Goal: Information Seeking & Learning: Learn about a topic

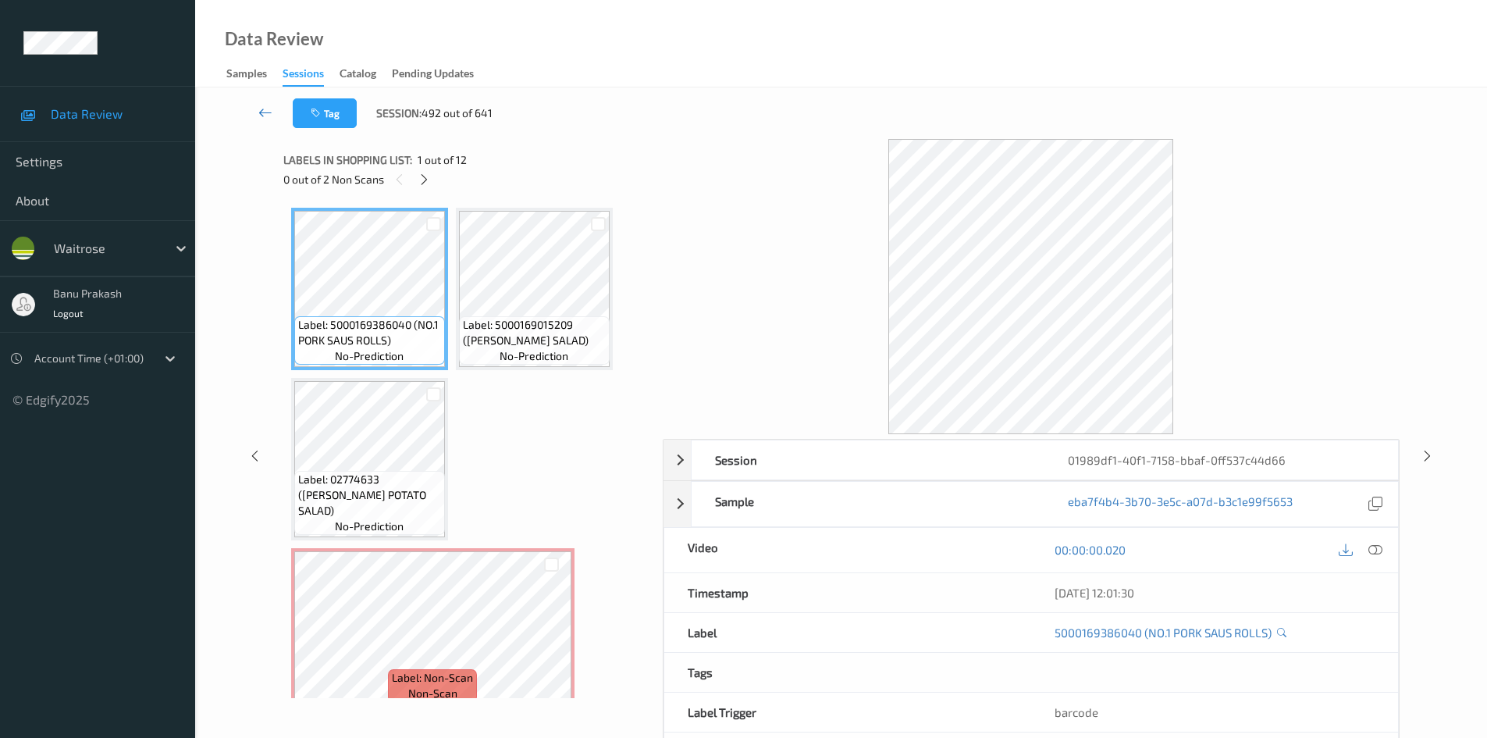
click at [264, 106] on icon at bounding box center [265, 113] width 14 height 16
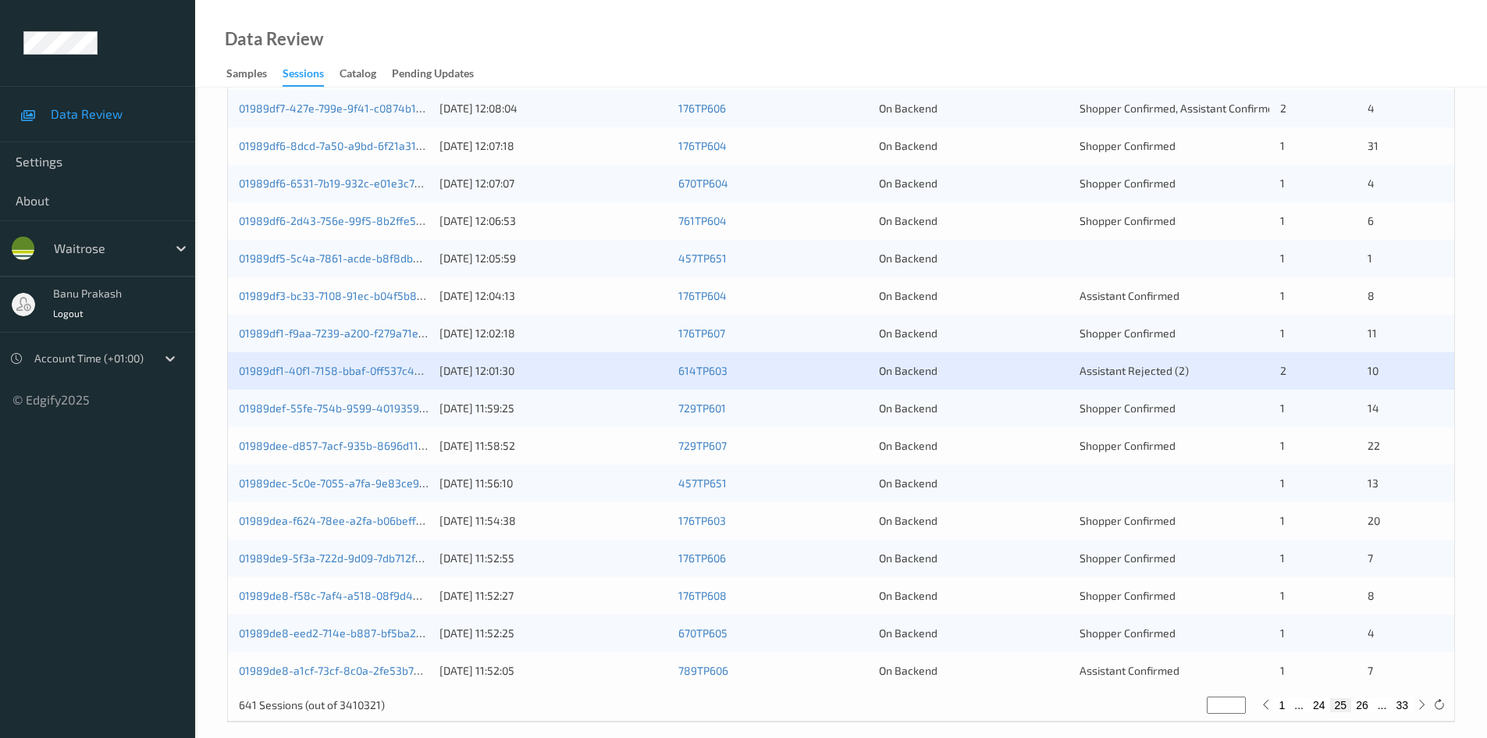
scroll to position [437, 0]
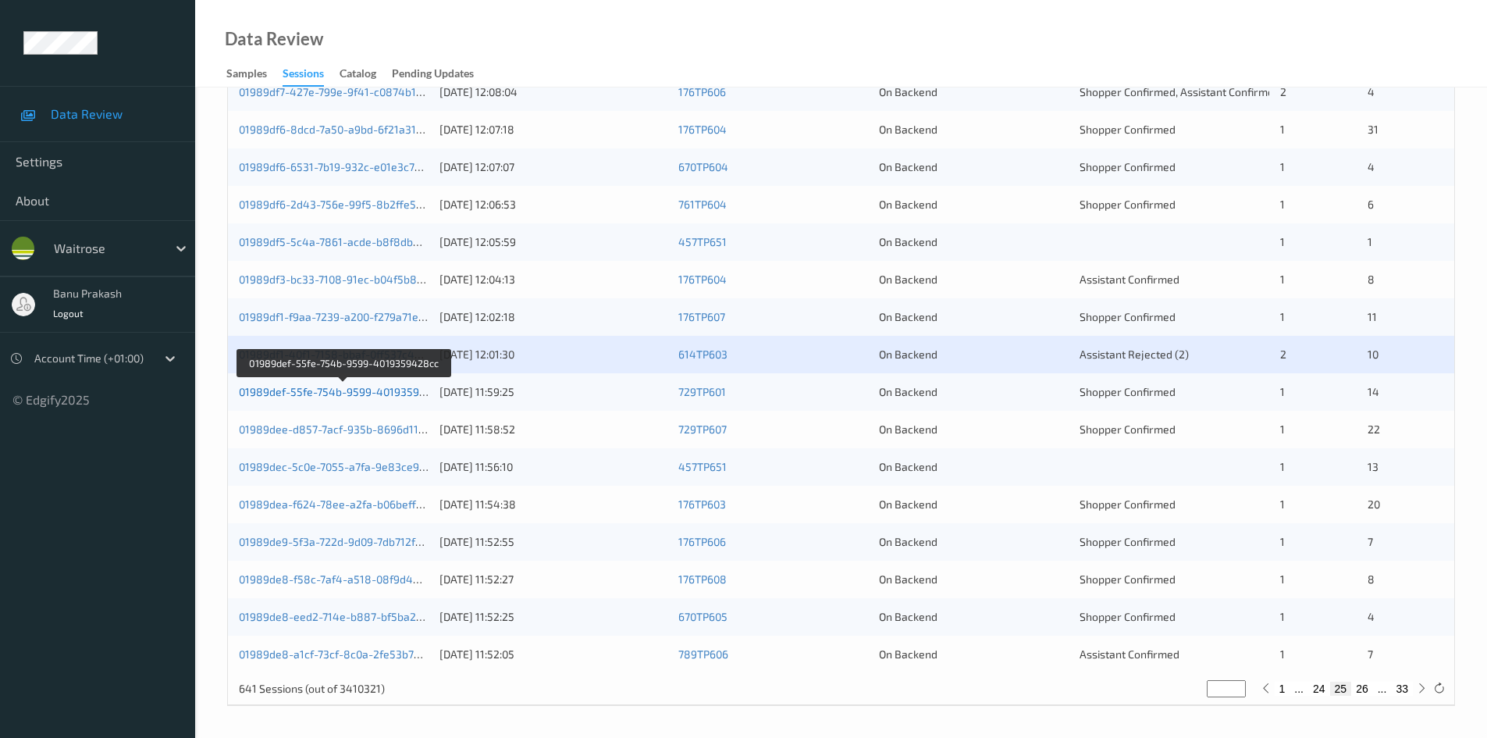
click at [351, 389] on link "01989def-55fe-754b-9599-4019359428cc" at bounding box center [345, 391] width 212 height 13
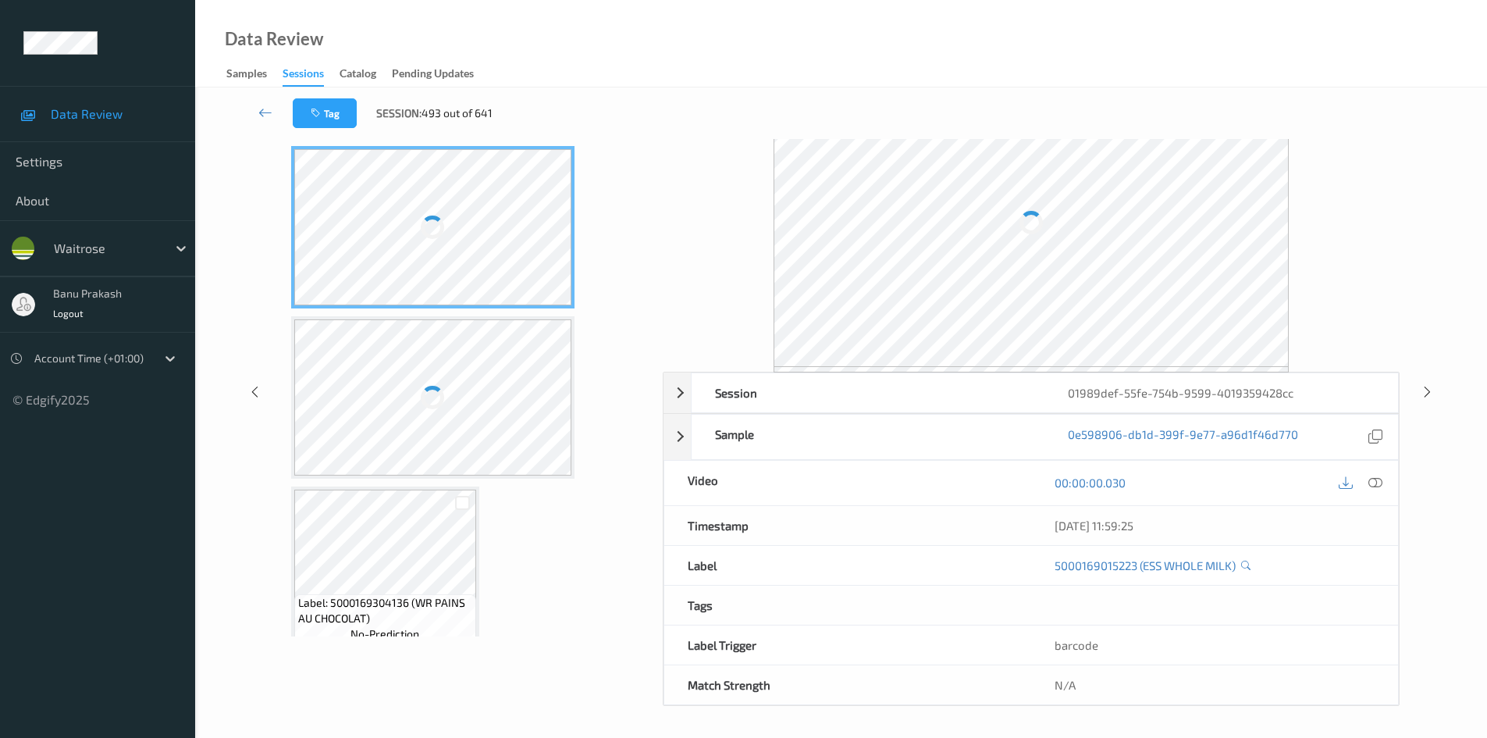
scroll to position [67, 0]
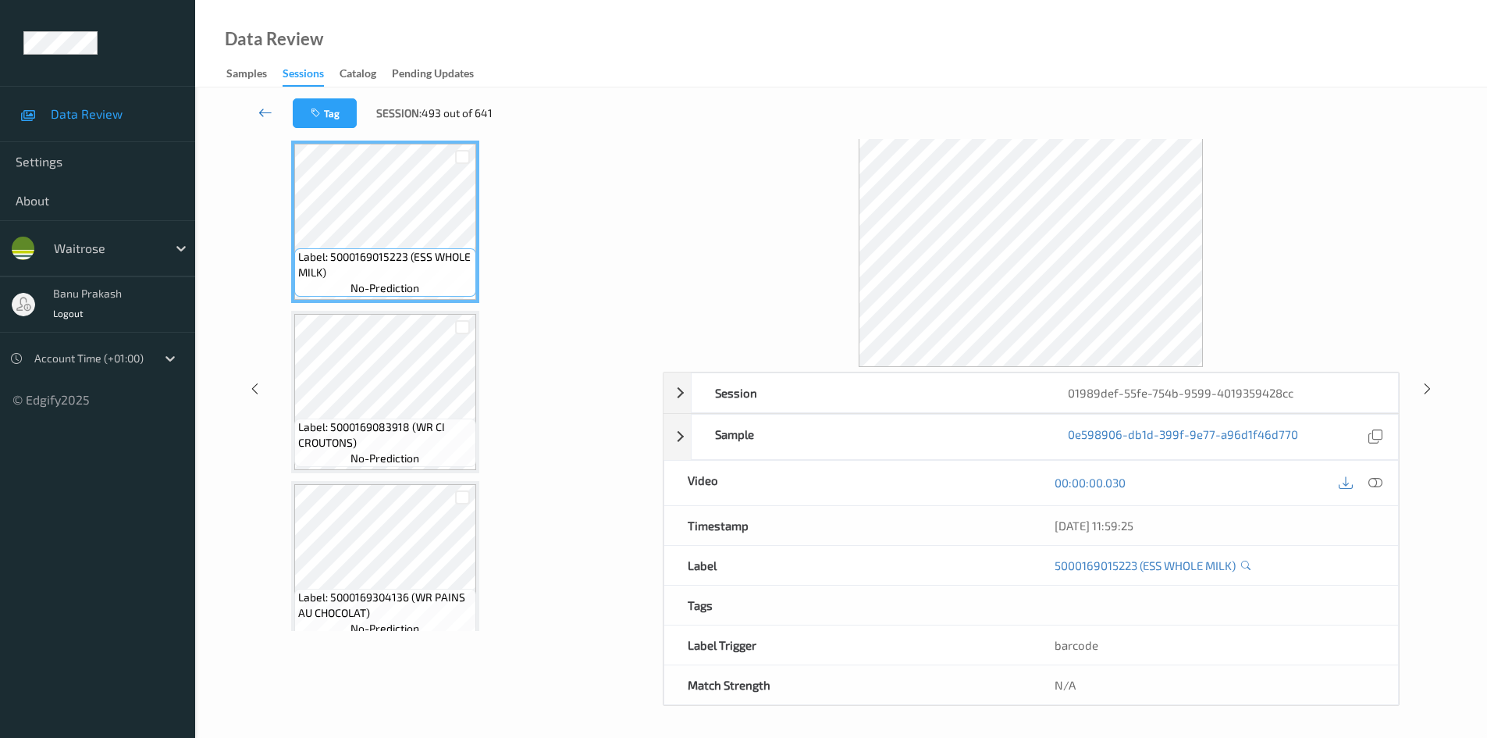
click at [268, 112] on icon at bounding box center [265, 113] width 14 height 16
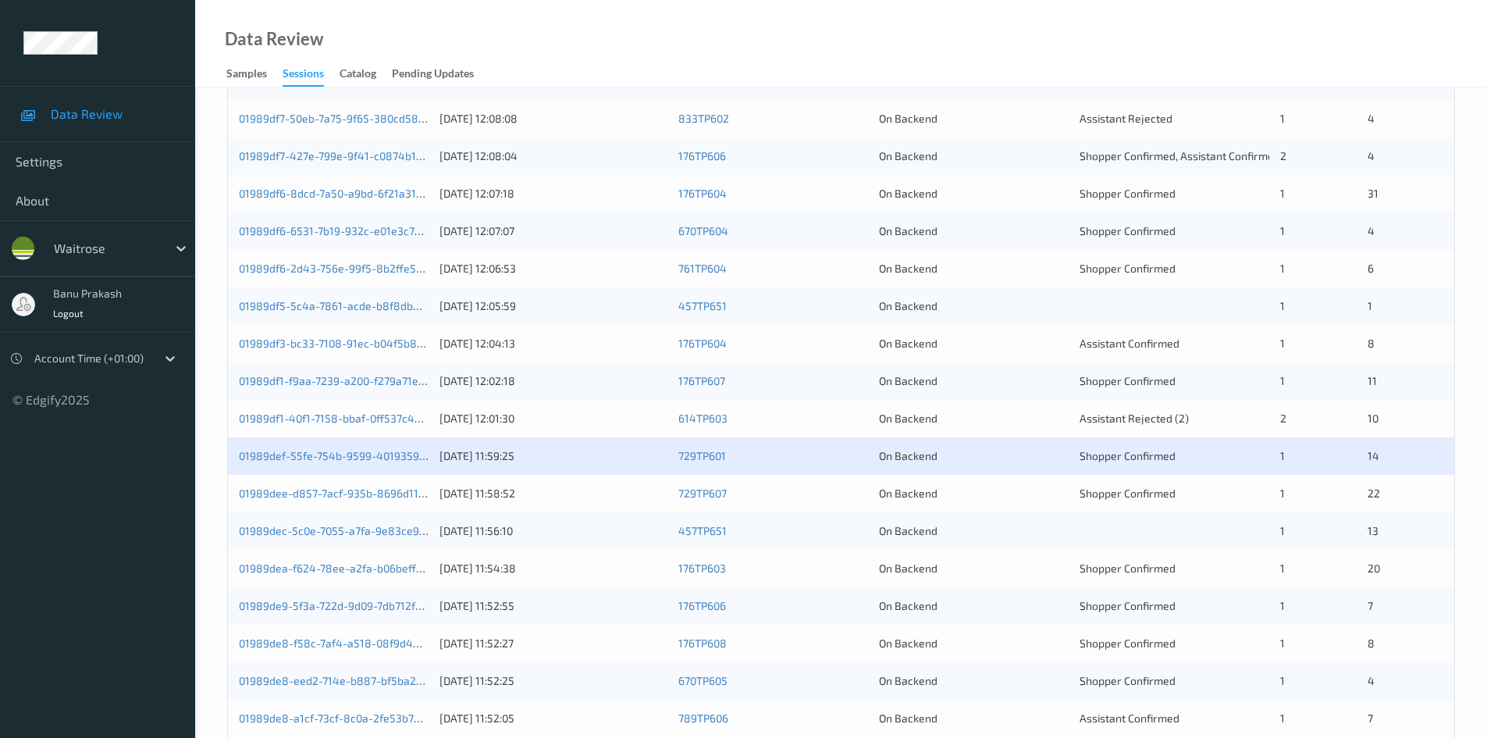
scroll to position [437, 0]
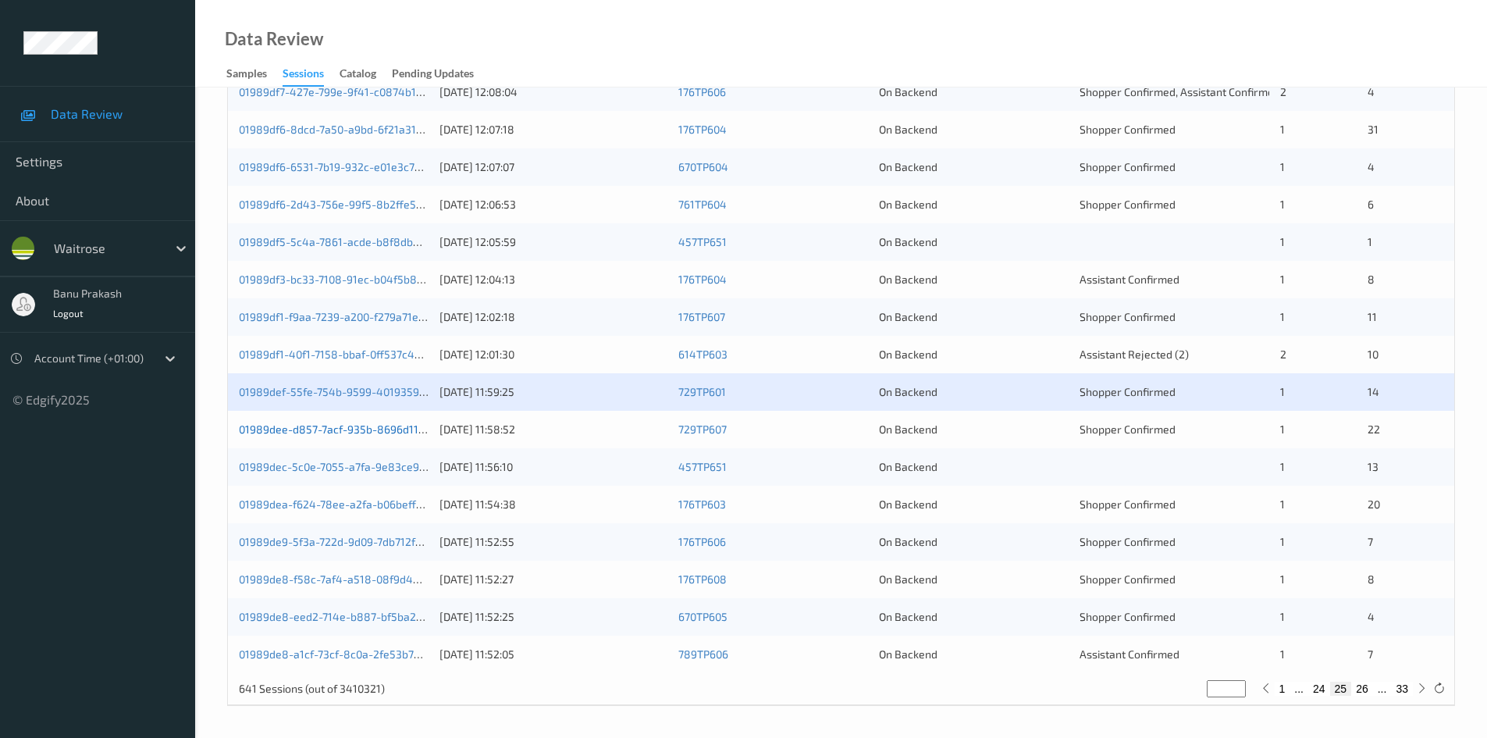
click at [416, 429] on link "01989dee-d857-7acf-935b-8696d11f25ca" at bounding box center [343, 428] width 208 height 13
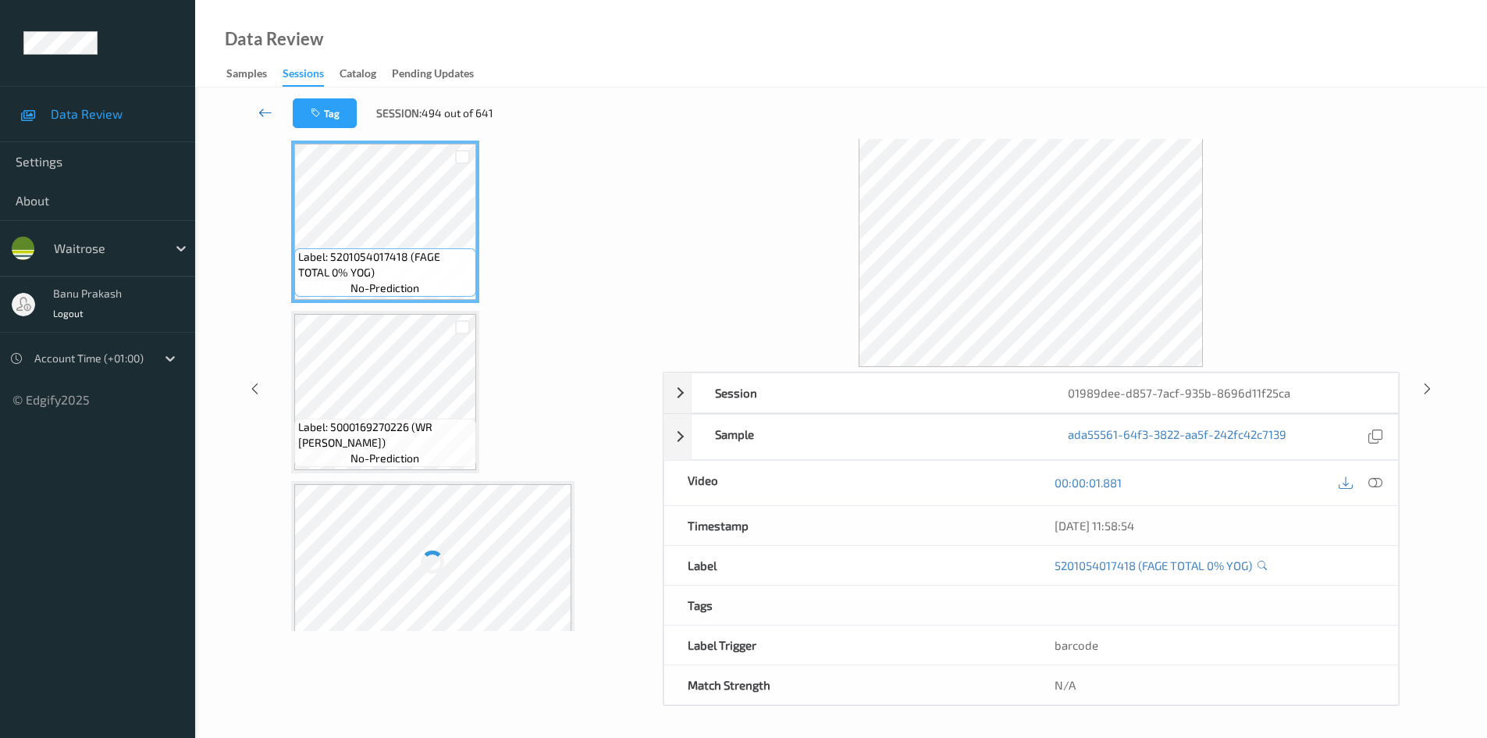
click at [269, 109] on icon at bounding box center [265, 113] width 14 height 16
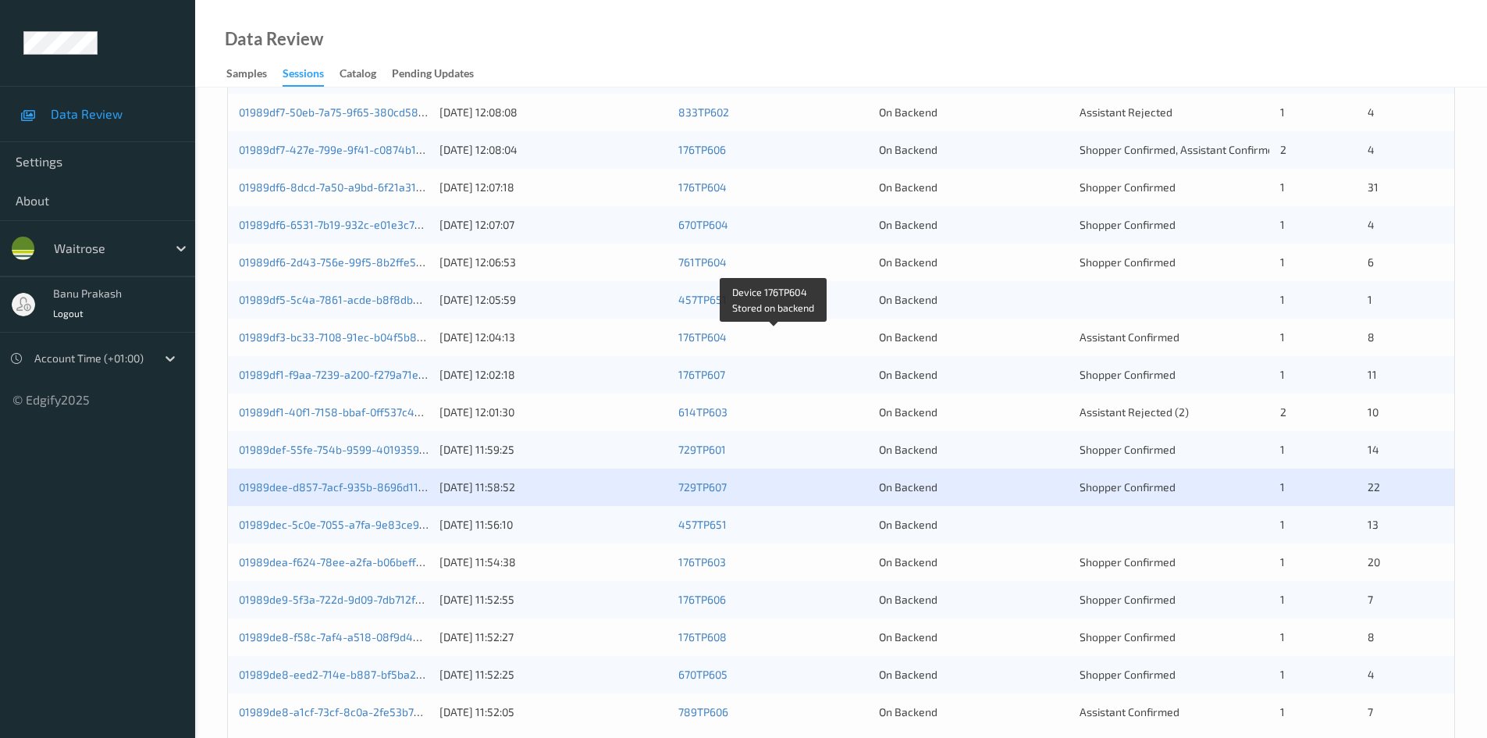
scroll to position [437, 0]
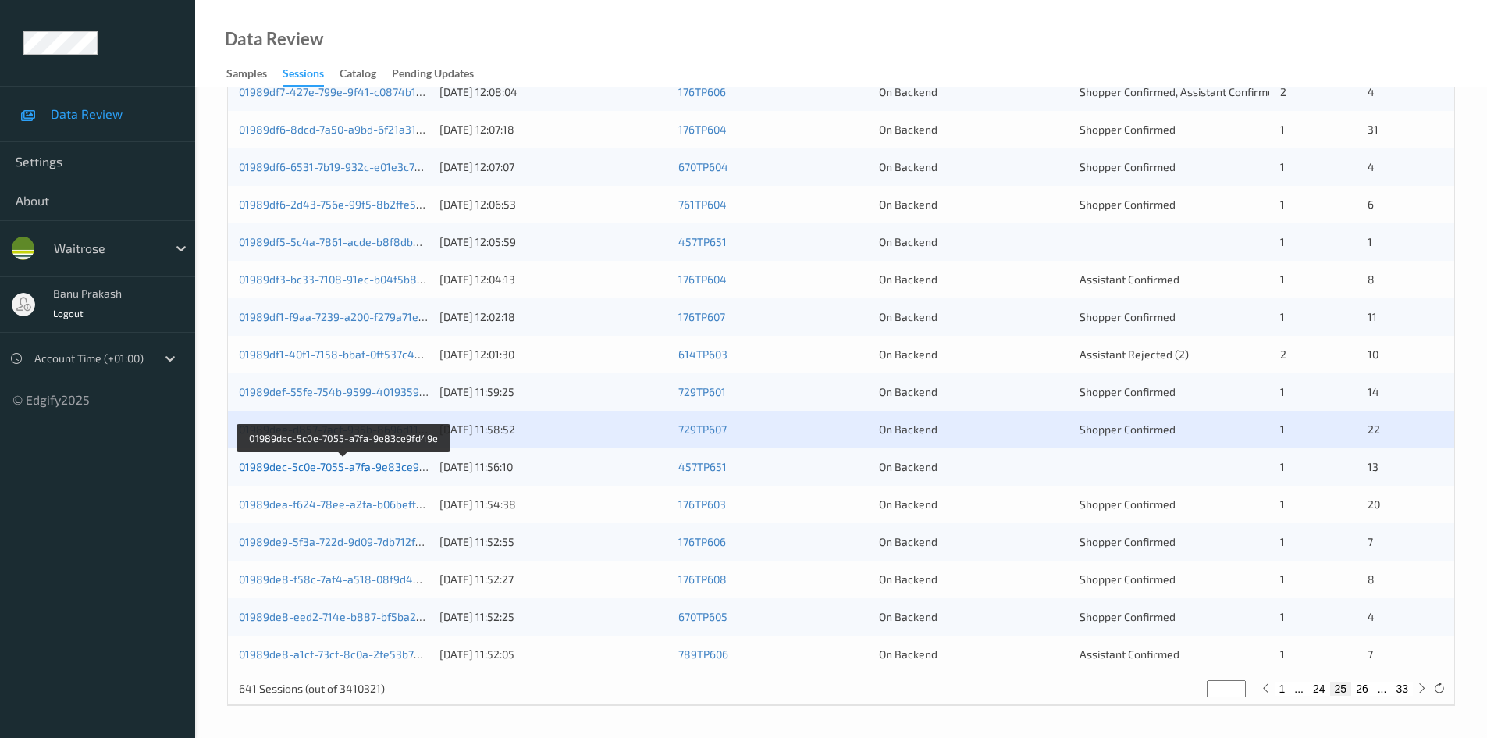
click at [384, 464] on link "01989dec-5c0e-7055-a7fa-9e83ce9fd49e" at bounding box center [344, 466] width 210 height 13
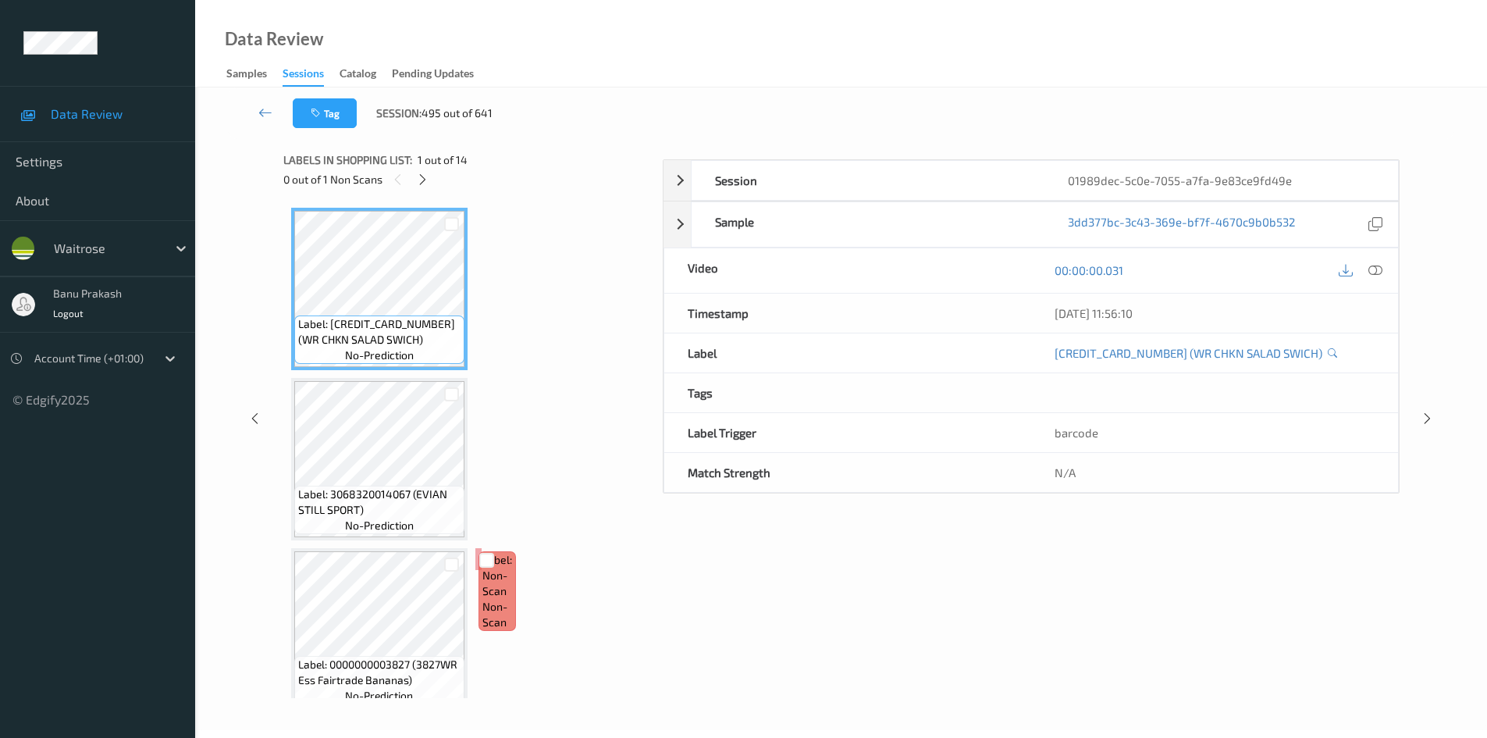
scroll to position [67, 0]
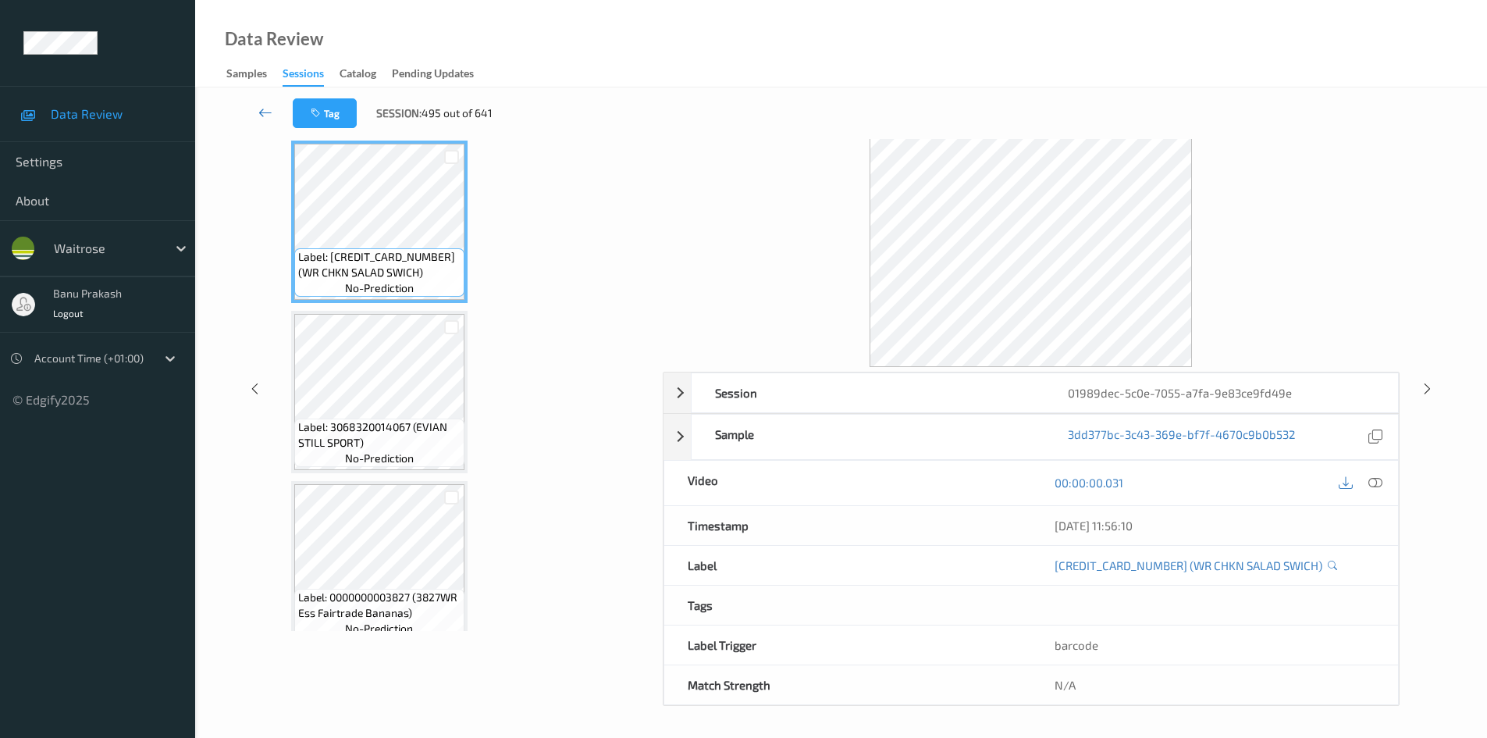
click at [262, 105] on icon at bounding box center [265, 113] width 14 height 16
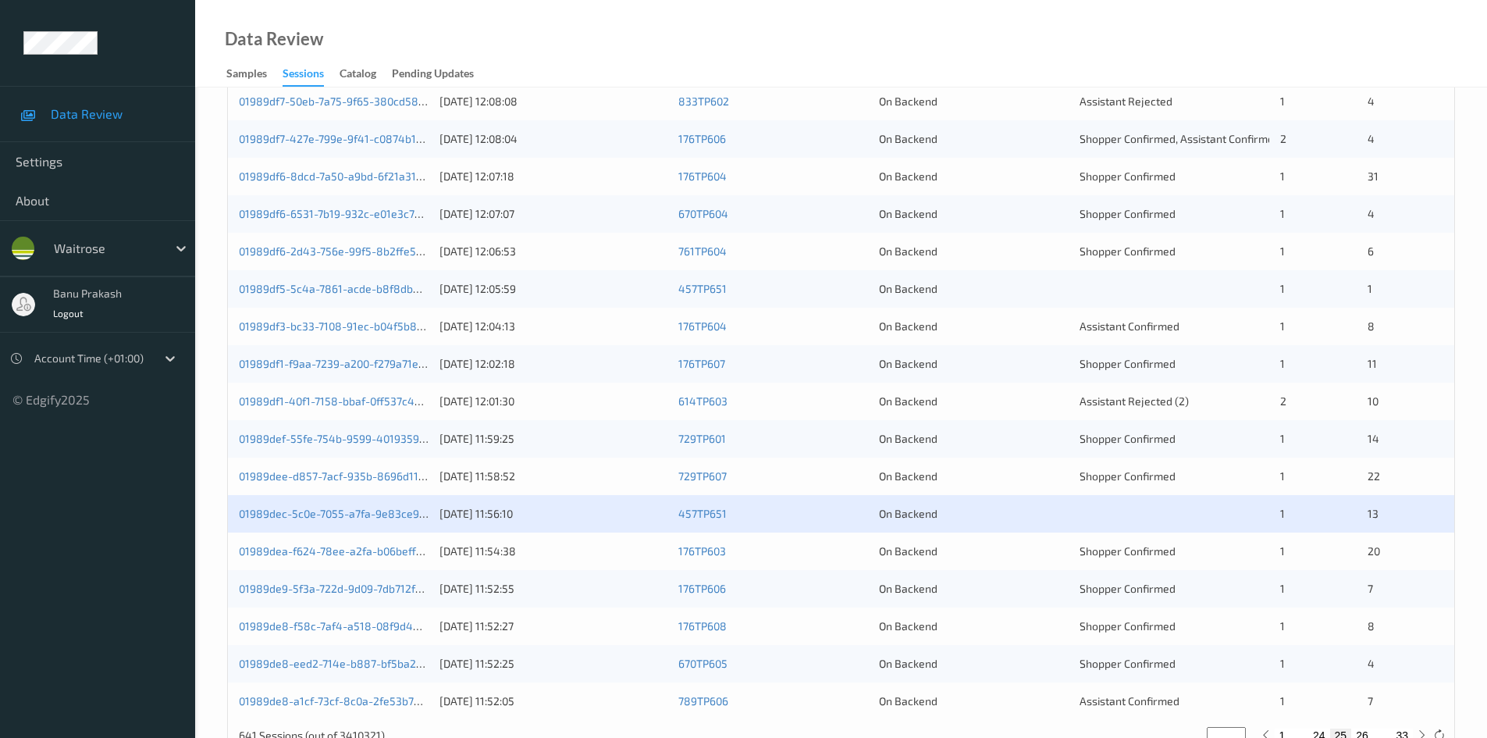
scroll to position [437, 0]
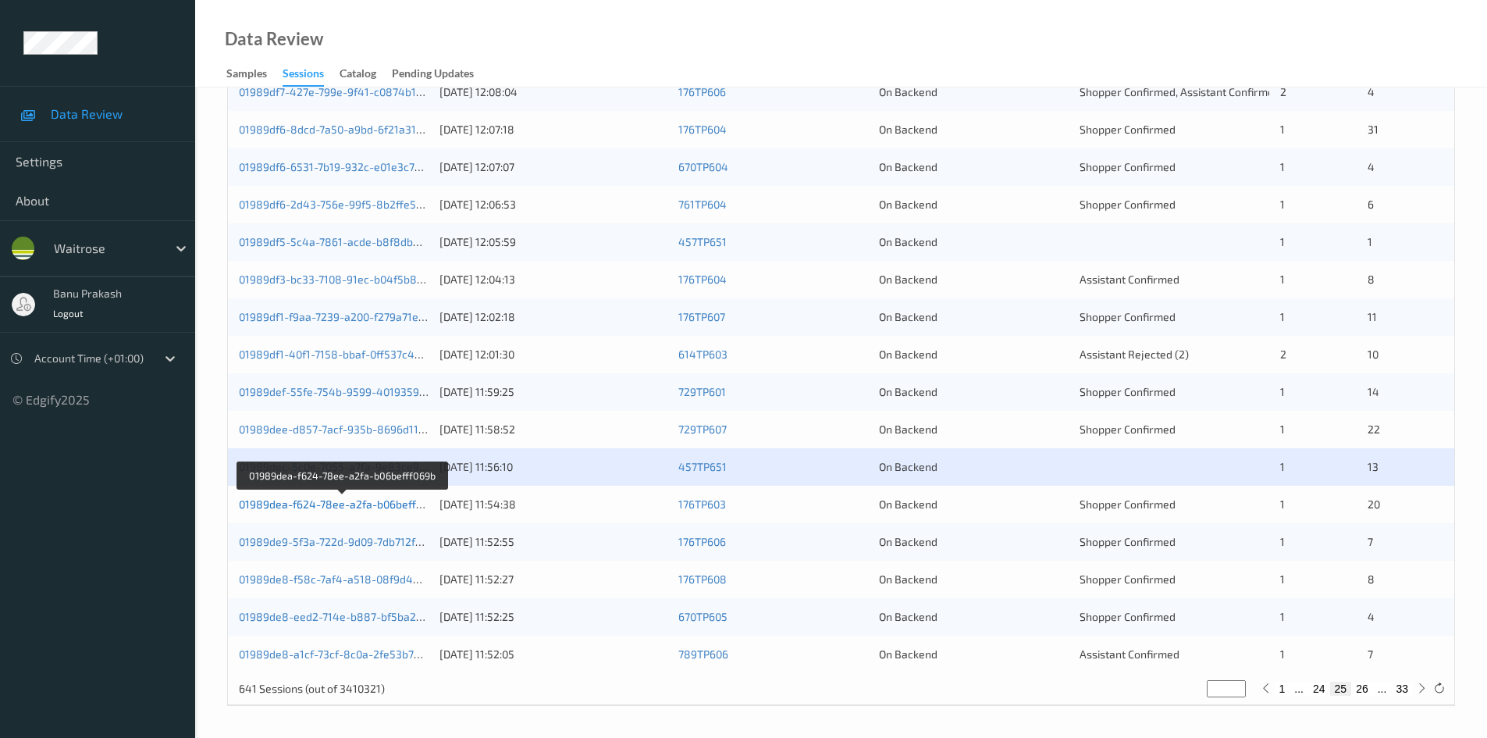
click at [380, 504] on link "01989dea-f624-78ee-a2fa-b06befff069b" at bounding box center [342, 503] width 206 height 13
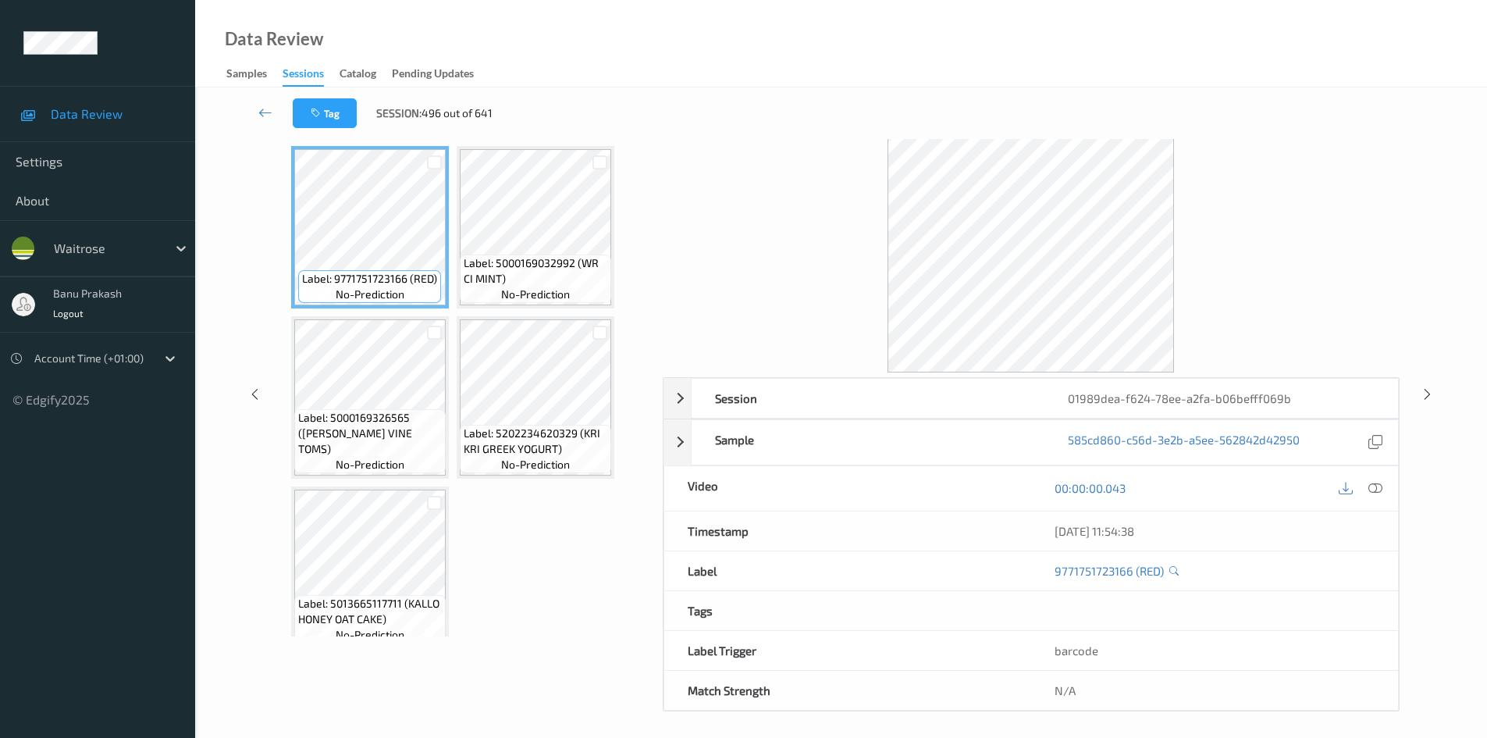
scroll to position [67, 0]
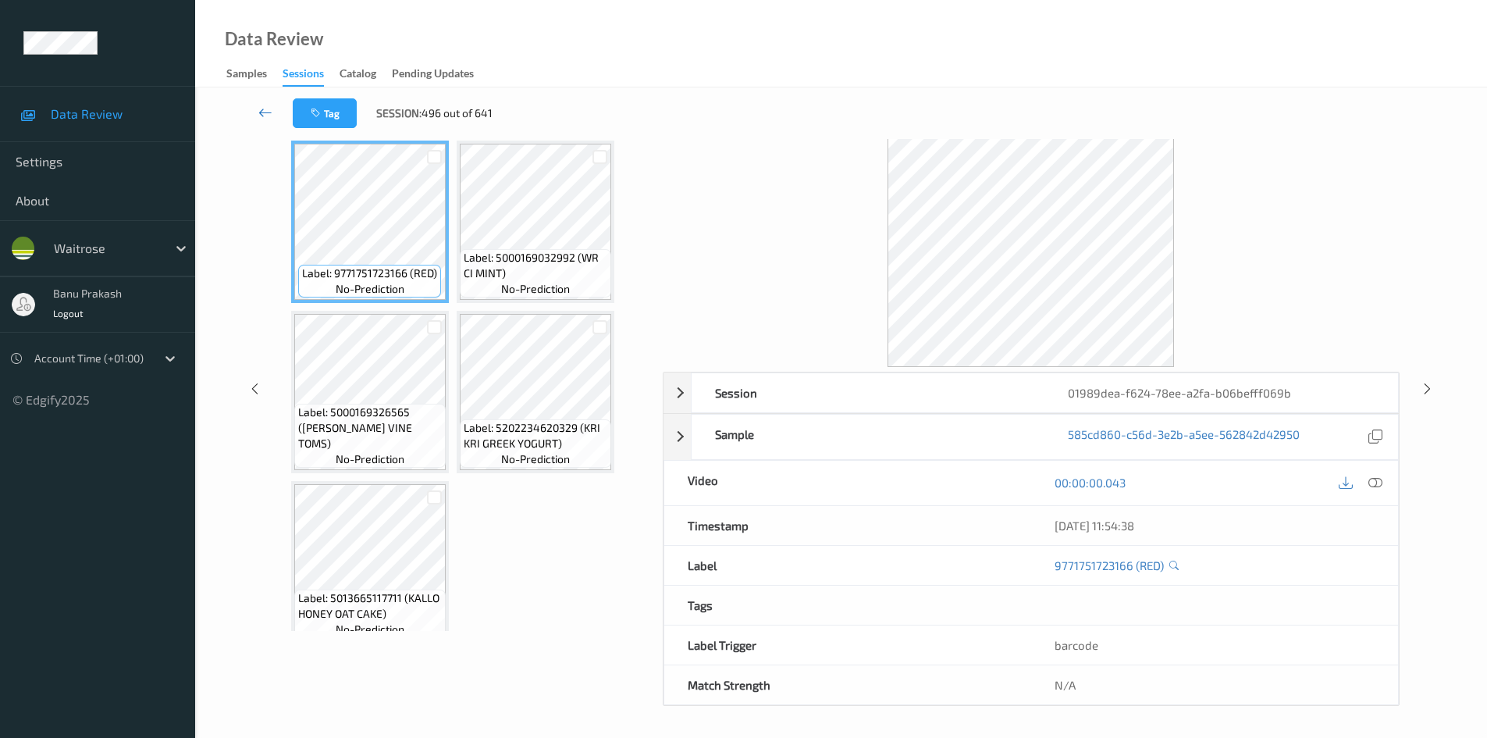
click at [262, 111] on icon at bounding box center [265, 113] width 14 height 16
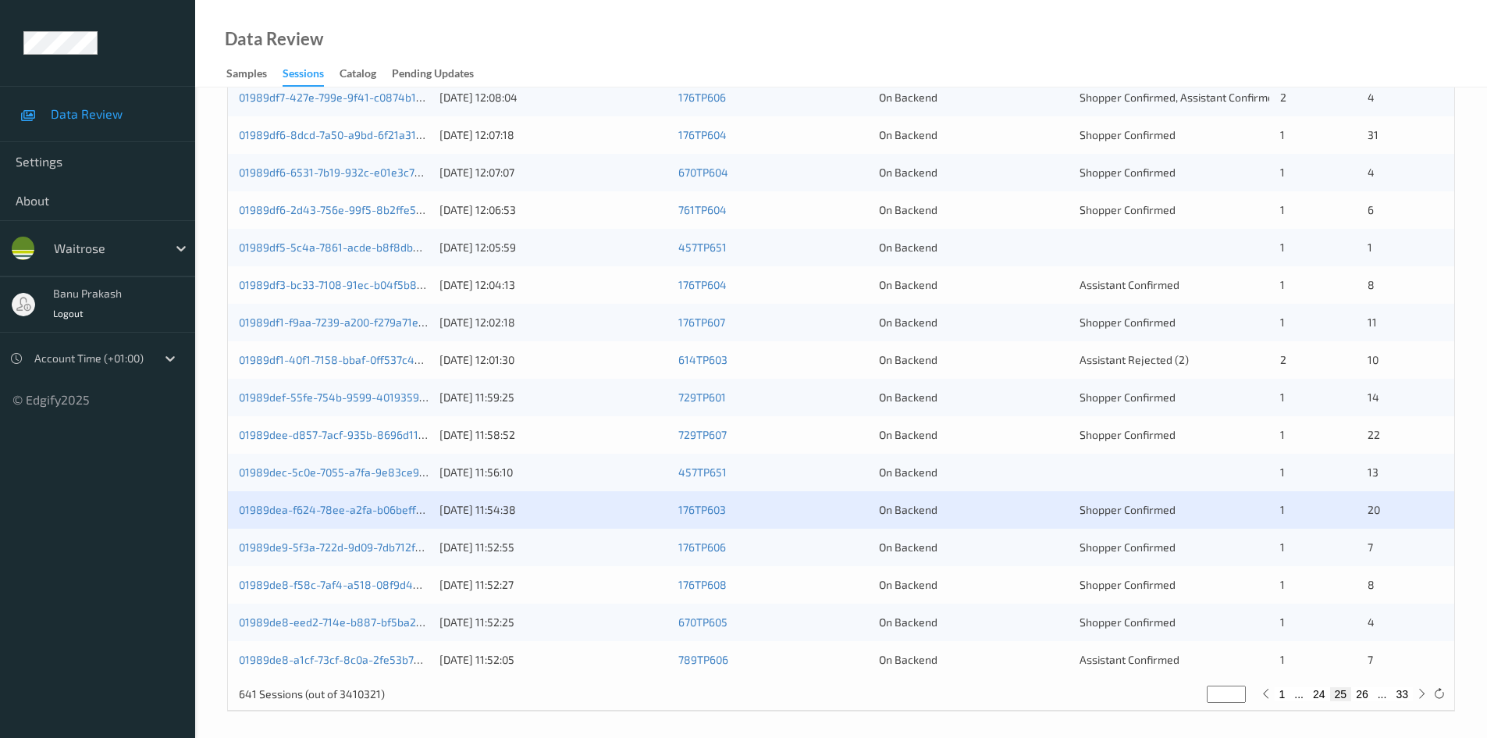
scroll to position [437, 0]
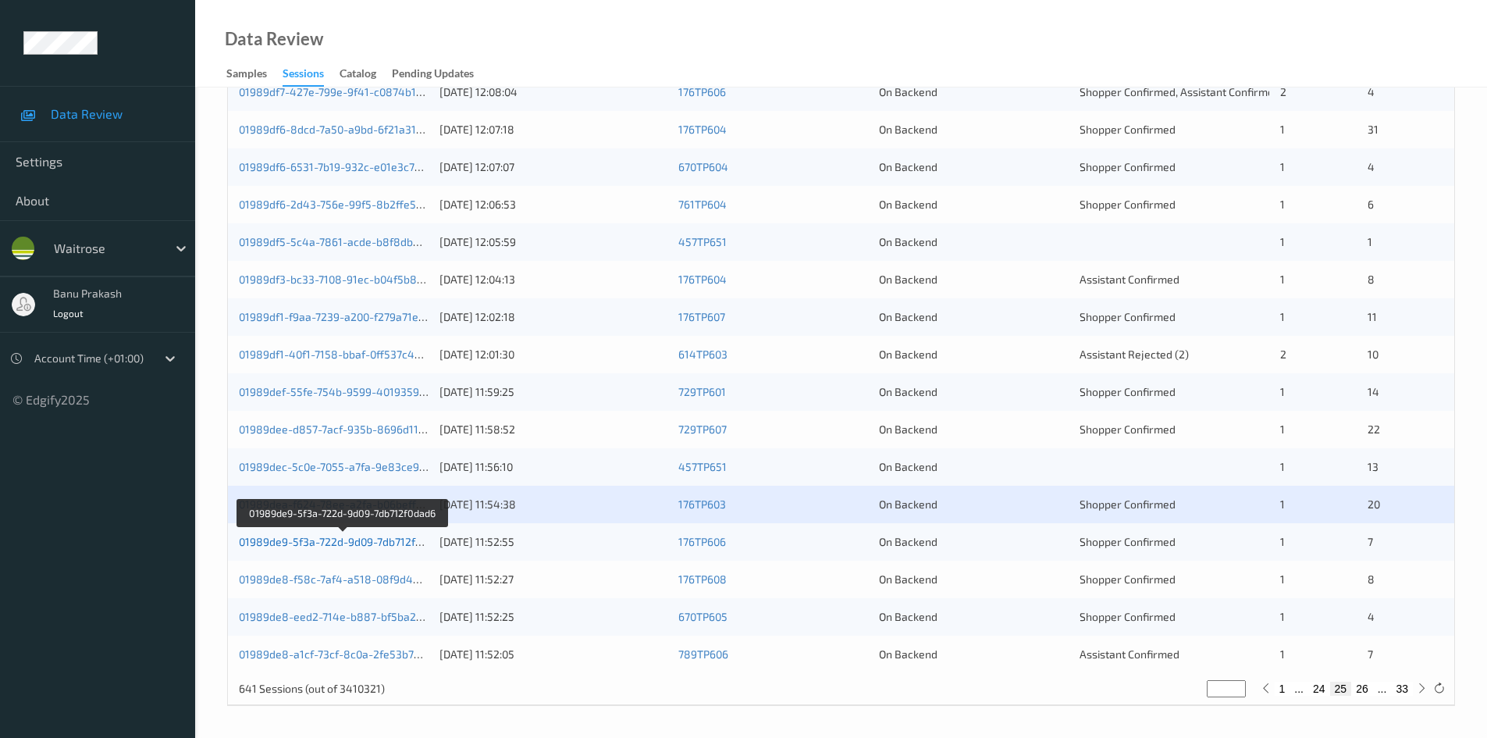
click at [334, 537] on link "01989de9-5f3a-722d-9d09-7db712f0dad6" at bounding box center [343, 541] width 208 height 13
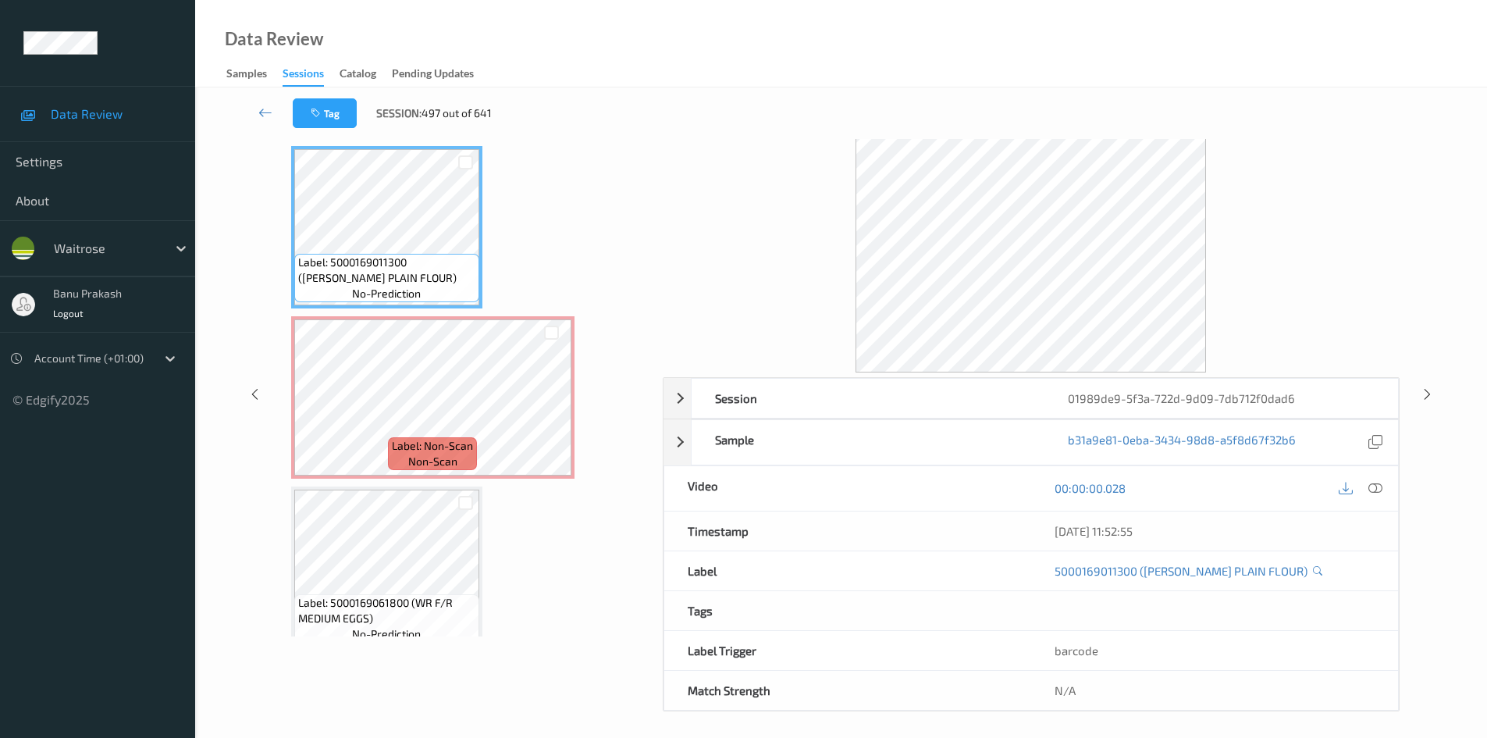
scroll to position [67, 0]
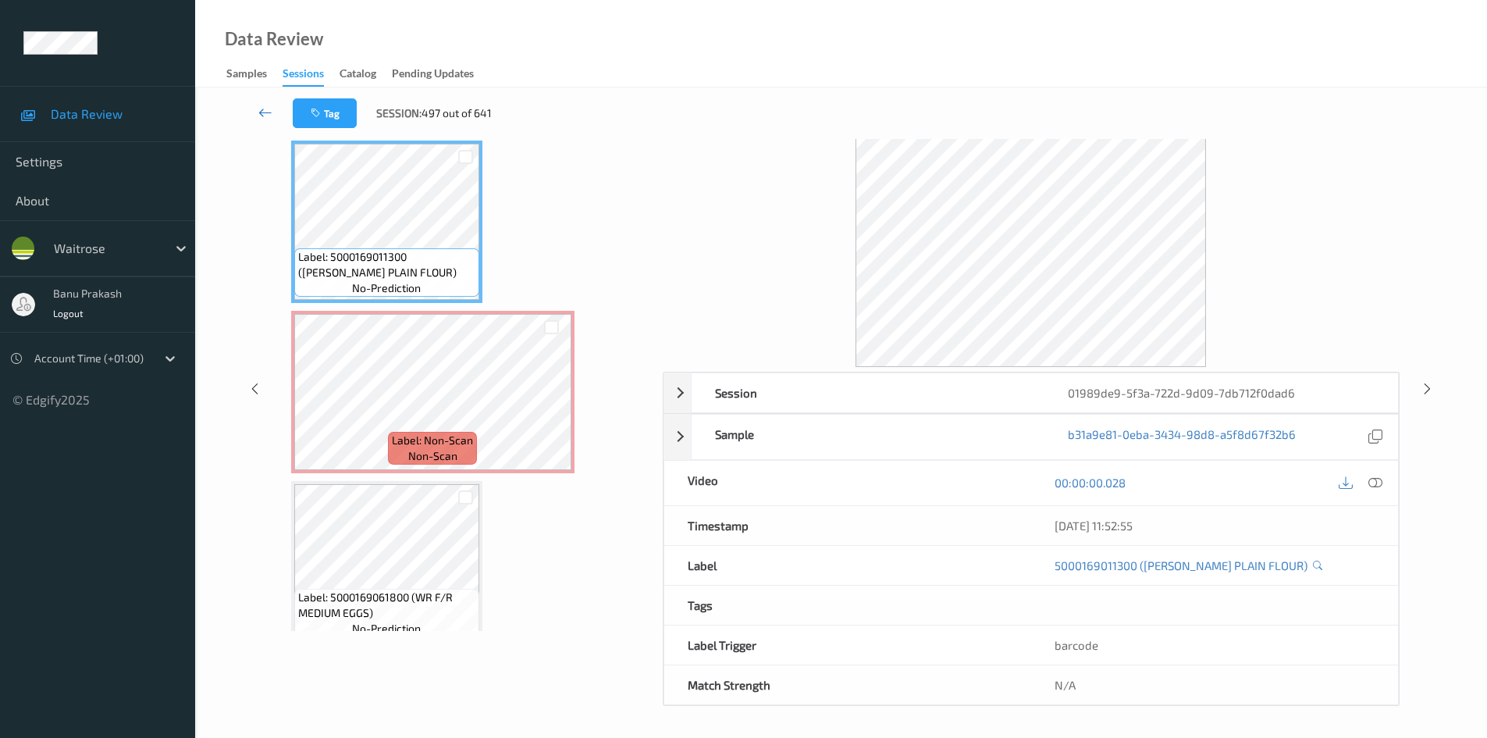
click at [263, 108] on icon at bounding box center [265, 113] width 14 height 16
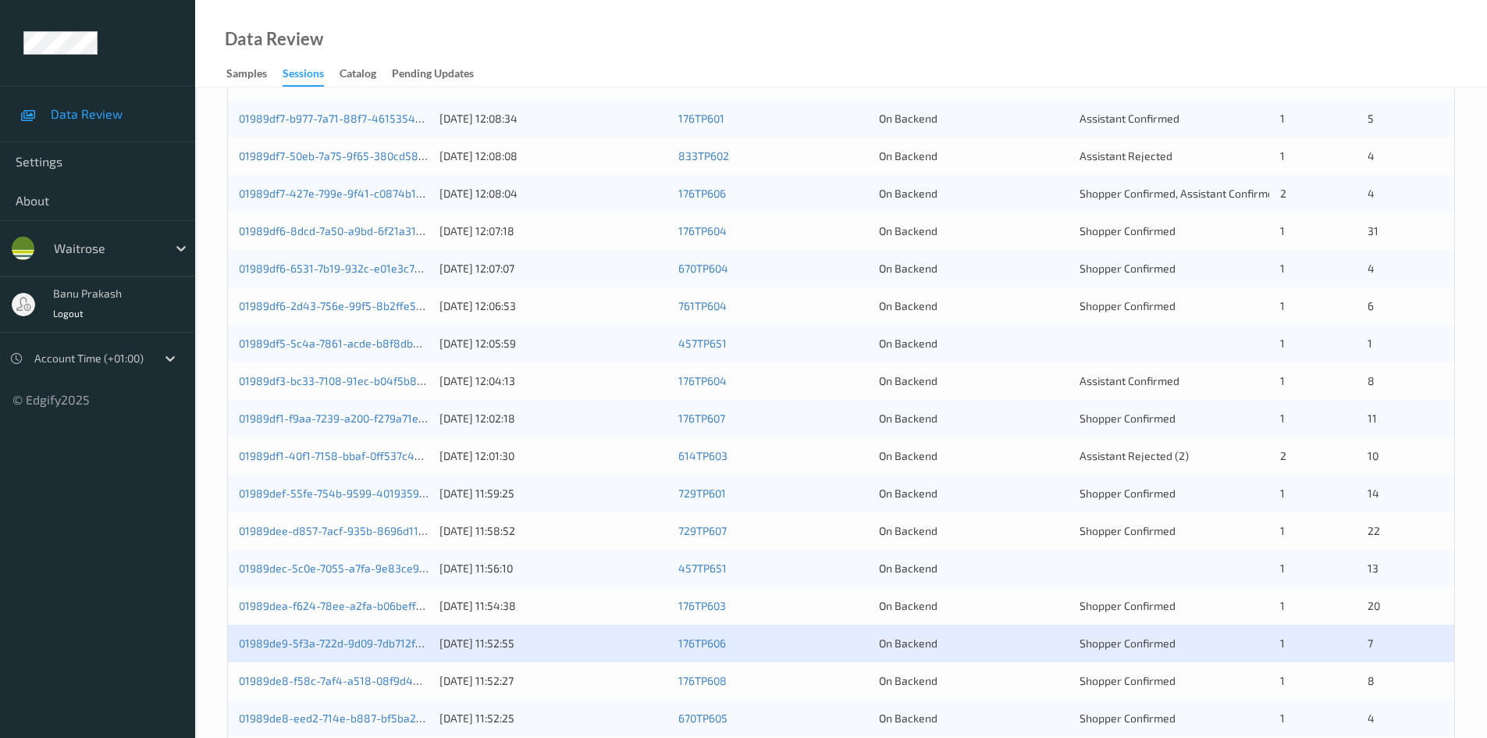
scroll to position [437, 0]
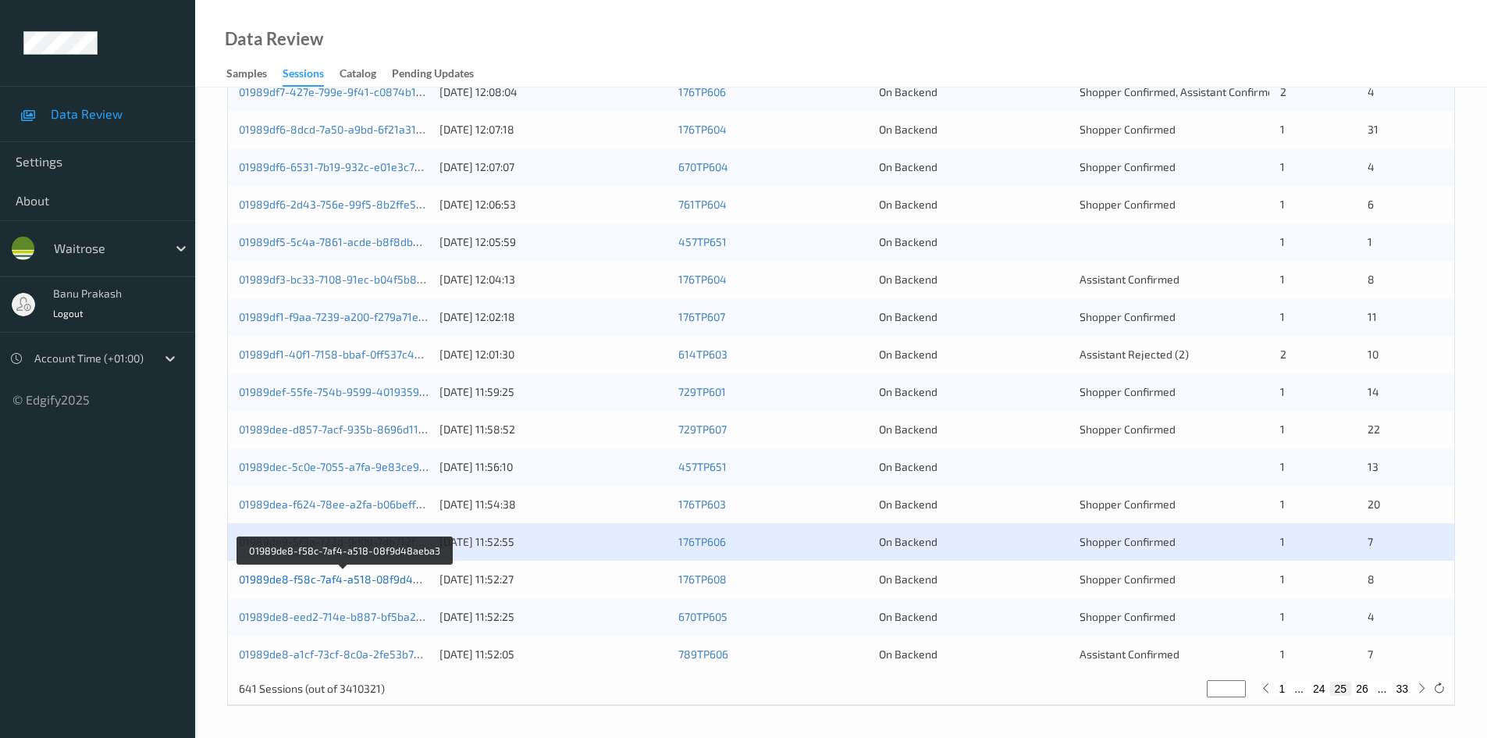
click at [408, 580] on link "01989de8-f58c-7af4-a518-08f9d48aeba3" at bounding box center [345, 578] width 212 height 13
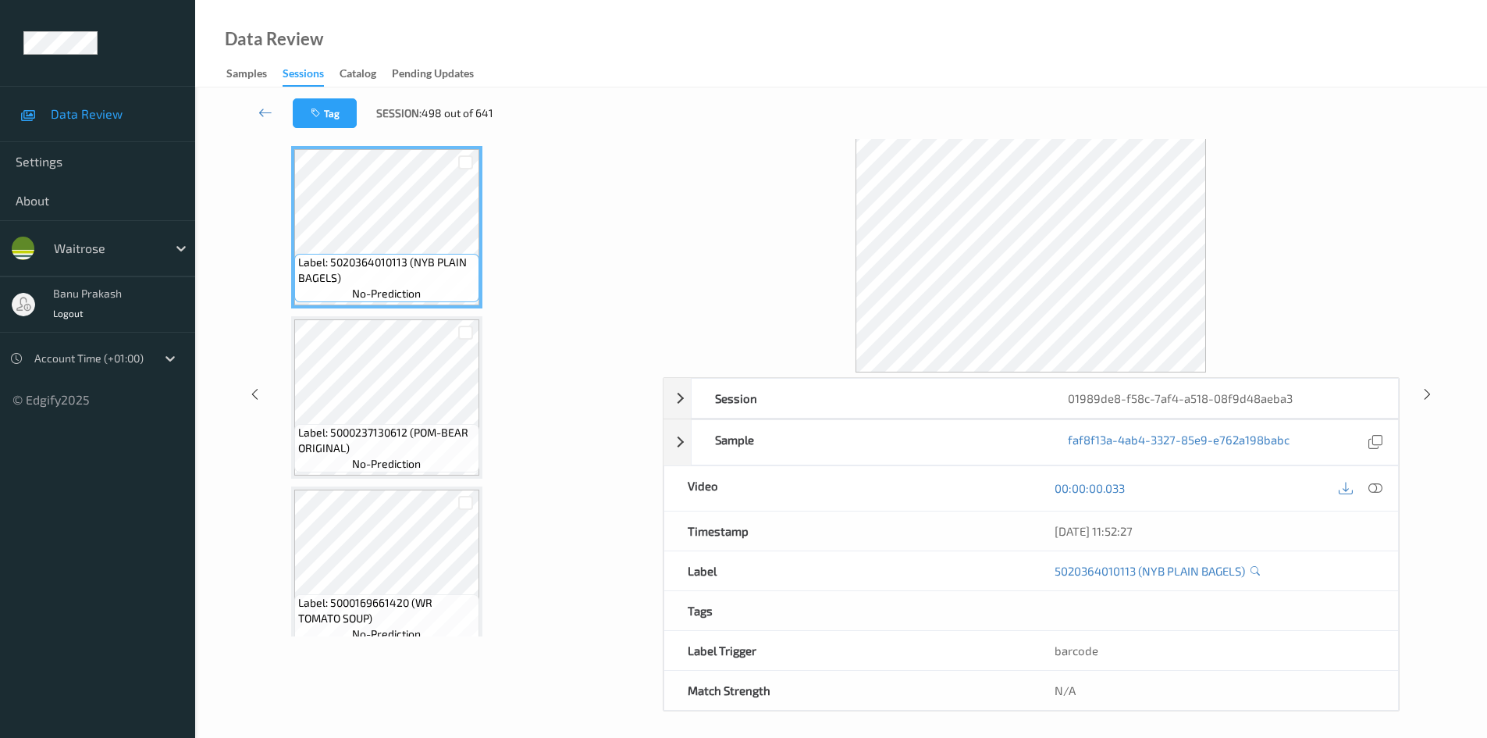
scroll to position [67, 0]
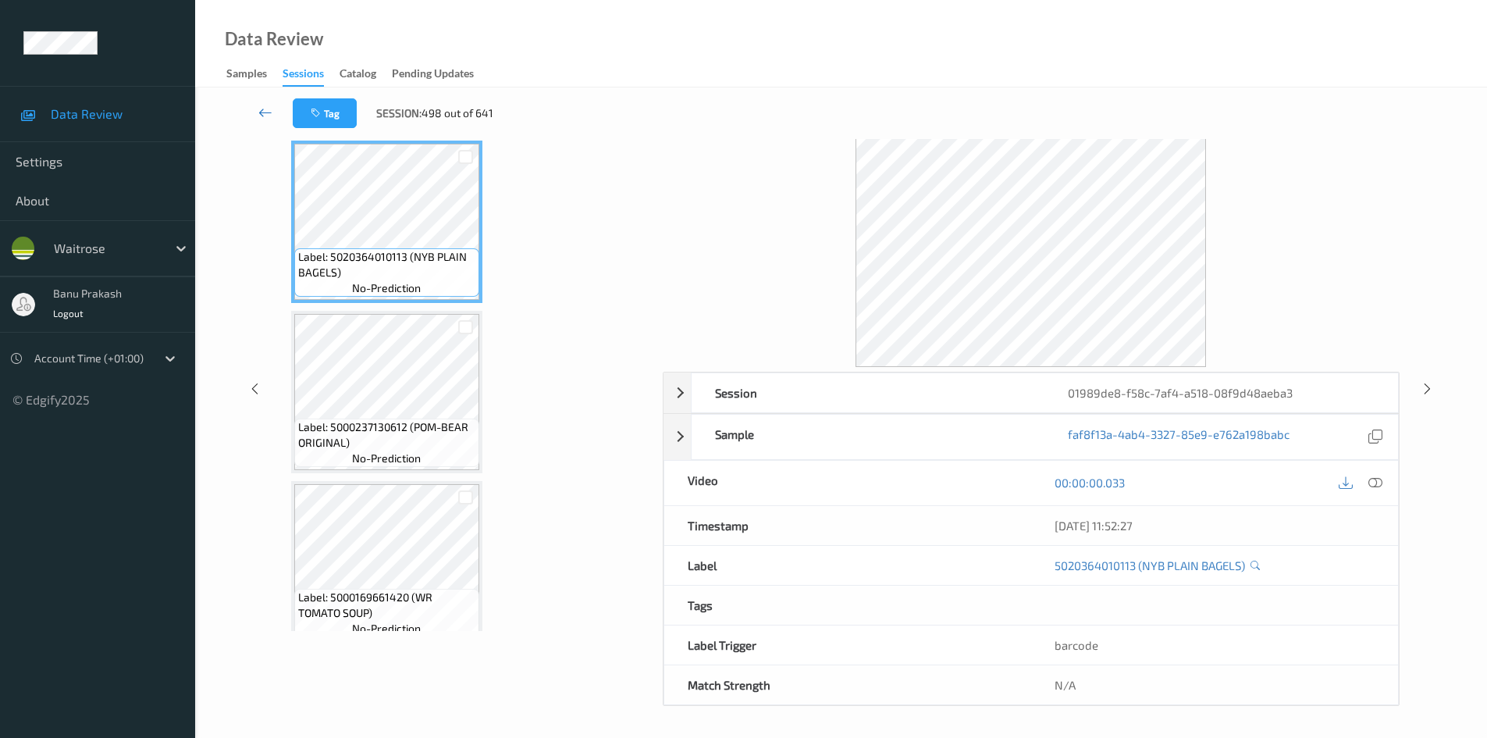
click at [268, 110] on icon at bounding box center [265, 113] width 14 height 16
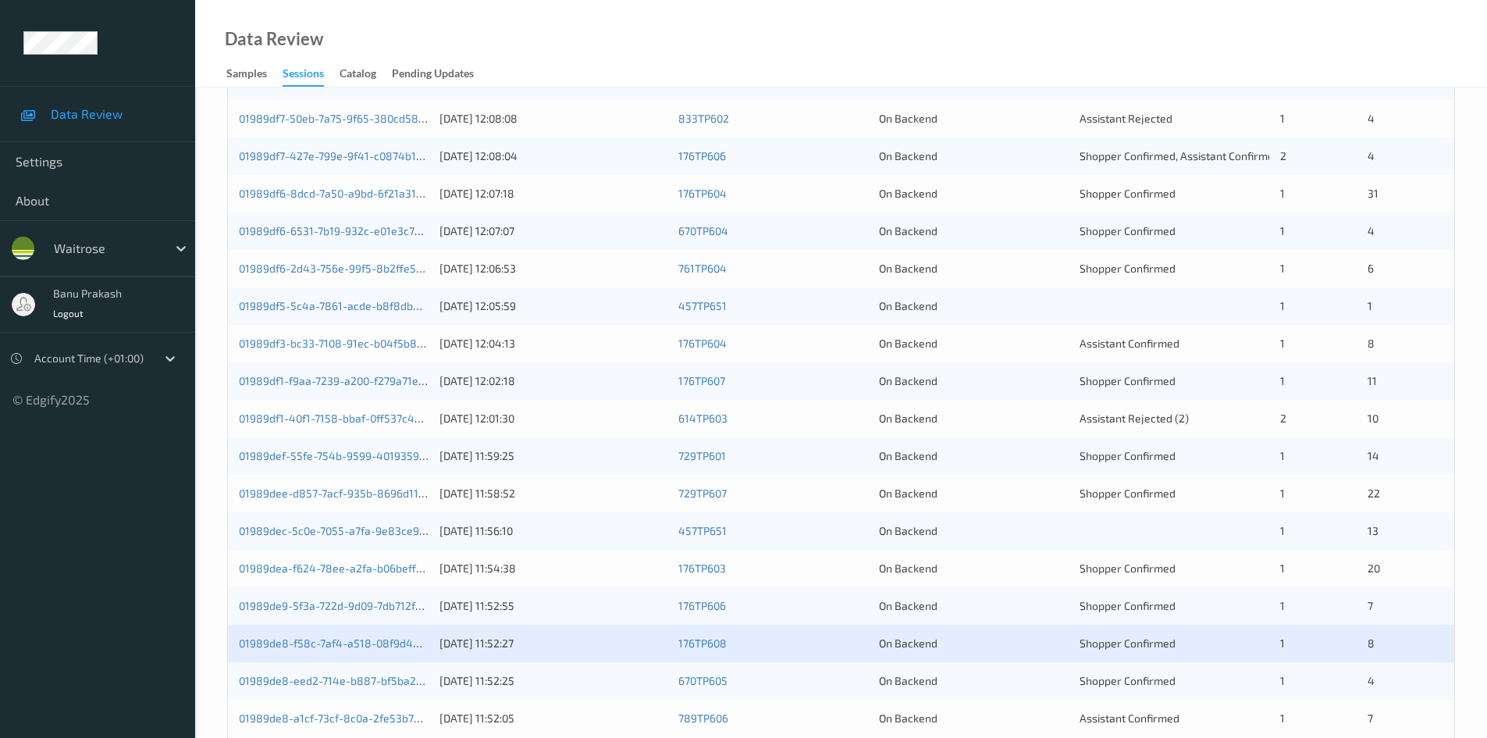
scroll to position [437, 0]
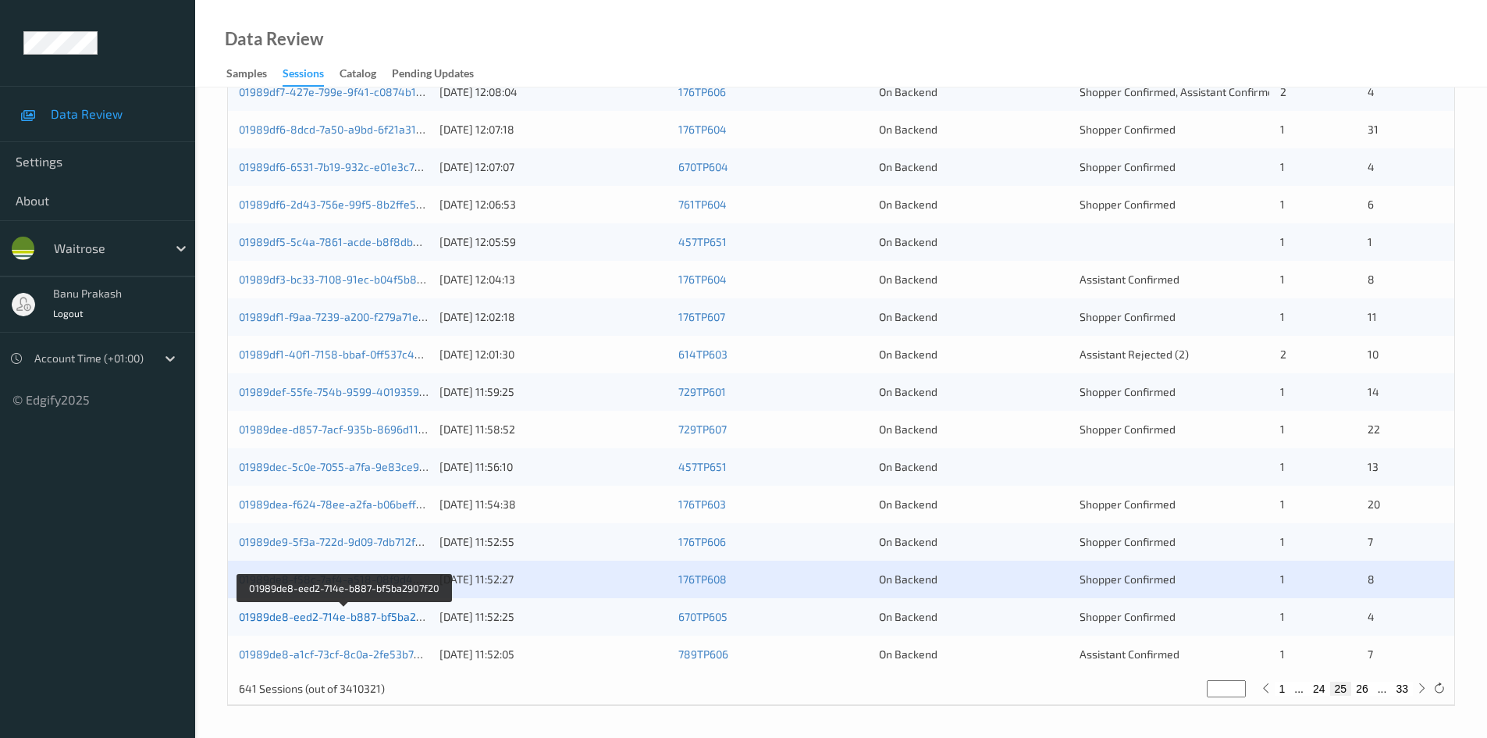
click at [313, 615] on link "01989de8-eed2-714e-b887-bf5ba2907f20" at bounding box center [345, 616] width 212 height 13
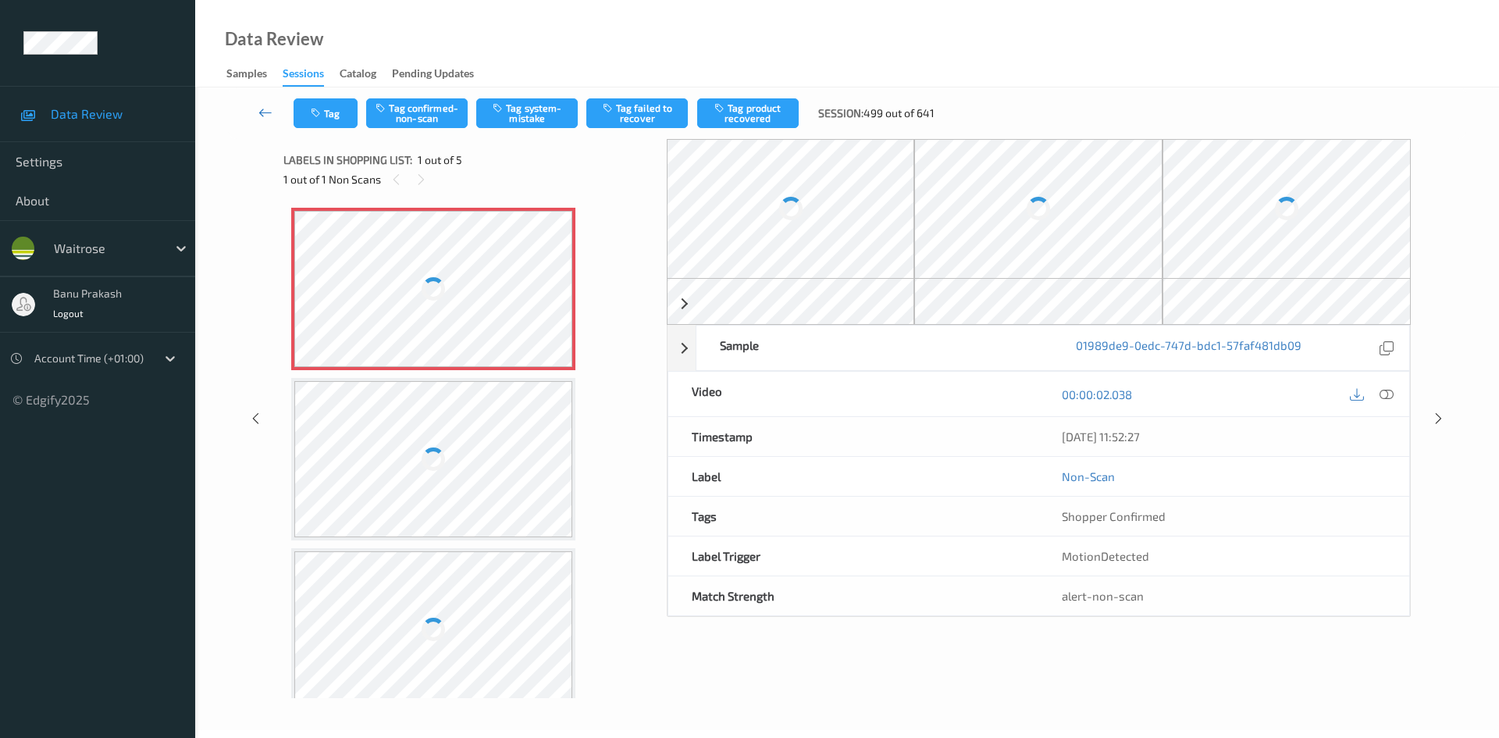
click at [272, 112] on icon at bounding box center [265, 113] width 14 height 16
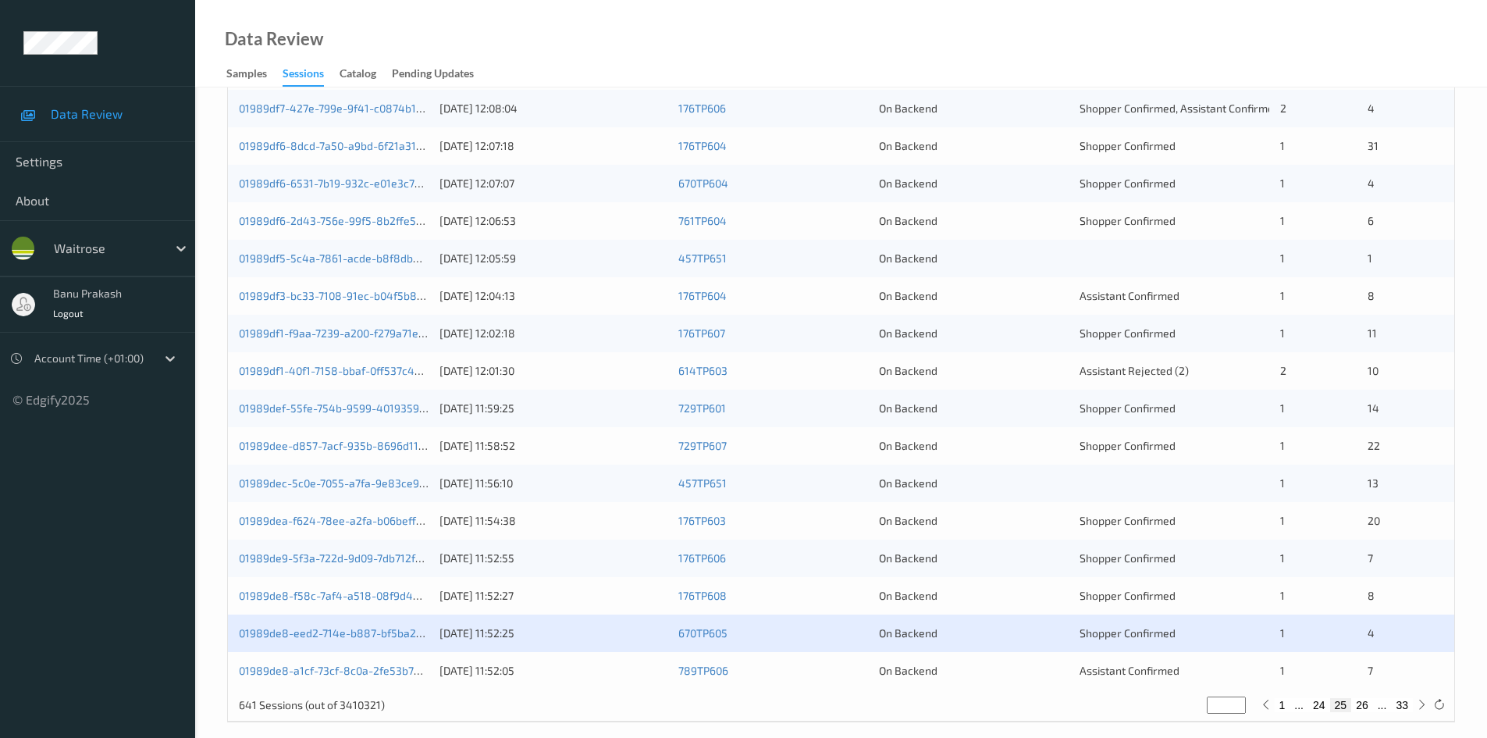
scroll to position [437, 0]
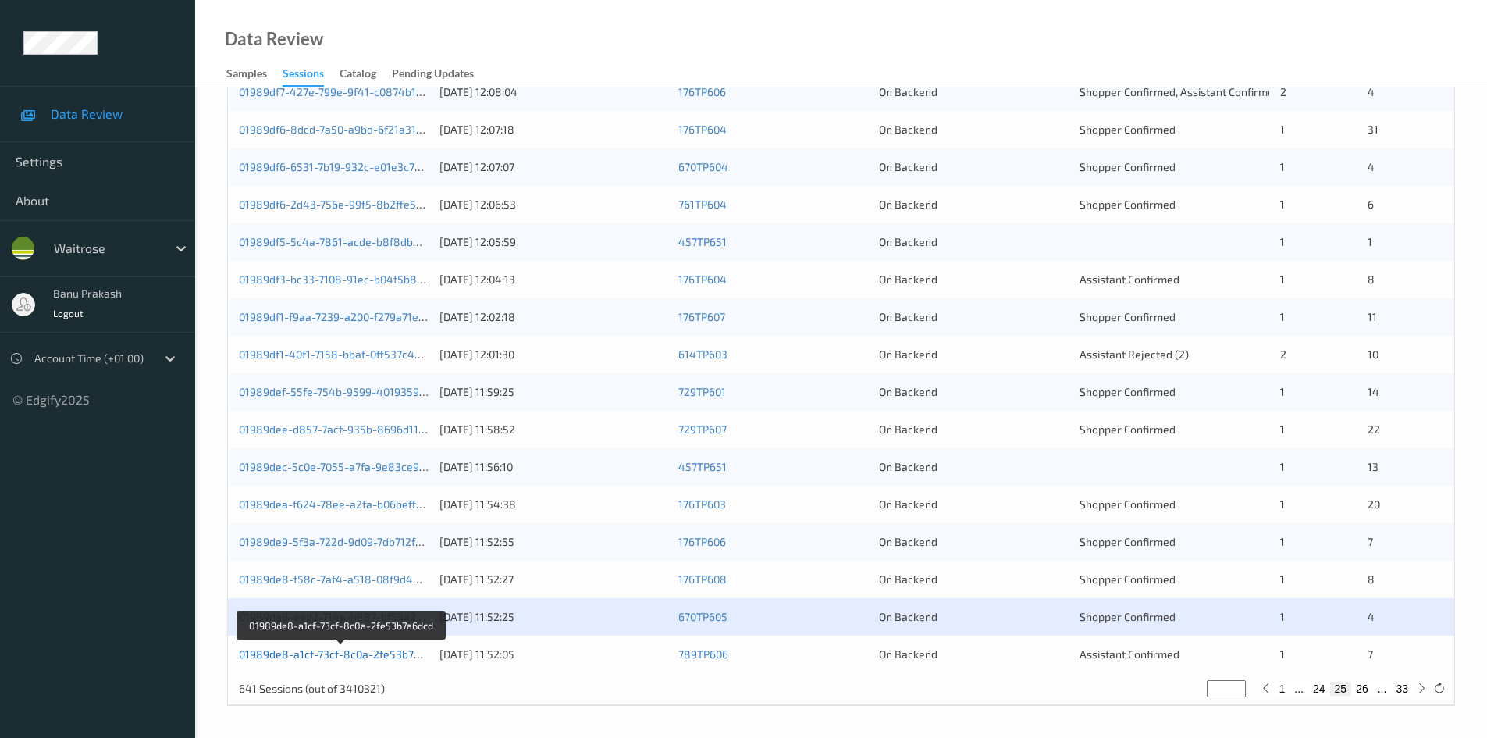
click at [347, 653] on link "01989de8-a1cf-73cf-8c0a-2fe53b7a6dcd" at bounding box center [341, 653] width 205 height 13
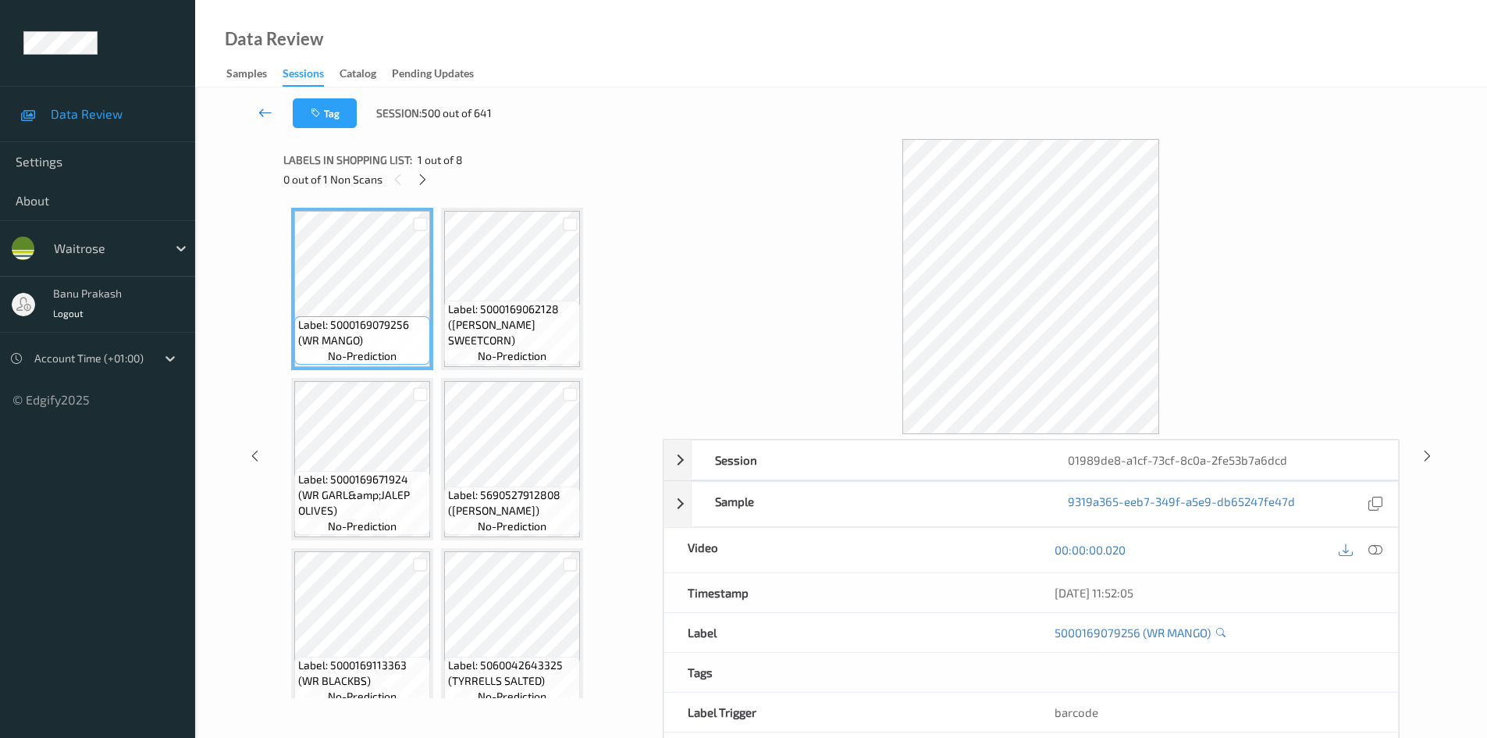
click at [263, 101] on link at bounding box center [265, 113] width 55 height 30
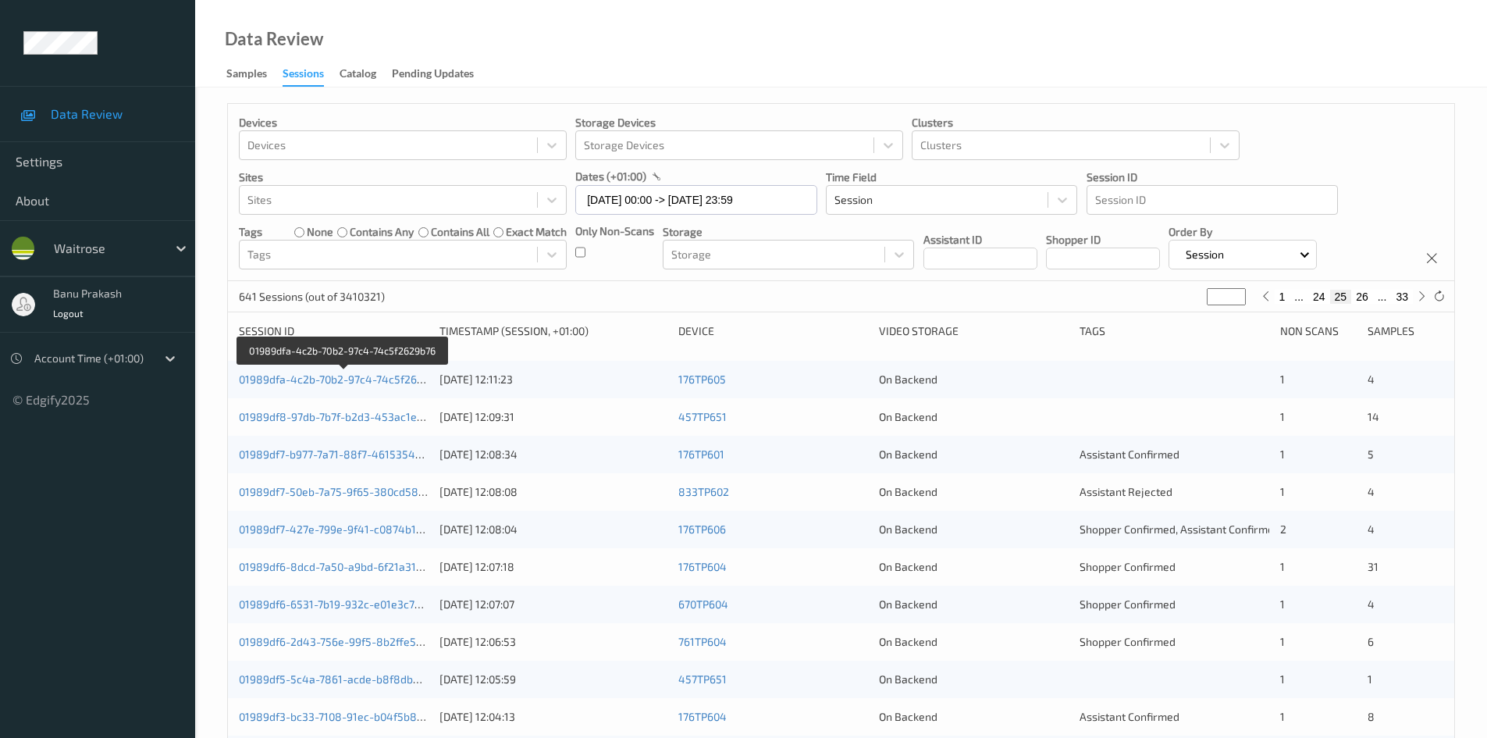
drag, startPoint x: 450, startPoint y: 404, endPoint x: 454, endPoint y: 446, distance: 41.6
click at [724, 204] on input "12/08/2025 00:00 -> 12/08/2025 23:59" at bounding box center [696, 200] width 242 height 30
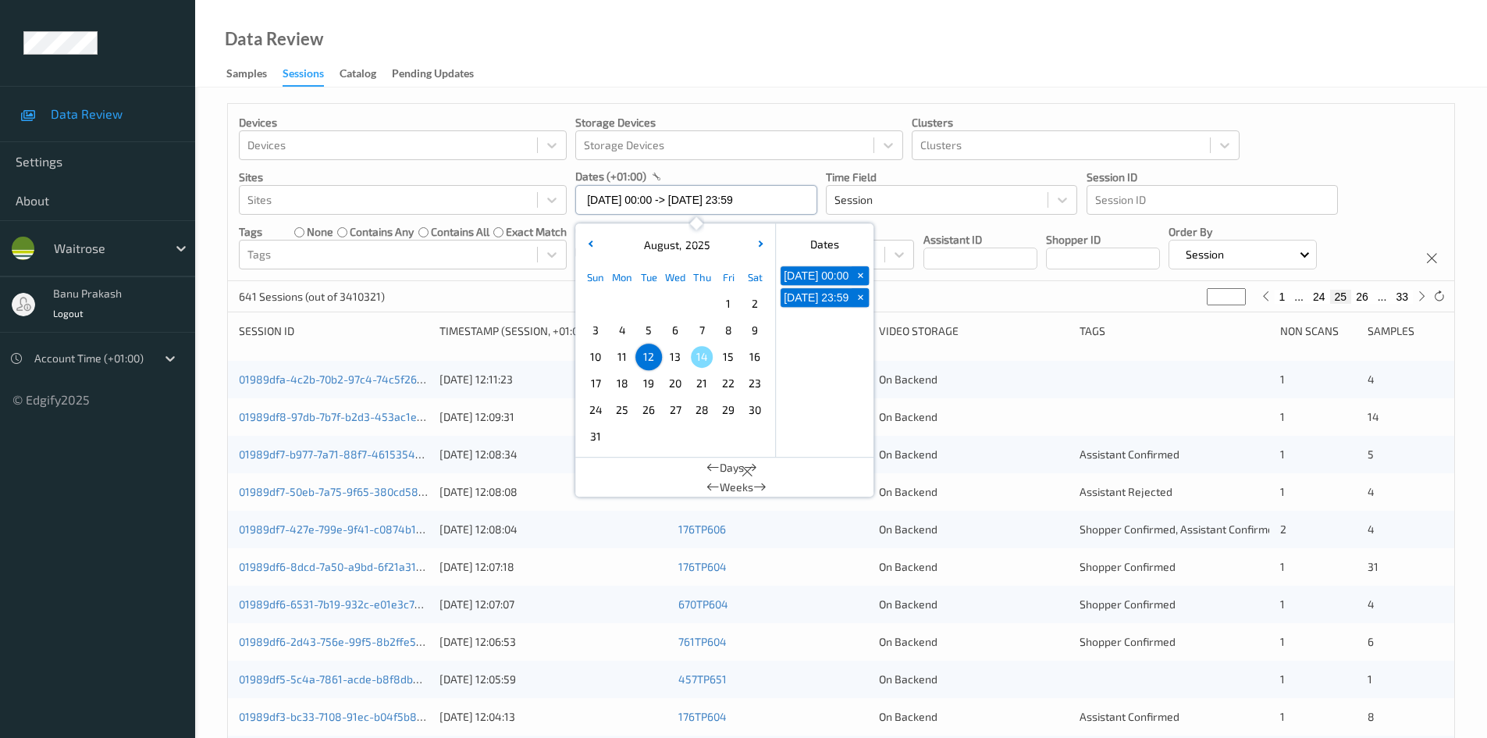
click at [724, 204] on input "12/08/2025 00:00 -> 12/08/2025 23:59" at bounding box center [696, 200] width 242 height 30
click at [682, 351] on span "13" at bounding box center [675, 357] width 22 height 22
type input "13/08/2025 00:00"
type input "*"
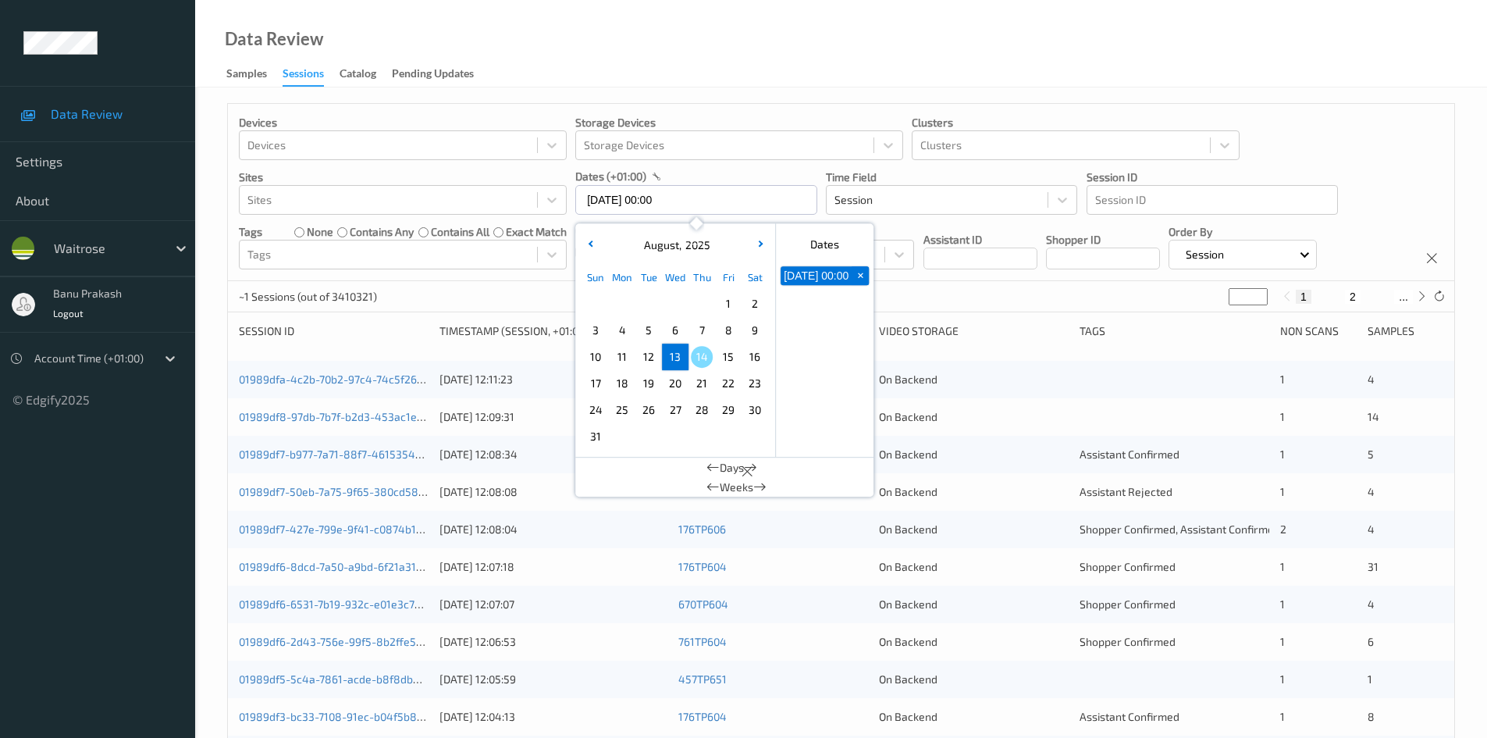
type input "*"
click at [681, 354] on span "13" at bounding box center [675, 357] width 22 height 22
type input "13/08/2025 00:00 -> 13/08/2025 23:59"
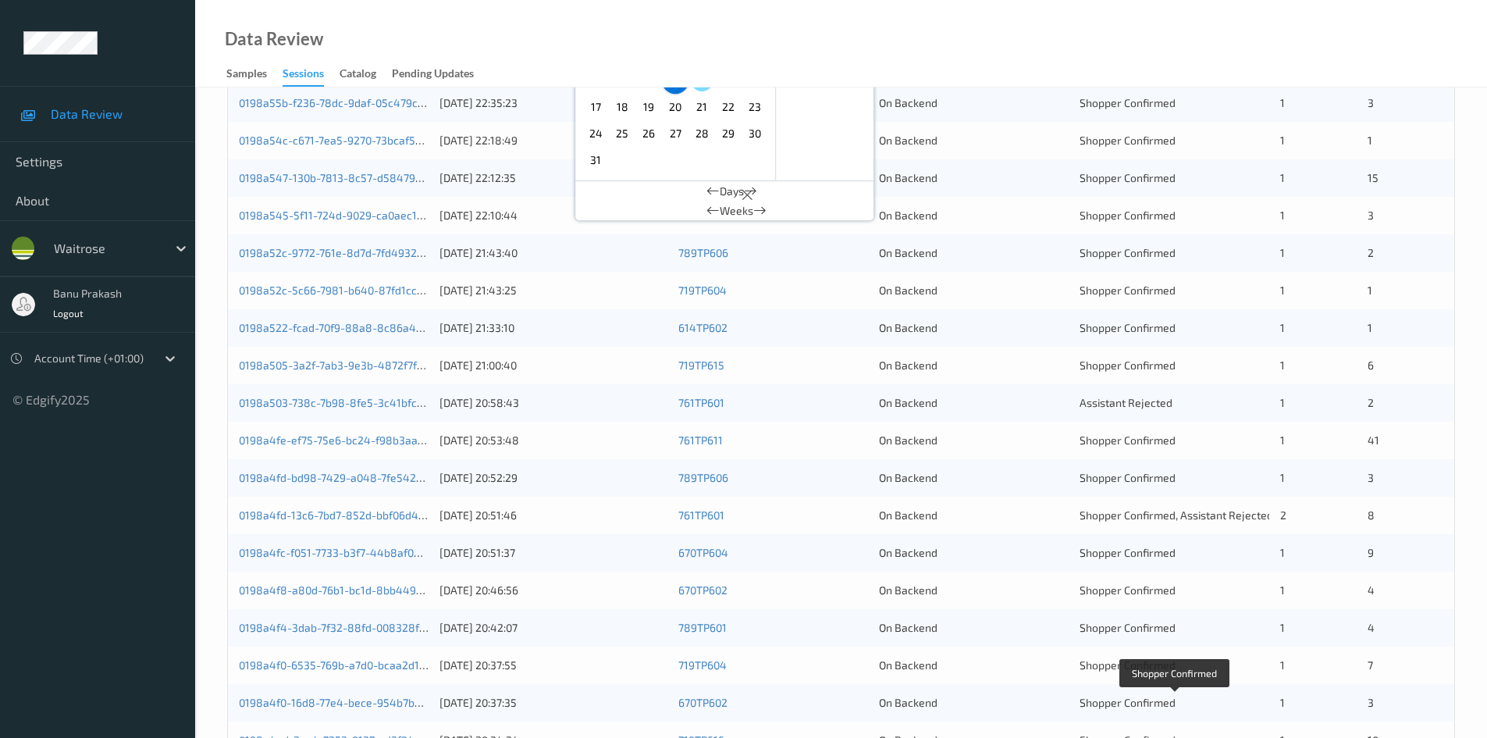
scroll to position [125, 0]
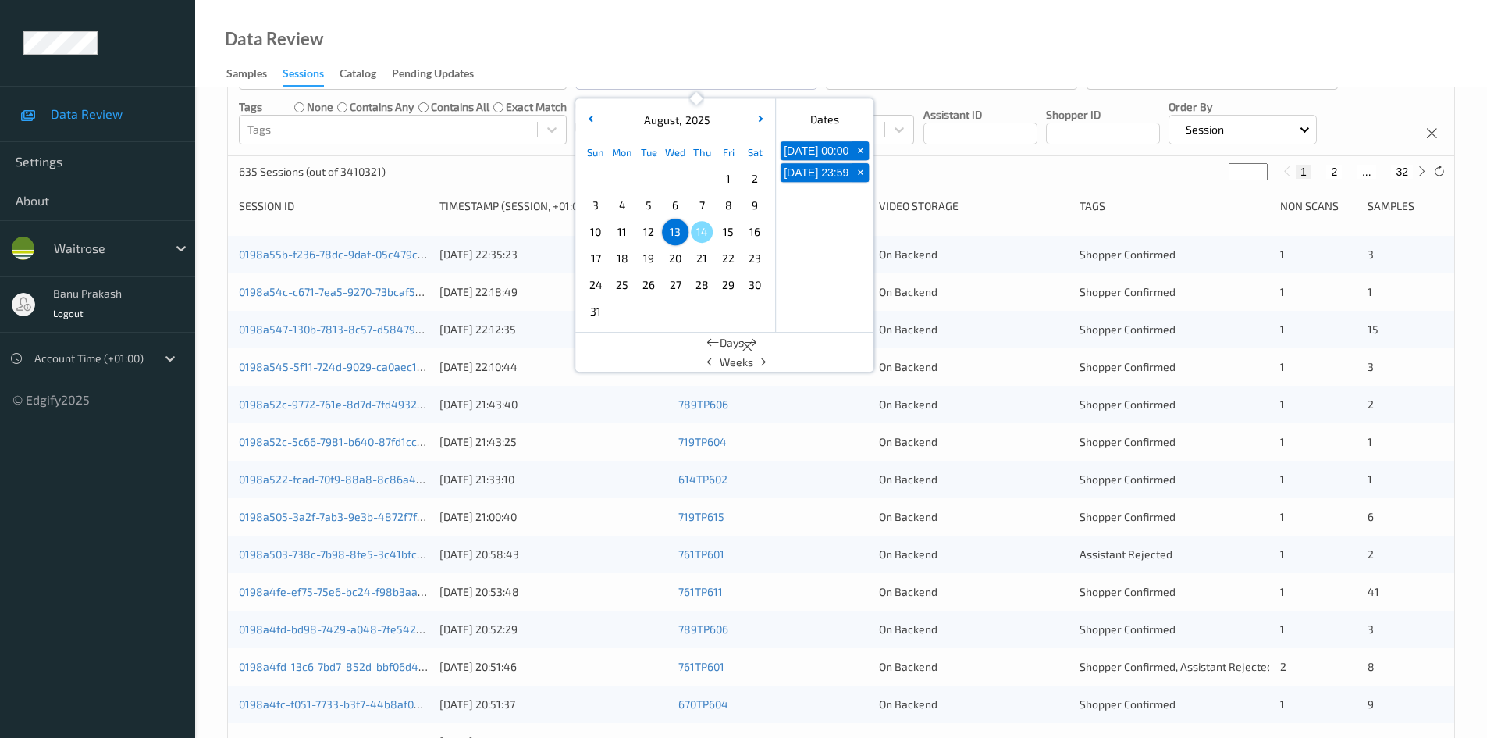
click at [311, 261] on div "0198a55b-f236-78dc-9daf-05c479c6b739" at bounding box center [334, 255] width 190 height 16
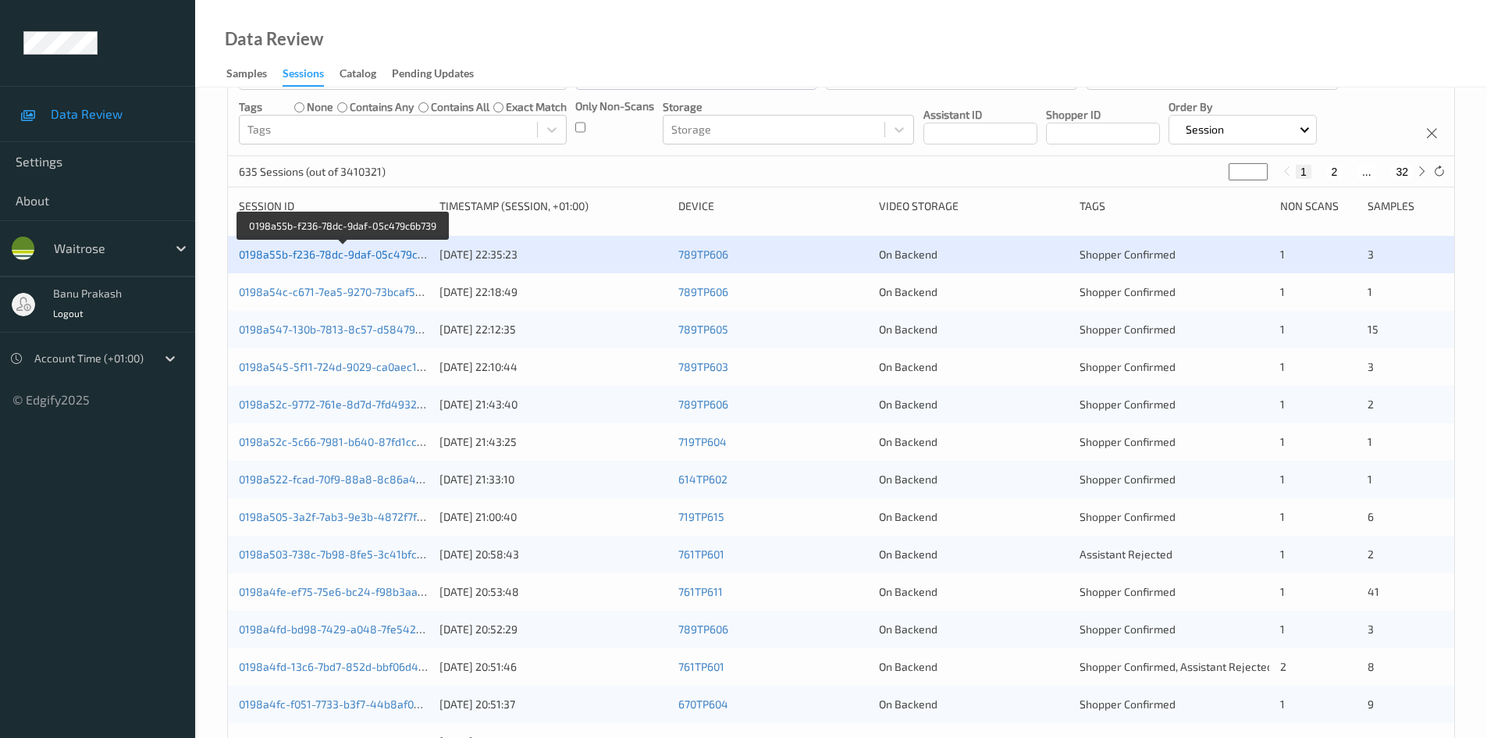
click at [322, 251] on link "0198a55b-f236-78dc-9daf-05c479c6b739" at bounding box center [343, 253] width 209 height 13
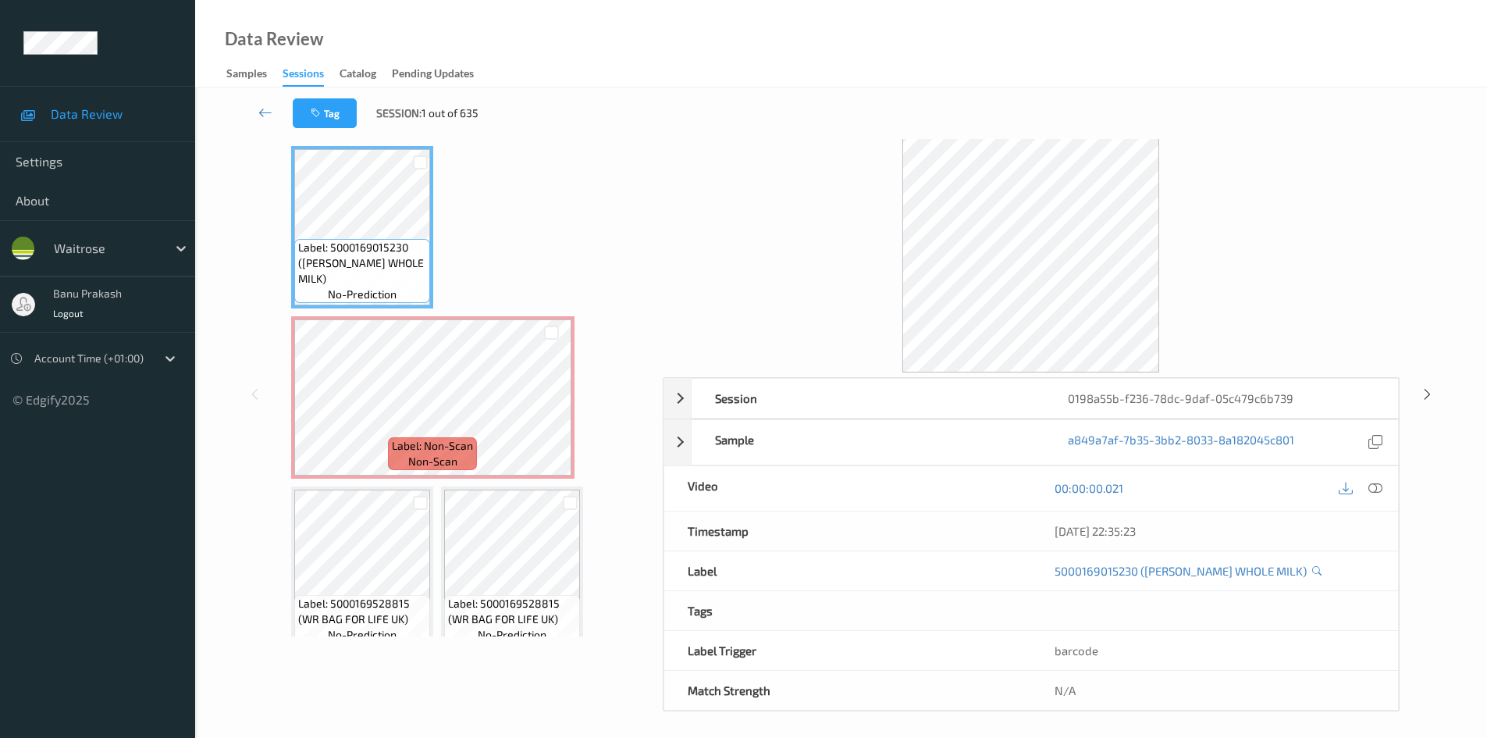
scroll to position [67, 0]
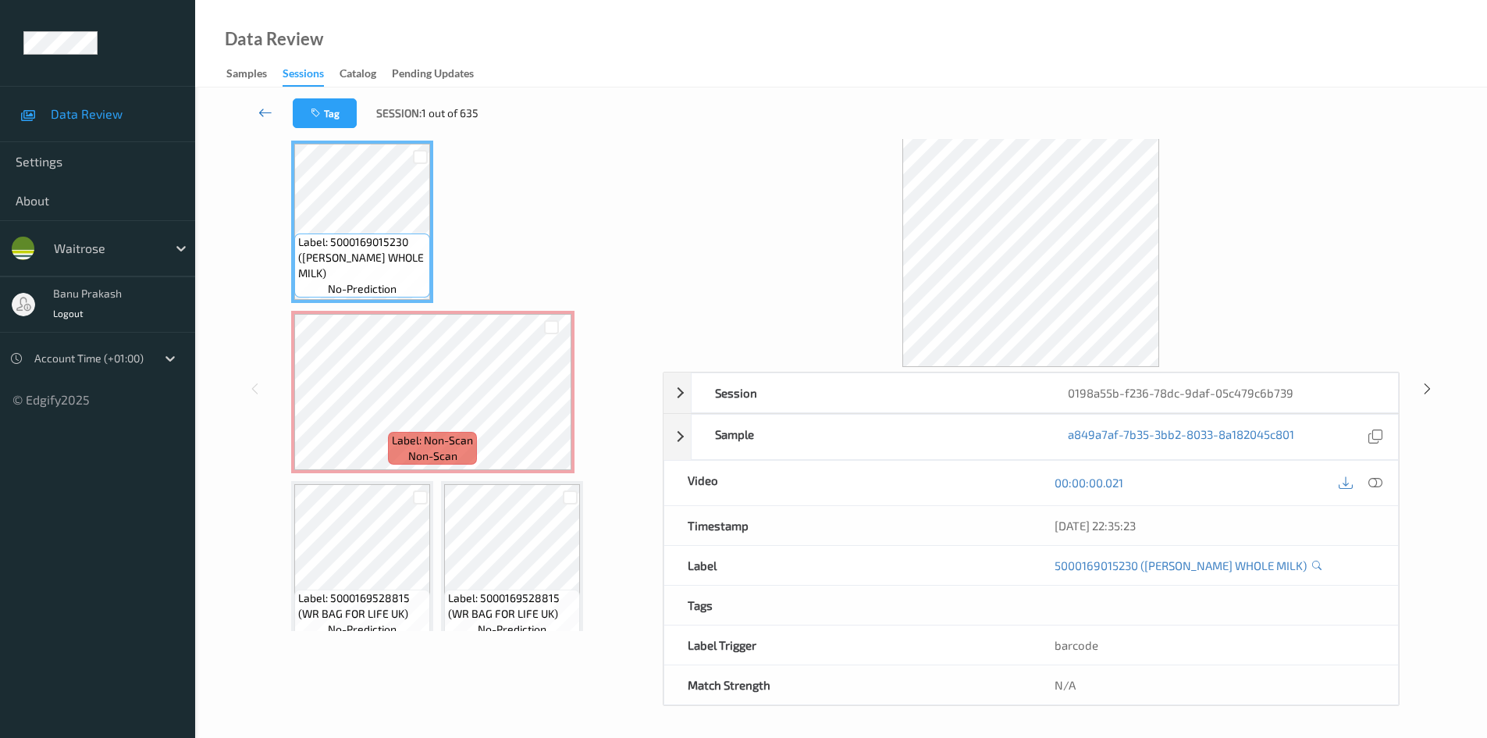
click at [272, 108] on icon at bounding box center [265, 113] width 14 height 16
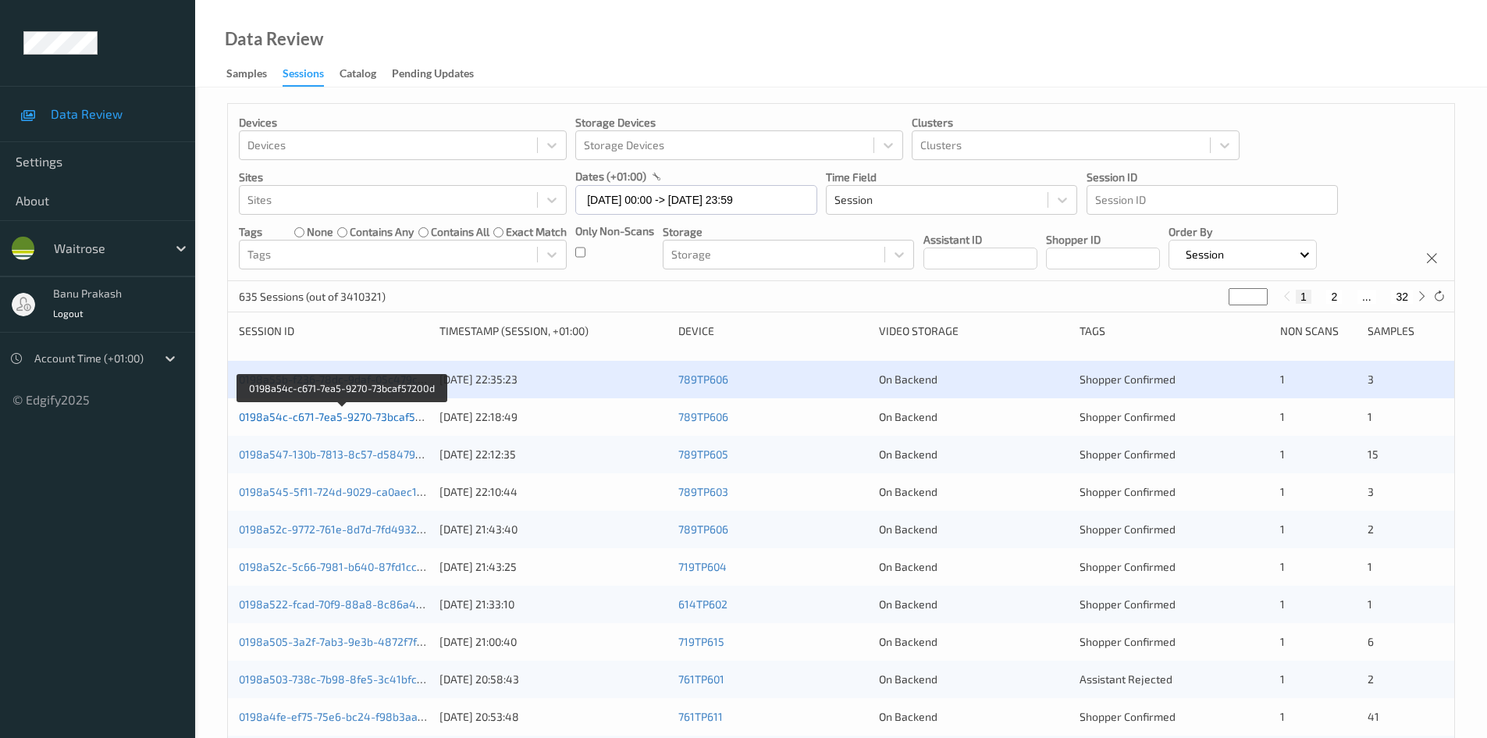
click at [413, 421] on link "0198a54c-c671-7ea5-9270-73bcaf57200d" at bounding box center [342, 416] width 207 height 13
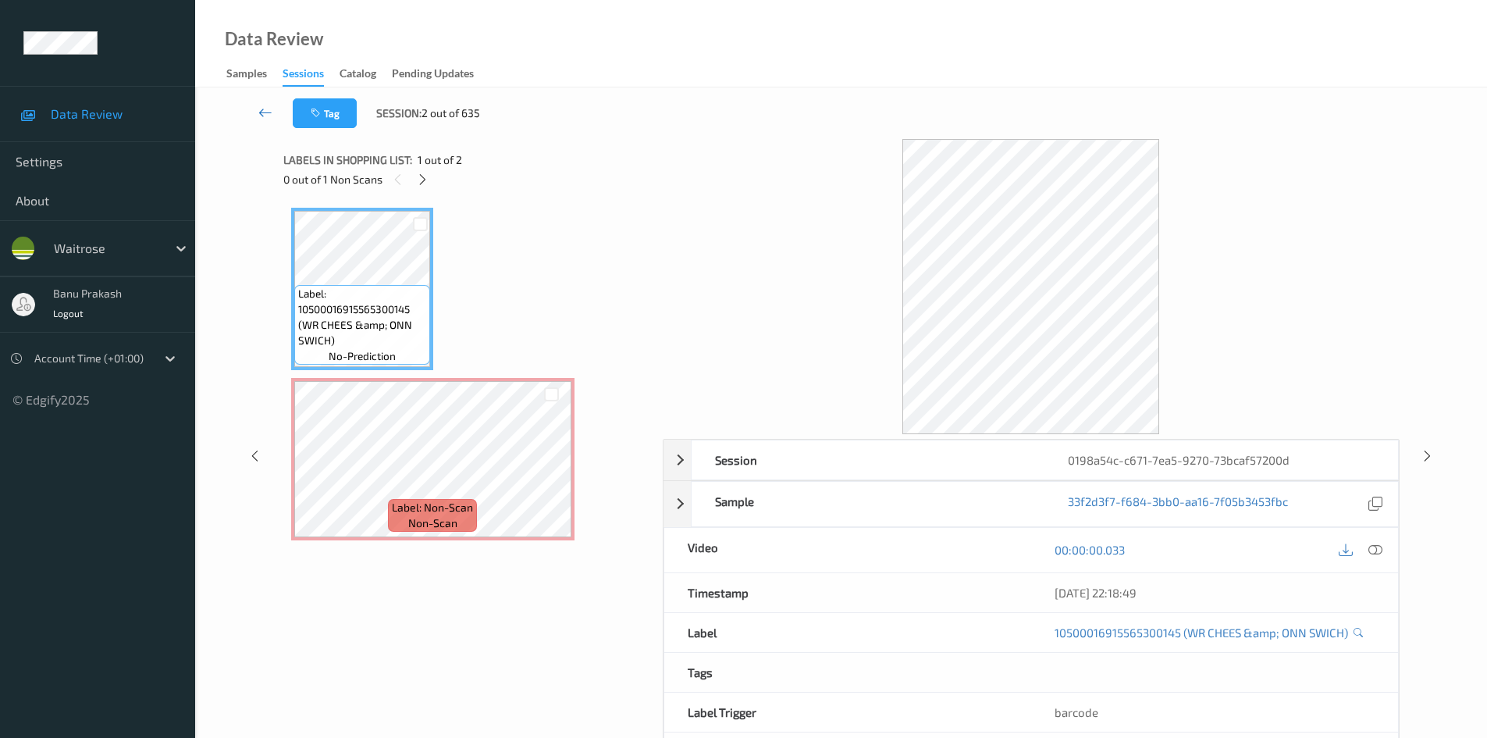
click at [264, 108] on icon at bounding box center [265, 113] width 14 height 16
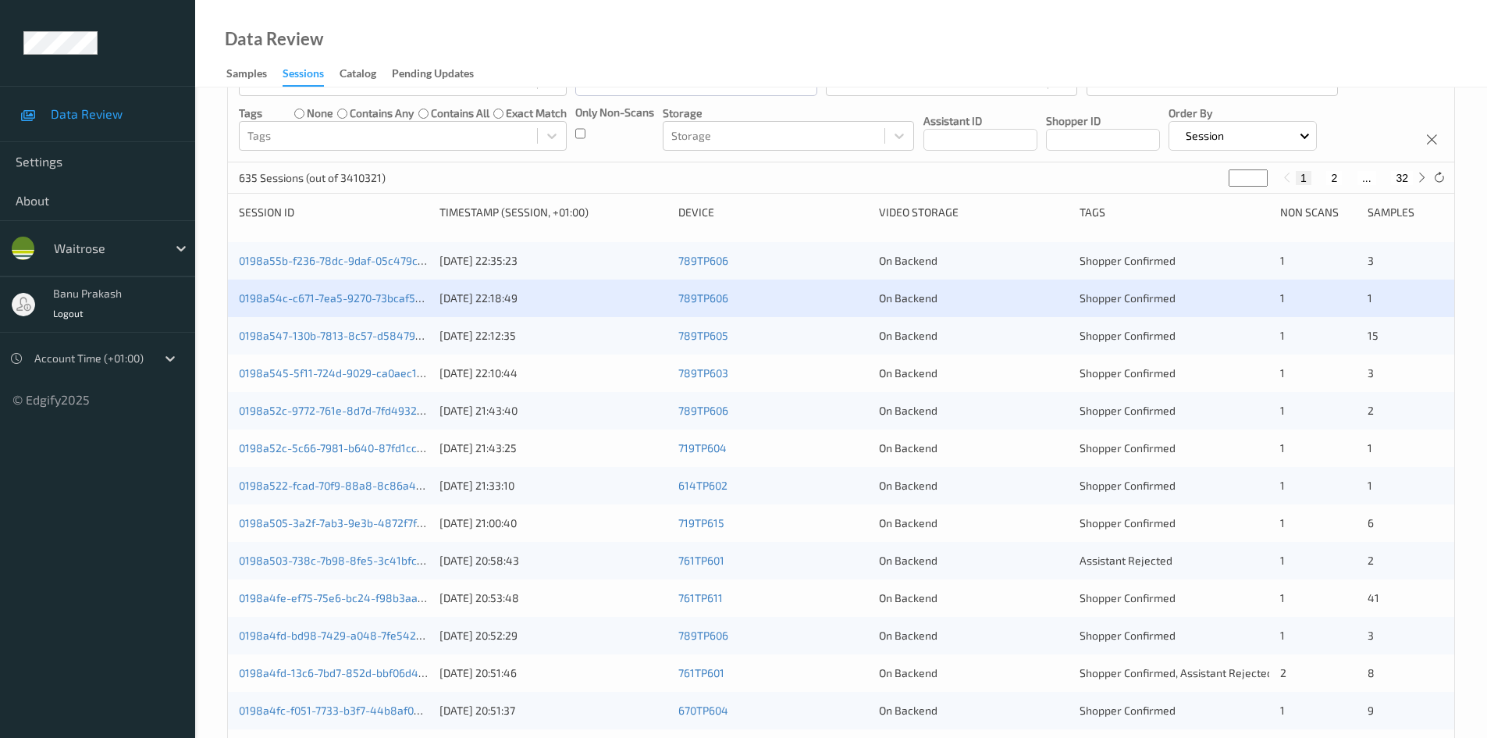
scroll to position [156, 0]
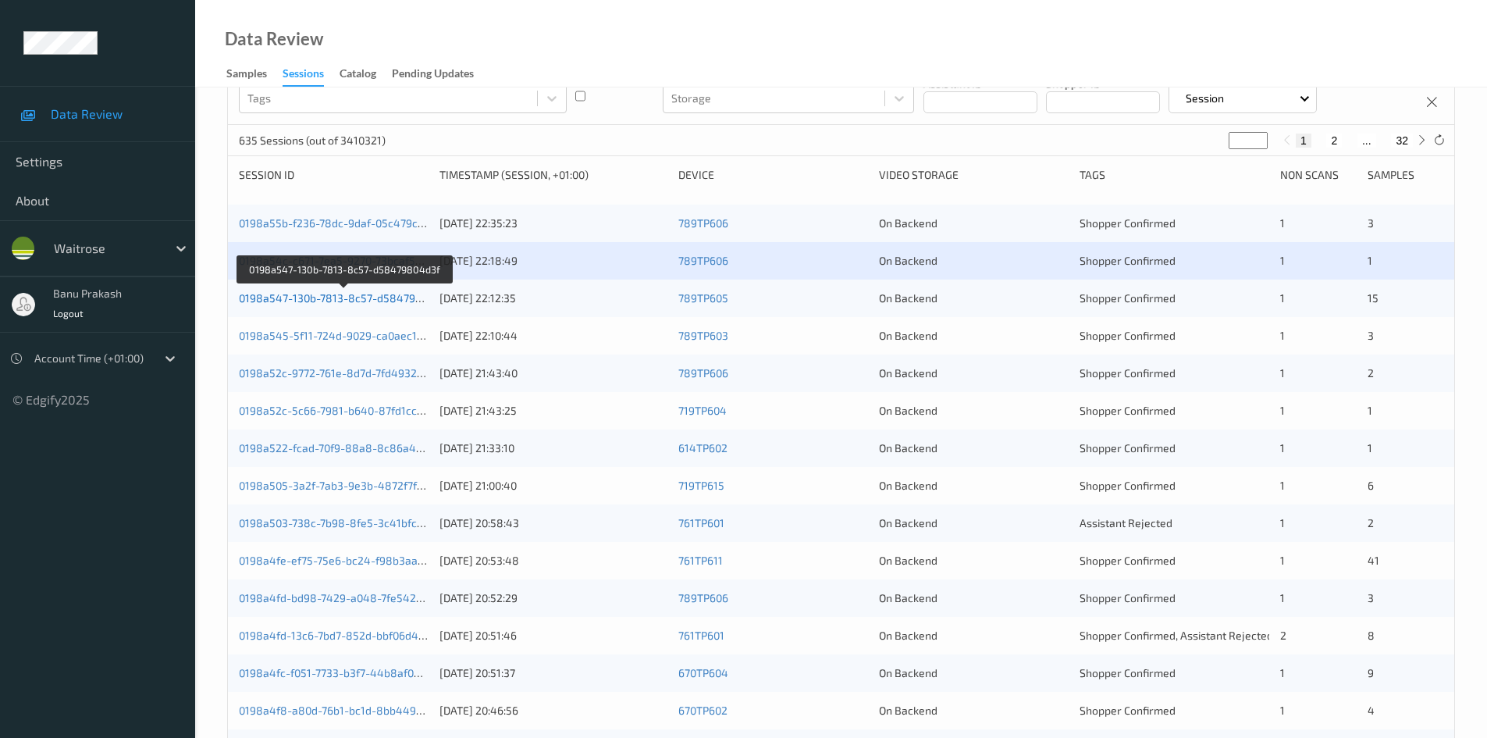
click at [350, 298] on link "0198a547-130b-7813-8c57-d58479804d3f" at bounding box center [345, 297] width 213 height 13
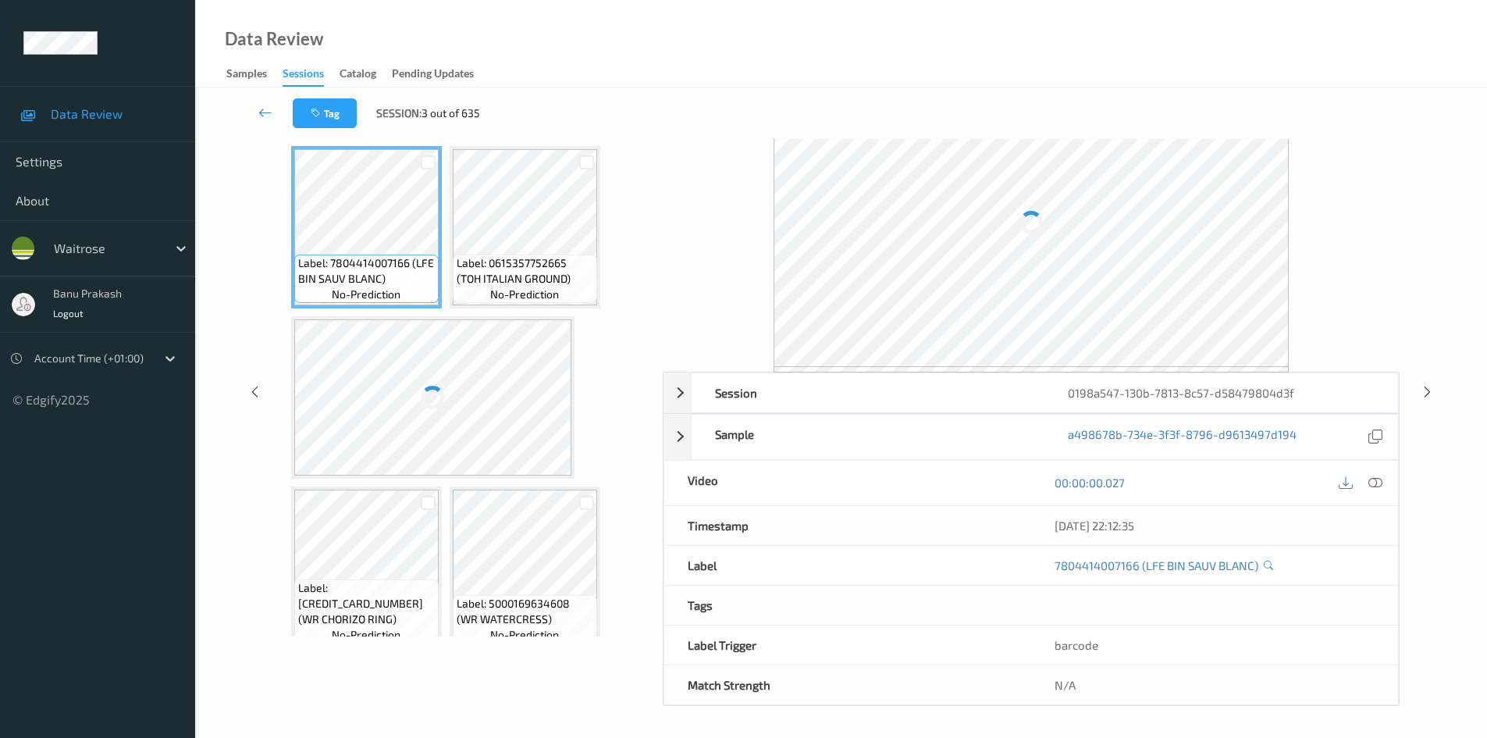
scroll to position [67, 0]
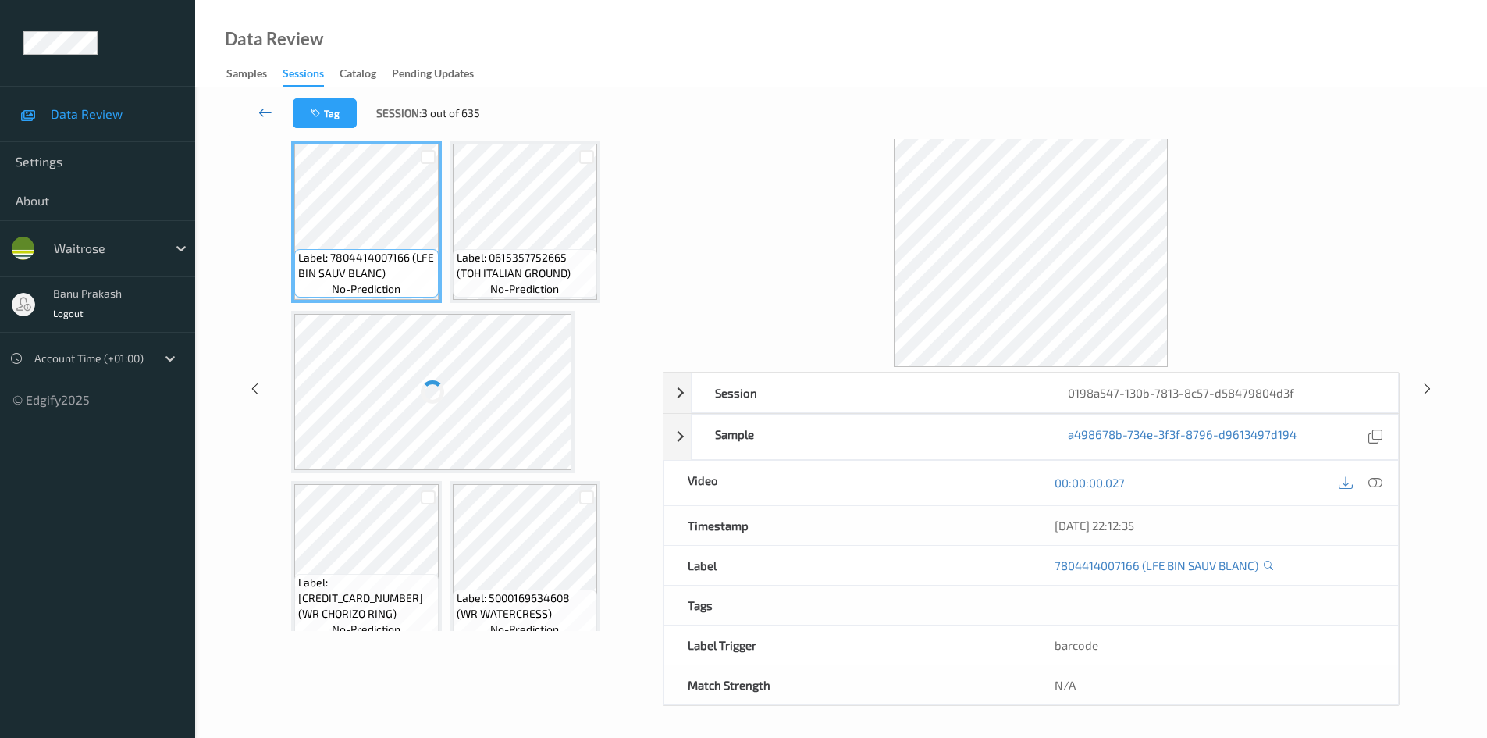
click at [261, 108] on icon at bounding box center [265, 113] width 14 height 16
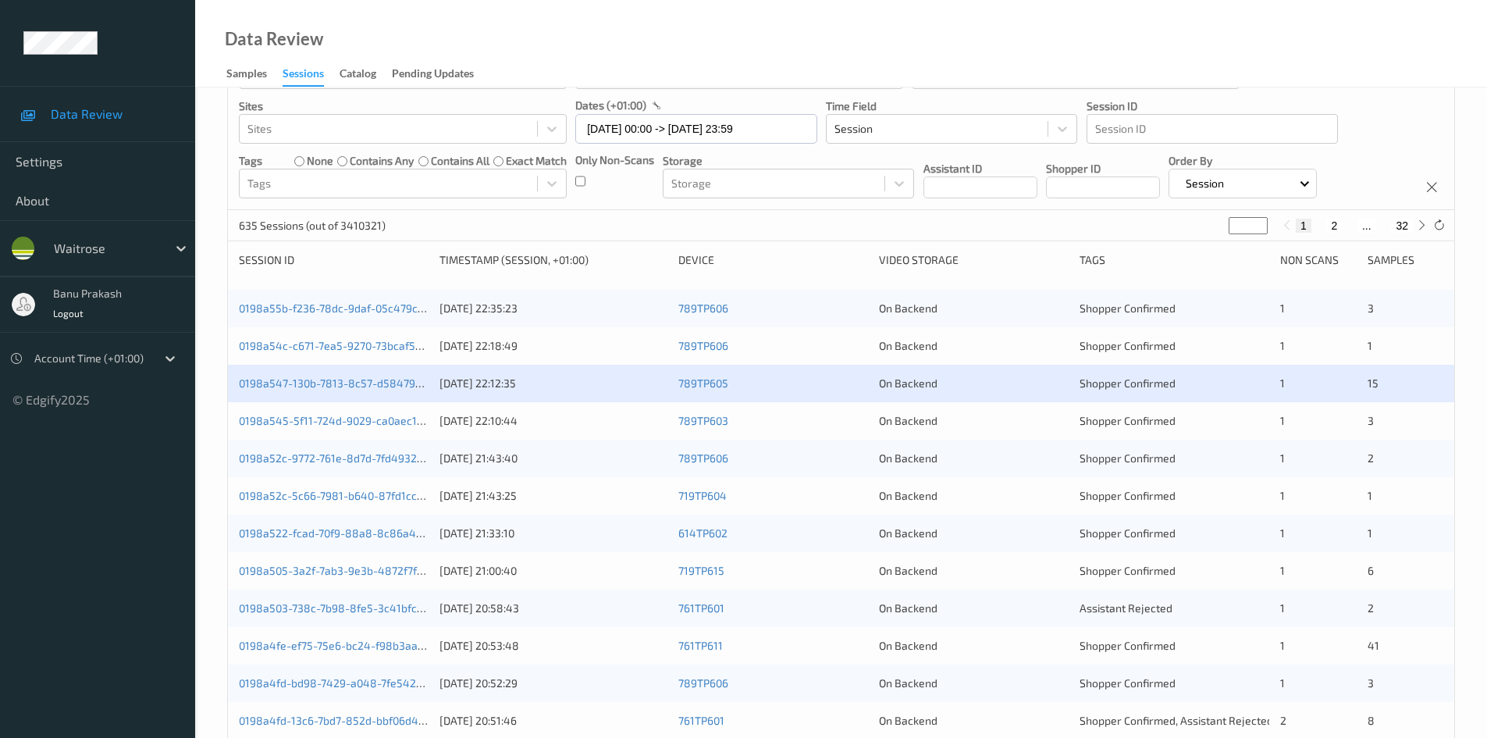
scroll to position [234, 0]
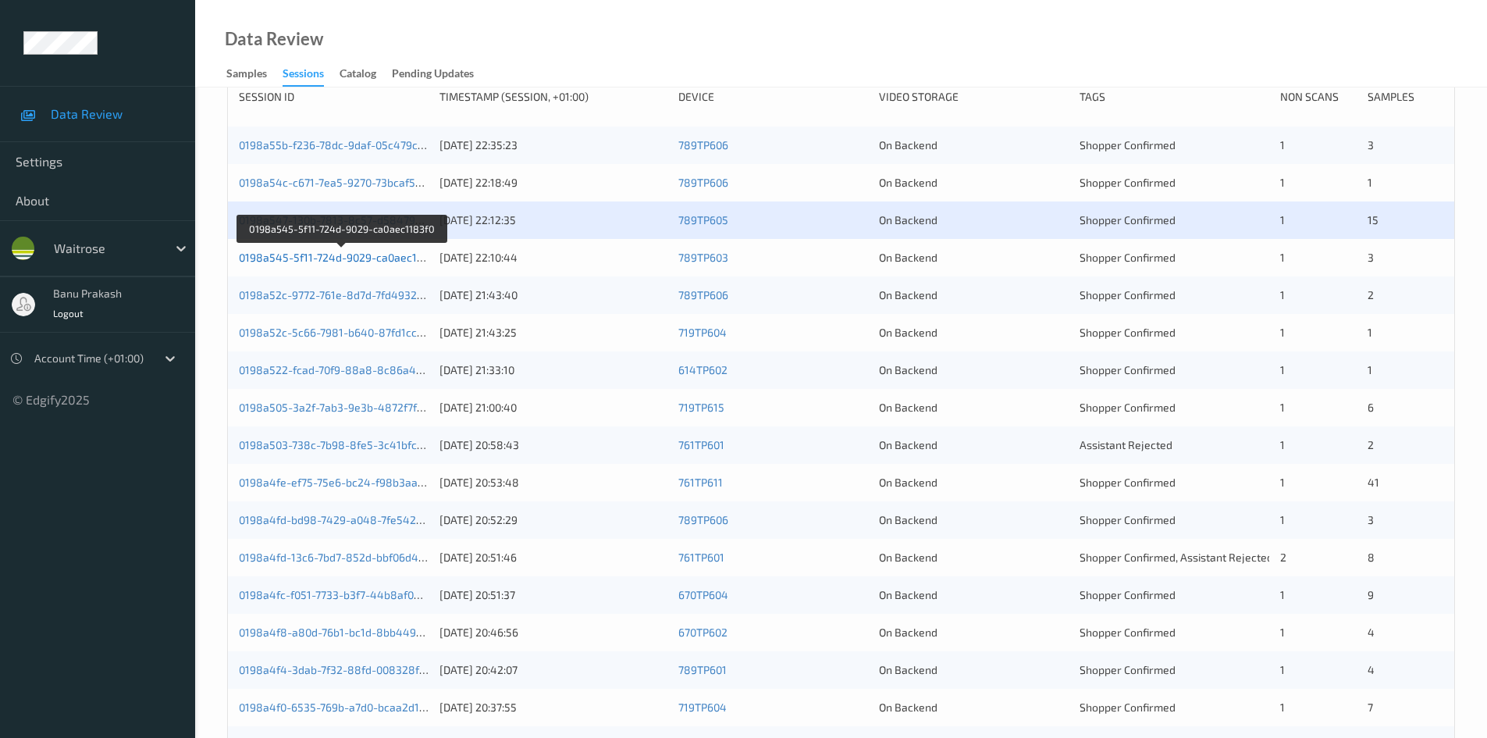
click at [375, 254] on link "0198a545-5f11-724d-9029-ca0aec1183f0" at bounding box center [342, 257] width 206 height 13
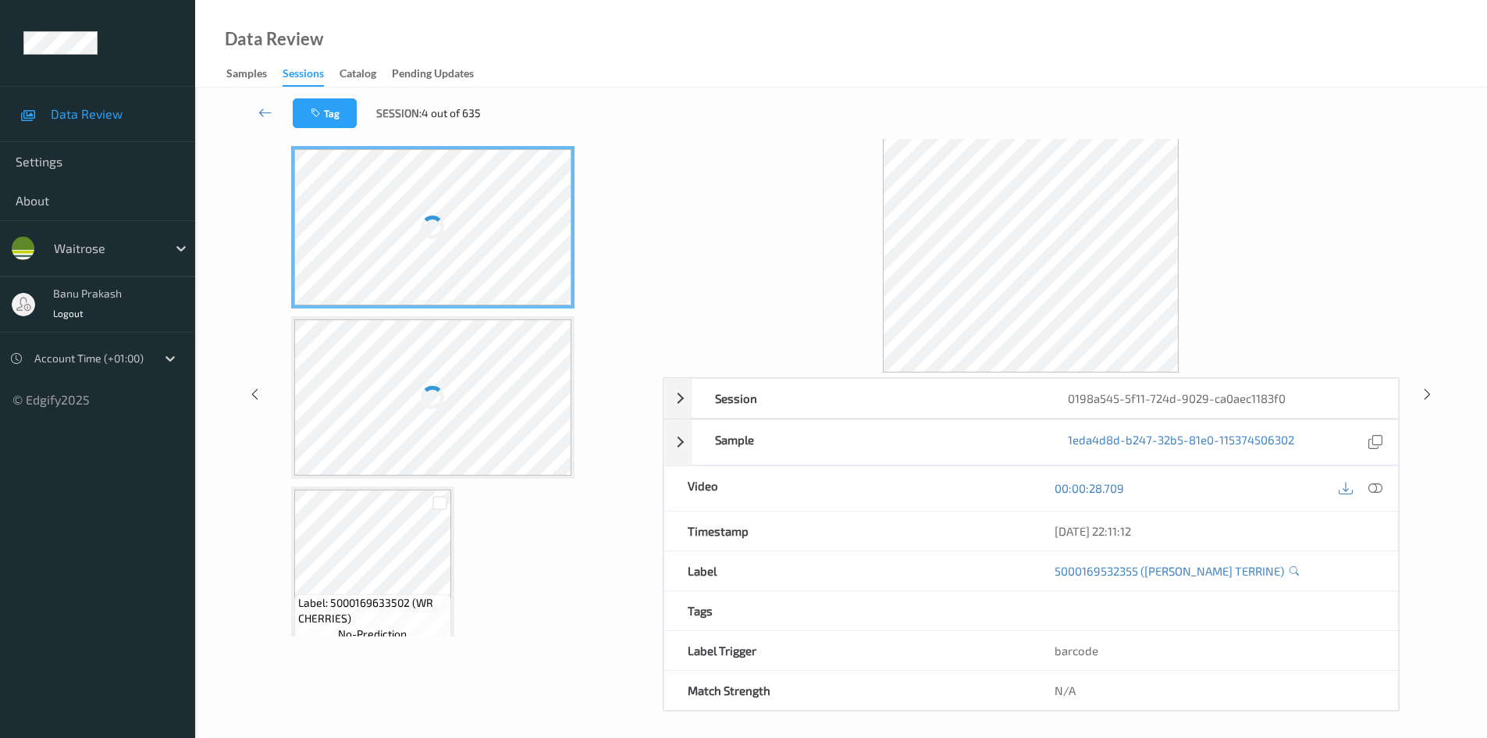
scroll to position [67, 0]
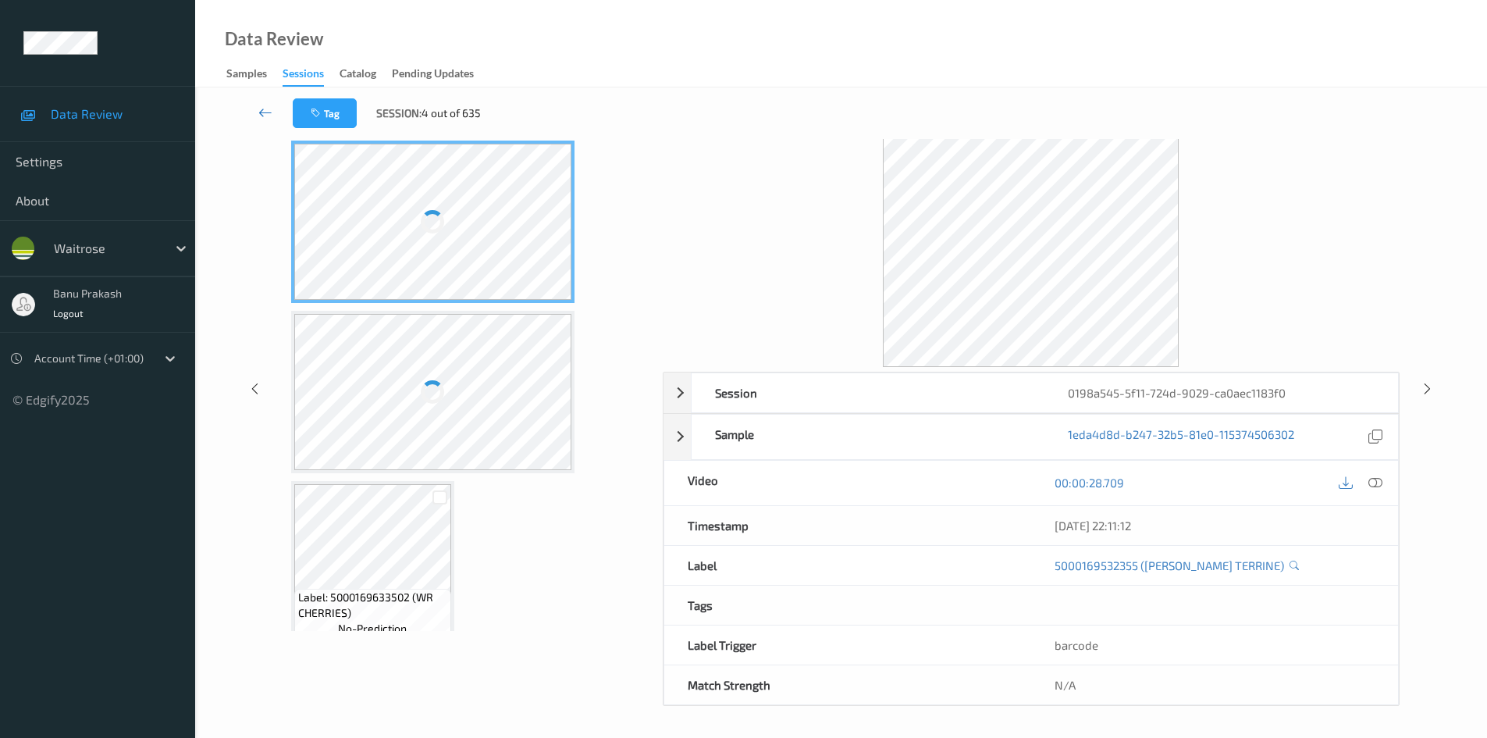
click at [262, 111] on icon at bounding box center [265, 113] width 14 height 16
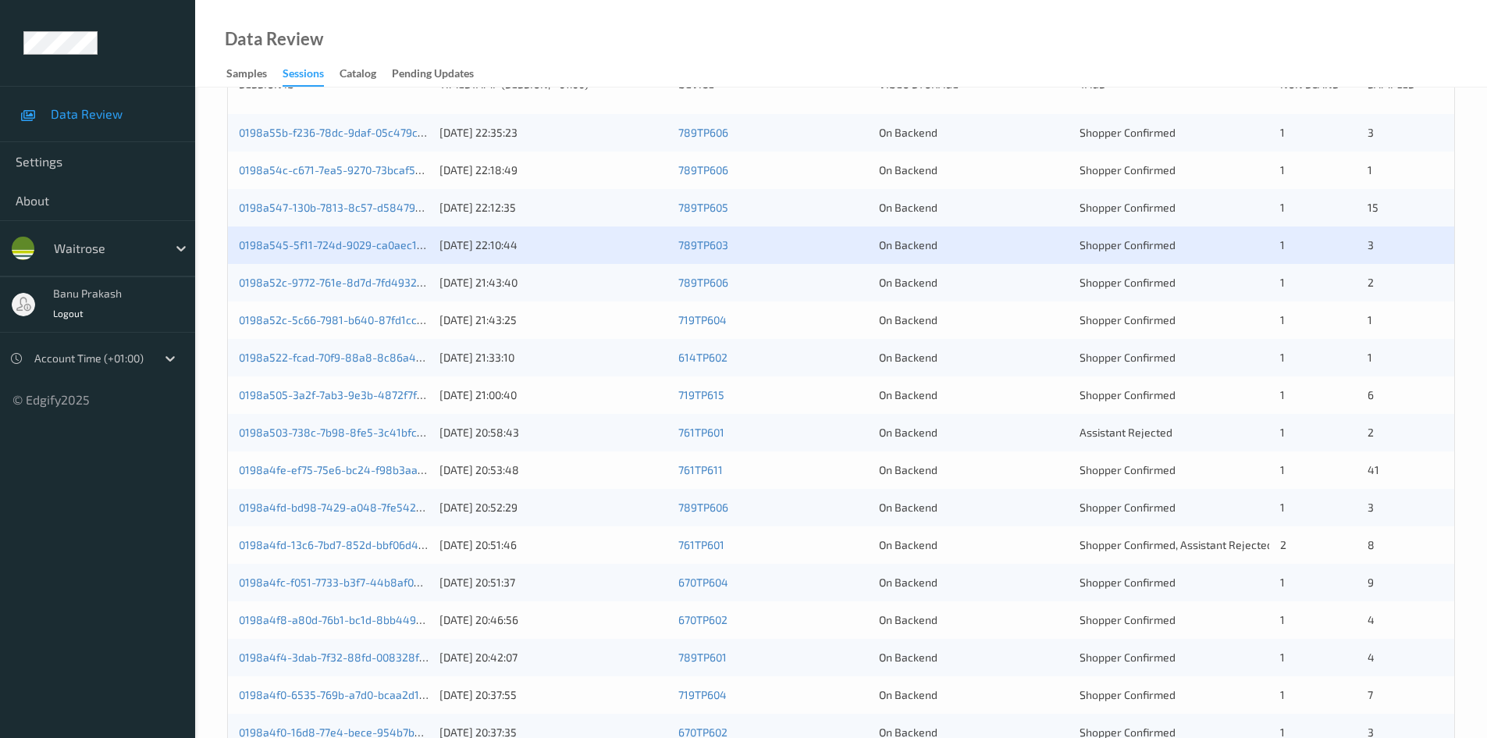
scroll to position [312, 0]
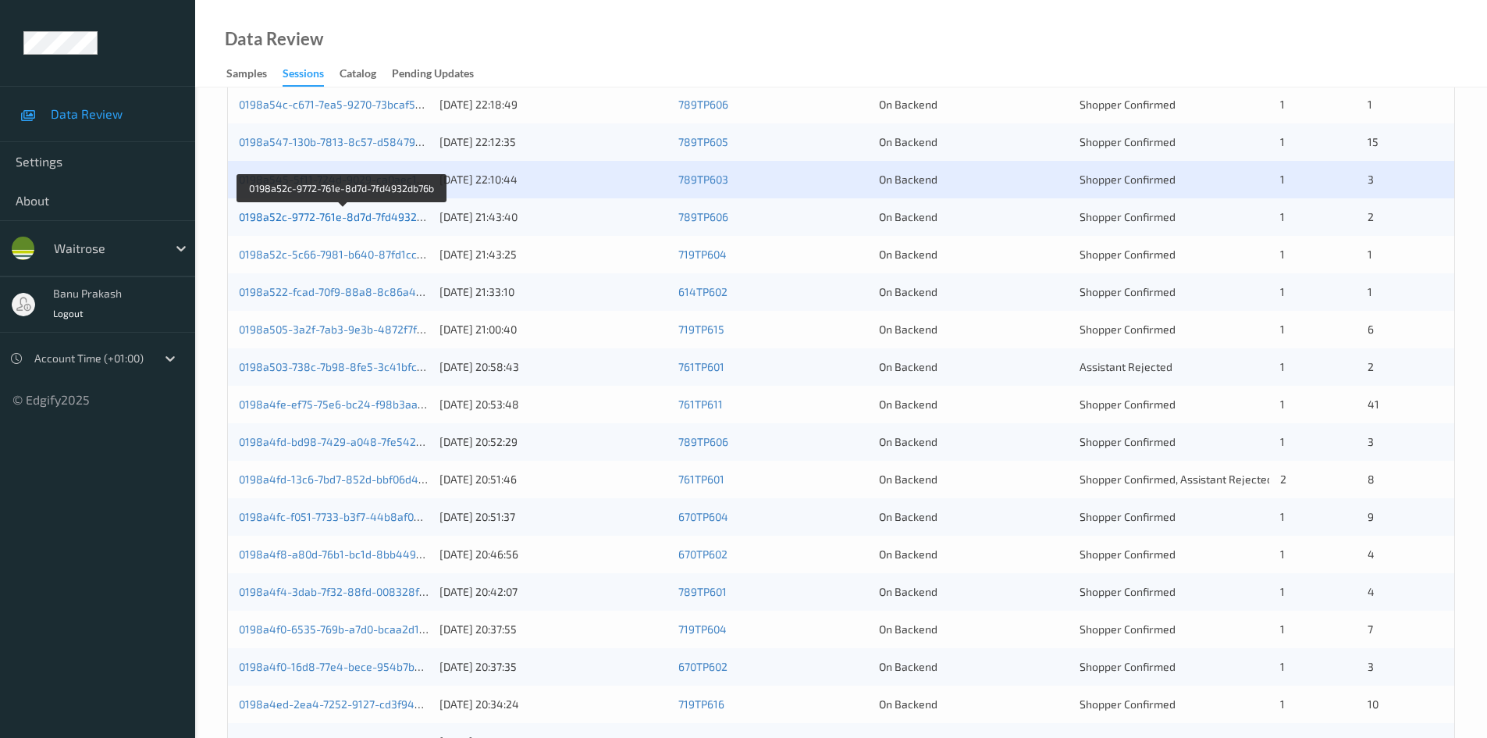
click at [325, 215] on link "0198a52c-9772-761e-8d7d-7fd4932db76b" at bounding box center [343, 216] width 208 height 13
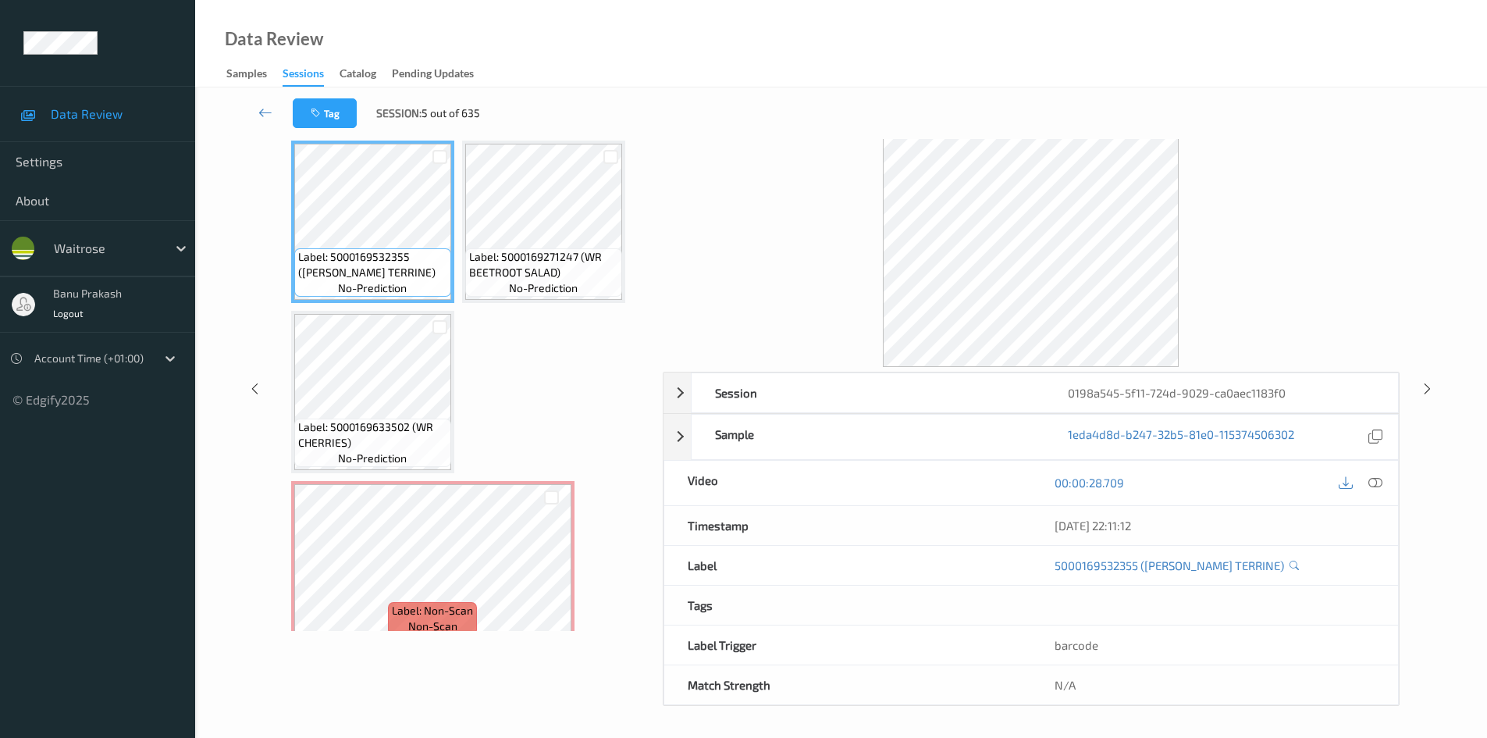
scroll to position [62, 0]
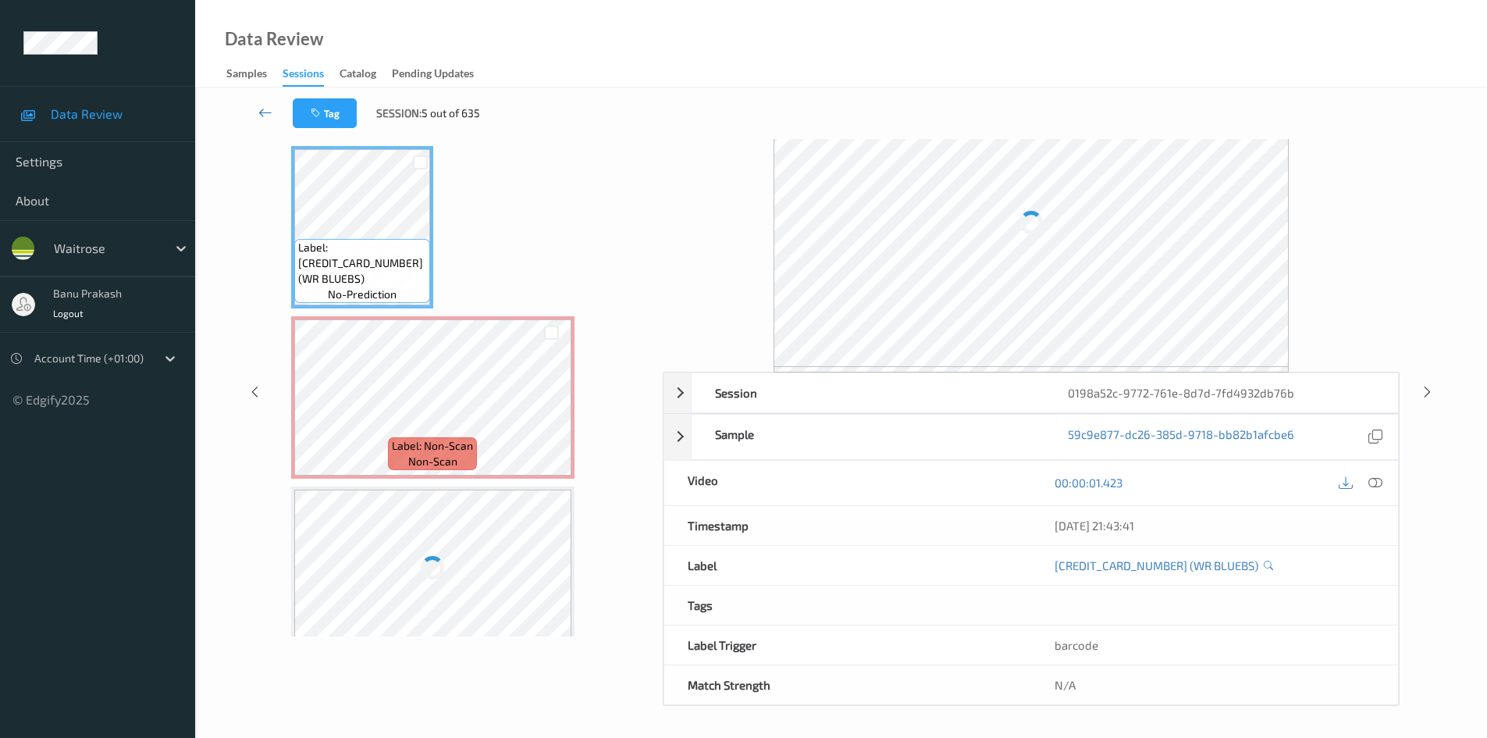
click at [265, 112] on icon at bounding box center [265, 113] width 14 height 16
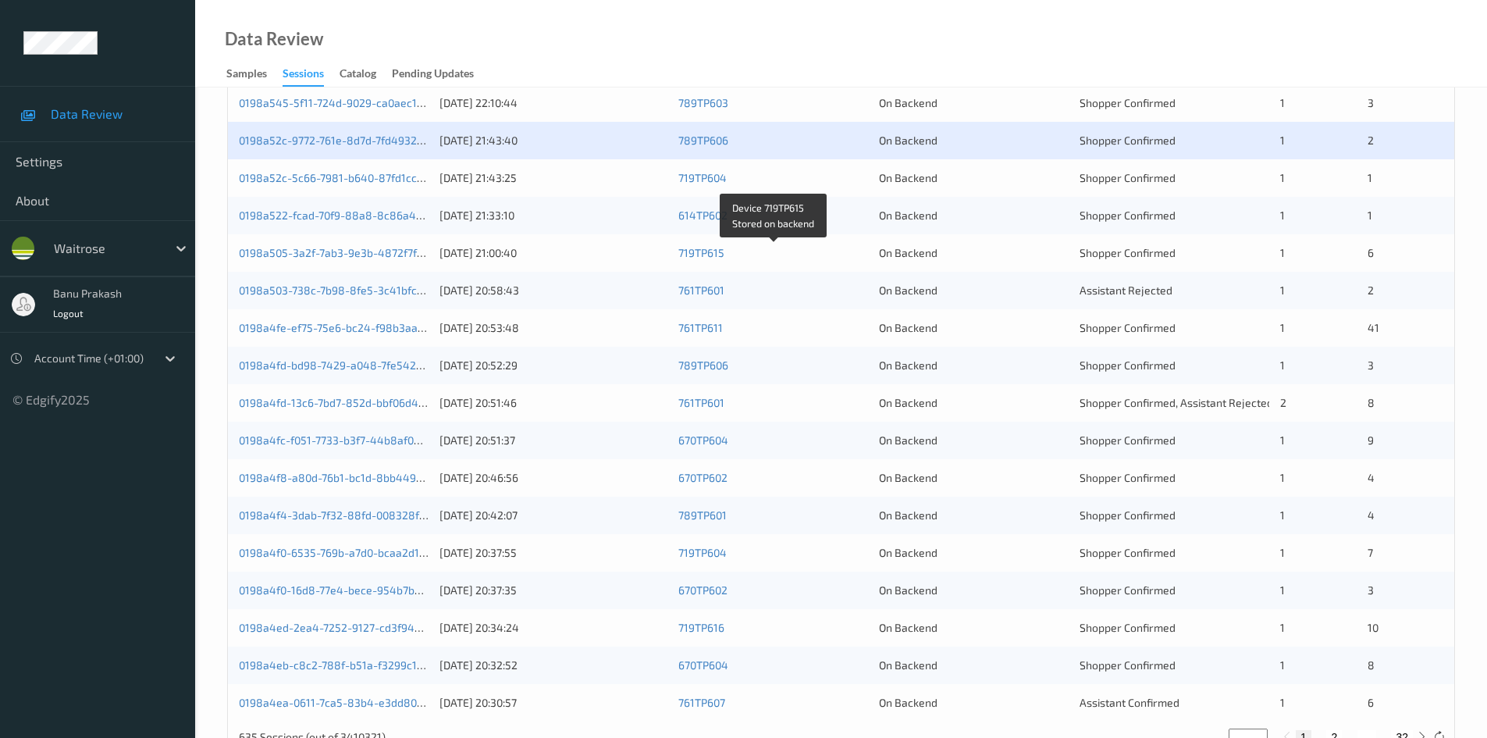
scroll to position [390, 0]
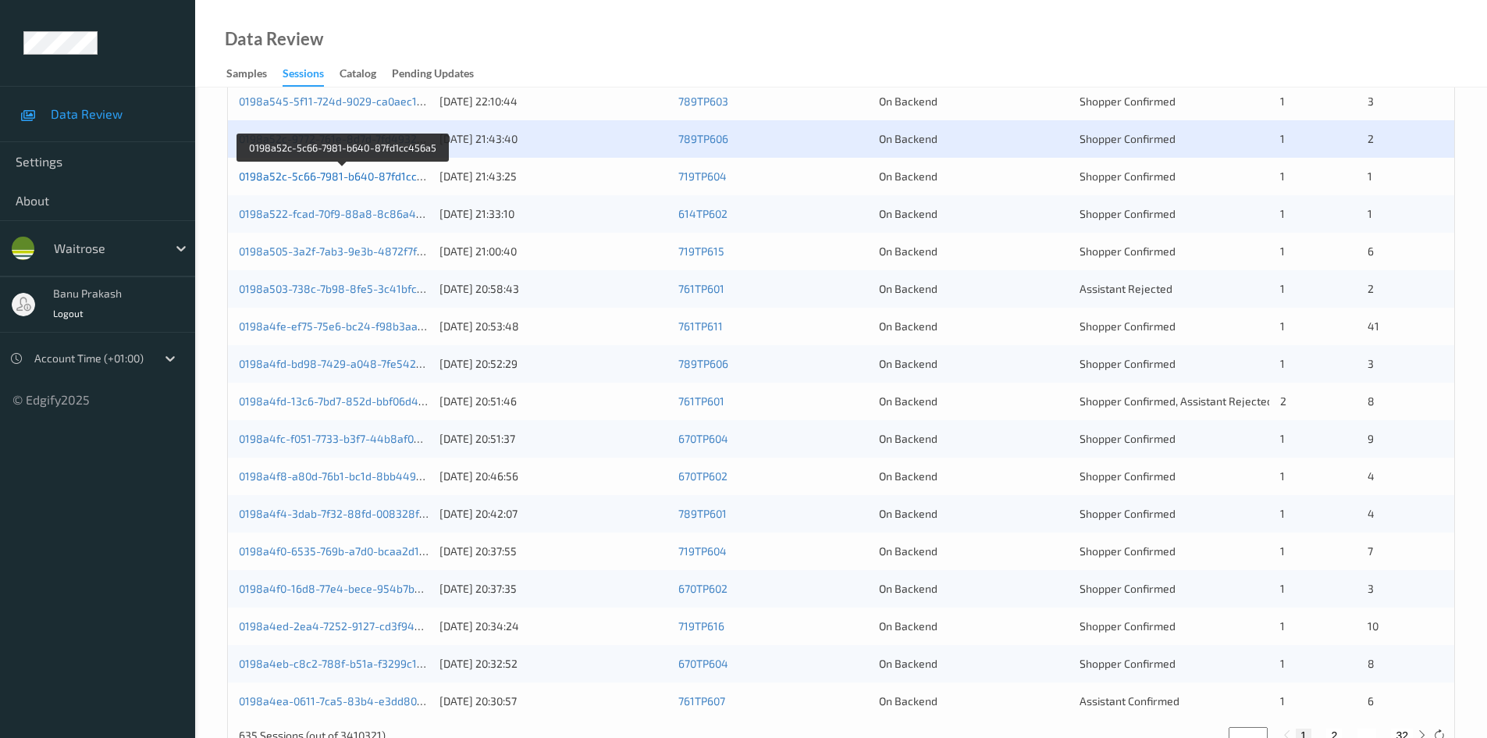
click at [393, 172] on link "0198a52c-5c66-7981-b640-87fd1cc456a5" at bounding box center [344, 175] width 210 height 13
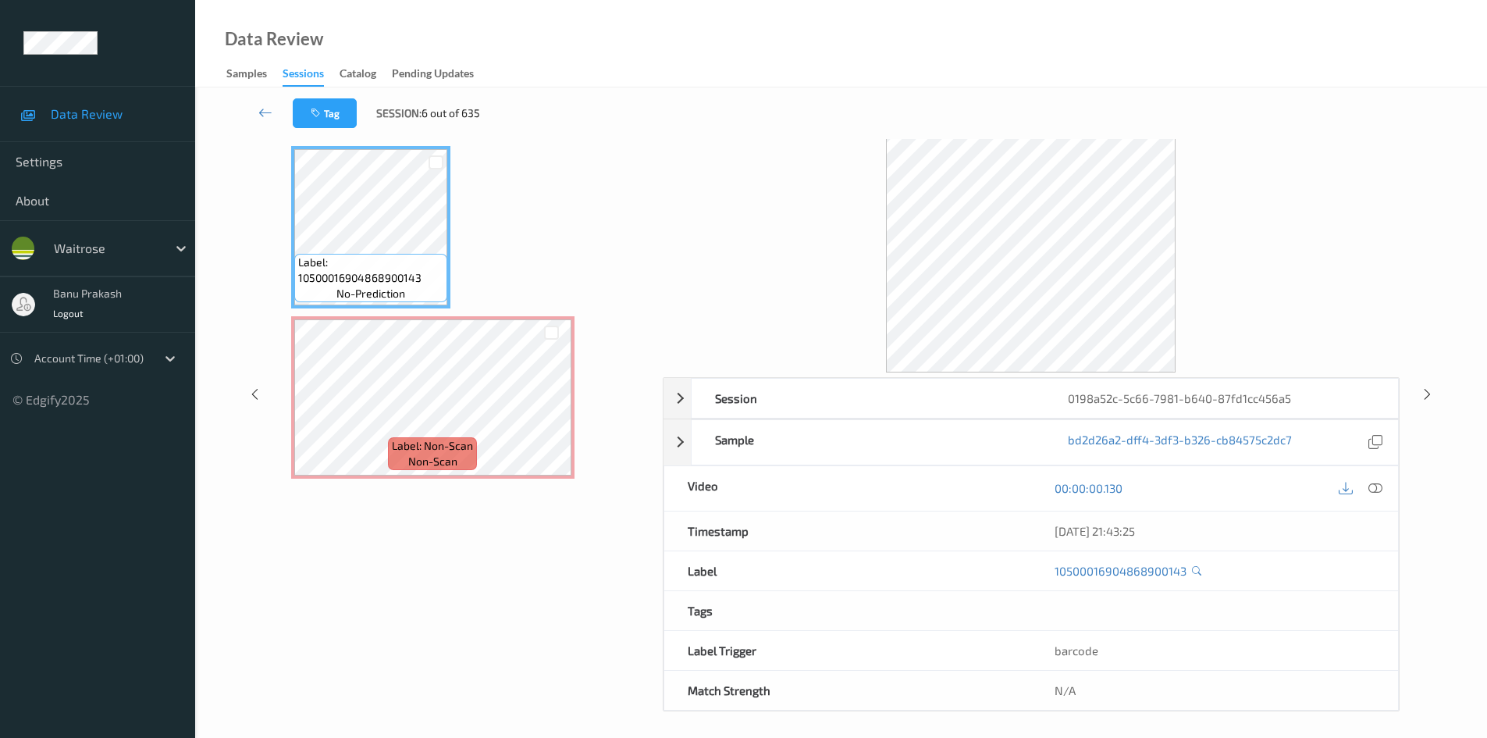
scroll to position [67, 0]
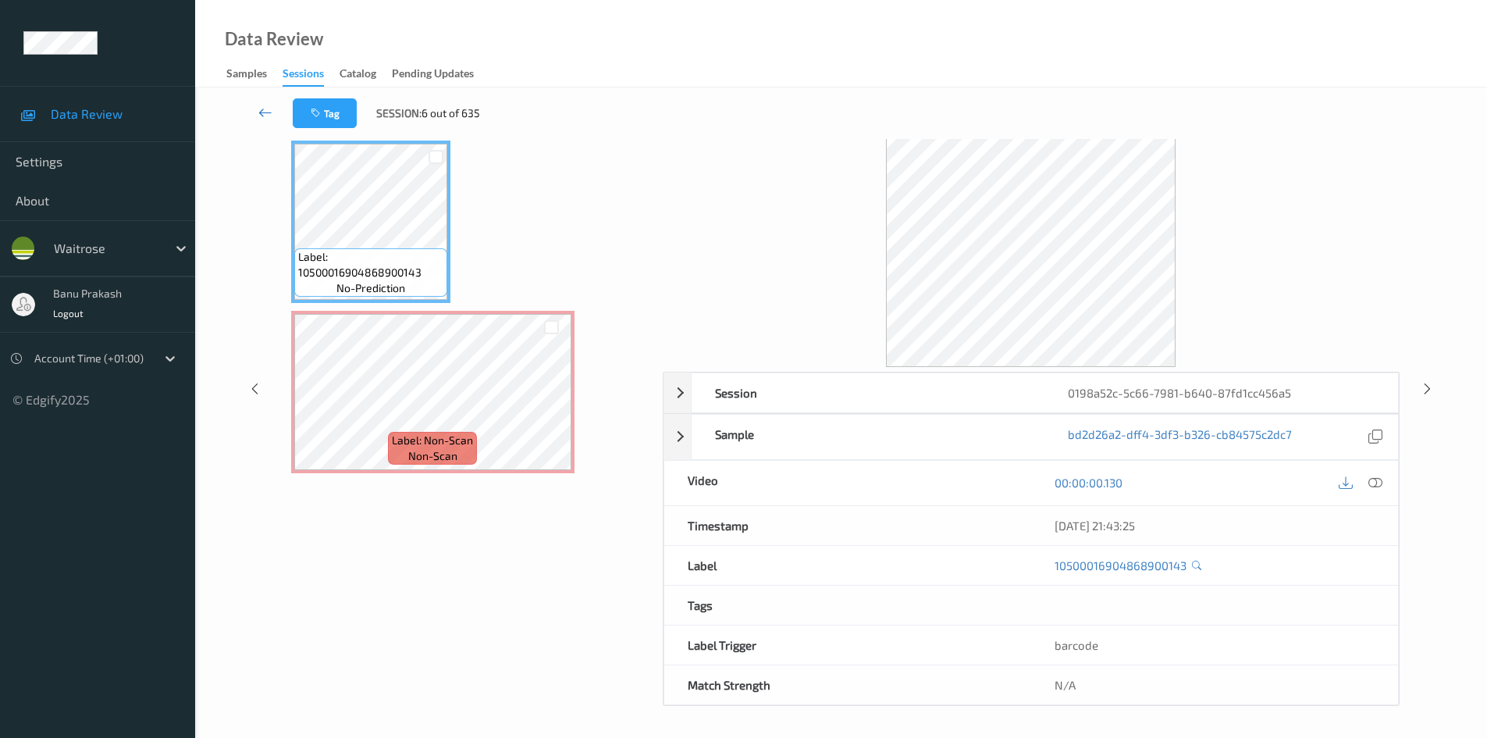
click at [268, 110] on icon at bounding box center [265, 113] width 14 height 16
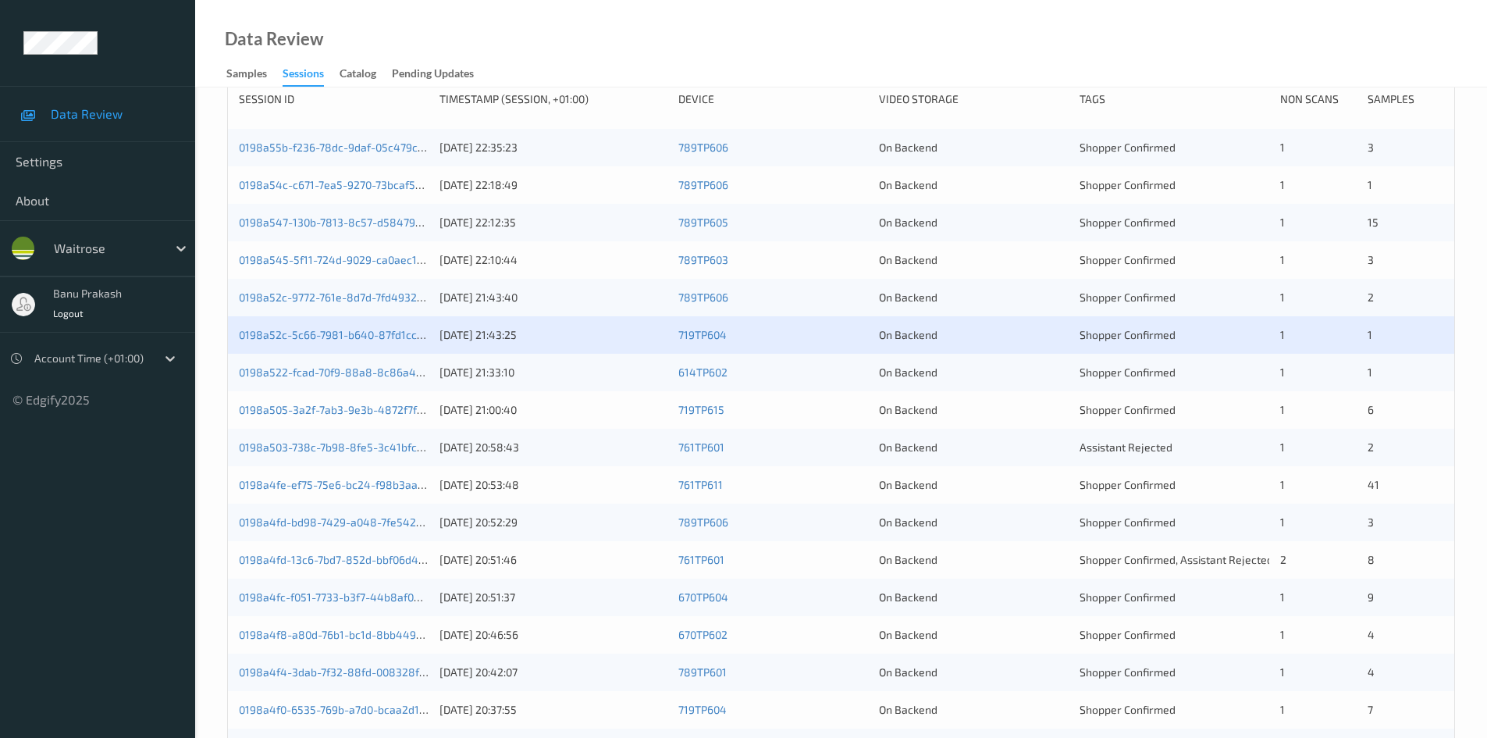
scroll to position [312, 0]
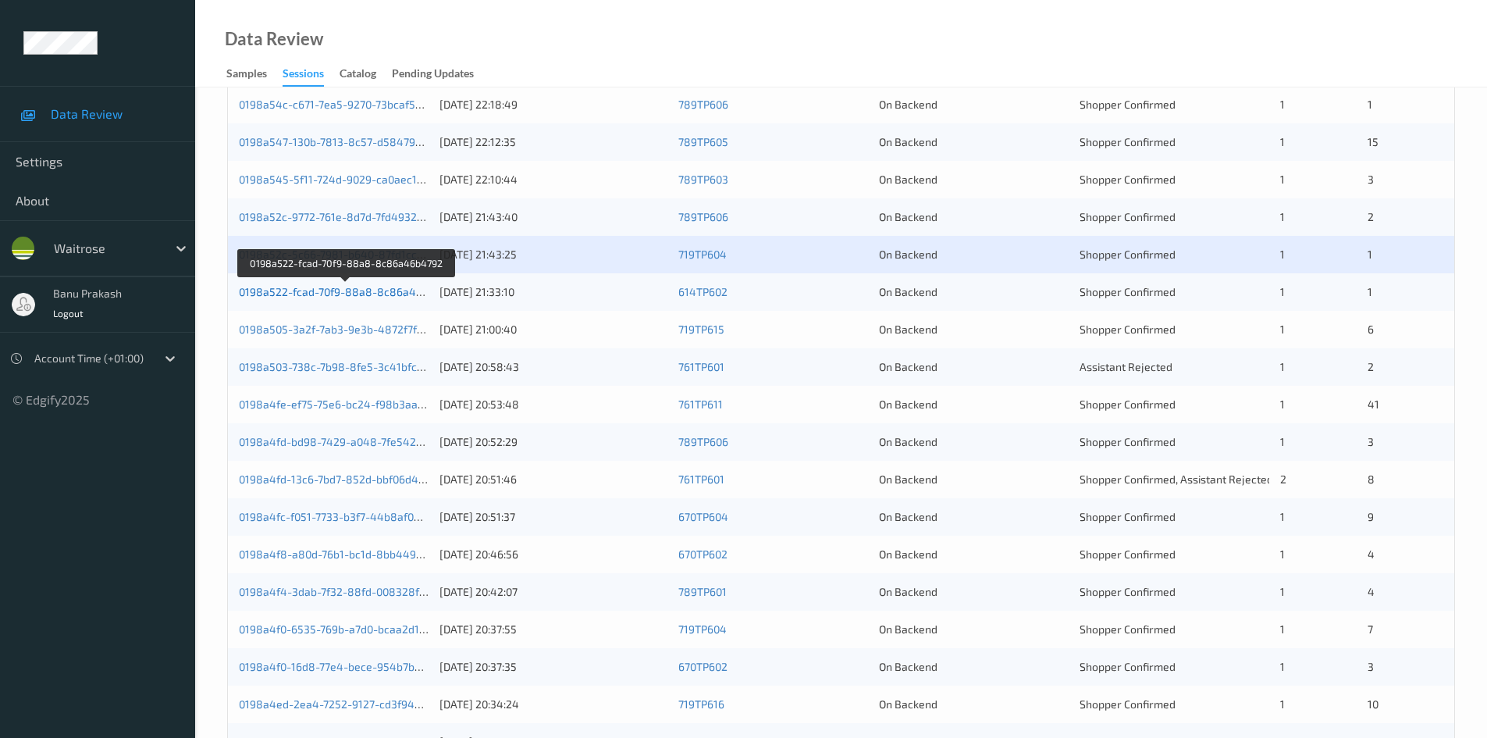
click at [381, 292] on link "0198a522-fcad-70f9-88a8-8c86a46b4792" at bounding box center [346, 291] width 215 height 13
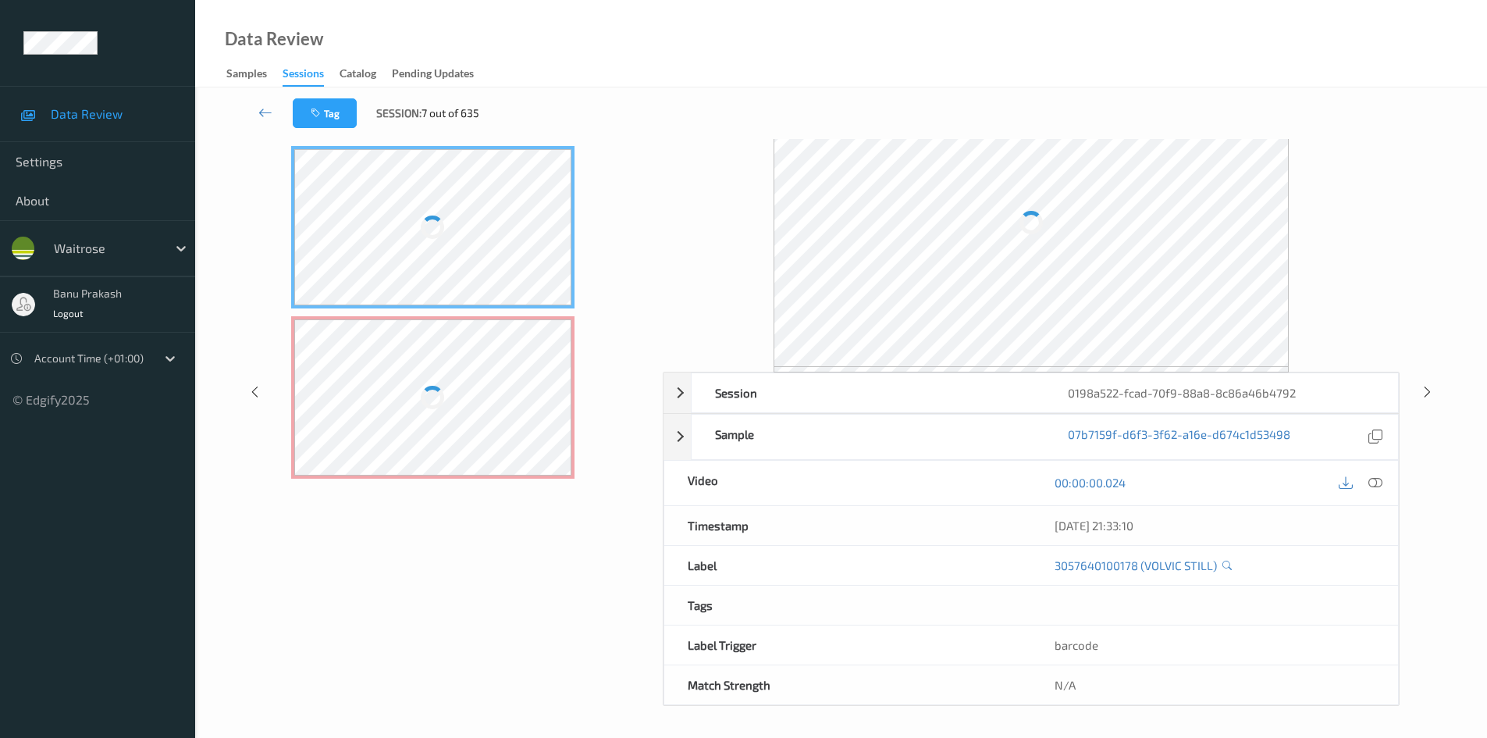
scroll to position [67, 0]
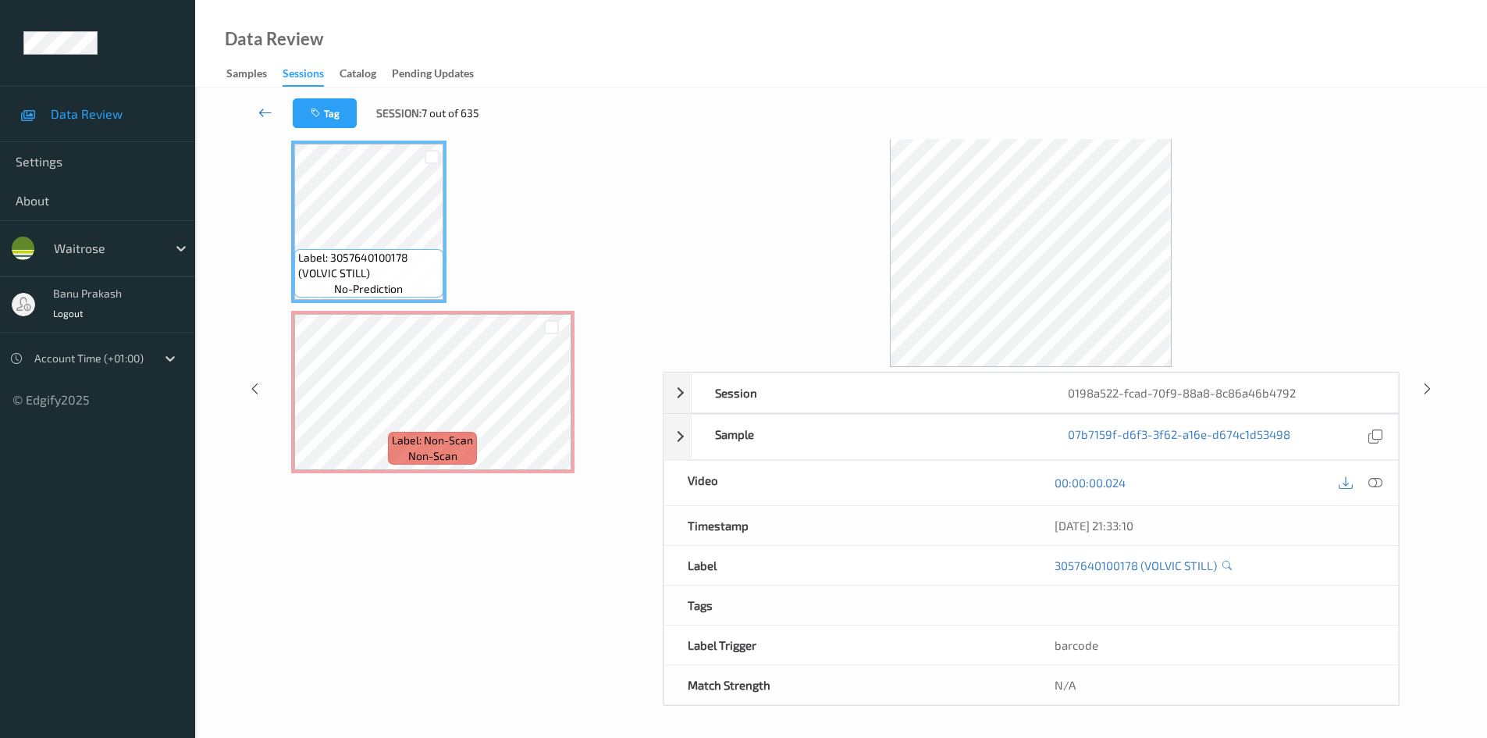
click at [260, 110] on icon at bounding box center [265, 113] width 14 height 16
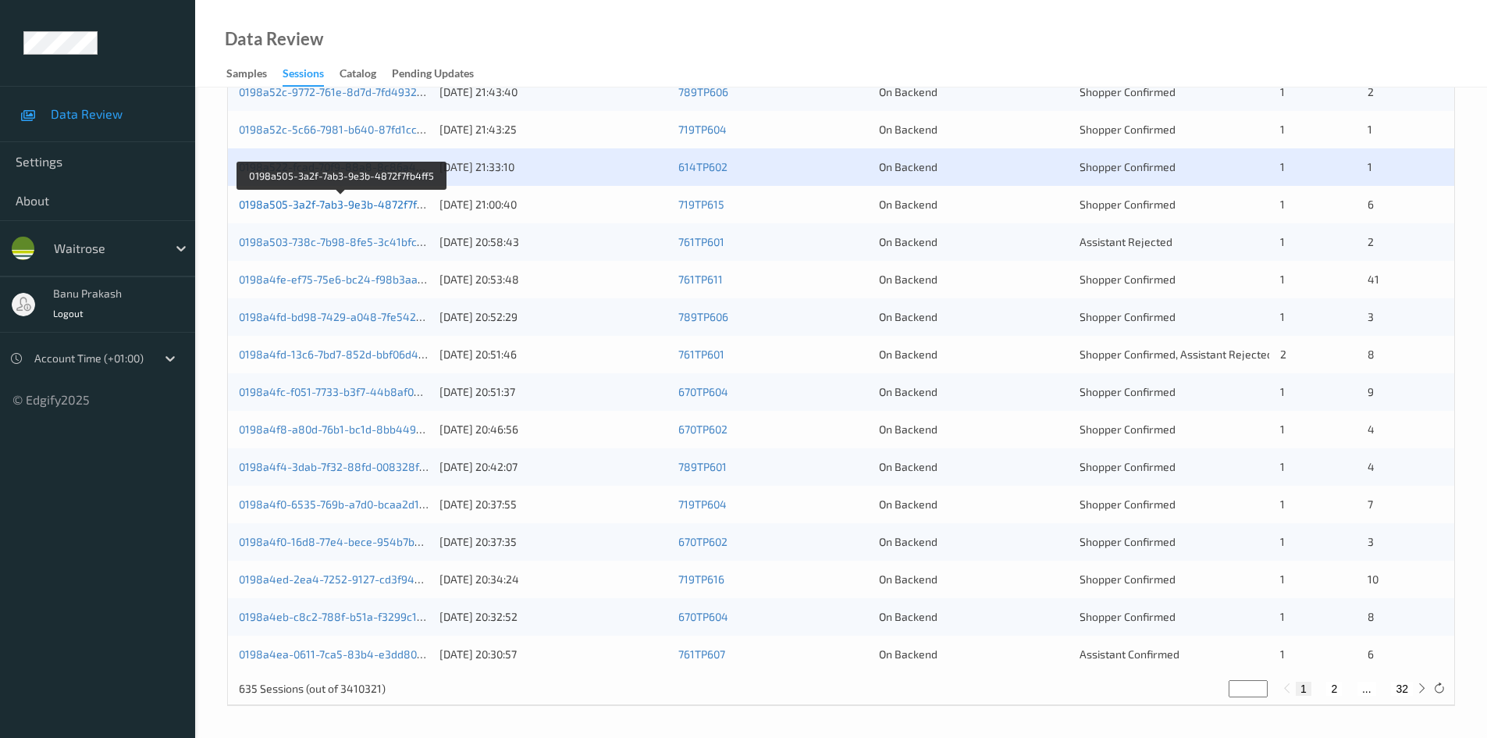
click at [369, 197] on link "0198a505-3a2f-7ab3-9e3b-4872f7fb4ff5" at bounding box center [341, 203] width 205 height 13
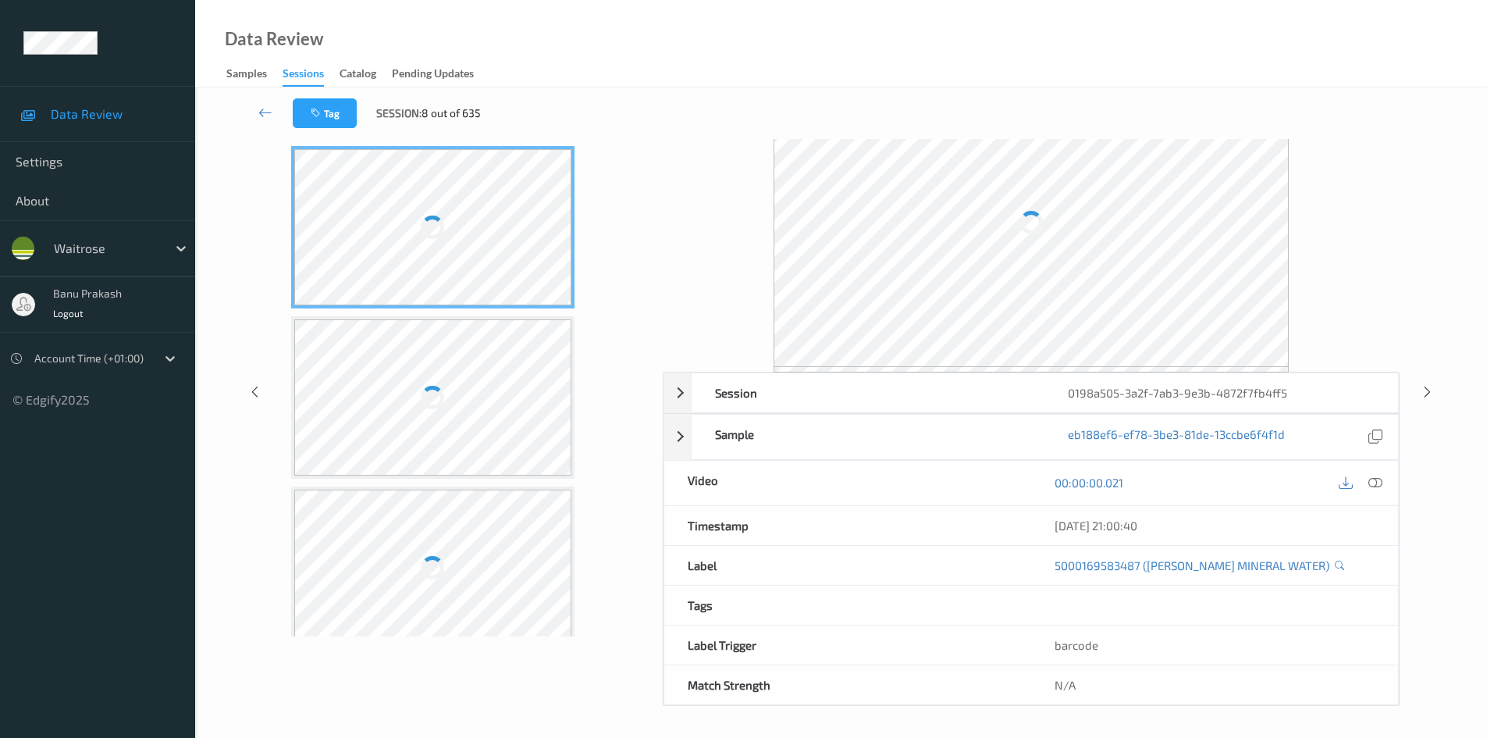
scroll to position [62, 0]
click at [273, 105] on link at bounding box center [265, 113] width 55 height 30
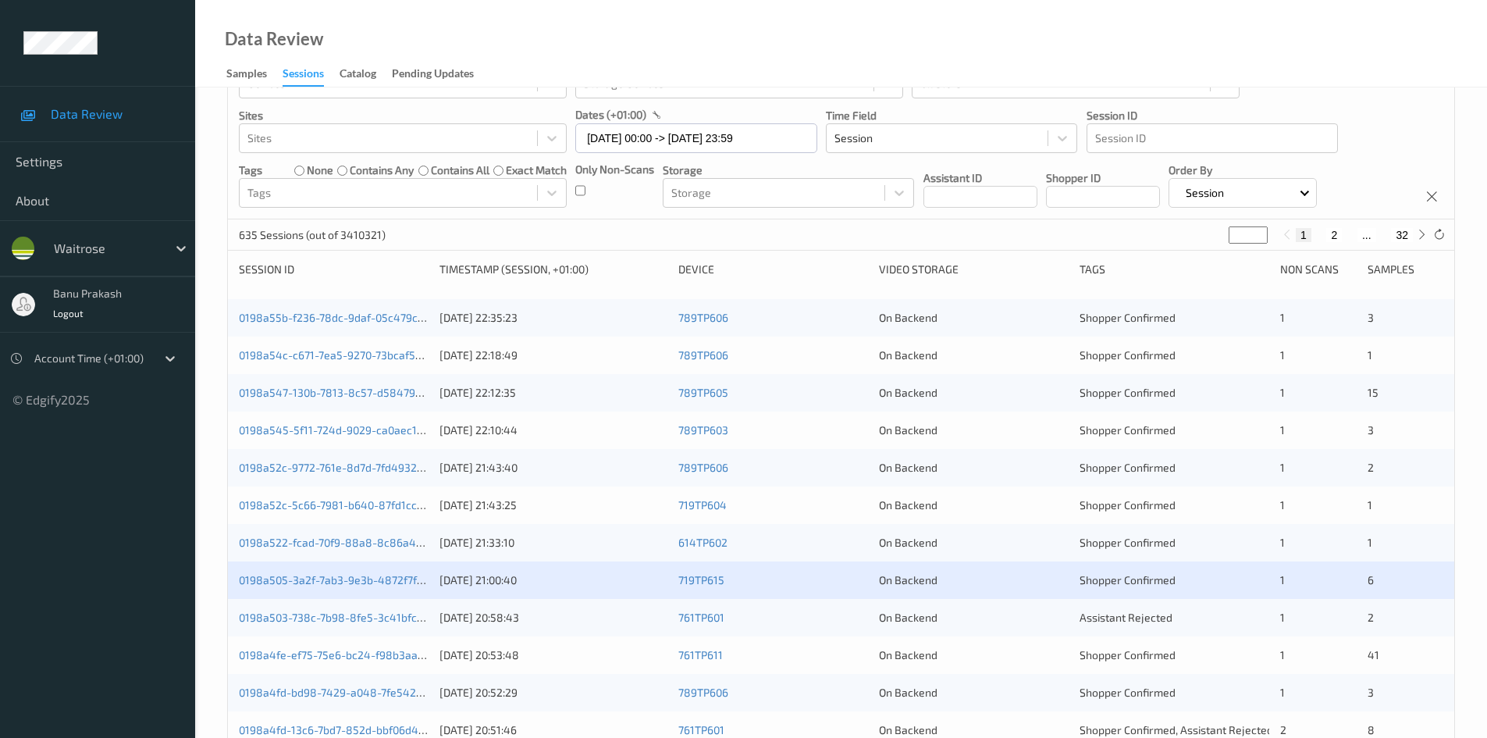
scroll to position [312, 0]
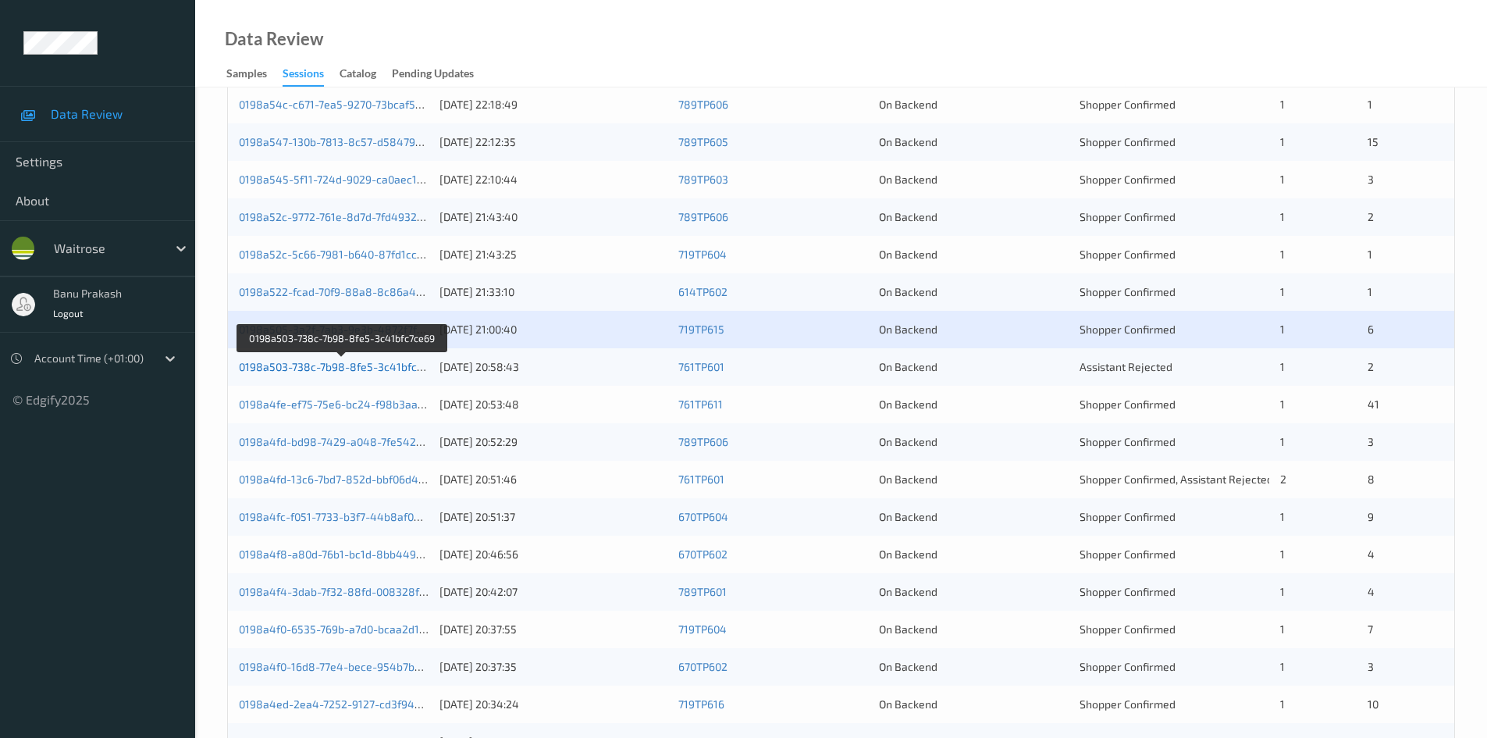
click at [315, 365] on link "0198a503-738c-7b98-8fe5-3c41bfc7ce69" at bounding box center [343, 366] width 208 height 13
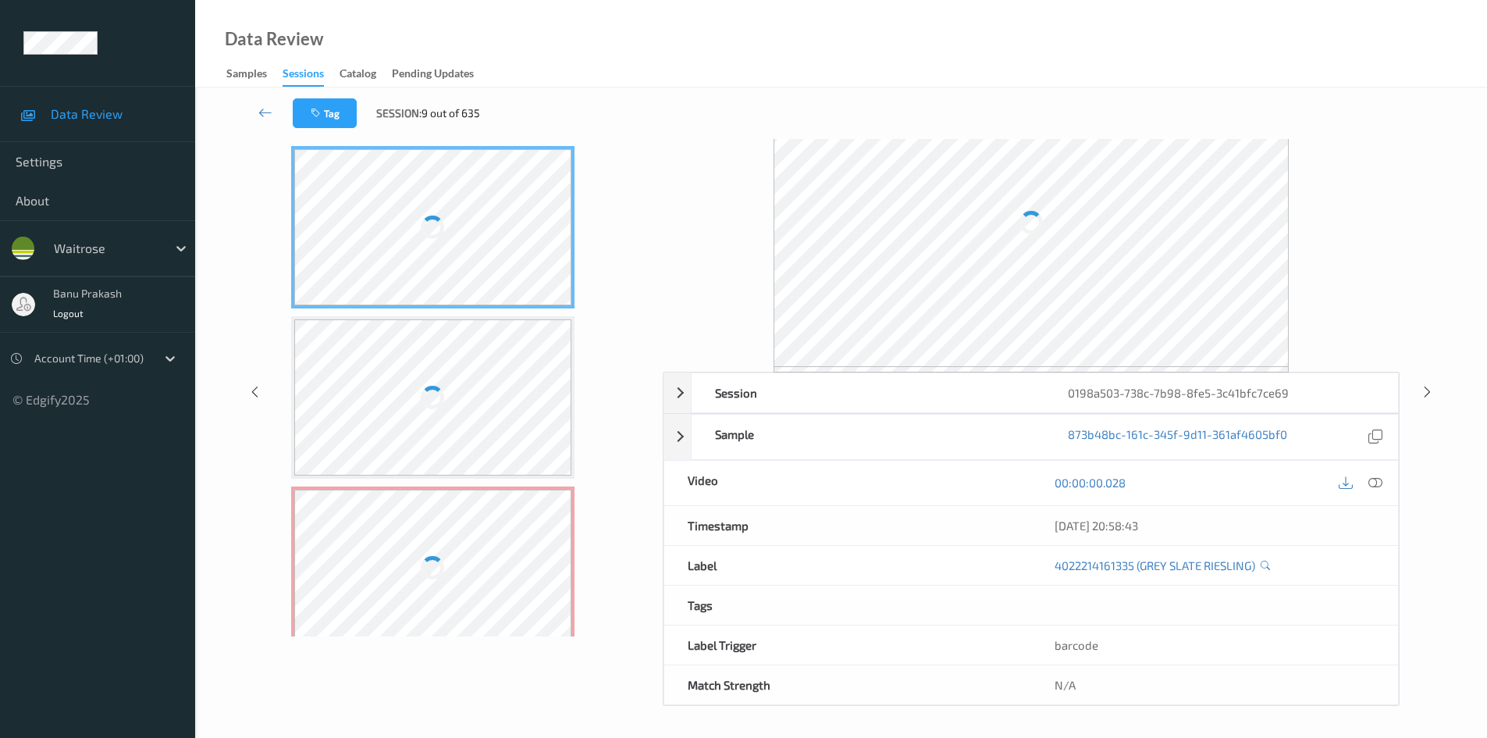
scroll to position [67, 0]
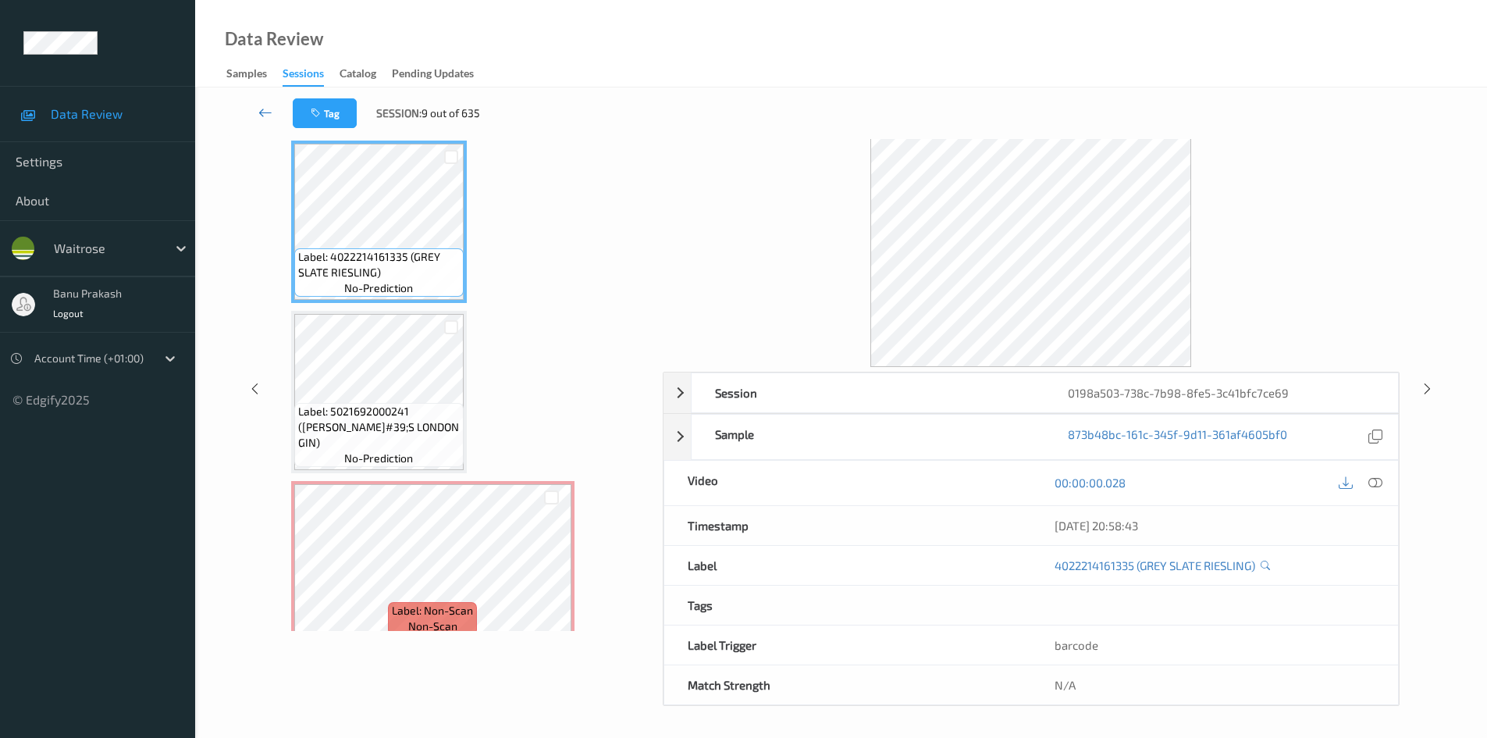
click at [265, 113] on icon at bounding box center [265, 113] width 14 height 16
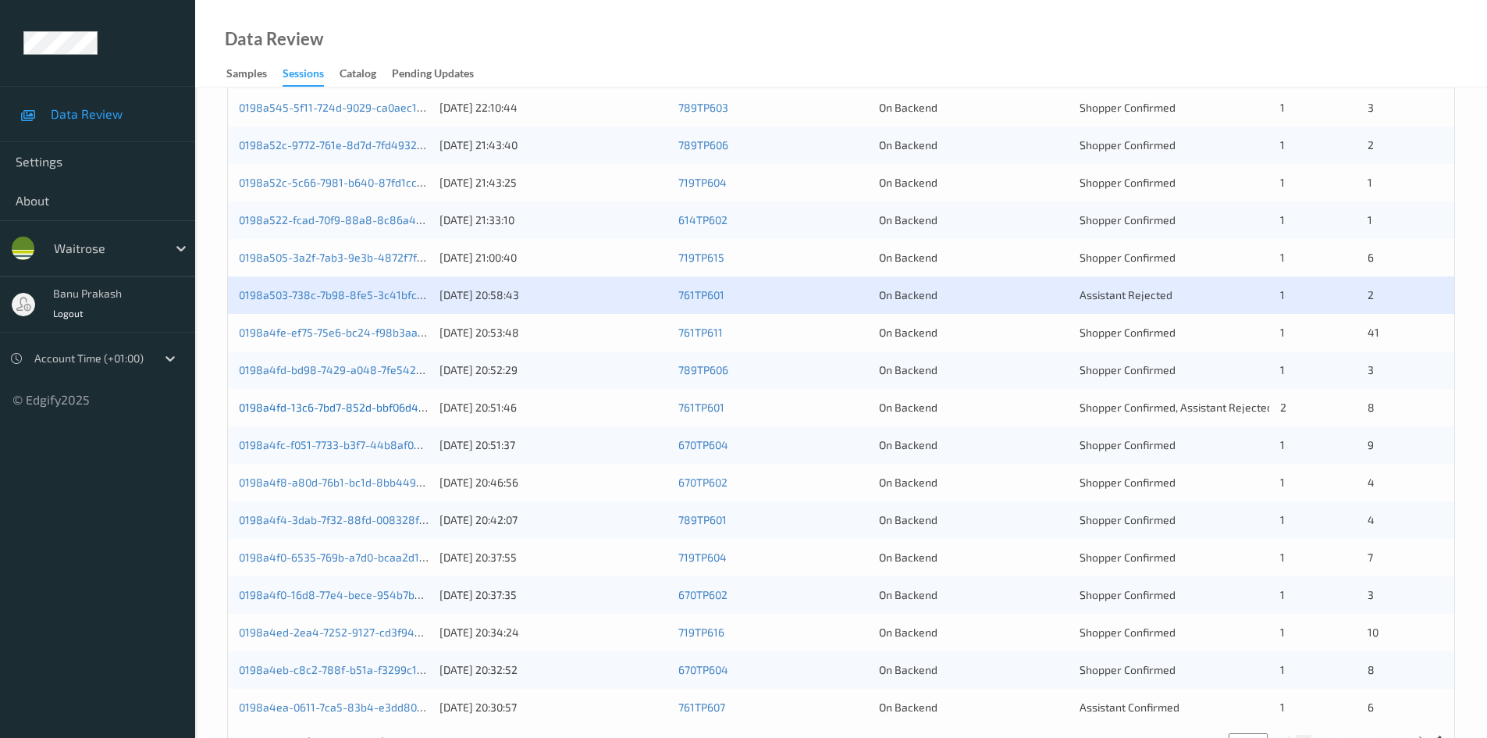
scroll to position [390, 0]
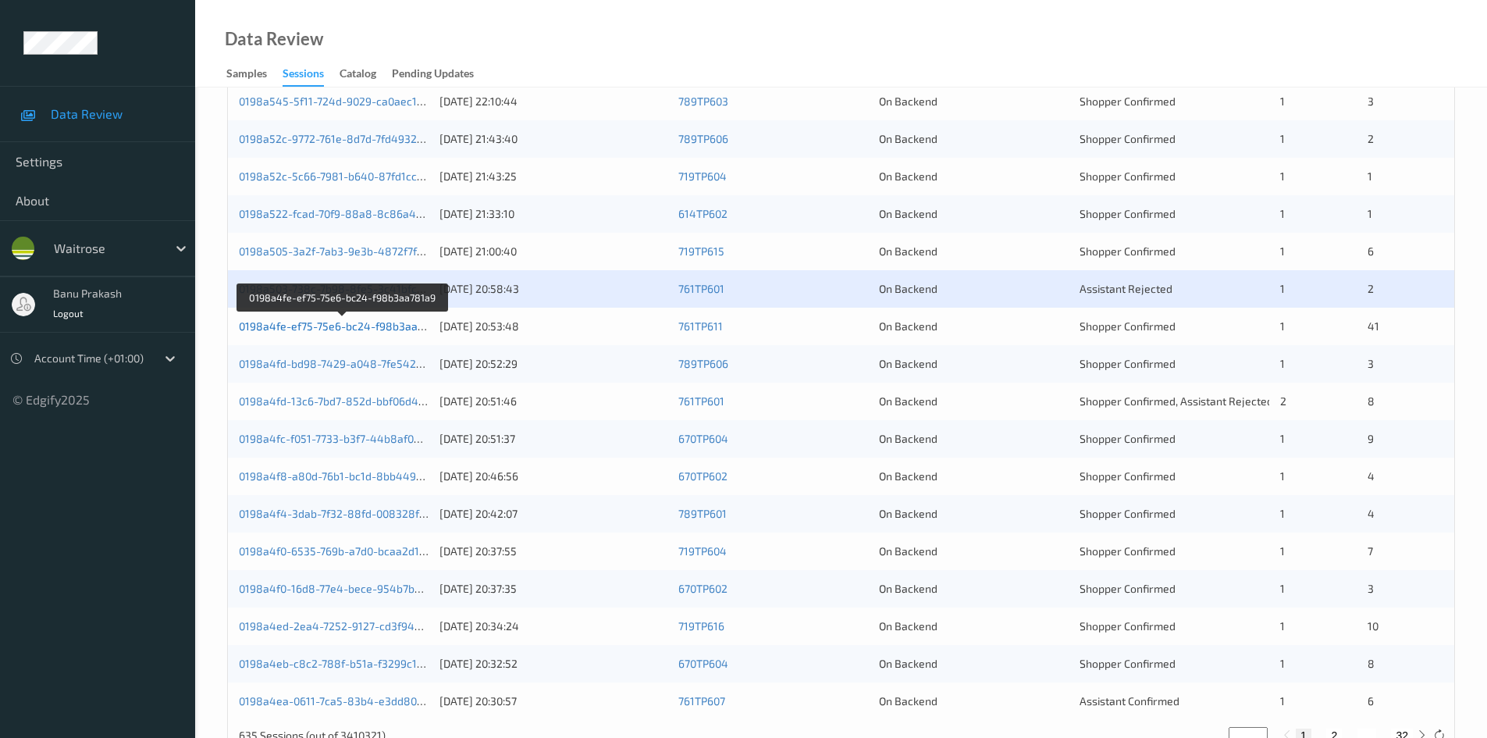
click at [361, 326] on link "0198a4fe-ef75-75e6-bc24-f98b3aa781a9" at bounding box center [343, 325] width 208 height 13
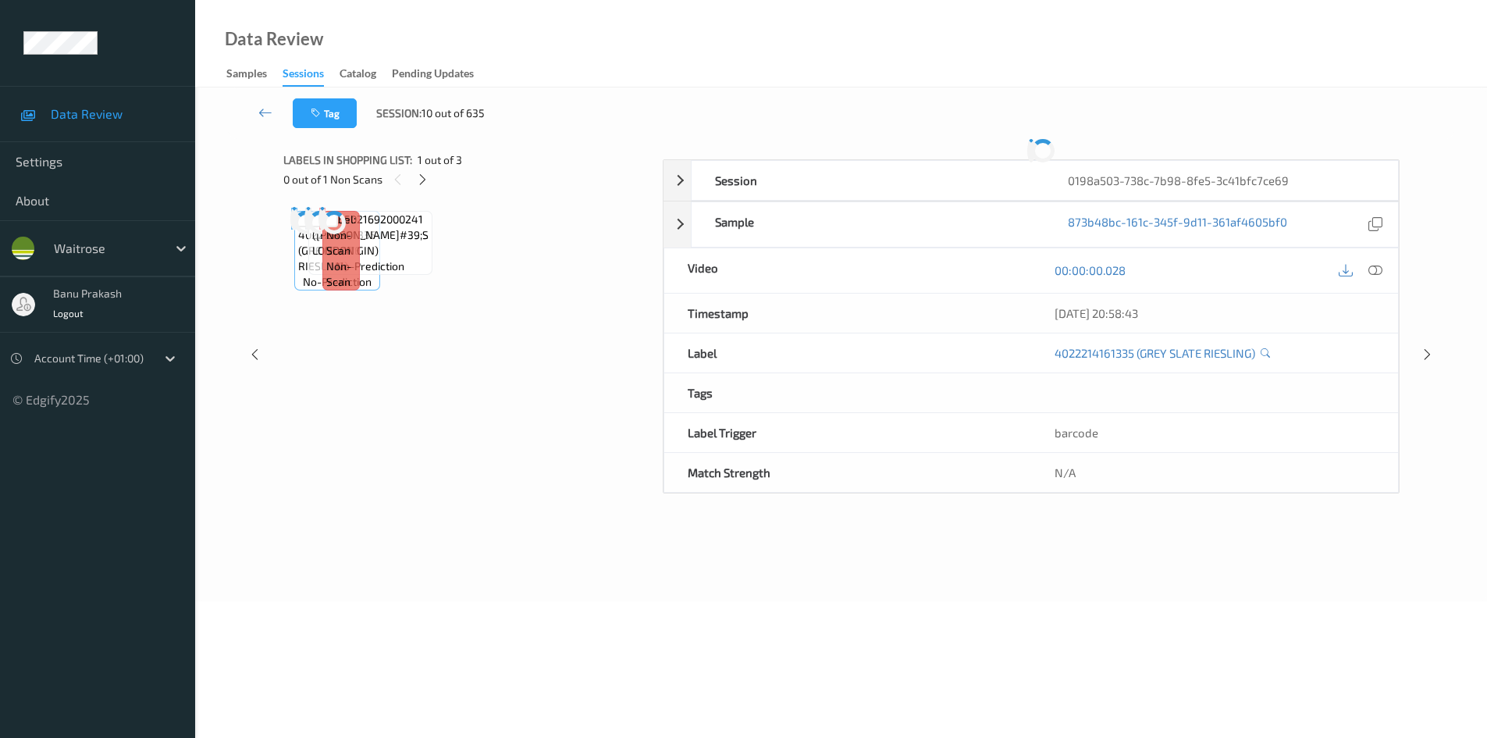
scroll to position [67, 0]
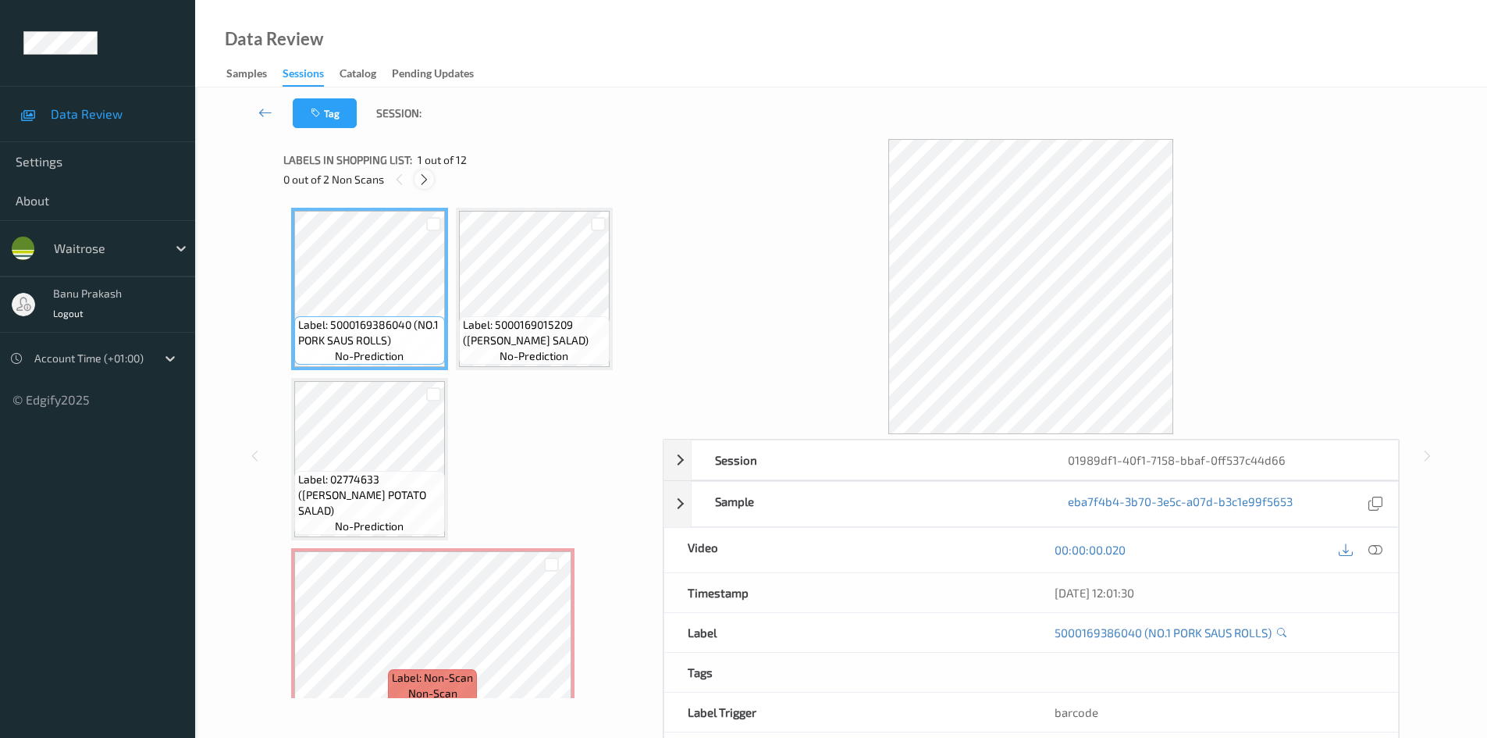
click at [424, 187] on div at bounding box center [424, 179] width 20 height 20
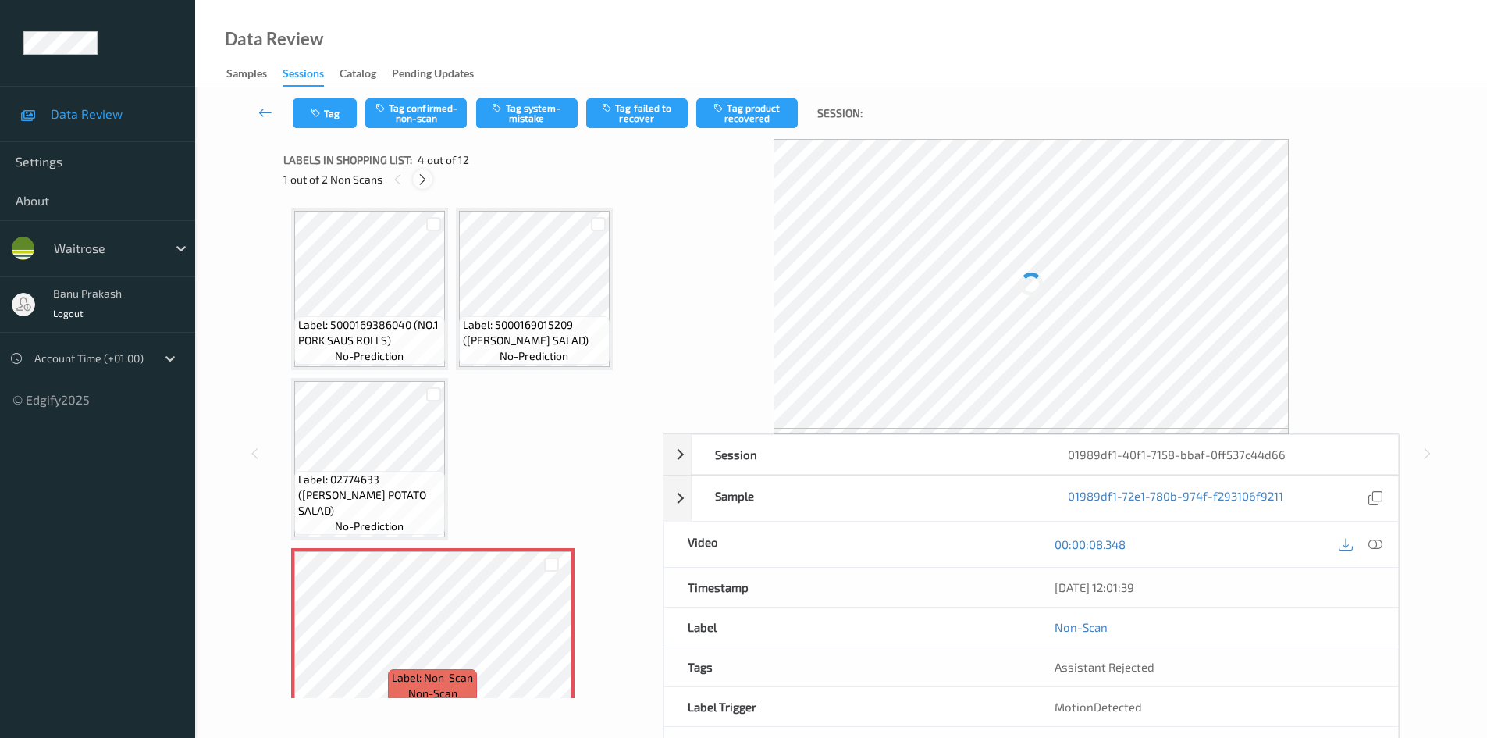
scroll to position [178, 0]
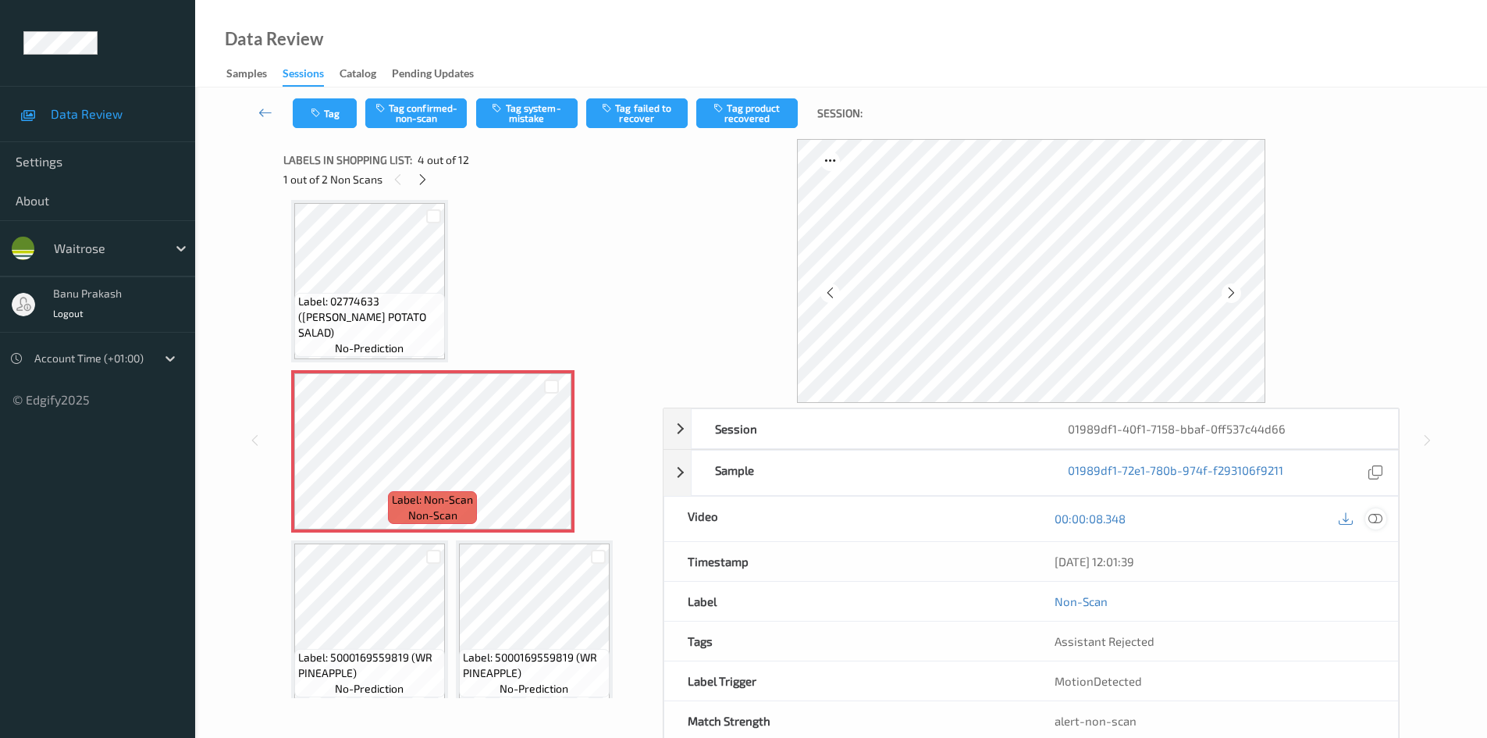
click at [1369, 514] on icon at bounding box center [1375, 518] width 14 height 14
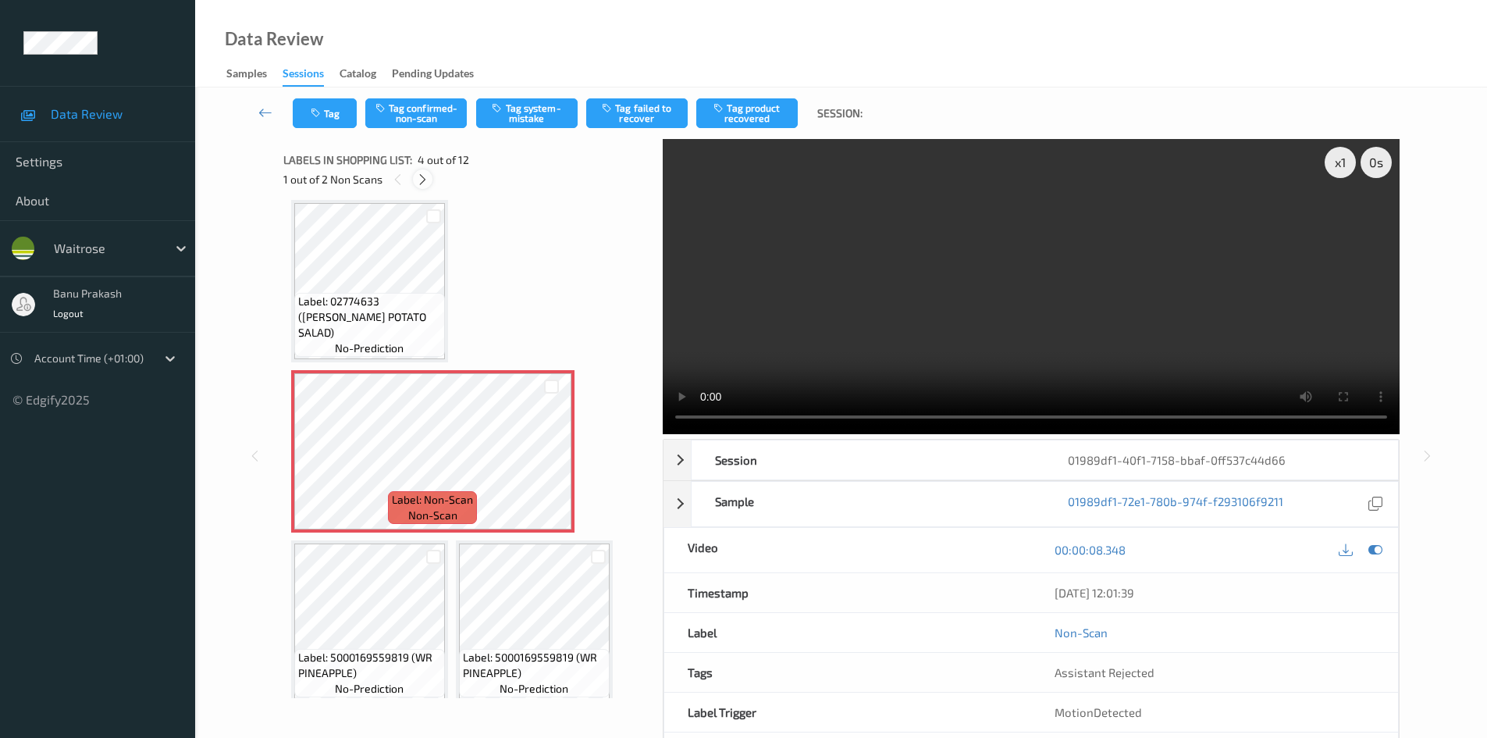
click at [421, 185] on icon at bounding box center [422, 179] width 13 height 14
click at [397, 180] on icon at bounding box center [399, 179] width 13 height 14
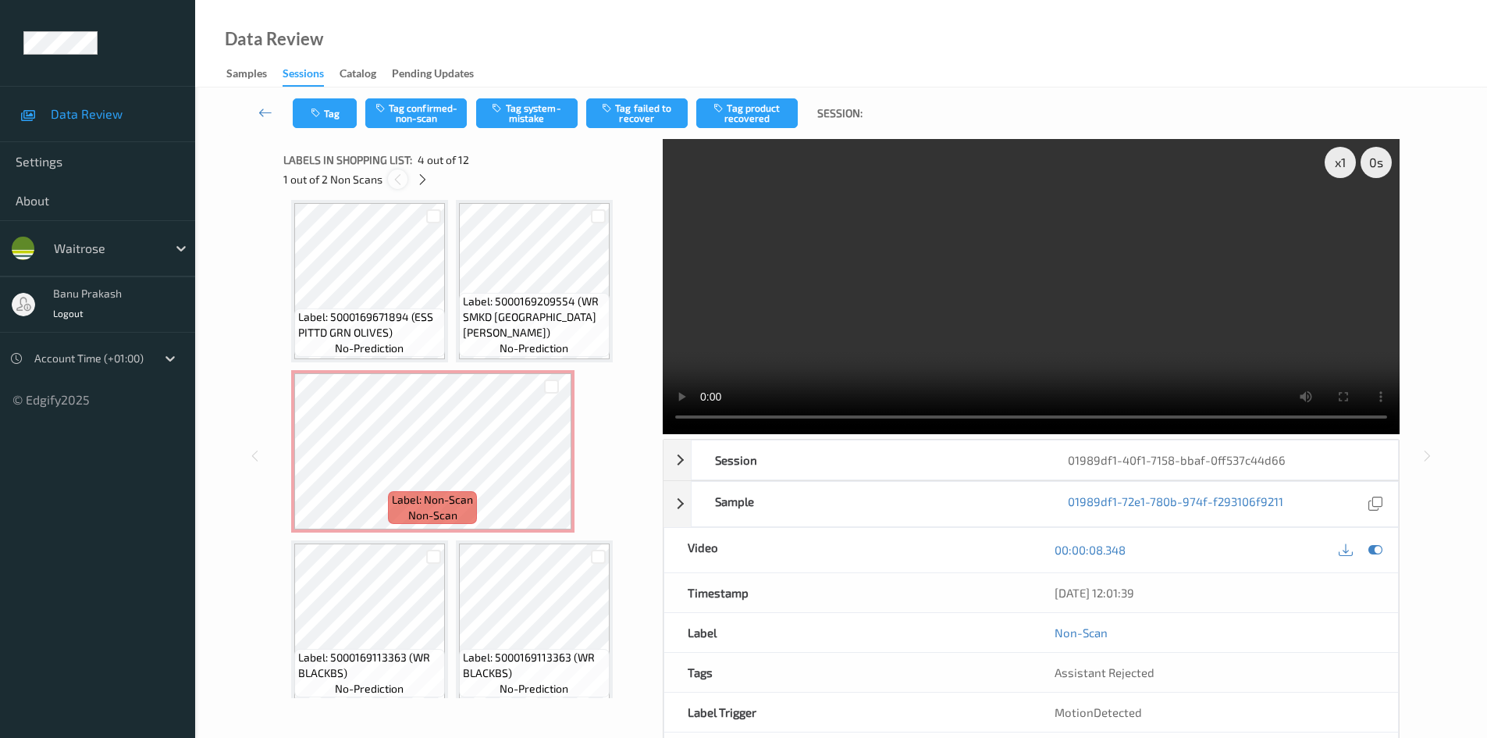
scroll to position [178, 0]
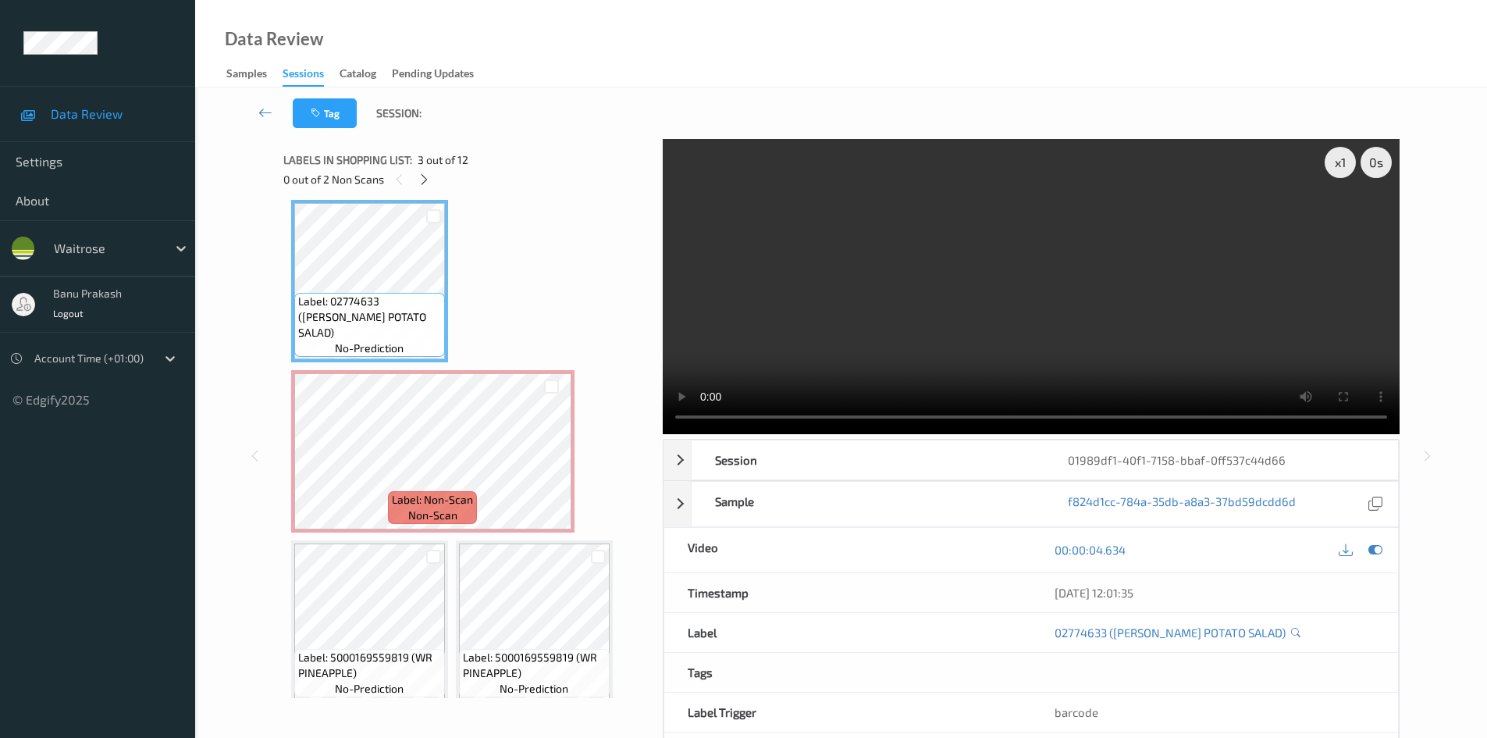
click at [791, 317] on video at bounding box center [1031, 286] width 737 height 295
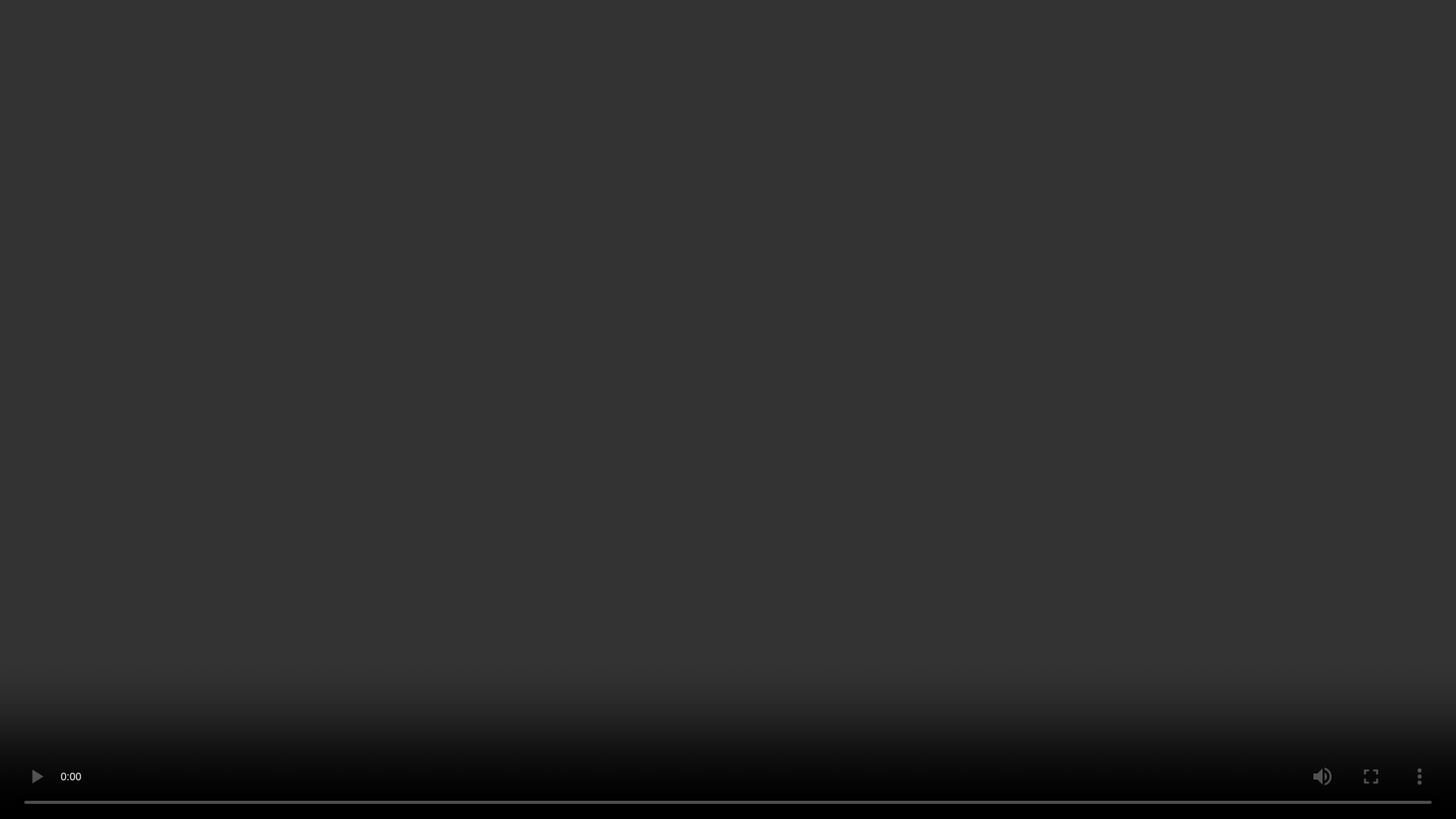
click at [1228, 654] on video at bounding box center [728, 409] width 1456 height 819
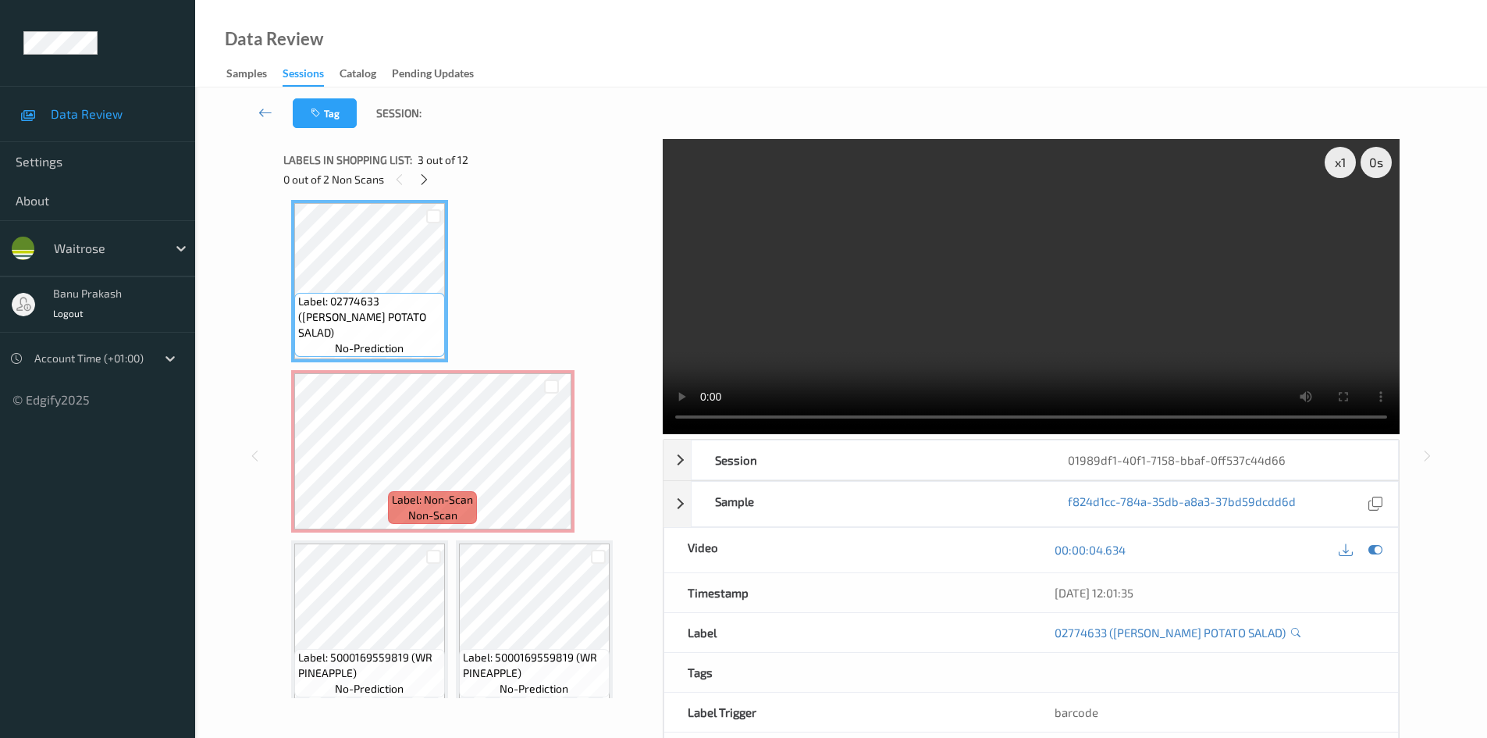
click at [1003, 315] on video at bounding box center [1031, 286] width 737 height 295
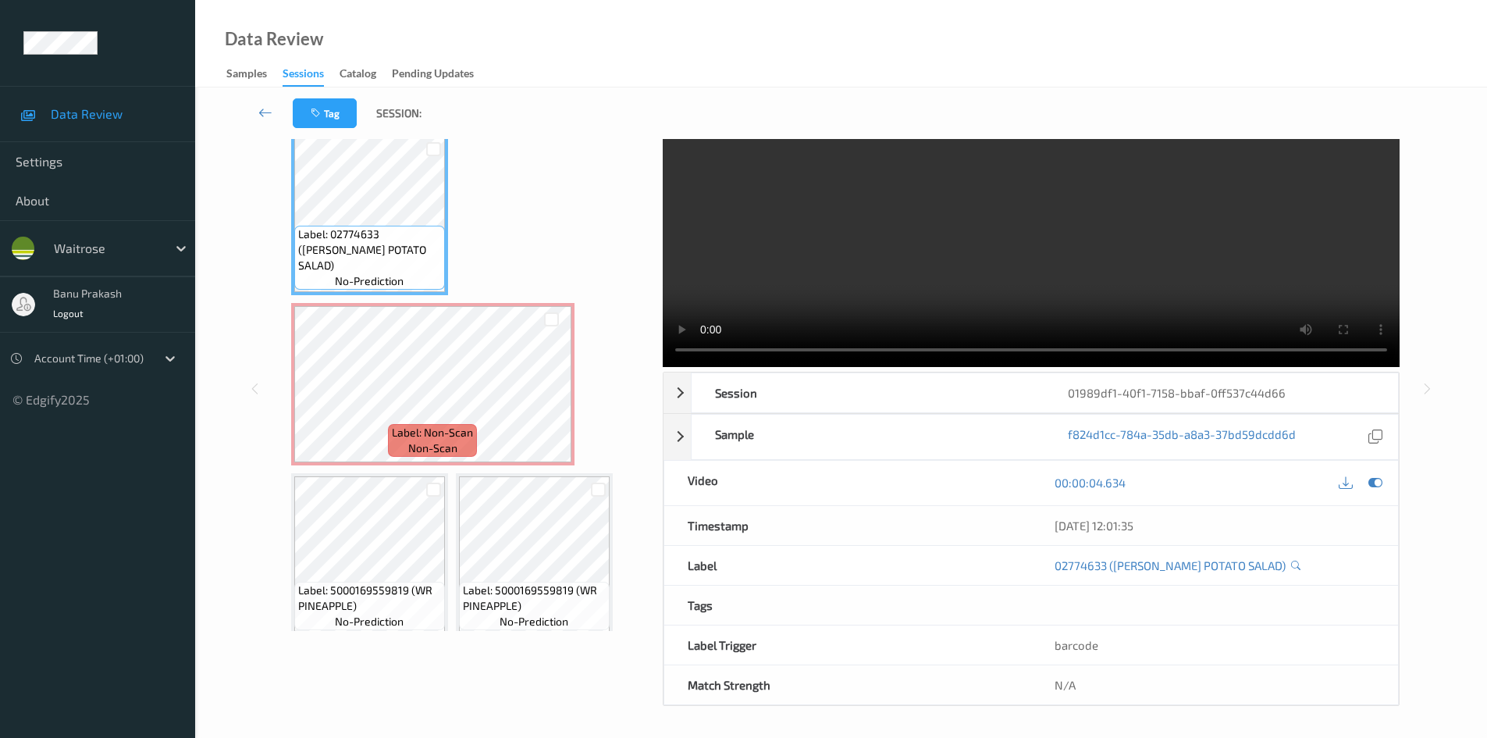
click at [940, 236] on video at bounding box center [1031, 219] width 737 height 295
click at [941, 298] on video at bounding box center [1031, 219] width 737 height 295
click at [1061, 243] on video at bounding box center [1031, 219] width 737 height 295
click at [1046, 297] on video at bounding box center [1031, 219] width 737 height 295
click at [879, 287] on video at bounding box center [1031, 219] width 737 height 295
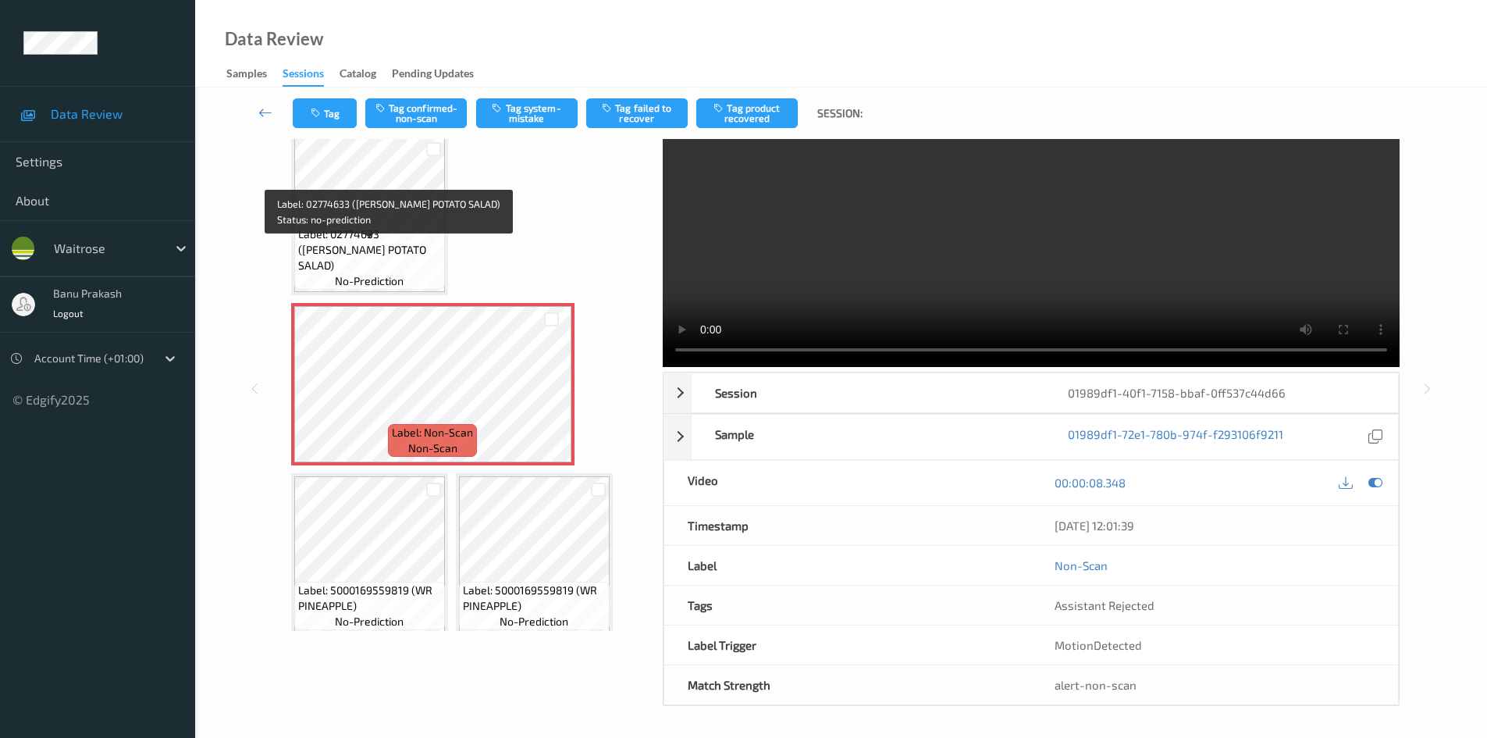
click at [381, 245] on span "Label: 02774633 ([PERSON_NAME] POTATO SALAD)" at bounding box center [369, 249] width 143 height 47
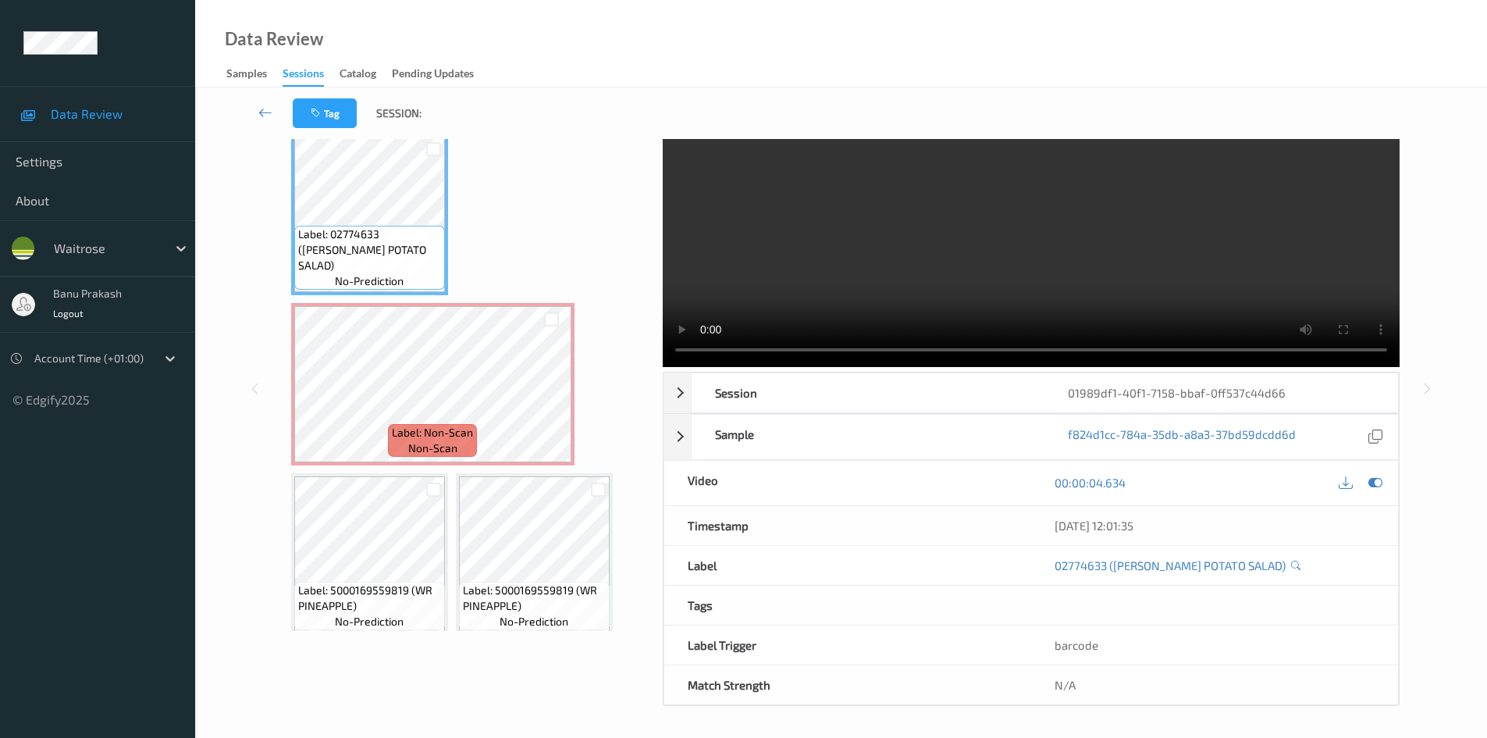
click at [980, 284] on video at bounding box center [1031, 219] width 737 height 295
click at [831, 256] on video at bounding box center [1031, 219] width 737 height 295
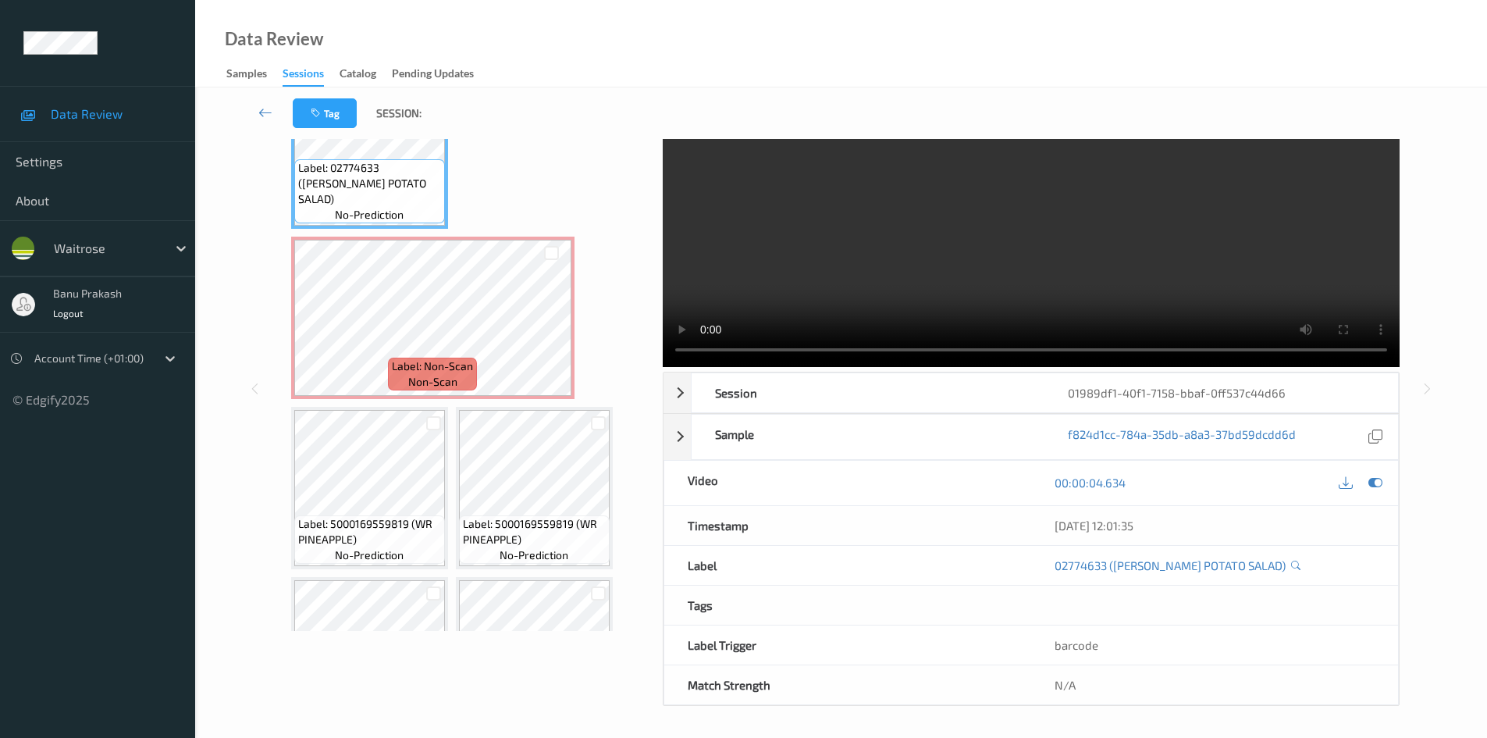
scroll to position [334, 0]
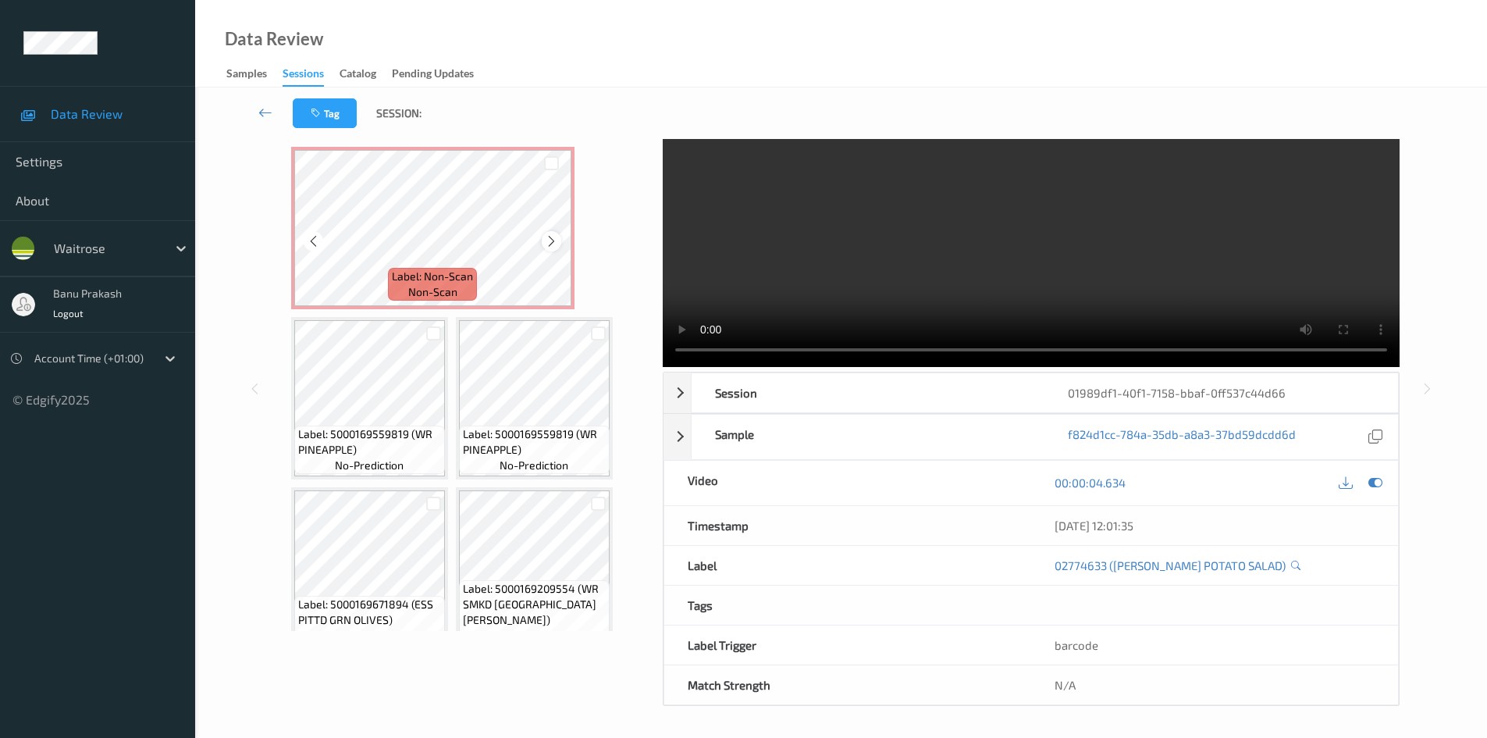
click at [547, 239] on icon at bounding box center [551, 241] width 13 height 14
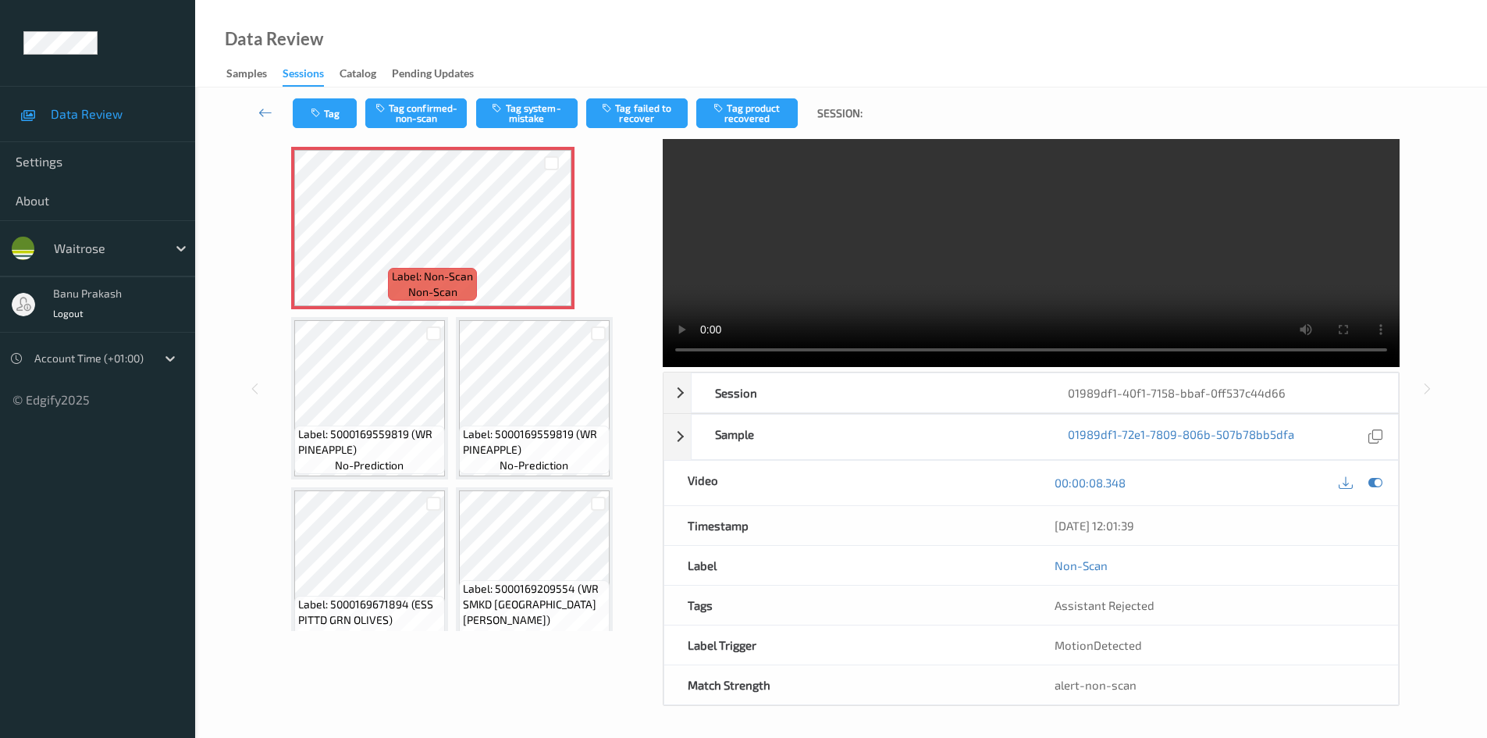
click at [547, 247] on div "Label: Non-Scan non-scan" at bounding box center [432, 228] width 283 height 162
click at [551, 242] on div "Label: Non-Scan non-scan" at bounding box center [432, 228] width 283 height 162
click at [551, 242] on icon at bounding box center [551, 241] width 13 height 14
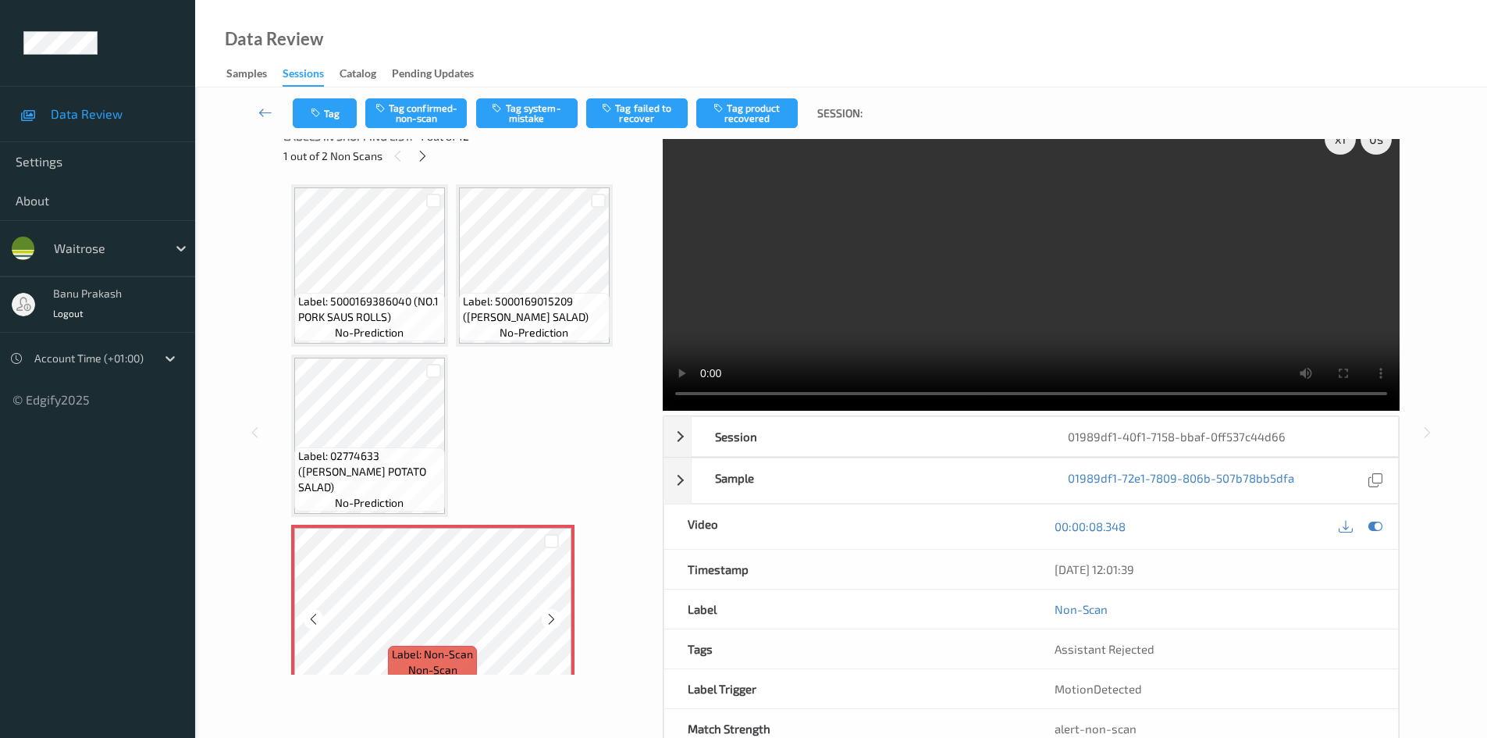
scroll to position [0, 0]
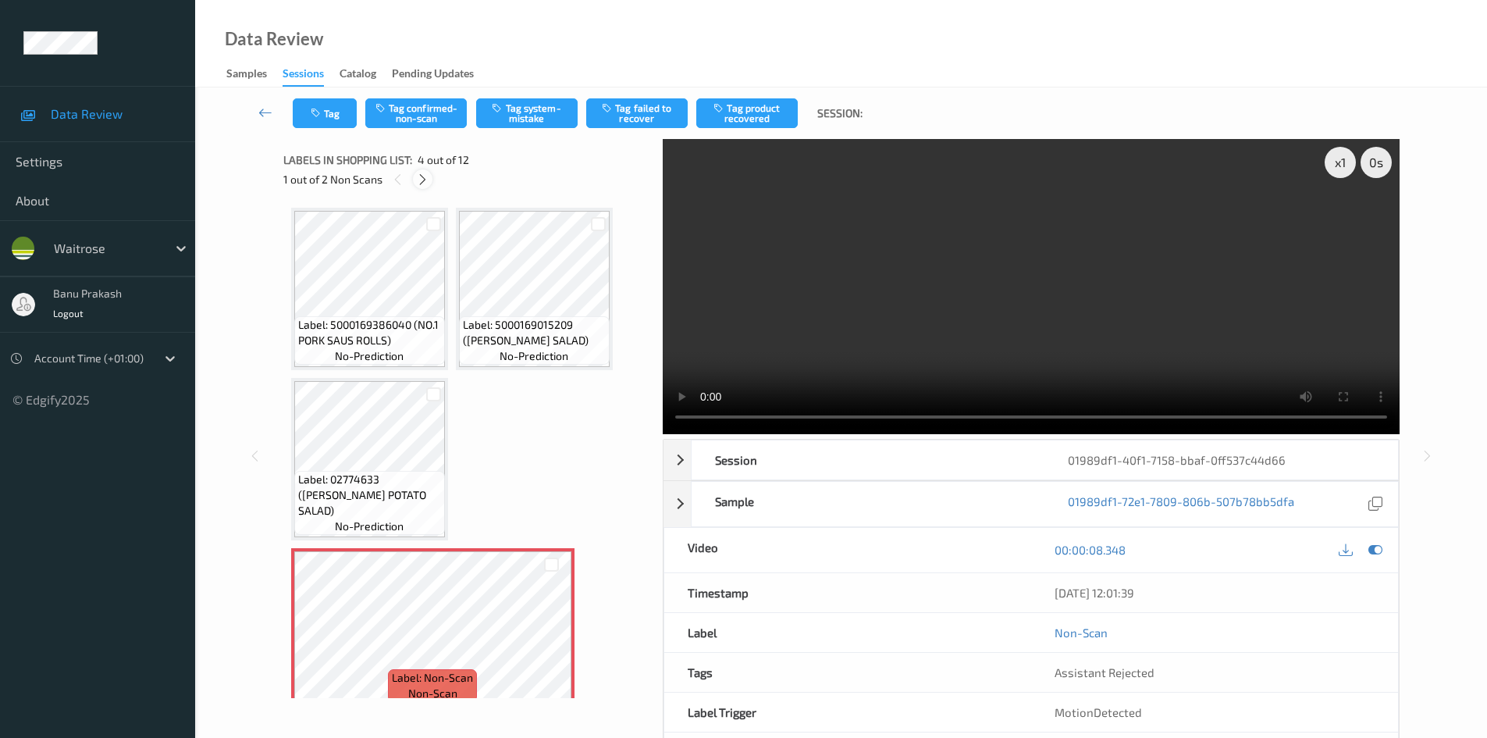
click at [425, 180] on icon at bounding box center [422, 179] width 13 height 14
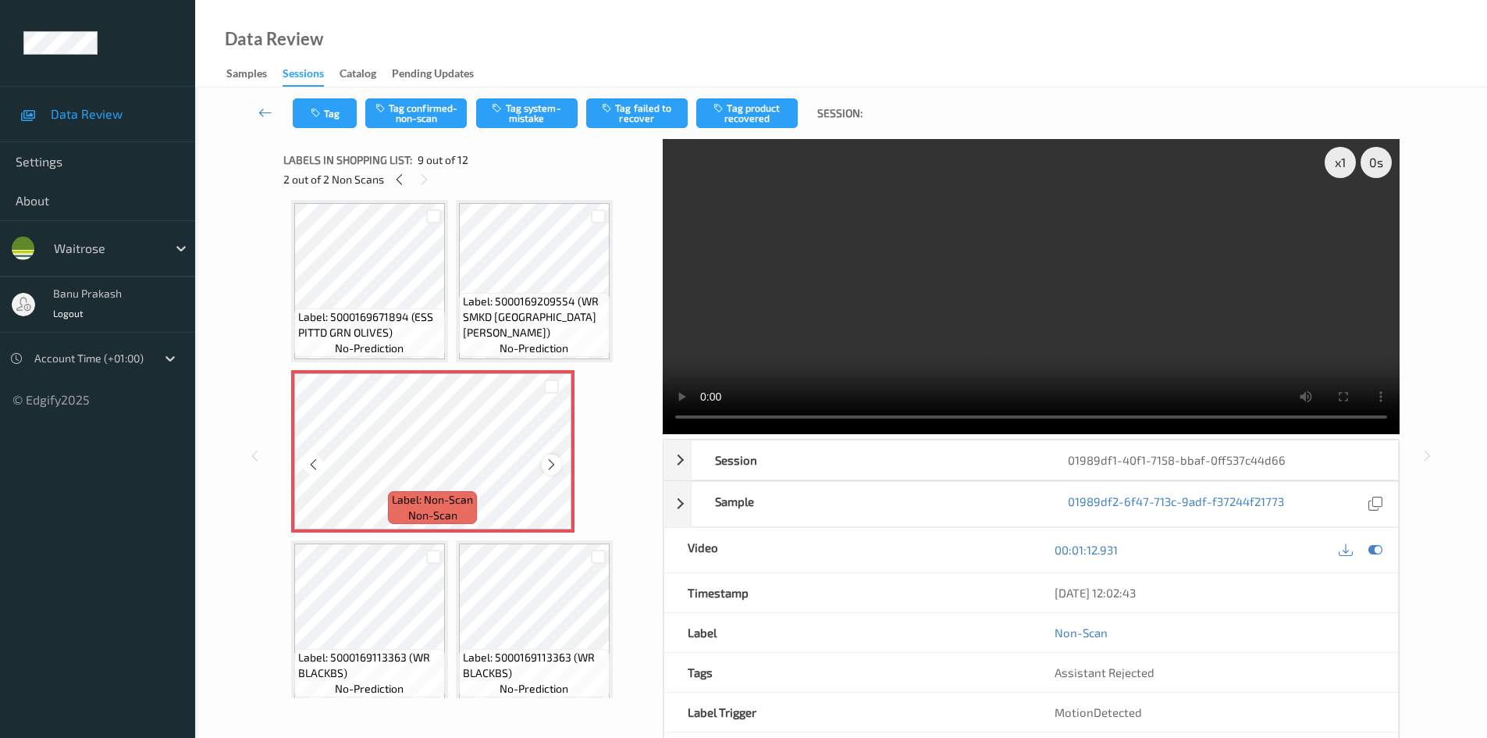
click at [552, 457] on div at bounding box center [552, 464] width 20 height 20
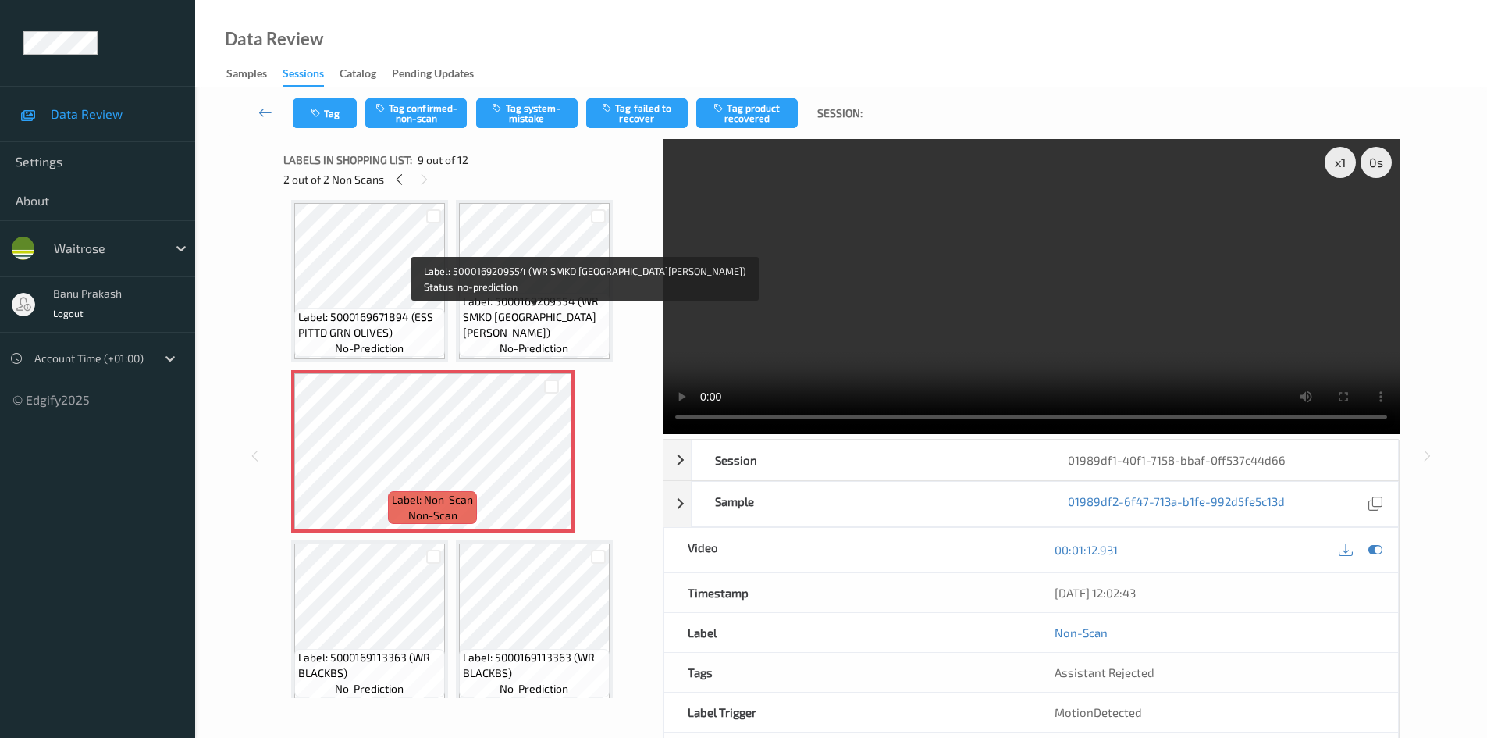
click at [547, 323] on span "Label: 5000169209554 (WR SMKD [GEOGRAPHIC_DATA][PERSON_NAME])" at bounding box center [534, 316] width 143 height 47
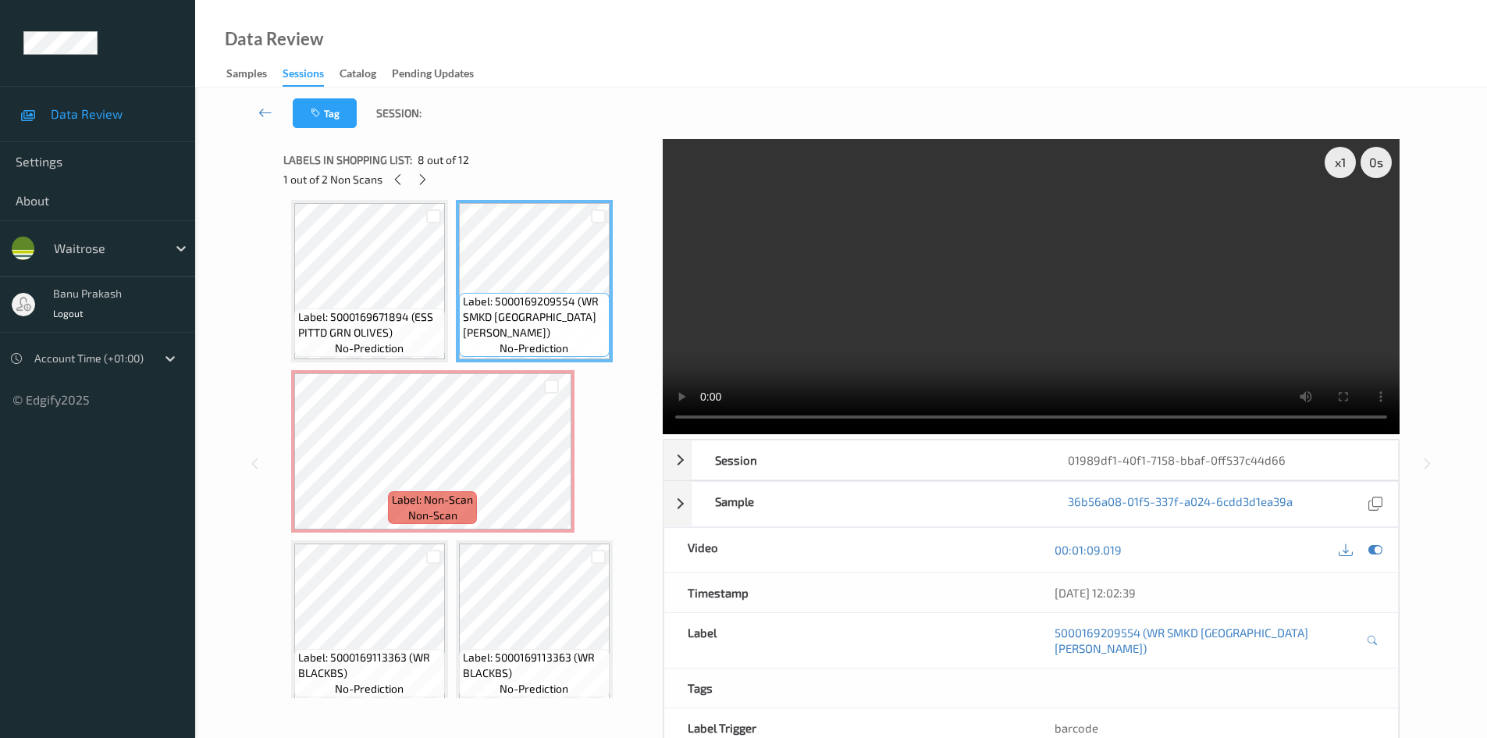
click at [1232, 245] on video at bounding box center [1031, 286] width 737 height 295
click at [1058, 272] on video at bounding box center [1031, 286] width 737 height 295
click at [937, 304] on video at bounding box center [1031, 286] width 737 height 295
click at [987, 331] on video at bounding box center [1031, 286] width 737 height 295
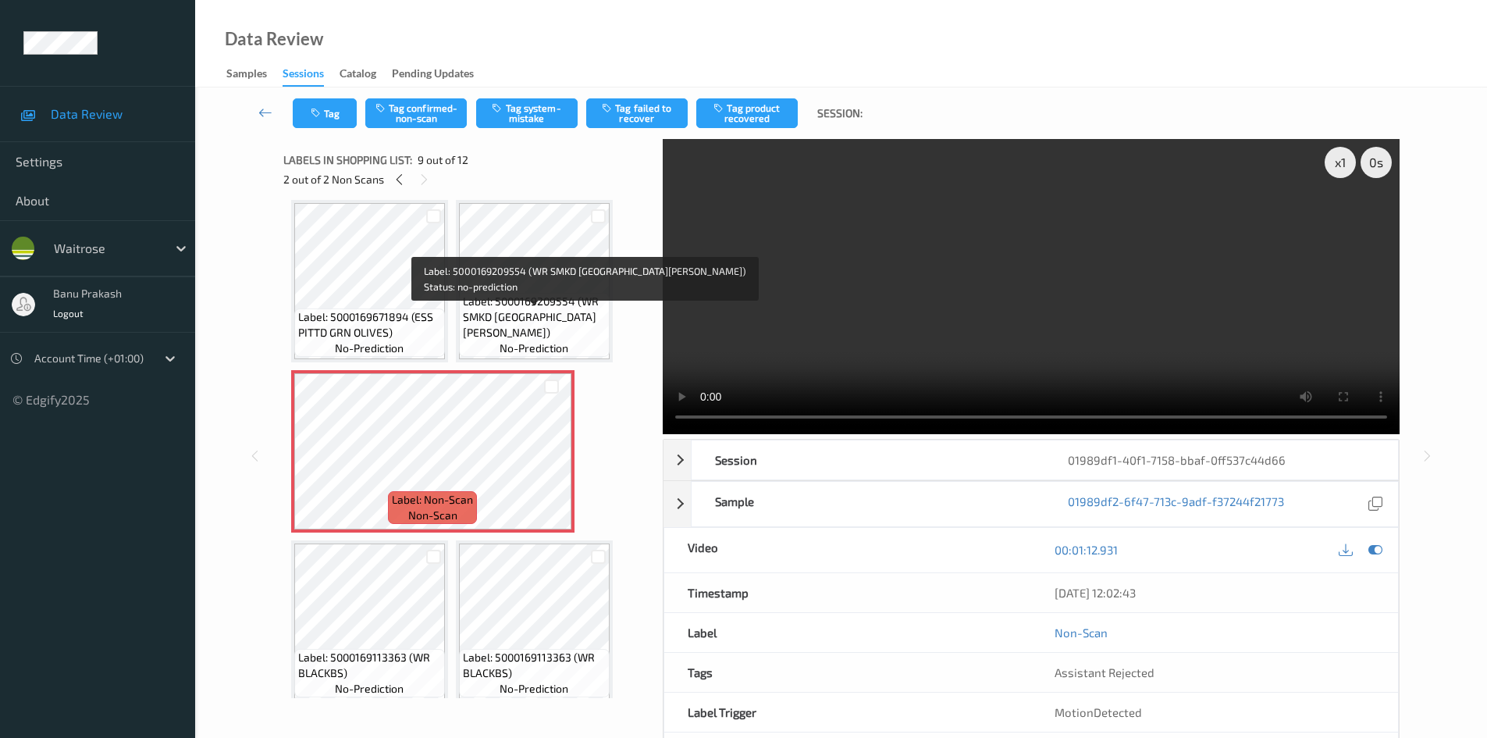
click at [535, 316] on span "Label: 5000169209554 (WR SMKD SALMON PATE)" at bounding box center [534, 316] width 143 height 47
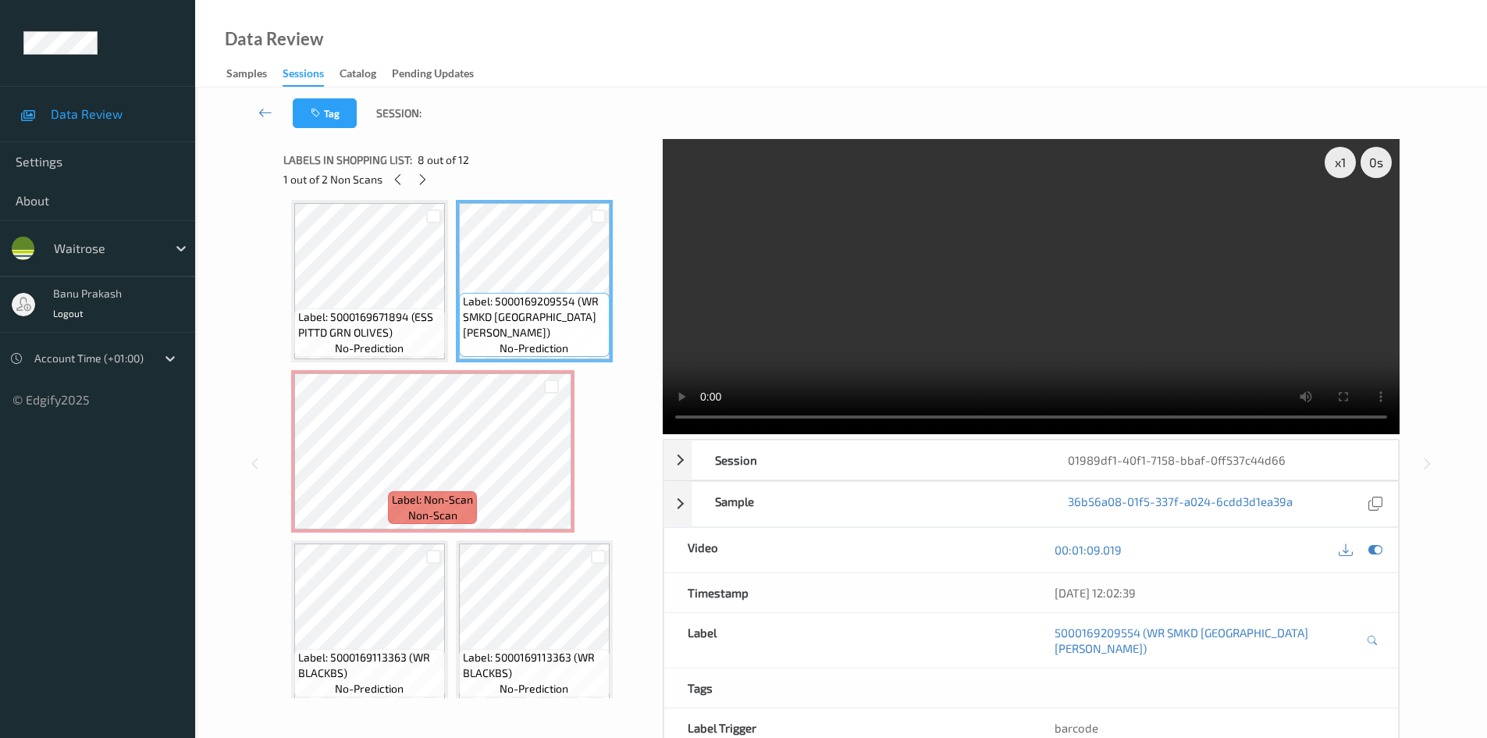
click at [823, 324] on video at bounding box center [1031, 286] width 737 height 295
click at [954, 376] on video at bounding box center [1031, 286] width 737 height 295
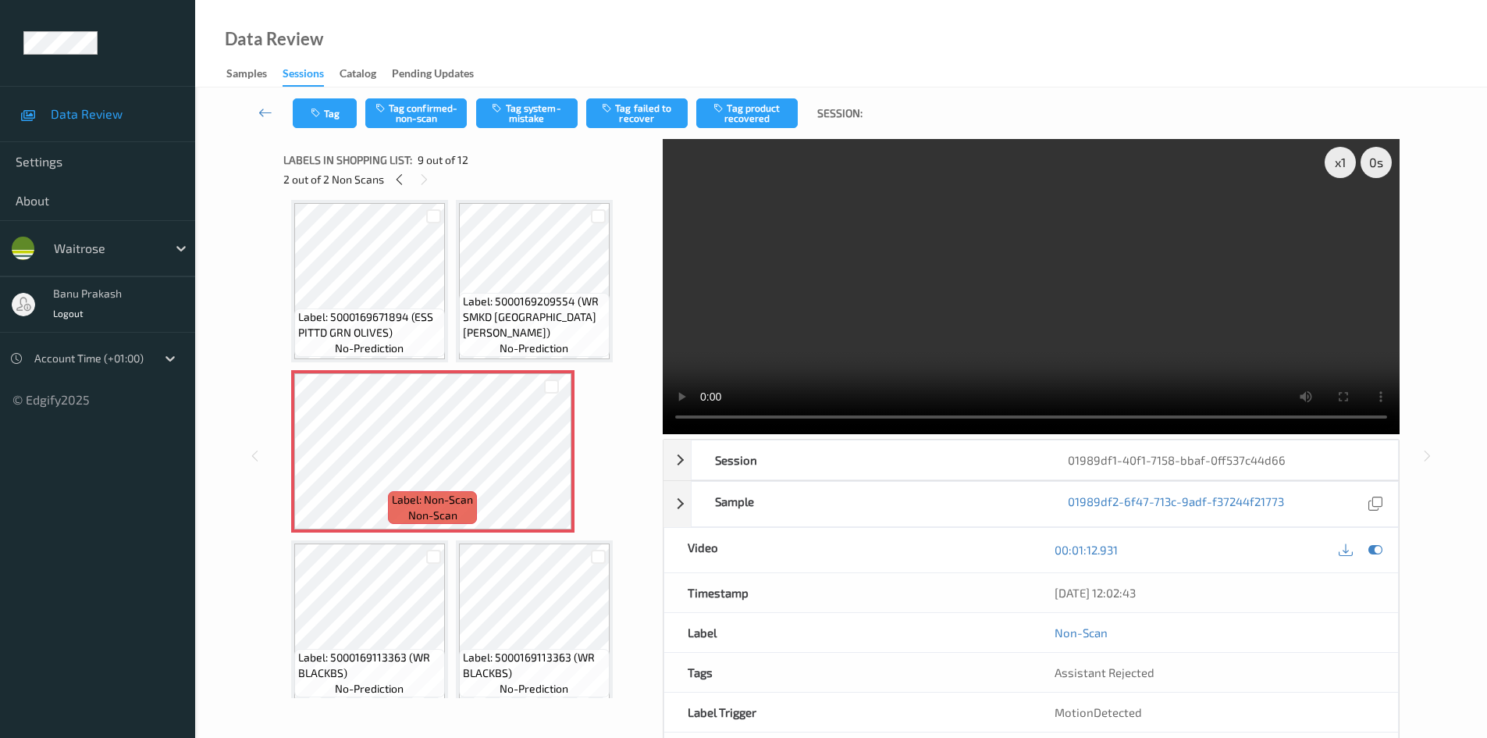
click at [958, 329] on video at bounding box center [1031, 286] width 737 height 295
click at [967, 308] on video at bounding box center [1031, 286] width 737 height 295
click at [411, 108] on button "Tag confirmed-non-scan" at bounding box center [415, 113] width 101 height 30
click at [748, 108] on button "Tag product recovered" at bounding box center [746, 113] width 101 height 30
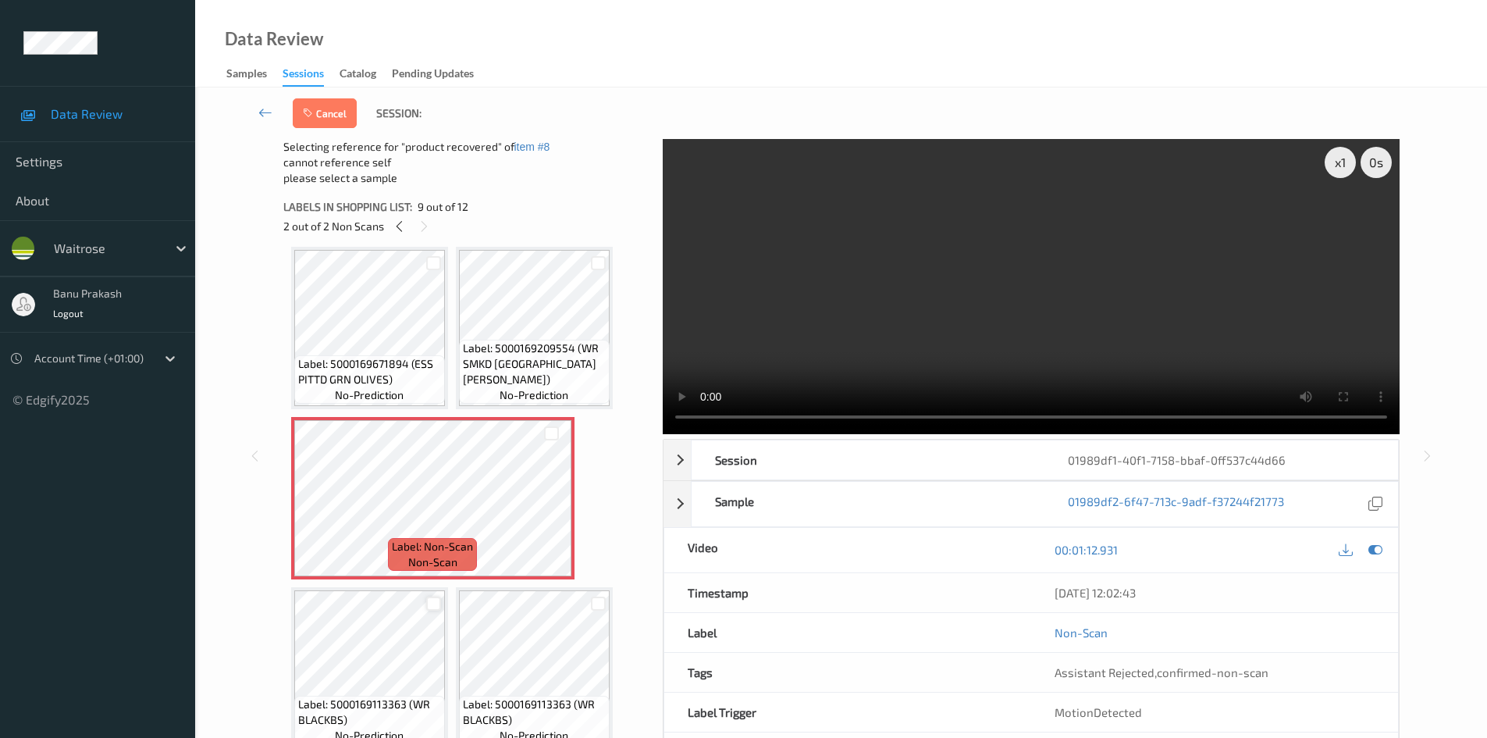
click at [432, 605] on div at bounding box center [433, 603] width 15 height 15
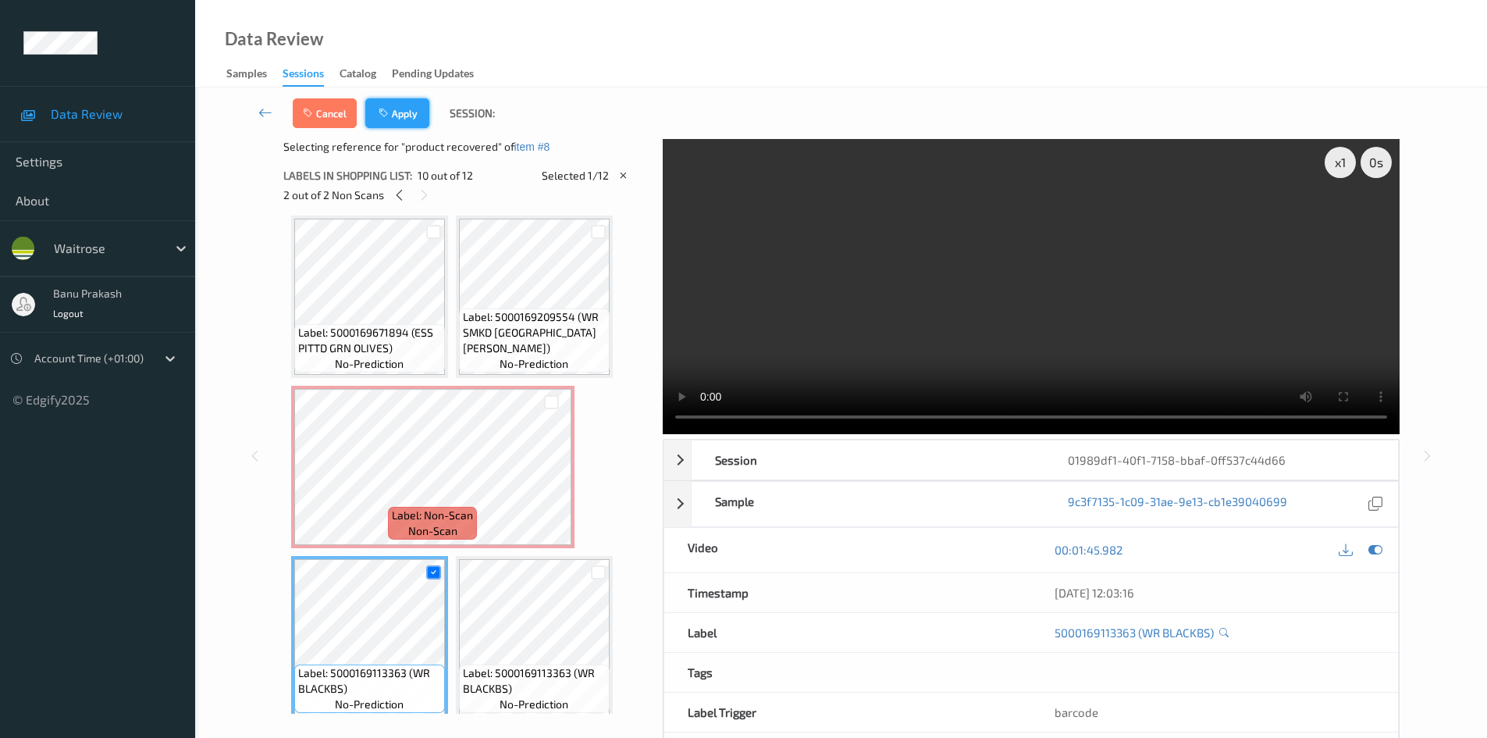
click at [411, 116] on button "Apply" at bounding box center [397, 113] width 64 height 30
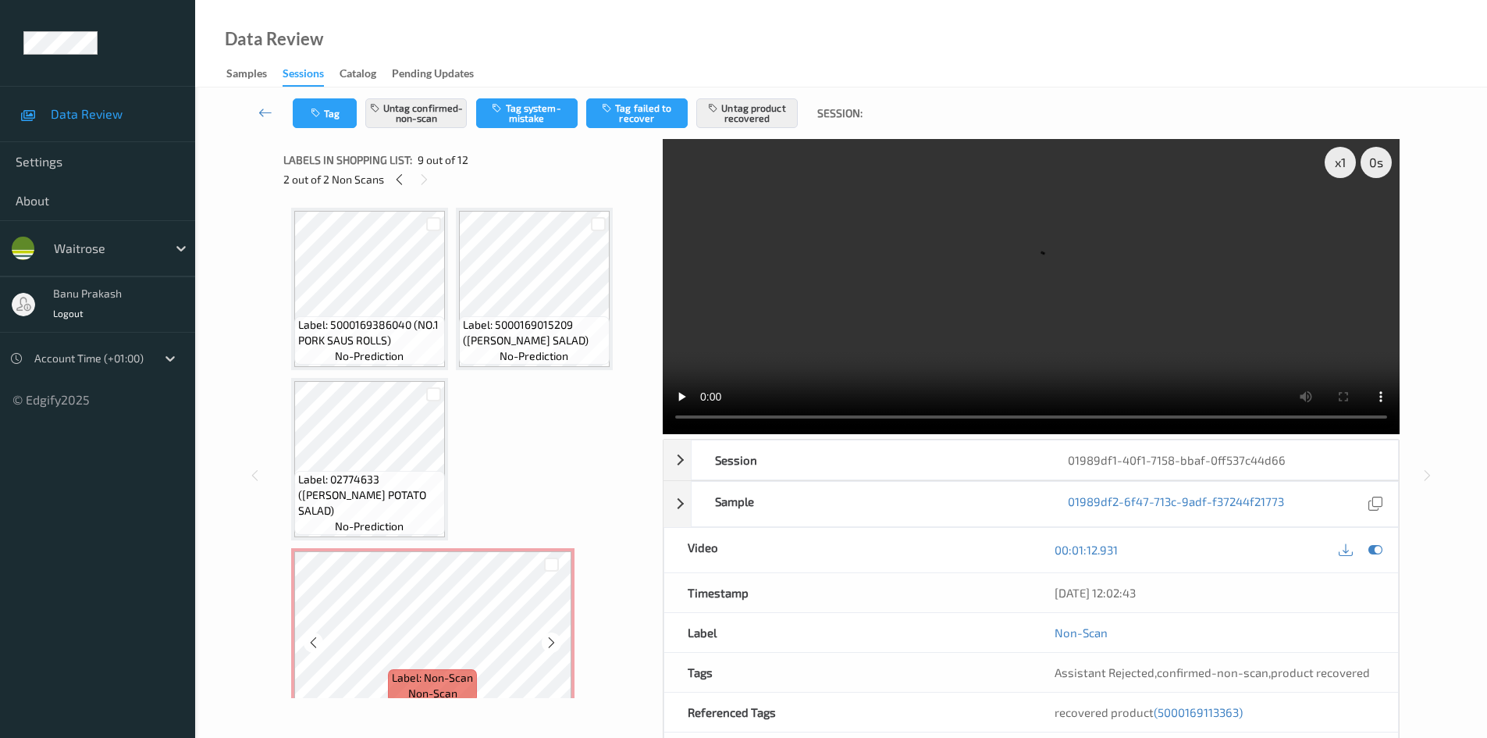
scroll to position [78, 0]
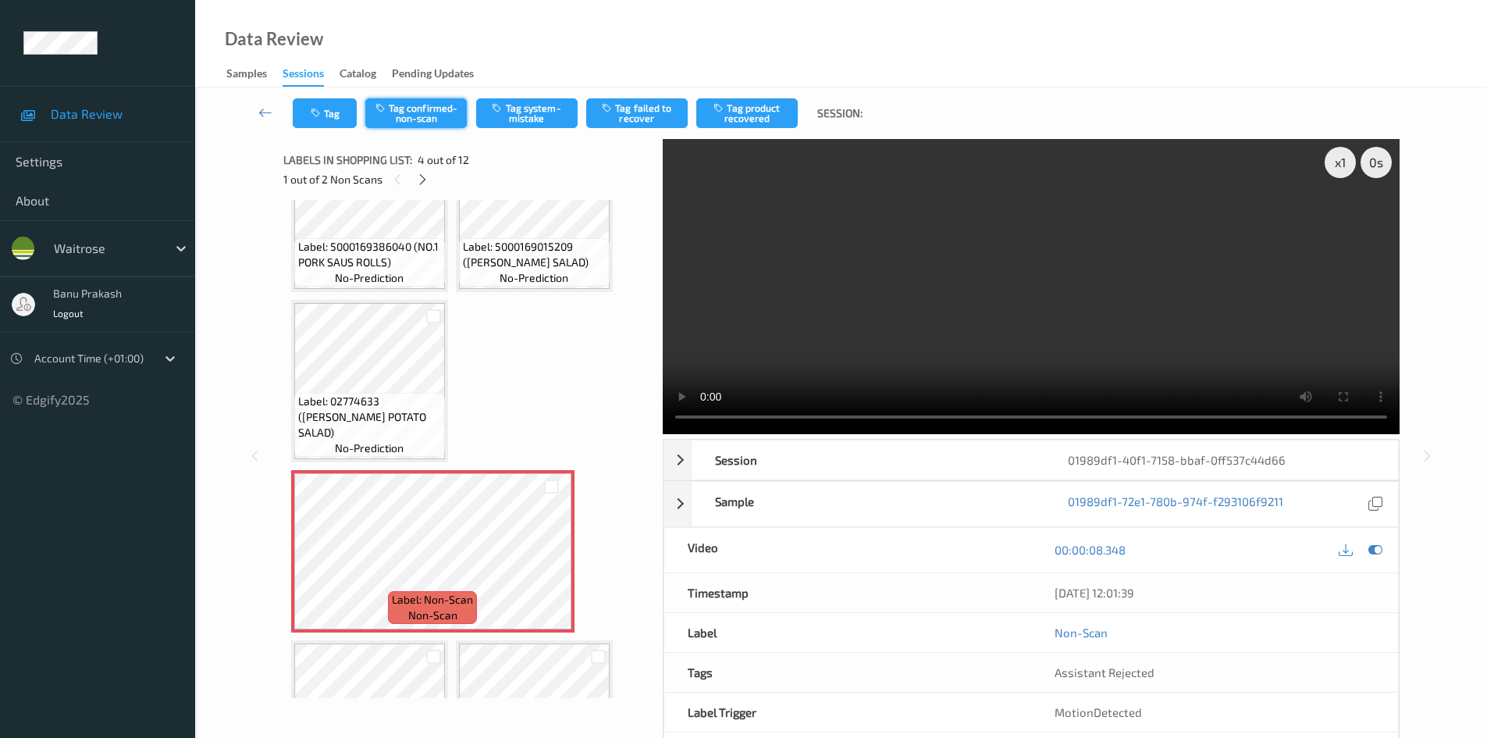
click at [449, 116] on button "Tag confirmed-non-scan" at bounding box center [415, 113] width 101 height 30
click at [686, 118] on button "Tag failed to recover" at bounding box center [636, 113] width 101 height 30
click at [419, 181] on icon at bounding box center [422, 179] width 13 height 14
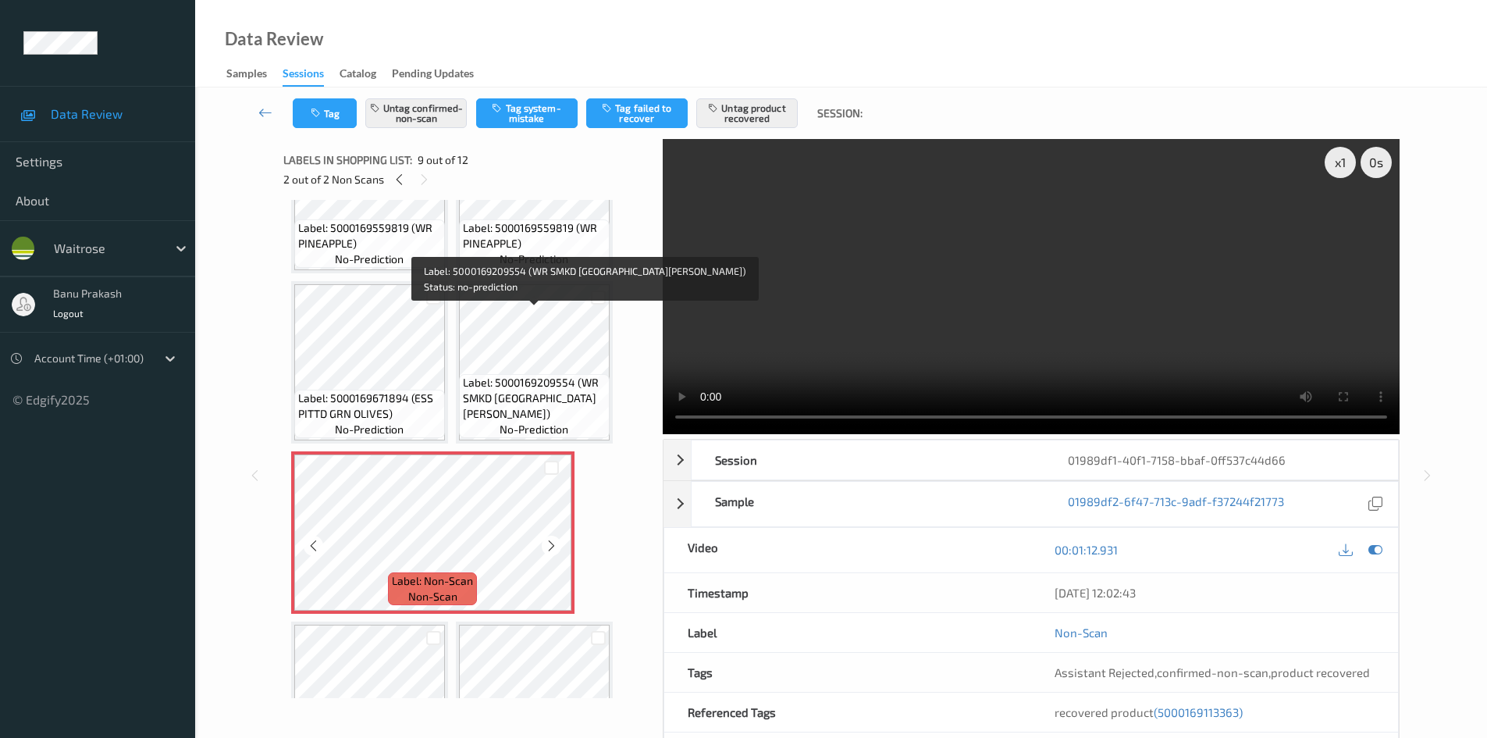
scroll to position [532, 0]
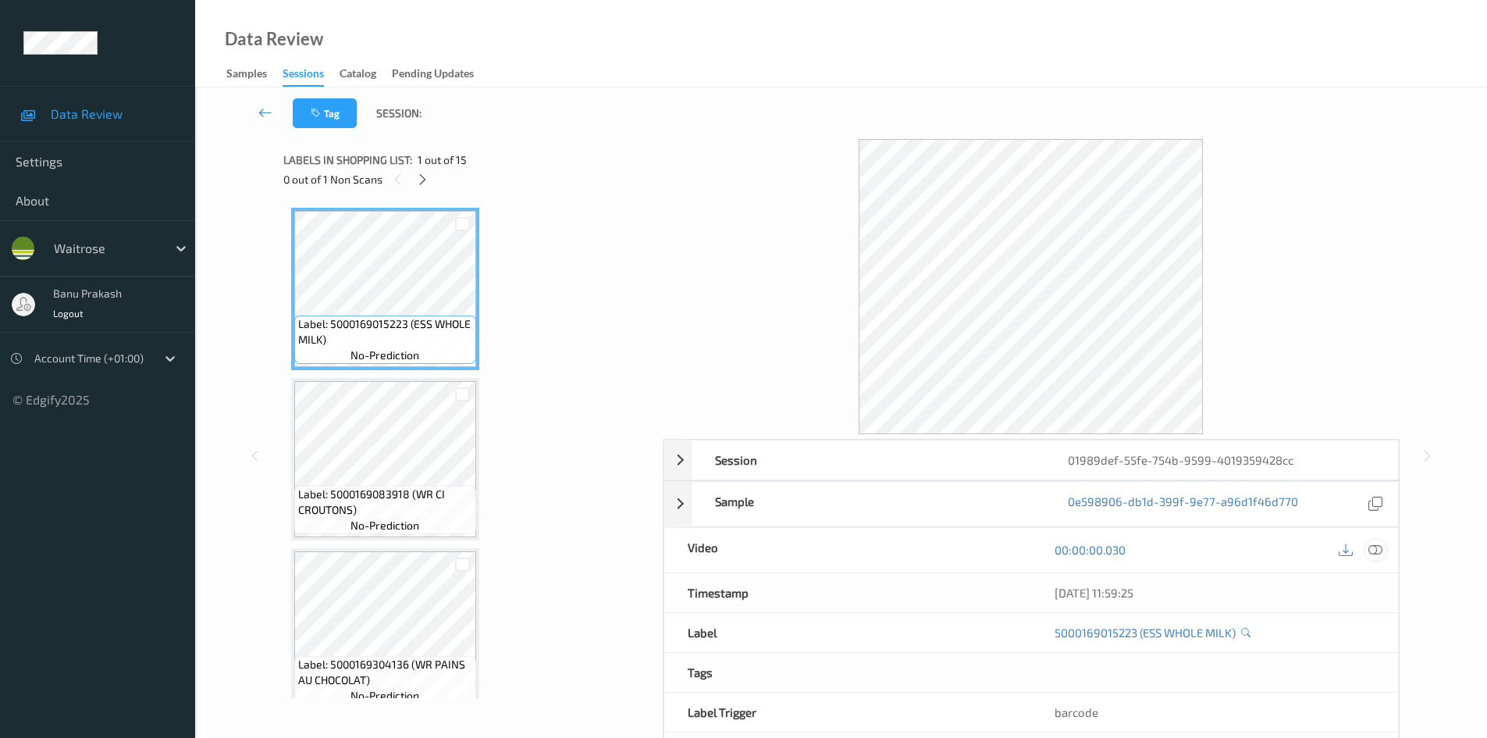
click at [1381, 549] on icon at bounding box center [1375, 549] width 14 height 14
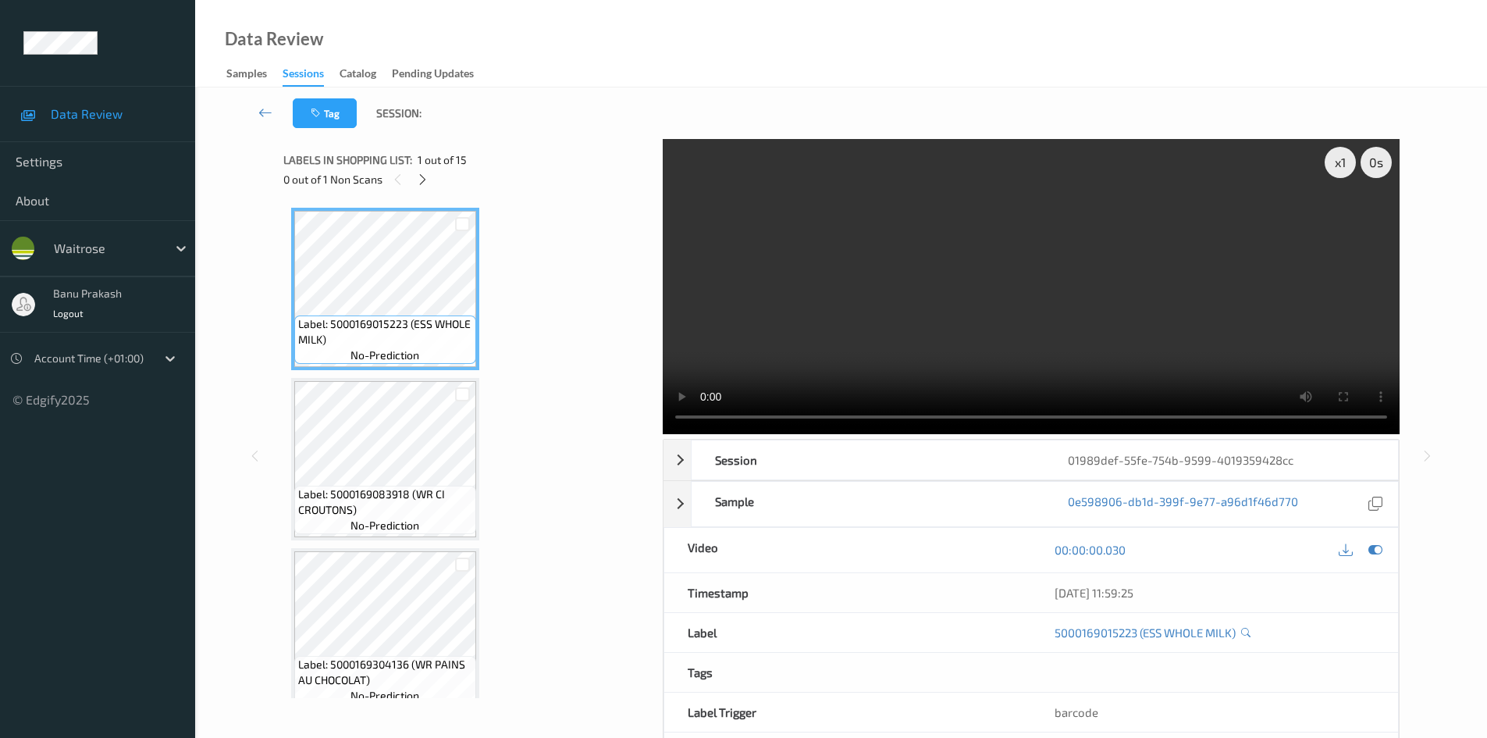
click at [419, 173] on icon at bounding box center [422, 179] width 13 height 14
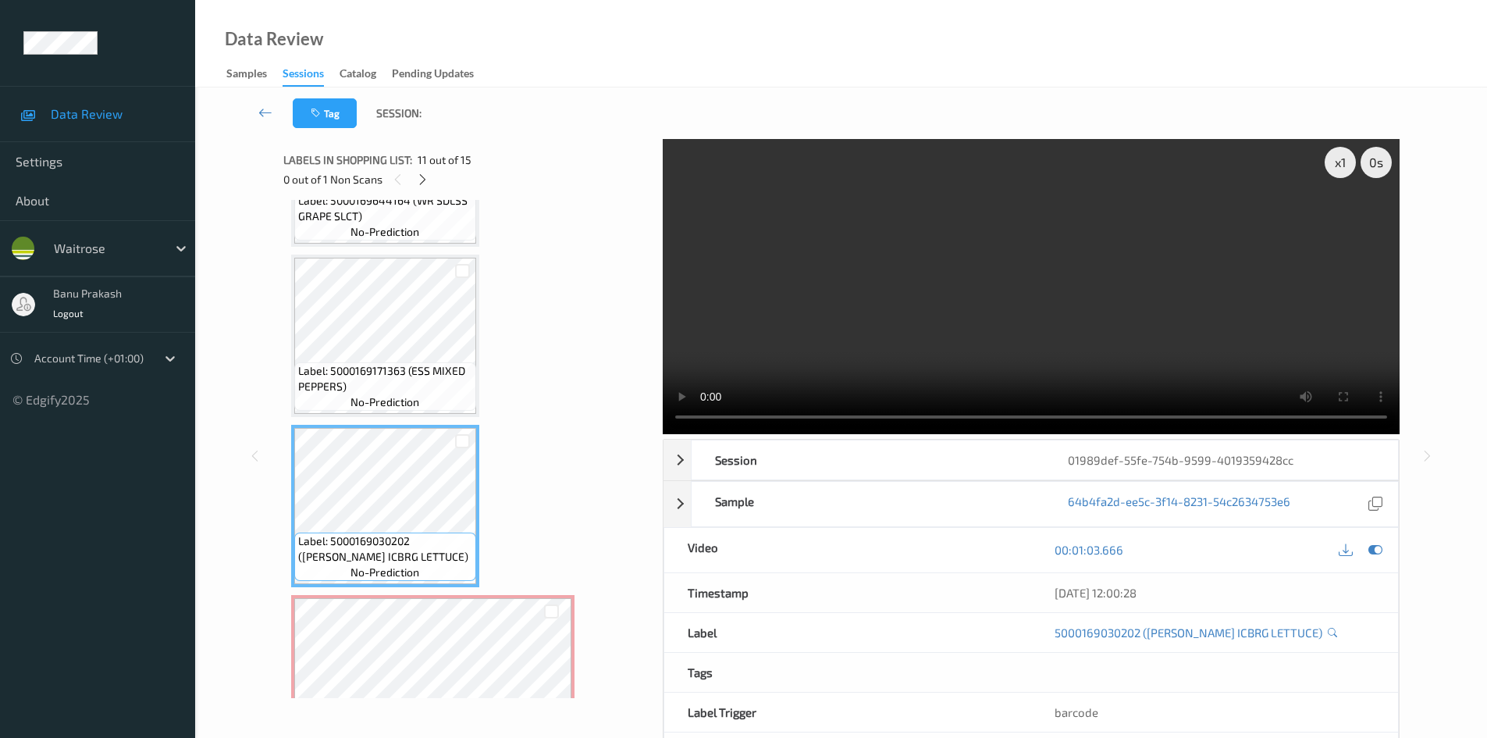
scroll to position [1631, 0]
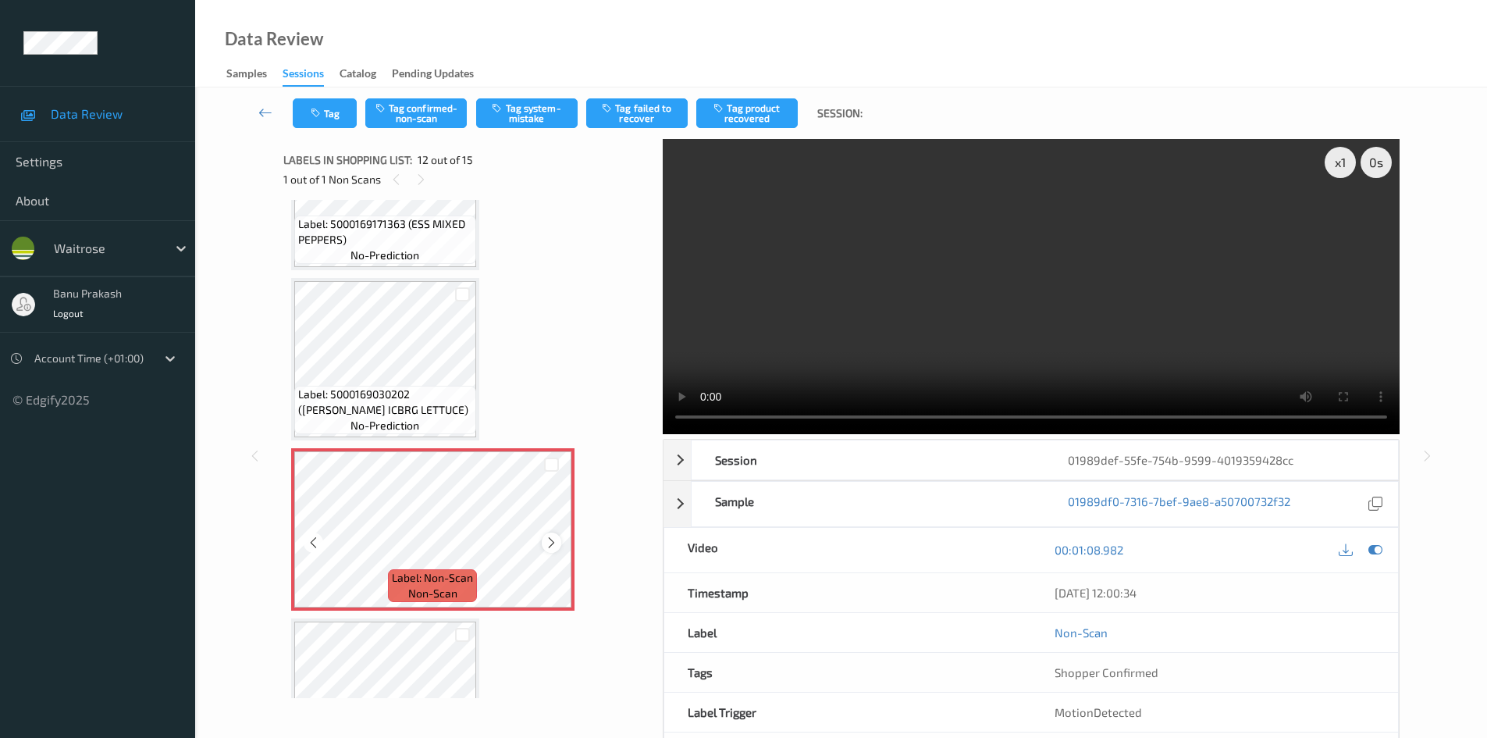
click at [549, 542] on icon at bounding box center [551, 542] width 13 height 14
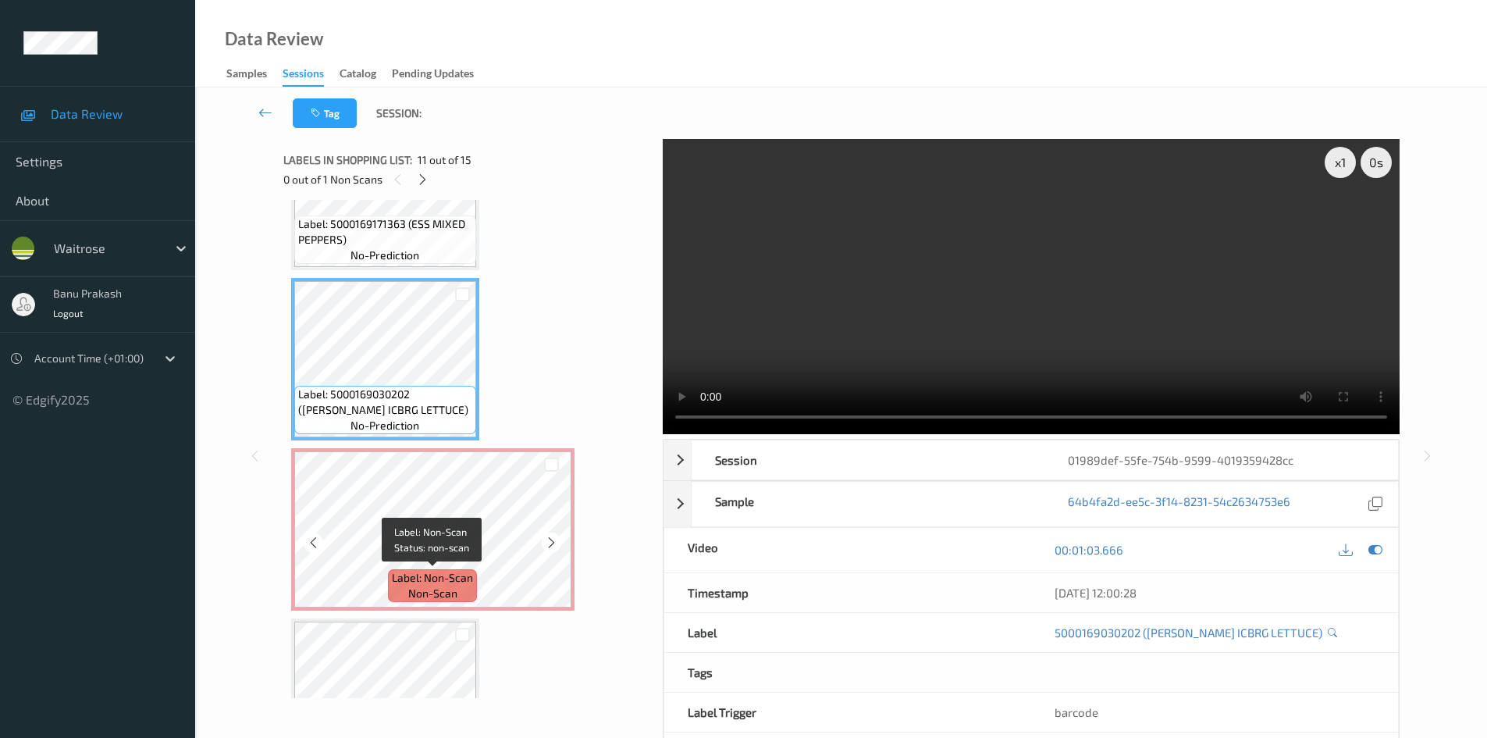
click at [389, 588] on div "Label: Non-Scan non-scan" at bounding box center [432, 585] width 89 height 33
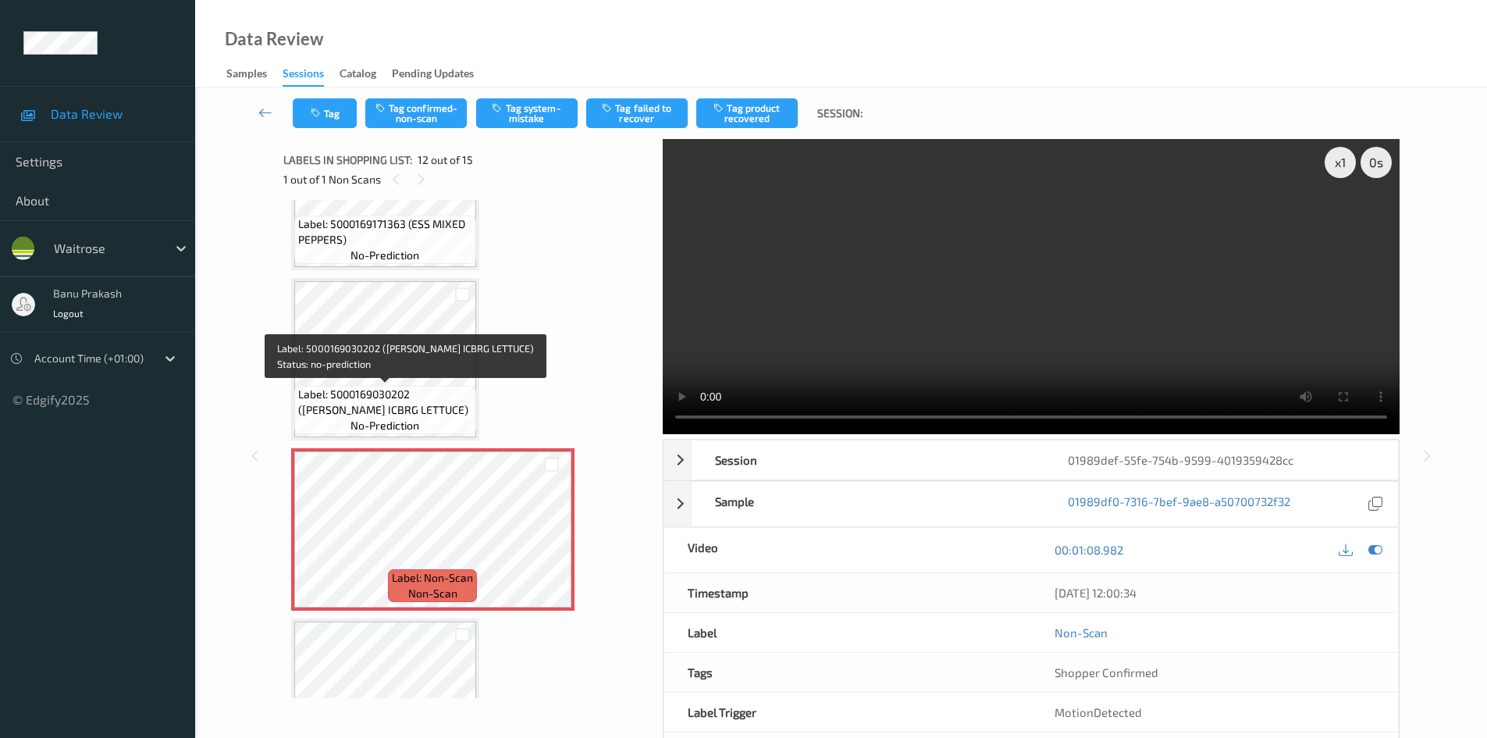
click at [359, 416] on span "Label: 5000169030202 ([PERSON_NAME] ICBRG LETTUCE)" at bounding box center [385, 401] width 174 height 31
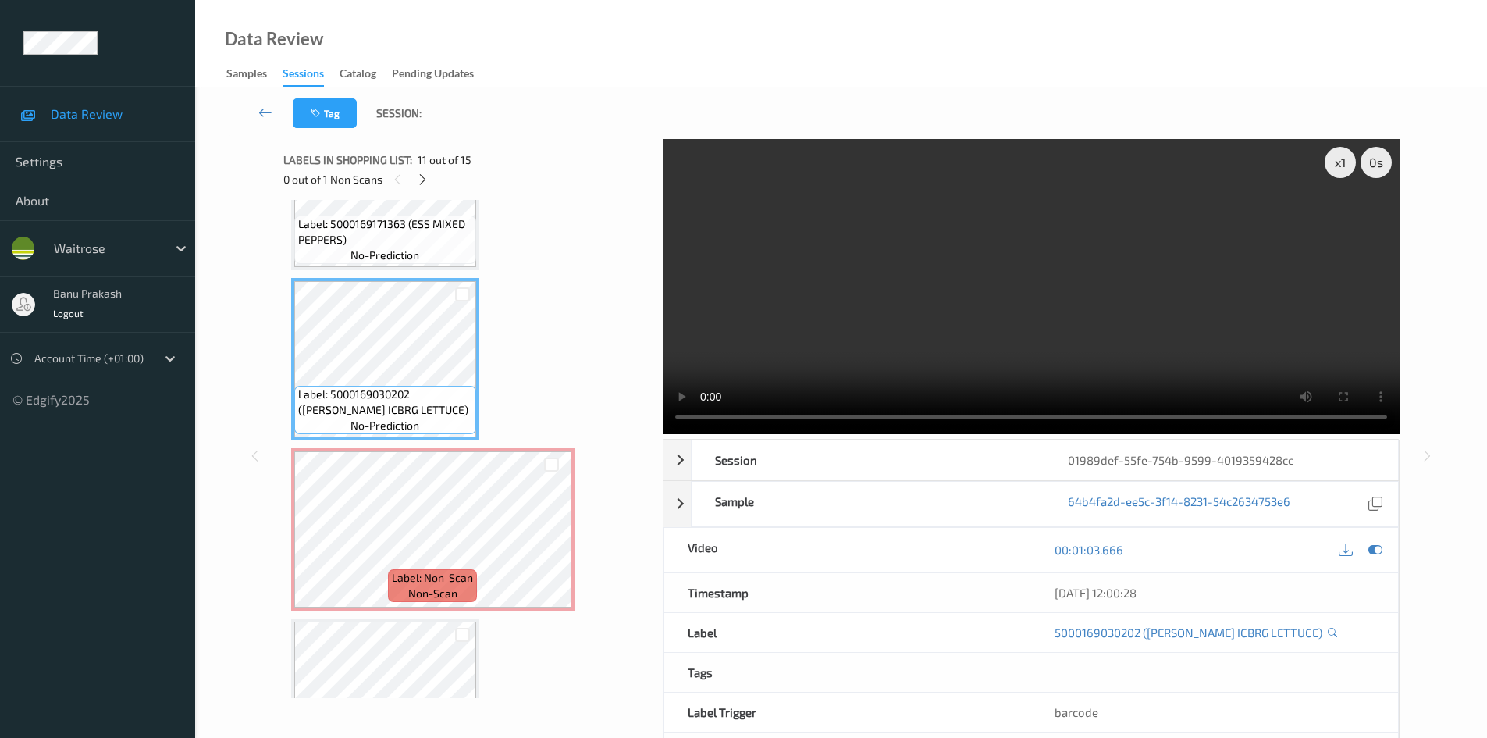
click at [947, 364] on video at bounding box center [1031, 286] width 737 height 295
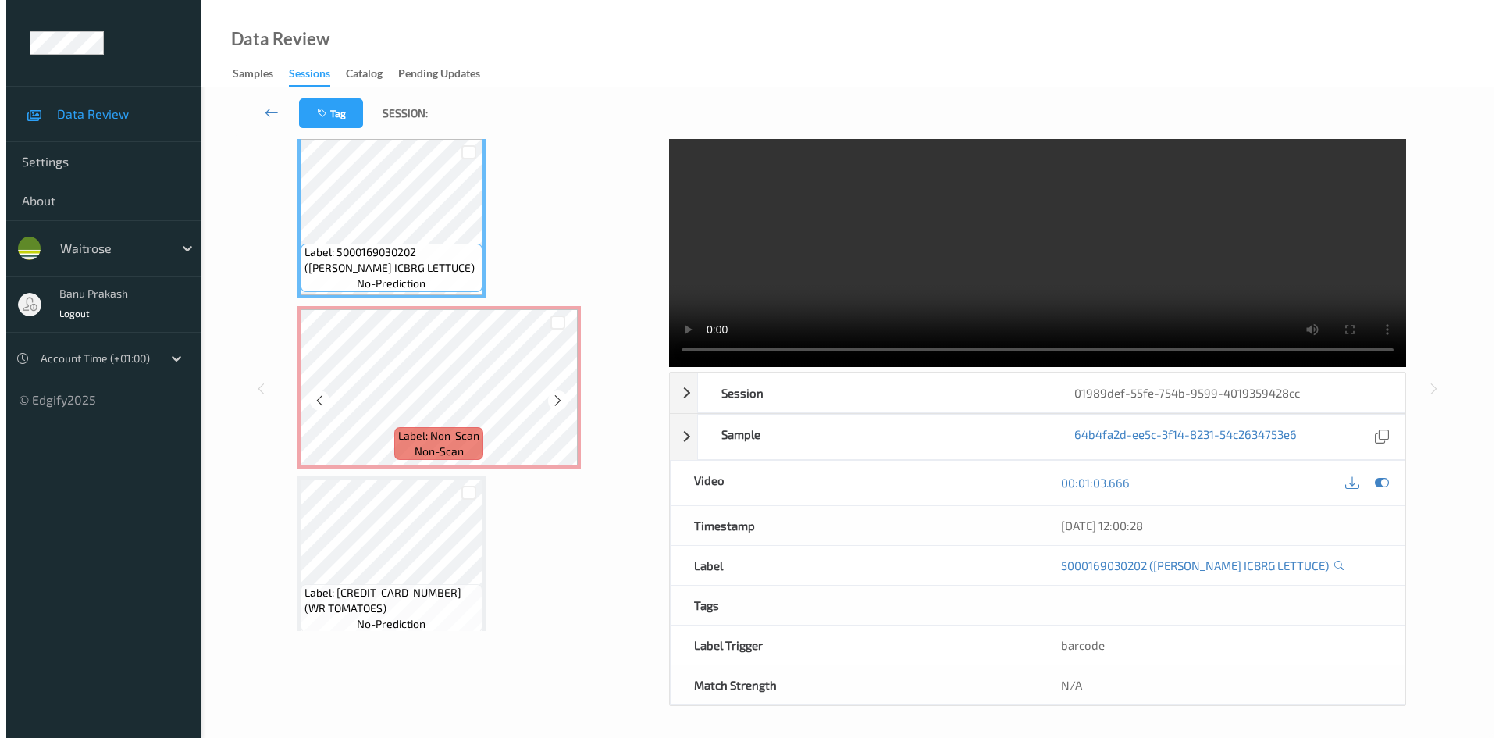
scroll to position [1594, 0]
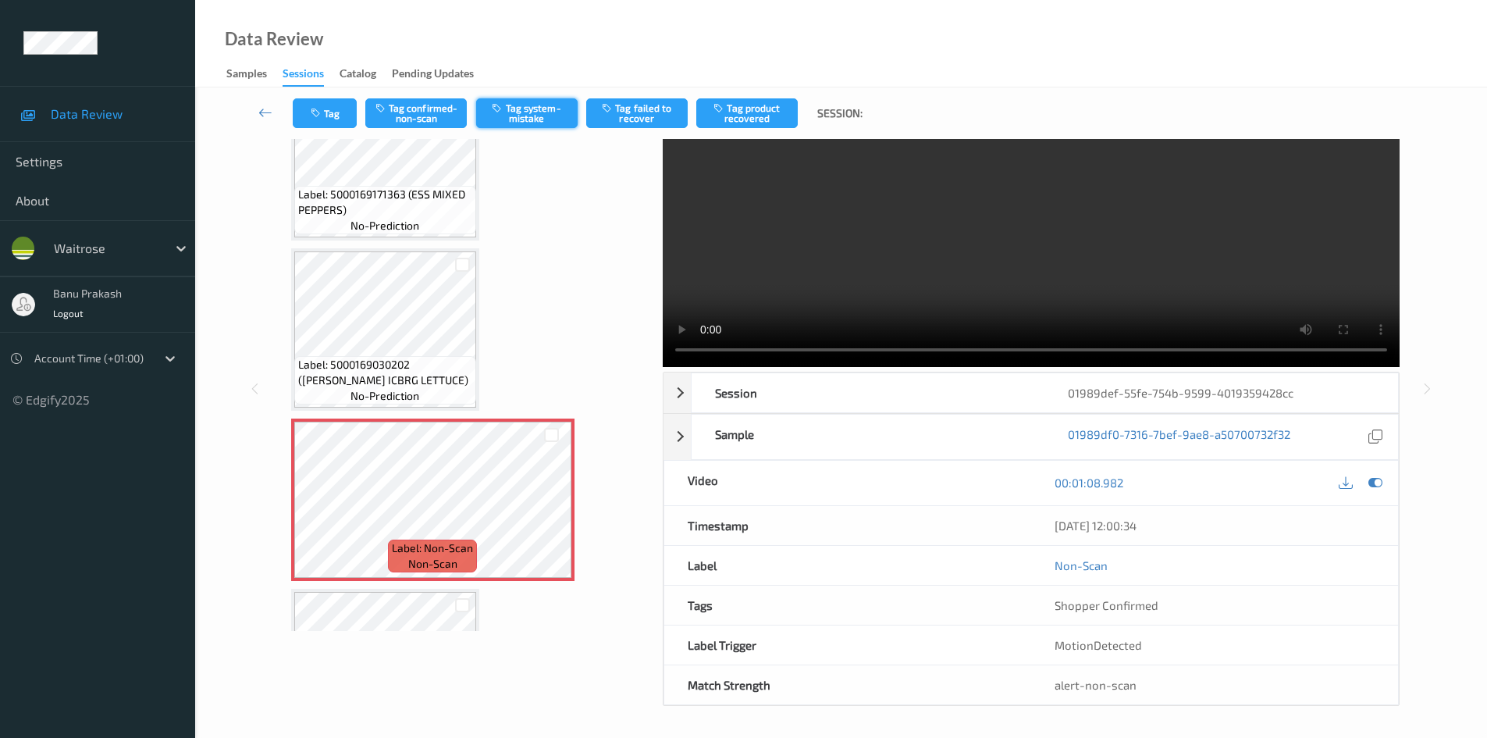
click at [556, 123] on button "Tag system-mistake" at bounding box center [526, 113] width 101 height 30
click at [340, 116] on button "Tag" at bounding box center [325, 113] width 64 height 30
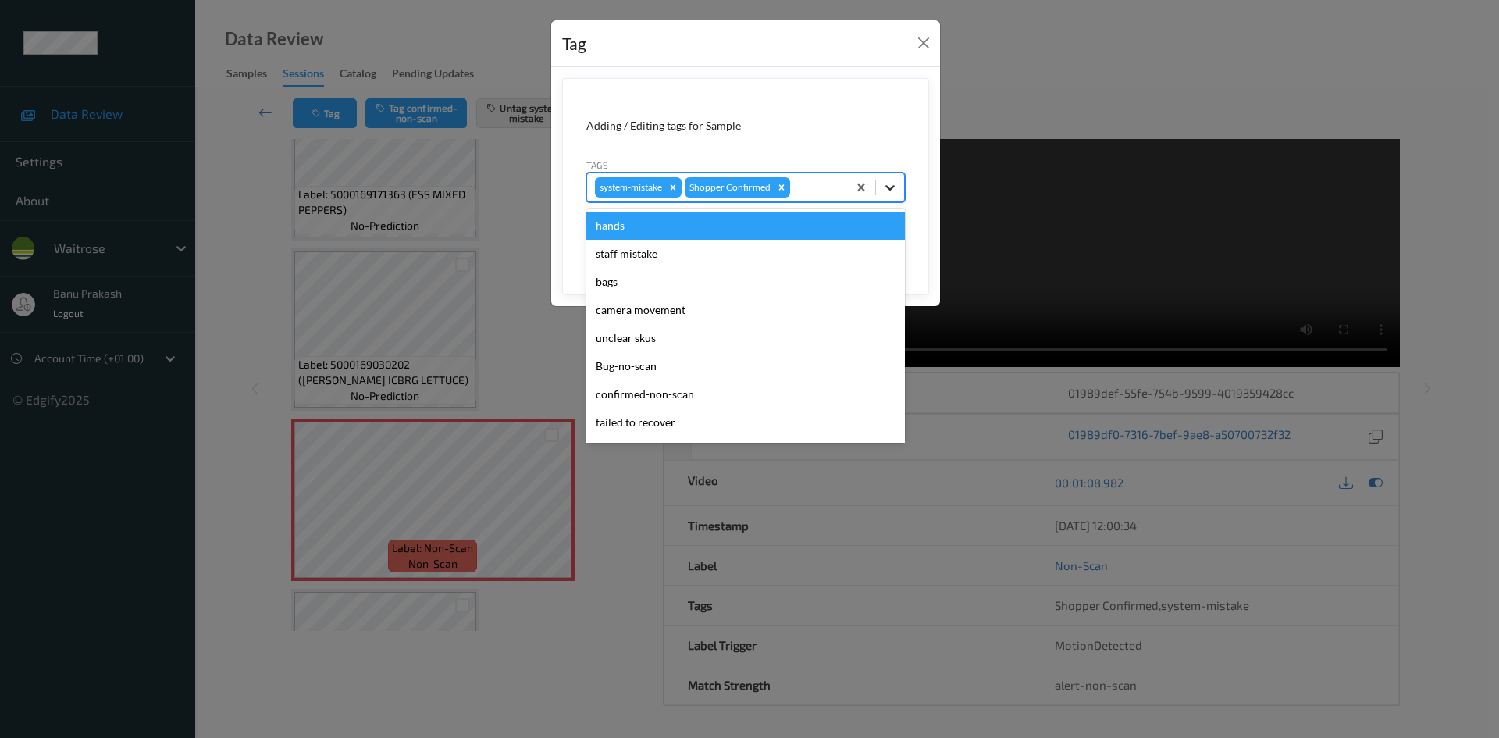
click at [891, 179] on div at bounding box center [890, 187] width 28 height 28
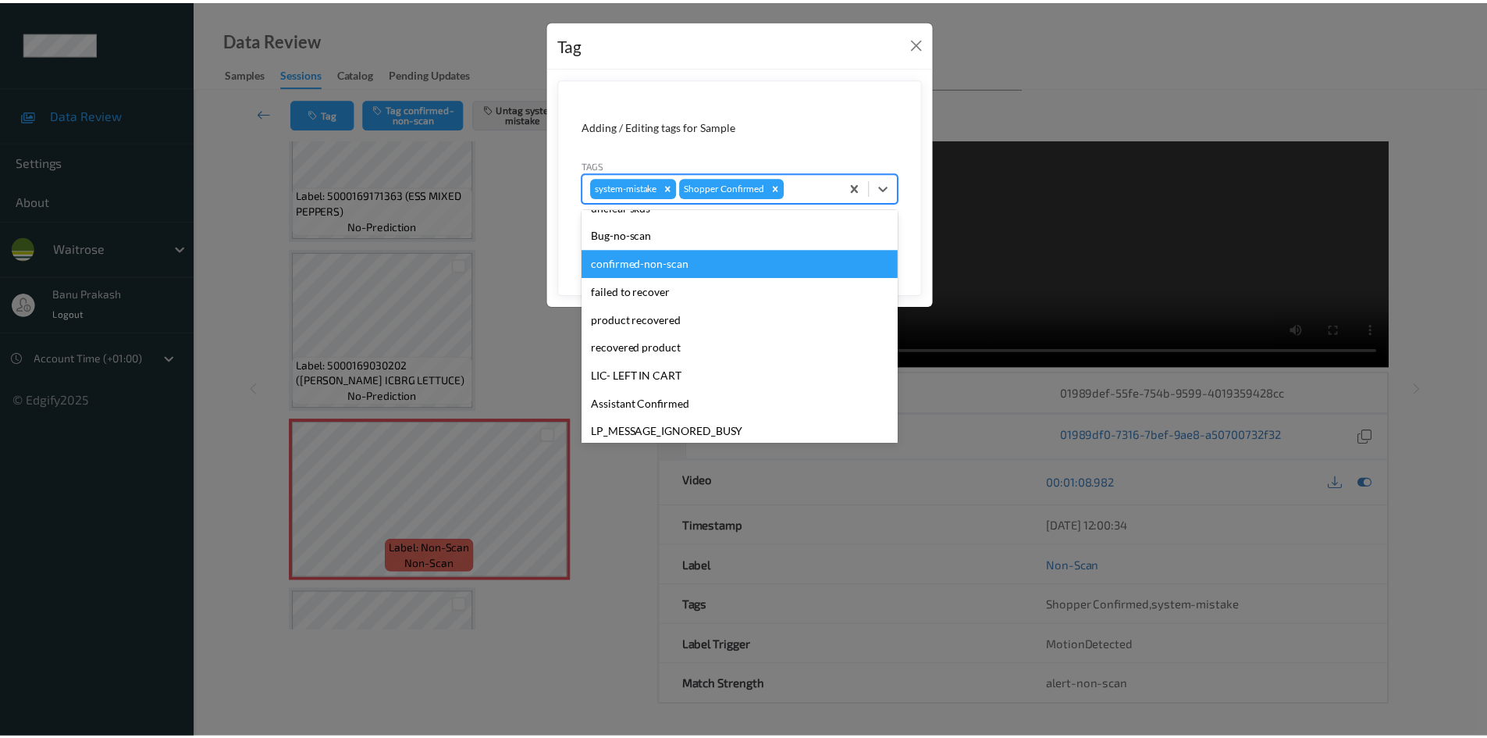
scroll to position [234, 0]
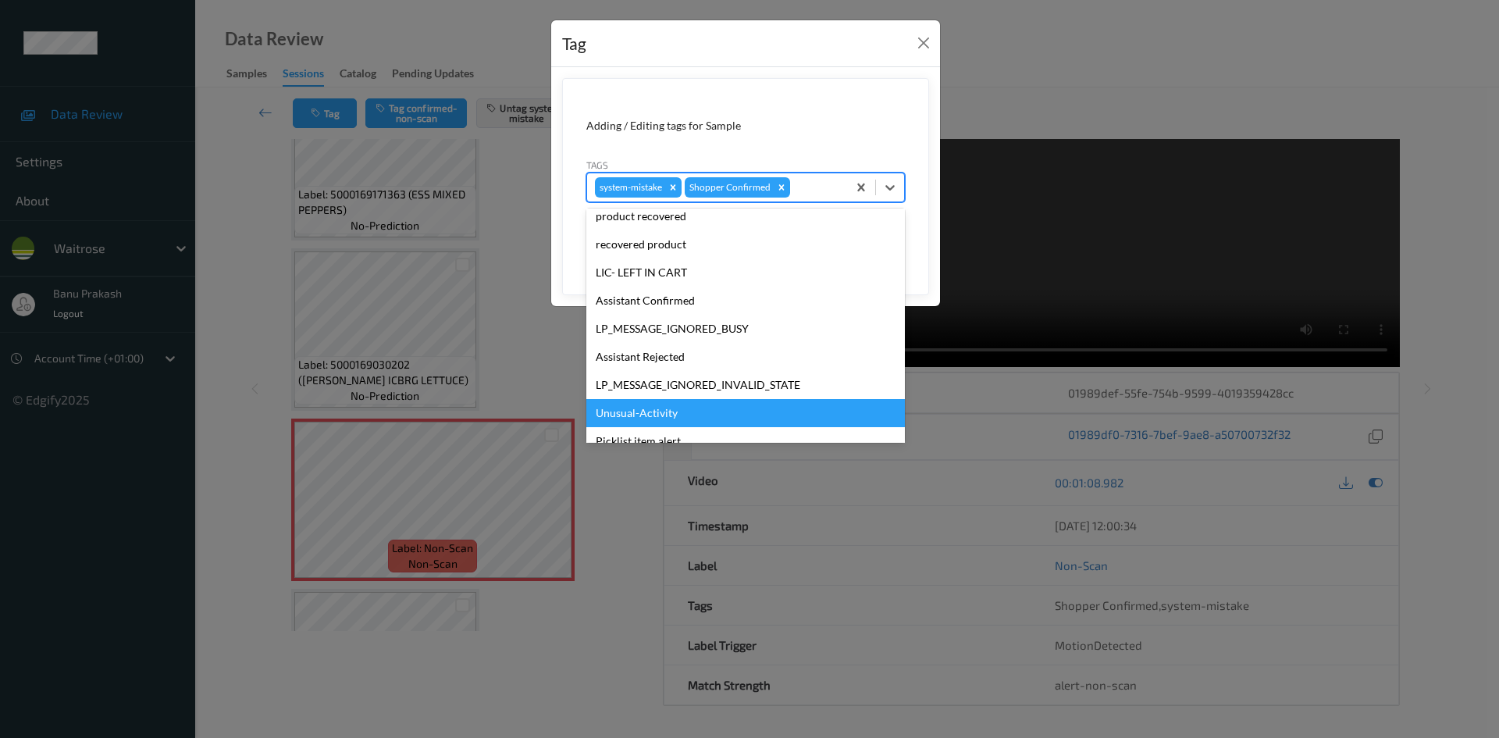
click at [692, 424] on div "Unusual-Activity" at bounding box center [745, 413] width 318 height 28
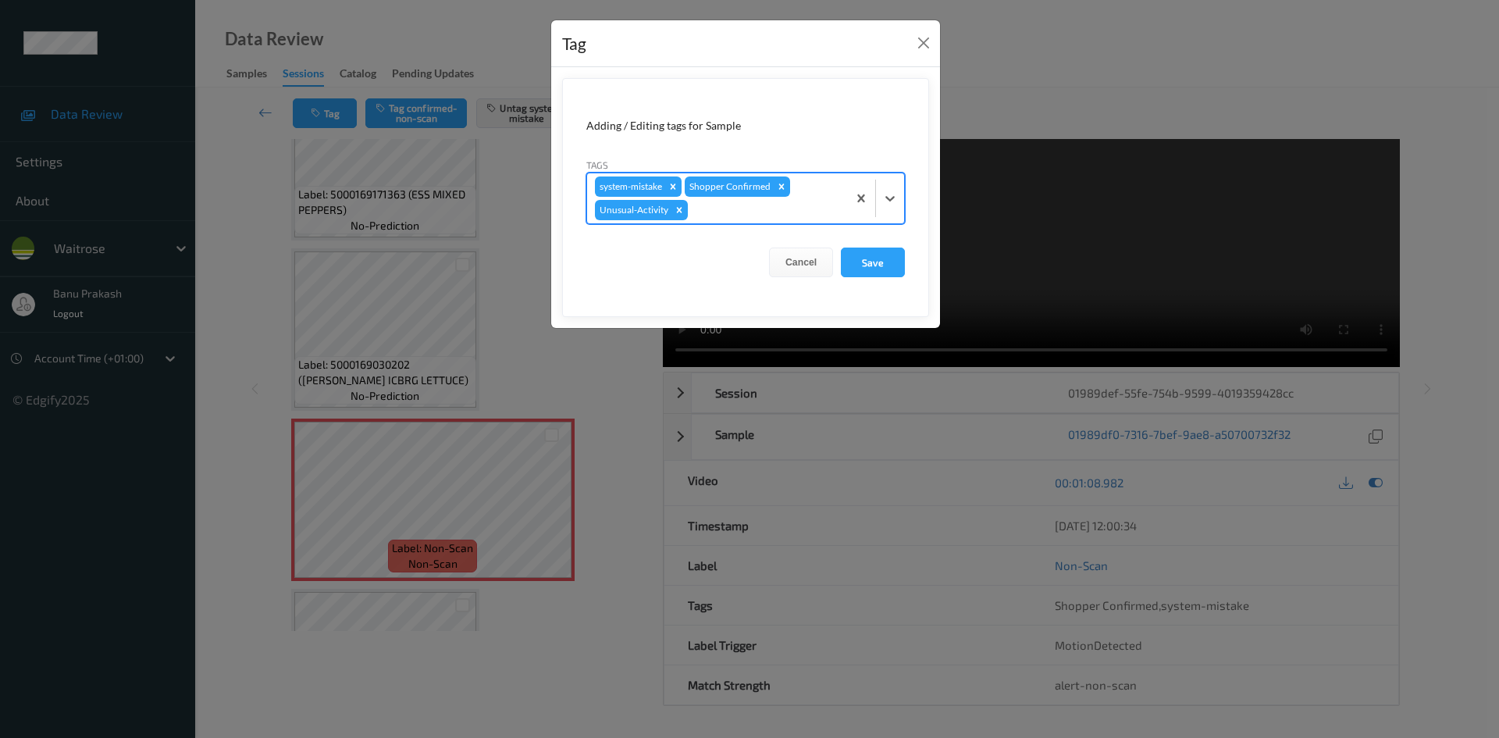
click at [891, 242] on form "Adding / Editing tags for Sample Tags option Unusual-Activity, selected. Select…" at bounding box center [745, 197] width 367 height 239
click at [876, 270] on button "Save" at bounding box center [873, 262] width 64 height 30
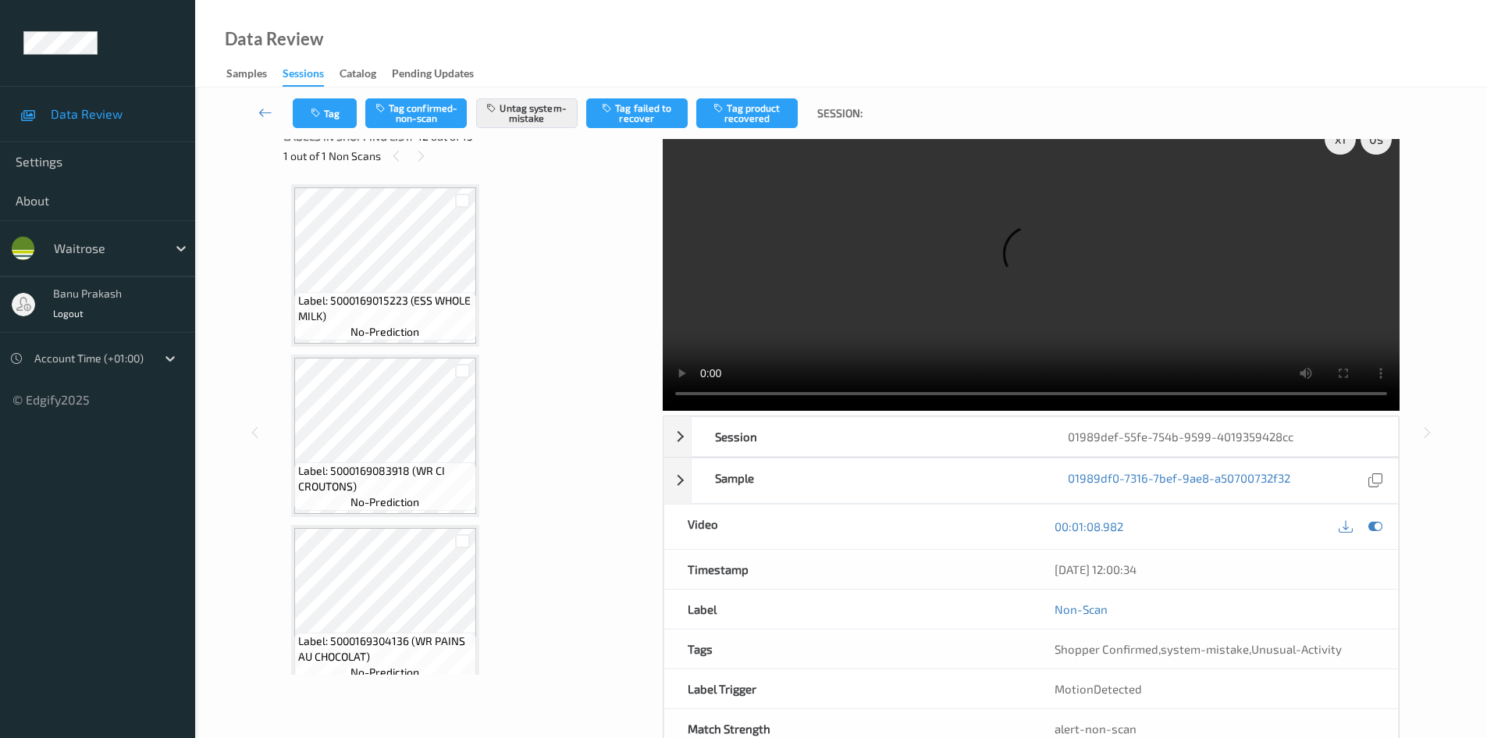
scroll to position [0, 0]
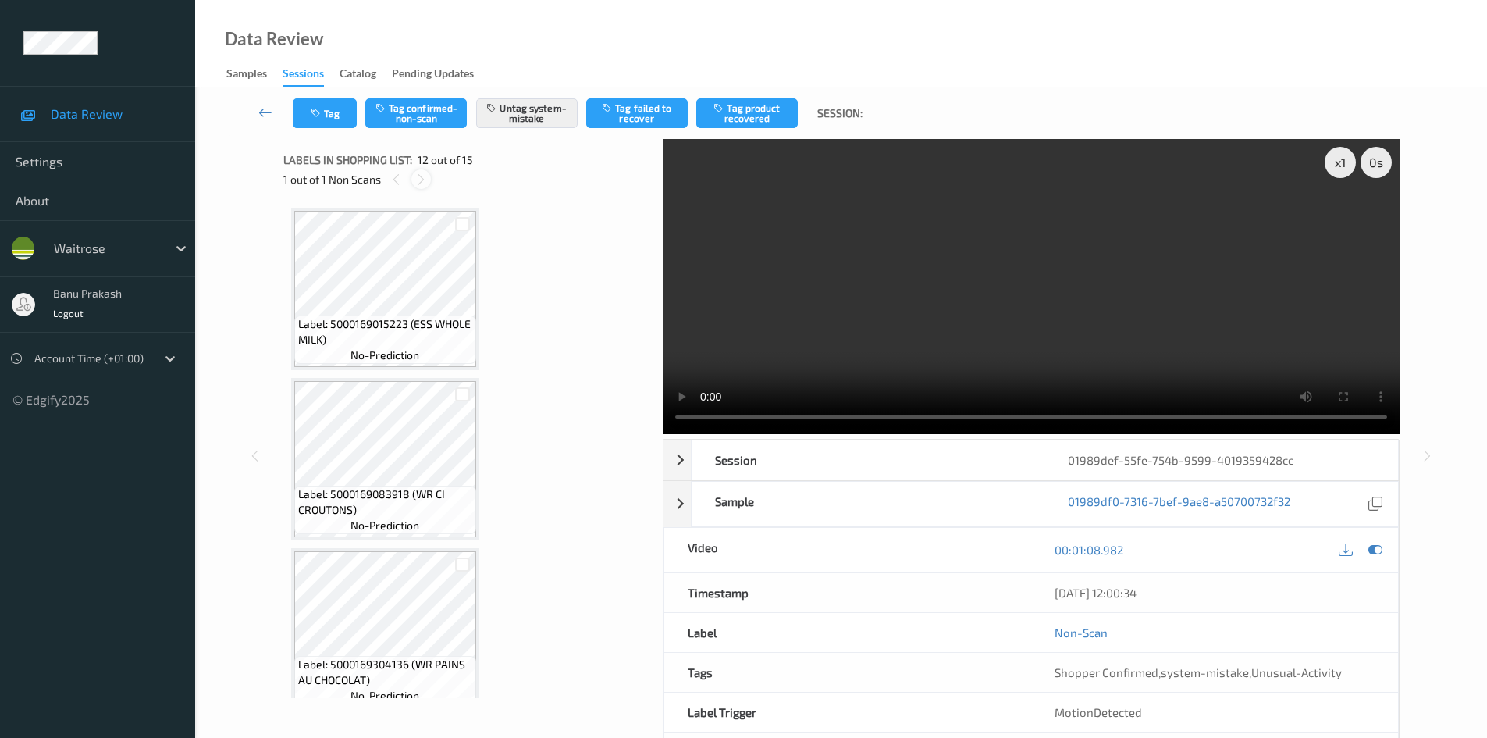
click at [415, 173] on icon at bounding box center [420, 179] width 13 height 14
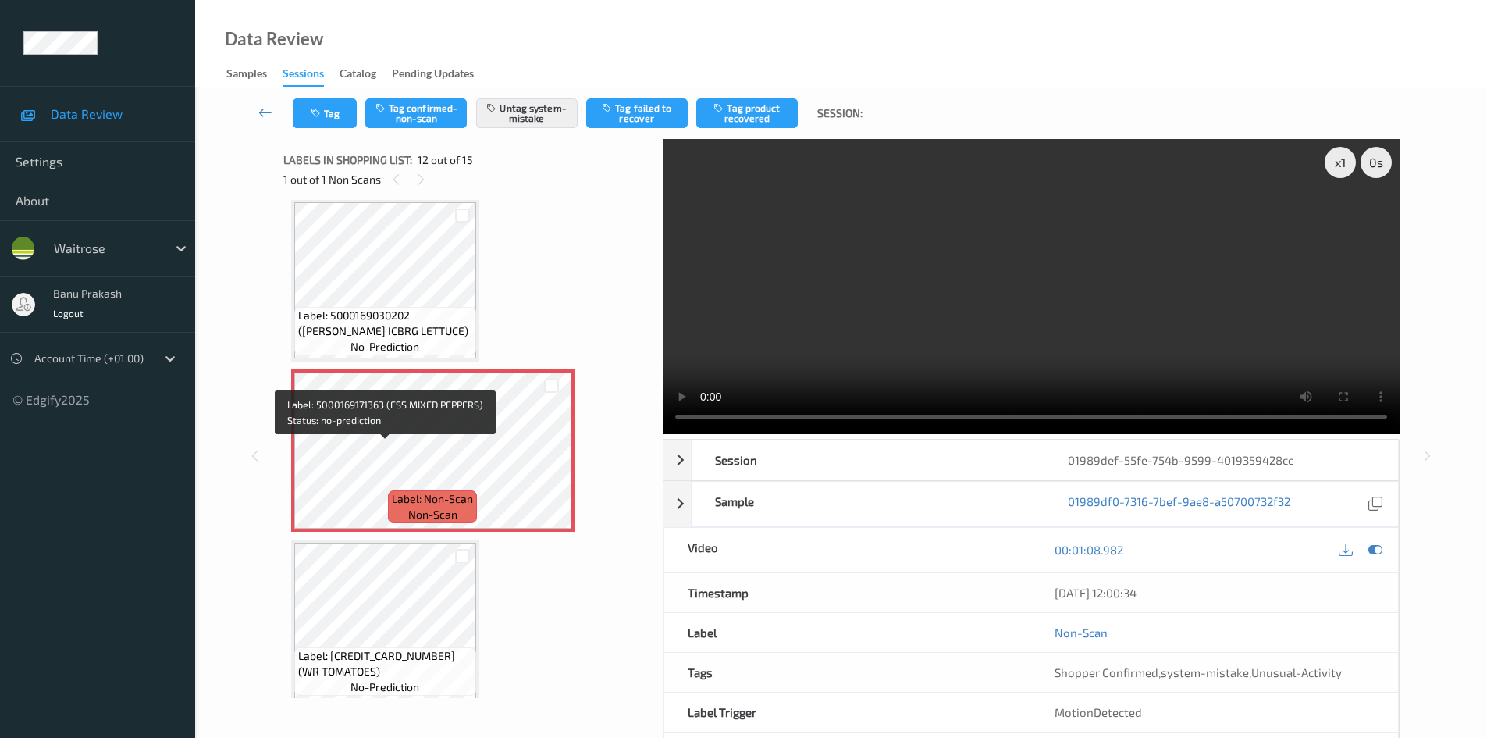
scroll to position [1717, 0]
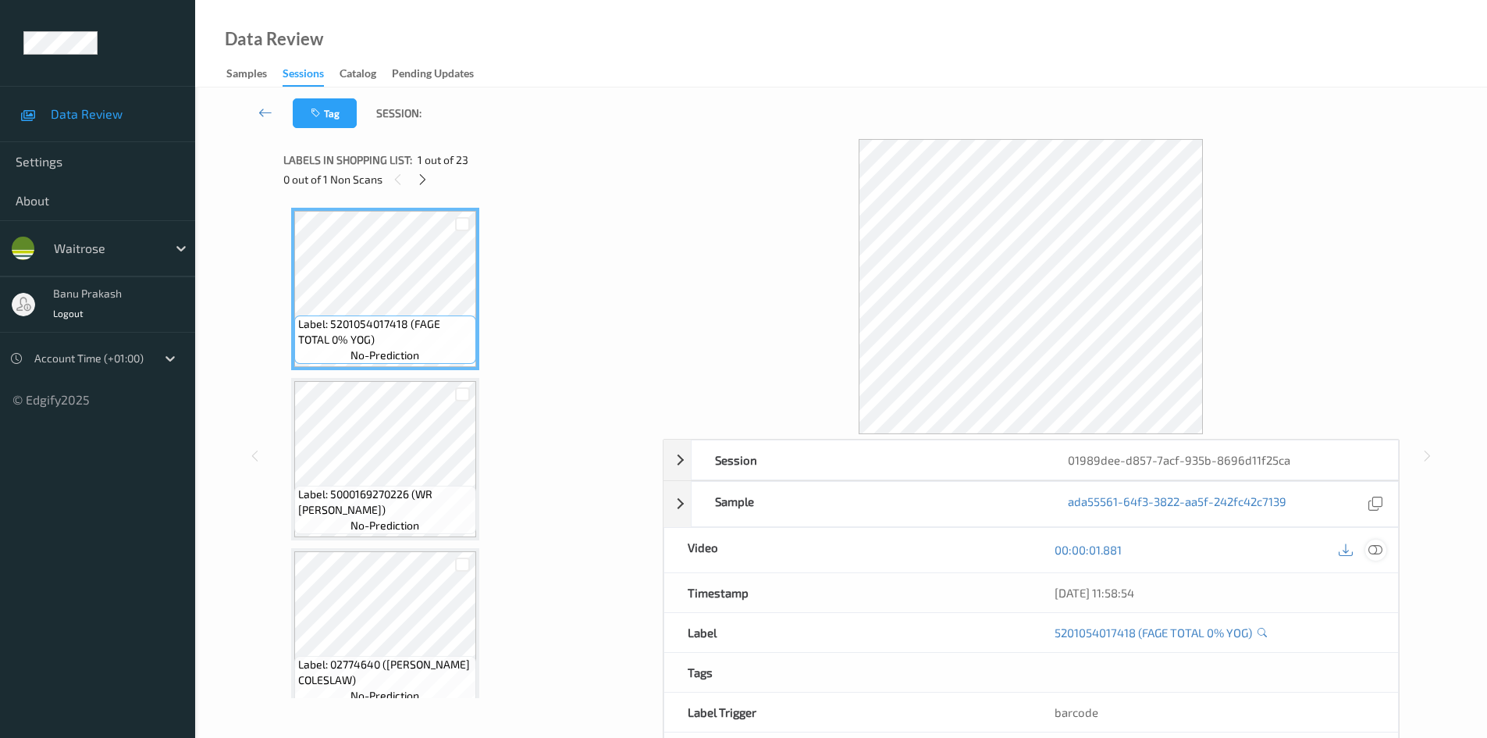
click at [1377, 556] on icon at bounding box center [1375, 549] width 14 height 14
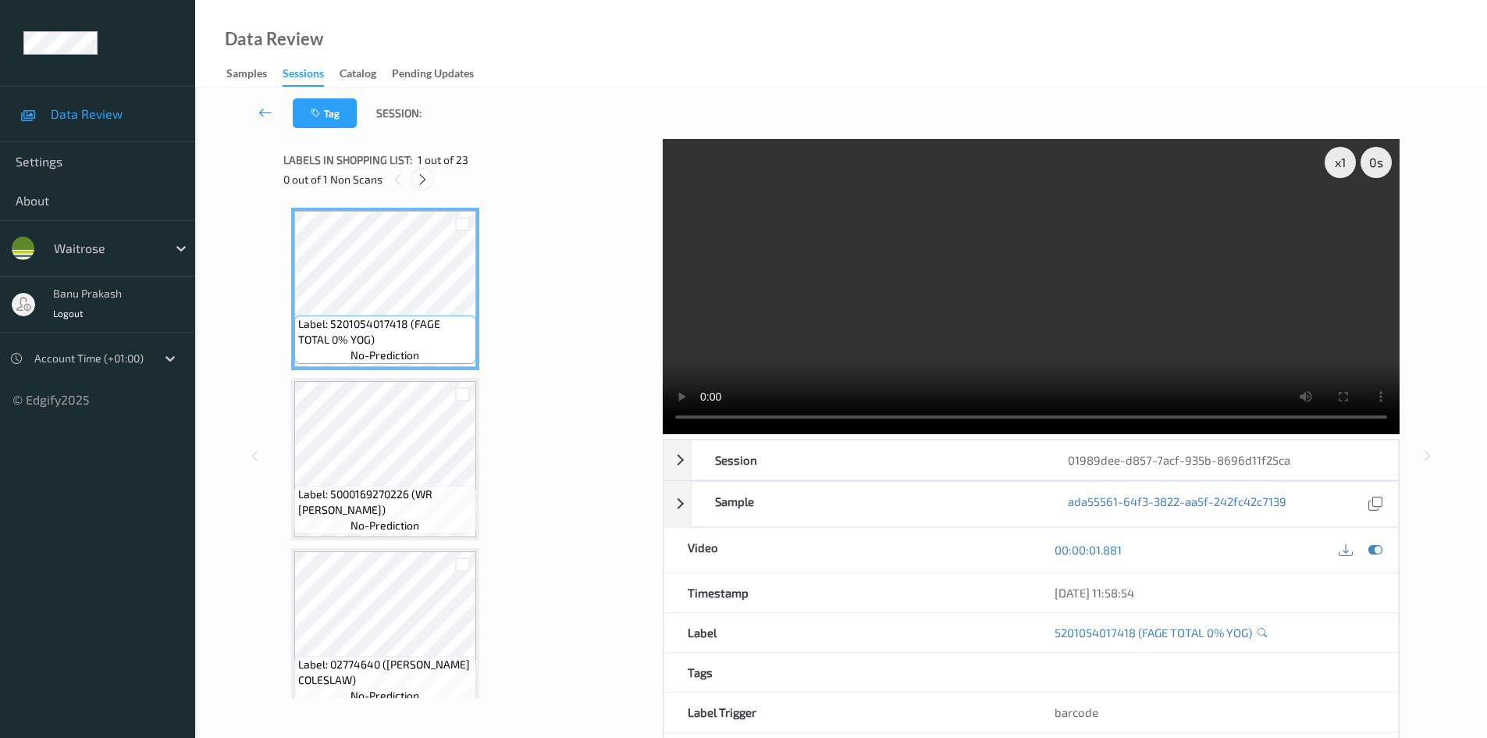
click at [418, 176] on icon at bounding box center [422, 179] width 13 height 14
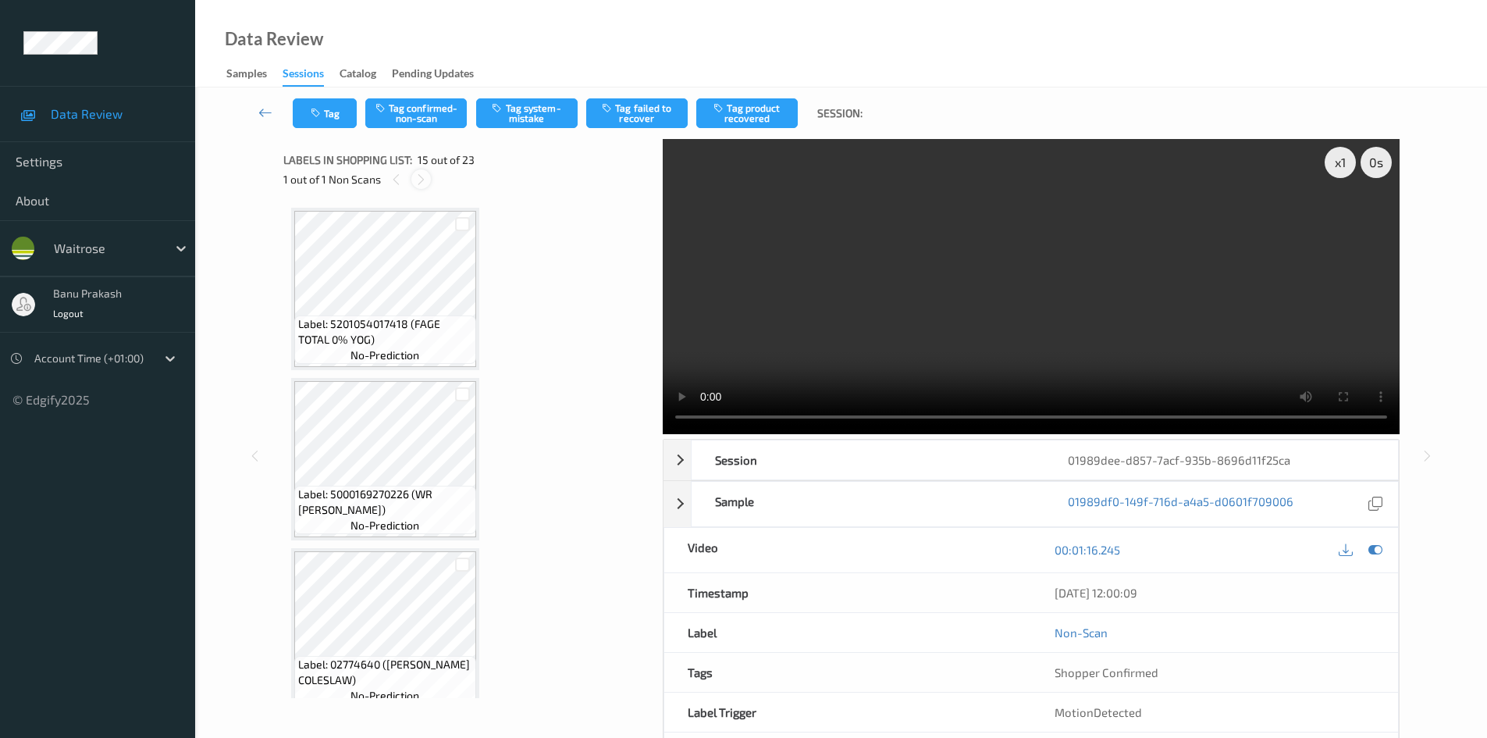
scroll to position [2220, 0]
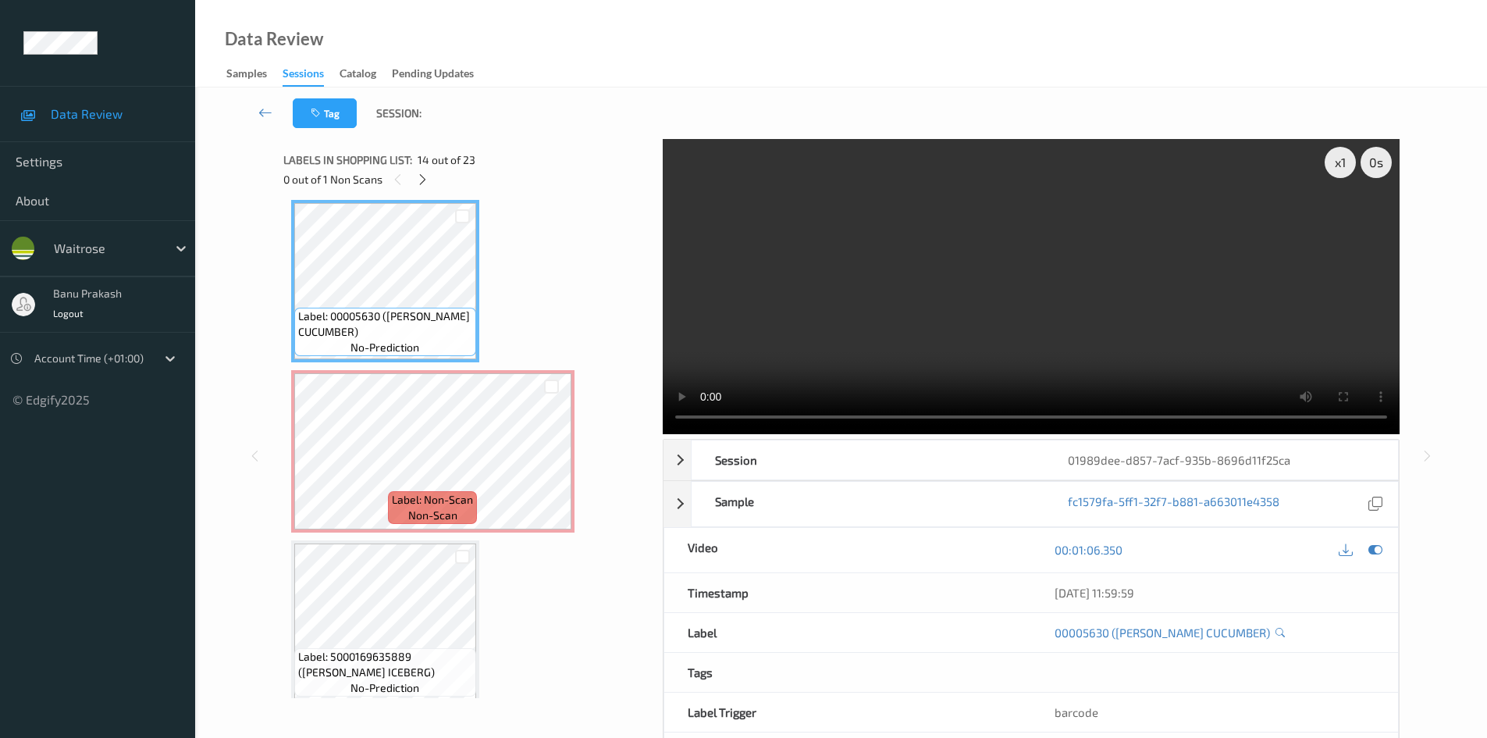
click at [1006, 327] on video at bounding box center [1031, 286] width 737 height 295
click at [1116, 341] on video at bounding box center [1031, 286] width 737 height 295
click at [995, 340] on video at bounding box center [1031, 286] width 737 height 295
click at [838, 282] on video at bounding box center [1031, 286] width 737 height 295
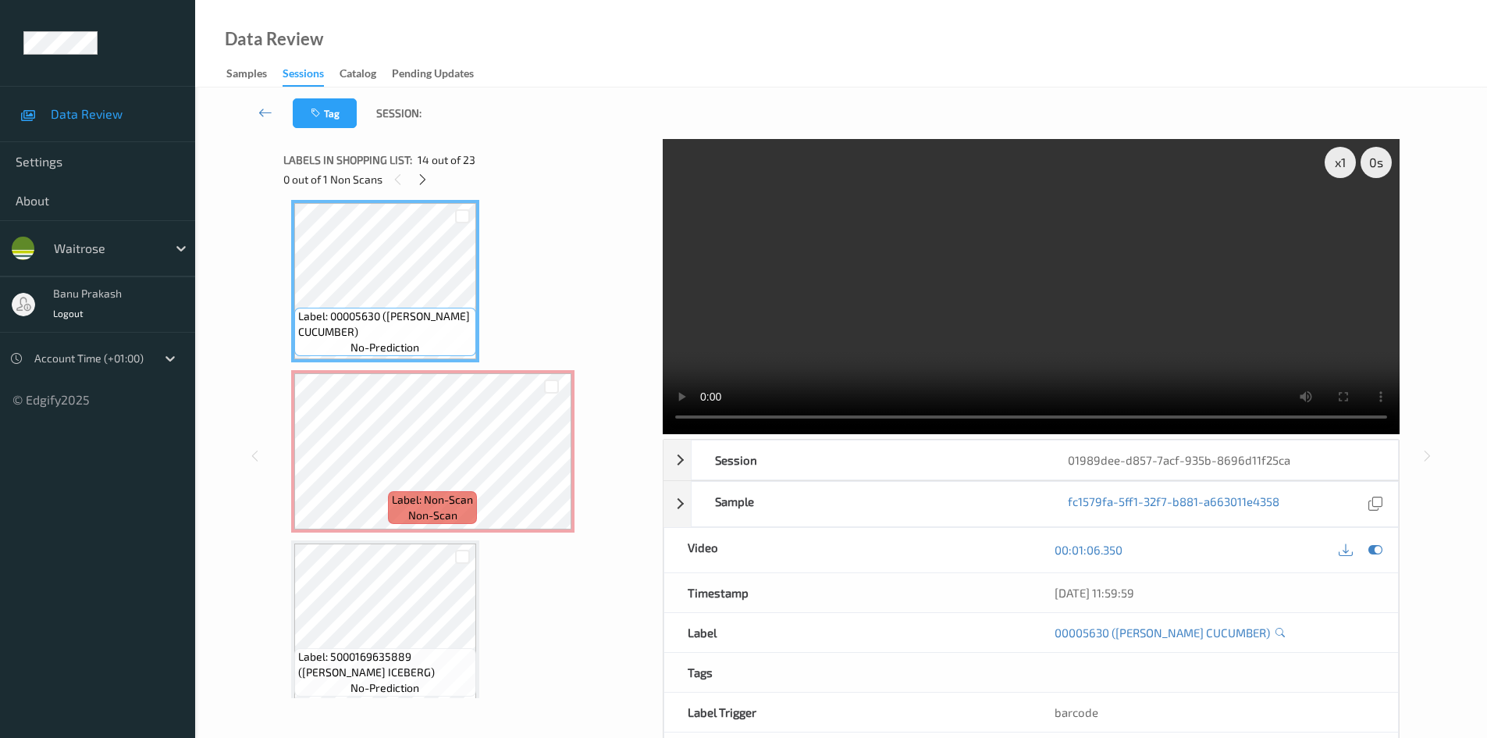
click at [976, 361] on video at bounding box center [1031, 286] width 737 height 295
click at [978, 359] on video at bounding box center [1031, 286] width 737 height 295
click at [862, 356] on video at bounding box center [1031, 286] width 737 height 295
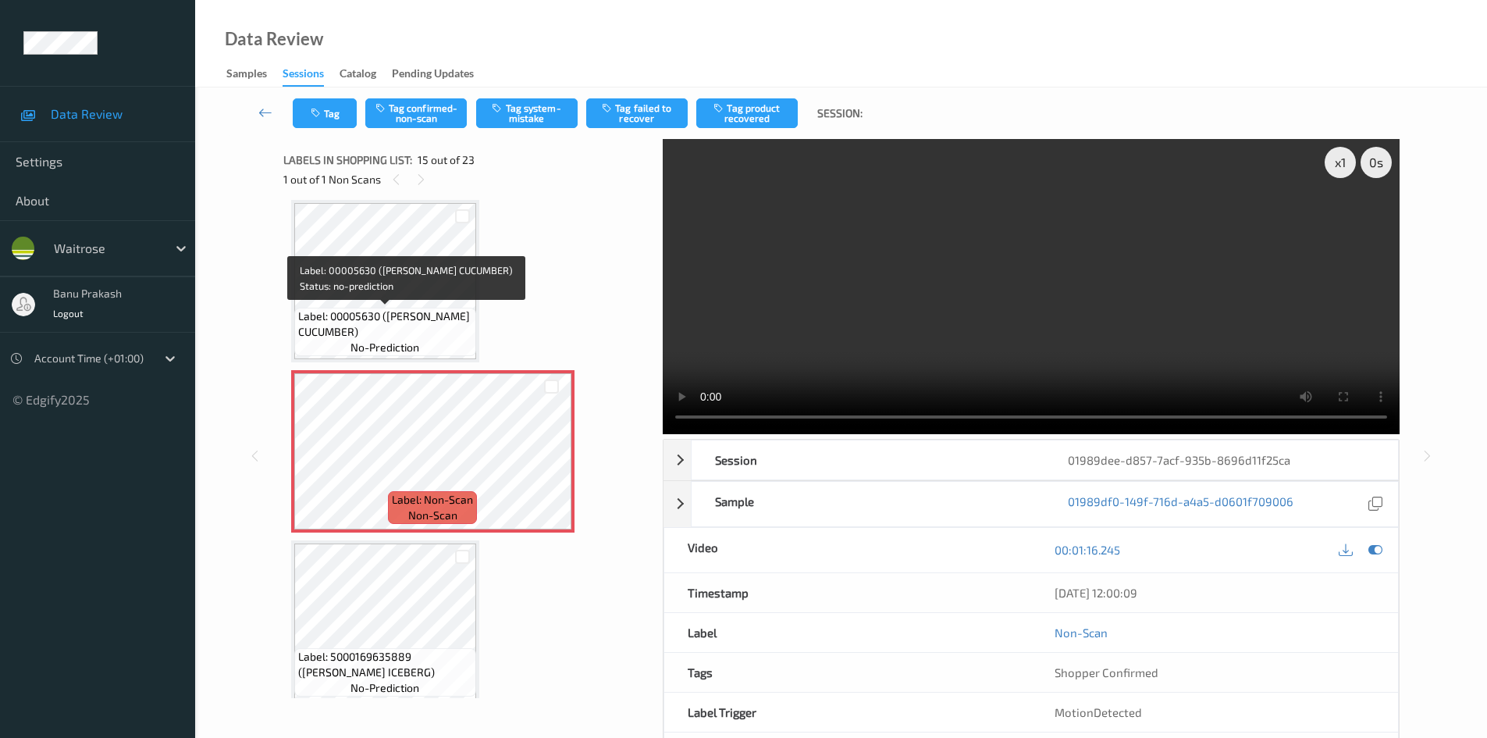
click at [392, 321] on span "Label: 00005630 ([PERSON_NAME] CUCUMBER)" at bounding box center [385, 323] width 174 height 31
click at [556, 464] on icon at bounding box center [551, 464] width 13 height 14
click at [547, 460] on icon at bounding box center [551, 464] width 13 height 14
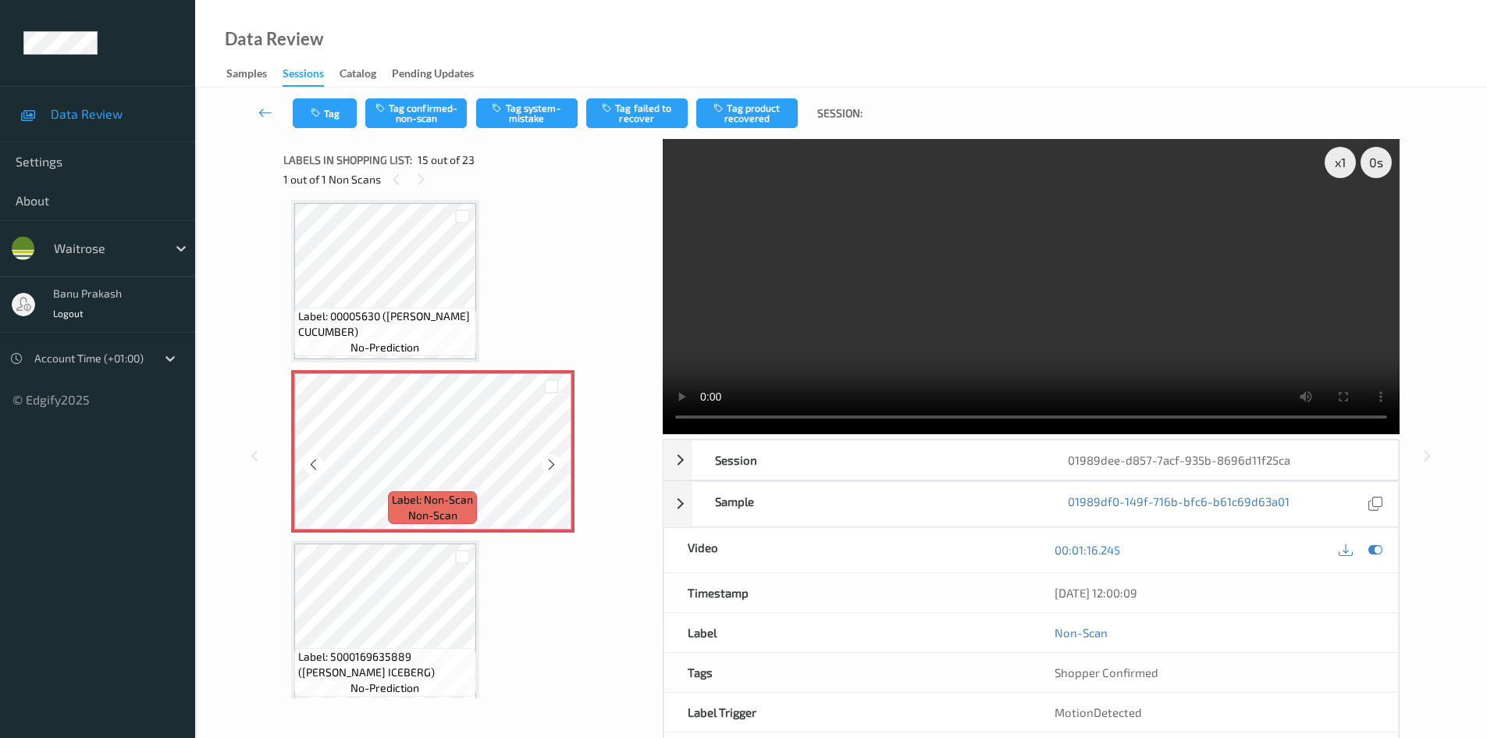
click at [547, 460] on icon at bounding box center [551, 464] width 13 height 14
click at [346, 308] on span "Label: 00005630 ([PERSON_NAME] CUCUMBER)" at bounding box center [385, 323] width 174 height 31
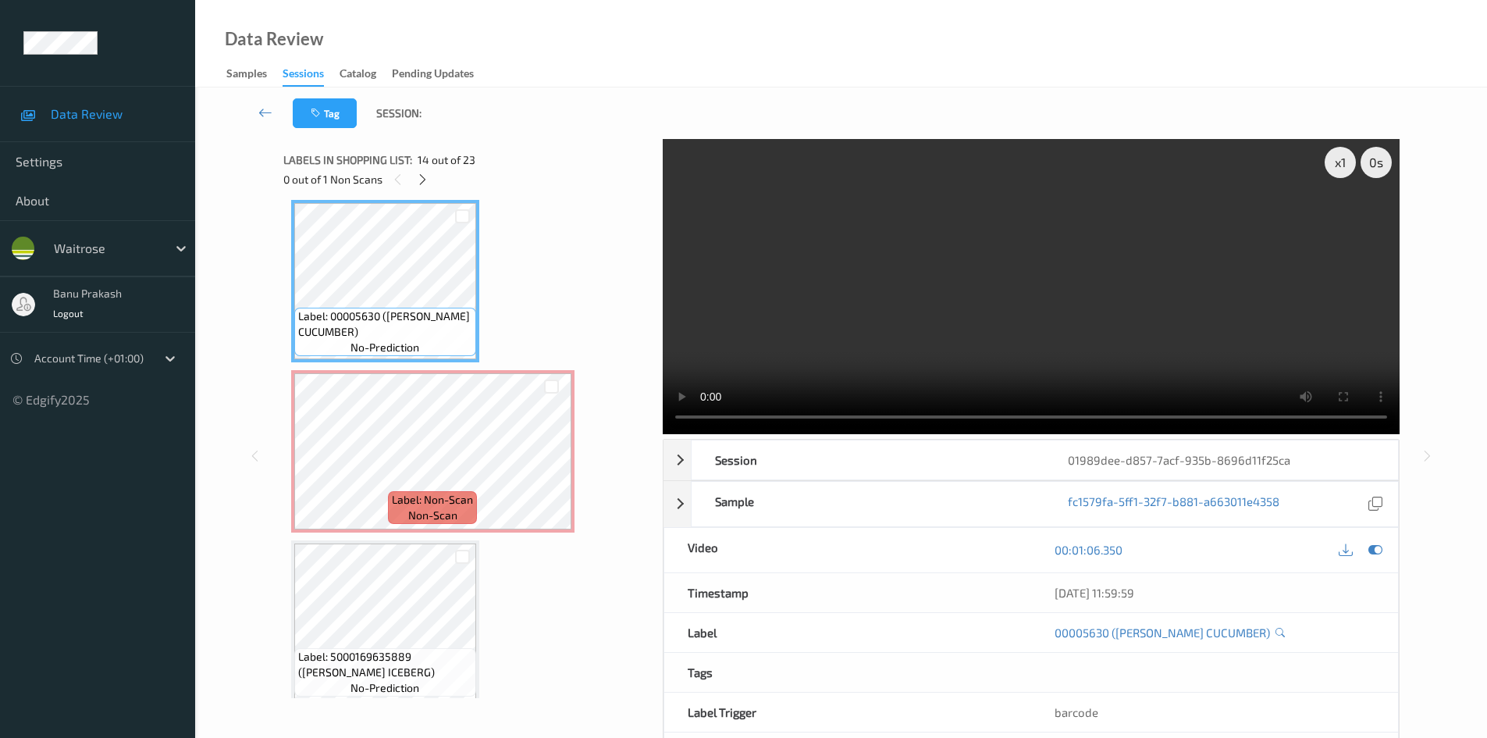
click at [1002, 290] on video at bounding box center [1031, 286] width 737 height 295
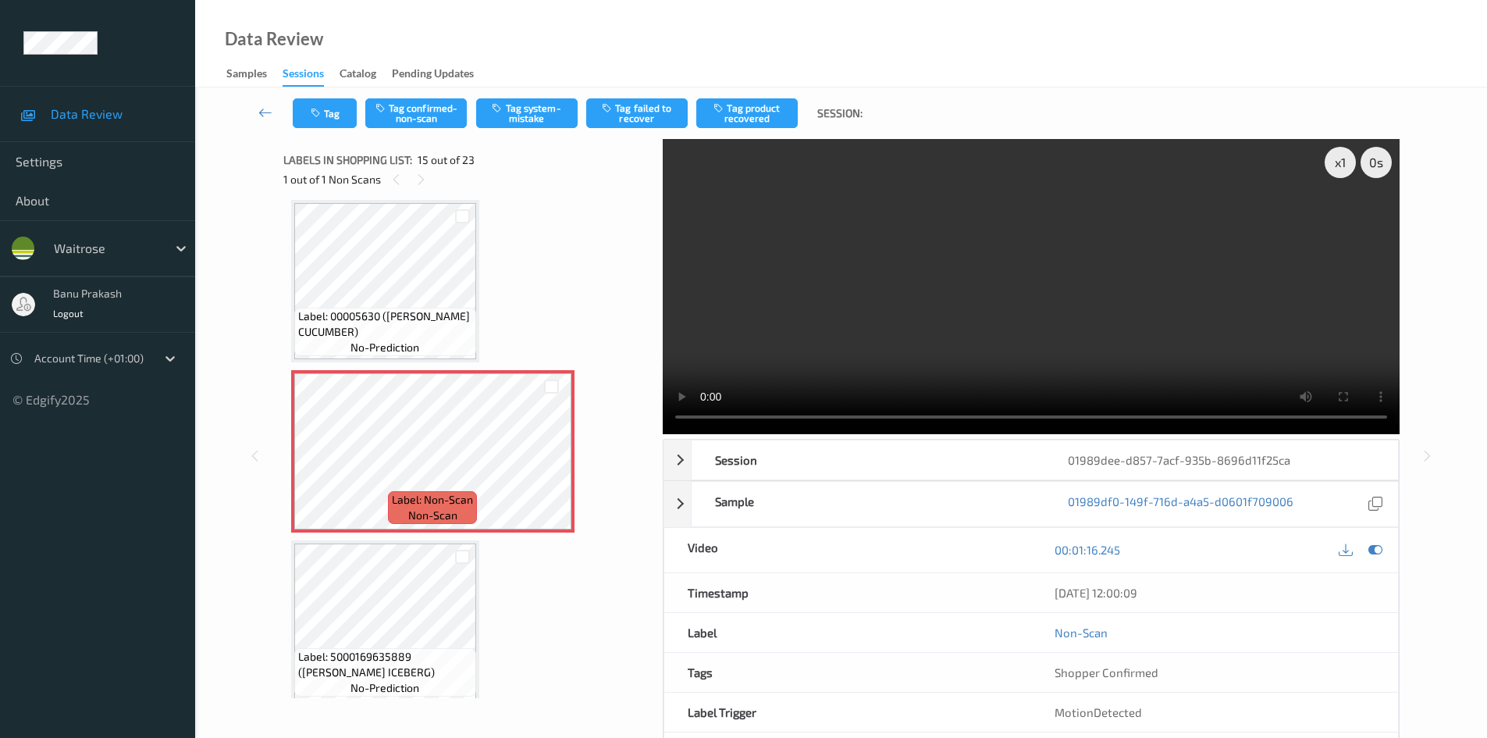
click at [971, 301] on video at bounding box center [1031, 286] width 737 height 295
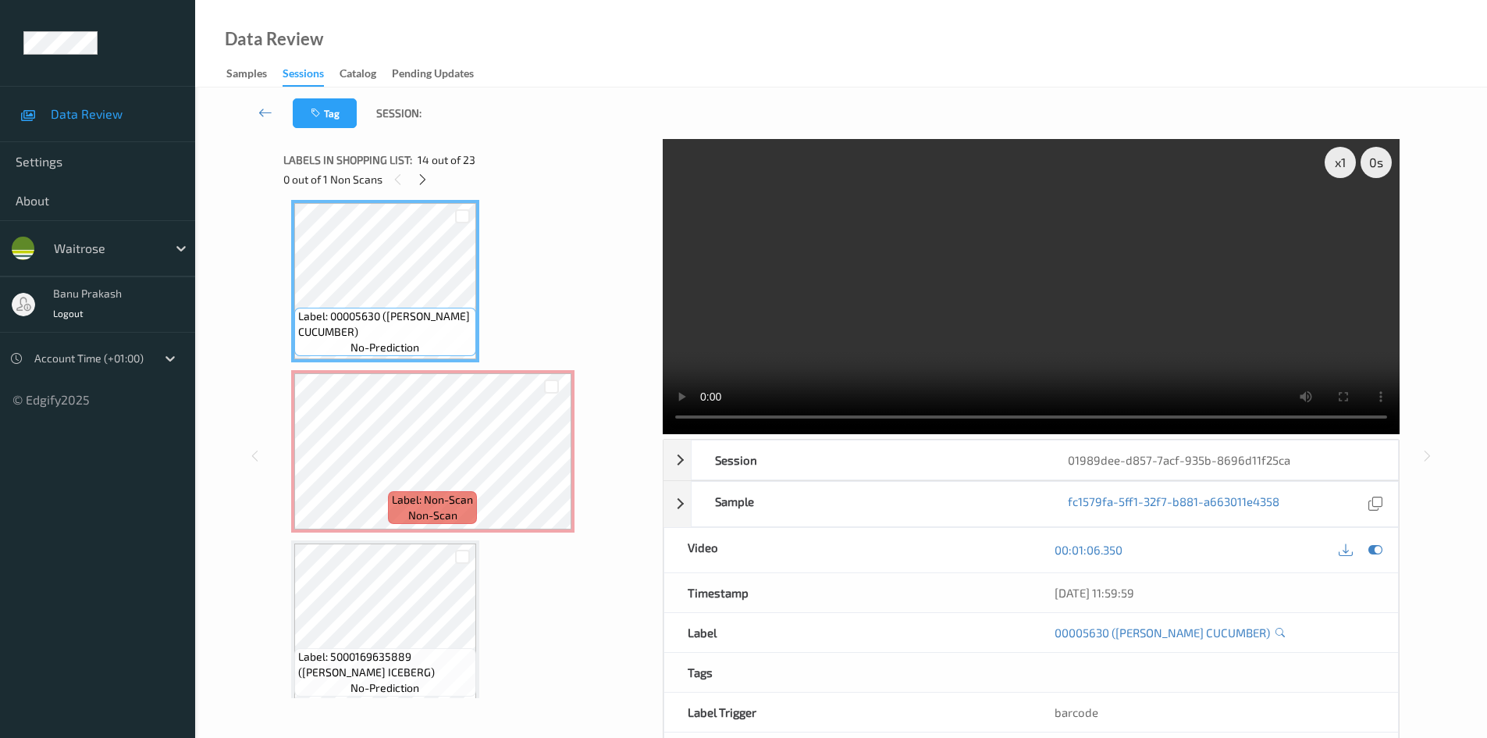
click at [981, 268] on video at bounding box center [1031, 286] width 737 height 295
click at [776, 320] on video at bounding box center [1031, 286] width 737 height 295
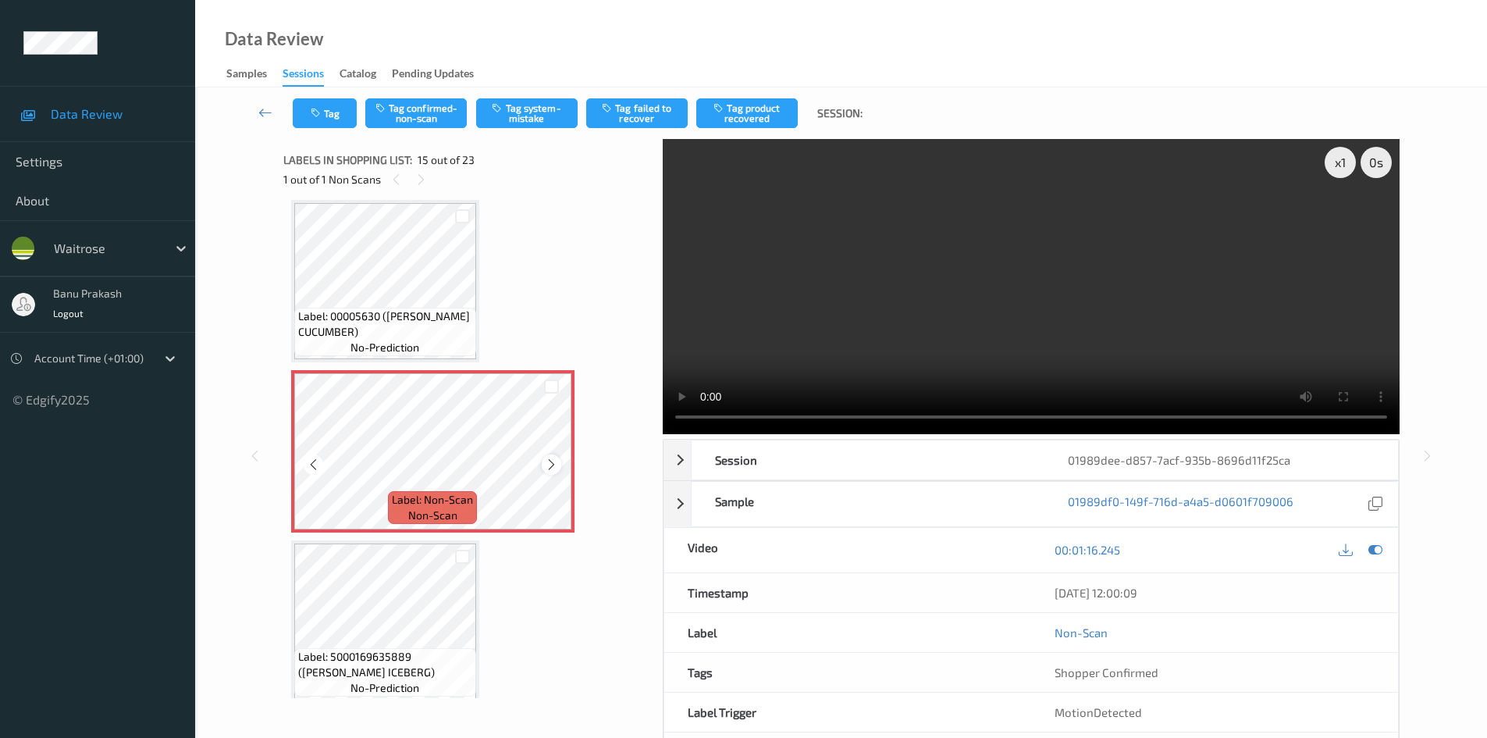
click at [553, 465] on icon at bounding box center [551, 464] width 13 height 14
click at [553, 460] on icon at bounding box center [551, 464] width 13 height 14
click at [360, 318] on span "Label: 00005630 (WR ESS CUCUMBER)" at bounding box center [385, 323] width 174 height 31
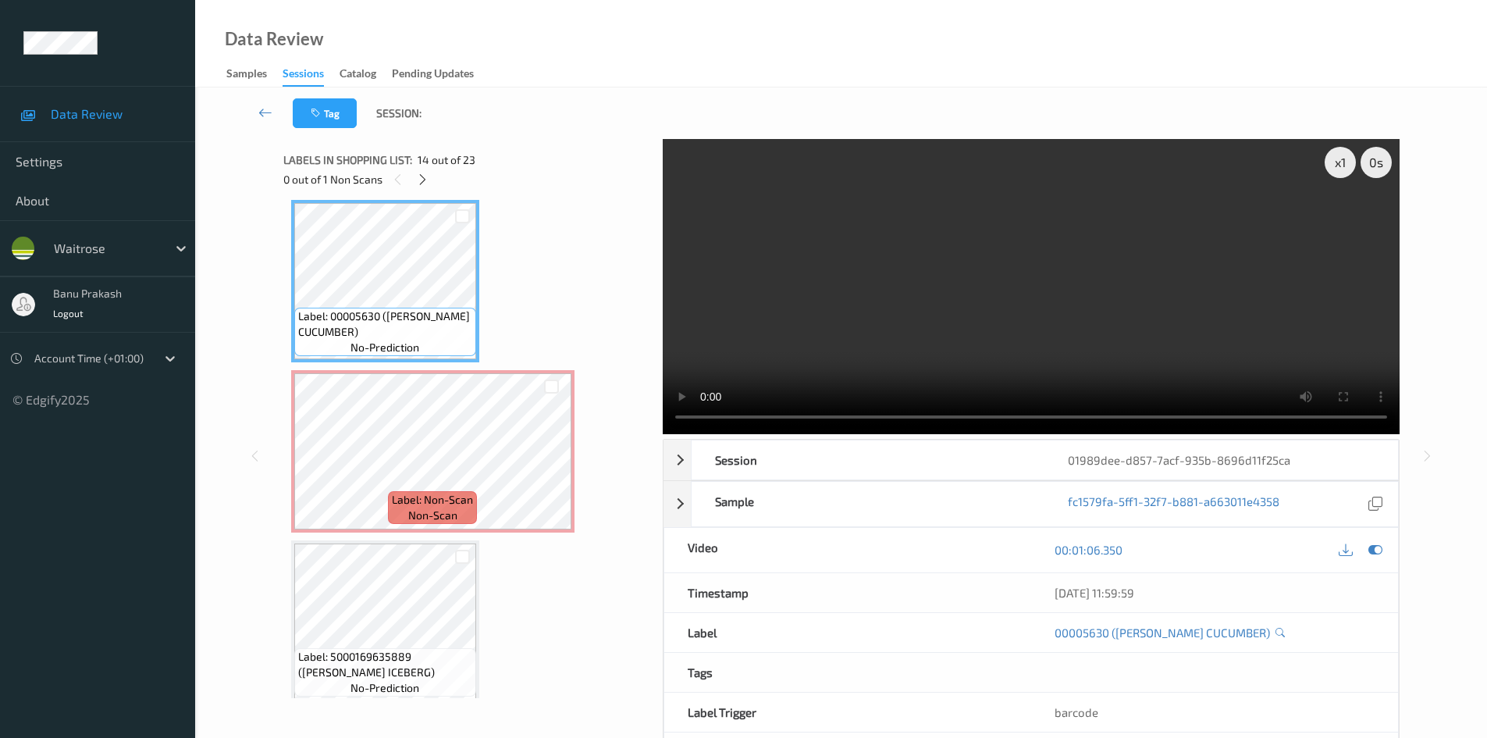
click at [1080, 288] on video at bounding box center [1031, 286] width 737 height 295
click at [1026, 311] on video at bounding box center [1031, 286] width 737 height 295
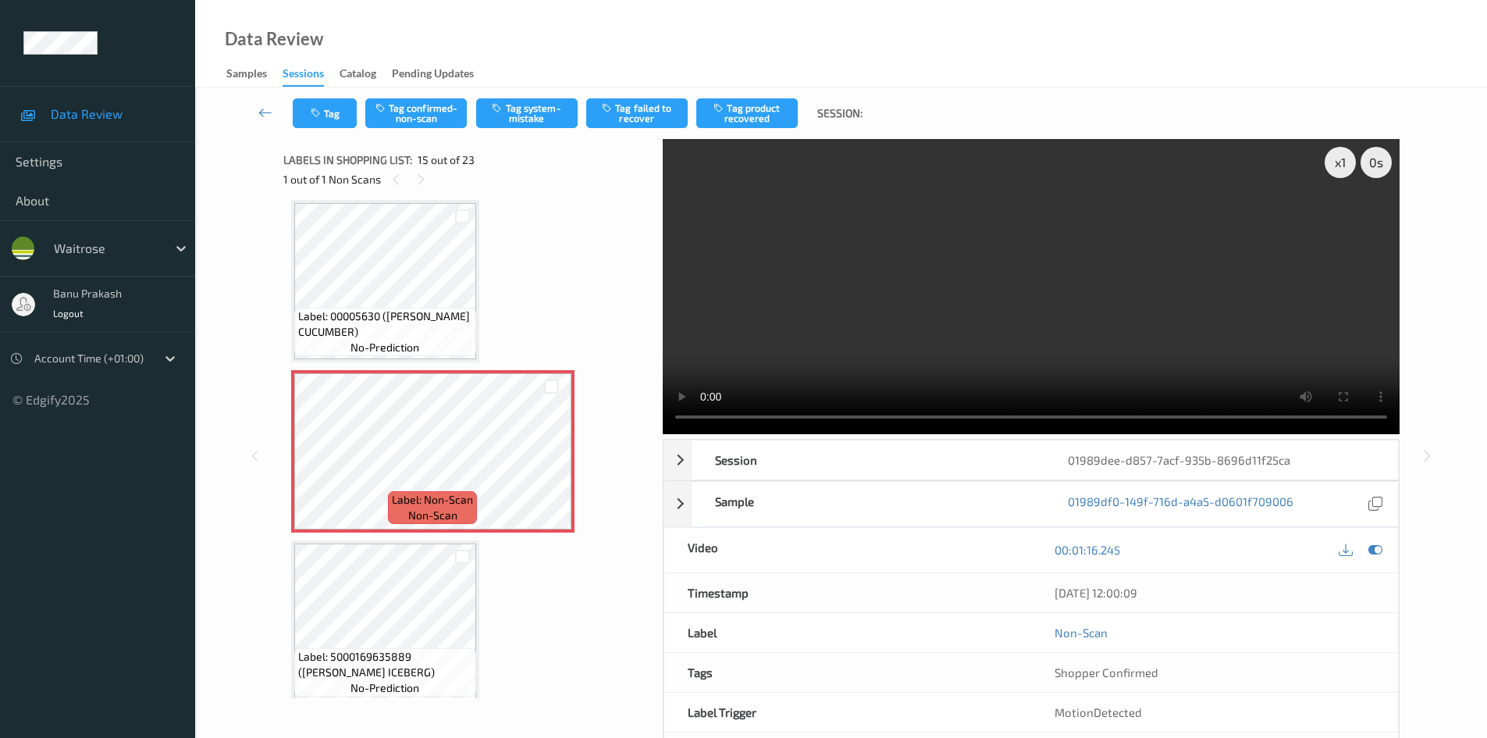
click at [915, 293] on video at bounding box center [1031, 286] width 737 height 295
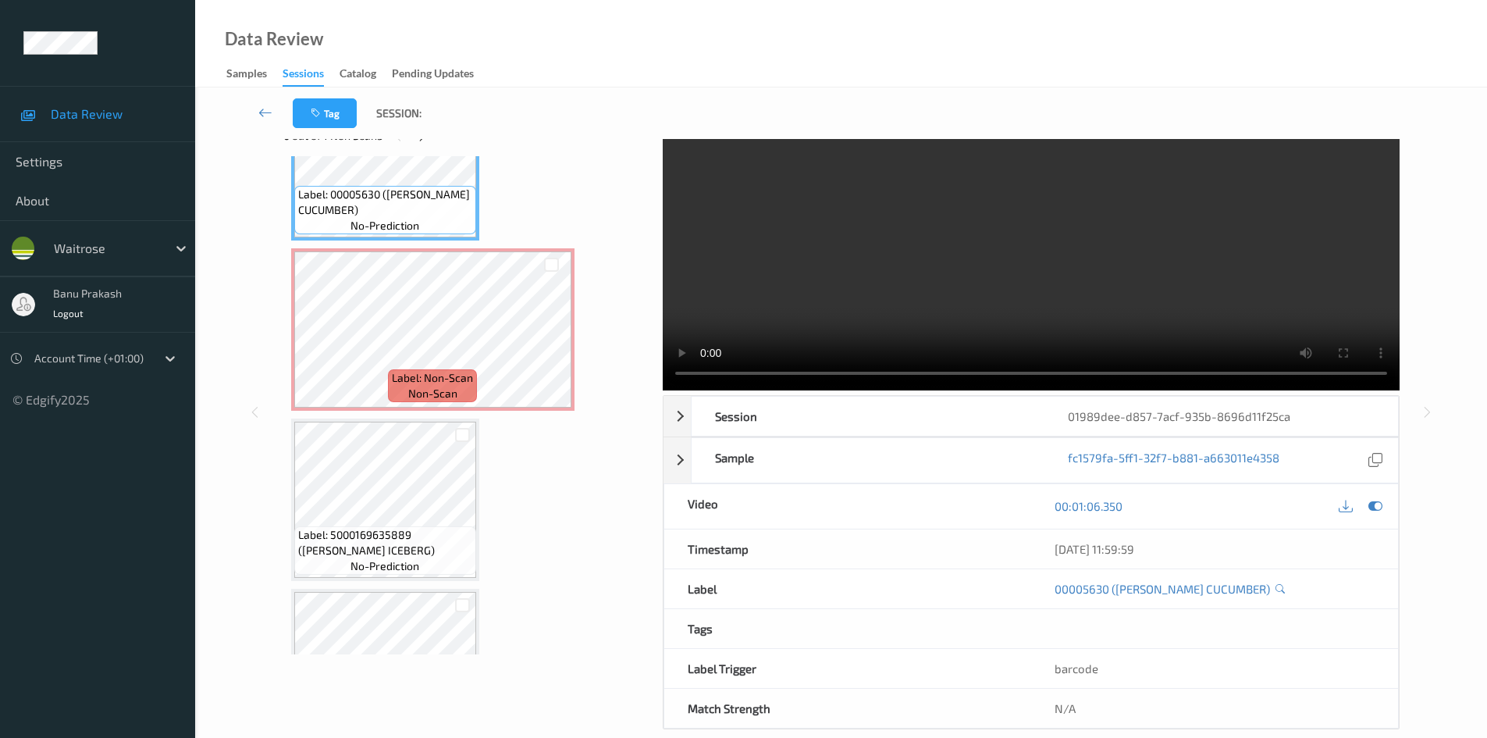
scroll to position [67, 0]
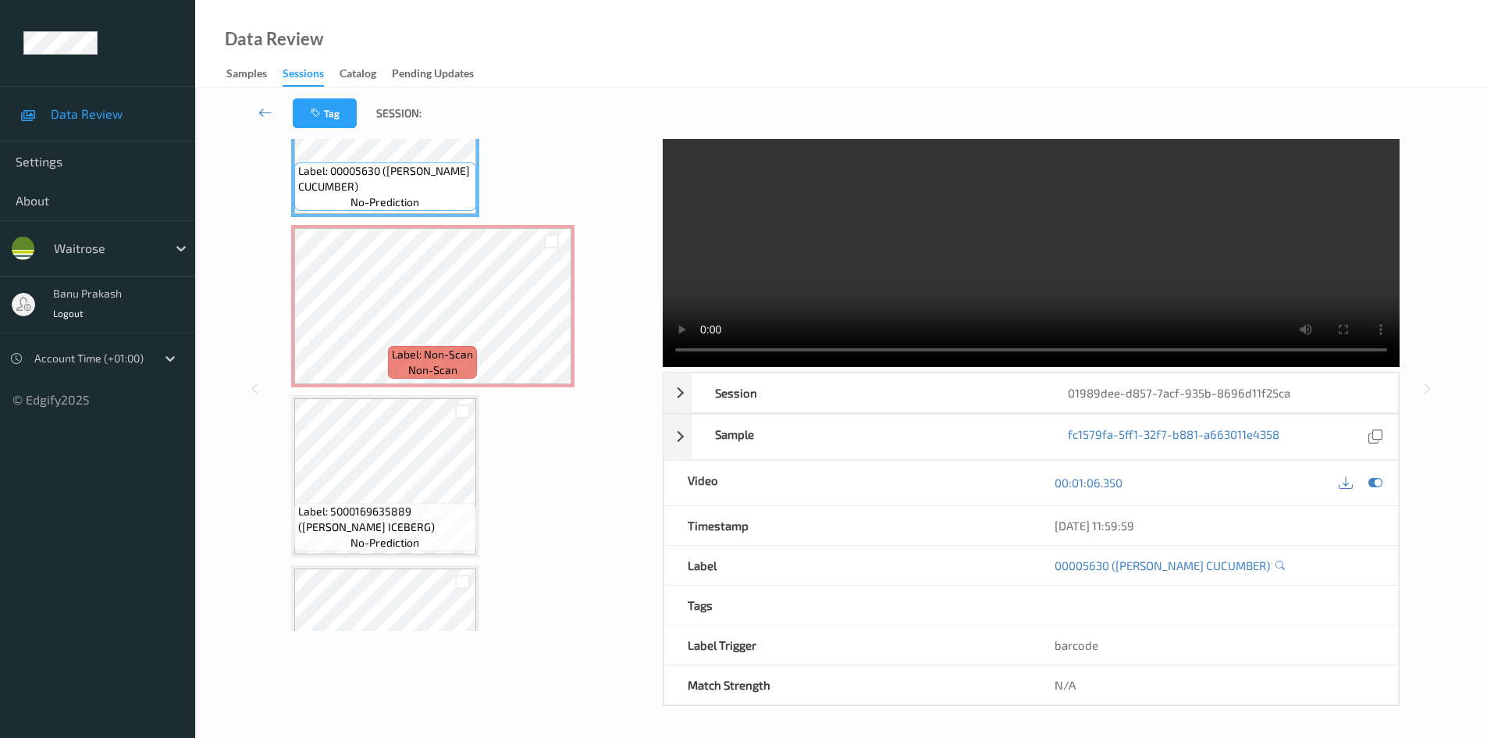
click at [989, 226] on video at bounding box center [1031, 219] width 737 height 295
click at [1107, 215] on video at bounding box center [1031, 219] width 737 height 295
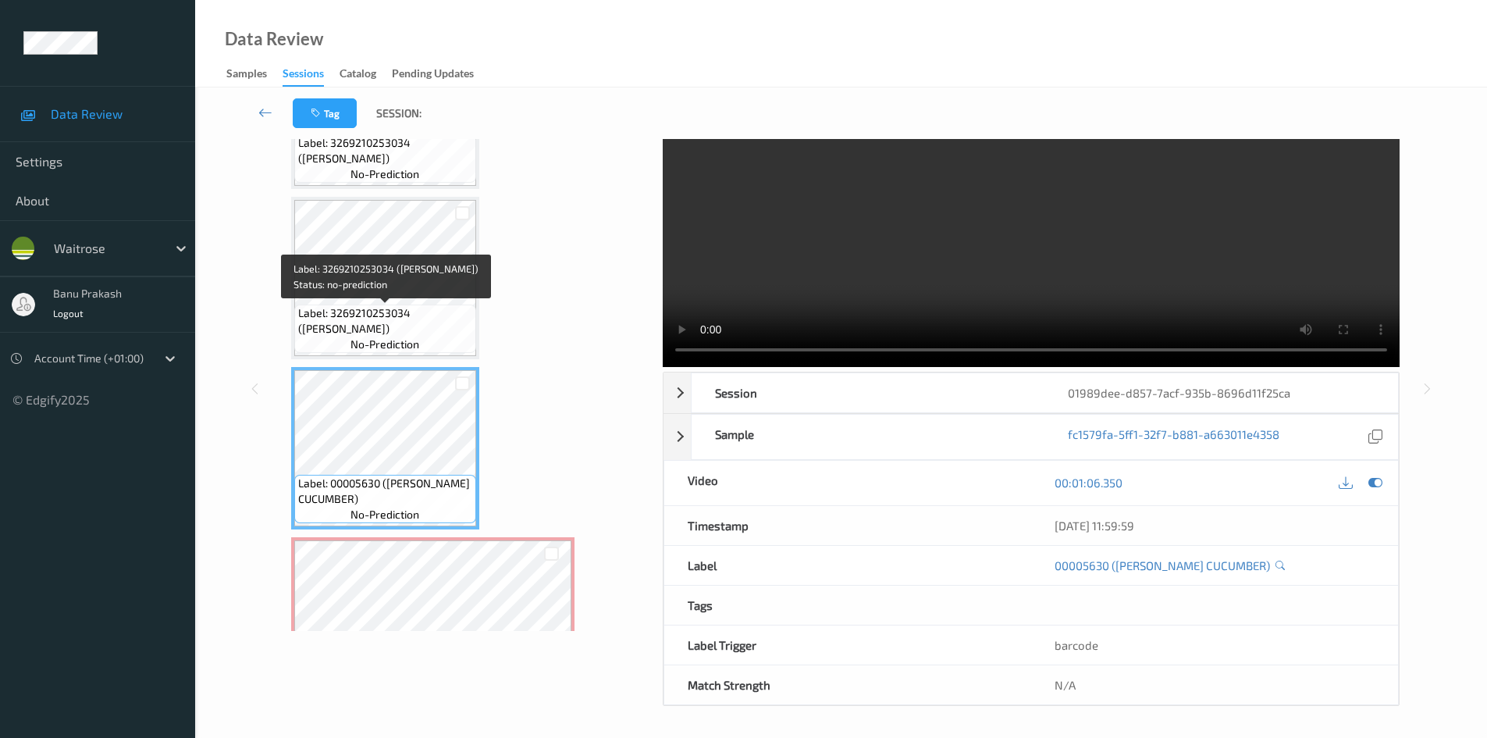
scroll to position [1751, 0]
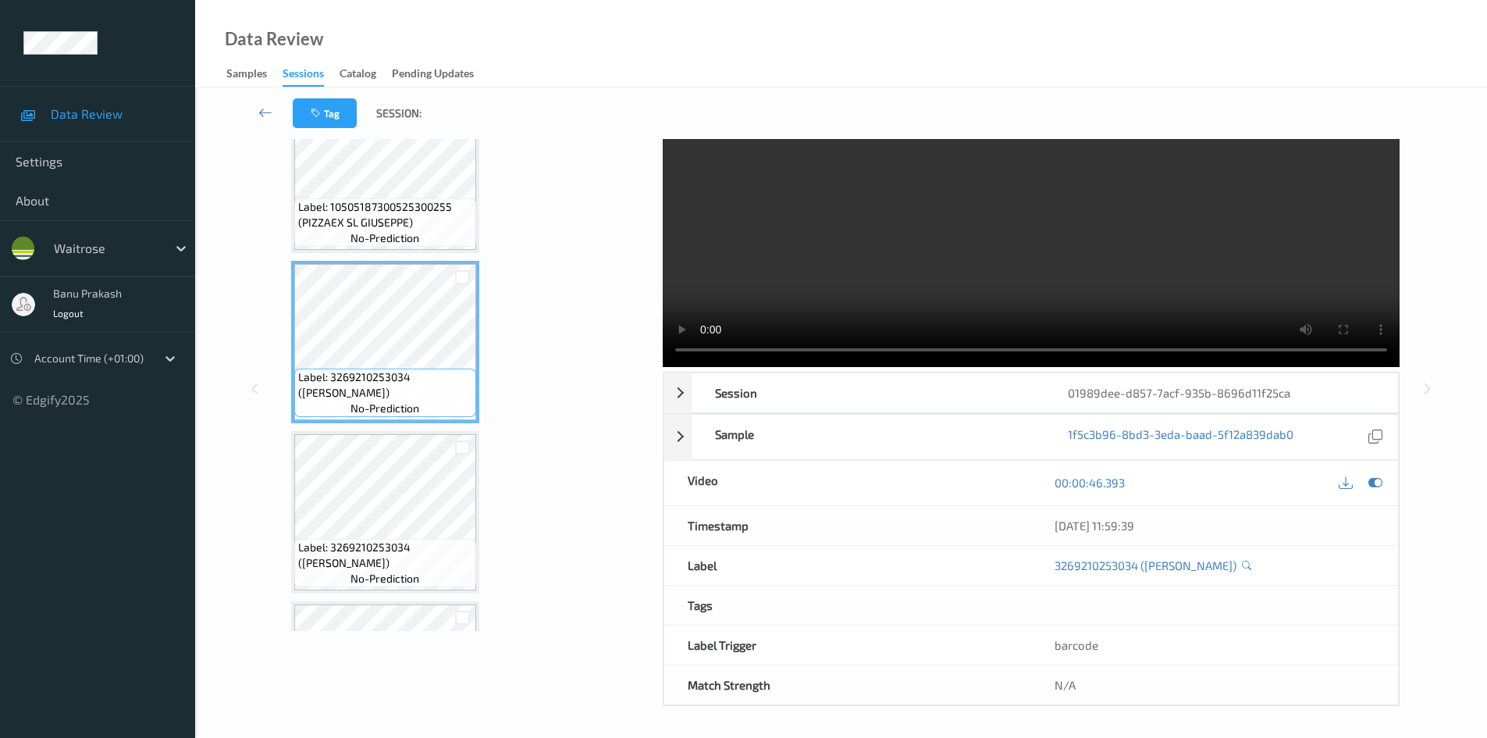
click at [1033, 271] on video at bounding box center [1031, 219] width 737 height 295
click at [1055, 254] on video at bounding box center [1031, 219] width 737 height 295
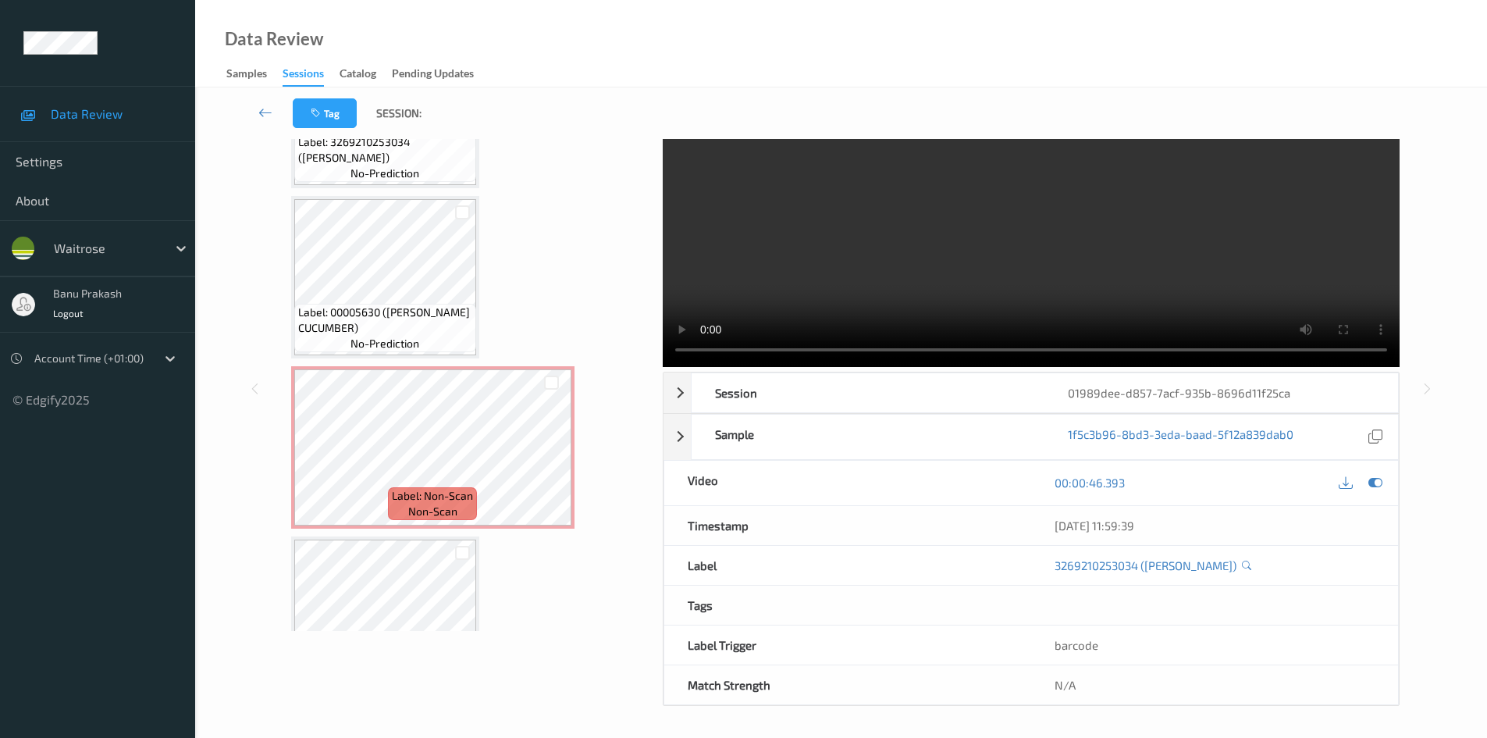
scroll to position [2298, 0]
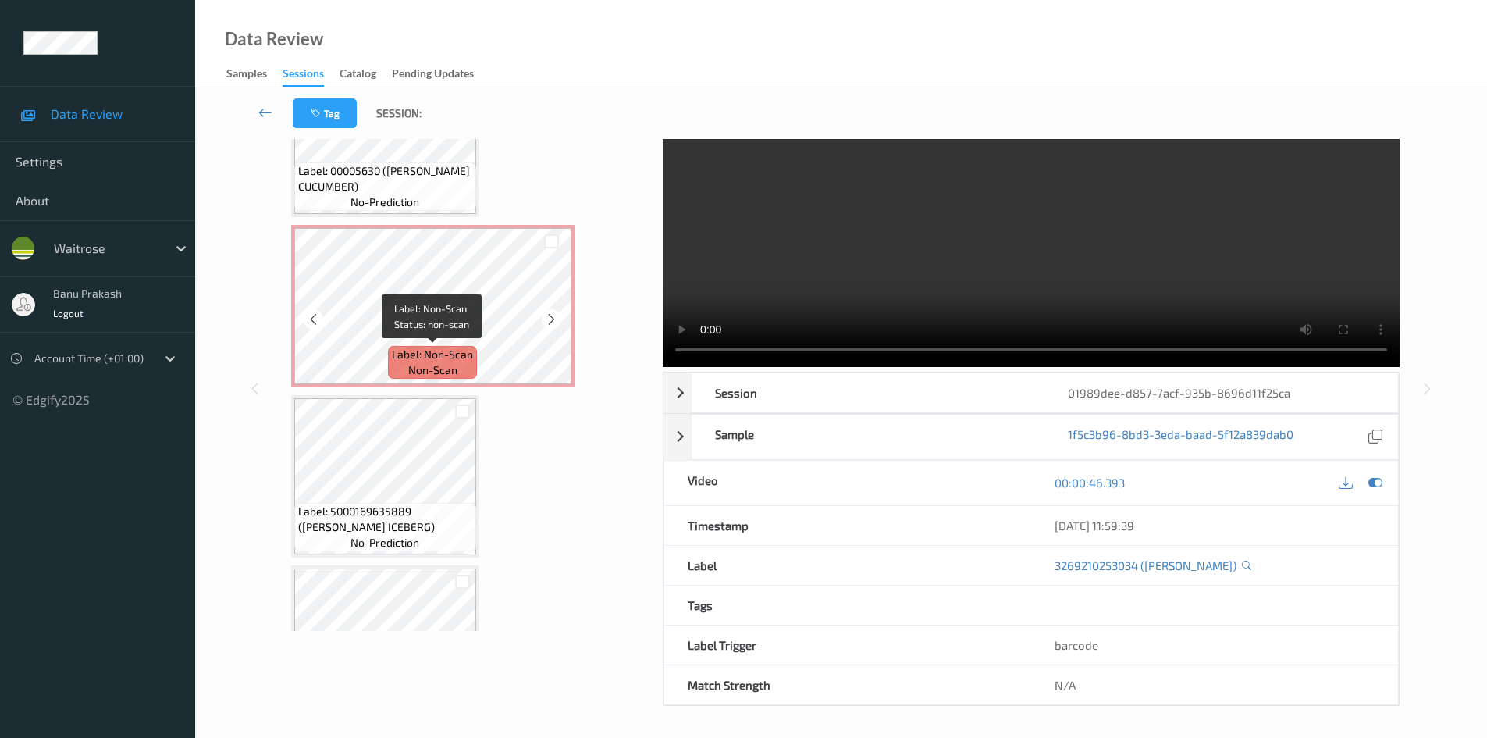
click at [431, 371] on span "non-scan" at bounding box center [432, 370] width 49 height 16
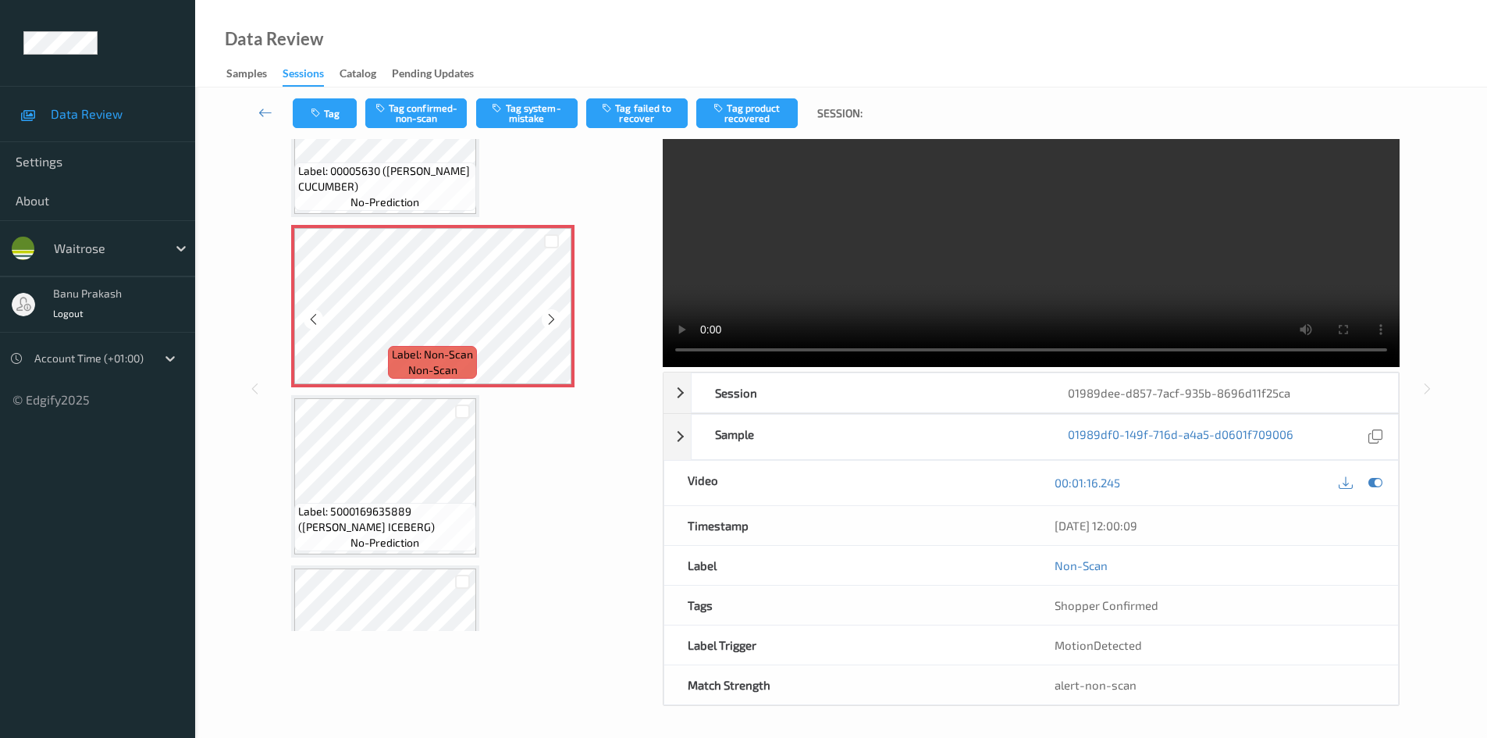
scroll to position [2220, 0]
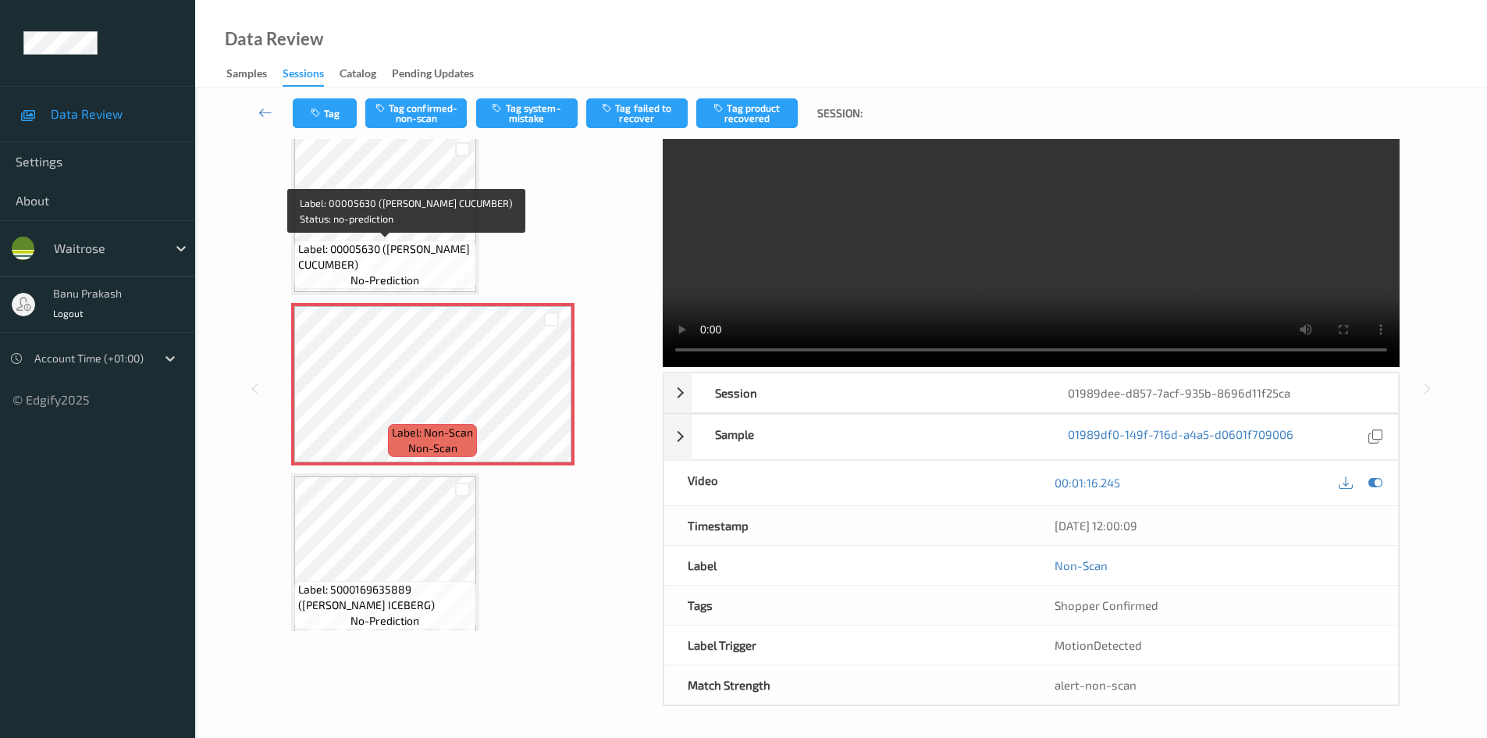
click at [400, 241] on span "Label: 00005630 (WR ESS CUCUMBER)" at bounding box center [385, 256] width 174 height 31
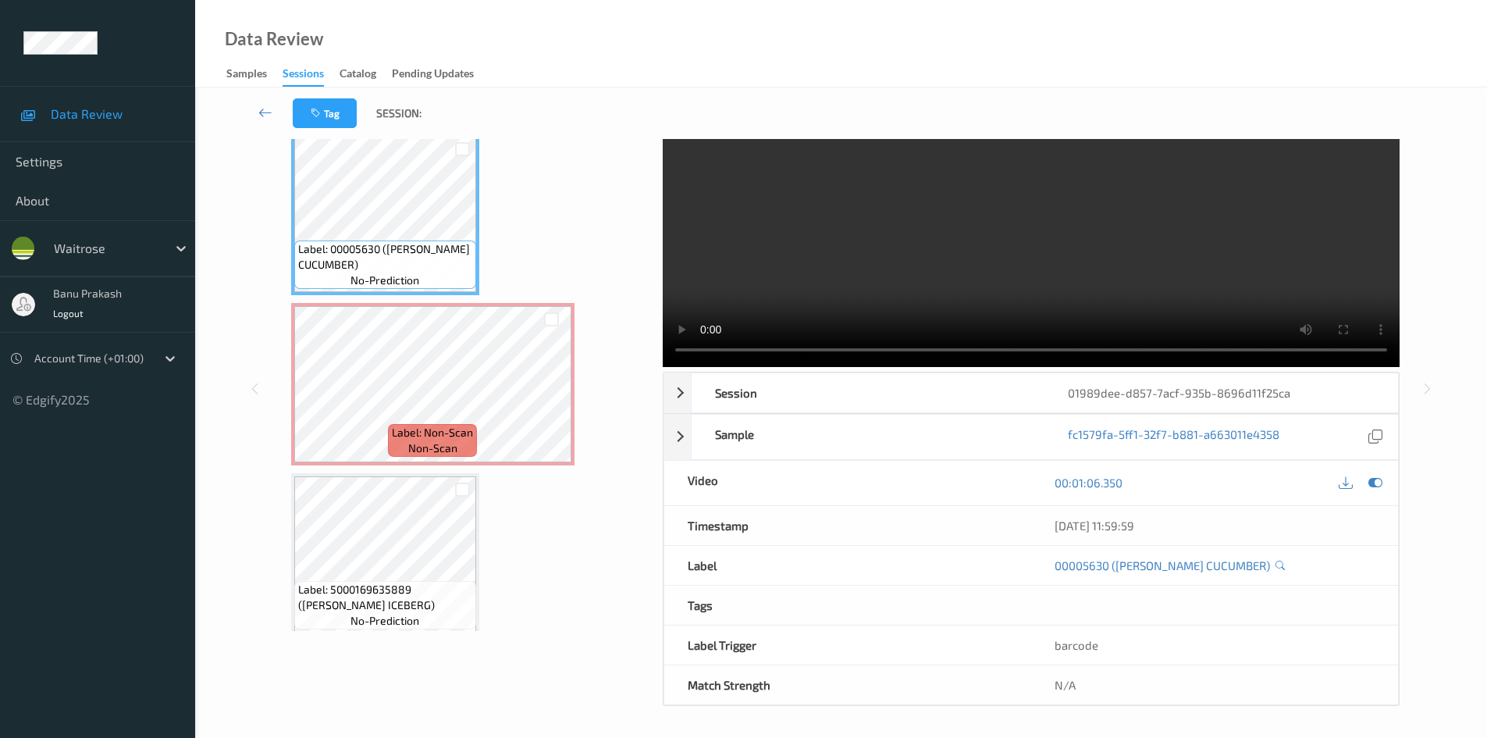
click at [908, 279] on video at bounding box center [1031, 219] width 737 height 295
click at [950, 293] on video at bounding box center [1031, 219] width 737 height 295
click at [418, 435] on span "Label: Non-Scan" at bounding box center [432, 433] width 81 height 16
click at [702, 206] on video at bounding box center [1031, 219] width 737 height 295
click at [777, 280] on video at bounding box center [1031, 219] width 737 height 295
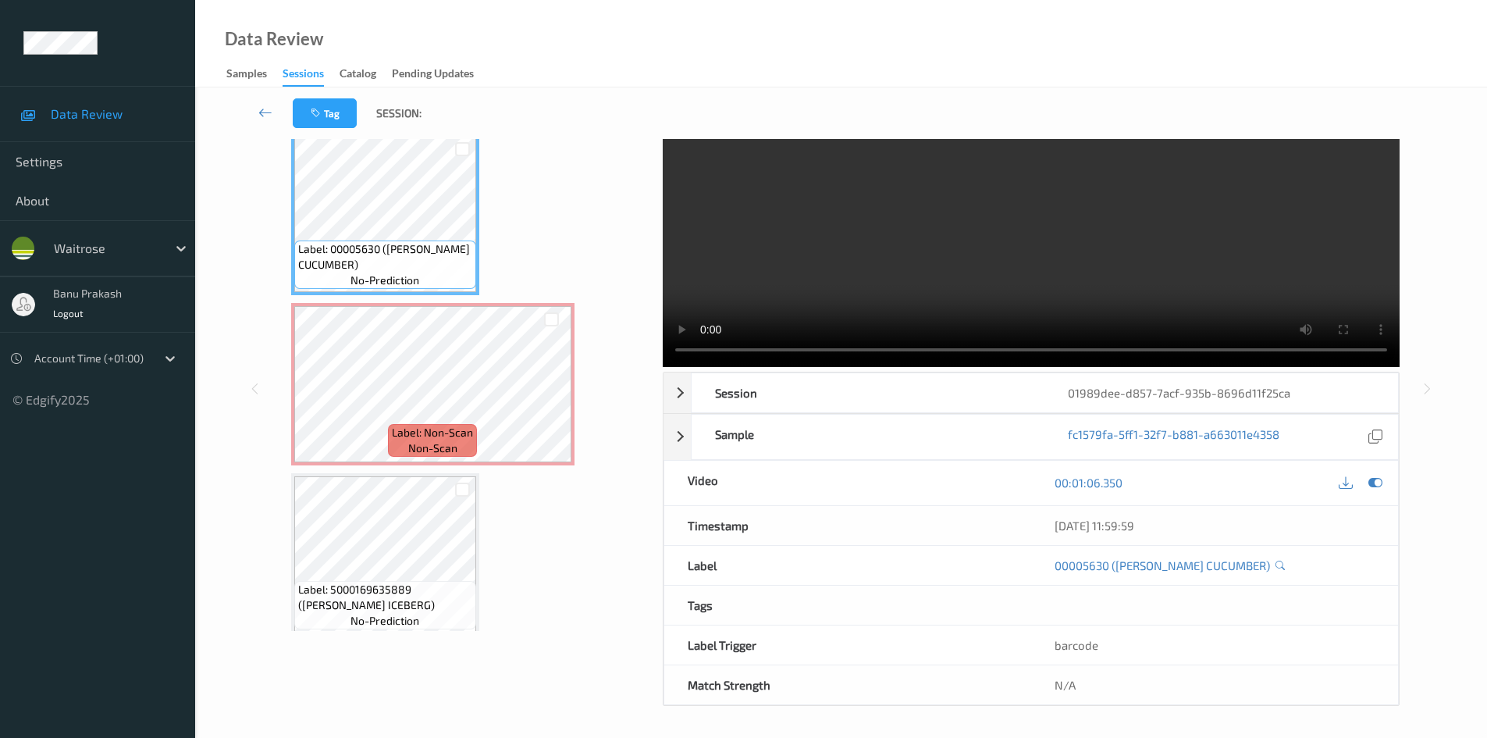
click at [1052, 234] on video at bounding box center [1031, 219] width 737 height 295
click at [867, 266] on video at bounding box center [1031, 219] width 737 height 295
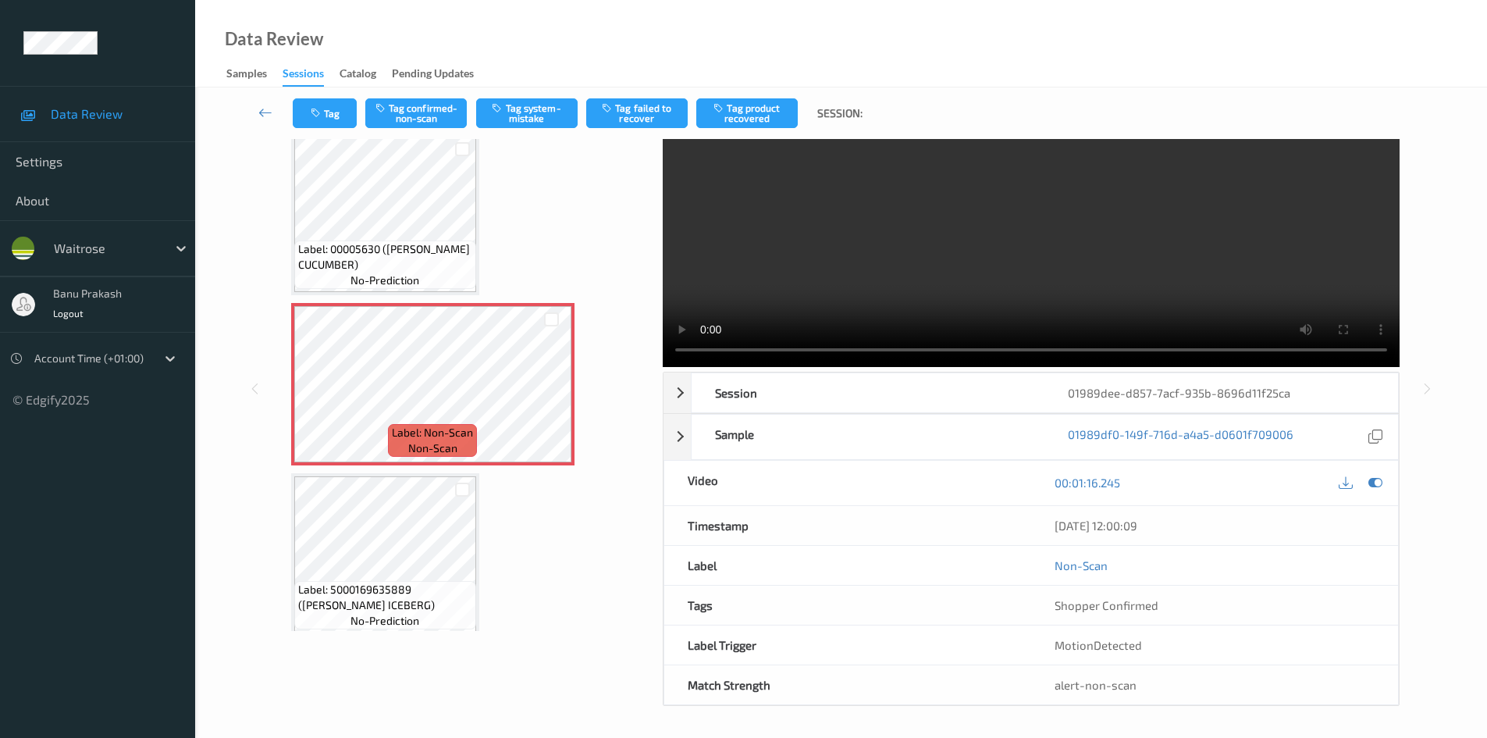
click at [837, 299] on video at bounding box center [1031, 219] width 737 height 295
click at [964, 272] on video at bounding box center [1031, 219] width 737 height 295
click at [898, 256] on video at bounding box center [1031, 219] width 737 height 295
click at [908, 261] on video at bounding box center [1031, 219] width 737 height 295
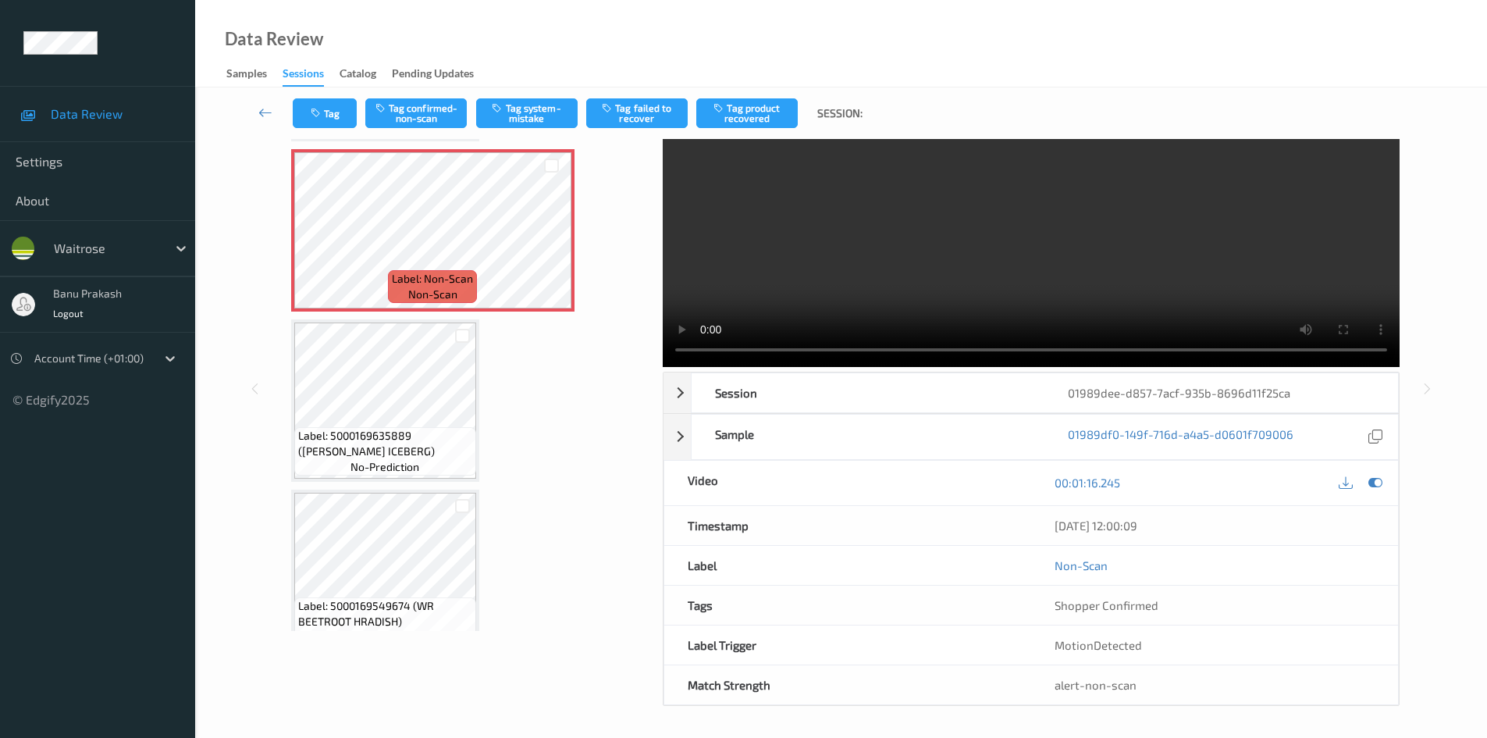
scroll to position [2376, 0]
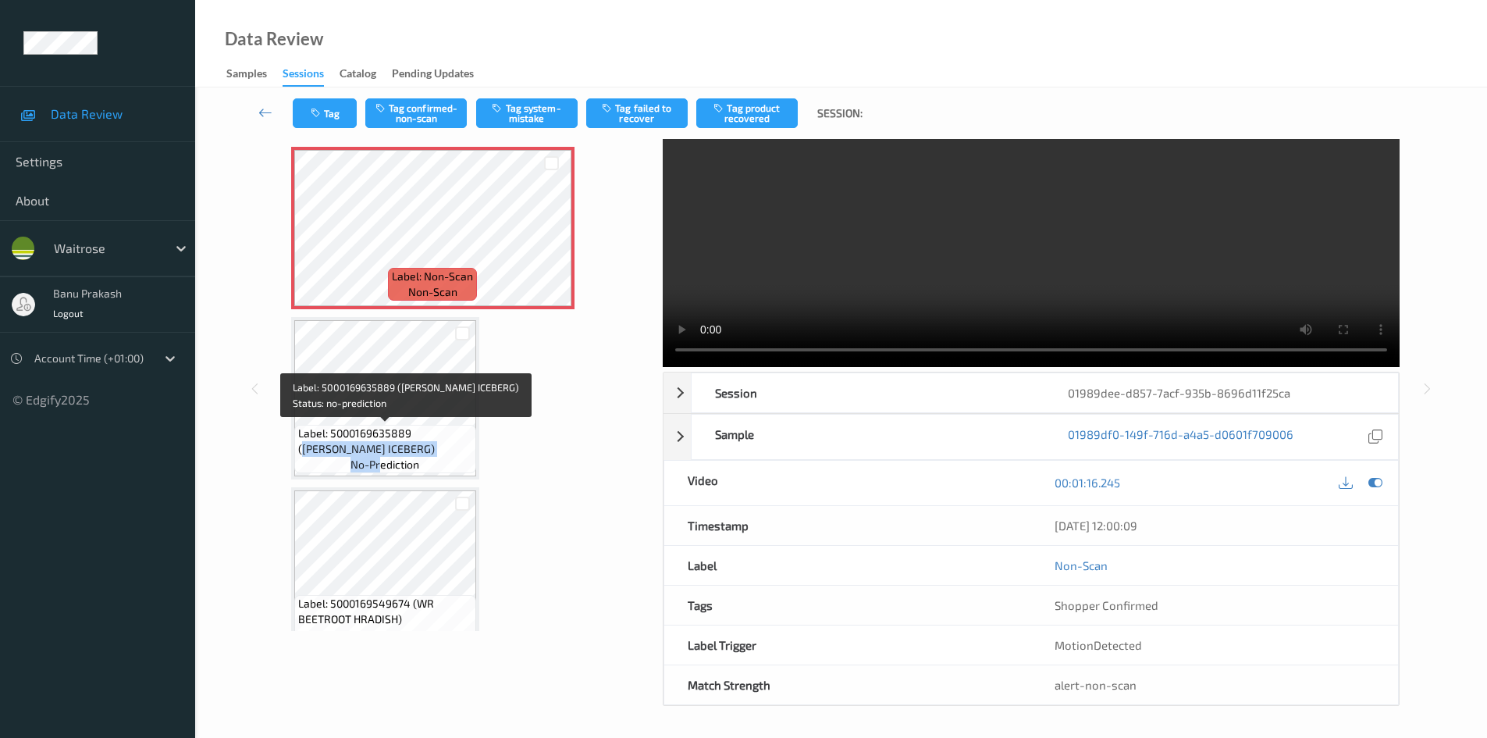
drag, startPoint x: 417, startPoint y: 432, endPoint x: 382, endPoint y: 464, distance: 47.5
click at [382, 464] on div "Label: 5000169635889 (WR ESS ICEBERG) no-prediction" at bounding box center [385, 449] width 182 height 48
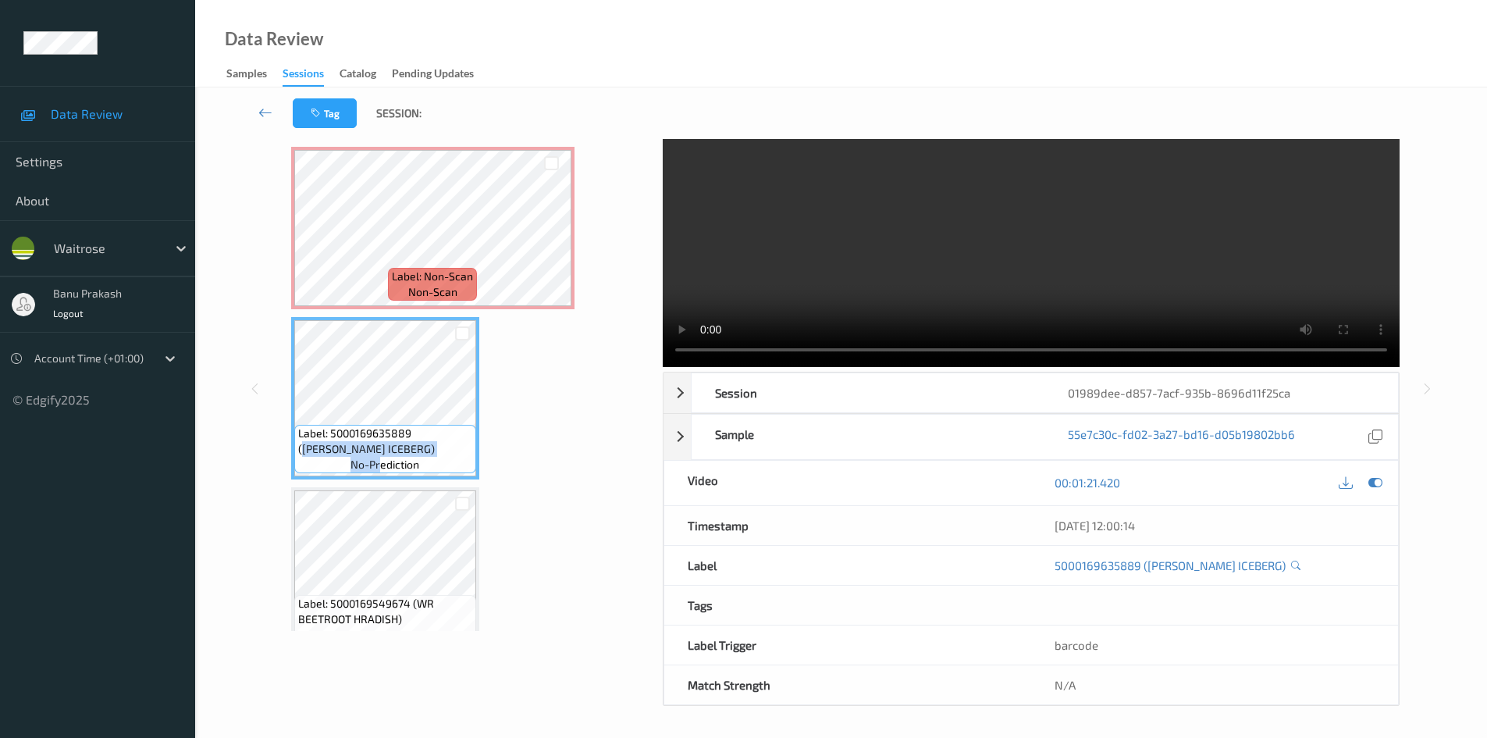
click at [420, 449] on span "Label: 5000169635889 (WR ESS ICEBERG)" at bounding box center [385, 440] width 174 height 31
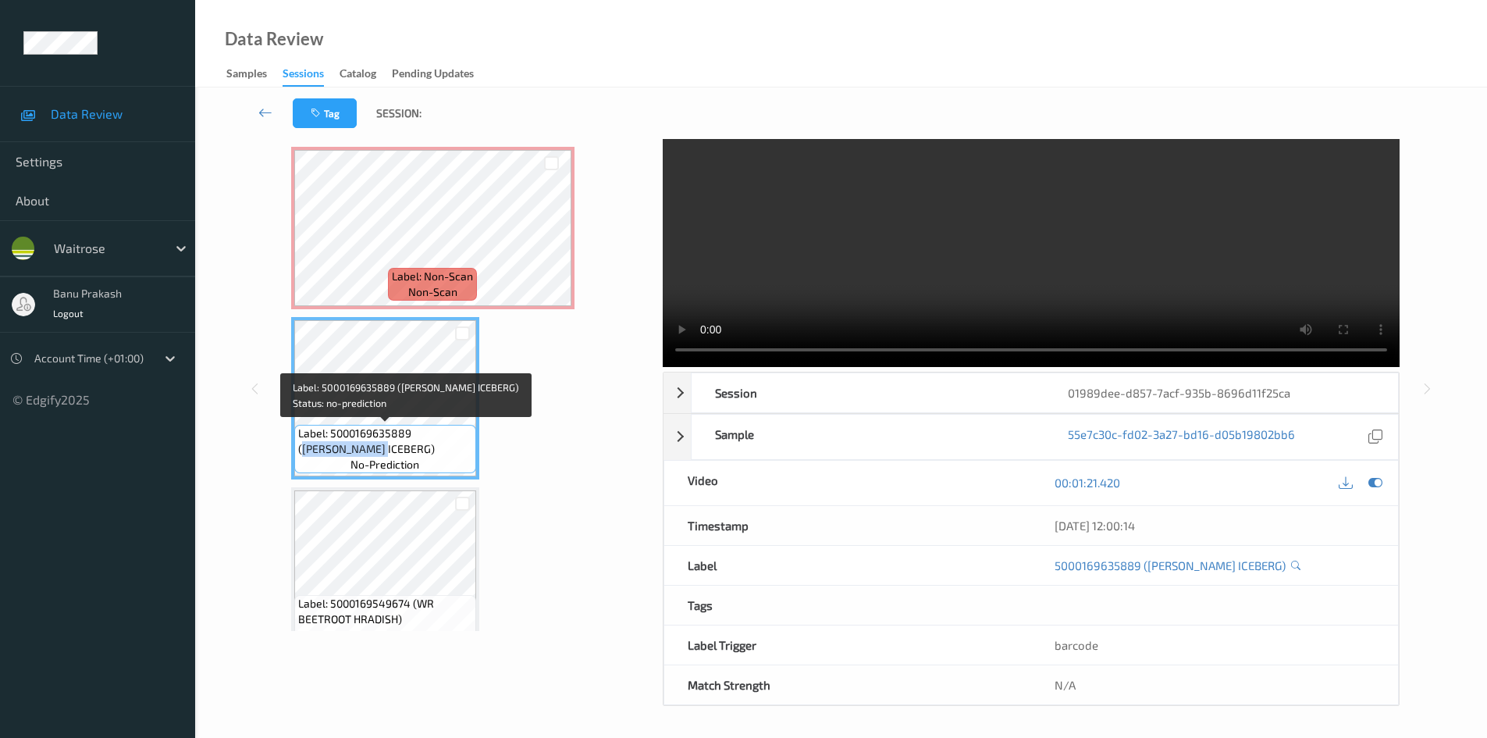
drag, startPoint x: 417, startPoint y: 432, endPoint x: 340, endPoint y: 449, distance: 79.2
click at [340, 449] on span "Label: 5000169635889 (WR ESS ICEBERG)" at bounding box center [385, 440] width 174 height 31
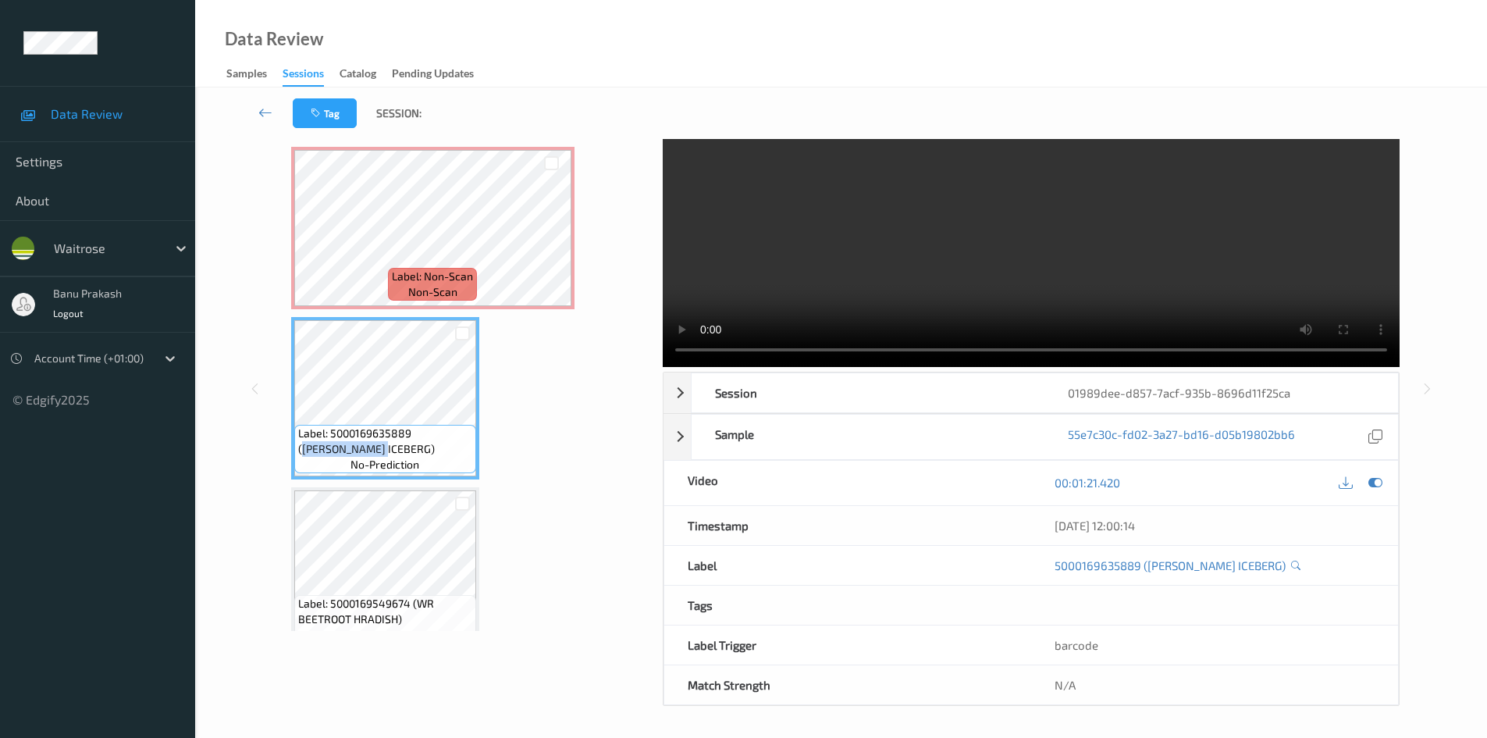
copy span "WR ESS ICEBERG"
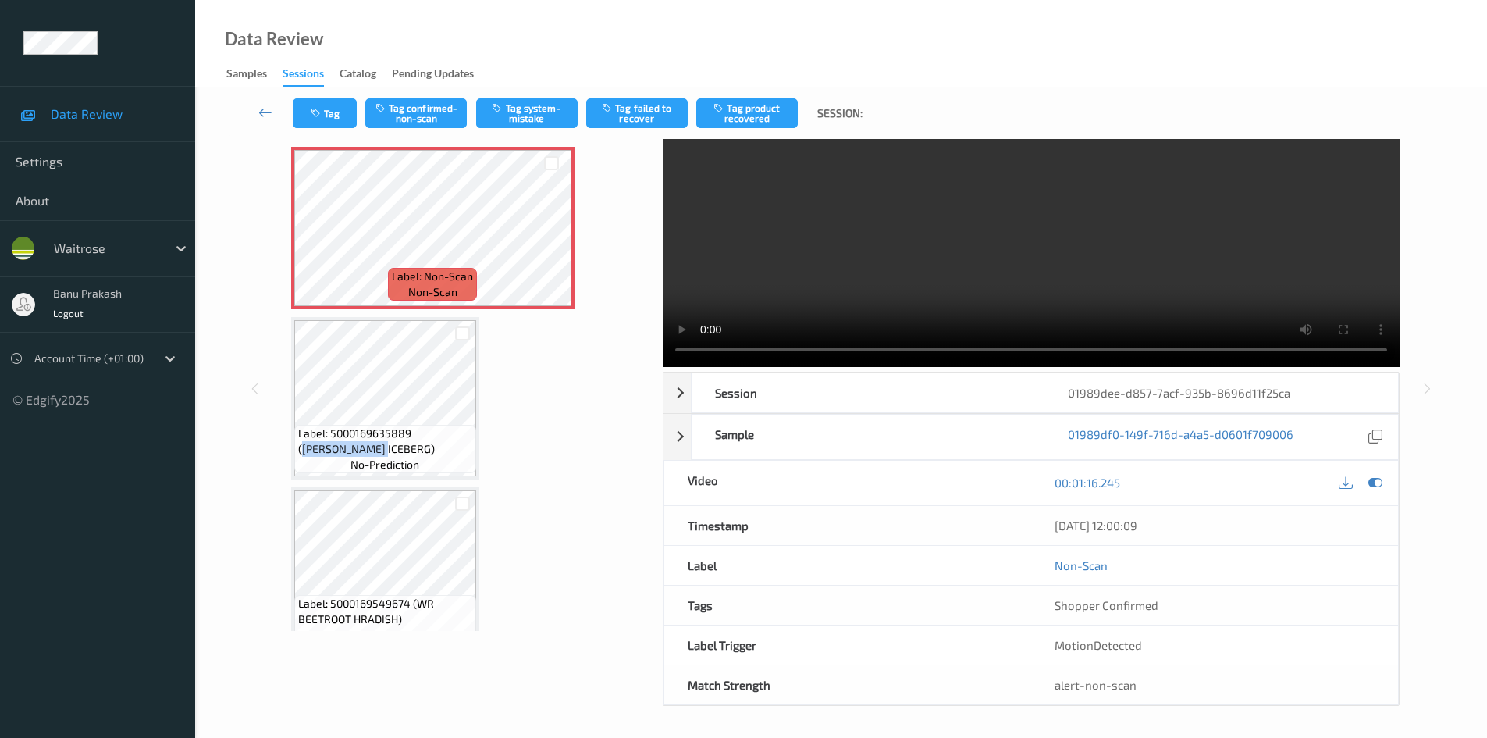
scroll to position [2532, 0]
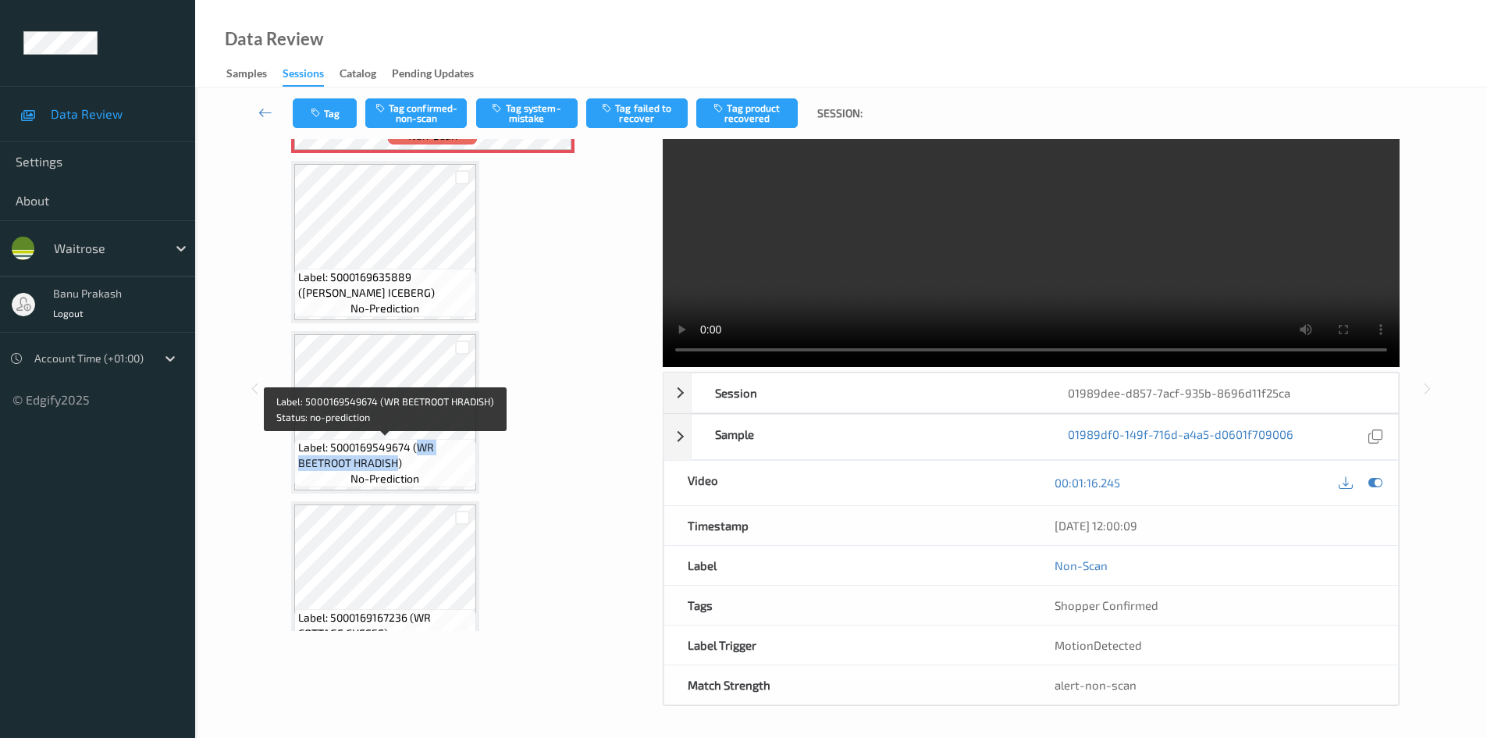
drag, startPoint x: 415, startPoint y: 448, endPoint x: 395, endPoint y: 468, distance: 28.2
click at [395, 468] on span "Label: 5000169549674 (WR BEETROOT HRADISH)" at bounding box center [385, 454] width 174 height 31
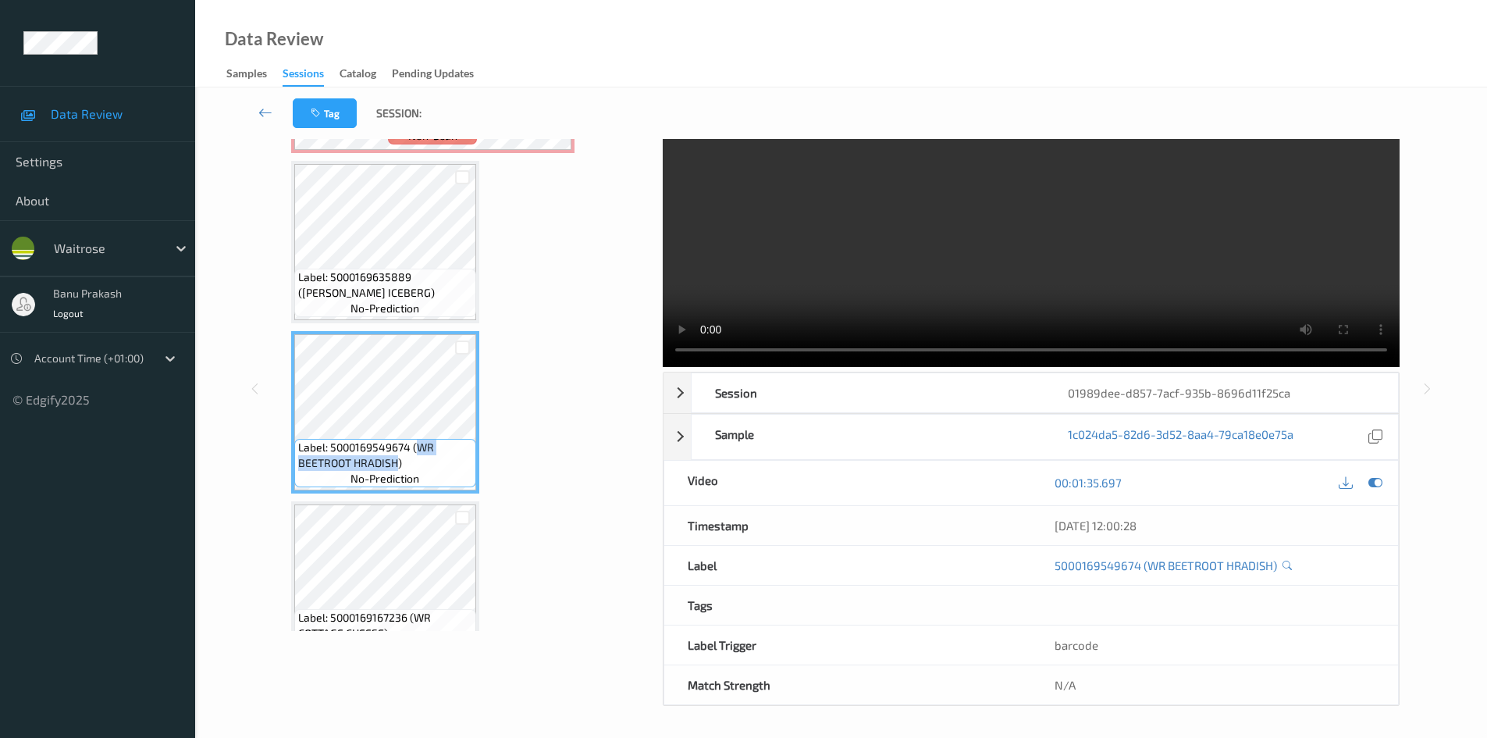
copy span "WR BEETROOT HRADISH"
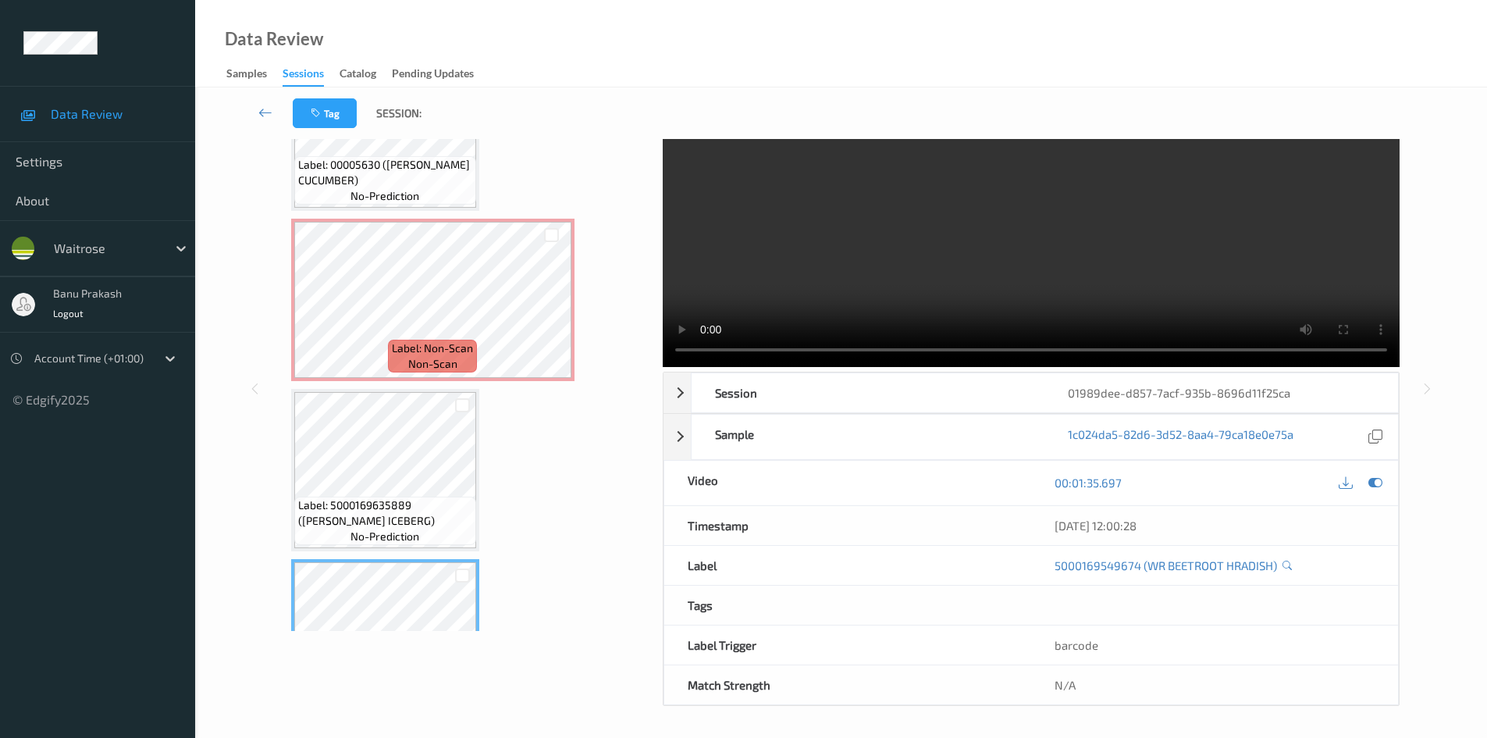
scroll to position [2298, 0]
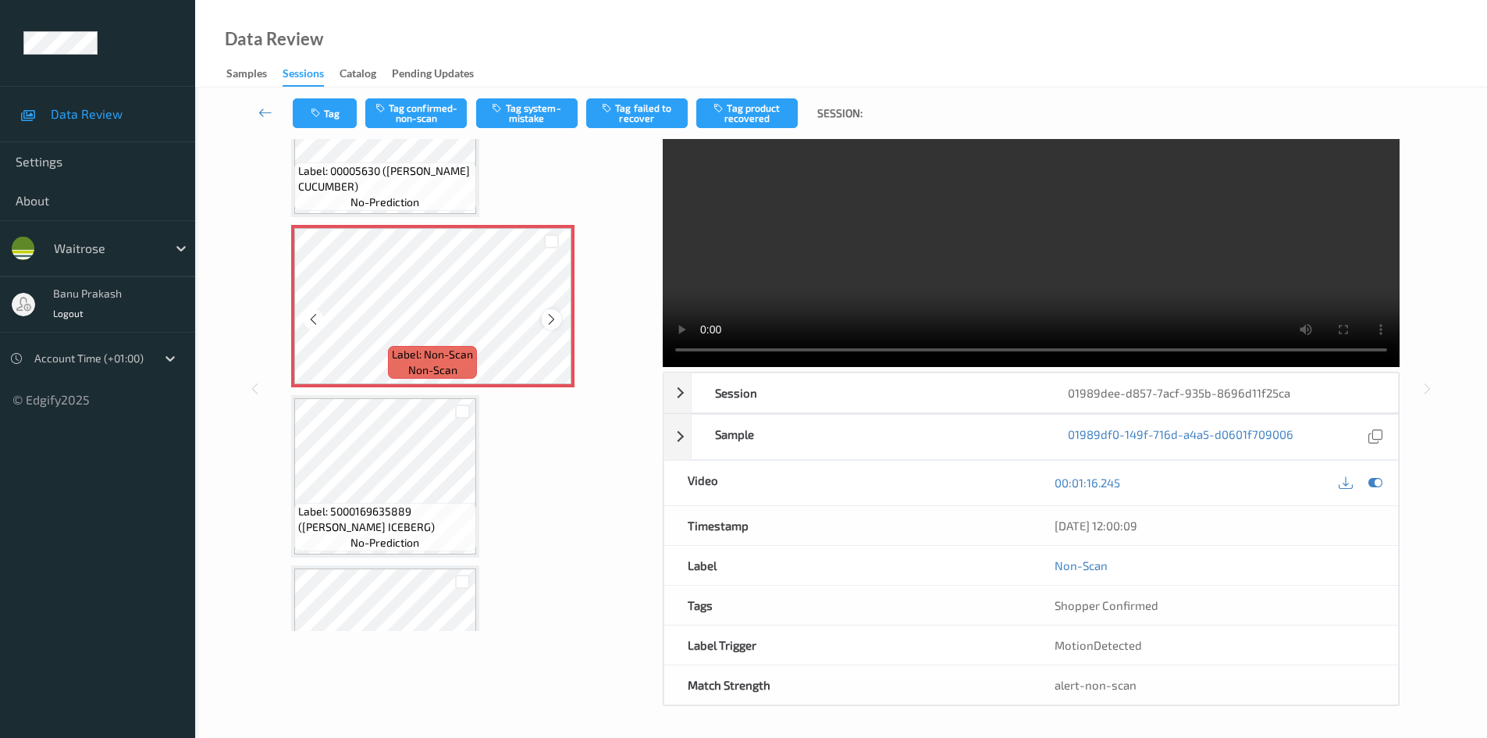
click at [543, 319] on div at bounding box center [552, 319] width 20 height 20
click at [1274, 224] on video at bounding box center [1031, 219] width 737 height 295
click at [942, 281] on video at bounding box center [1031, 219] width 737 height 295
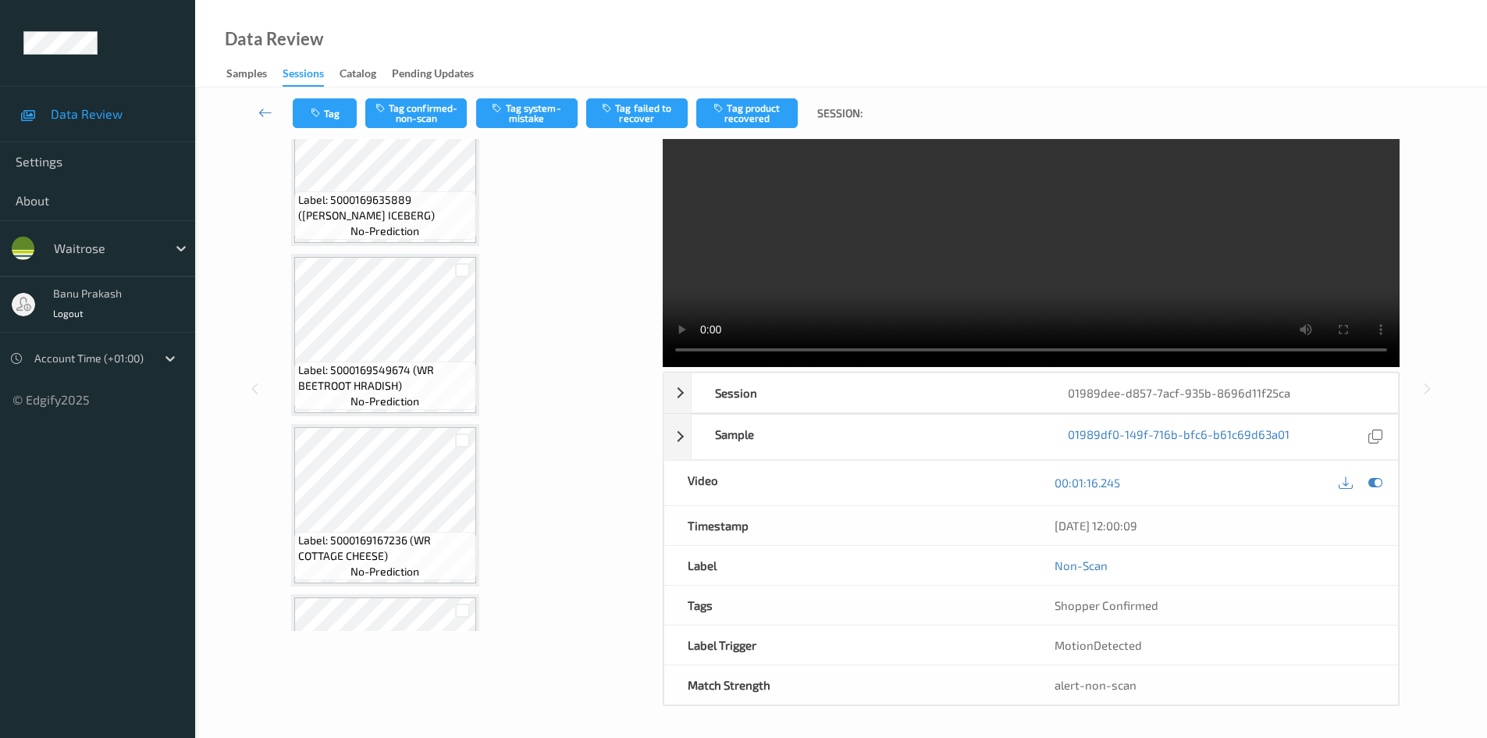
scroll to position [2610, 0]
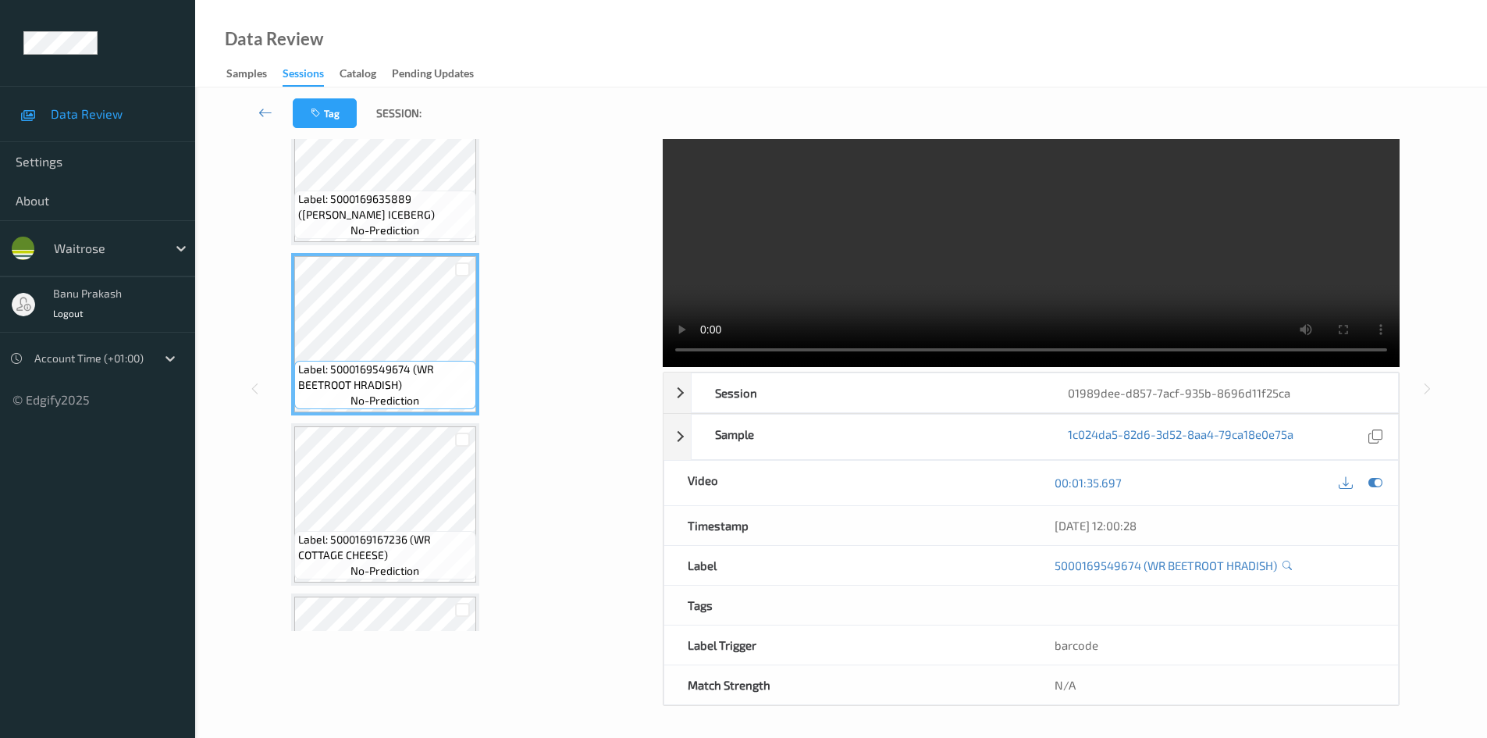
click at [880, 272] on video at bounding box center [1031, 219] width 737 height 295
click at [915, 256] on video at bounding box center [1031, 219] width 737 height 295
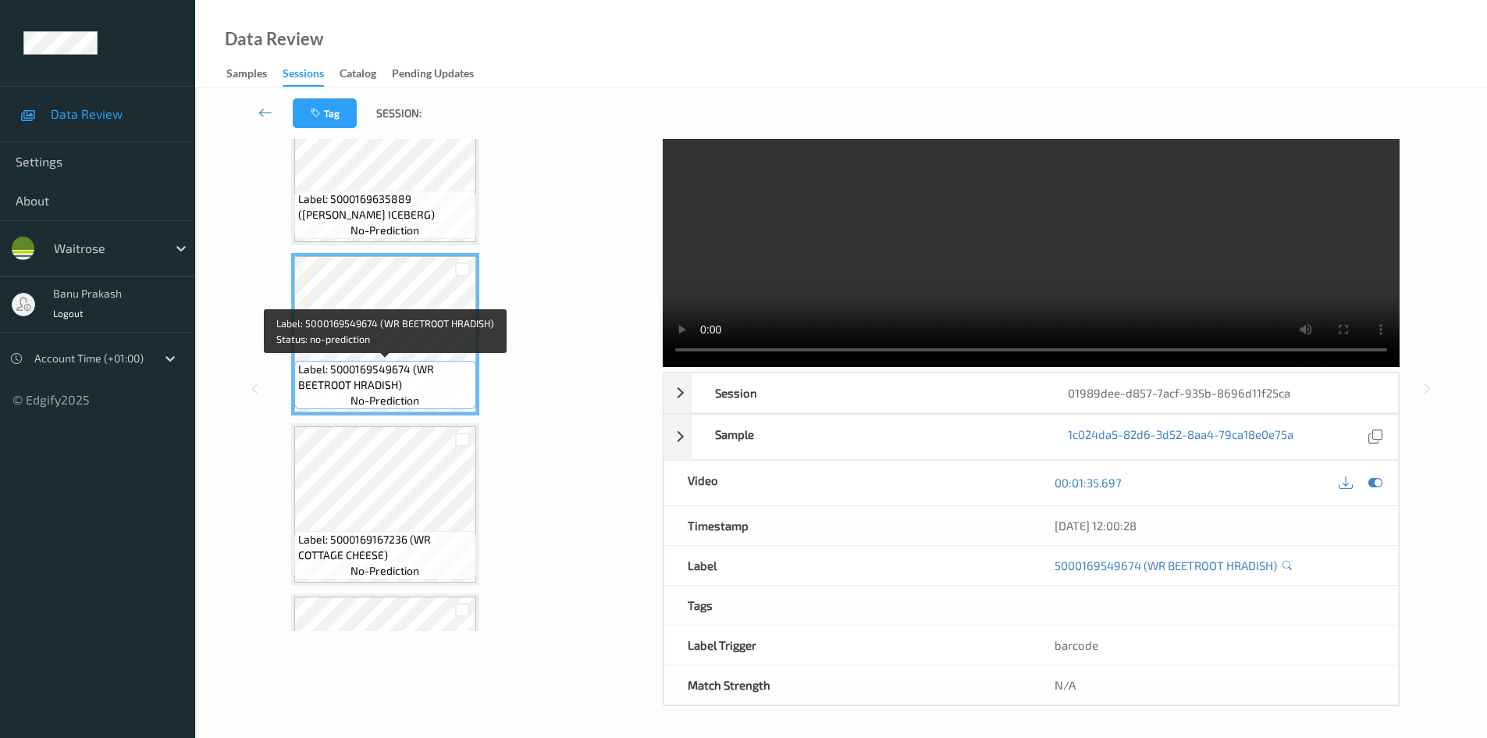
scroll to position [2532, 0]
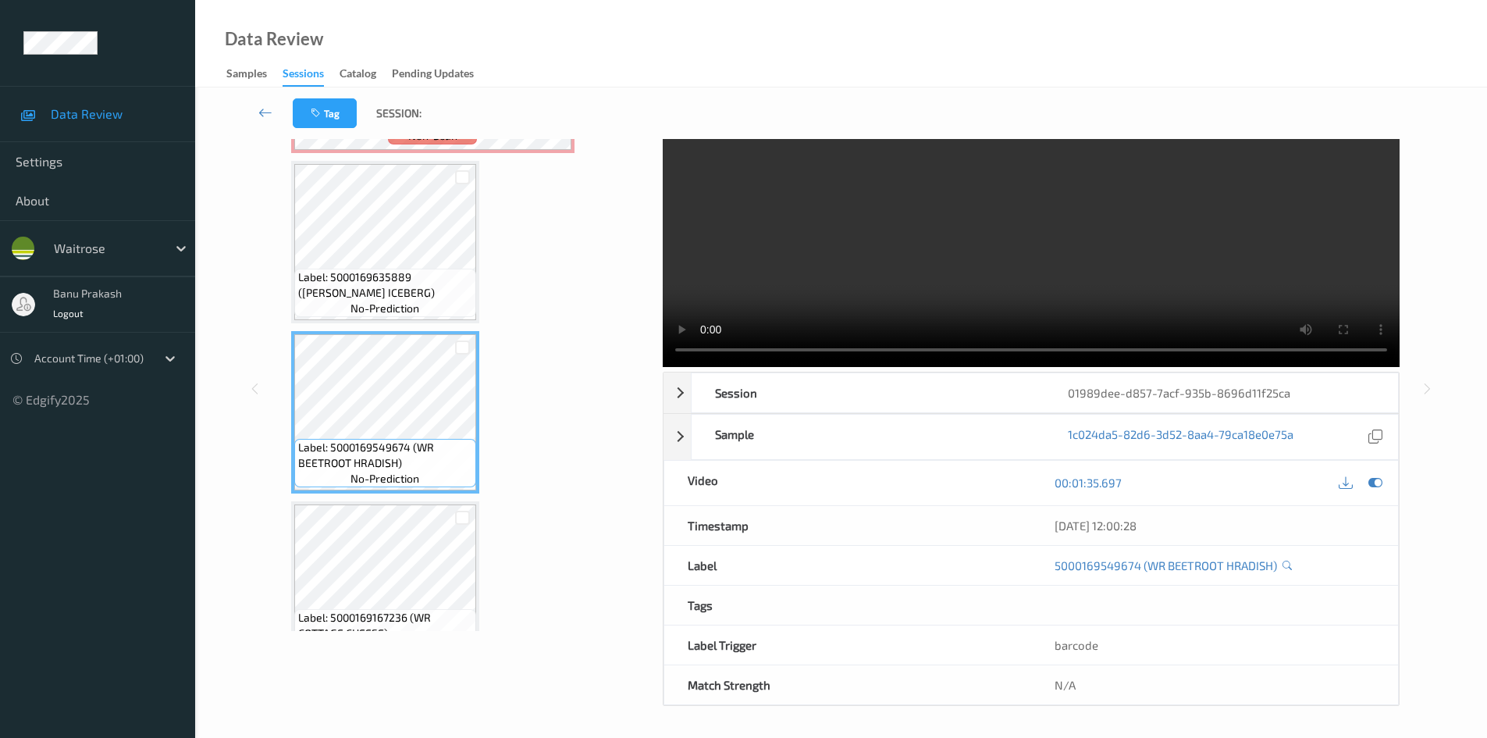
click at [1108, 264] on video at bounding box center [1031, 219] width 737 height 295
click at [990, 299] on video at bounding box center [1031, 219] width 737 height 295
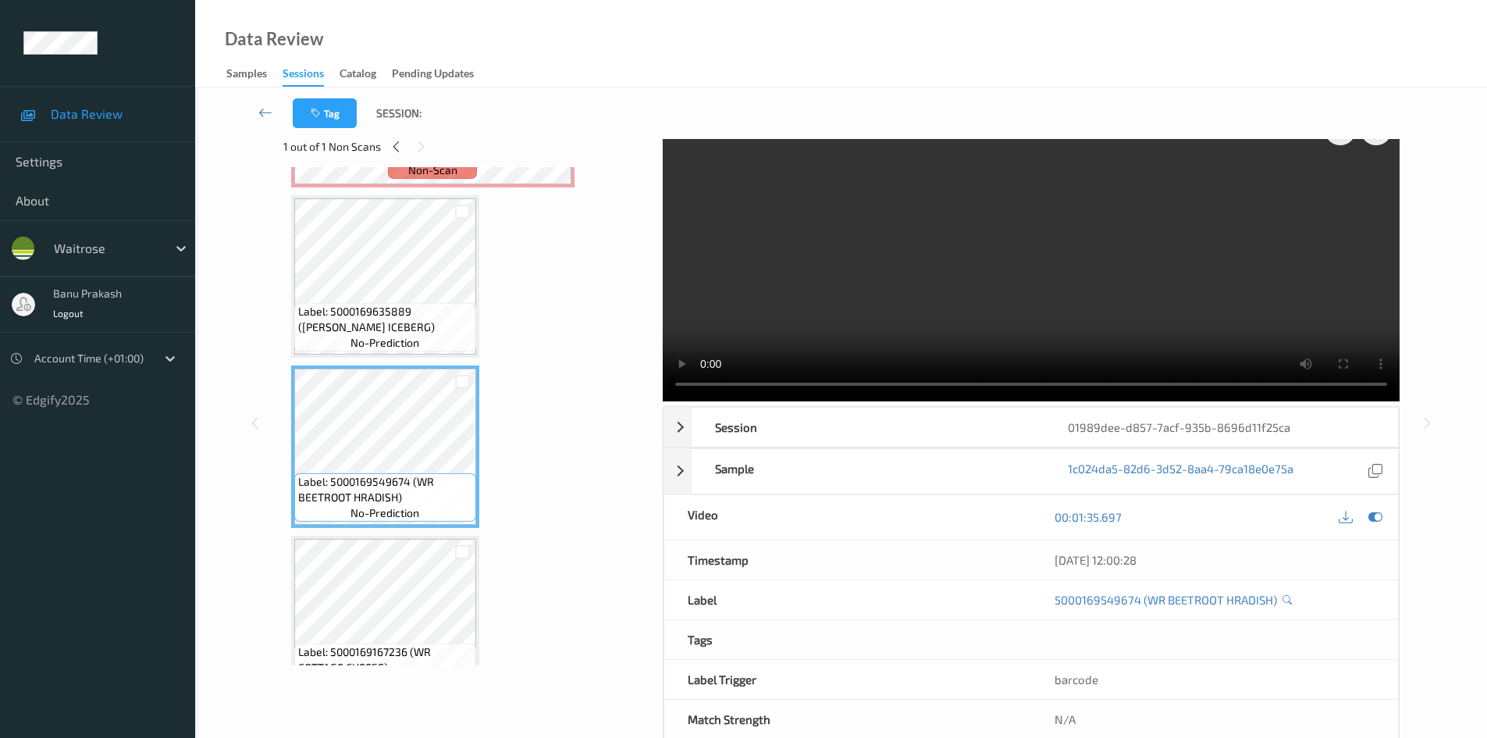
scroll to position [0, 0]
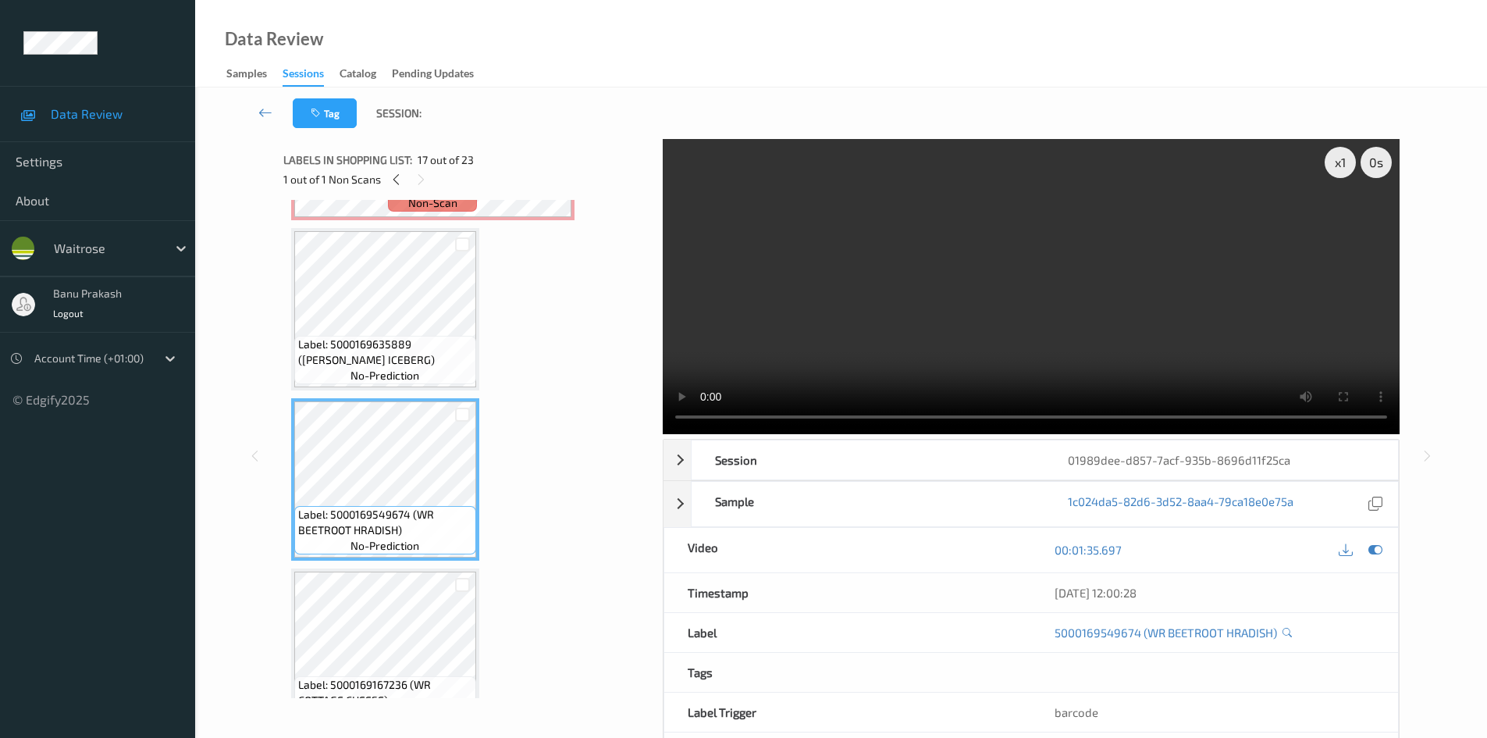
click at [1055, 350] on video at bounding box center [1031, 286] width 737 height 295
click at [875, 284] on video at bounding box center [1031, 286] width 737 height 295
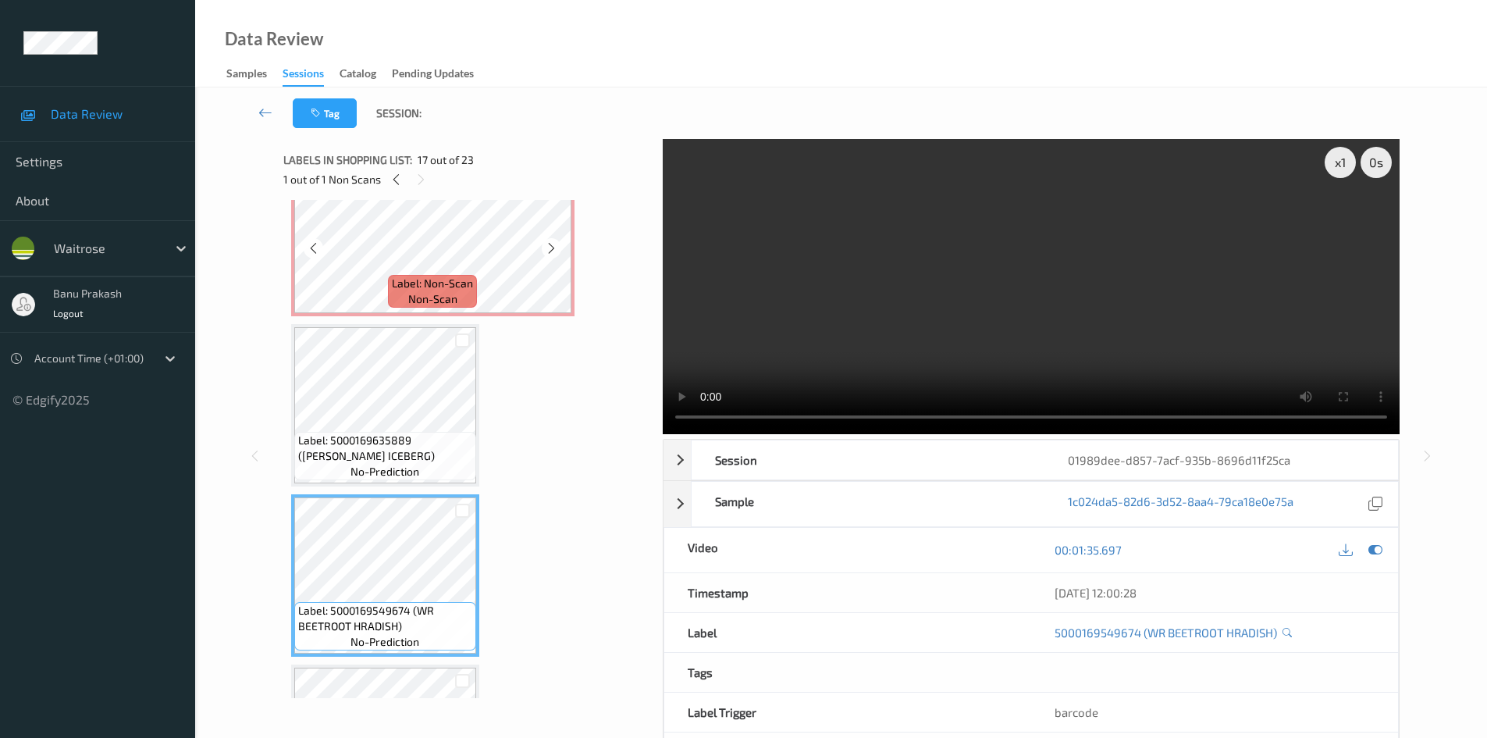
scroll to position [2298, 0]
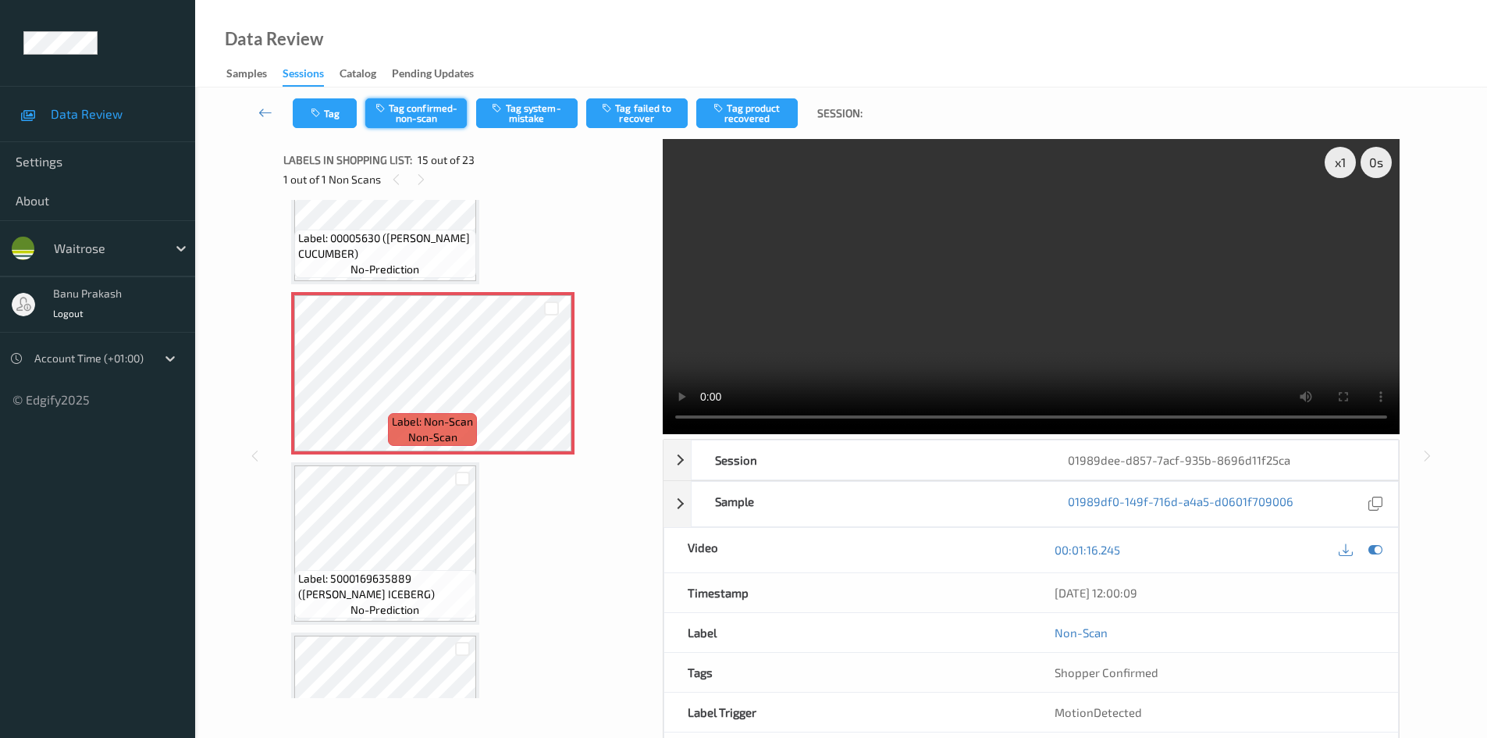
click at [401, 116] on button "Tag confirmed-non-scan" at bounding box center [415, 113] width 101 height 30
click at [758, 128] on div "Tag Untag confirmed-non-scan Tag system-mistake Tag failed to recover Tag produ…" at bounding box center [841, 113] width 1228 height 52
click at [759, 123] on button "Tag product recovered" at bounding box center [746, 113] width 101 height 30
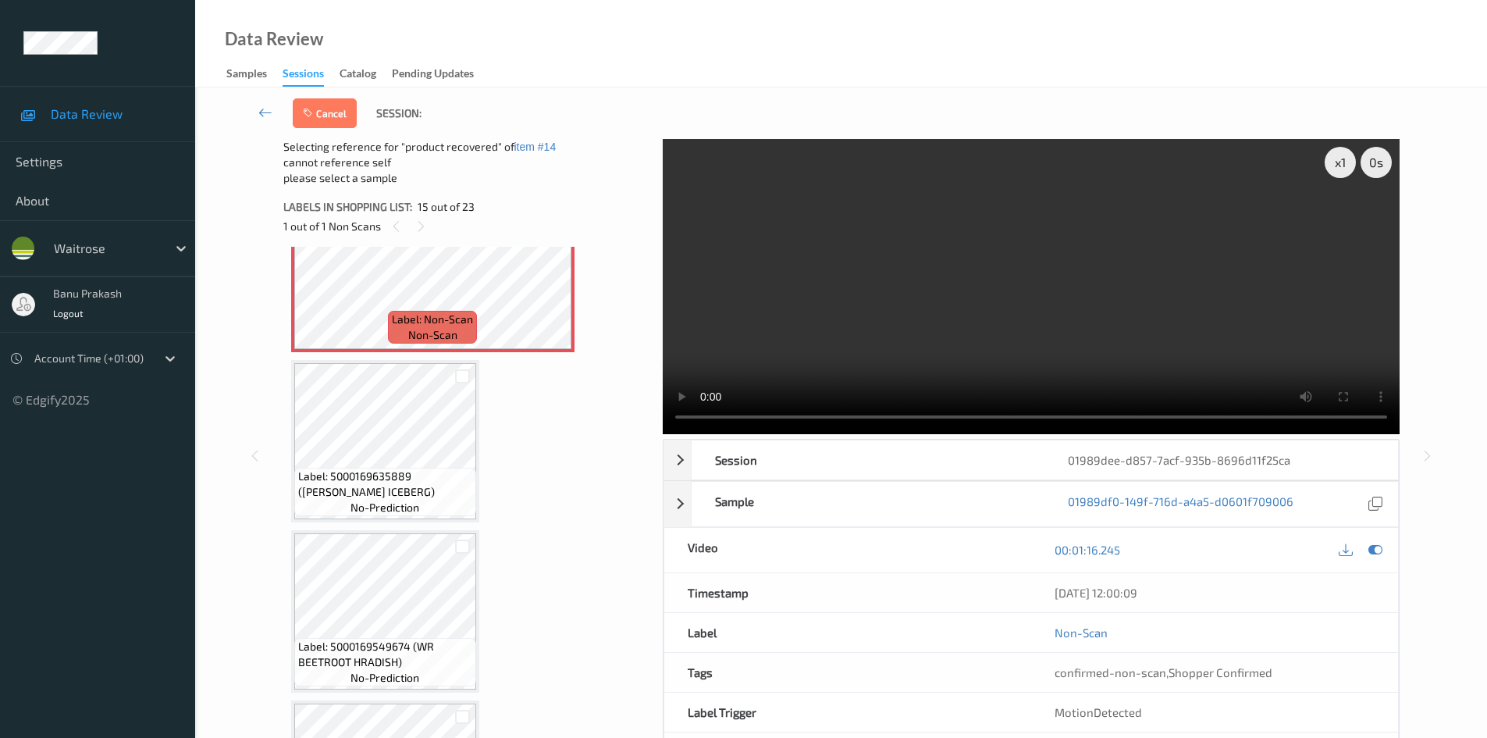
scroll to position [2610, 0]
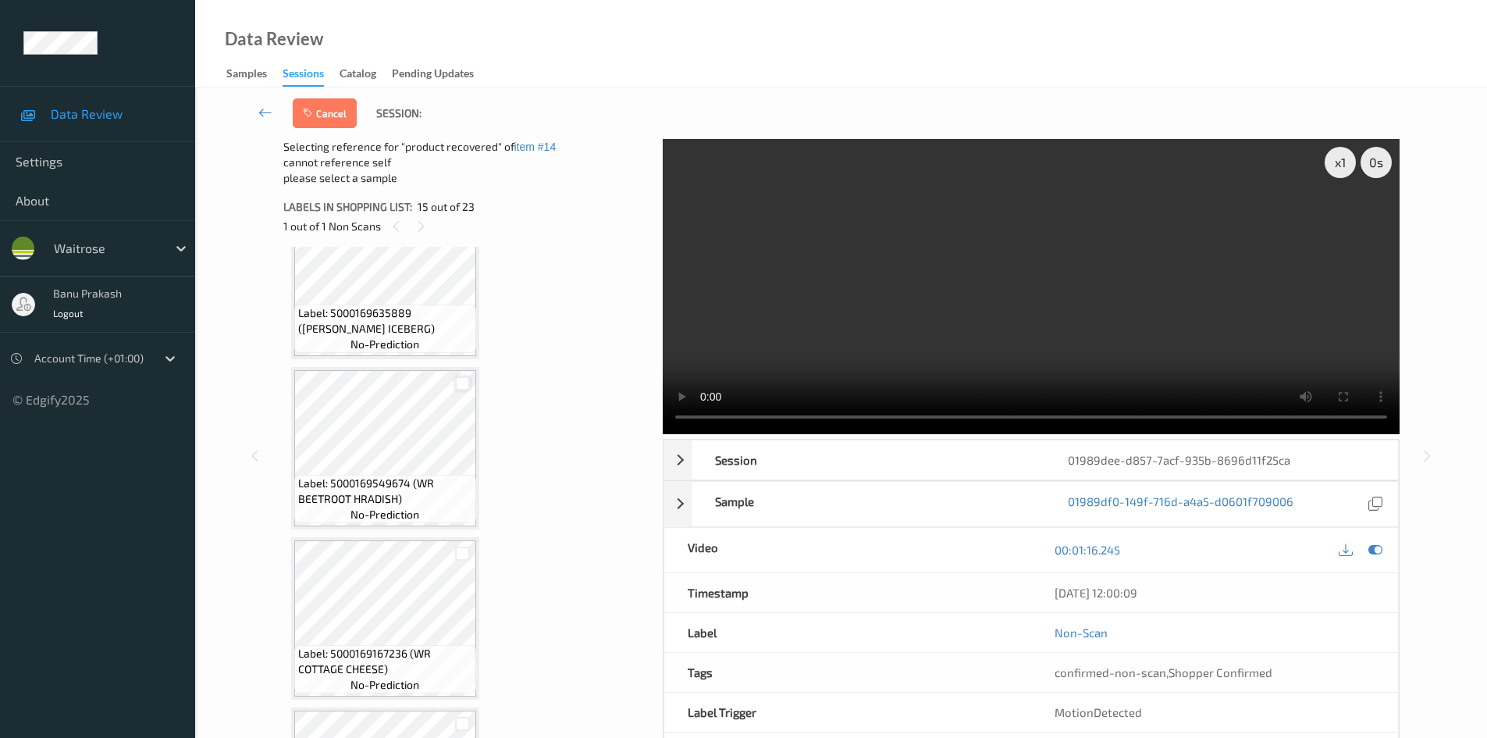
click at [460, 383] on div at bounding box center [462, 383] width 15 height 15
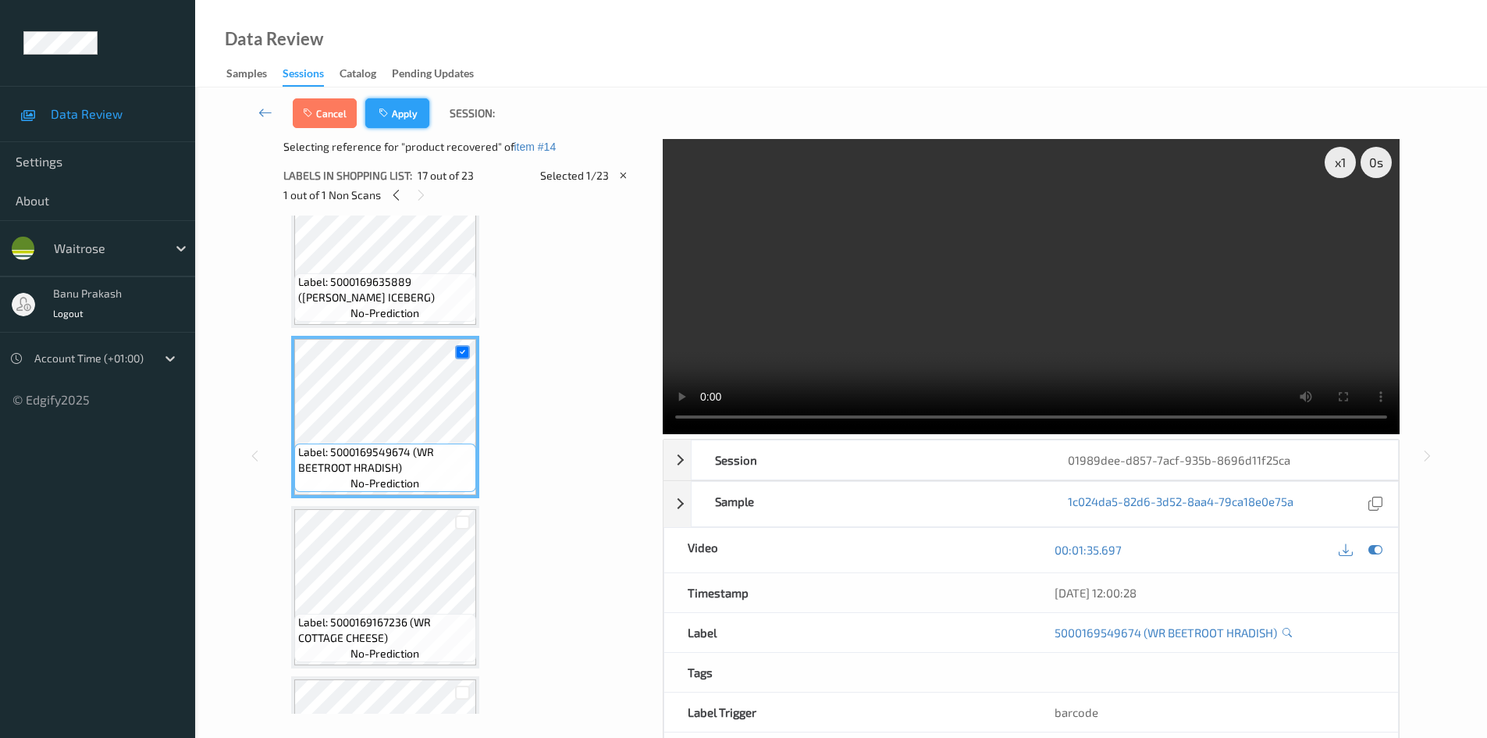
click at [398, 122] on button "Apply" at bounding box center [397, 113] width 64 height 30
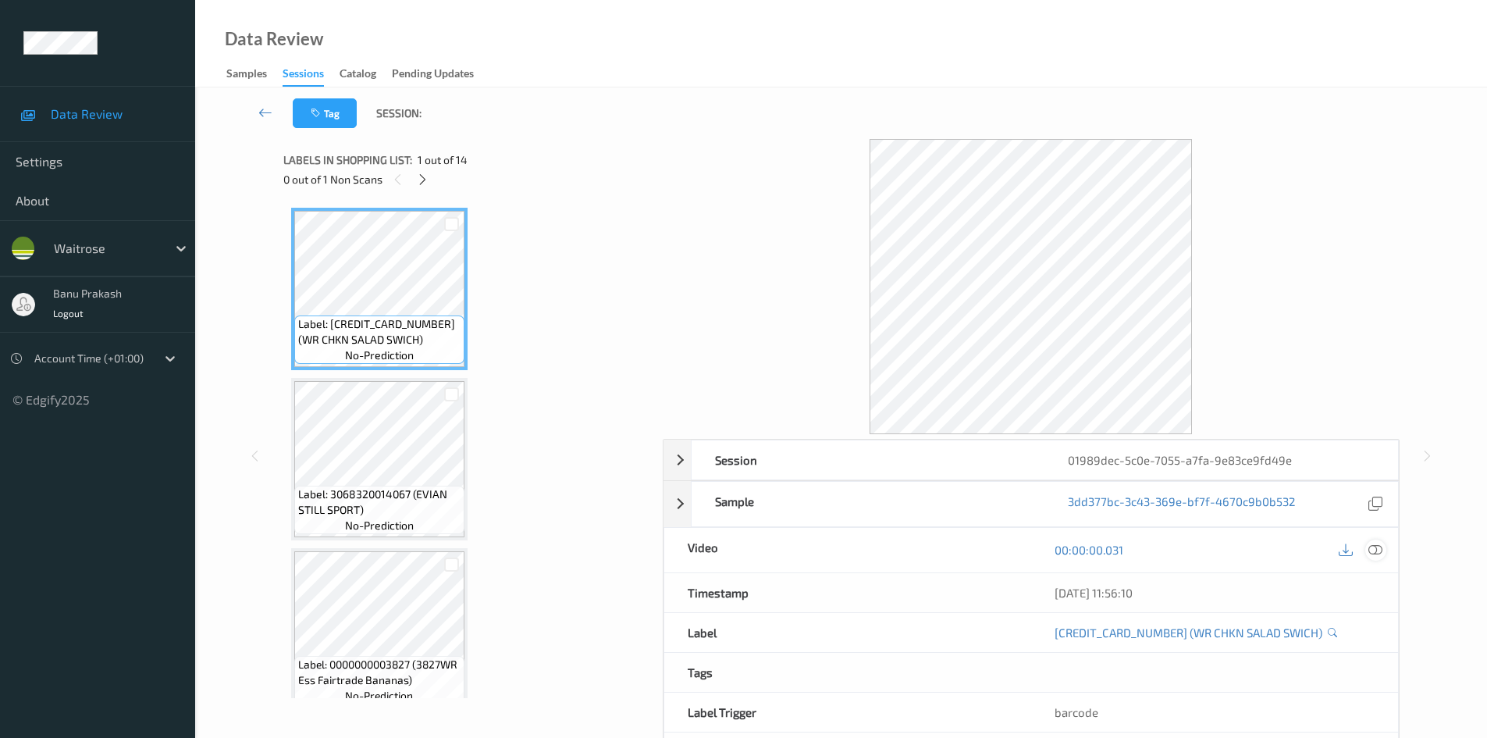
click at [1374, 546] on icon at bounding box center [1375, 549] width 14 height 14
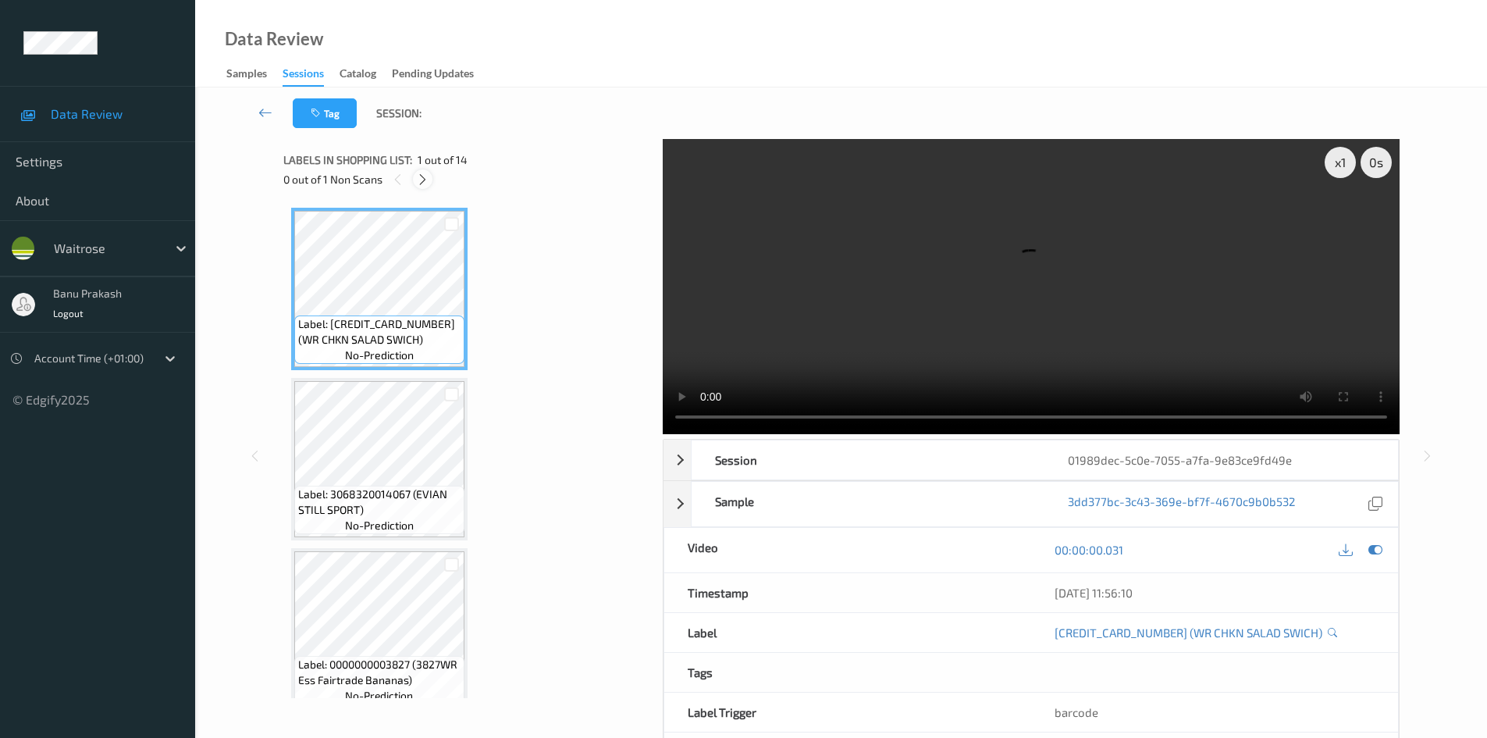
click at [417, 180] on icon at bounding box center [422, 179] width 13 height 14
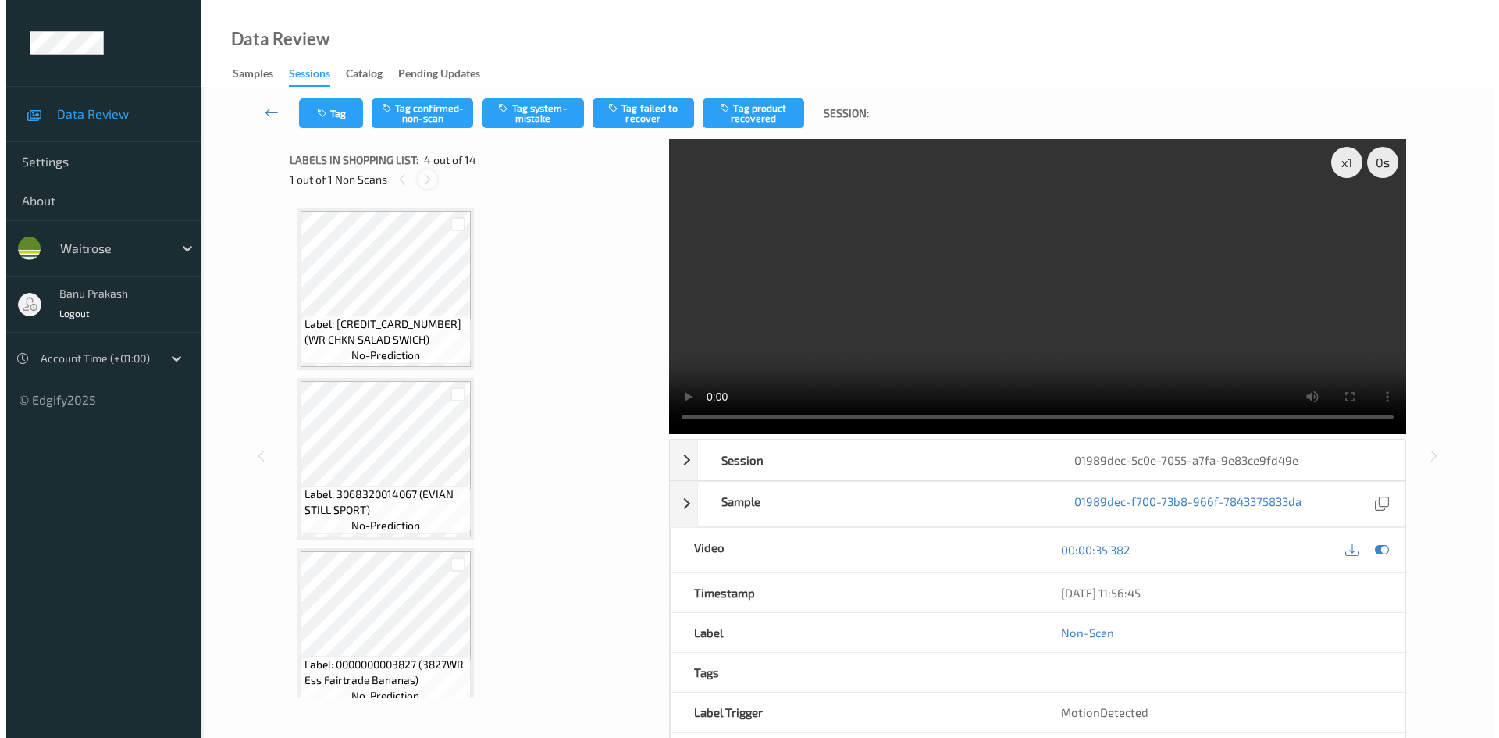
scroll to position [348, 0]
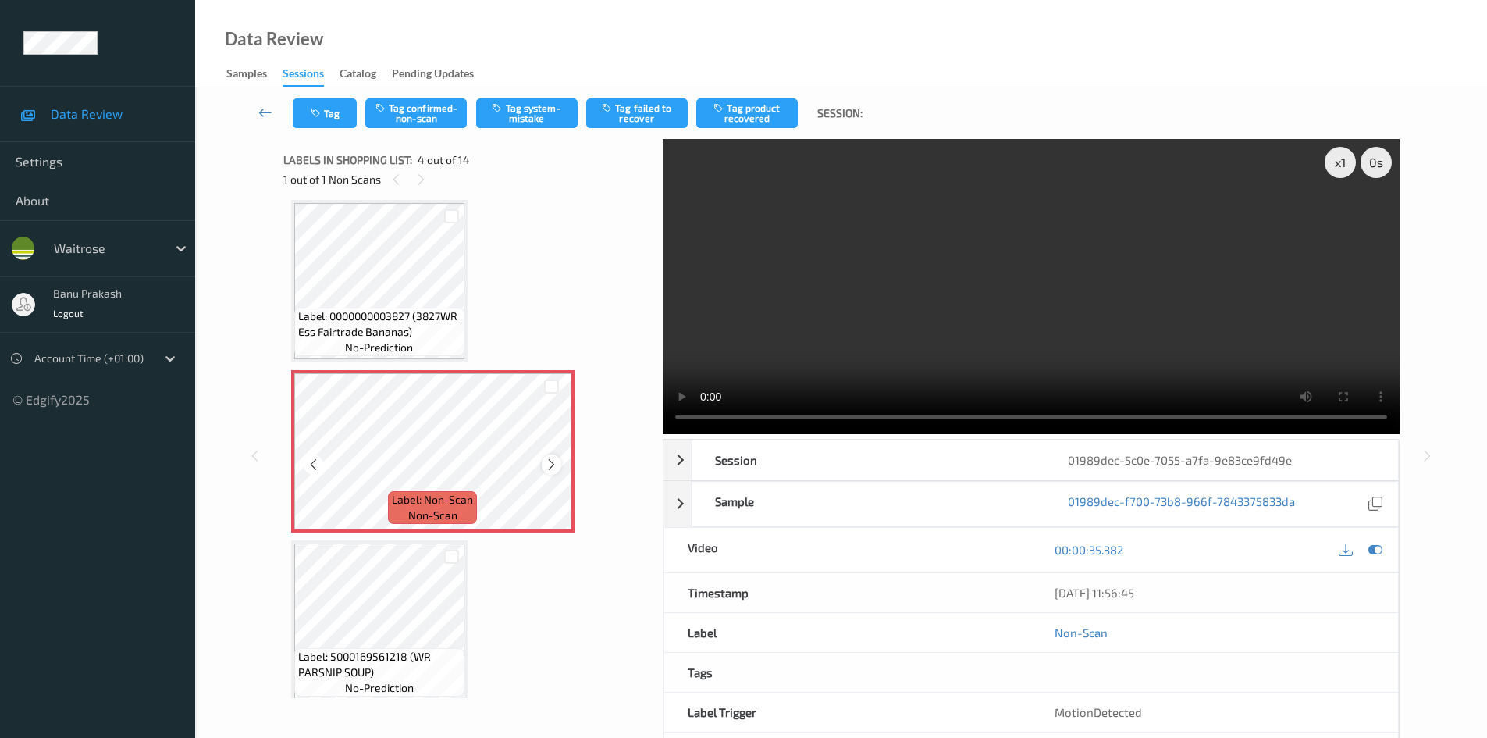
click at [560, 468] on div at bounding box center [552, 464] width 20 height 20
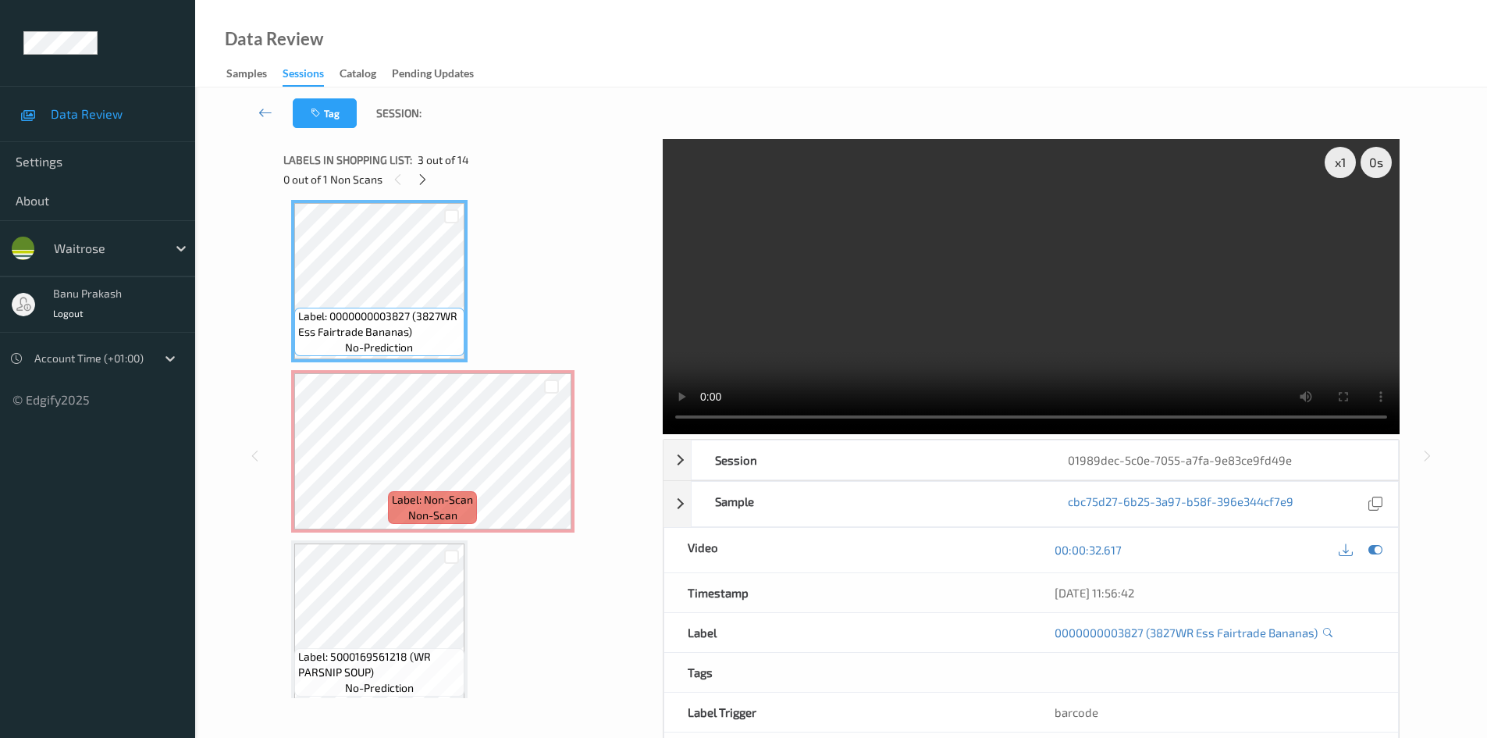
click at [875, 260] on video at bounding box center [1031, 286] width 737 height 295
click at [868, 362] on video at bounding box center [1031, 286] width 737 height 295
click at [922, 331] on video at bounding box center [1031, 286] width 737 height 295
click at [909, 332] on video at bounding box center [1031, 286] width 737 height 295
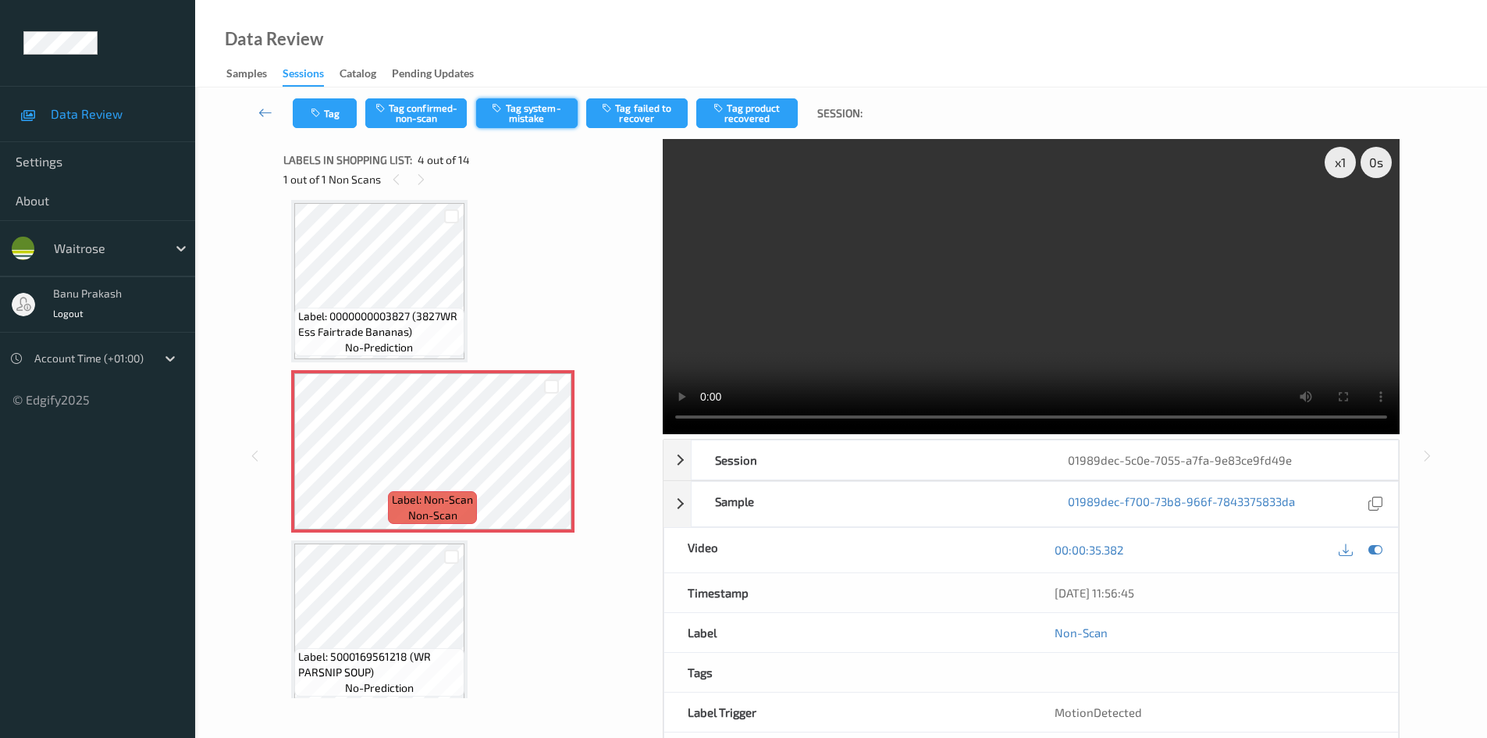
click at [535, 116] on button "Tag system-mistake" at bounding box center [526, 113] width 101 height 30
click at [336, 108] on button "Tag" at bounding box center [325, 113] width 64 height 30
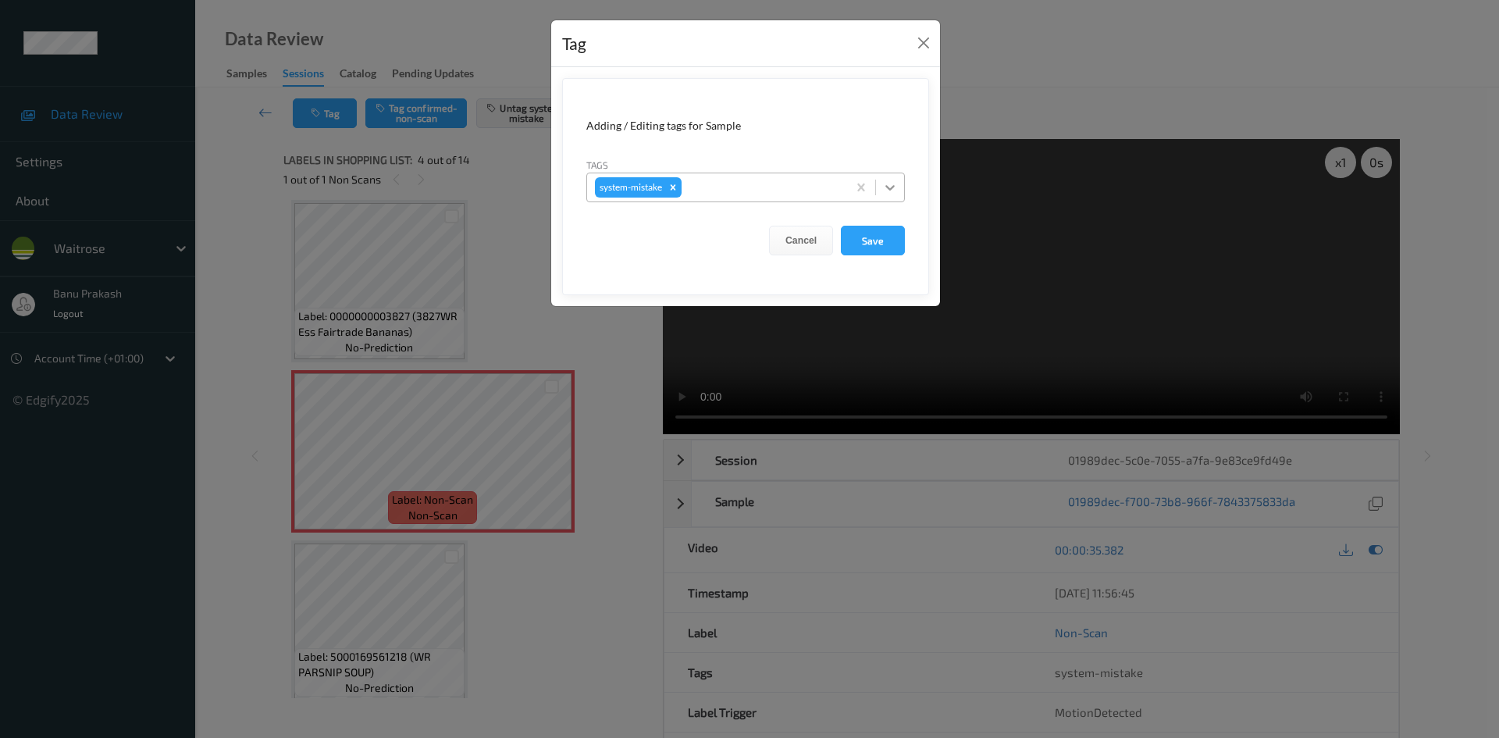
click at [895, 191] on icon at bounding box center [890, 188] width 16 height 16
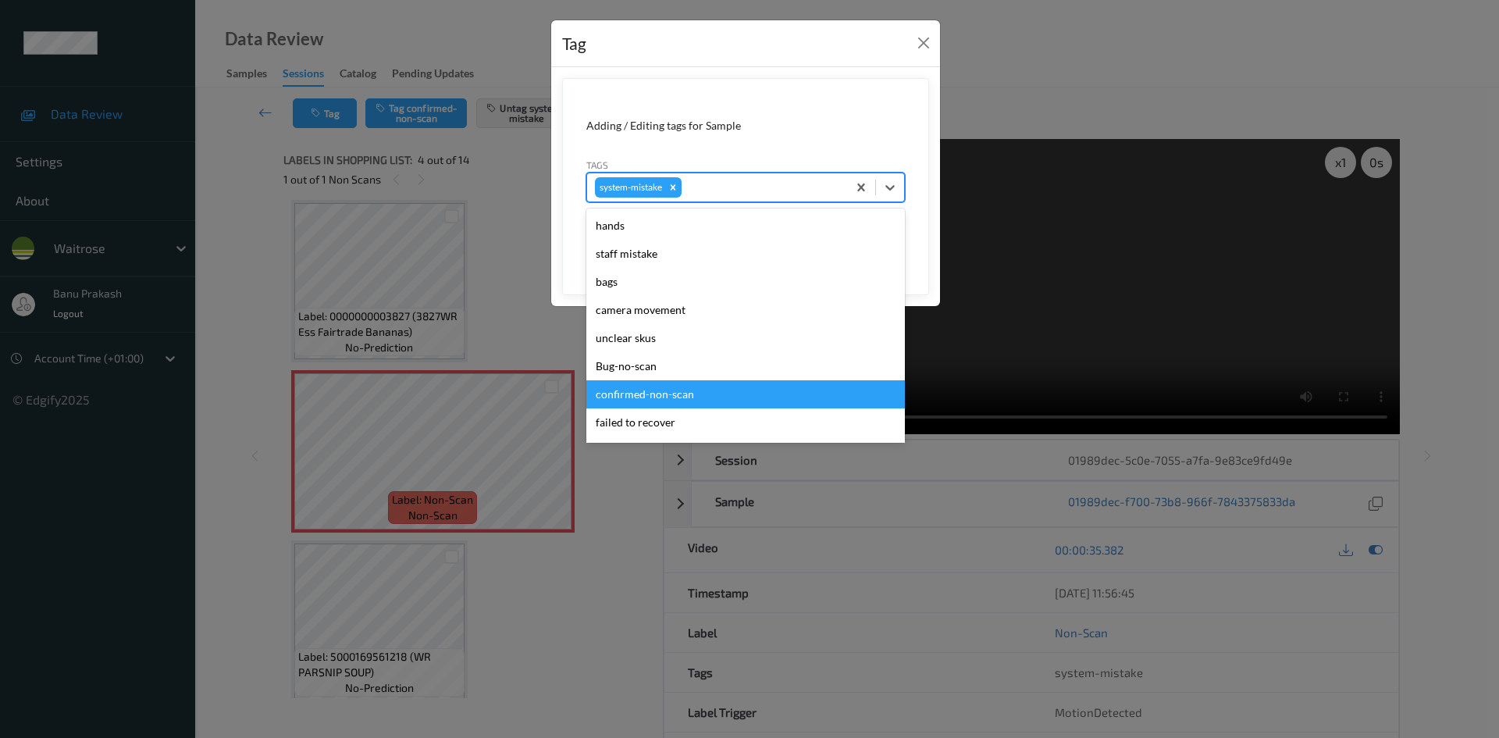
scroll to position [312, 0]
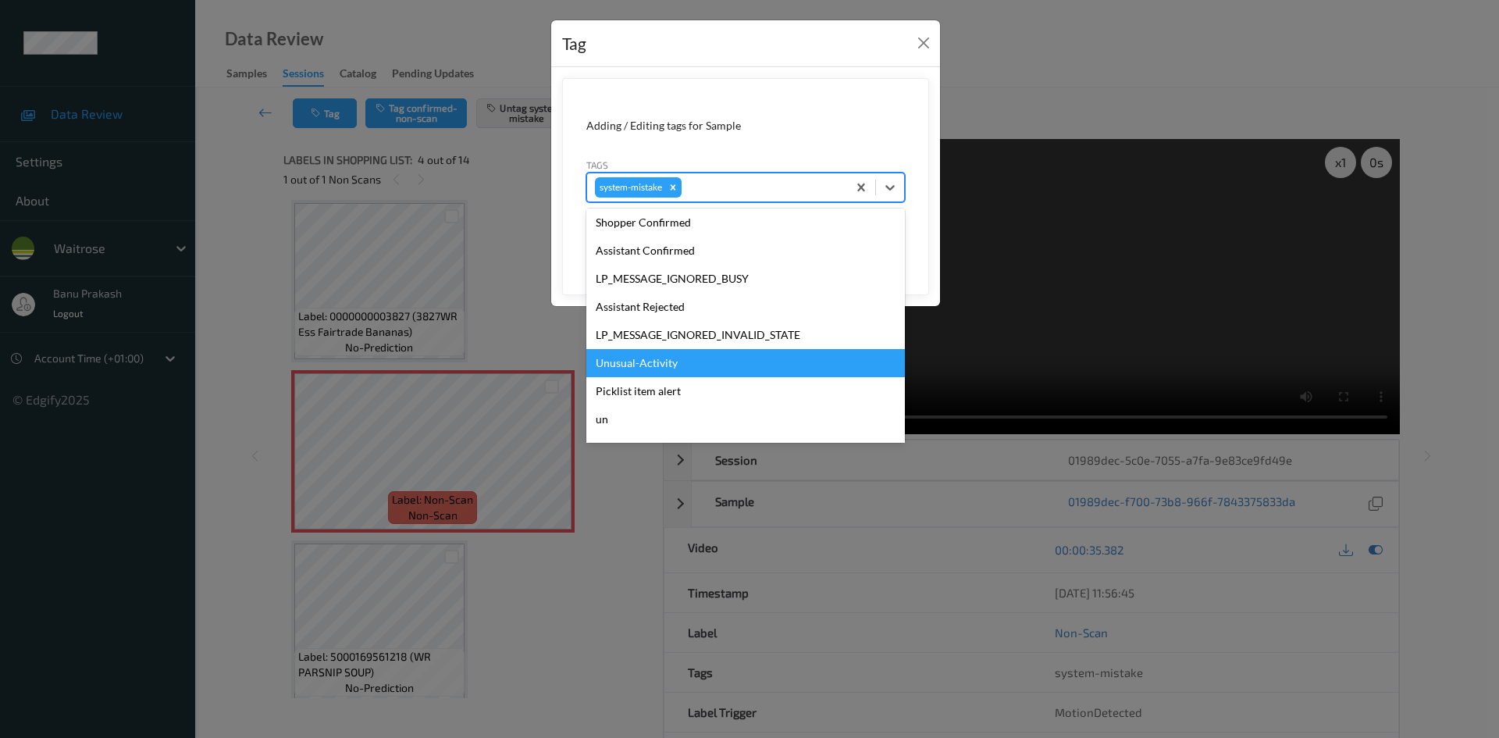
click at [717, 362] on div "Unusual-Activity" at bounding box center [745, 363] width 318 height 28
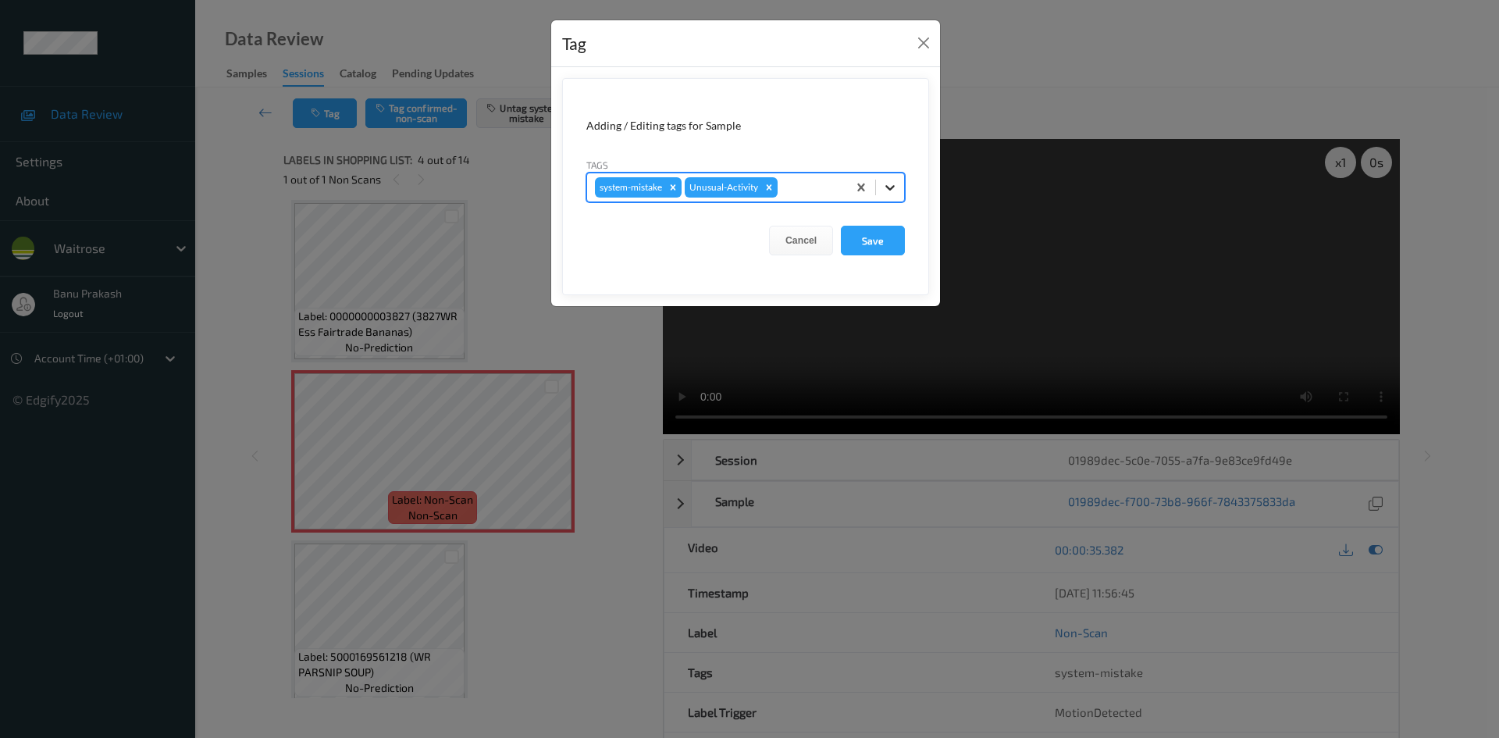
click at [891, 180] on icon at bounding box center [890, 188] width 16 height 16
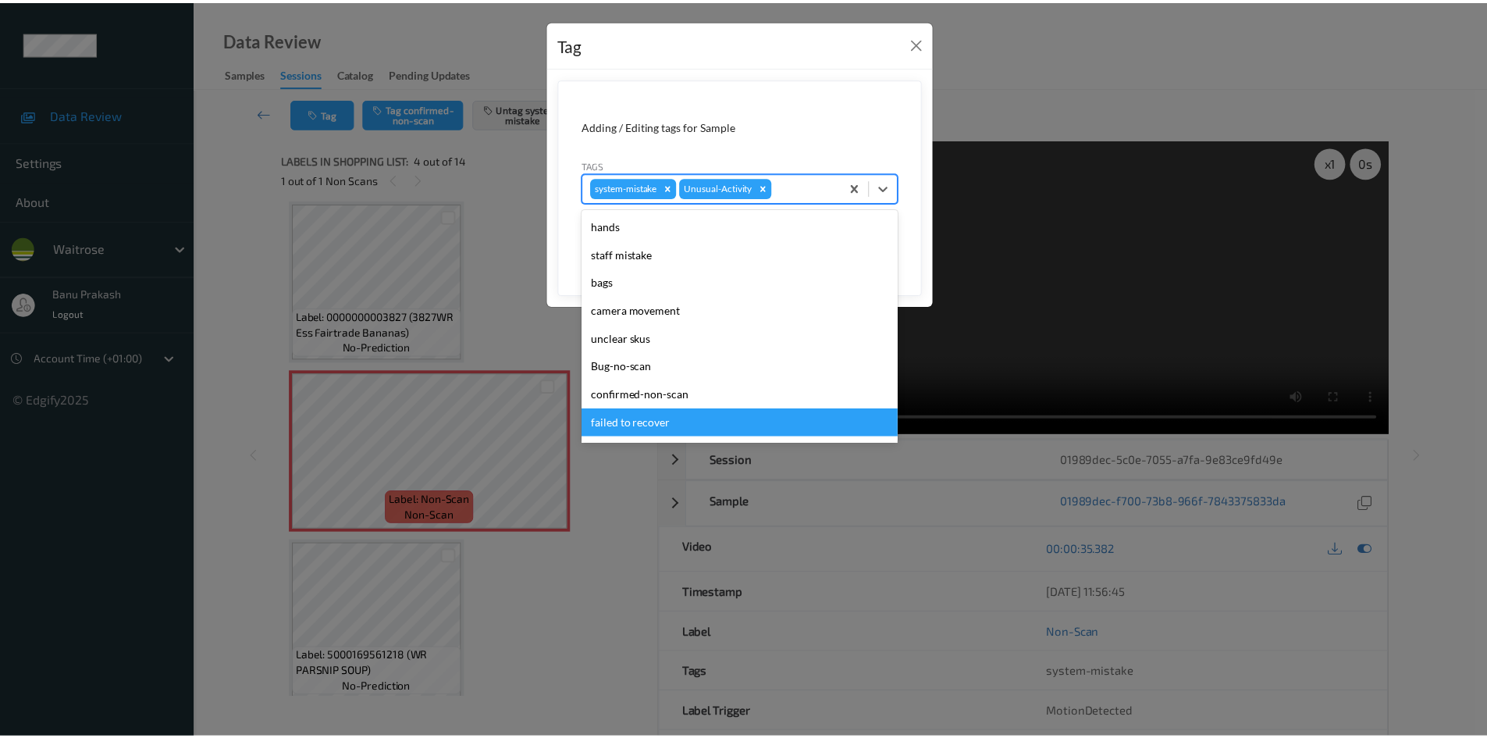
scroll to position [306, 0]
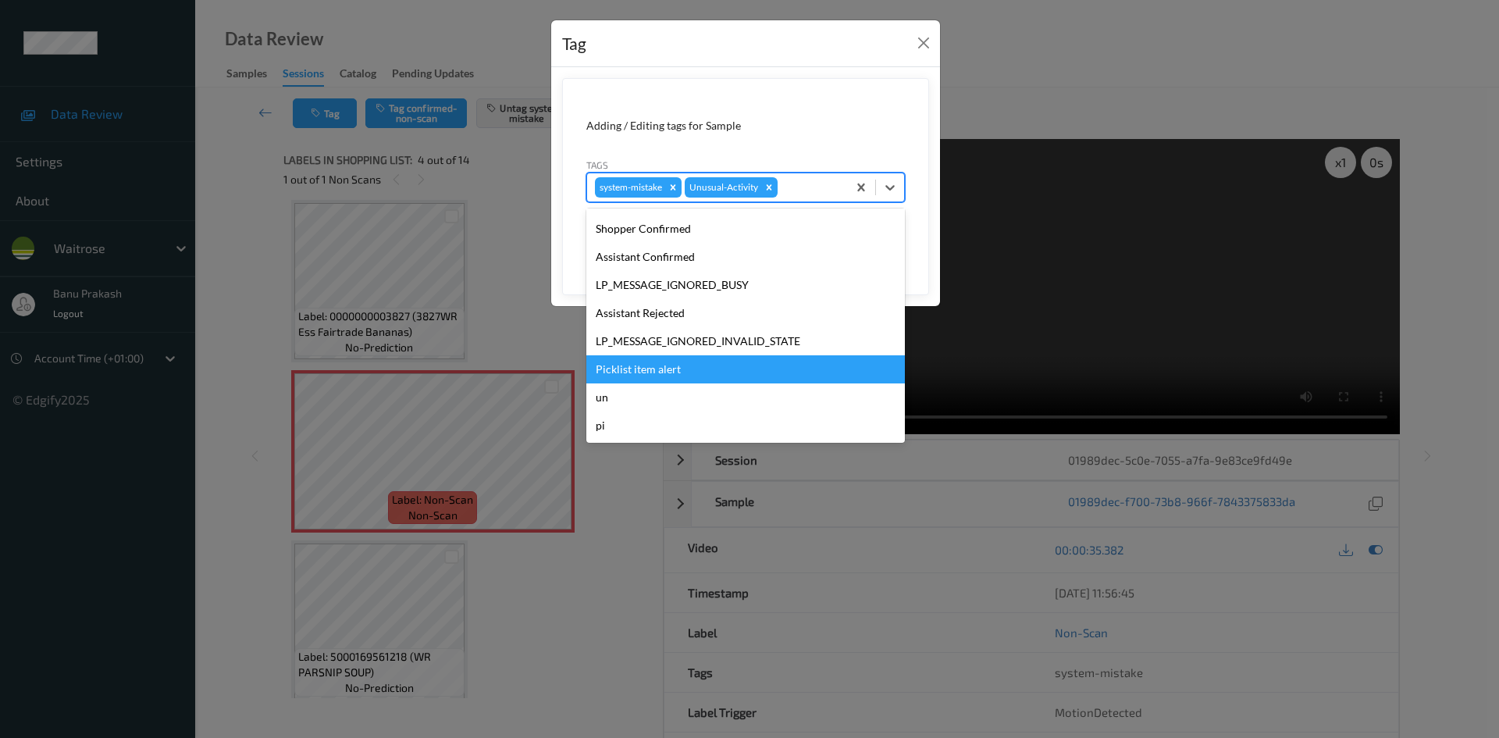
click at [667, 378] on div "Picklist item alert" at bounding box center [745, 369] width 318 height 28
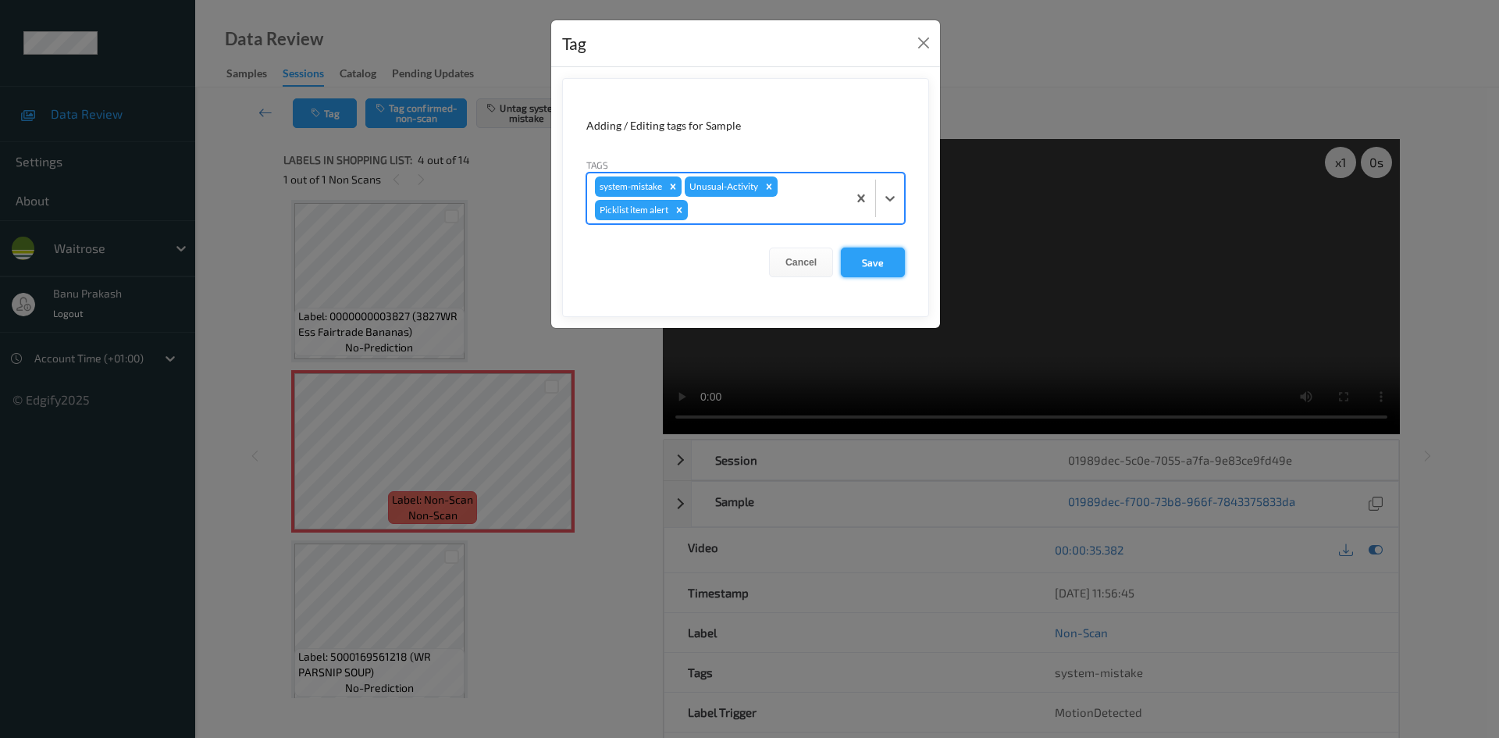
click at [874, 257] on button "Save" at bounding box center [873, 262] width 64 height 30
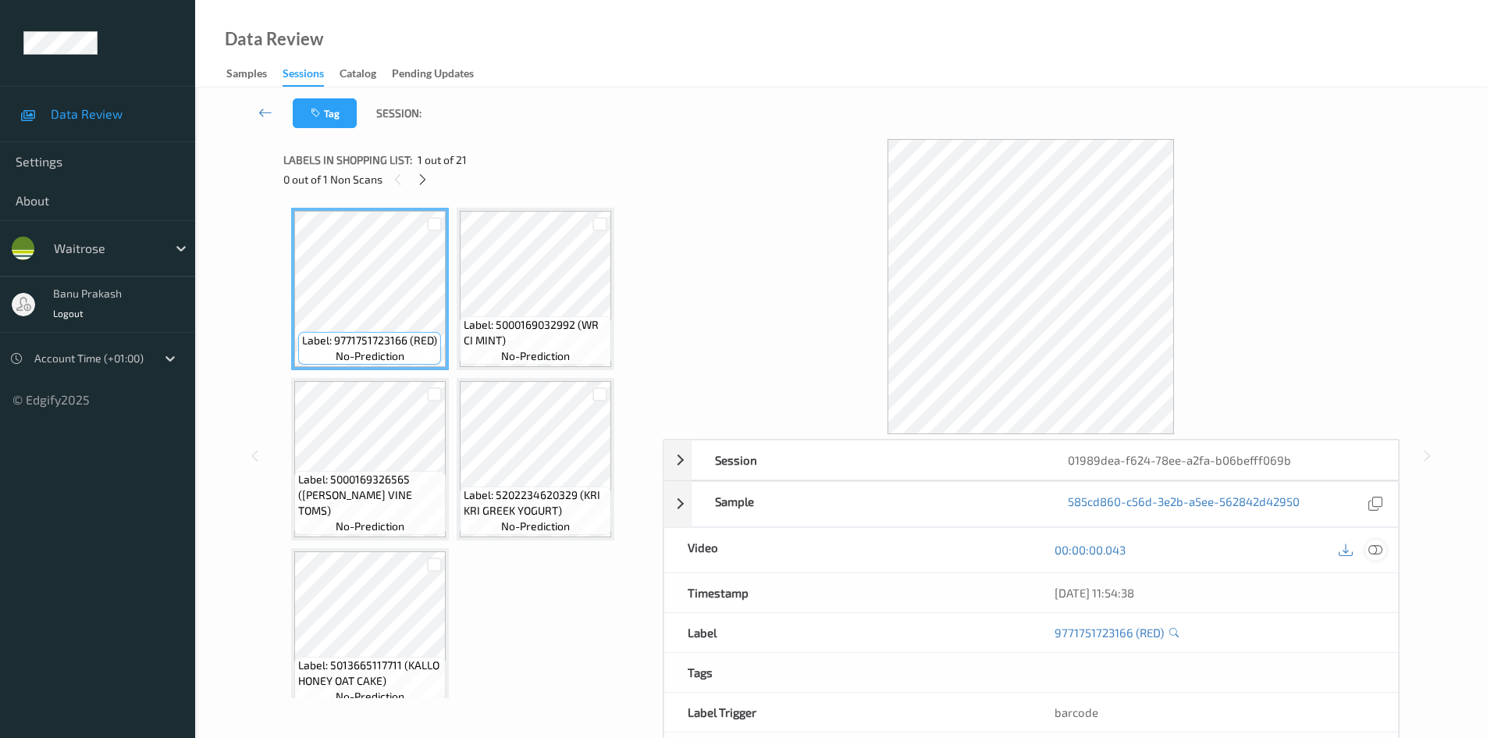
click at [1380, 548] on icon at bounding box center [1375, 549] width 14 height 14
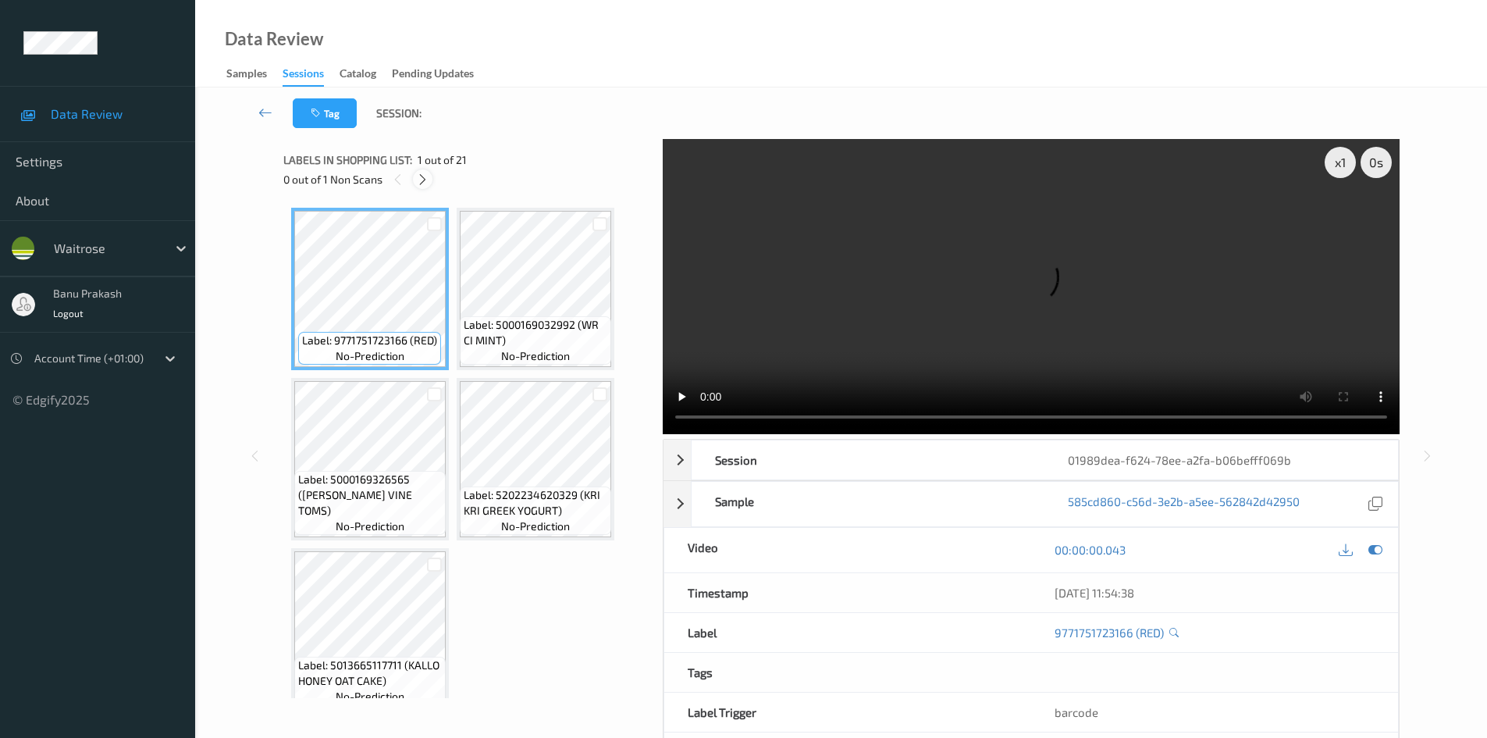
click at [416, 183] on icon at bounding box center [422, 179] width 13 height 14
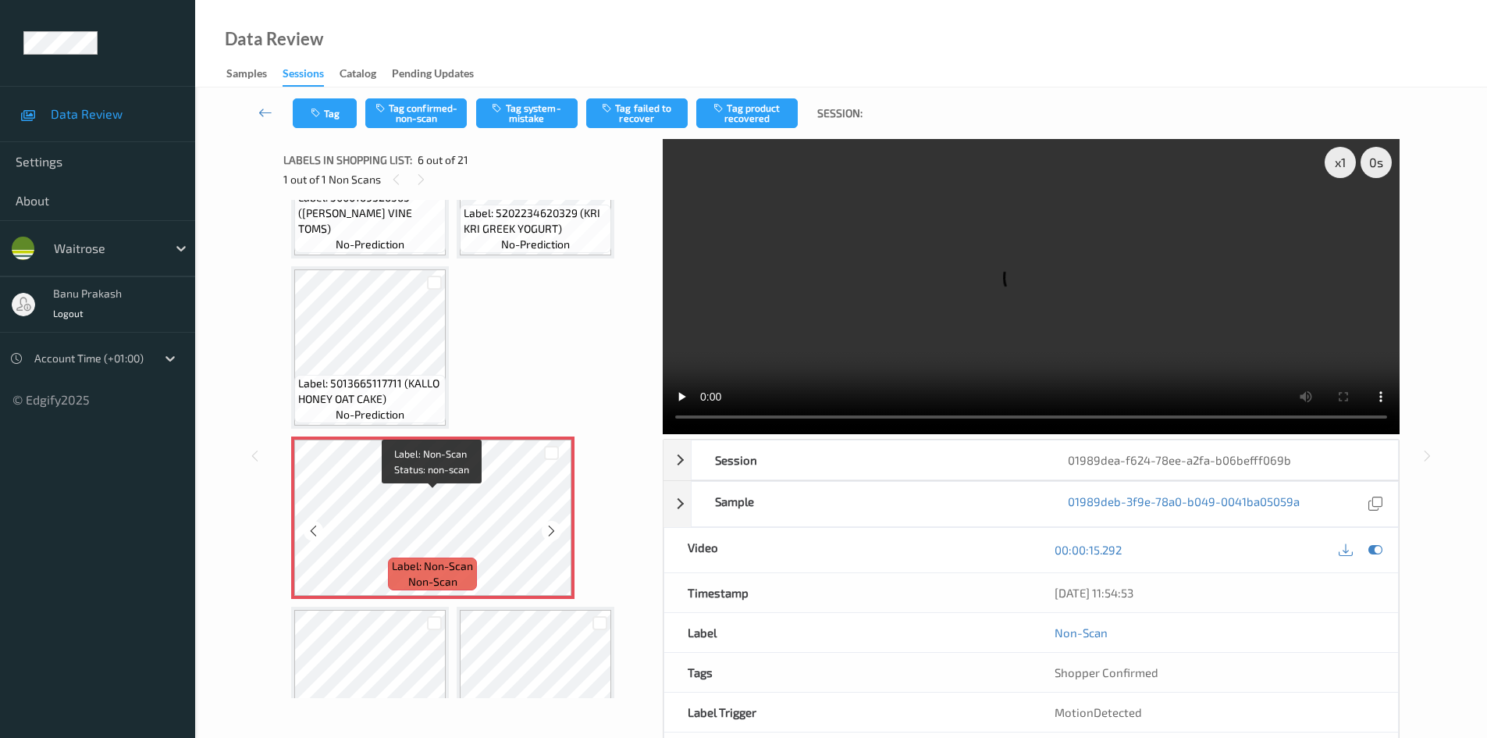
scroll to position [192, 0]
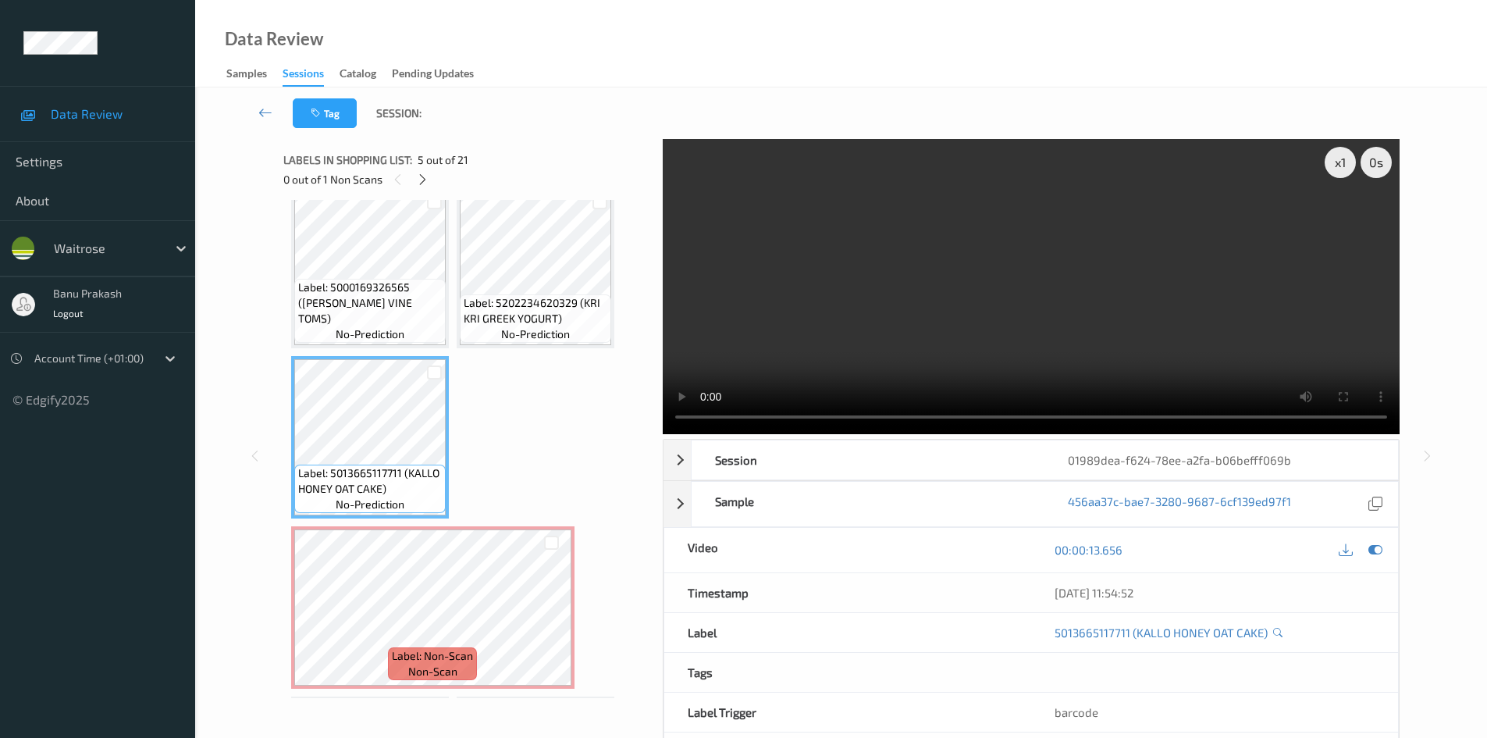
click at [927, 264] on video at bounding box center [1031, 286] width 737 height 295
click at [987, 350] on video at bounding box center [1031, 286] width 737 height 295
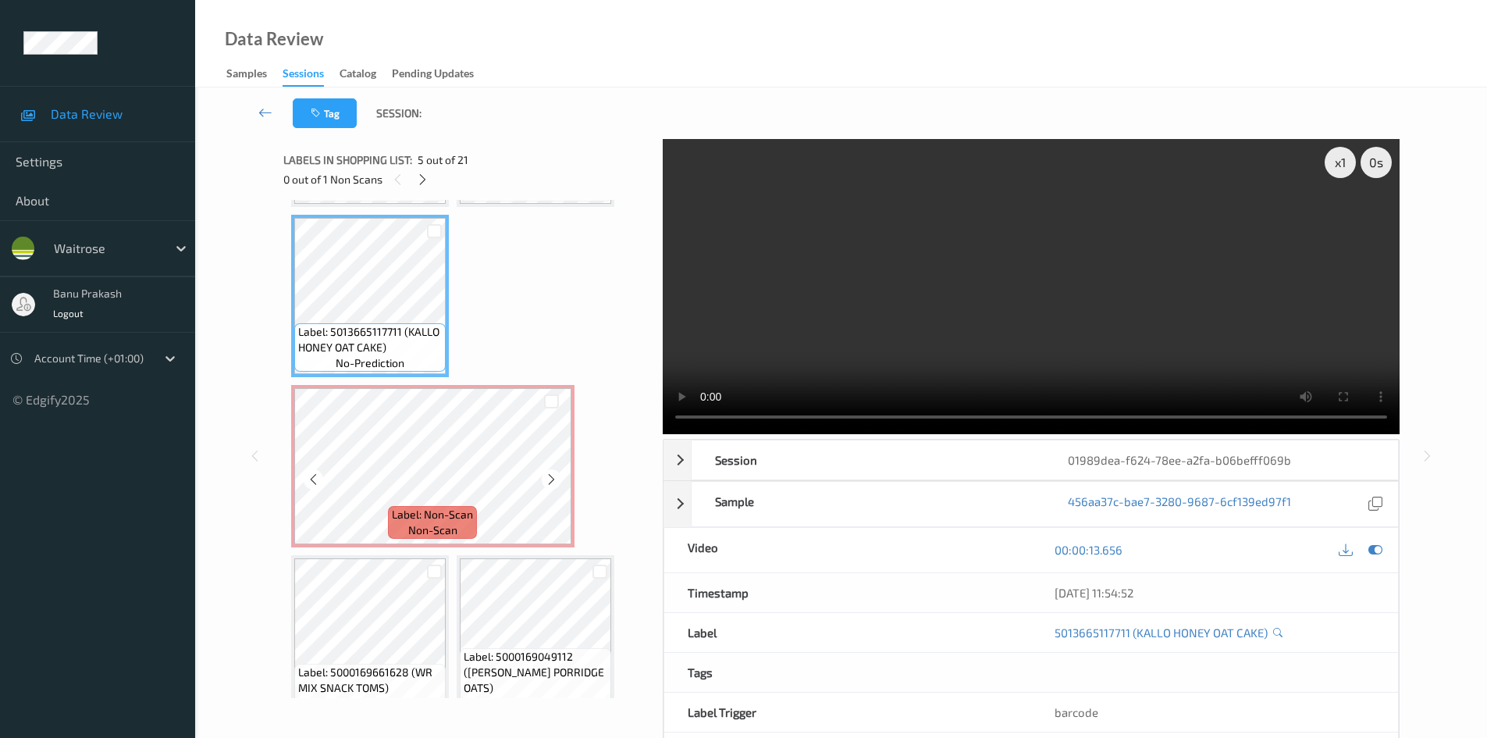
scroll to position [582, 0]
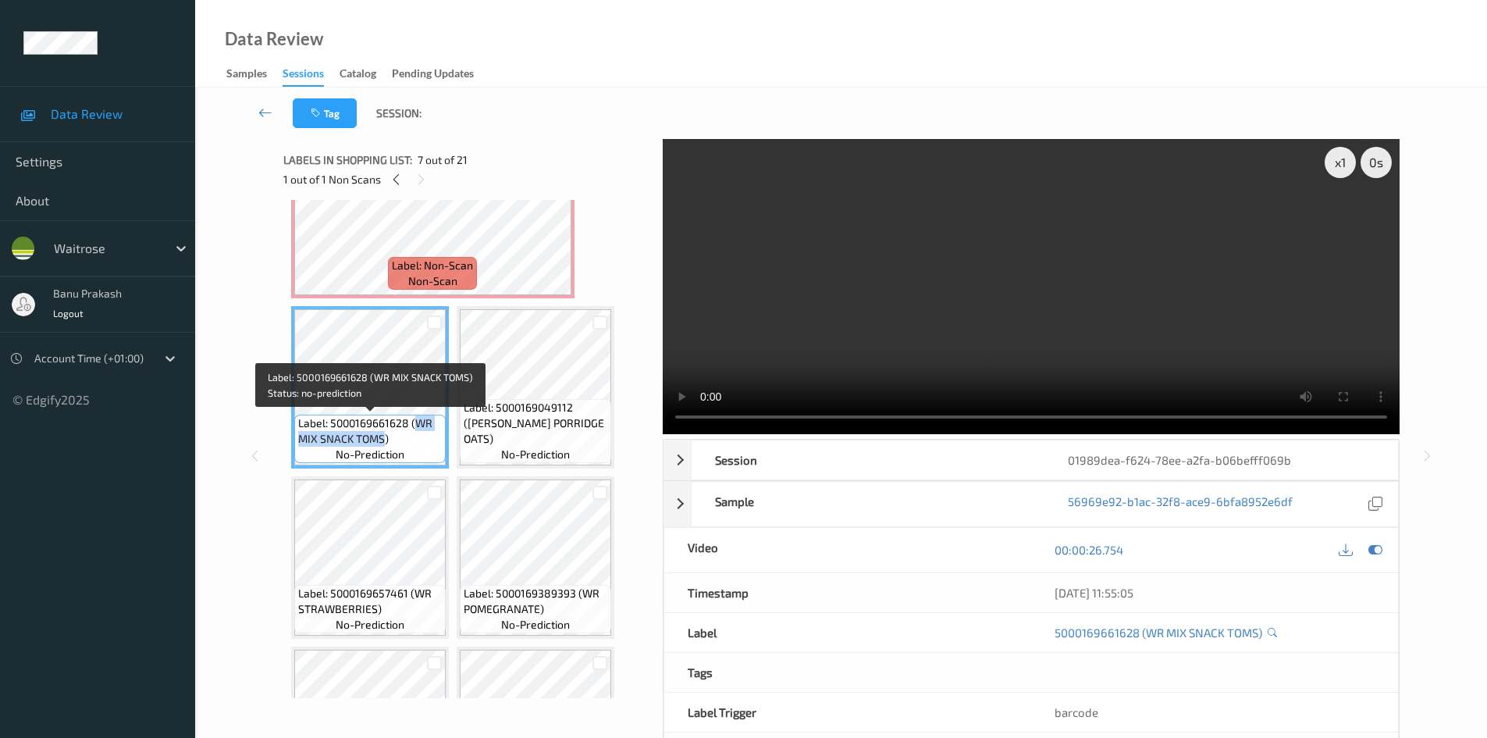
drag, startPoint x: 415, startPoint y: 422, endPoint x: 382, endPoint y: 437, distance: 36.7
click at [382, 437] on span "Label: 5000169661628 (WR MIX SNACK TOMS)" at bounding box center [370, 430] width 144 height 31
copy span "WR MIX SNACK TOMS"
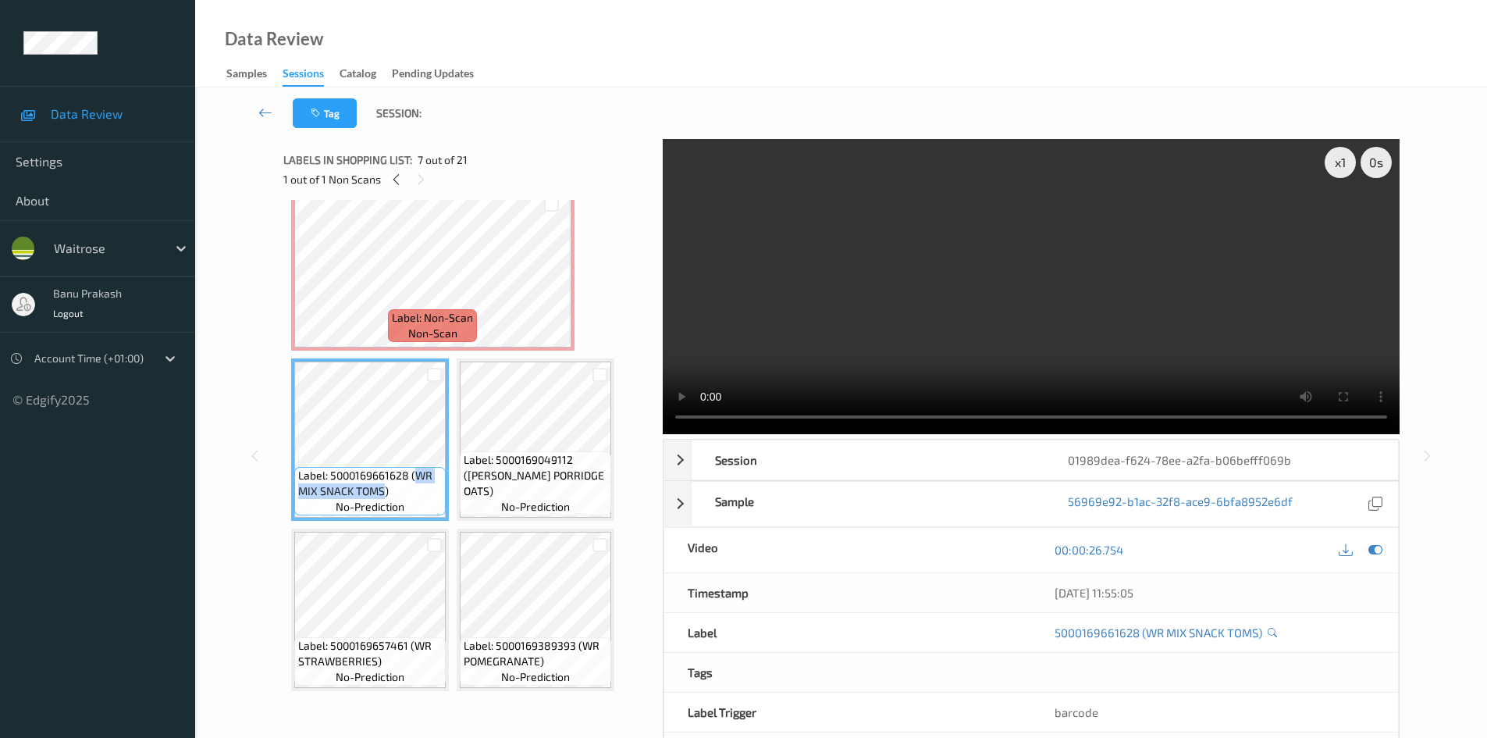
scroll to position [504, 0]
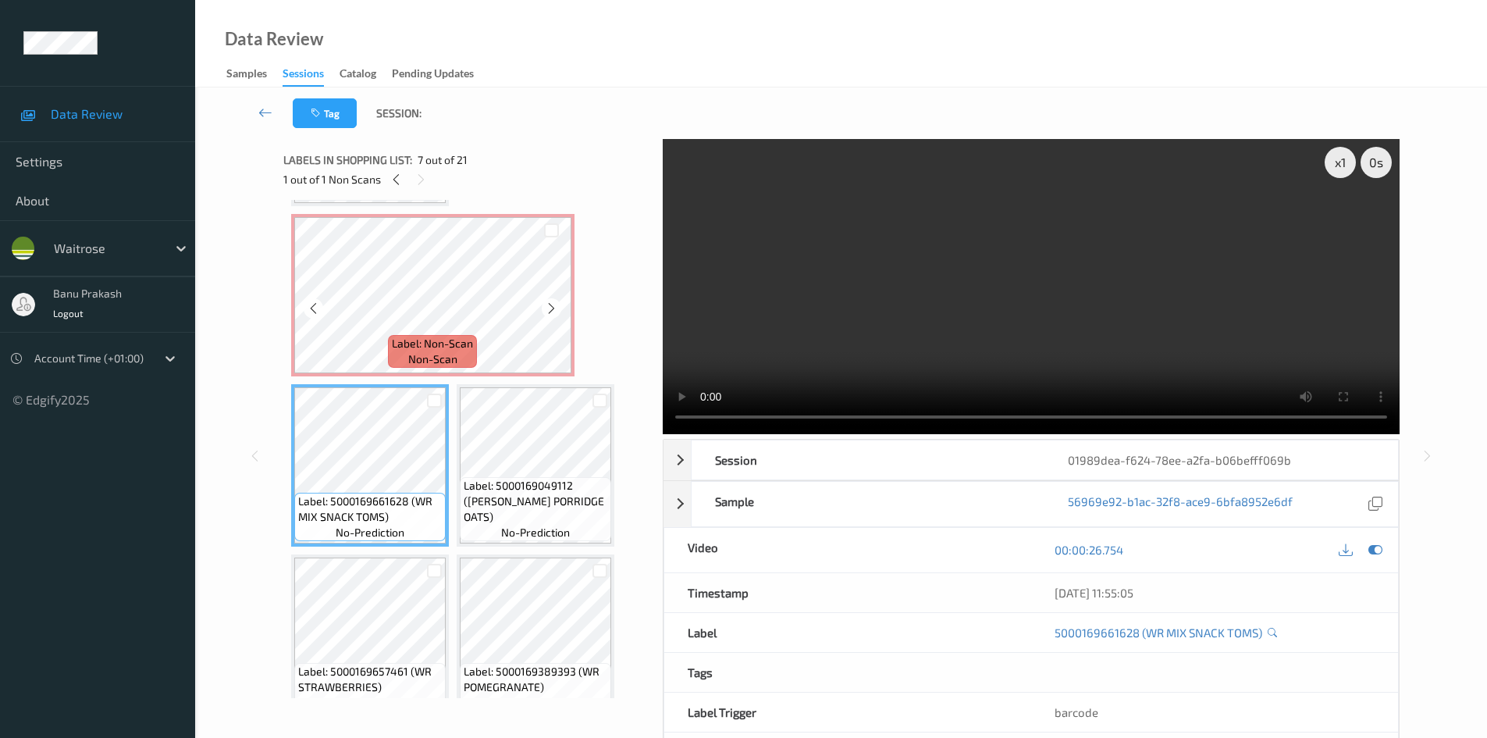
click at [430, 357] on span "non-scan" at bounding box center [432, 359] width 49 height 16
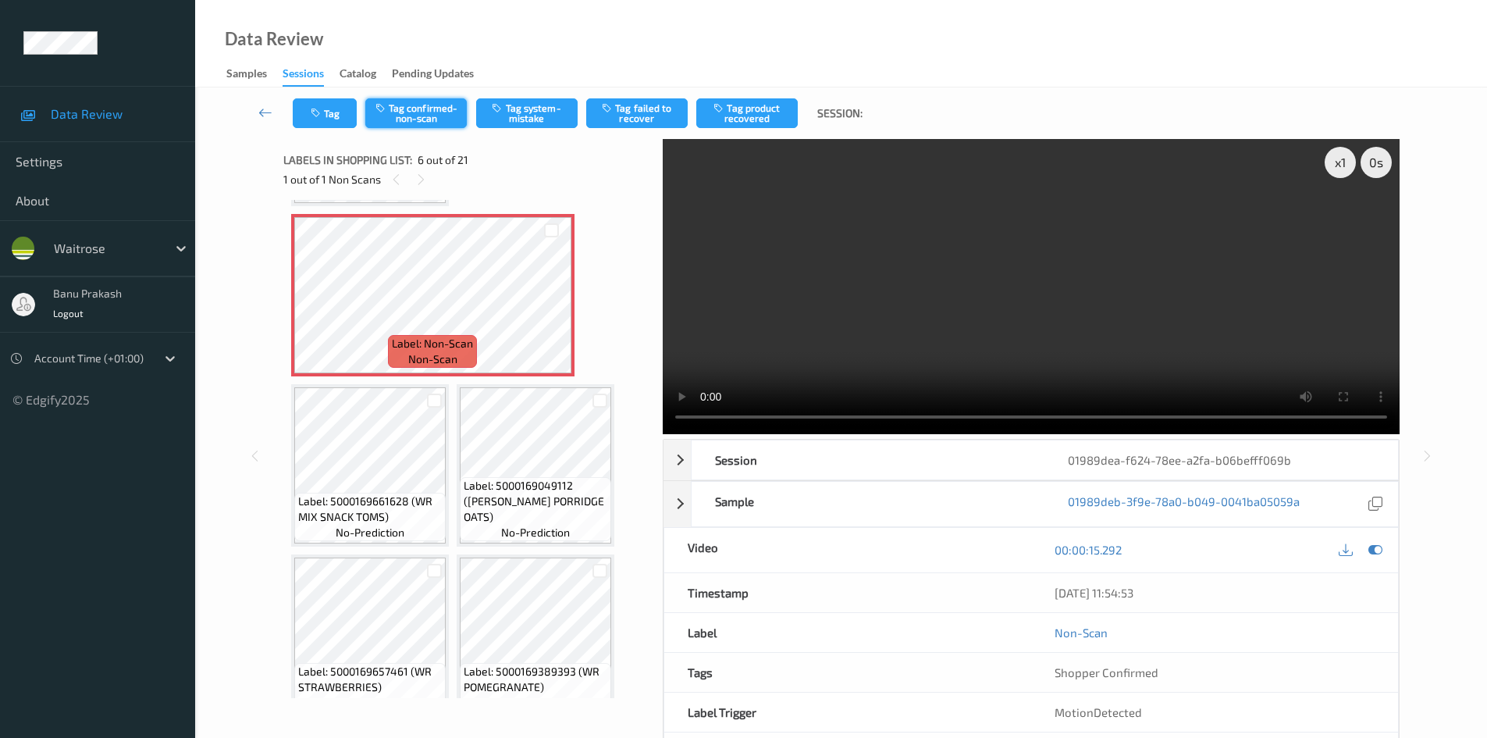
click at [439, 105] on button "Tag confirmed-non-scan" at bounding box center [415, 113] width 101 height 30
click at [759, 130] on div "Tag Untag confirmed-non-scan Tag system-mistake Tag failed to recover Tag produ…" at bounding box center [841, 113] width 1228 height 52
click at [753, 122] on button "Tag product recovered" at bounding box center [746, 113] width 101 height 30
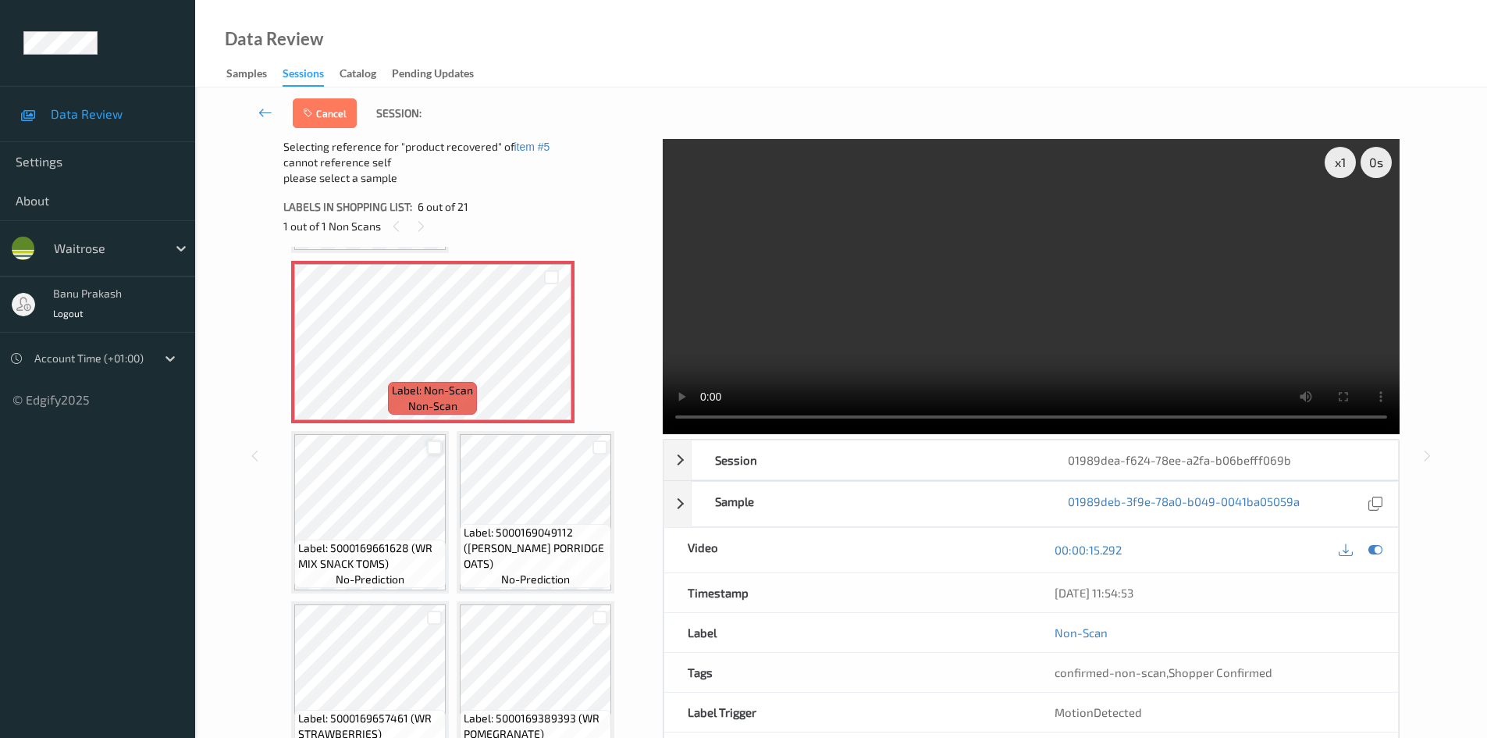
click at [434, 449] on div at bounding box center [434, 447] width 15 height 15
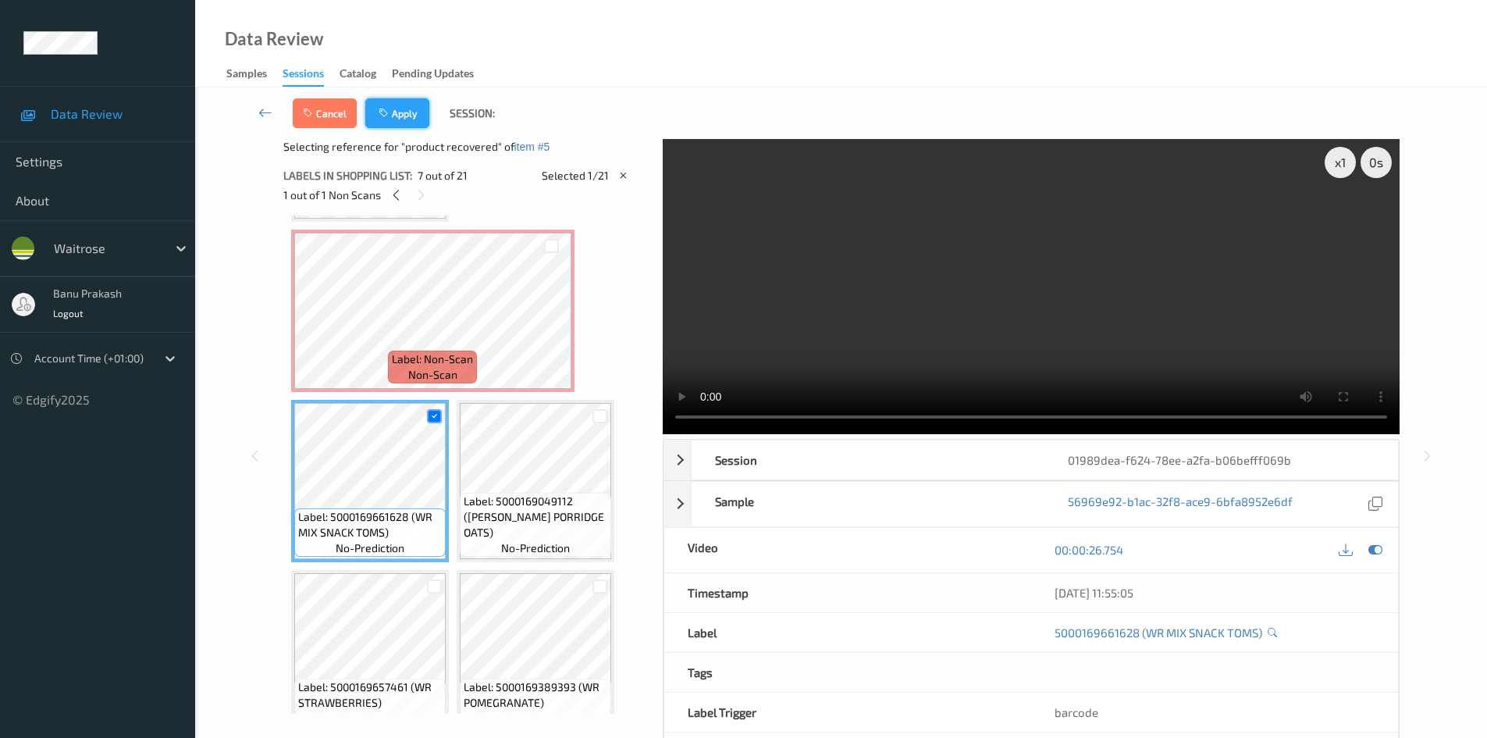
click at [407, 116] on button "Apply" at bounding box center [397, 113] width 64 height 30
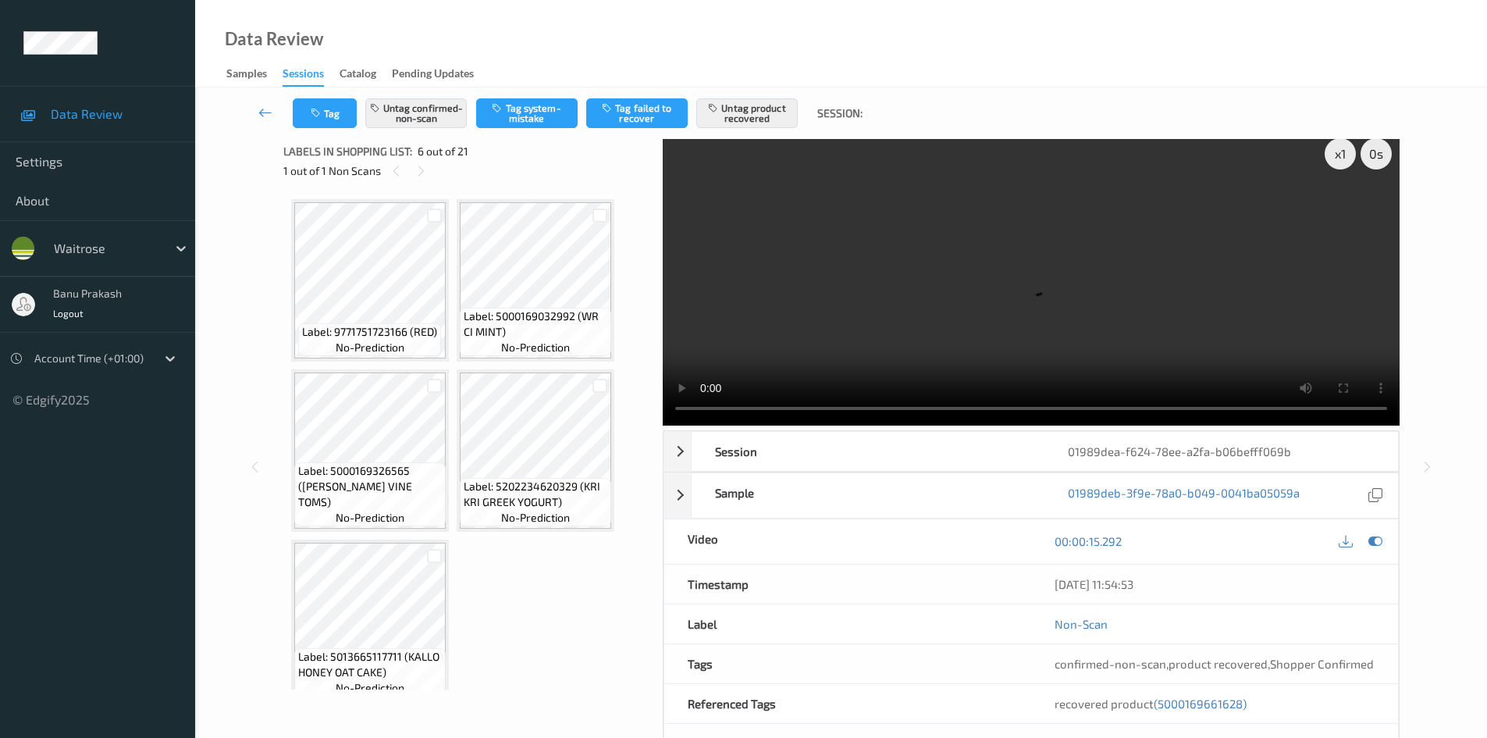
scroll to position [0, 0]
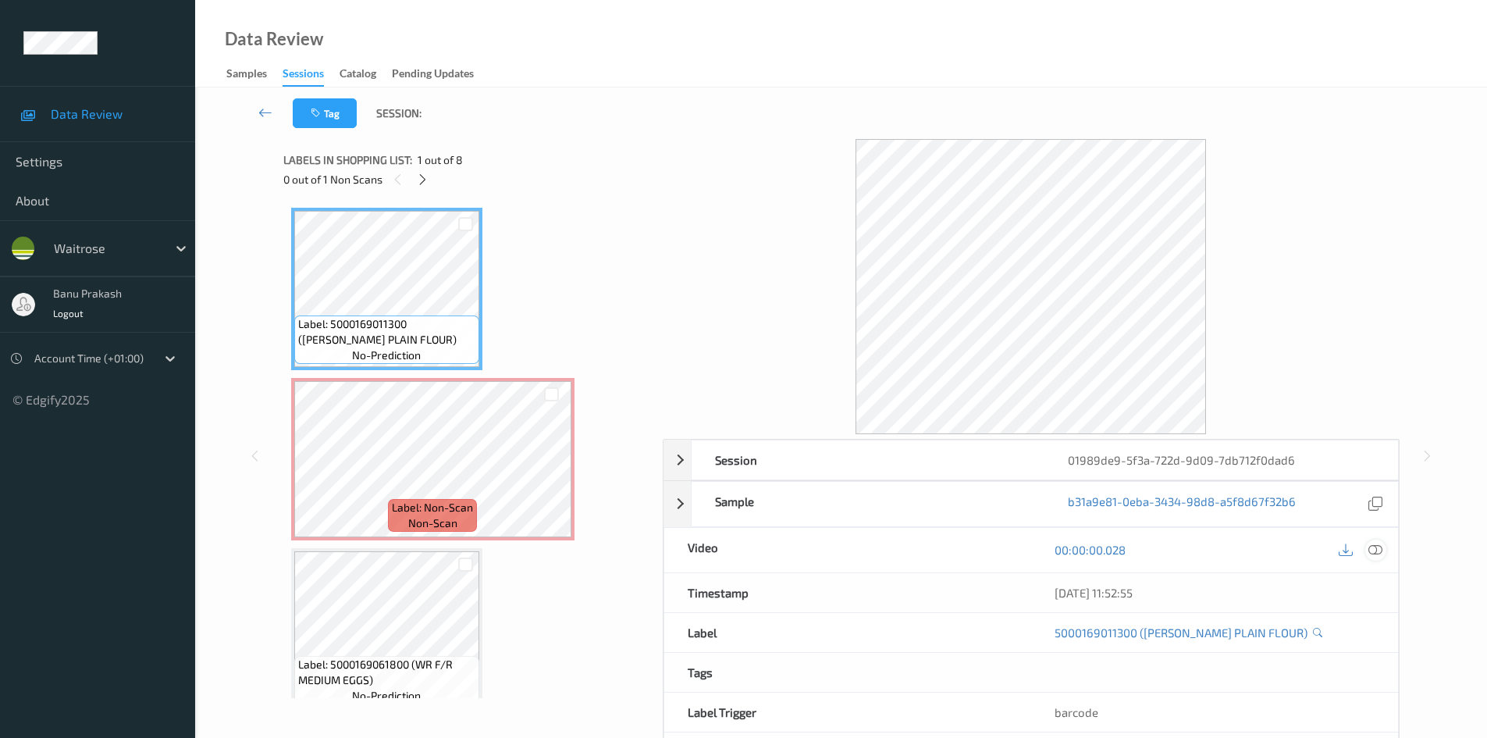
click at [1372, 551] on icon at bounding box center [1375, 549] width 14 height 14
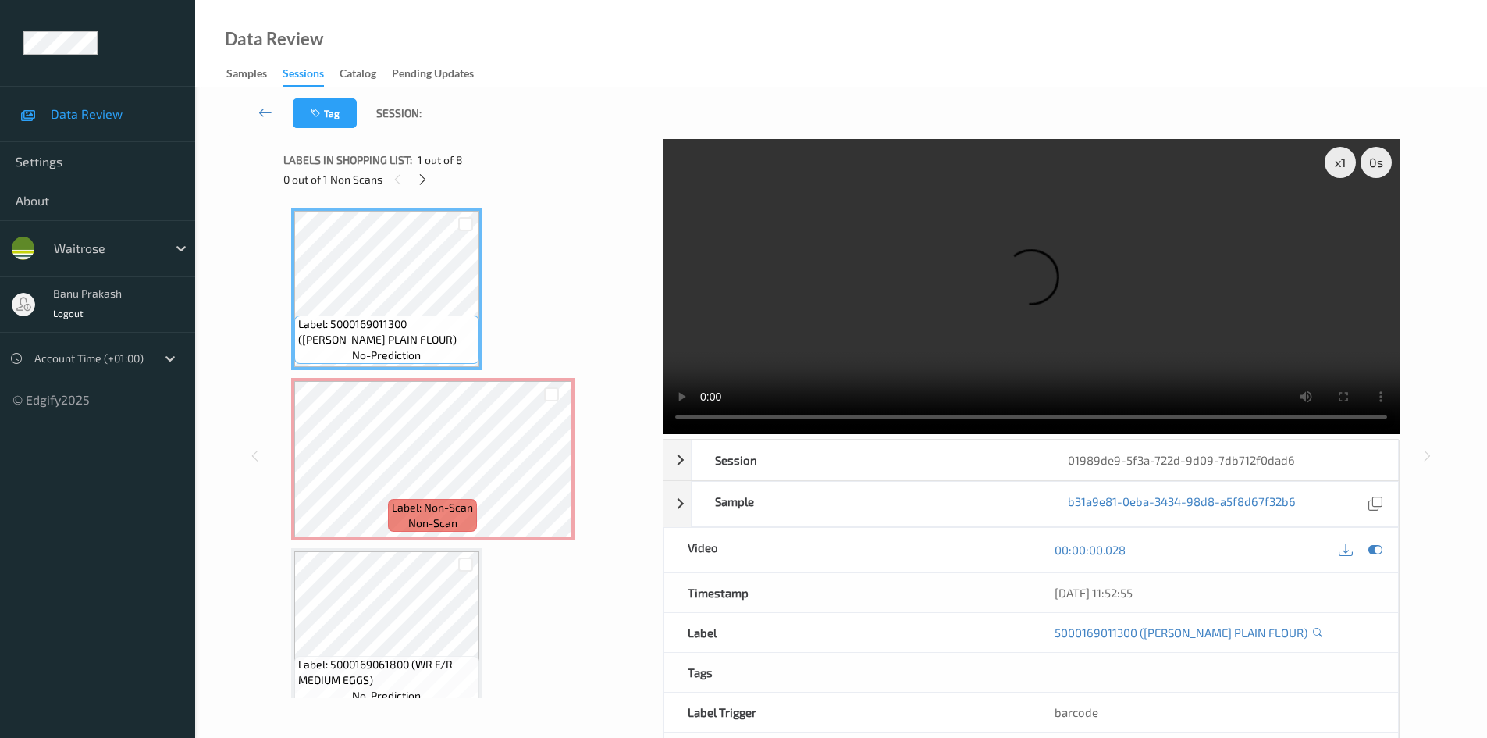
click at [692, 262] on video at bounding box center [1031, 286] width 737 height 295
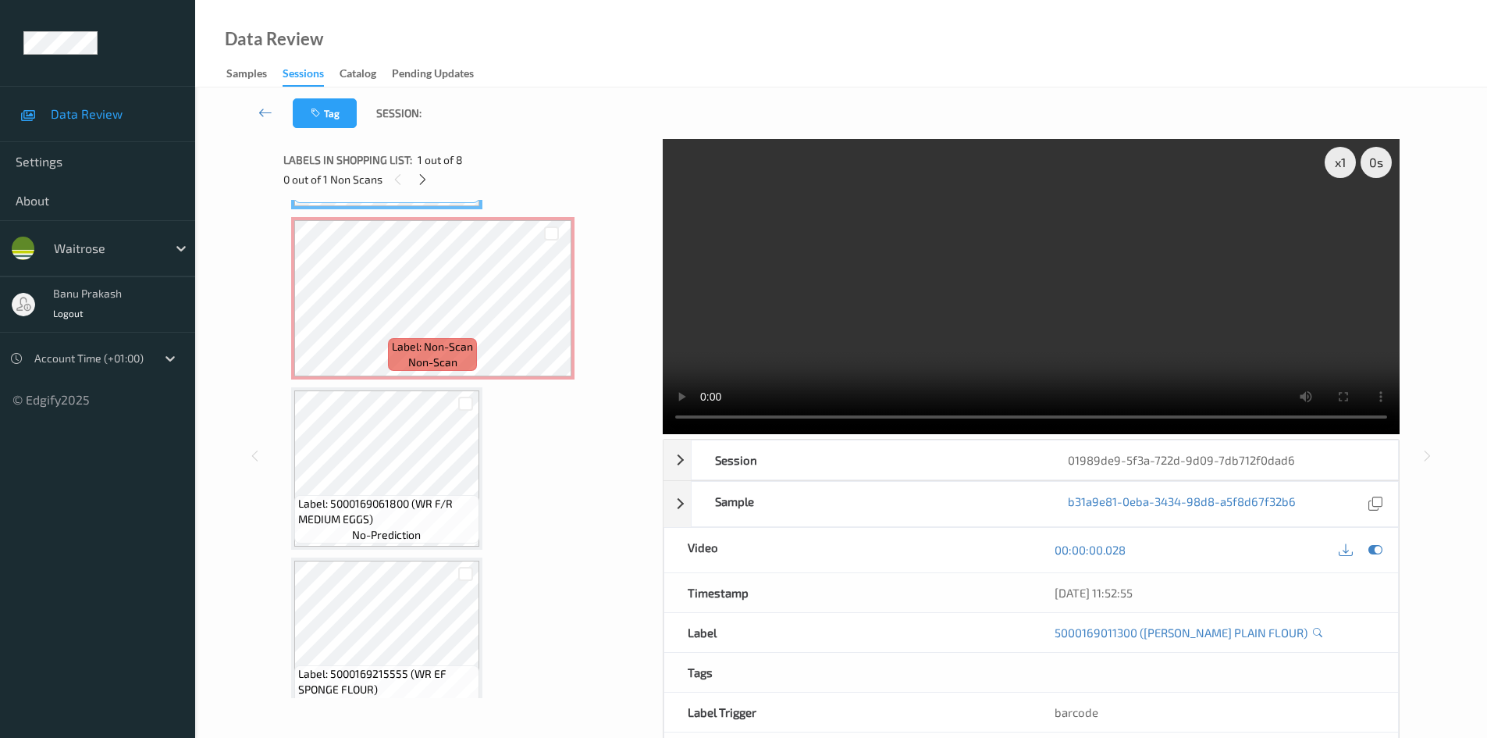
scroll to position [234, 0]
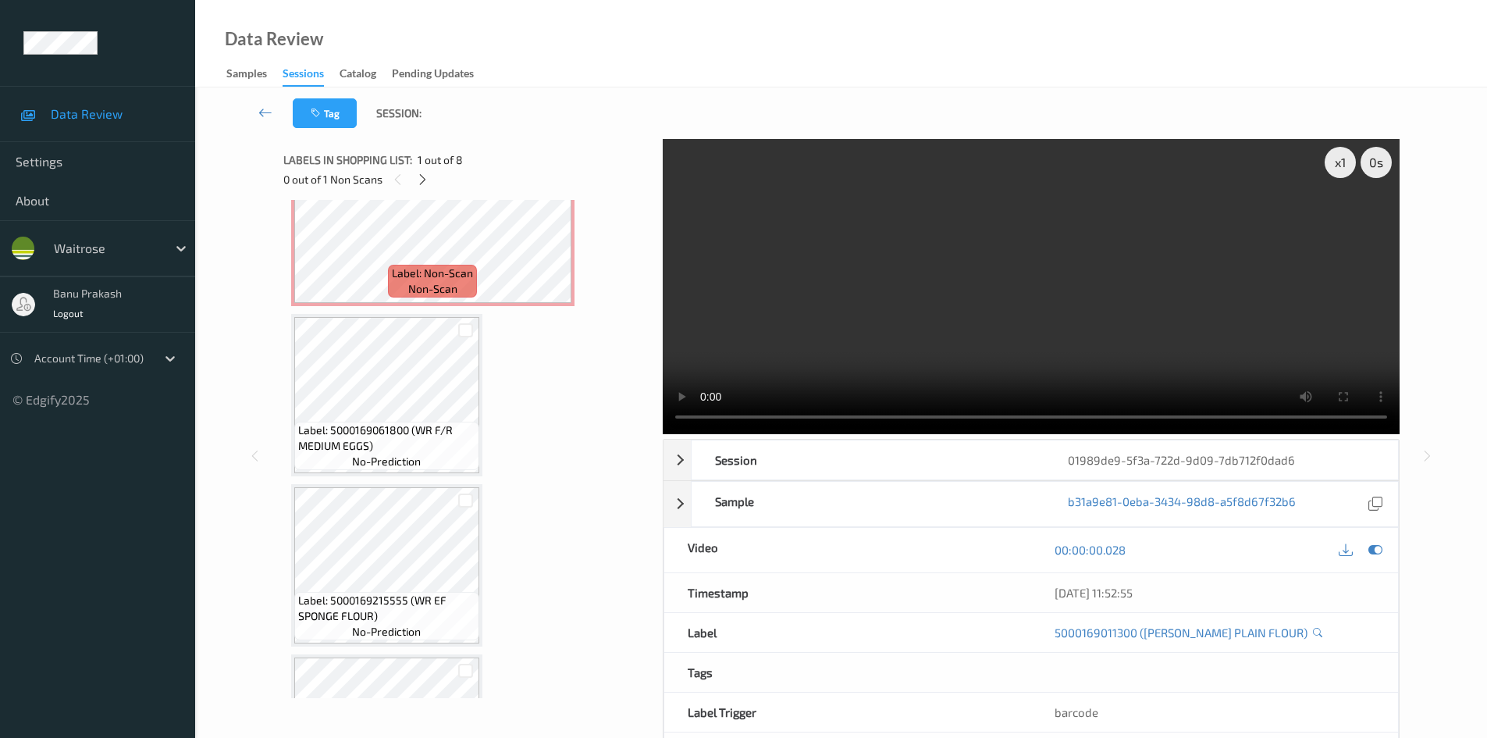
click at [867, 350] on video at bounding box center [1031, 286] width 737 height 295
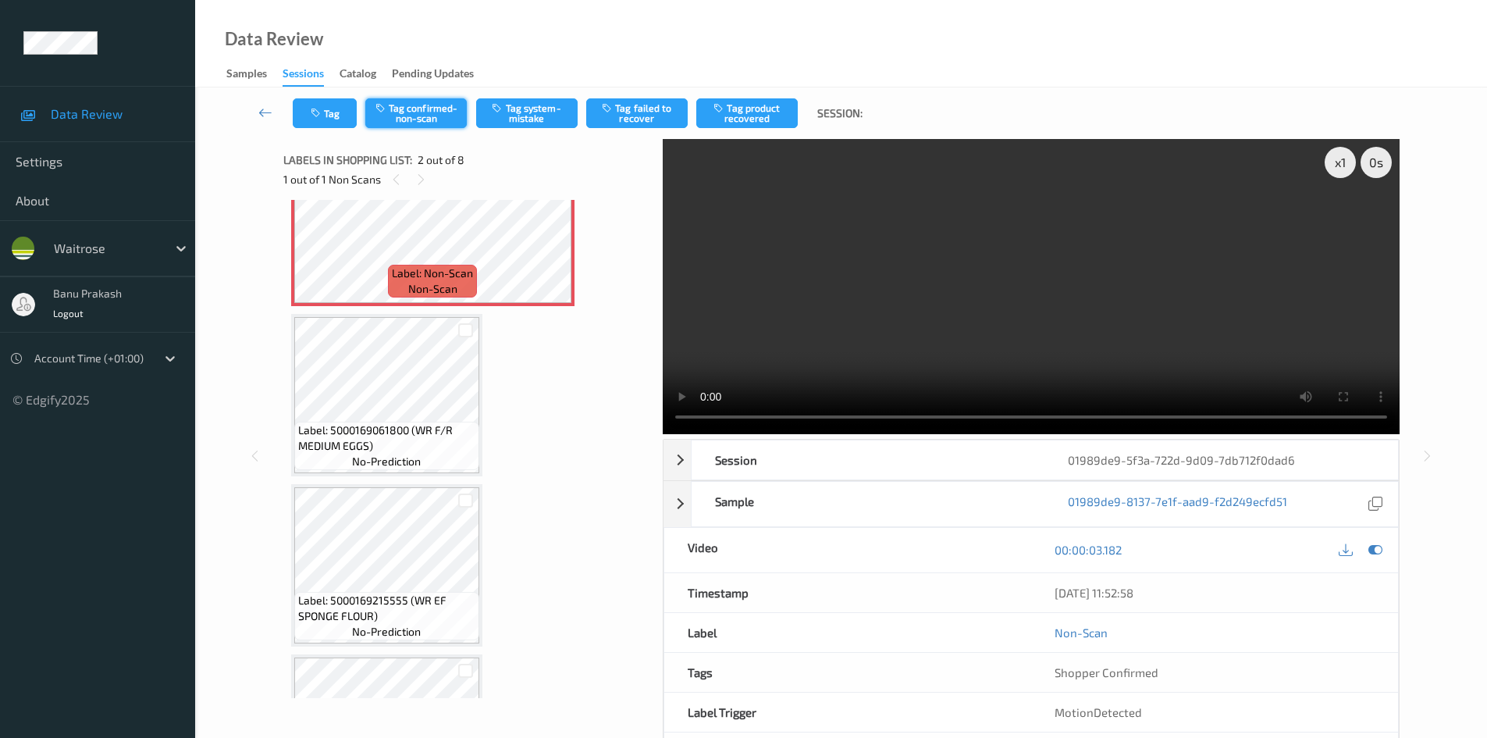
click at [414, 119] on button "Tag confirmed-non-scan" at bounding box center [415, 113] width 101 height 30
click at [429, 112] on button "Tag confirmed-non-scan" at bounding box center [415, 113] width 101 height 30
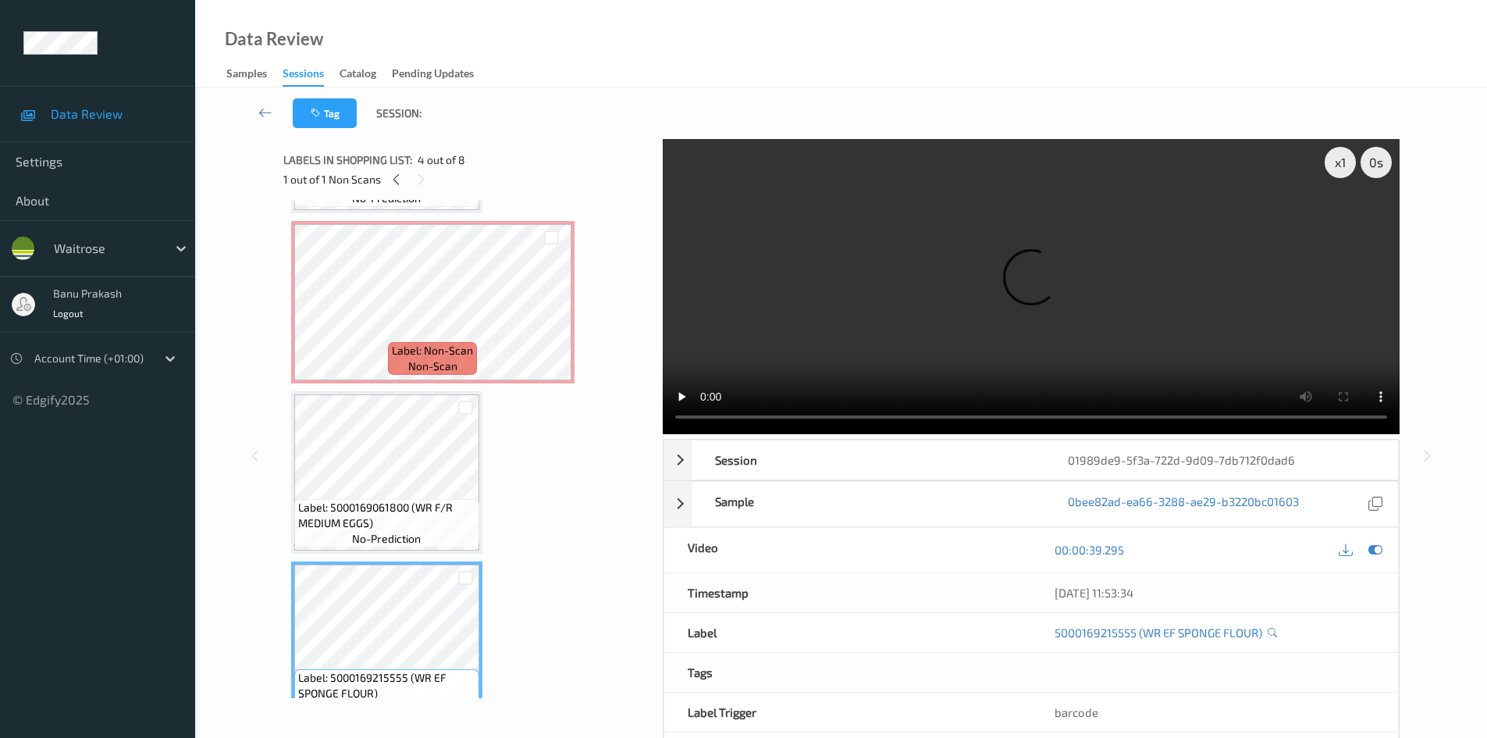
scroll to position [156, 0]
click at [432, 344] on span "Label: Non-Scan" at bounding box center [432, 351] width 81 height 16
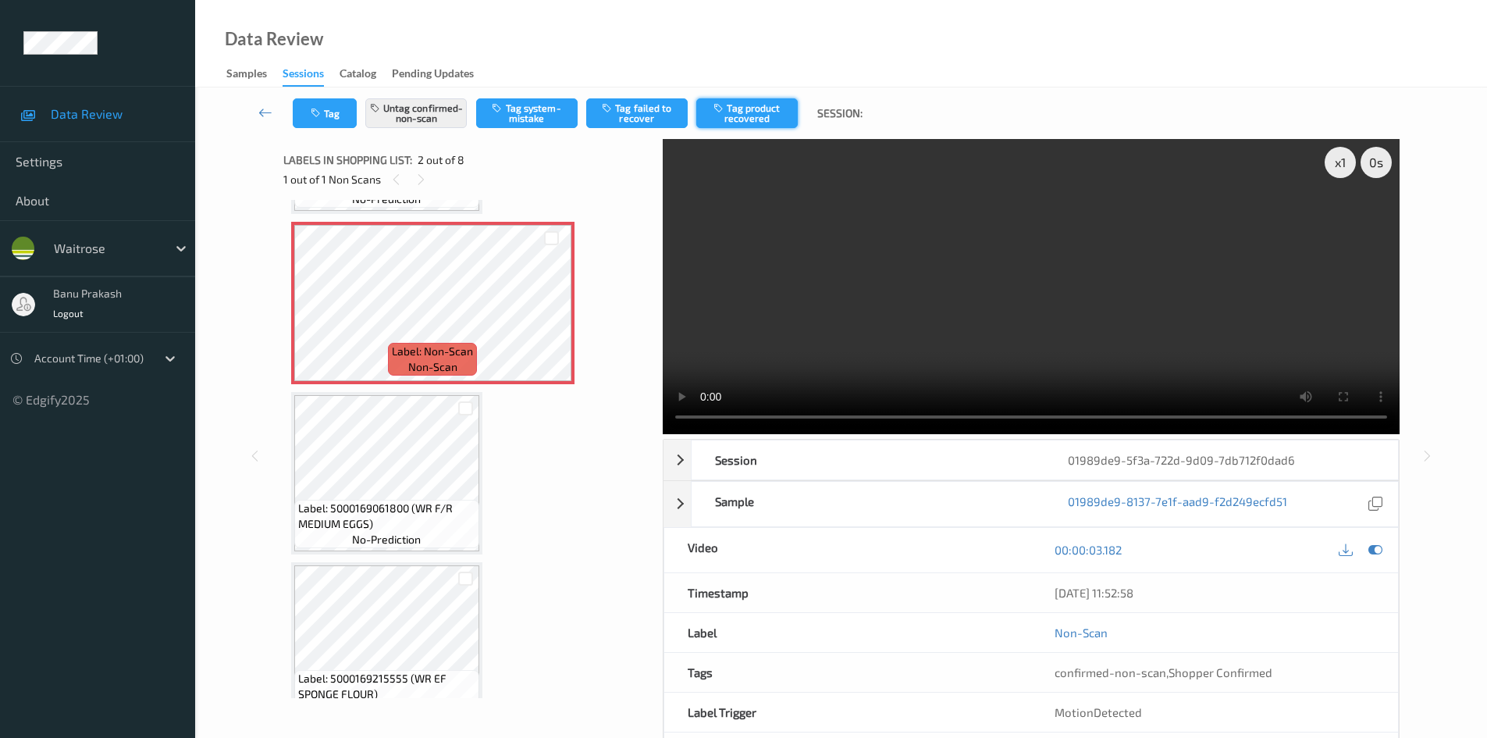
click at [742, 110] on button "Tag product recovered" at bounding box center [746, 113] width 101 height 30
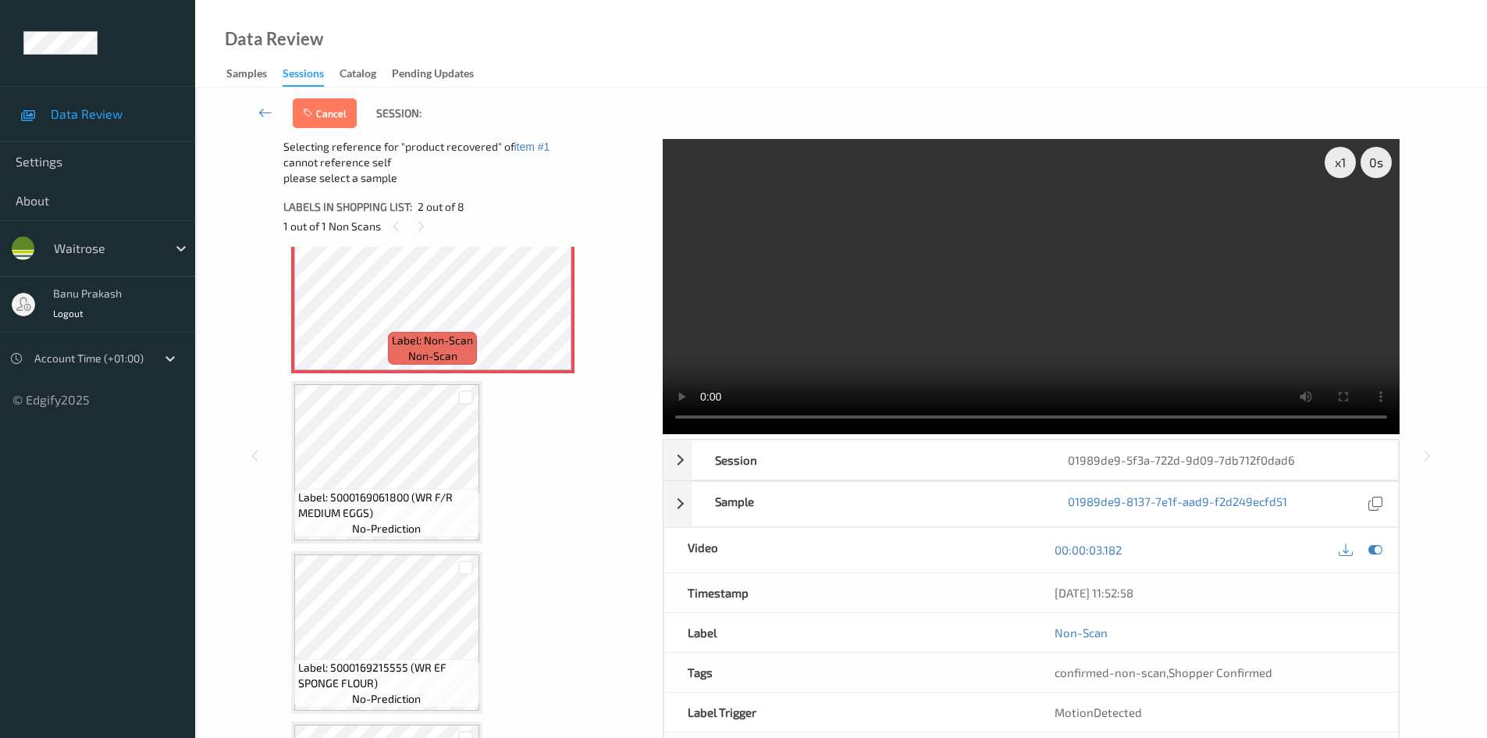
scroll to position [312, 0]
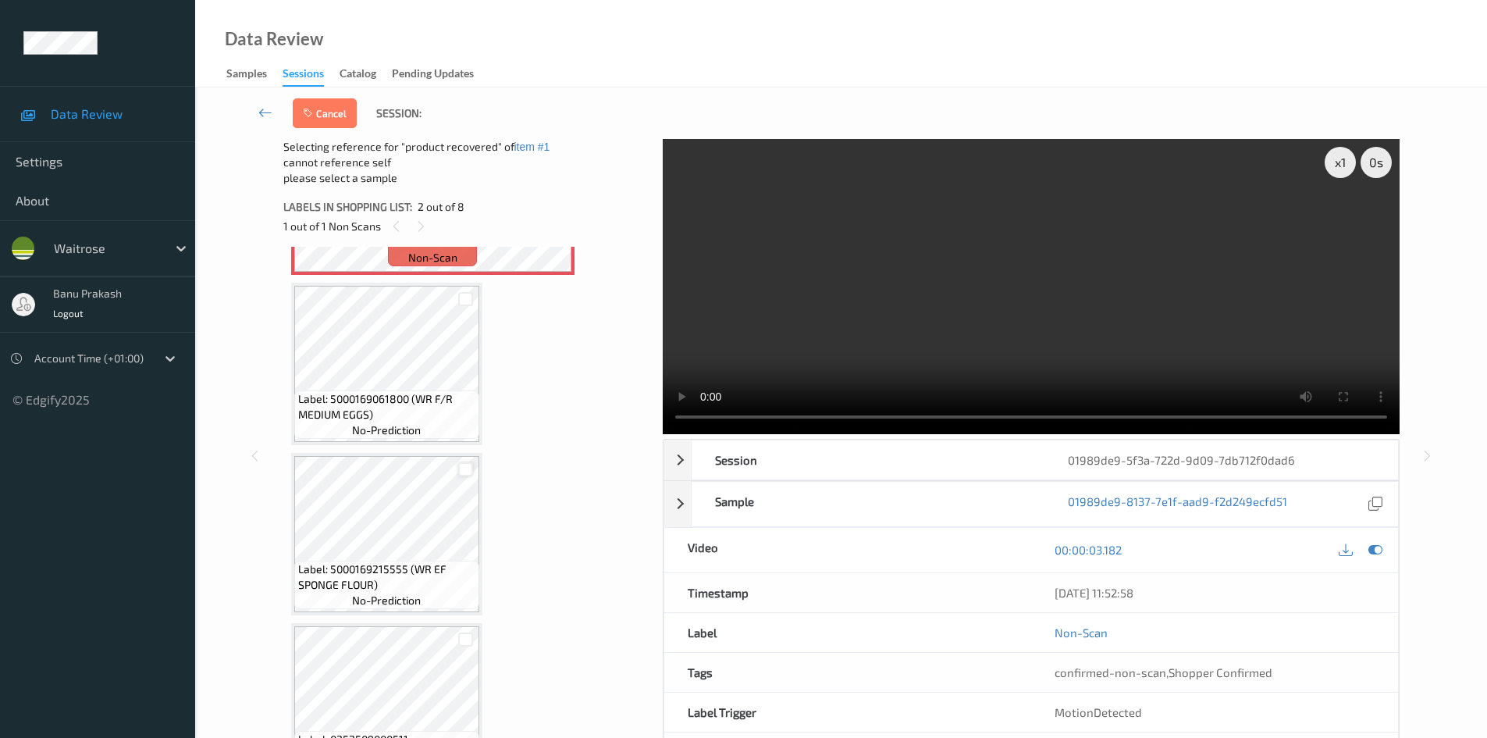
click at [464, 471] on div at bounding box center [465, 469] width 15 height 15
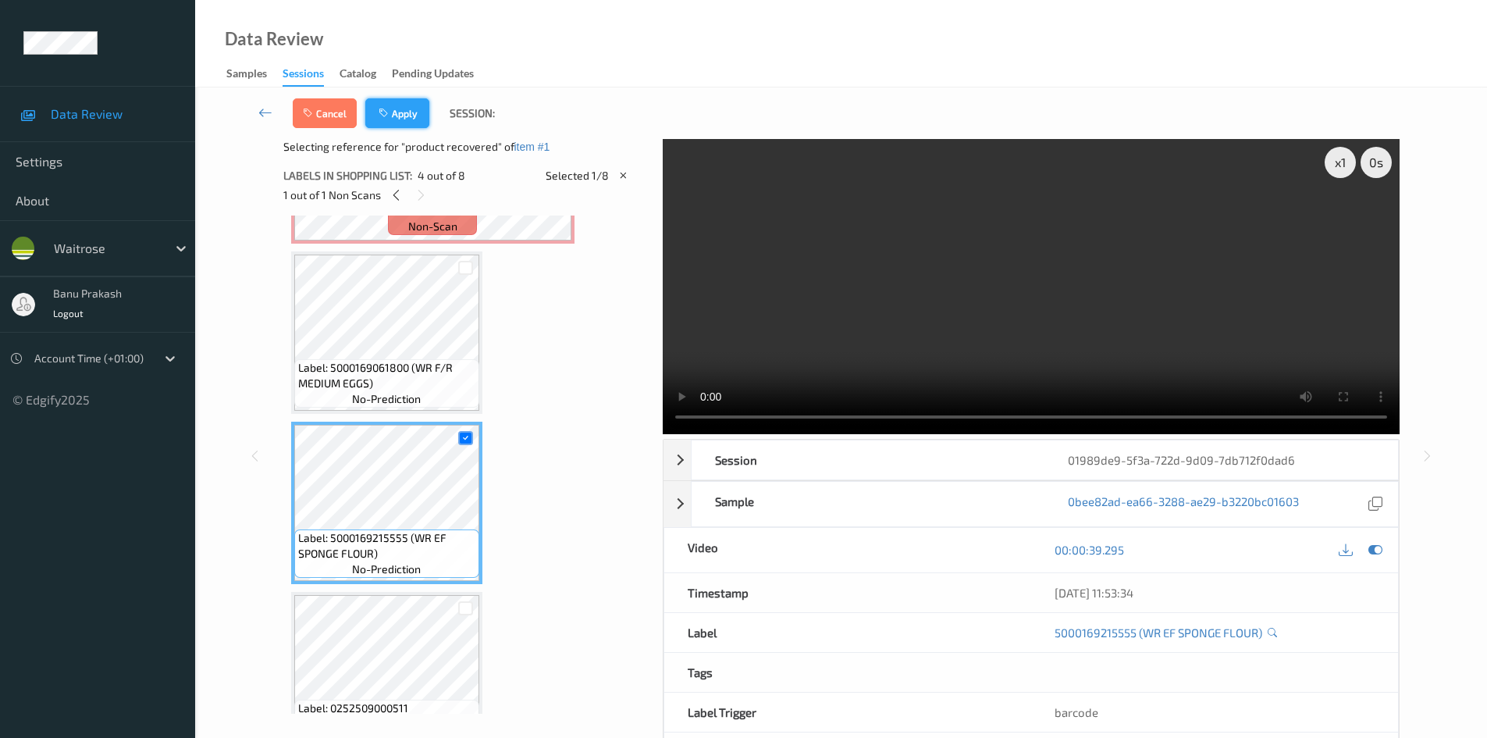
click at [414, 119] on button "Apply" at bounding box center [397, 113] width 64 height 30
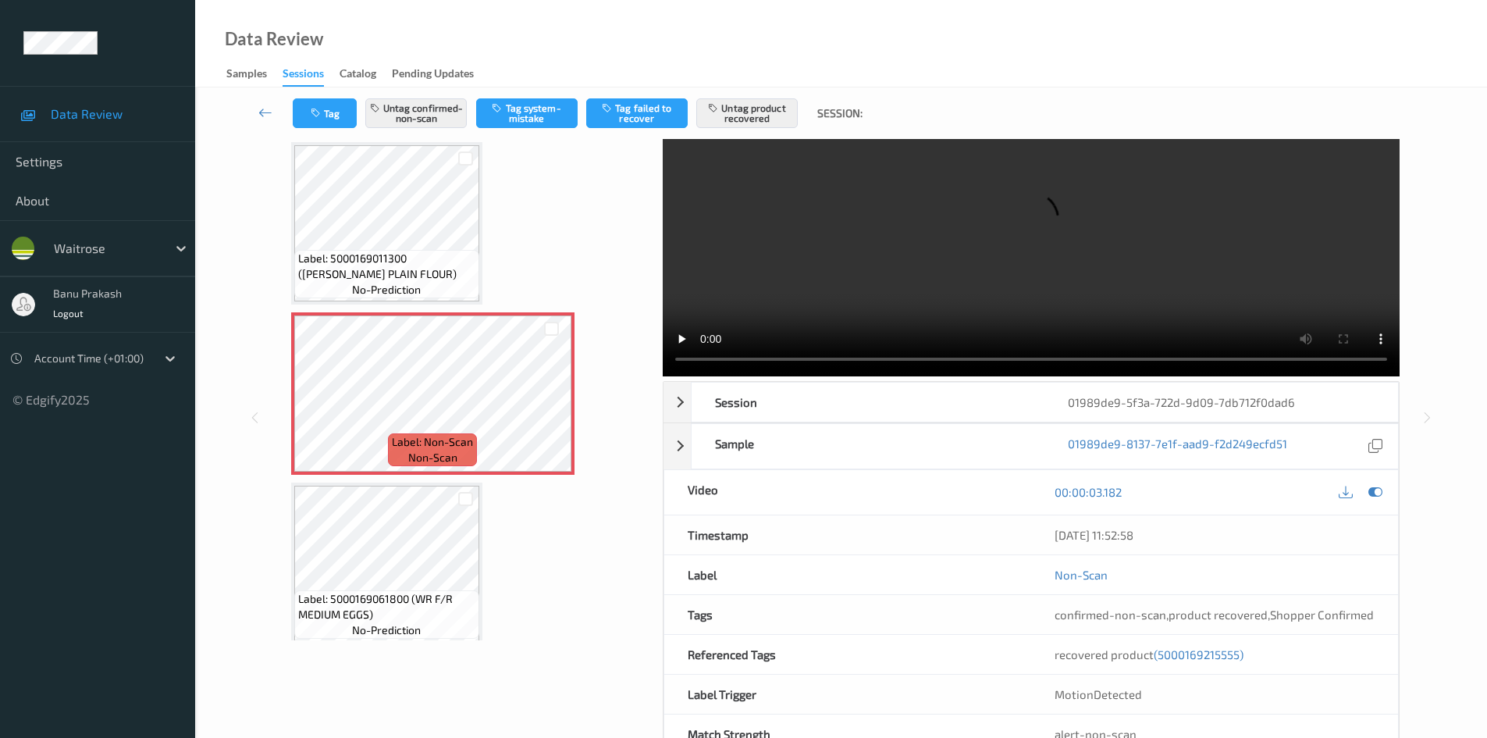
scroll to position [0, 0]
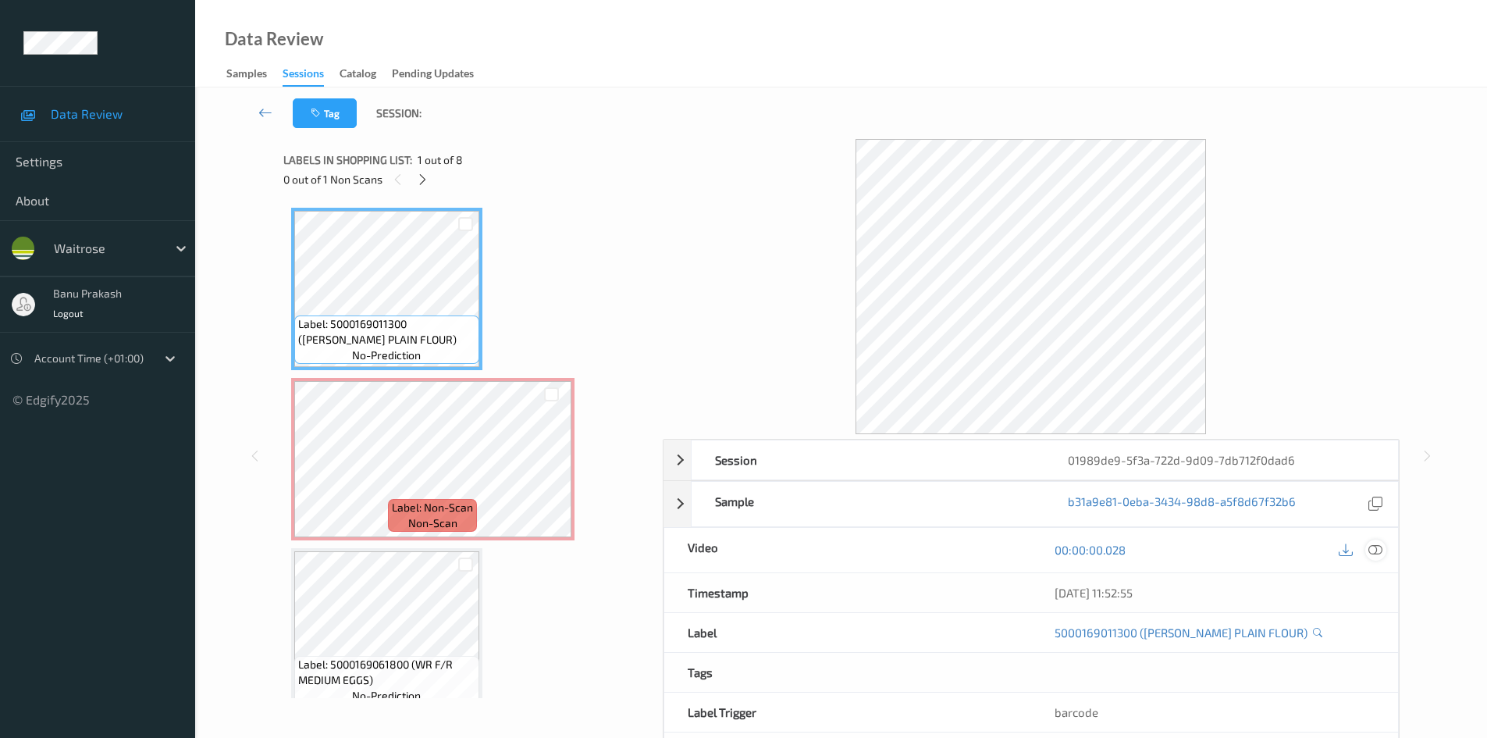
click at [1371, 551] on icon at bounding box center [1375, 549] width 14 height 14
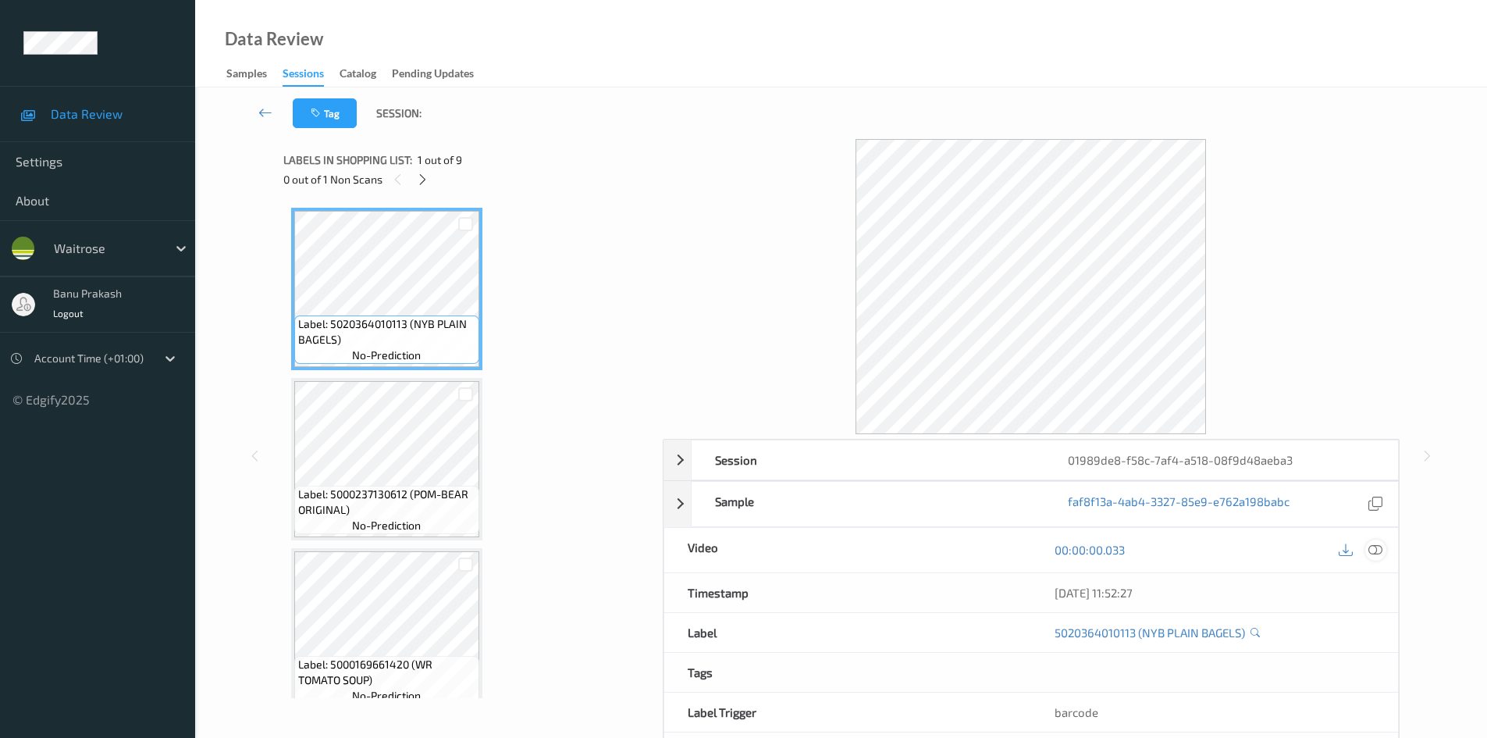
click at [1376, 547] on icon at bounding box center [1375, 549] width 14 height 14
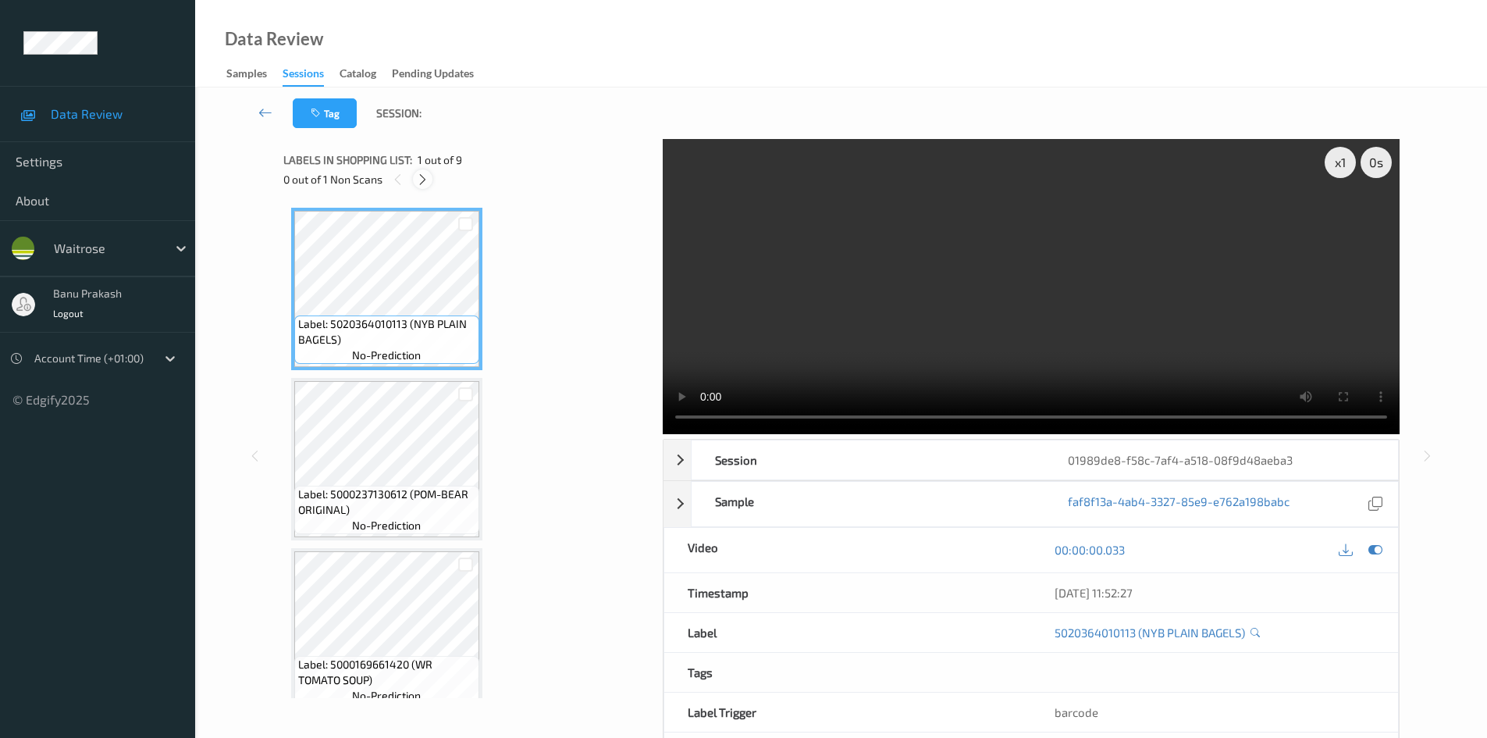
click at [424, 180] on icon at bounding box center [422, 179] width 13 height 14
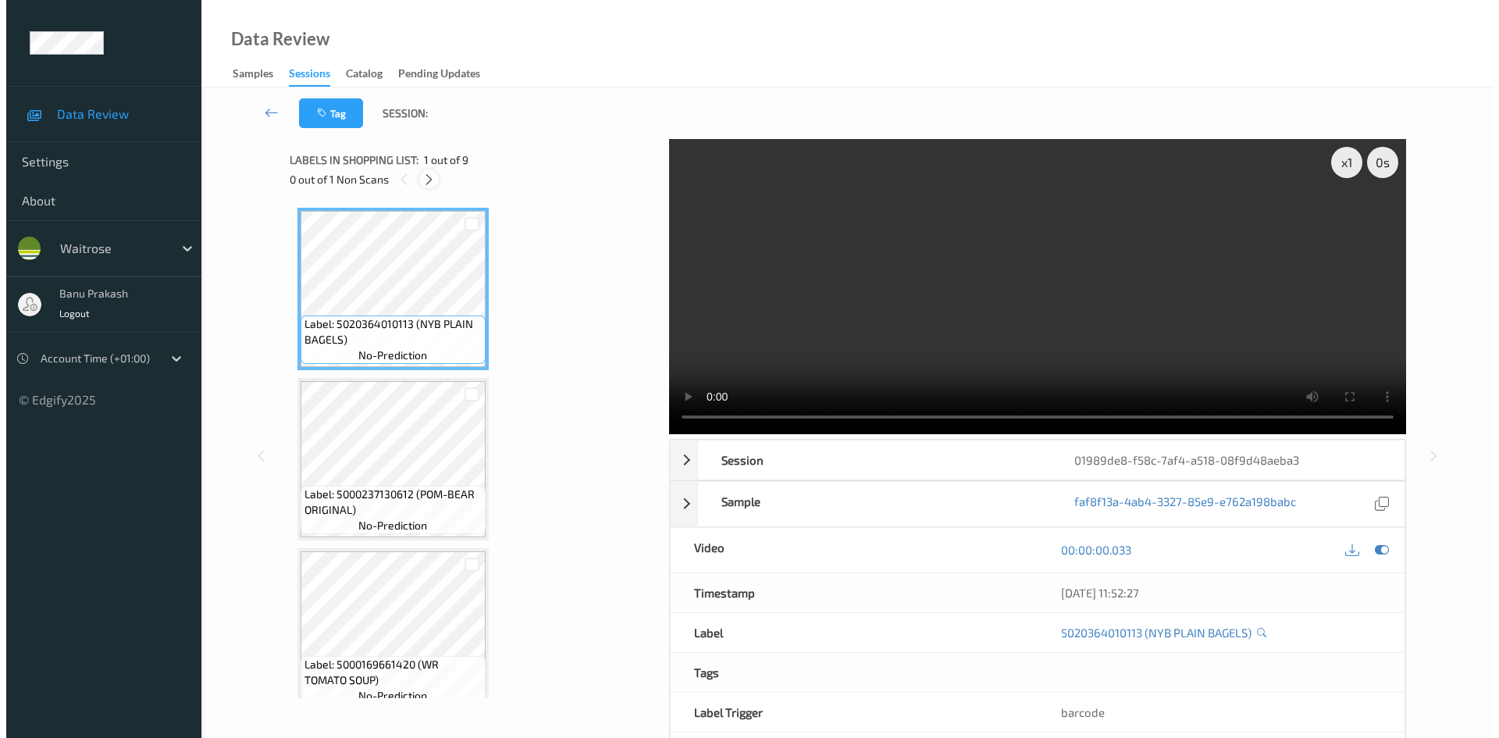
scroll to position [1041, 0]
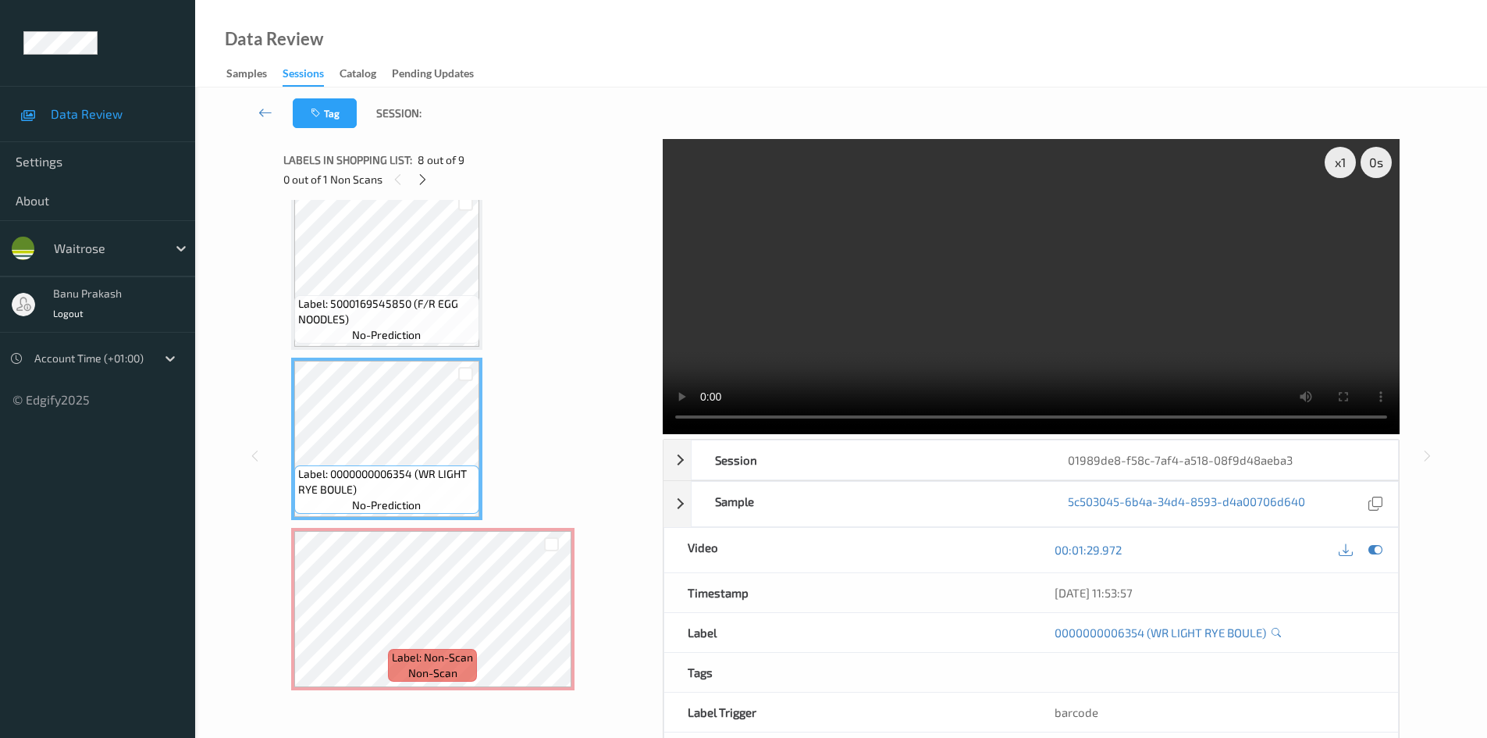
click at [926, 294] on video at bounding box center [1031, 286] width 737 height 295
click at [898, 315] on video at bounding box center [1031, 286] width 737 height 295
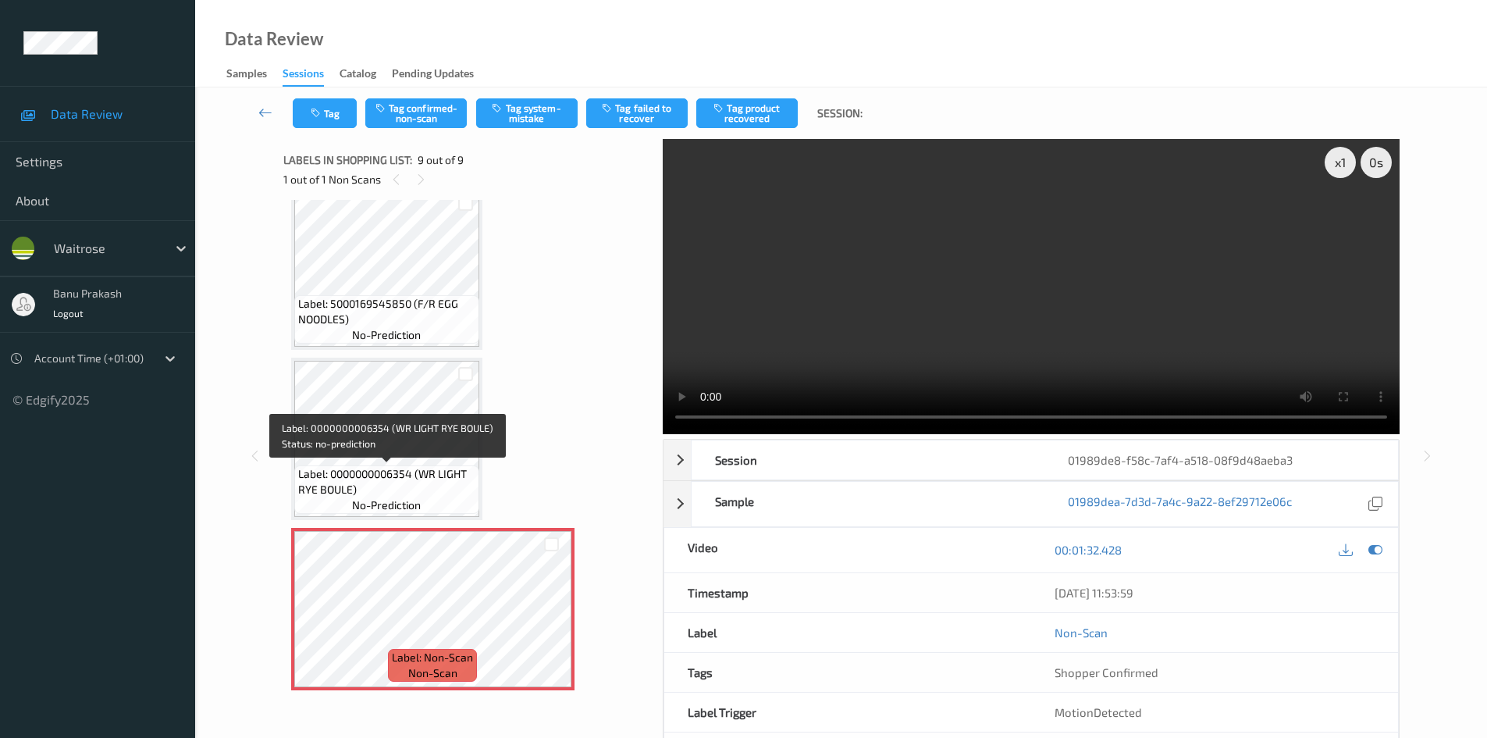
click at [332, 472] on span "Label: 0000000006354 (WR LIGHT RYE BOULE)" at bounding box center [386, 481] width 177 height 31
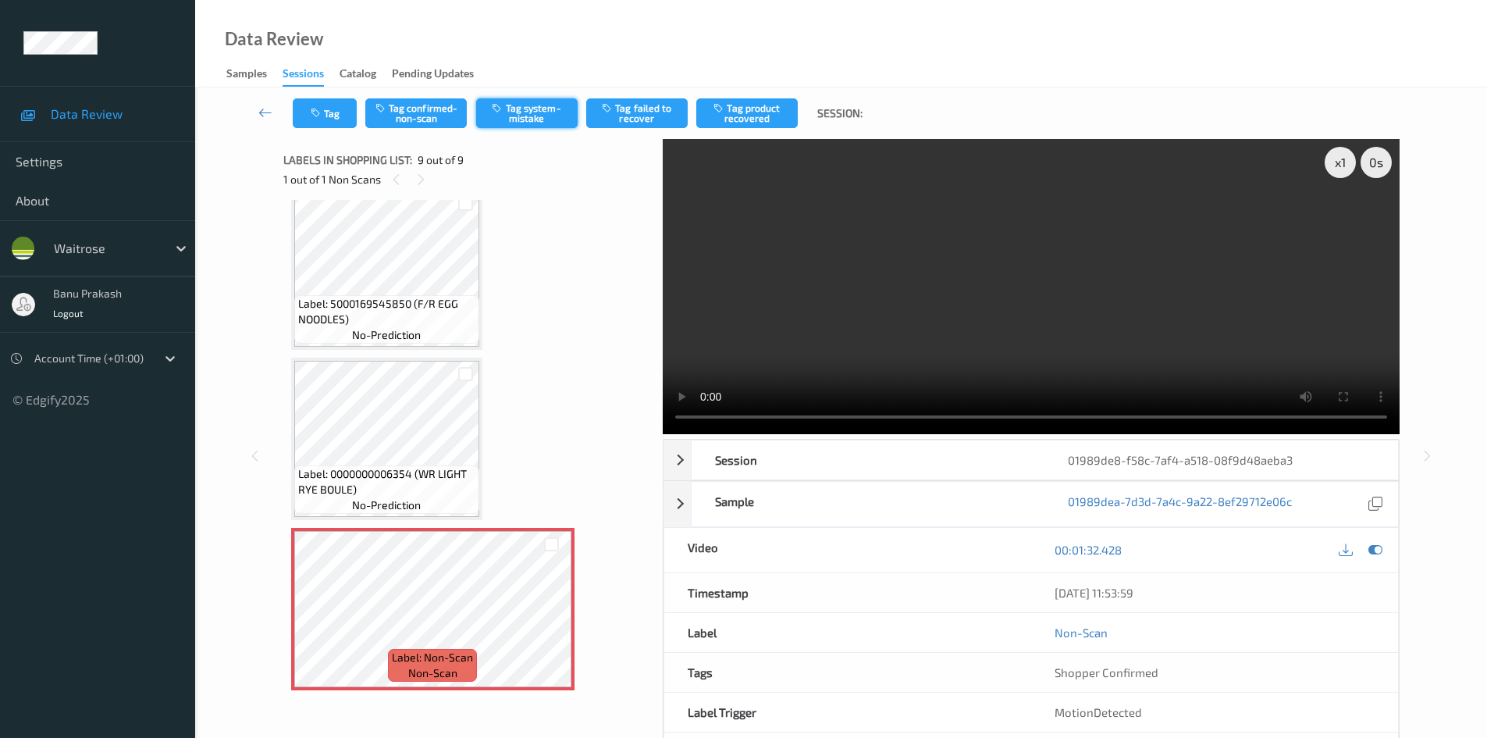
click at [535, 102] on button "Tag system-mistake" at bounding box center [526, 113] width 101 height 30
click at [317, 109] on icon "button" at bounding box center [317, 113] width 13 height 11
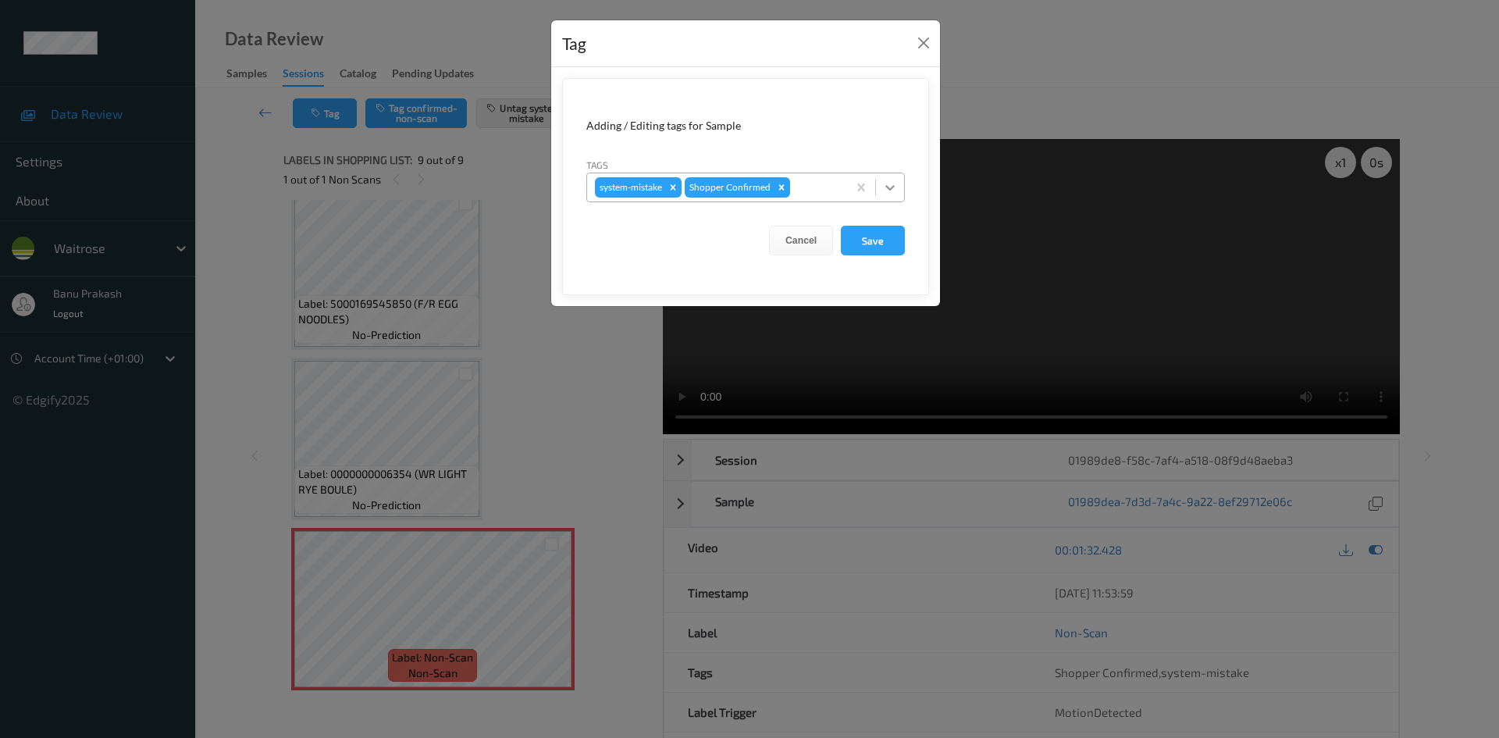
click at [883, 183] on icon at bounding box center [890, 188] width 16 height 16
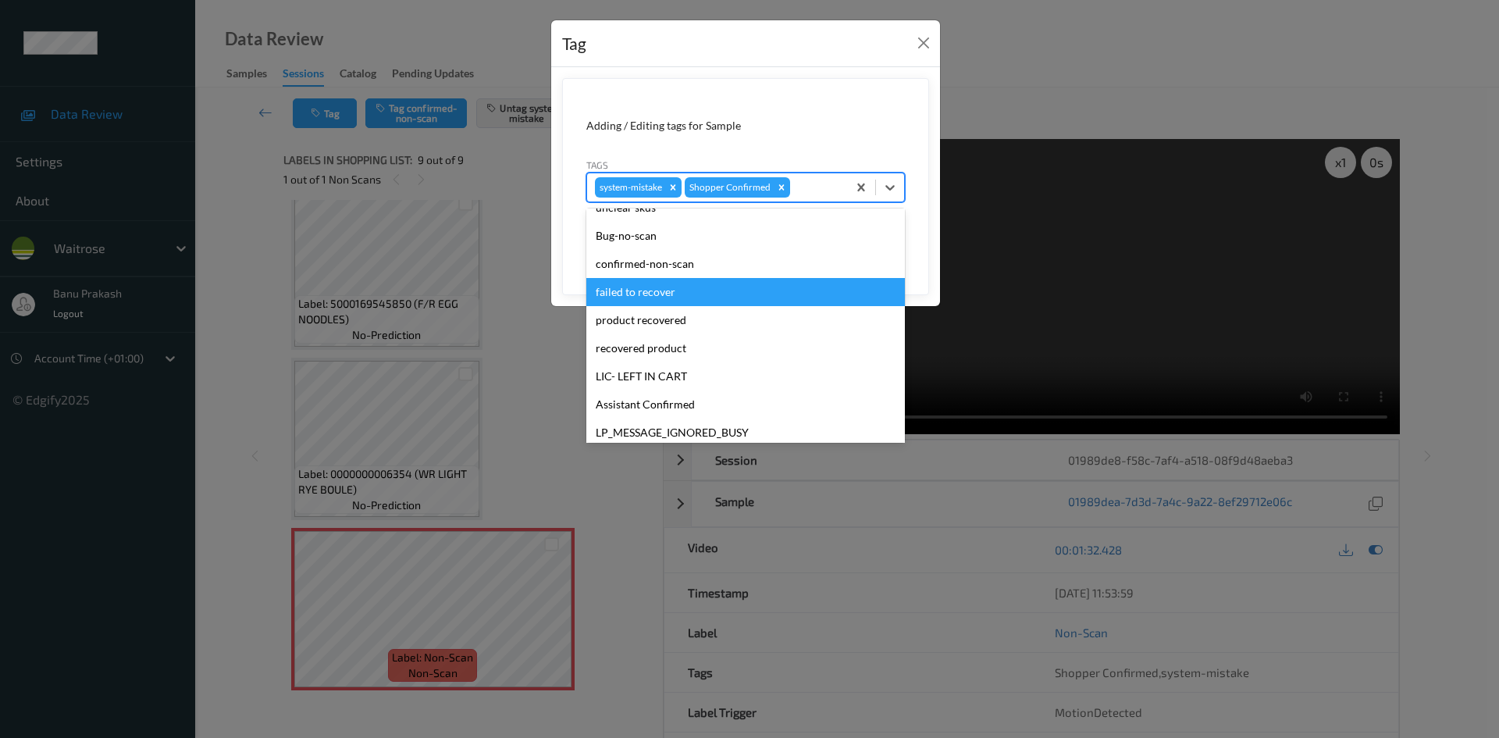
scroll to position [234, 0]
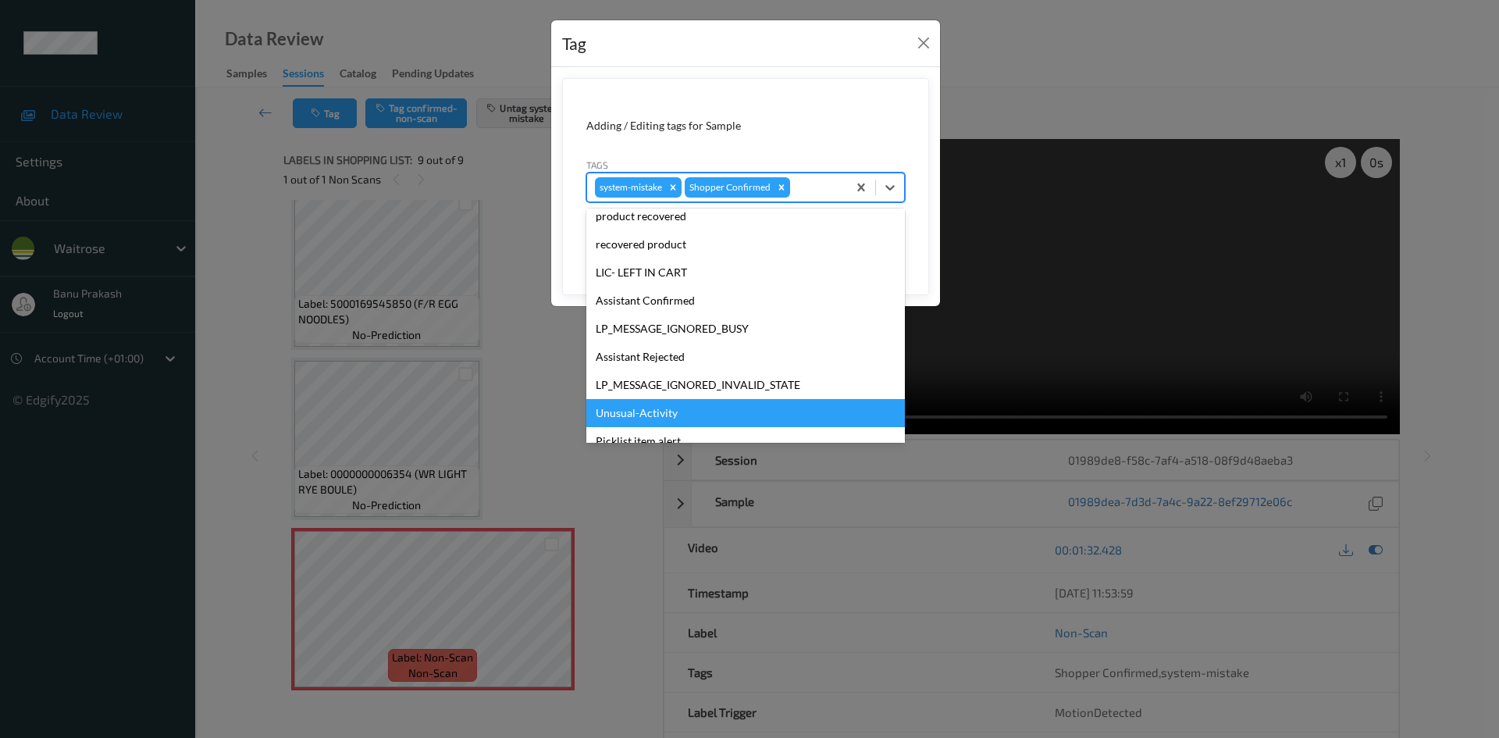
click at [670, 406] on div "Unusual-Activity" at bounding box center [745, 413] width 318 height 28
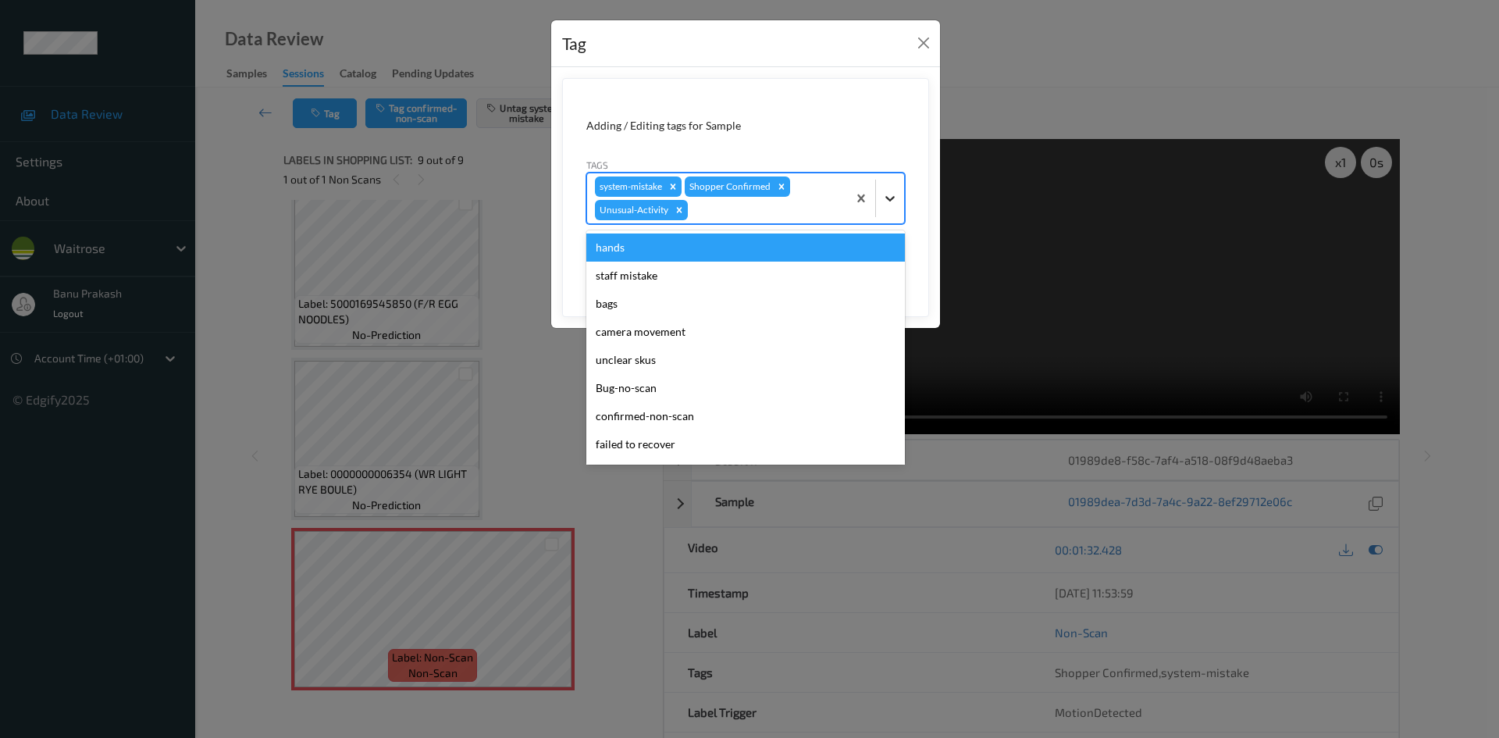
click at [887, 207] on div at bounding box center [890, 198] width 28 height 28
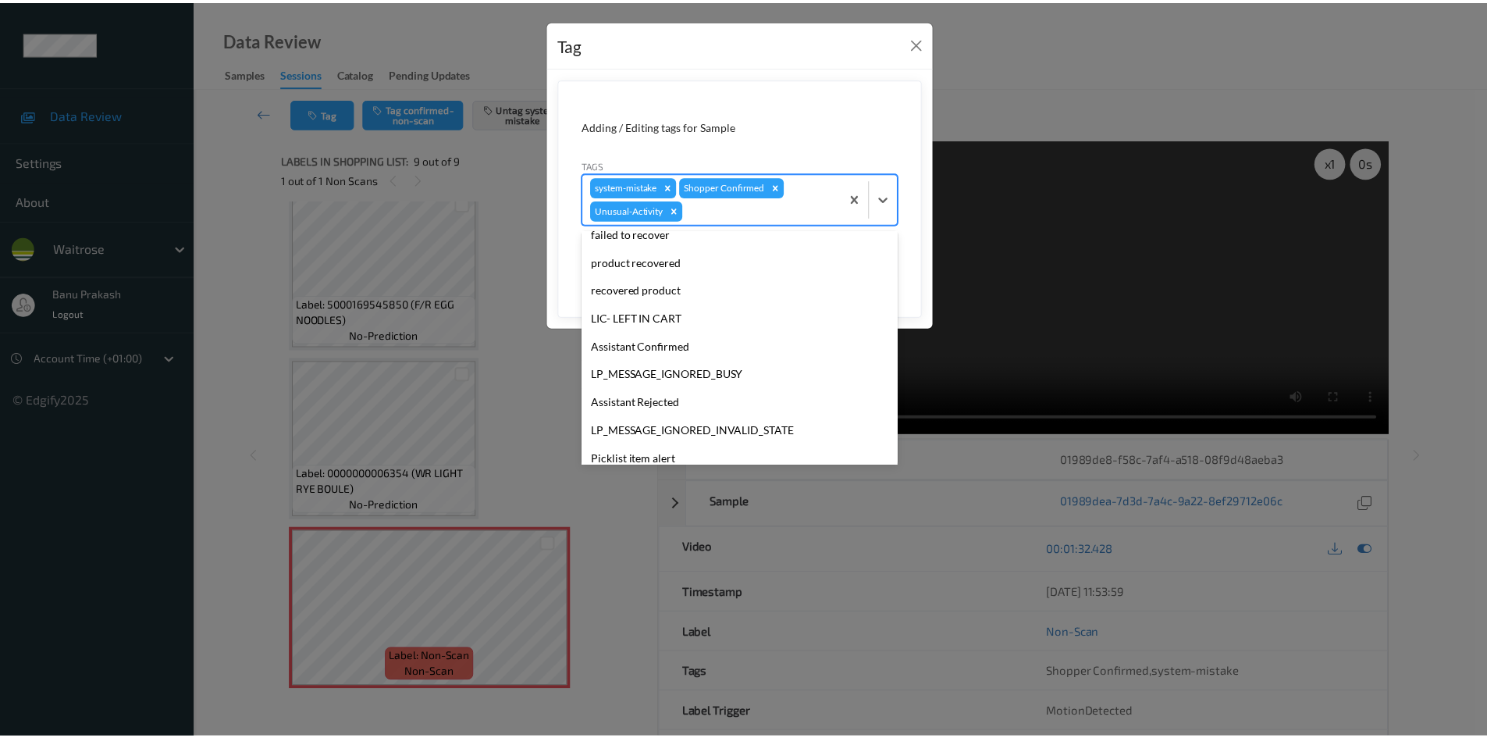
scroll to position [278, 0]
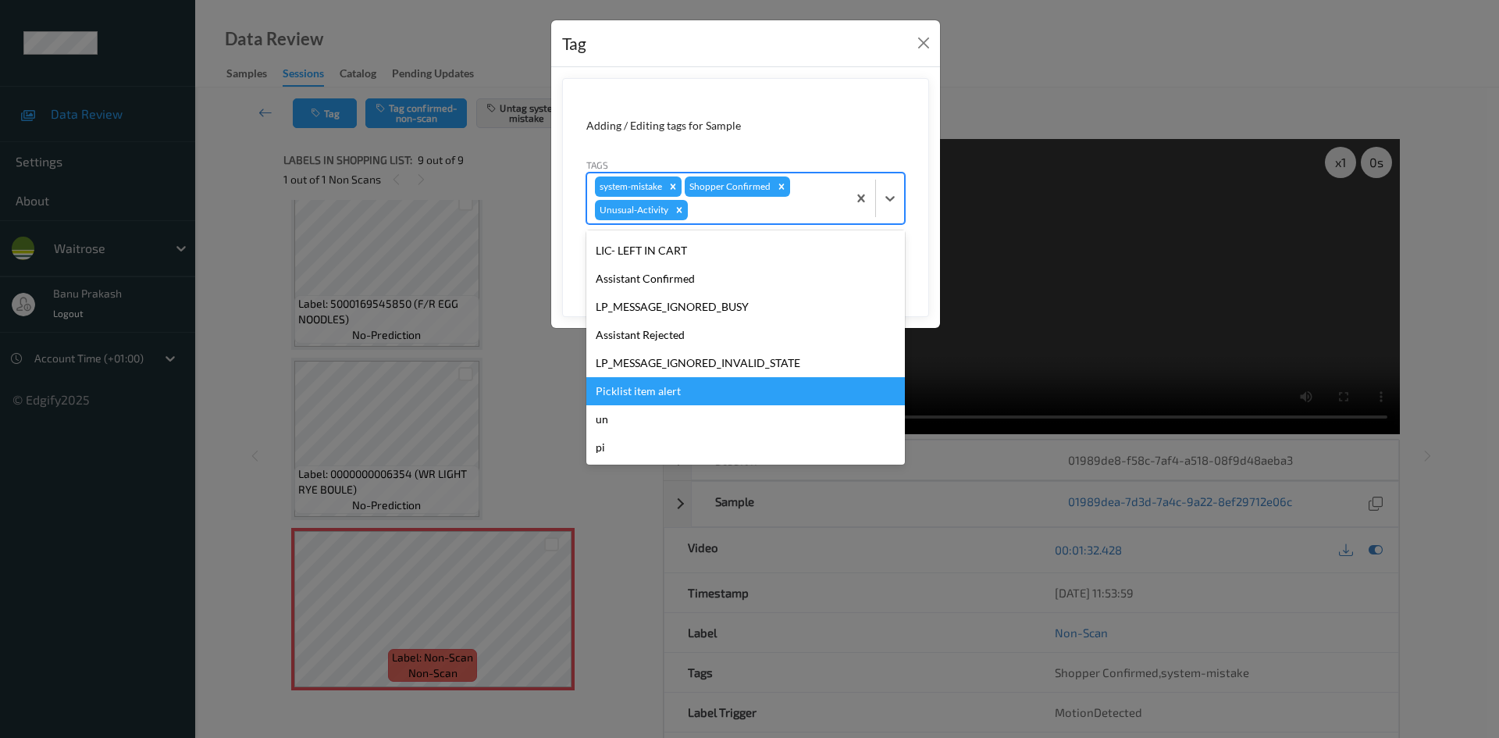
click at [626, 395] on div "Picklist item alert" at bounding box center [745, 391] width 318 height 28
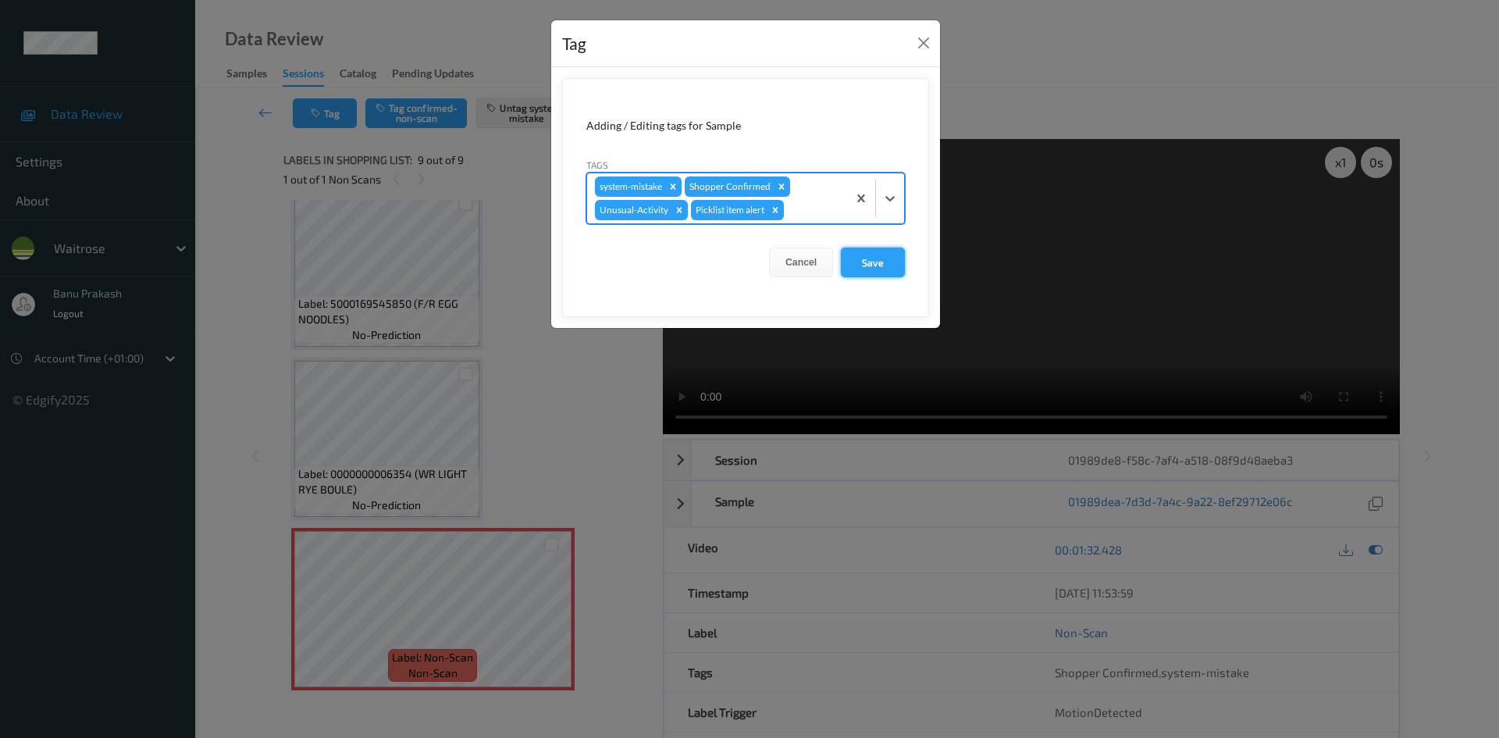
click at [860, 267] on button "Save" at bounding box center [873, 262] width 64 height 30
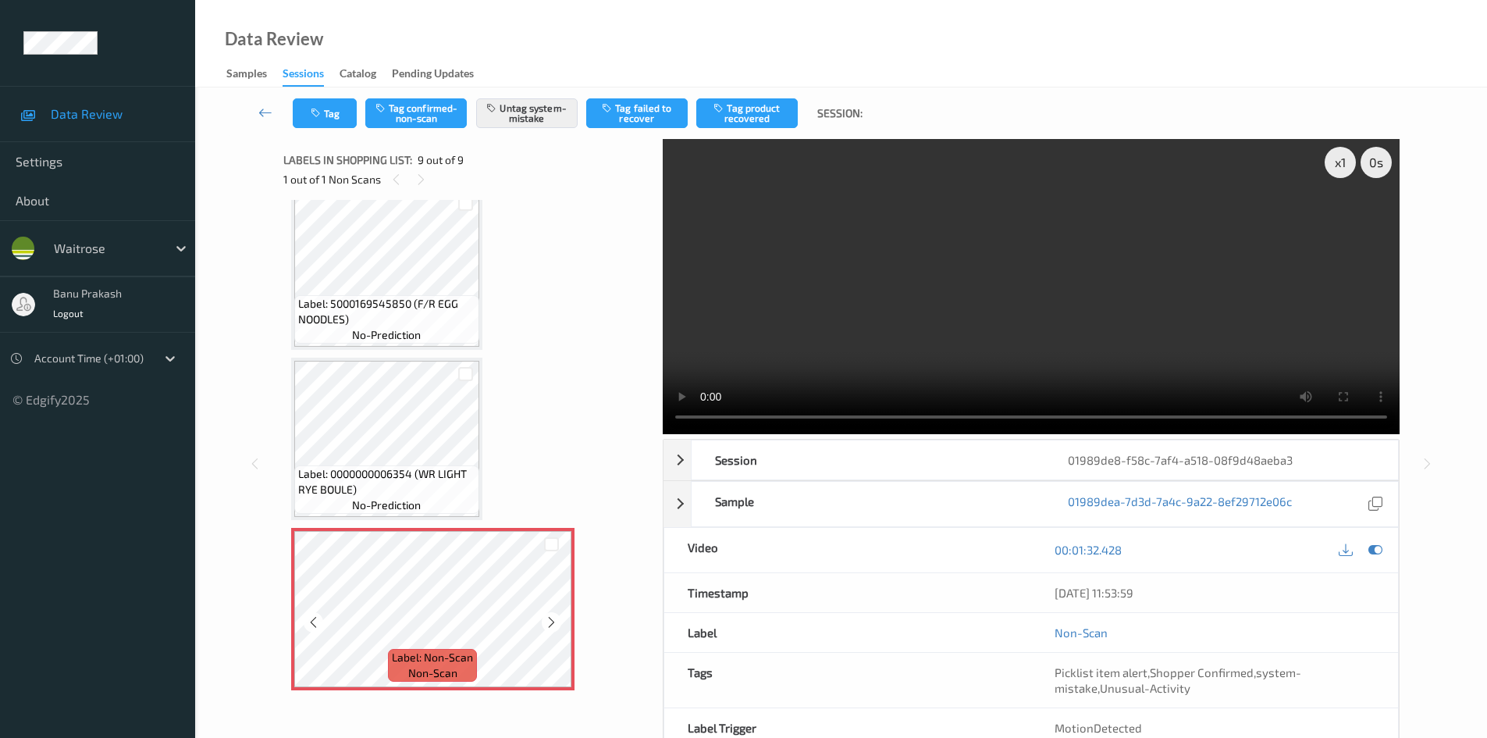
scroll to position [651, 0]
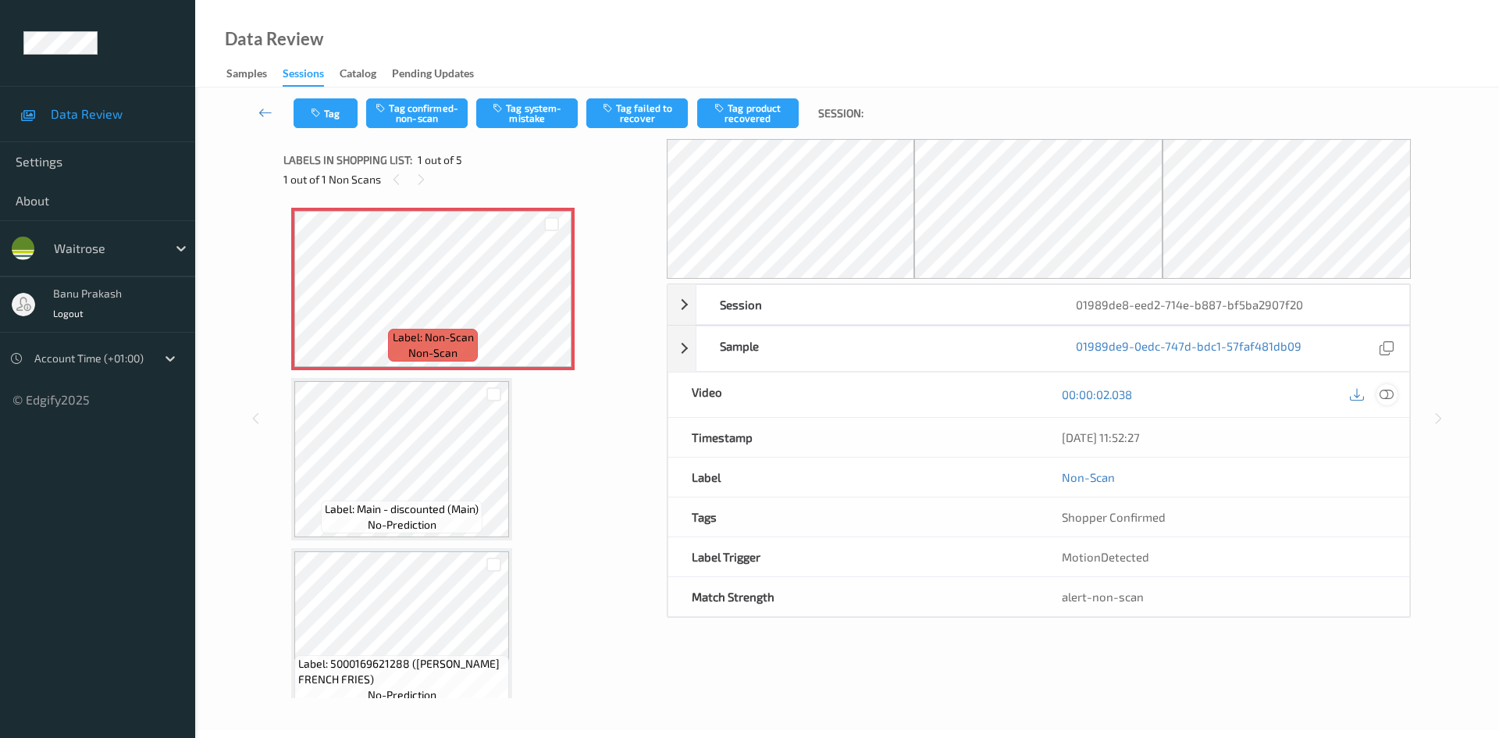
click at [1386, 390] on icon at bounding box center [1386, 394] width 14 height 14
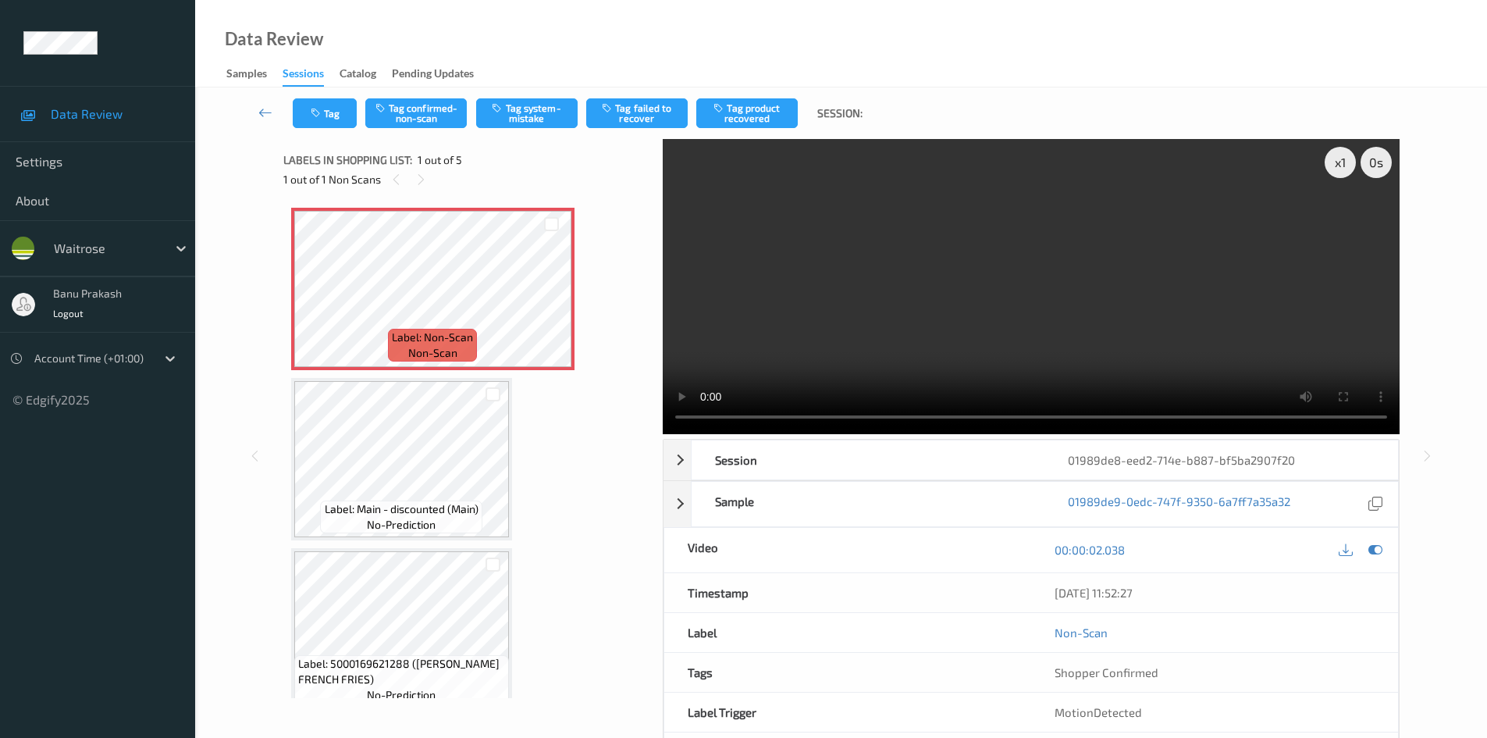
click at [834, 347] on video at bounding box center [1031, 286] width 737 height 295
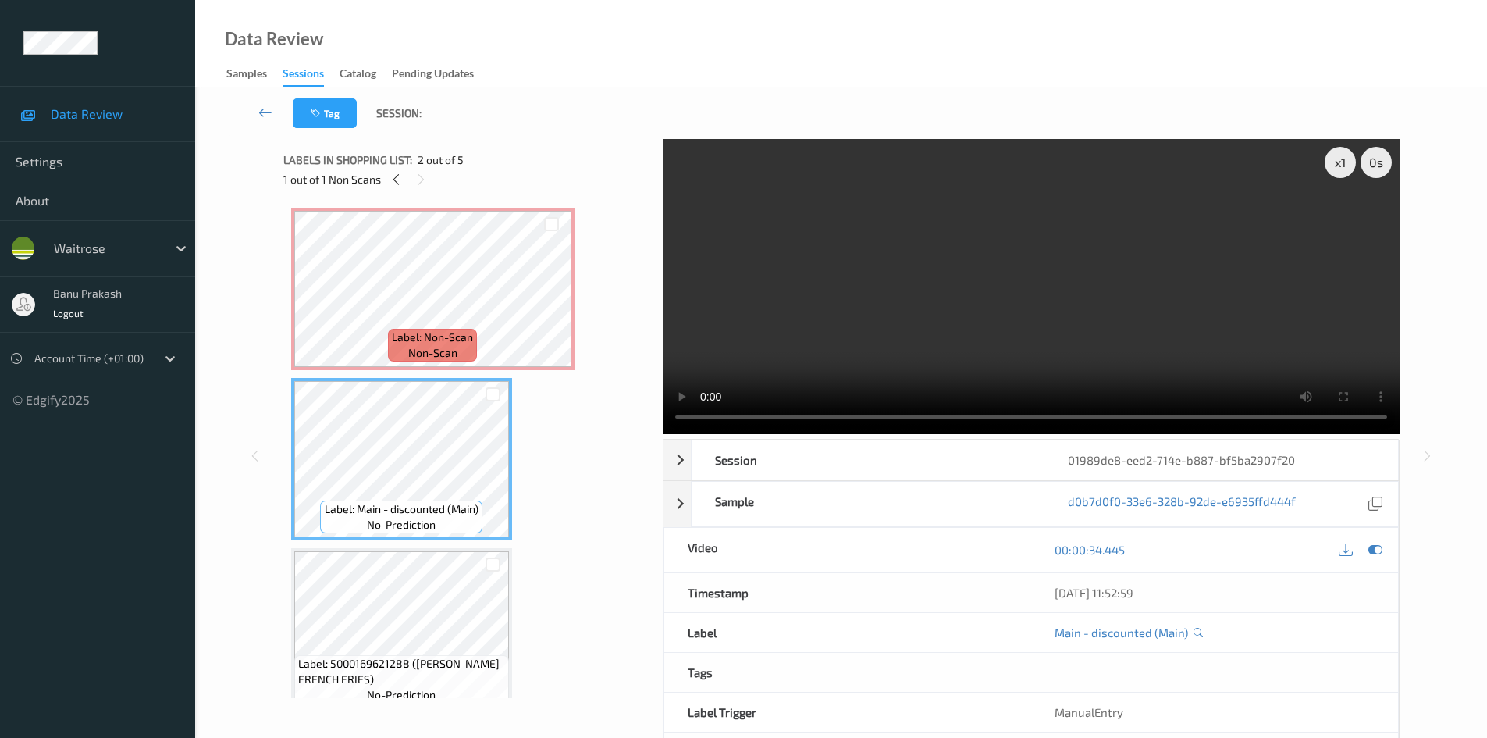
click at [790, 373] on video at bounding box center [1031, 286] width 737 height 295
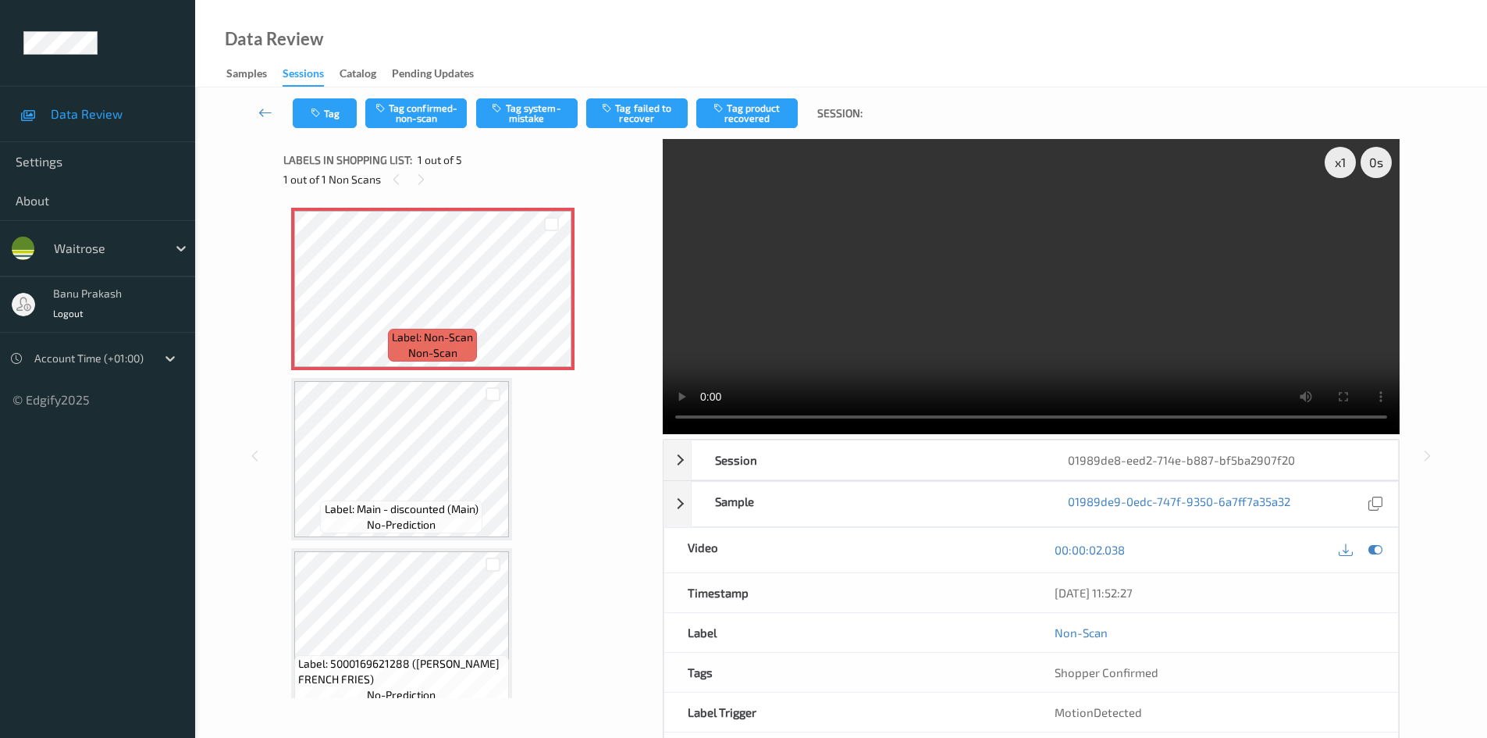
click at [894, 310] on video at bounding box center [1031, 286] width 737 height 295
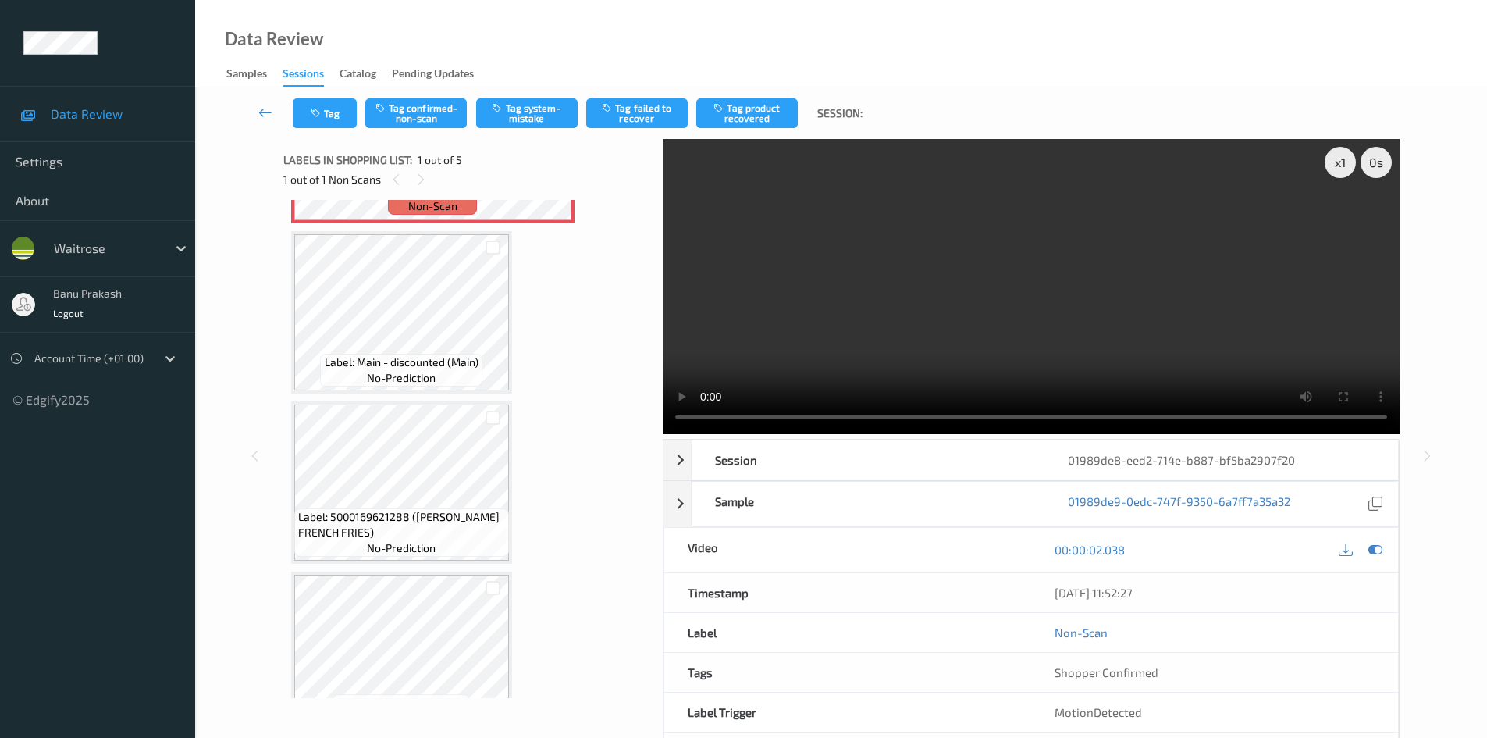
scroll to position [156, 0]
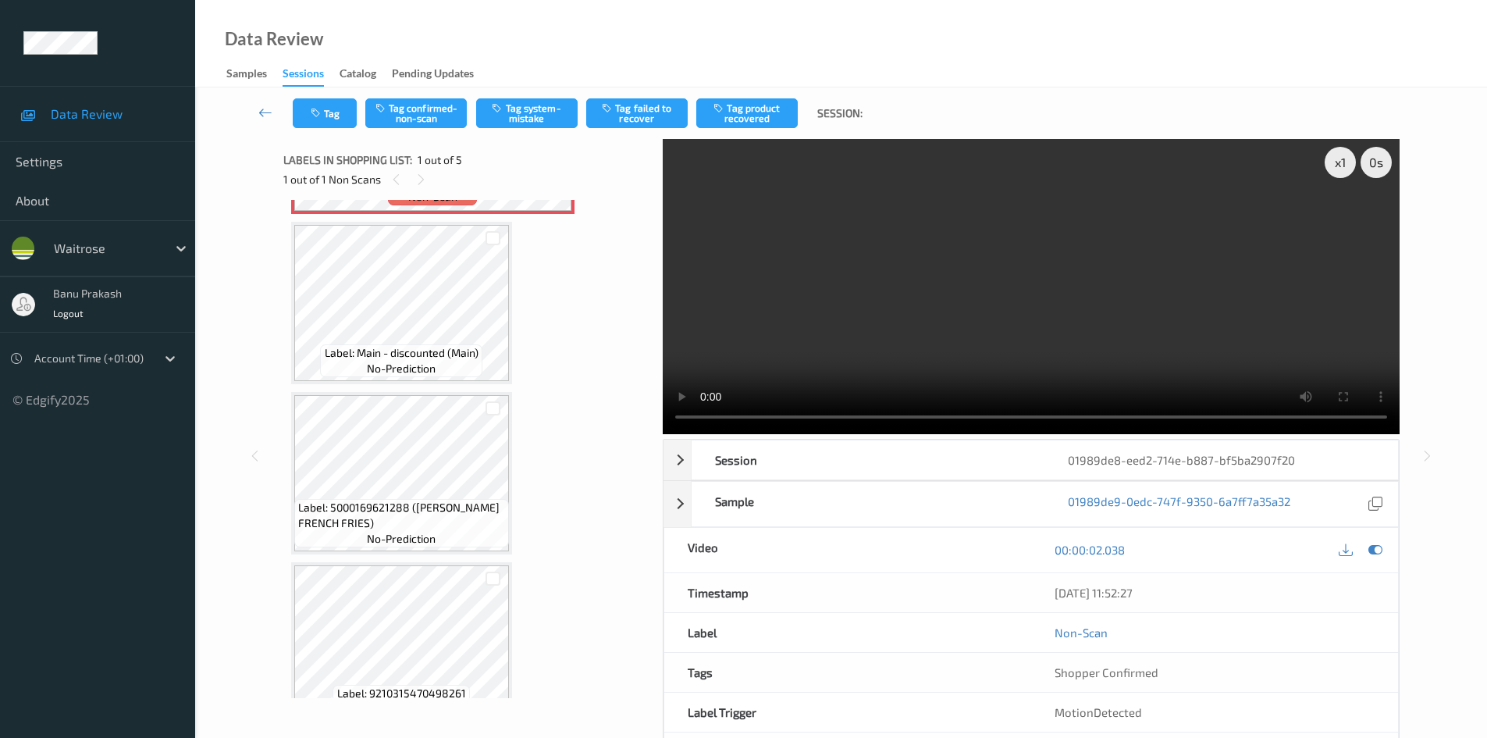
click at [768, 329] on video at bounding box center [1031, 286] width 737 height 295
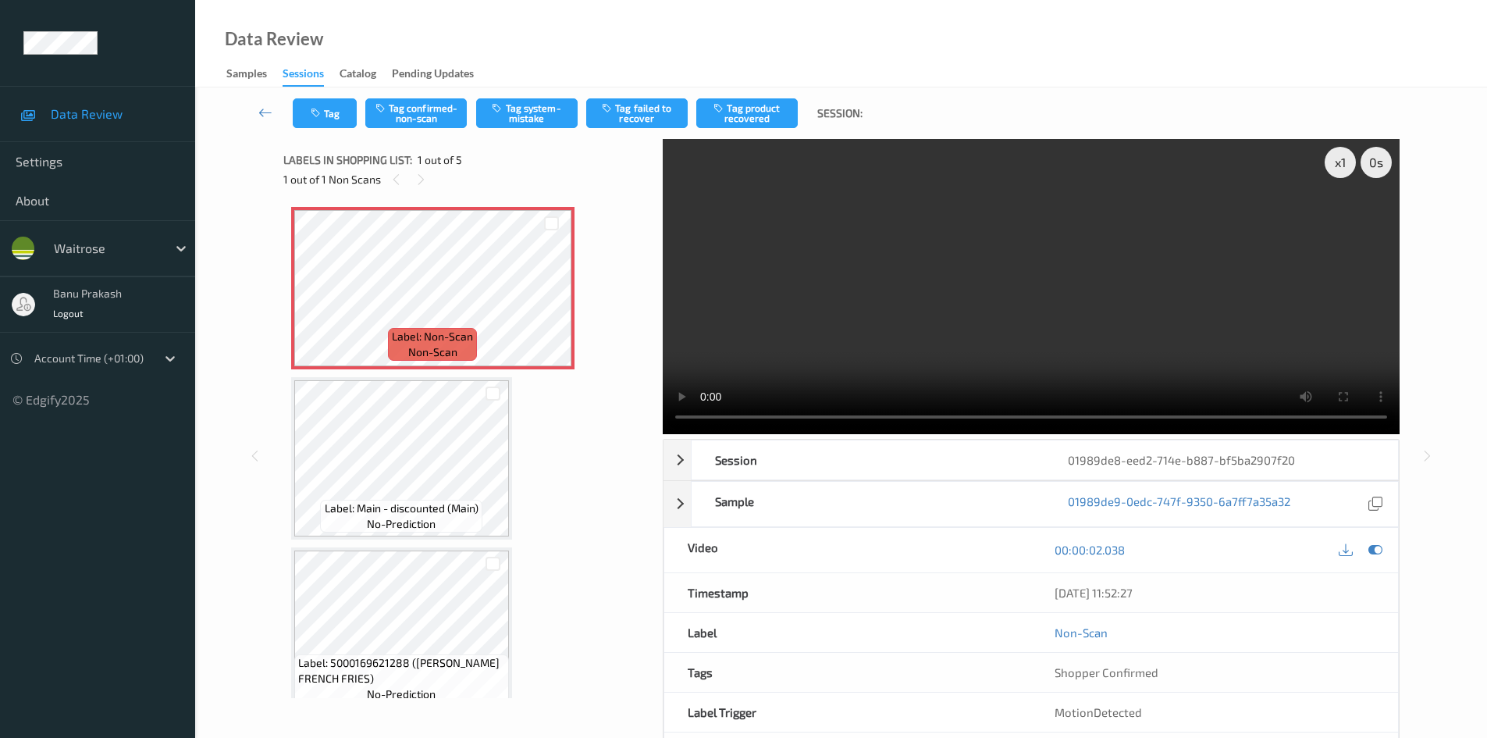
scroll to position [0, 0]
click at [906, 286] on video at bounding box center [1031, 286] width 737 height 295
click at [878, 348] on video at bounding box center [1031, 286] width 737 height 295
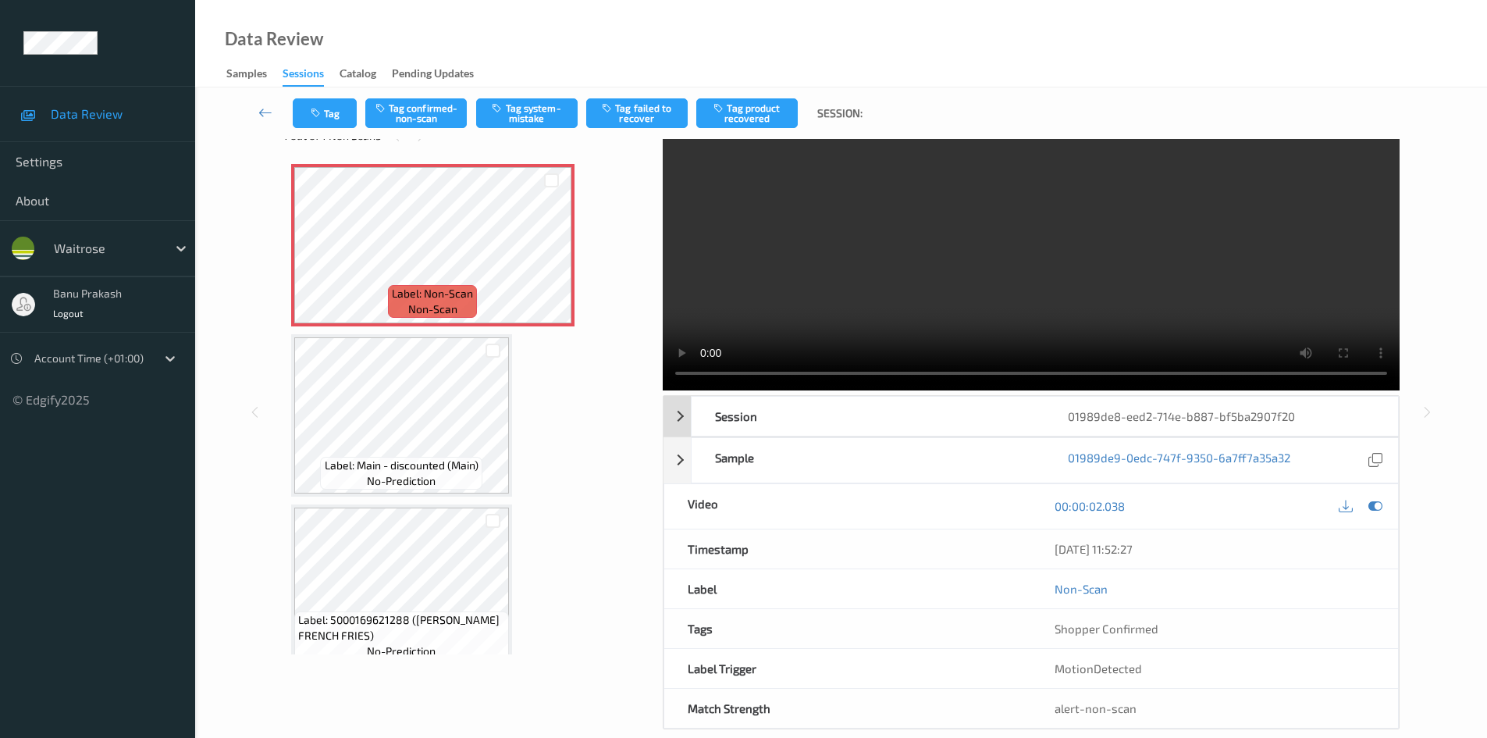
scroll to position [67, 0]
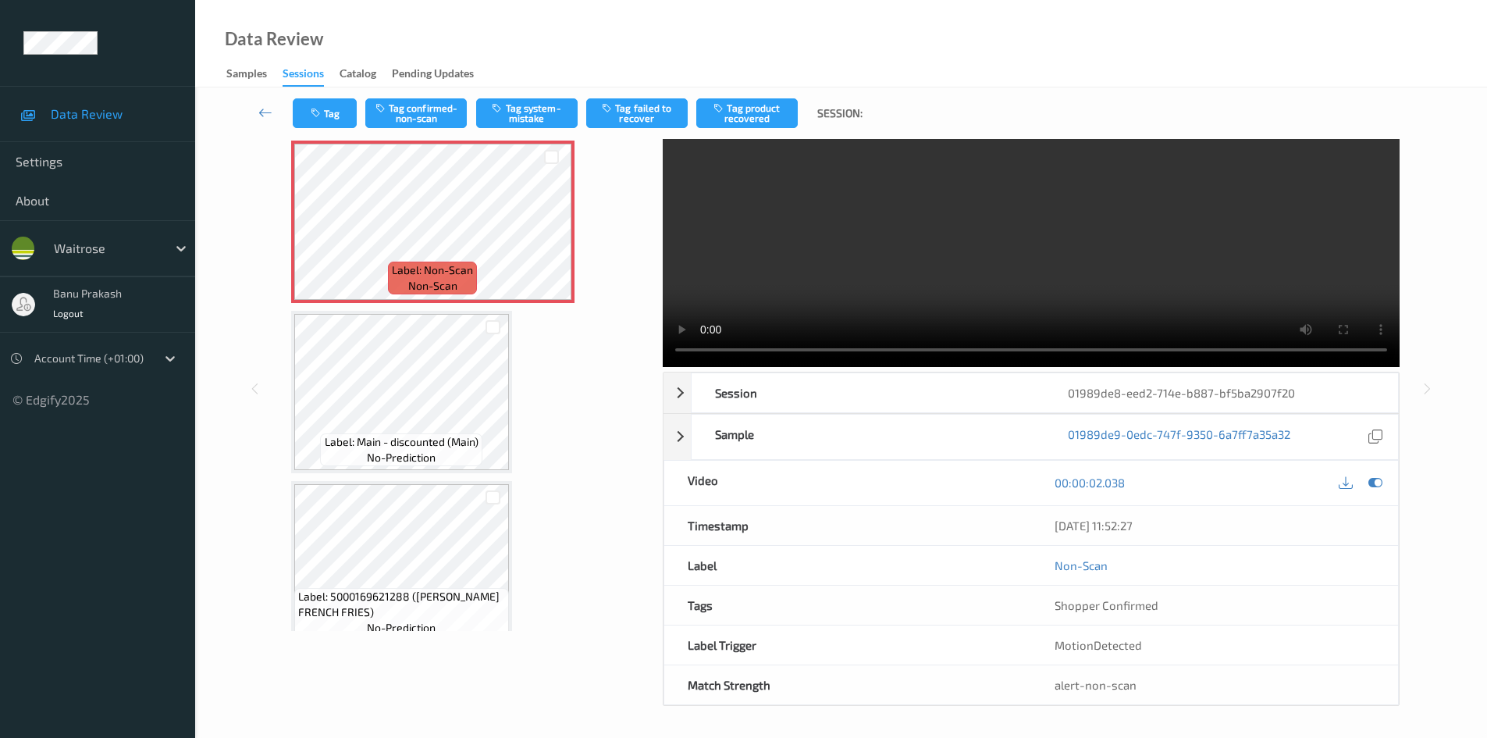
click at [1156, 272] on video at bounding box center [1031, 219] width 737 height 295
click at [809, 230] on video at bounding box center [1031, 219] width 737 height 295
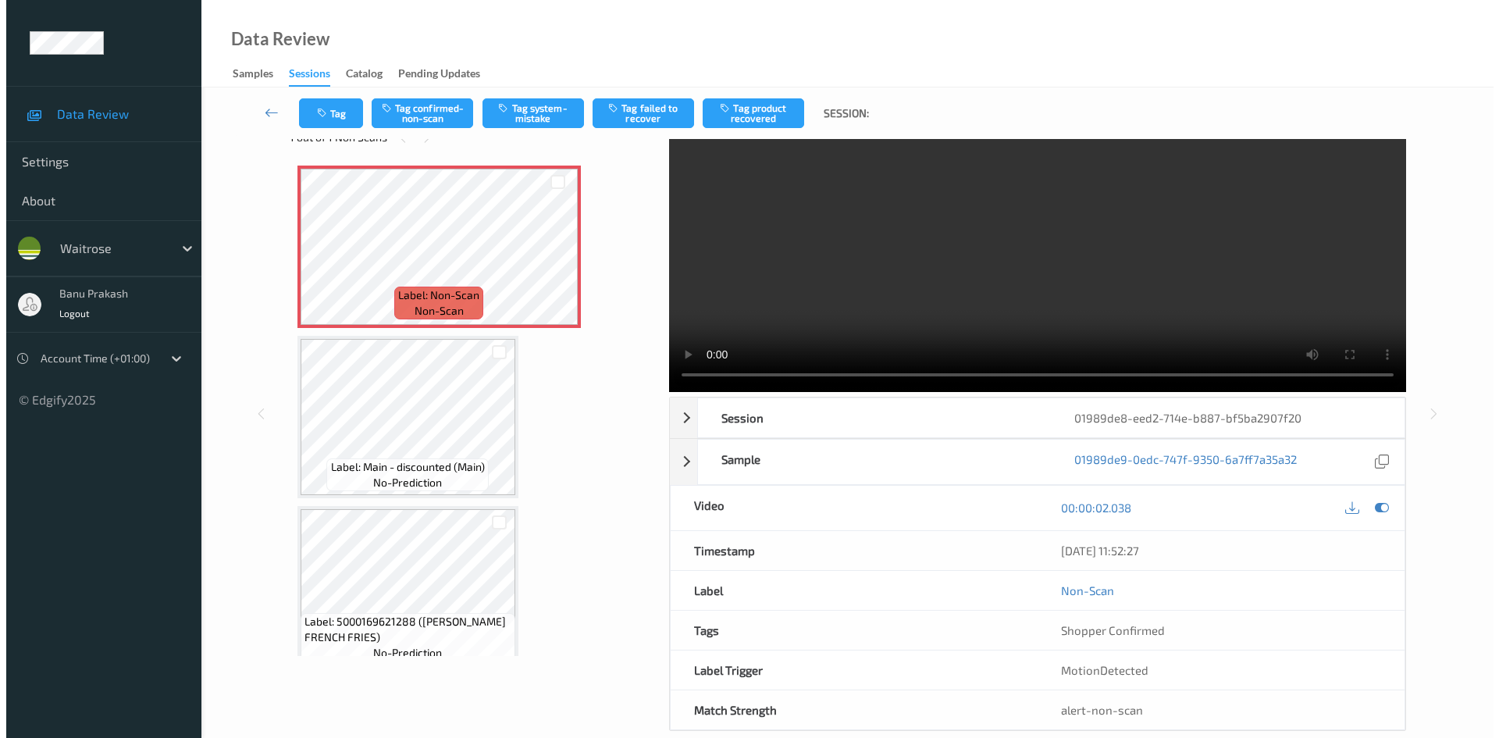
scroll to position [0, 0]
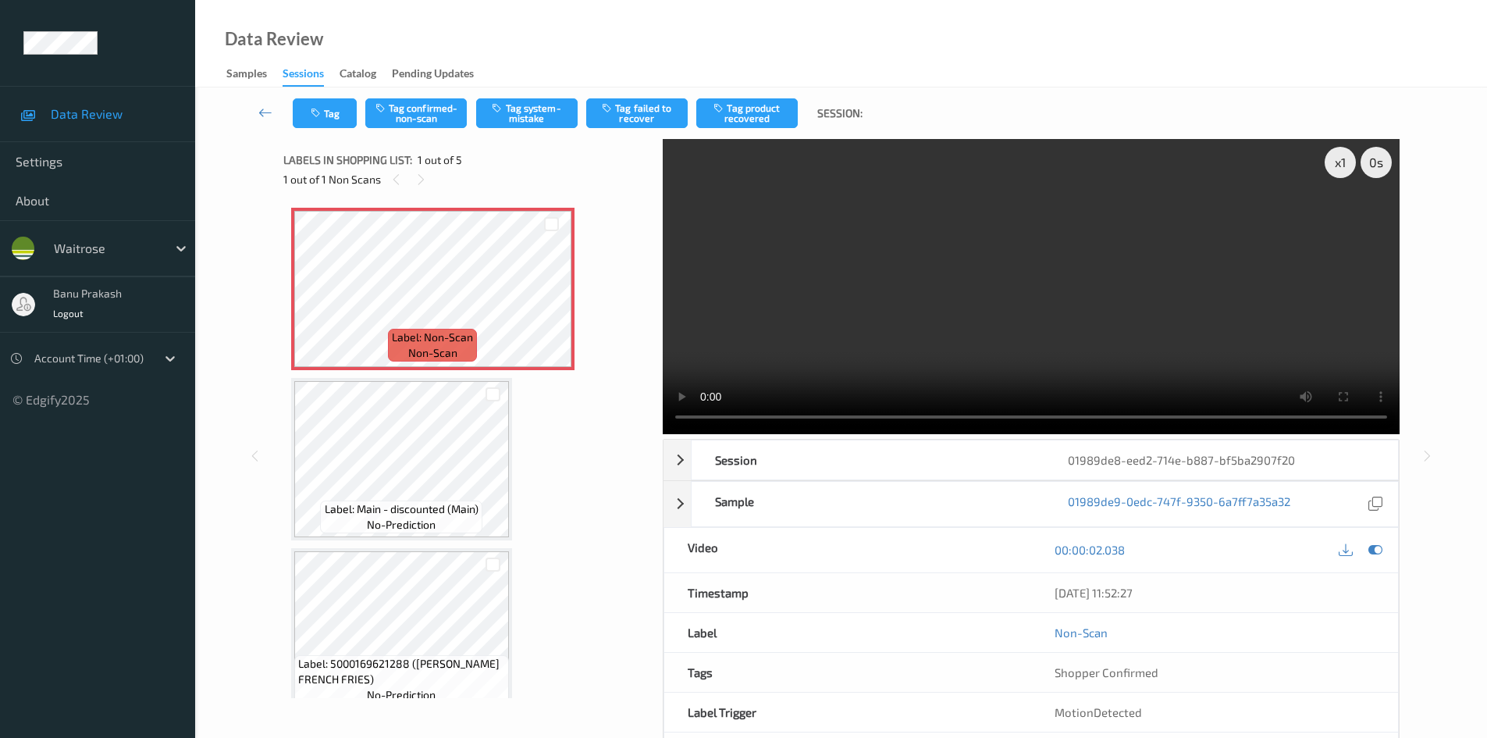
click at [856, 289] on video at bounding box center [1031, 286] width 737 height 295
click at [980, 311] on video at bounding box center [1031, 286] width 737 height 295
click at [903, 290] on video at bounding box center [1031, 286] width 737 height 295
click at [831, 313] on video at bounding box center [1031, 286] width 737 height 295
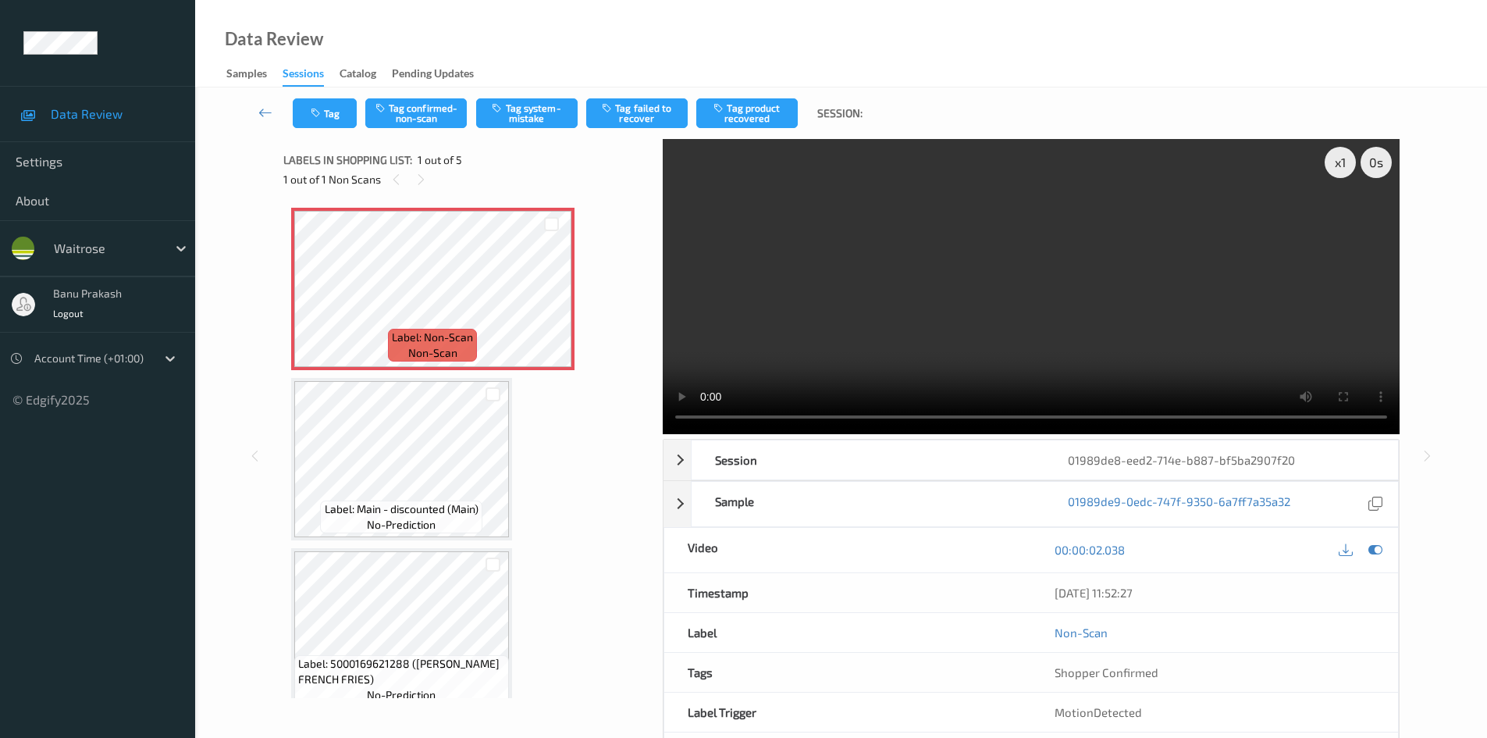
click at [818, 301] on video at bounding box center [1031, 286] width 737 height 295
click at [475, 678] on span "Label: 5000169621288 (WR ESS FRENCH FRIES)" at bounding box center [401, 671] width 207 height 31
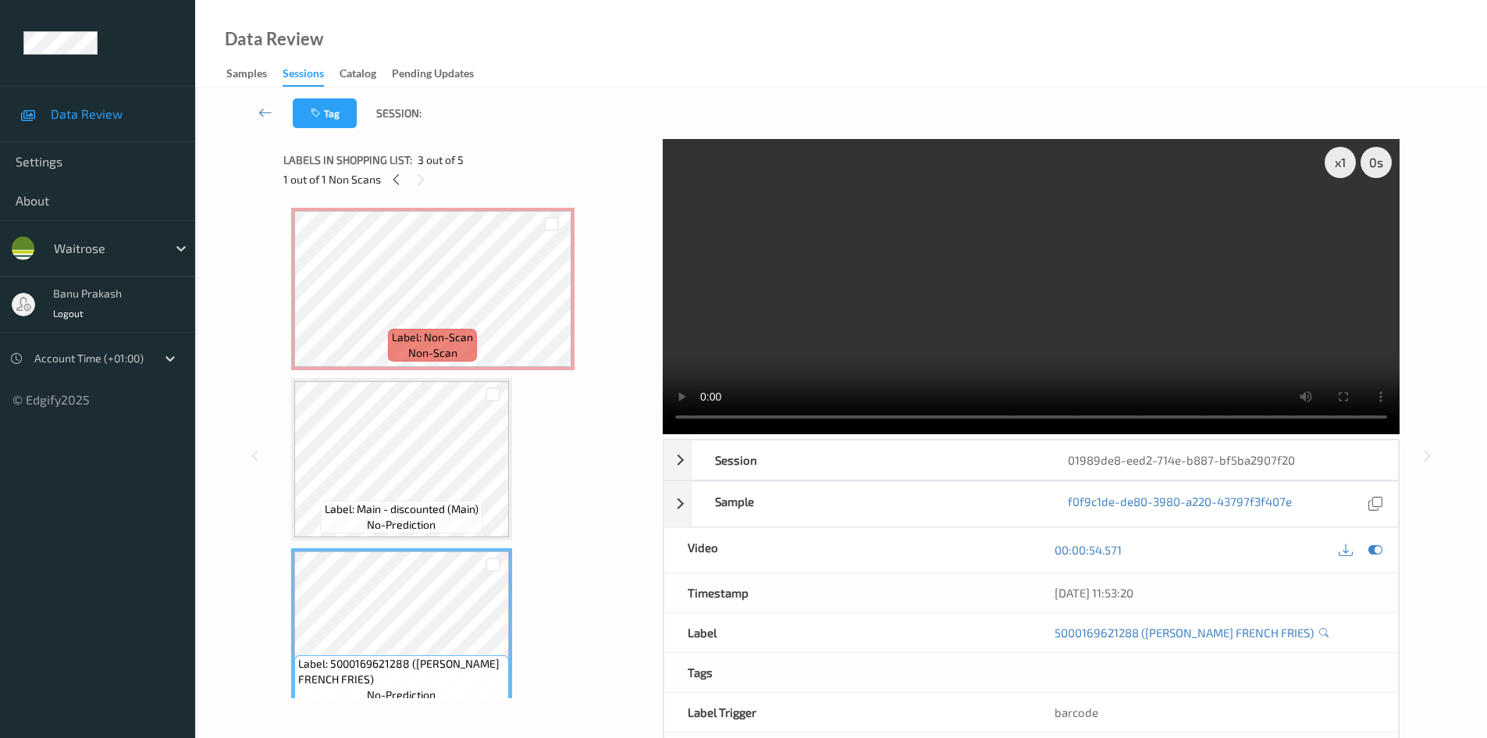
click at [924, 303] on video at bounding box center [1031, 286] width 737 height 295
click at [1216, 353] on video at bounding box center [1031, 286] width 737 height 295
click at [1214, 352] on video at bounding box center [1031, 286] width 737 height 295
click at [1102, 300] on video at bounding box center [1031, 286] width 737 height 295
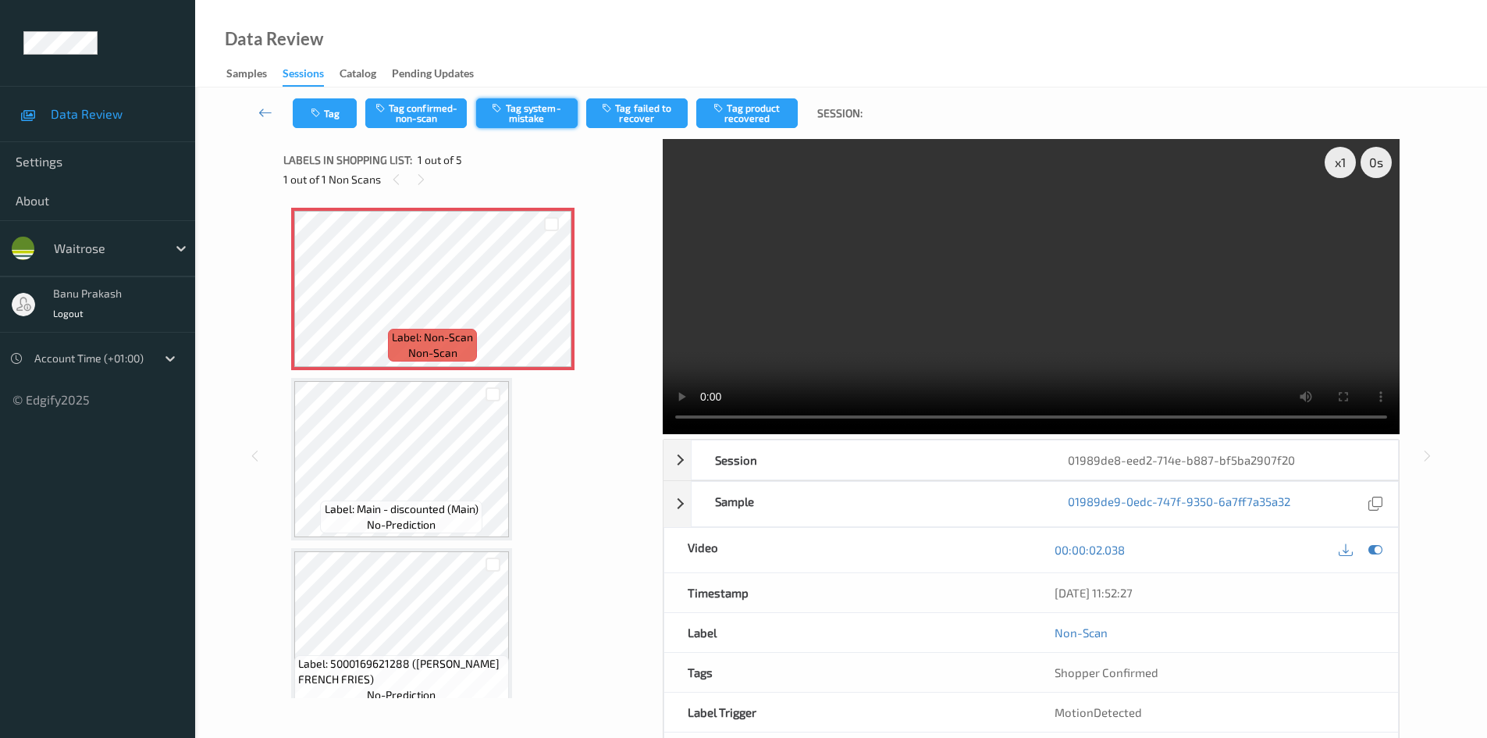
click at [542, 109] on button "Tag system-mistake" at bounding box center [526, 113] width 101 height 30
click at [349, 122] on button "Tag" at bounding box center [325, 113] width 64 height 30
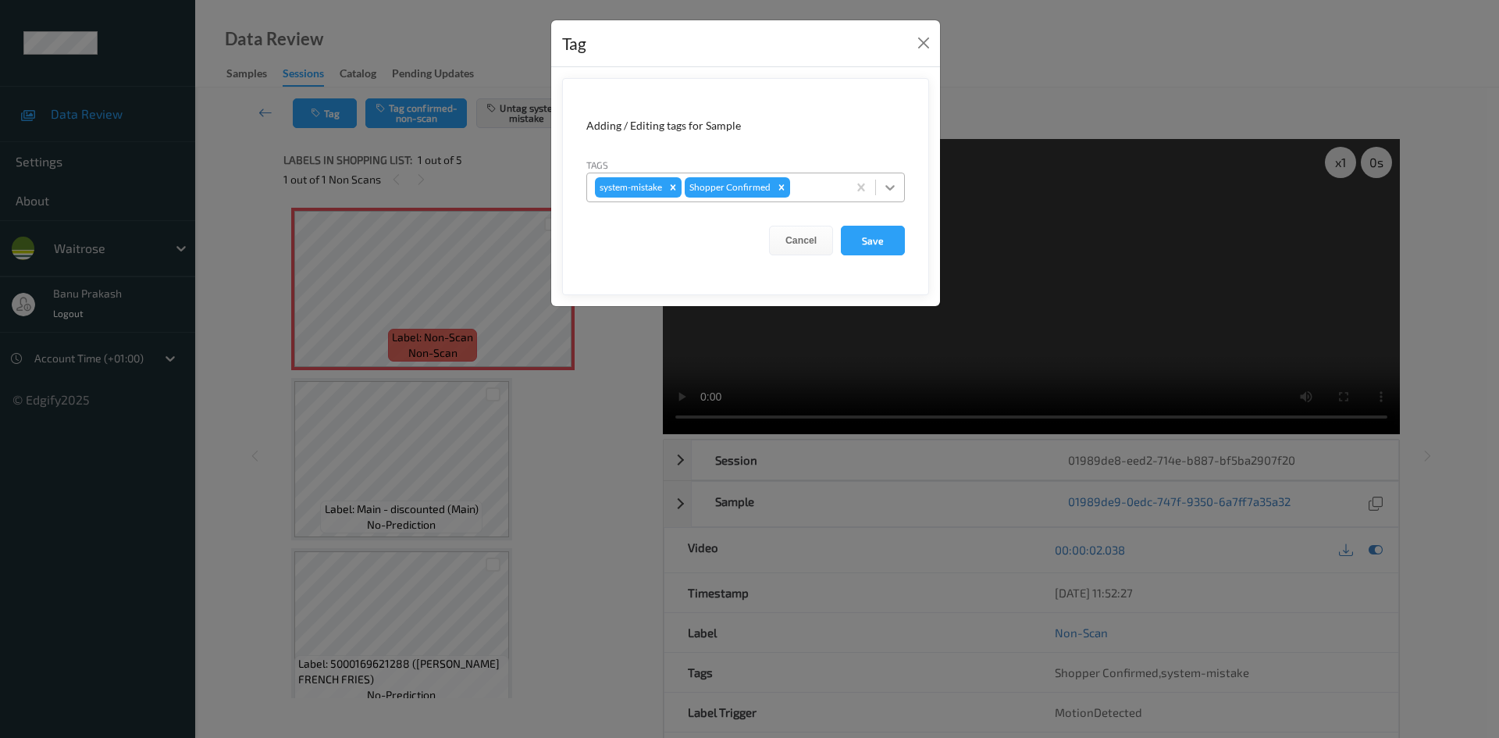
click at [897, 186] on icon at bounding box center [890, 188] width 16 height 16
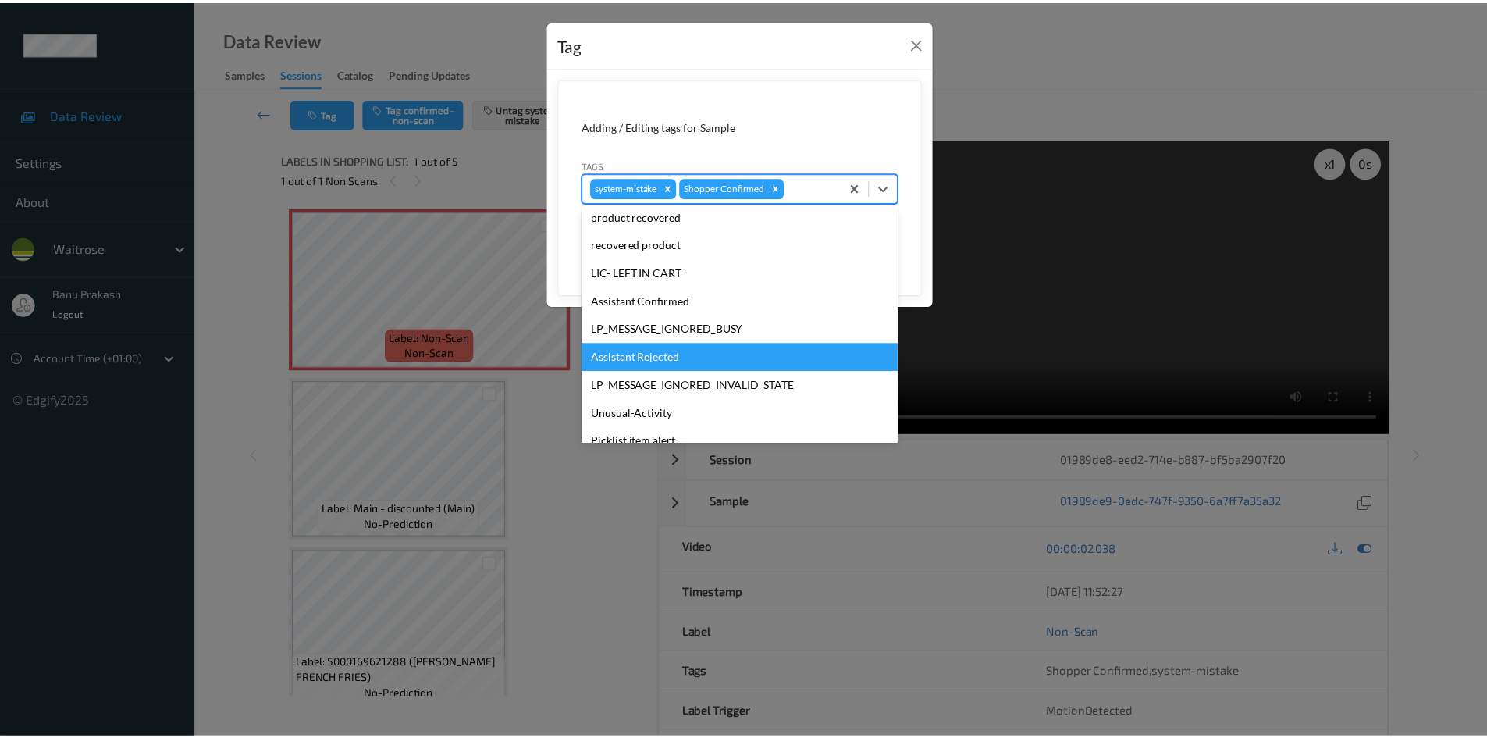
scroll to position [306, 0]
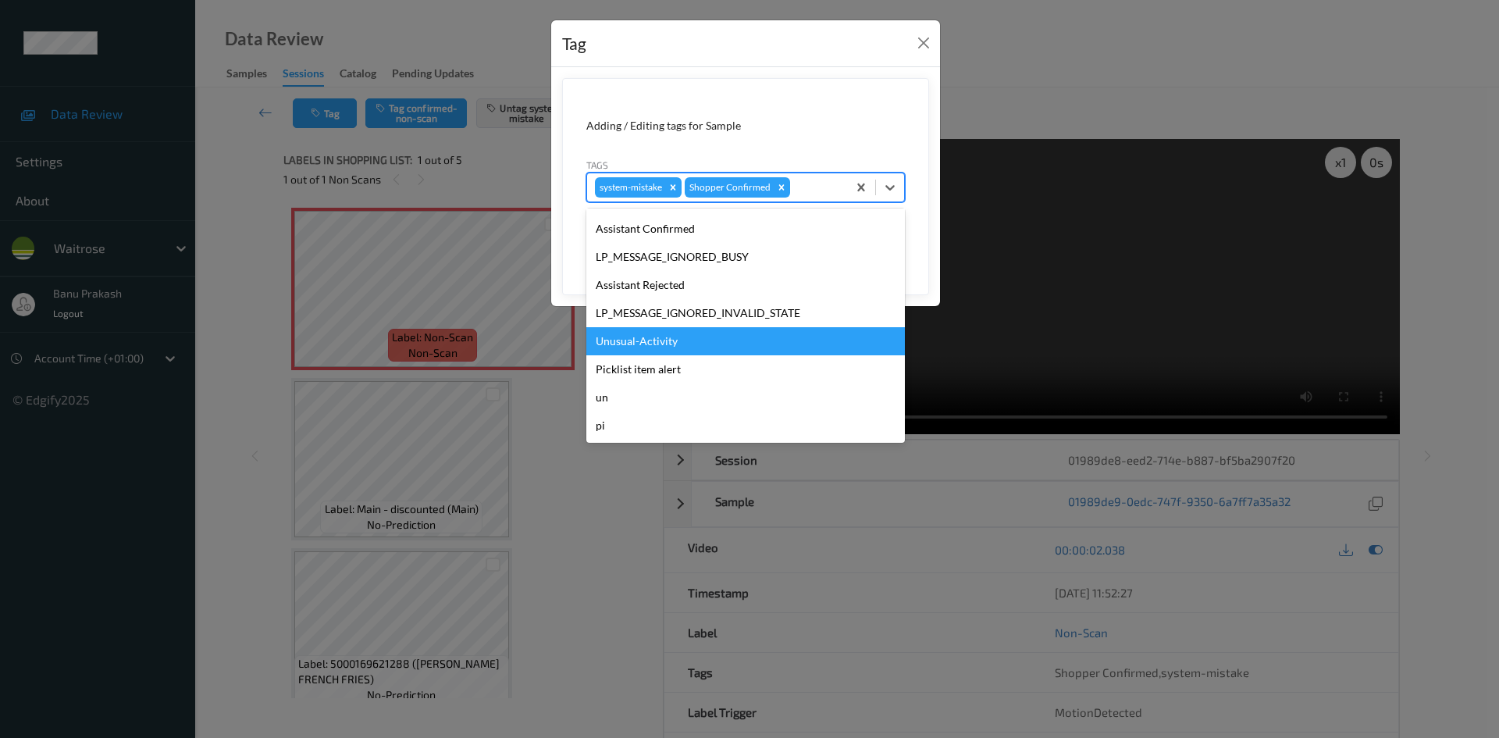
click at [645, 345] on div "Unusual-Activity" at bounding box center [745, 341] width 318 height 28
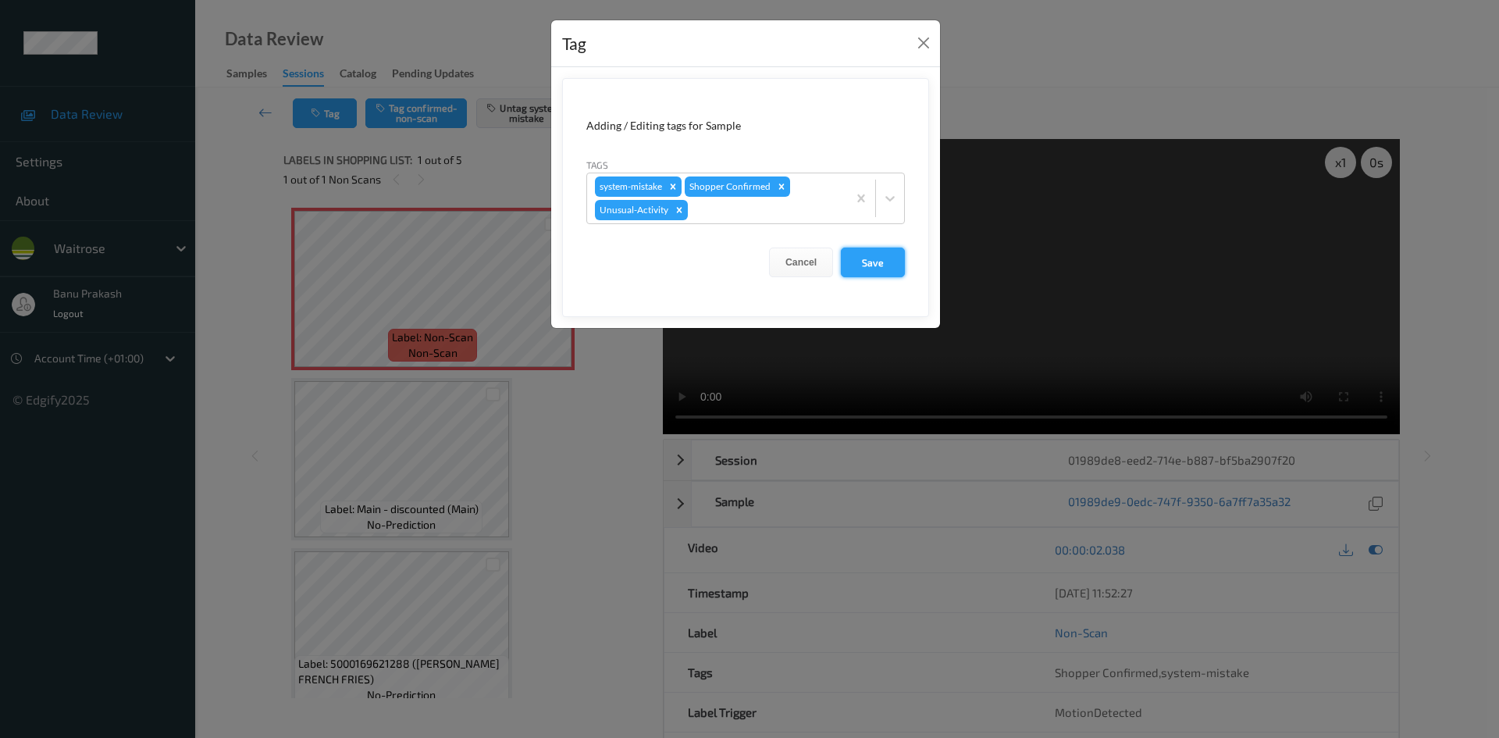
click at [860, 273] on button "Save" at bounding box center [873, 262] width 64 height 30
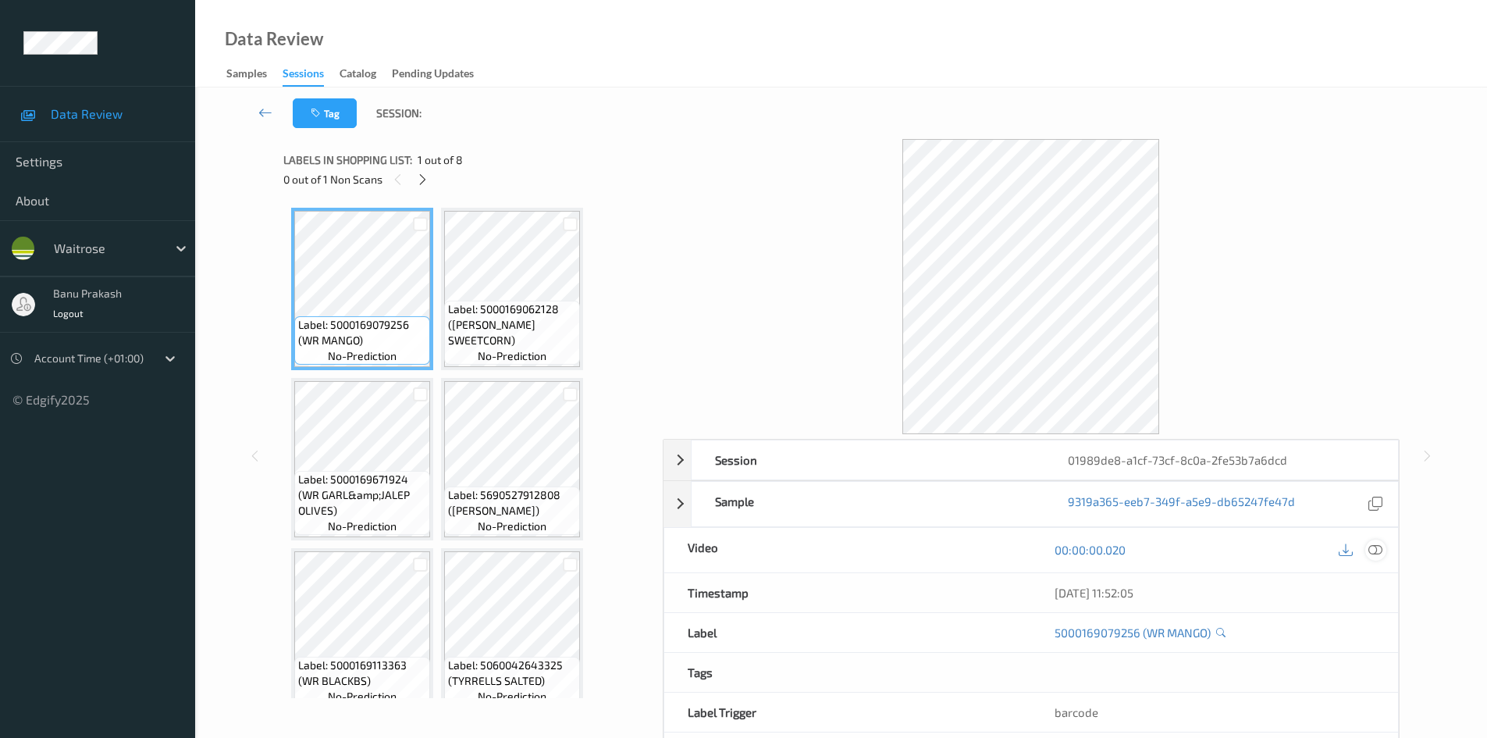
click at [1376, 552] on icon at bounding box center [1375, 549] width 14 height 14
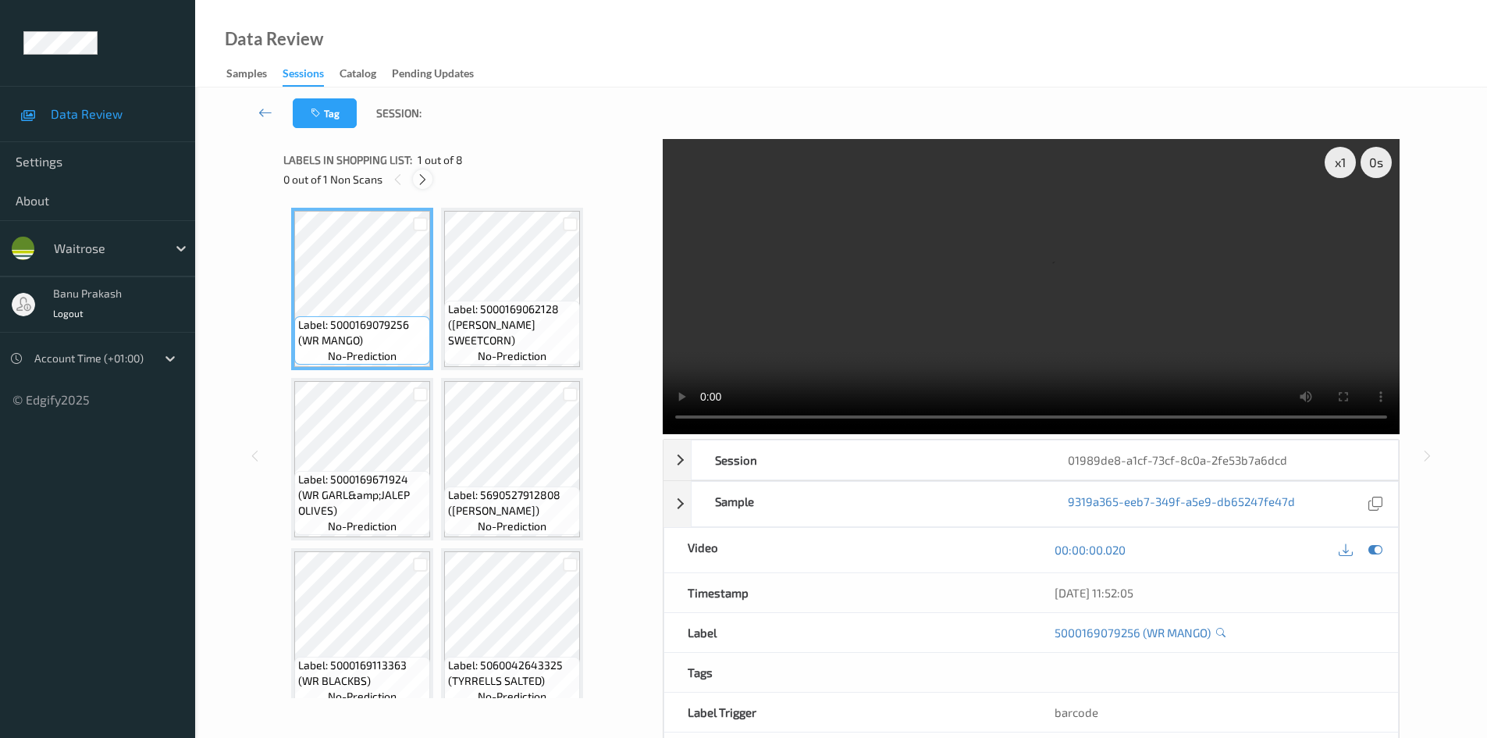
click at [425, 176] on icon at bounding box center [422, 179] width 13 height 14
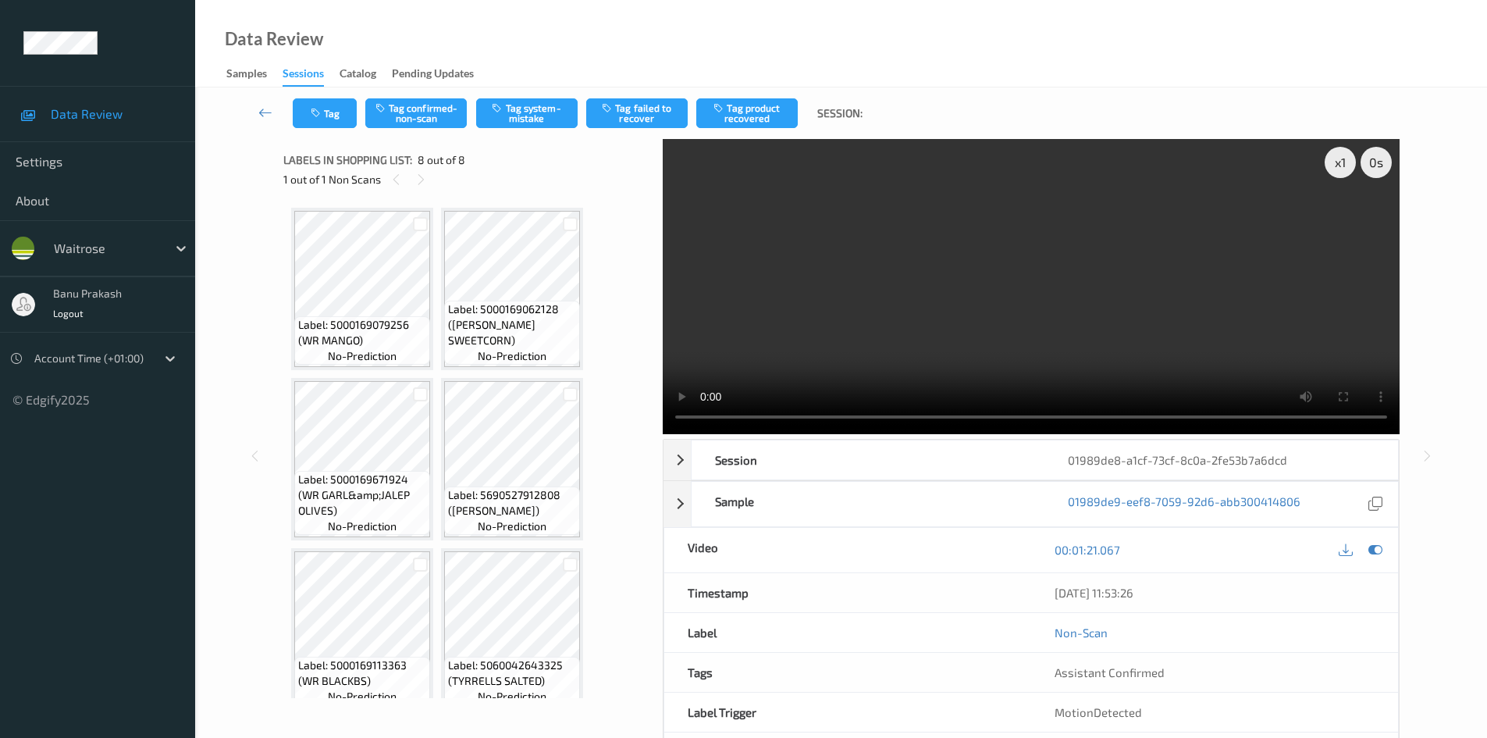
scroll to position [361, 0]
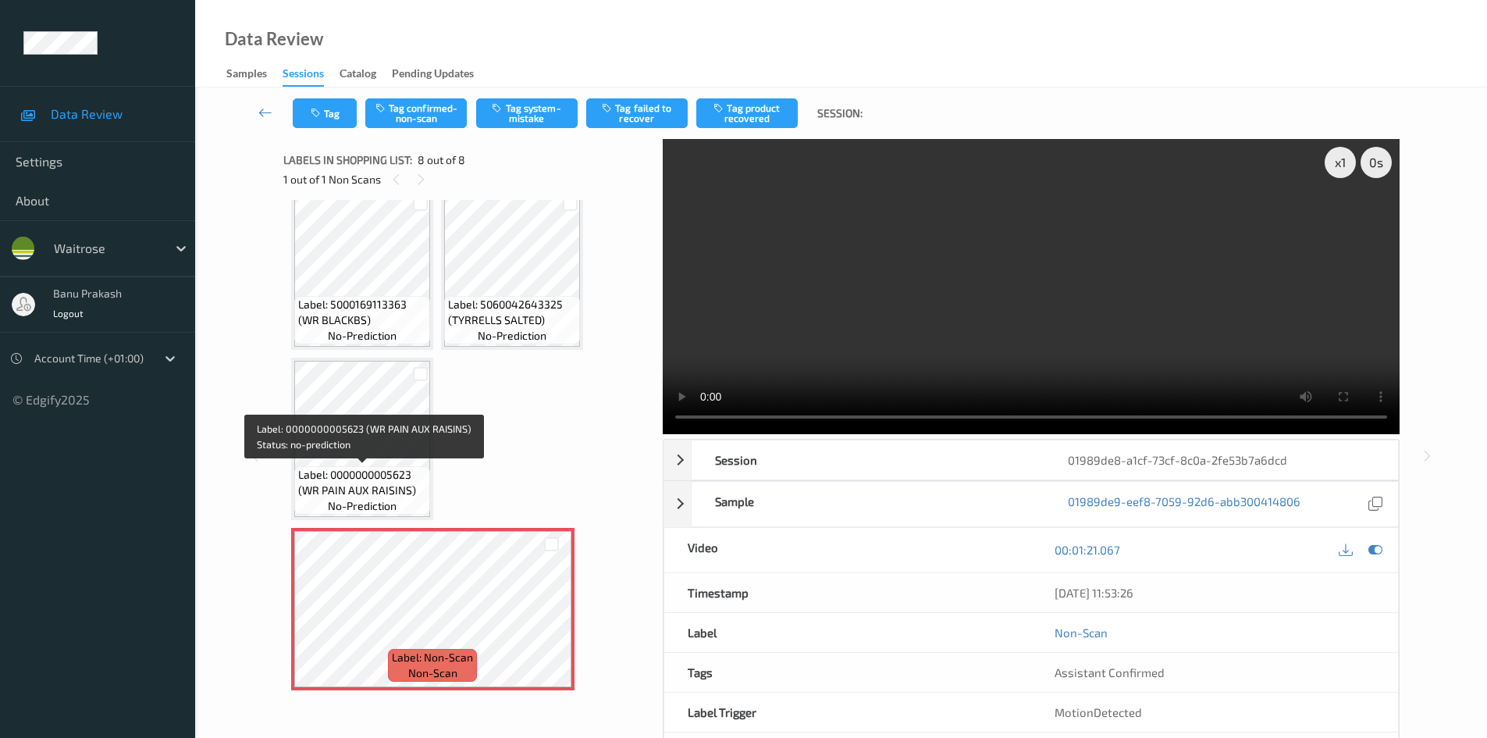
click at [286, 405] on div "Label: 5000169079256 (WR MANGO) no-prediction Label: 5000169062128 ([PERSON_NAM…" at bounding box center [467, 449] width 368 height 498
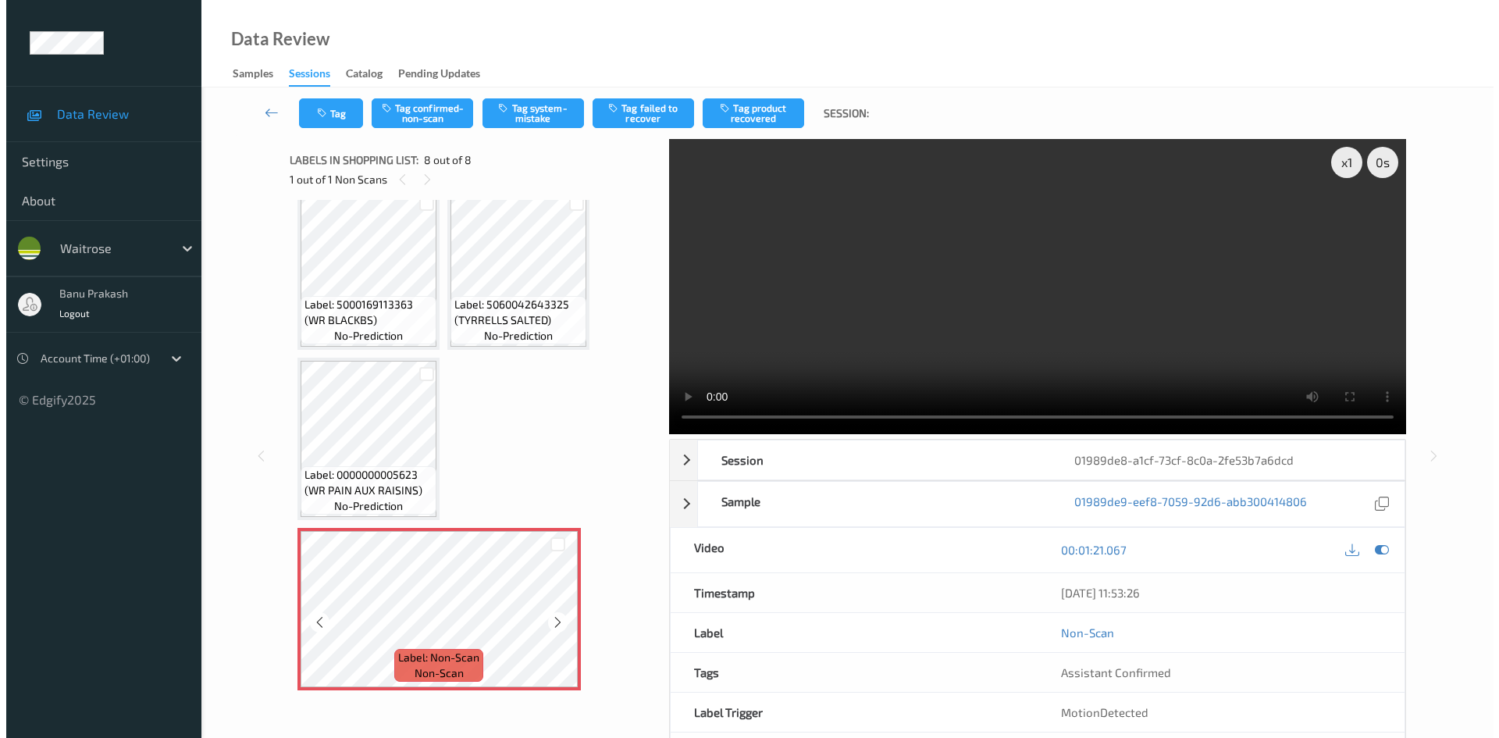
scroll to position [67, 0]
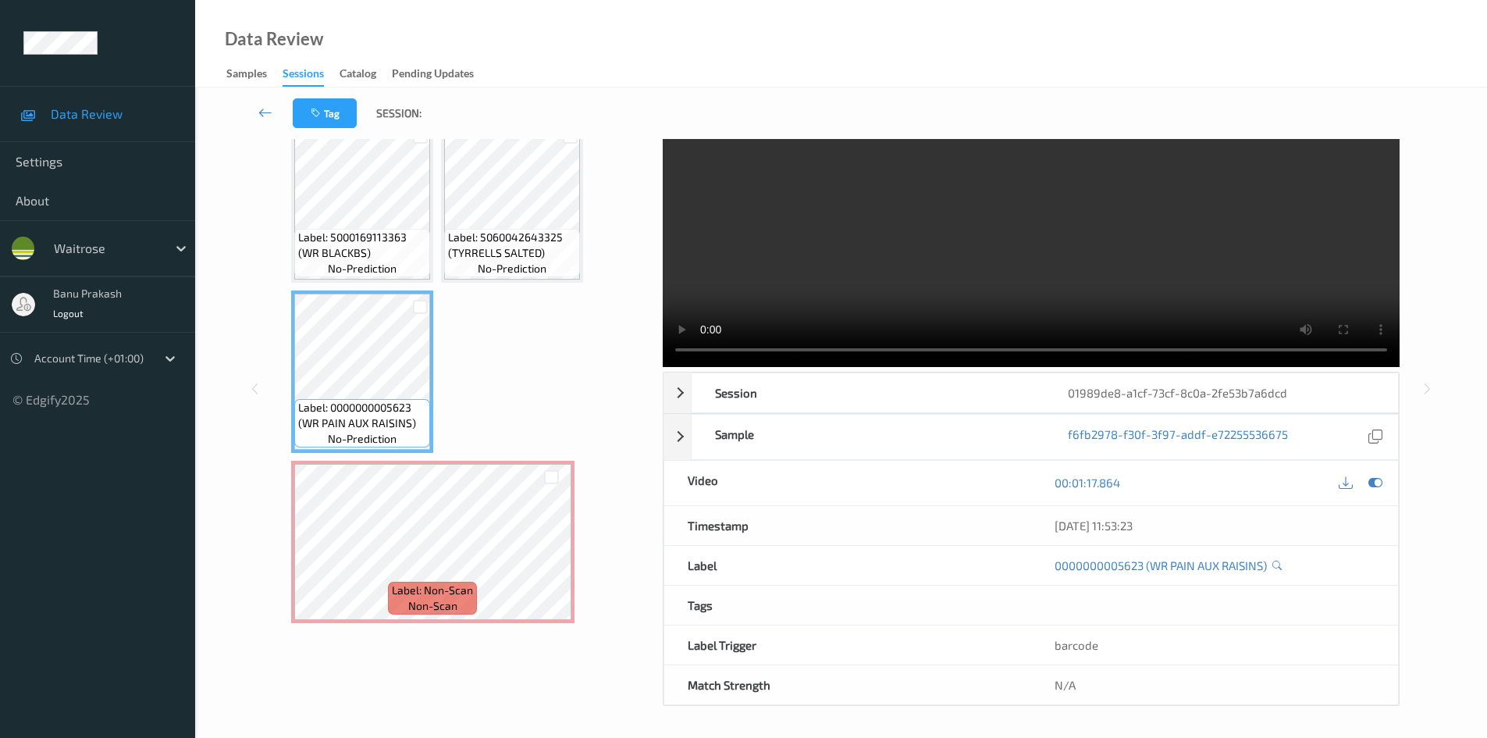
click at [1015, 244] on video at bounding box center [1031, 219] width 737 height 295
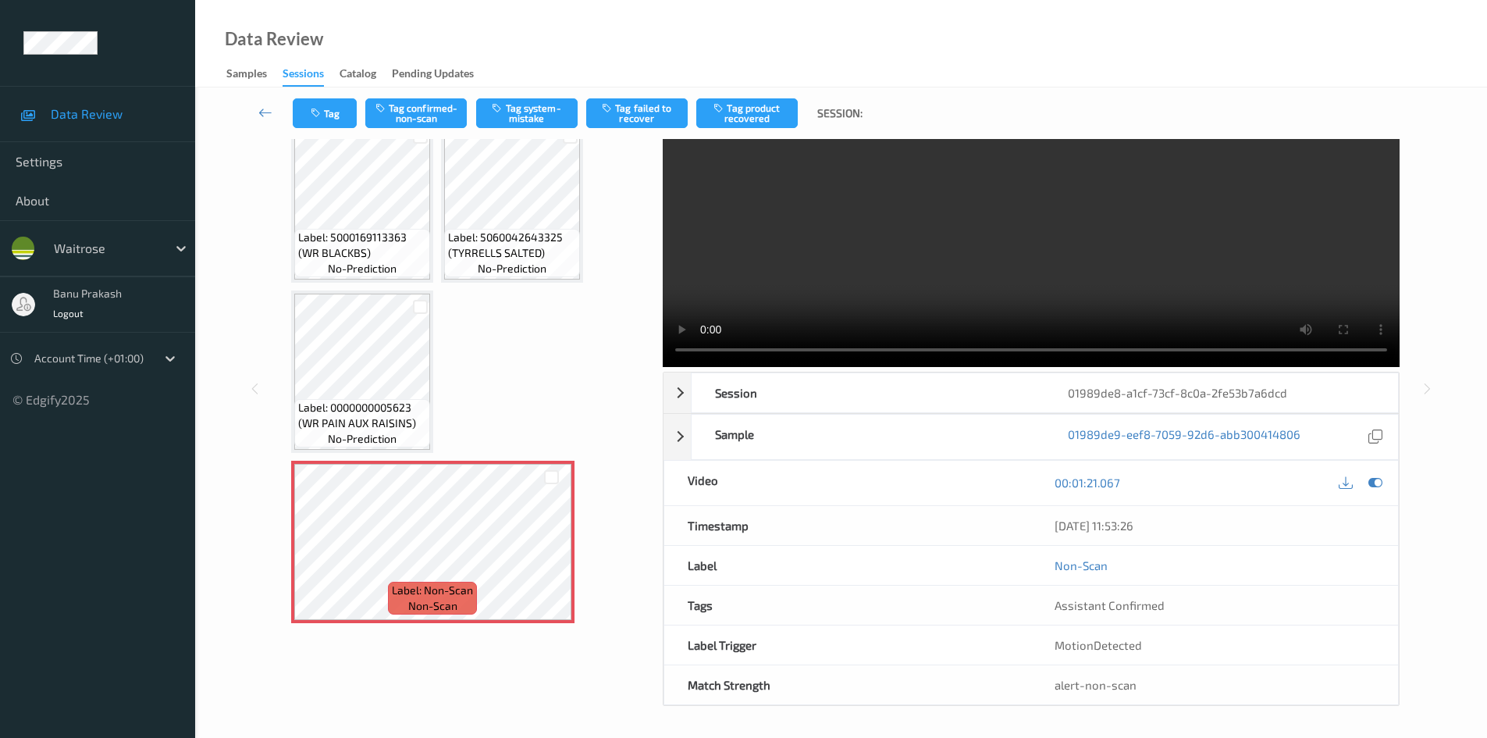
click at [962, 266] on video at bounding box center [1031, 219] width 737 height 295
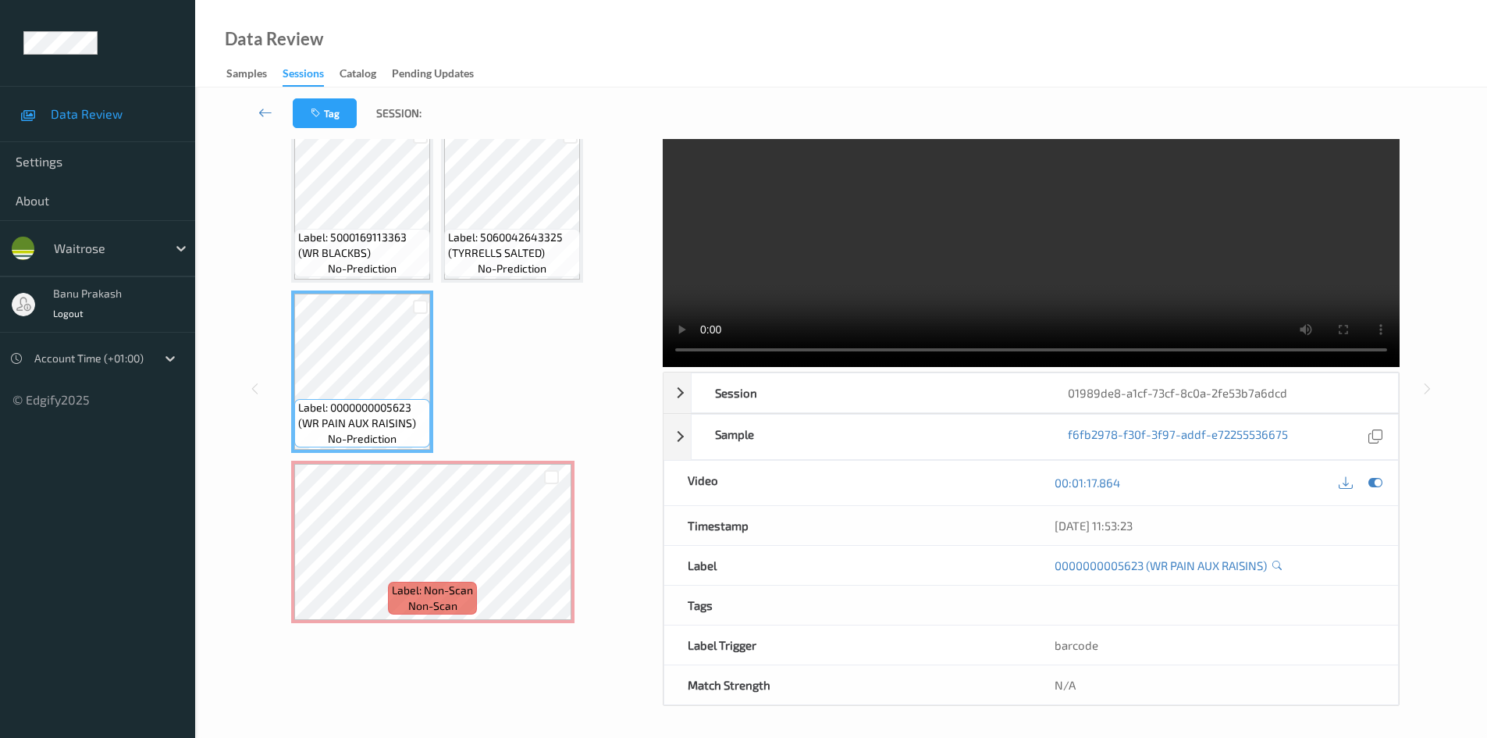
click at [944, 263] on video at bounding box center [1031, 219] width 737 height 295
click at [548, 552] on icon at bounding box center [551, 555] width 13 height 14
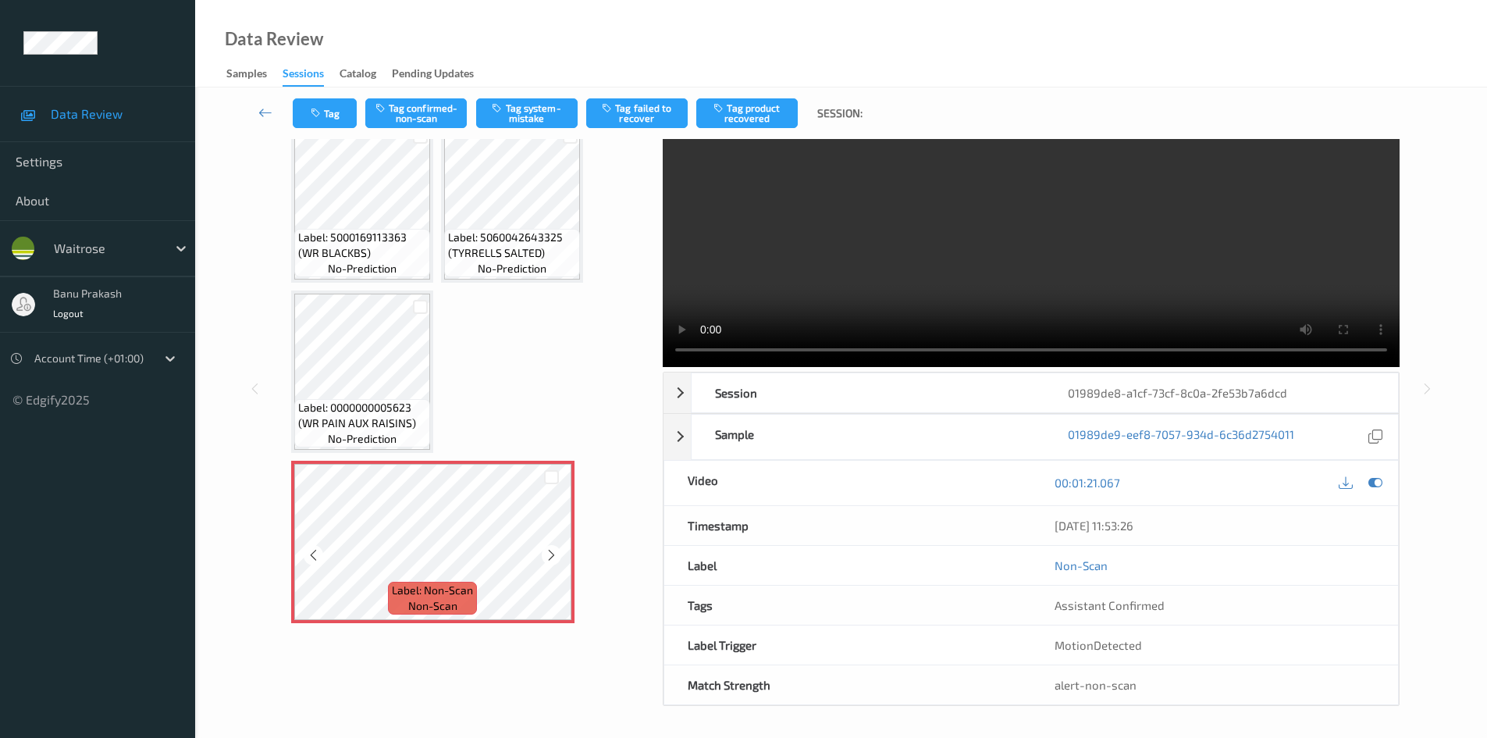
click at [548, 552] on icon at bounding box center [551, 555] width 13 height 14
click at [789, 279] on video at bounding box center [1031, 219] width 737 height 295
click at [549, 101] on button "Tag system-mistake" at bounding box center [526, 113] width 101 height 30
click at [325, 104] on button "Tag" at bounding box center [325, 113] width 64 height 30
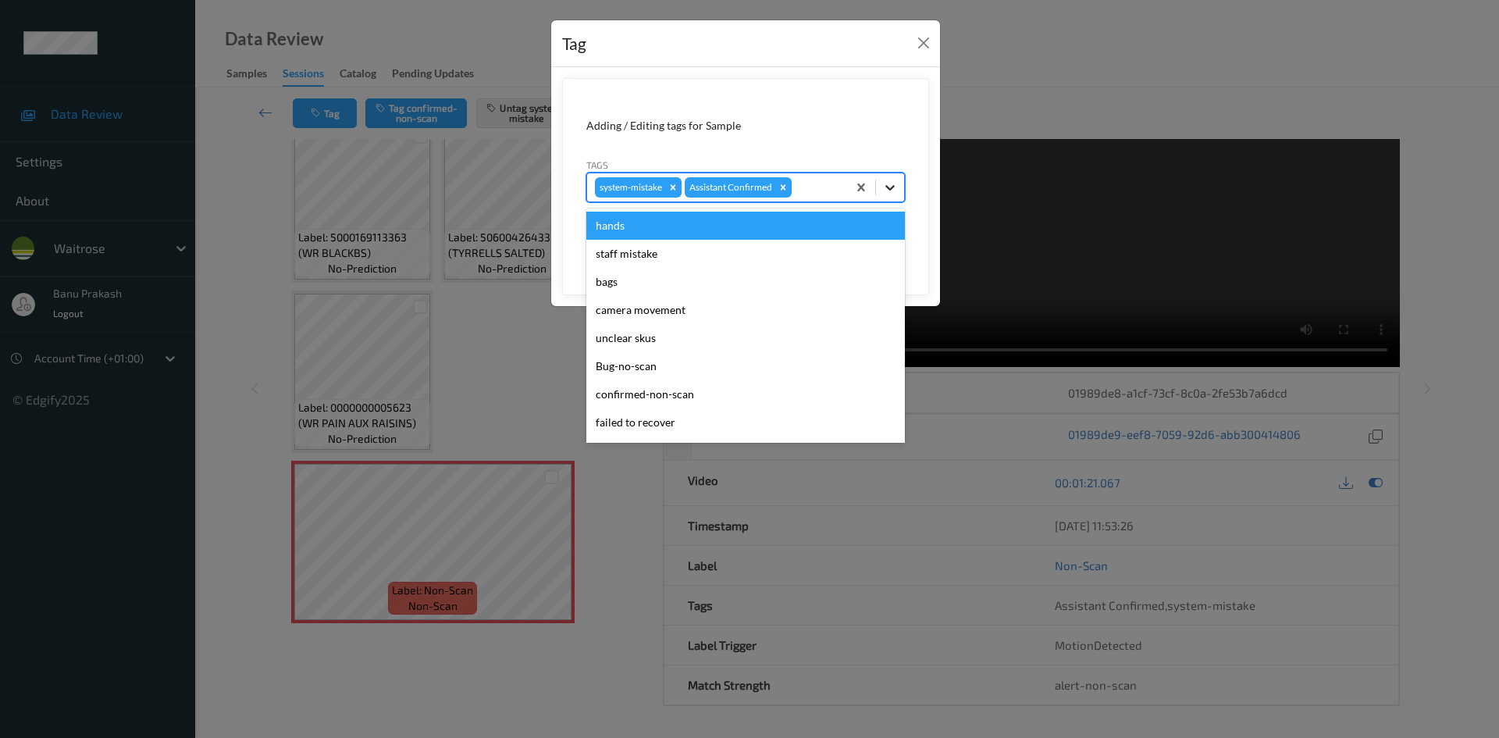
click at [897, 179] on div at bounding box center [890, 187] width 28 height 28
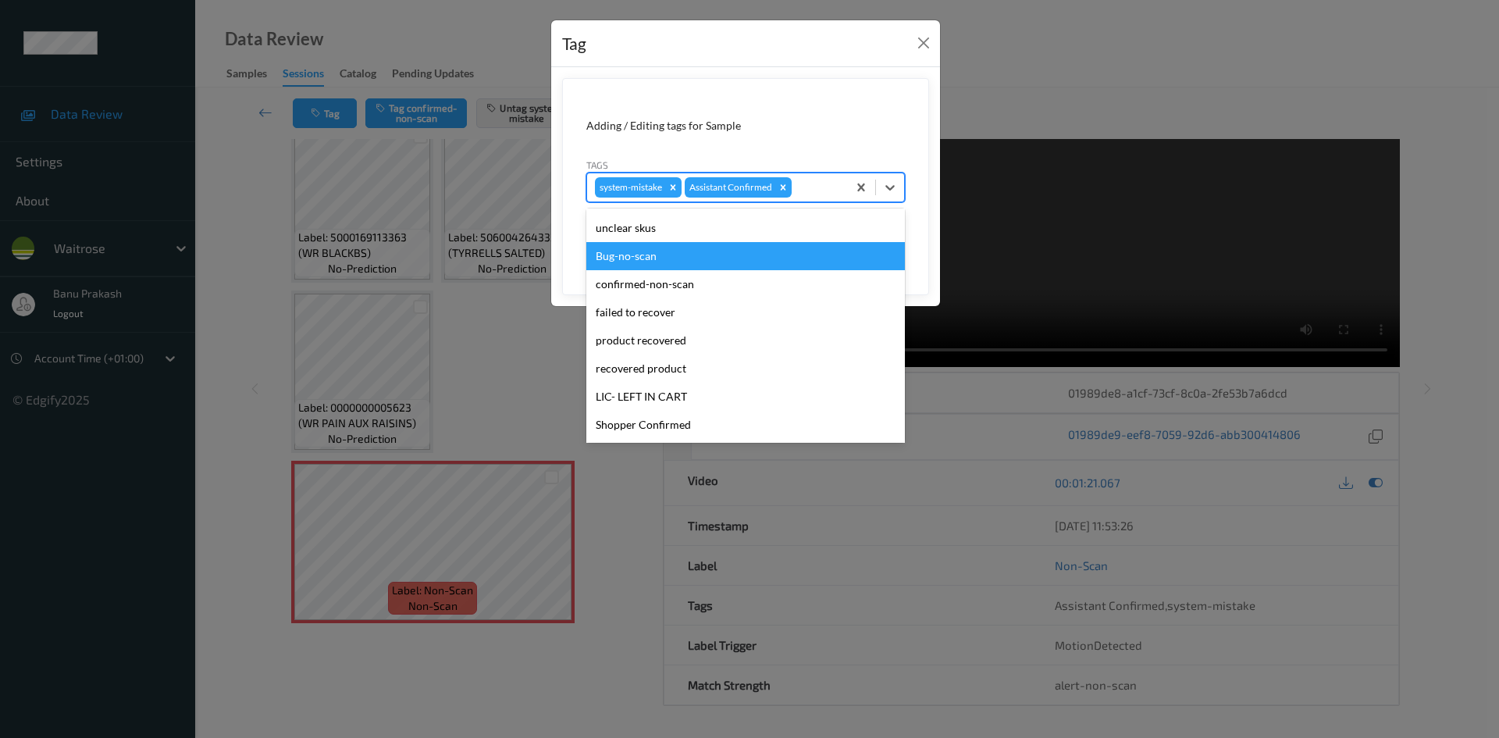
scroll to position [306, 0]
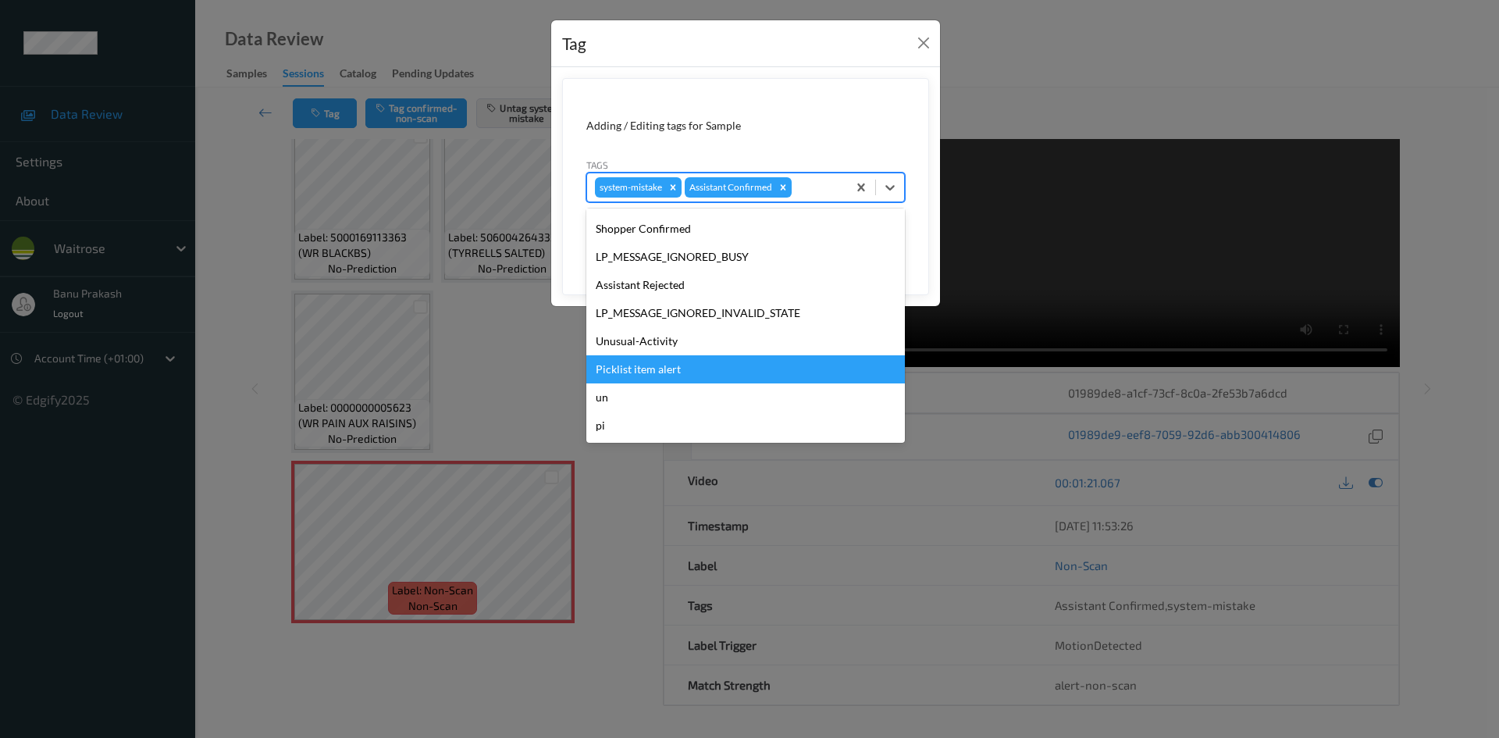
click at [721, 370] on div "Picklist item alert" at bounding box center [745, 369] width 318 height 28
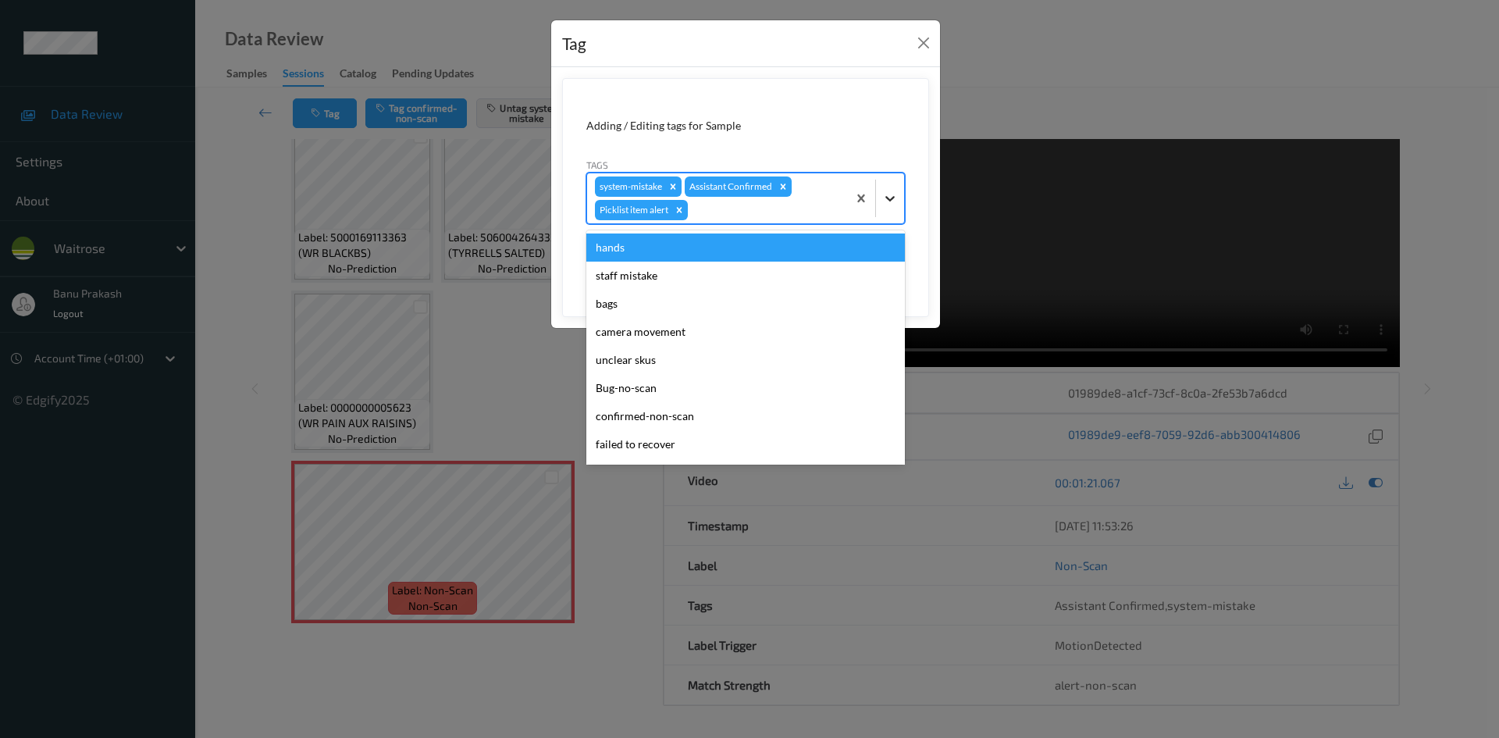
click at [885, 203] on icon at bounding box center [890, 198] width 16 height 16
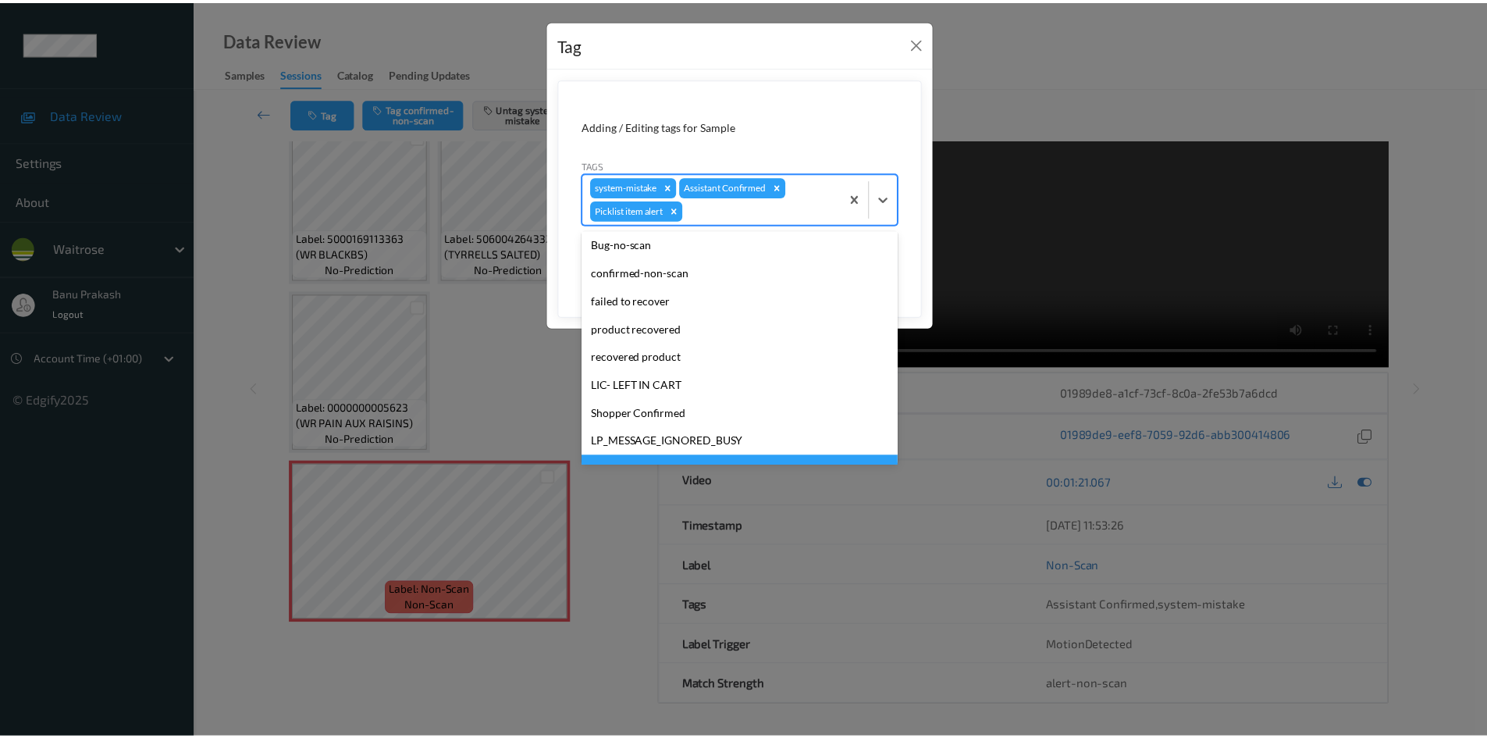
scroll to position [278, 0]
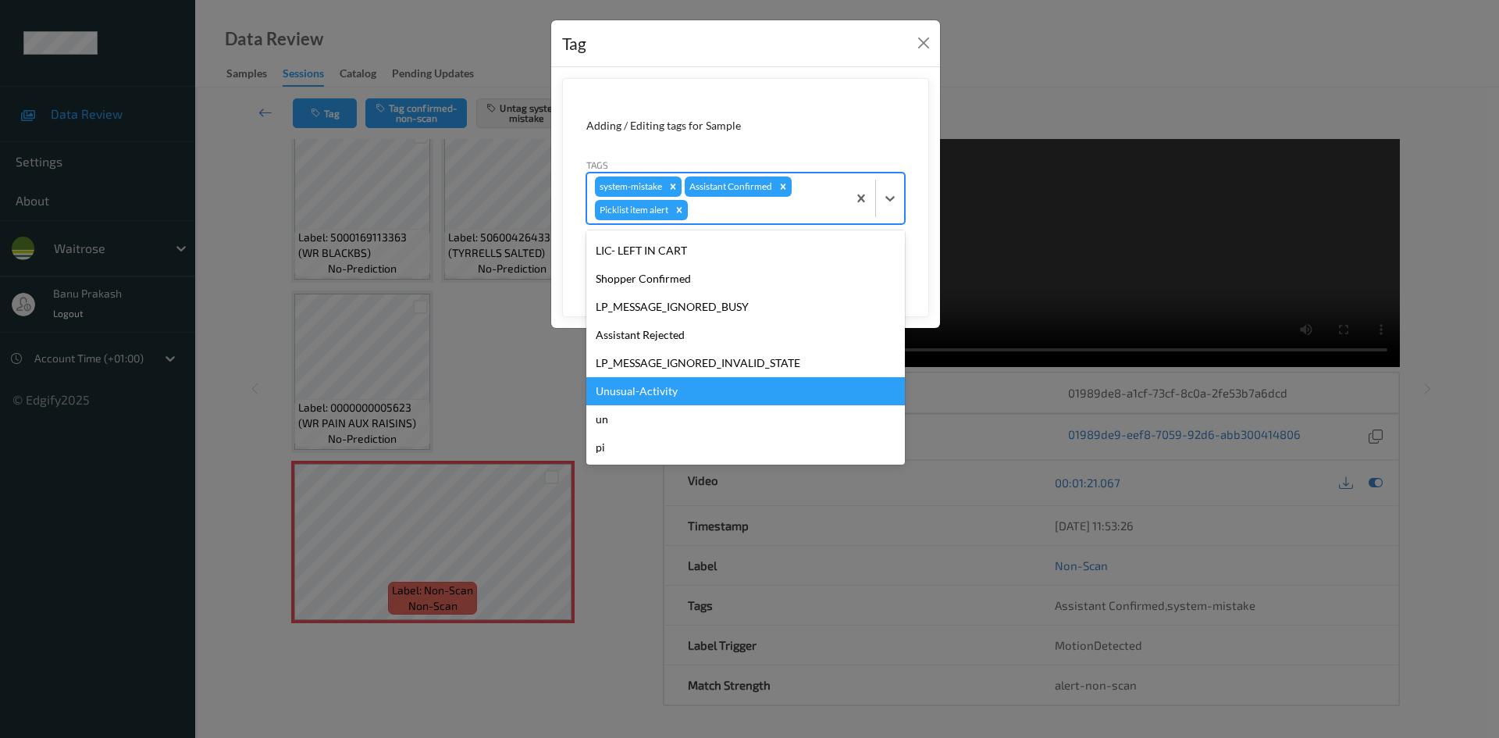
click at [749, 388] on div "Unusual-Activity" at bounding box center [745, 391] width 318 height 28
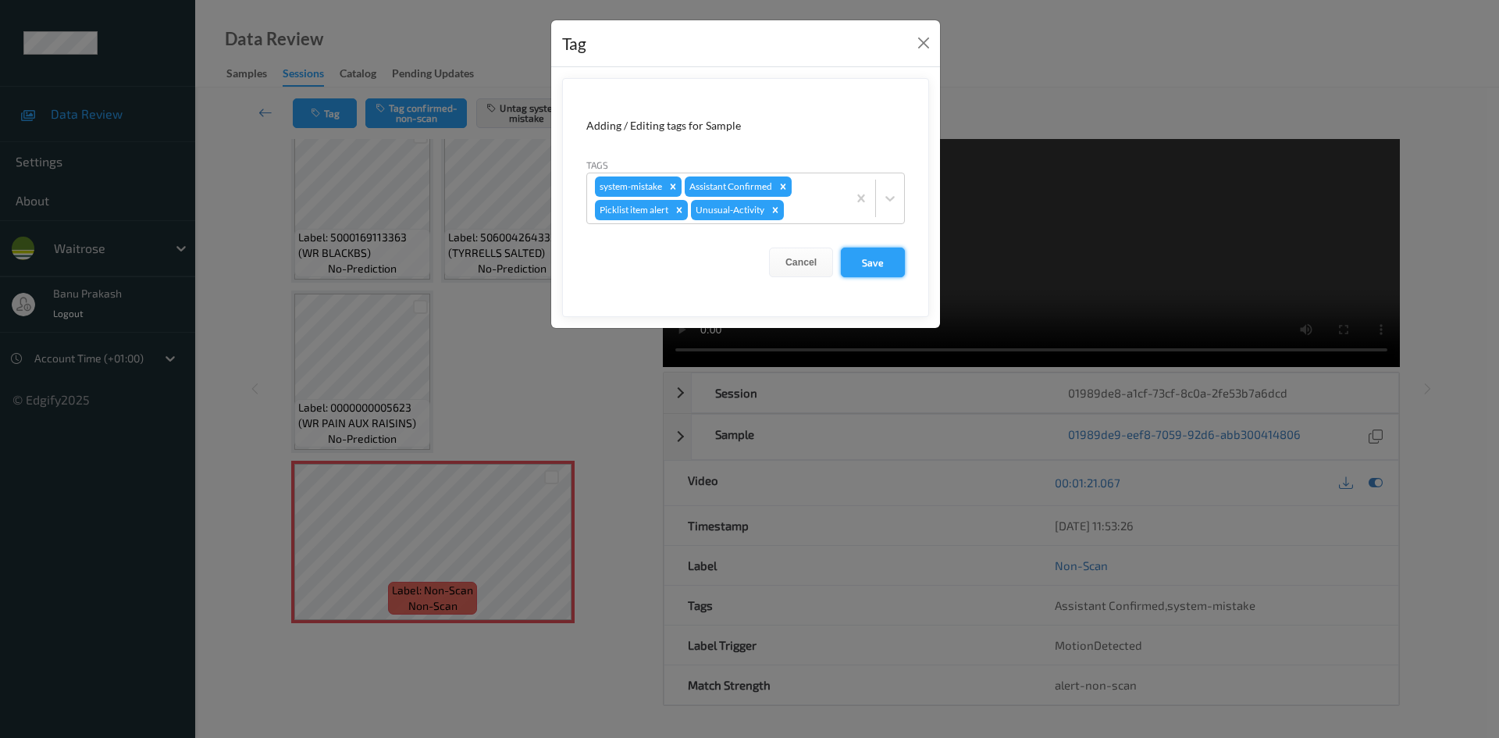
click at [864, 263] on button "Save" at bounding box center [873, 262] width 64 height 30
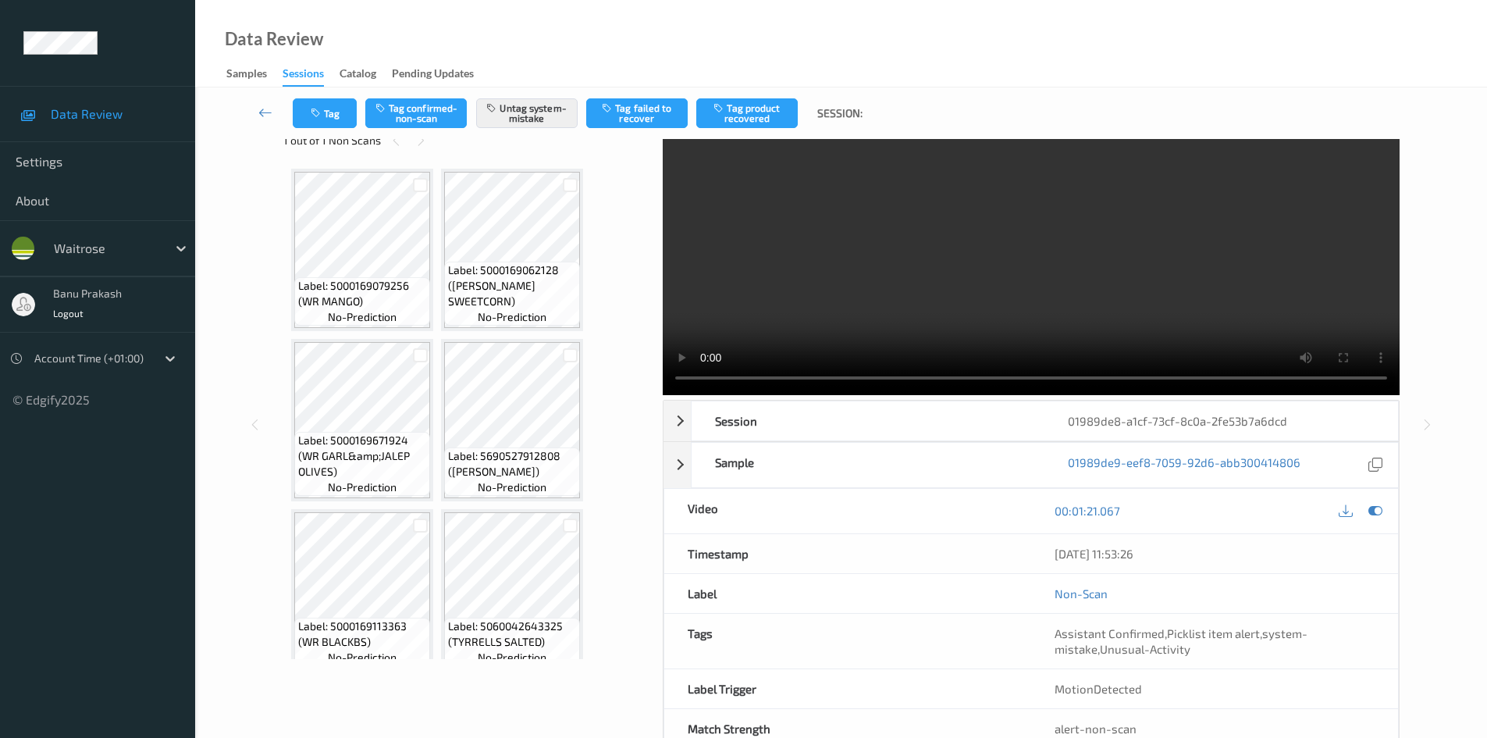
scroll to position [0, 0]
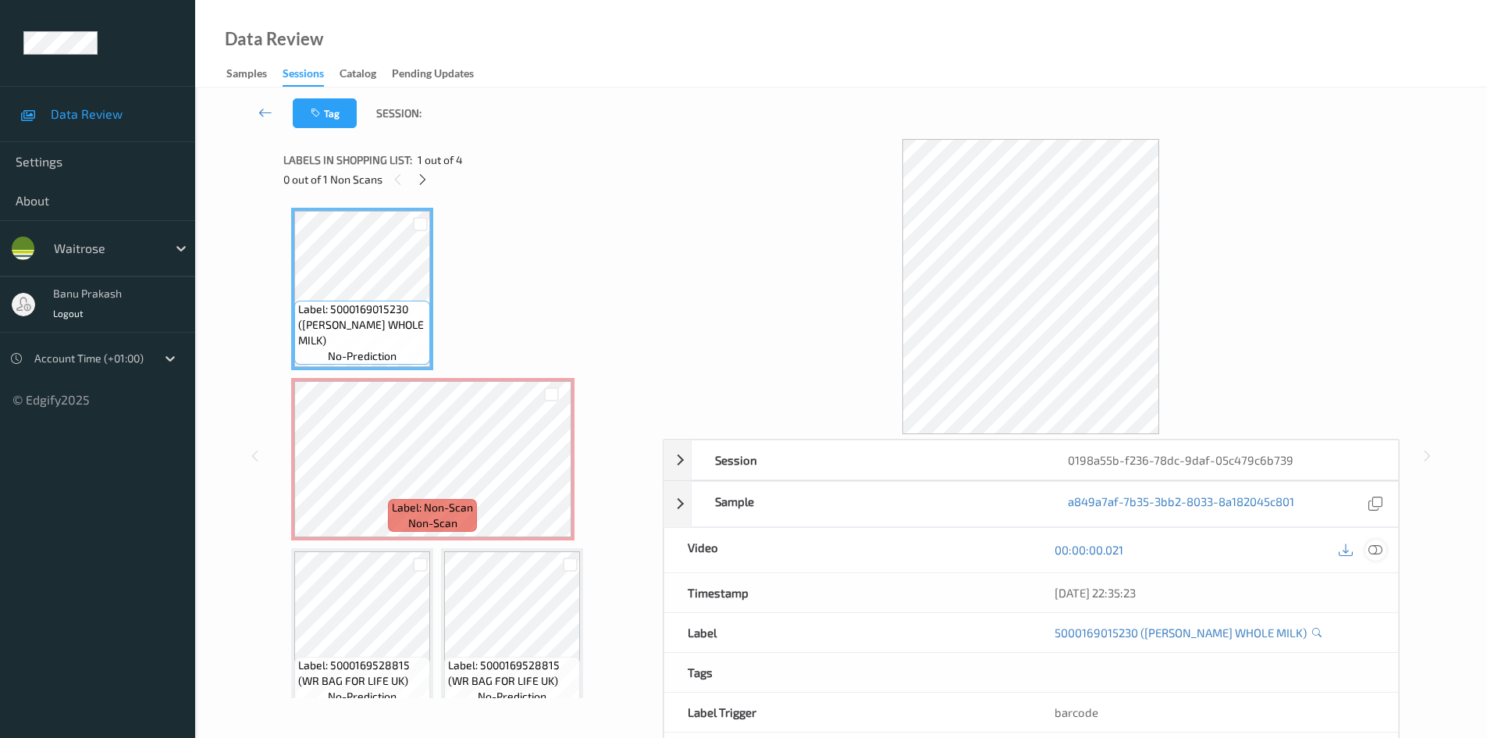
click at [1371, 545] on icon at bounding box center [1375, 549] width 14 height 14
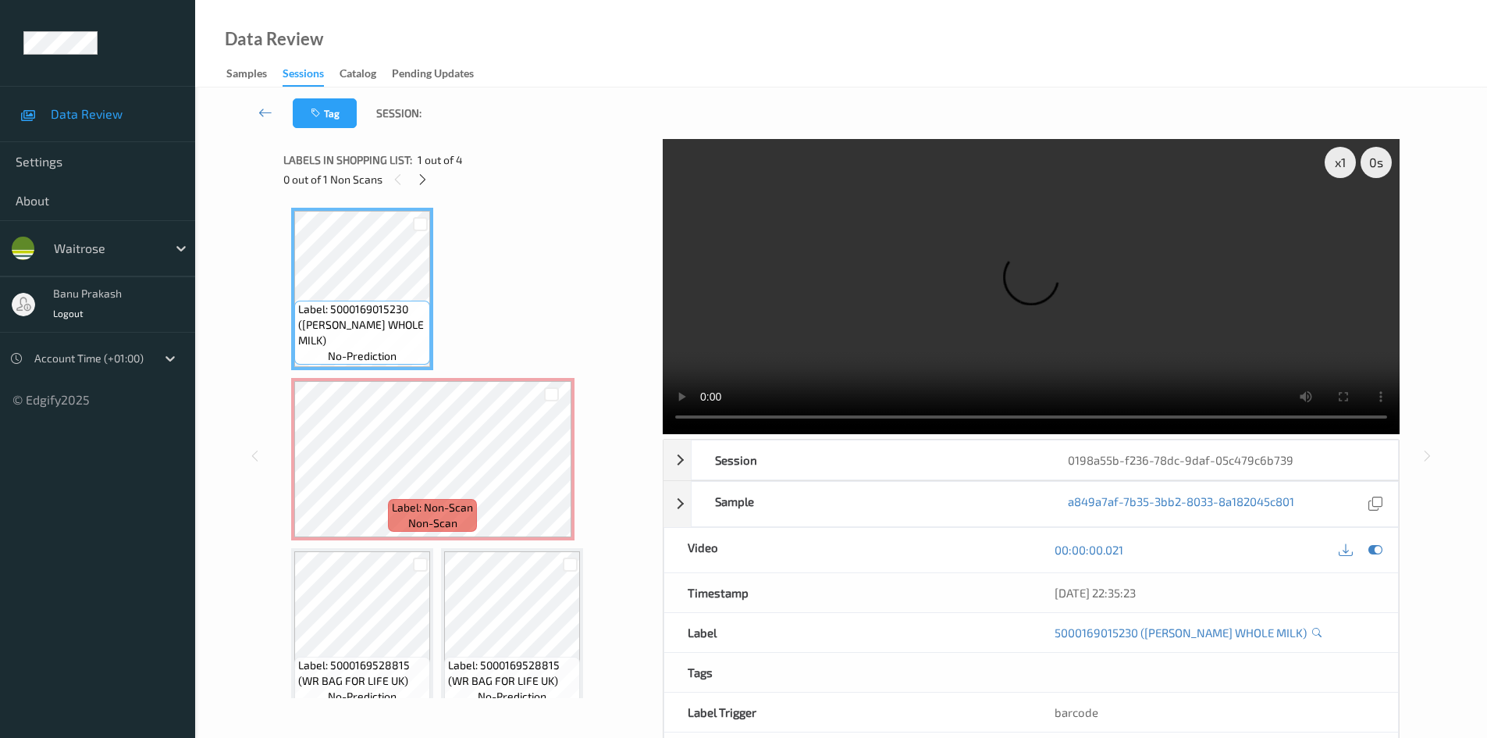
click at [770, 288] on video at bounding box center [1031, 286] width 737 height 295
click at [1050, 360] on video at bounding box center [1031, 286] width 737 height 295
click at [900, 336] on video at bounding box center [1031, 286] width 737 height 295
click at [937, 352] on video at bounding box center [1031, 286] width 737 height 295
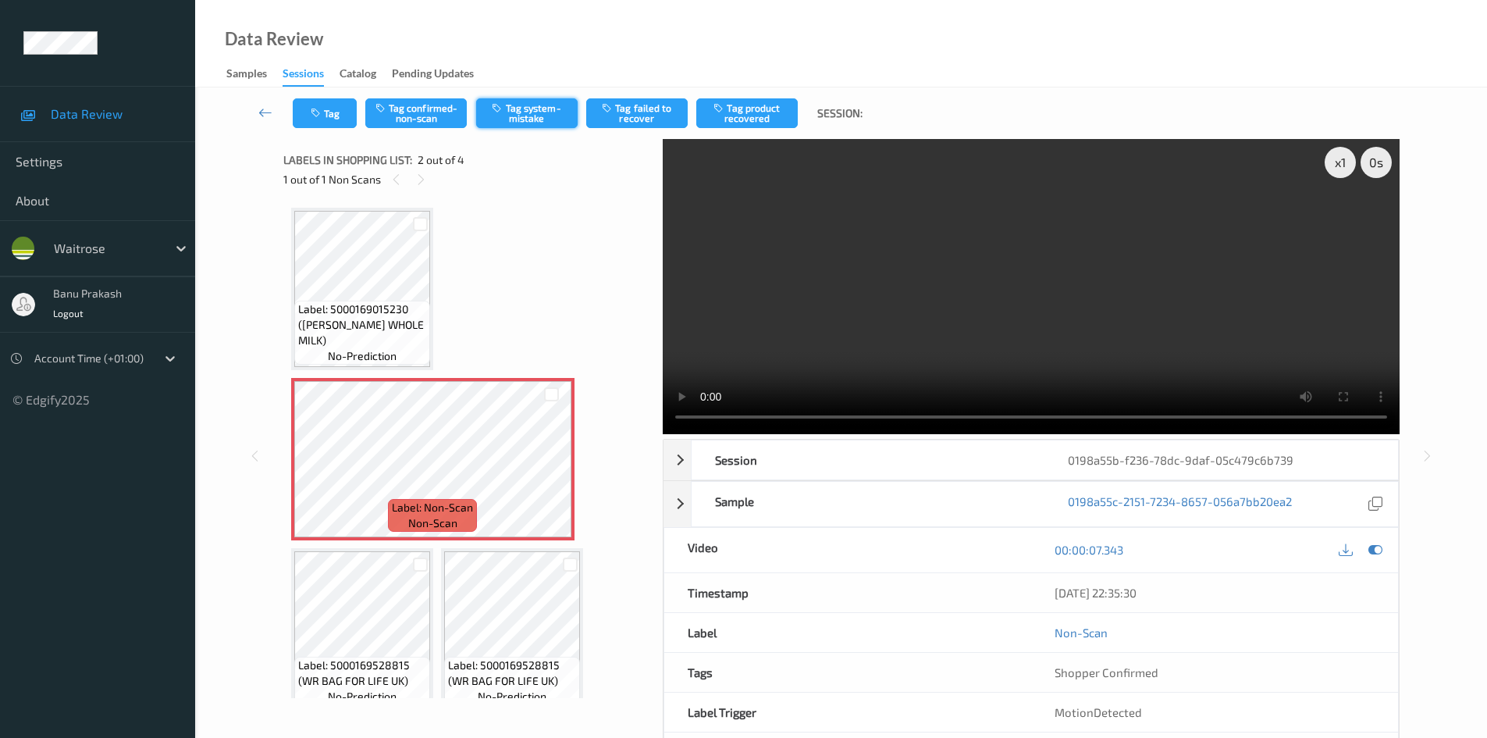
click at [517, 116] on button "Tag system-mistake" at bounding box center [526, 113] width 101 height 30
click at [330, 119] on button "Tag" at bounding box center [325, 113] width 64 height 30
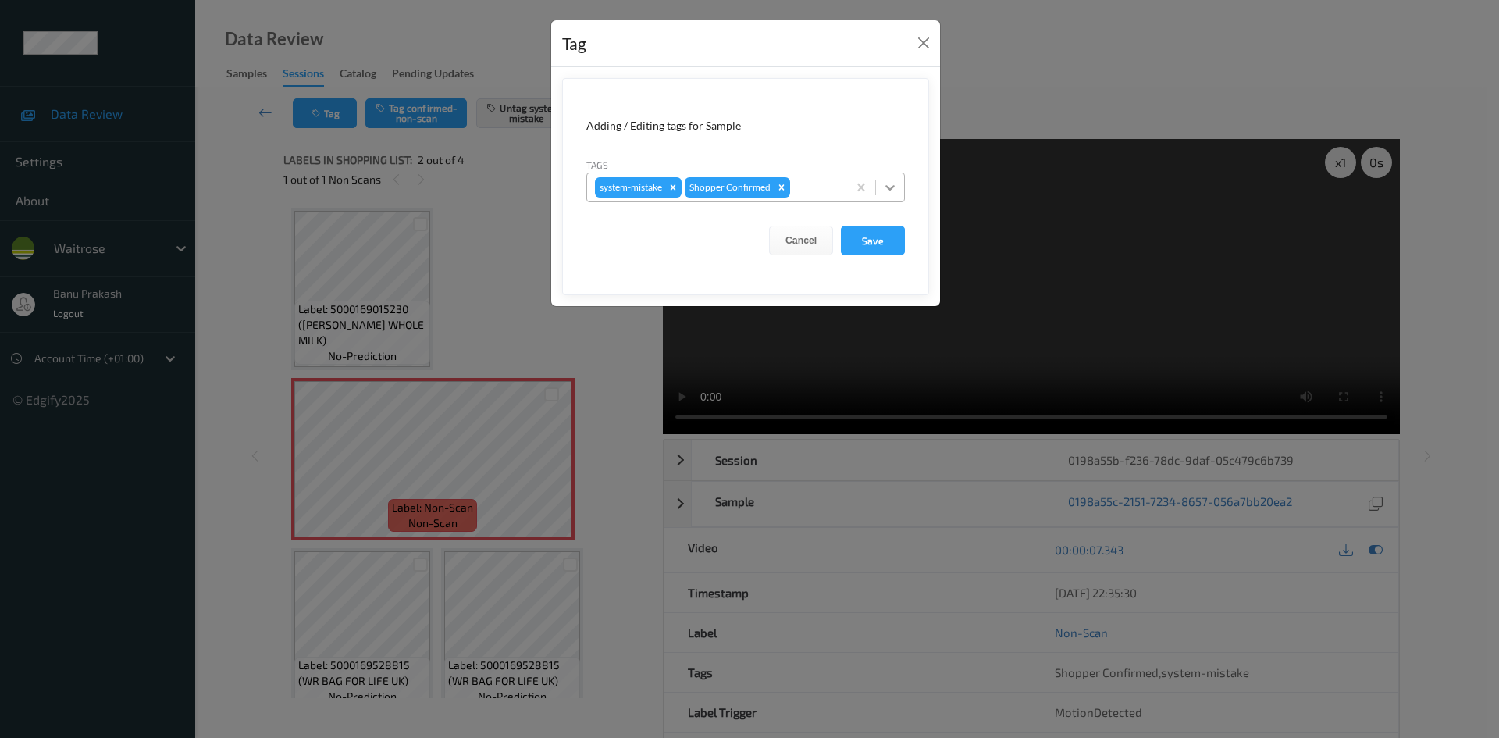
click at [891, 190] on icon at bounding box center [889, 187] width 9 height 5
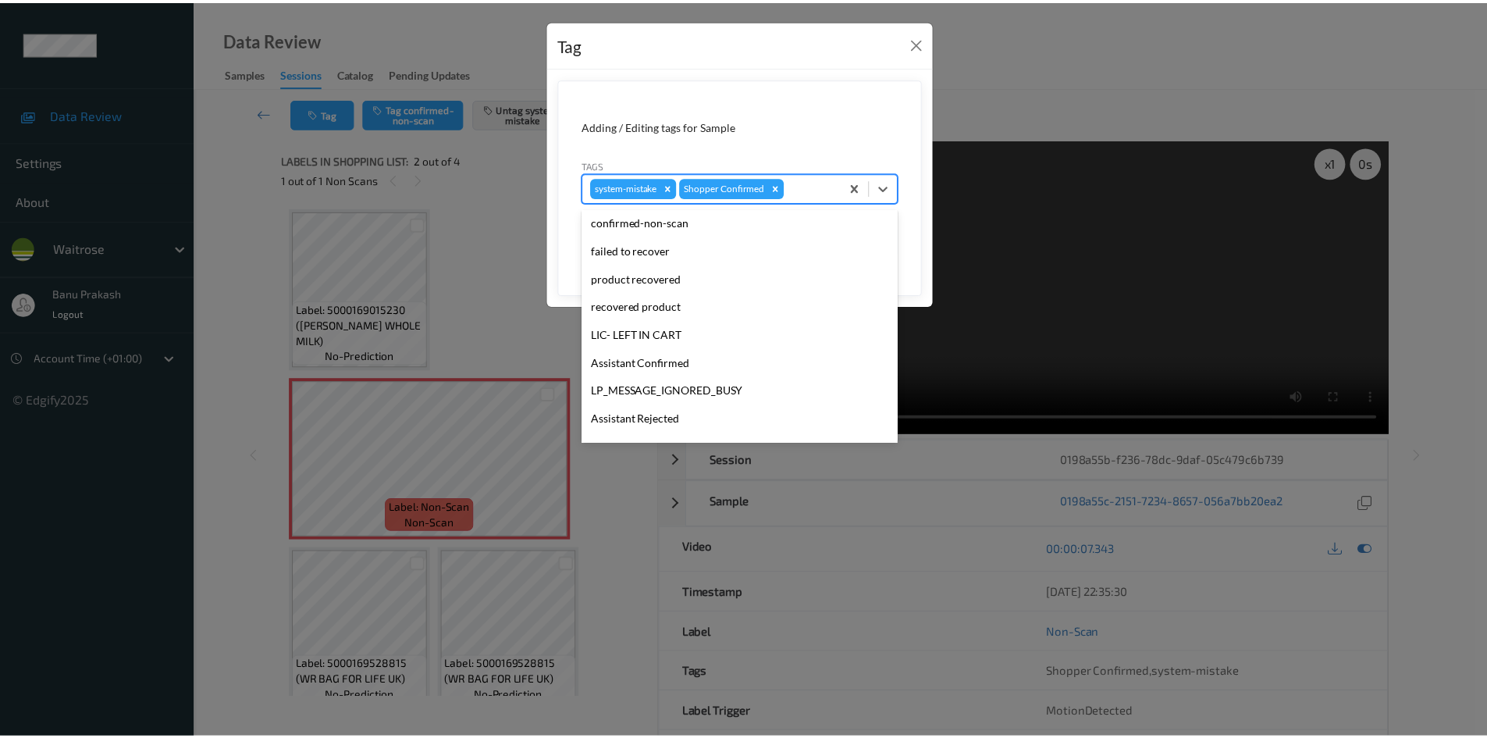
scroll to position [306, 0]
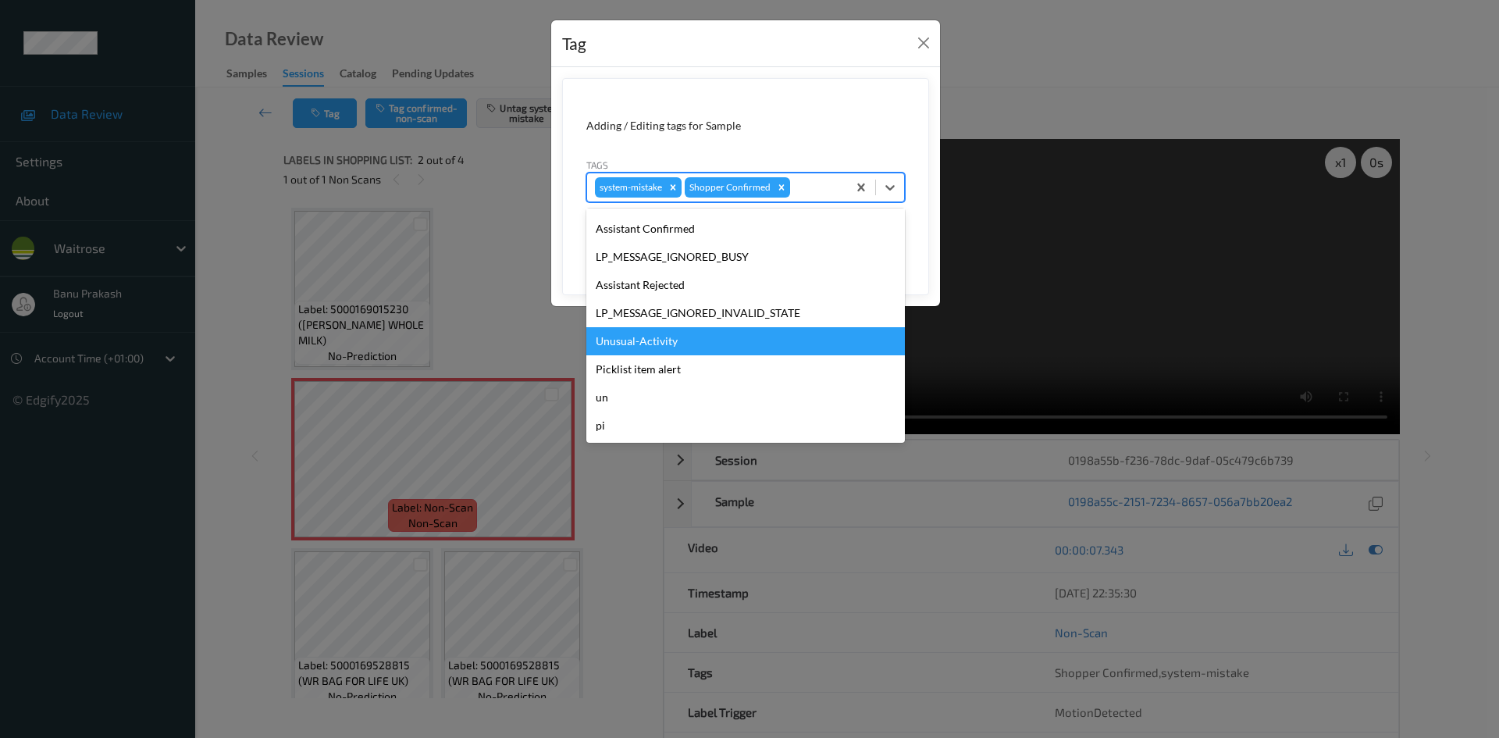
click at [656, 336] on div "Unusual-Activity" at bounding box center [745, 341] width 318 height 28
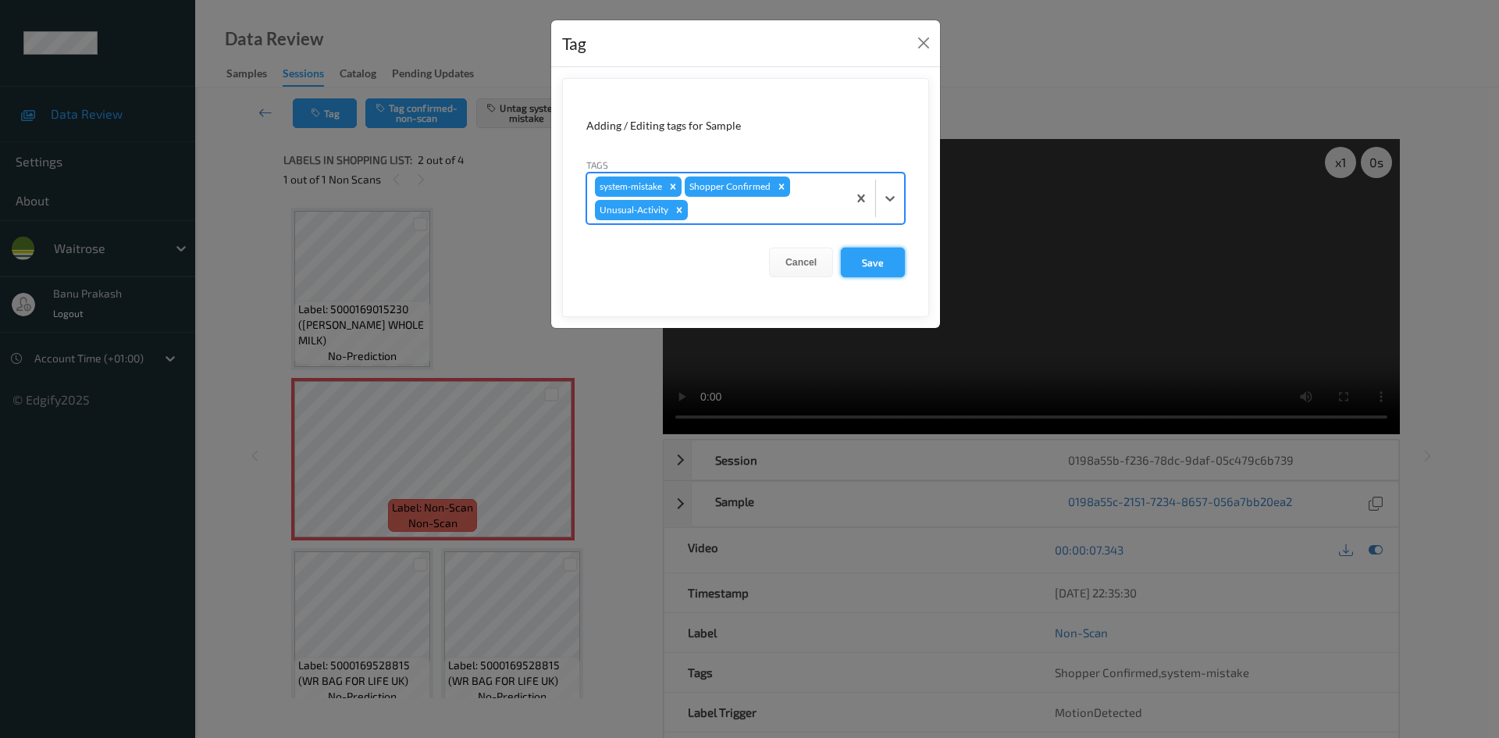
click at [885, 252] on button "Save" at bounding box center [873, 262] width 64 height 30
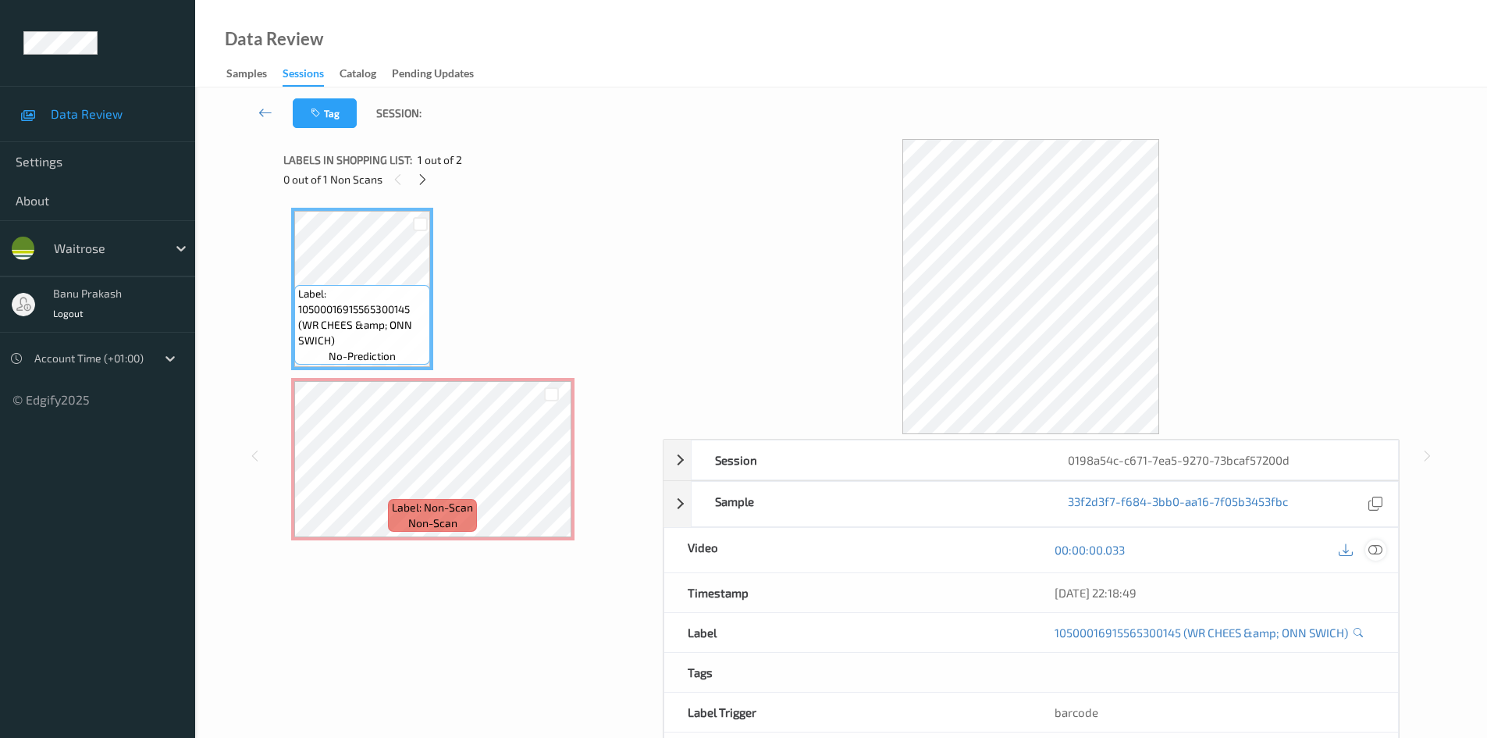
click at [1375, 552] on icon at bounding box center [1375, 549] width 14 height 14
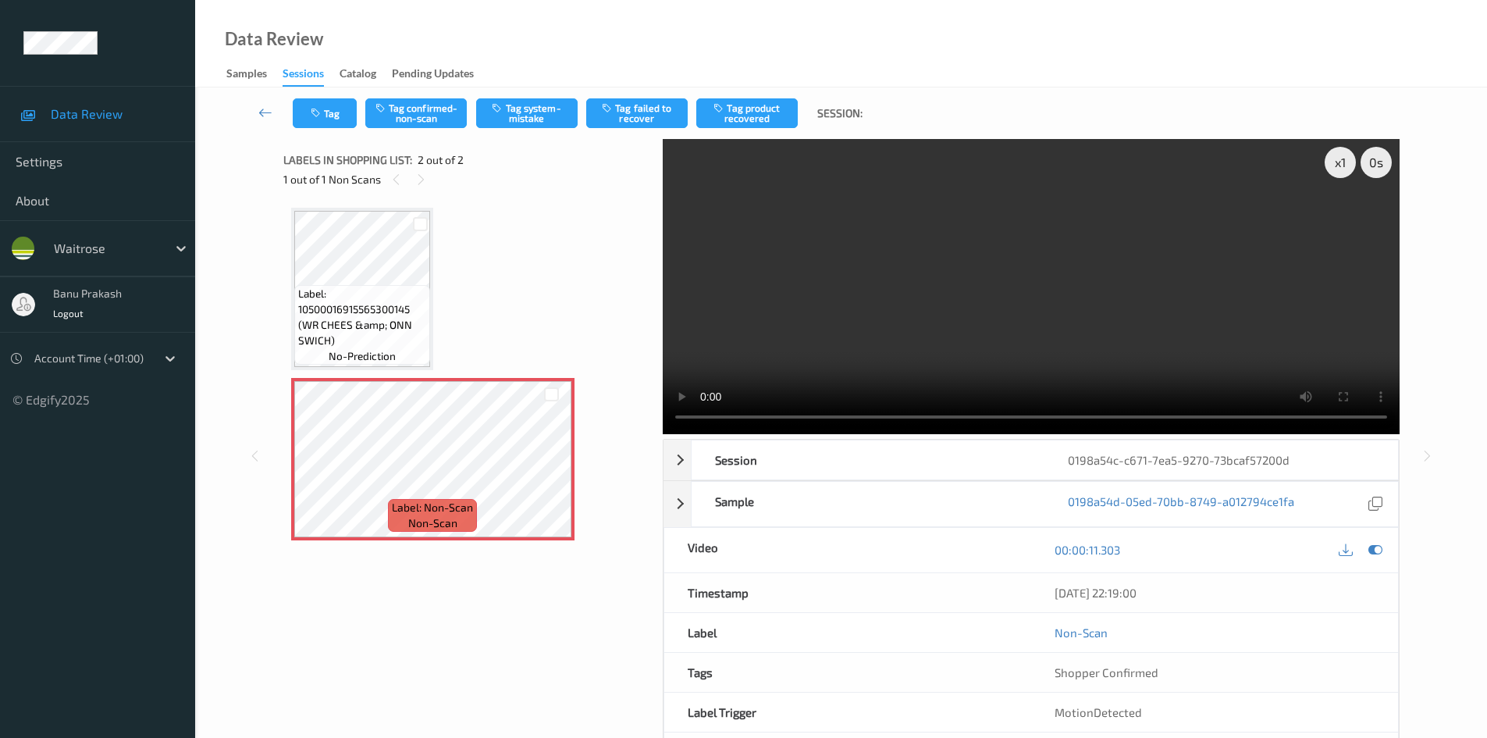
click at [374, 322] on span "Label: 10500016915565300145 (WR CHEES &amp; ONN SWICH)" at bounding box center [362, 317] width 128 height 62
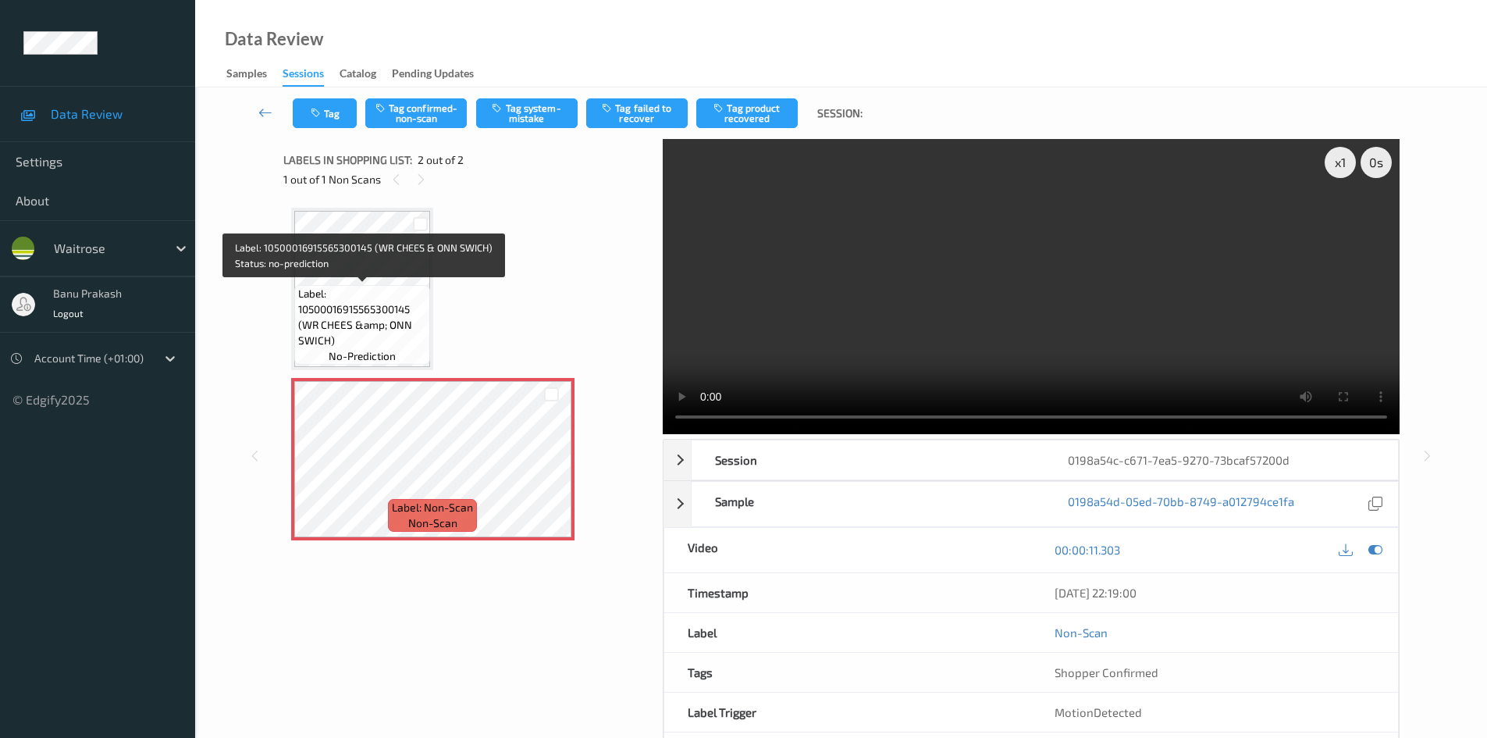
click at [385, 318] on span "Label: 10500016915565300145 (WR CHEES &amp; ONN SWICH)" at bounding box center [362, 317] width 128 height 62
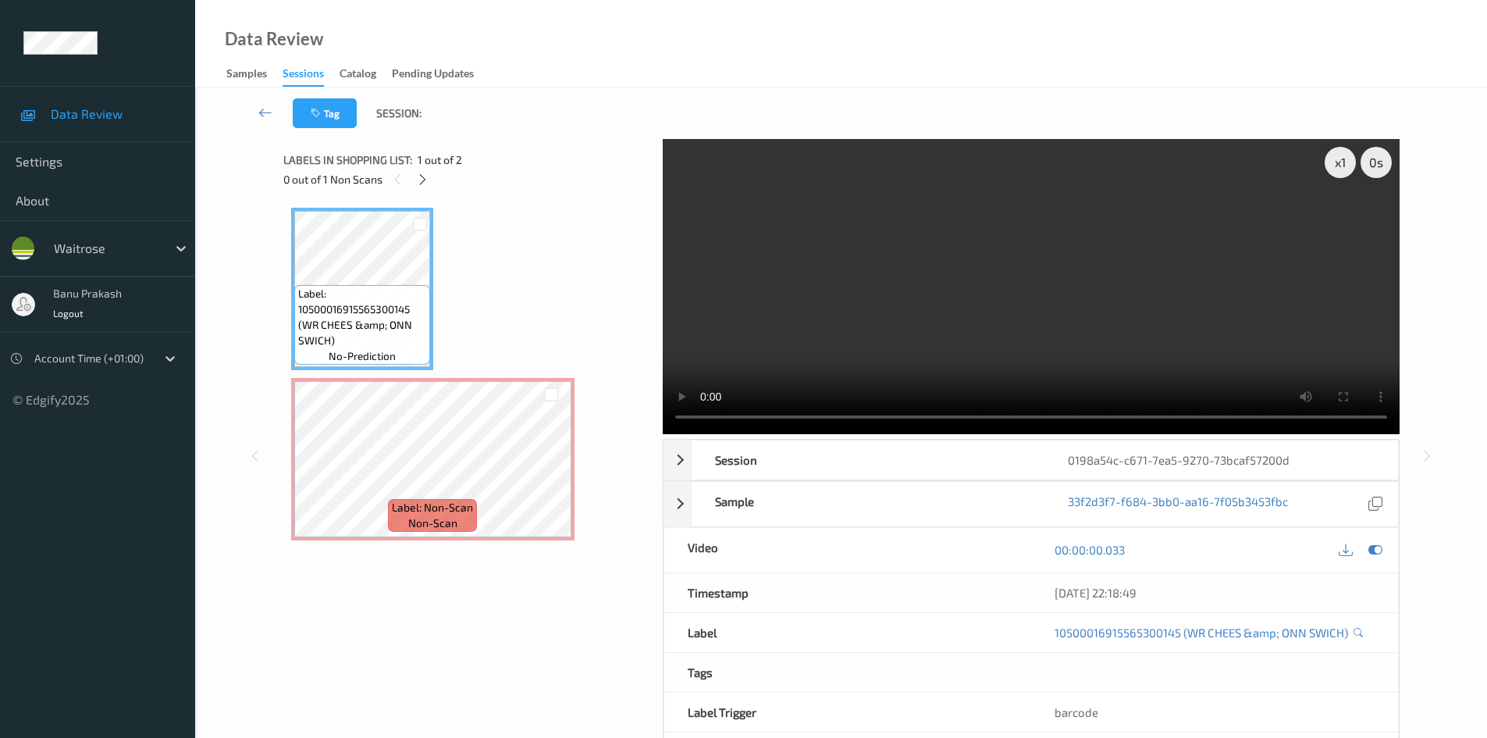
click at [925, 343] on video at bounding box center [1031, 286] width 737 height 295
click at [916, 285] on video at bounding box center [1031, 286] width 737 height 295
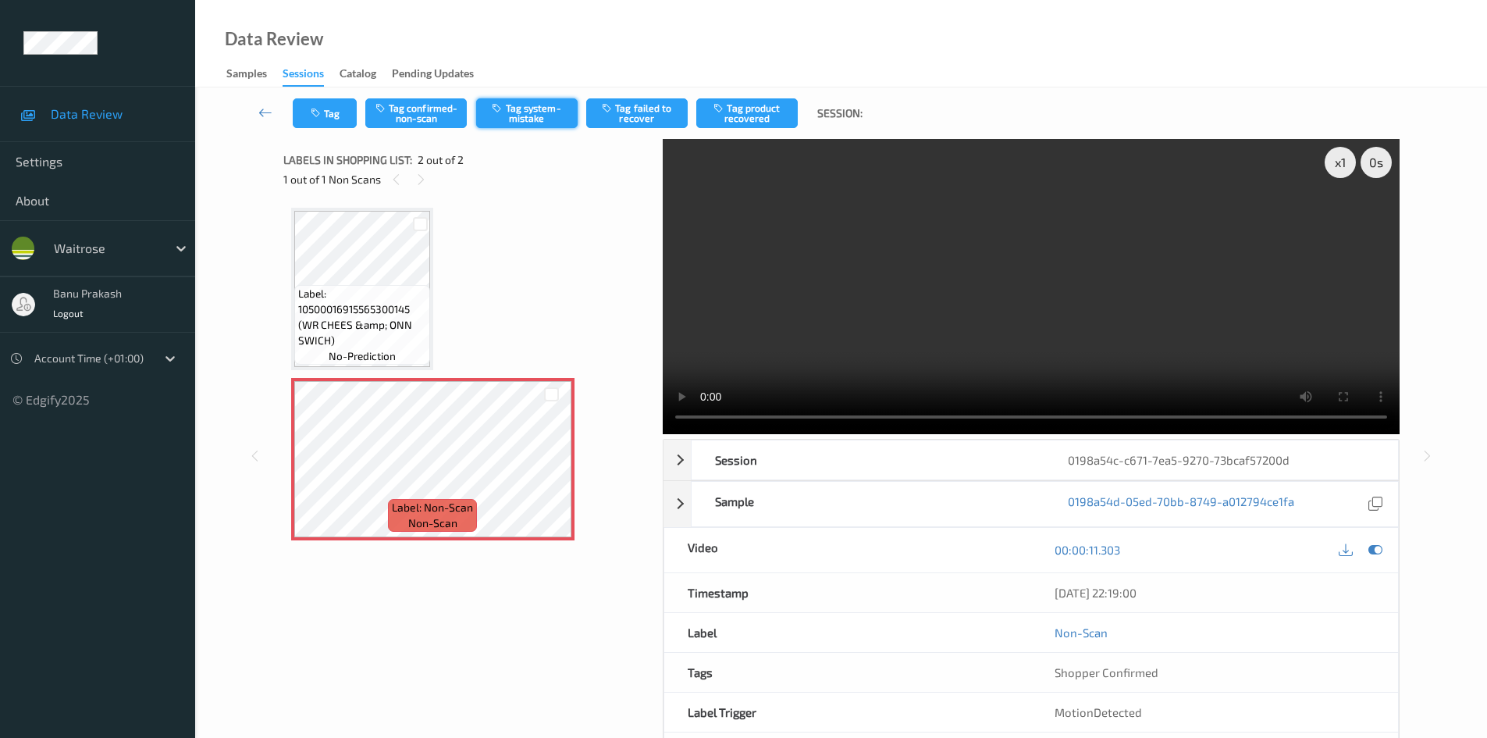
click at [522, 122] on button "Tag system-mistake" at bounding box center [526, 113] width 101 height 30
click at [330, 126] on button "Tag" at bounding box center [325, 113] width 64 height 30
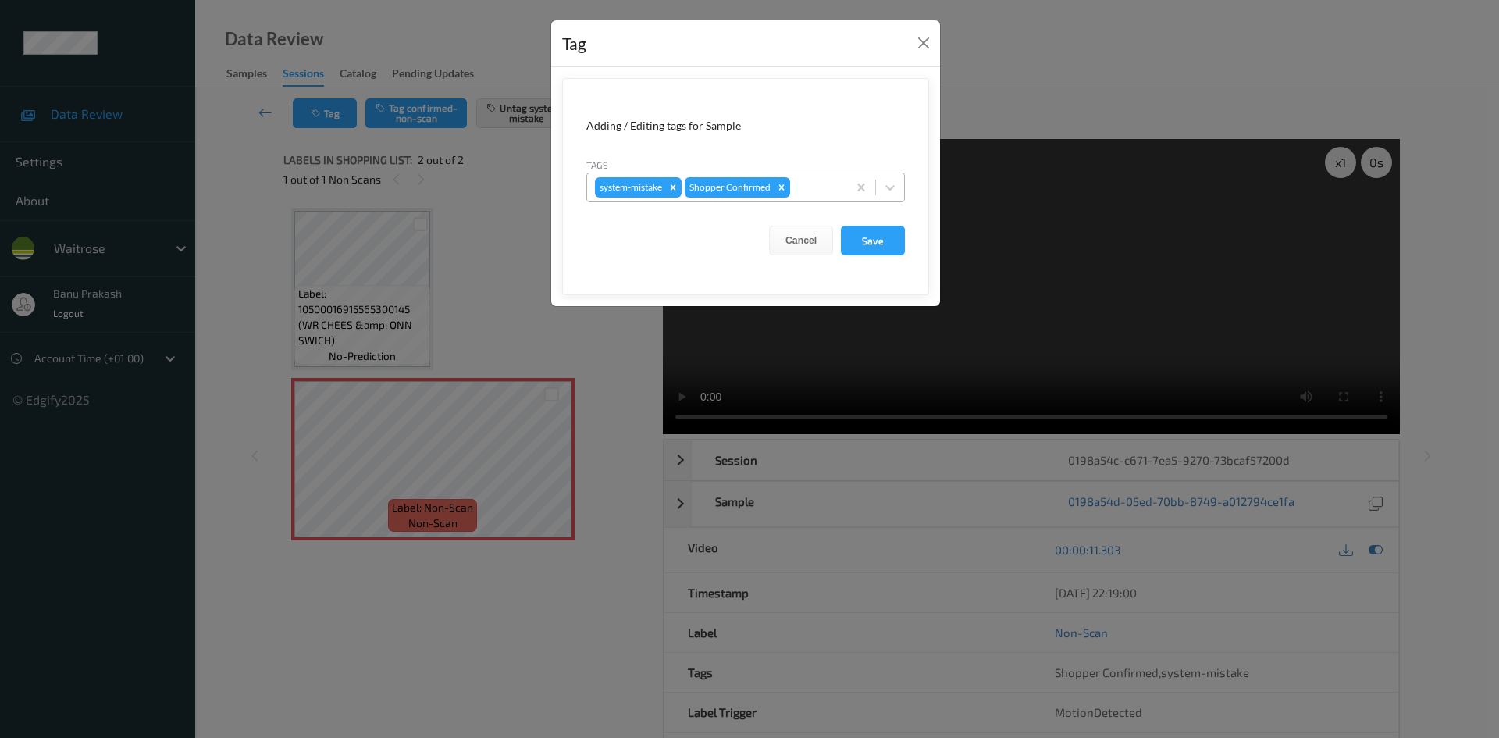
click at [904, 182] on div "system-mistake Shopper Confirmed" at bounding box center [745, 187] width 318 height 30
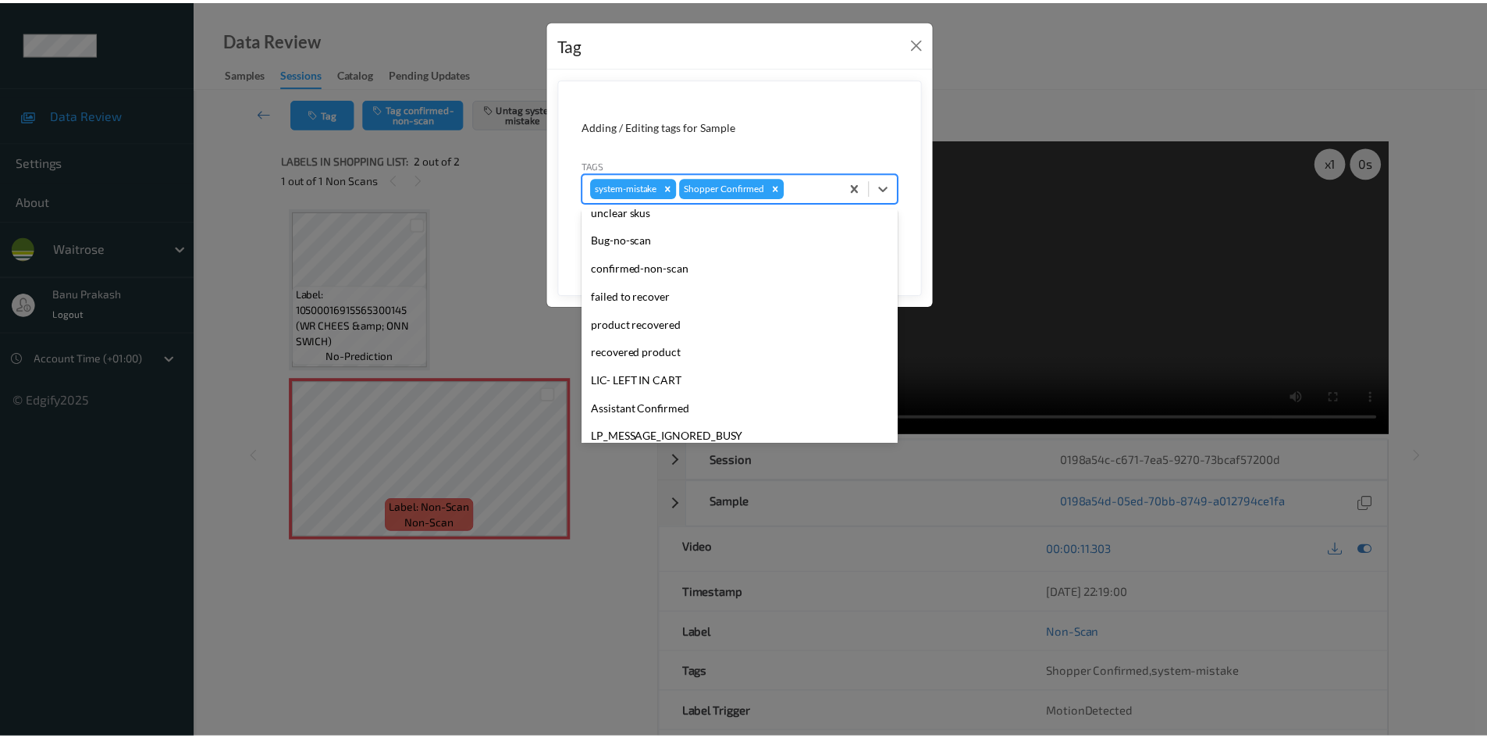
scroll to position [234, 0]
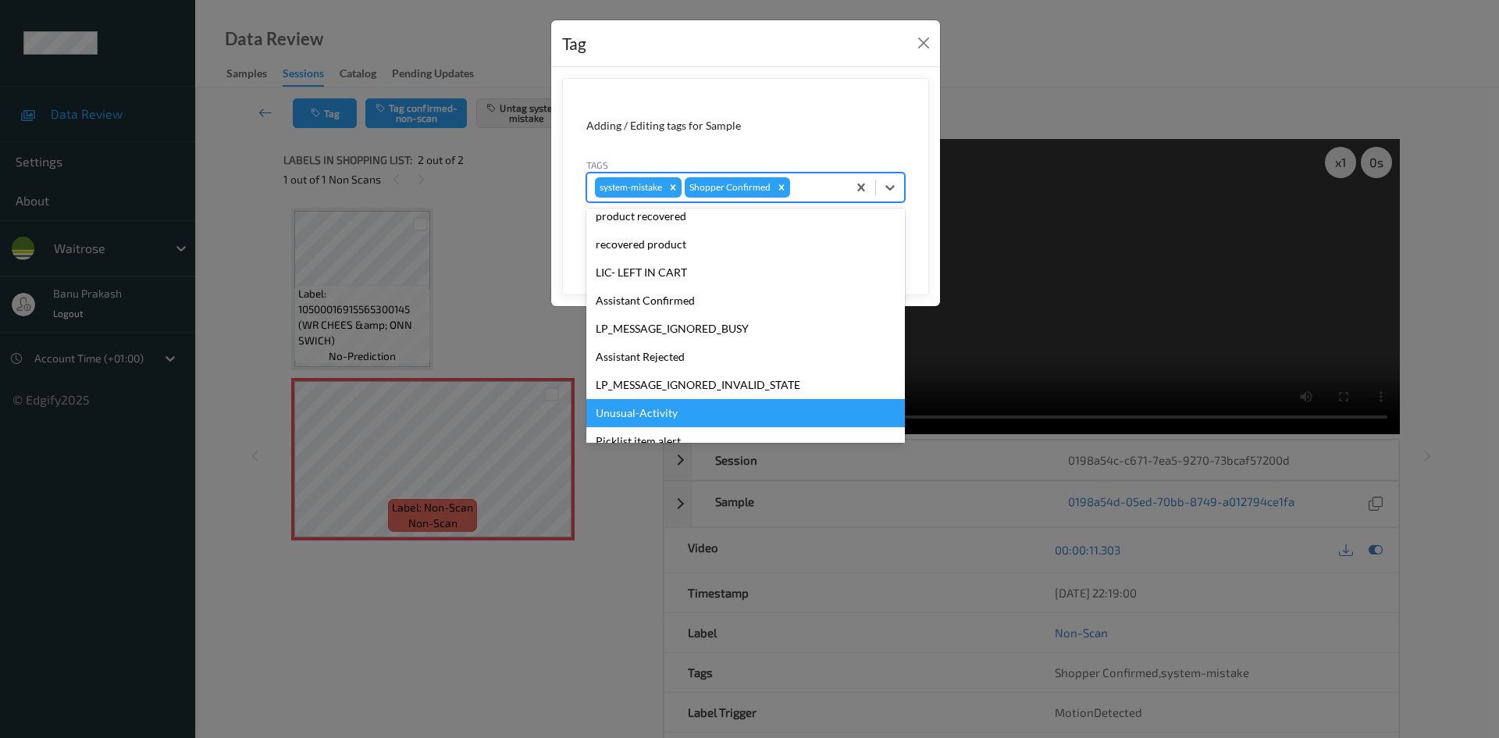
click at [704, 407] on div "Unusual-Activity" at bounding box center [745, 413] width 318 height 28
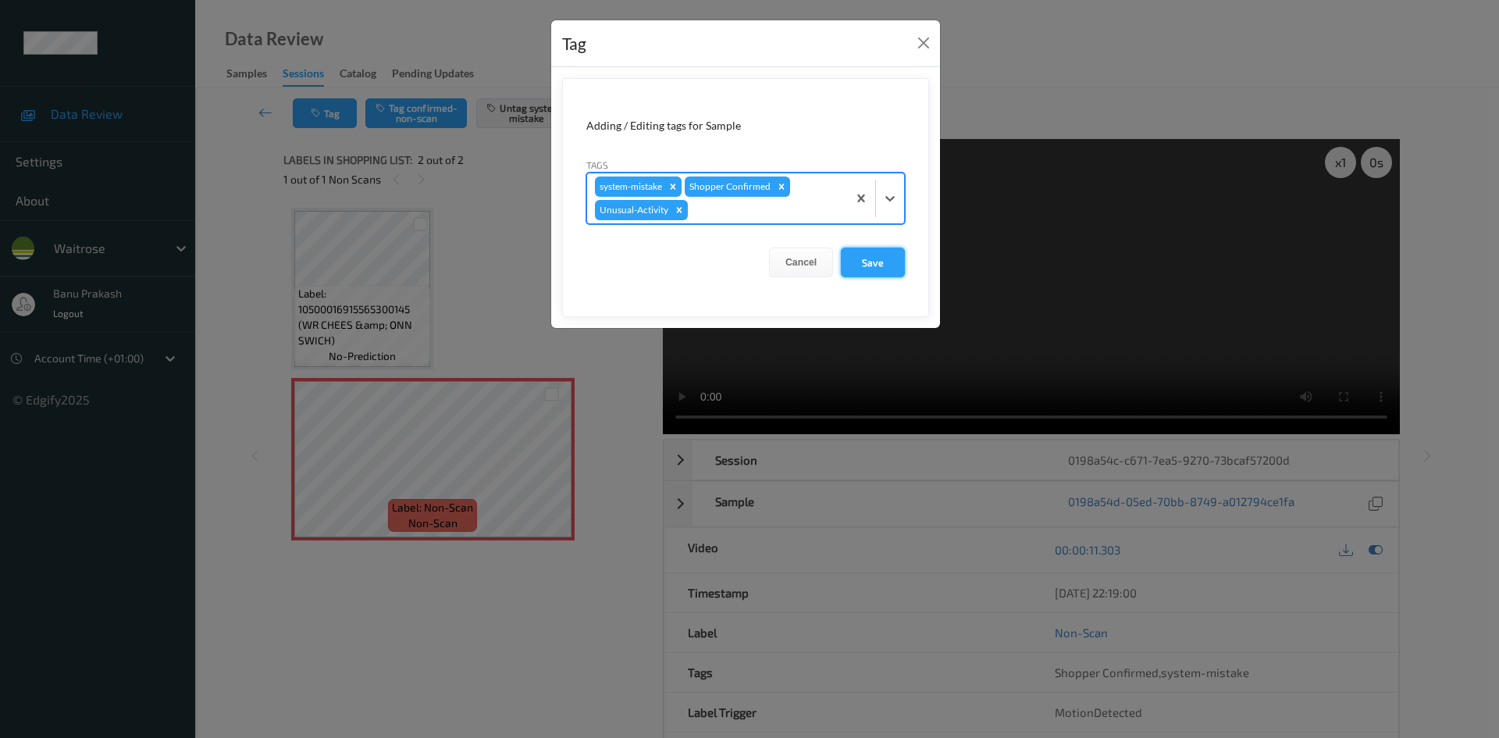
click at [887, 269] on button "Save" at bounding box center [873, 262] width 64 height 30
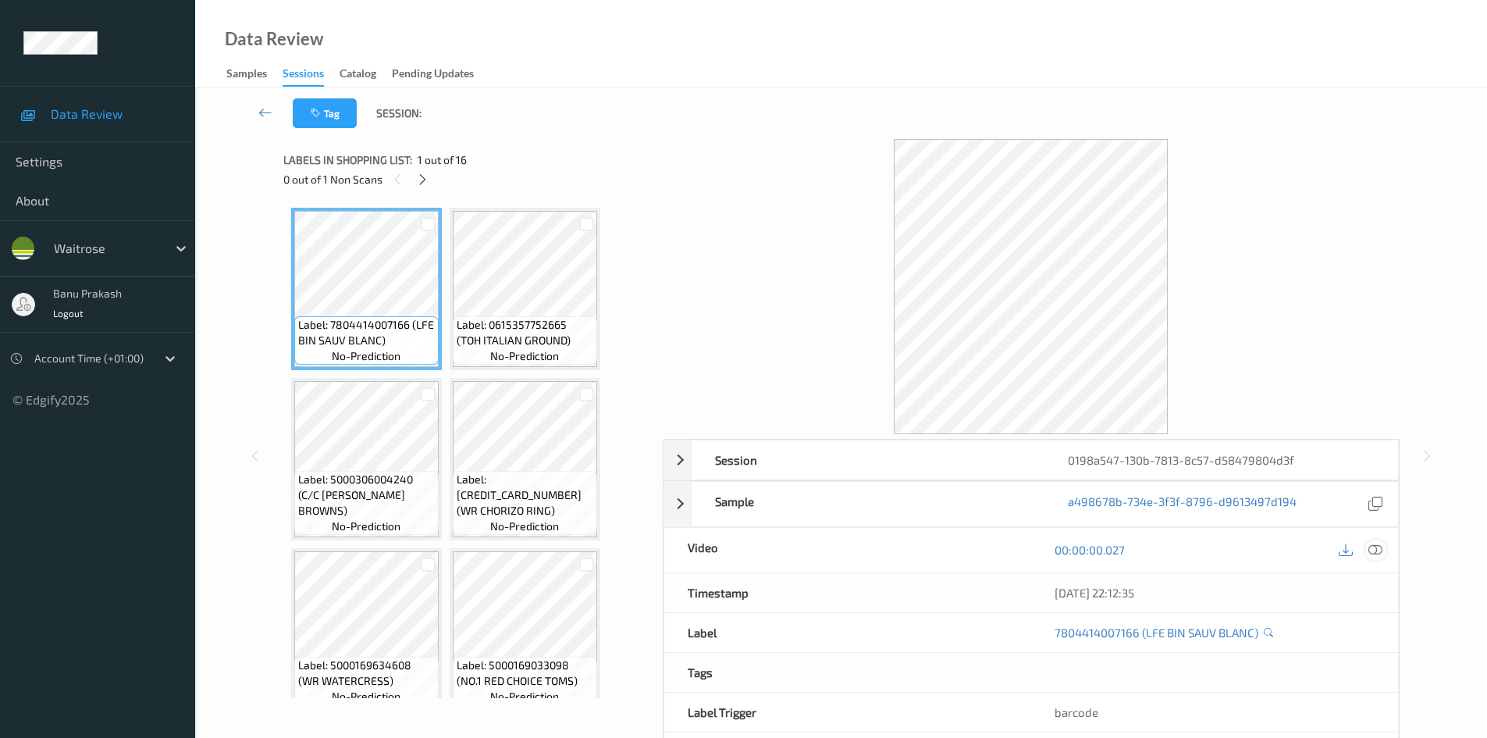
click at [1367, 546] on div at bounding box center [1375, 549] width 21 height 21
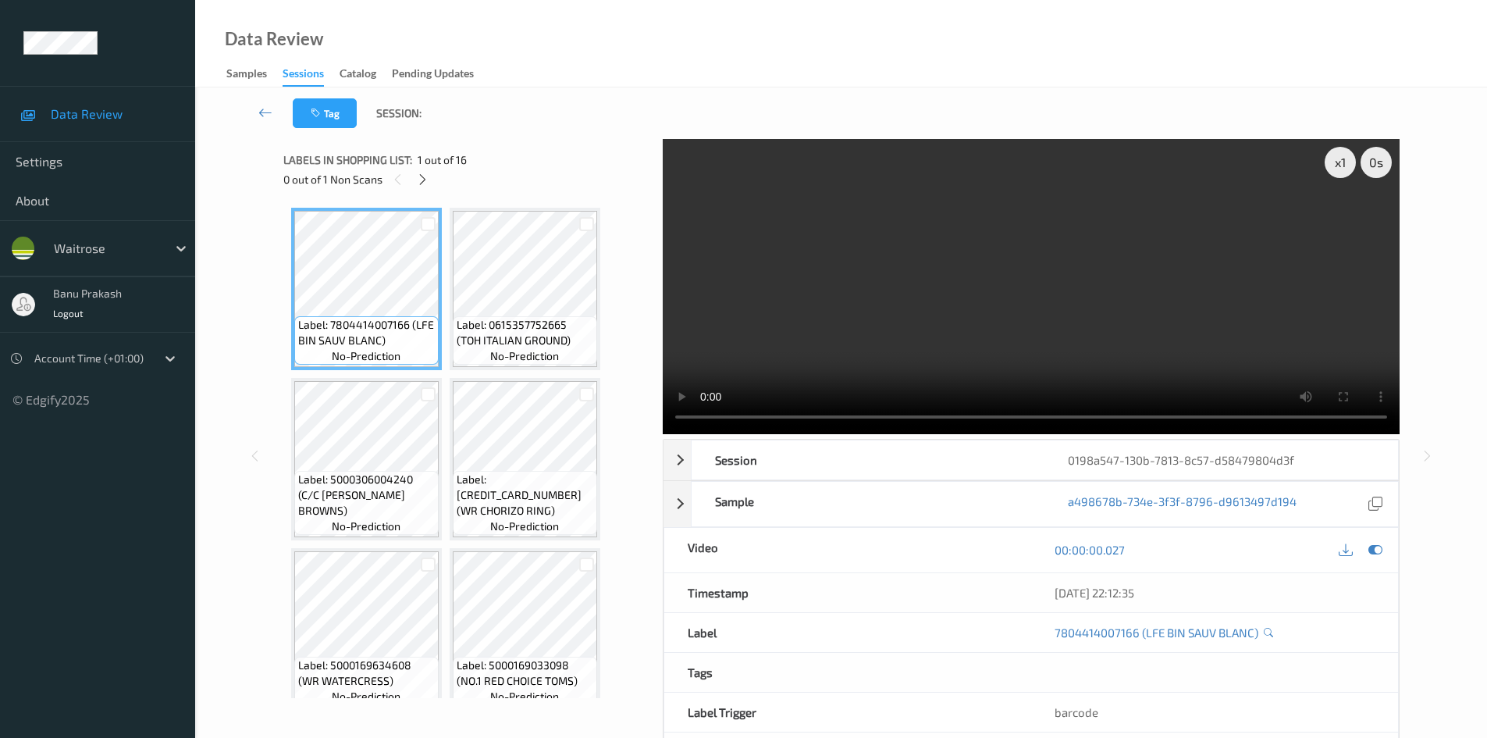
click at [410, 183] on div "0 out of 1 Non Scans" at bounding box center [467, 179] width 368 height 20
click at [429, 194] on div "Labels in shopping list: 1 out of 16 0 out of 1 Non Scans" at bounding box center [467, 169] width 368 height 61
click at [425, 187] on div at bounding box center [423, 179] width 20 height 20
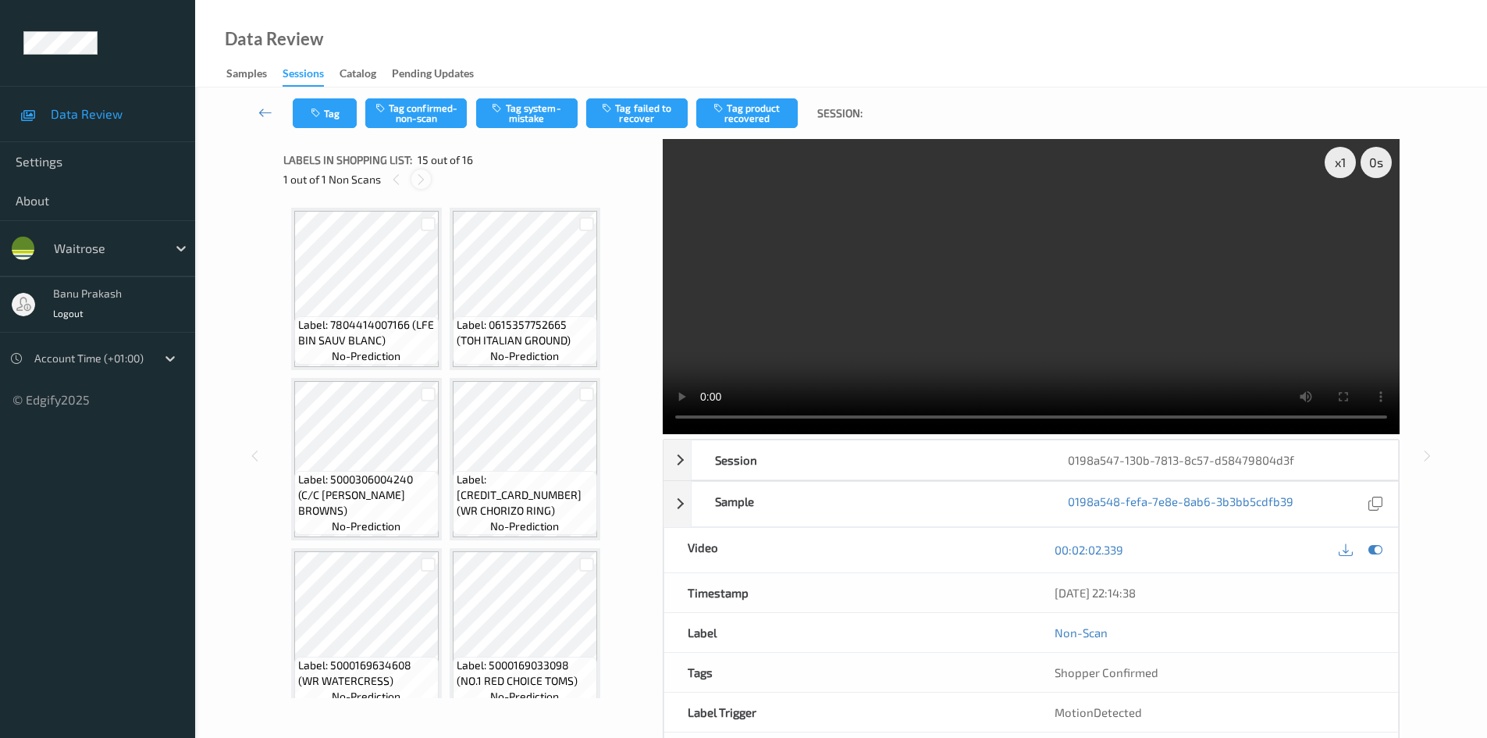
scroll to position [1029, 0]
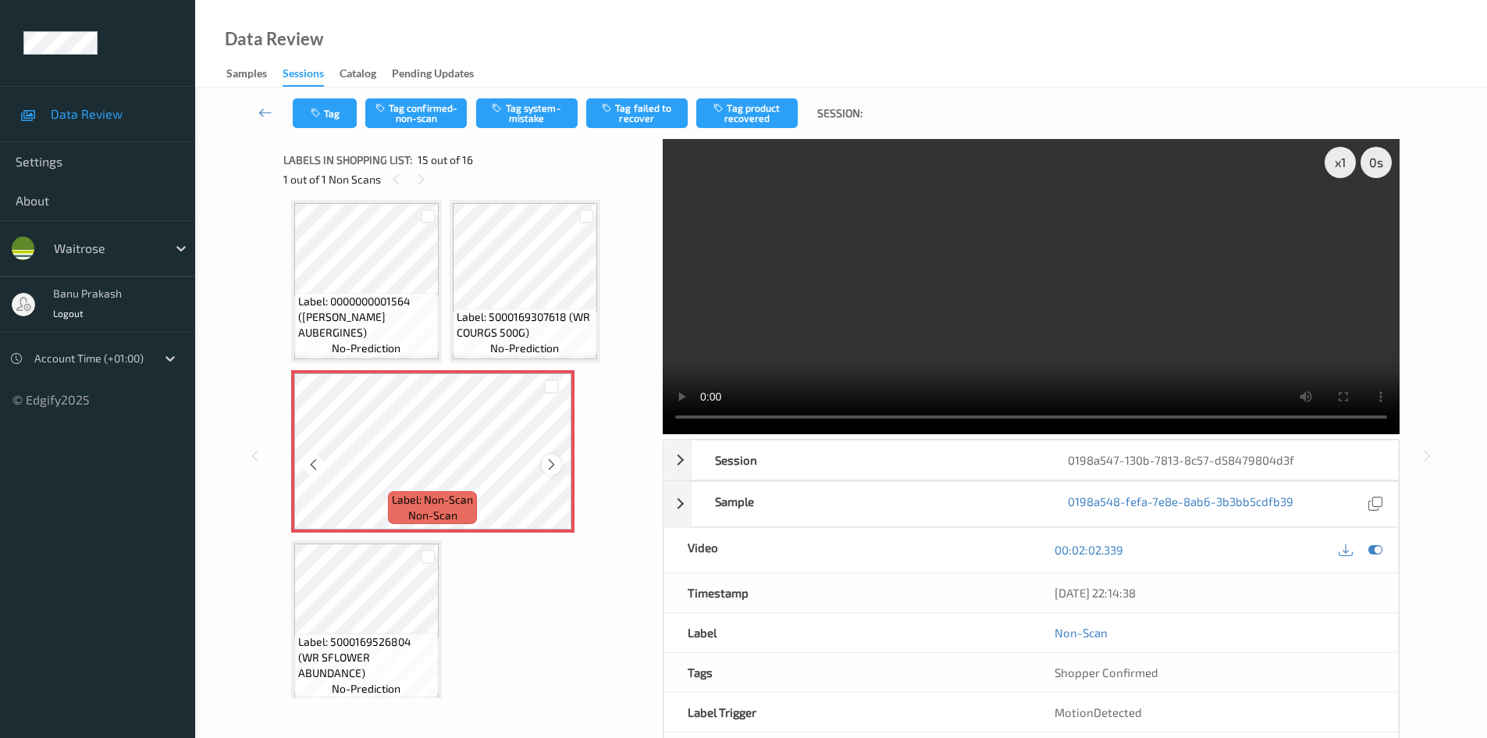
click at [554, 467] on icon at bounding box center [551, 464] width 13 height 14
click at [552, 457] on div at bounding box center [552, 464] width 20 height 20
click at [559, 458] on div at bounding box center [552, 464] width 20 height 20
click at [529, 311] on span "Label: 5000169307618 (WR COURGS 500G)" at bounding box center [525, 324] width 137 height 31
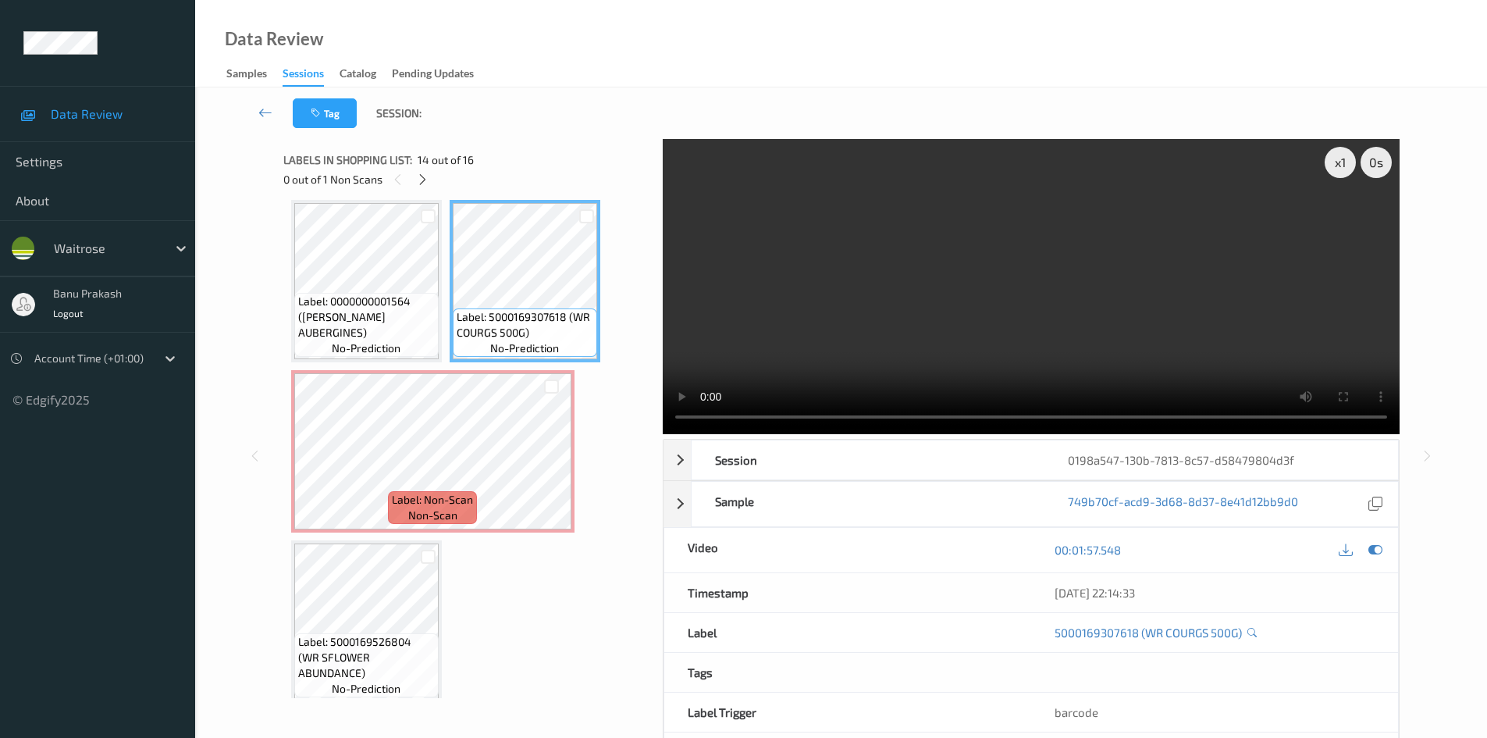
click at [994, 345] on video at bounding box center [1031, 286] width 737 height 295
click at [916, 311] on video at bounding box center [1031, 286] width 737 height 295
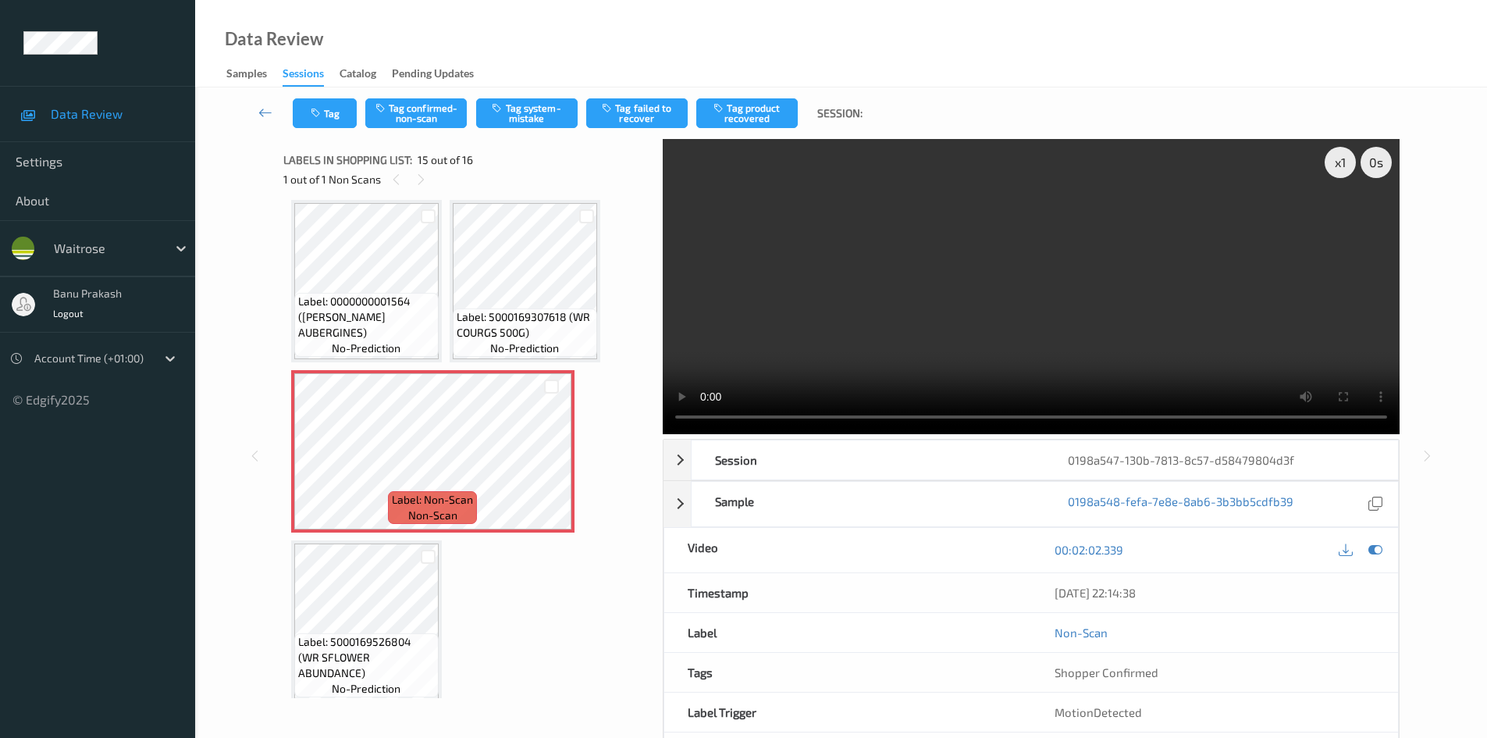
click at [810, 340] on video at bounding box center [1031, 286] width 737 height 295
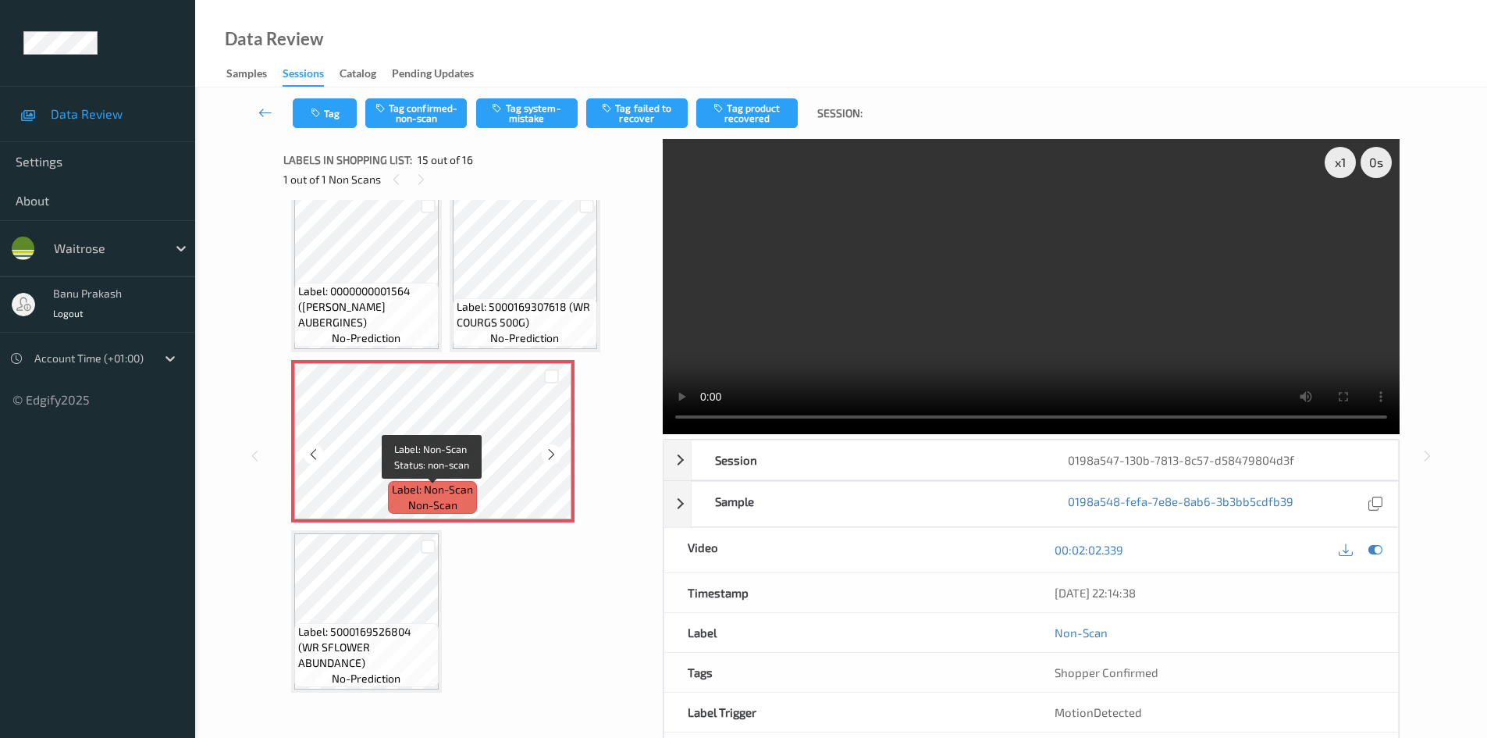
scroll to position [1041, 0]
click at [1045, 348] on video at bounding box center [1031, 286] width 737 height 295
click at [439, 116] on button "Tag confirmed-non-scan" at bounding box center [415, 113] width 101 height 30
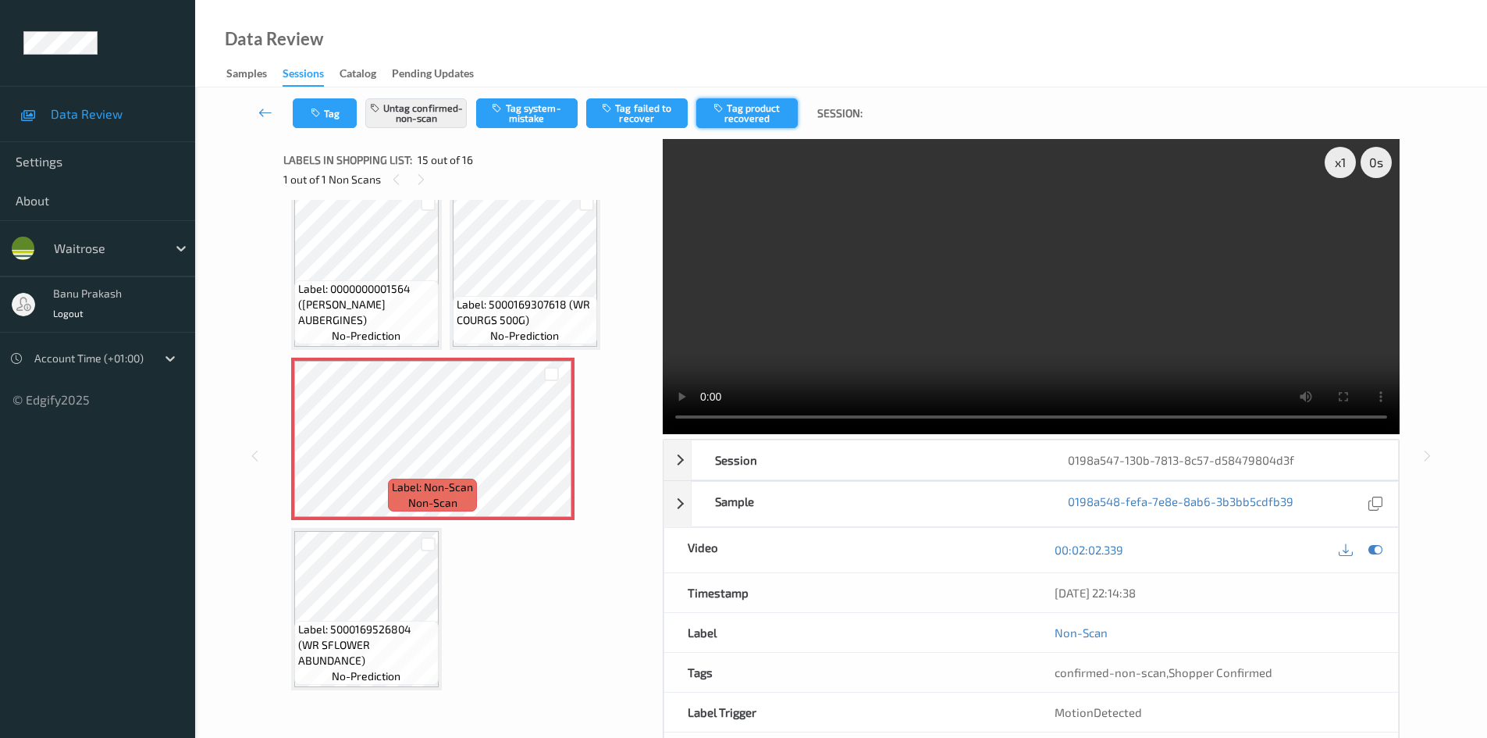
click at [787, 112] on button "Tag product recovered" at bounding box center [746, 113] width 101 height 30
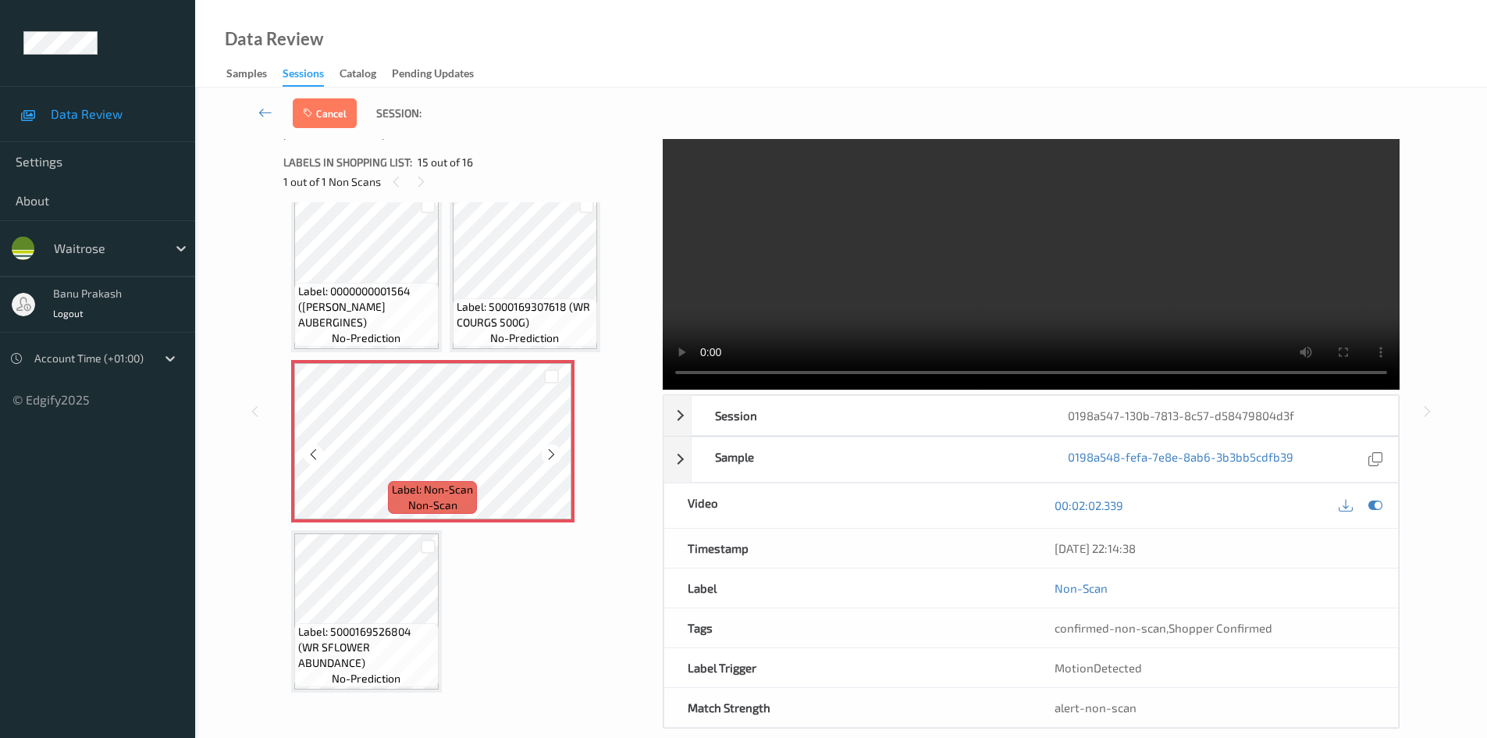
scroll to position [67, 0]
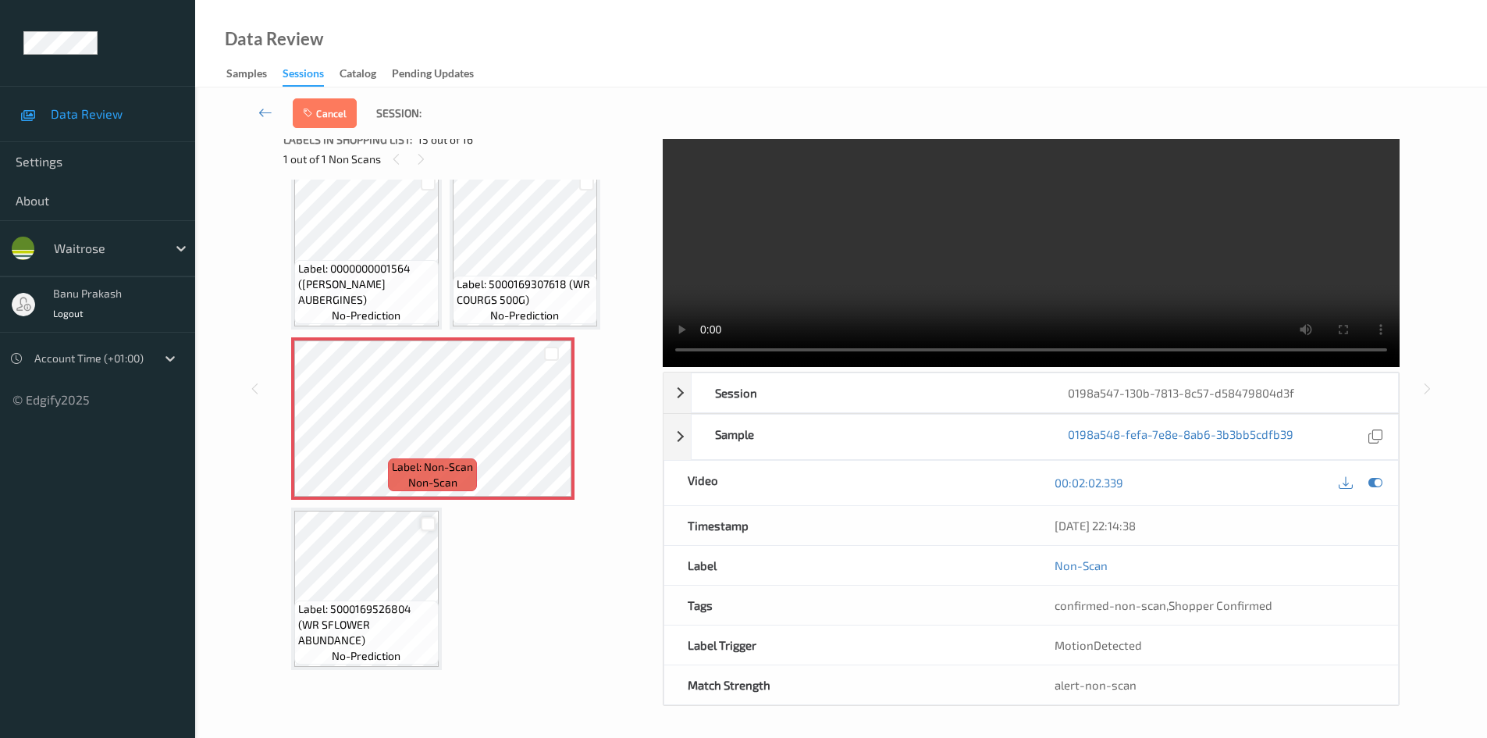
click at [433, 522] on div at bounding box center [428, 524] width 15 height 15
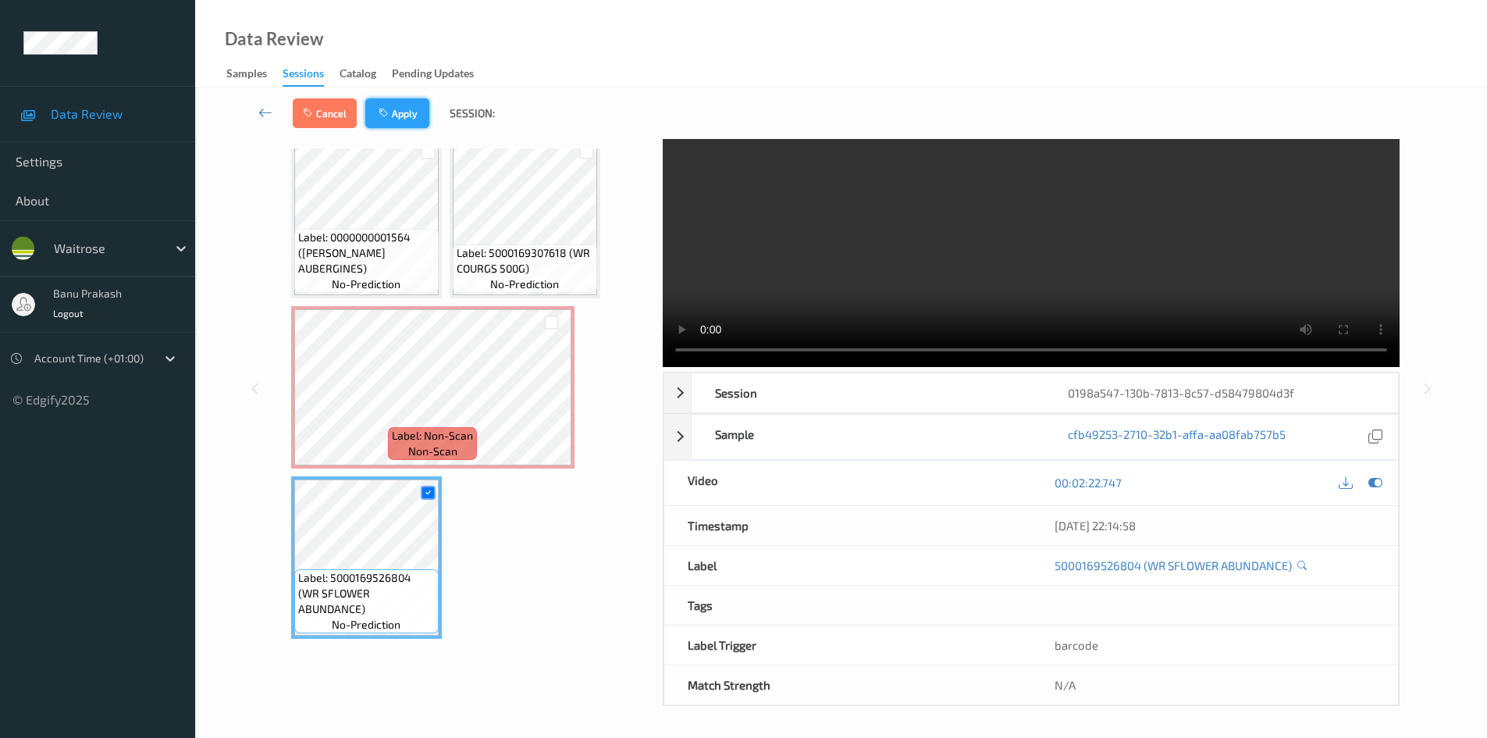
click at [403, 122] on button "Apply" at bounding box center [397, 113] width 64 height 30
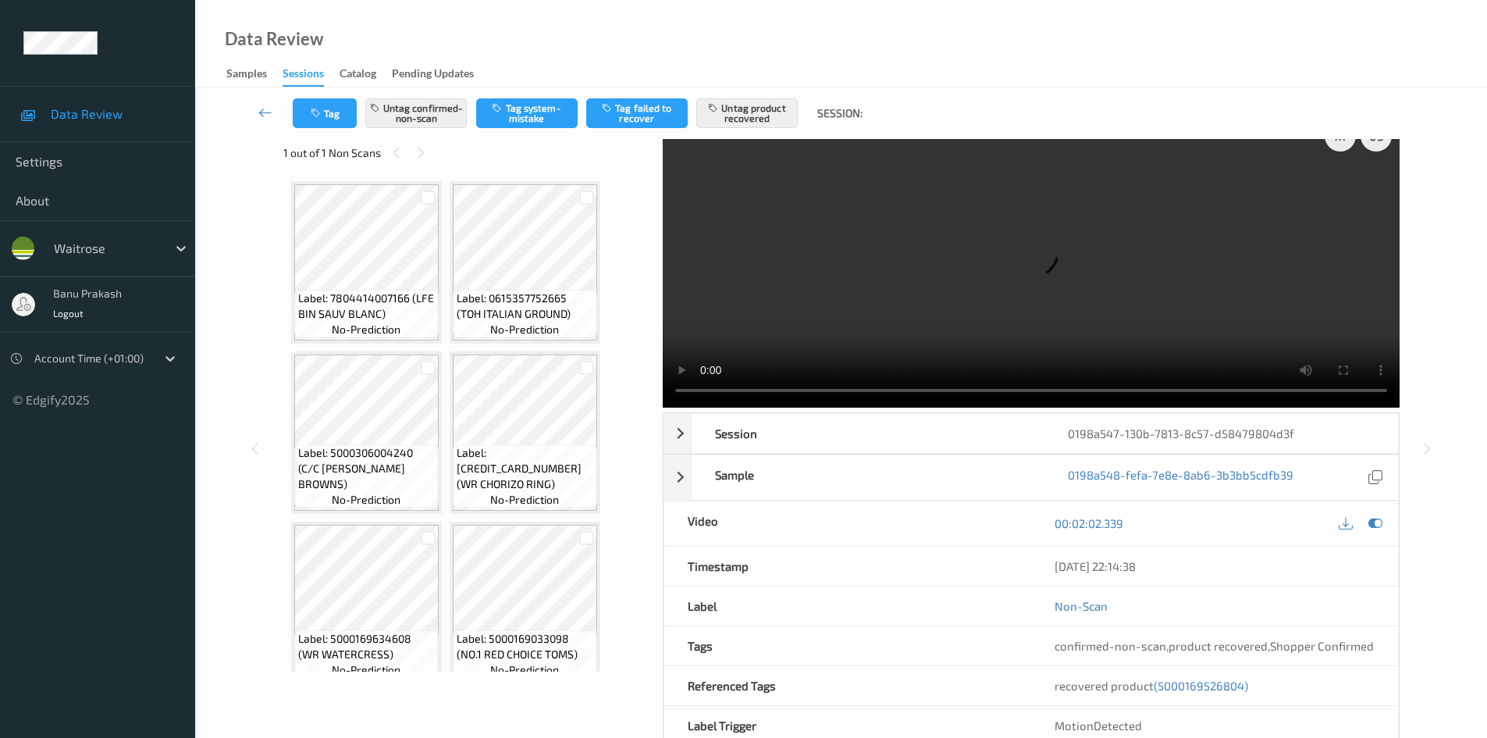
scroll to position [0, 0]
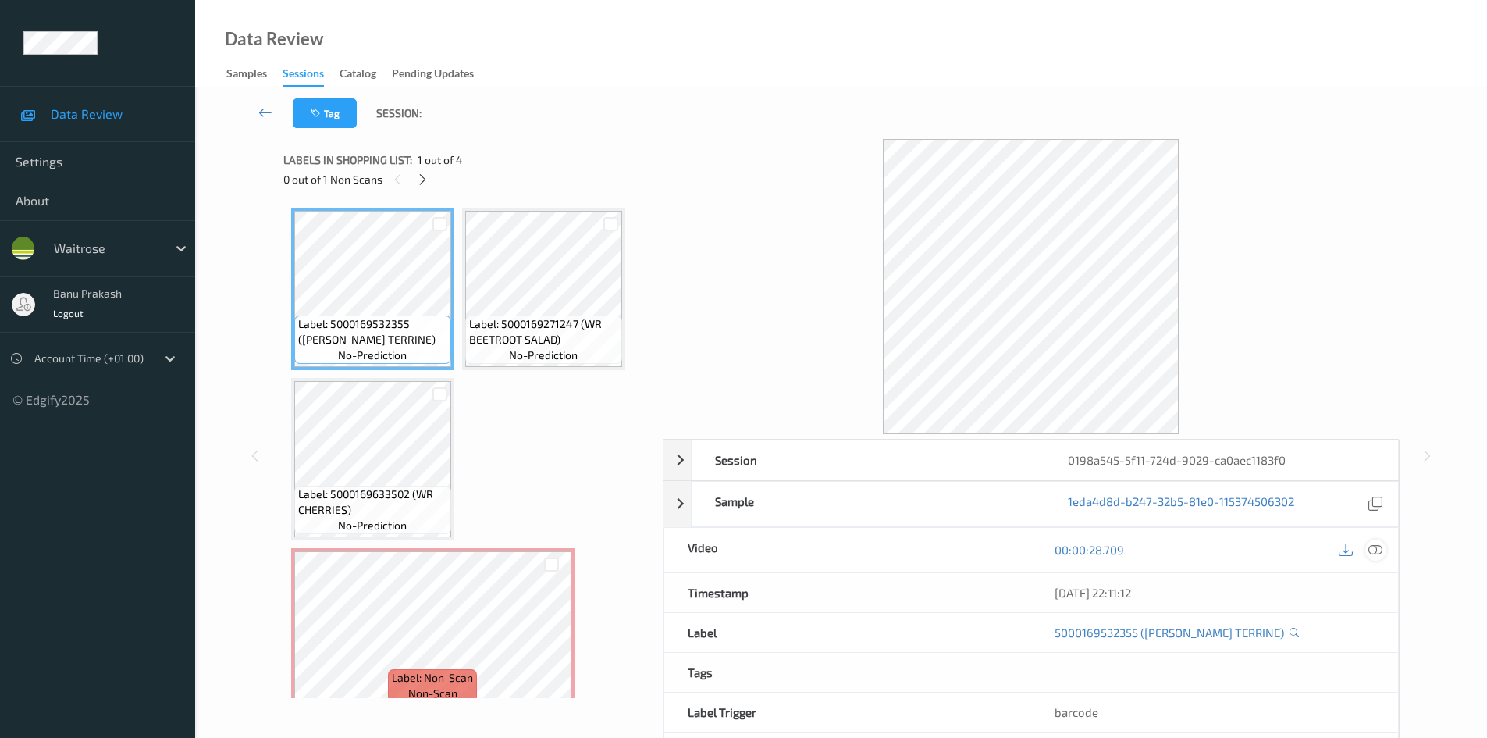
click at [1375, 552] on icon at bounding box center [1375, 549] width 14 height 14
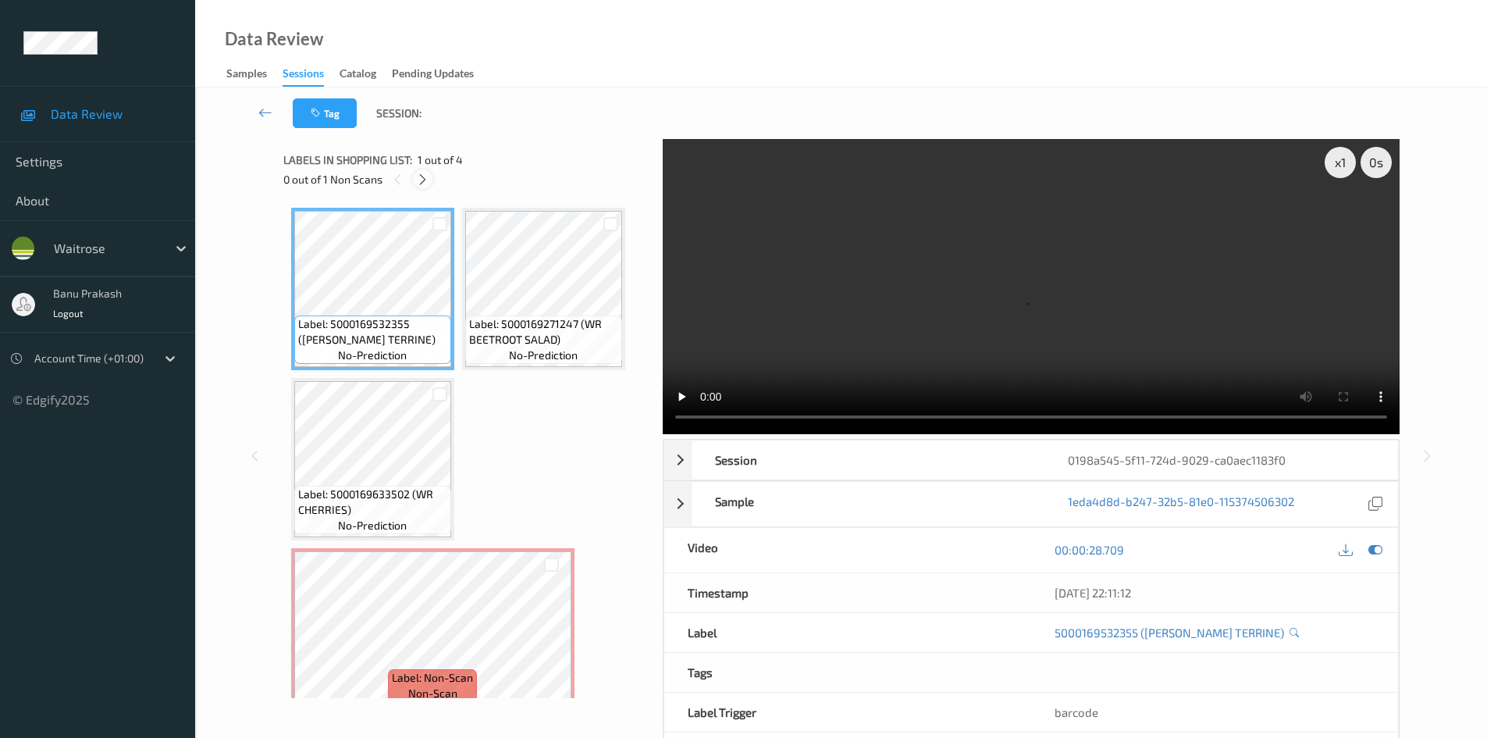
click at [422, 179] on icon at bounding box center [422, 179] width 13 height 14
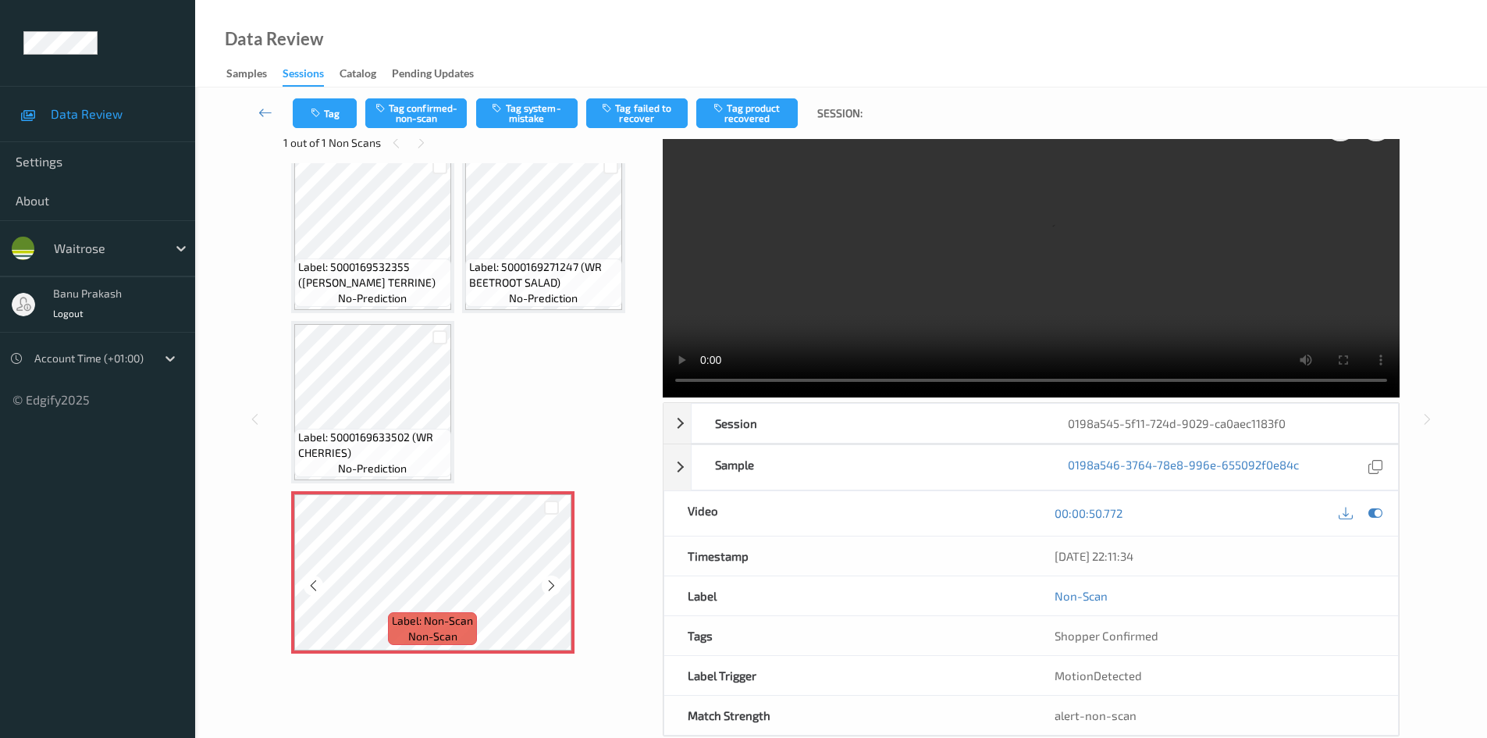
scroll to position [67, 0]
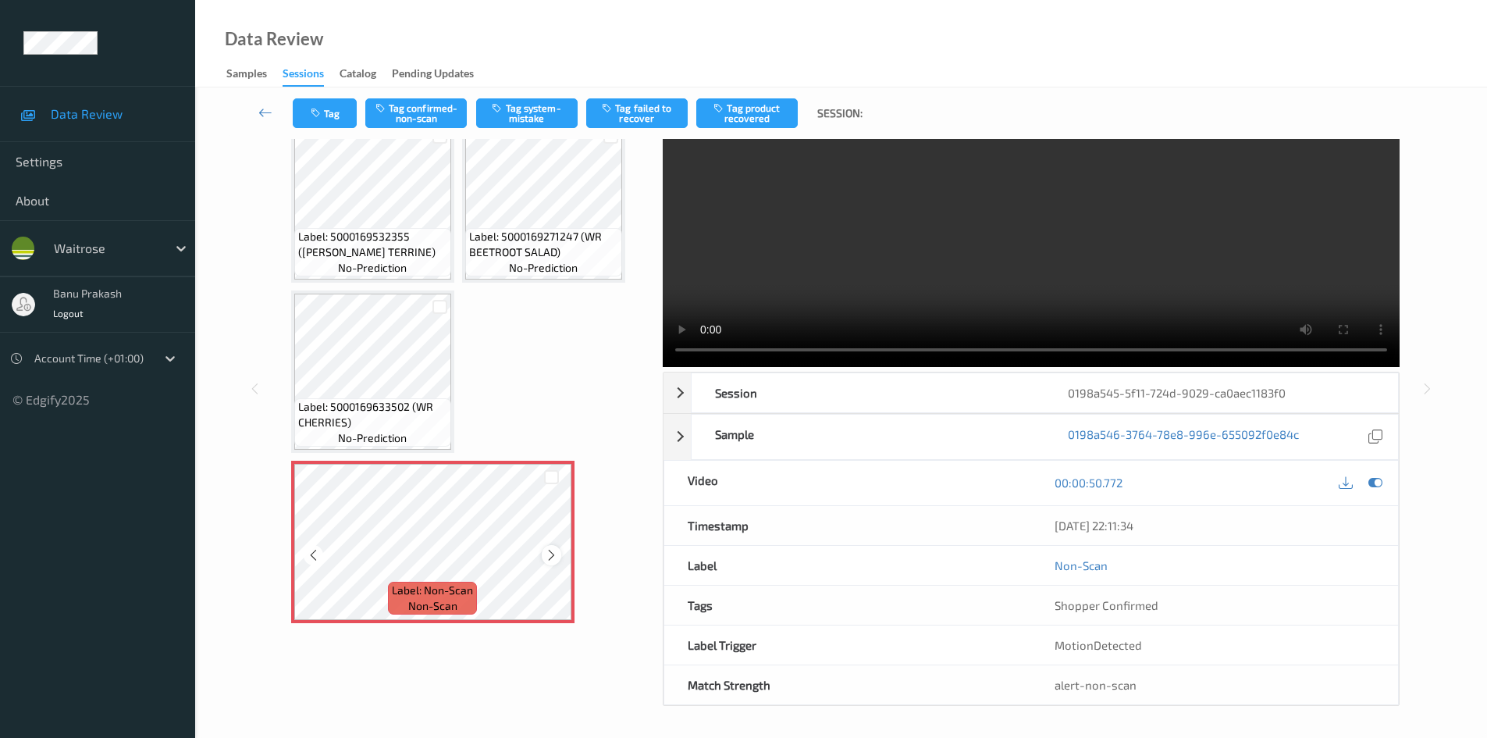
click at [551, 560] on icon at bounding box center [551, 555] width 13 height 14
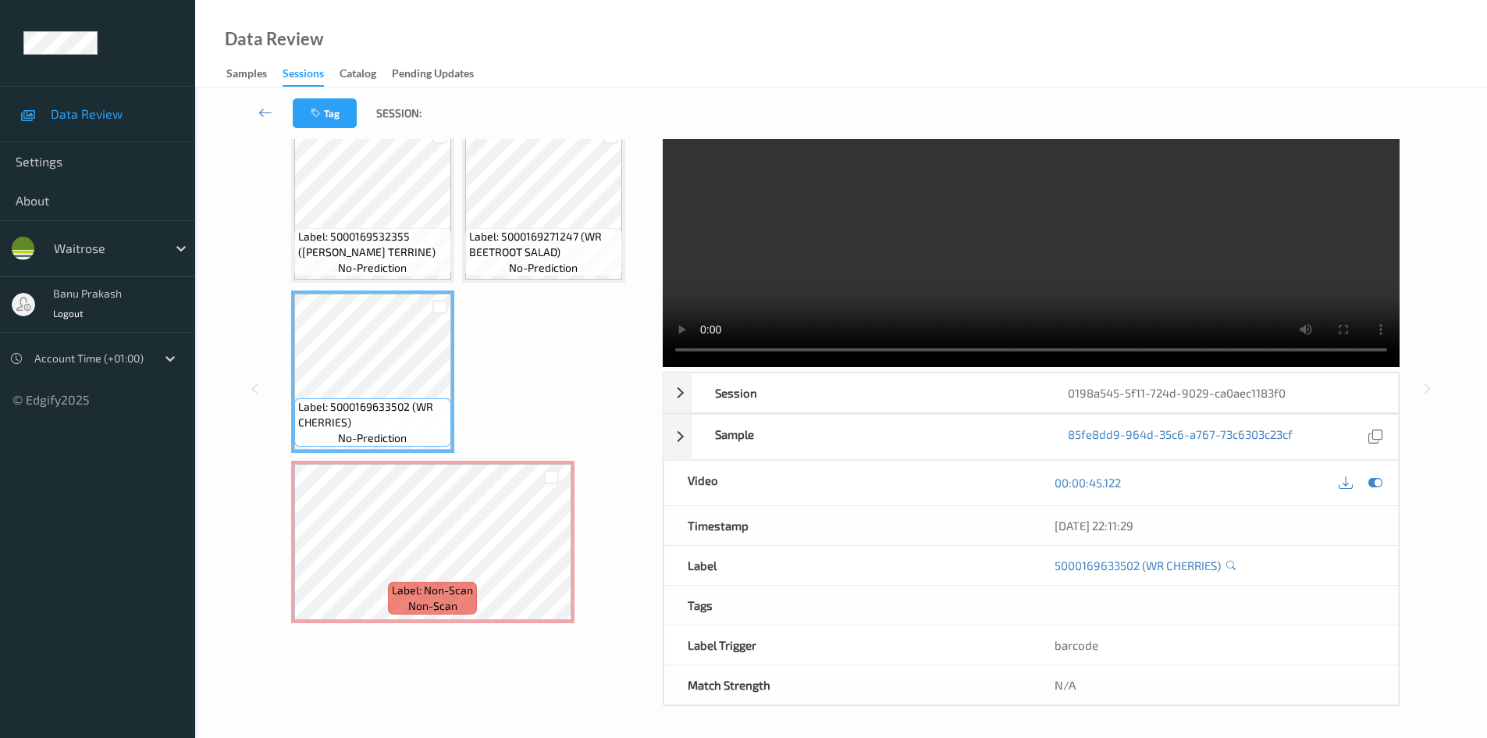
click at [1018, 256] on video at bounding box center [1031, 219] width 737 height 295
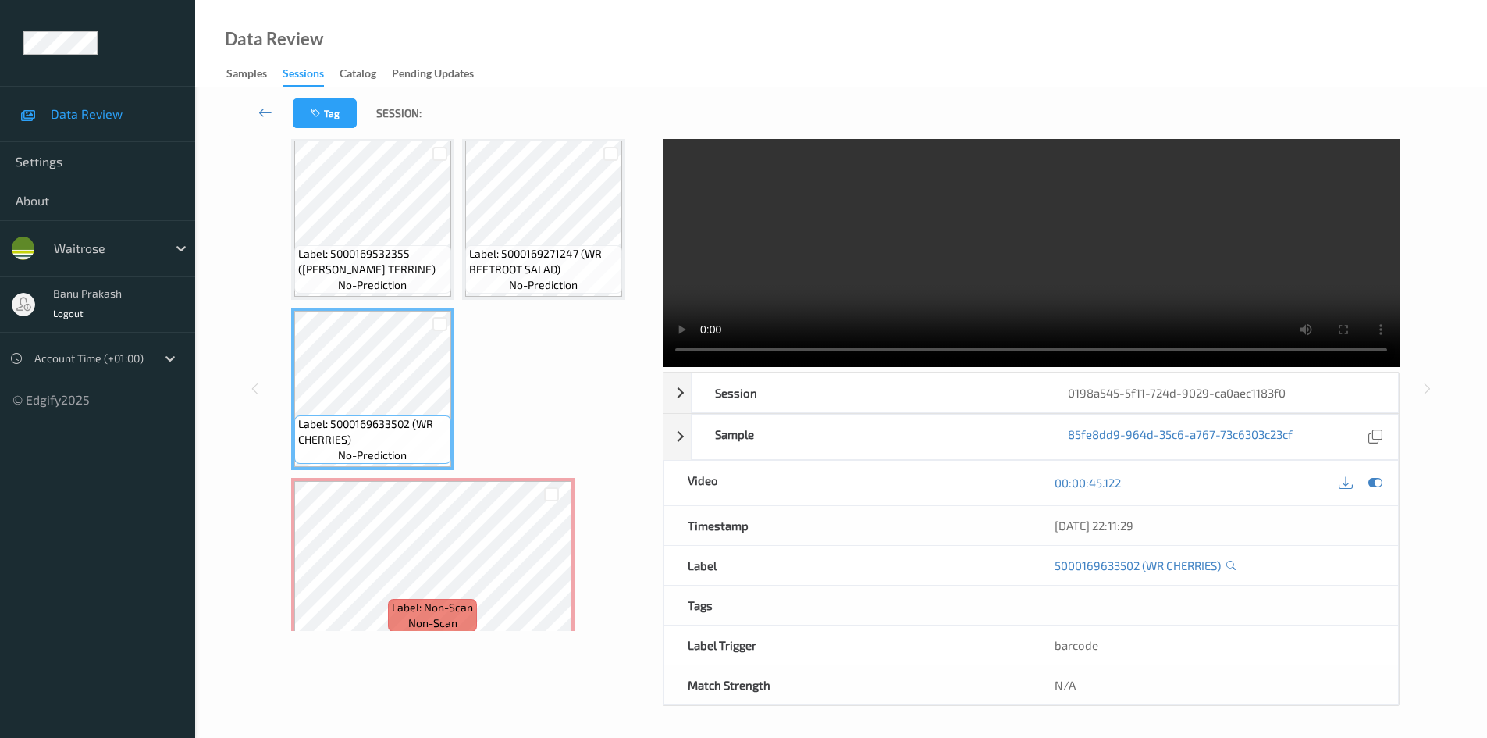
scroll to position [0, 0]
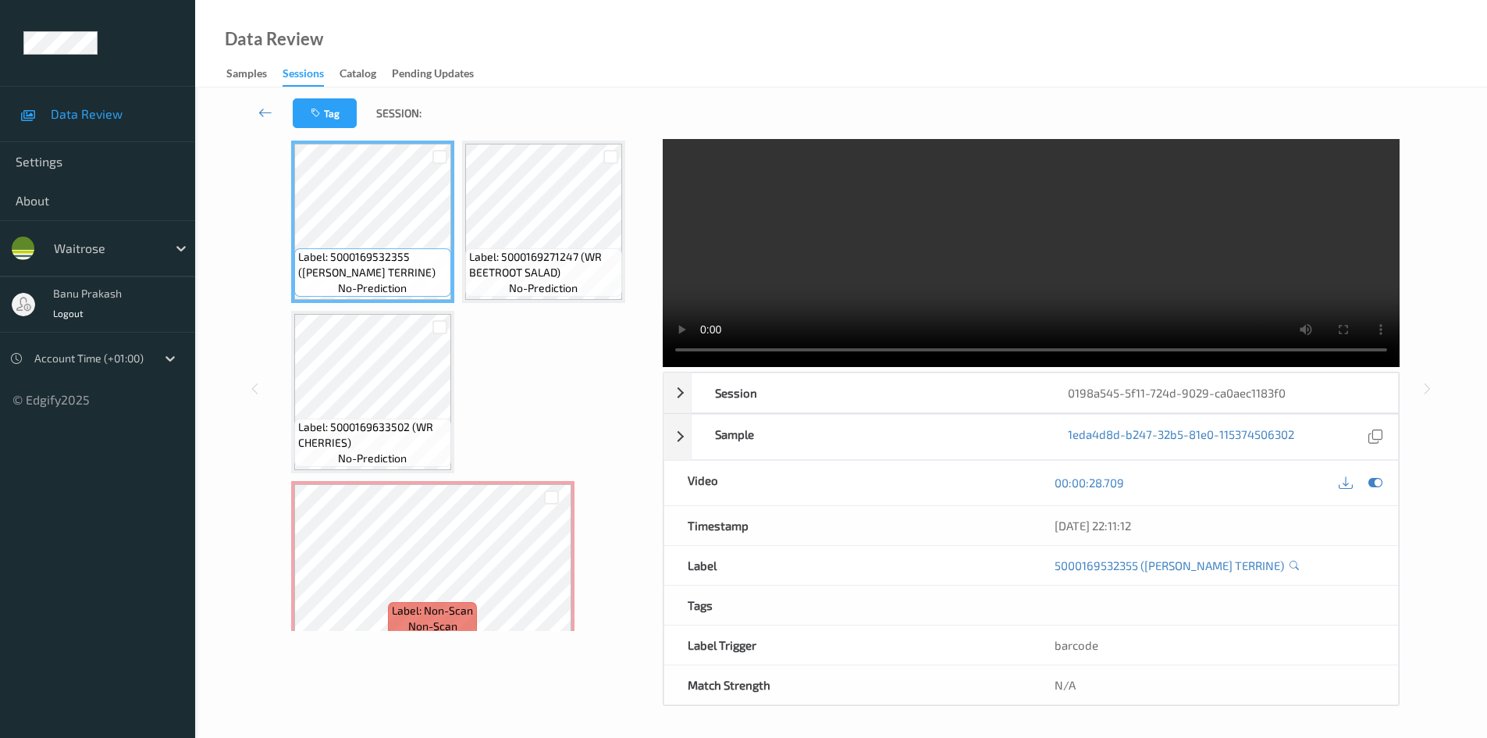
click at [930, 216] on video at bounding box center [1031, 219] width 737 height 295
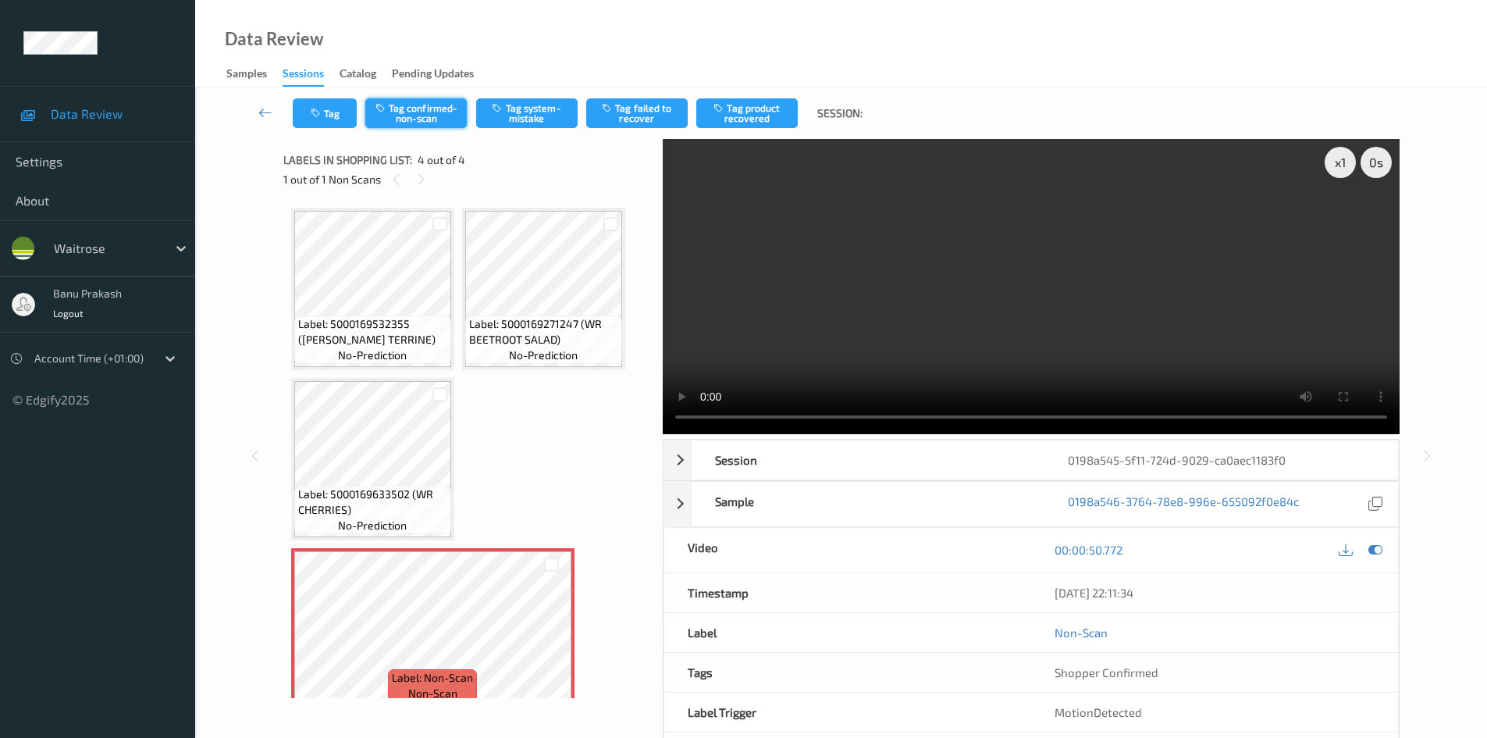
click at [443, 113] on button "Tag confirmed-non-scan" at bounding box center [415, 113] width 101 height 30
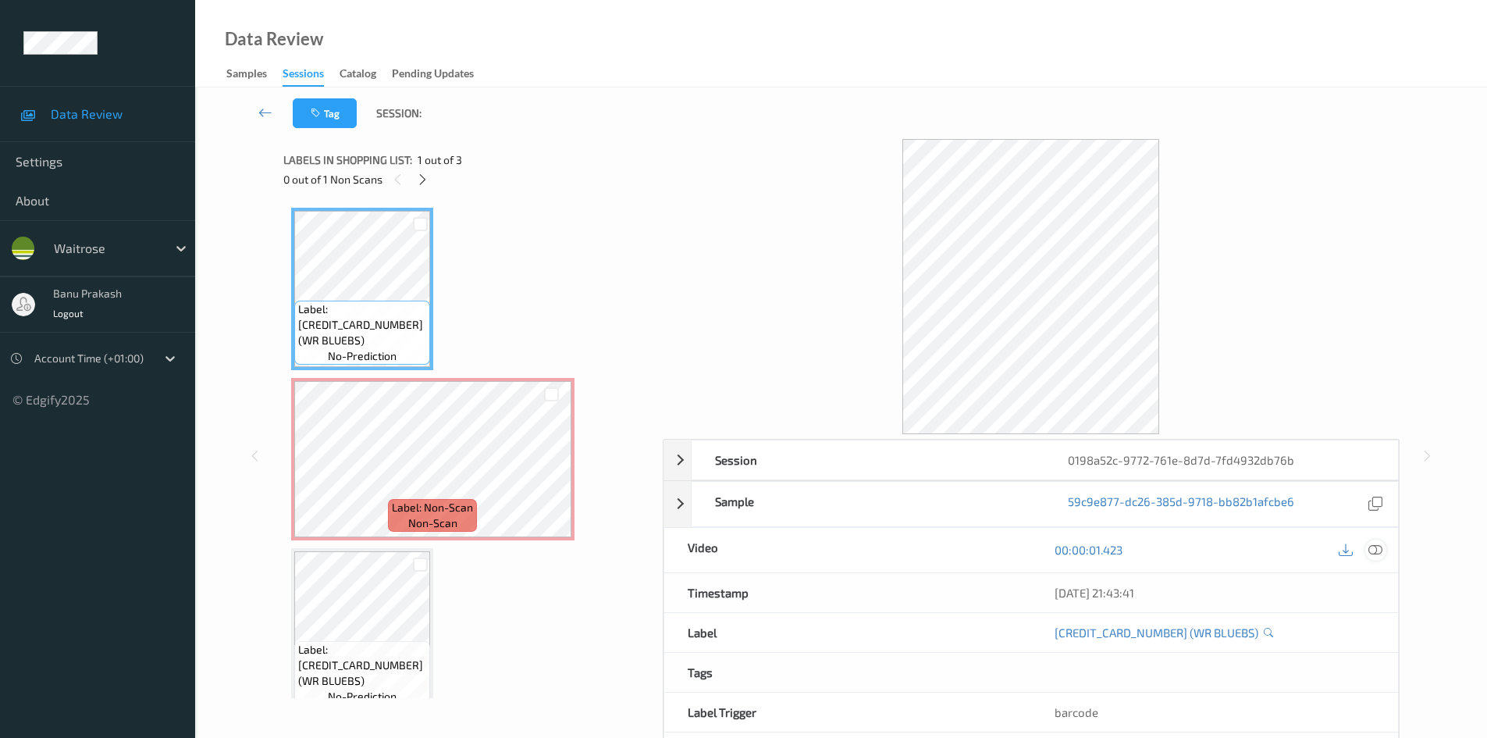
click at [1378, 555] on icon at bounding box center [1375, 549] width 14 height 14
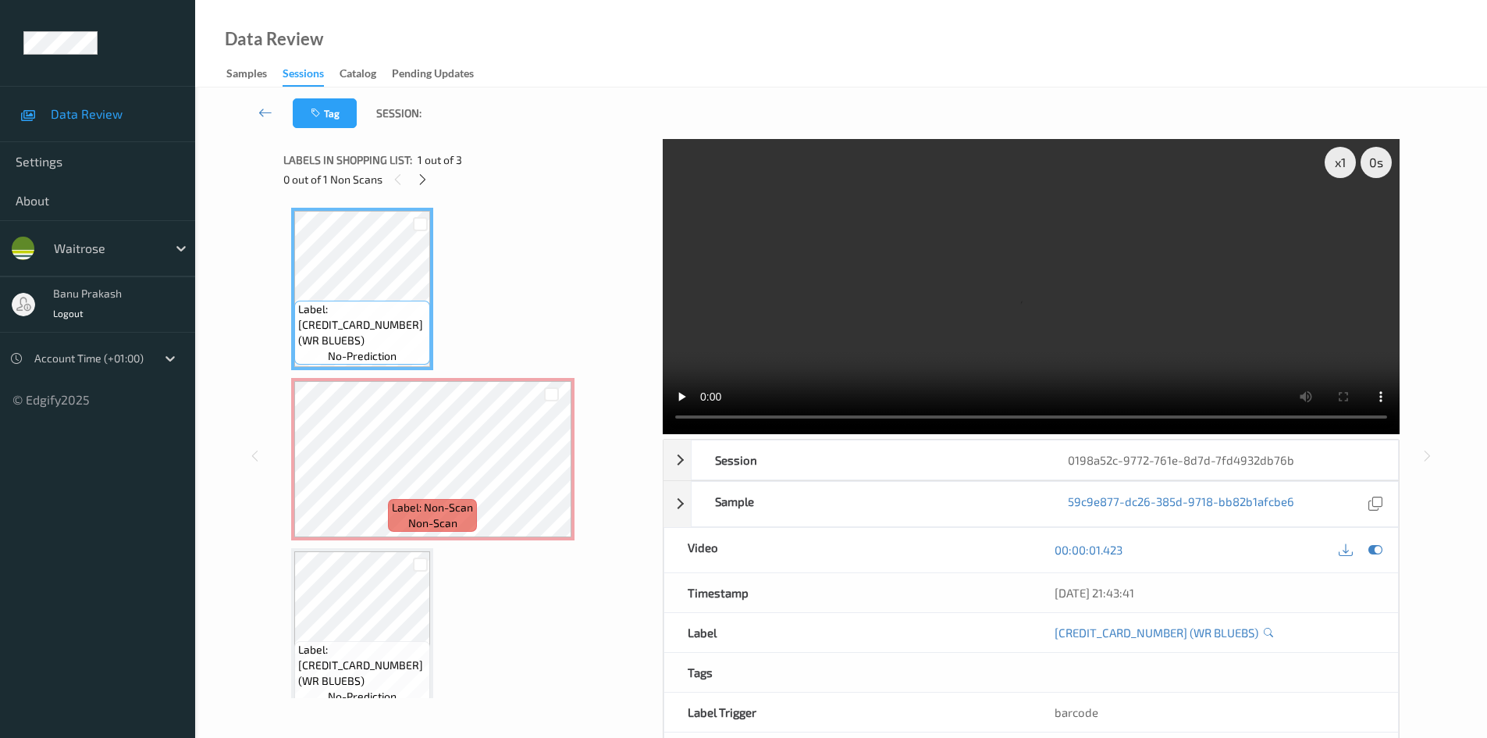
click at [887, 344] on video at bounding box center [1031, 286] width 737 height 295
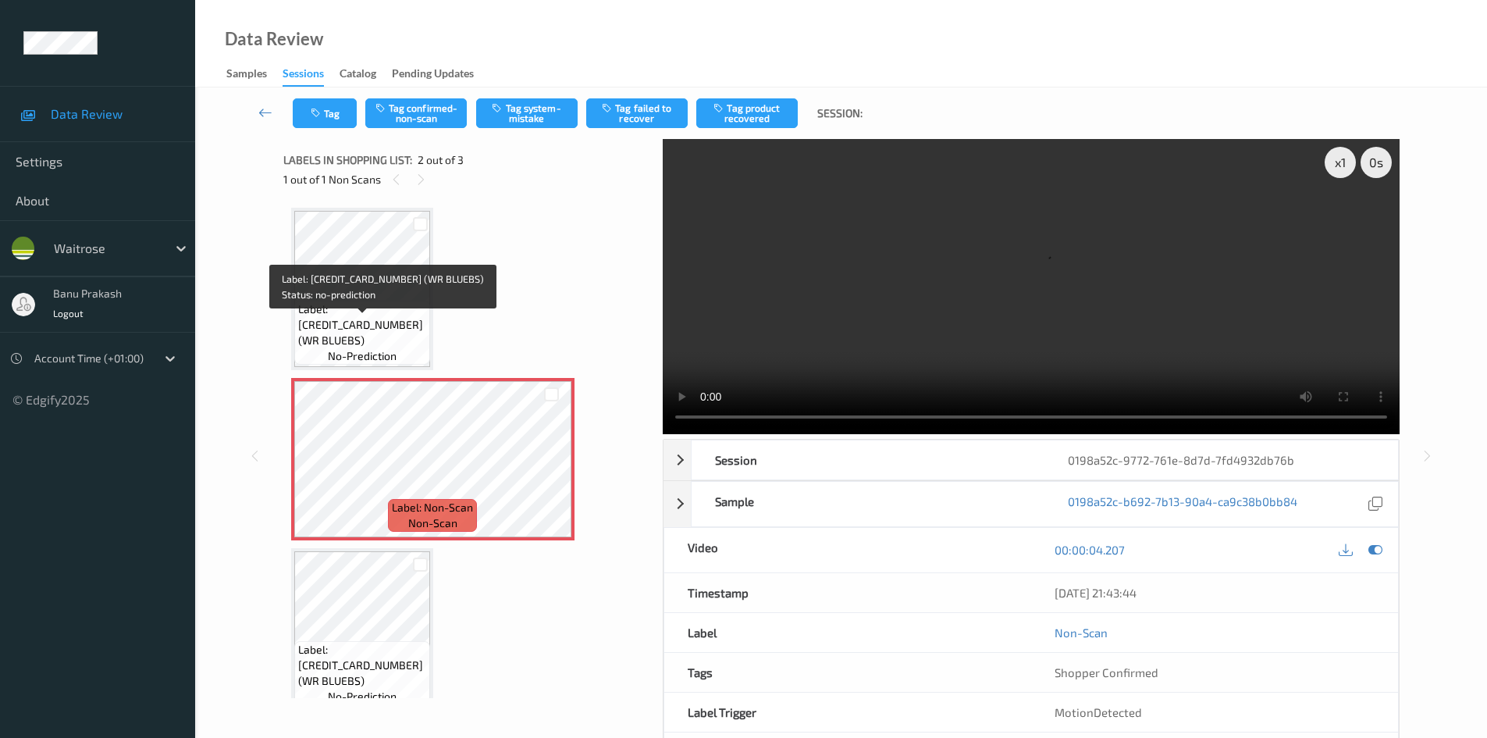
click at [344, 322] on span "Label: [CREDIT_CARD_NUMBER] (WR BLUEBS)" at bounding box center [362, 324] width 128 height 47
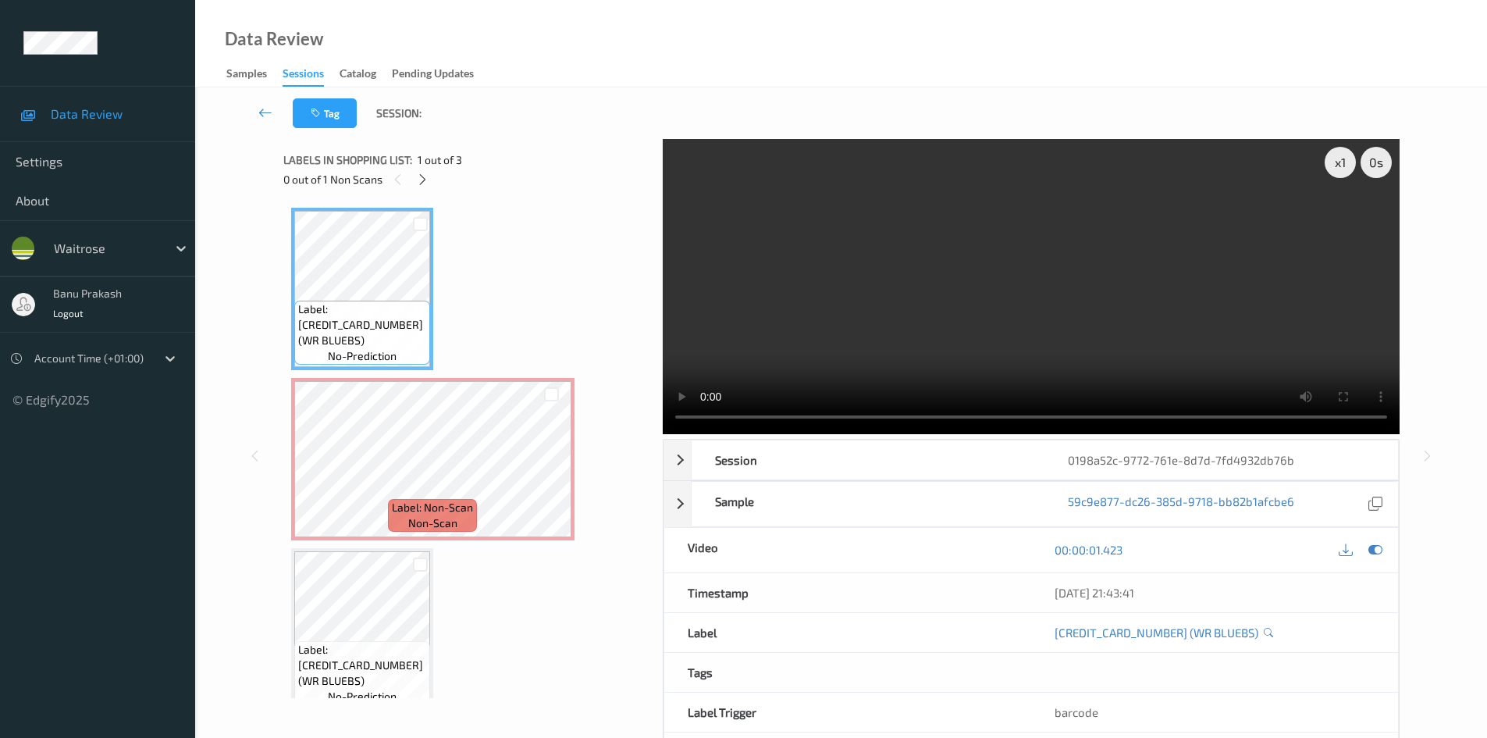
click at [965, 358] on video at bounding box center [1031, 286] width 737 height 295
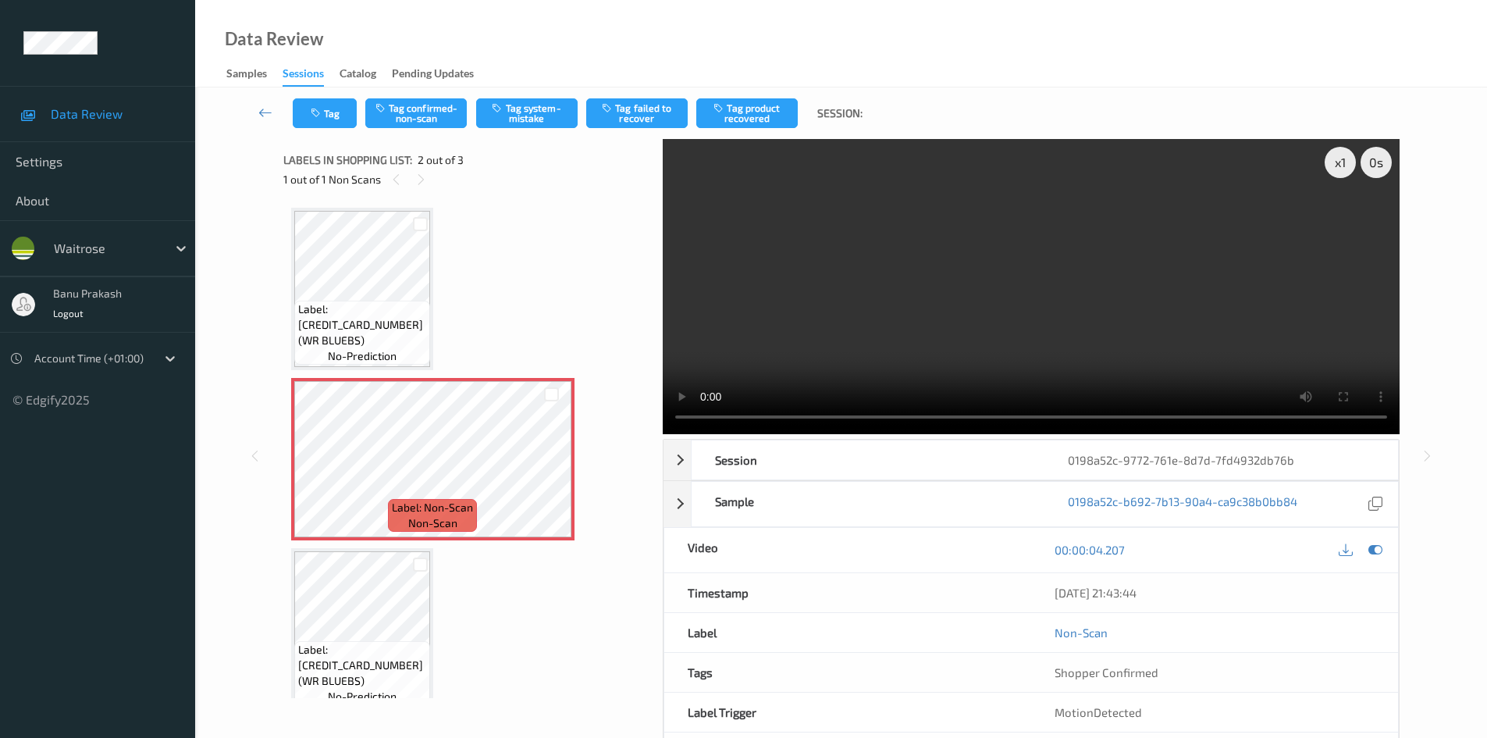
click at [286, 256] on div "Label: [CREDIT_CARD_NUMBER] (WR BLUEBS) no-prediction Label: Non-Scan non-scan …" at bounding box center [467, 449] width 368 height 498
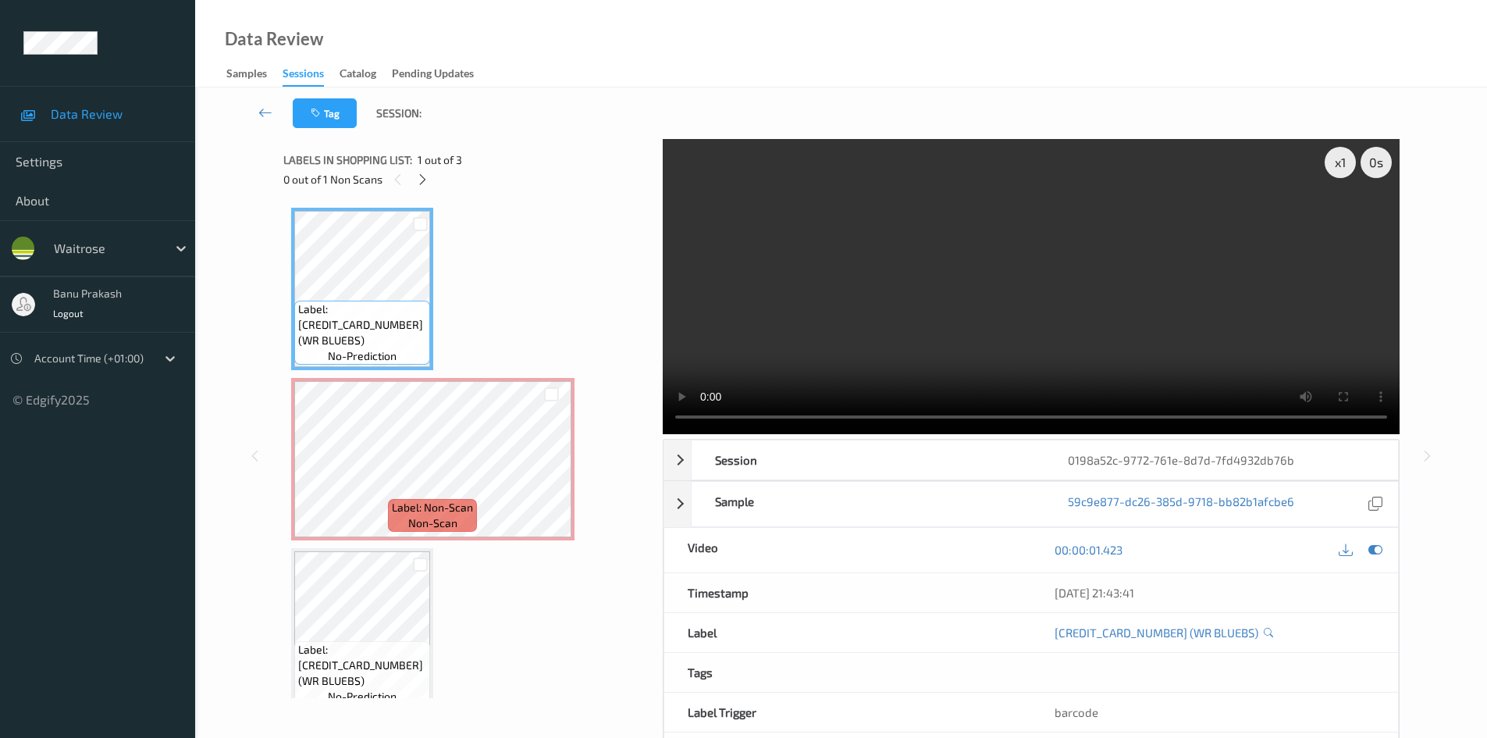
click at [1022, 286] on video at bounding box center [1031, 286] width 737 height 295
click at [919, 301] on video at bounding box center [1031, 286] width 737 height 295
click at [1034, 306] on video at bounding box center [1031, 286] width 737 height 295
click at [862, 340] on video at bounding box center [1031, 286] width 737 height 295
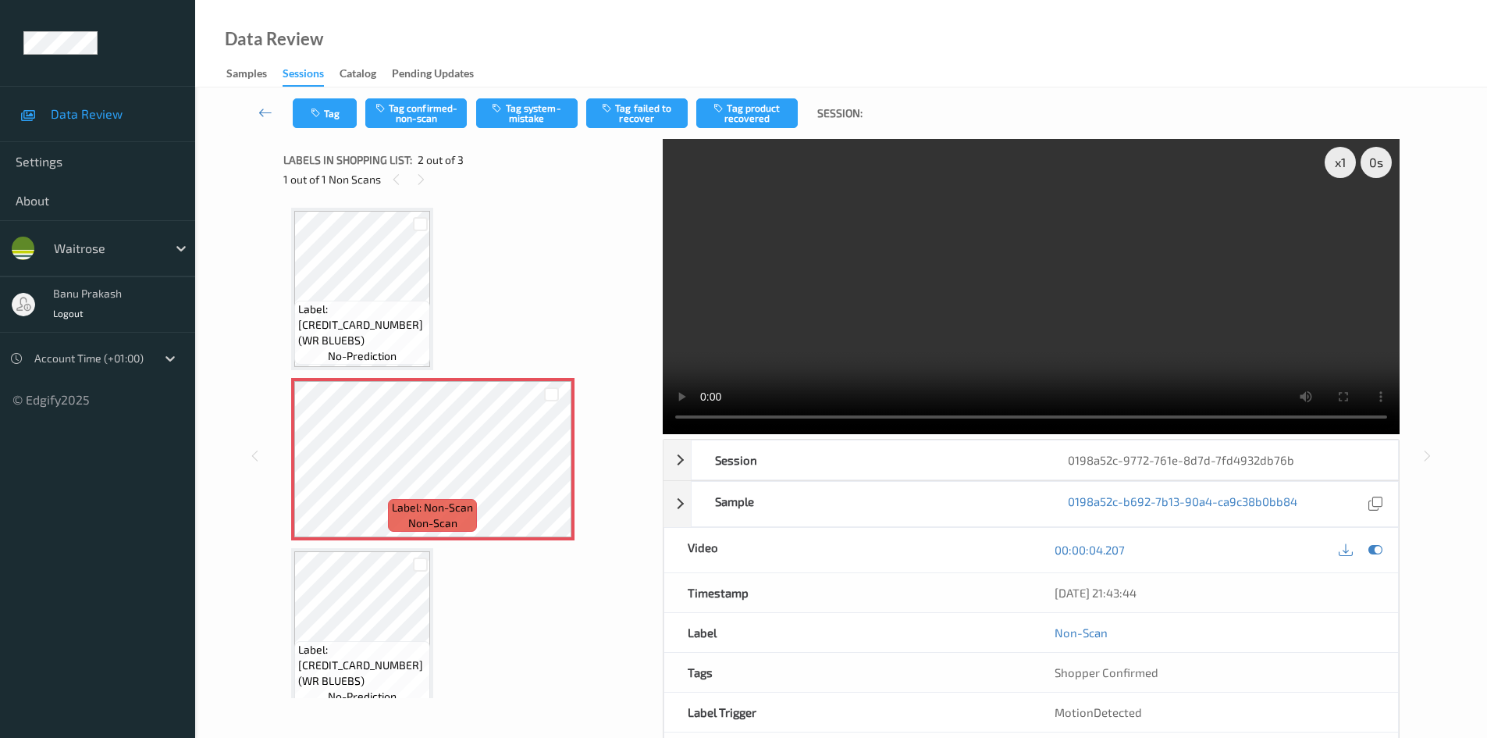
click at [815, 377] on video at bounding box center [1031, 286] width 737 height 295
click at [1048, 369] on video at bounding box center [1031, 286] width 737 height 295
click at [1136, 361] on video at bounding box center [1031, 286] width 737 height 295
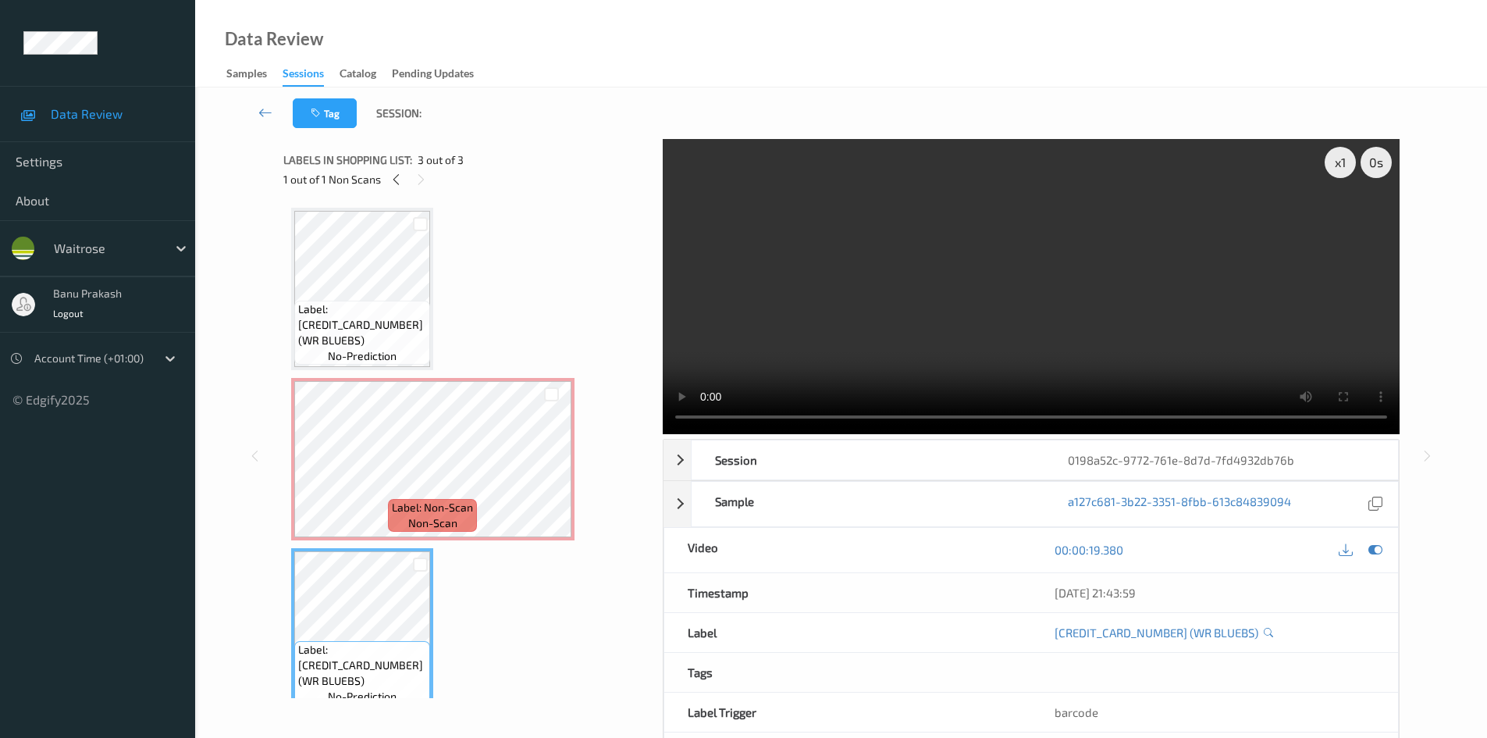
scroll to position [20, 0]
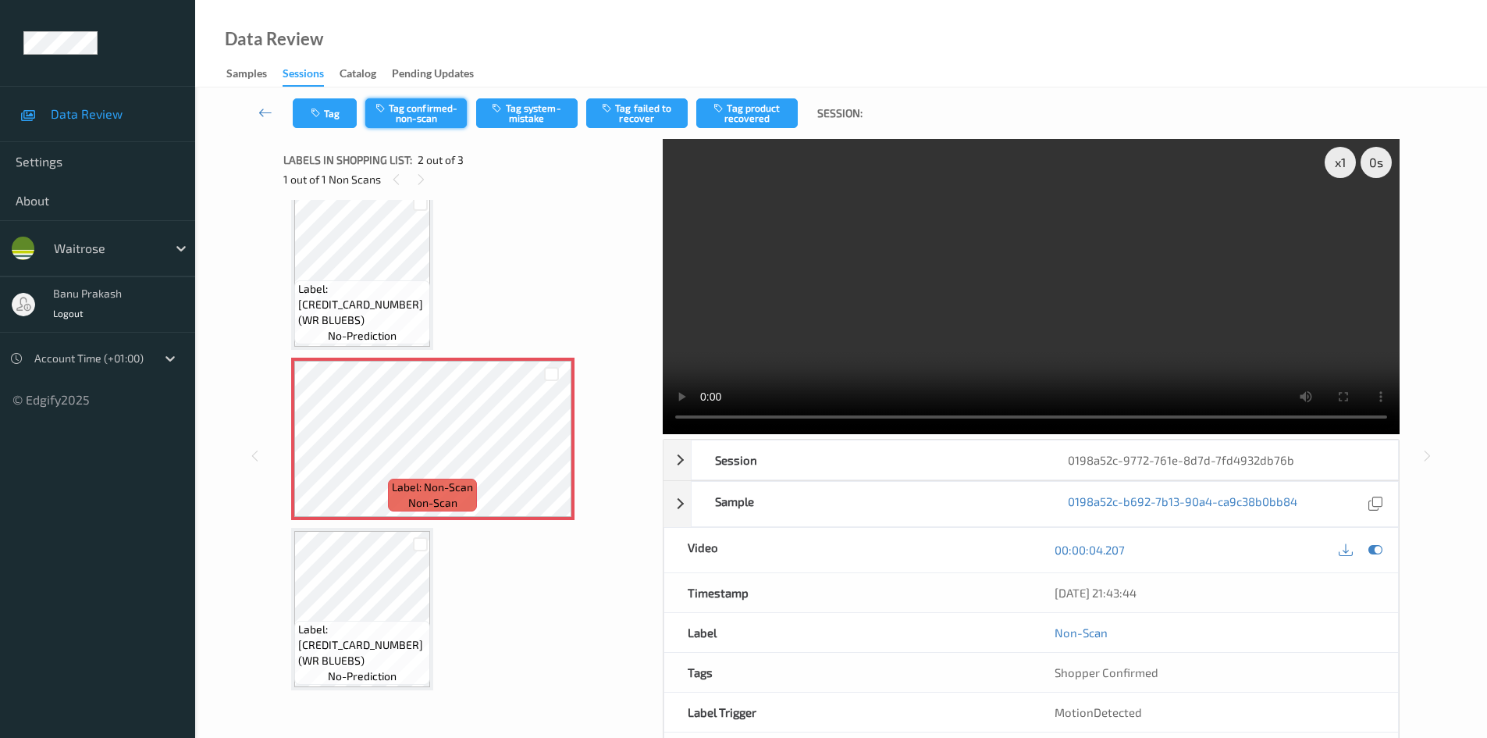
click at [439, 110] on button "Tag confirmed-non-scan" at bounding box center [415, 113] width 101 height 30
click at [736, 119] on button "Tag product recovered" at bounding box center [746, 113] width 101 height 30
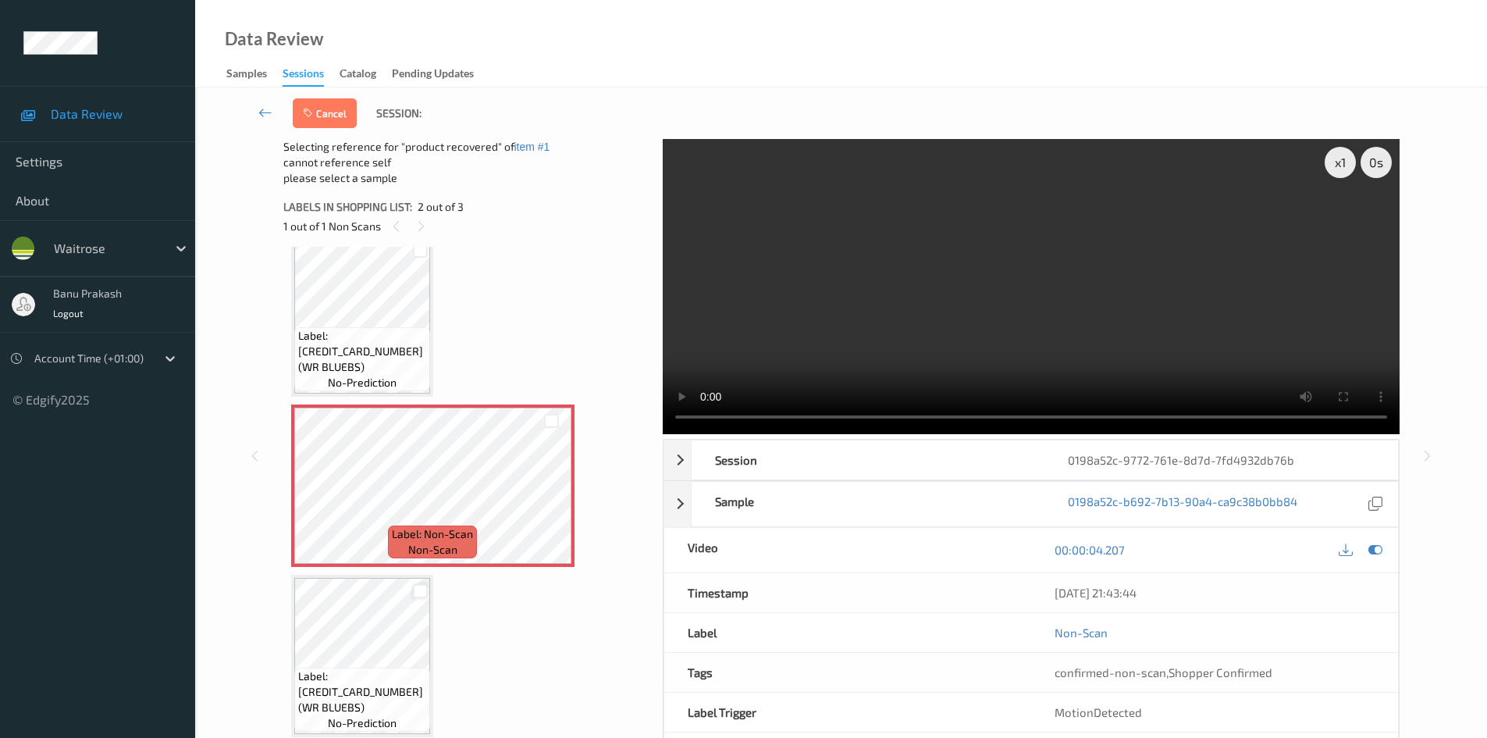
click at [425, 588] on div at bounding box center [420, 591] width 15 height 15
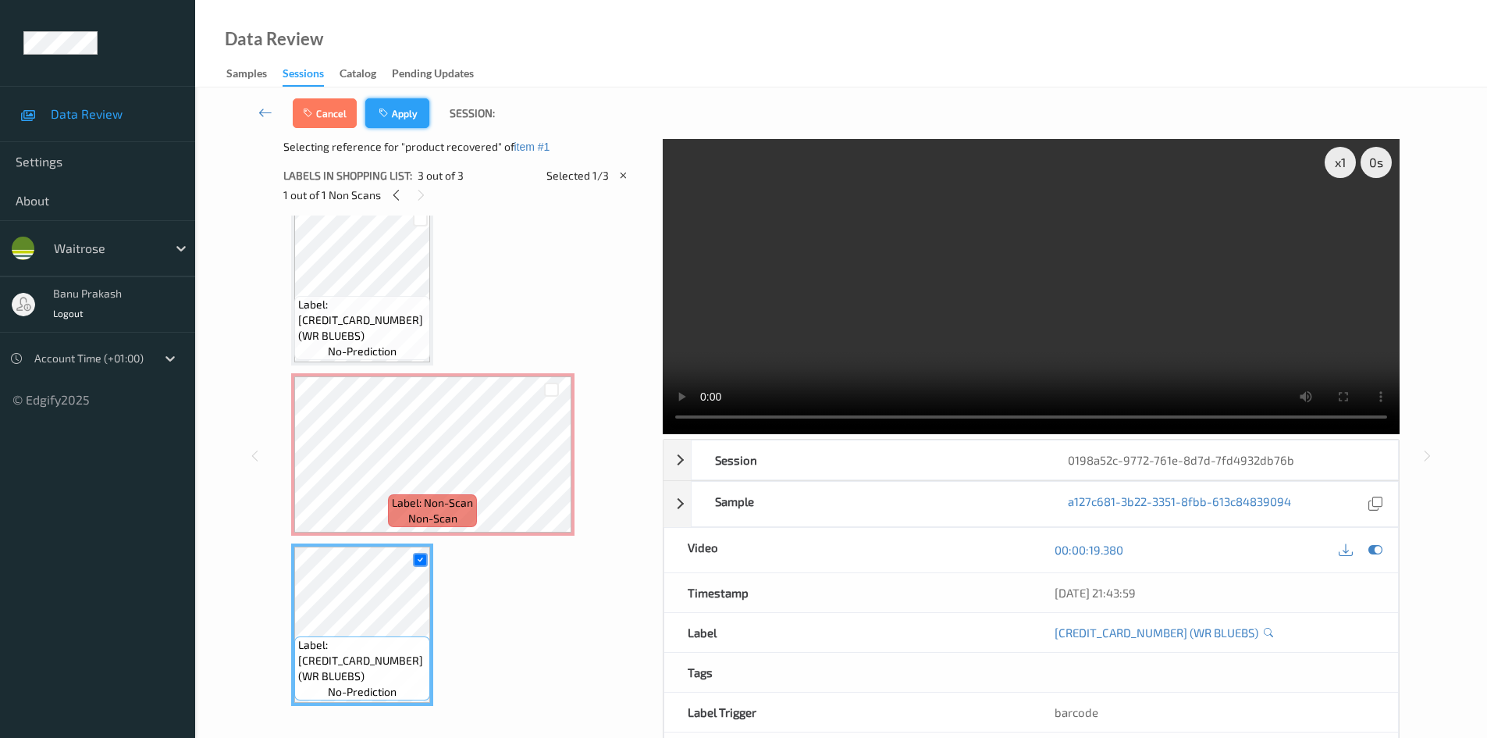
click at [410, 111] on button "Apply" at bounding box center [397, 113] width 64 height 30
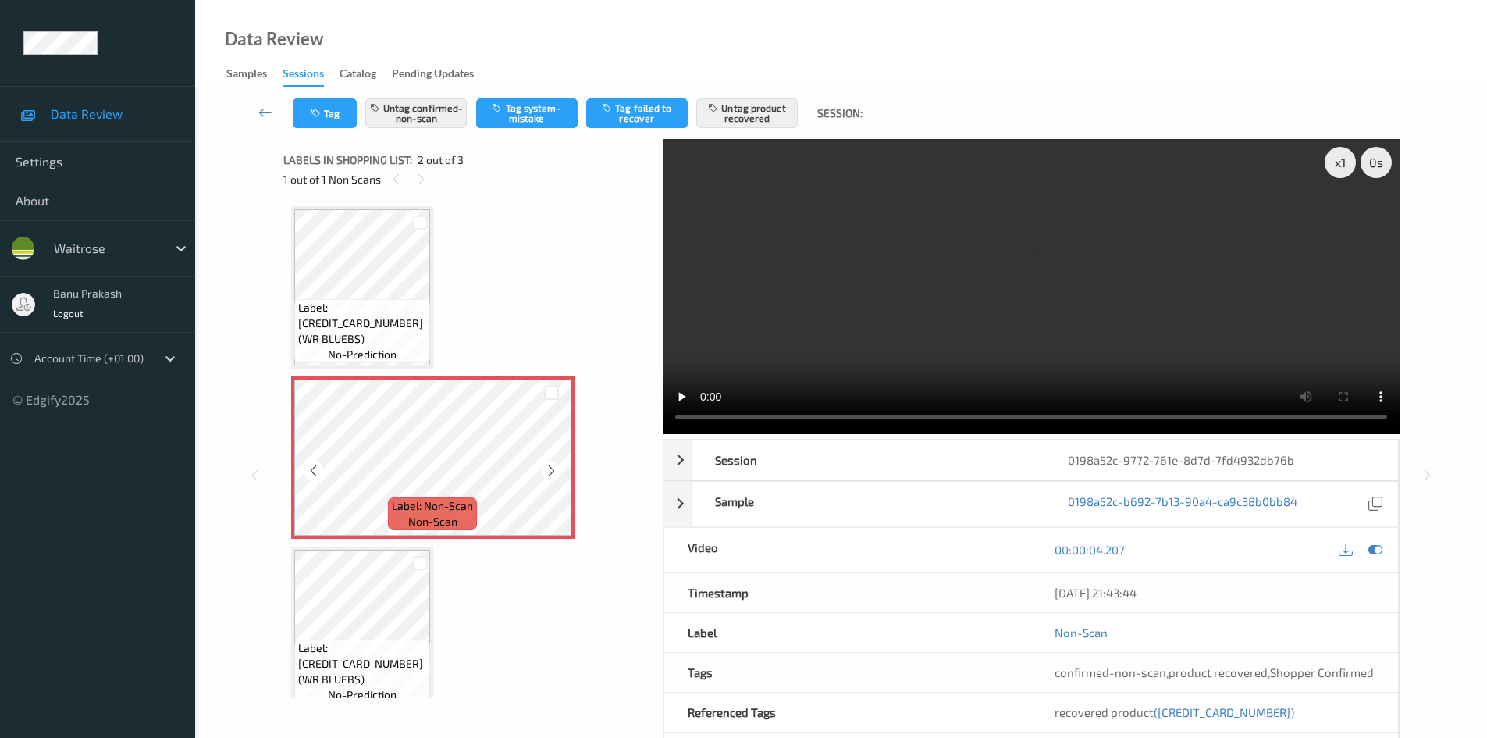
scroll to position [0, 0]
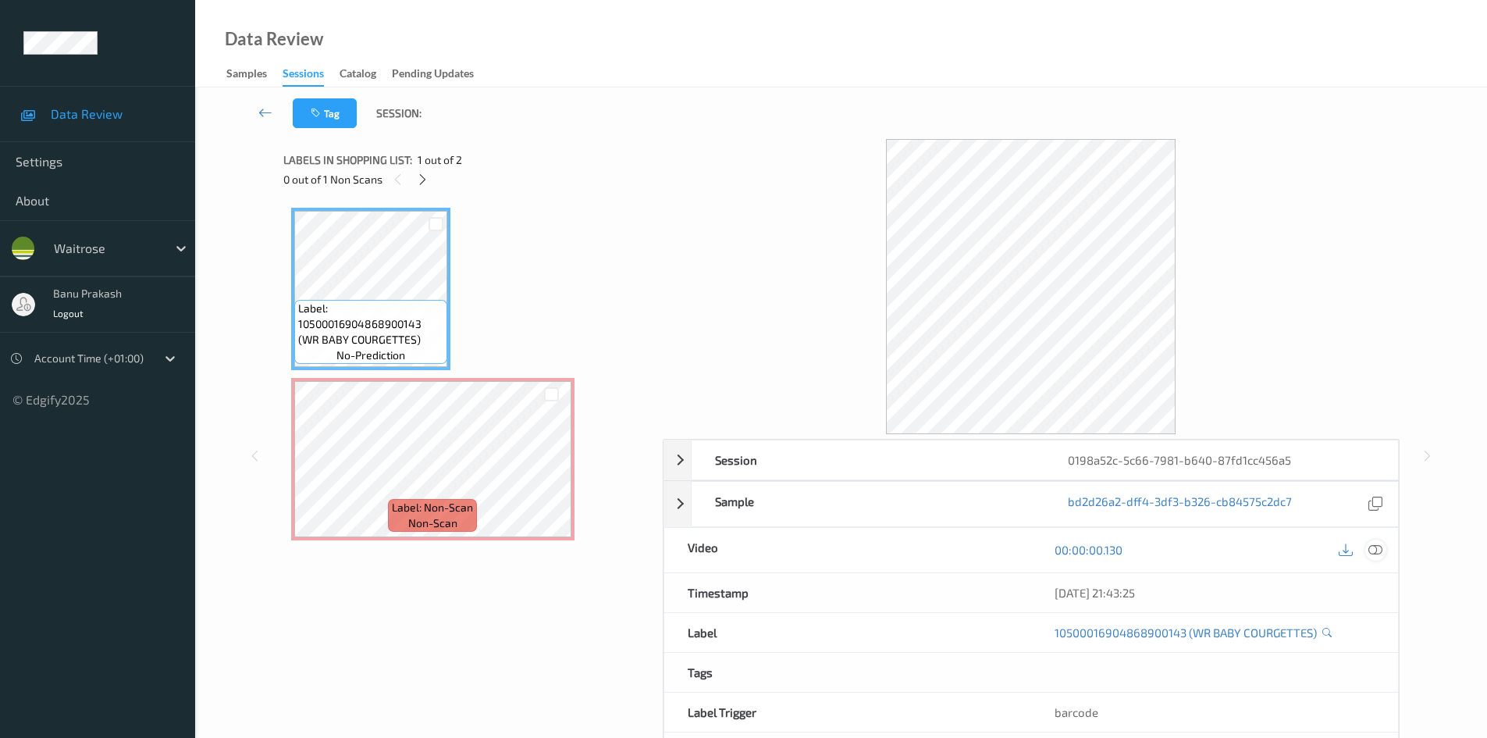
click at [1371, 546] on icon at bounding box center [1375, 549] width 14 height 14
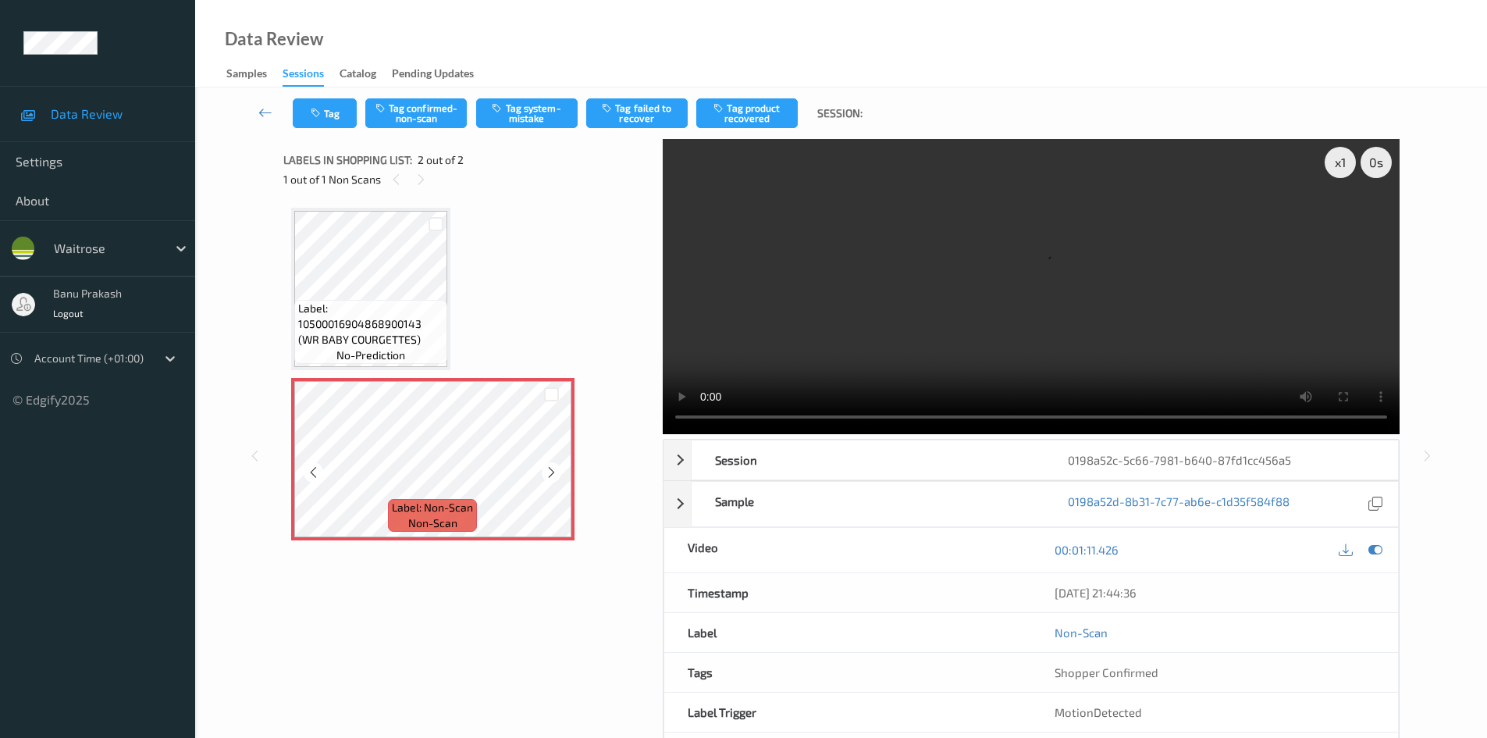
click at [365, 311] on span "Label: 10500016904868900143 (WR BABY COURGETTES)" at bounding box center [370, 323] width 145 height 47
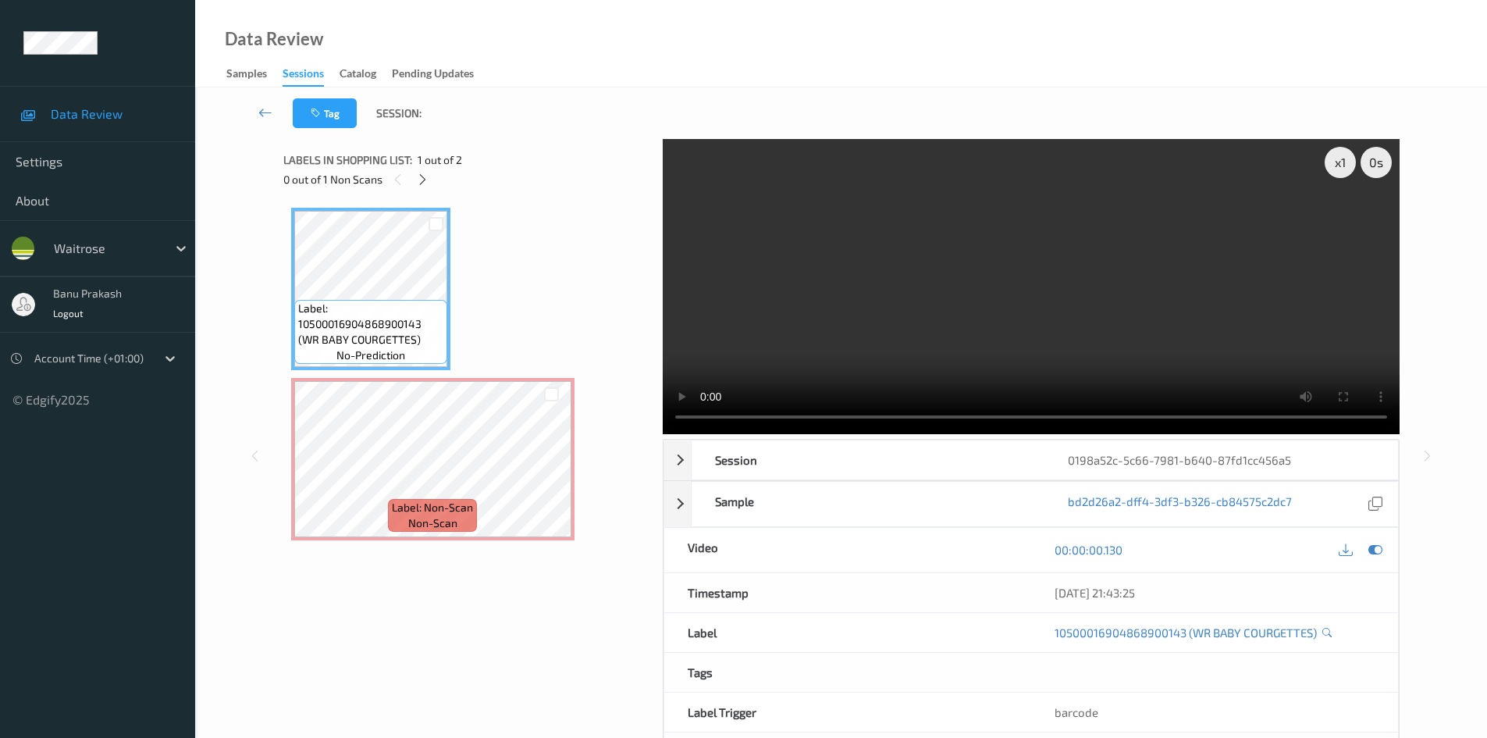
click at [701, 300] on video at bounding box center [1031, 286] width 737 height 295
drag, startPoint x: 15, startPoint y: 353, endPoint x: 95, endPoint y: 350, distance: 80.4
click at [16, 351] on icon at bounding box center [16, 358] width 11 height 16
click at [1058, 266] on video at bounding box center [1031, 286] width 737 height 295
click at [955, 253] on video at bounding box center [1031, 286] width 737 height 295
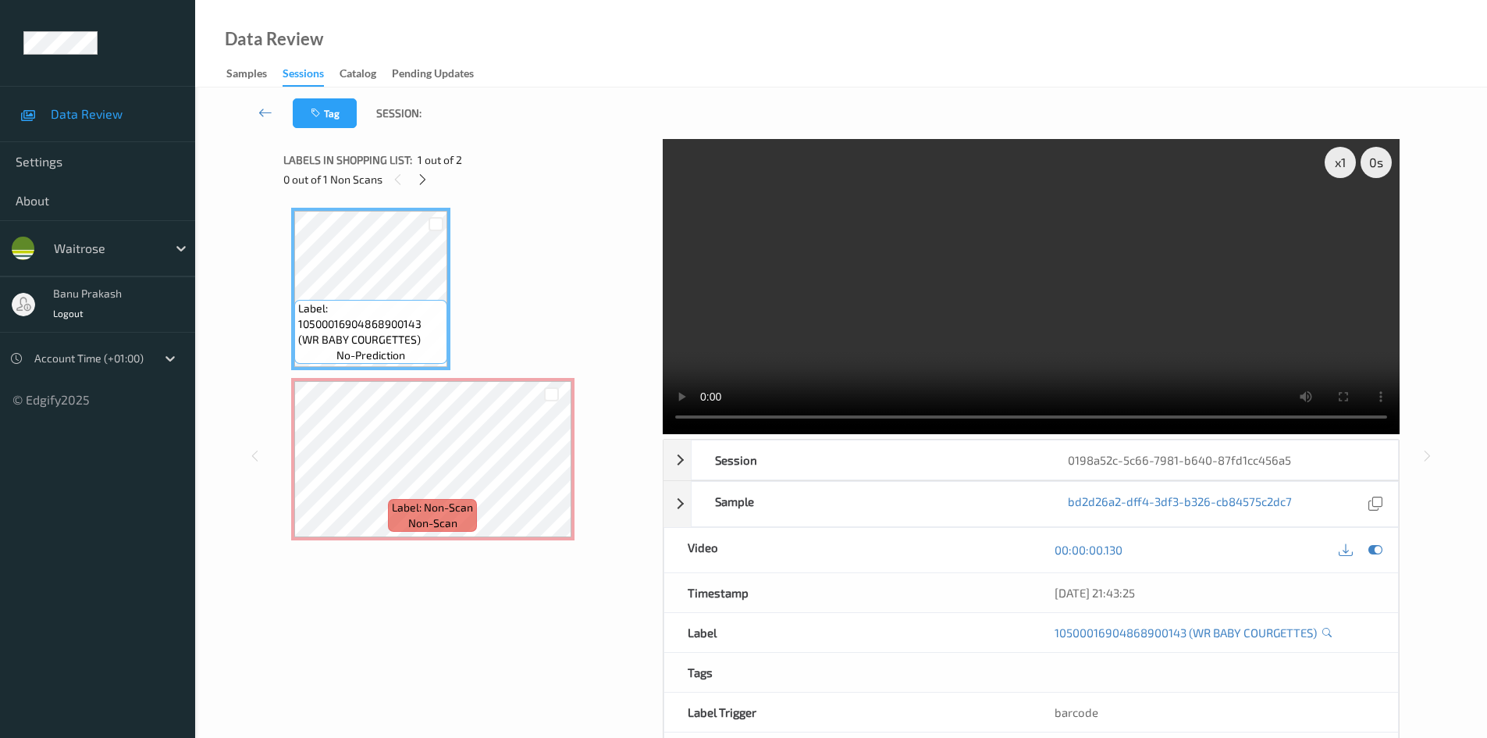
click at [1122, 285] on video at bounding box center [1031, 286] width 737 height 295
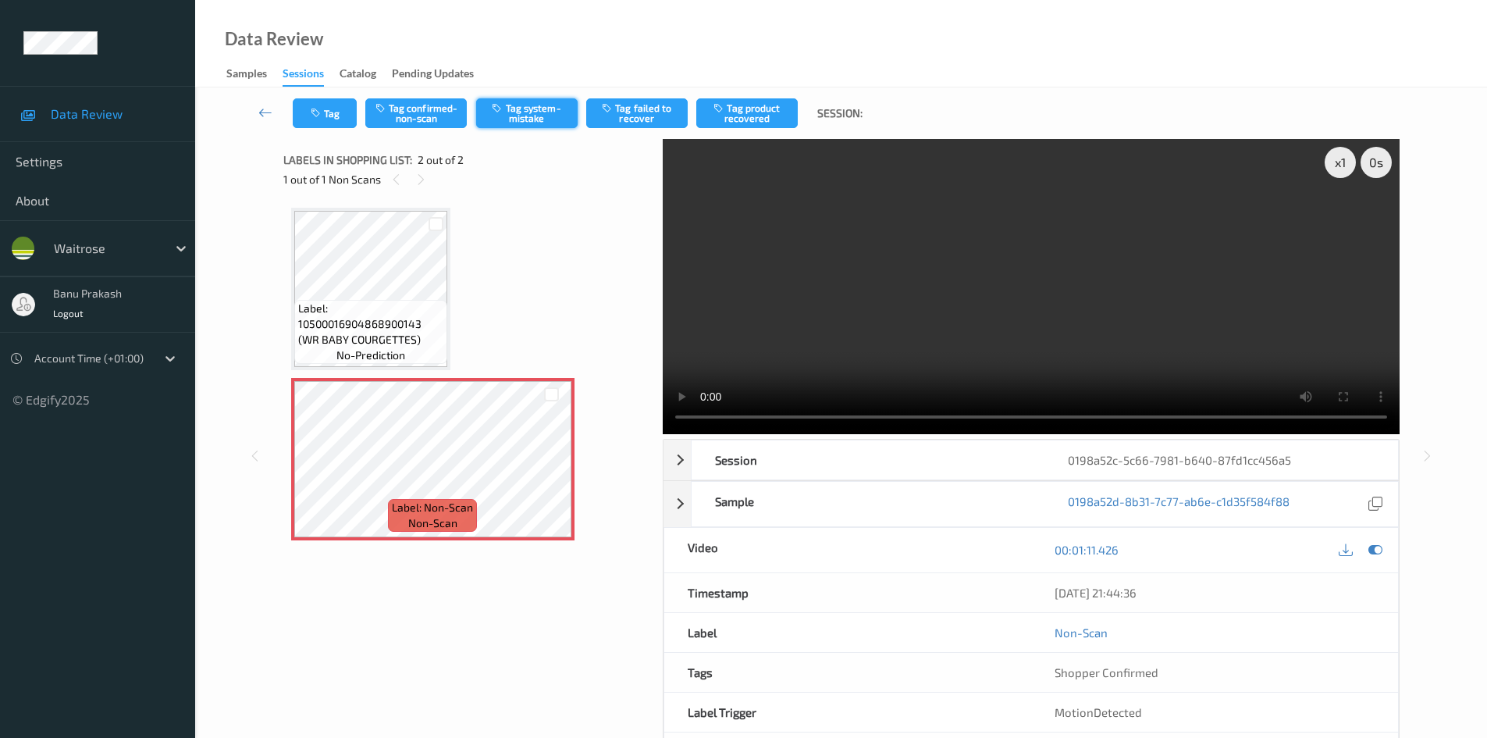
click at [528, 113] on button "Tag system-mistake" at bounding box center [526, 113] width 101 height 30
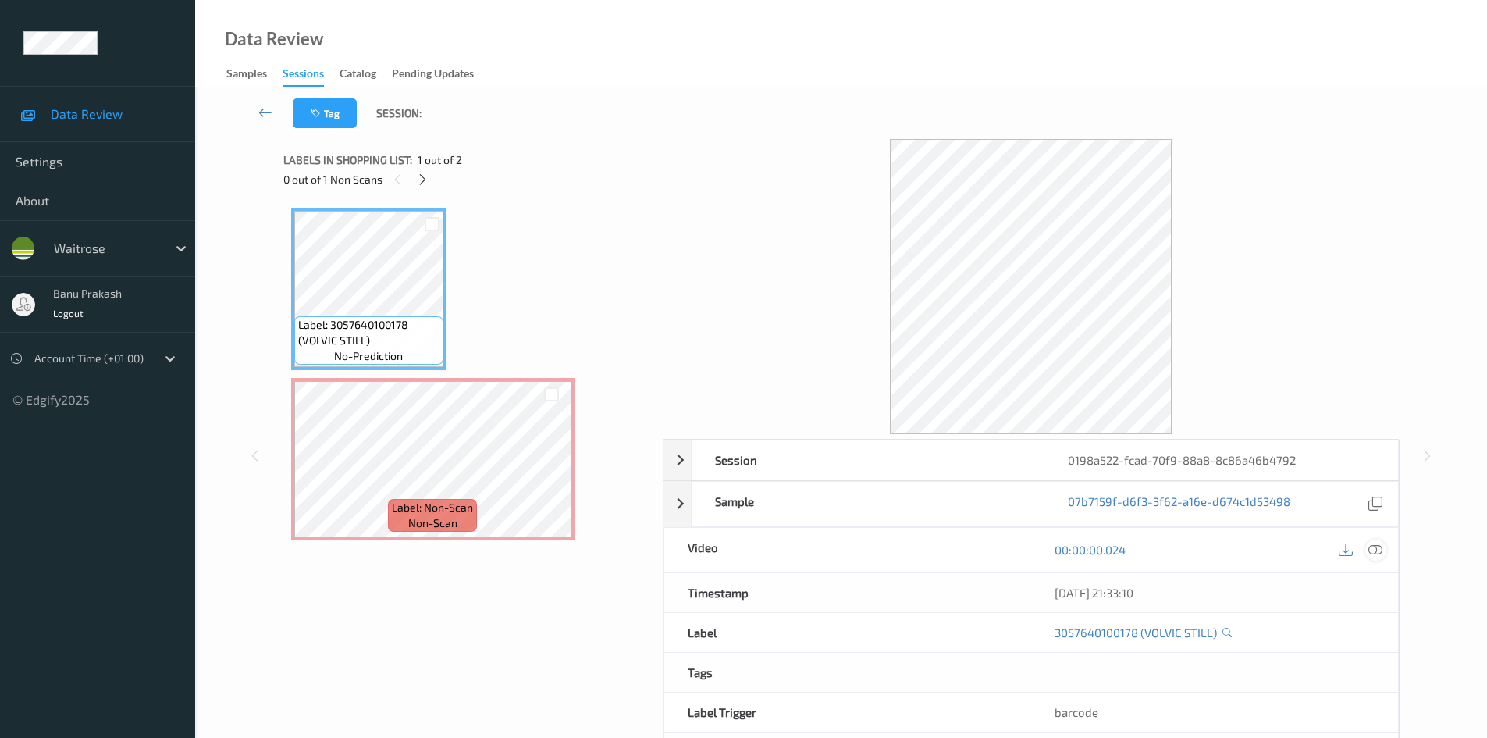
click at [1368, 549] on icon at bounding box center [1375, 549] width 14 height 14
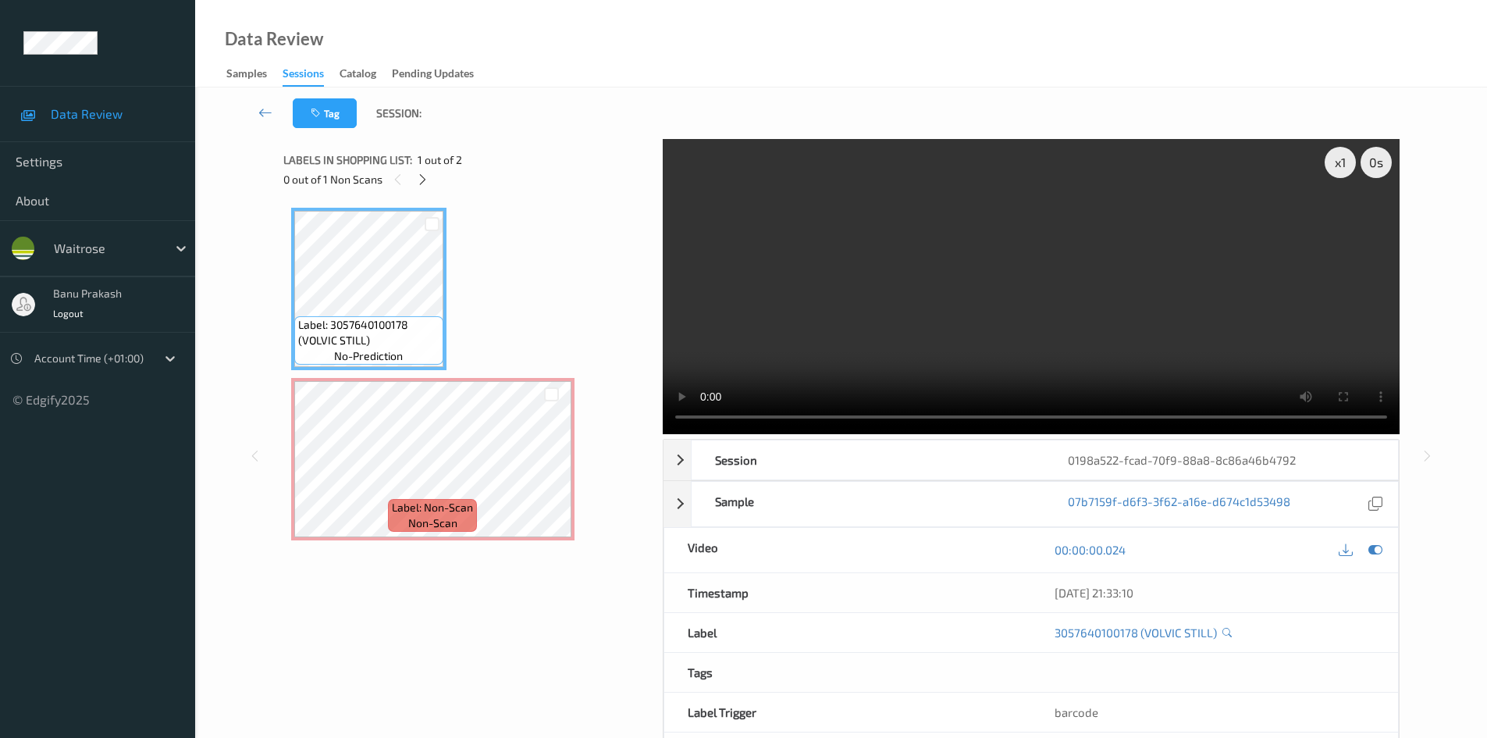
click at [837, 260] on video at bounding box center [1031, 286] width 737 height 295
click at [871, 352] on video at bounding box center [1031, 286] width 737 height 295
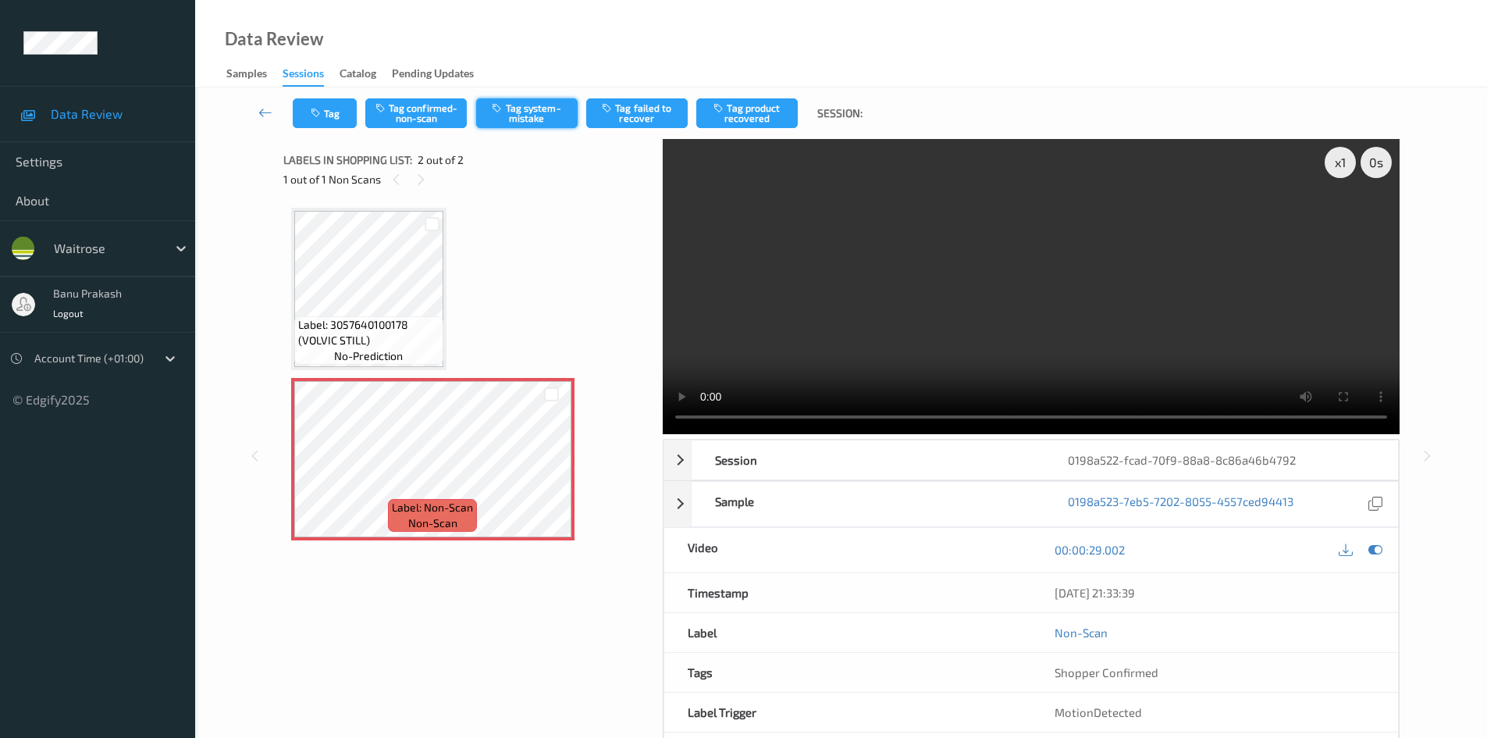
click at [532, 114] on button "Tag system-mistake" at bounding box center [526, 113] width 101 height 30
click at [329, 112] on button "Tag" at bounding box center [325, 113] width 64 height 30
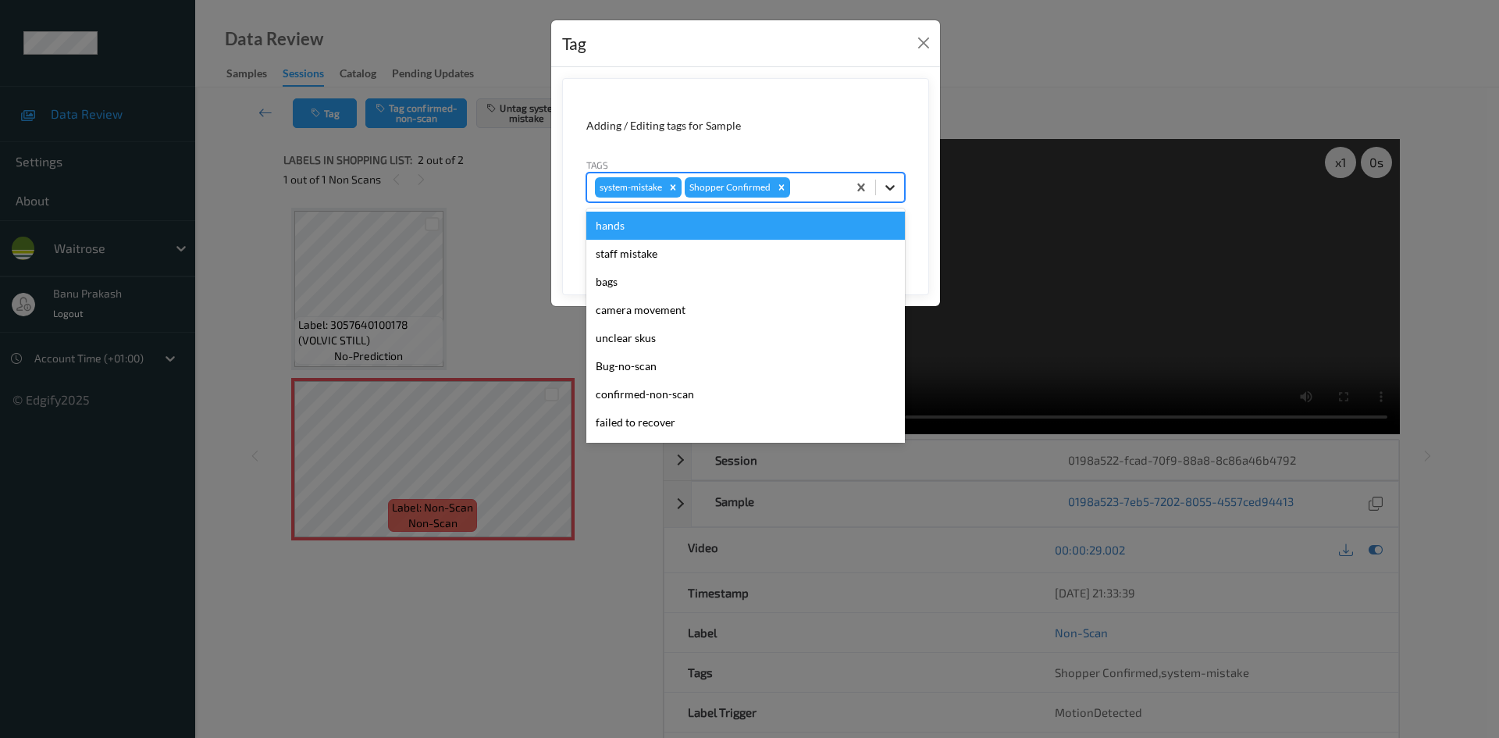
click at [890, 187] on icon at bounding box center [890, 188] width 16 height 16
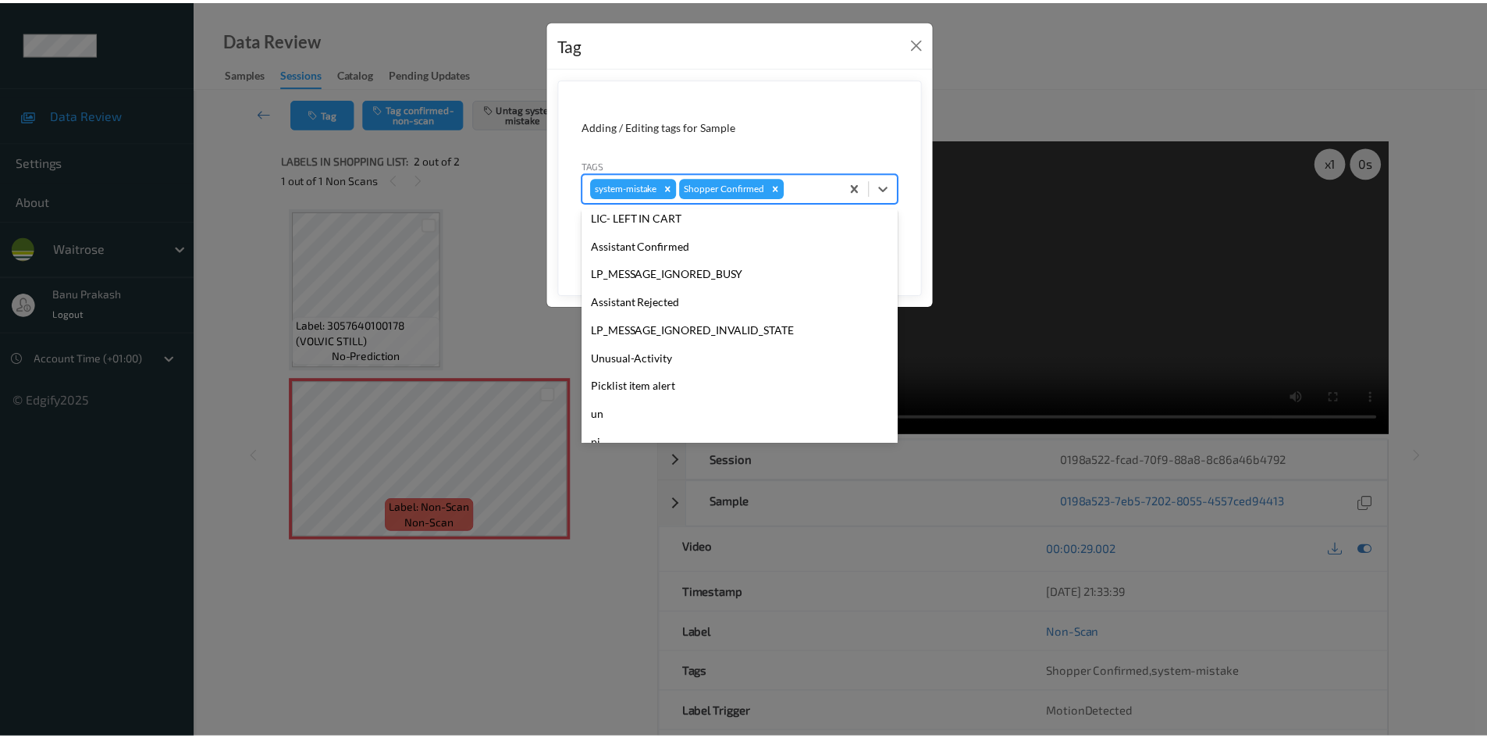
scroll to position [306, 0]
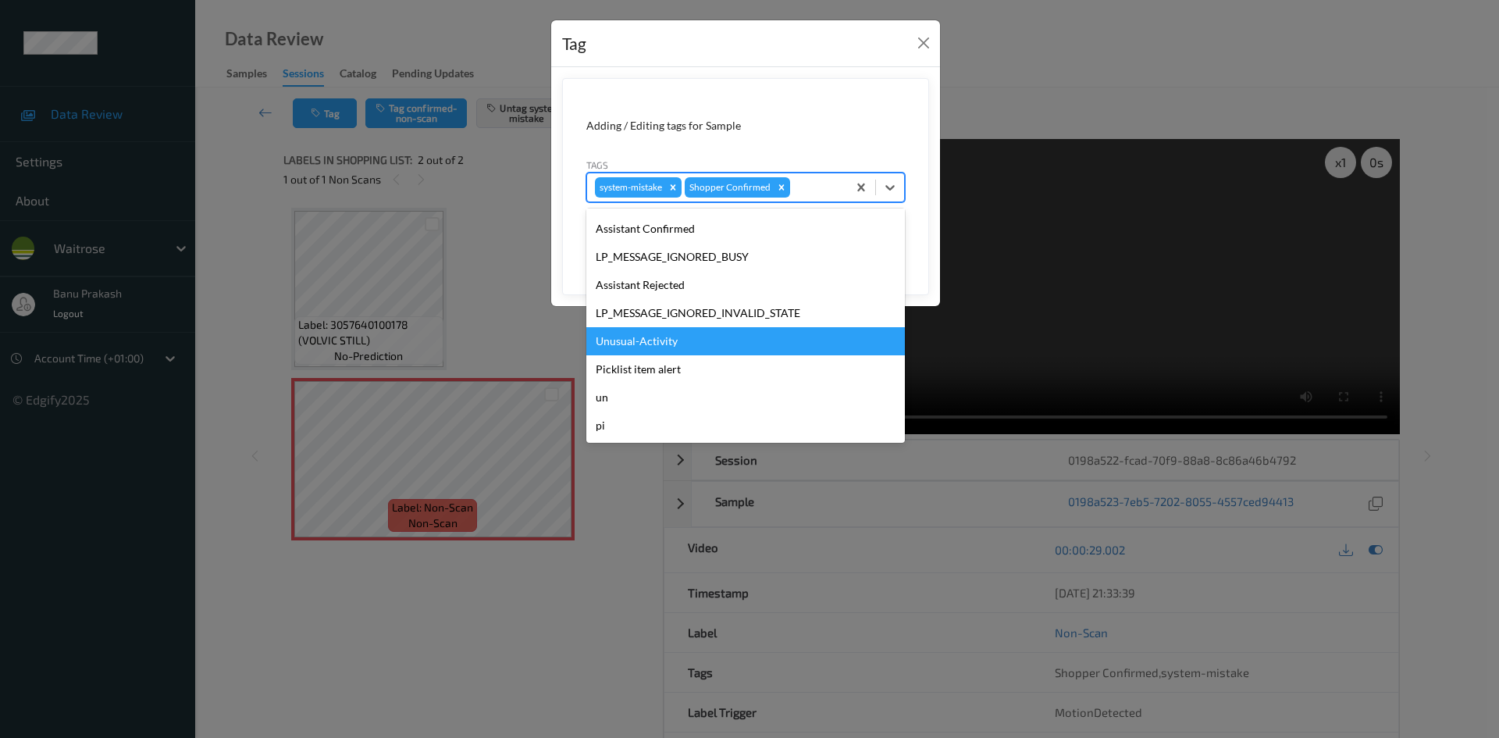
click at [663, 340] on div "Unusual-Activity" at bounding box center [745, 341] width 318 height 28
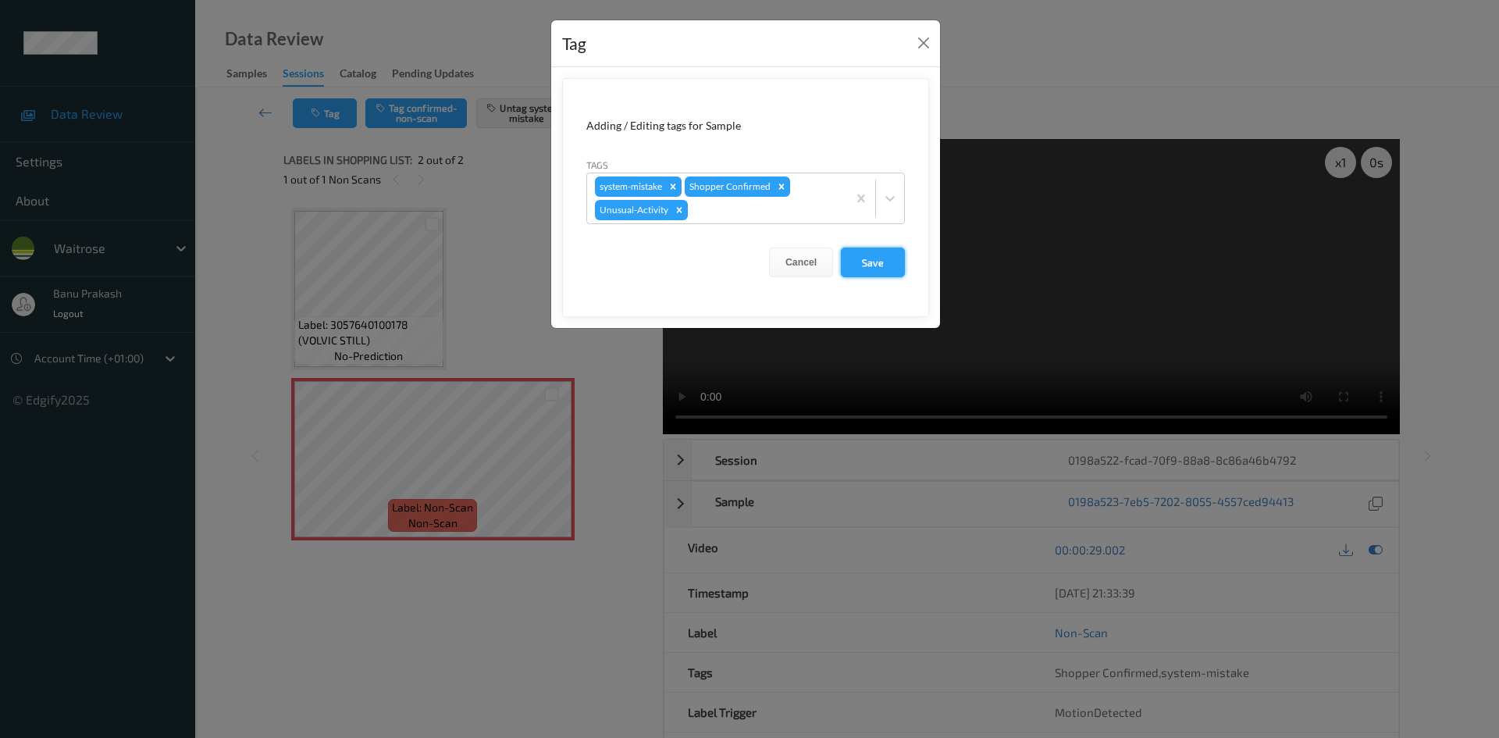
click at [887, 259] on button "Save" at bounding box center [873, 262] width 64 height 30
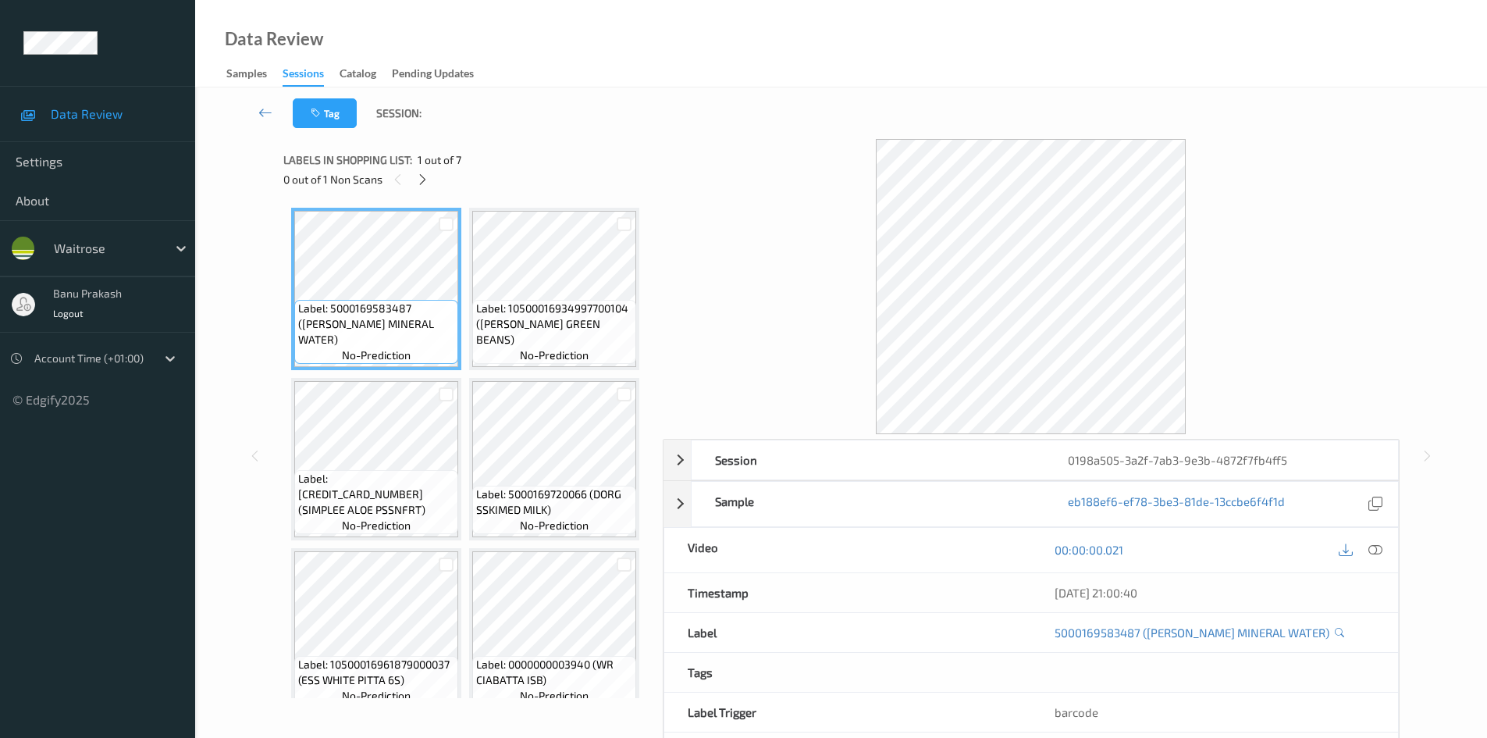
click at [1364, 546] on div at bounding box center [1360, 549] width 51 height 21
click at [1364, 549] on div at bounding box center [1360, 549] width 51 height 21
click at [1371, 551] on icon at bounding box center [1375, 549] width 14 height 14
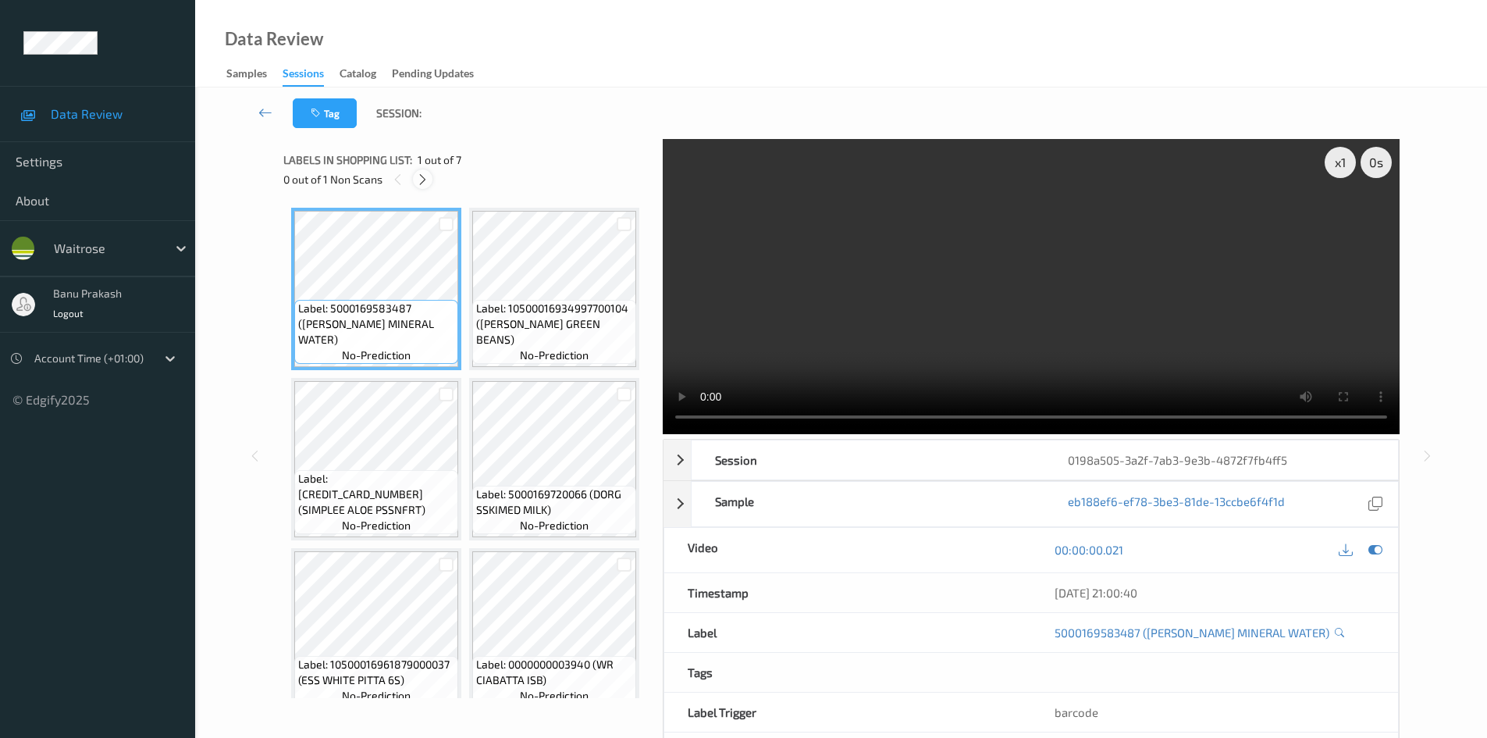
click at [424, 183] on icon at bounding box center [422, 179] width 13 height 14
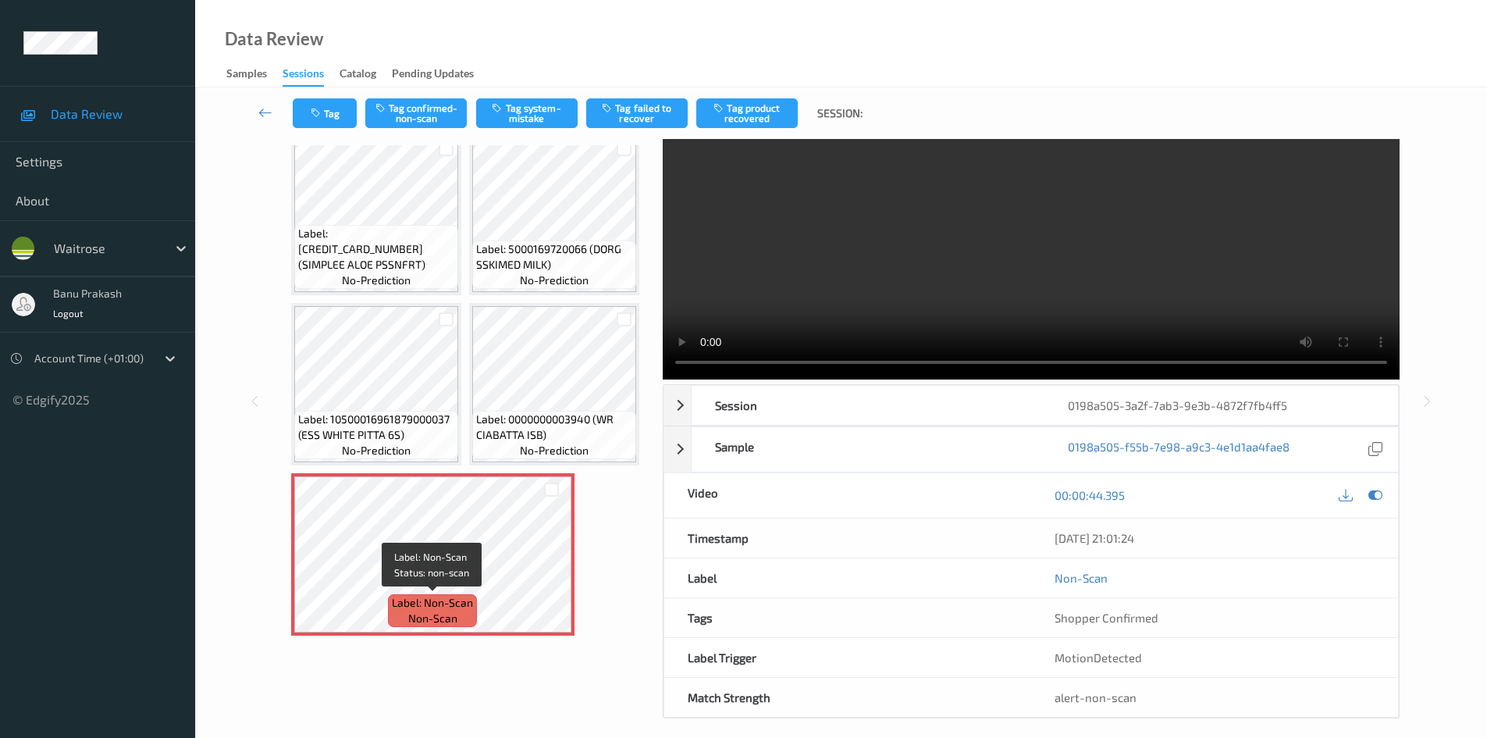
scroll to position [67, 0]
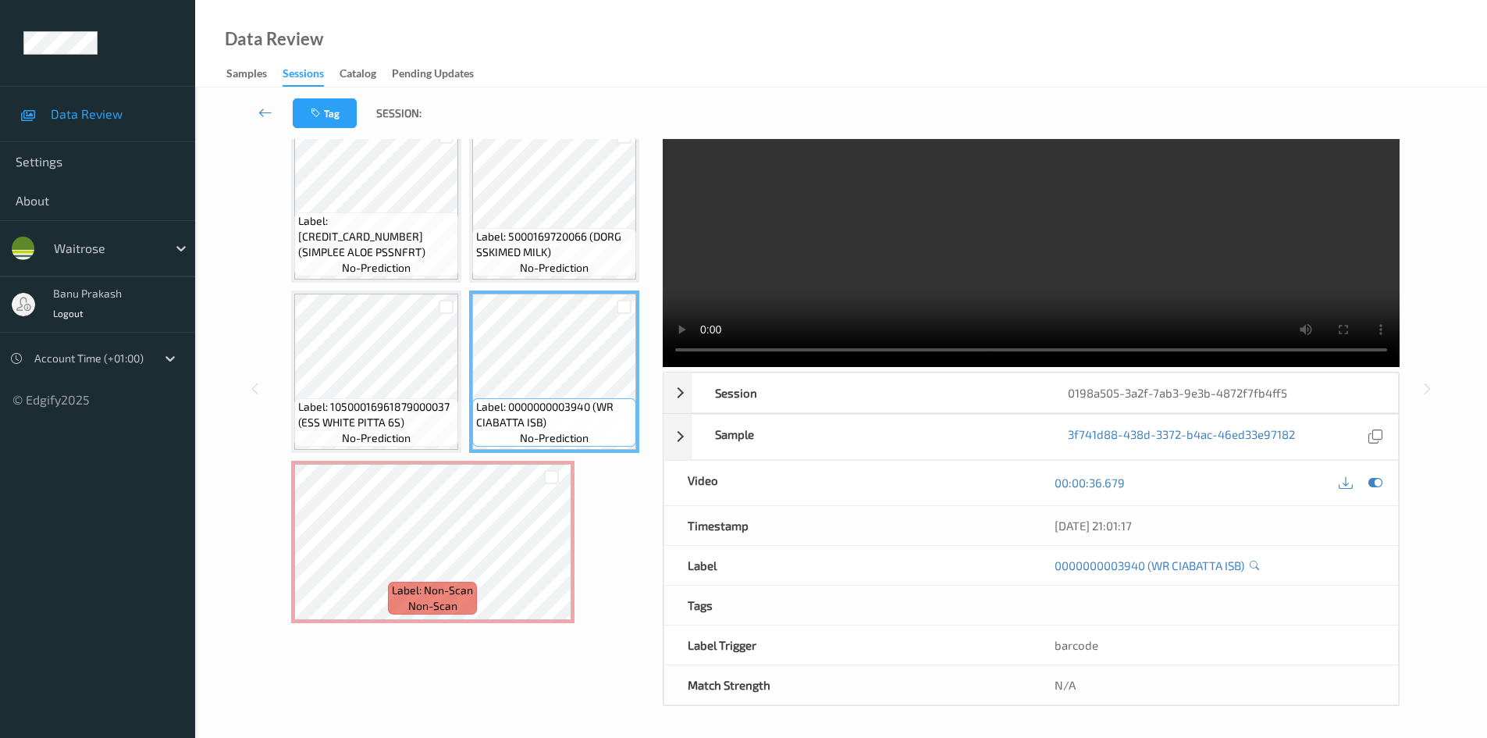
click at [879, 229] on video at bounding box center [1031, 219] width 737 height 295
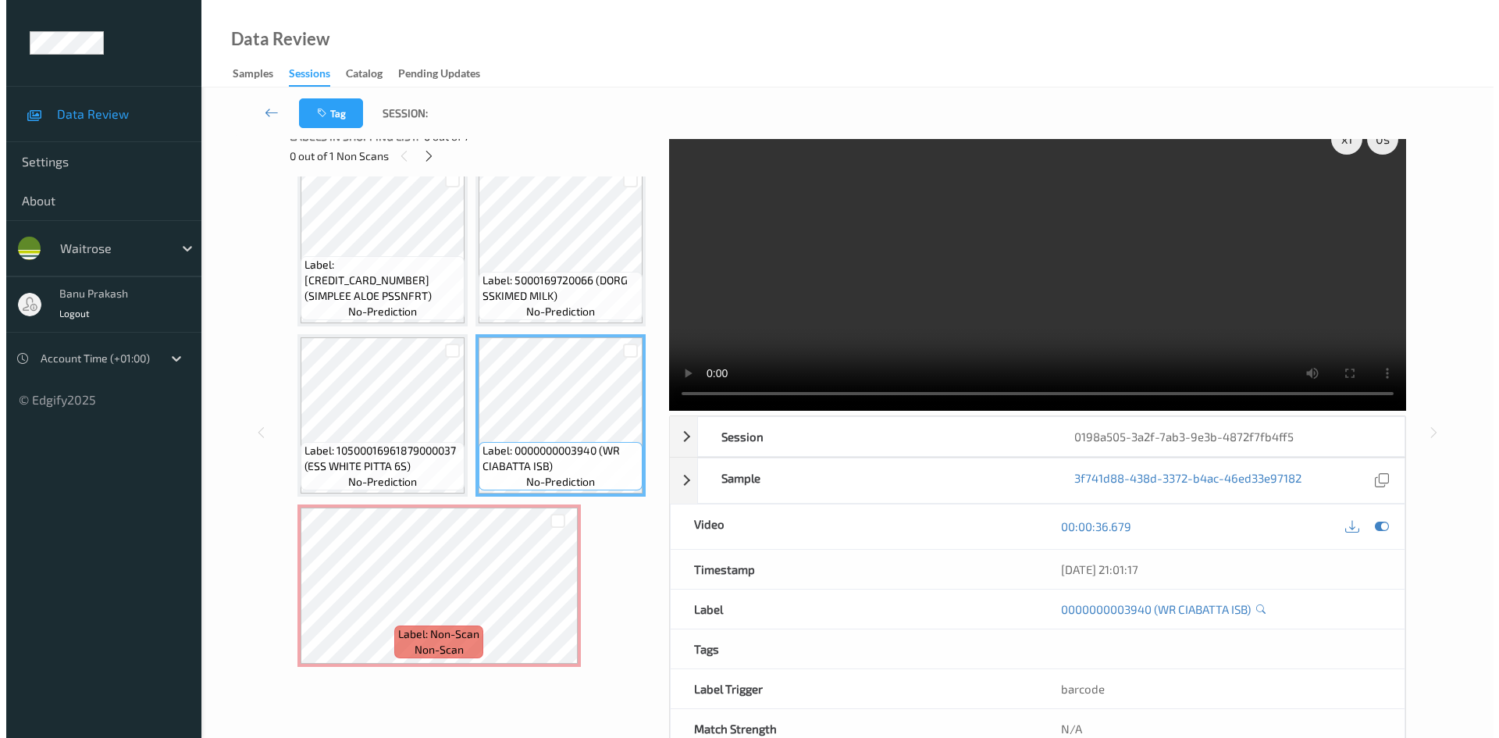
scroll to position [0, 0]
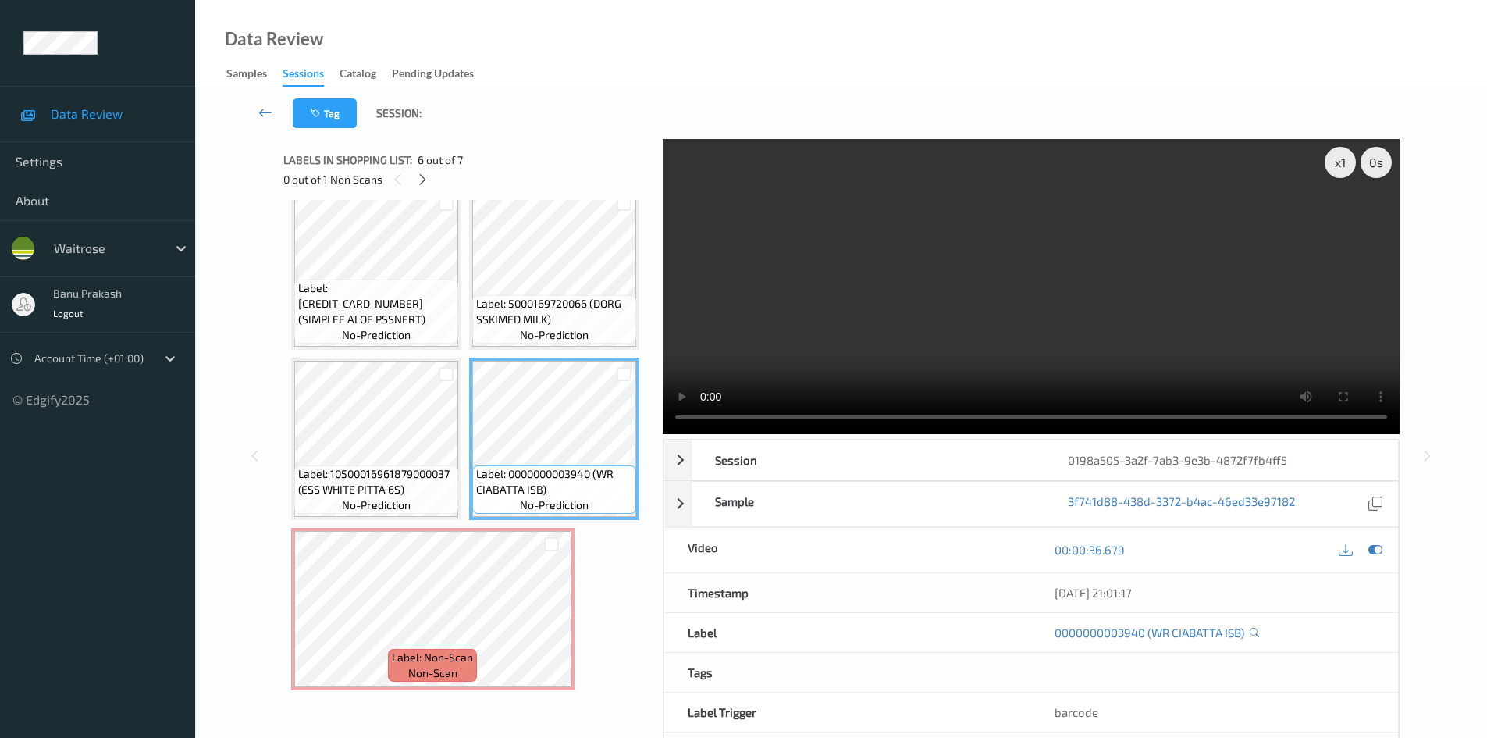
click at [1065, 303] on video at bounding box center [1031, 286] width 737 height 295
click at [1047, 340] on video at bounding box center [1031, 286] width 737 height 295
click at [908, 336] on video at bounding box center [1031, 286] width 737 height 295
click at [1056, 322] on video at bounding box center [1031, 286] width 737 height 295
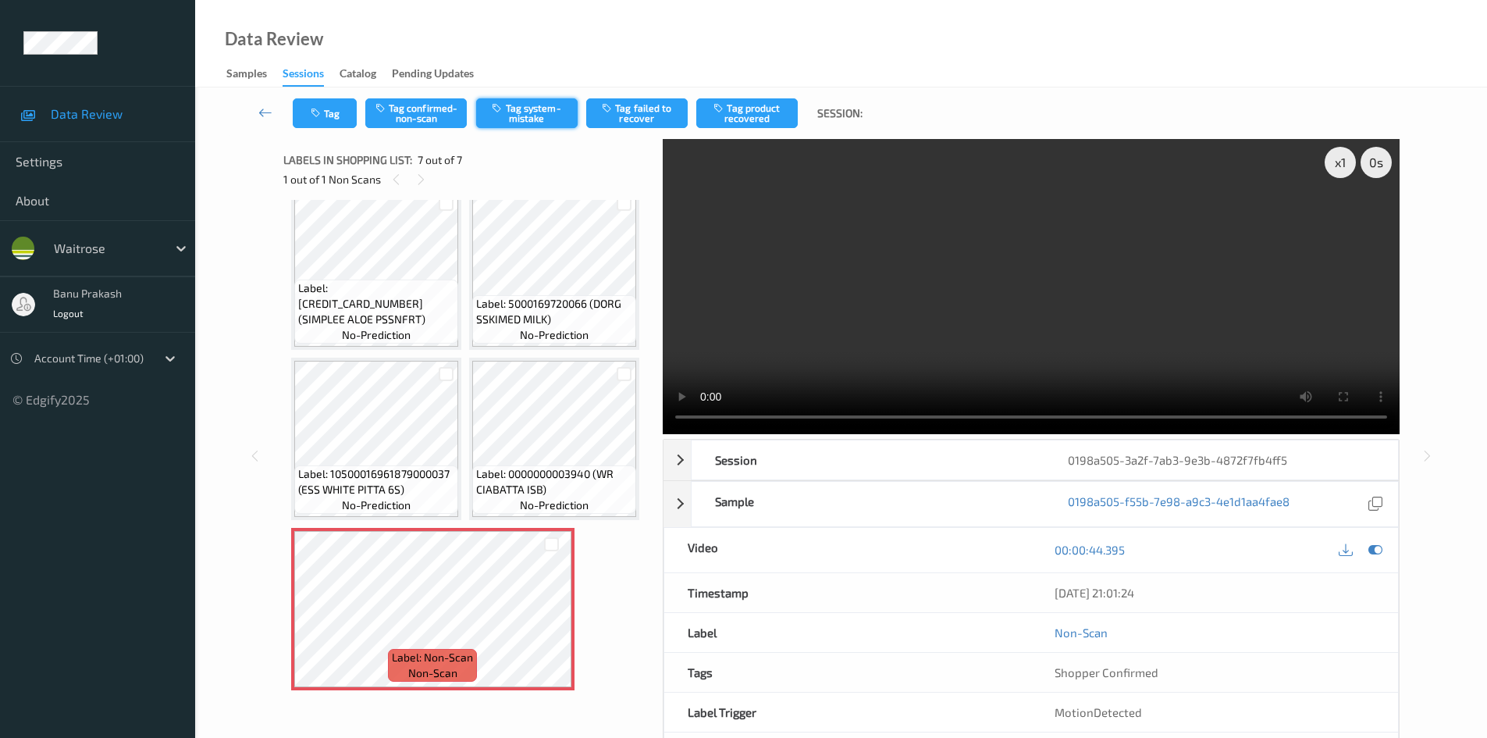
click at [560, 107] on button "Tag system-mistake" at bounding box center [526, 113] width 101 height 30
click at [335, 141] on div "Labels in shopping list: 7 out of 7 1 out of 1 Non Scans" at bounding box center [467, 169] width 368 height 61
click at [336, 118] on button "Tag" at bounding box center [325, 113] width 64 height 30
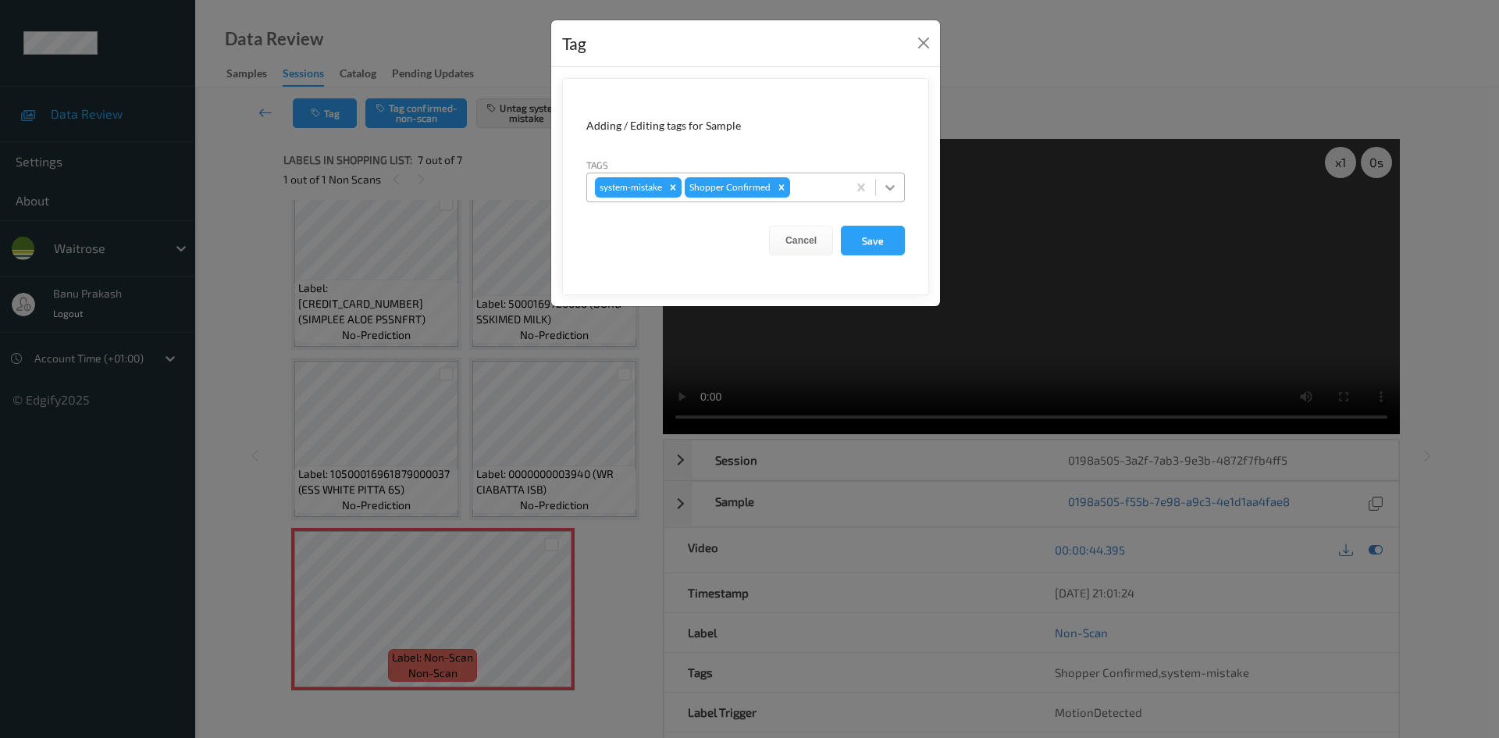
click at [887, 190] on icon at bounding box center [890, 188] width 16 height 16
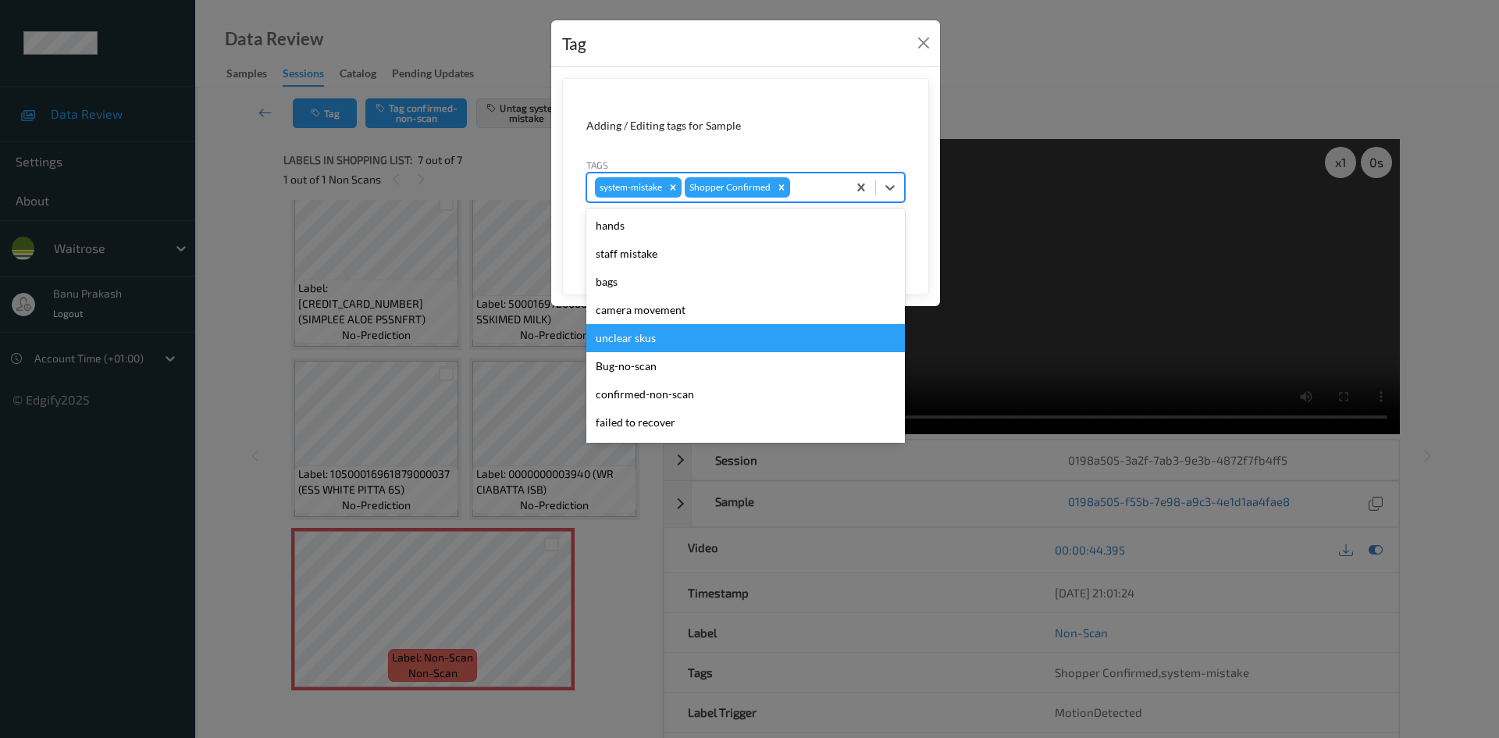
scroll to position [306, 0]
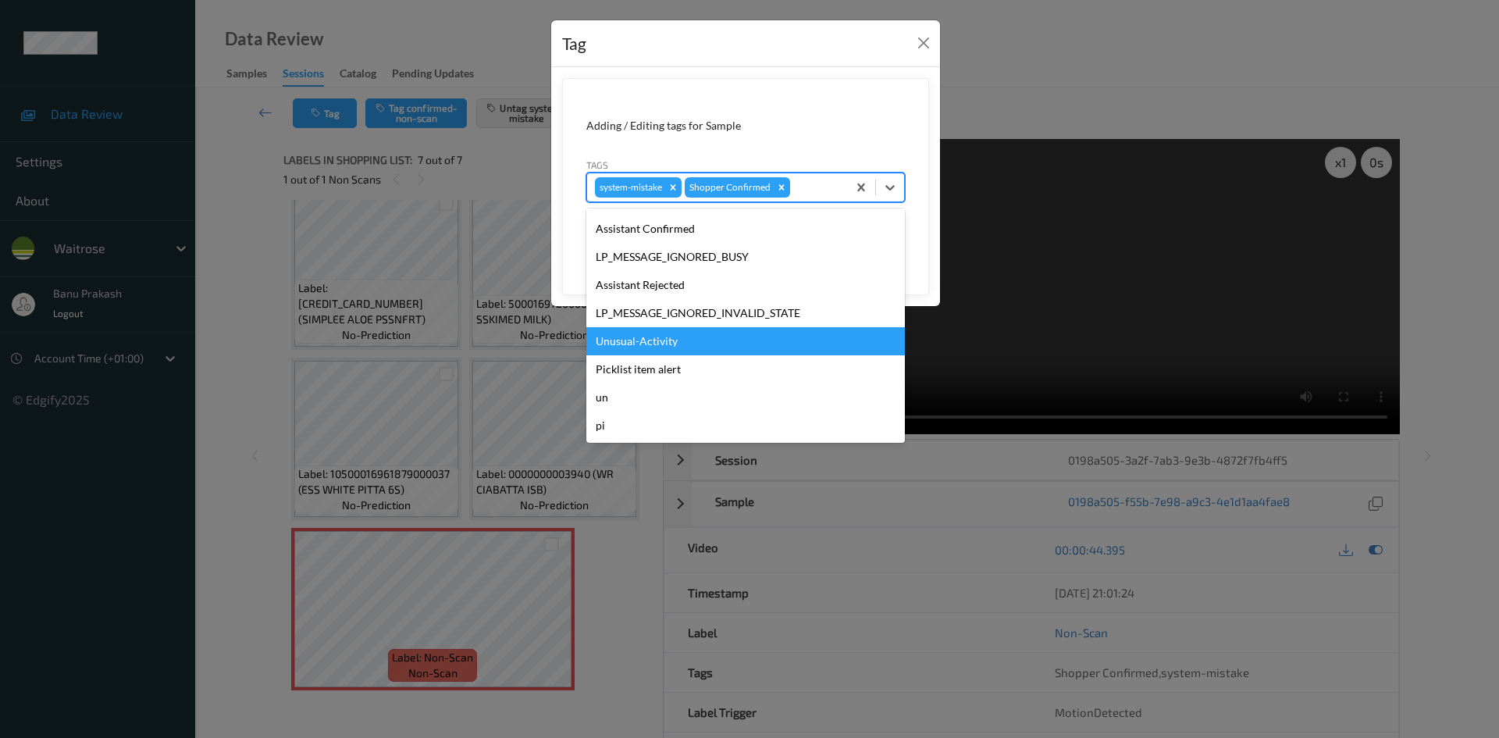
click at [646, 349] on div "Unusual-Activity" at bounding box center [745, 341] width 318 height 28
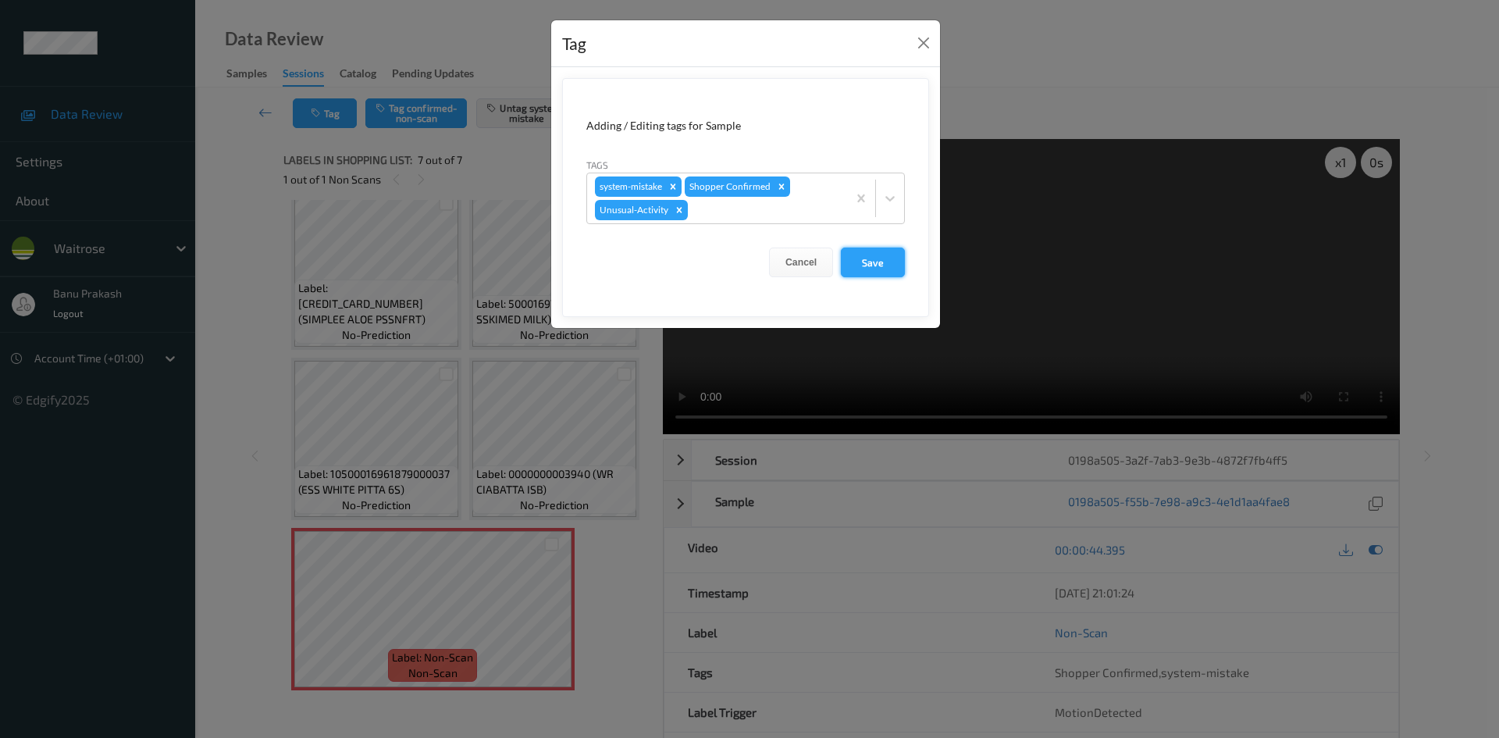
click at [873, 257] on button "Save" at bounding box center [873, 262] width 64 height 30
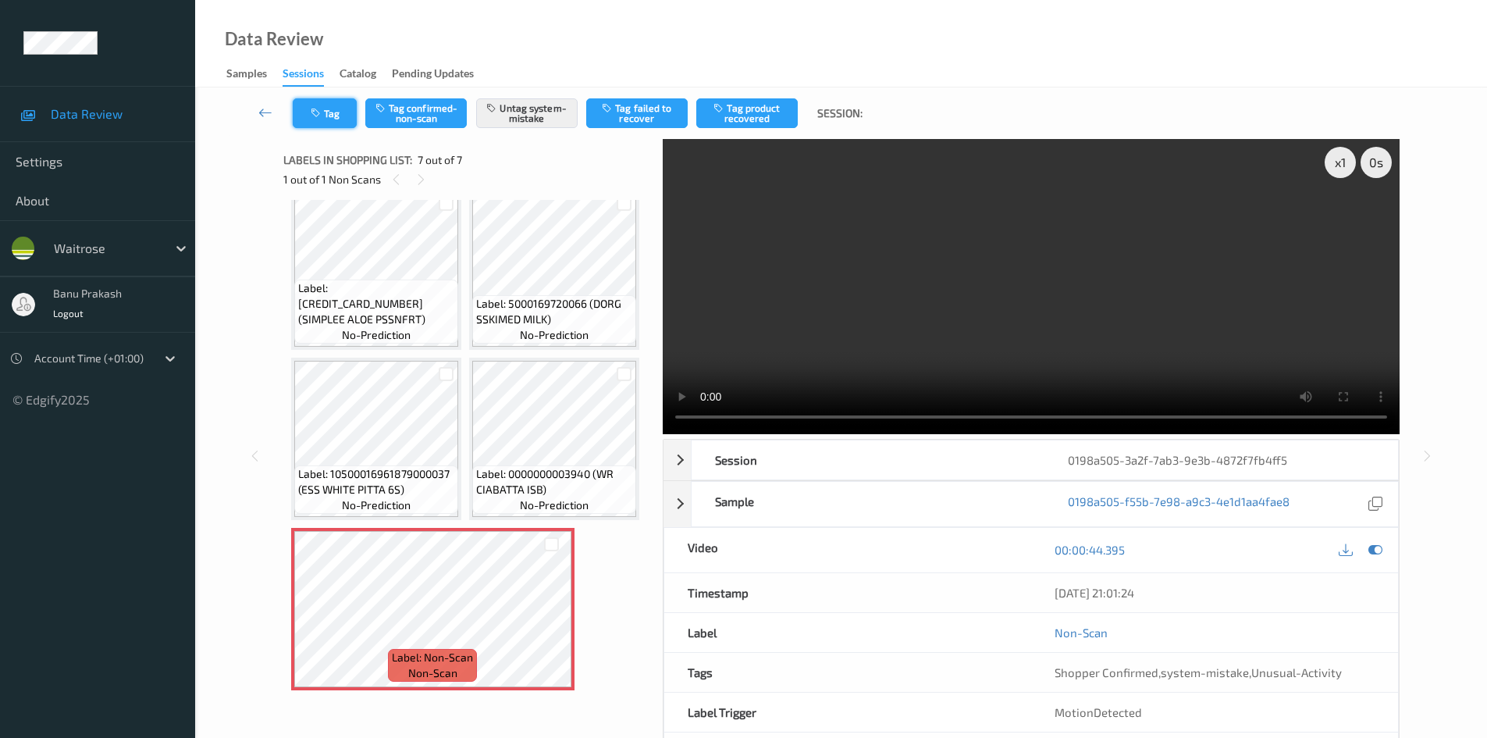
click at [311, 120] on button "Tag" at bounding box center [325, 113] width 64 height 30
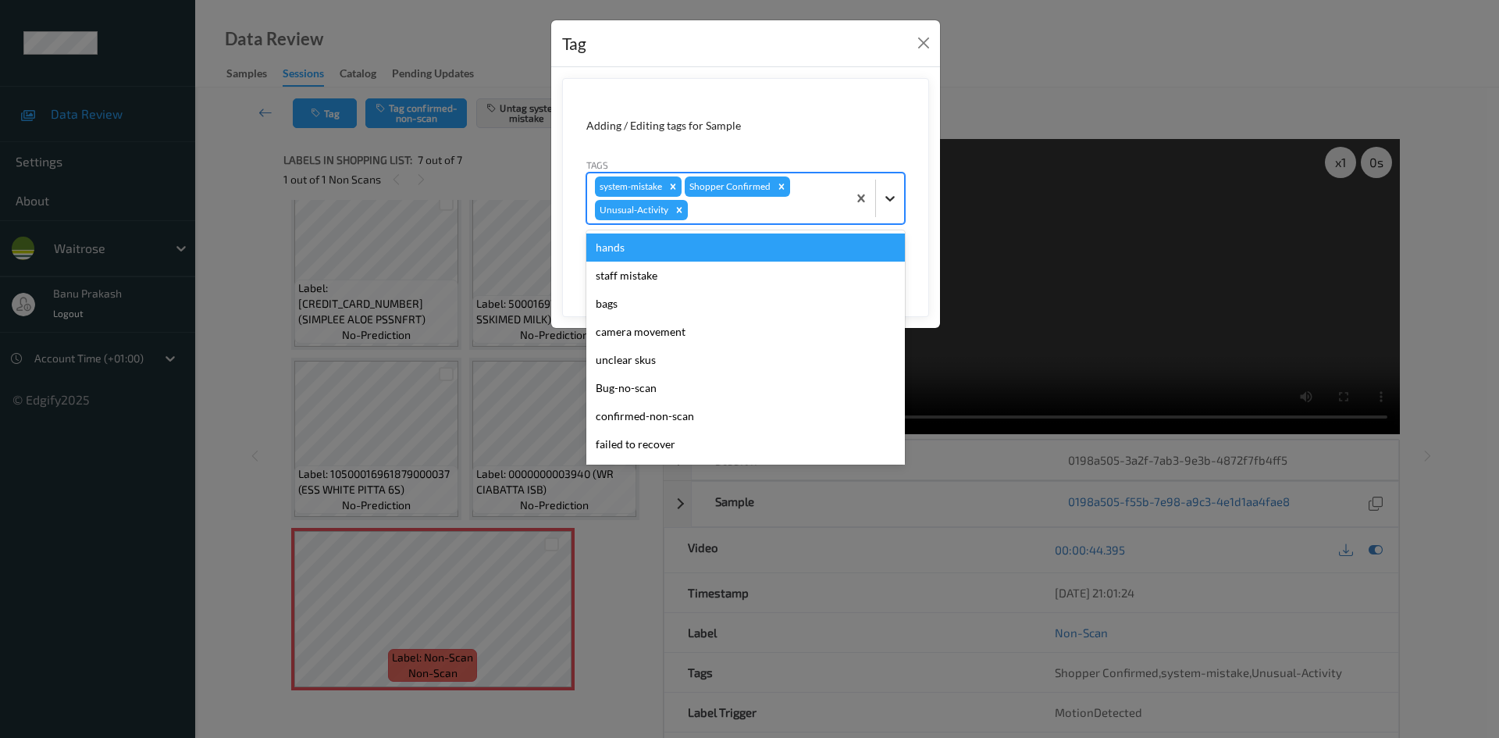
click at [889, 191] on icon at bounding box center [890, 198] width 16 height 16
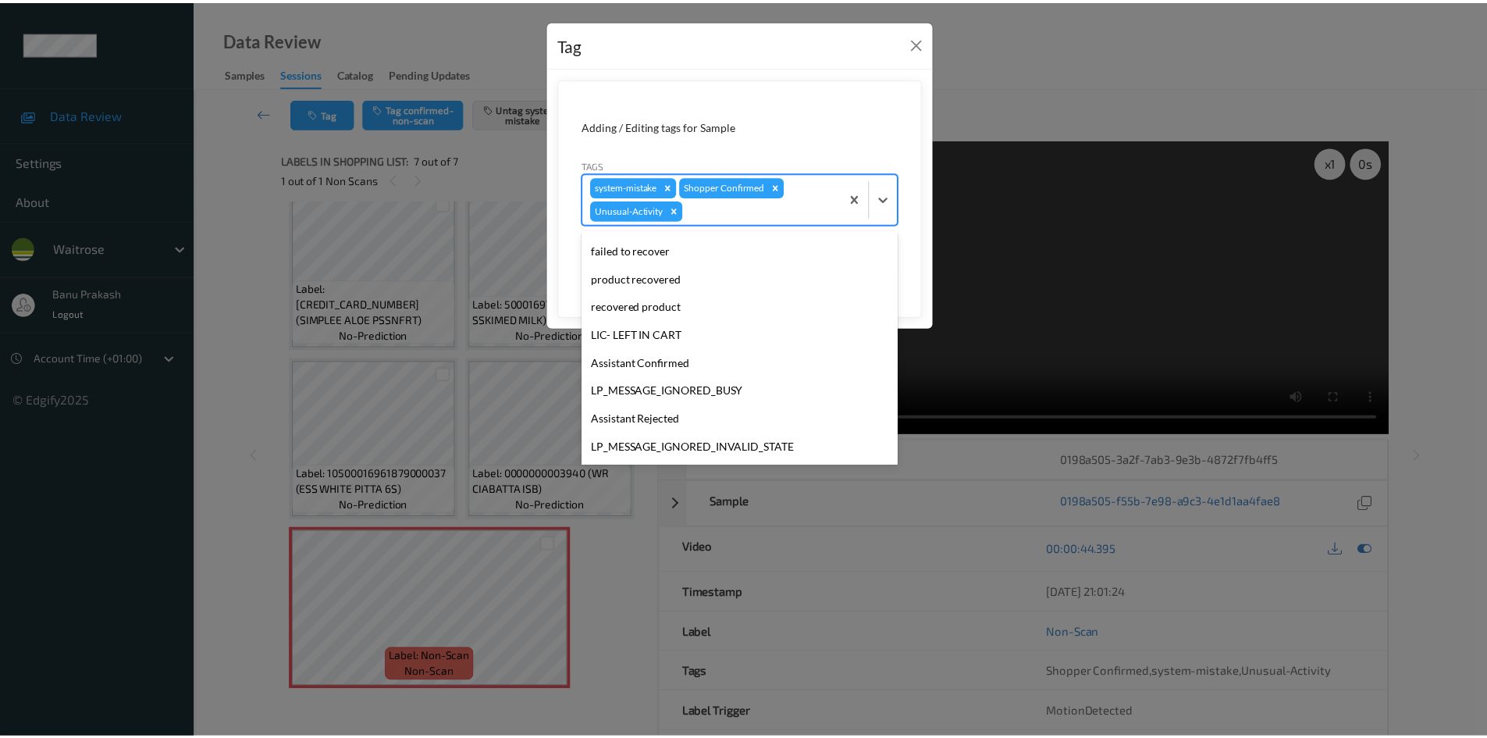
scroll to position [278, 0]
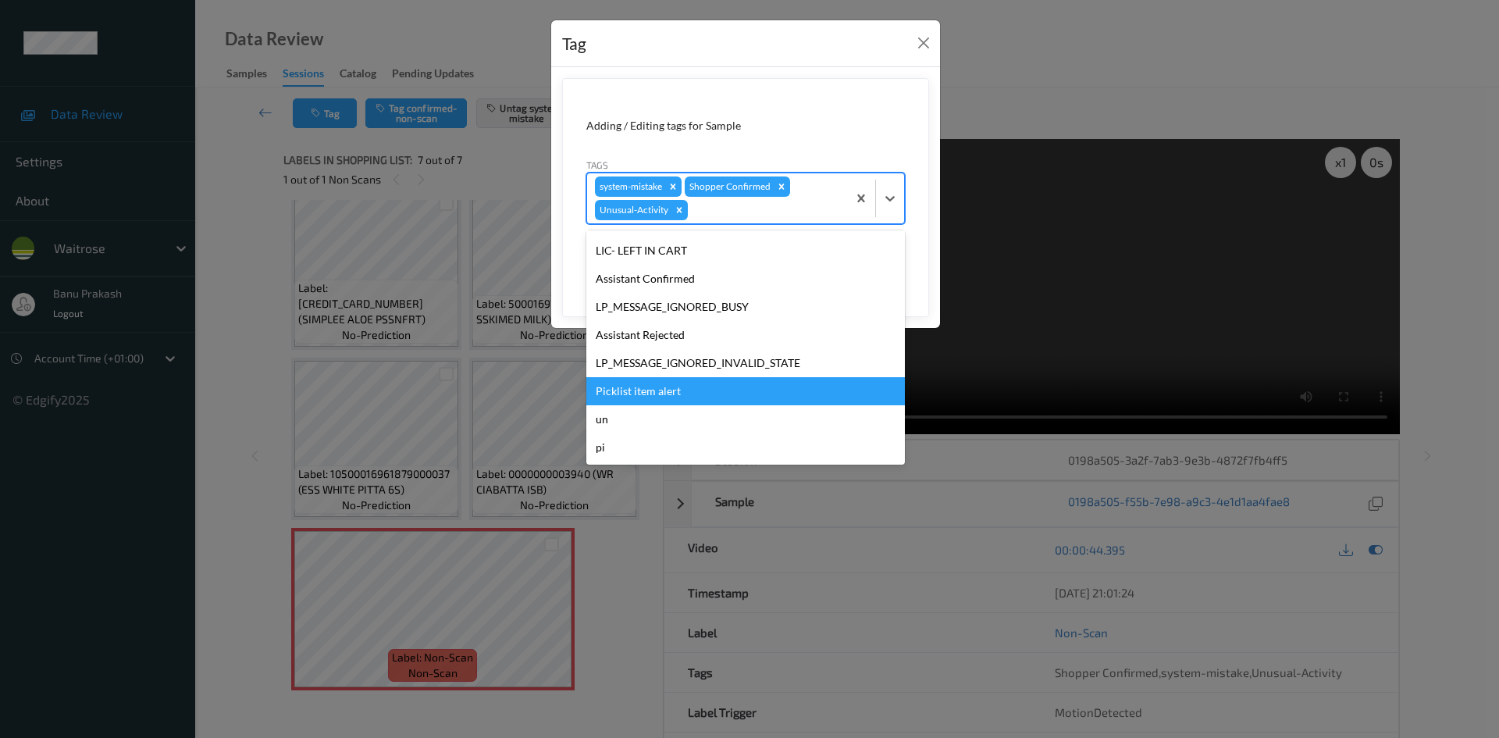
click at [642, 400] on div "Picklist item alert" at bounding box center [745, 391] width 318 height 28
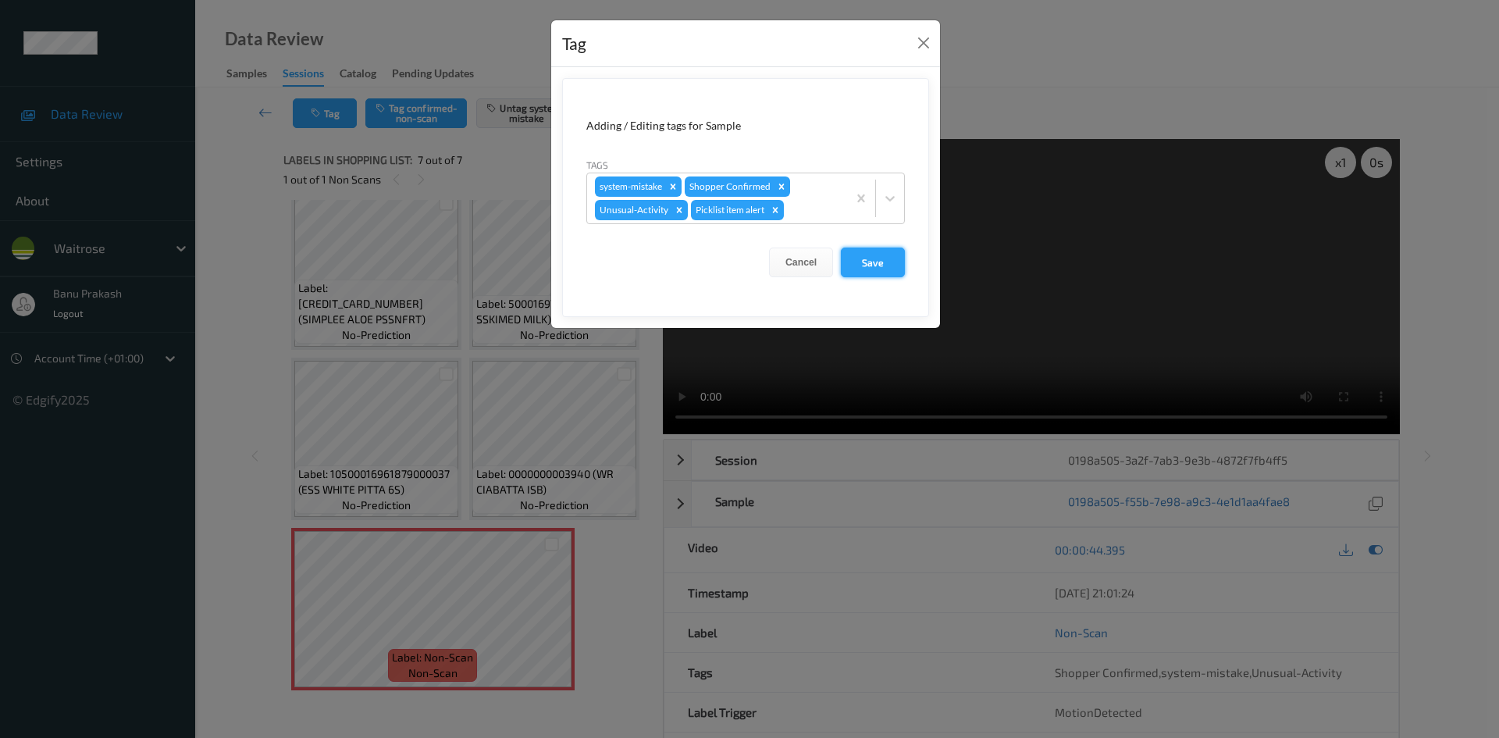
click at [873, 261] on button "Save" at bounding box center [873, 262] width 64 height 30
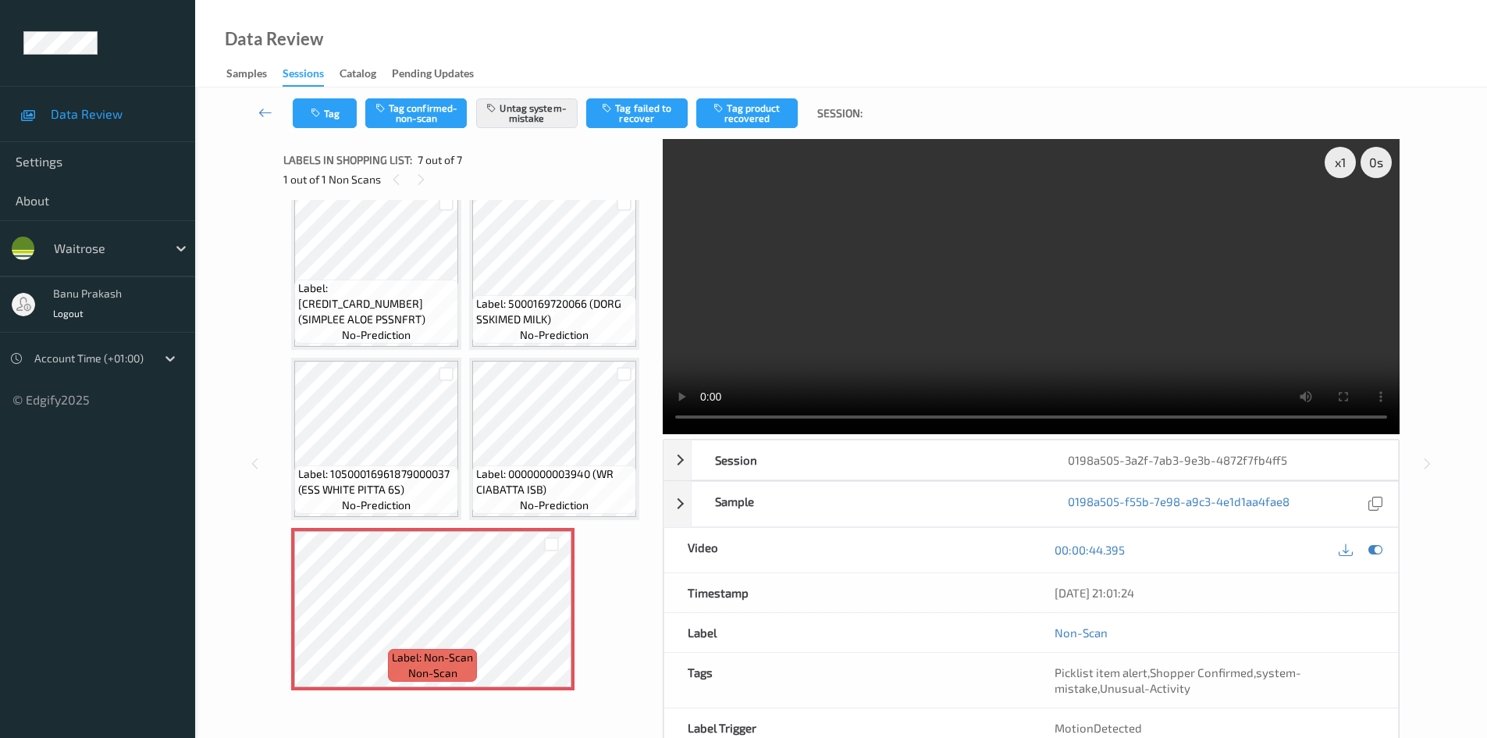
scroll to position [389, 0]
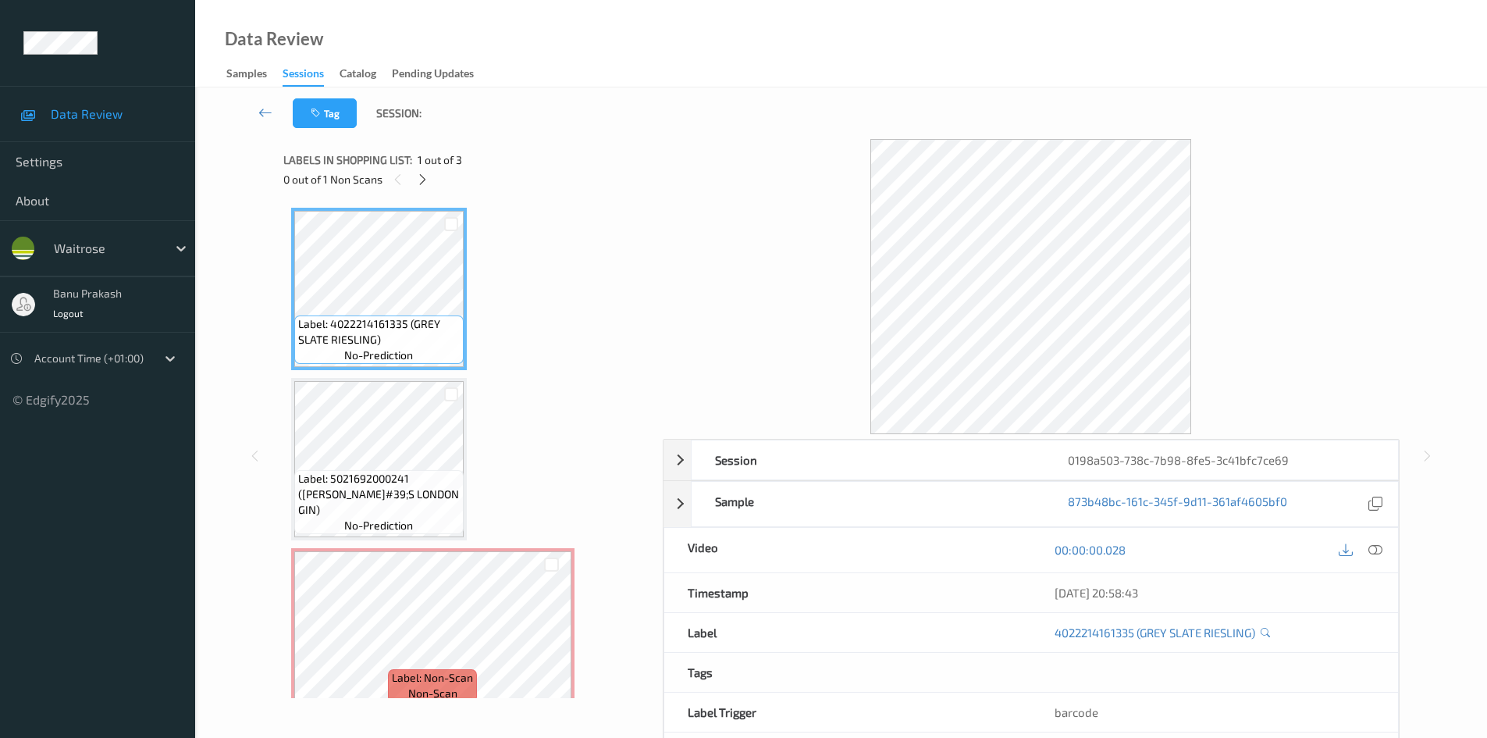
click at [1385, 555] on div at bounding box center [1360, 549] width 51 height 21
click at [1378, 554] on icon at bounding box center [1375, 549] width 14 height 14
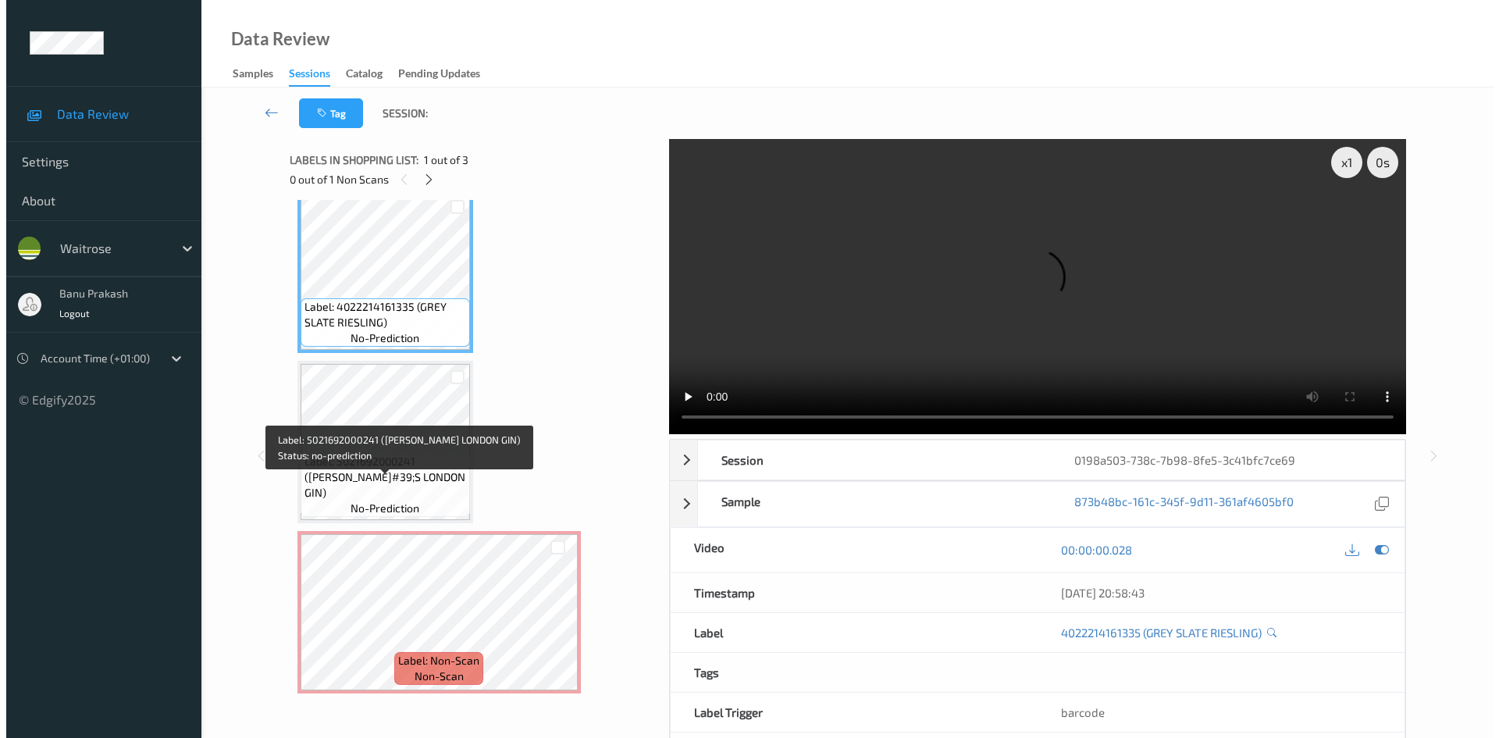
scroll to position [20, 0]
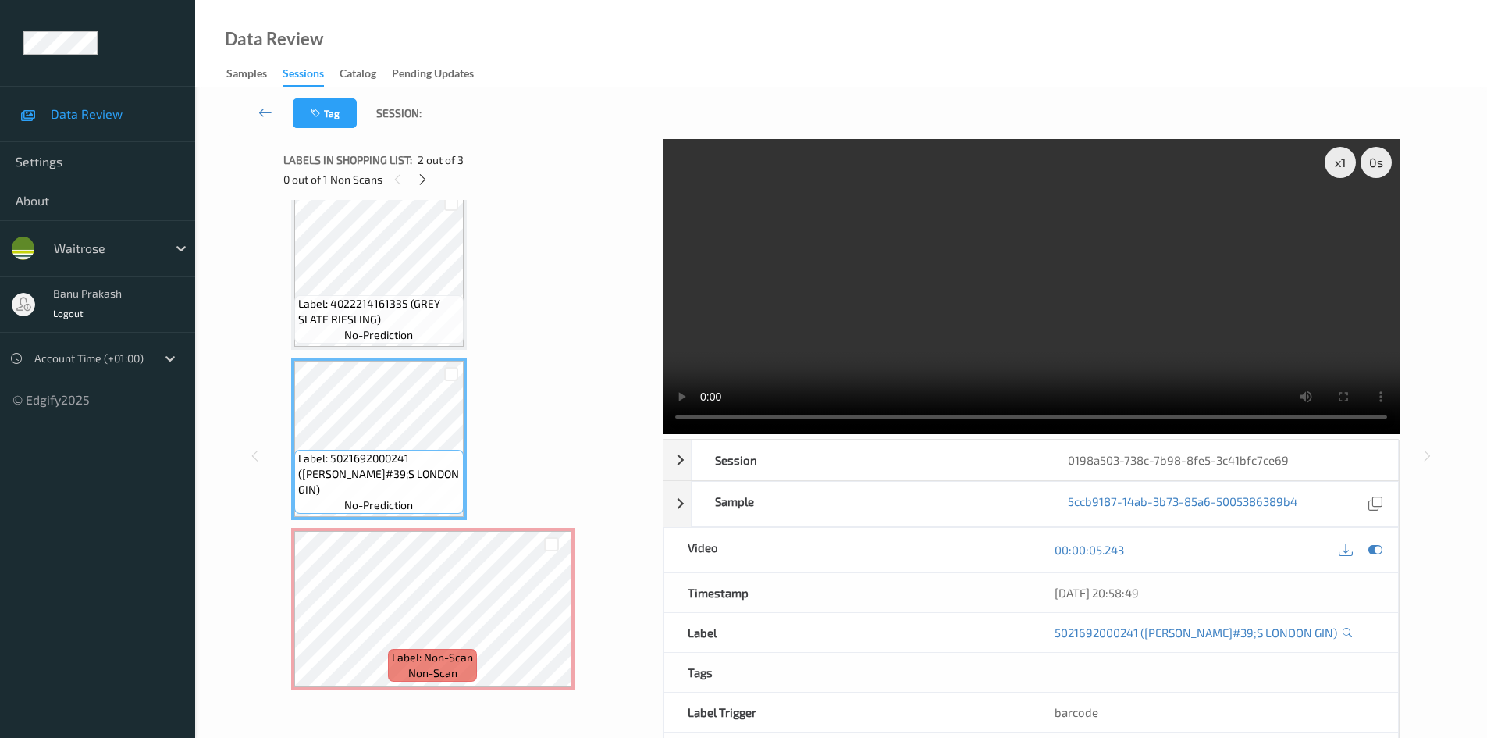
click at [807, 278] on video at bounding box center [1031, 286] width 737 height 295
click at [939, 338] on video at bounding box center [1031, 286] width 737 height 295
click at [1163, 356] on video at bounding box center [1031, 286] width 737 height 295
click at [1036, 358] on video at bounding box center [1031, 286] width 737 height 295
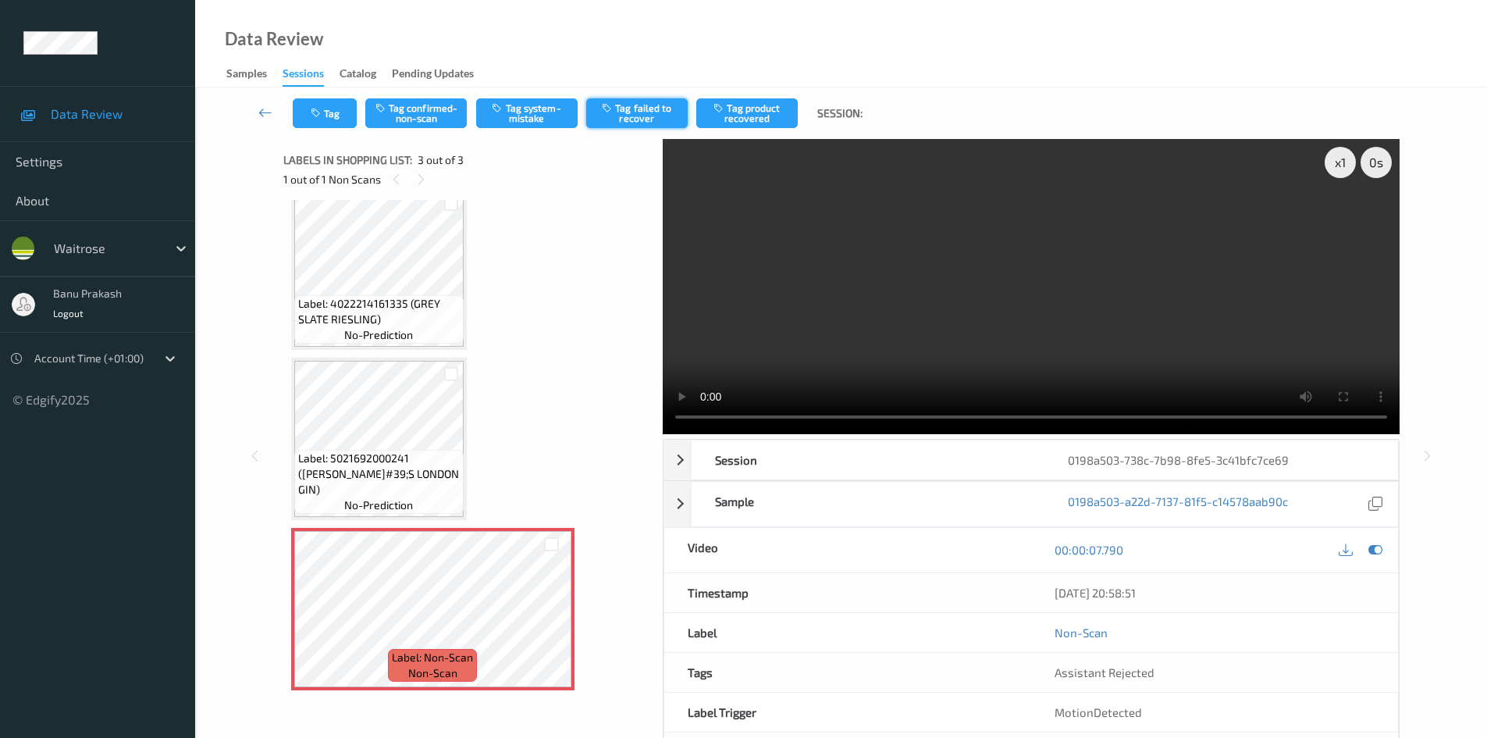
click at [642, 122] on button "Tag failed to recover" at bounding box center [636, 113] width 101 height 30
click at [639, 111] on button "Untag failed to recover" at bounding box center [636, 113] width 101 height 30
click at [532, 108] on button "Tag system-mistake" at bounding box center [526, 113] width 101 height 30
click at [343, 118] on button "Tag" at bounding box center [325, 113] width 64 height 30
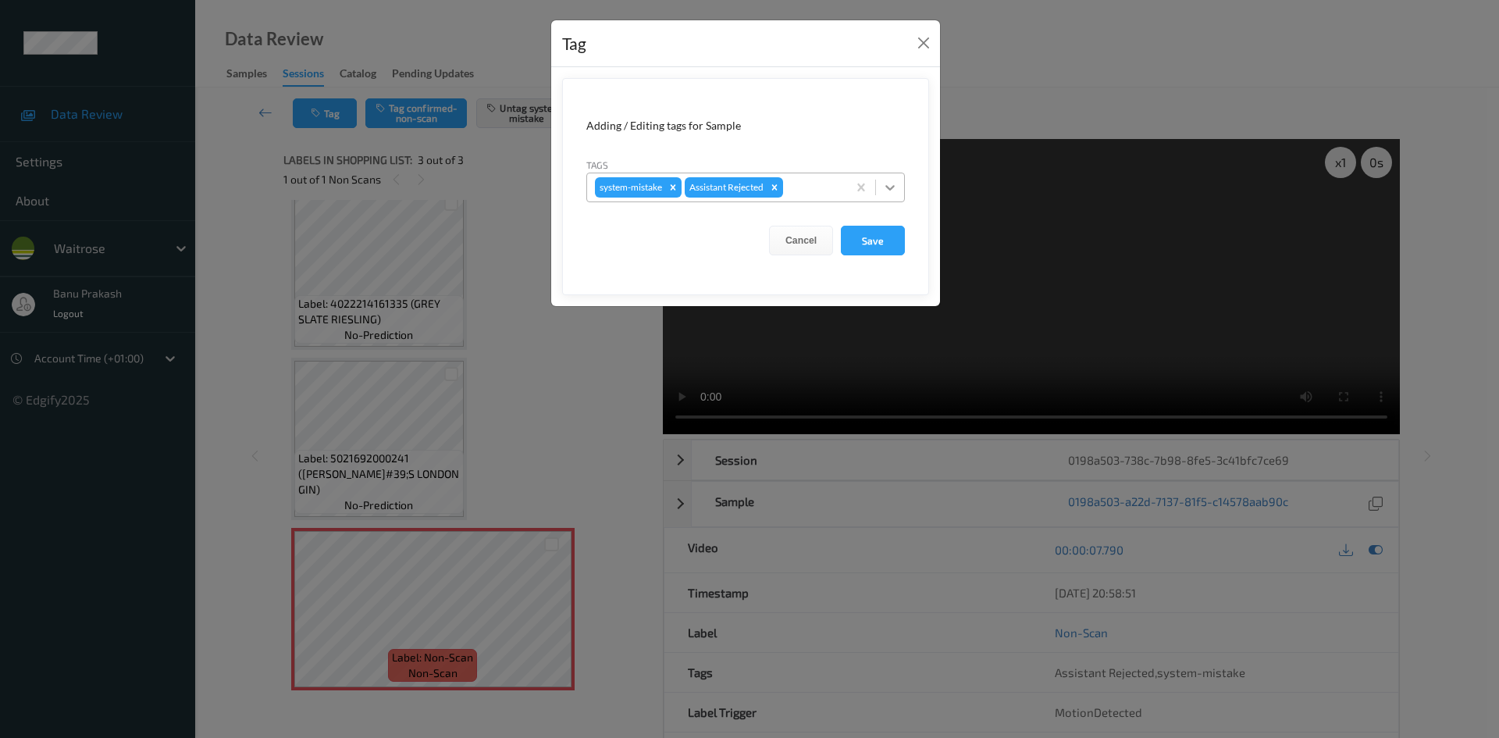
click at [893, 180] on icon at bounding box center [890, 188] width 16 height 16
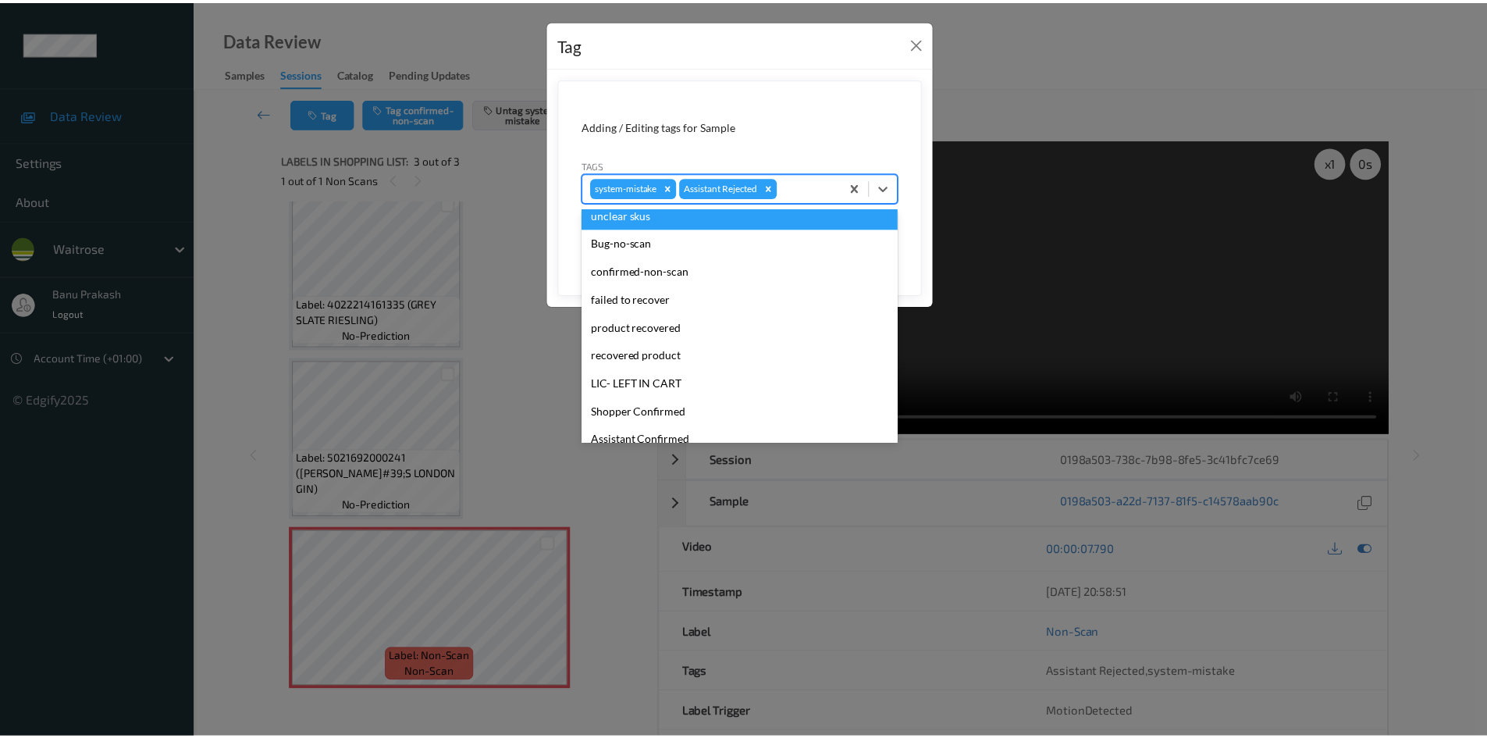
scroll to position [306, 0]
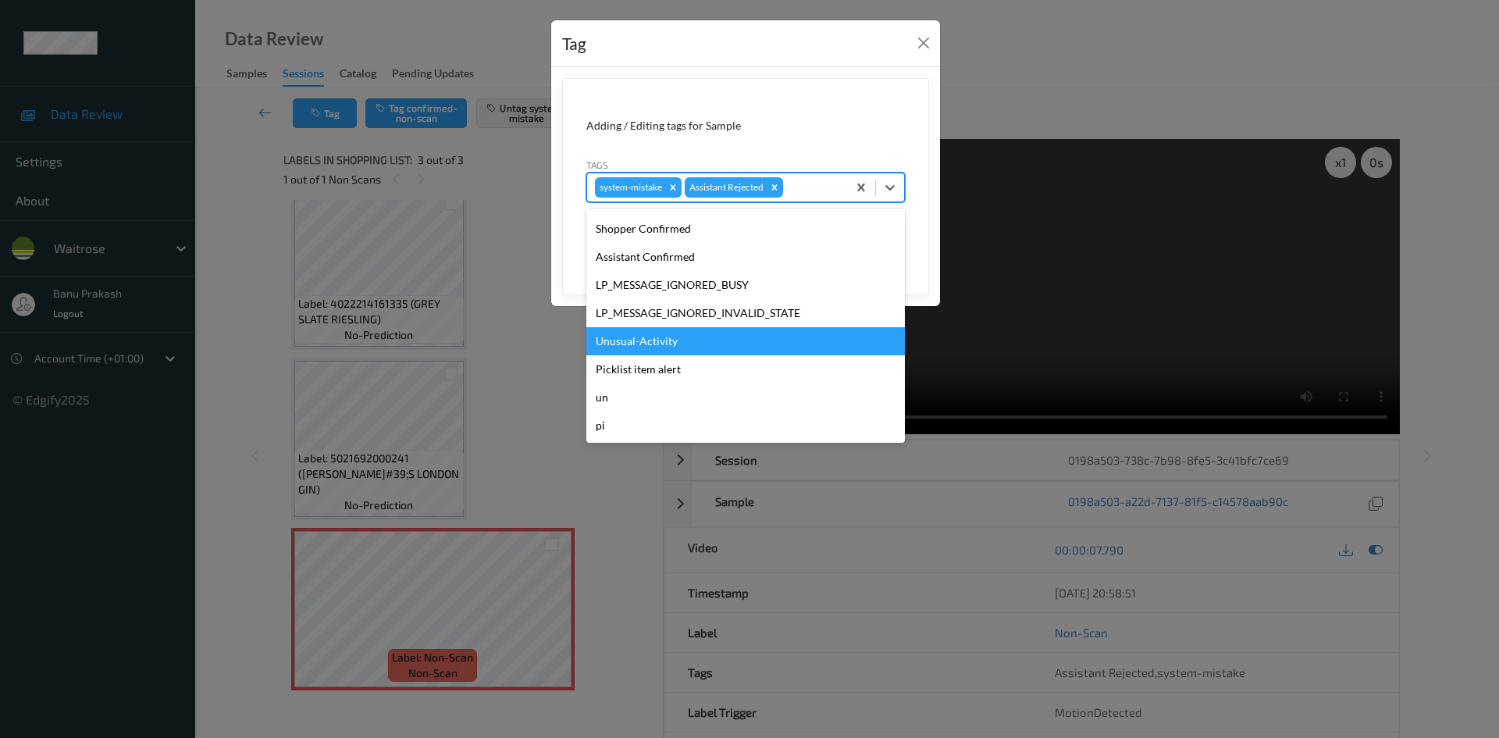
click at [666, 336] on div "Unusual-Activity" at bounding box center [745, 341] width 318 height 28
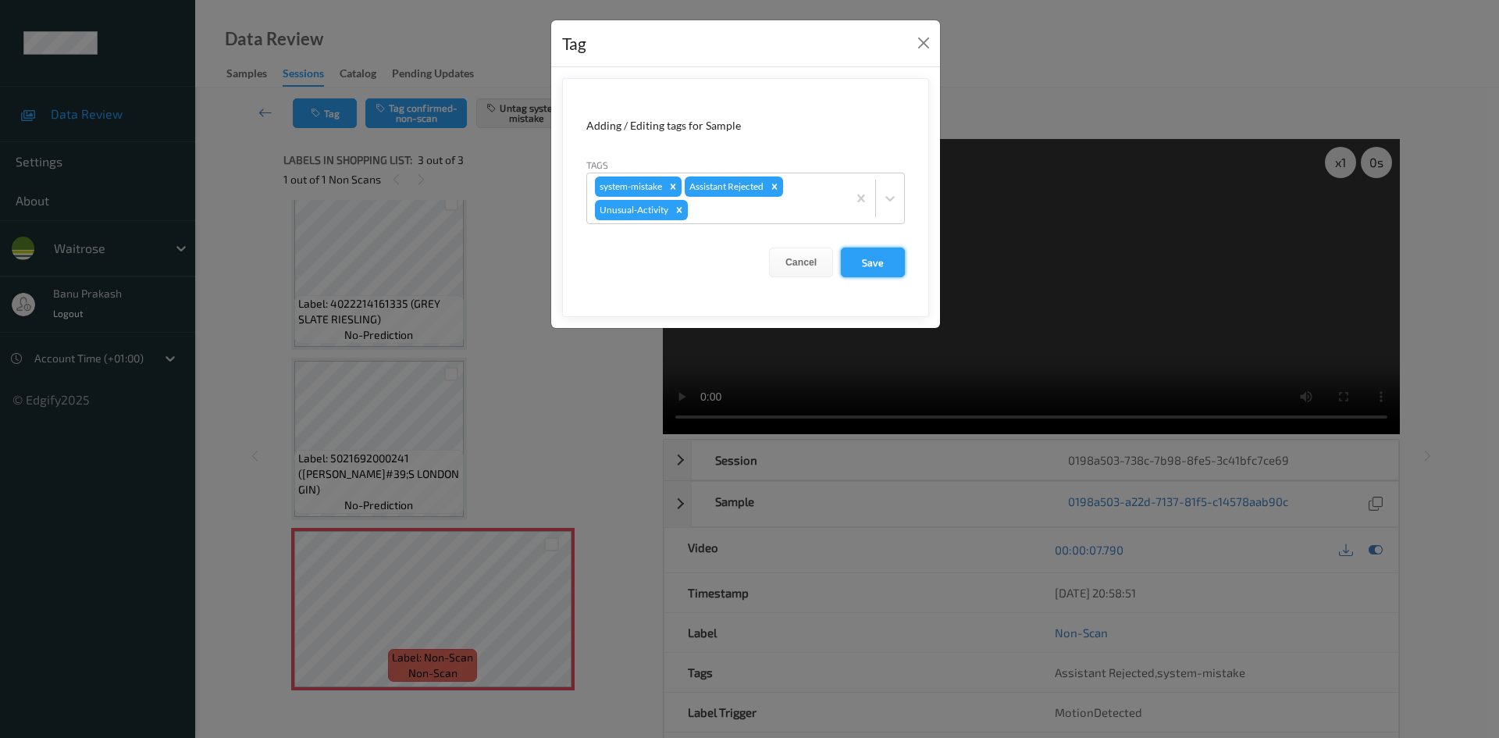
click at [869, 270] on button "Save" at bounding box center [873, 262] width 64 height 30
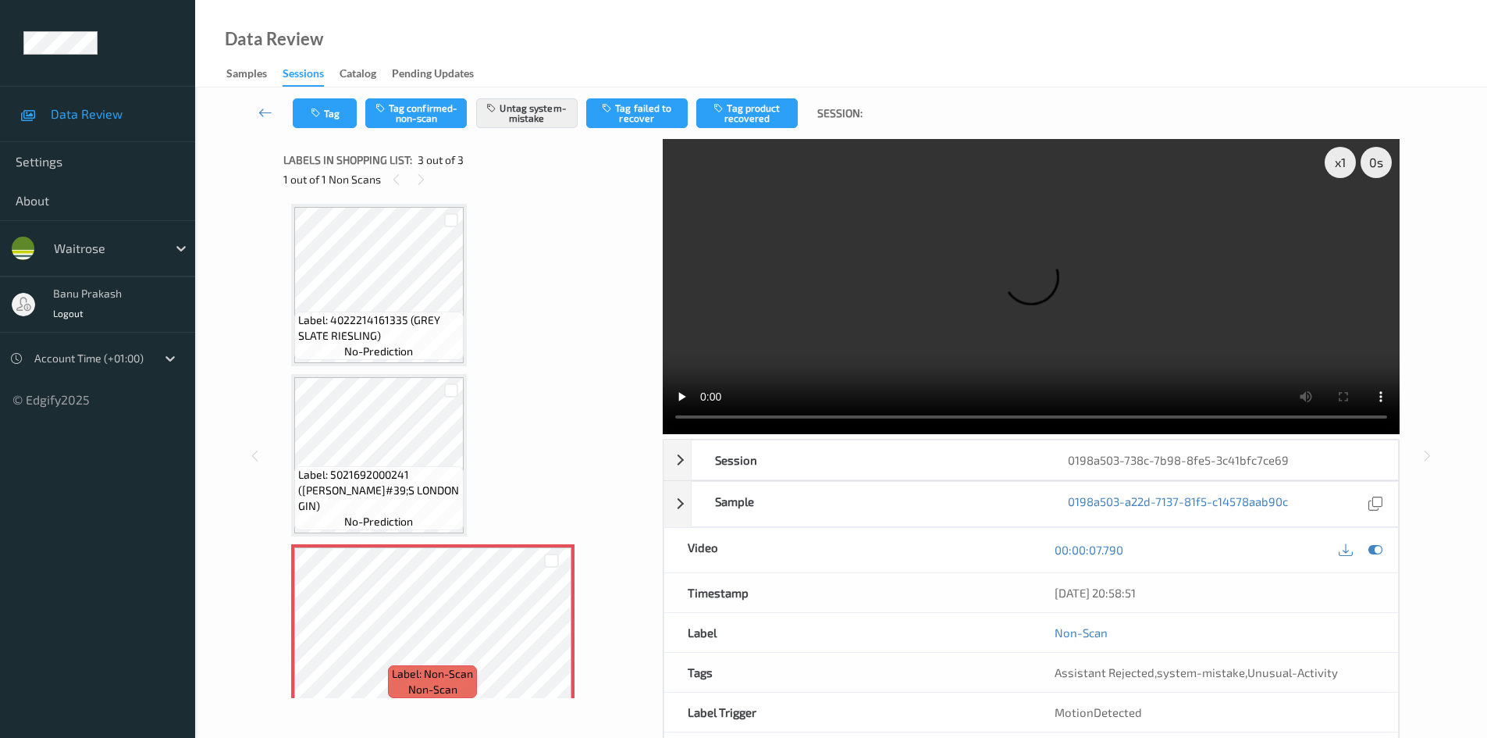
scroll to position [0, 0]
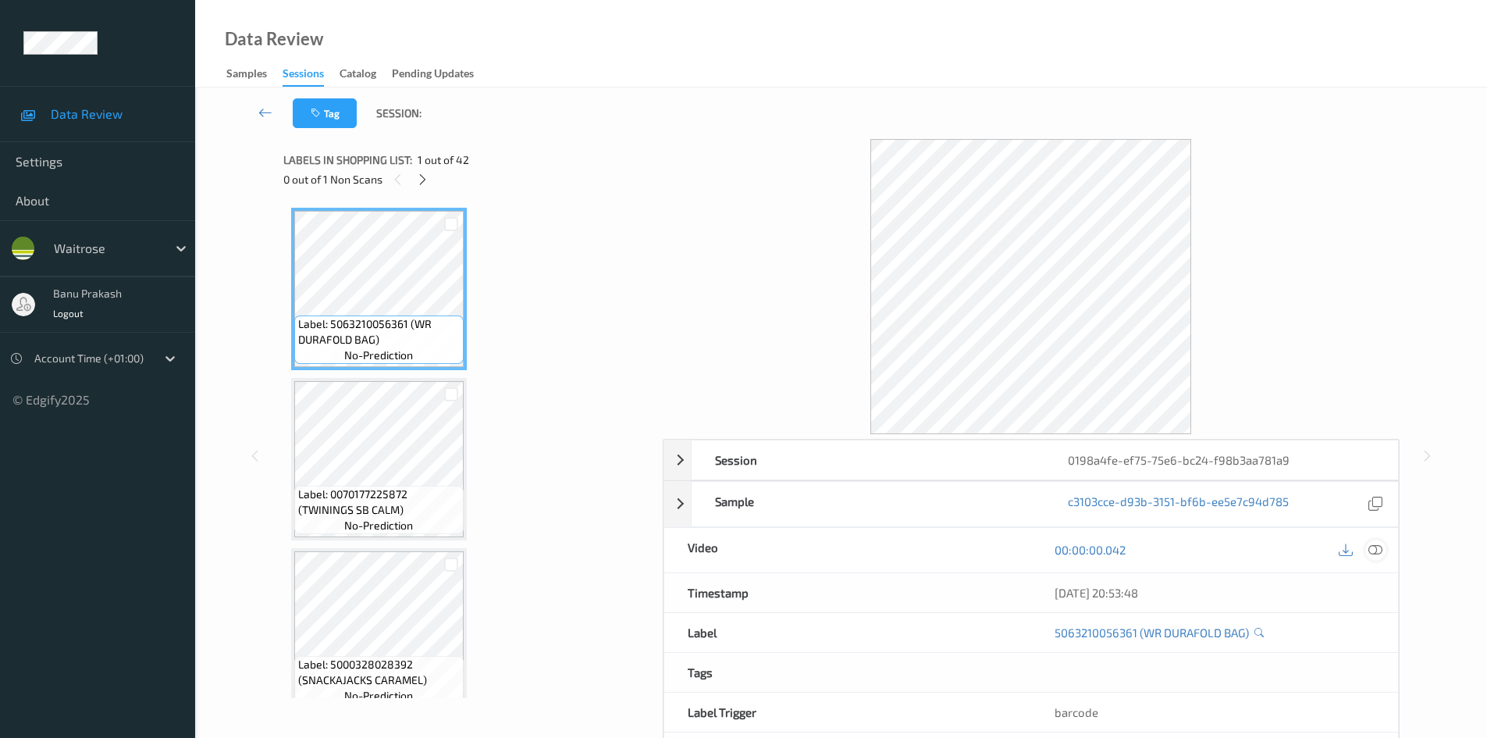
click at [1371, 555] on icon at bounding box center [1375, 549] width 14 height 14
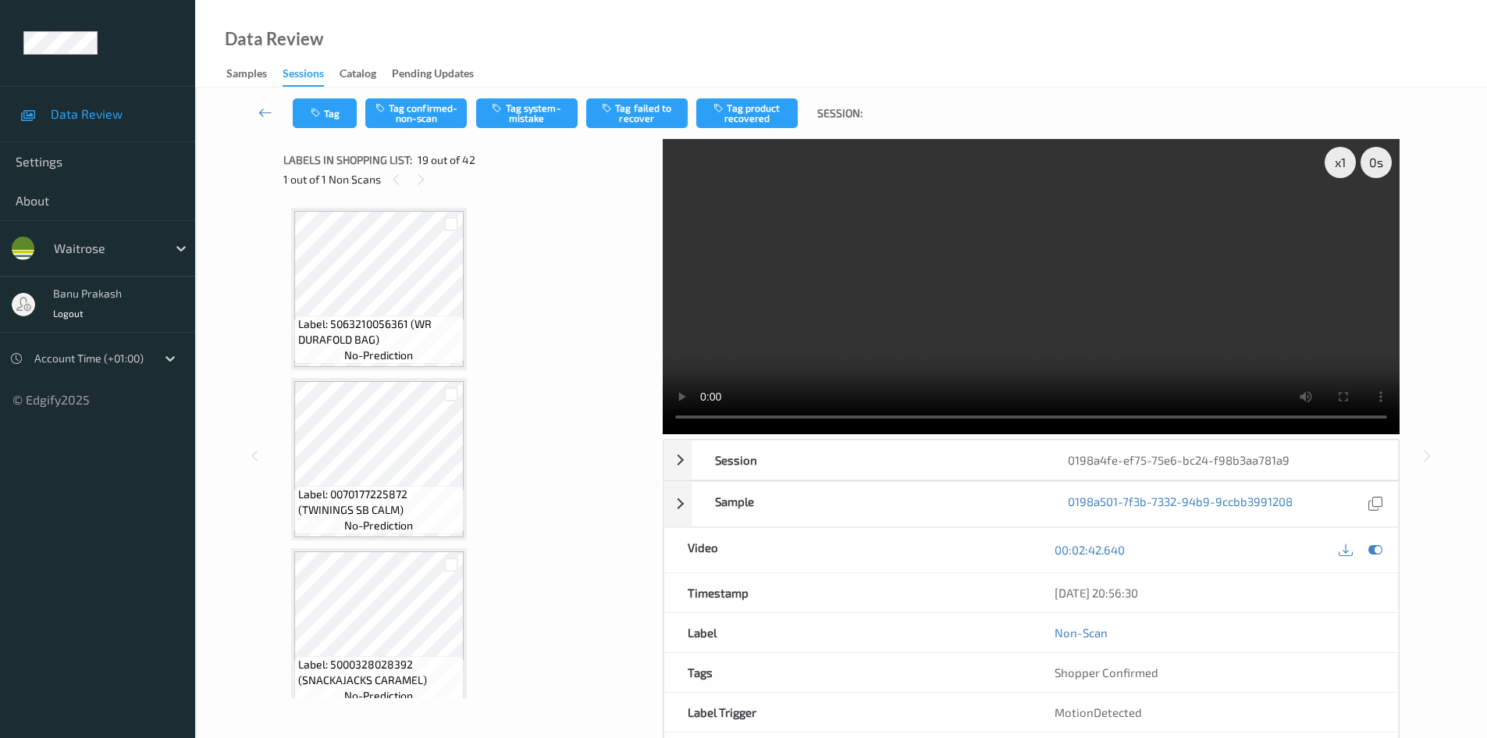
scroll to position [2900, 0]
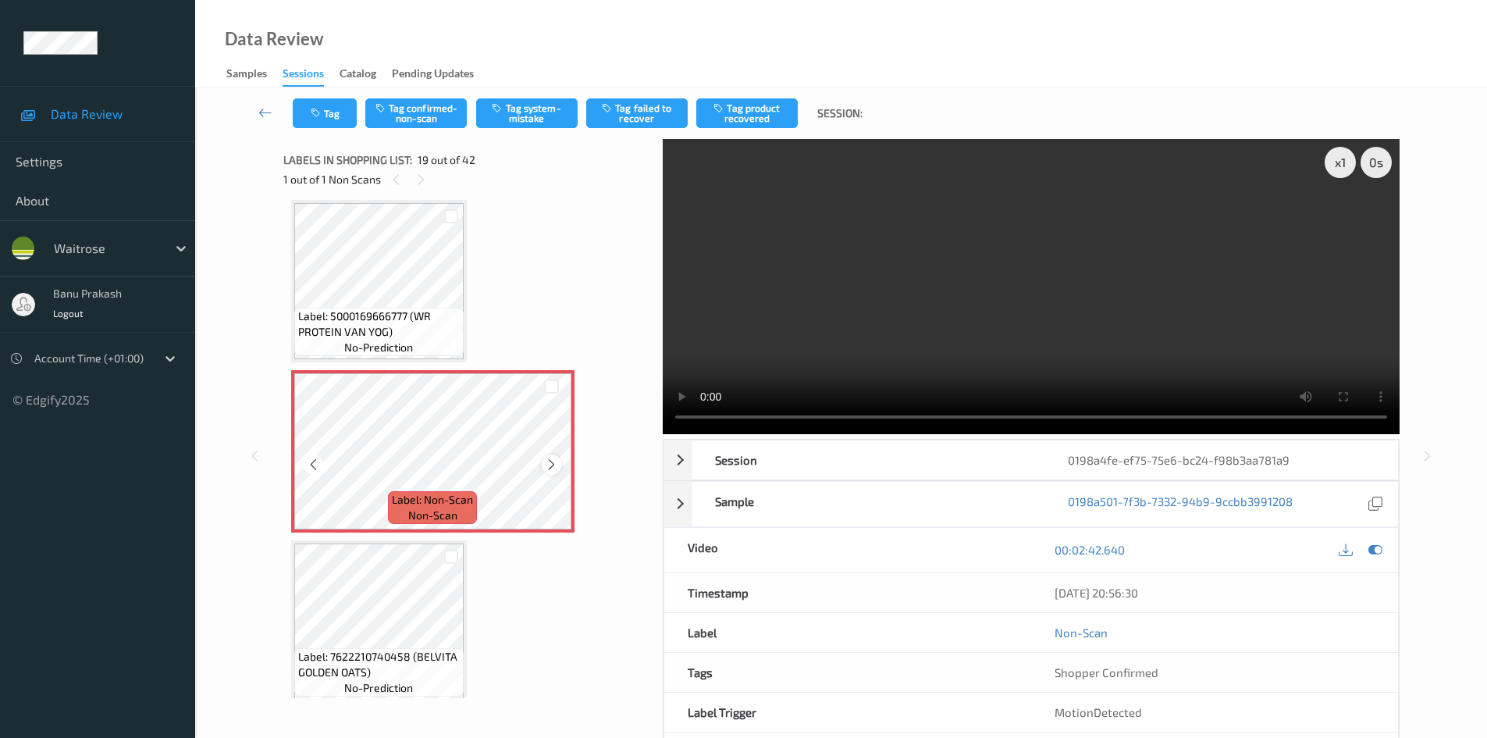
click at [545, 461] on icon at bounding box center [551, 464] width 13 height 14
click at [549, 463] on icon at bounding box center [551, 464] width 13 height 14
click at [552, 468] on icon at bounding box center [551, 464] width 13 height 14
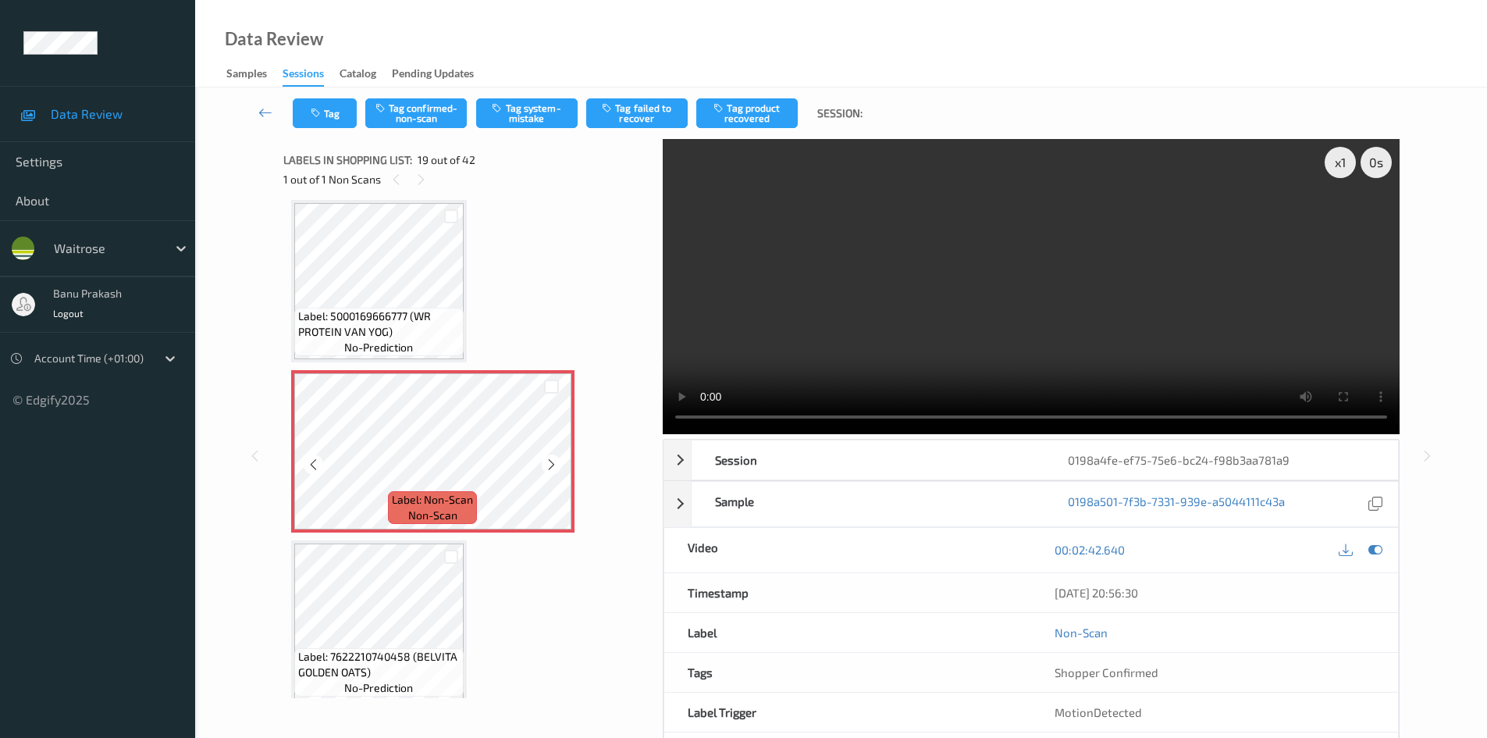
click at [552, 468] on icon at bounding box center [551, 464] width 13 height 14
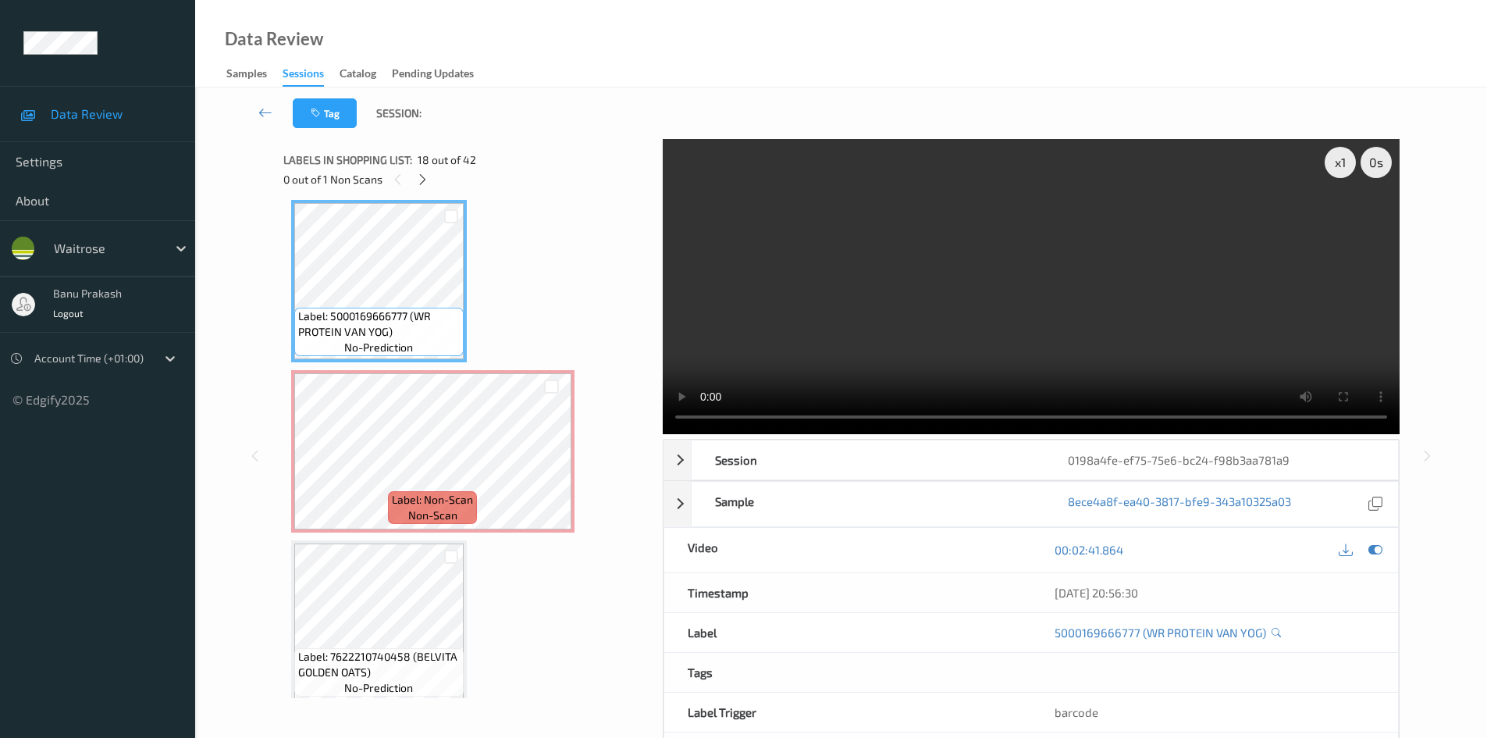
click at [1028, 288] on video at bounding box center [1031, 286] width 737 height 295
click at [995, 316] on video at bounding box center [1031, 286] width 737 height 295
click at [1154, 296] on video at bounding box center [1031, 286] width 737 height 295
click at [887, 285] on video at bounding box center [1031, 286] width 737 height 295
click at [291, 248] on div "Label: 5000169666777 (WR PROTEIN VAN YOG) no-prediction" at bounding box center [379, 281] width 176 height 162
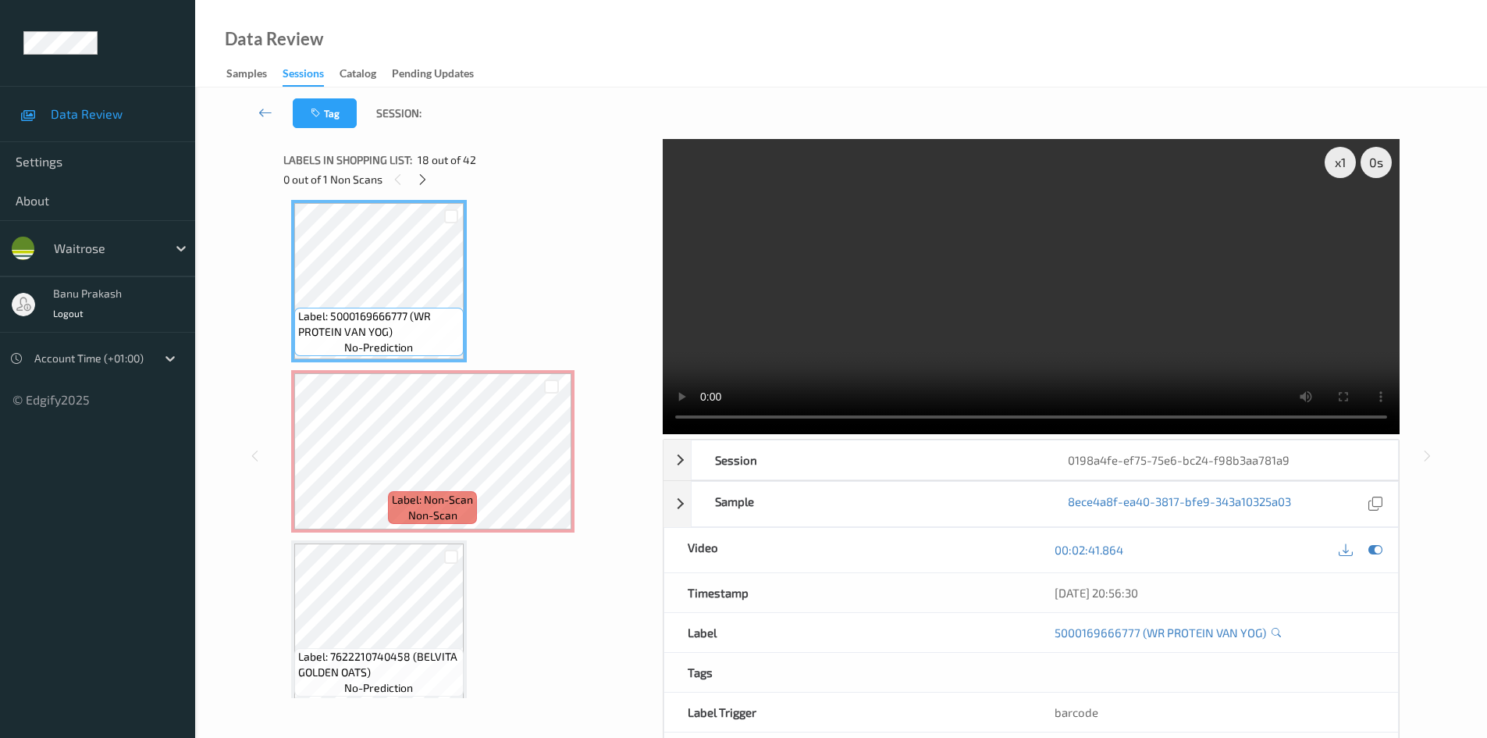
click at [1082, 297] on video at bounding box center [1031, 286] width 737 height 295
click at [954, 300] on video at bounding box center [1031, 286] width 737 height 295
click at [308, 458] on icon at bounding box center [313, 464] width 13 height 14
click at [1106, 359] on video at bounding box center [1031, 286] width 737 height 295
click at [1053, 337] on video at bounding box center [1031, 286] width 737 height 295
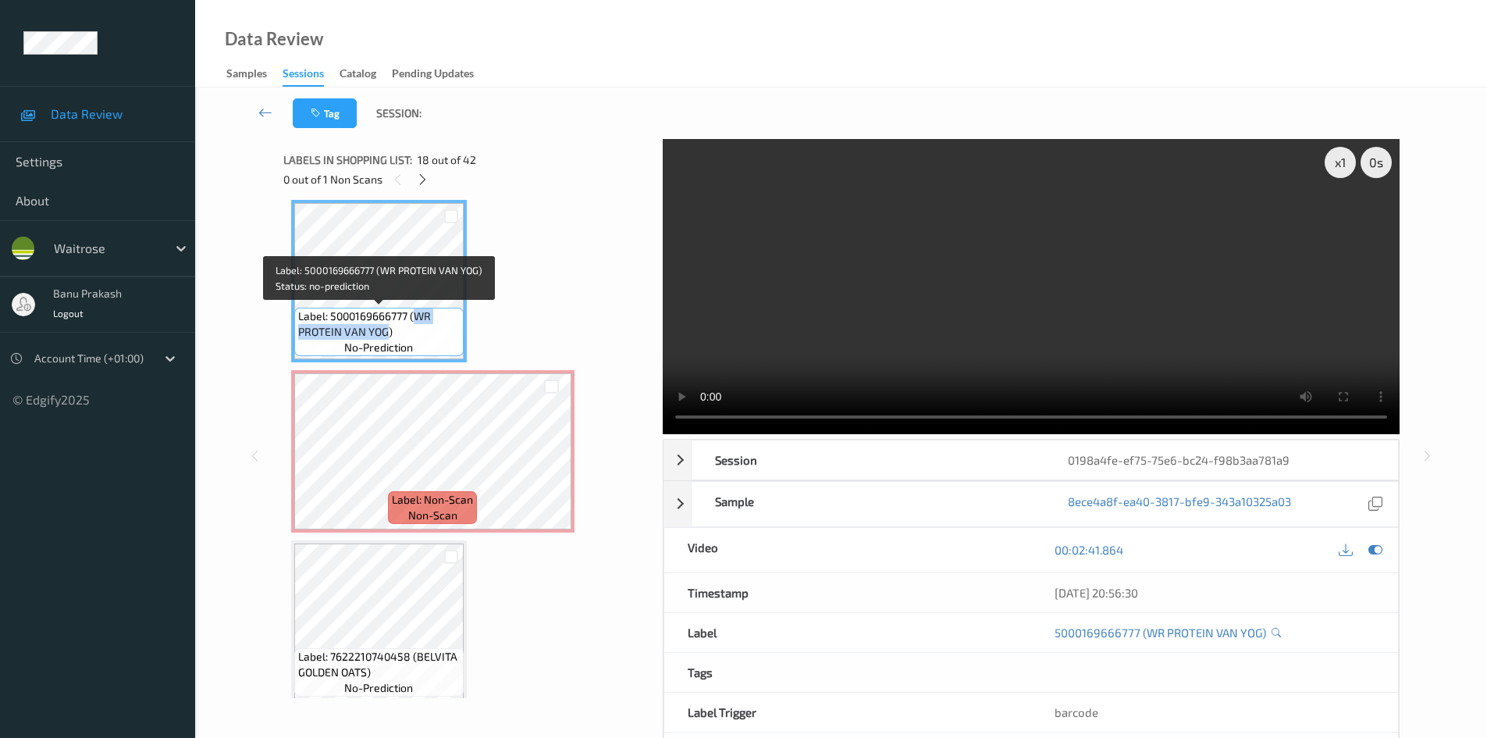
drag, startPoint x: 413, startPoint y: 316, endPoint x: 384, endPoint y: 332, distance: 33.2
click at [384, 332] on span "Label: 5000169666777 (WR PROTEIN VAN YOG)" at bounding box center [379, 323] width 162 height 31
copy span "WR PROTEIN VAN YOG"
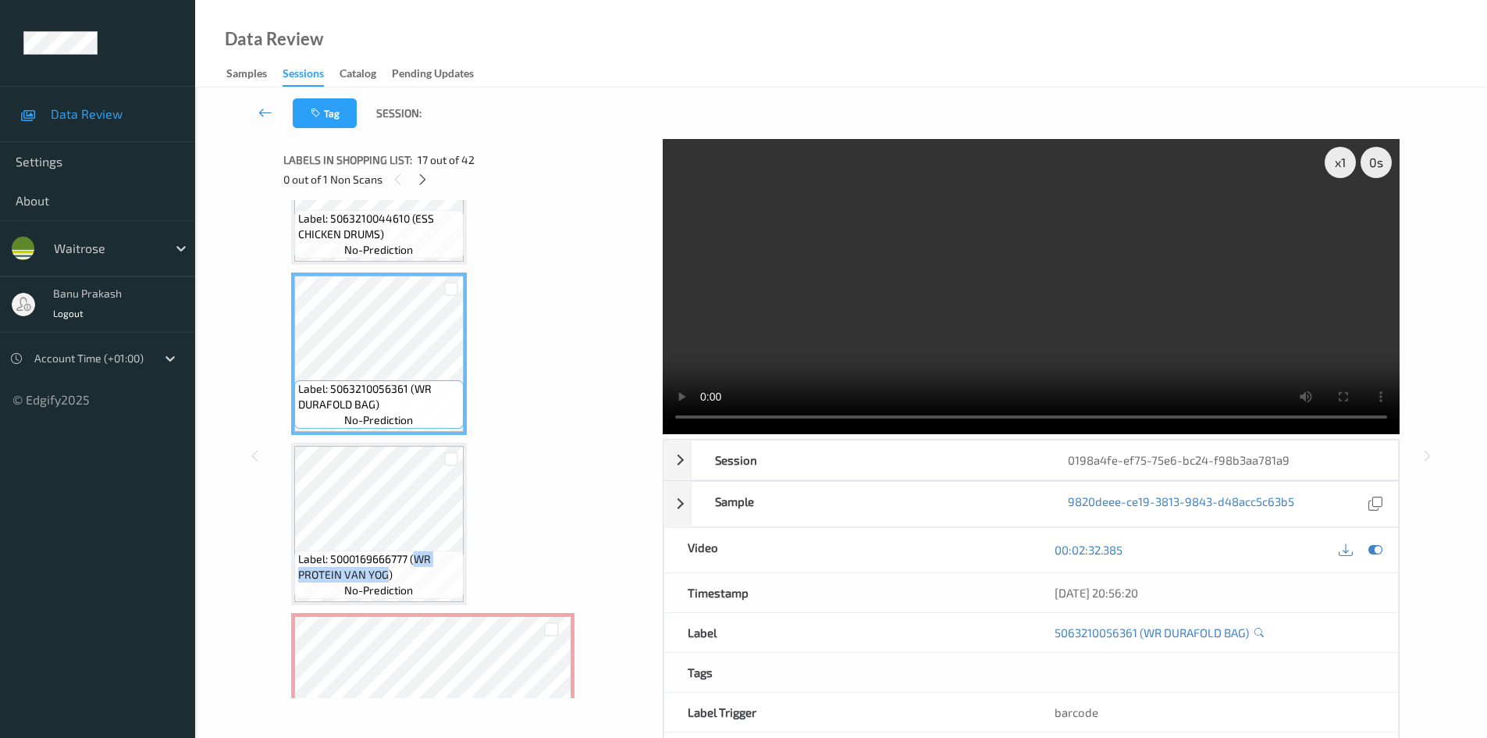
scroll to position [2432, 0]
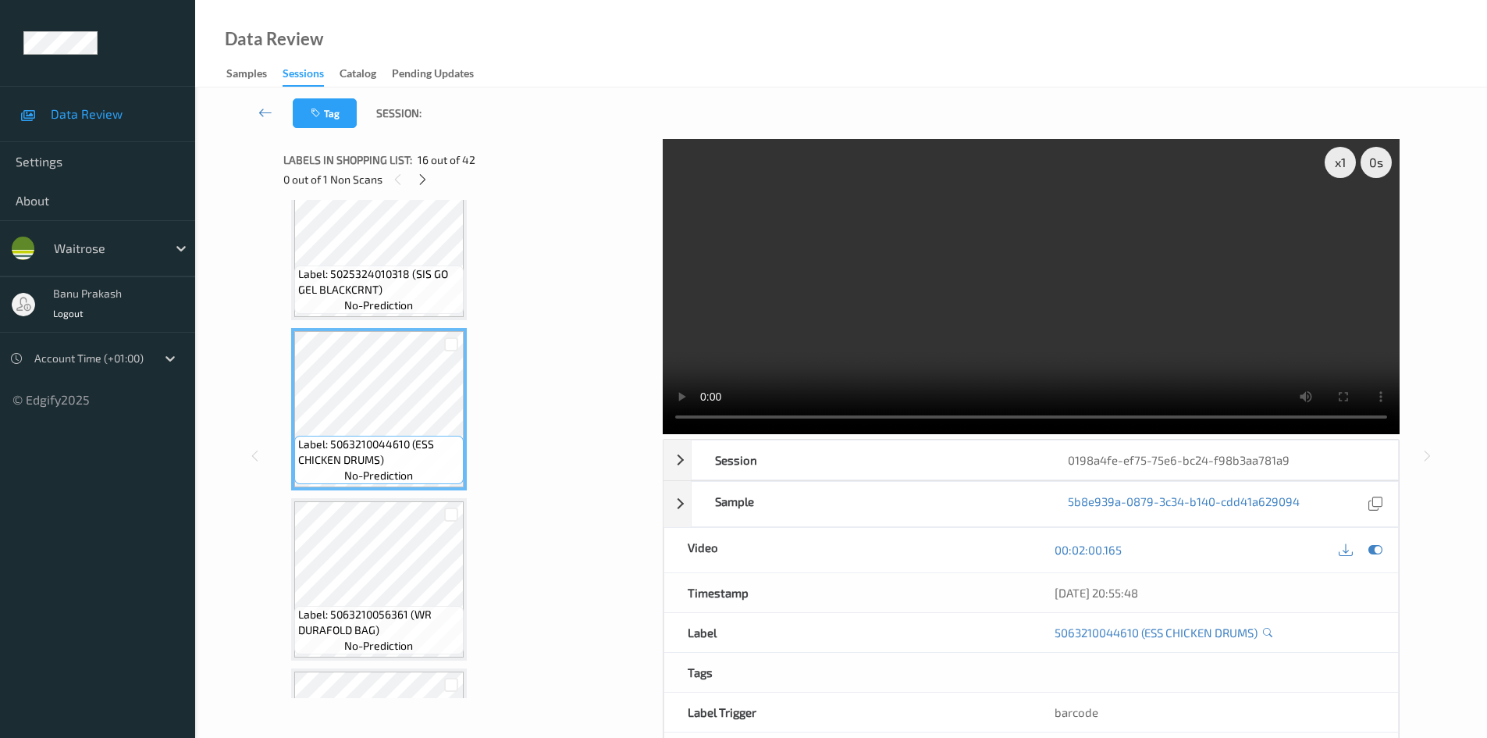
click at [940, 271] on video at bounding box center [1031, 286] width 737 height 295
click at [1143, 298] on video at bounding box center [1031, 286] width 737 height 295
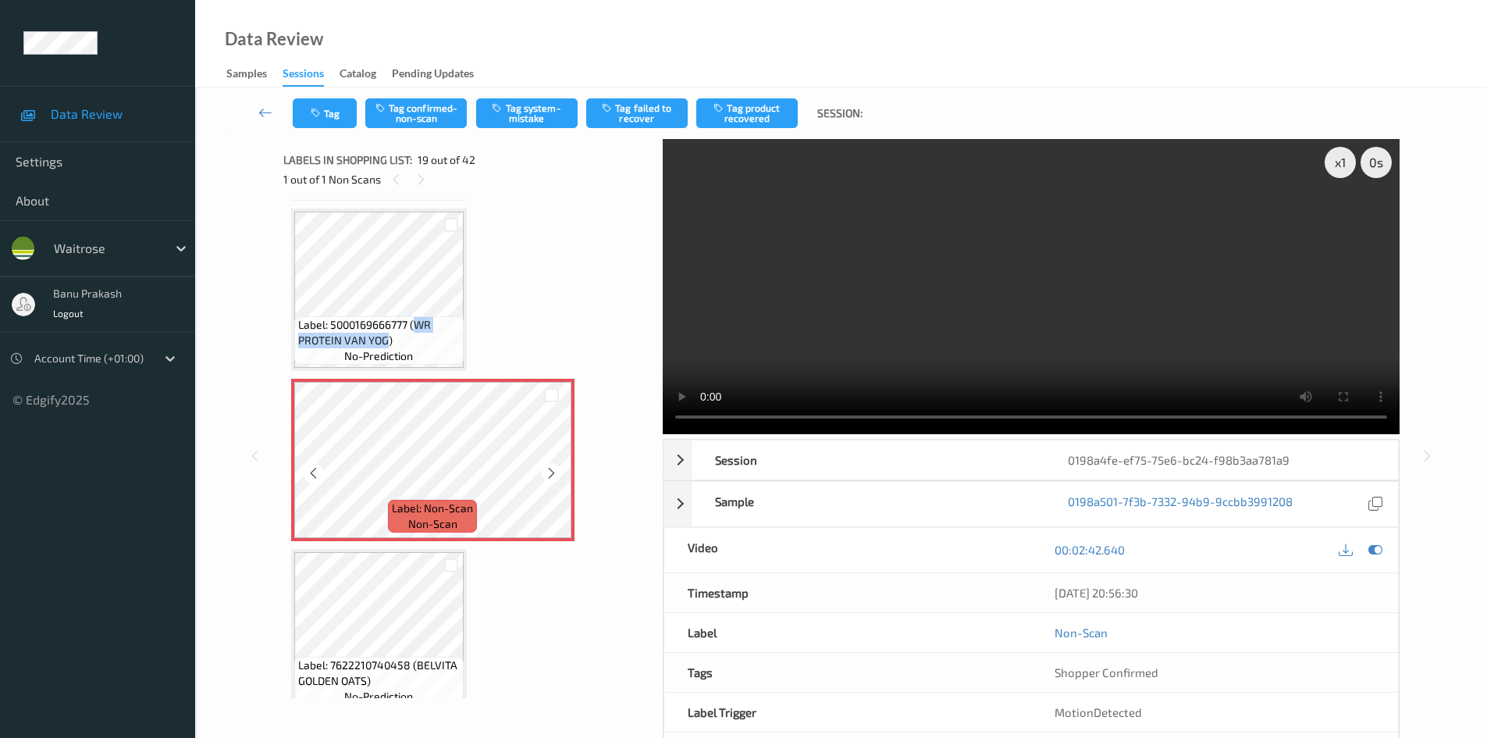
scroll to position [2900, 0]
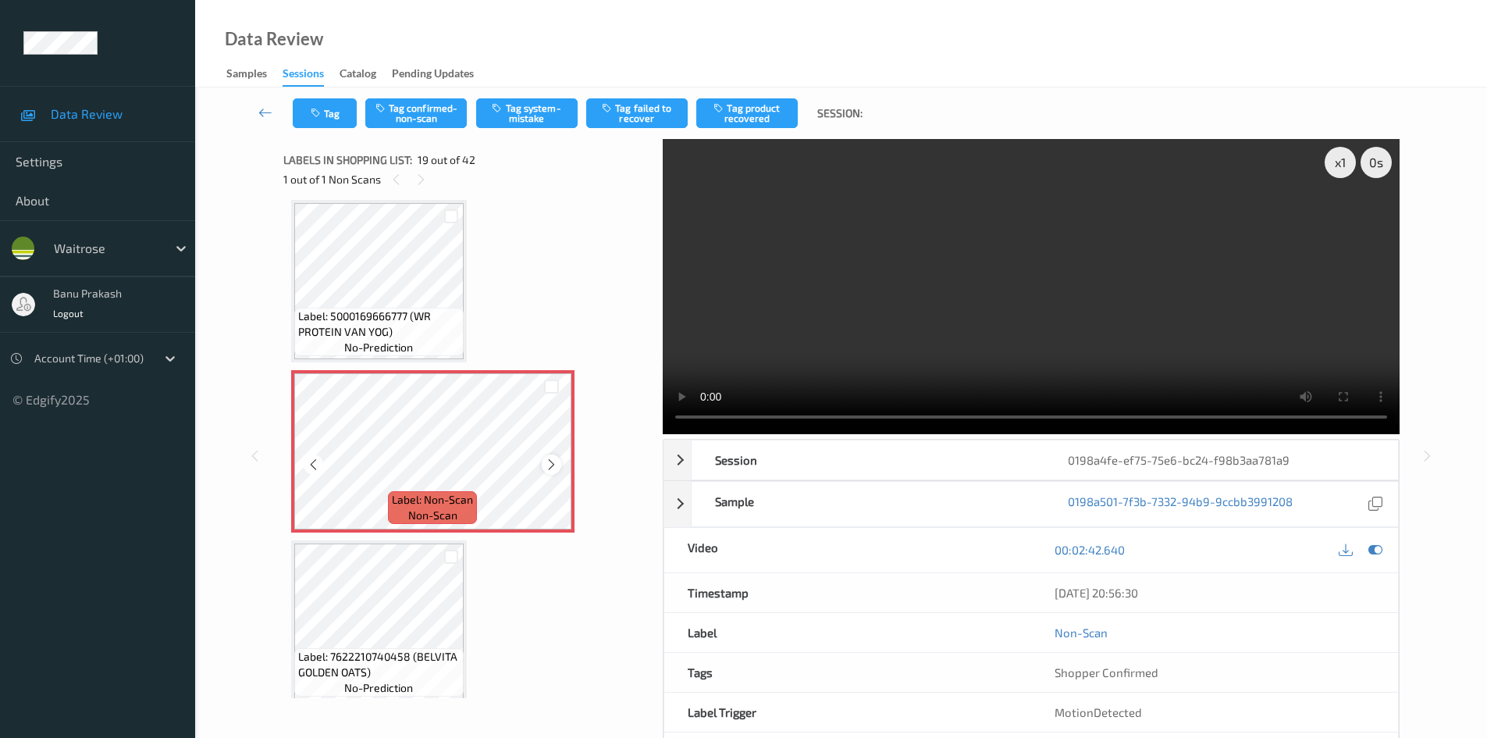
click at [554, 467] on icon at bounding box center [551, 464] width 13 height 14
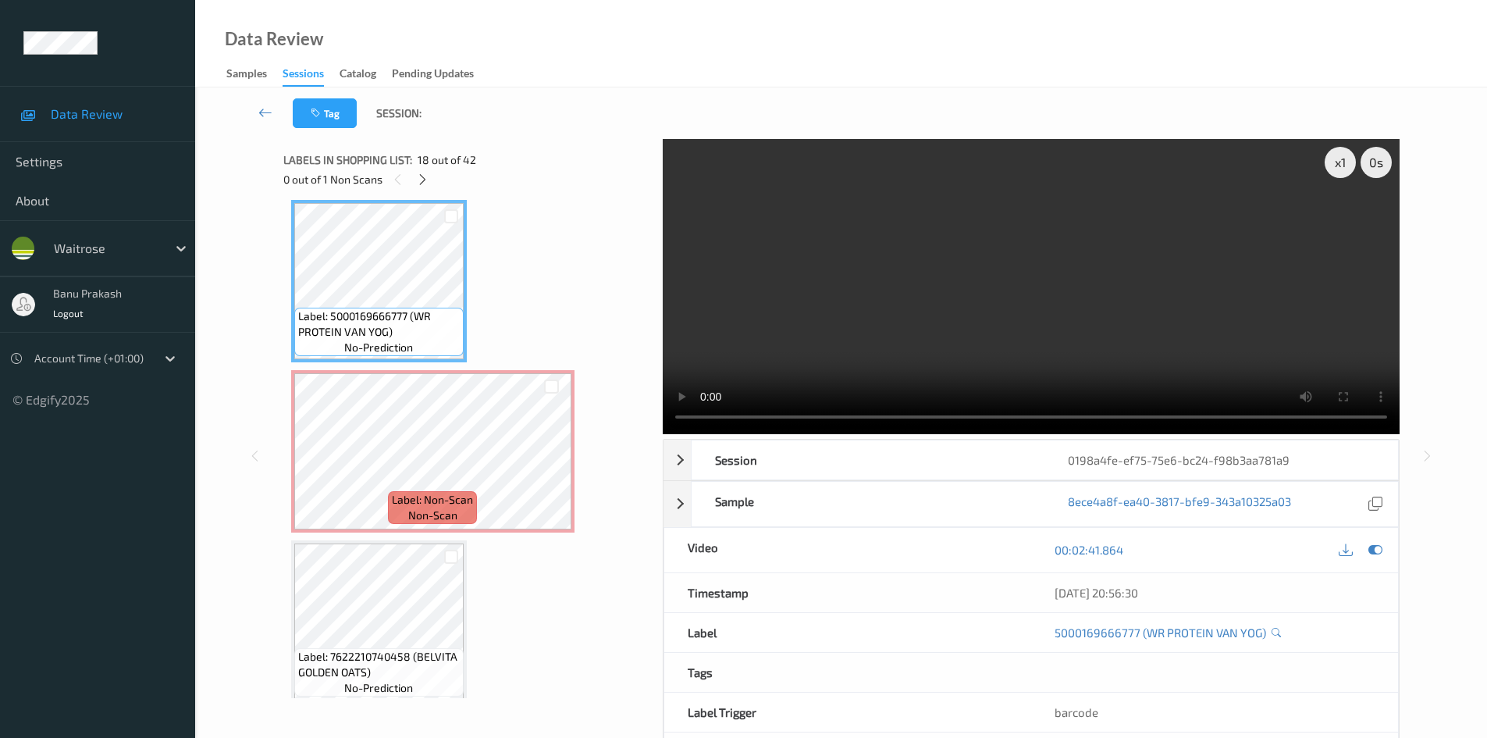
click at [1037, 314] on video at bounding box center [1031, 286] width 737 height 295
click at [1164, 350] on video at bounding box center [1031, 286] width 737 height 295
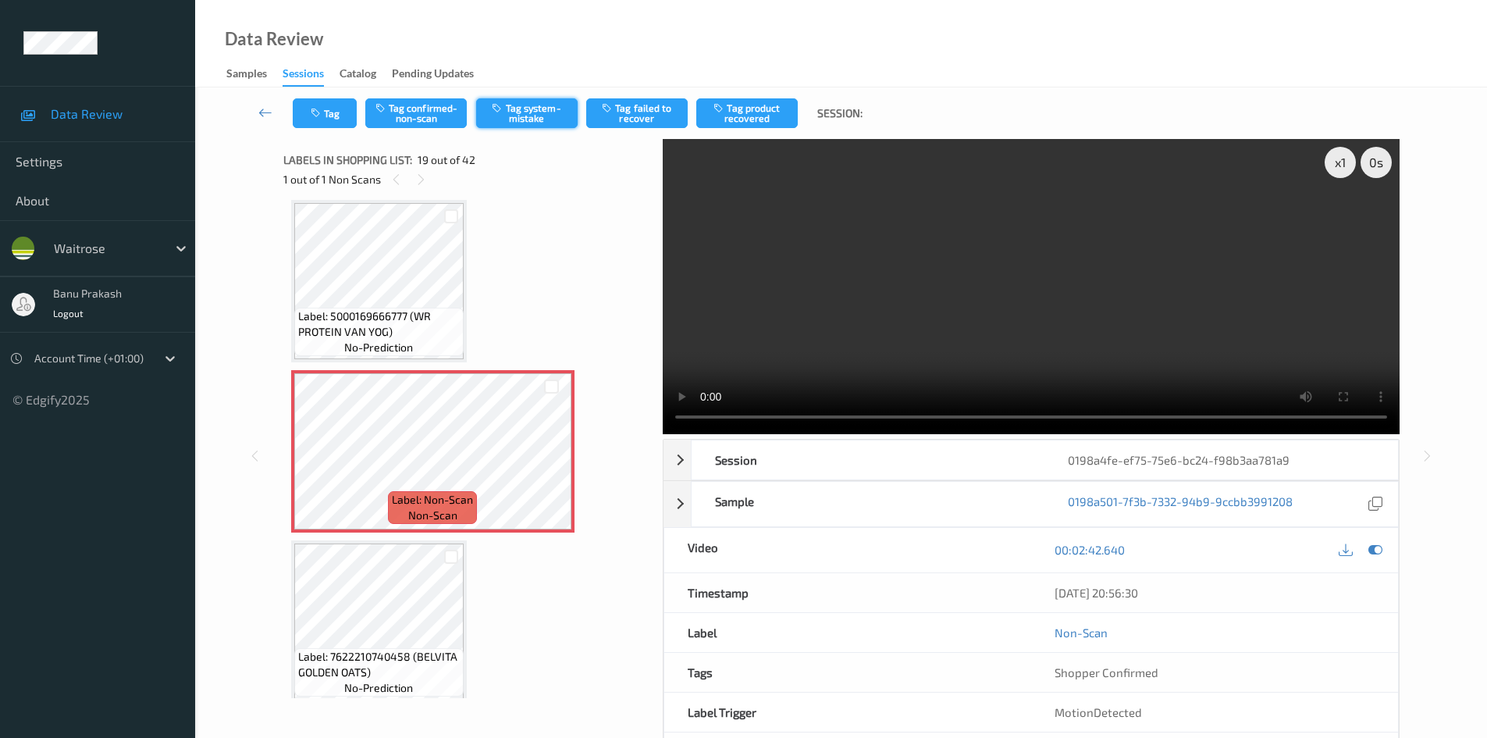
click at [529, 108] on button "Tag system-mistake" at bounding box center [526, 113] width 101 height 30
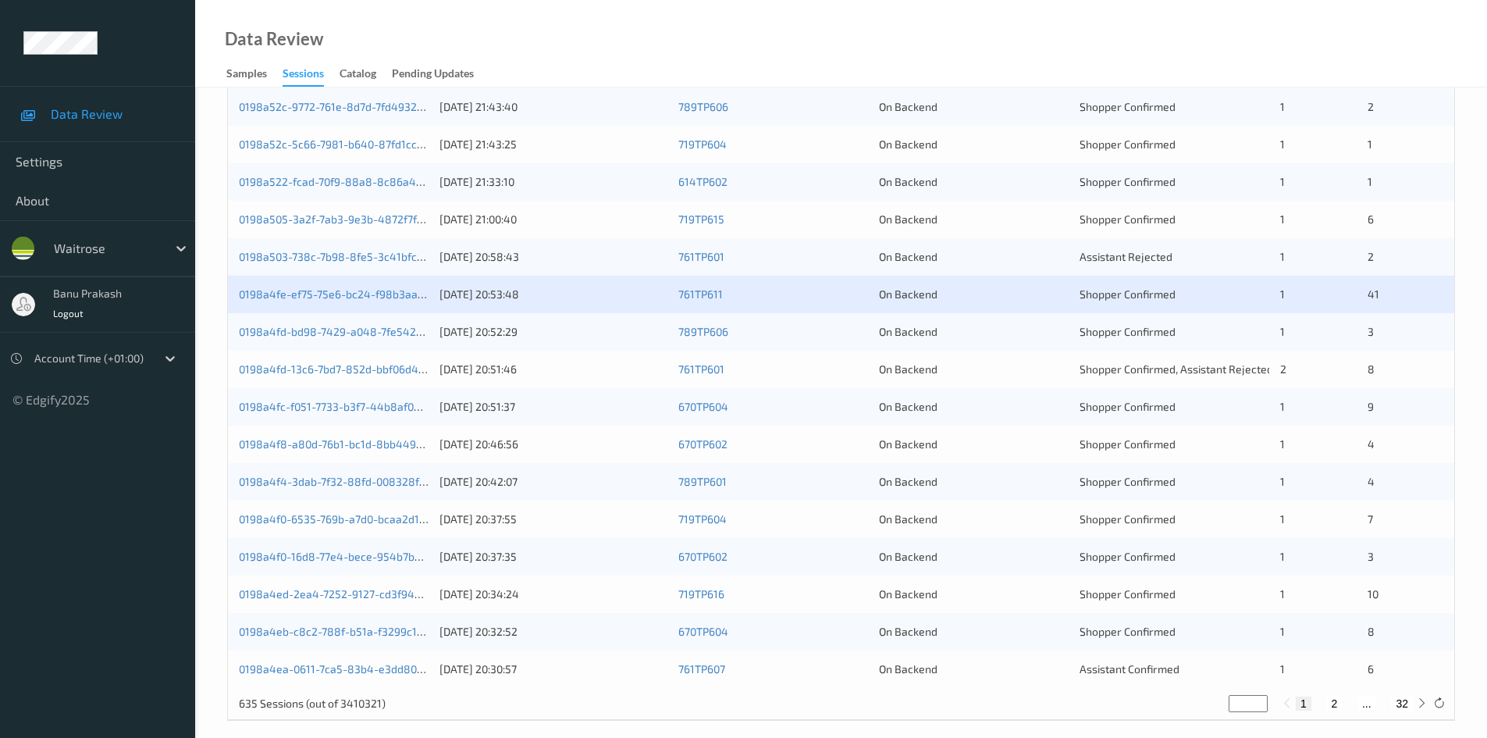
scroll to position [437, 0]
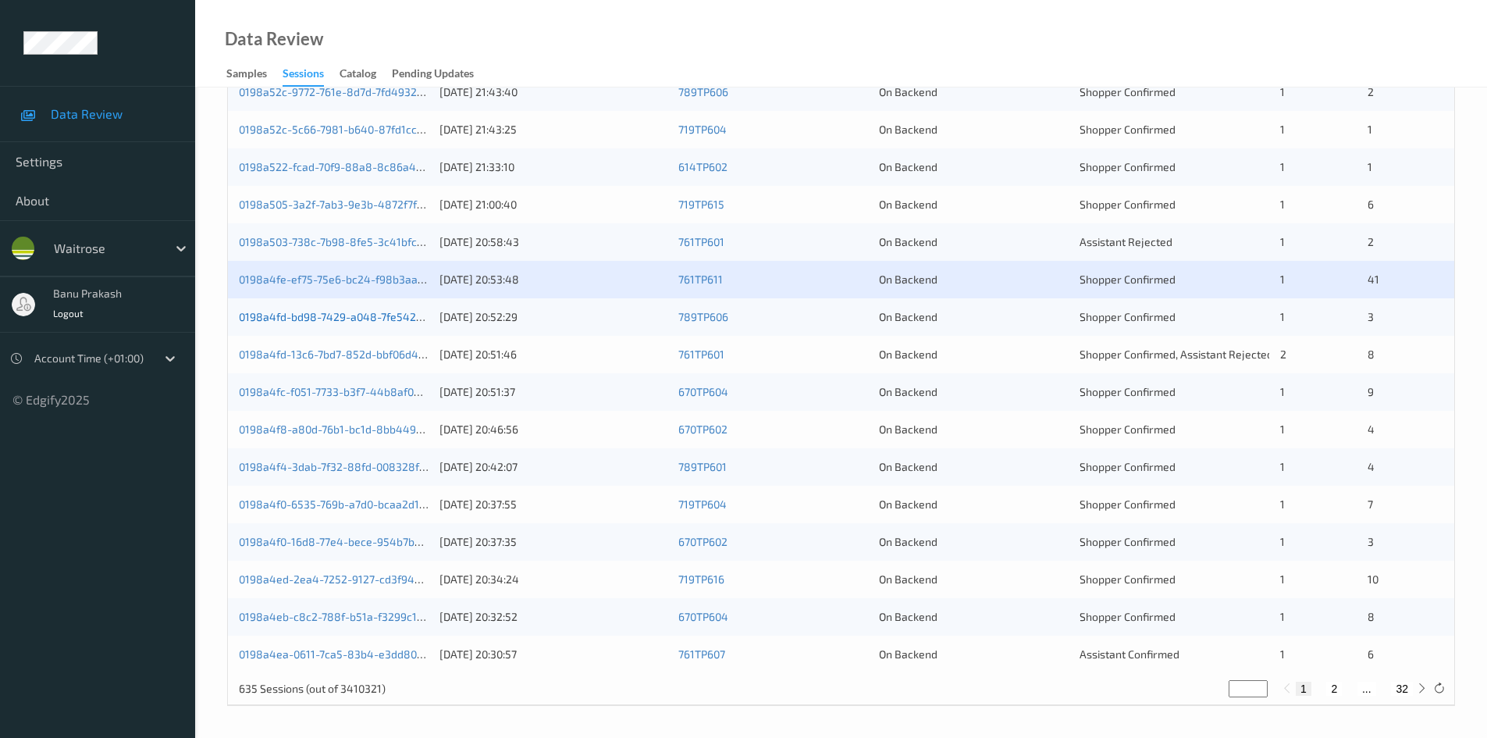
click at [396, 316] on link "0198a4fd-bd98-7429-a048-7fe54224cdbc" at bounding box center [346, 316] width 214 height 13
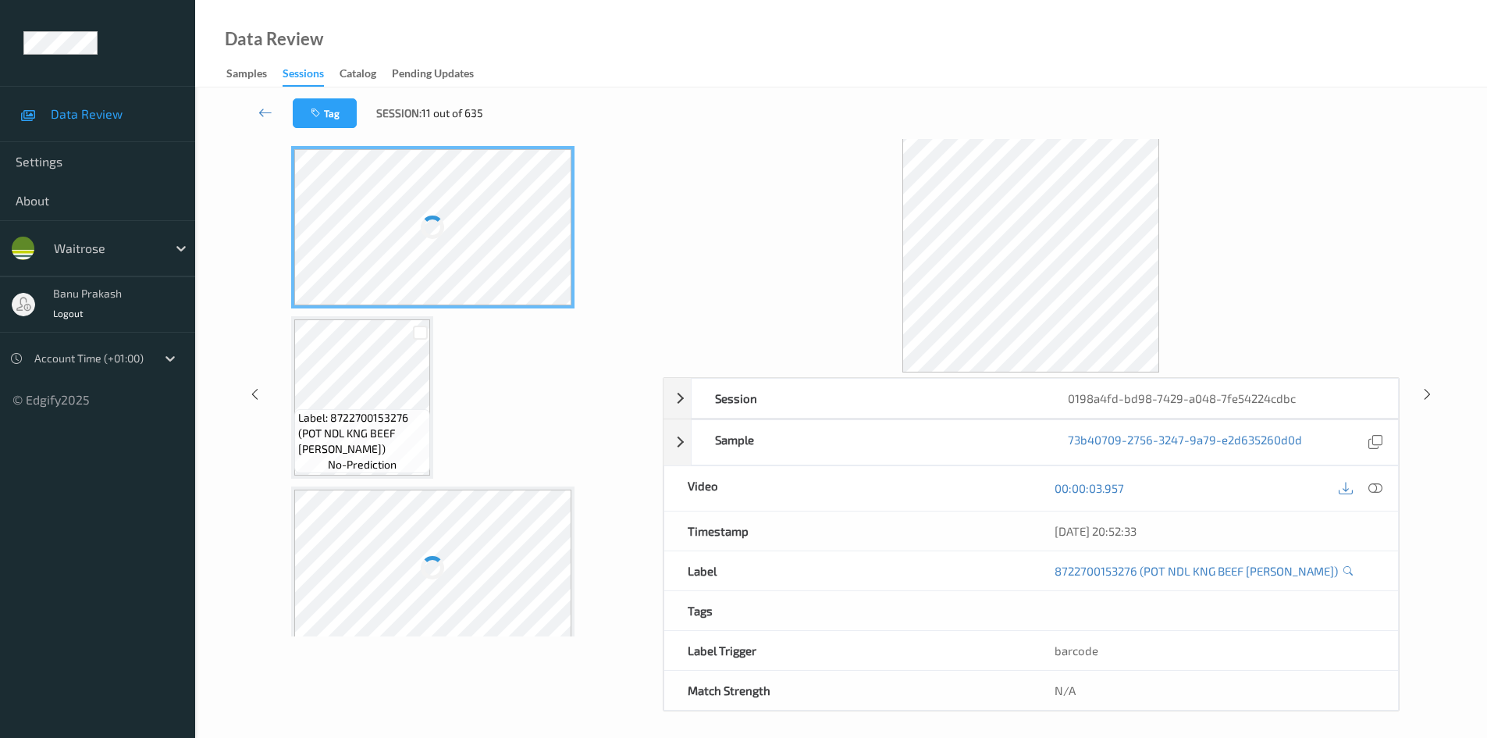
scroll to position [67, 0]
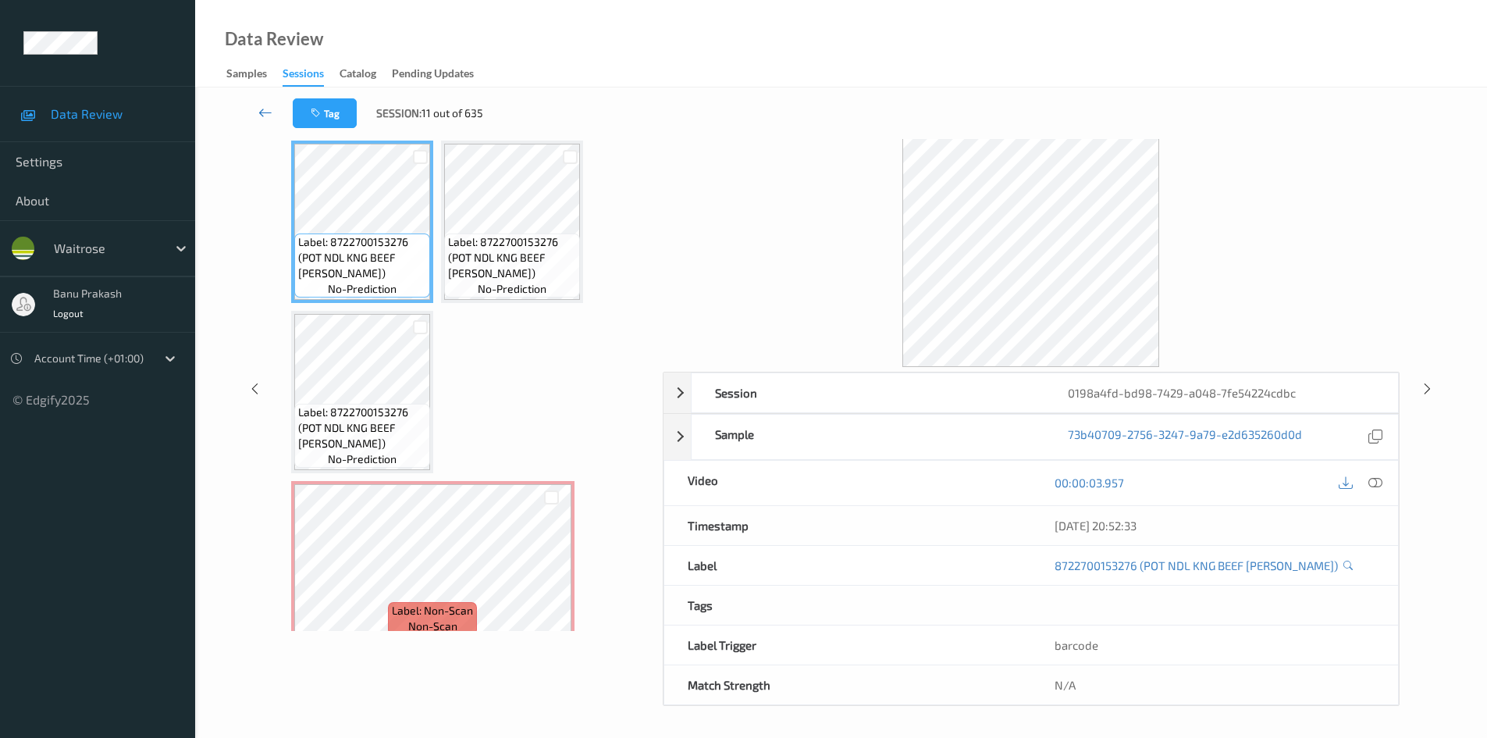
click at [271, 116] on icon at bounding box center [265, 113] width 14 height 16
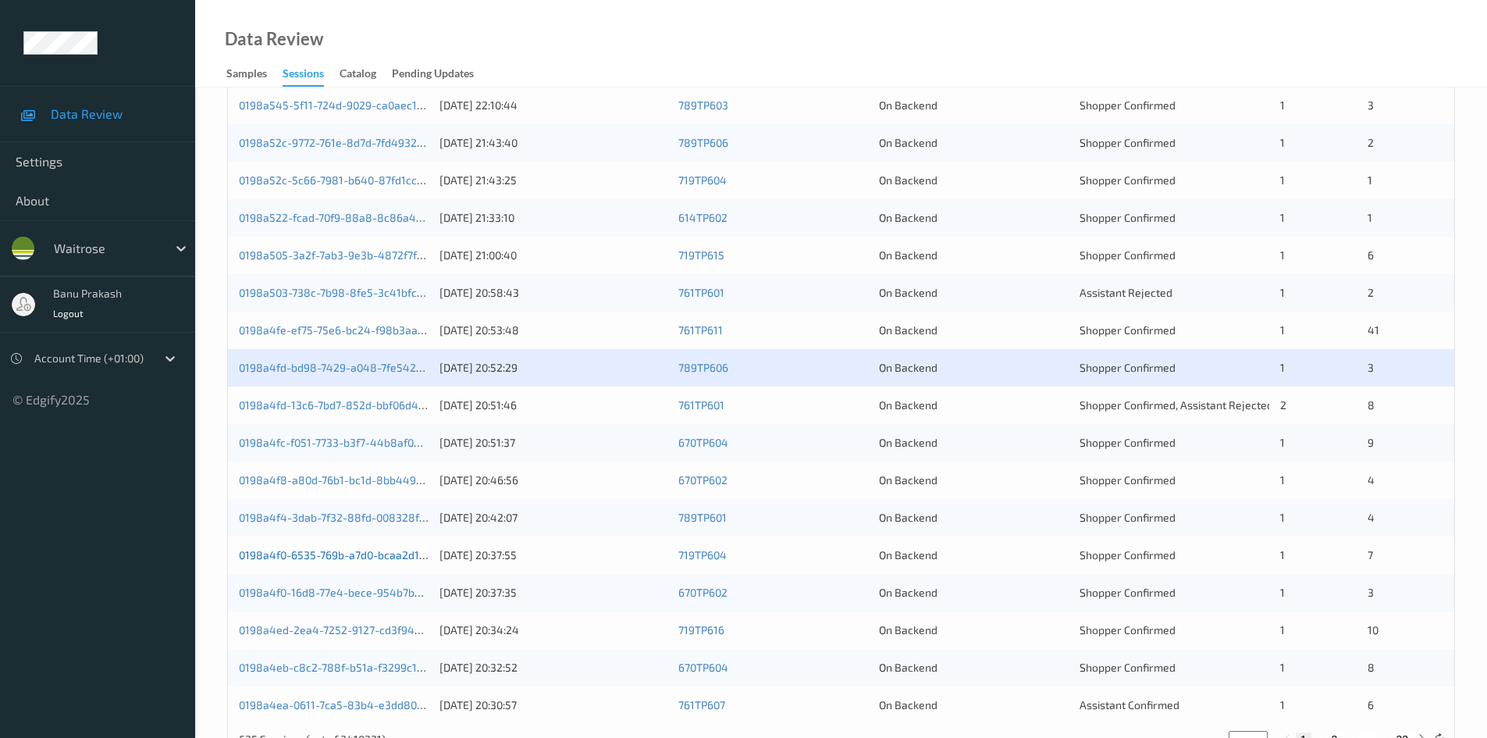
scroll to position [437, 0]
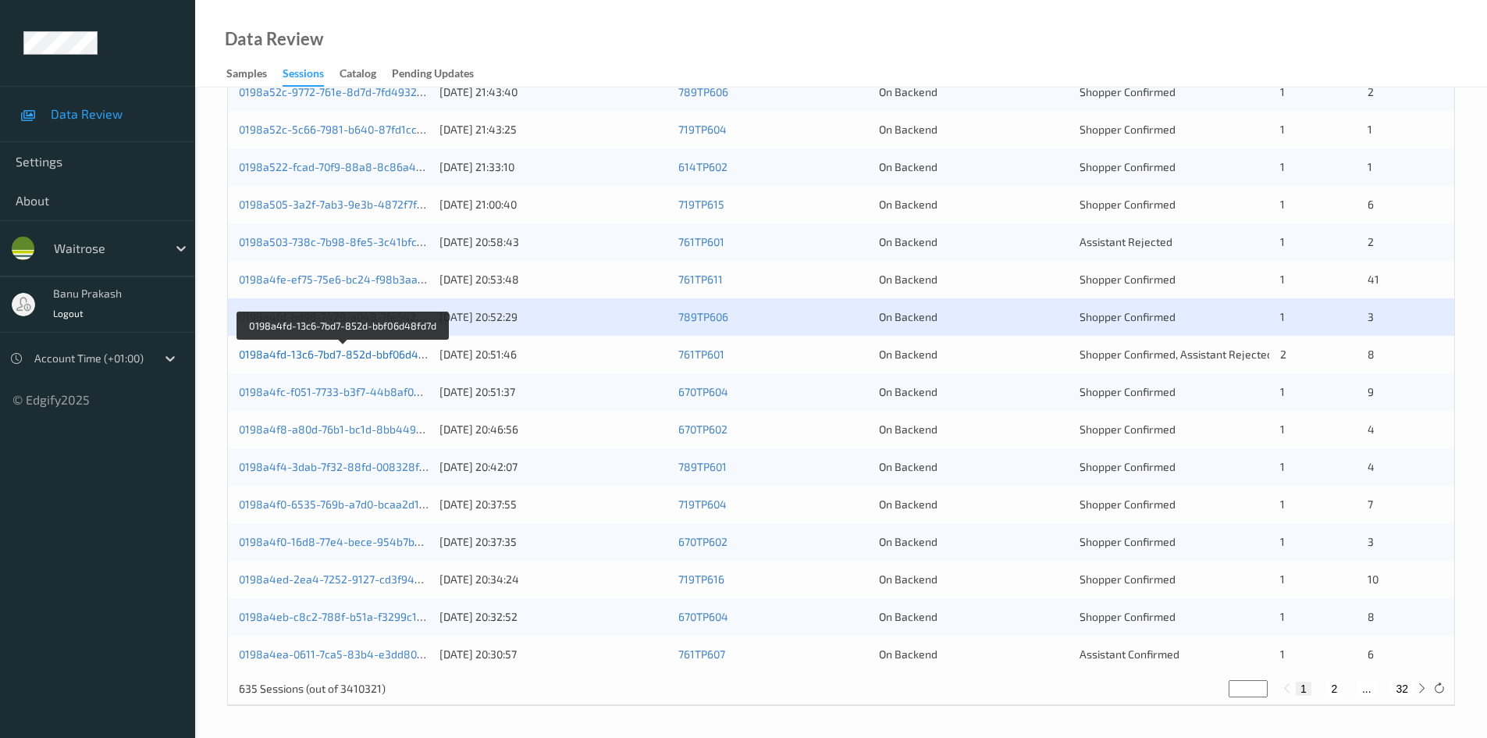
click at [393, 354] on link "0198a4fd-13c6-7bd7-852d-bbf06d48fd7d" at bounding box center [343, 353] width 208 height 13
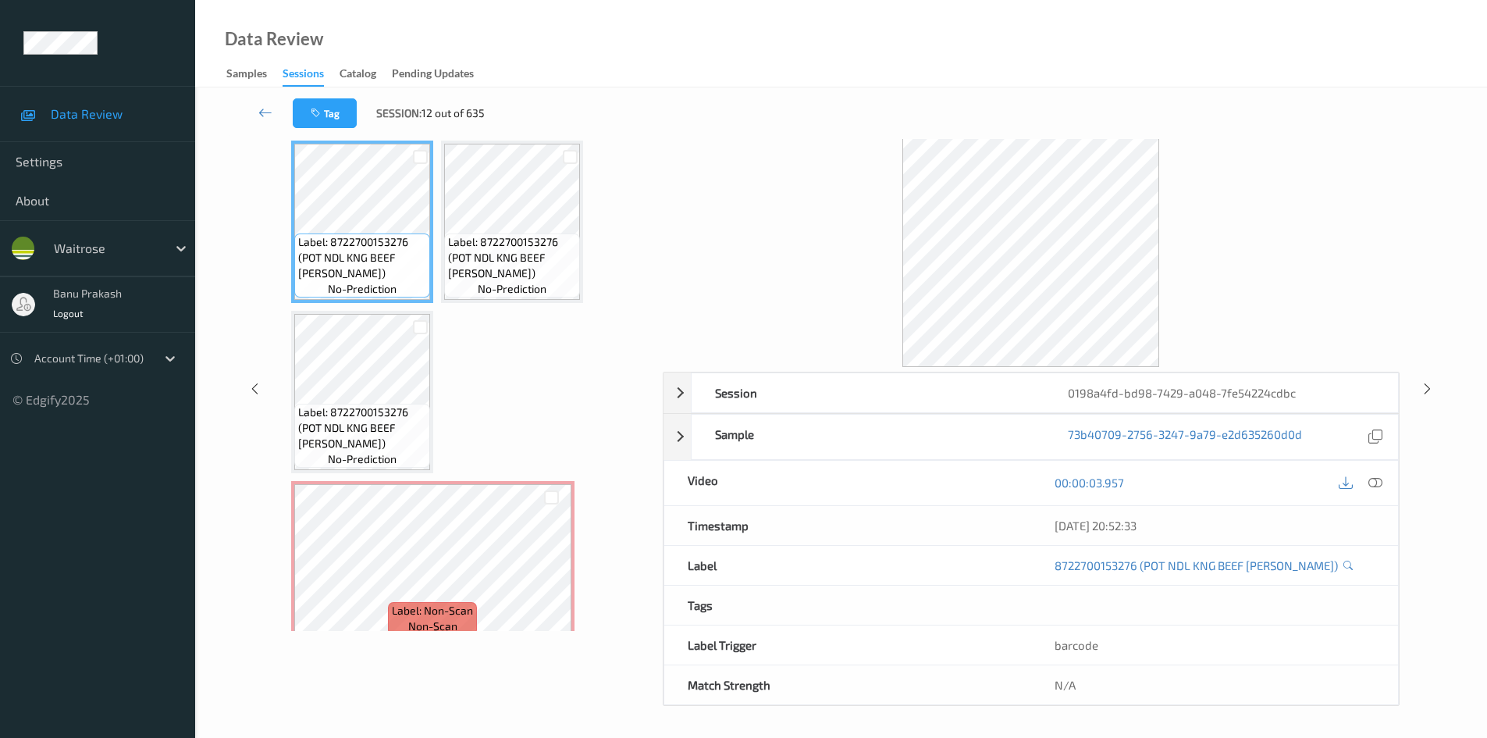
scroll to position [67, 0]
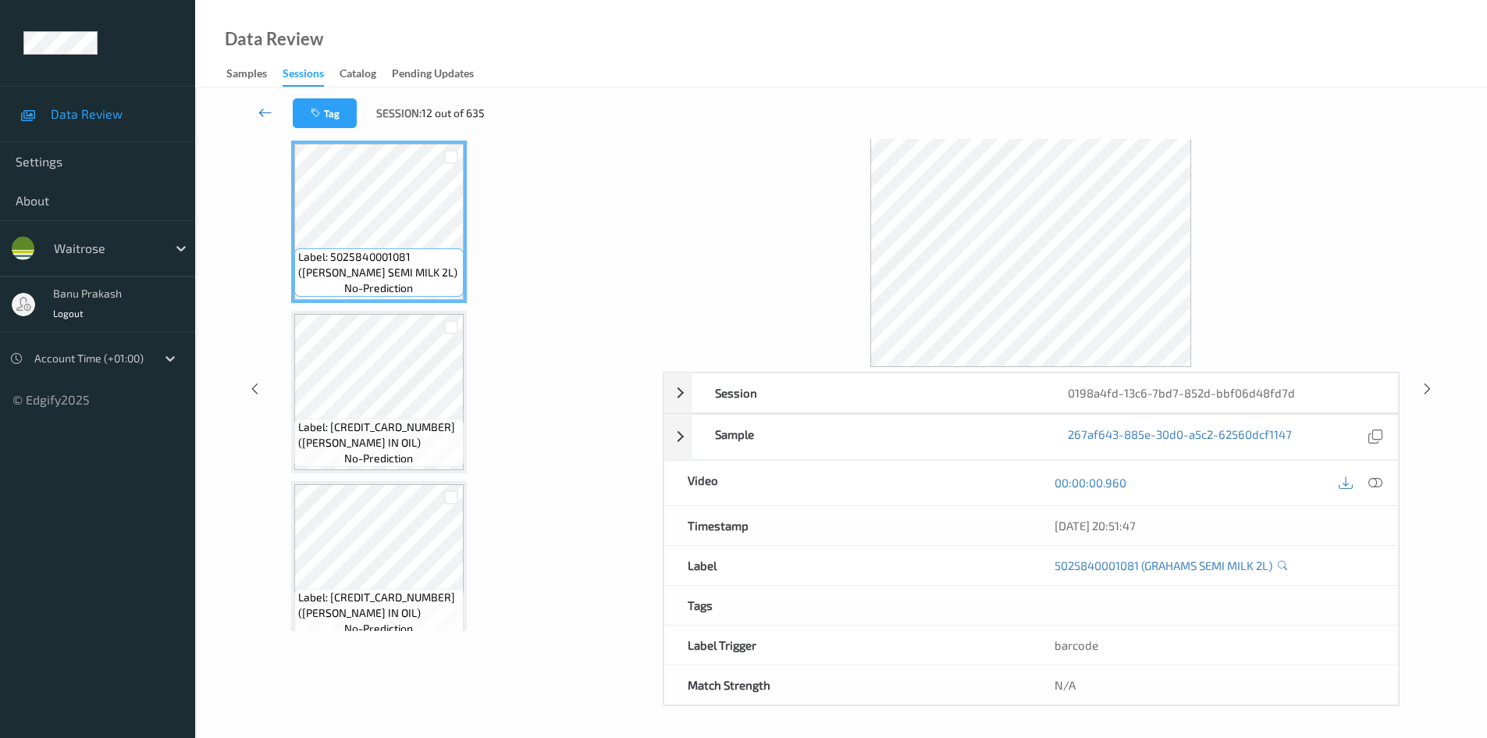
click at [269, 113] on icon at bounding box center [265, 113] width 14 height 16
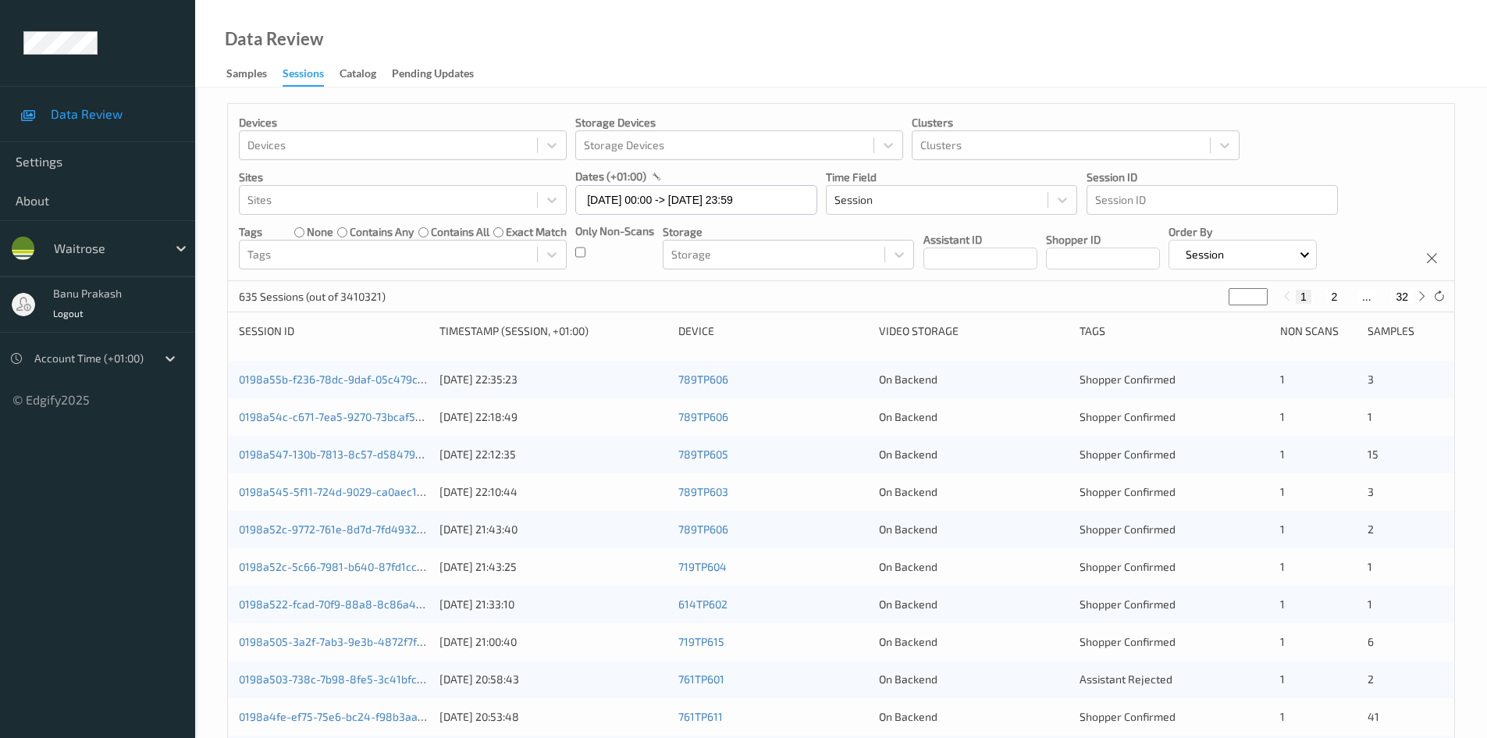
scroll to position [437, 0]
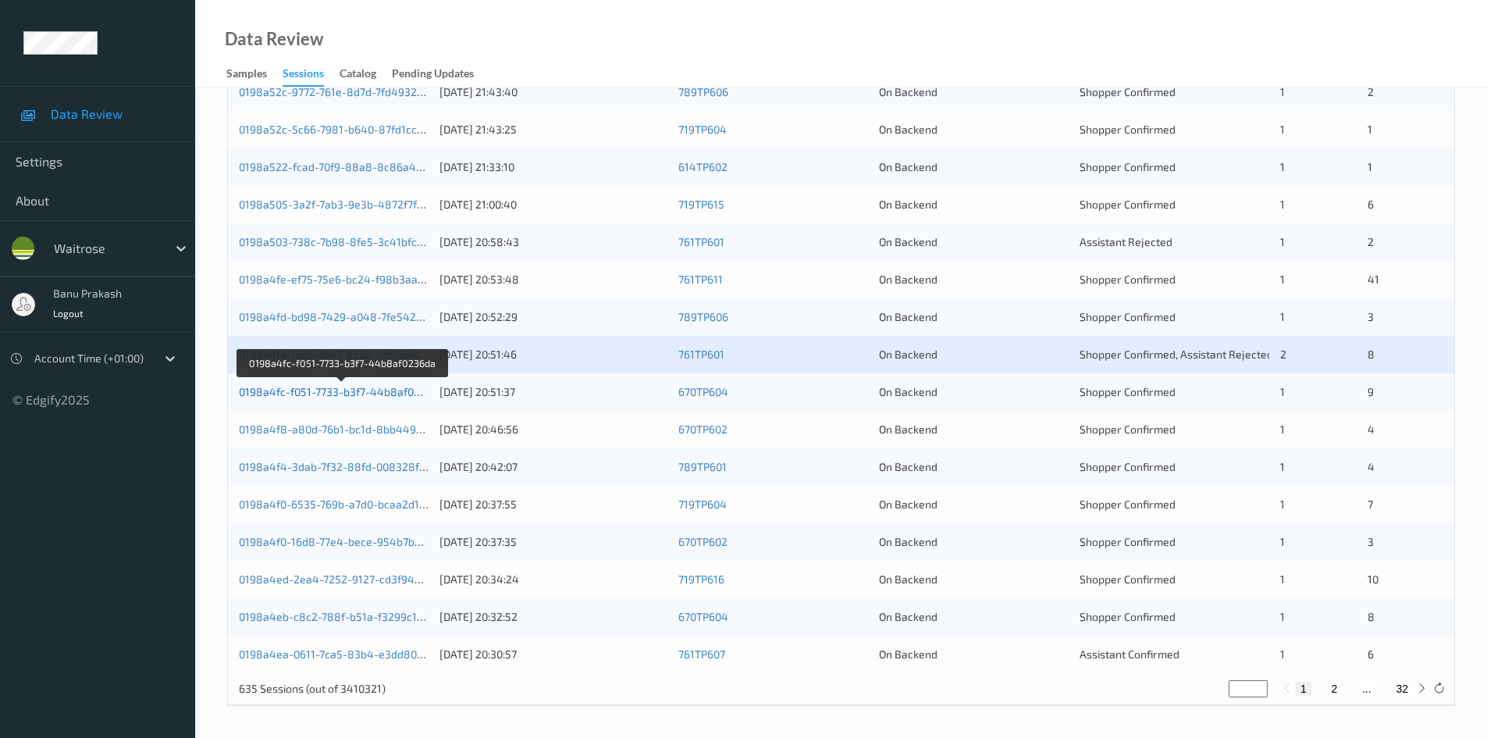
click at [393, 389] on link "0198a4fc-f051-7733-b3f7-44b8af0236da" at bounding box center [342, 391] width 206 height 13
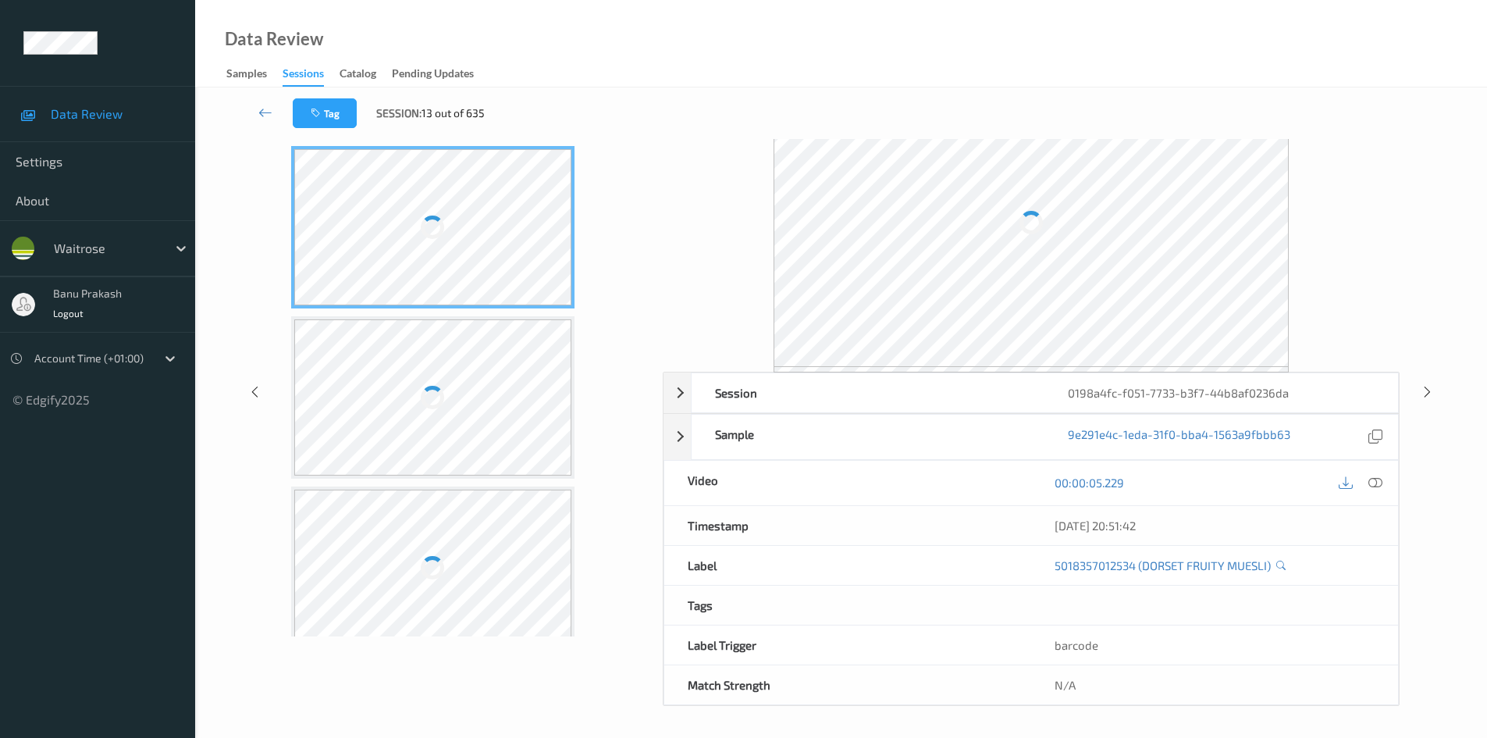
scroll to position [67, 0]
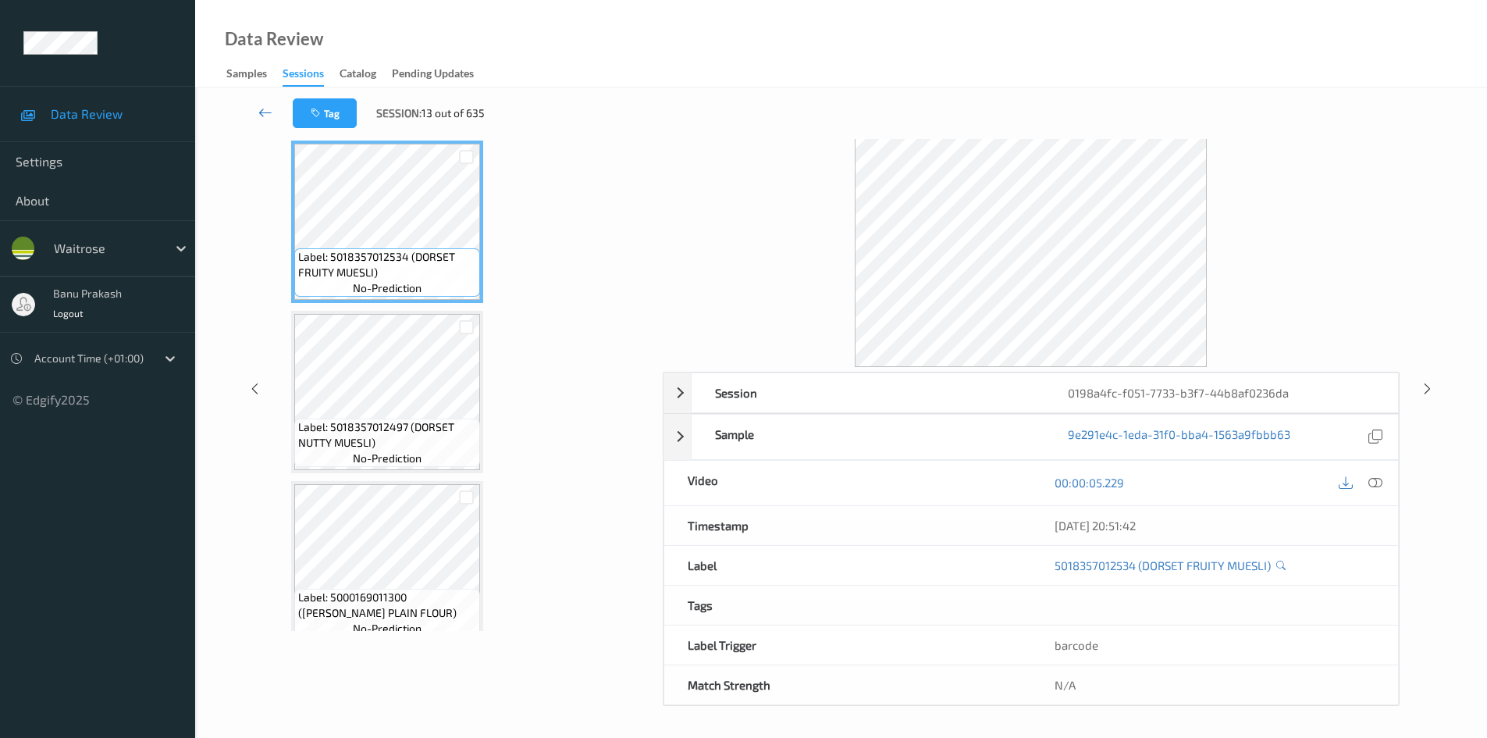
click at [267, 115] on icon at bounding box center [265, 113] width 14 height 16
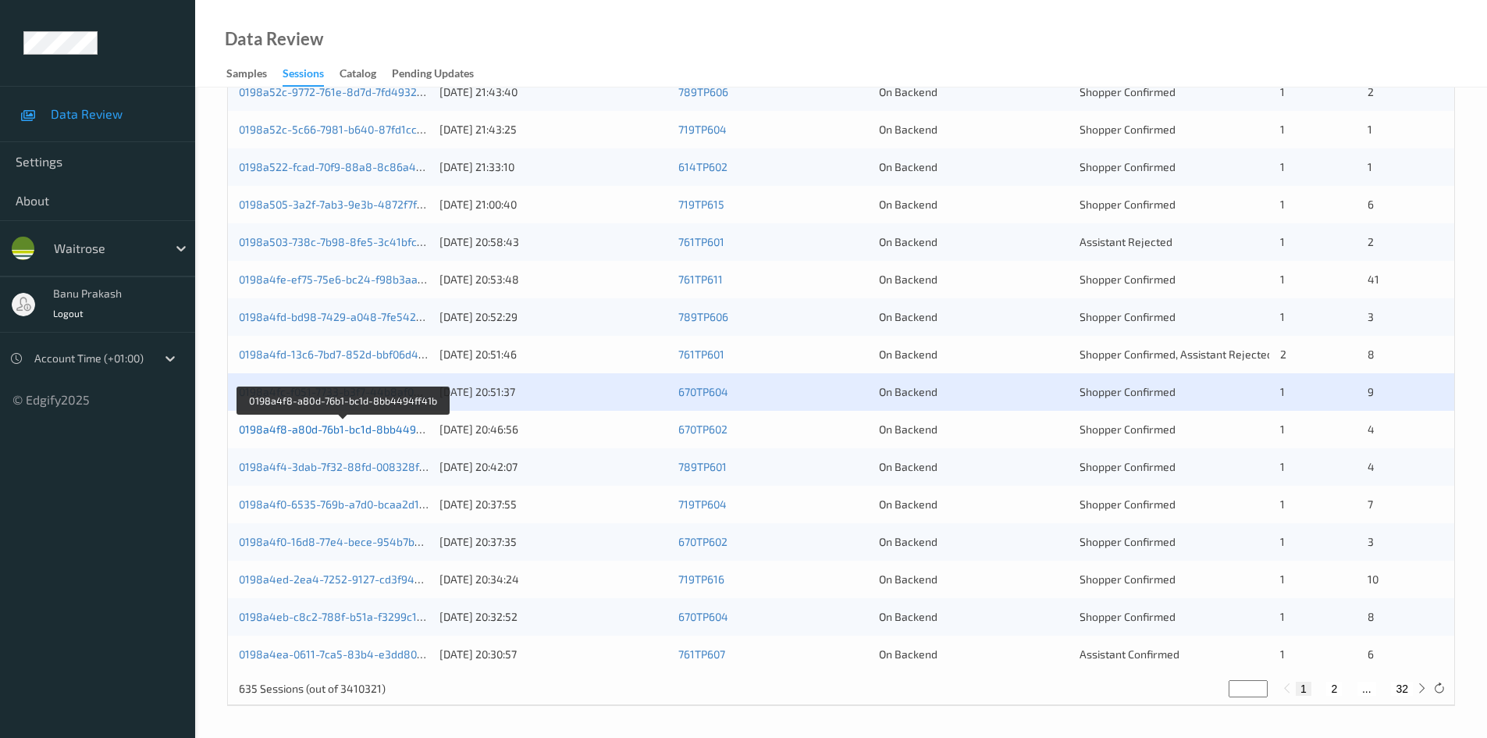
click at [357, 431] on link "0198a4f8-a80d-76b1-bc1d-8bb4494ff41b" at bounding box center [344, 428] width 210 height 13
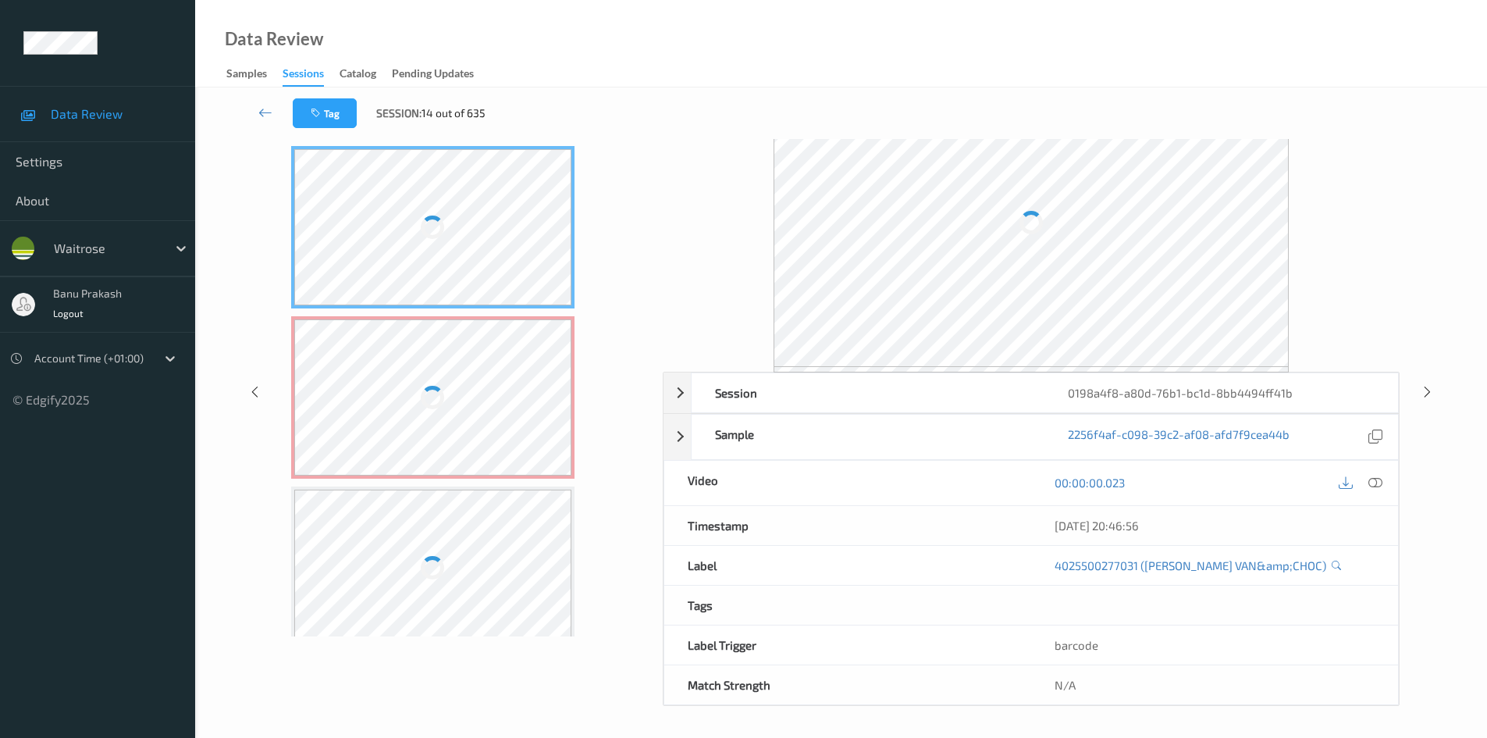
scroll to position [62, 0]
click at [260, 111] on icon at bounding box center [265, 113] width 14 height 16
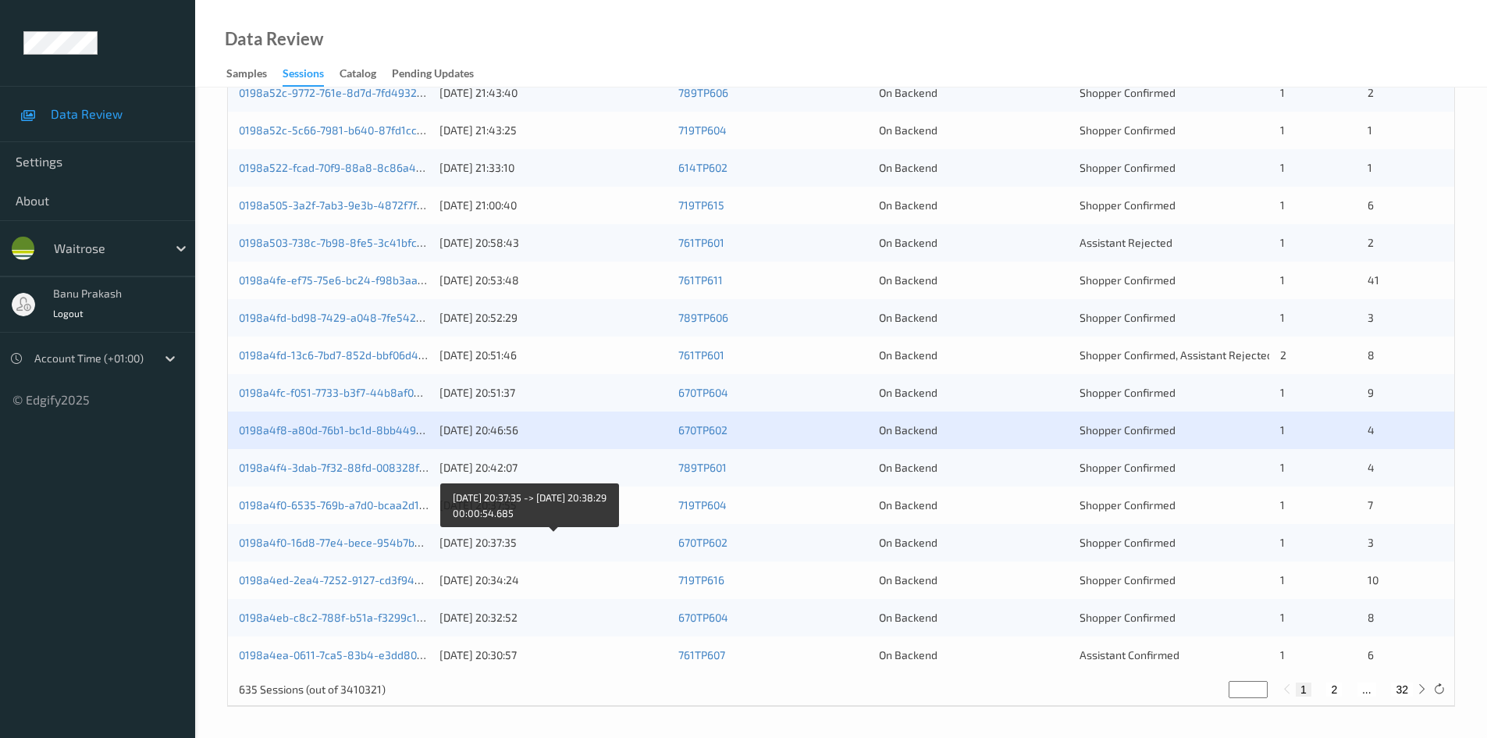
scroll to position [437, 0]
click at [404, 463] on link "0198a4f4-3dab-7f32-88fd-008328f55565" at bounding box center [345, 466] width 212 height 13
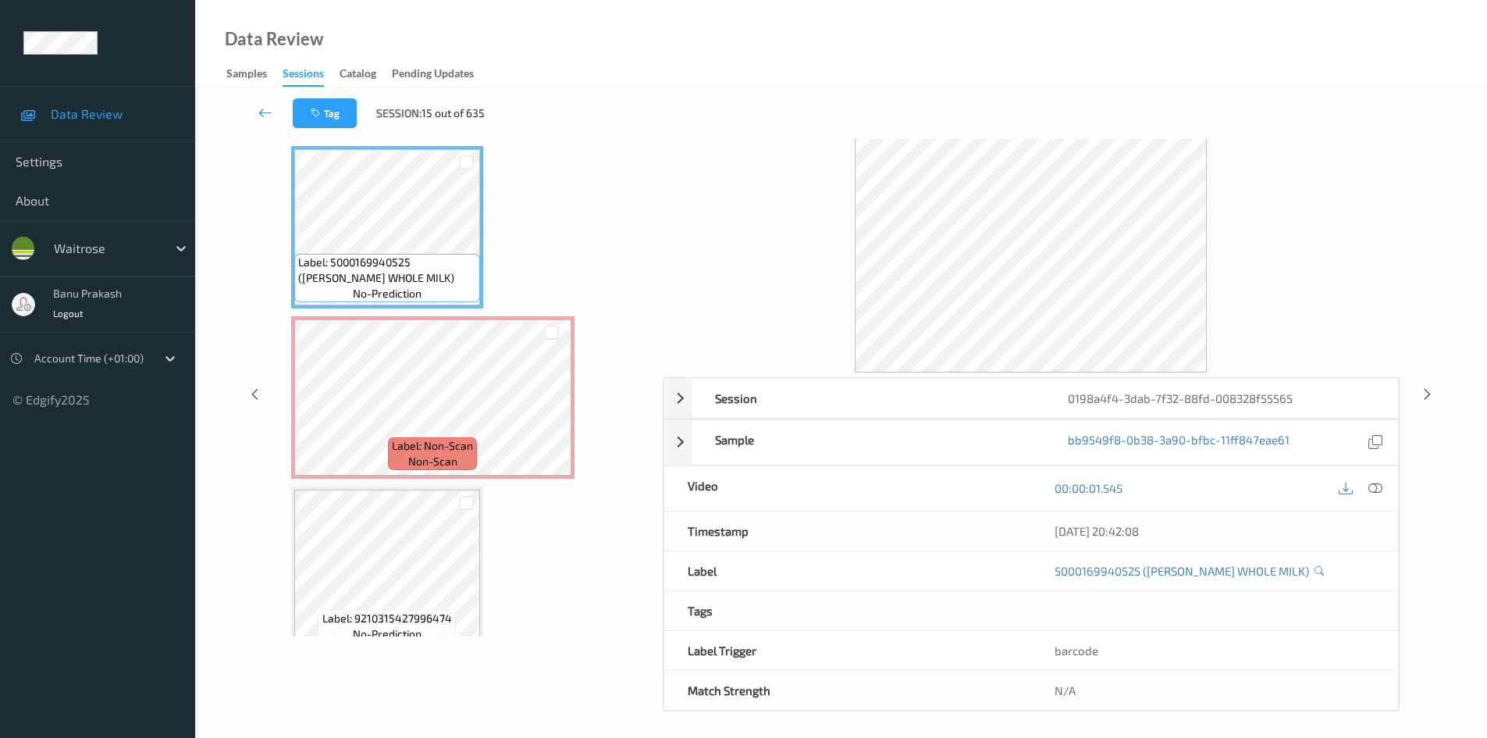
scroll to position [67, 0]
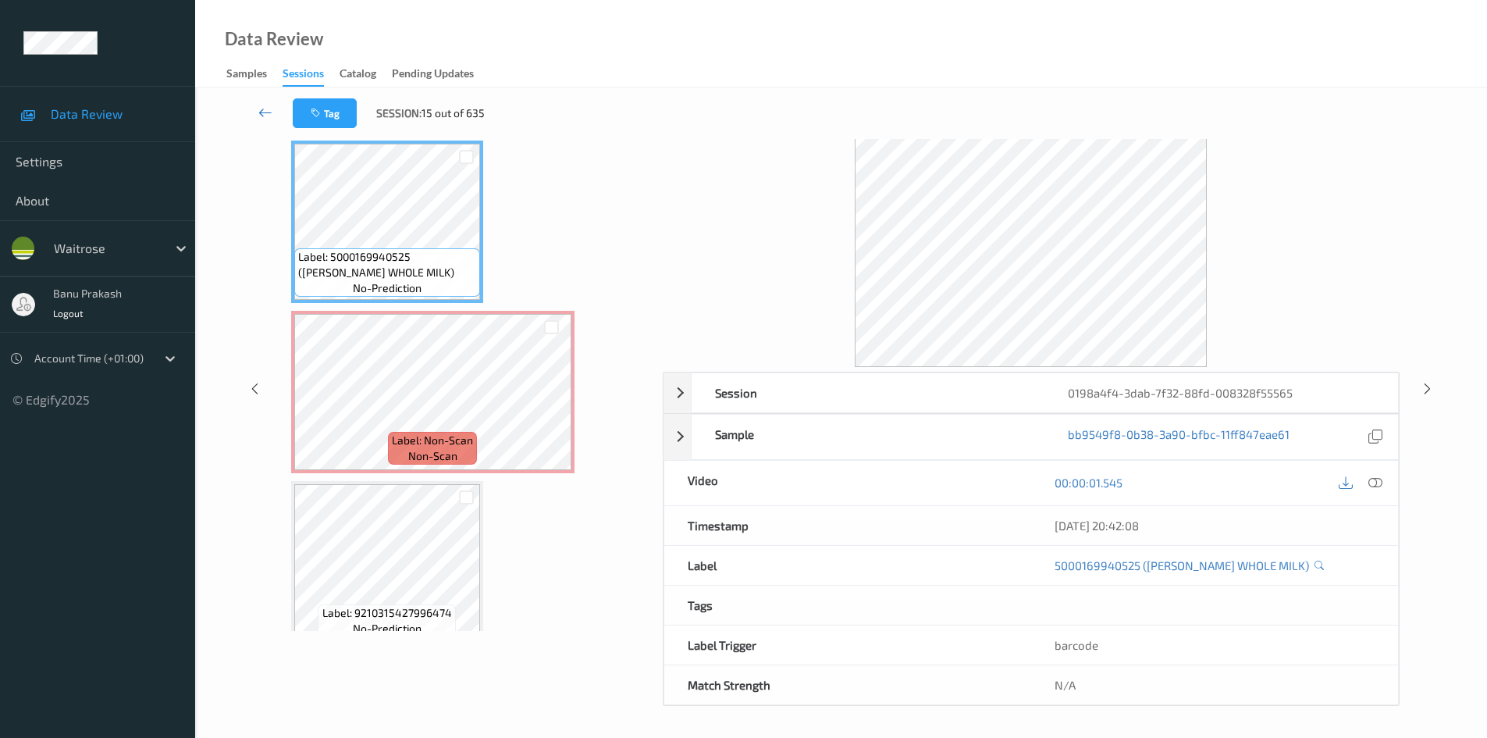
click at [270, 102] on link at bounding box center [265, 113] width 55 height 30
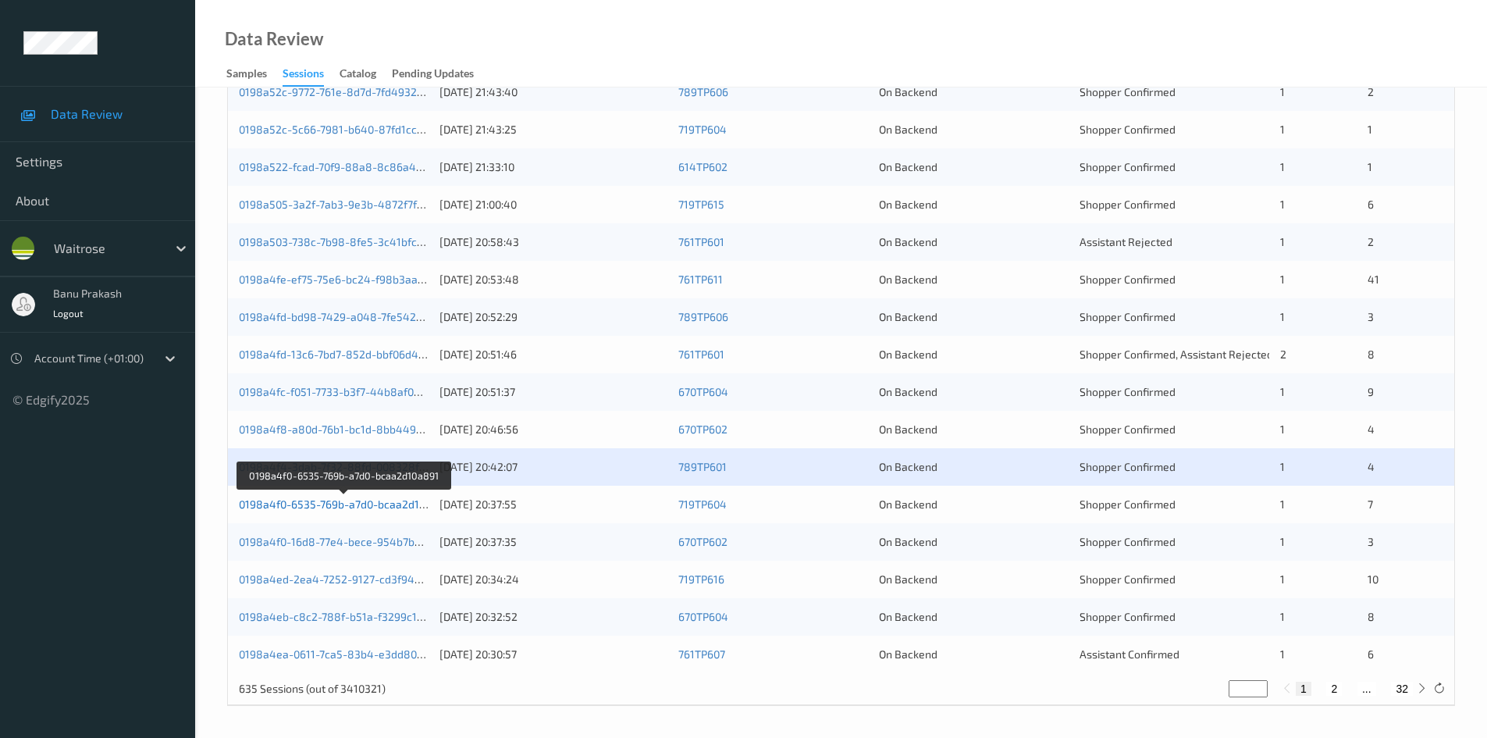
click at [379, 502] on link "0198a4f0-6535-769b-a7d0-bcaa2d10a891" at bounding box center [344, 503] width 211 height 13
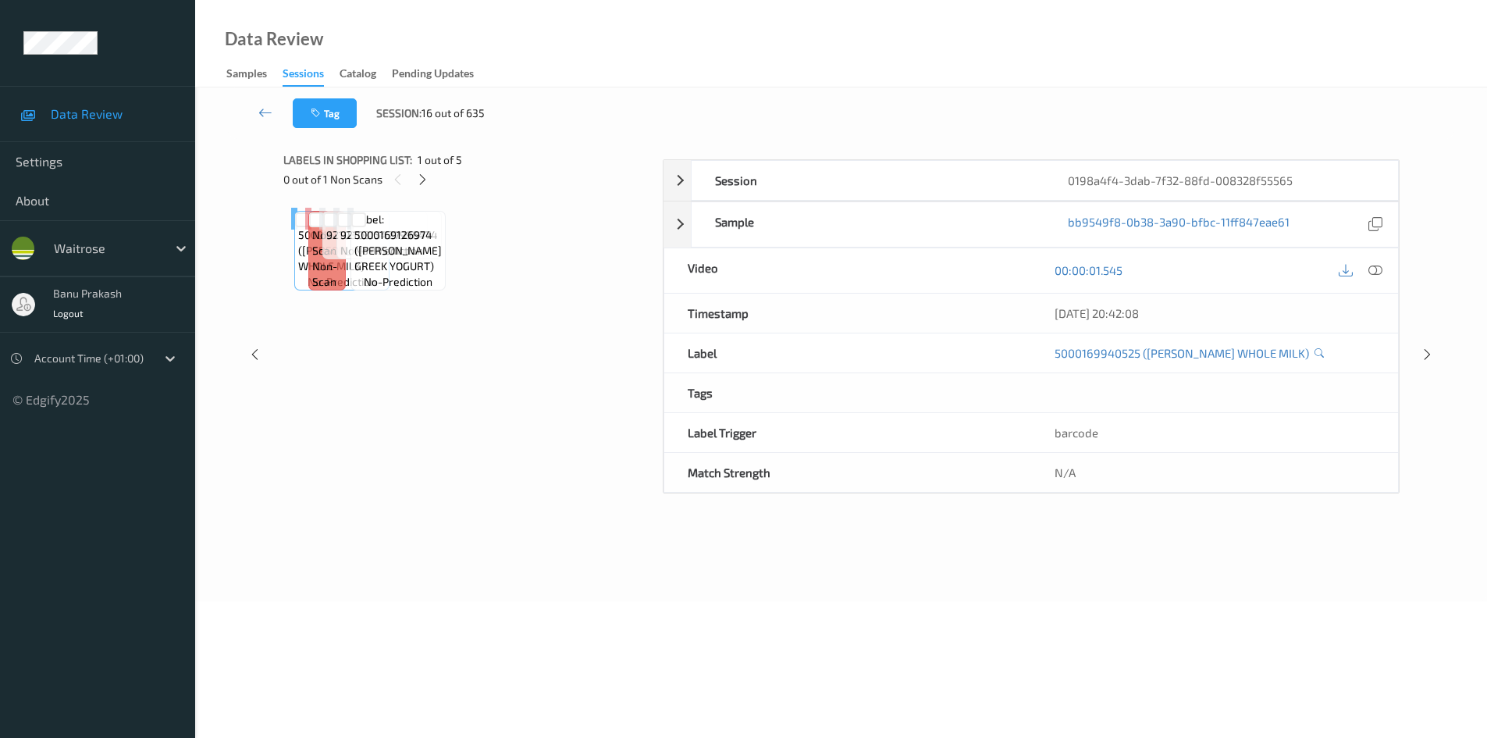
scroll to position [67, 0]
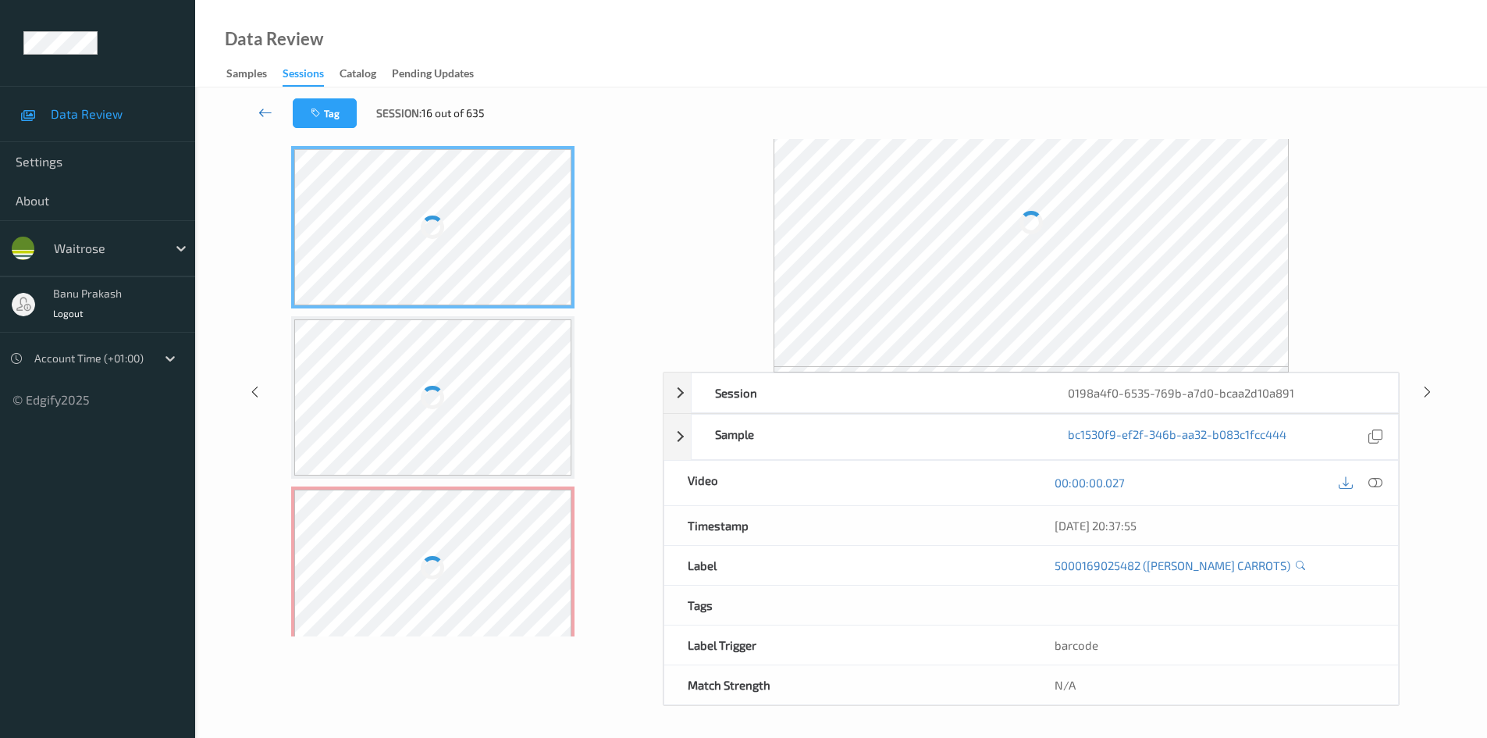
click at [261, 106] on icon at bounding box center [265, 113] width 14 height 16
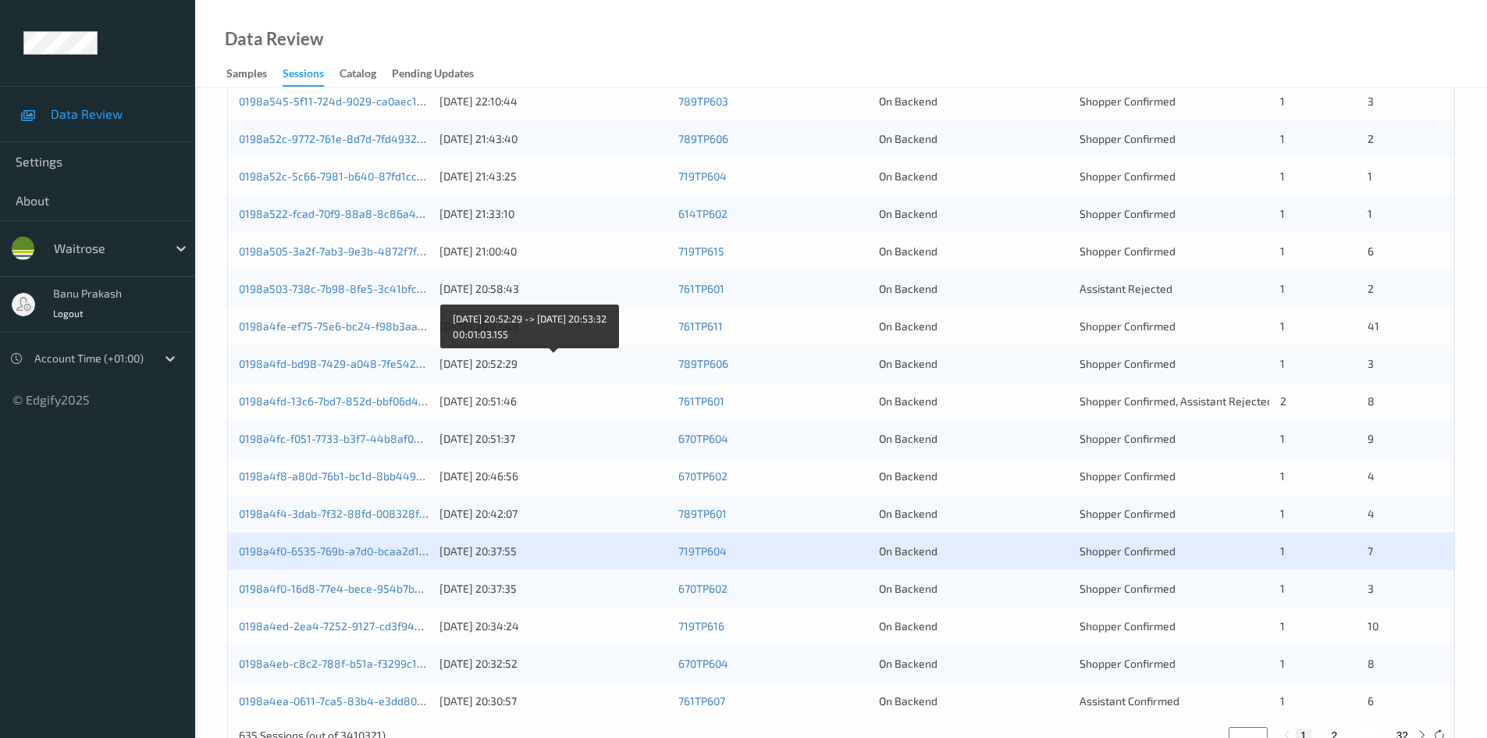
scroll to position [437, 0]
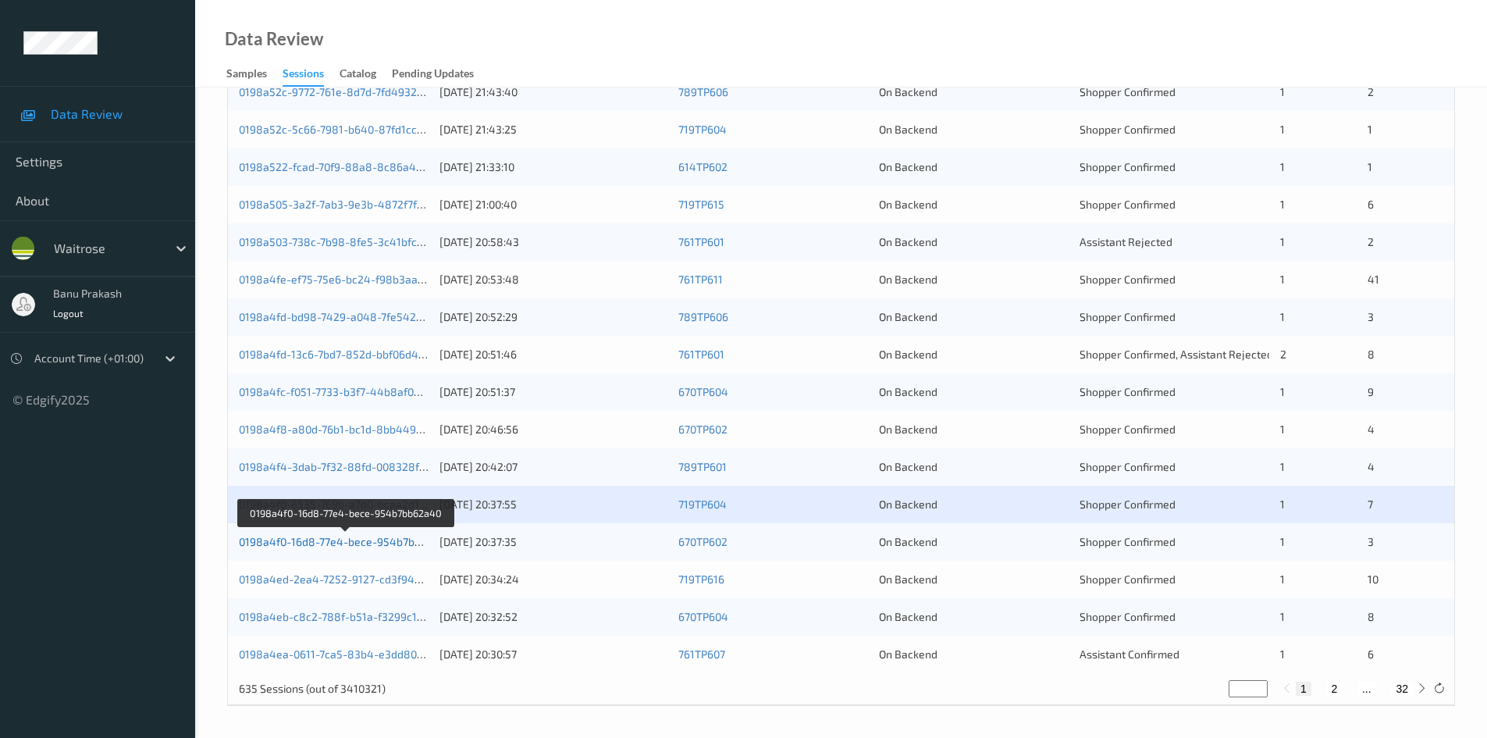
click at [381, 537] on link "0198a4f0-16d8-77e4-bece-954b7bb62a40" at bounding box center [346, 541] width 214 height 13
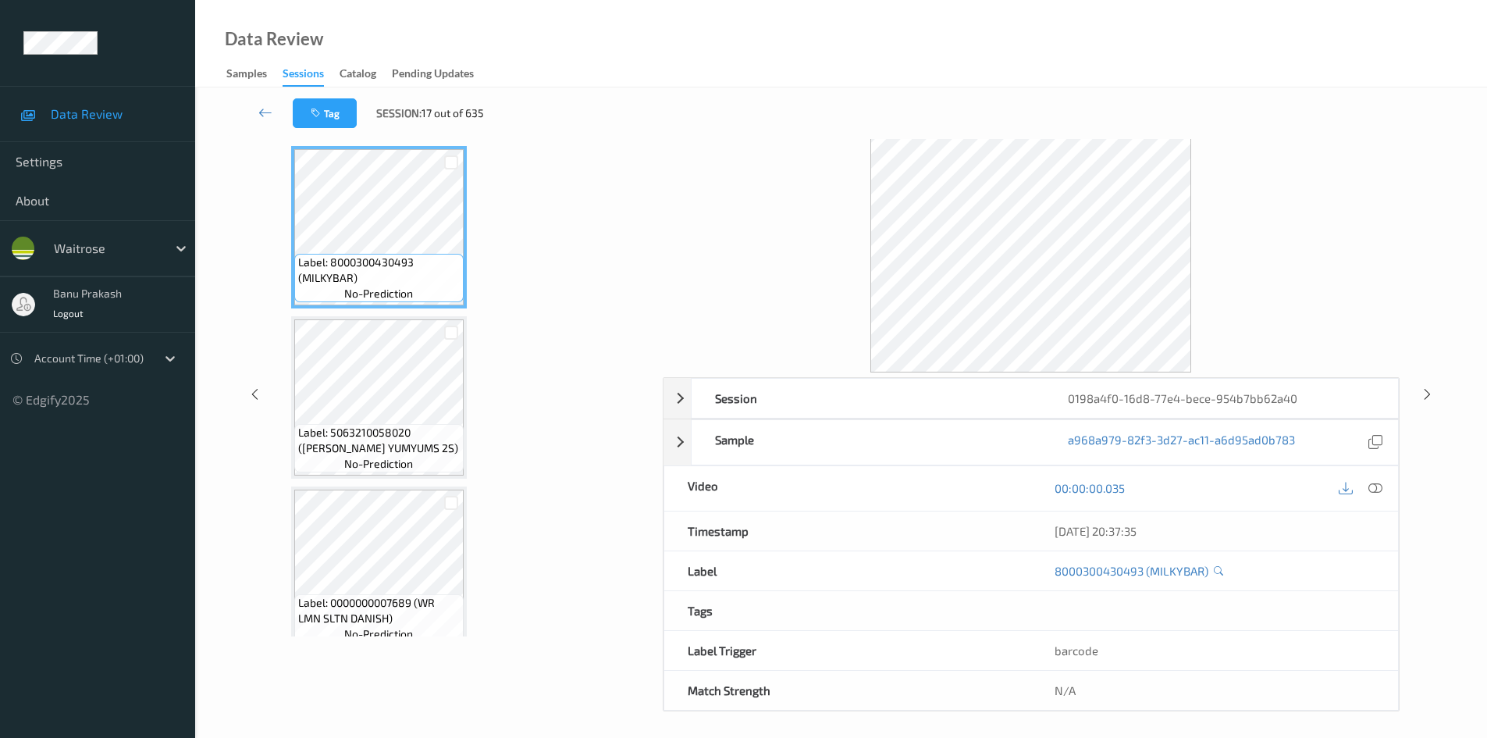
scroll to position [67, 0]
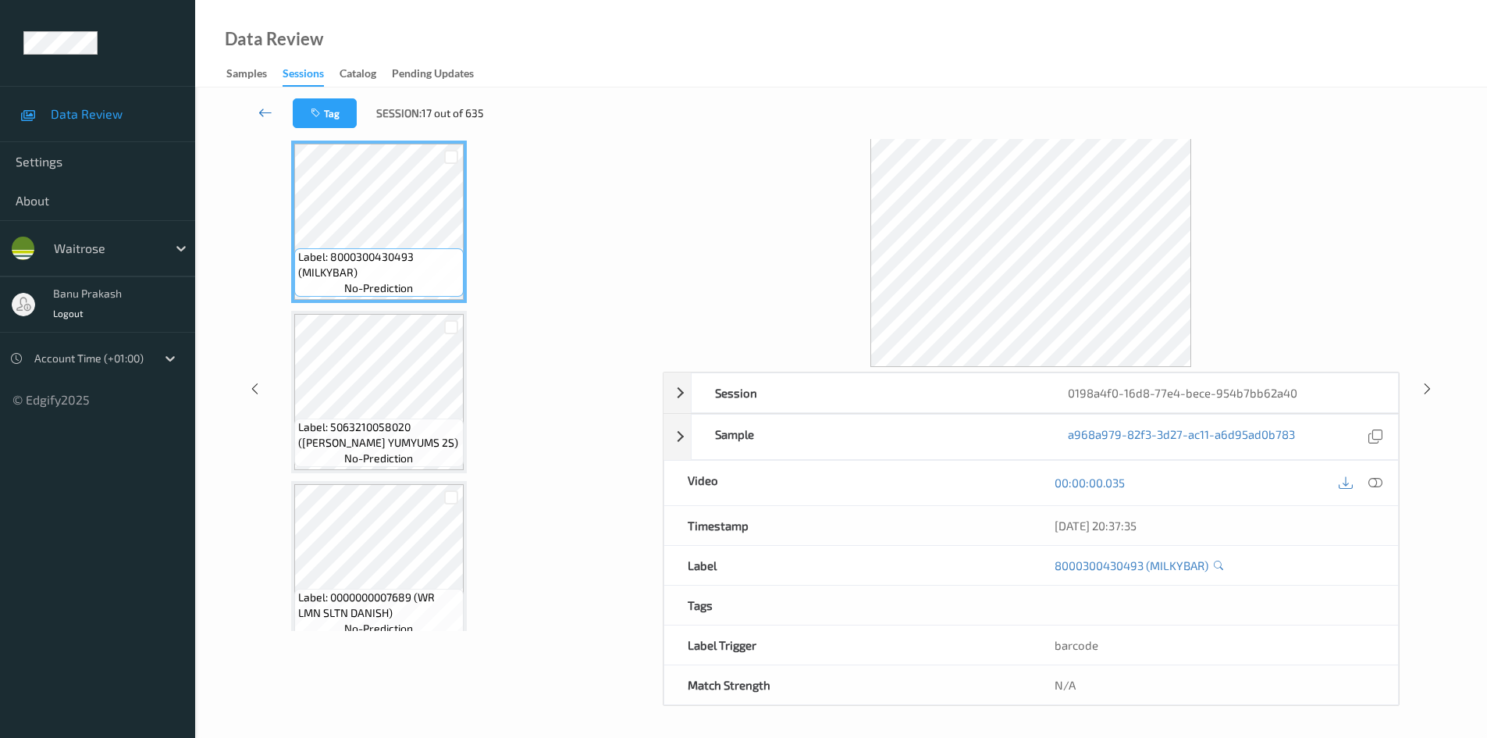
click at [261, 108] on icon at bounding box center [265, 113] width 14 height 16
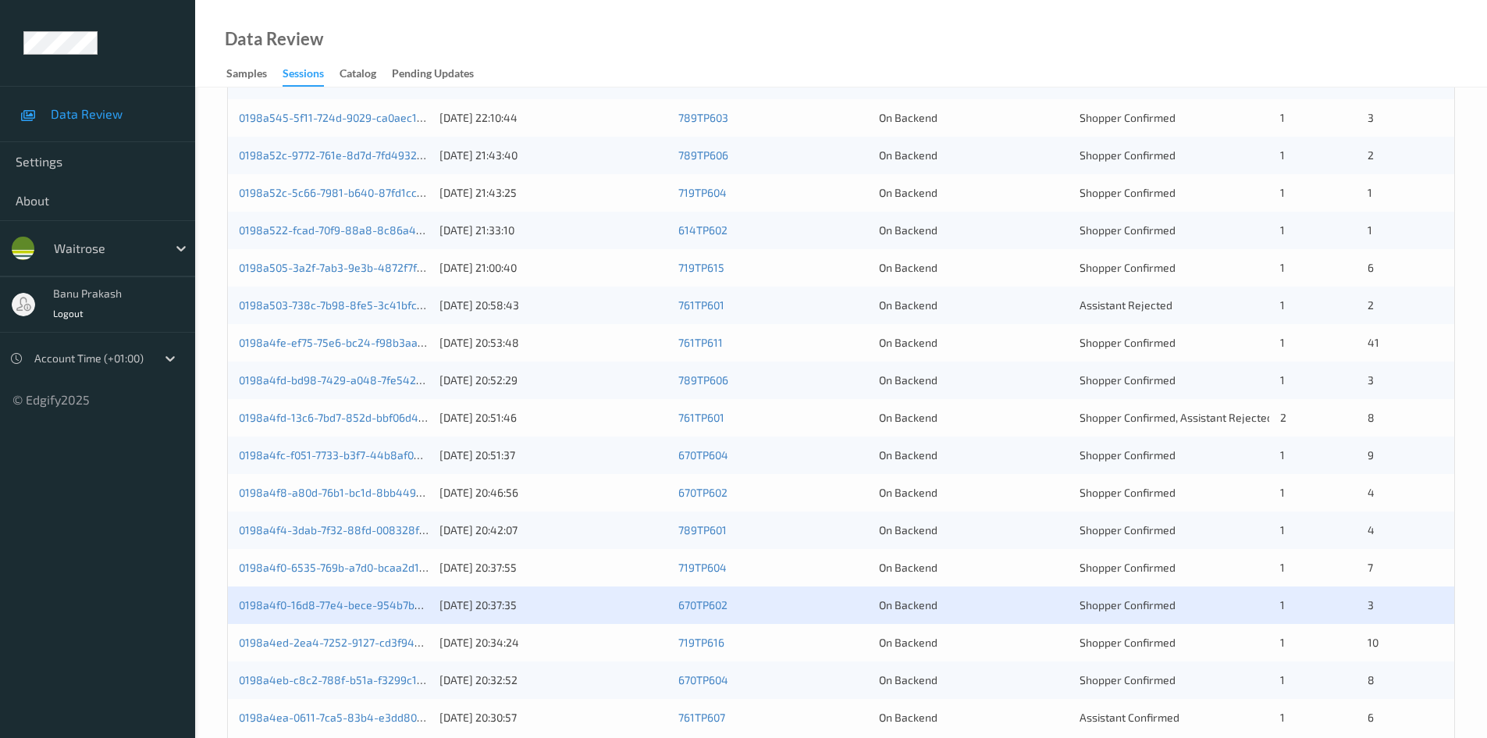
scroll to position [437, 0]
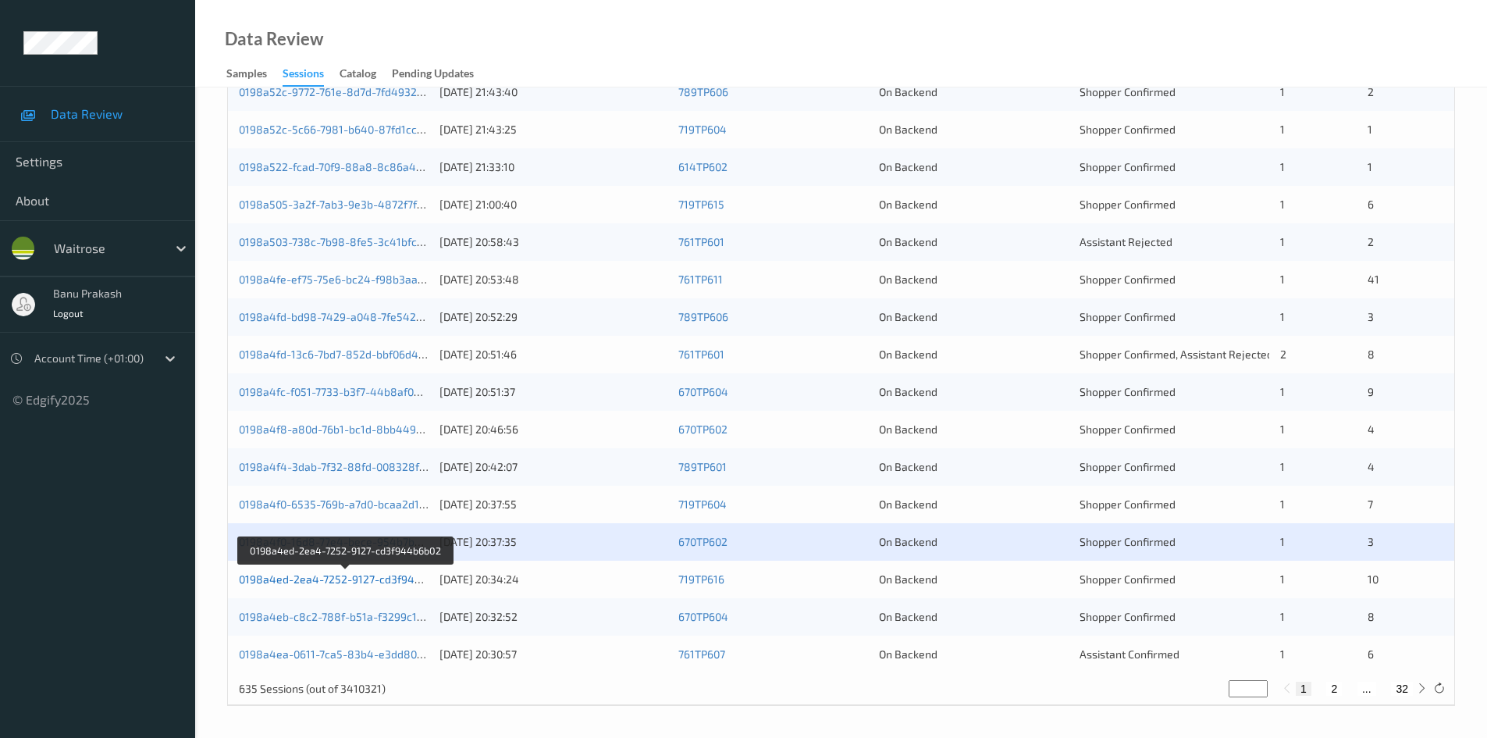
click at [393, 578] on link "0198a4ed-2ea4-7252-9127-cd3f944b6b02" at bounding box center [346, 578] width 214 height 13
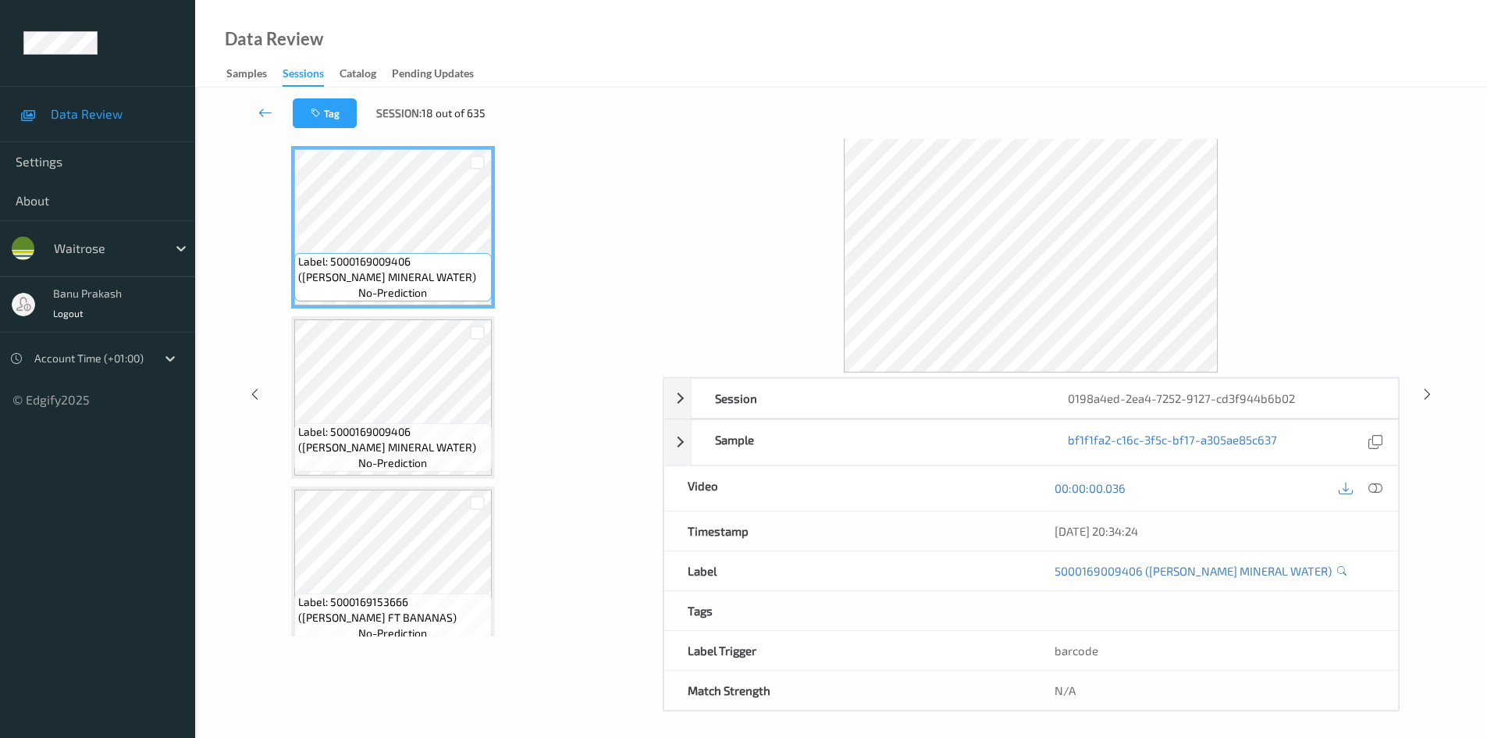
scroll to position [67, 0]
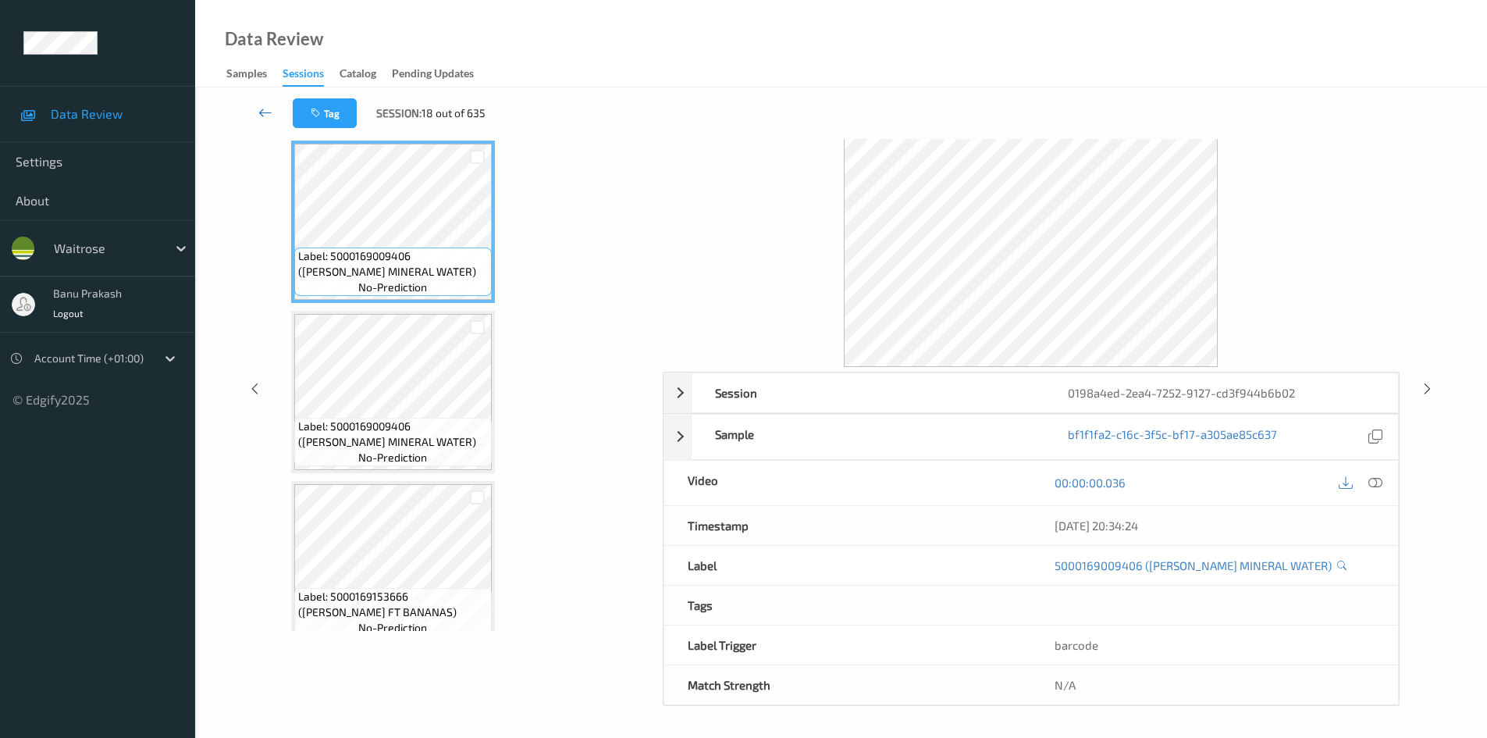
click at [269, 111] on icon at bounding box center [265, 113] width 14 height 16
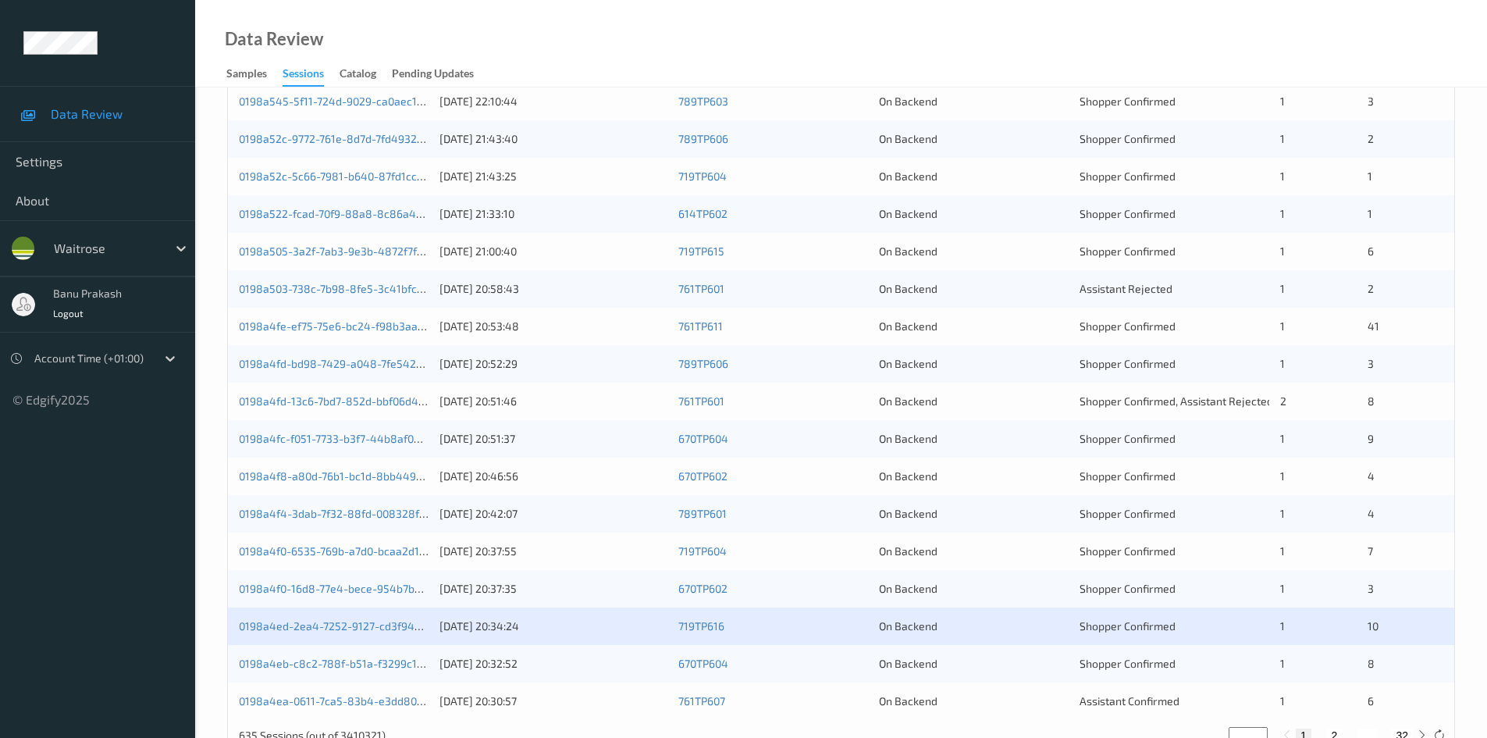
scroll to position [437, 0]
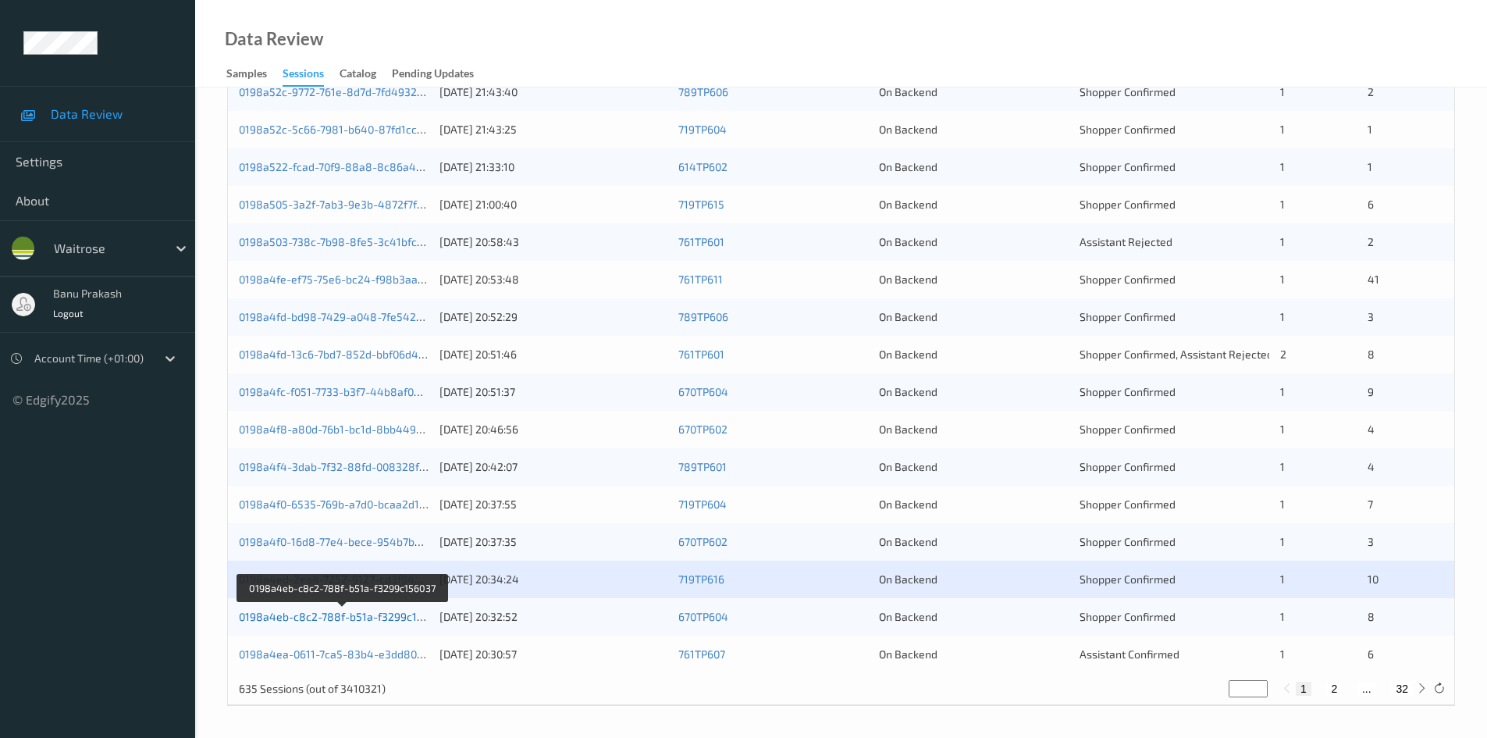
click at [340, 620] on link "0198a4eb-c8c2-788f-b51a-f3299c156037" at bounding box center [343, 616] width 208 height 13
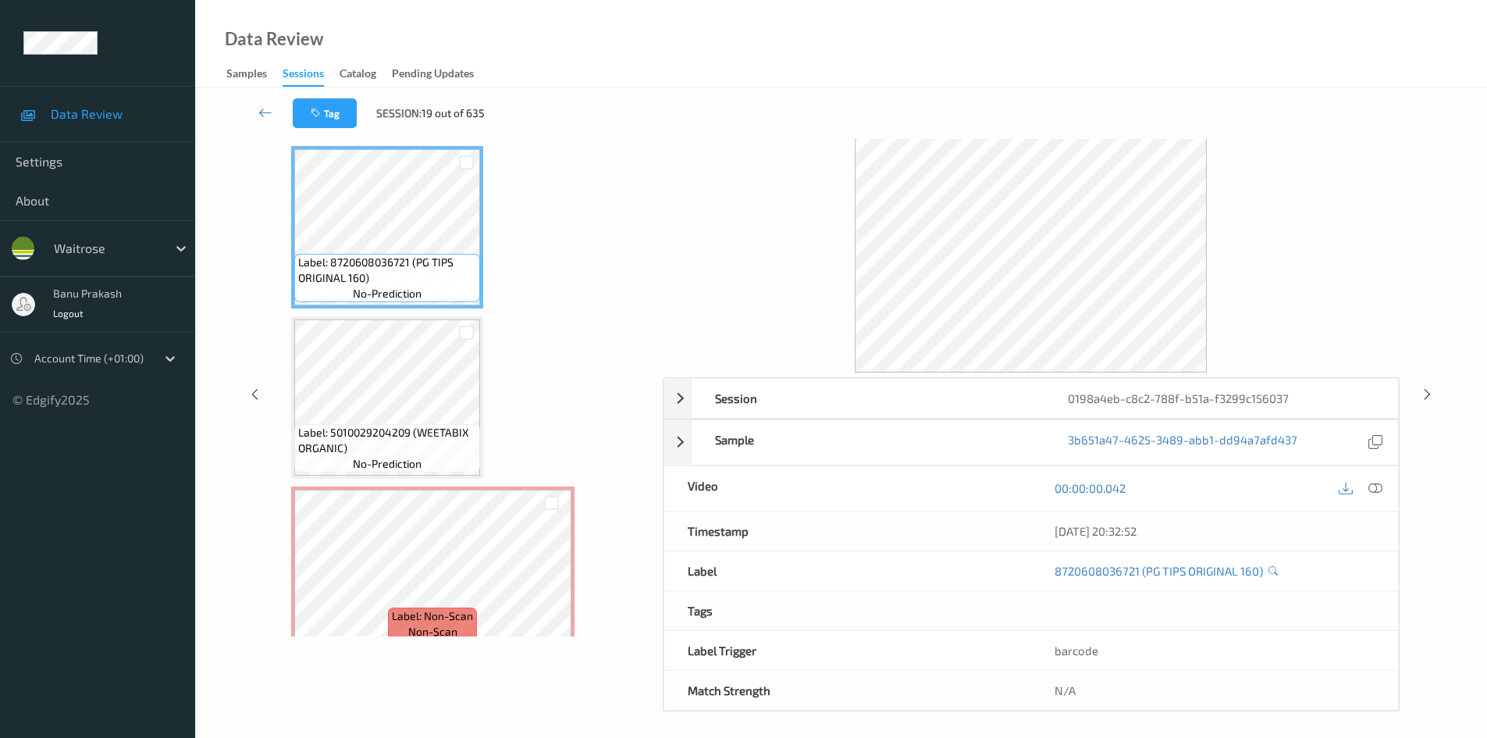
scroll to position [67, 0]
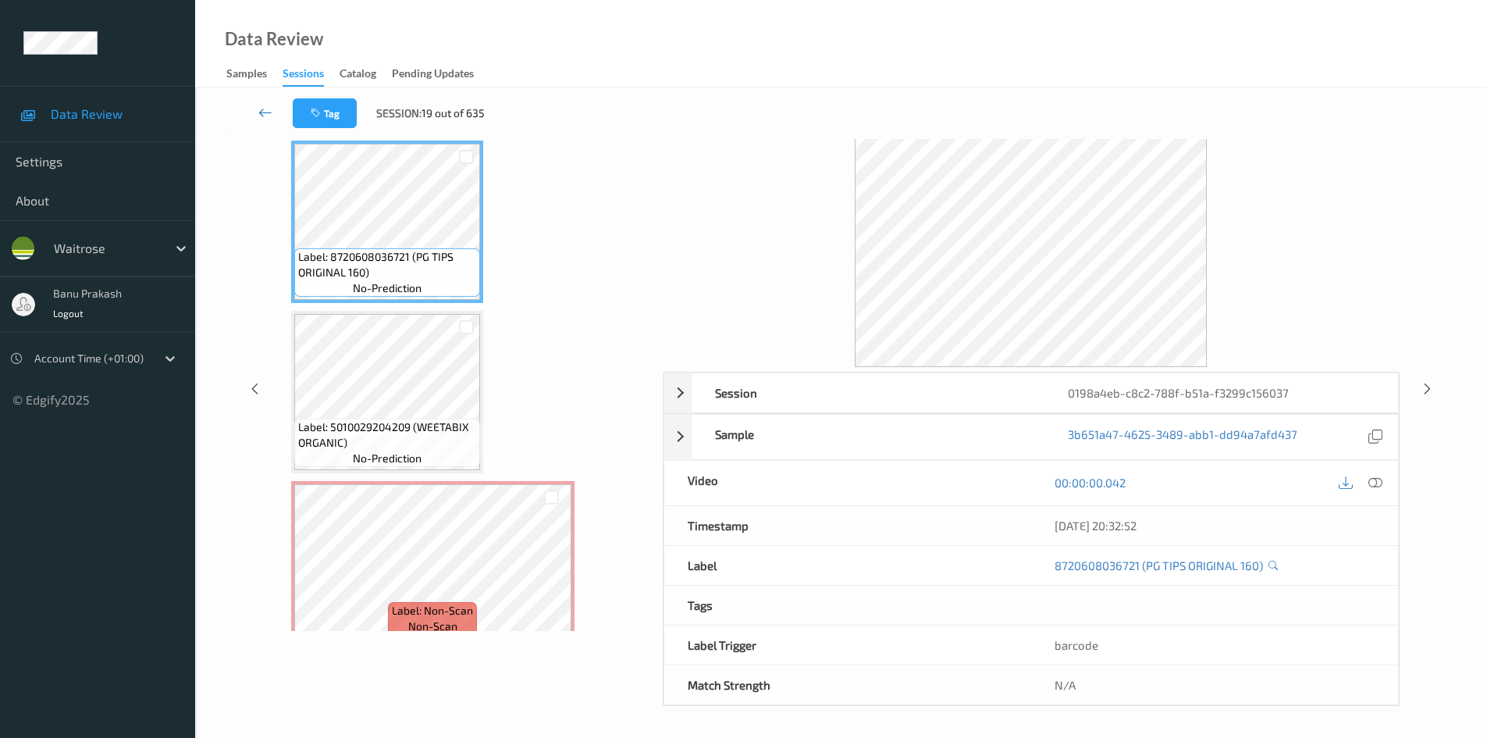
click at [268, 110] on icon at bounding box center [265, 113] width 14 height 16
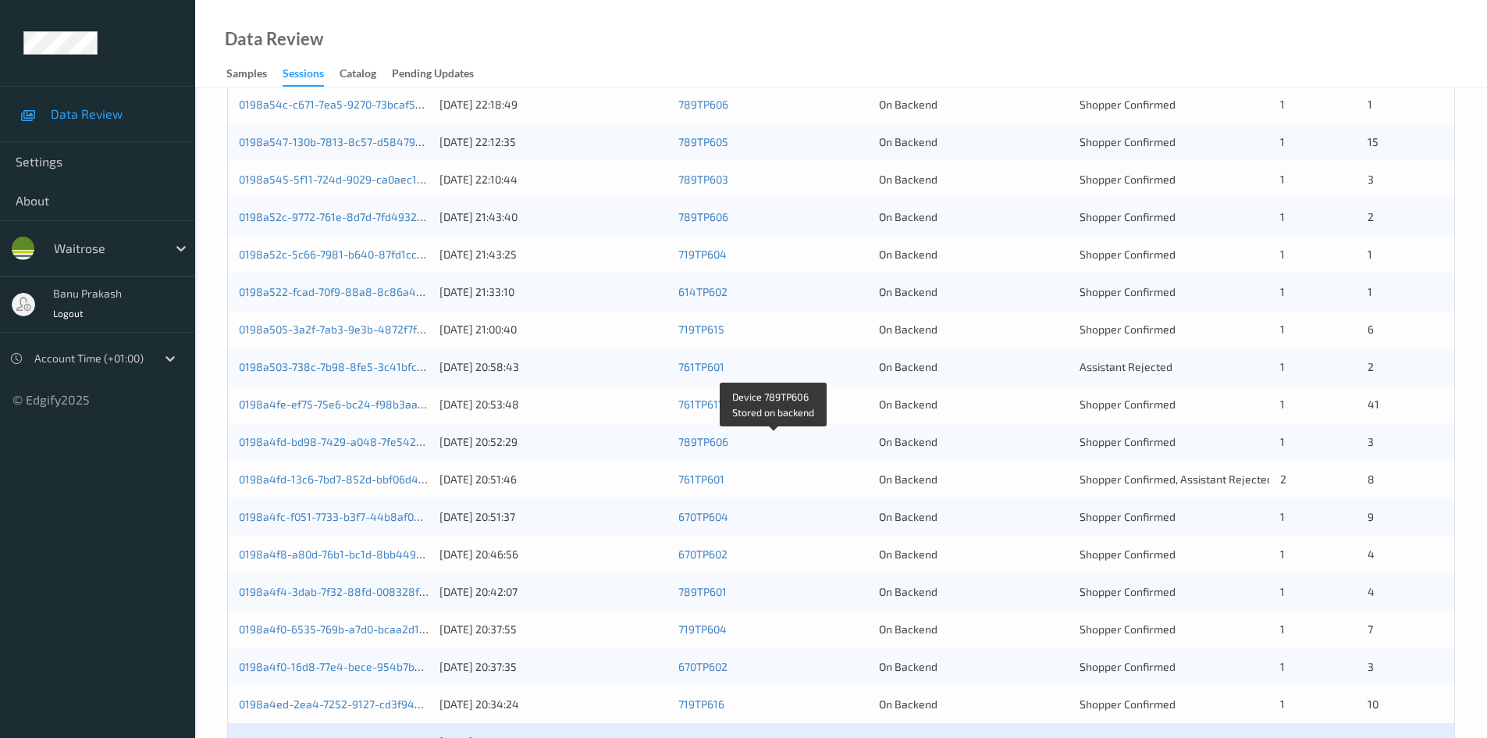
scroll to position [437, 0]
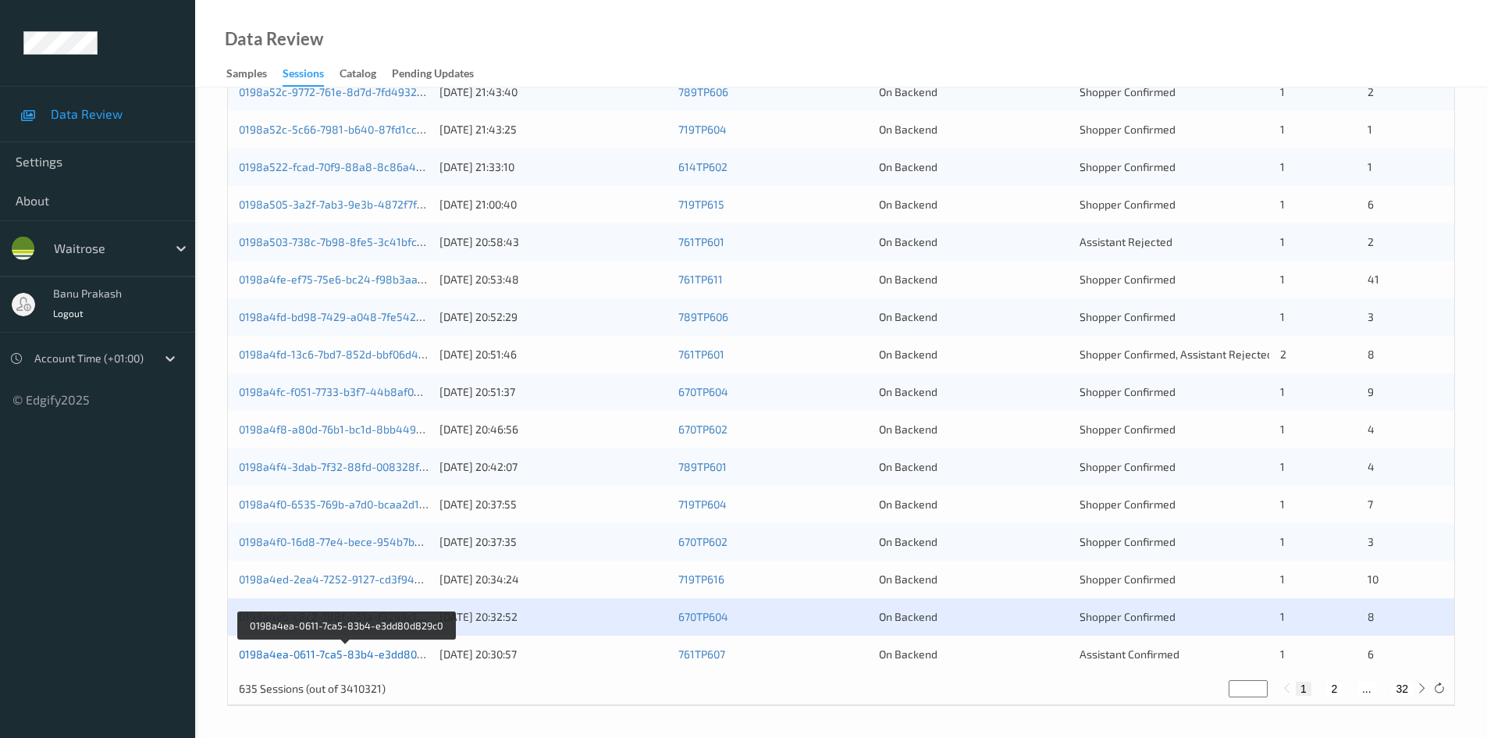
click at [404, 659] on link "0198a4ea-0611-7ca5-83b4-e3dd80d829c0" at bounding box center [346, 653] width 215 height 13
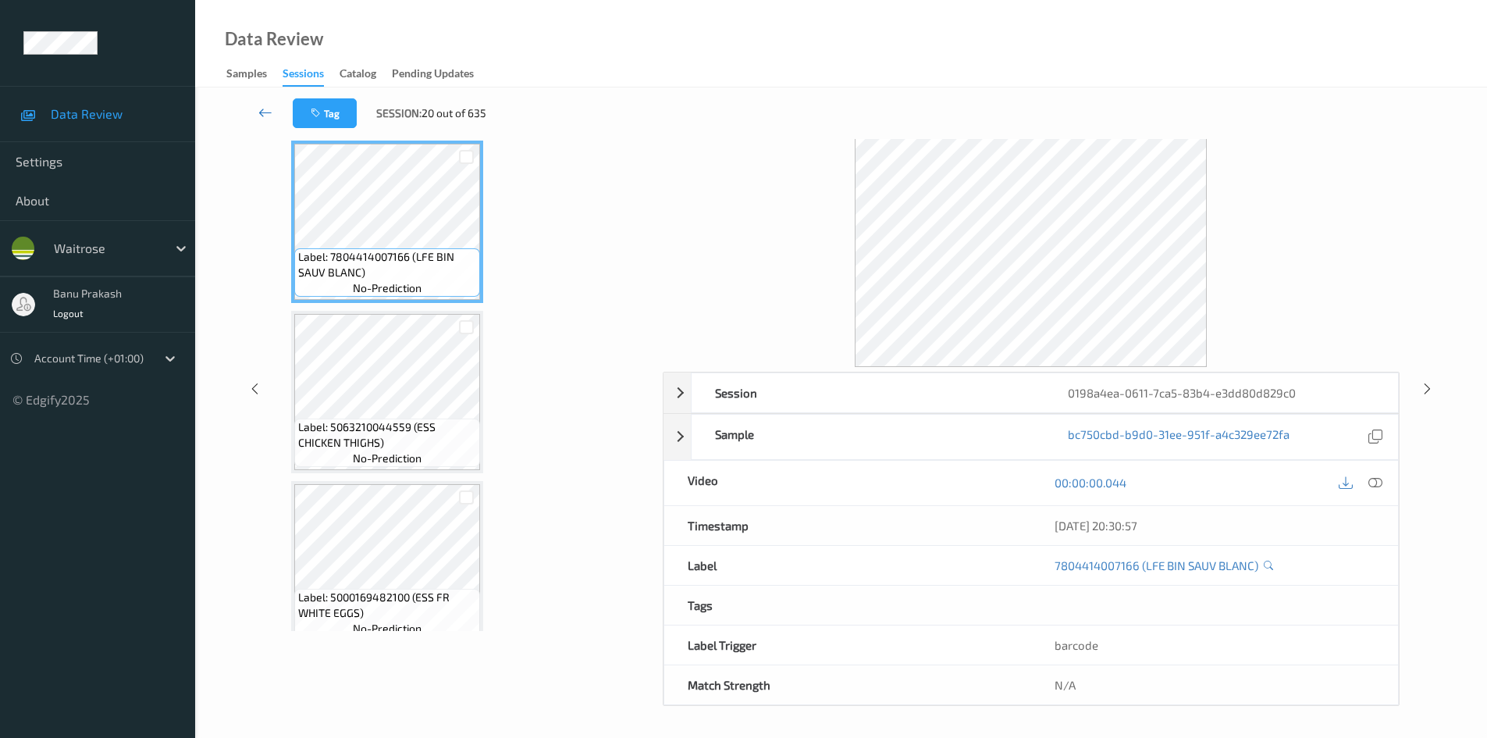
click at [264, 101] on link at bounding box center [265, 113] width 55 height 30
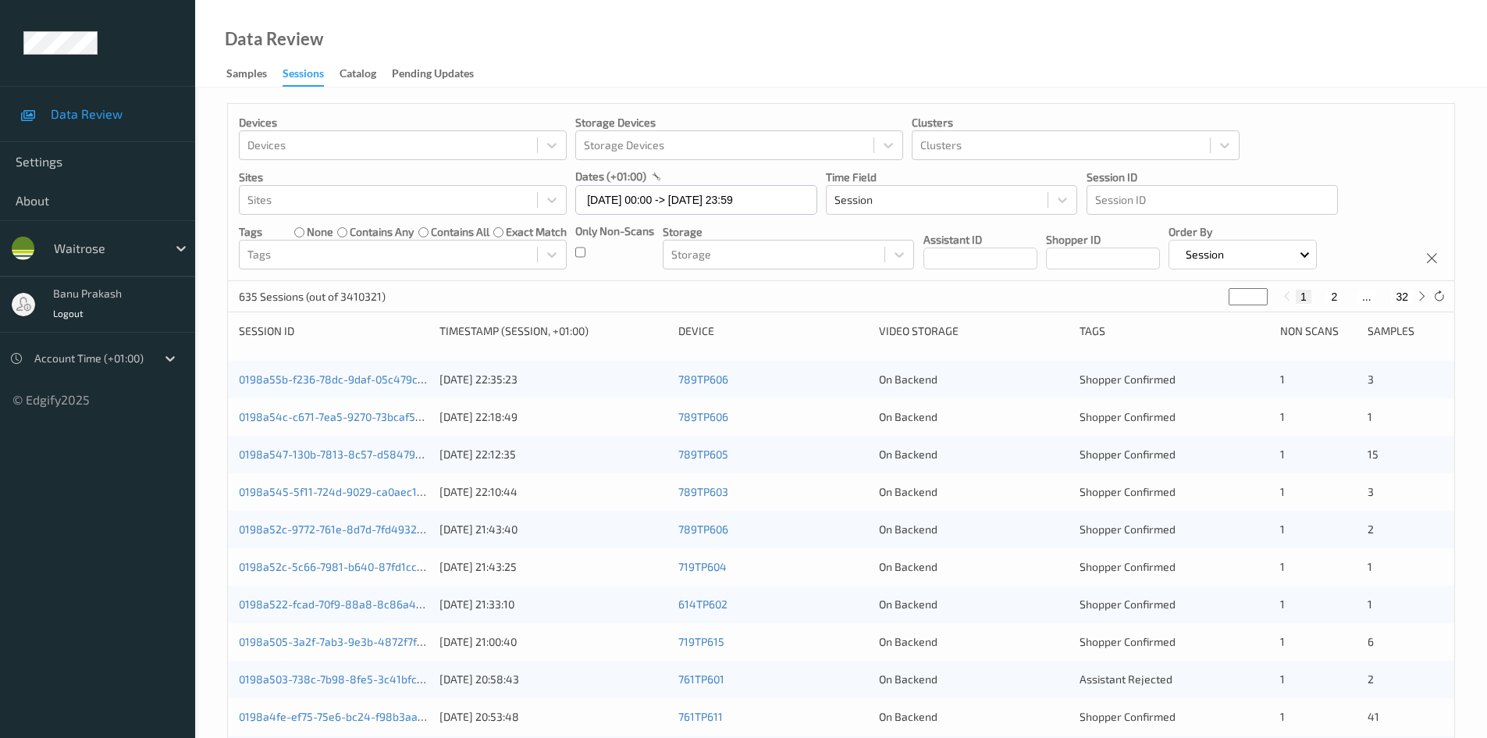
click at [1337, 300] on button "2" at bounding box center [1334, 297] width 16 height 14
type input "*"
click at [417, 378] on link "0198a4e9-a8cf-78e2-8f2e-17a8b3f901e7" at bounding box center [343, 378] width 208 height 13
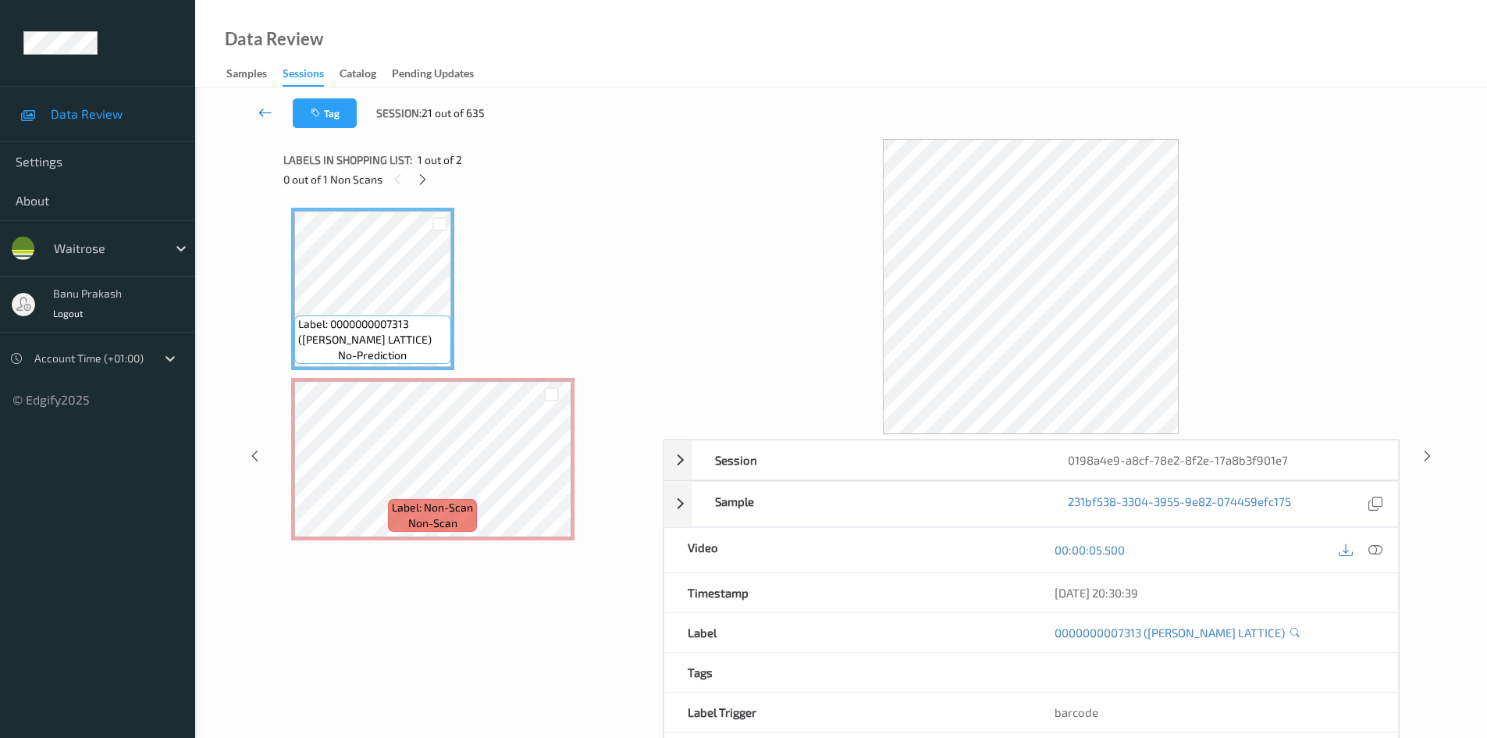
click at [272, 112] on icon at bounding box center [265, 113] width 14 height 16
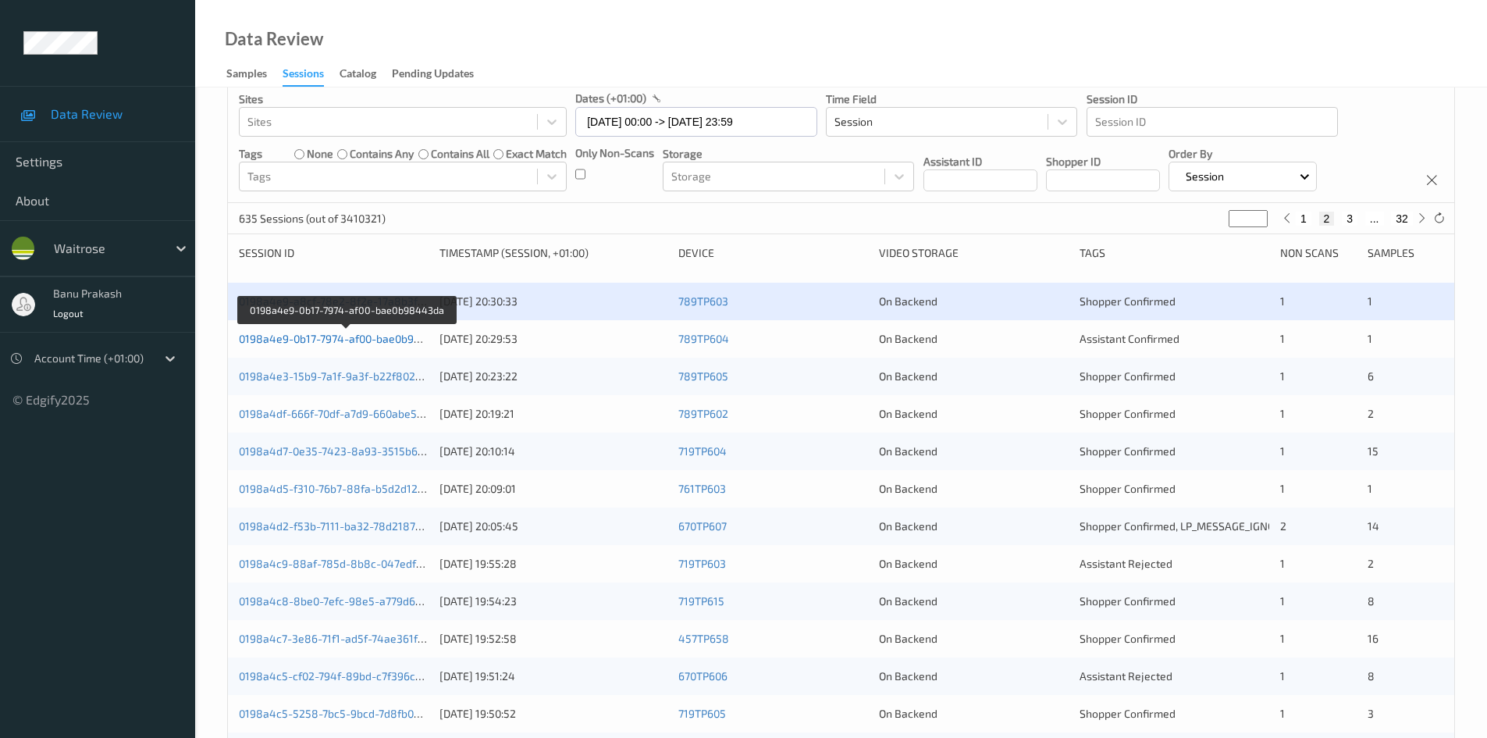
click at [396, 342] on link "0198a4e9-0b17-7974-af00-bae0b98443da" at bounding box center [346, 338] width 215 height 13
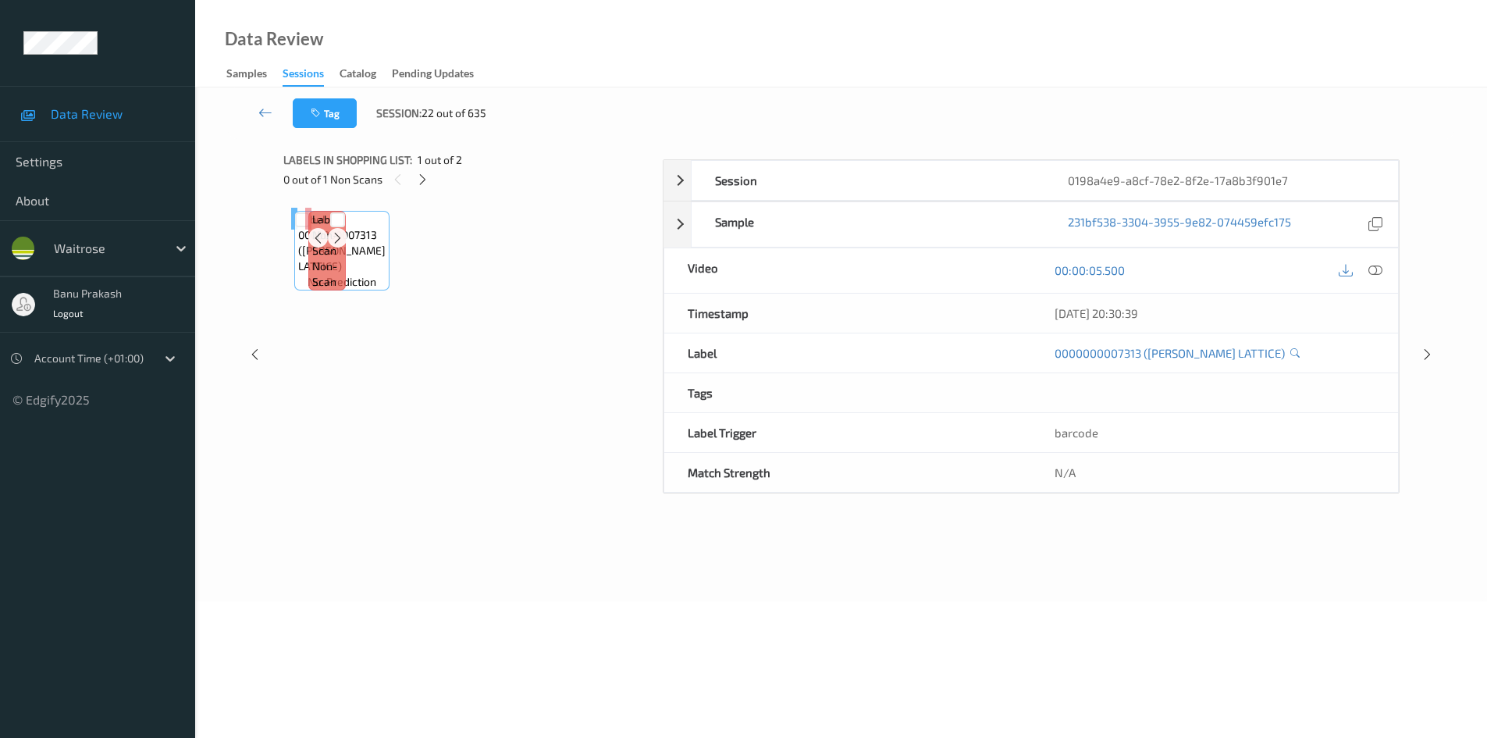
scroll to position [67, 0]
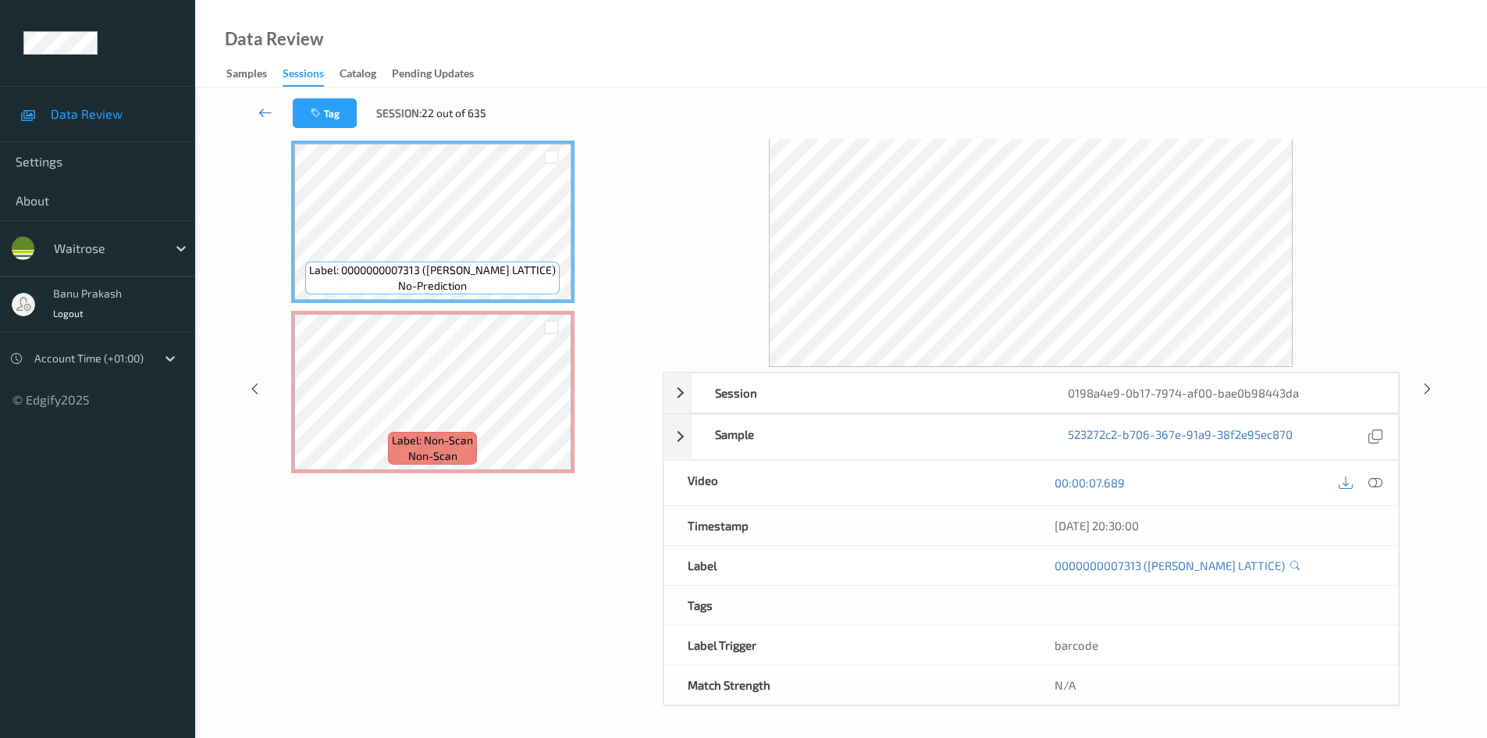
click at [269, 113] on icon at bounding box center [265, 113] width 14 height 16
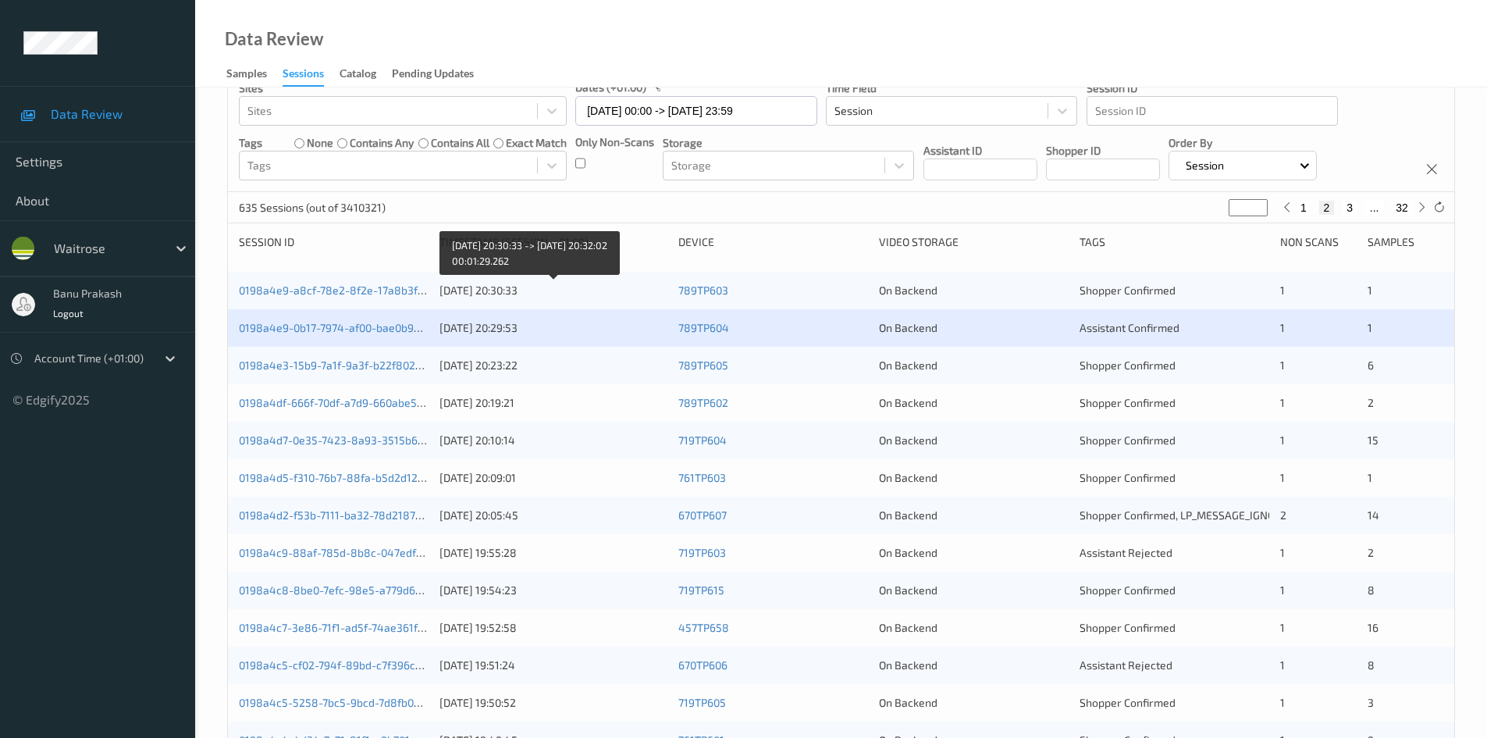
scroll to position [234, 0]
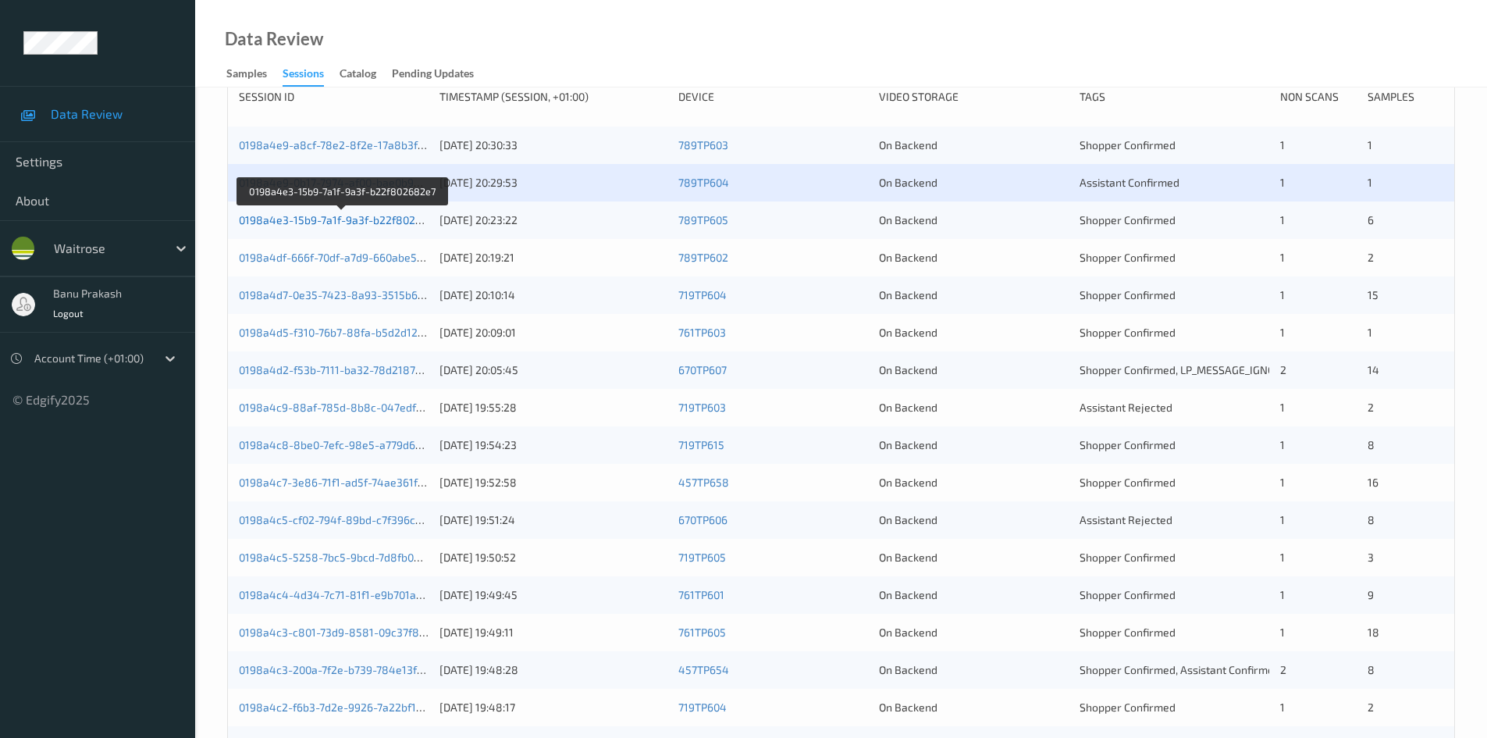
click at [394, 216] on link "0198a4e3-15b9-7a1f-9a3f-b22f802682e7" at bounding box center [343, 219] width 208 height 13
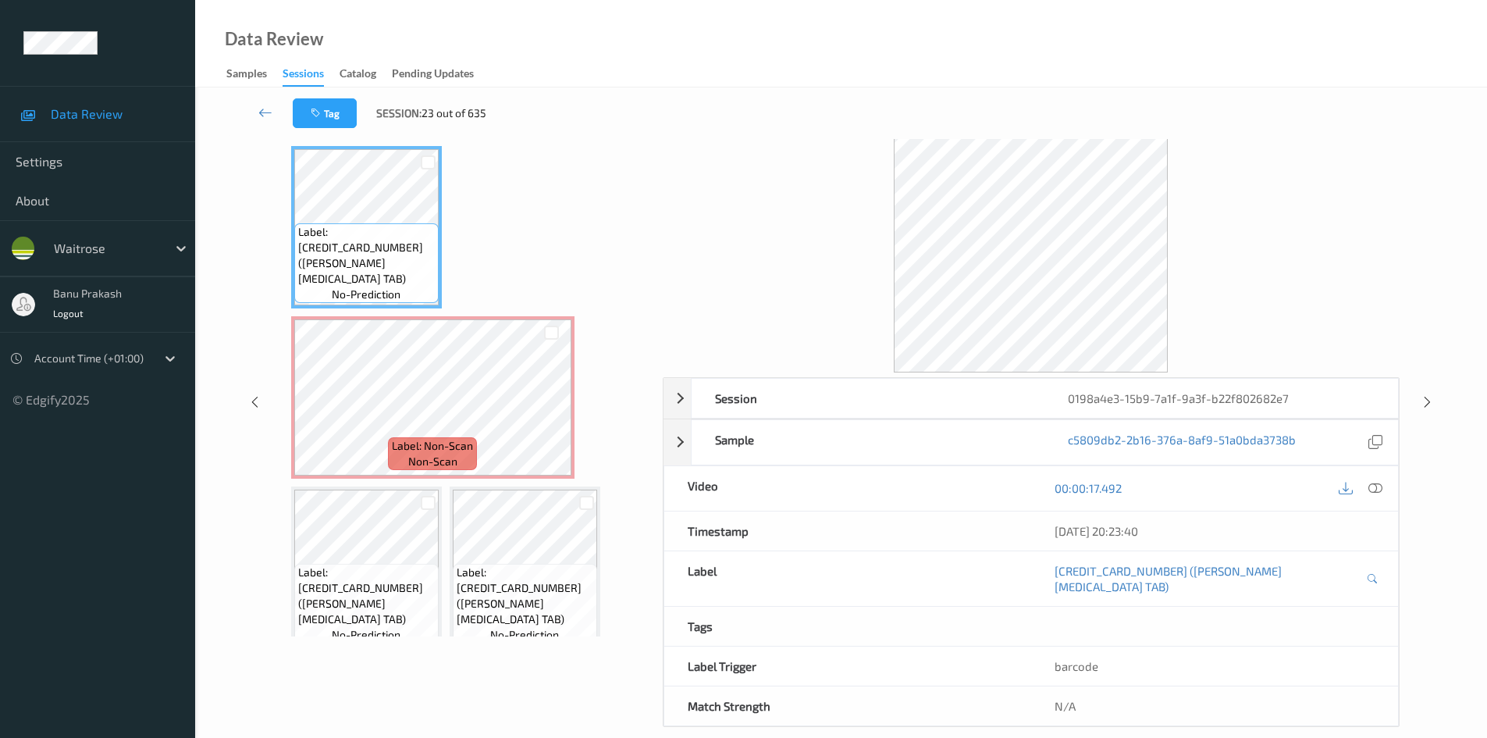
scroll to position [67, 0]
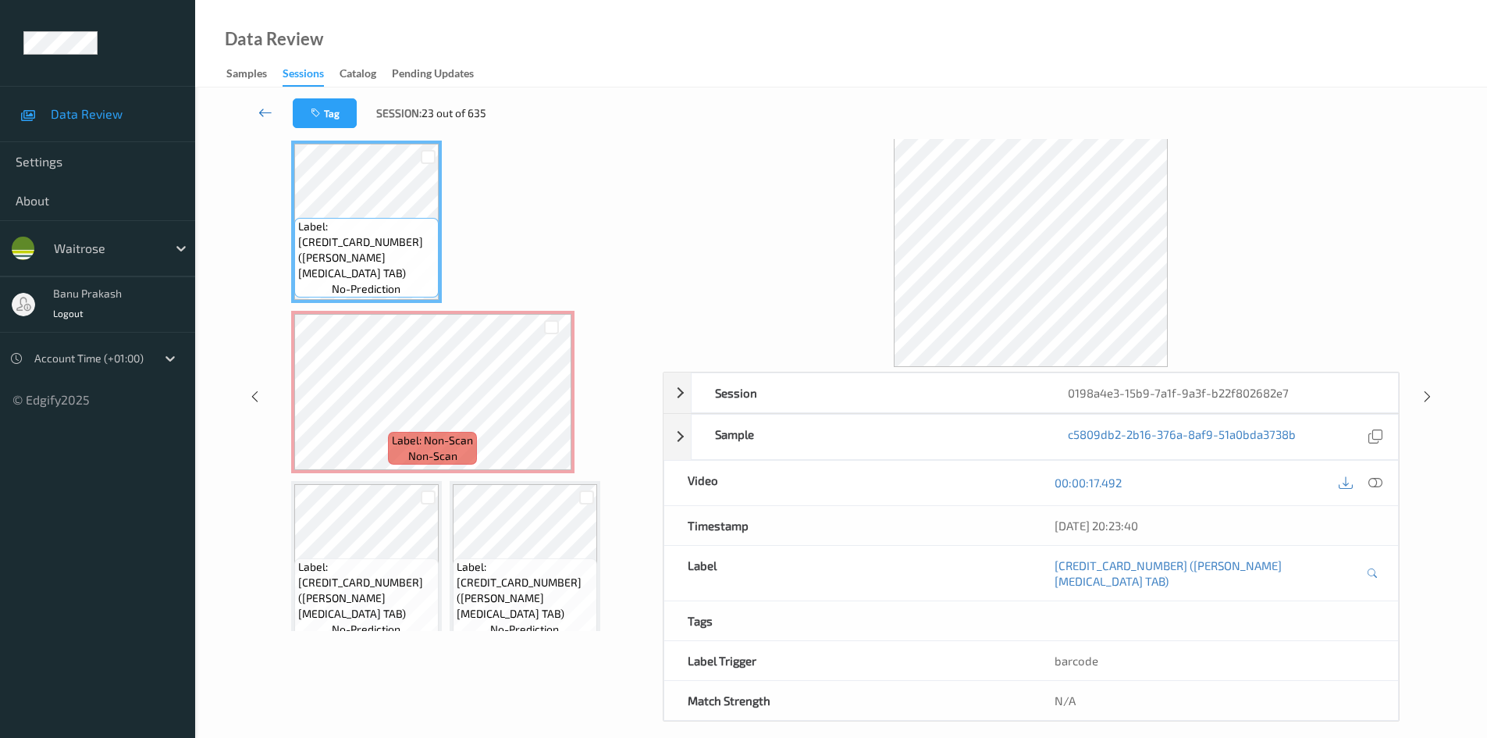
click at [266, 108] on icon at bounding box center [265, 113] width 14 height 16
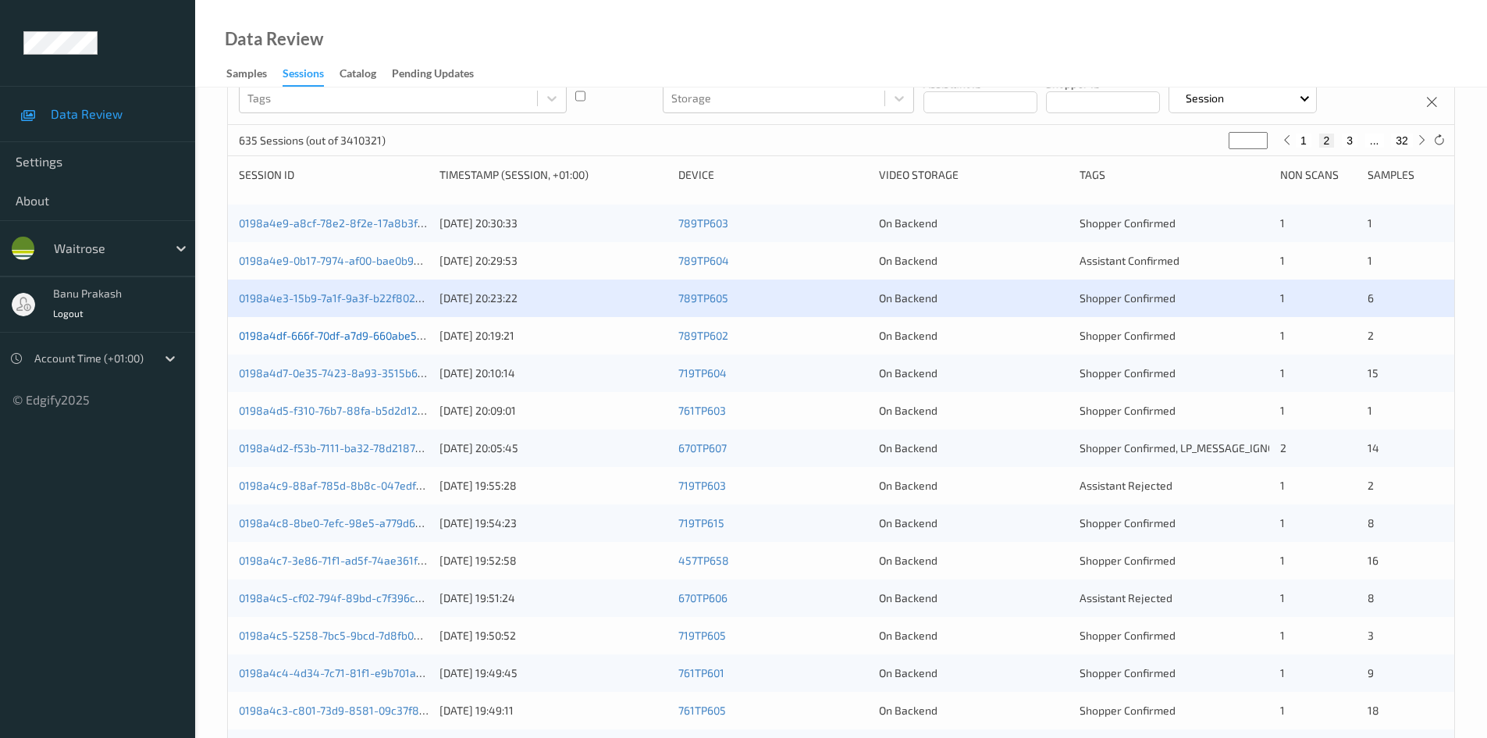
click at [369, 340] on link "0198a4df-666f-70df-a7d9-660abe52dfa3" at bounding box center [342, 335] width 207 height 13
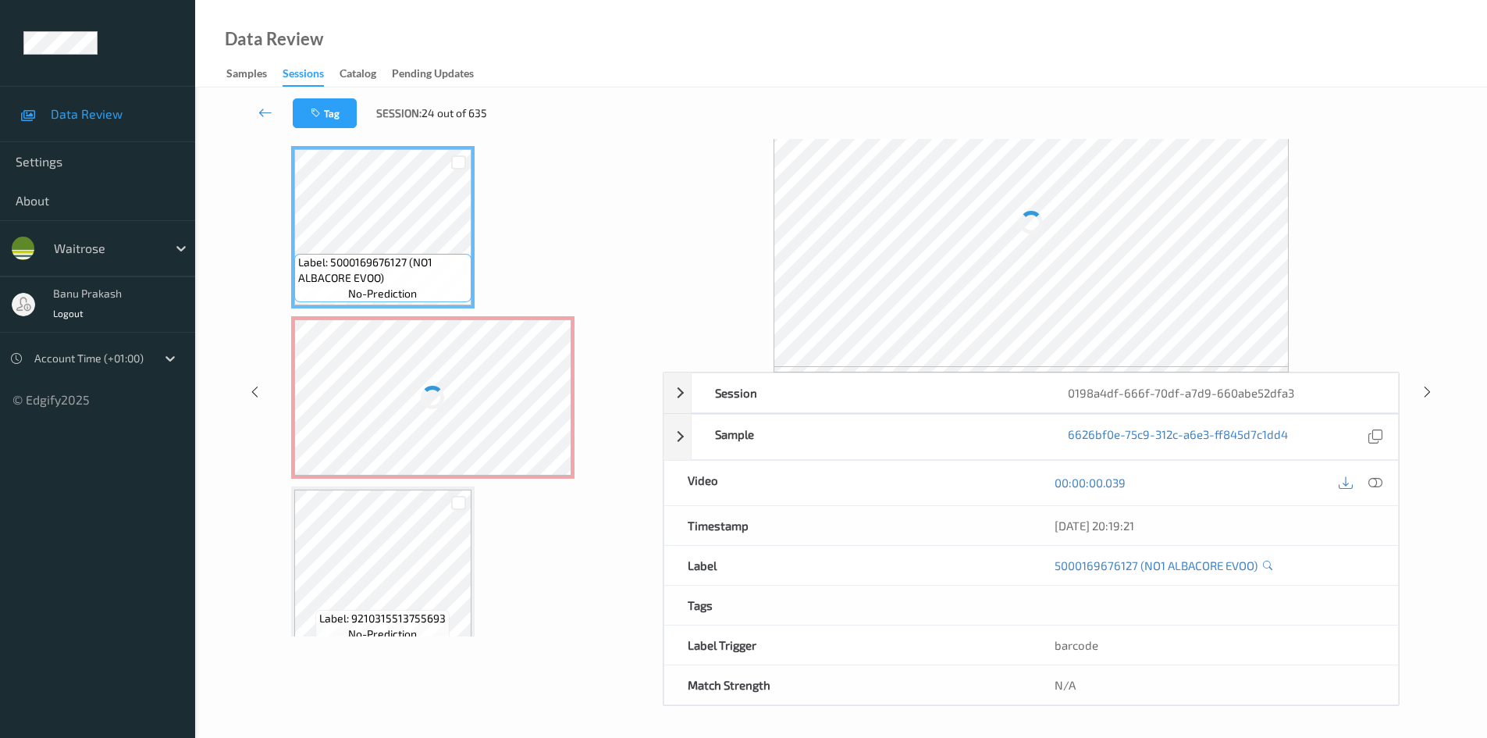
scroll to position [67, 0]
click at [269, 106] on icon at bounding box center [265, 113] width 14 height 16
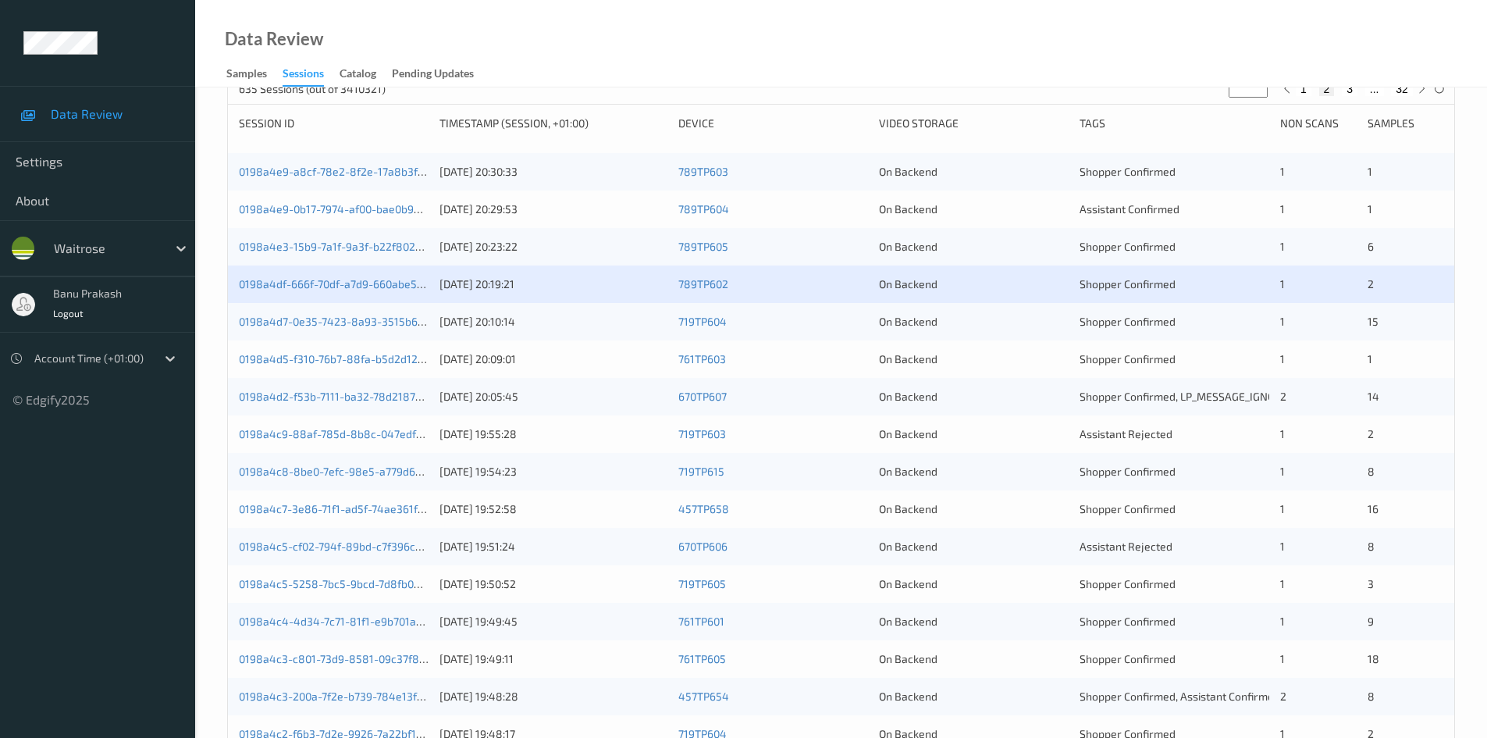
scroll to position [234, 0]
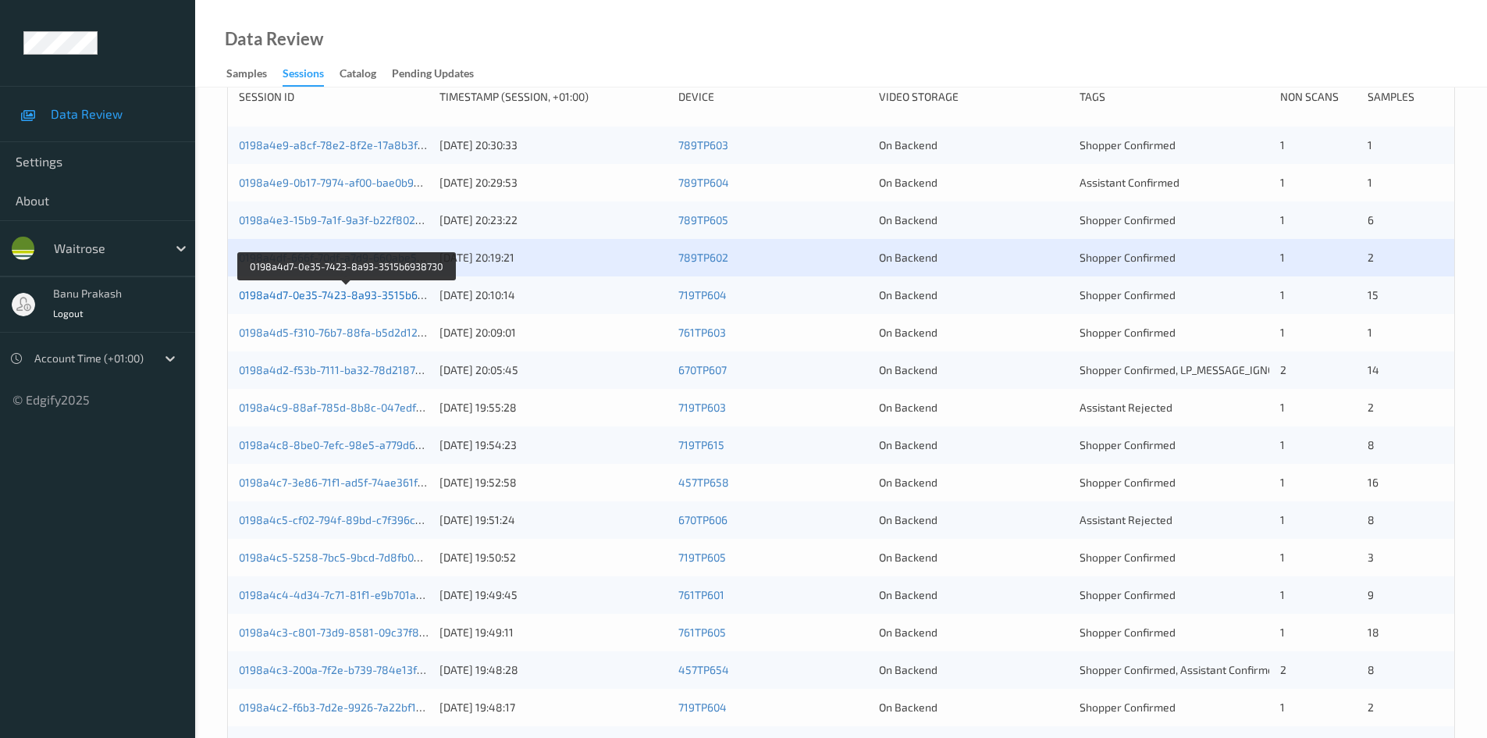
click at [386, 291] on link "0198a4d7-0e35-7423-8a93-3515b6938730" at bounding box center [347, 294] width 216 height 13
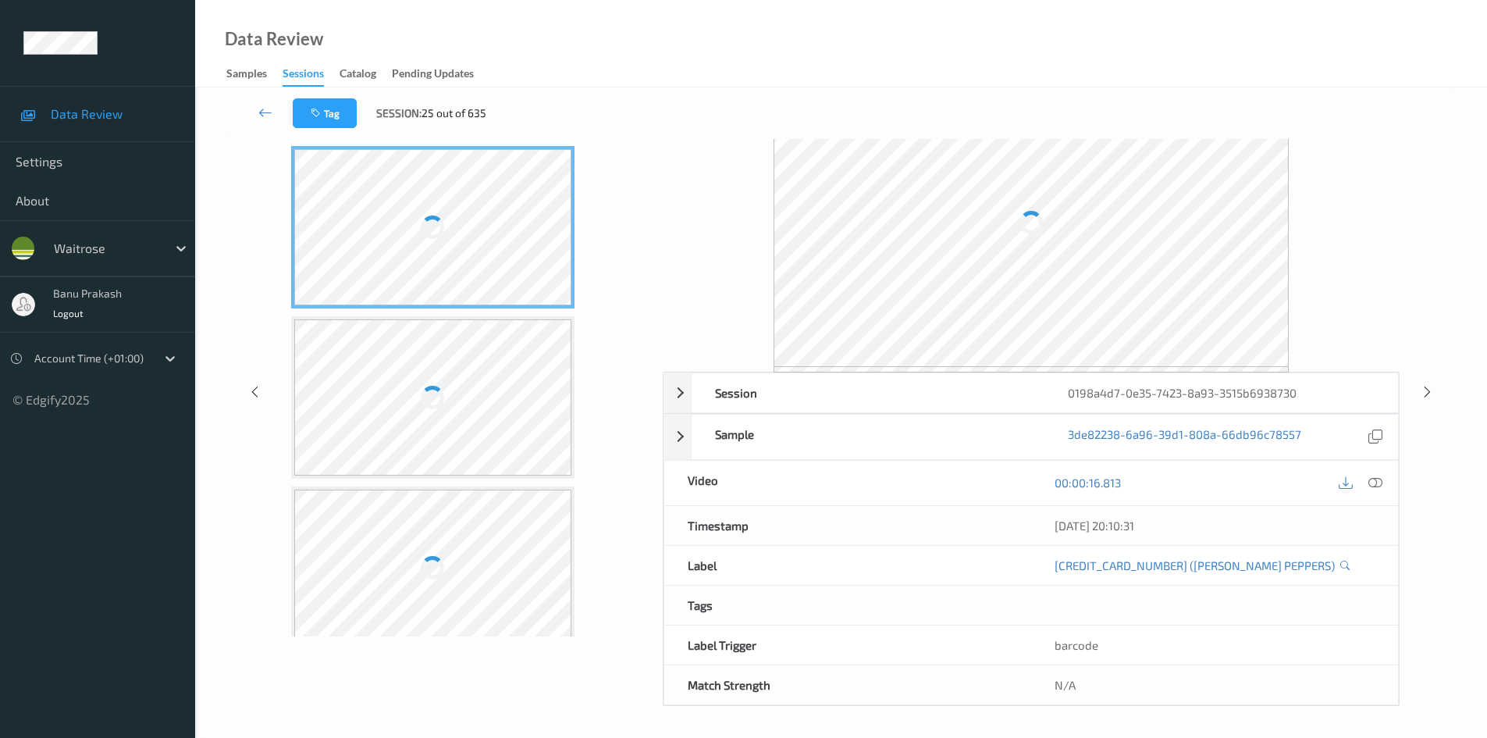
scroll to position [62, 0]
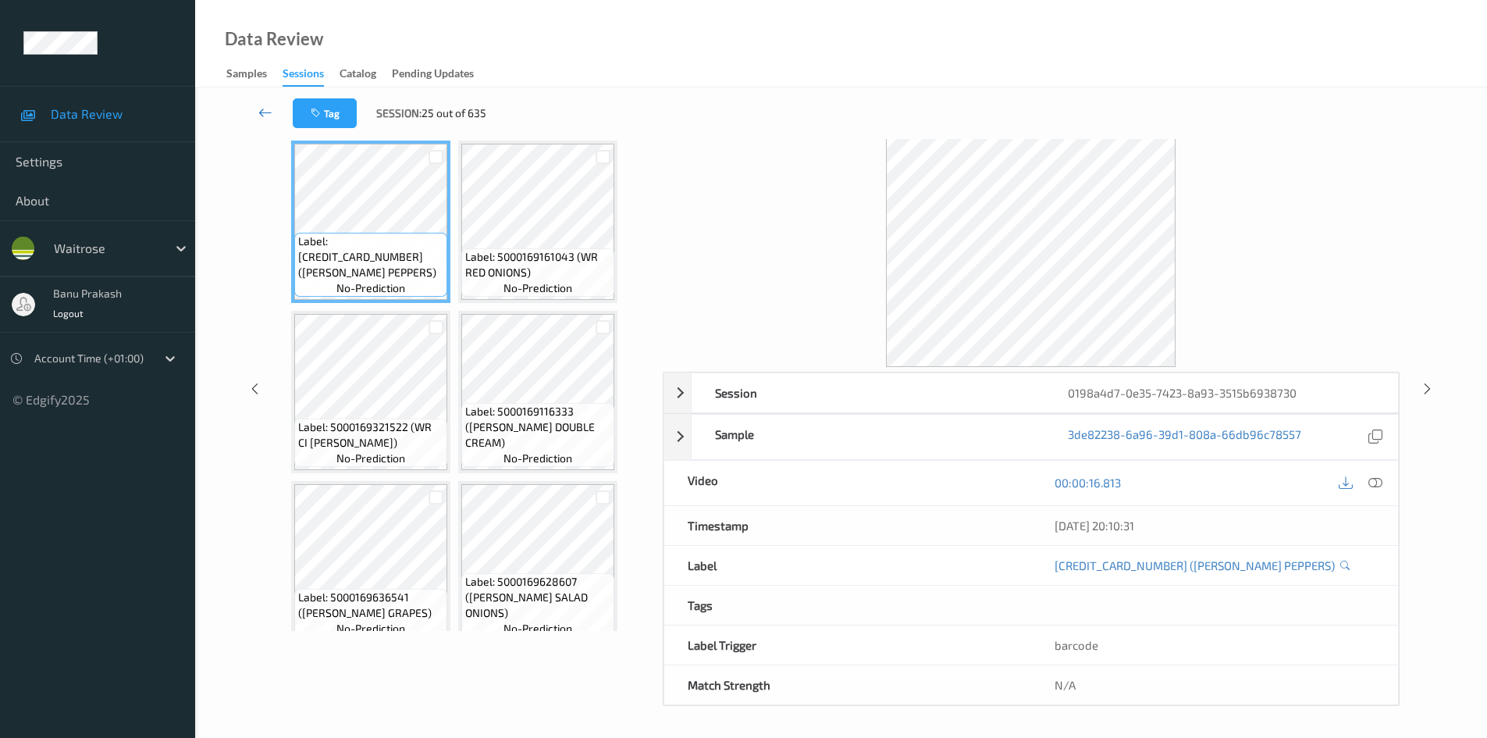
click at [261, 109] on icon at bounding box center [265, 113] width 14 height 16
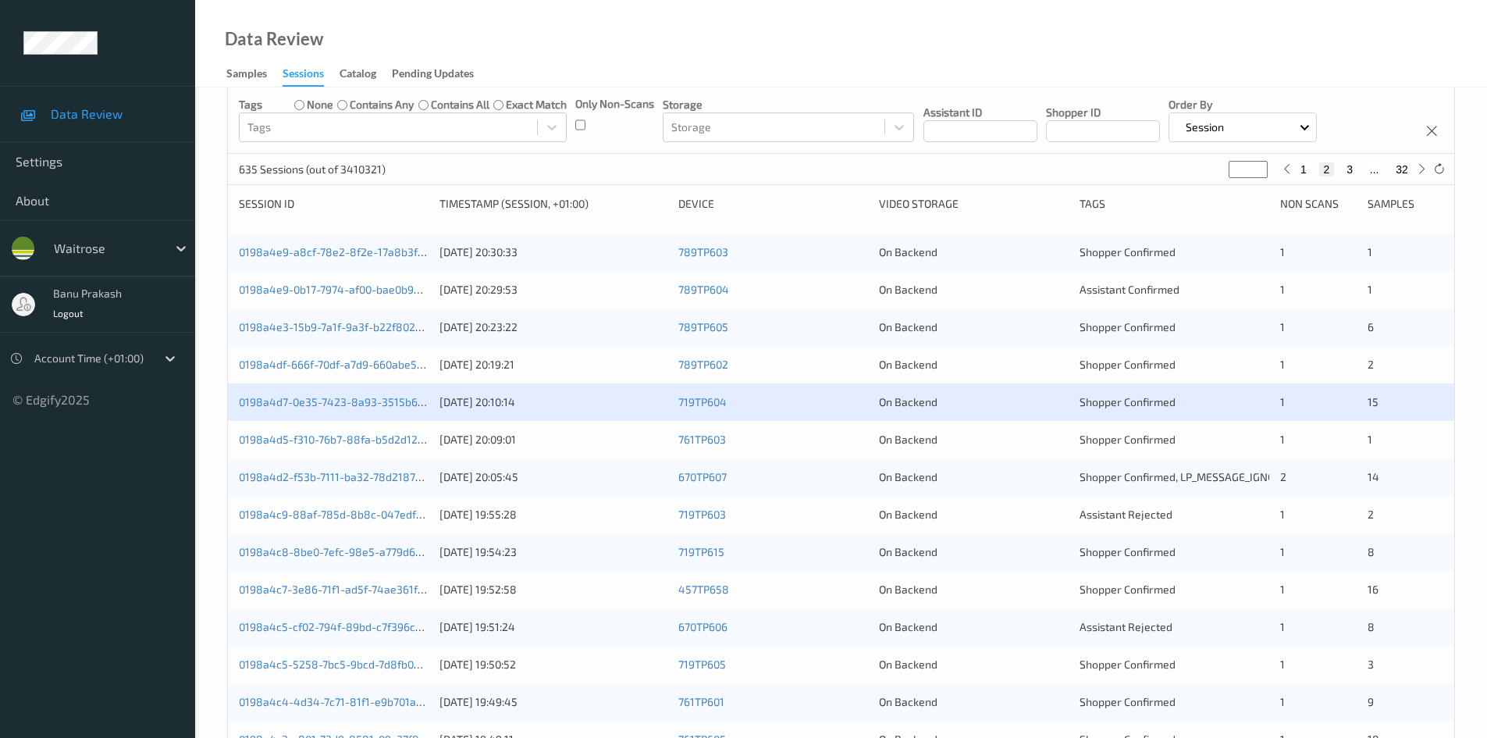
scroll to position [312, 0]
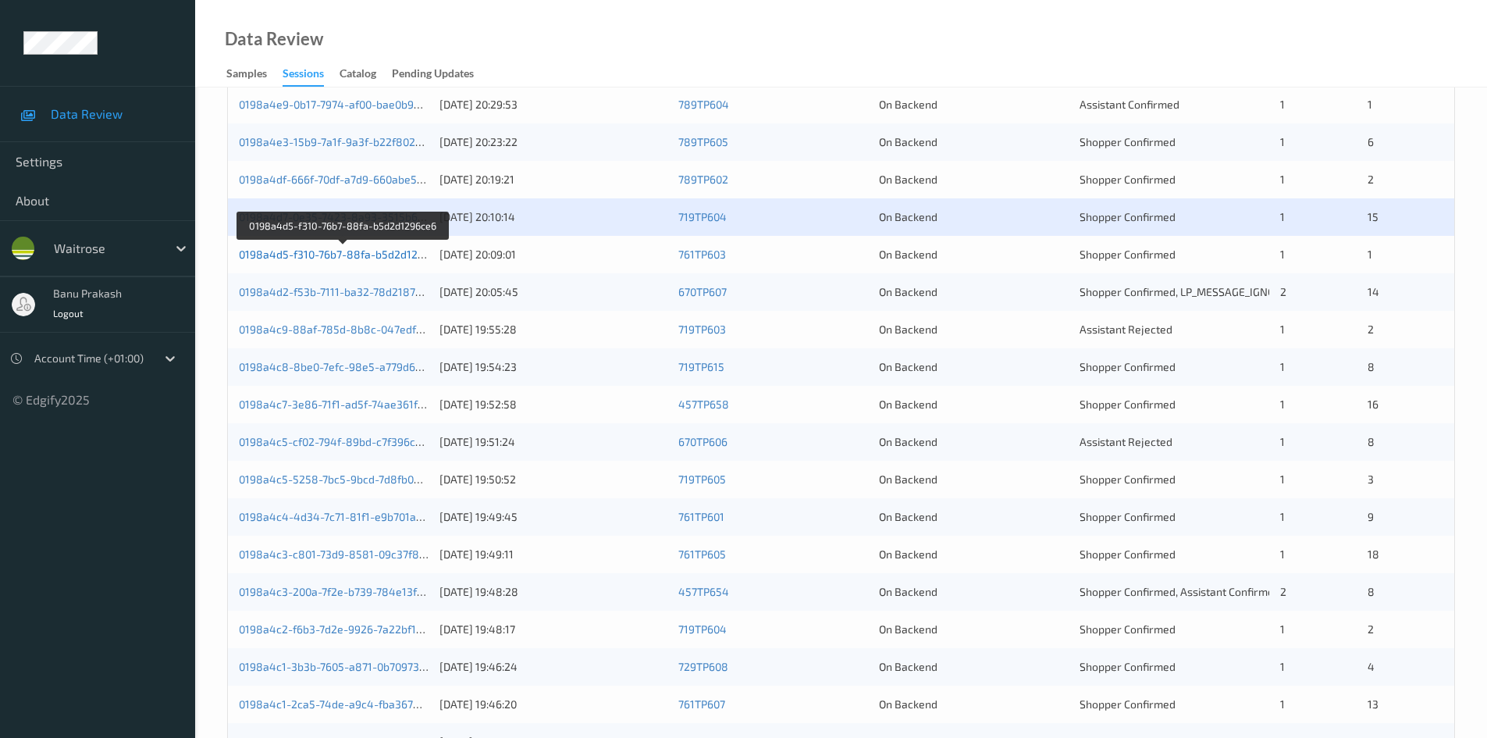
click at [368, 256] on link "0198a4d5-f310-76b7-88fa-b5d2d1296ce6" at bounding box center [343, 253] width 209 height 13
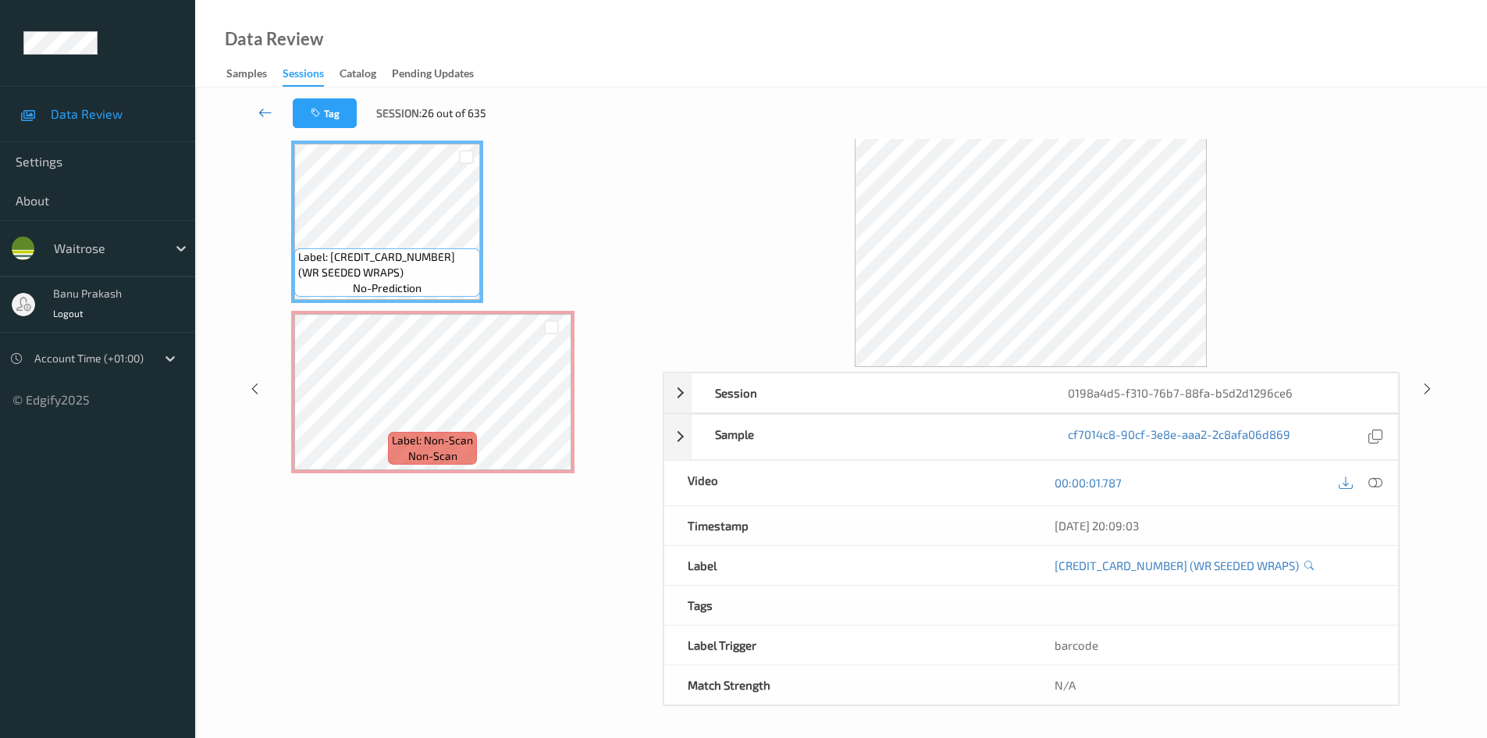
click at [260, 108] on icon at bounding box center [265, 113] width 14 height 16
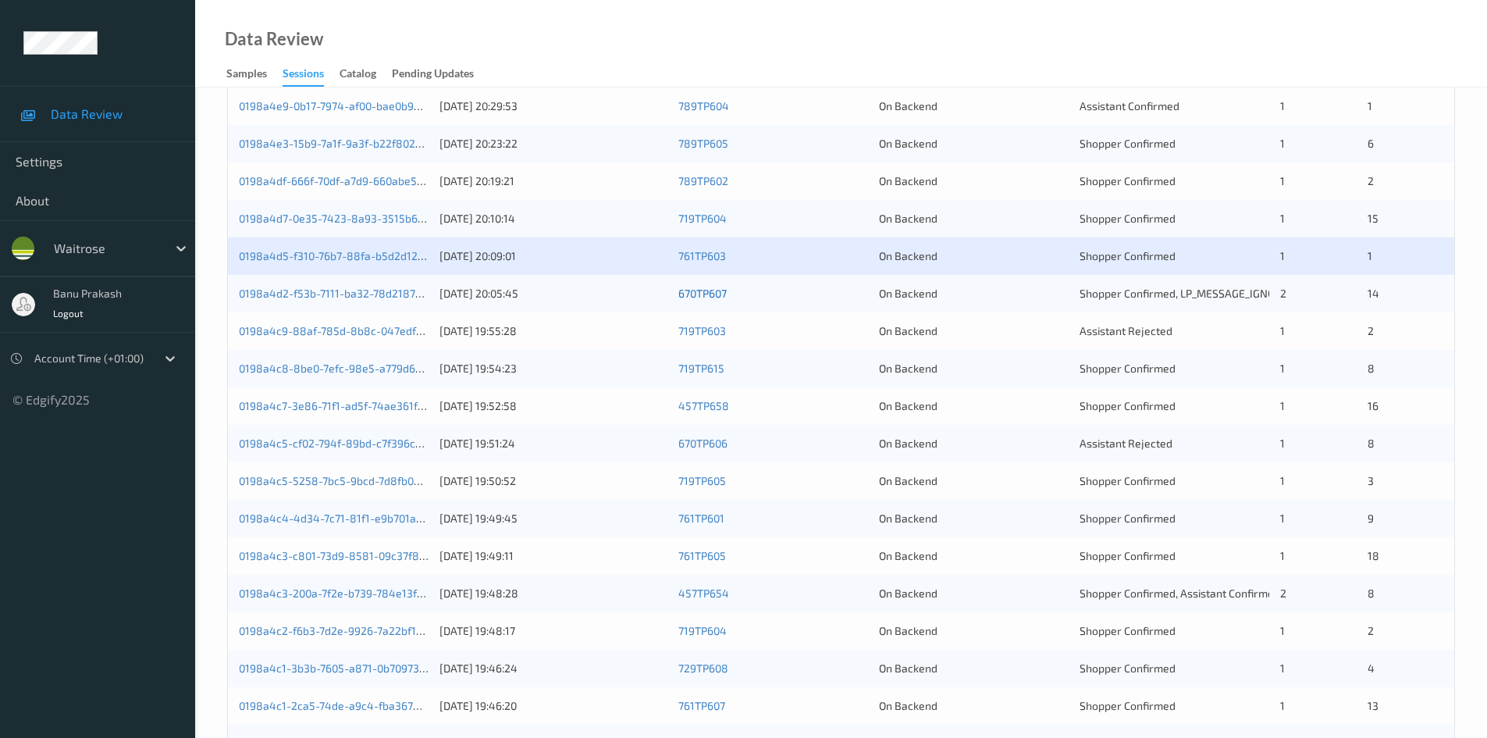
scroll to position [312, 0]
click at [404, 292] on link "0198a4d2-f53b-7111-ba32-78d2187b4ca0" at bounding box center [343, 291] width 208 height 13
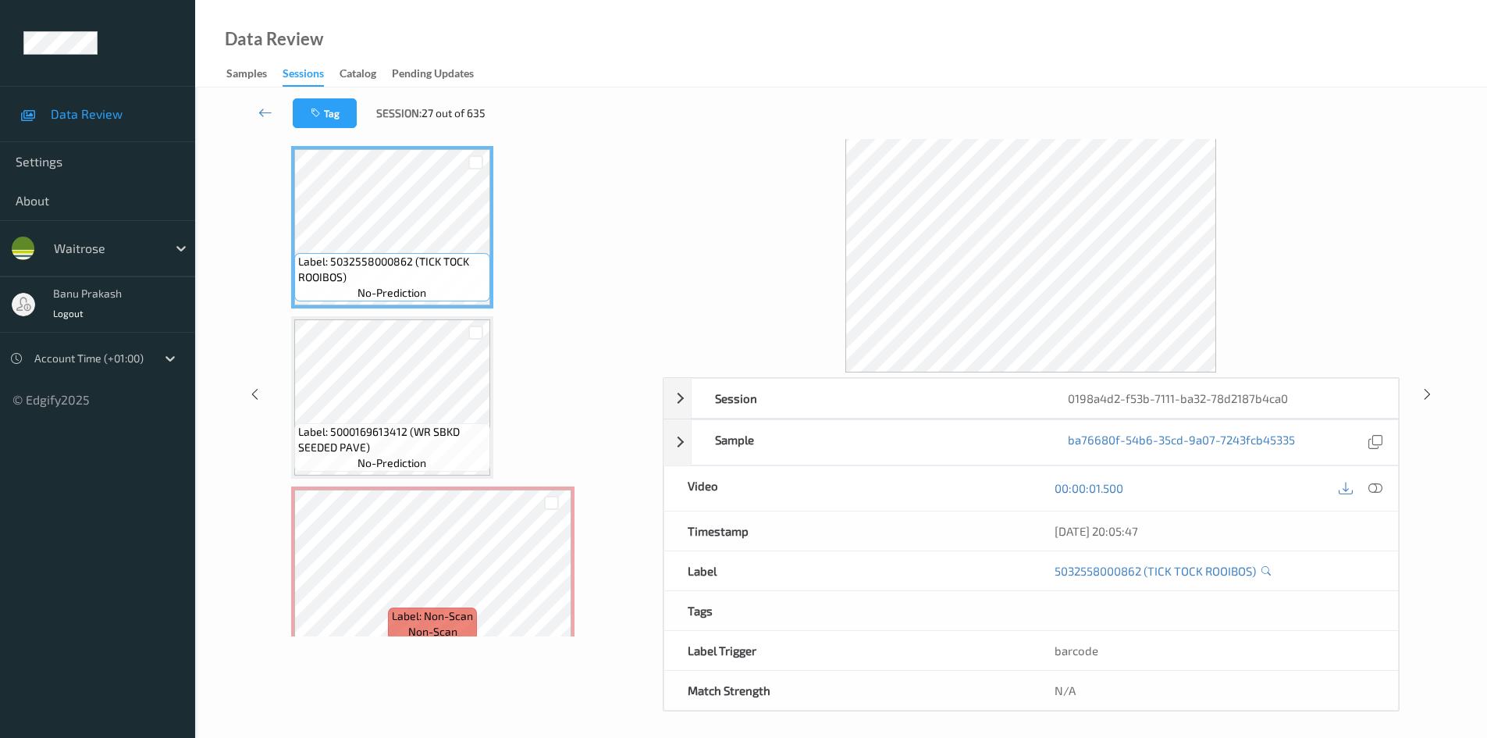
scroll to position [67, 0]
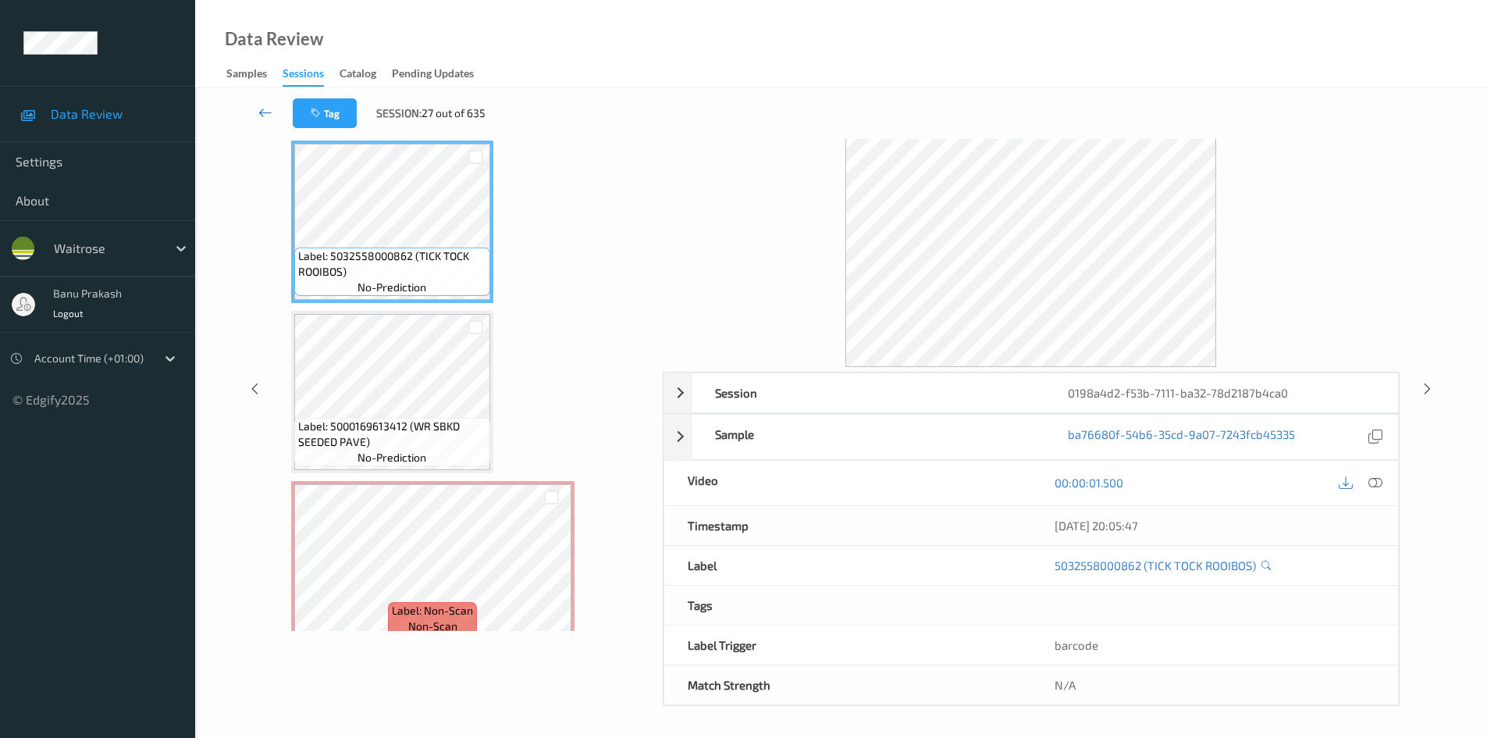
click at [268, 114] on icon at bounding box center [265, 113] width 14 height 16
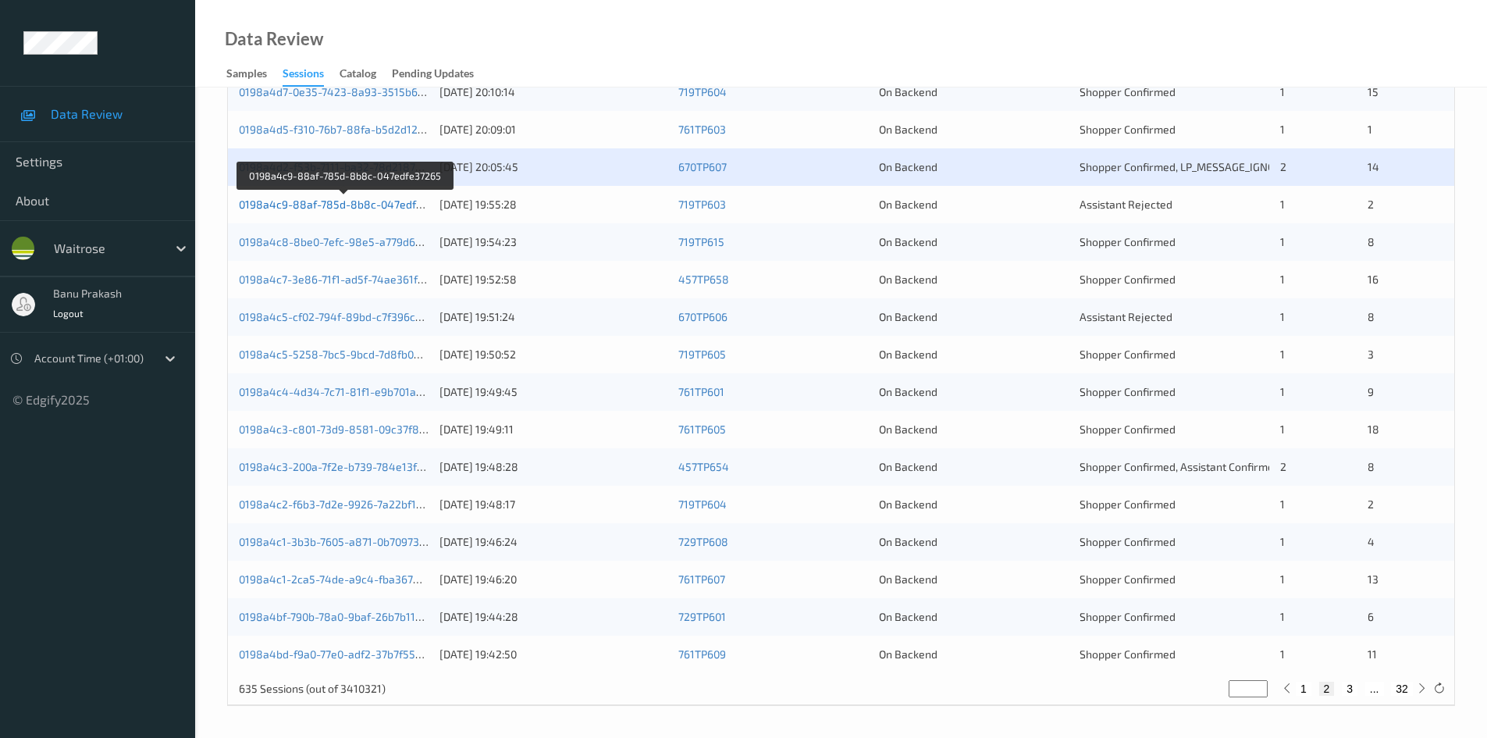
click at [413, 208] on link "0198a4c9-88af-785d-8b8c-047edfe37265" at bounding box center [346, 203] width 214 height 13
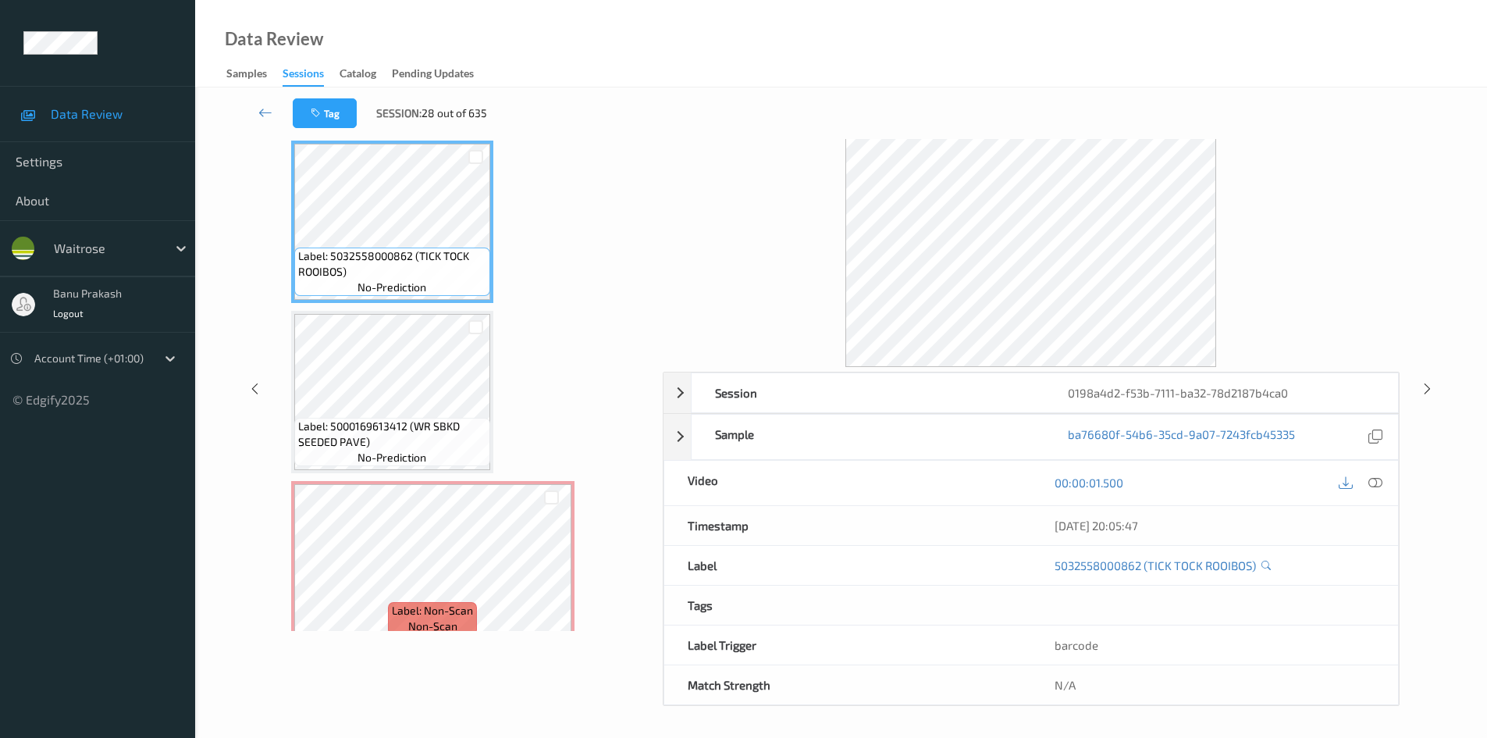
scroll to position [67, 0]
click at [267, 111] on icon at bounding box center [265, 113] width 14 height 16
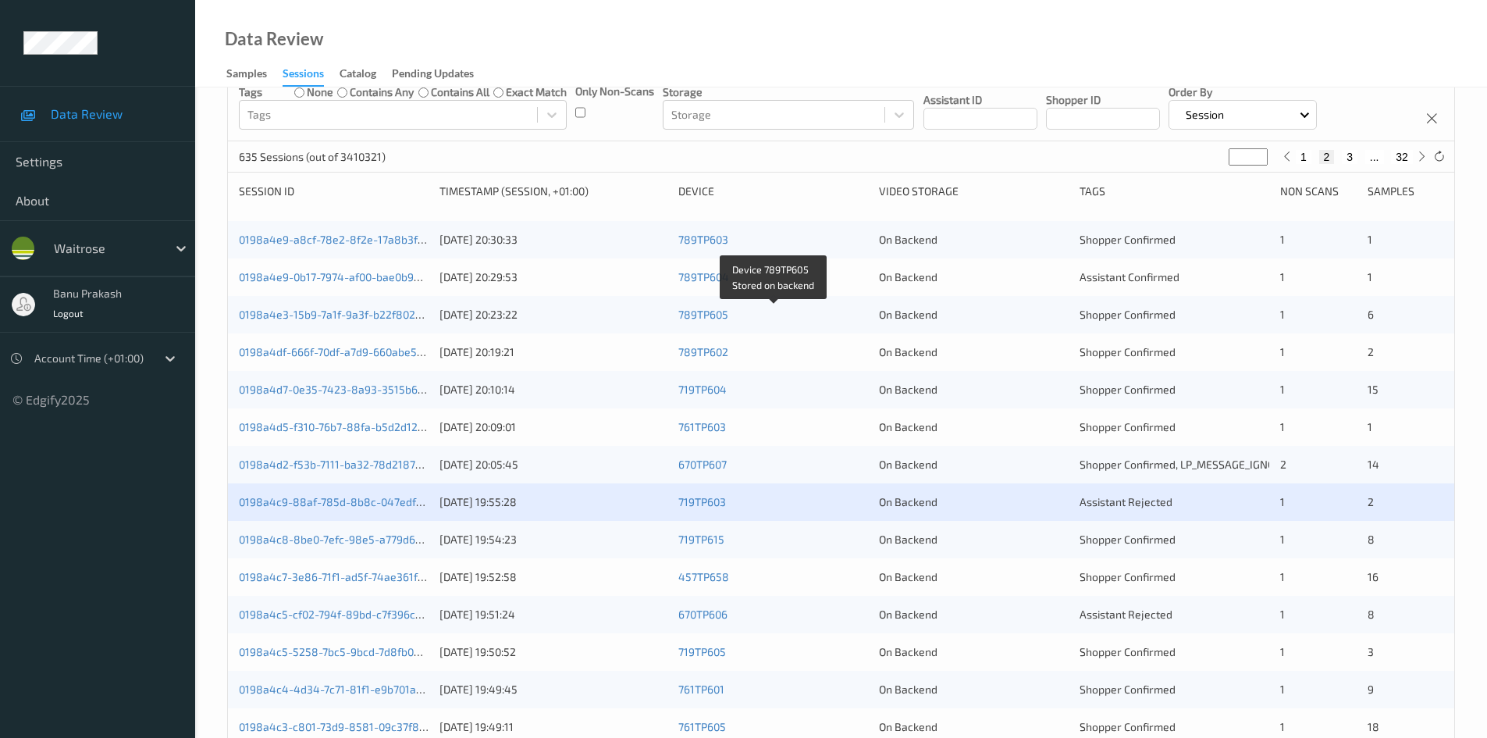
scroll to position [312, 0]
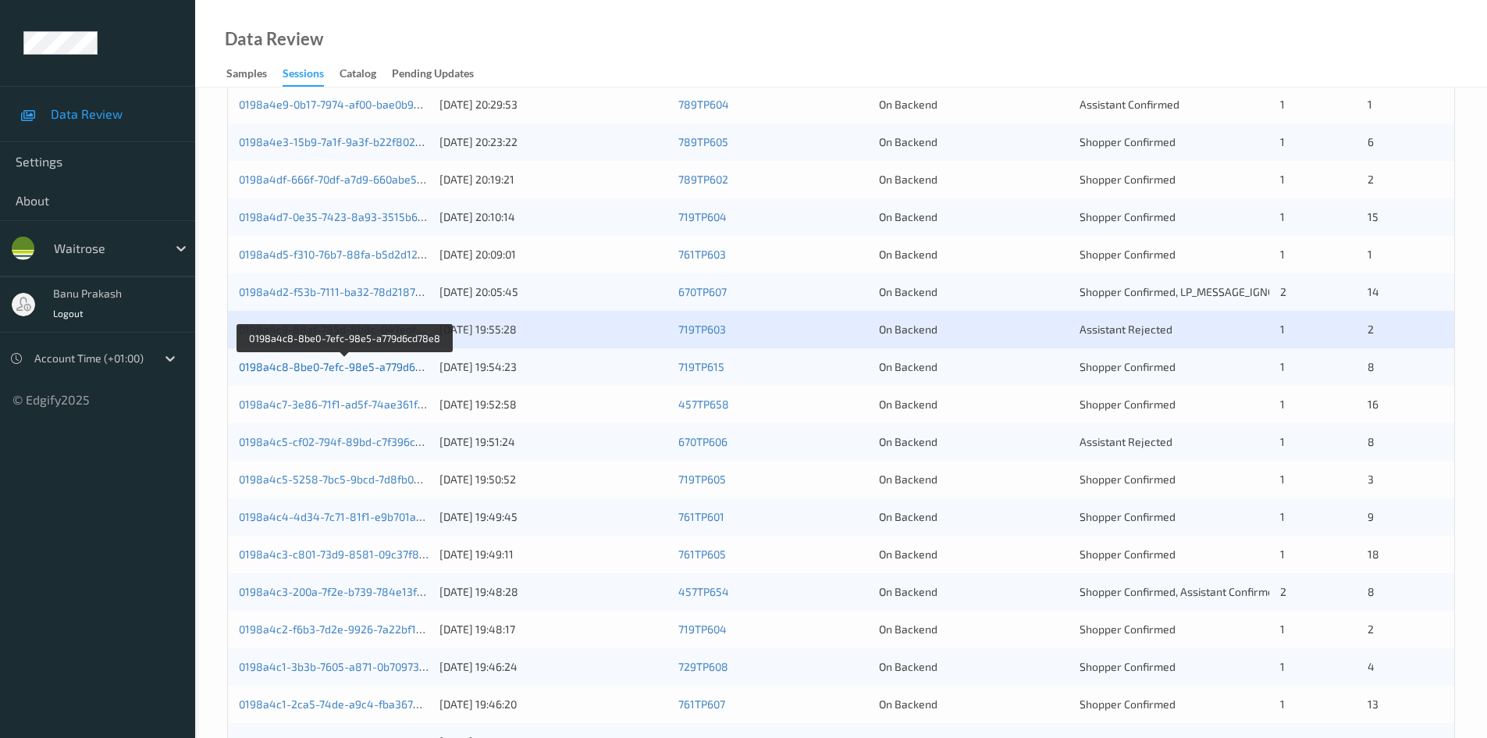
click at [356, 362] on link "0198a4c8-8be0-7efc-98e5-a779d6cd78e8" at bounding box center [346, 366] width 214 height 13
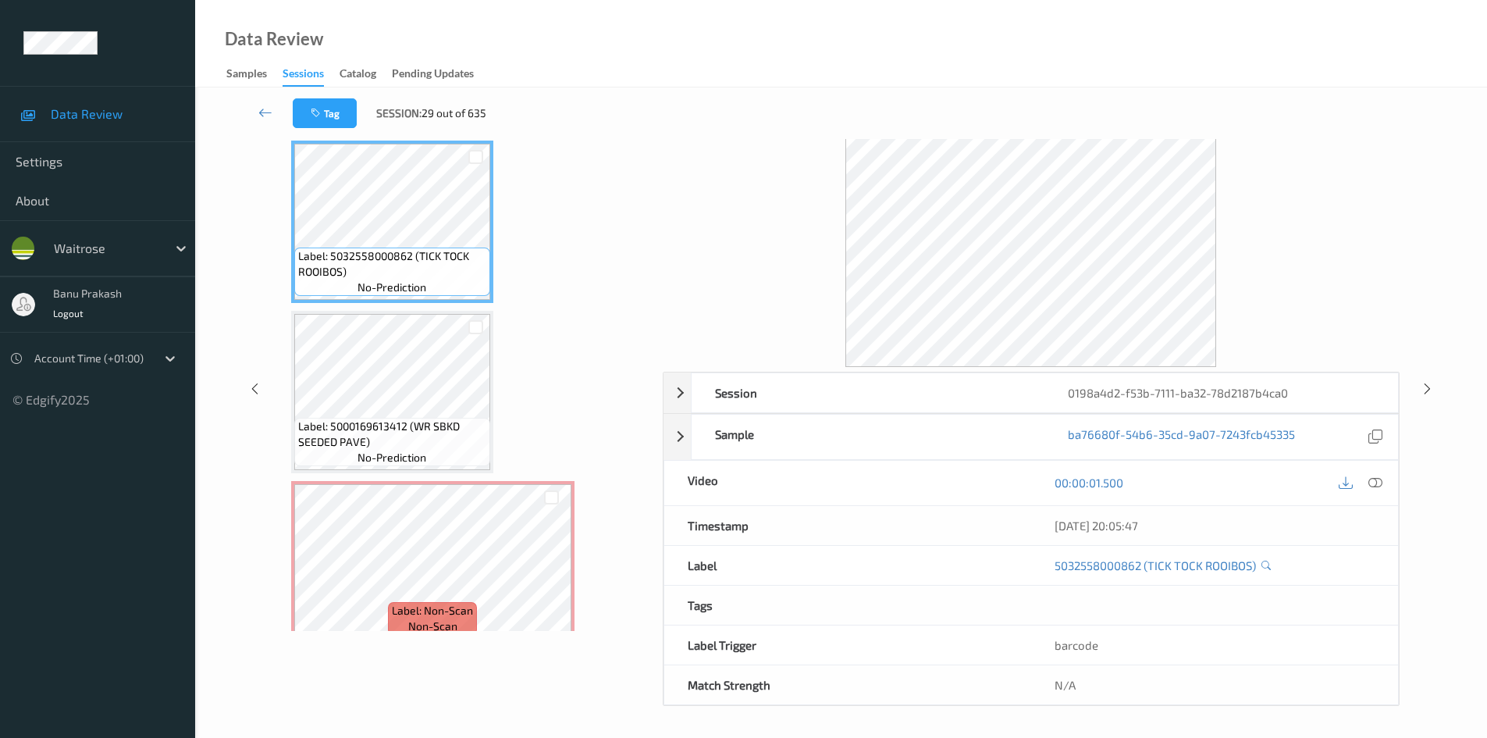
scroll to position [67, 0]
click at [261, 112] on icon at bounding box center [265, 113] width 14 height 16
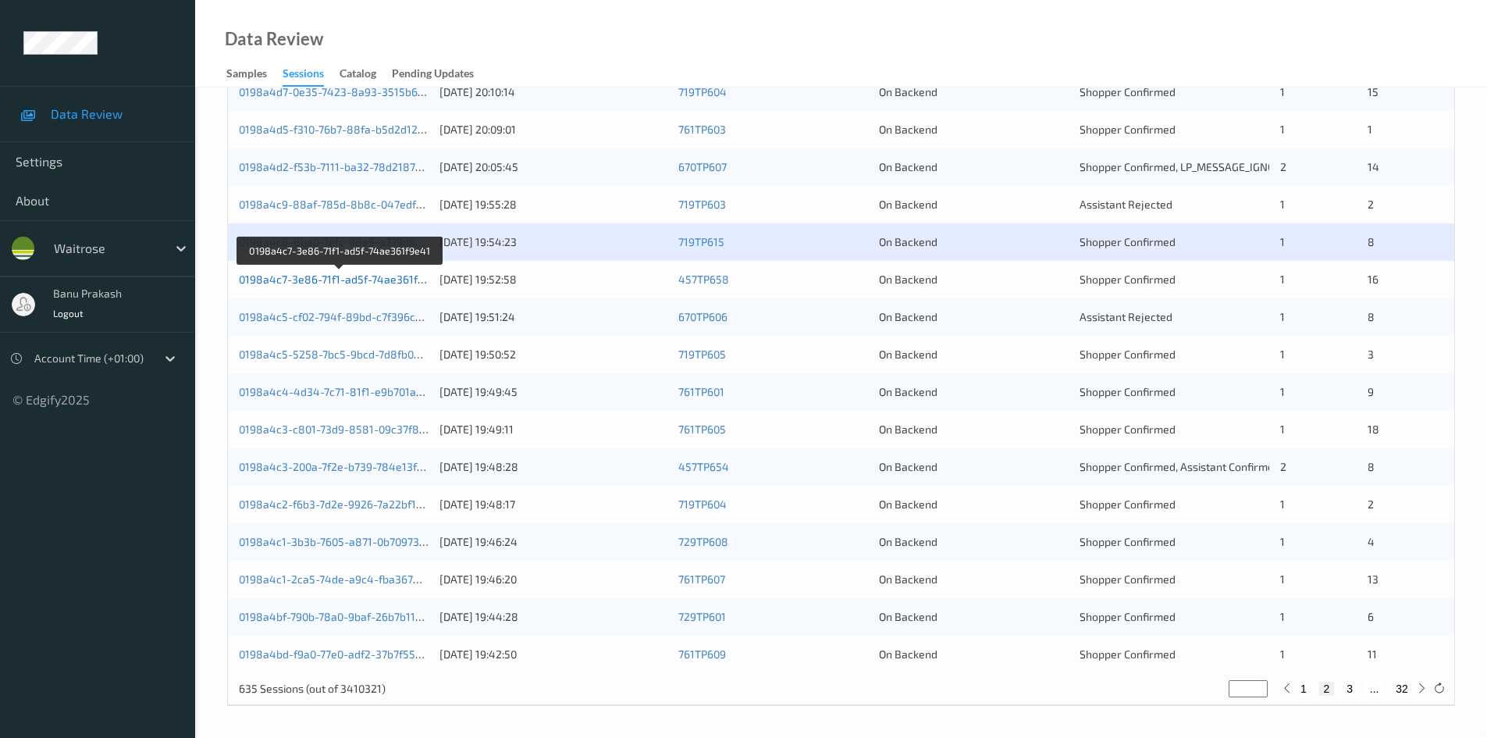
click at [385, 284] on link "0198a4c7-3e86-71f1-ad5f-74ae361f9e41" at bounding box center [340, 278] width 203 height 13
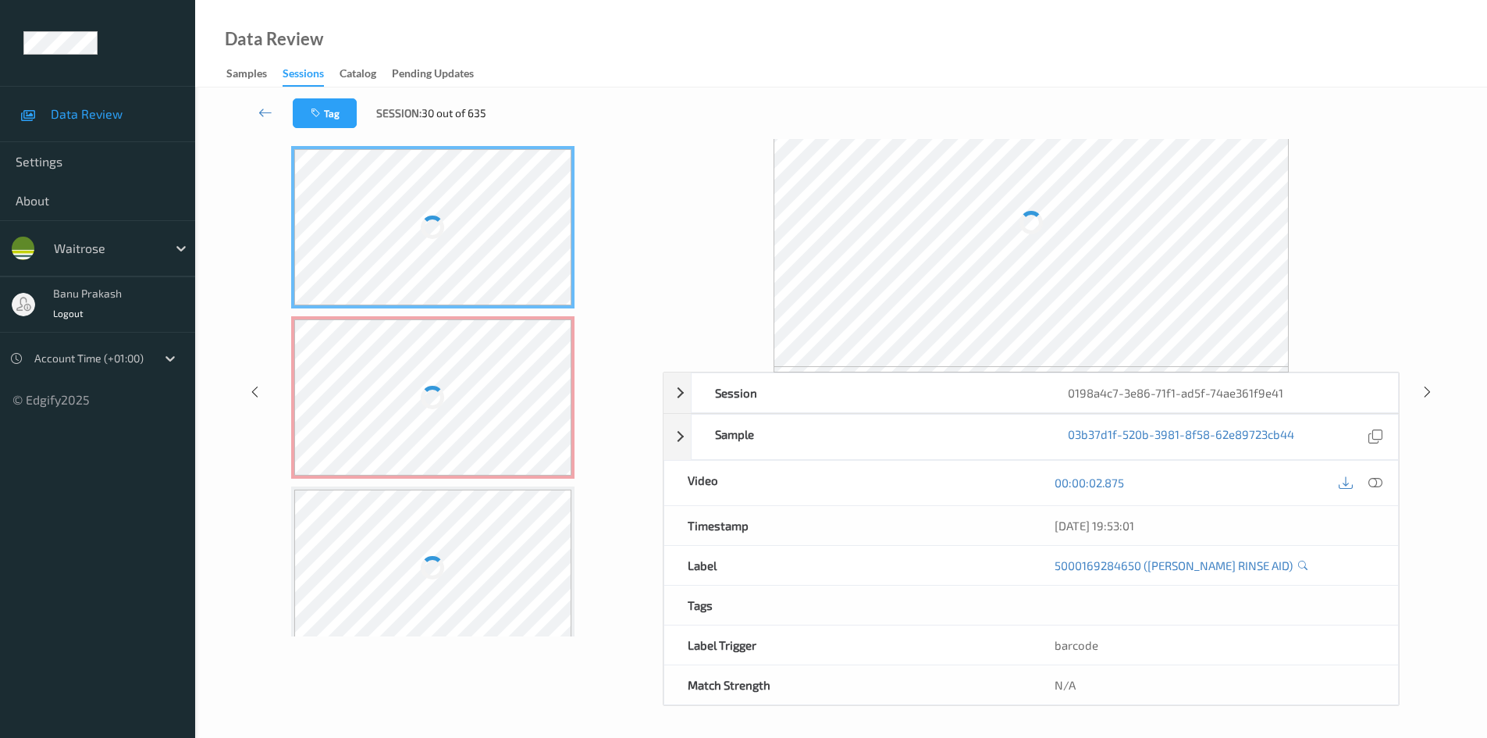
scroll to position [62, 0]
click at [264, 112] on icon at bounding box center [265, 113] width 14 height 16
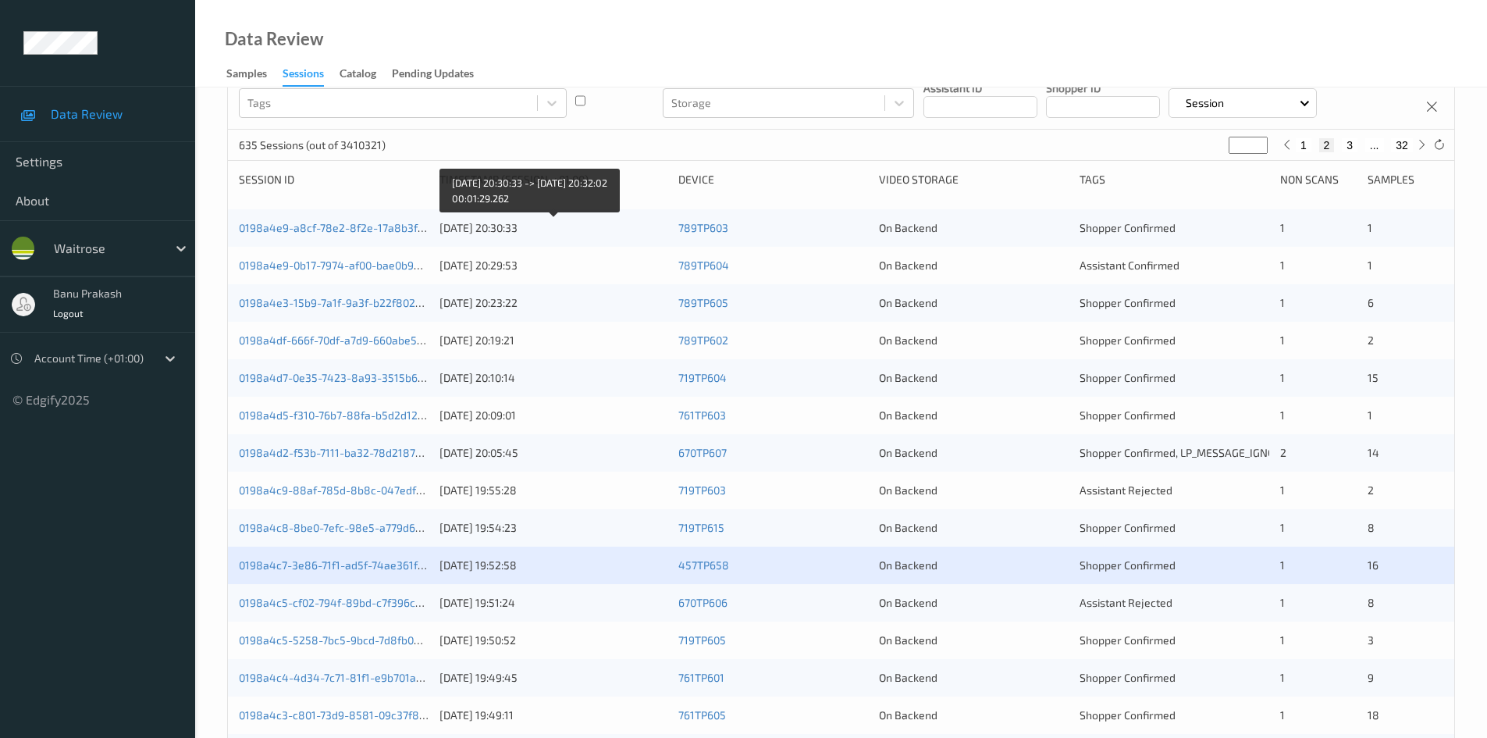
scroll to position [390, 0]
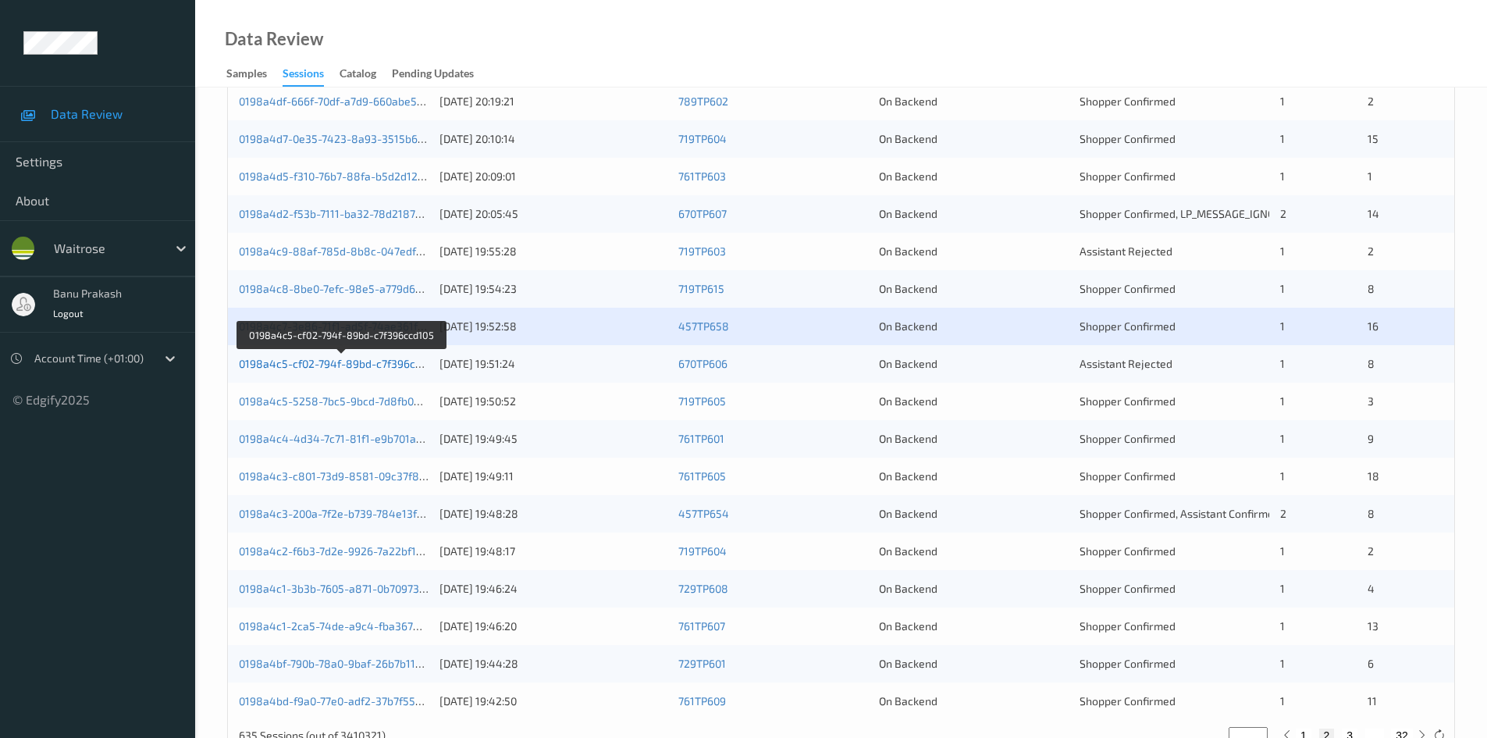
click at [418, 364] on link "0198a4c5-cf02-794f-89bd-c7f396ccd105" at bounding box center [341, 363] width 205 height 13
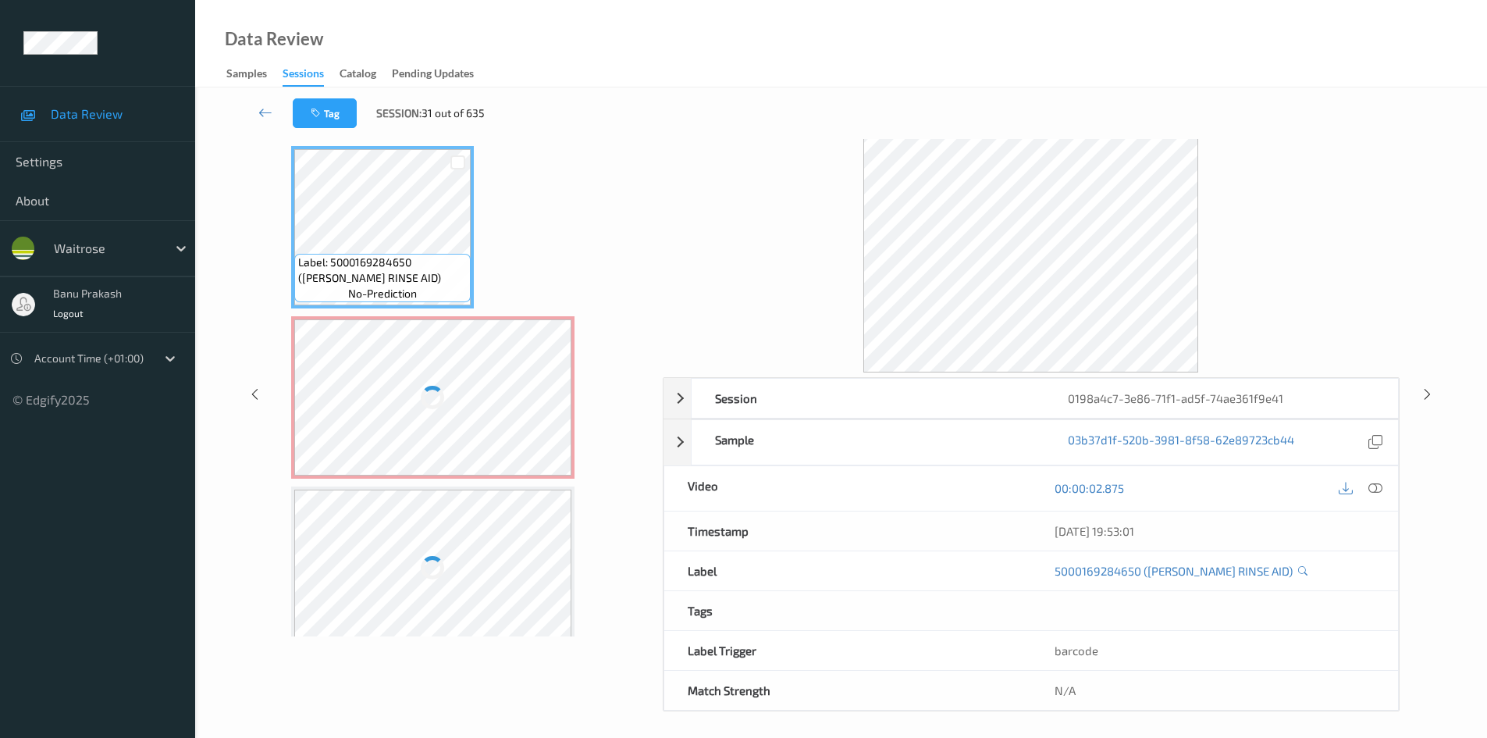
scroll to position [67, 0]
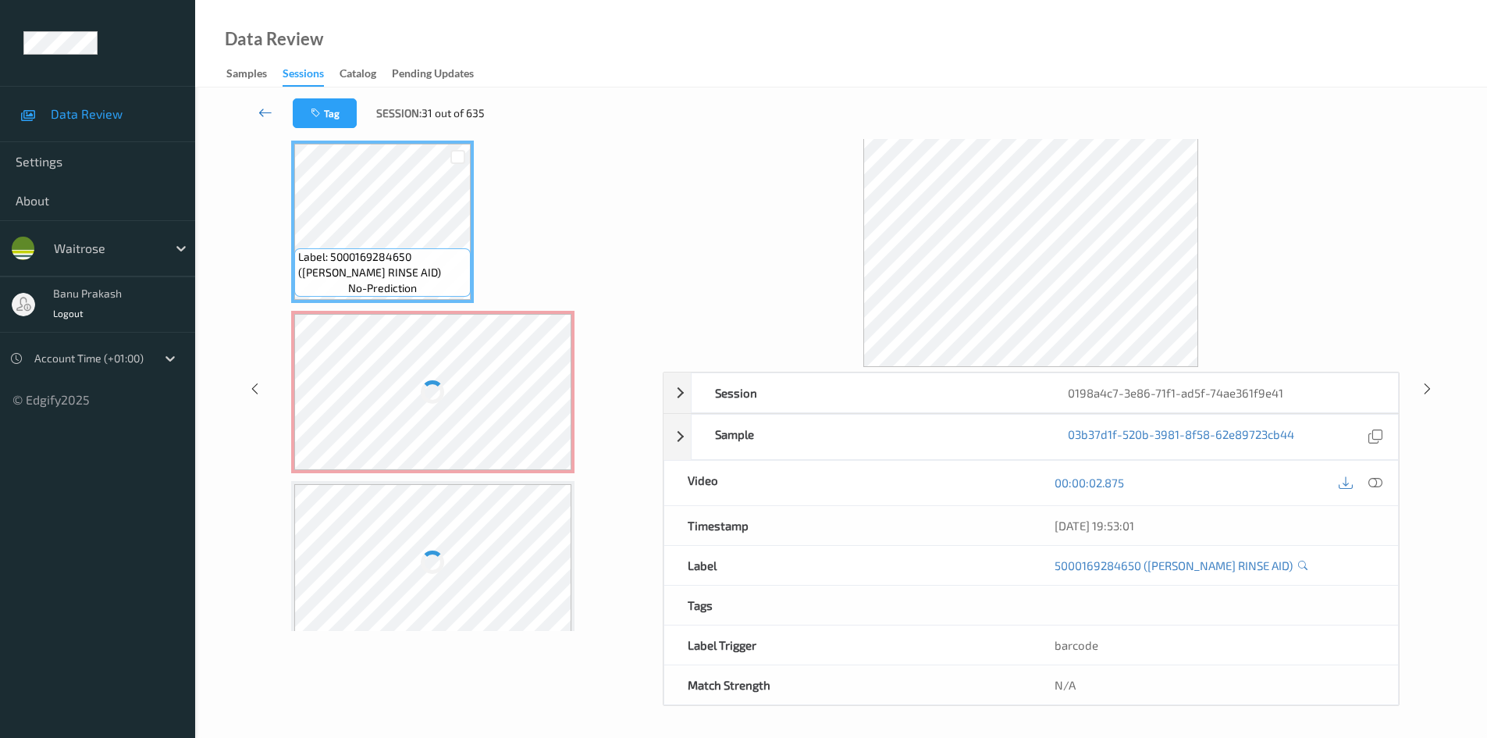
click at [267, 110] on icon at bounding box center [265, 113] width 14 height 16
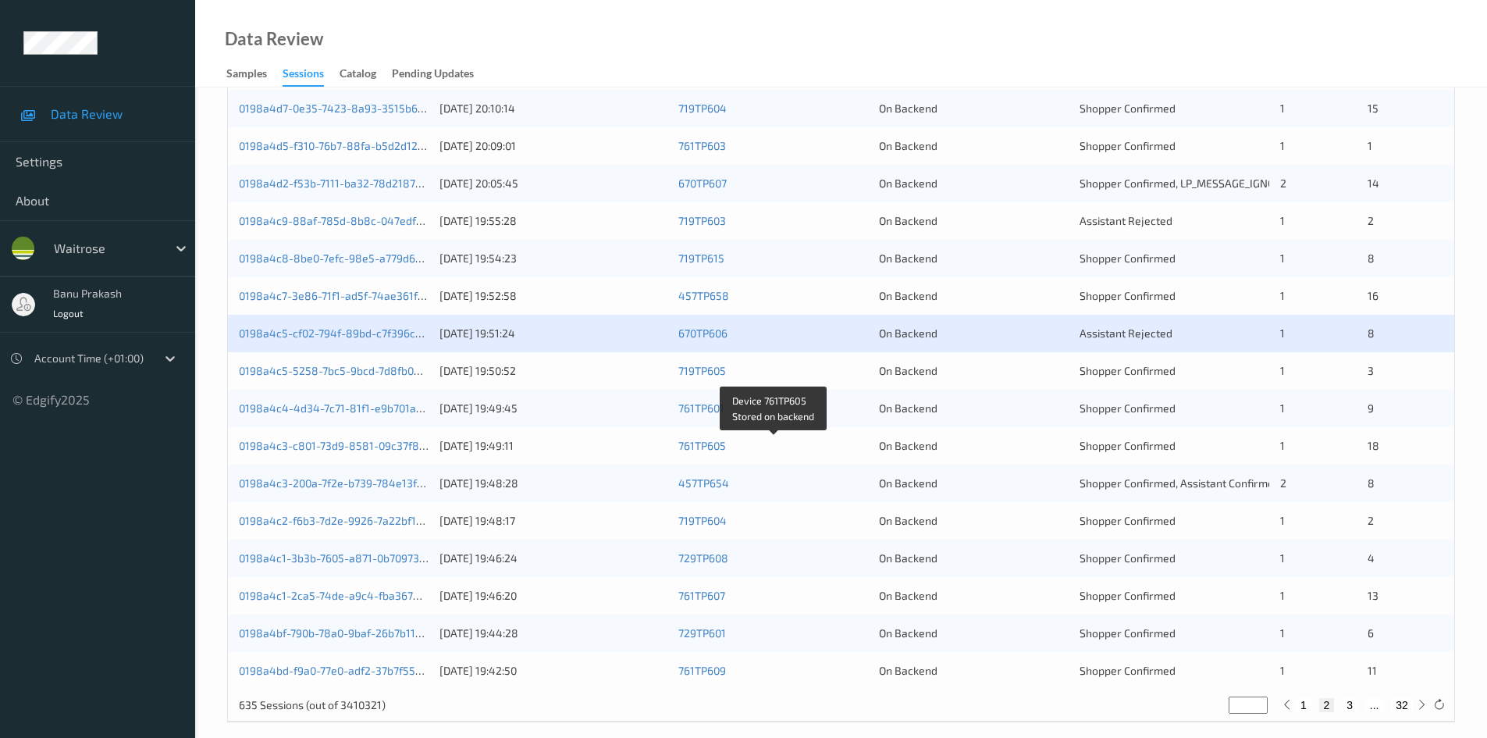
scroll to position [437, 0]
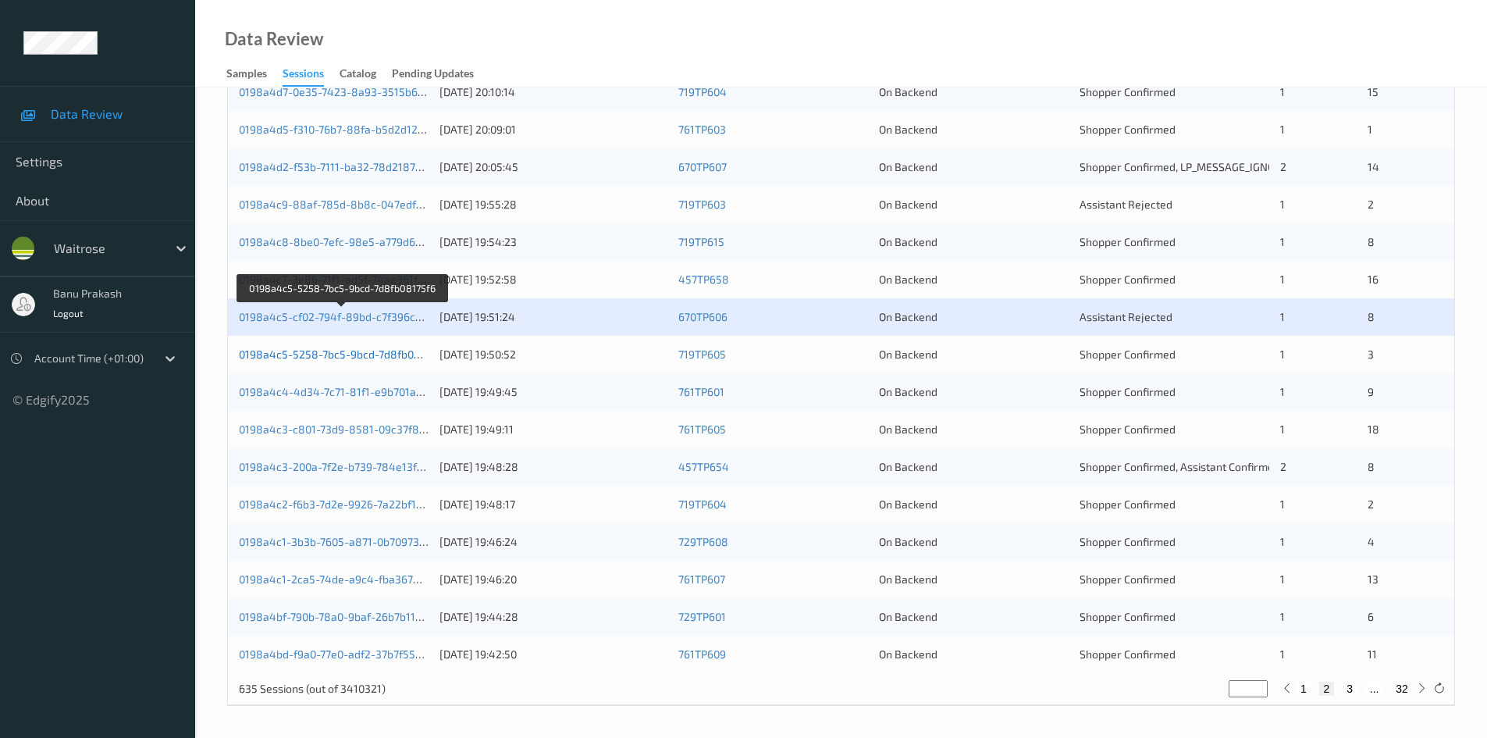
click at [383, 348] on link "0198a4c5-5258-7bc5-9bcd-7d8fb08175f6" at bounding box center [343, 353] width 208 height 13
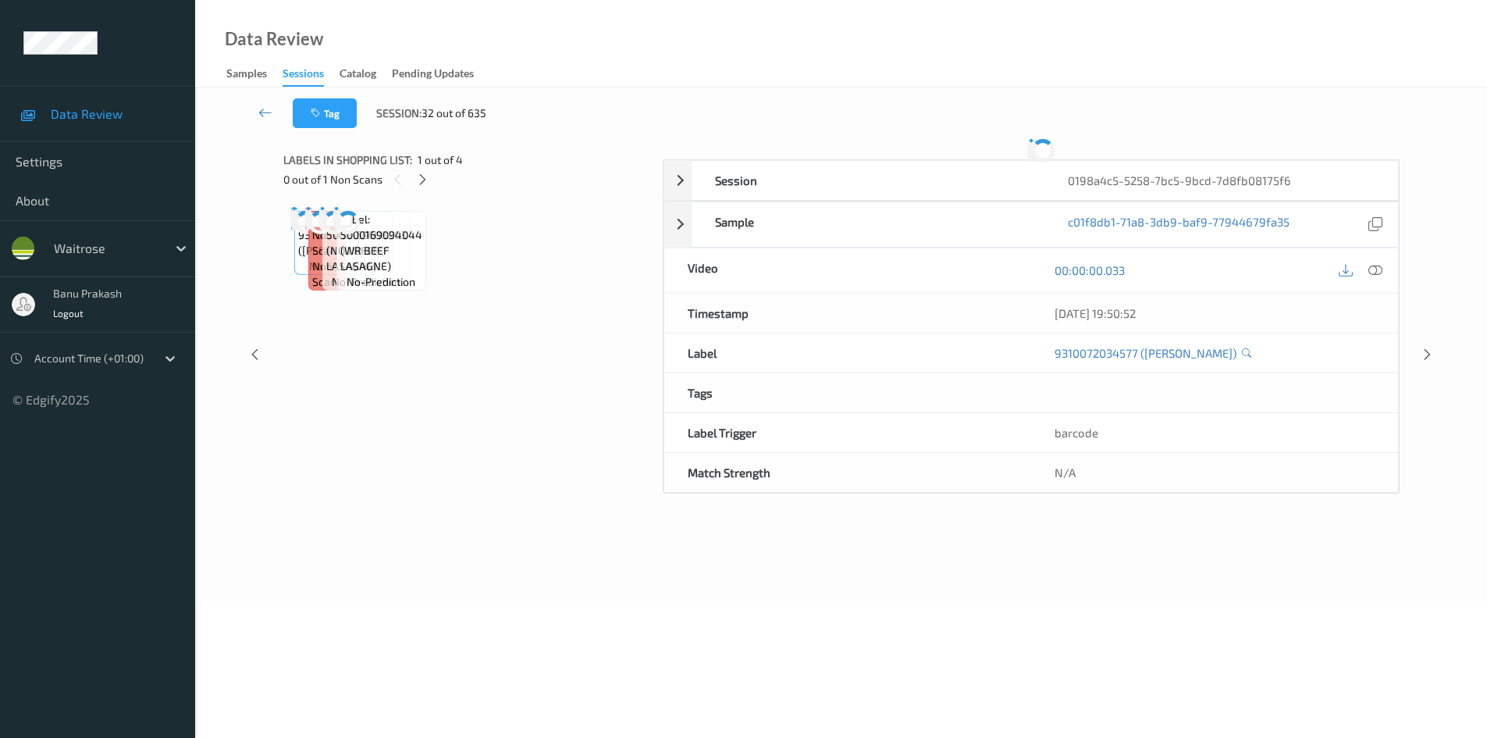
scroll to position [62, 0]
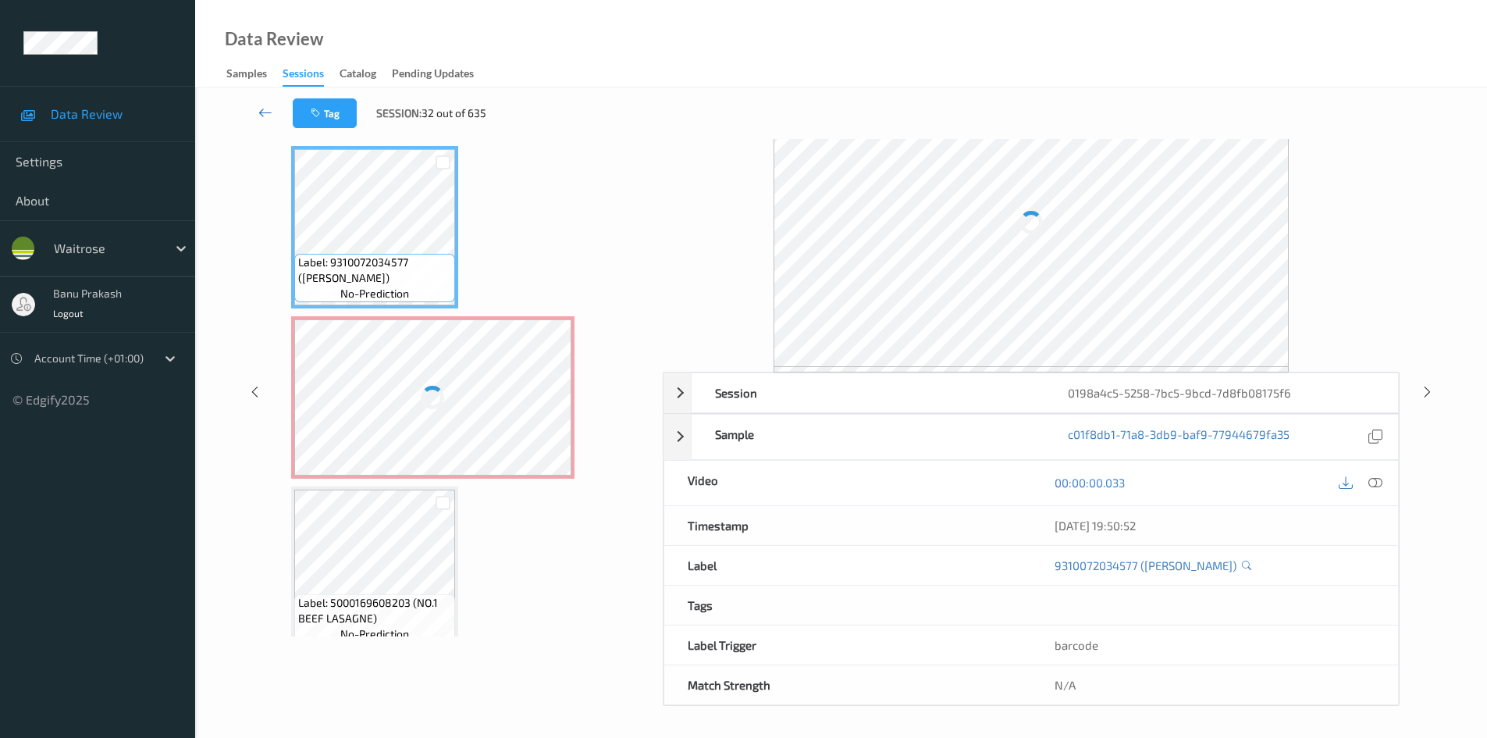
click at [260, 110] on icon at bounding box center [265, 113] width 14 height 16
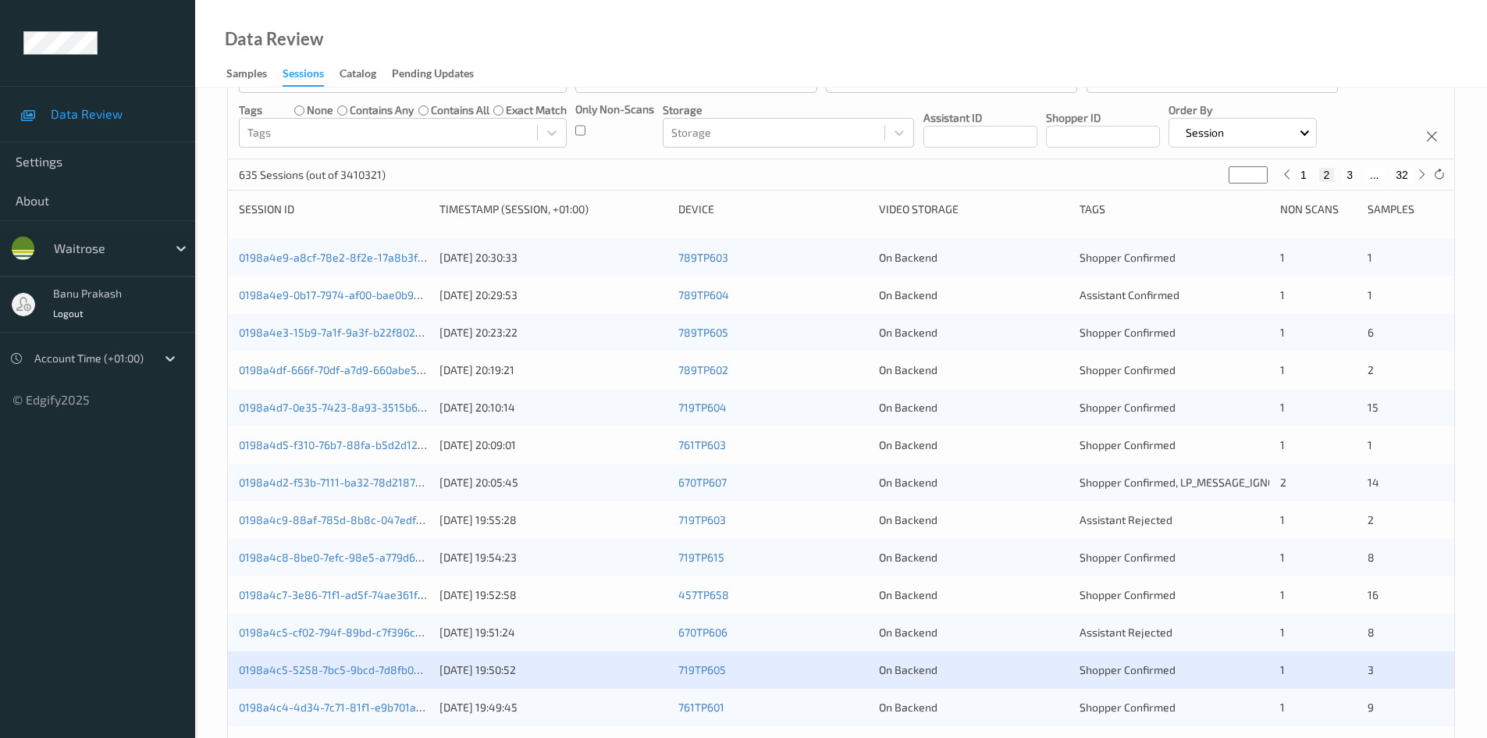
scroll to position [437, 0]
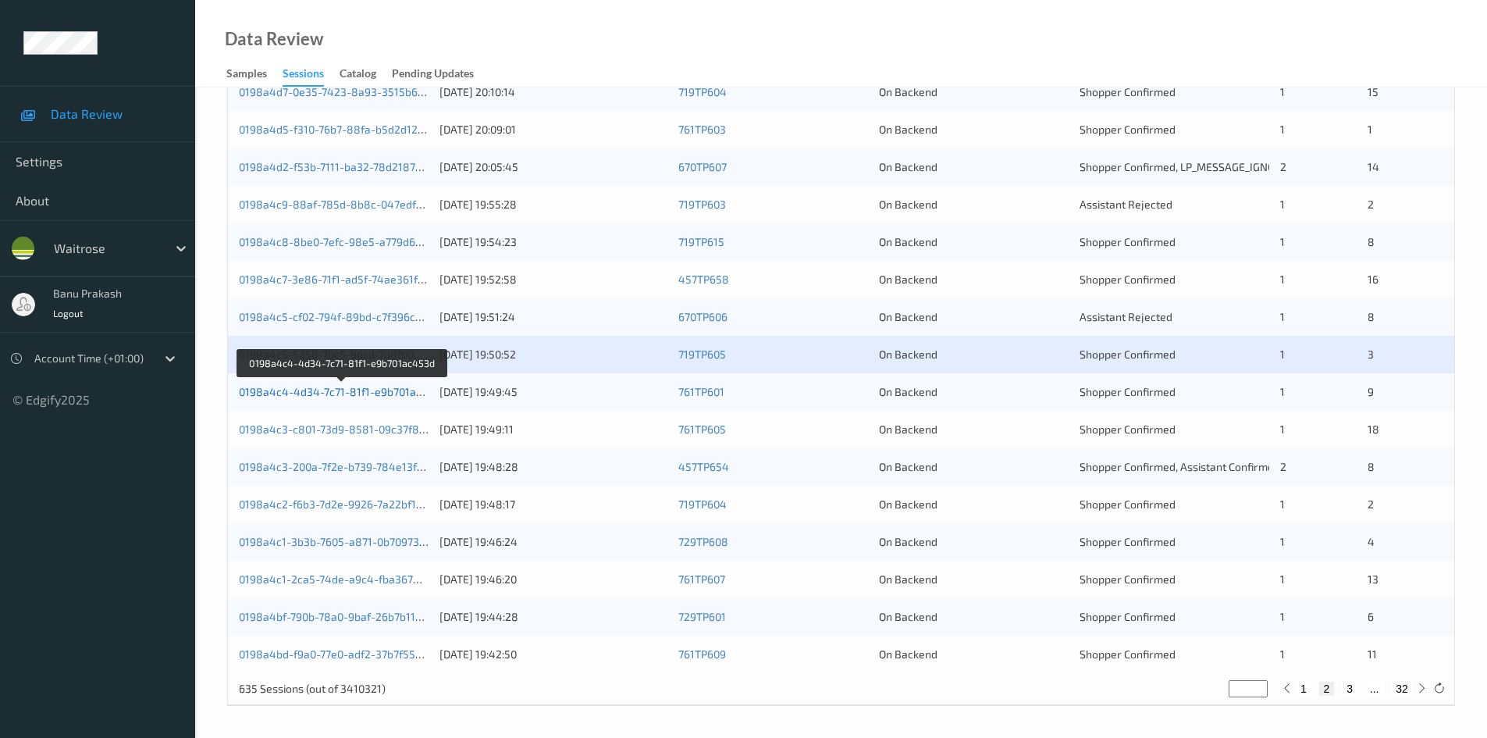
click at [404, 392] on link "0198a4c4-4d34-7c71-81f1-e9b701ac453d" at bounding box center [343, 391] width 208 height 13
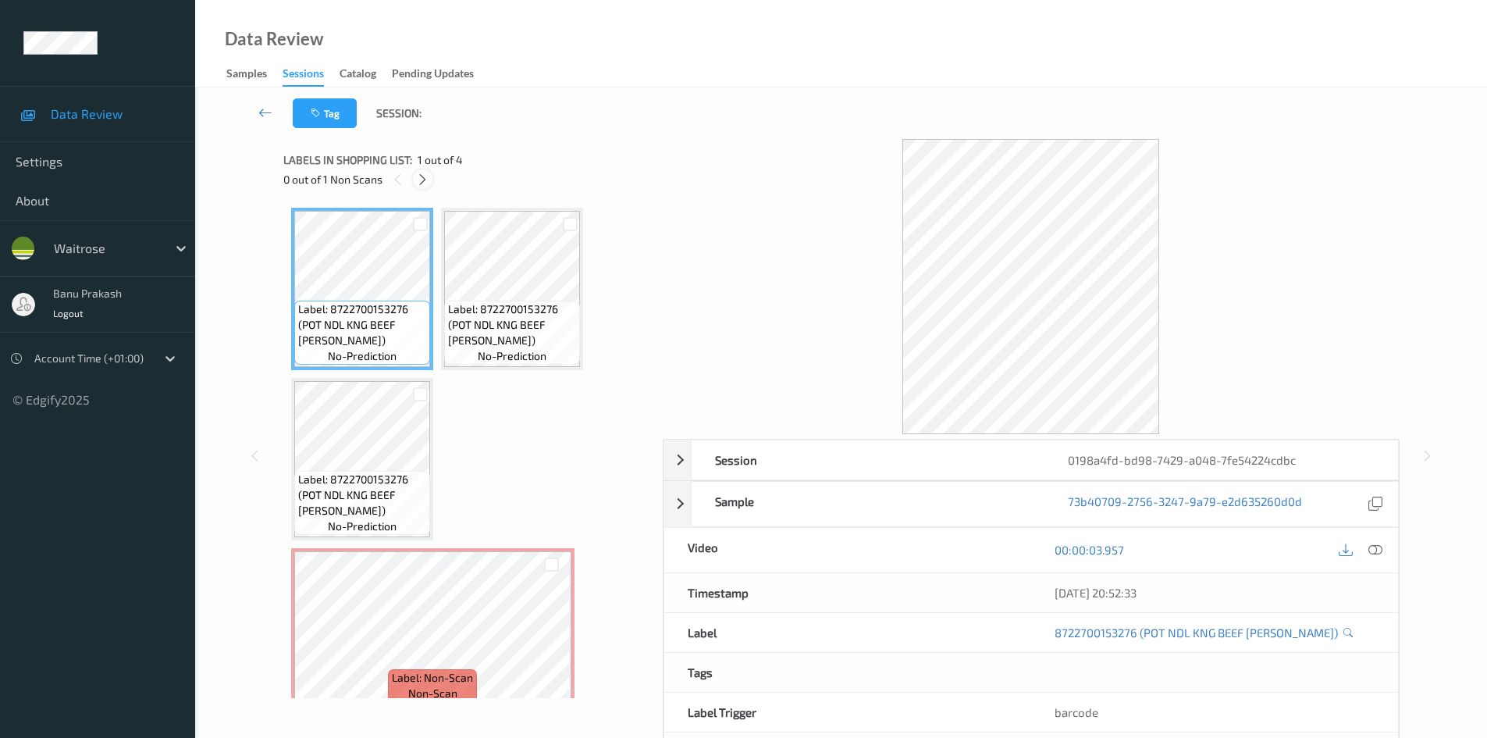
click at [418, 179] on icon at bounding box center [422, 179] width 13 height 14
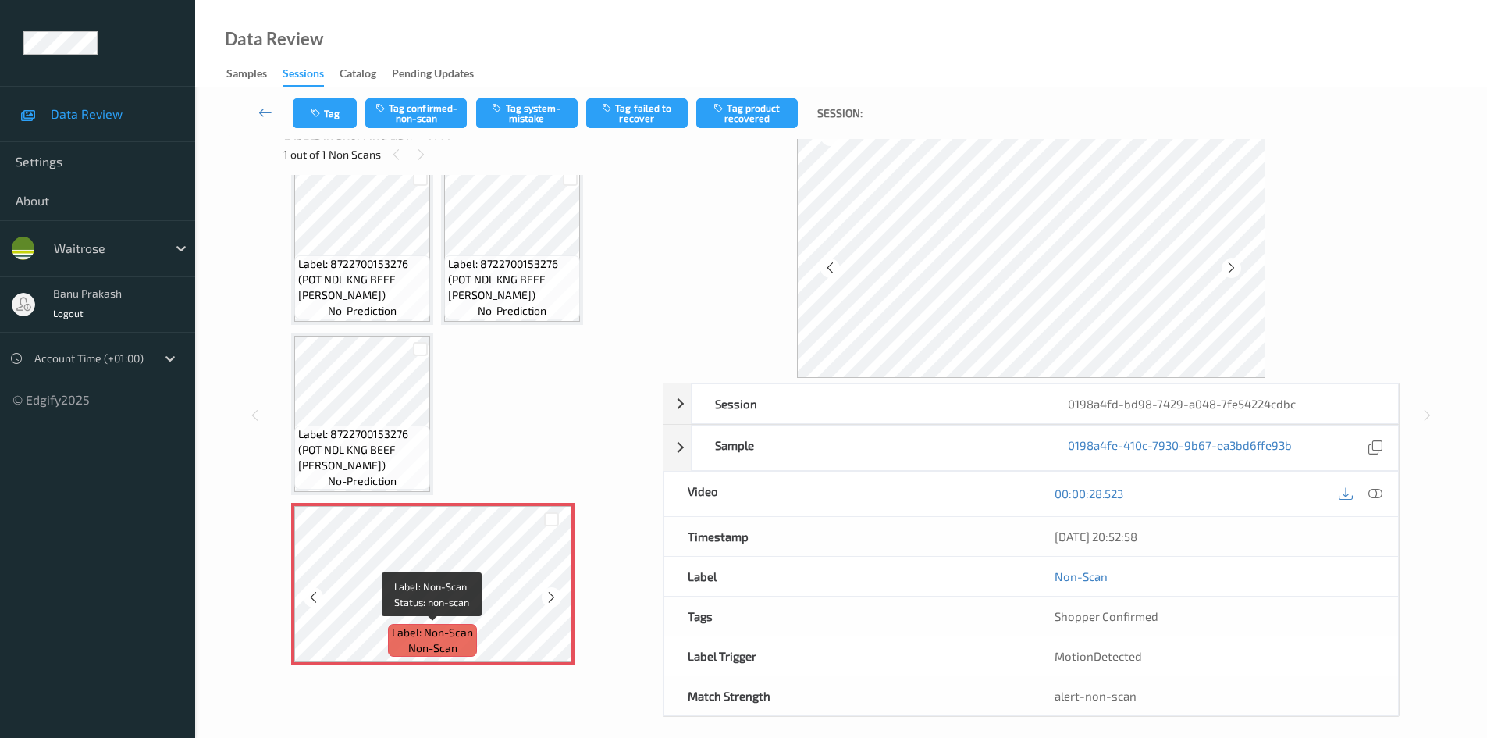
scroll to position [36, 0]
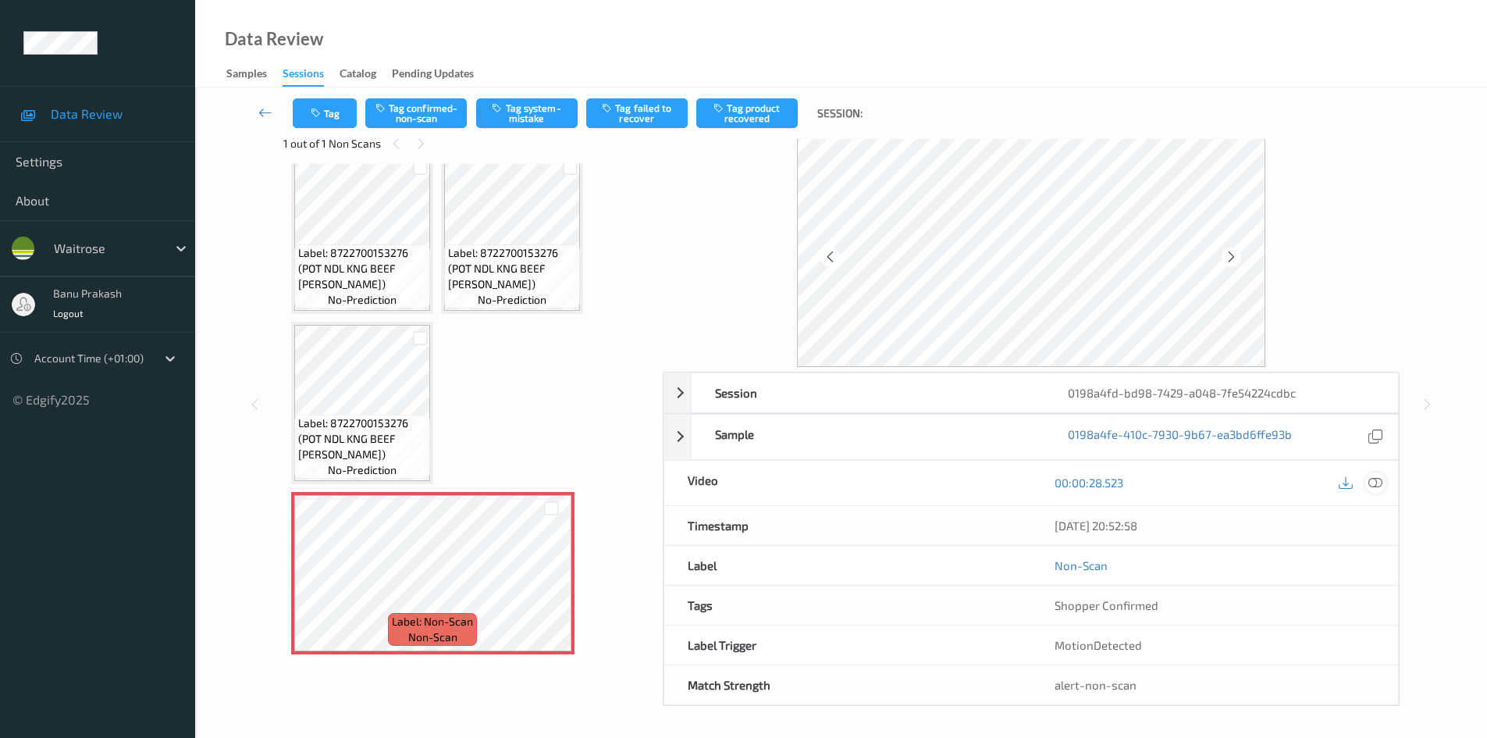
click at [1372, 484] on icon at bounding box center [1375, 482] width 14 height 14
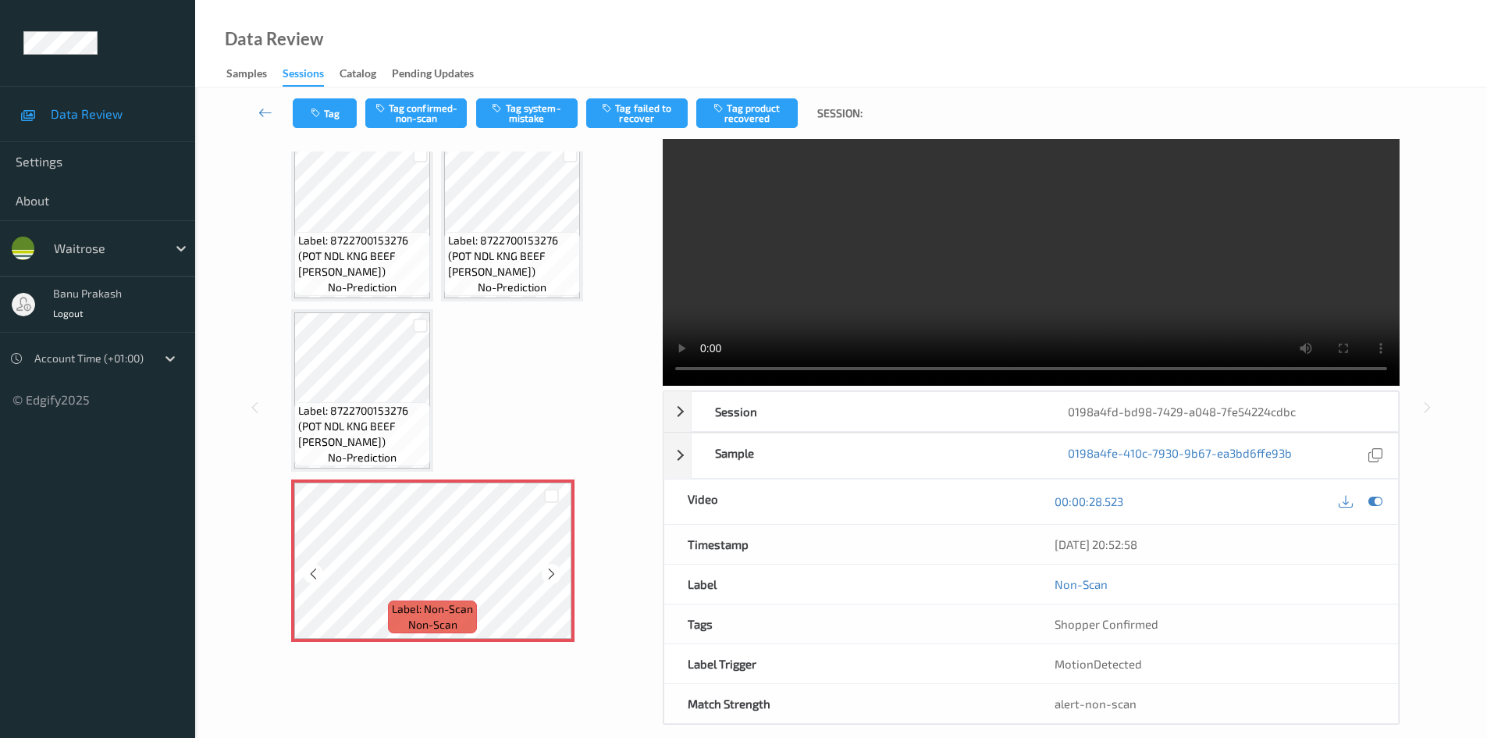
scroll to position [67, 0]
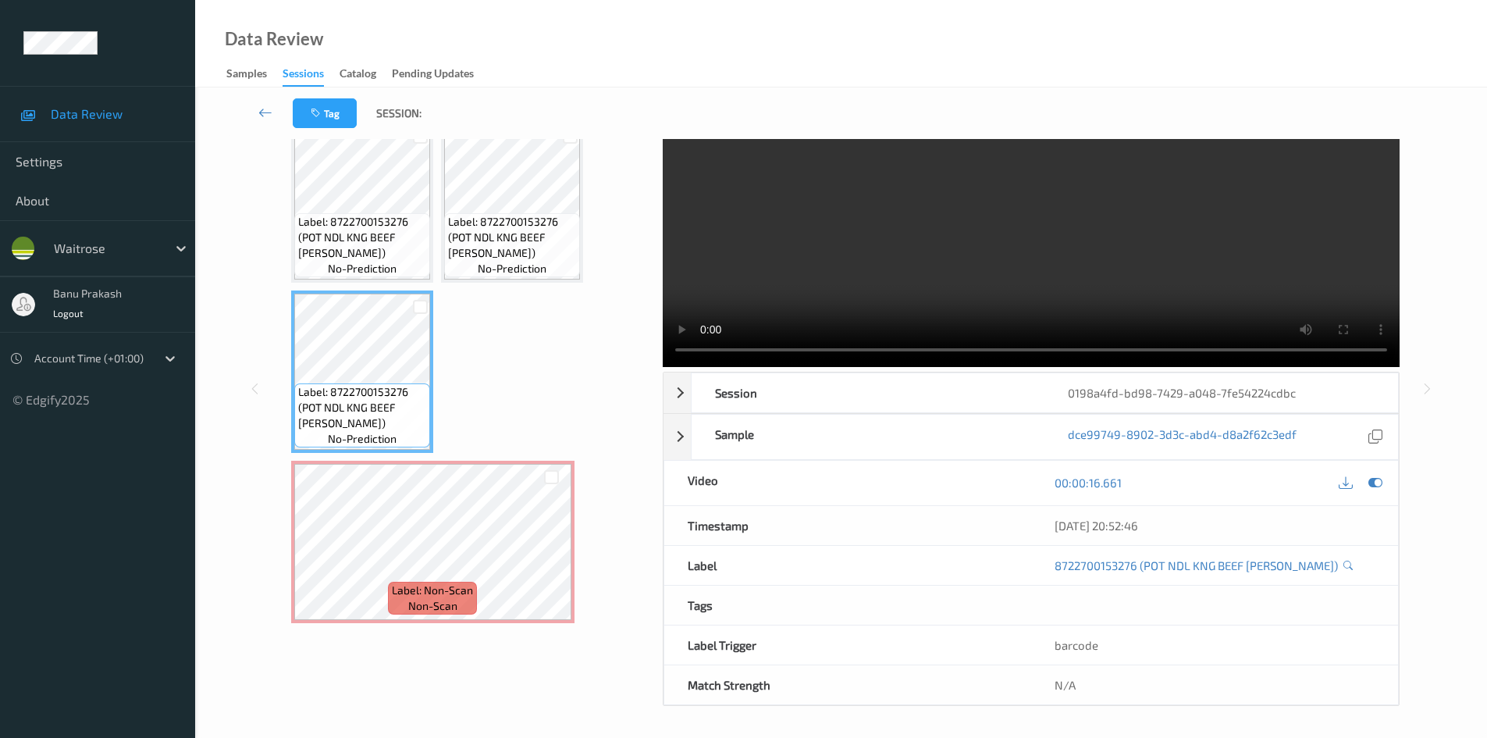
click at [842, 240] on video at bounding box center [1031, 219] width 737 height 295
click at [875, 277] on video at bounding box center [1031, 219] width 737 height 295
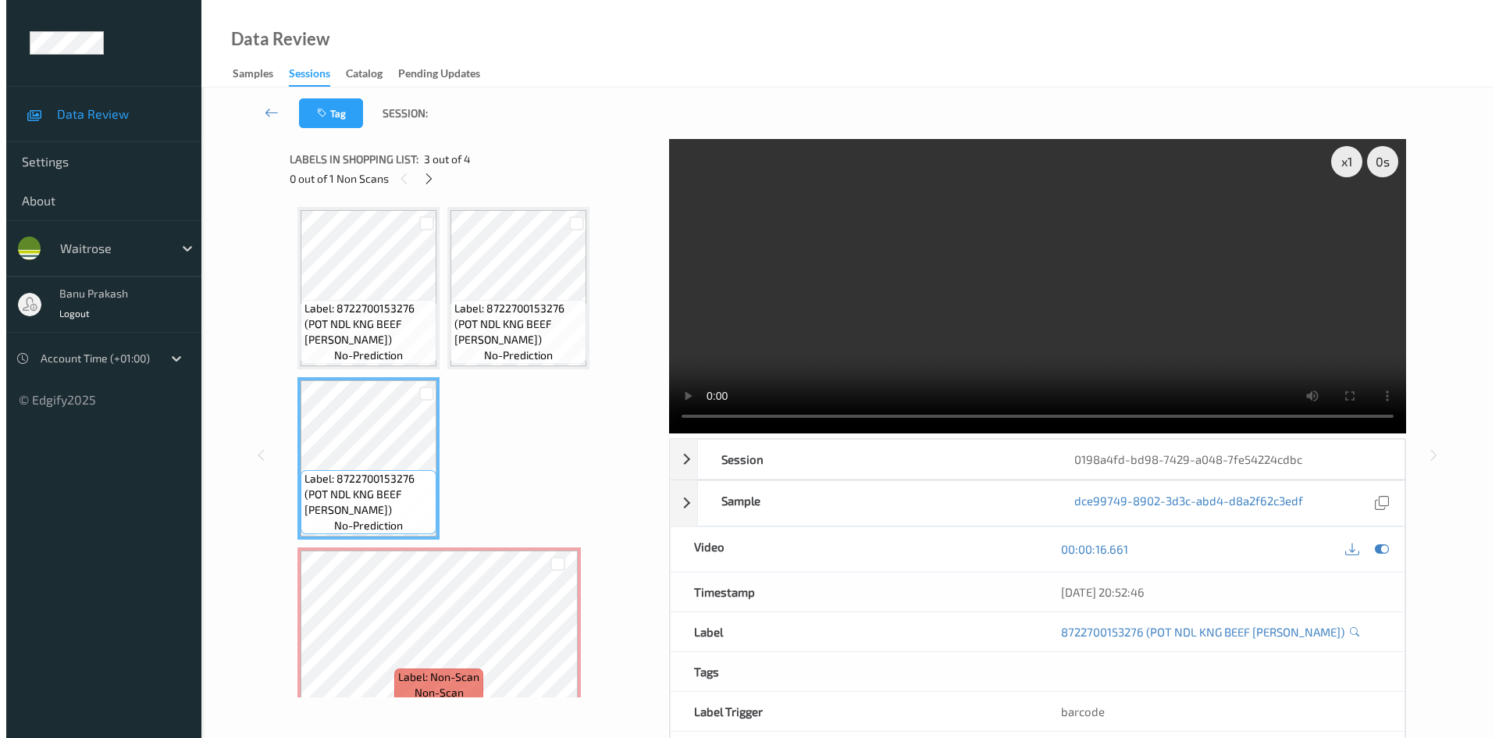
scroll to position [0, 0]
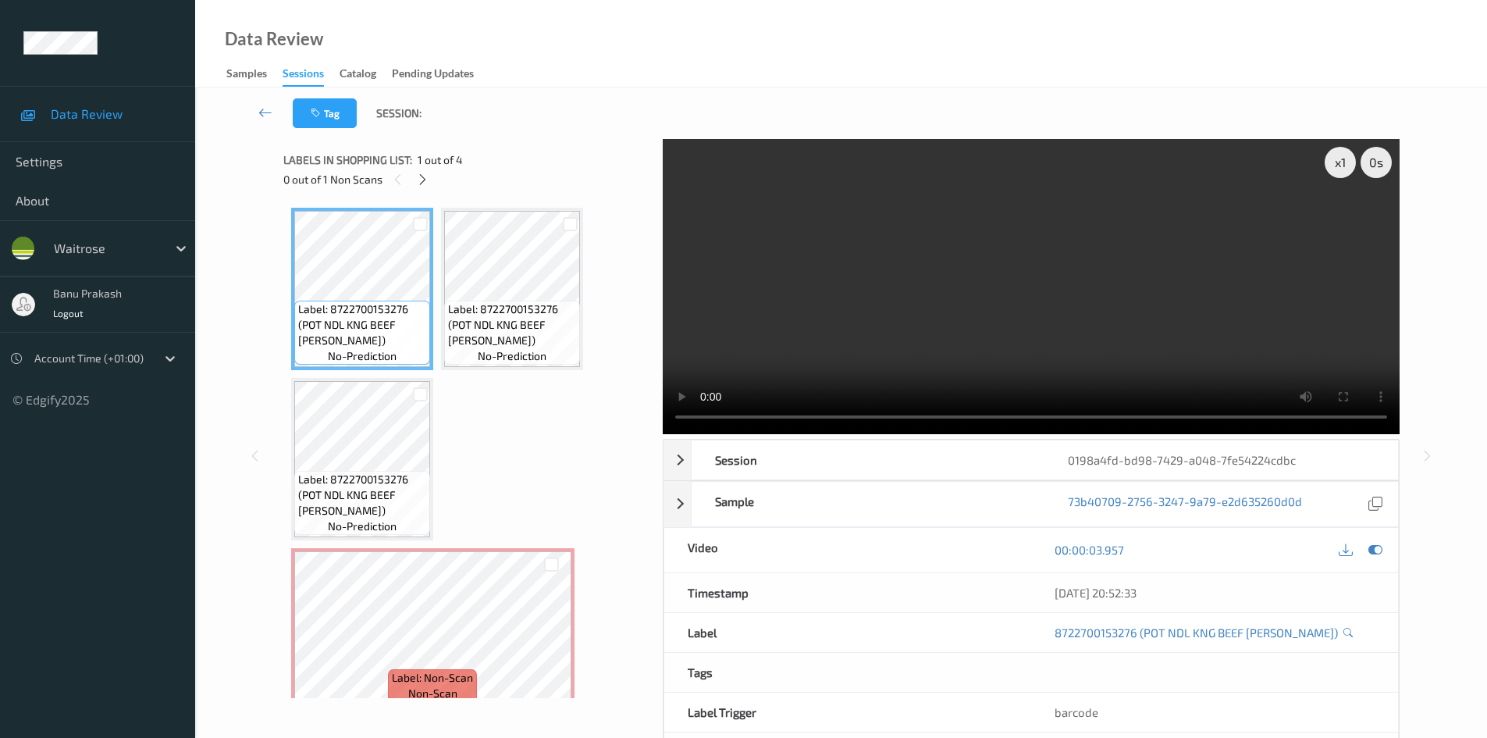
click at [962, 325] on video at bounding box center [1031, 286] width 737 height 295
click at [1036, 359] on video at bounding box center [1031, 286] width 737 height 295
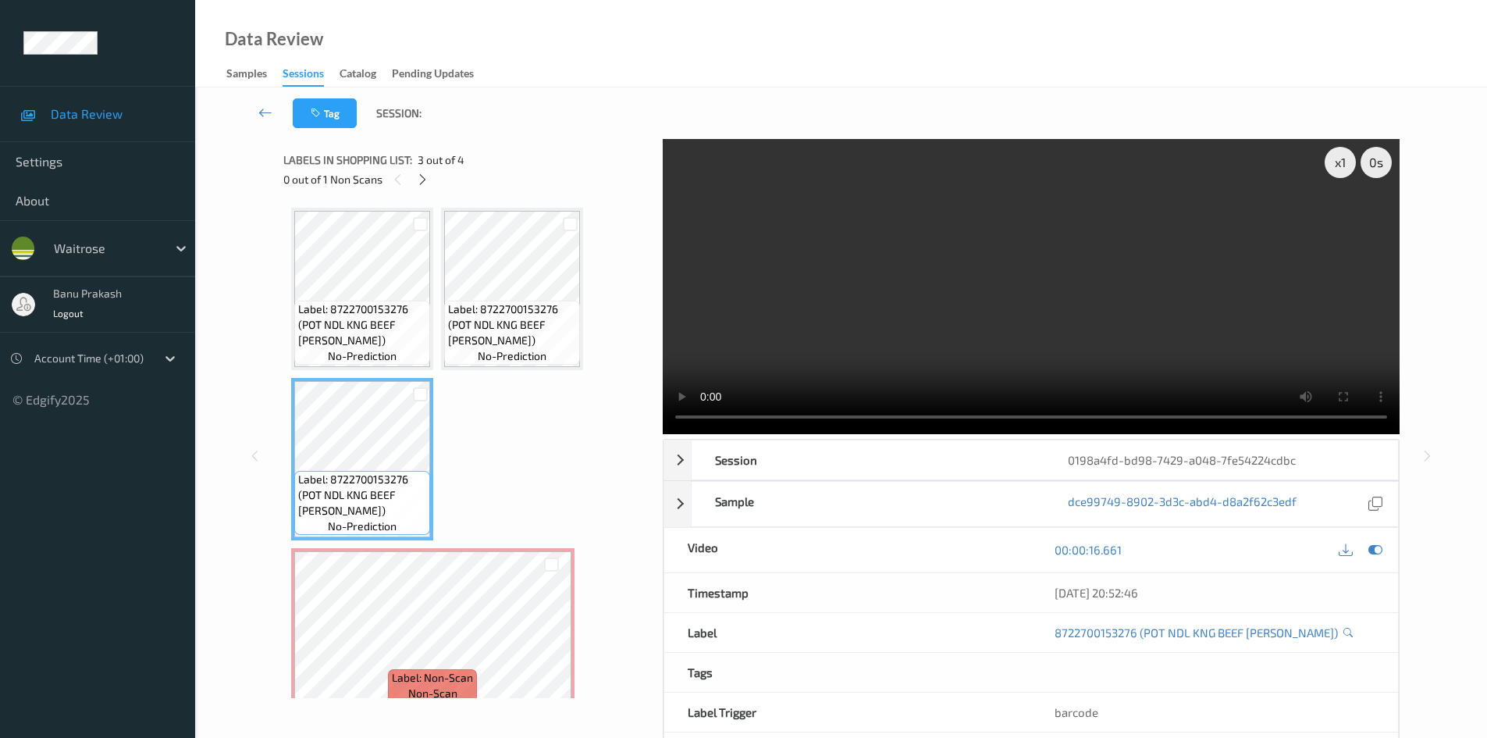
click at [940, 309] on video at bounding box center [1031, 286] width 737 height 295
click at [975, 329] on video at bounding box center [1031, 286] width 737 height 295
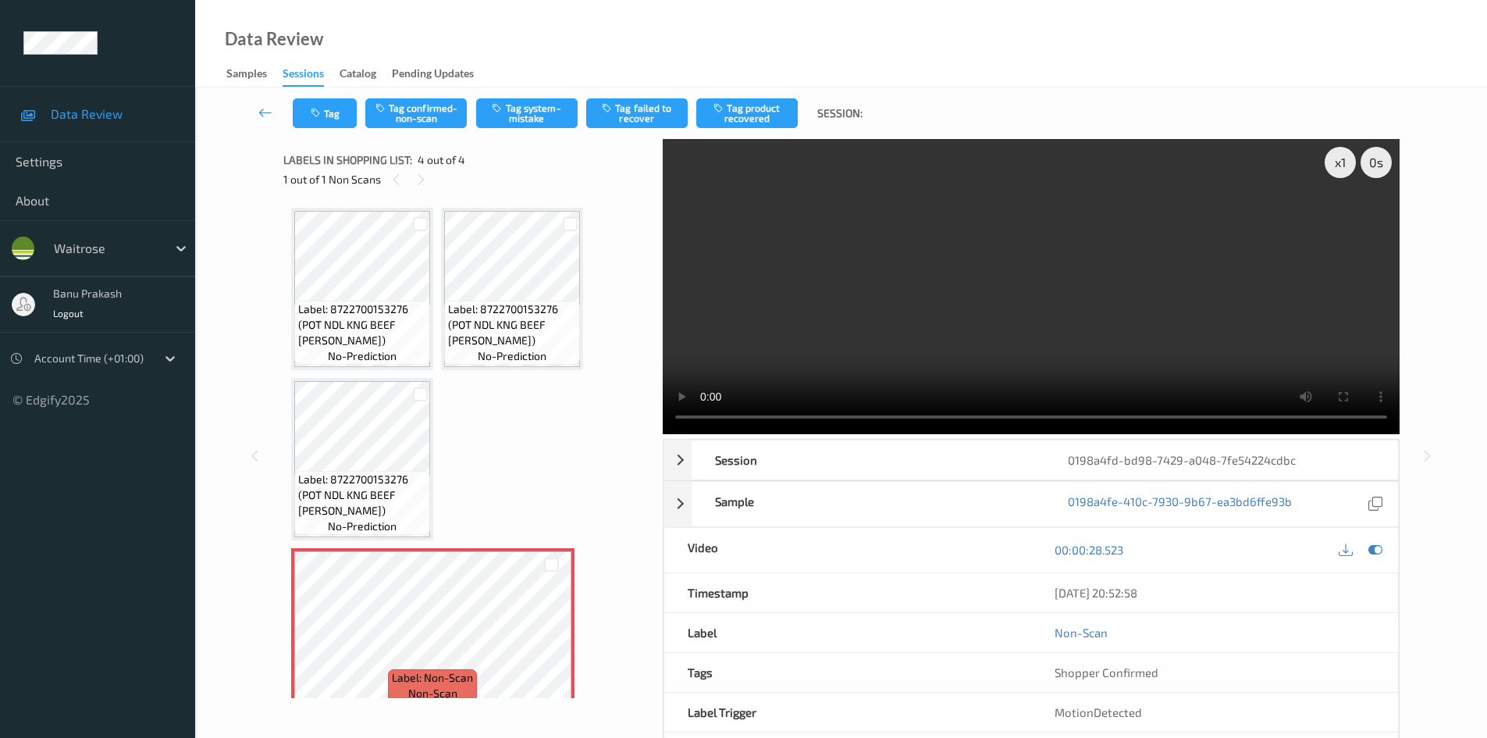
click at [535, 97] on div "Tag Tag confirmed-non-scan Tag system-mistake Tag failed to recover Tag product…" at bounding box center [841, 113] width 1228 height 52
click at [511, 124] on button "Tag system-mistake" at bounding box center [526, 113] width 101 height 30
click at [338, 118] on button "Tag" at bounding box center [325, 113] width 64 height 30
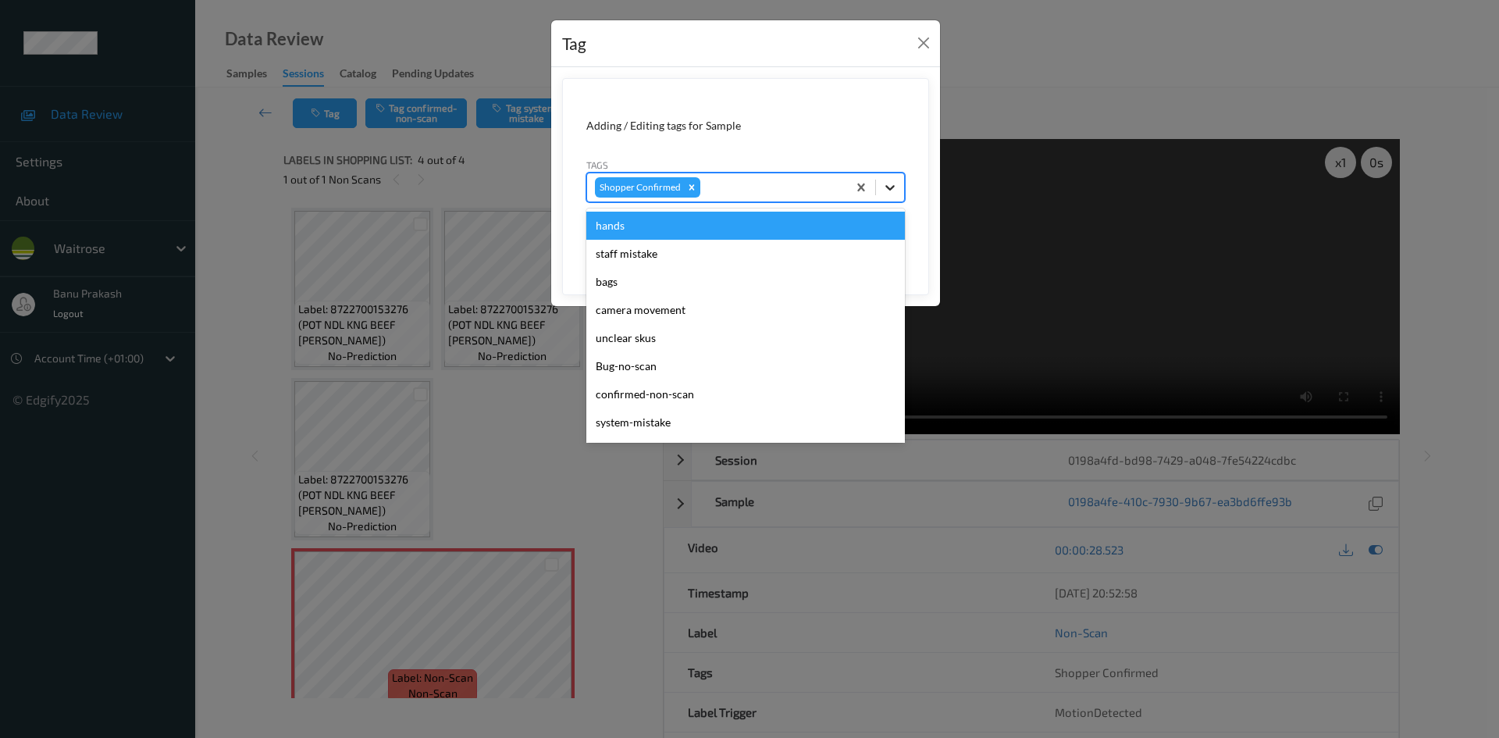
click at [895, 185] on icon at bounding box center [890, 188] width 16 height 16
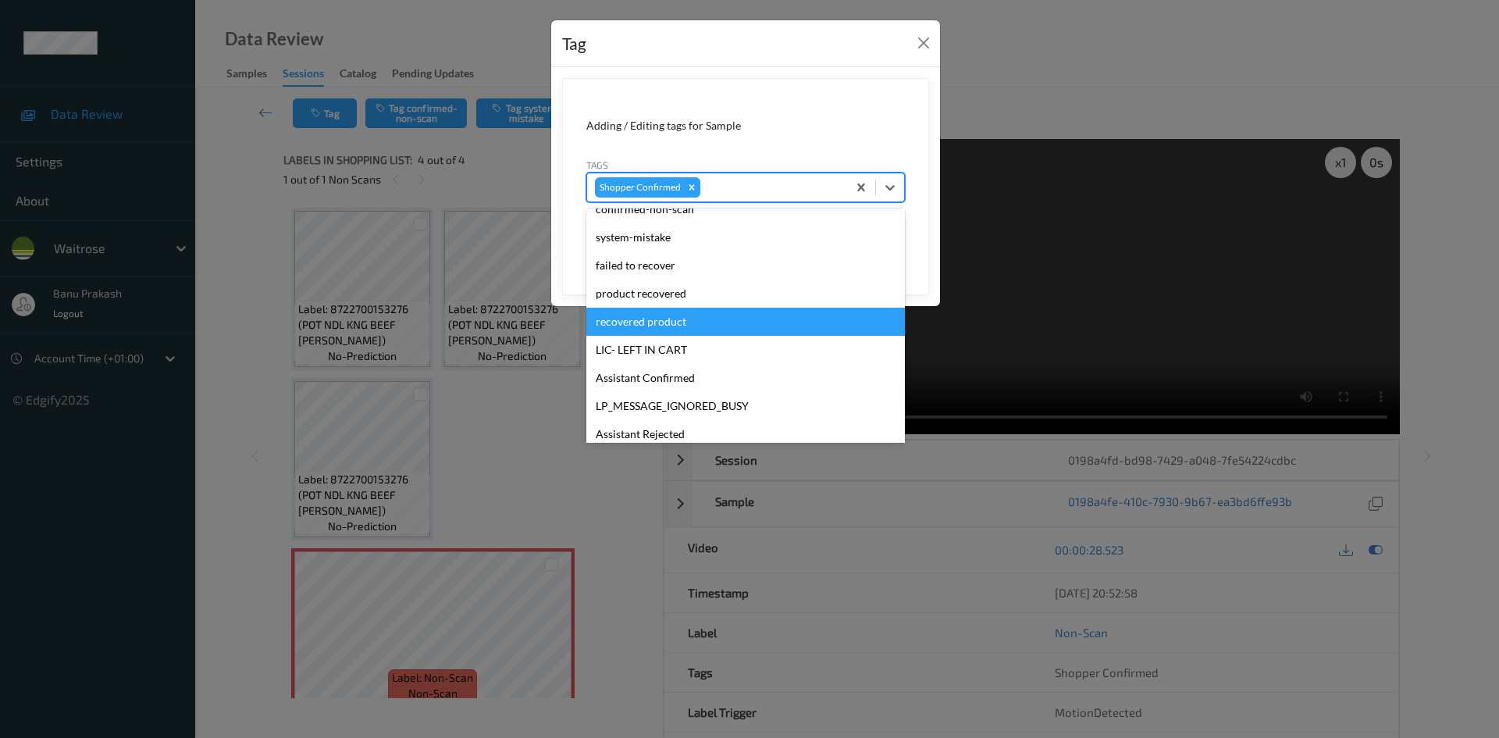
scroll to position [334, 0]
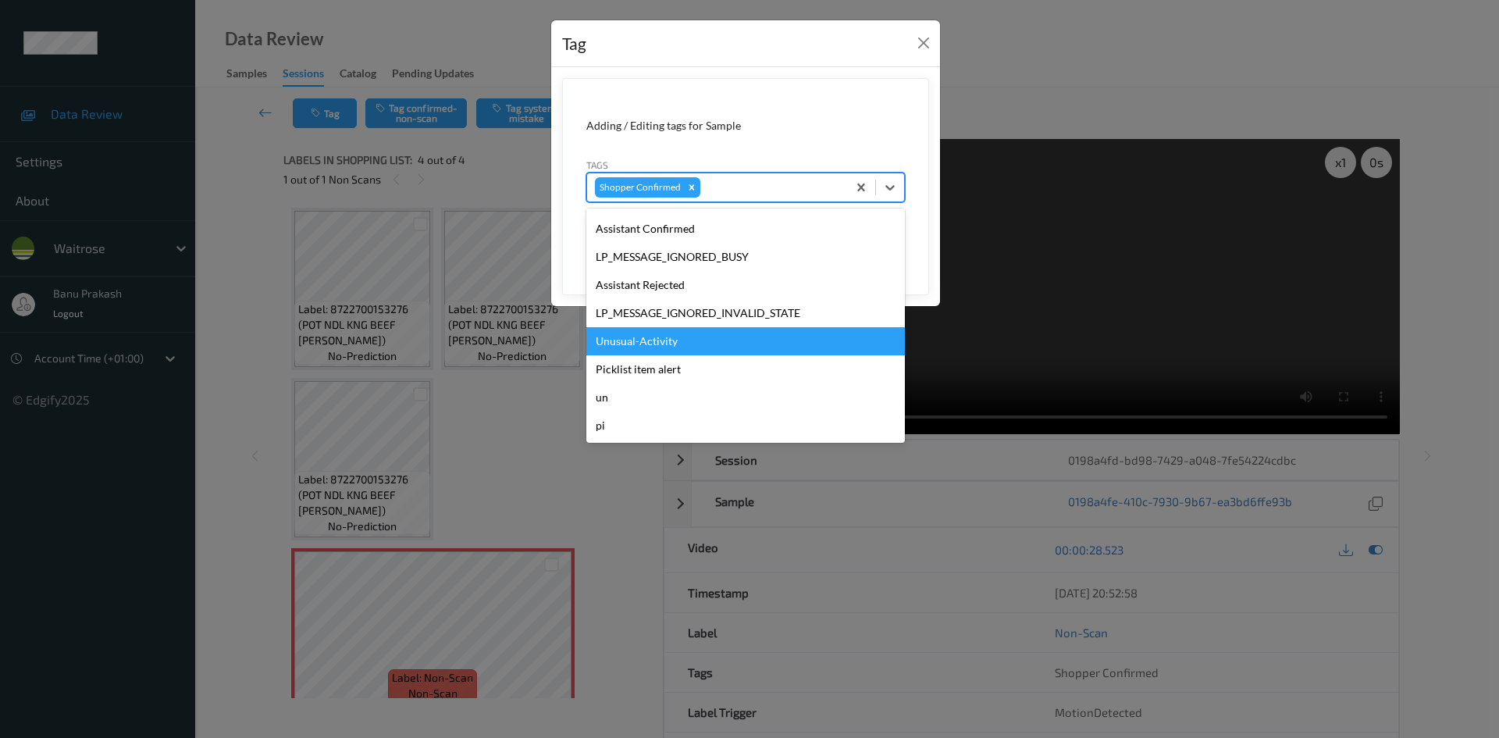
click at [642, 346] on div "Unusual-Activity" at bounding box center [745, 341] width 318 height 28
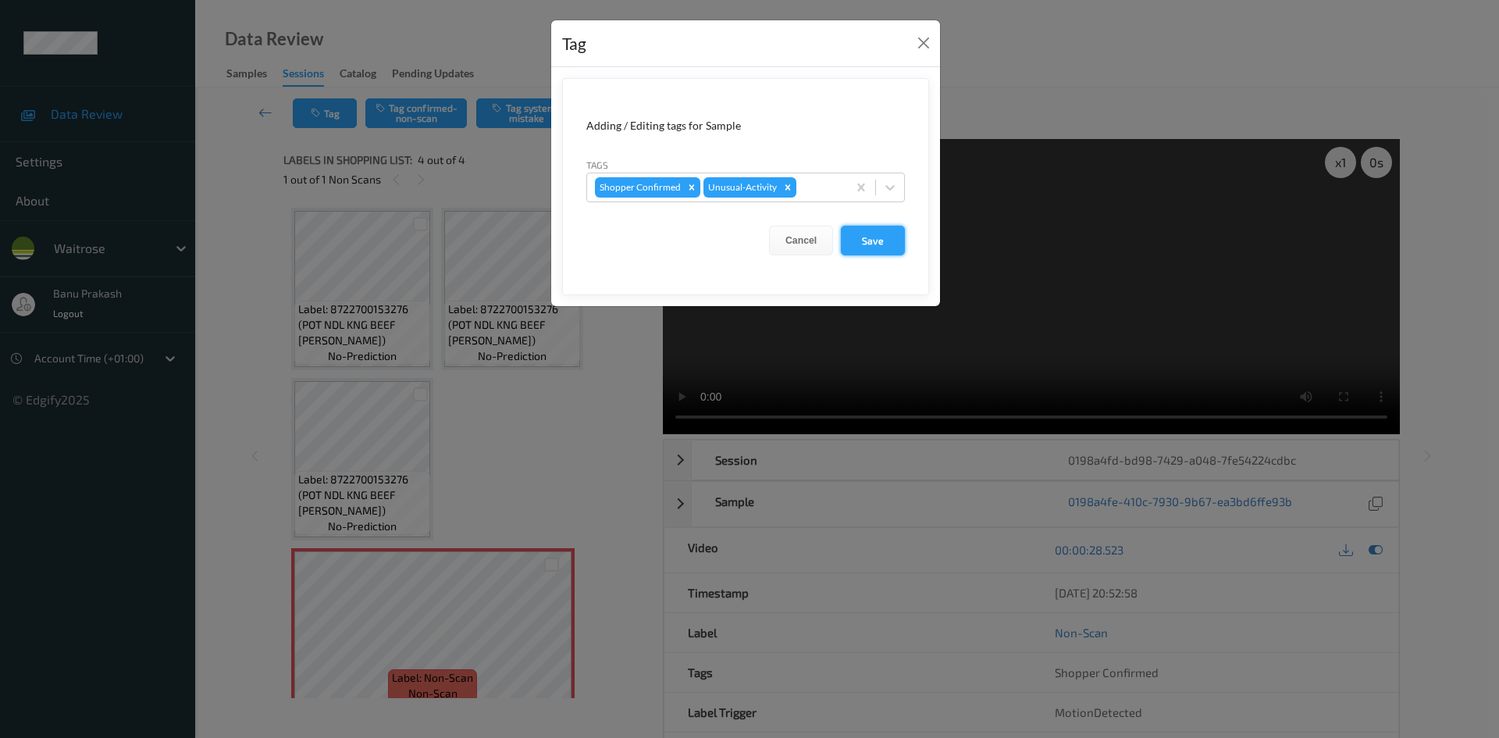
click at [891, 229] on button "Save" at bounding box center [873, 241] width 64 height 30
click at [881, 243] on button "Save" at bounding box center [873, 241] width 64 height 30
click at [929, 44] on button "Close" at bounding box center [923, 43] width 22 height 22
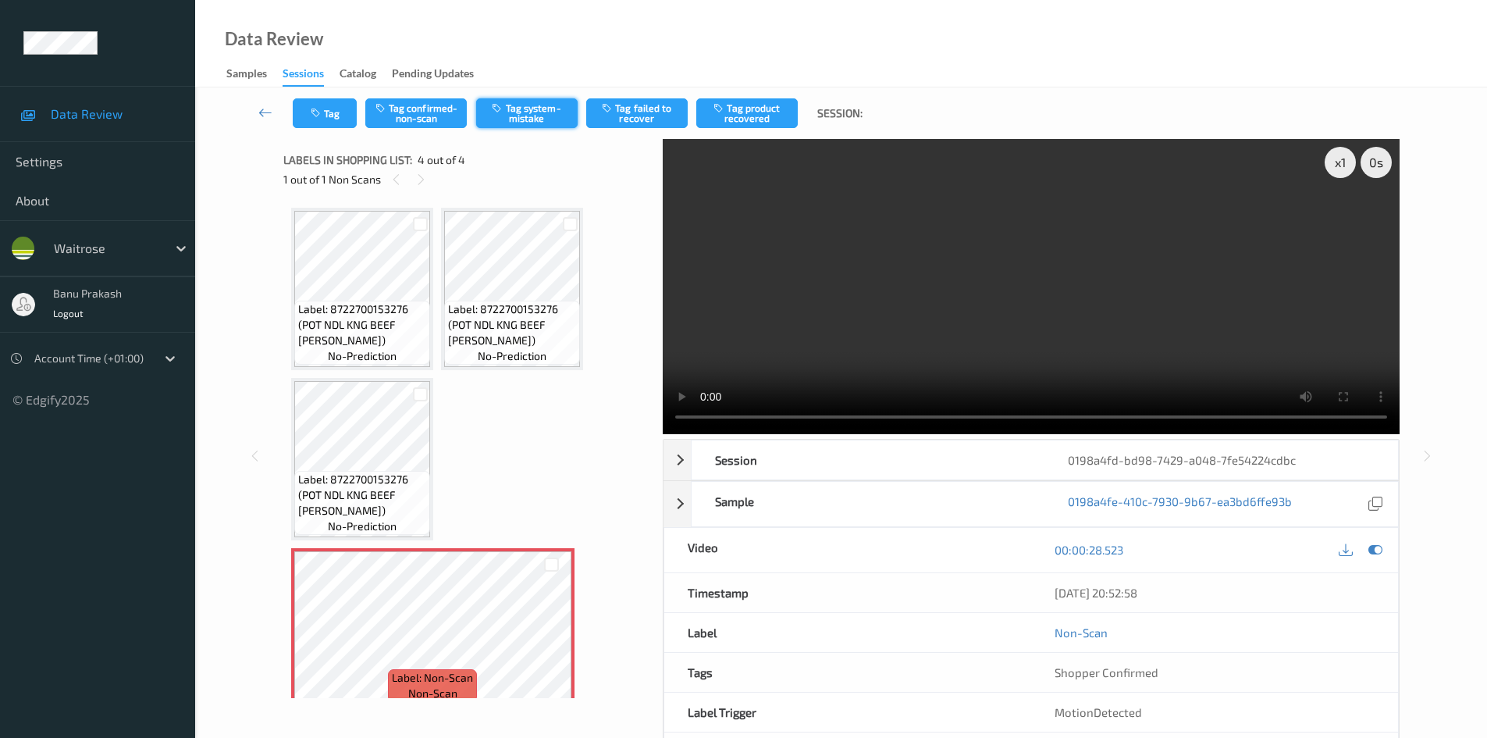
click at [534, 124] on button "Tag system-mistake" at bounding box center [526, 113] width 101 height 30
click at [322, 105] on button "Tag" at bounding box center [325, 113] width 64 height 30
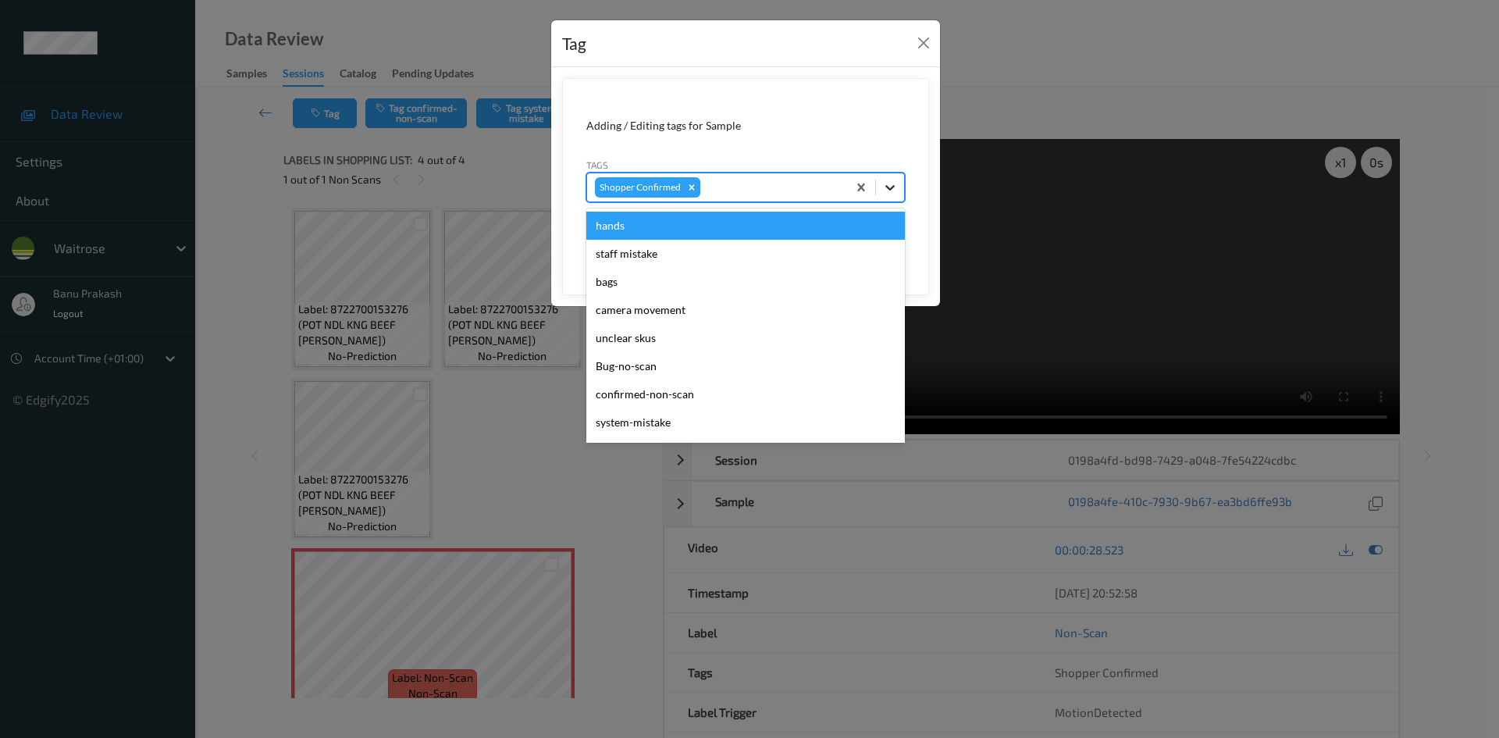
click at [895, 190] on icon at bounding box center [890, 188] width 16 height 16
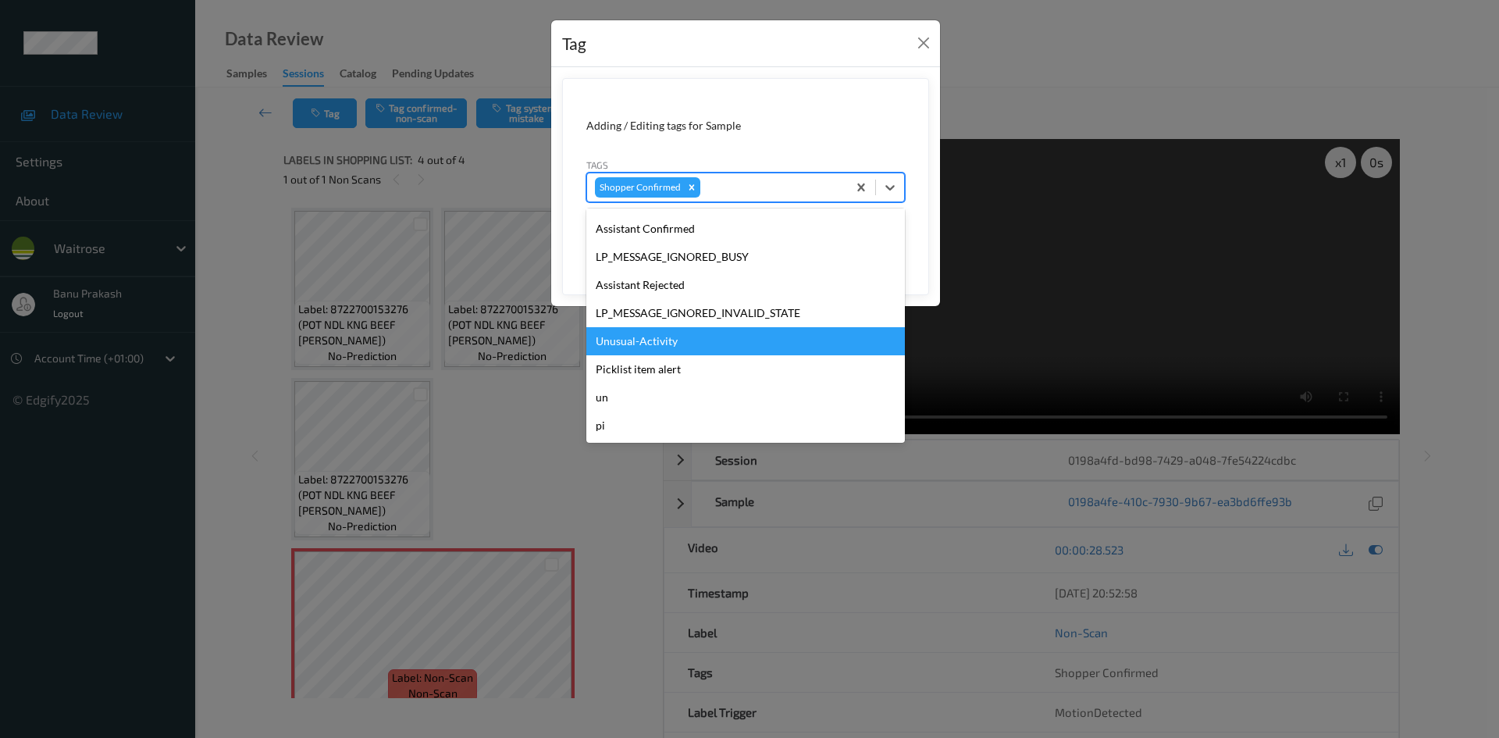
click at [753, 338] on div "Unusual-Activity" at bounding box center [745, 341] width 318 height 28
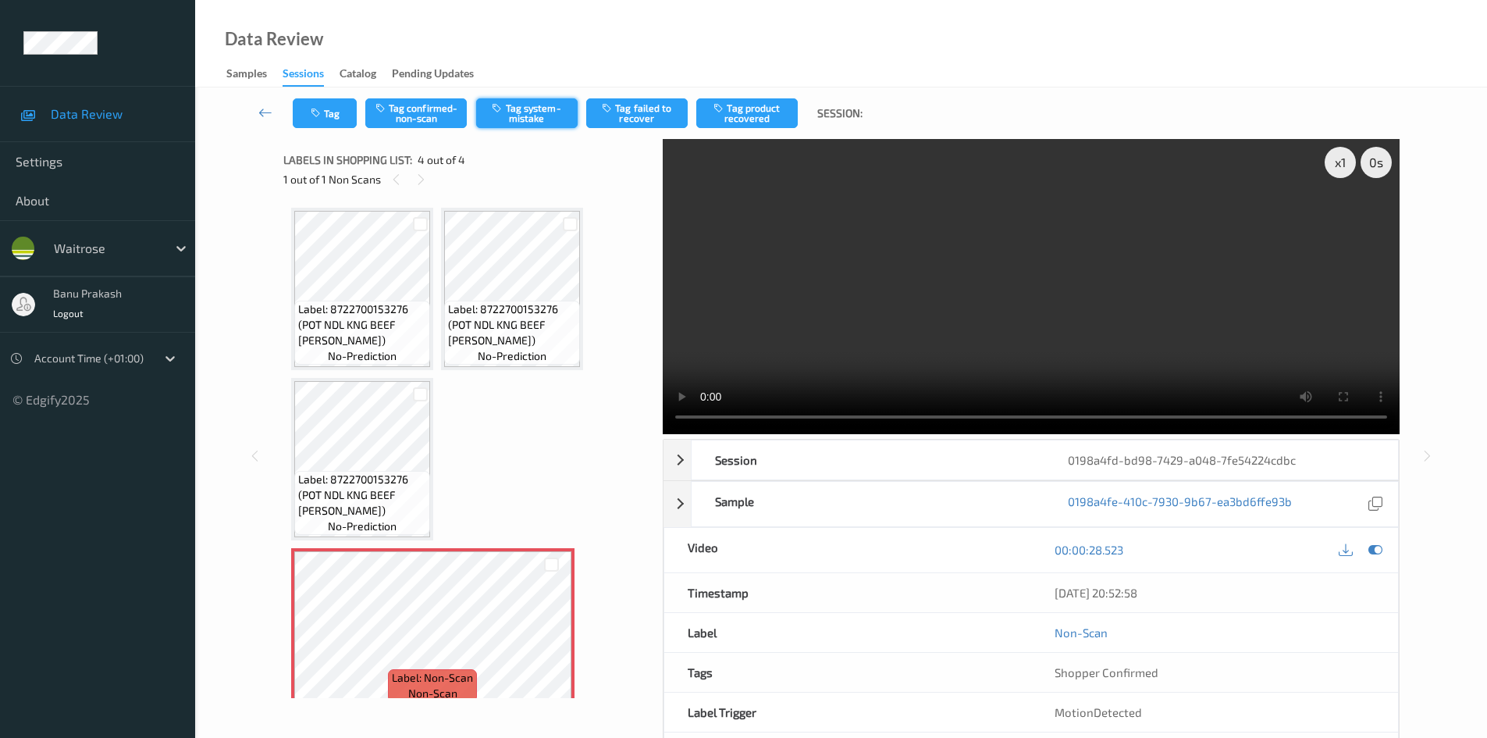
click at [529, 120] on button "Tag system-mistake" at bounding box center [526, 113] width 101 height 30
click at [518, 112] on button "Tag system-mistake" at bounding box center [526, 113] width 101 height 30
click at [337, 115] on button "Tag" at bounding box center [325, 113] width 64 height 30
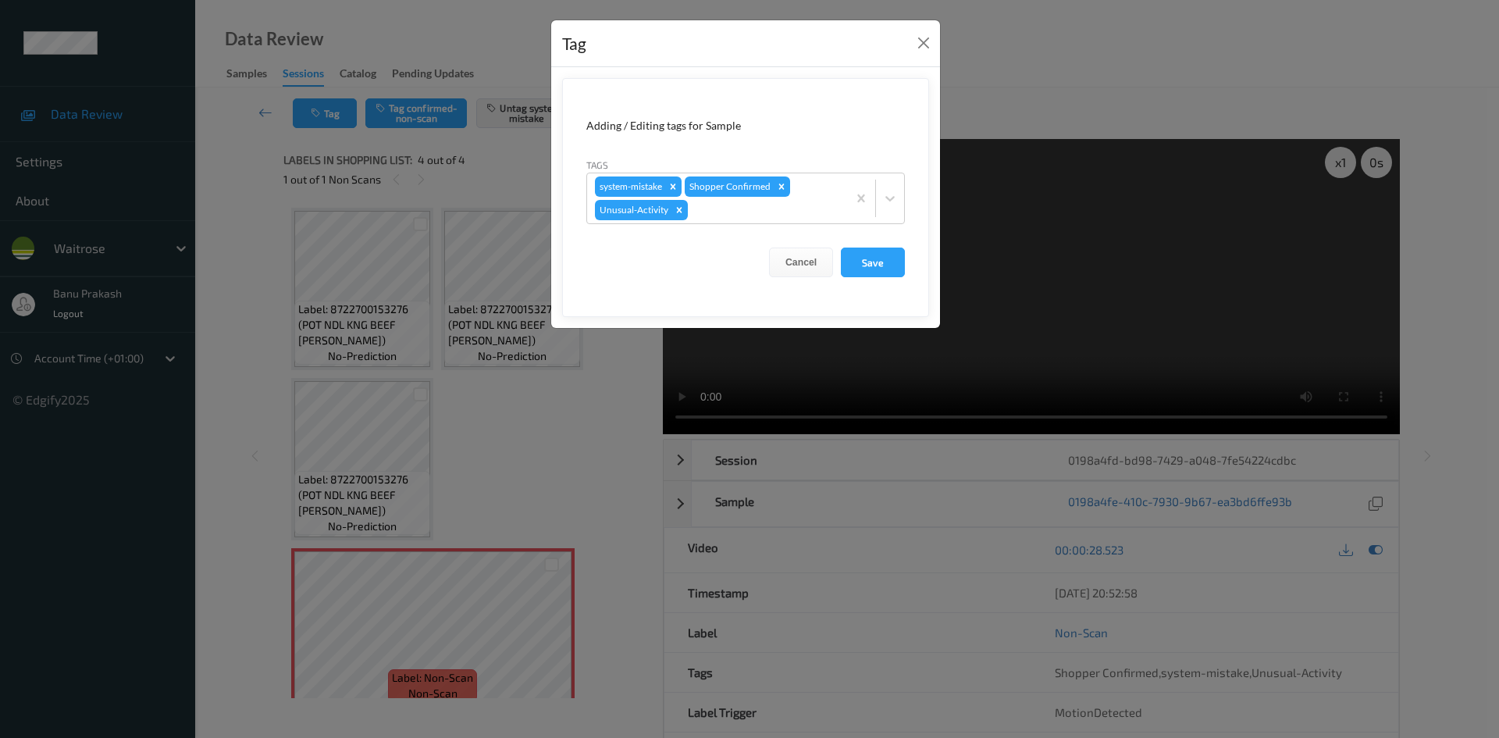
click at [1021, 75] on div "Tag Adding / Editing tags for Sample Tags system-mistake Shopper Confirmed Unus…" at bounding box center [749, 369] width 1499 height 738
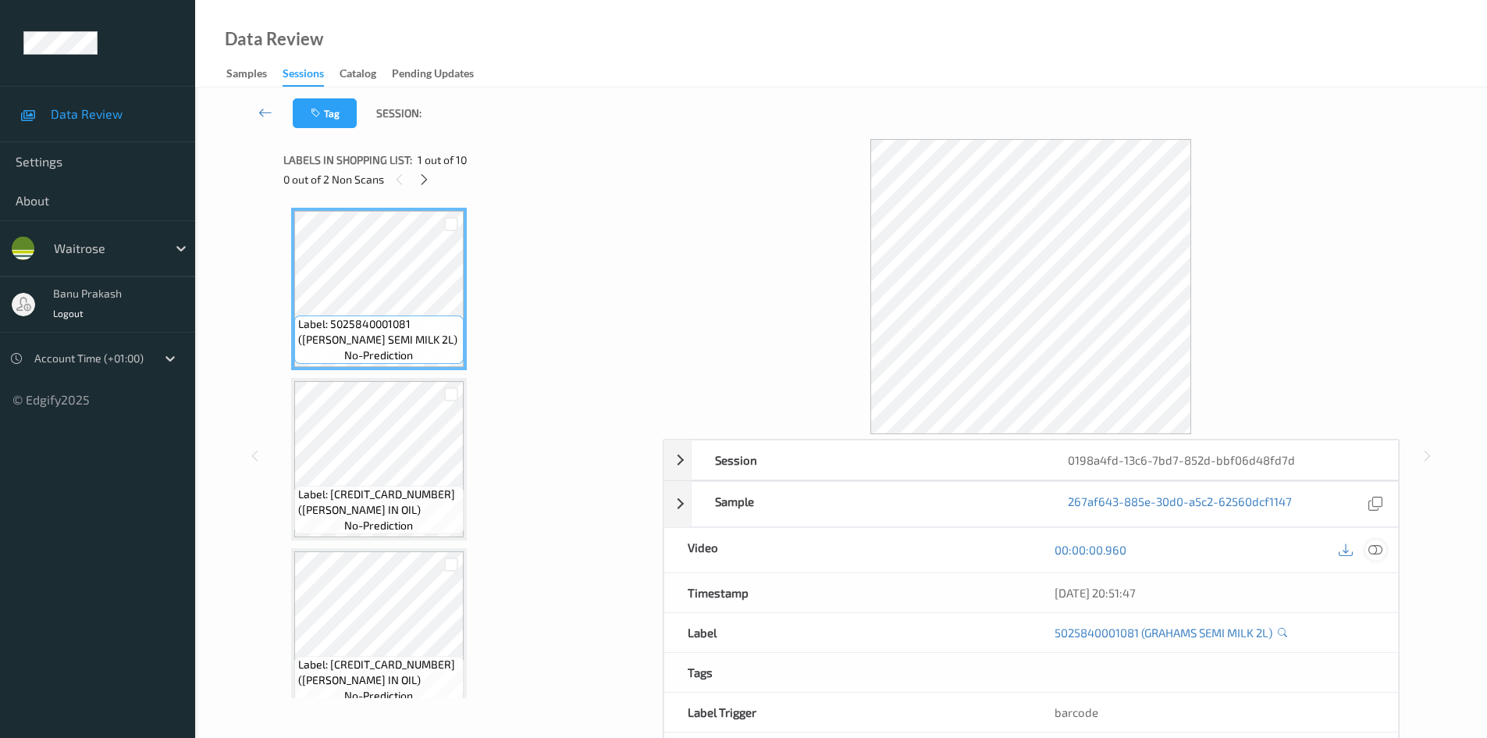
click at [1371, 550] on icon at bounding box center [1375, 549] width 14 height 14
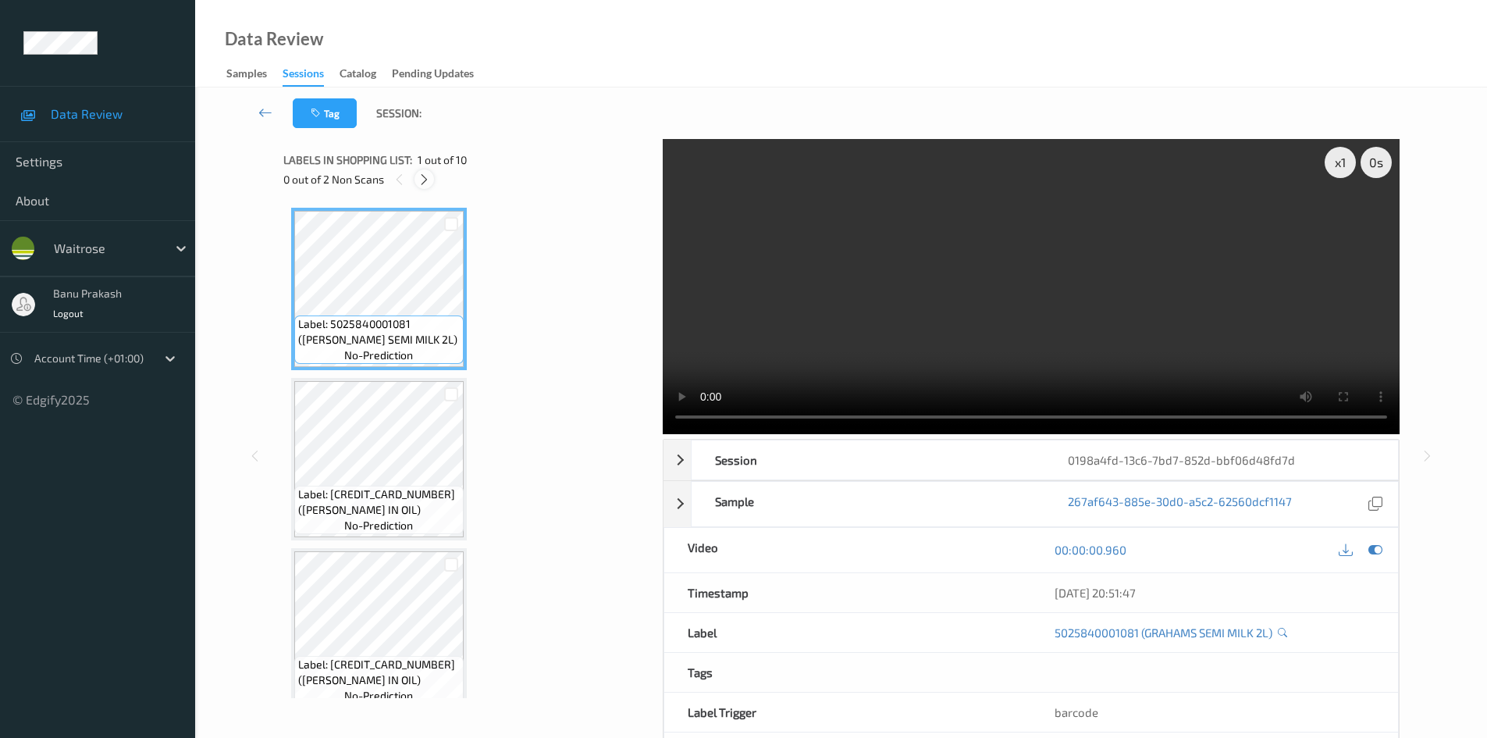
click at [428, 180] on icon at bounding box center [424, 179] width 13 height 14
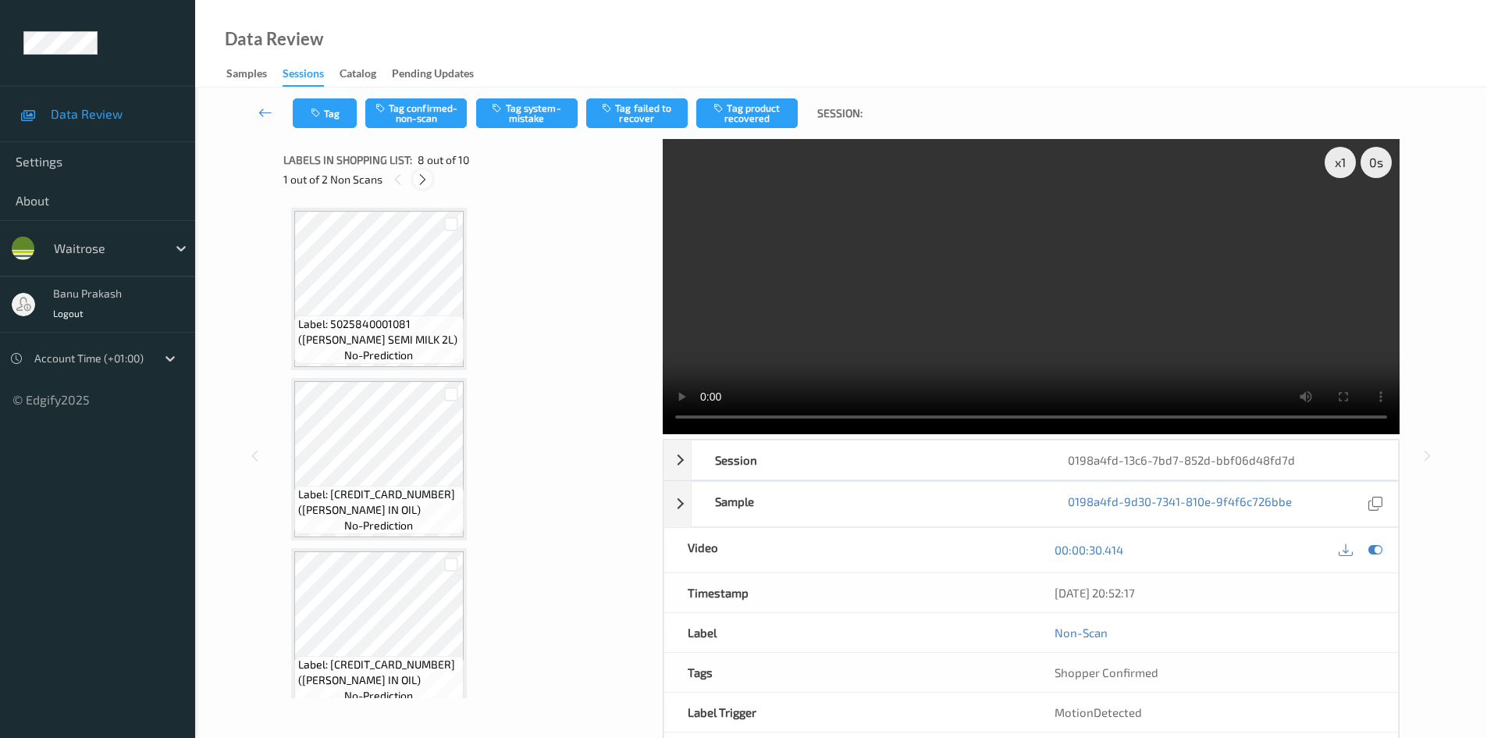
scroll to position [1029, 0]
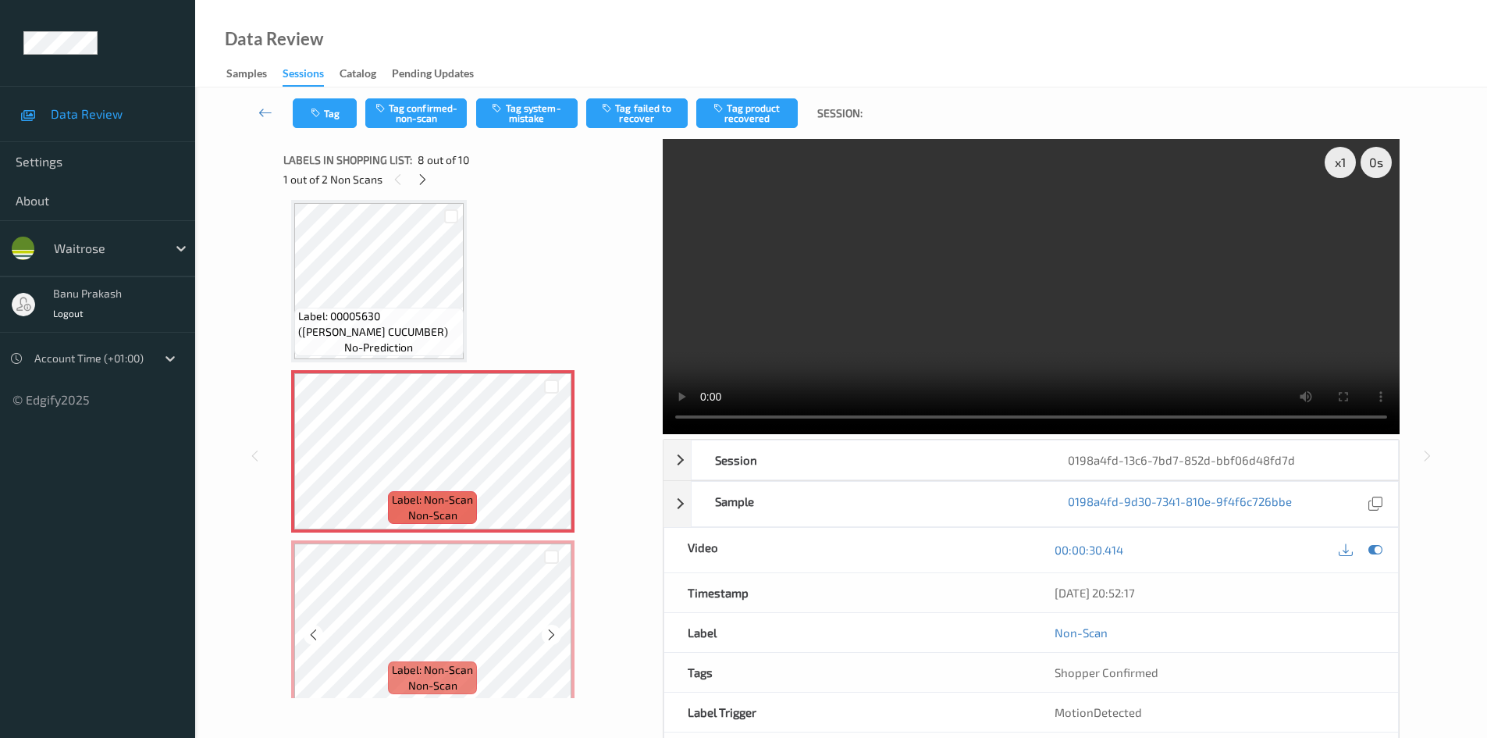
click at [444, 682] on span "non-scan" at bounding box center [432, 685] width 49 height 16
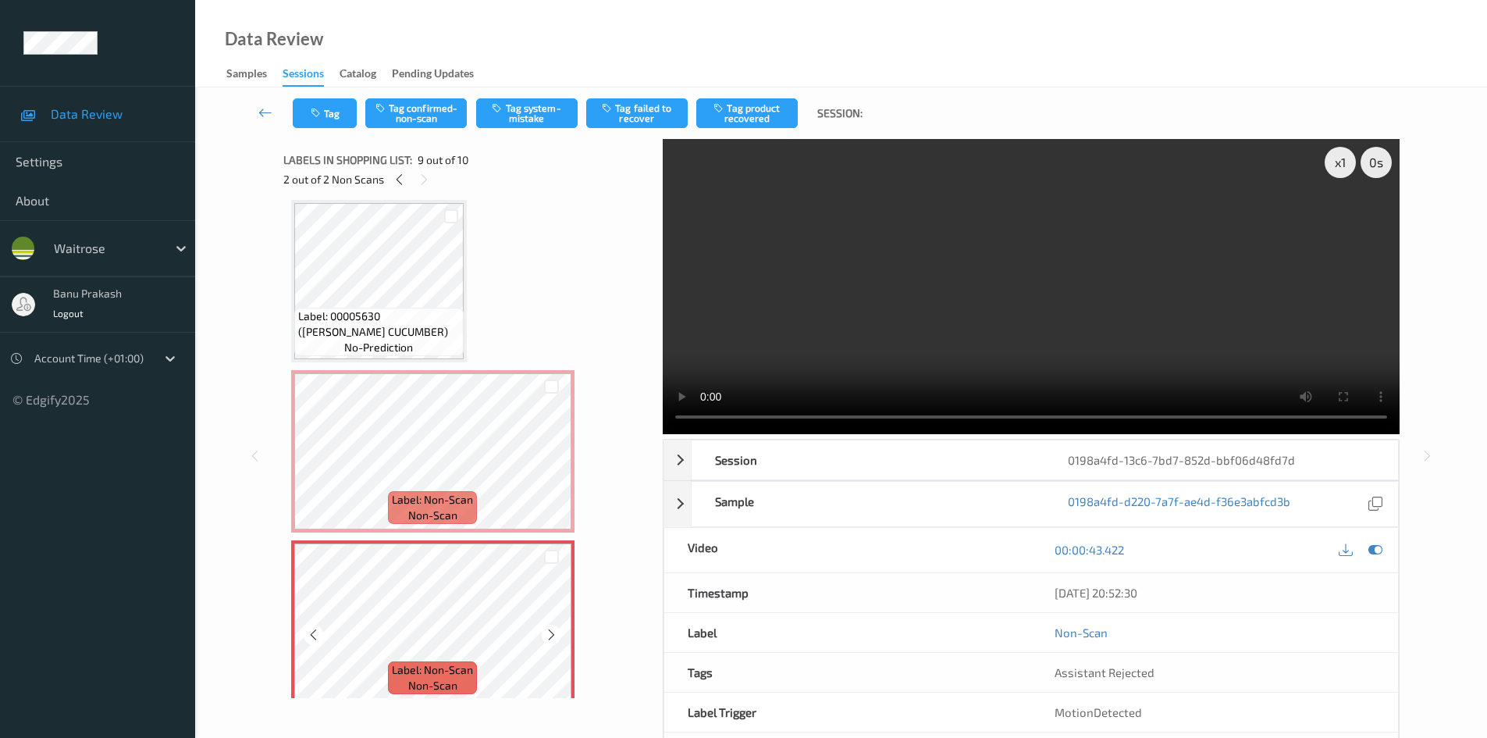
click at [439, 539] on div "Label: 5025840001081 (GRAHAMS SEMI MILK 2L) no-prediction Label: [CREDIT_CARD_N…" at bounding box center [467, 26] width 353 height 1694
click at [441, 503] on span "Label: Non-Scan" at bounding box center [432, 500] width 81 height 16
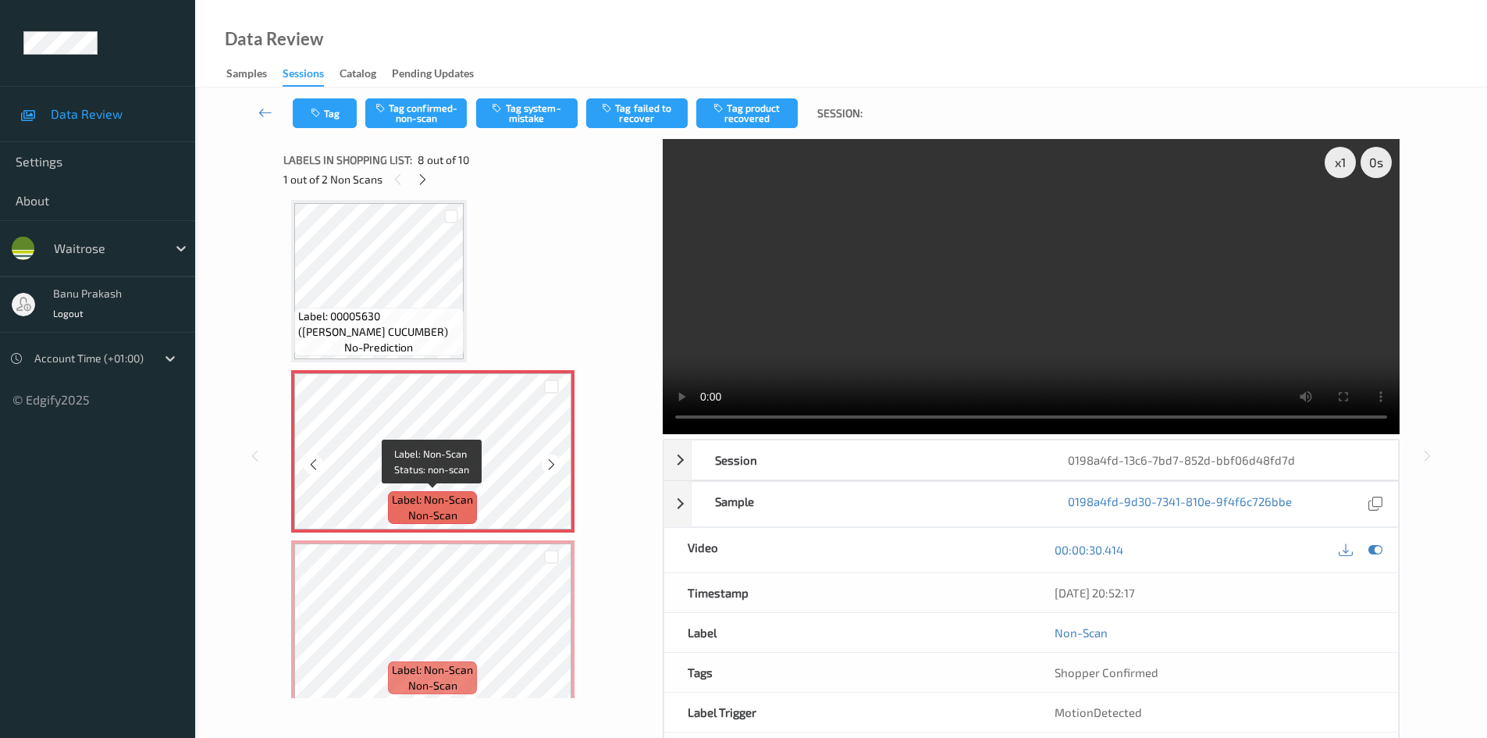
click at [441, 492] on span "Label: Non-Scan" at bounding box center [432, 500] width 81 height 16
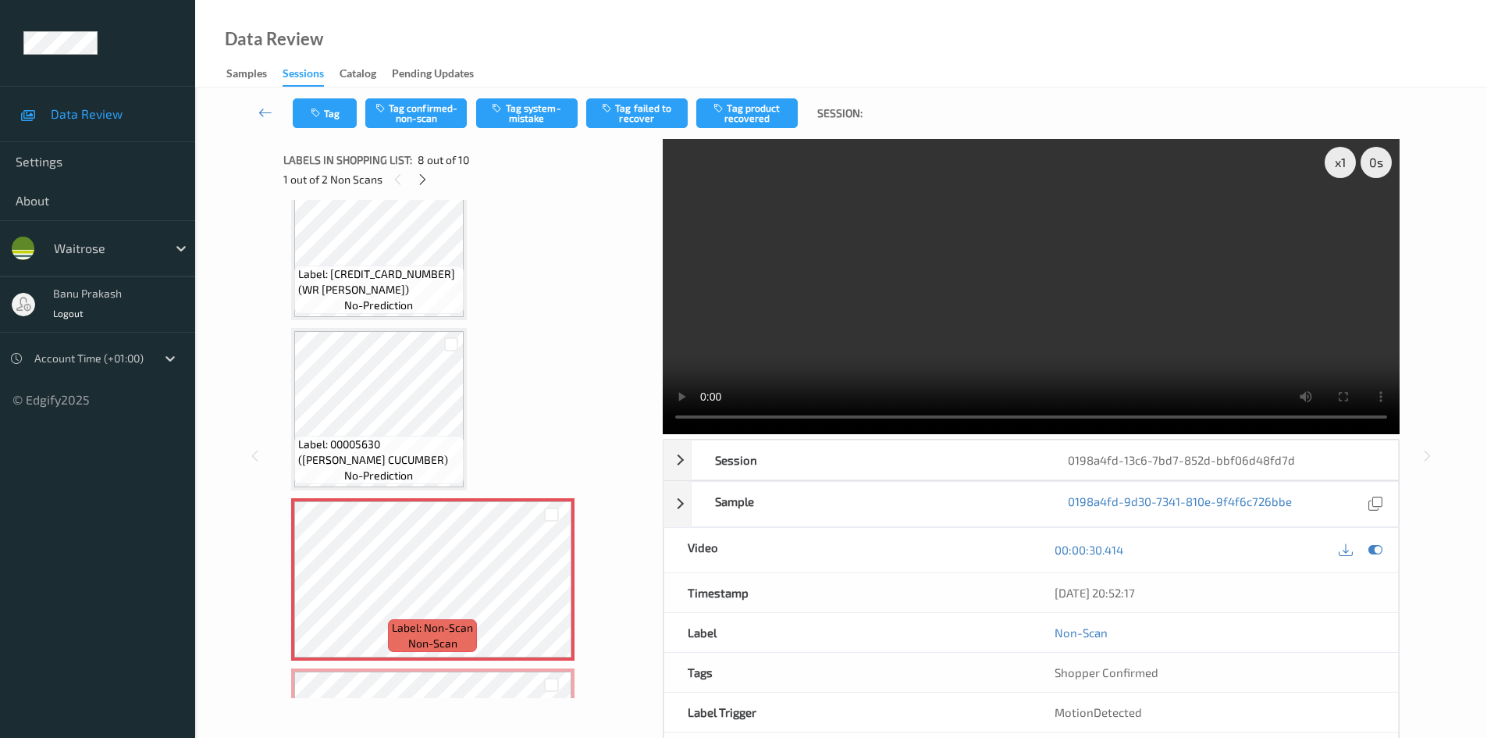
scroll to position [899, 0]
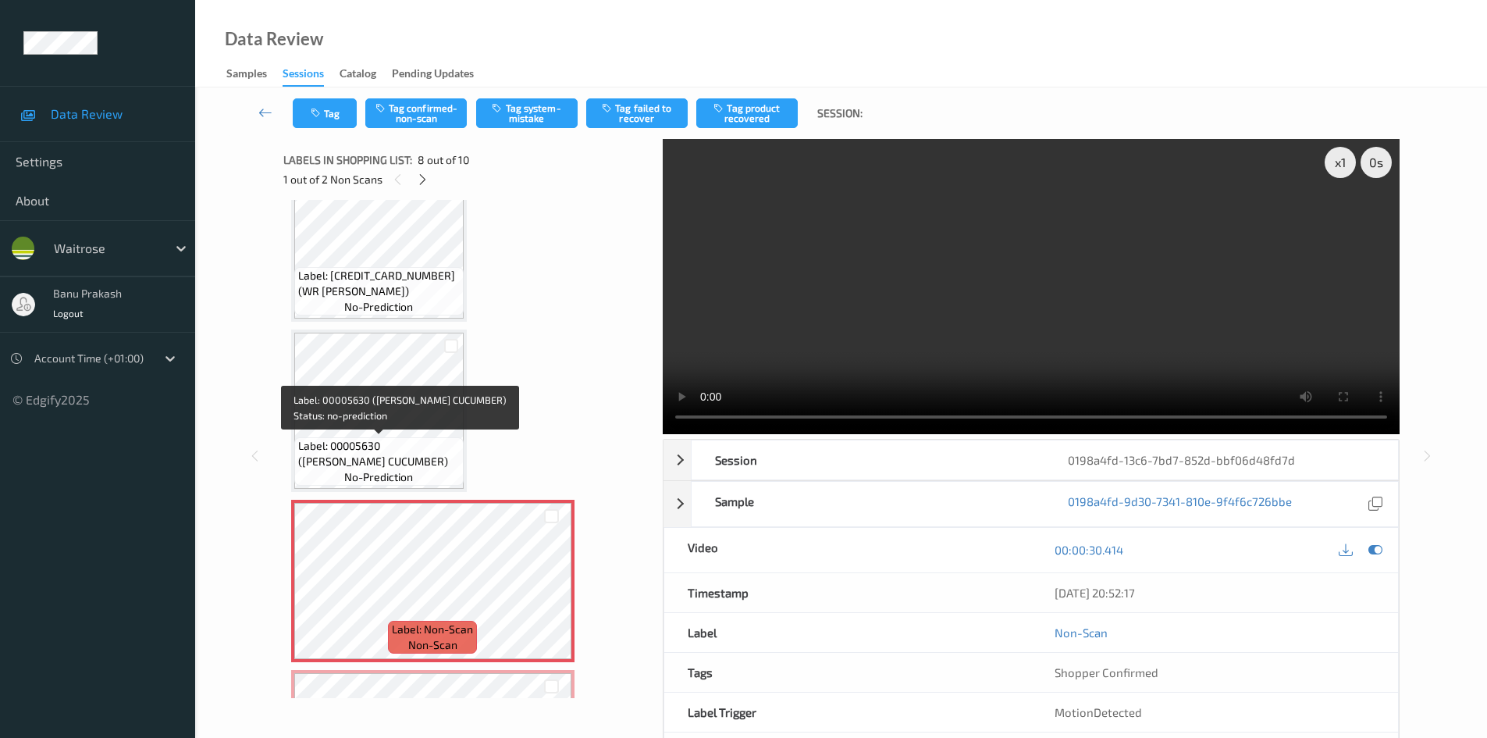
click at [389, 444] on span "Label: 00005630 ([PERSON_NAME] CUCUMBER)" at bounding box center [379, 453] width 162 height 31
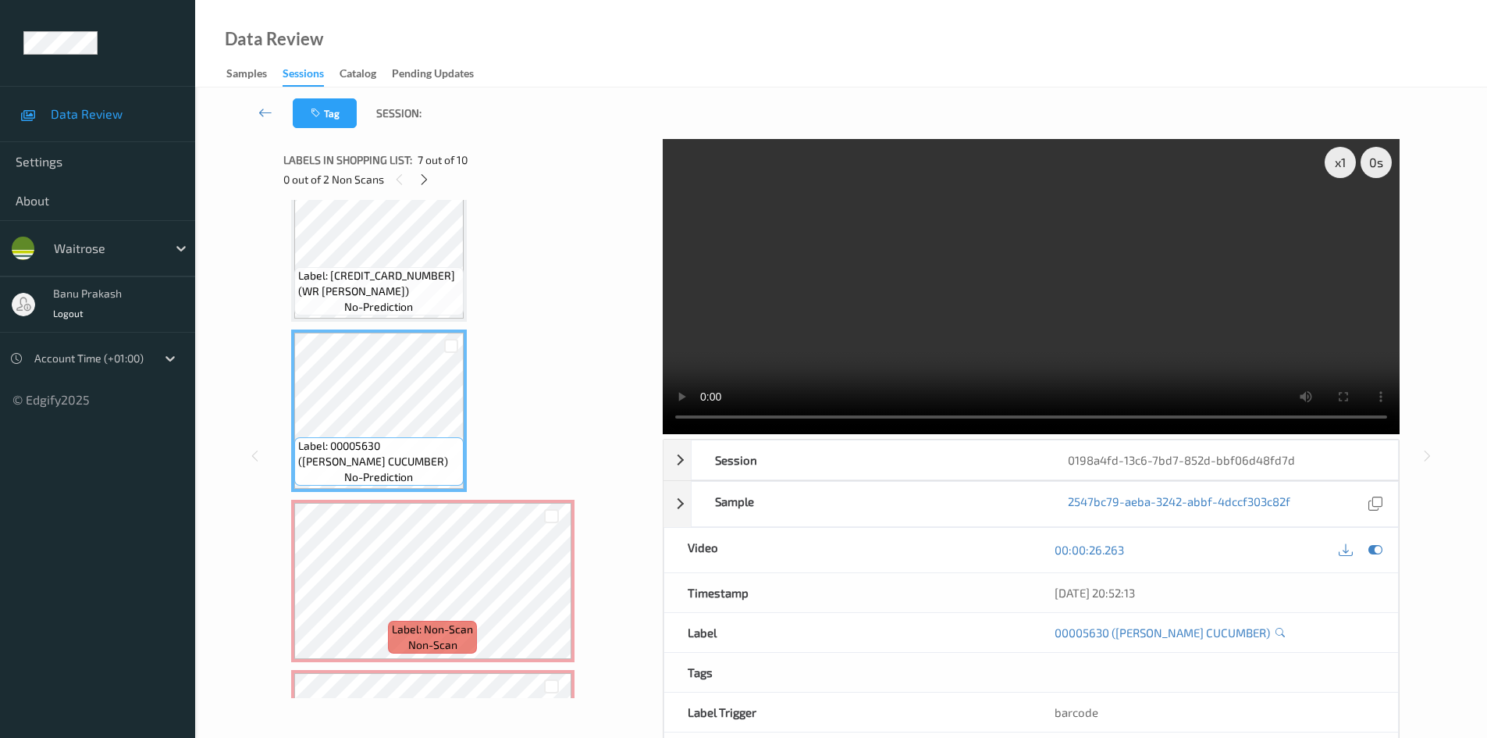
click at [1046, 296] on video at bounding box center [1031, 286] width 737 height 295
click at [1008, 352] on video at bounding box center [1031, 286] width 737 height 295
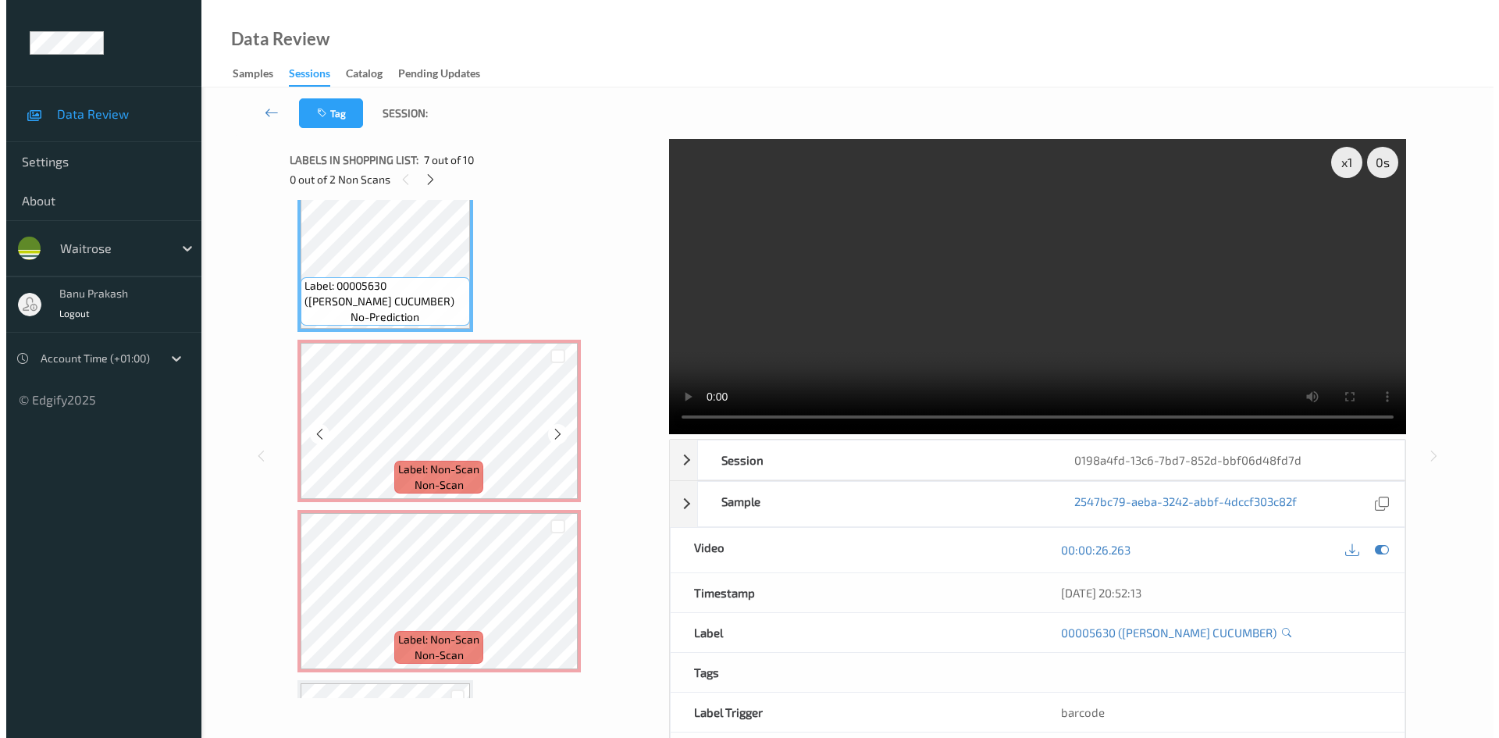
scroll to position [1133, 0]
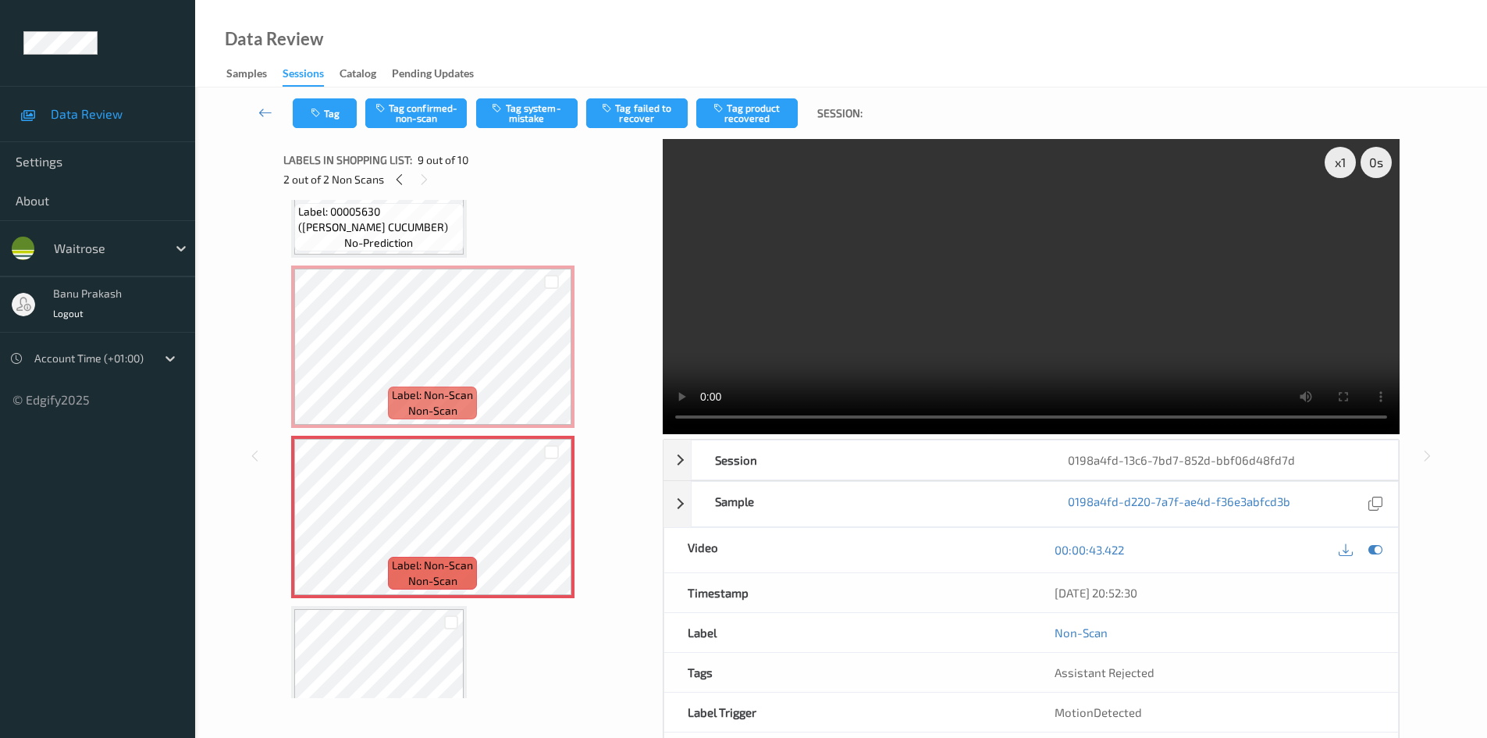
click at [938, 368] on video at bounding box center [1031, 286] width 737 height 295
click at [1008, 328] on video at bounding box center [1031, 286] width 737 height 295
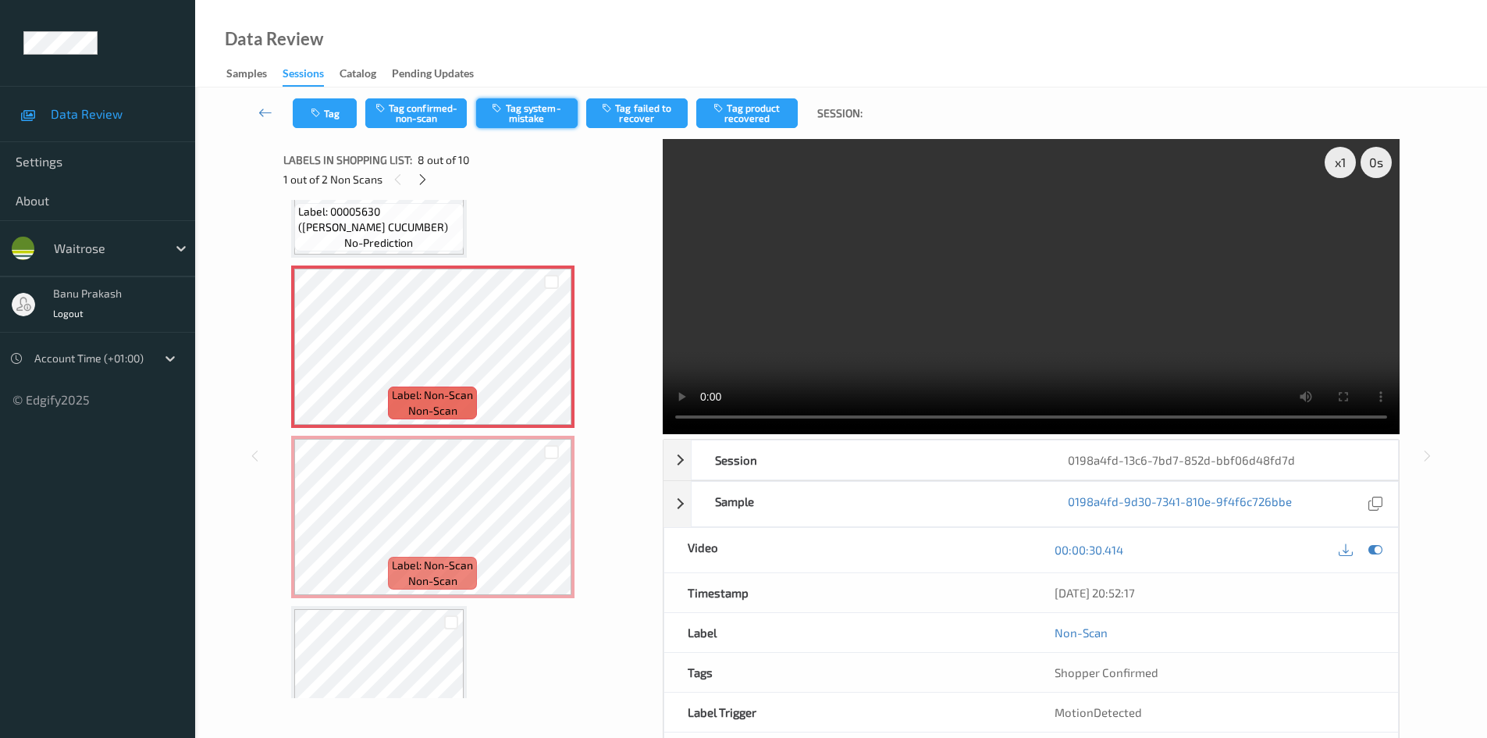
click at [509, 114] on button "Tag system-mistake" at bounding box center [526, 113] width 101 height 30
click at [327, 128] on div "Tag Tag confirmed-non-scan Untag system-mistake Tag failed to recover Tag produ…" at bounding box center [841, 113] width 1228 height 52
click at [328, 116] on button "Tag" at bounding box center [325, 113] width 64 height 30
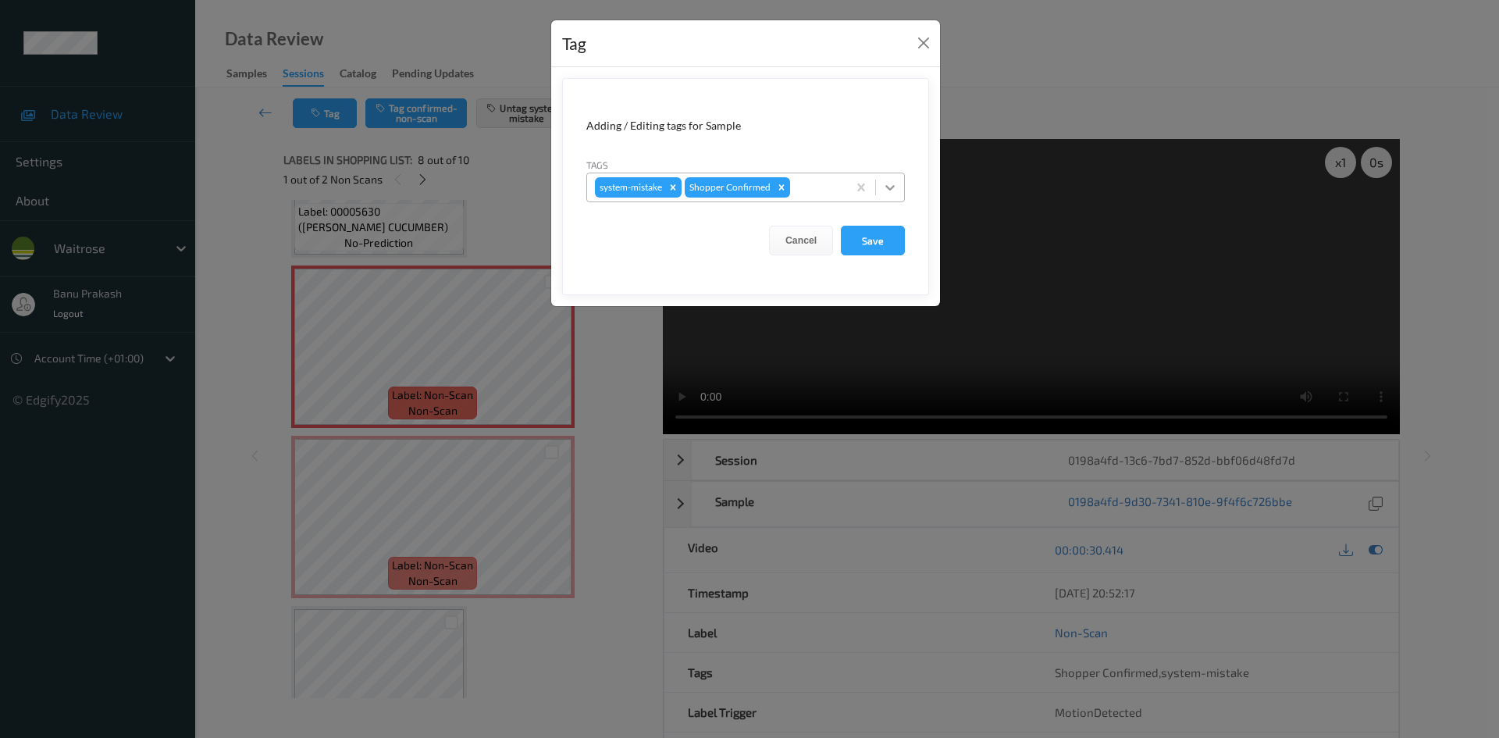
click at [887, 176] on div at bounding box center [890, 187] width 28 height 28
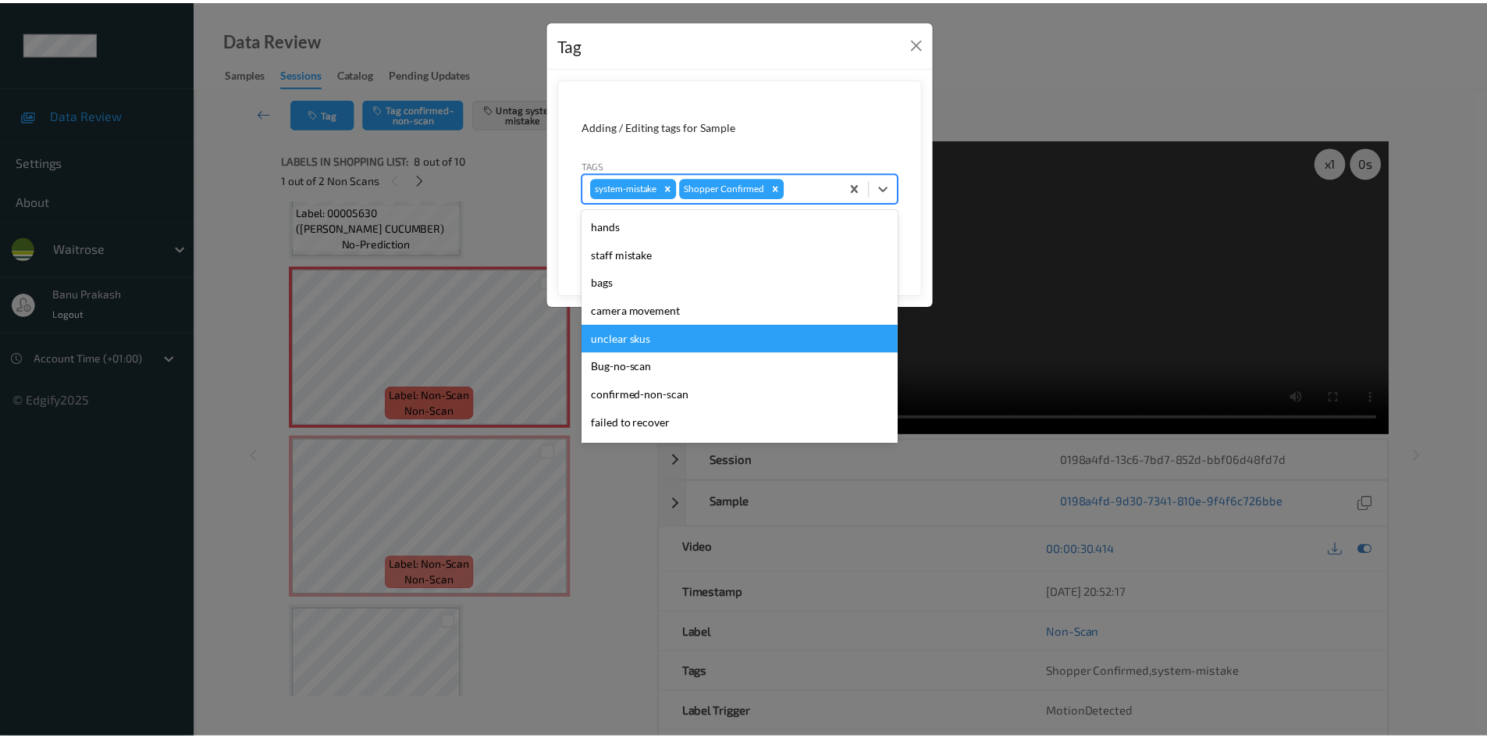
scroll to position [306, 0]
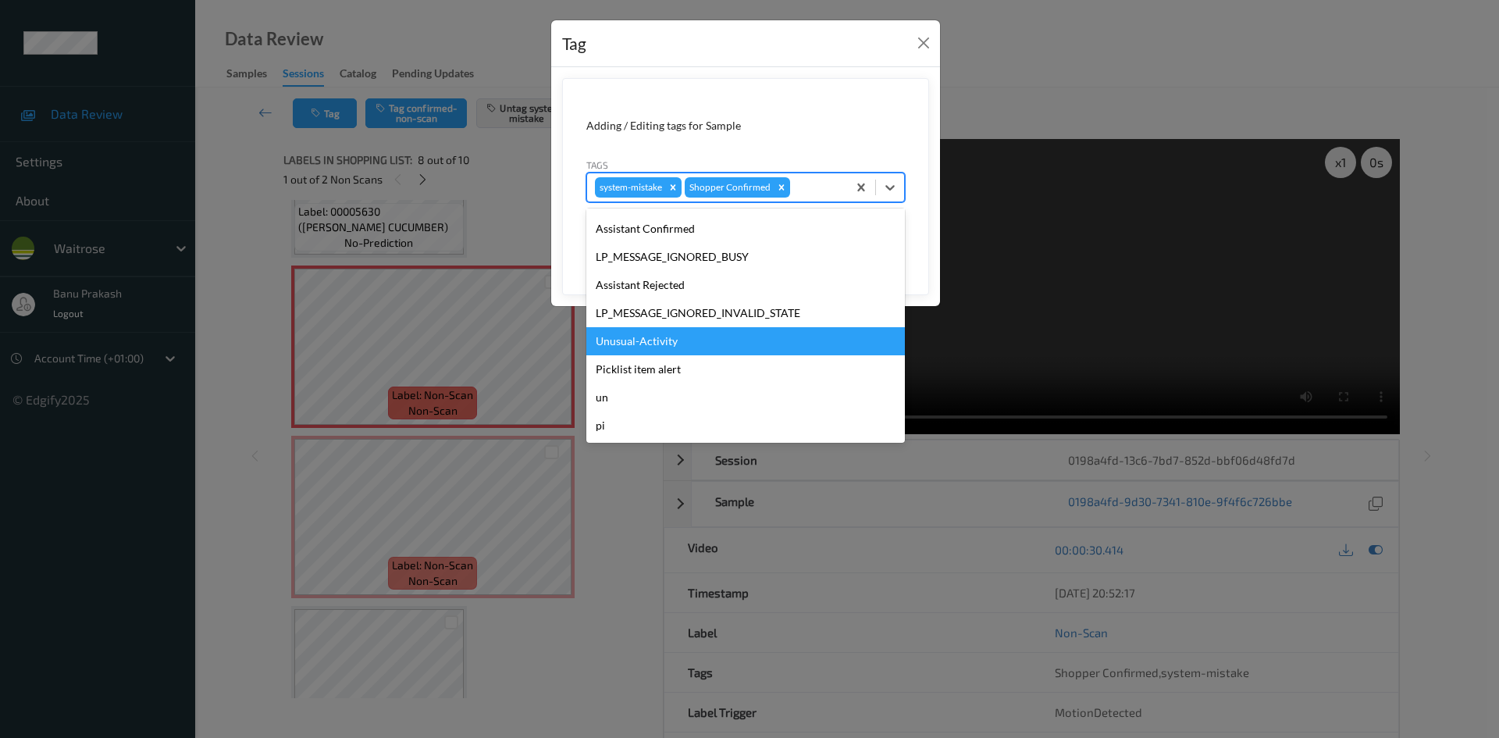
click at [660, 347] on div "Unusual-Activity" at bounding box center [745, 341] width 318 height 28
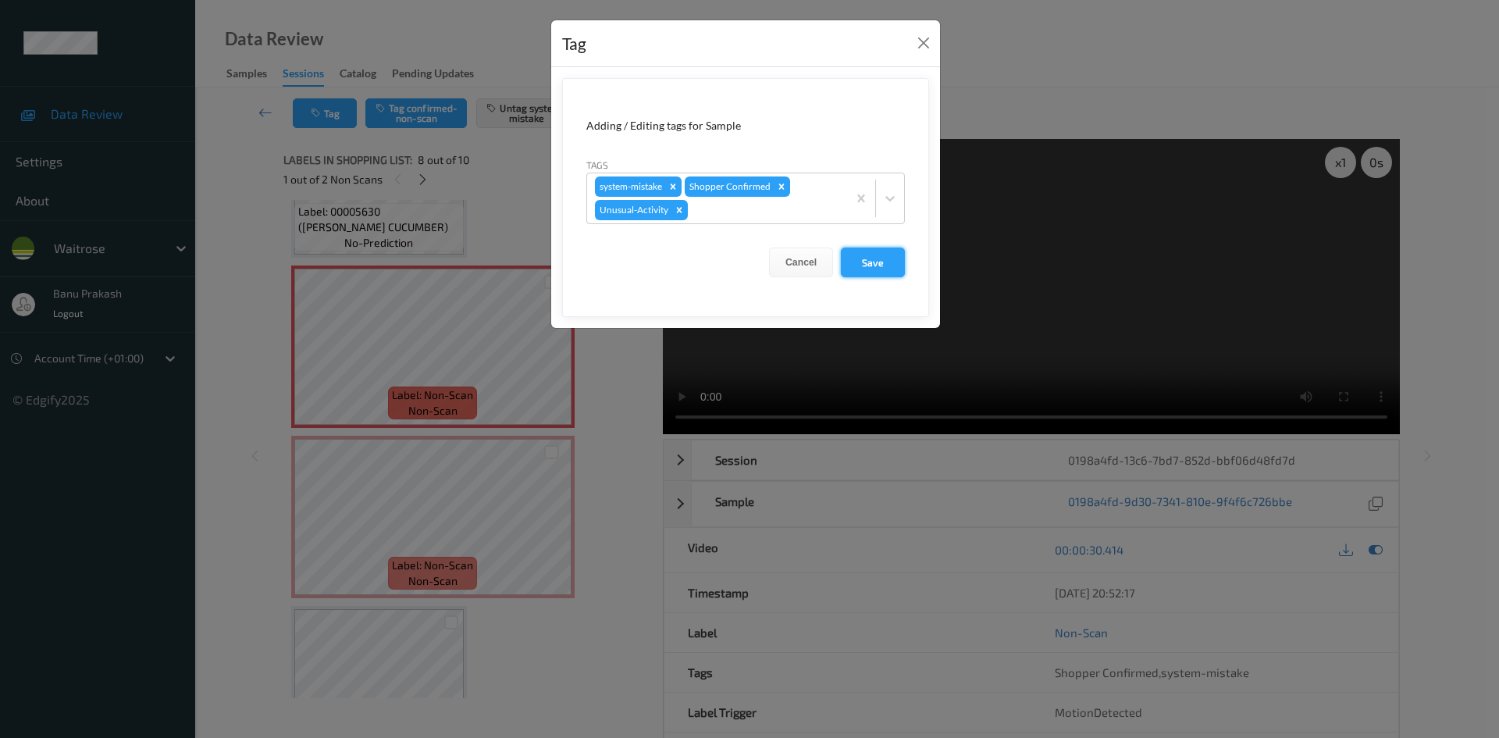
click at [876, 258] on button "Save" at bounding box center [873, 262] width 64 height 30
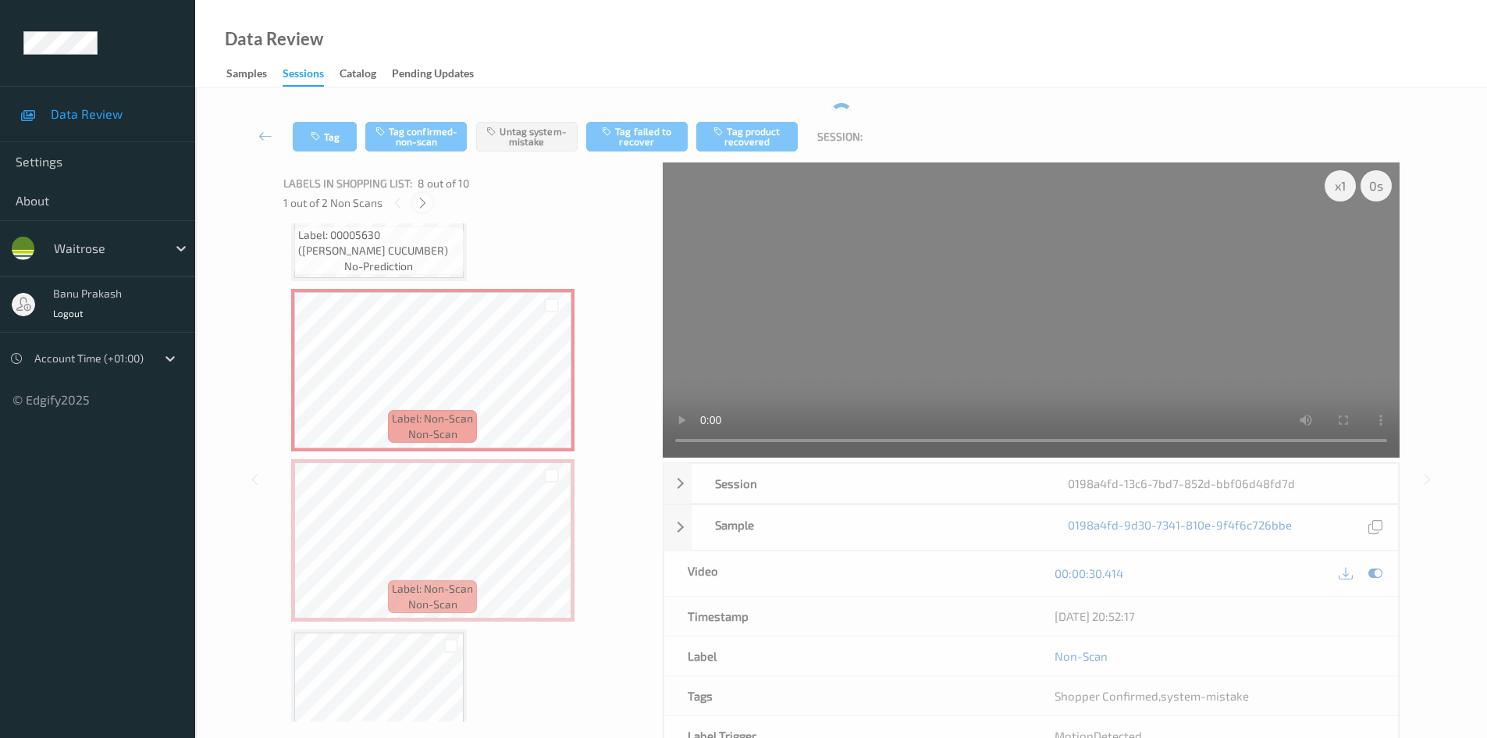
click at [417, 197] on icon at bounding box center [422, 203] width 13 height 14
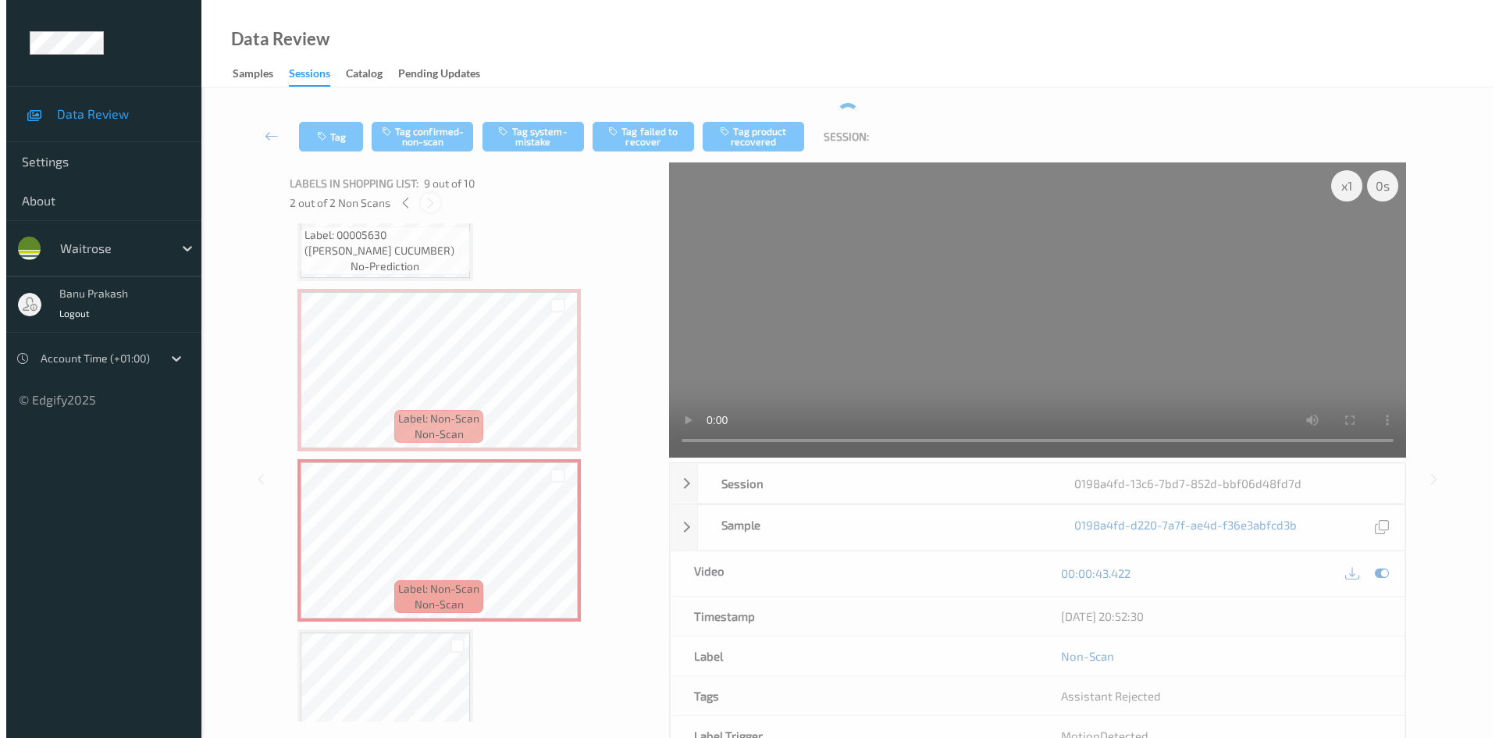
scroll to position [1199, 0]
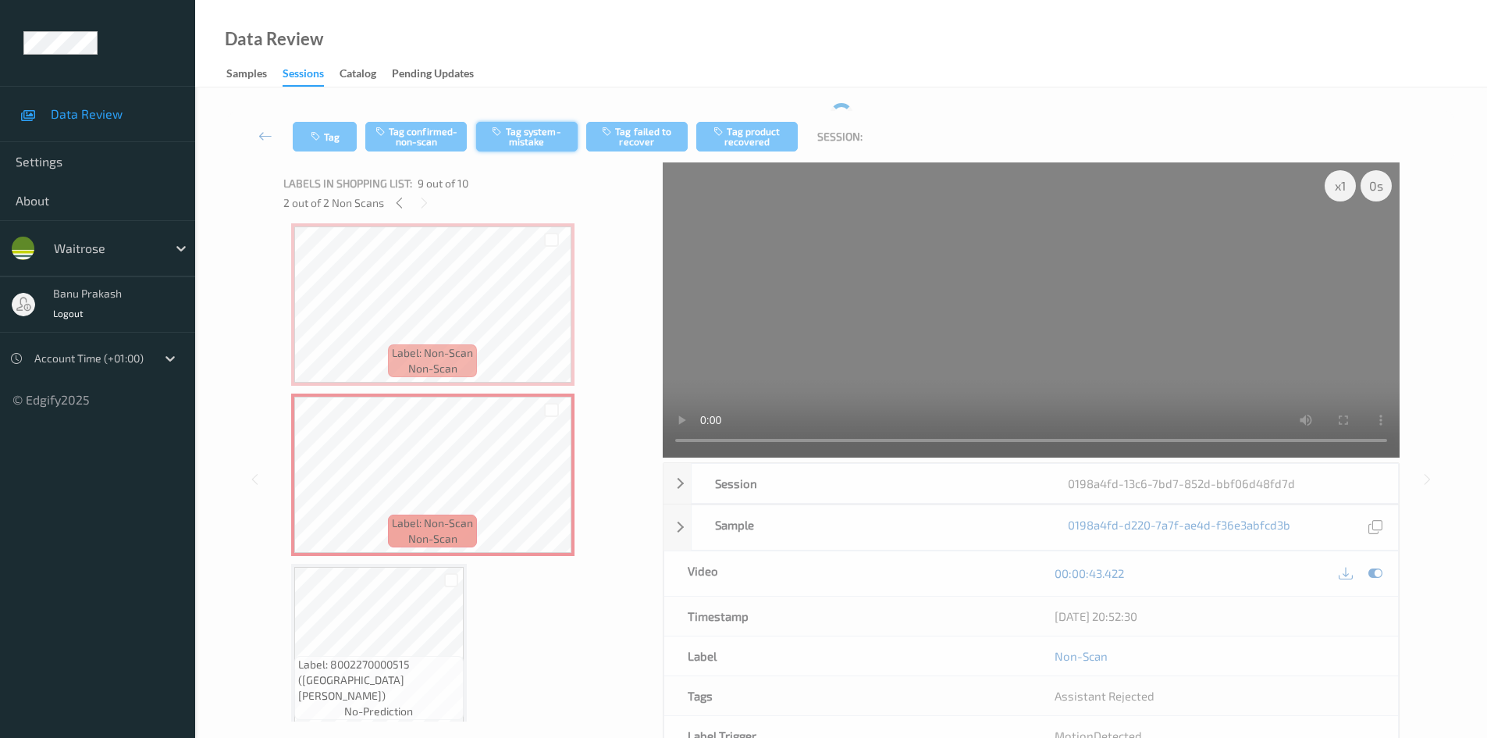
click at [547, 140] on button "Tag system-mistake" at bounding box center [526, 137] width 101 height 30
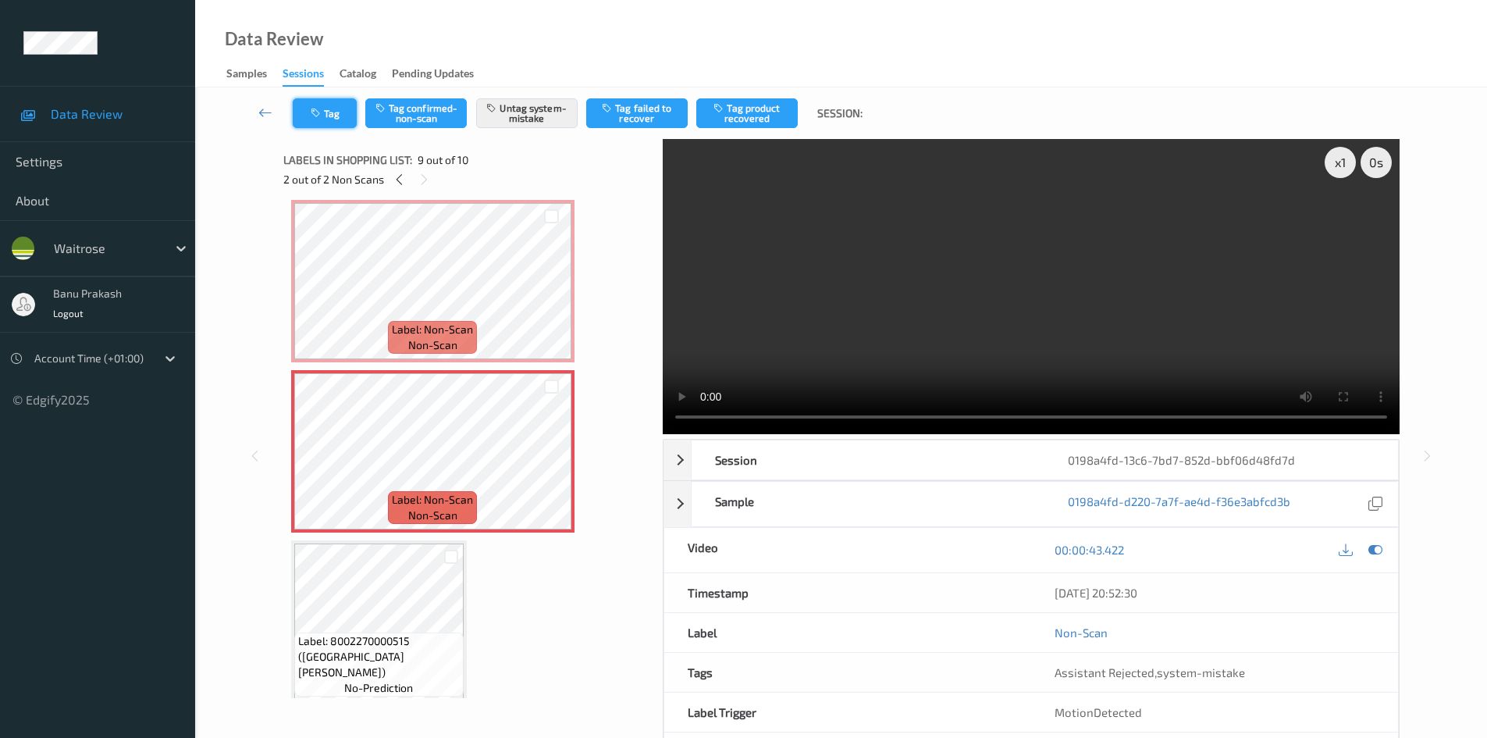
click at [306, 104] on button "Tag" at bounding box center [325, 113] width 64 height 30
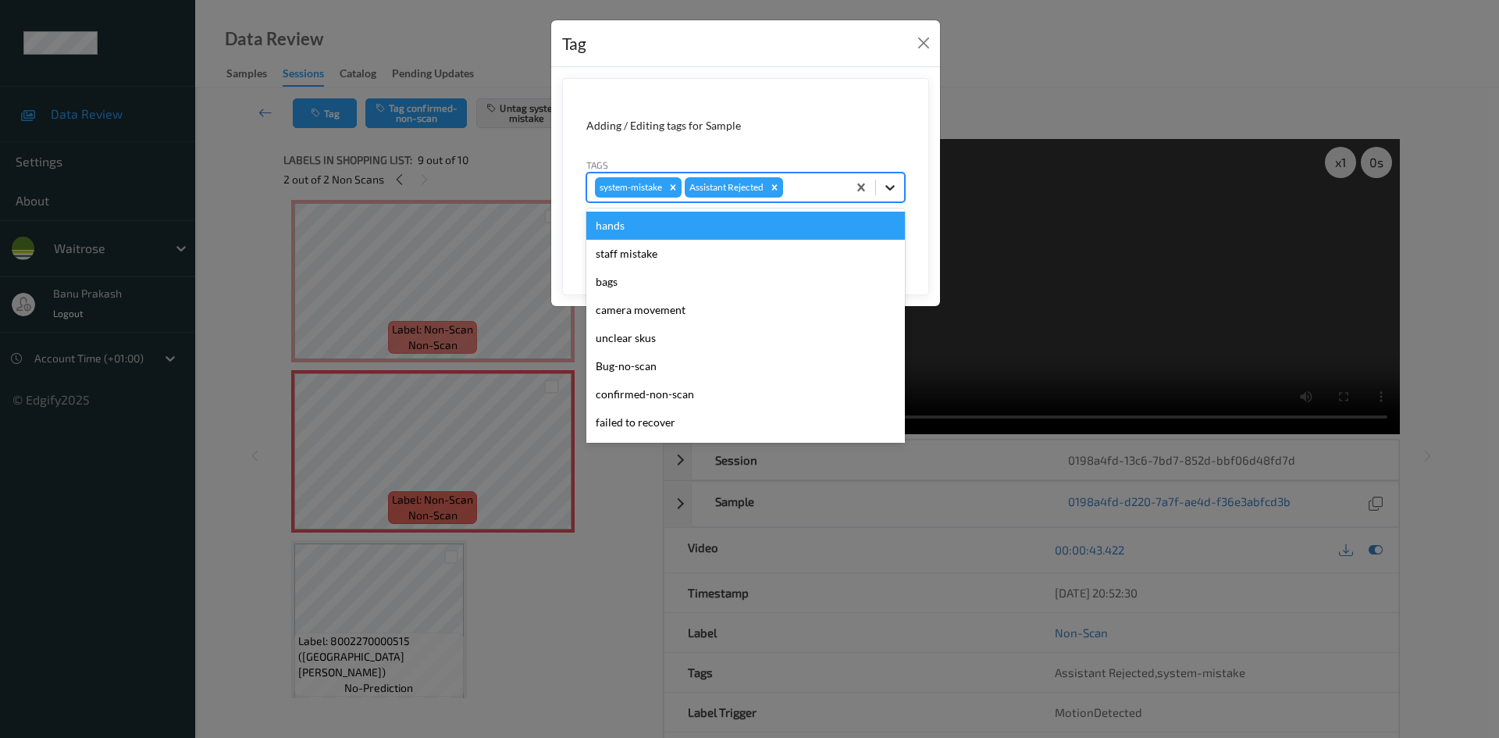
click at [880, 188] on div at bounding box center [890, 187] width 28 height 28
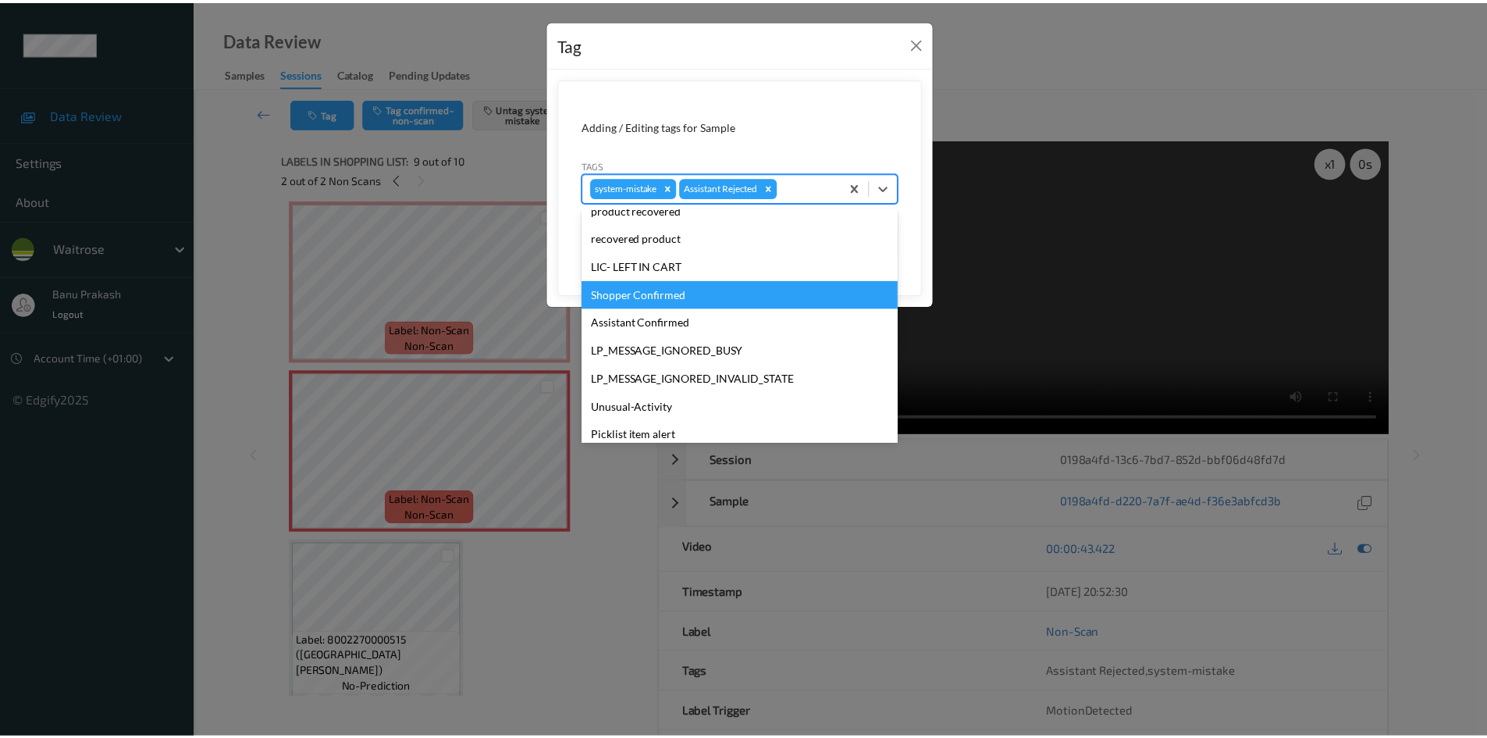
scroll to position [306, 0]
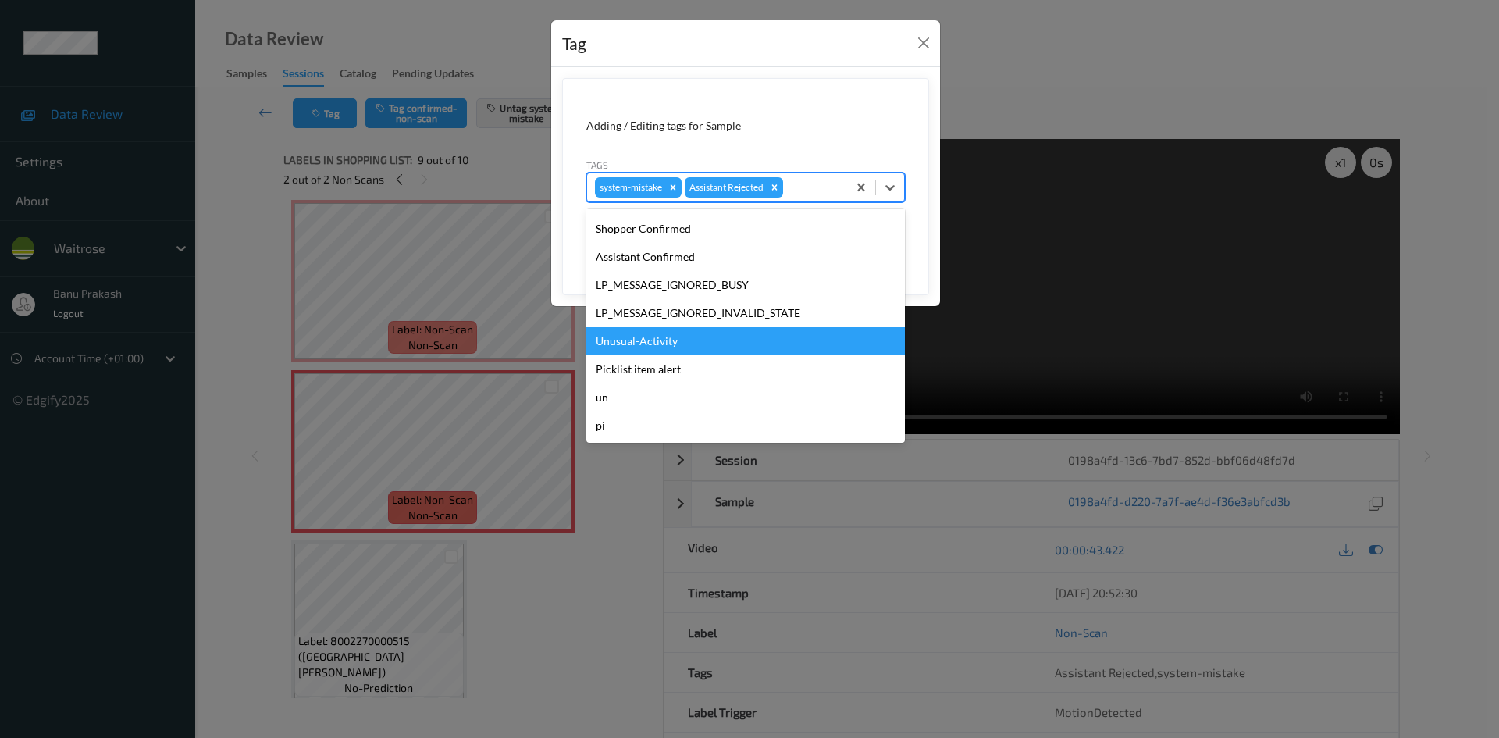
click at [695, 341] on div "Unusual-Activity" at bounding box center [745, 341] width 318 height 28
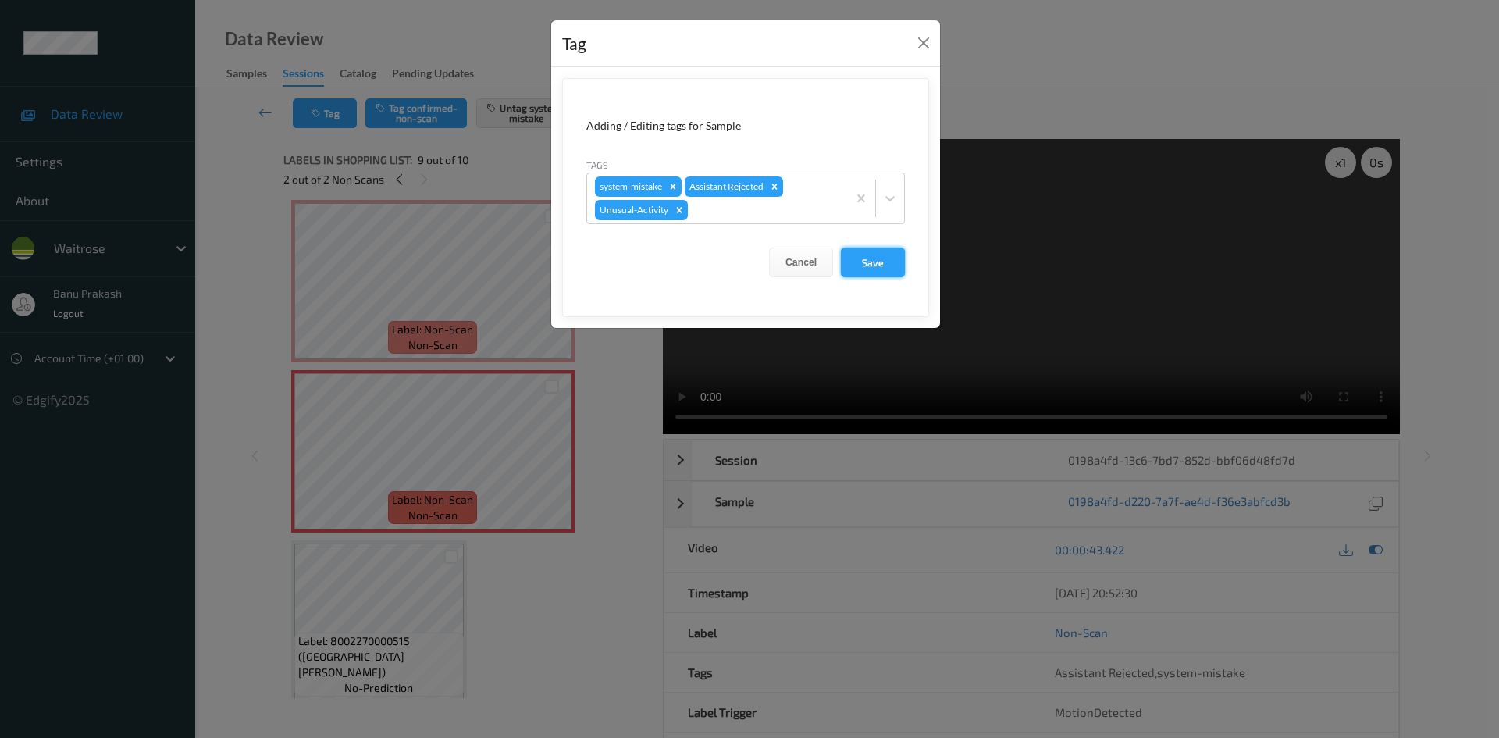
click at [878, 261] on button "Save" at bounding box center [873, 262] width 64 height 30
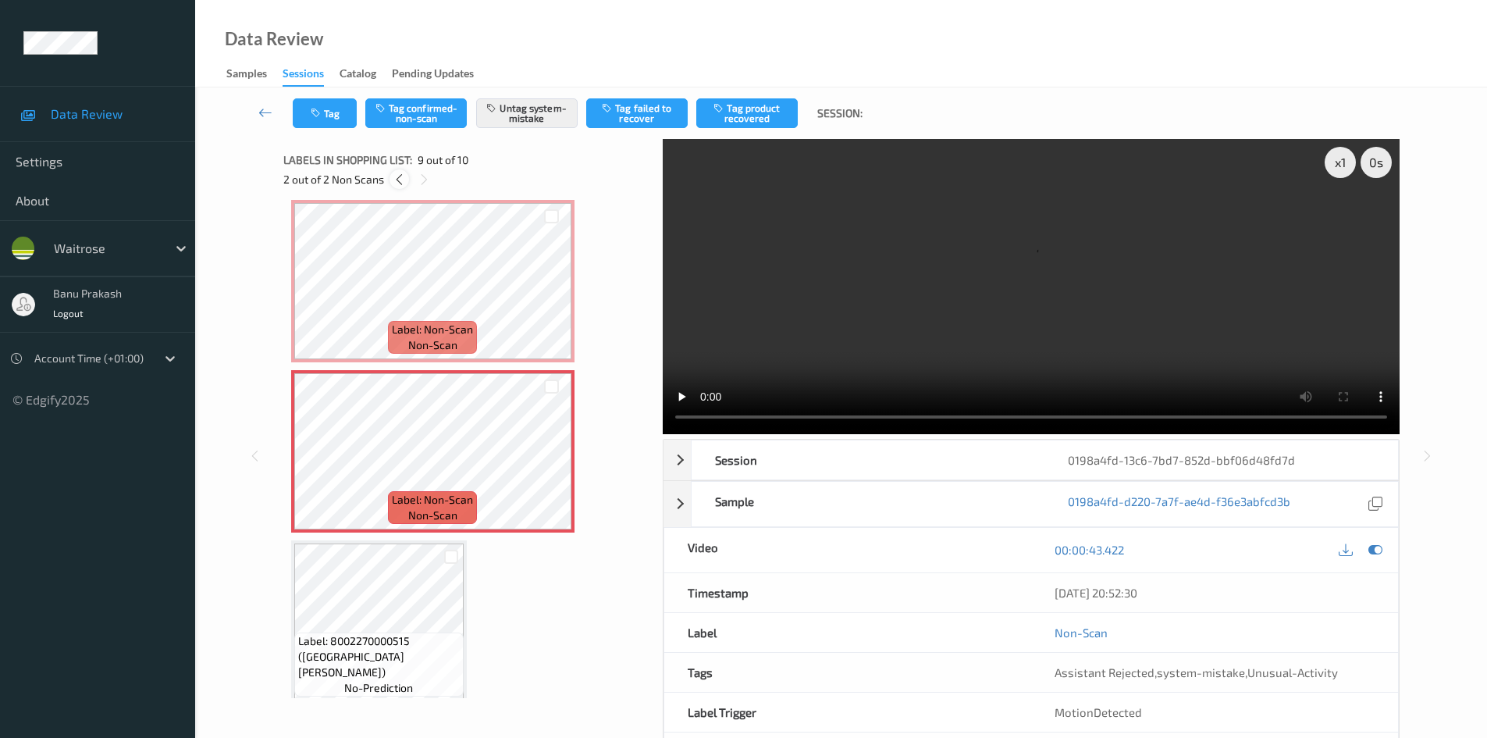
click at [405, 183] on icon at bounding box center [399, 179] width 13 height 14
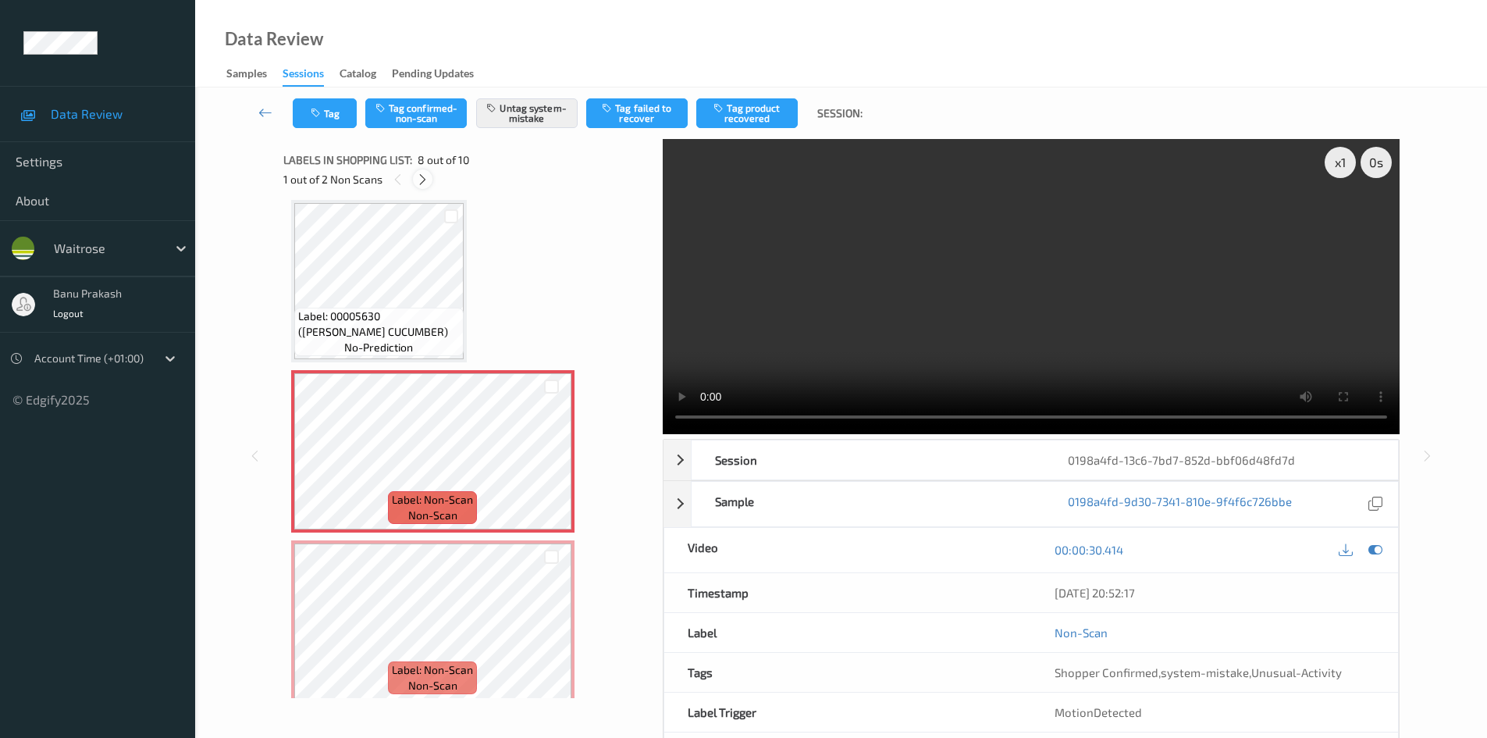
click at [427, 176] on icon at bounding box center [422, 179] width 13 height 14
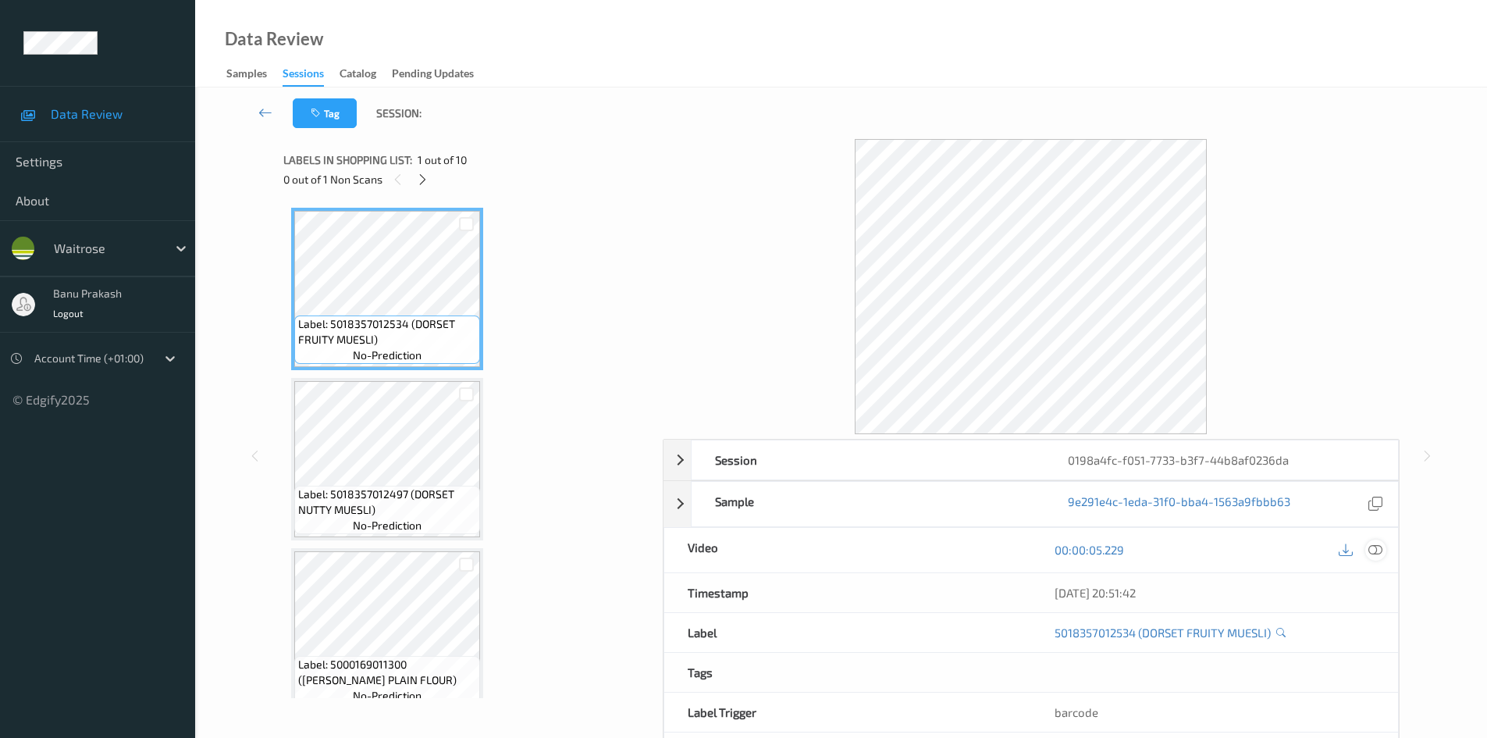
click at [1375, 552] on icon at bounding box center [1375, 549] width 14 height 14
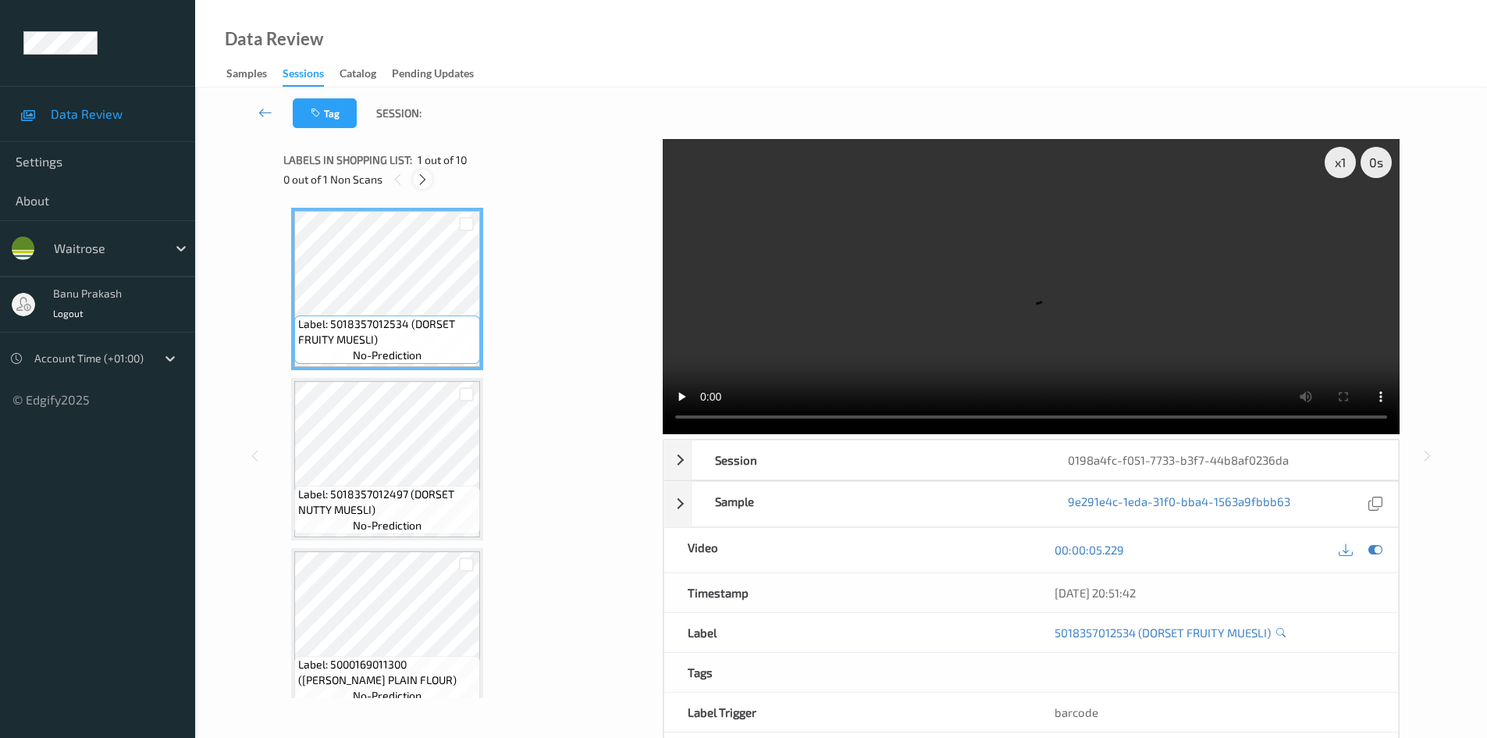
click at [423, 182] on icon at bounding box center [422, 179] width 13 height 14
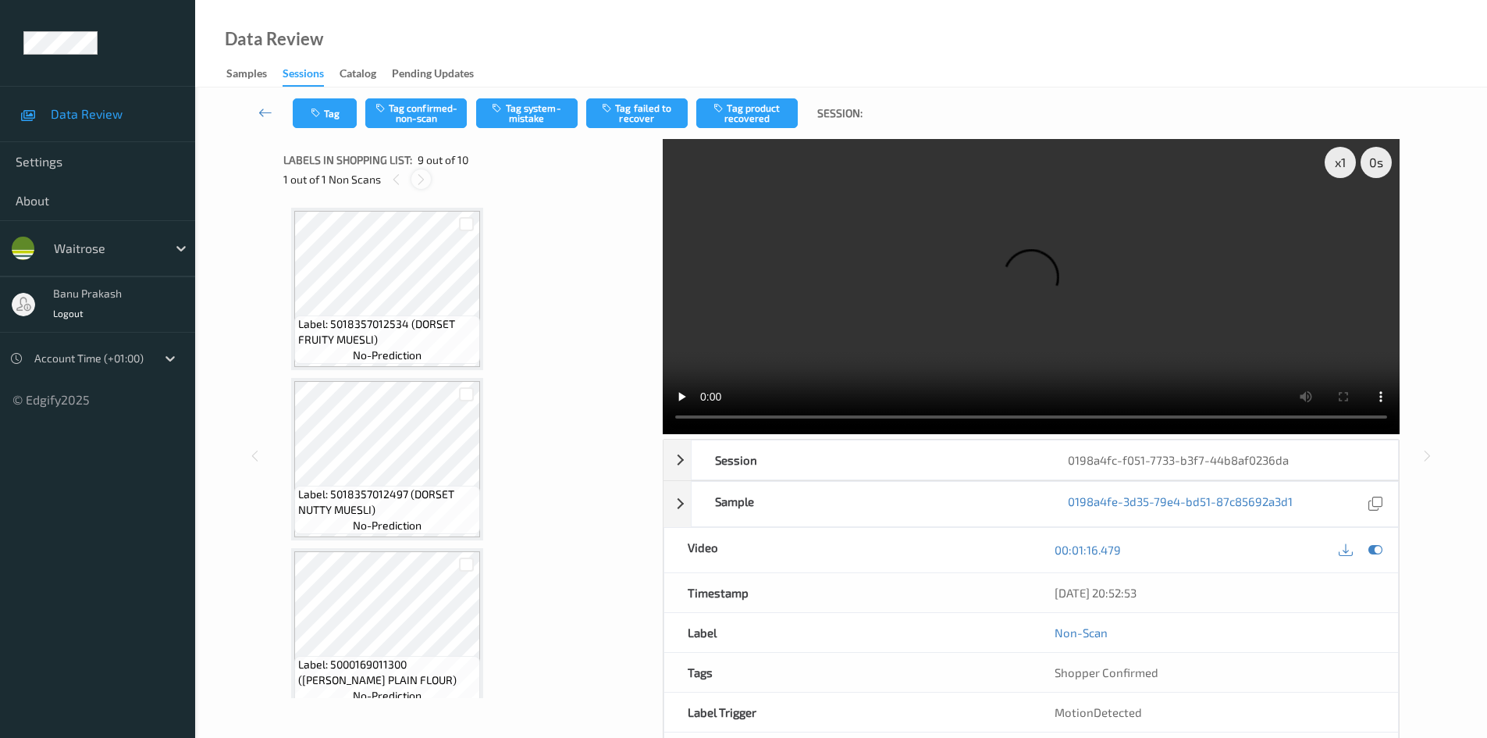
scroll to position [1199, 0]
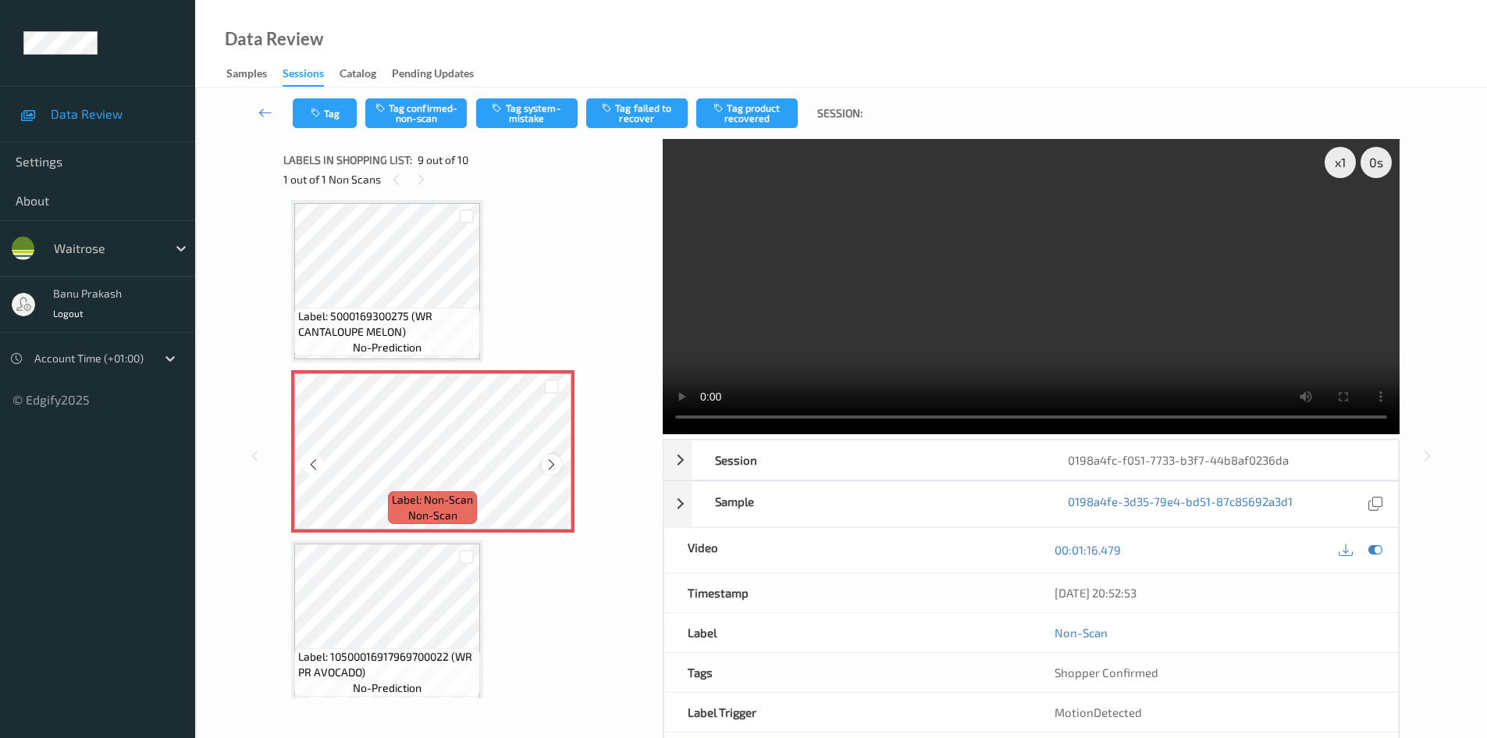
click at [550, 466] on icon at bounding box center [551, 464] width 13 height 14
click at [547, 464] on icon at bounding box center [551, 464] width 13 height 14
click at [547, 465] on icon at bounding box center [551, 464] width 13 height 14
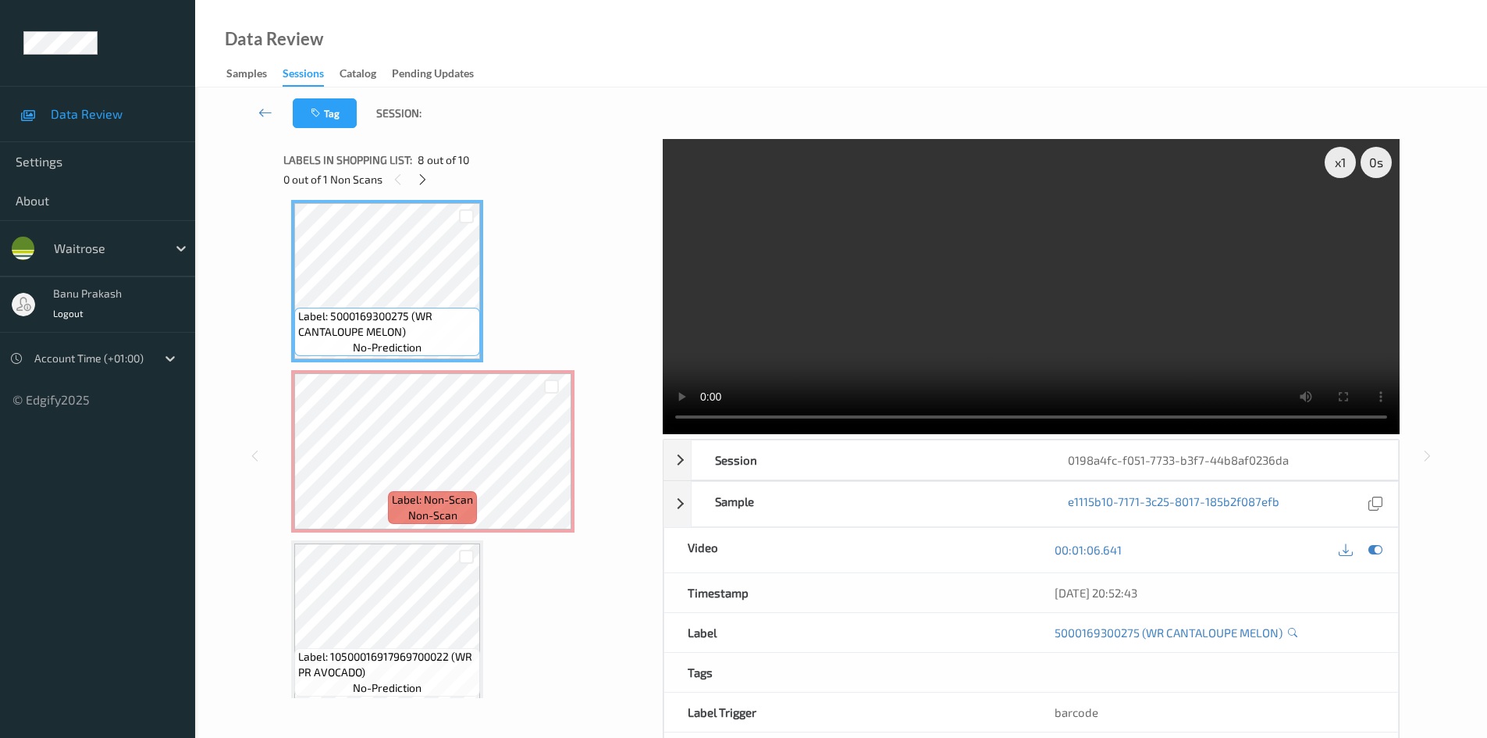
click at [1099, 340] on video at bounding box center [1031, 286] width 737 height 295
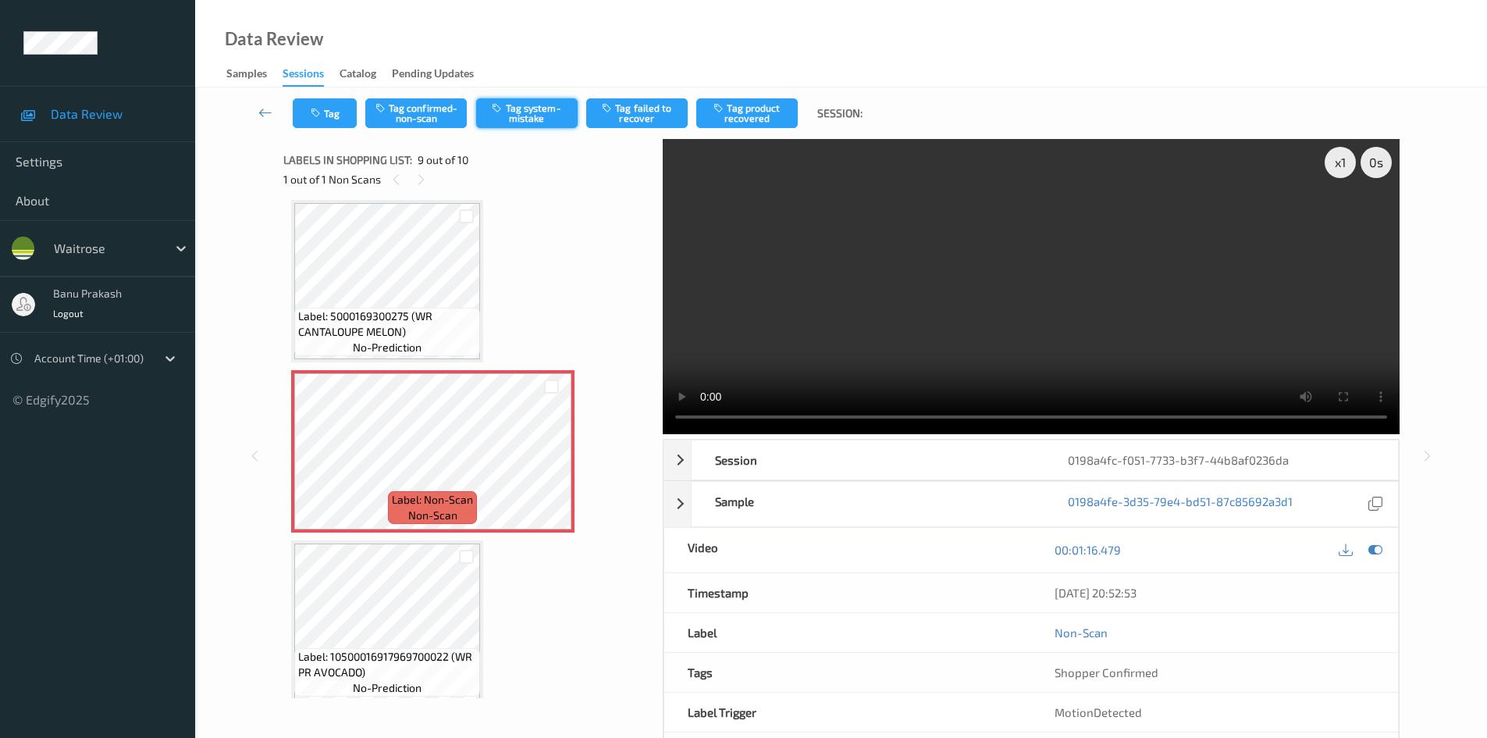
click at [505, 119] on button "Tag system-mistake" at bounding box center [526, 113] width 101 height 30
click at [335, 114] on button "Tag" at bounding box center [325, 113] width 64 height 30
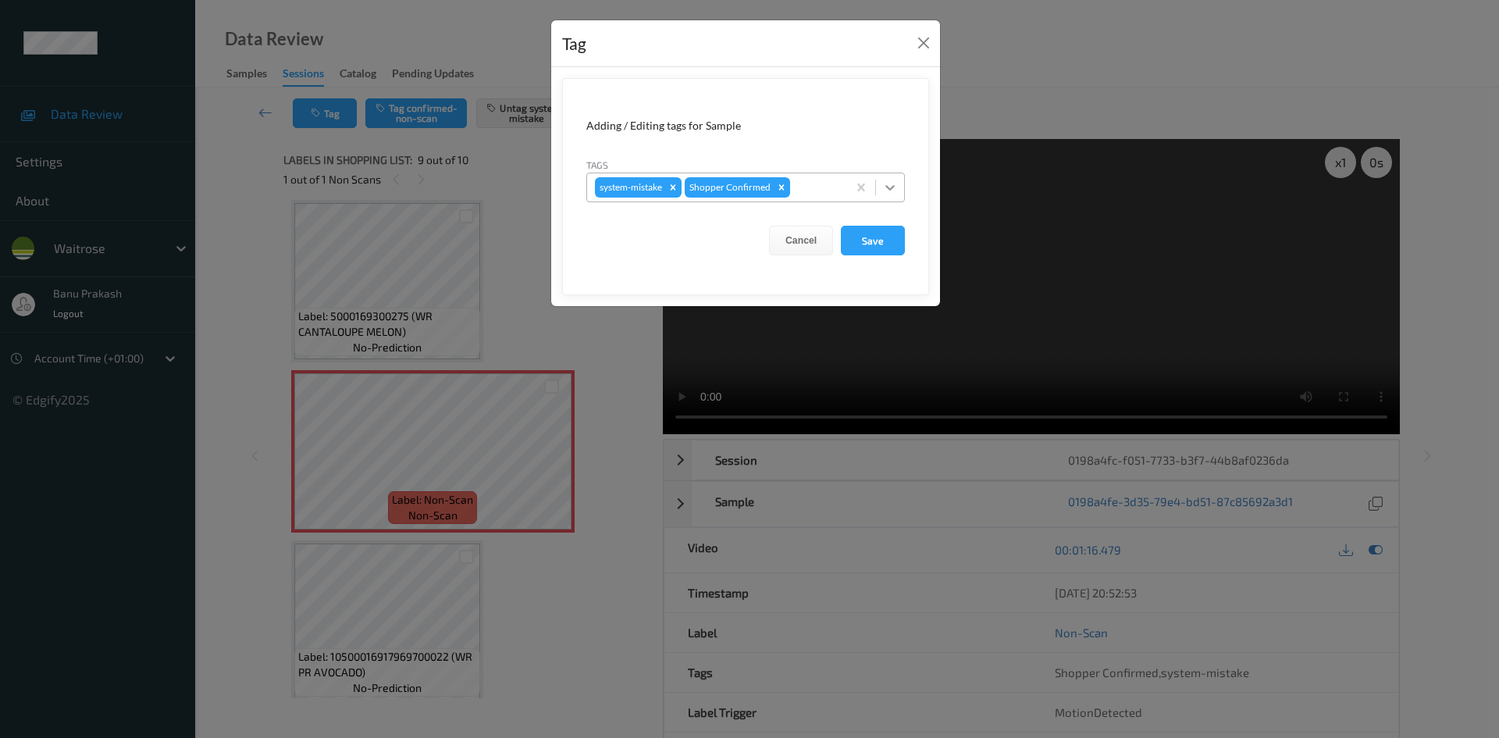
click at [887, 183] on icon at bounding box center [890, 188] width 16 height 16
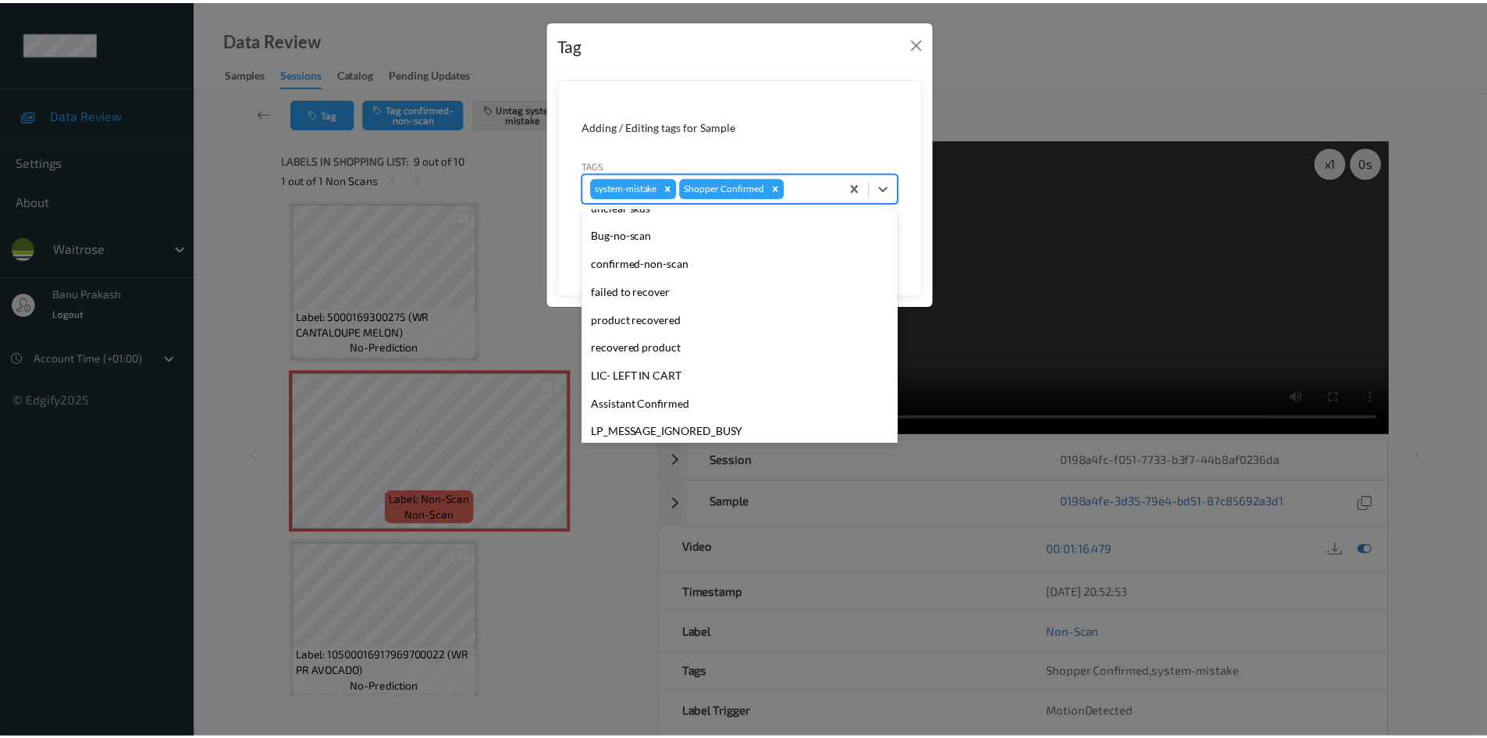
scroll to position [306, 0]
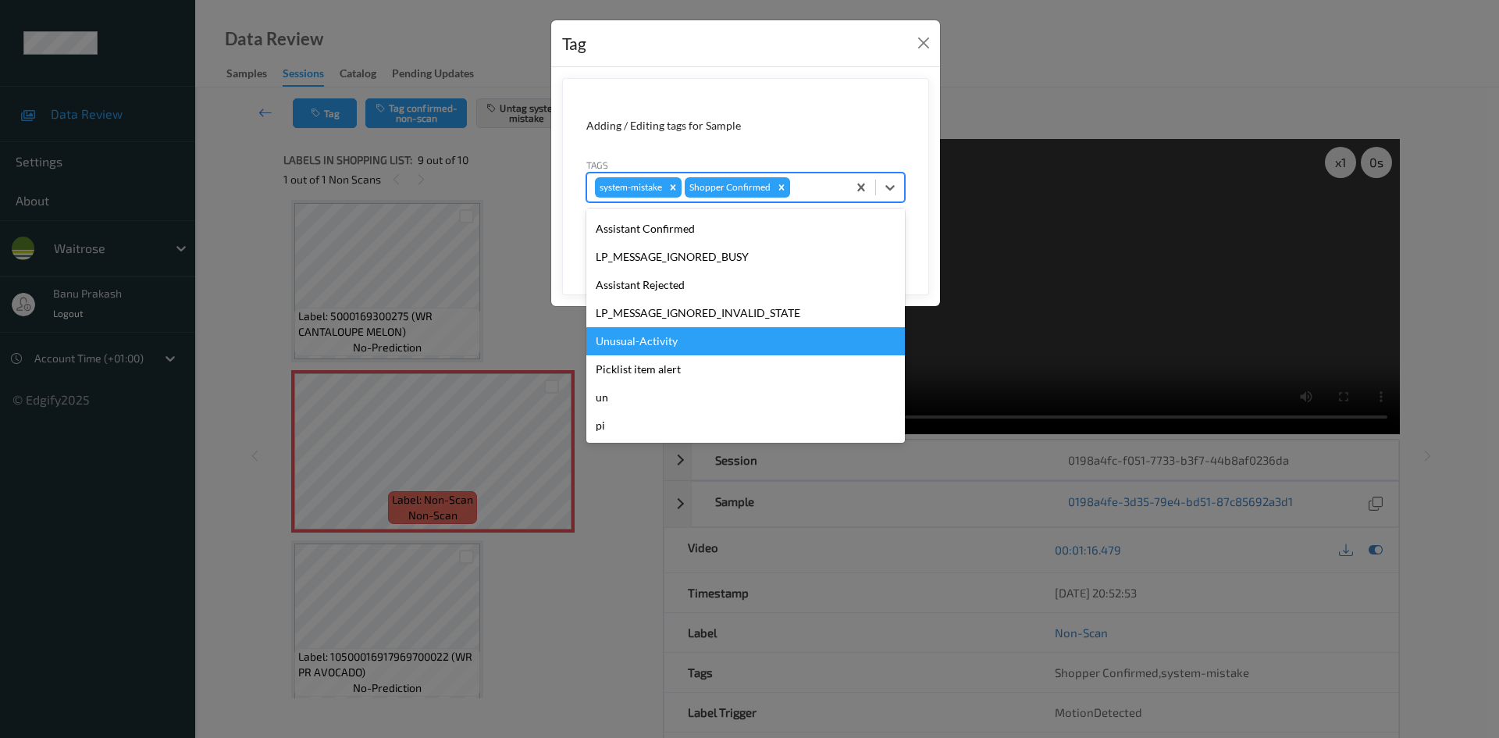
click at [644, 344] on div "Unusual-Activity" at bounding box center [745, 341] width 318 height 28
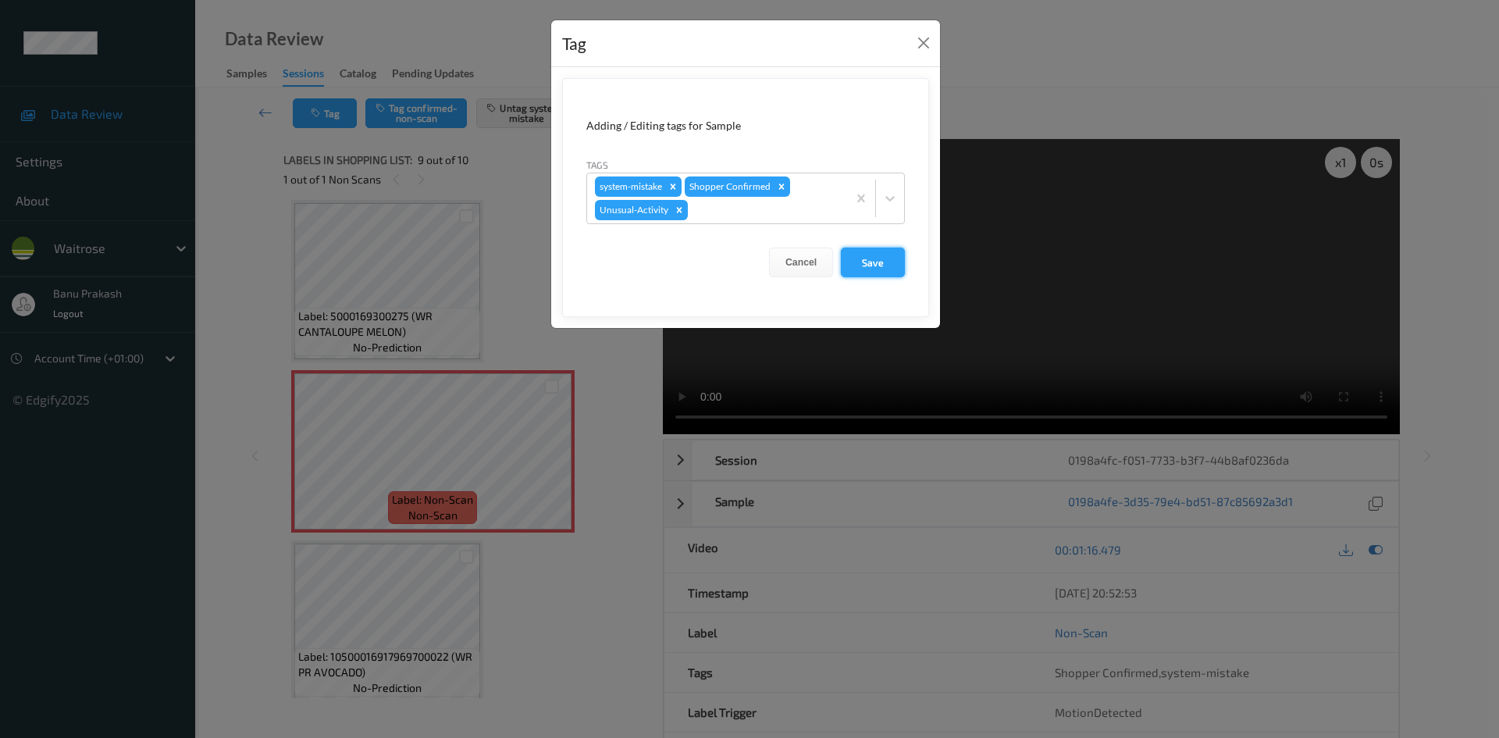
click at [869, 262] on button "Save" at bounding box center [873, 262] width 64 height 30
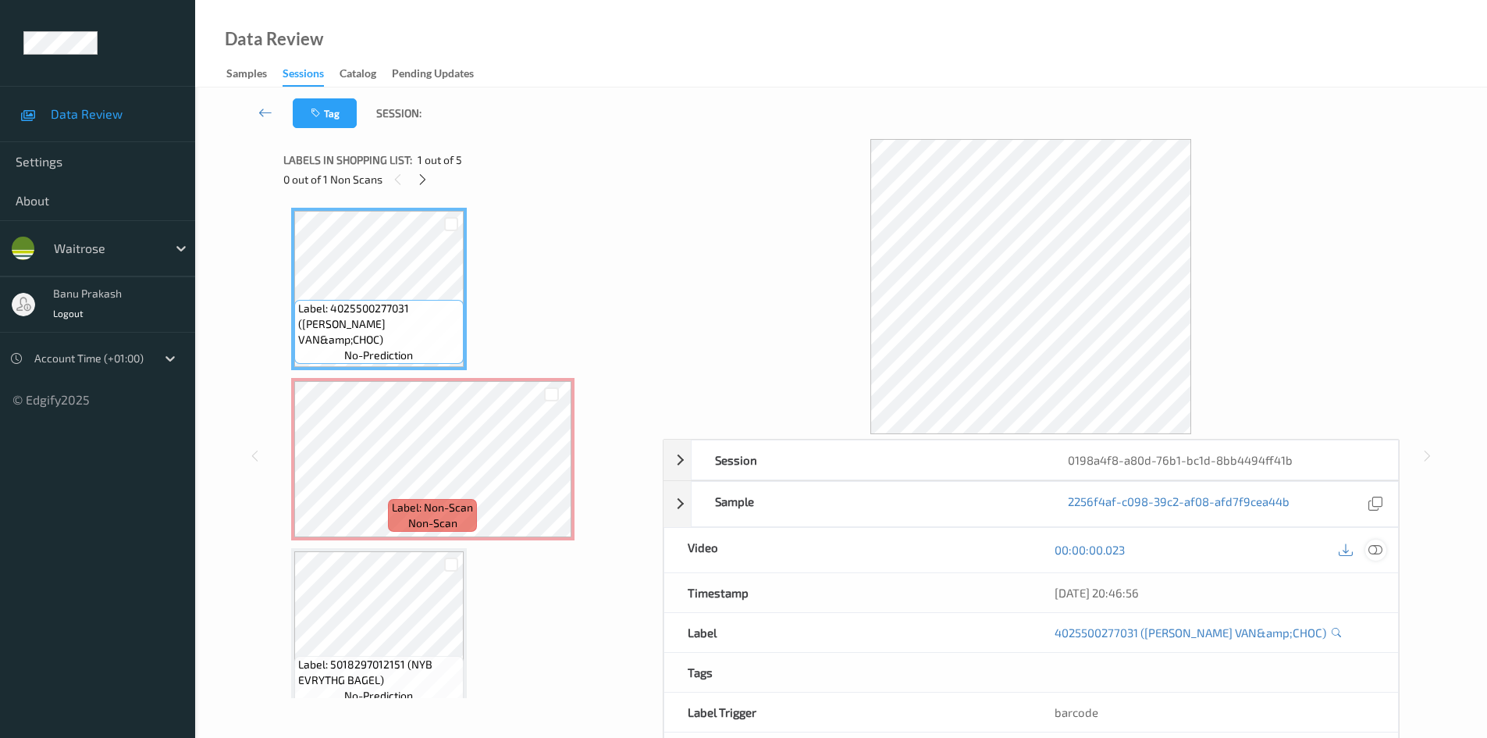
click at [1374, 555] on icon at bounding box center [1375, 549] width 14 height 14
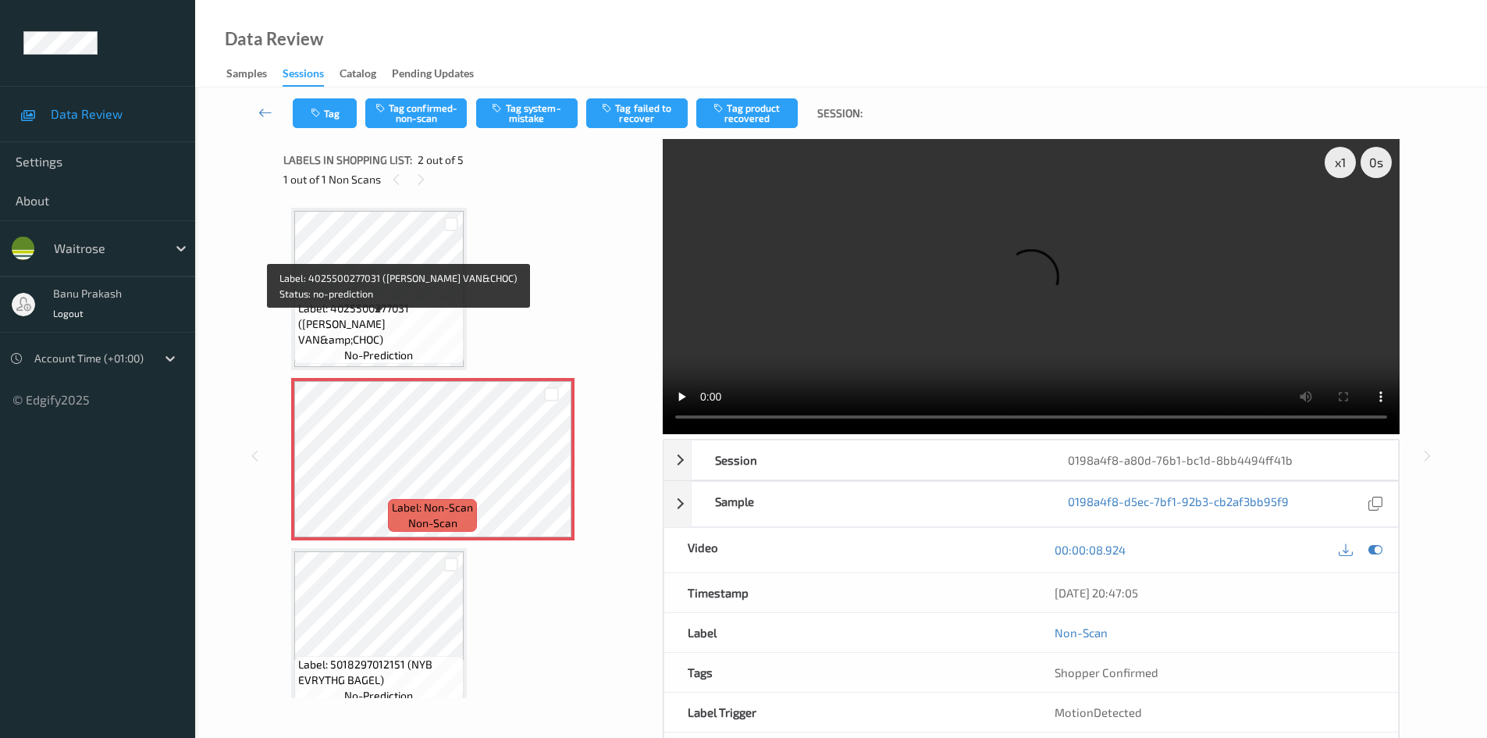
click at [404, 323] on span "Label: 4025500277031 ([PERSON_NAME] VAN&amp;CHOC)" at bounding box center [379, 323] width 162 height 47
click at [402, 330] on span "Label: 4025500277031 ([PERSON_NAME] VAN&amp;CHOC)" at bounding box center [379, 323] width 162 height 47
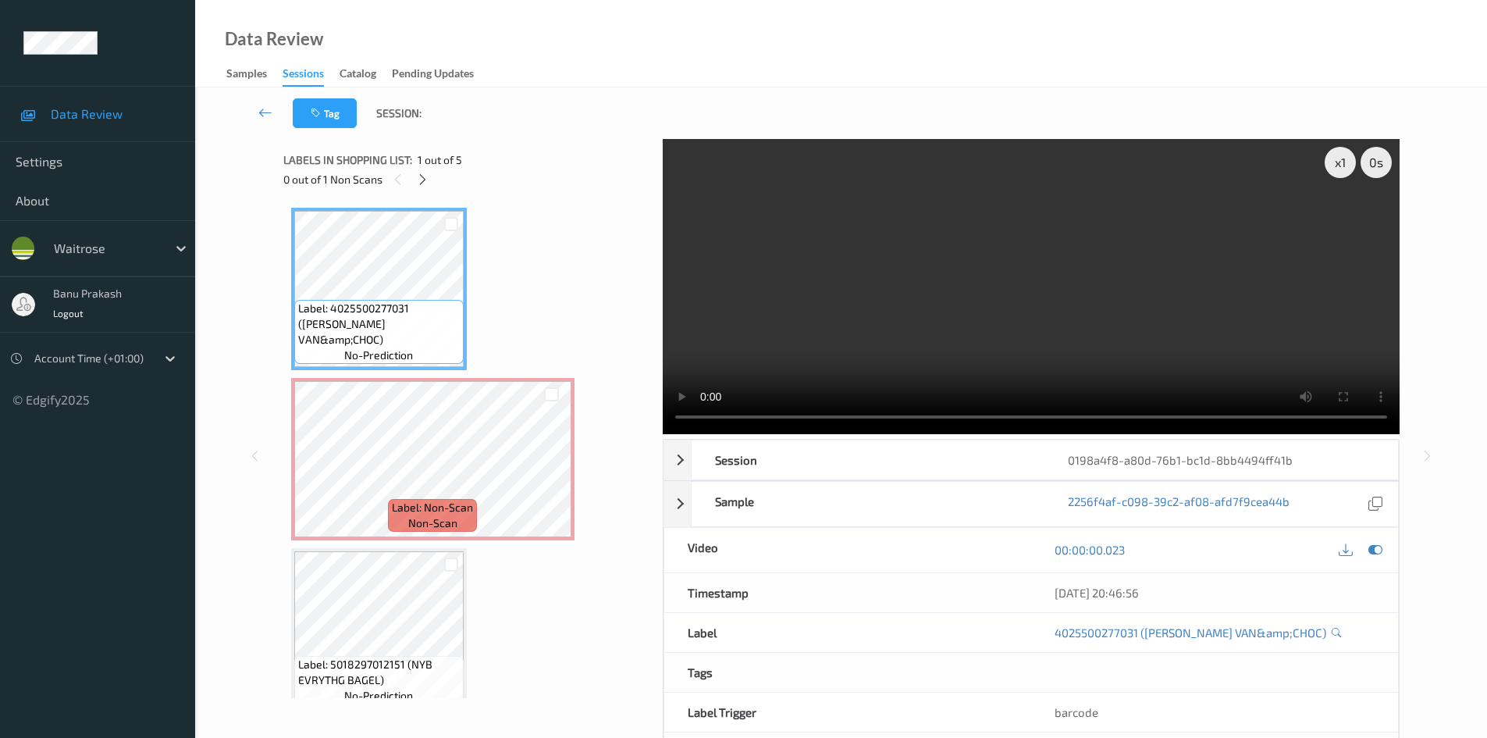
click at [833, 277] on video at bounding box center [1031, 286] width 737 height 295
click at [1001, 294] on video at bounding box center [1031, 286] width 737 height 295
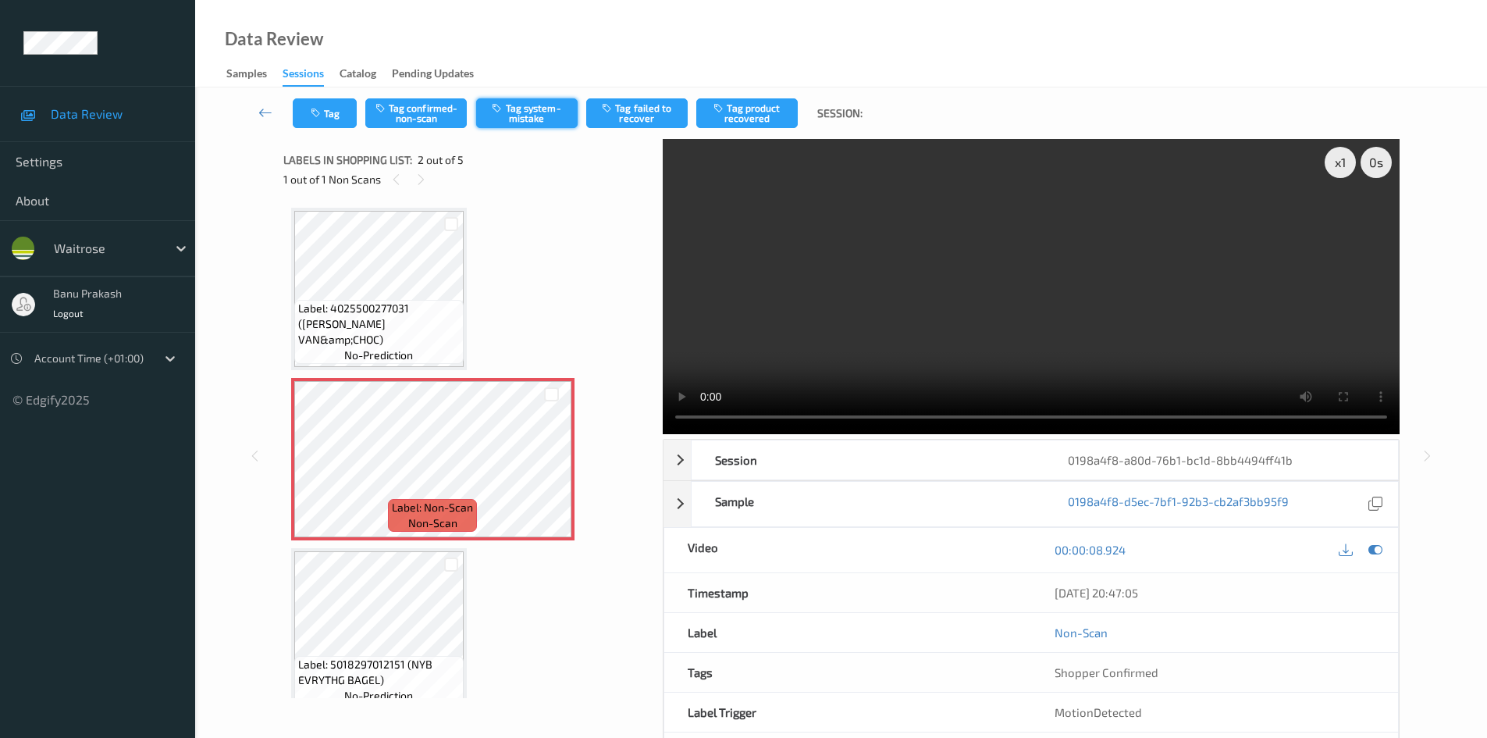
click at [532, 112] on button "Tag system-mistake" at bounding box center [526, 113] width 101 height 30
click at [324, 114] on button "Tag" at bounding box center [325, 113] width 64 height 30
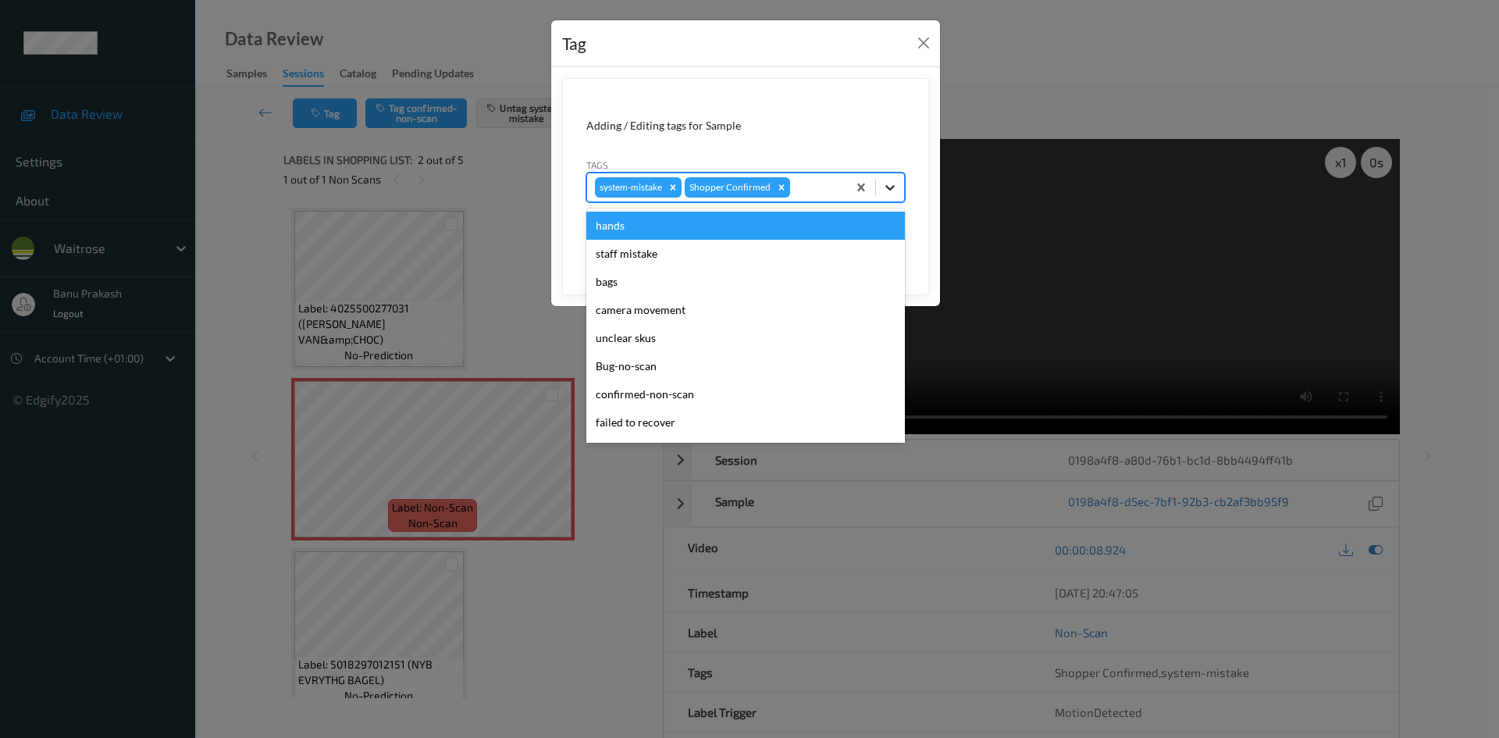
click at [901, 189] on div at bounding box center [890, 187] width 28 height 28
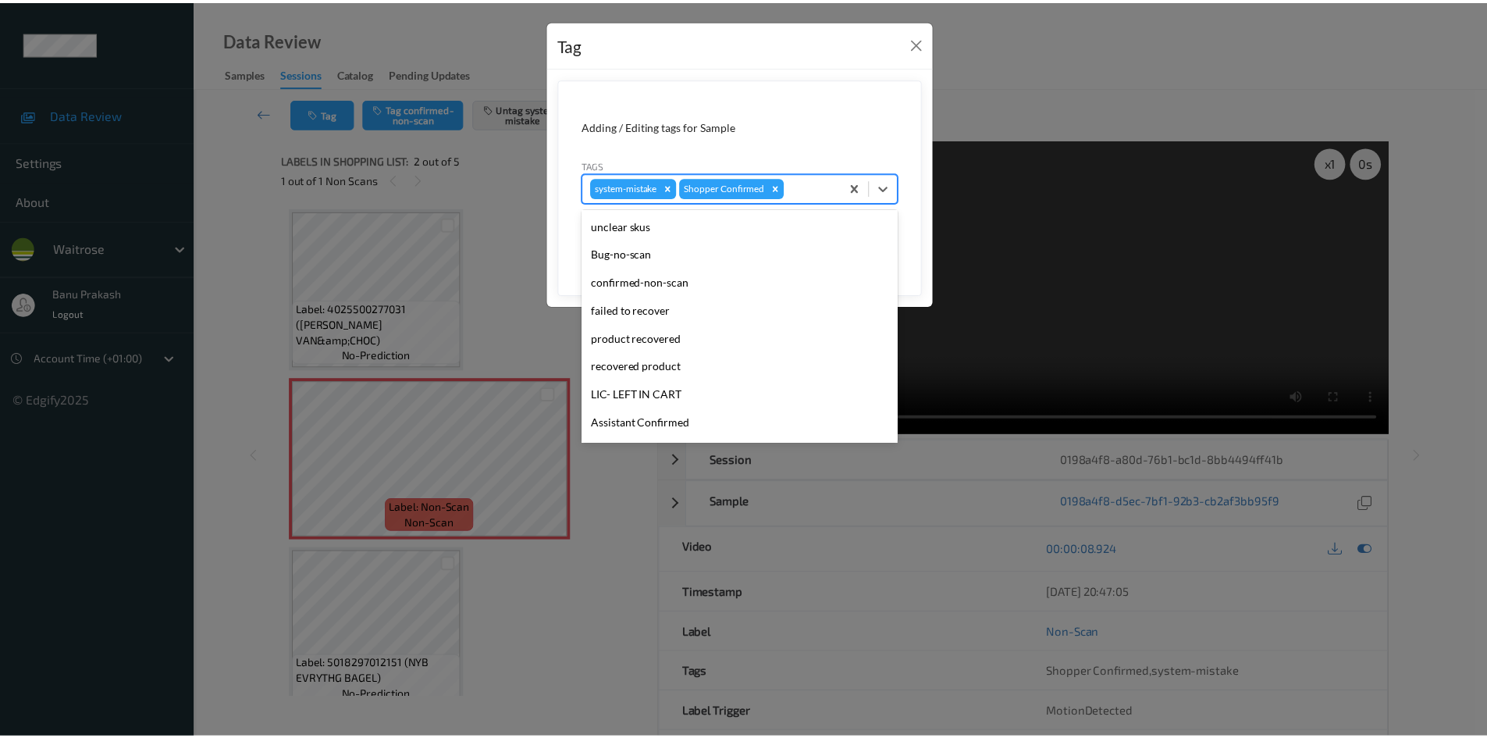
scroll to position [234, 0]
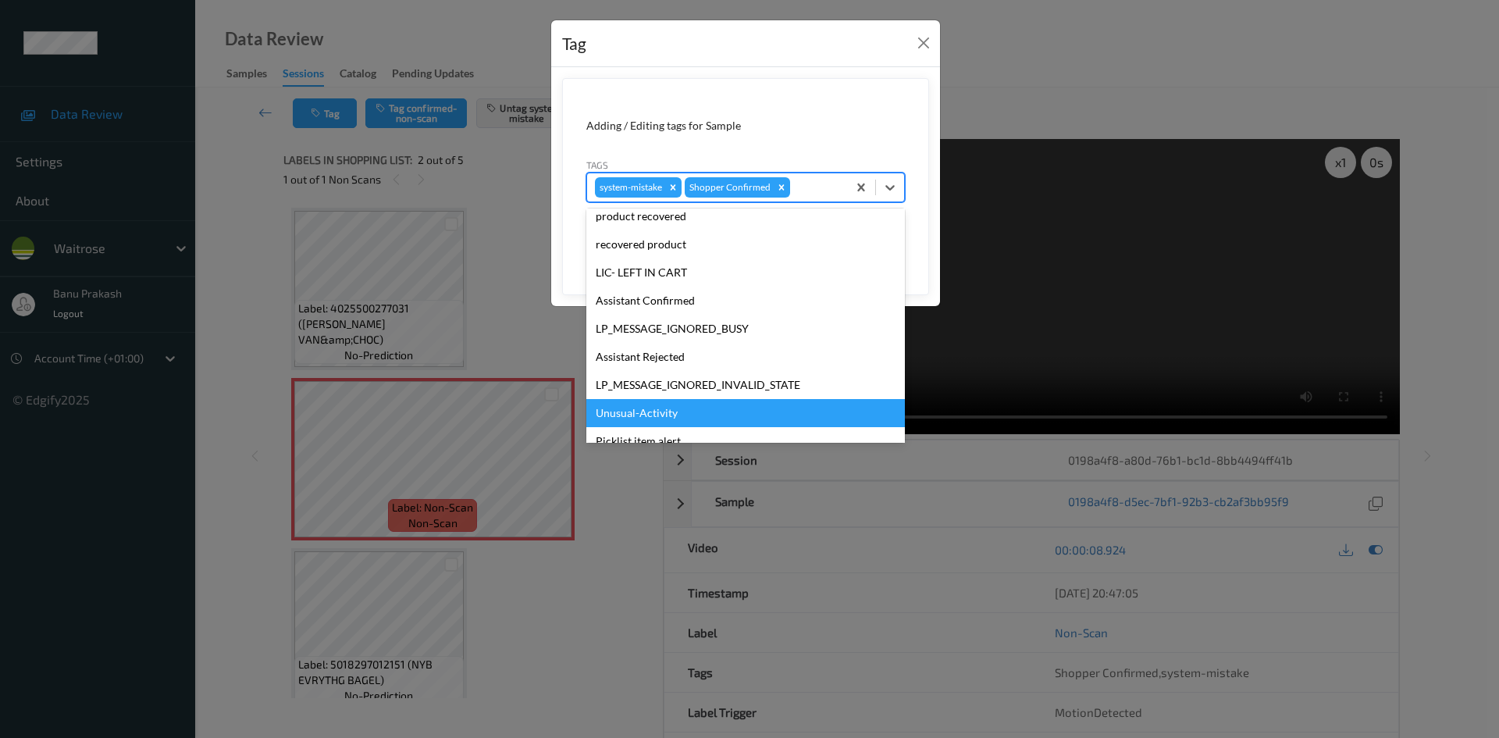
click at [731, 405] on div "Unusual-Activity" at bounding box center [745, 413] width 318 height 28
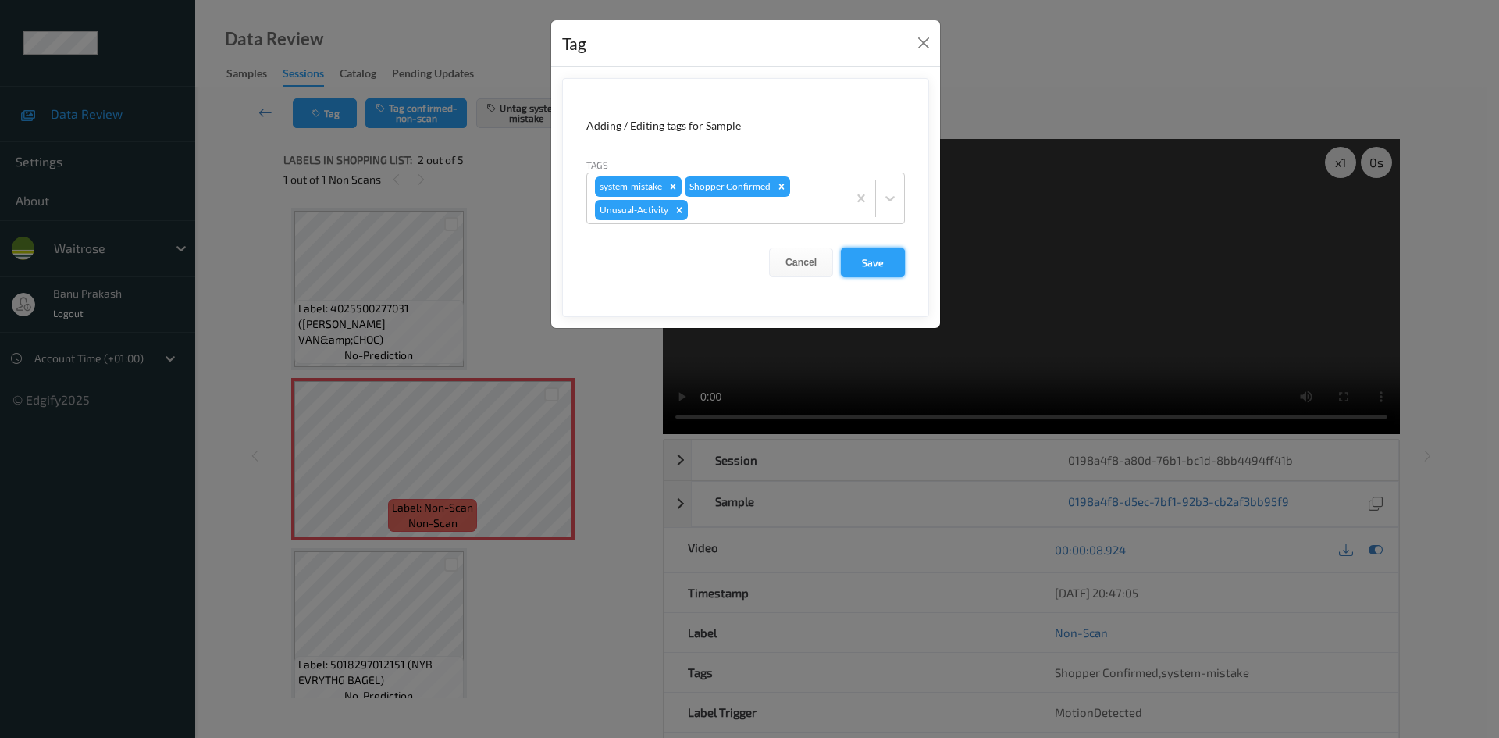
click at [878, 248] on button "Save" at bounding box center [873, 262] width 64 height 30
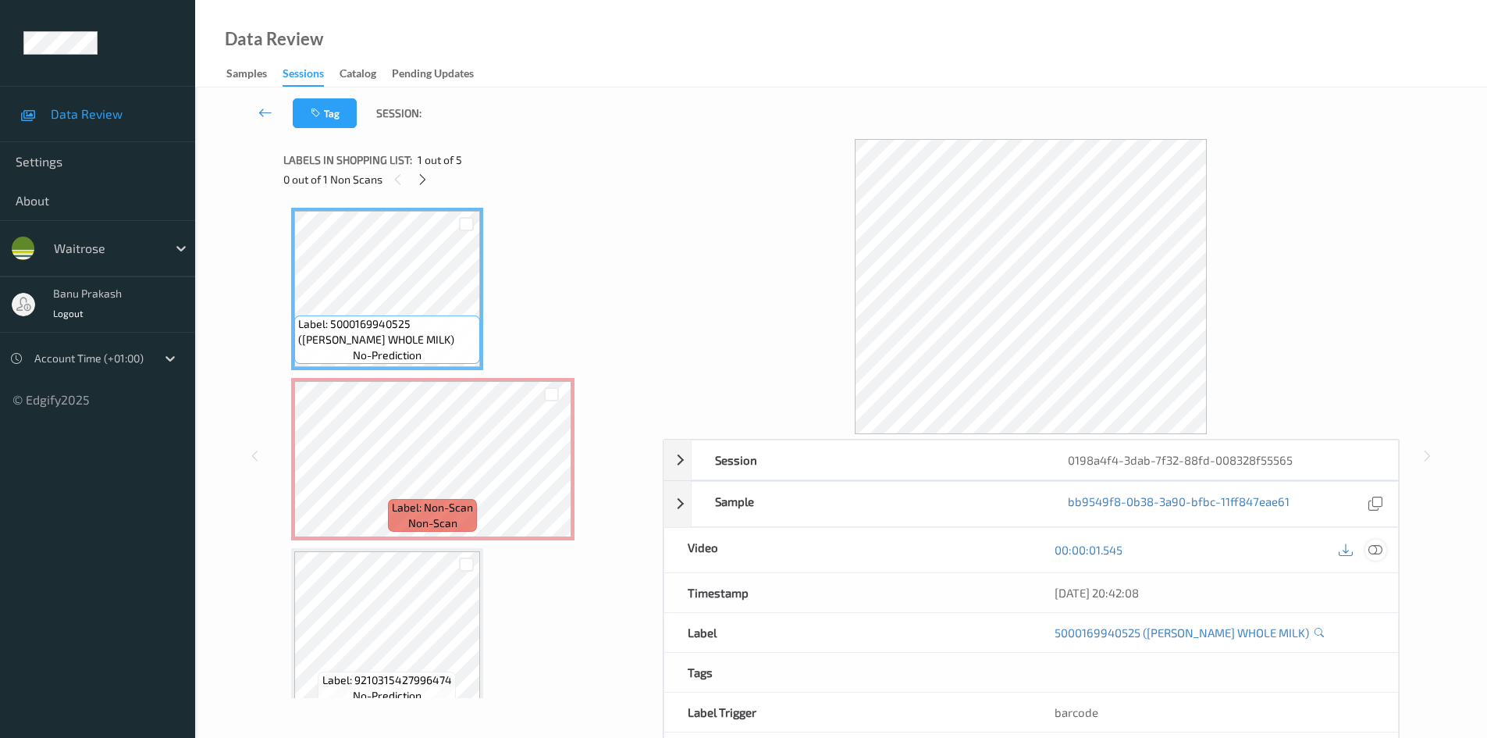
click at [1376, 557] on div at bounding box center [1375, 549] width 21 height 21
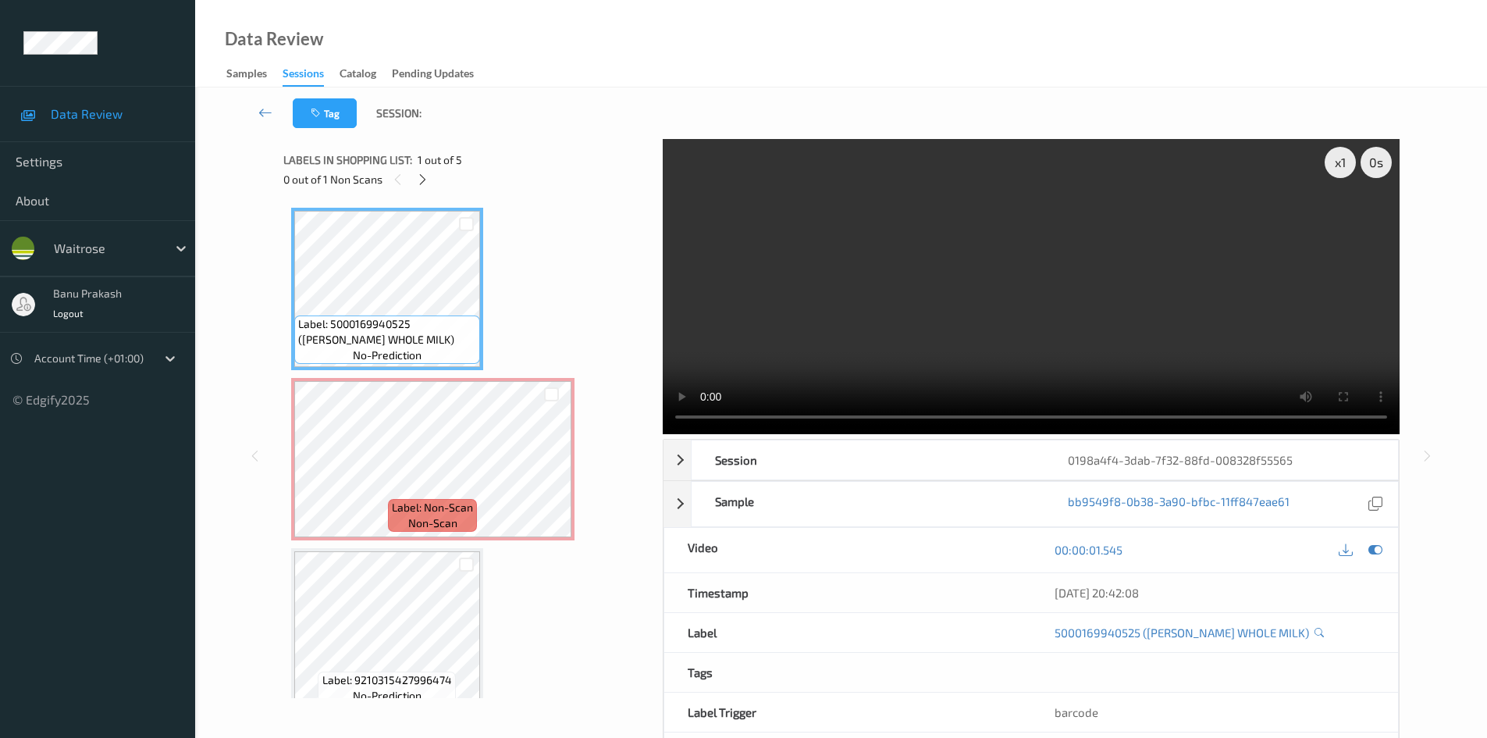
click at [782, 276] on video at bounding box center [1031, 286] width 737 height 295
click at [810, 316] on video at bounding box center [1031, 286] width 737 height 295
click at [958, 325] on video at bounding box center [1031, 286] width 737 height 295
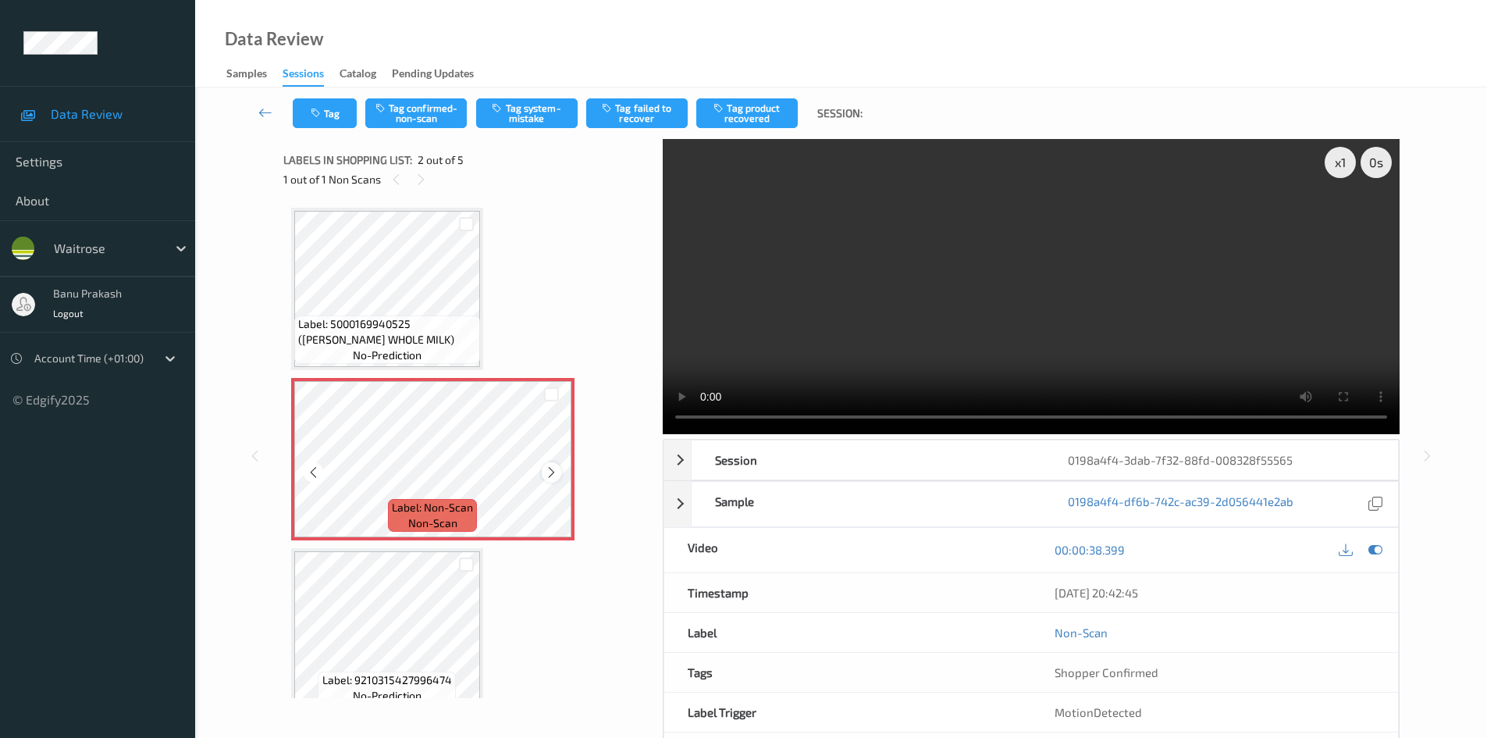
click at [547, 477] on icon at bounding box center [551, 472] width 13 height 14
click at [905, 370] on video at bounding box center [1031, 286] width 737 height 295
click at [539, 112] on button "Tag system-mistake" at bounding box center [526, 113] width 101 height 30
click at [328, 123] on button "Tag" at bounding box center [325, 113] width 64 height 30
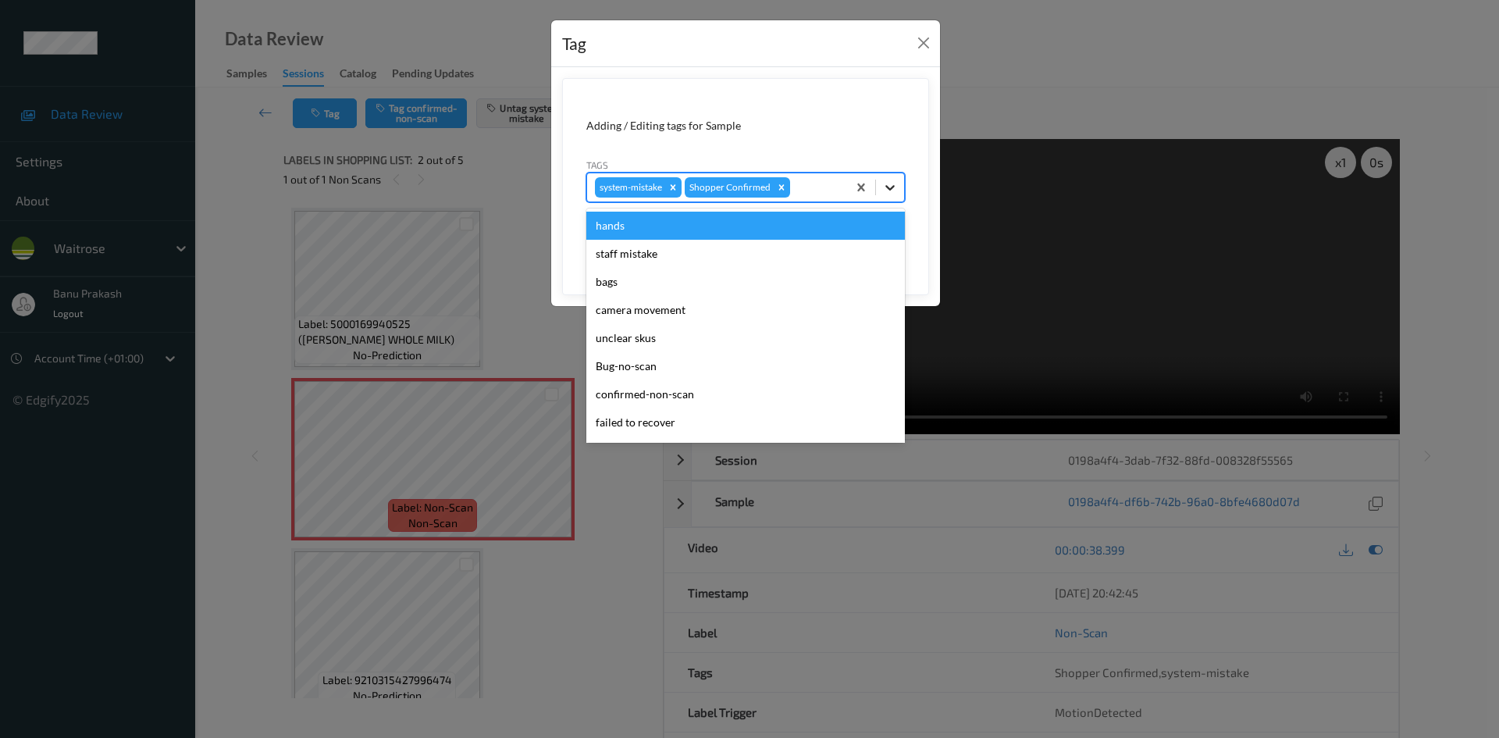
click at [900, 198] on div at bounding box center [890, 187] width 28 height 28
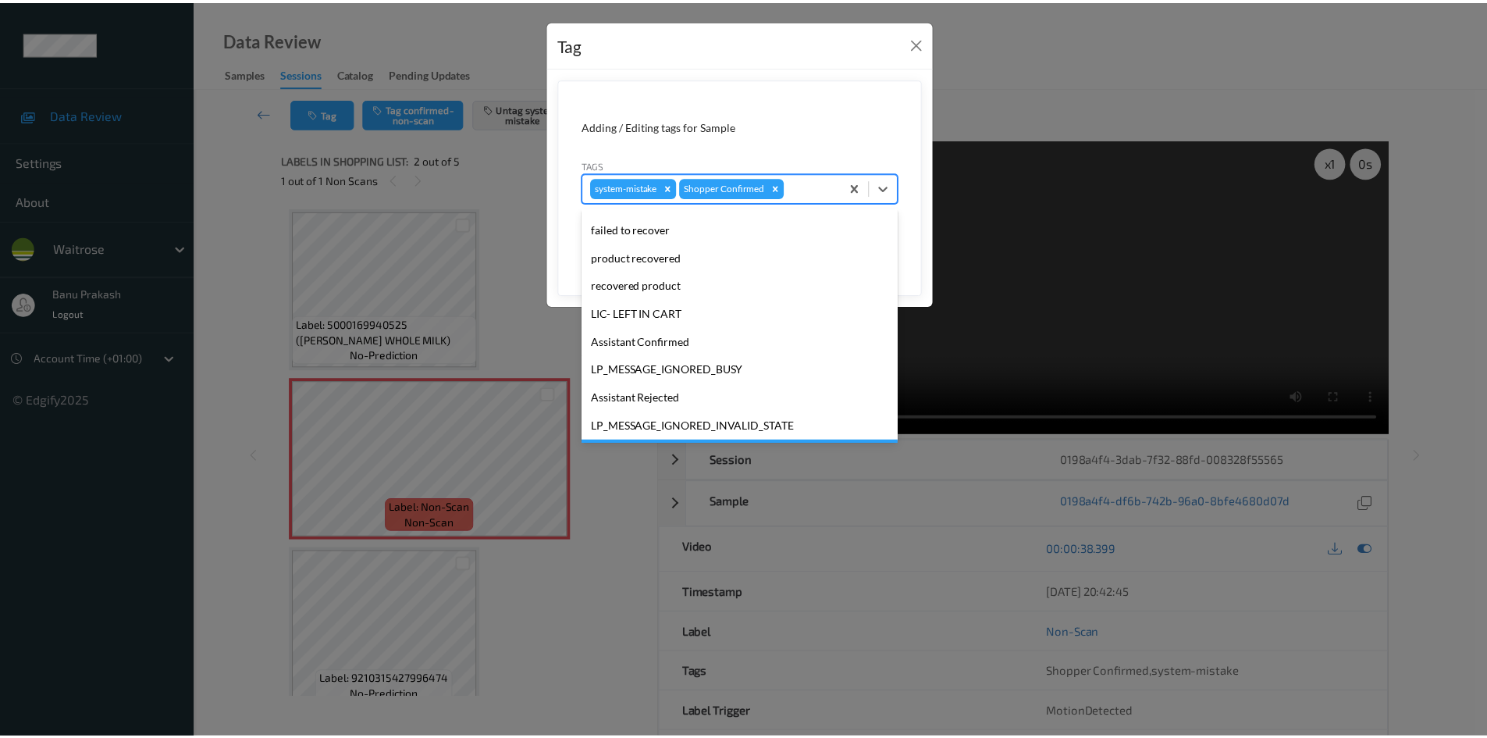
scroll to position [306, 0]
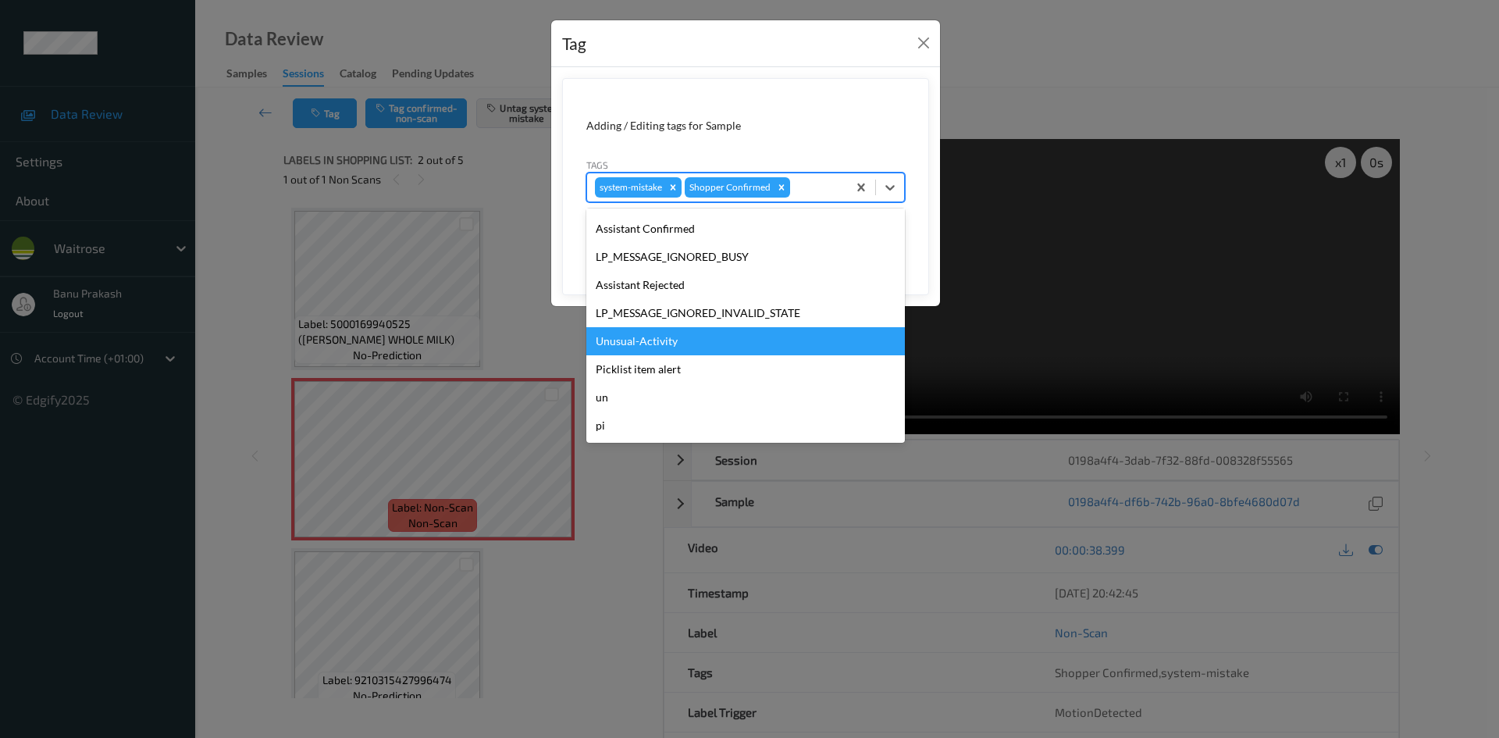
click at [680, 336] on div "Unusual-Activity" at bounding box center [745, 341] width 318 height 28
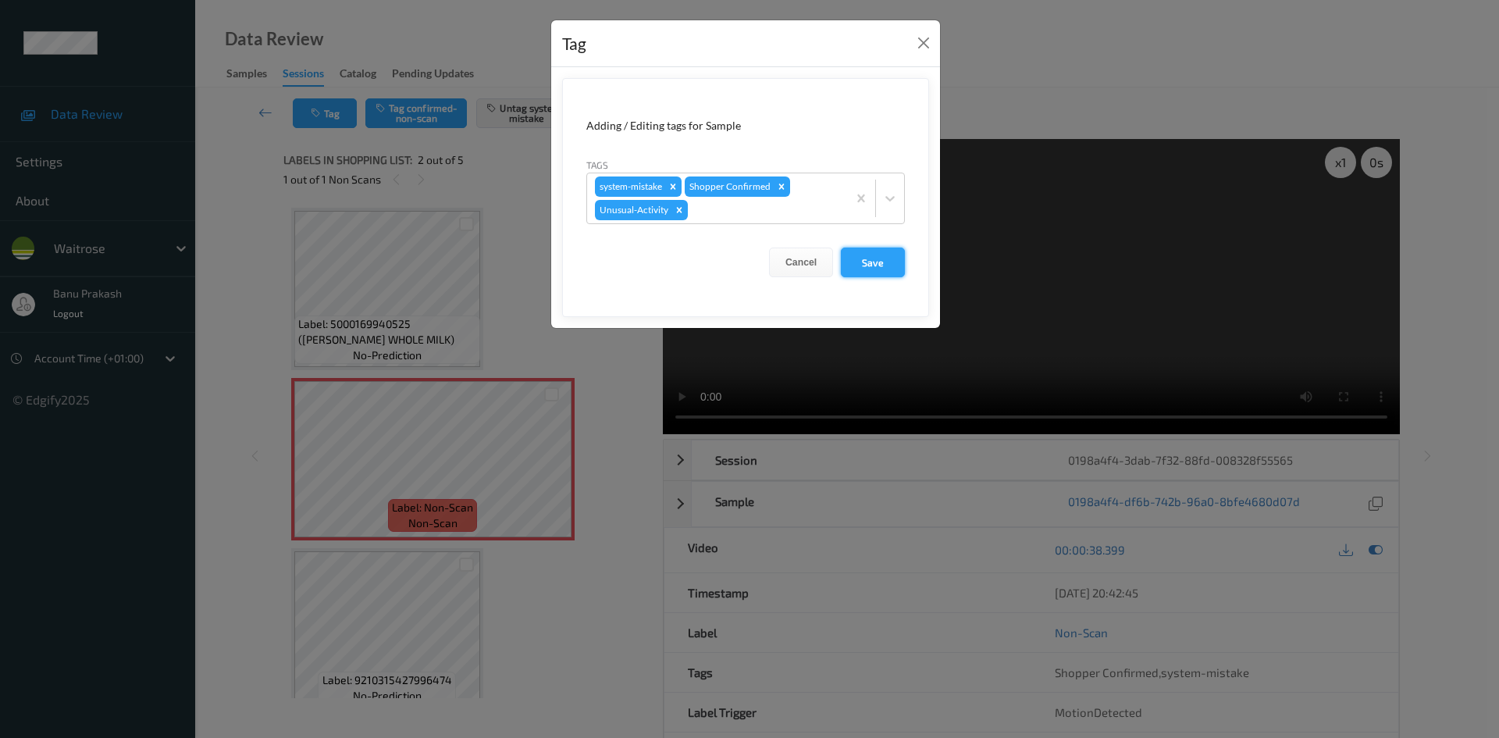
click at [890, 256] on button "Save" at bounding box center [873, 262] width 64 height 30
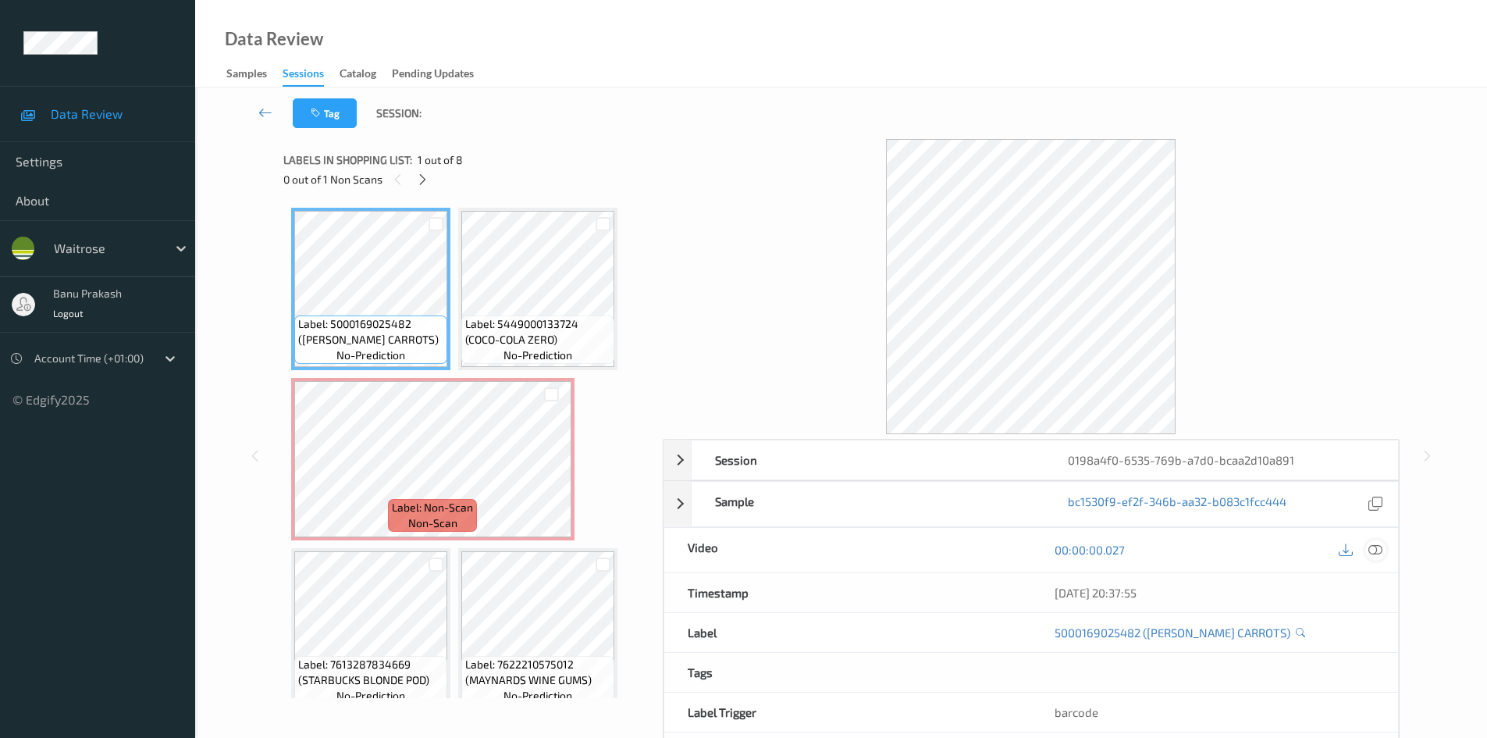
click at [1375, 552] on icon at bounding box center [1375, 549] width 14 height 14
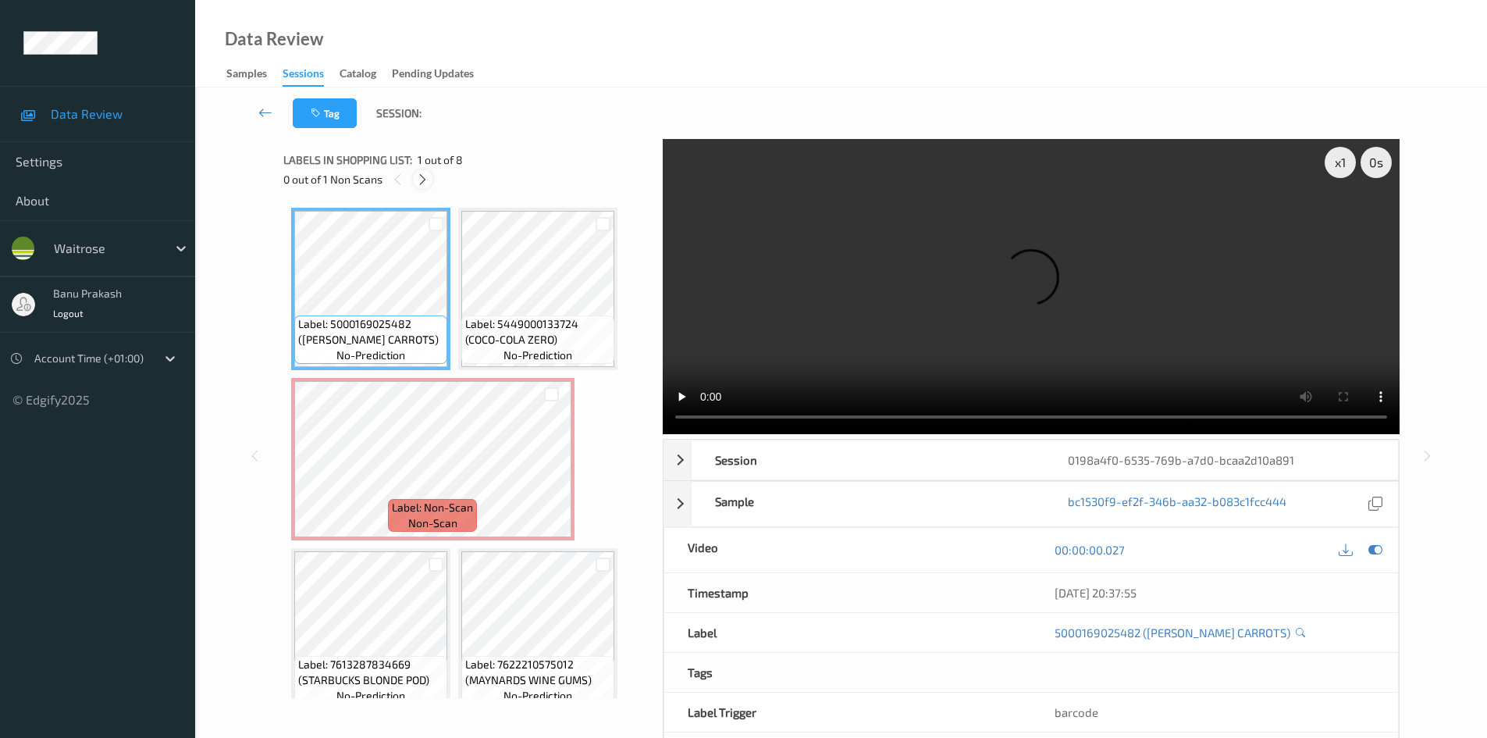
click at [421, 176] on icon at bounding box center [422, 179] width 13 height 14
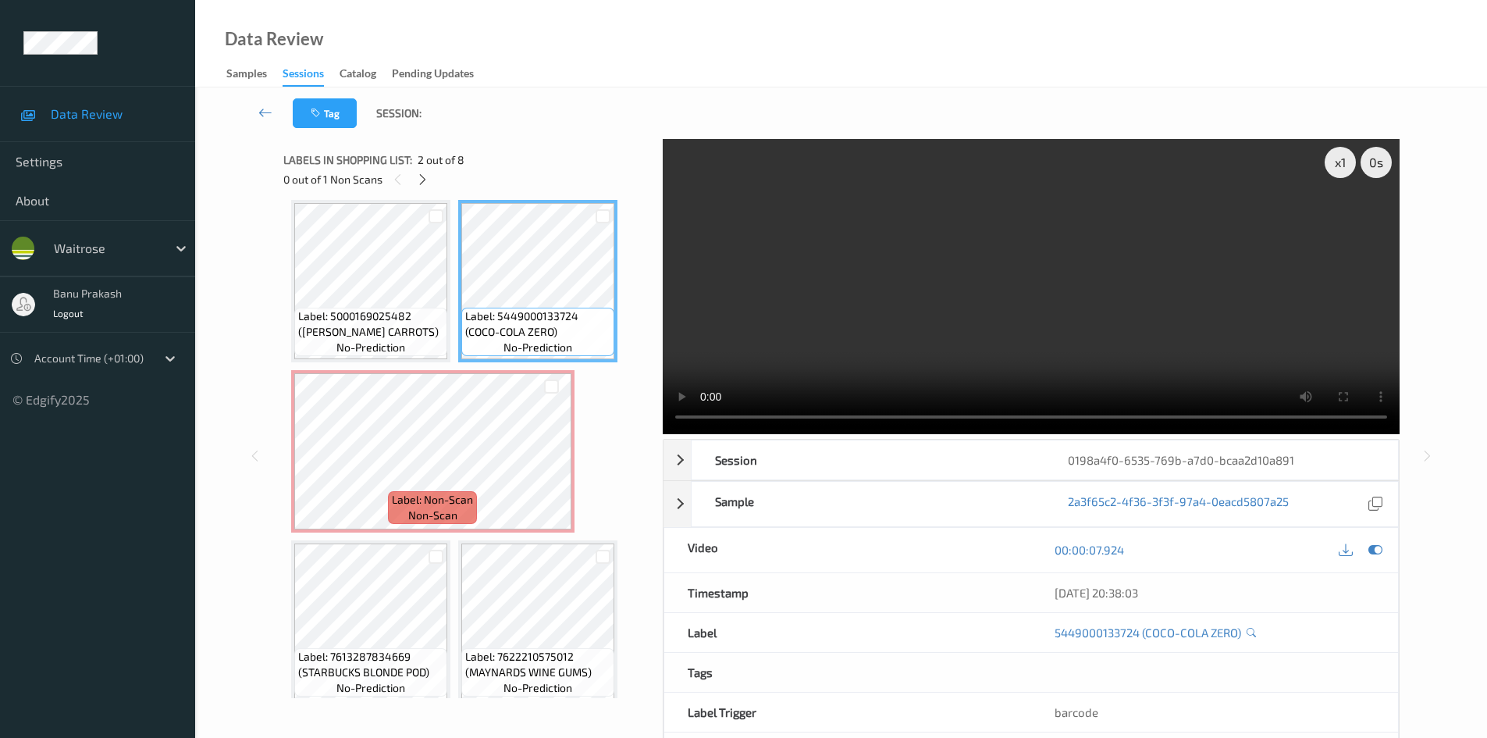
click at [1059, 264] on video at bounding box center [1031, 286] width 737 height 295
click at [1145, 283] on video at bounding box center [1031, 286] width 737 height 295
click at [990, 285] on video at bounding box center [1031, 286] width 737 height 295
click at [958, 323] on video at bounding box center [1031, 286] width 737 height 295
click at [990, 271] on video at bounding box center [1031, 286] width 737 height 295
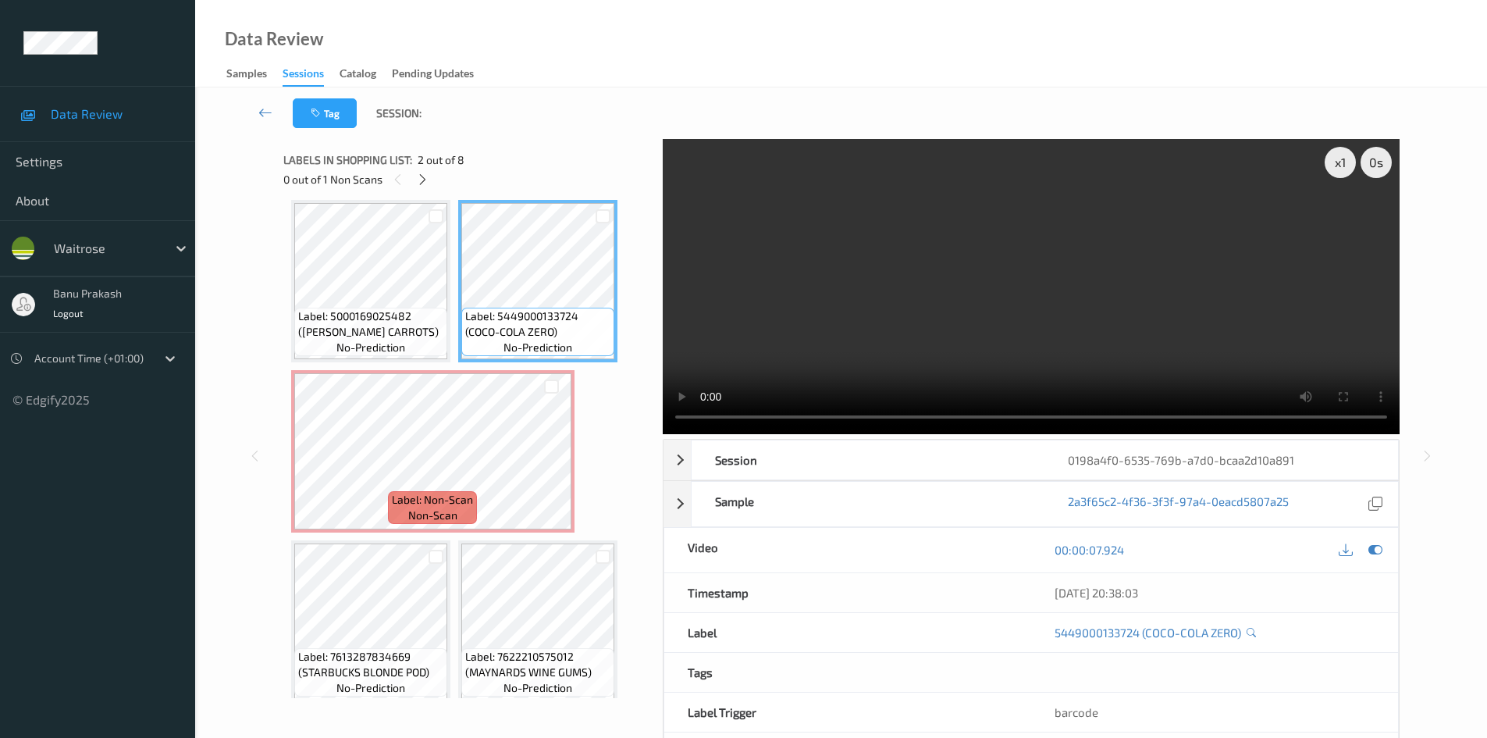
click at [1225, 372] on video at bounding box center [1031, 286] width 737 height 295
click at [998, 279] on video at bounding box center [1031, 286] width 737 height 295
click at [985, 297] on video at bounding box center [1031, 286] width 737 height 295
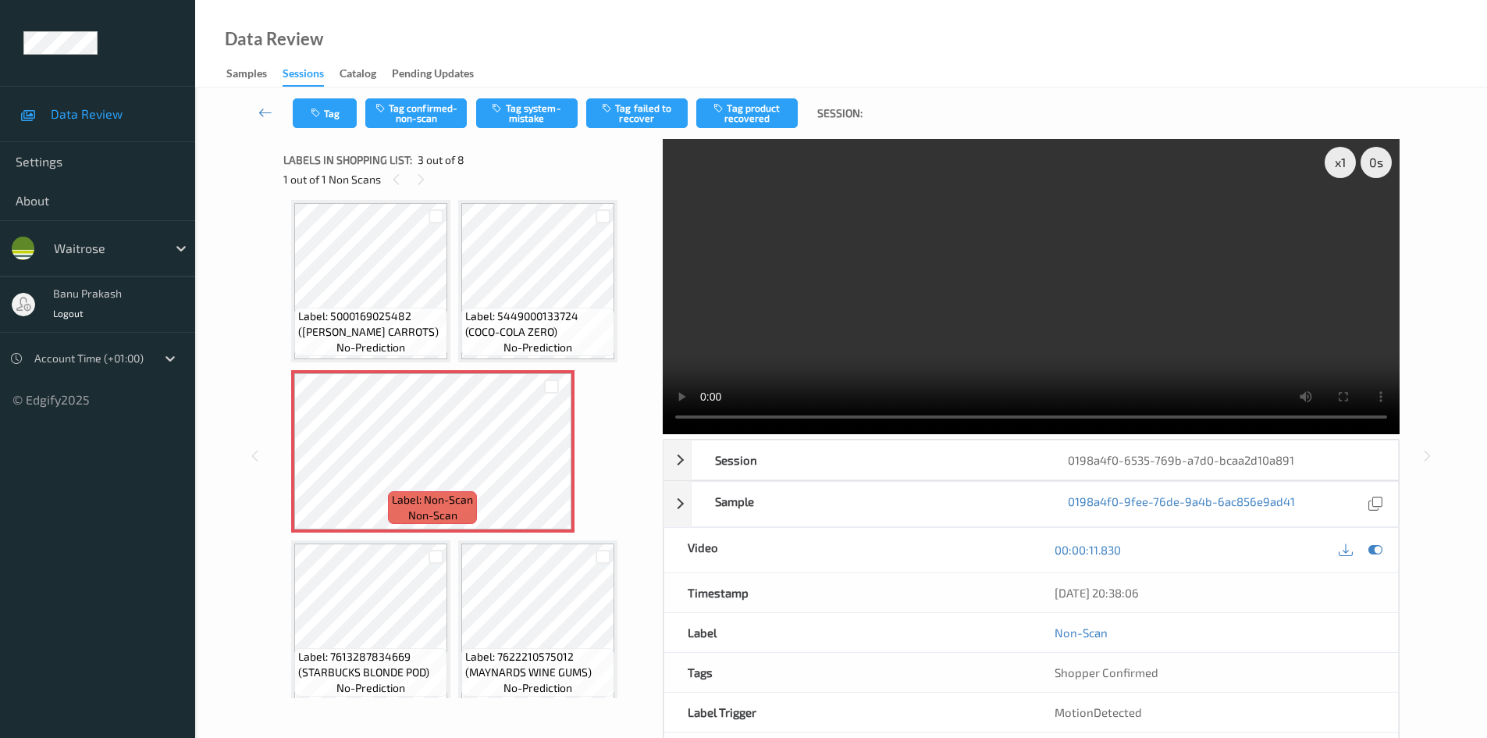
click at [928, 294] on video at bounding box center [1031, 286] width 737 height 295
click at [1074, 293] on video at bounding box center [1031, 286] width 737 height 295
click at [1099, 436] on div "x 1 0 s Session 0198a4f0-6535-769b-a7d0-bcaa2d10a891 Session ID 0198a4f0-6535-7…" at bounding box center [1031, 456] width 737 height 634
click at [1063, 300] on video at bounding box center [1031, 286] width 737 height 295
click at [881, 228] on video at bounding box center [1031, 286] width 737 height 295
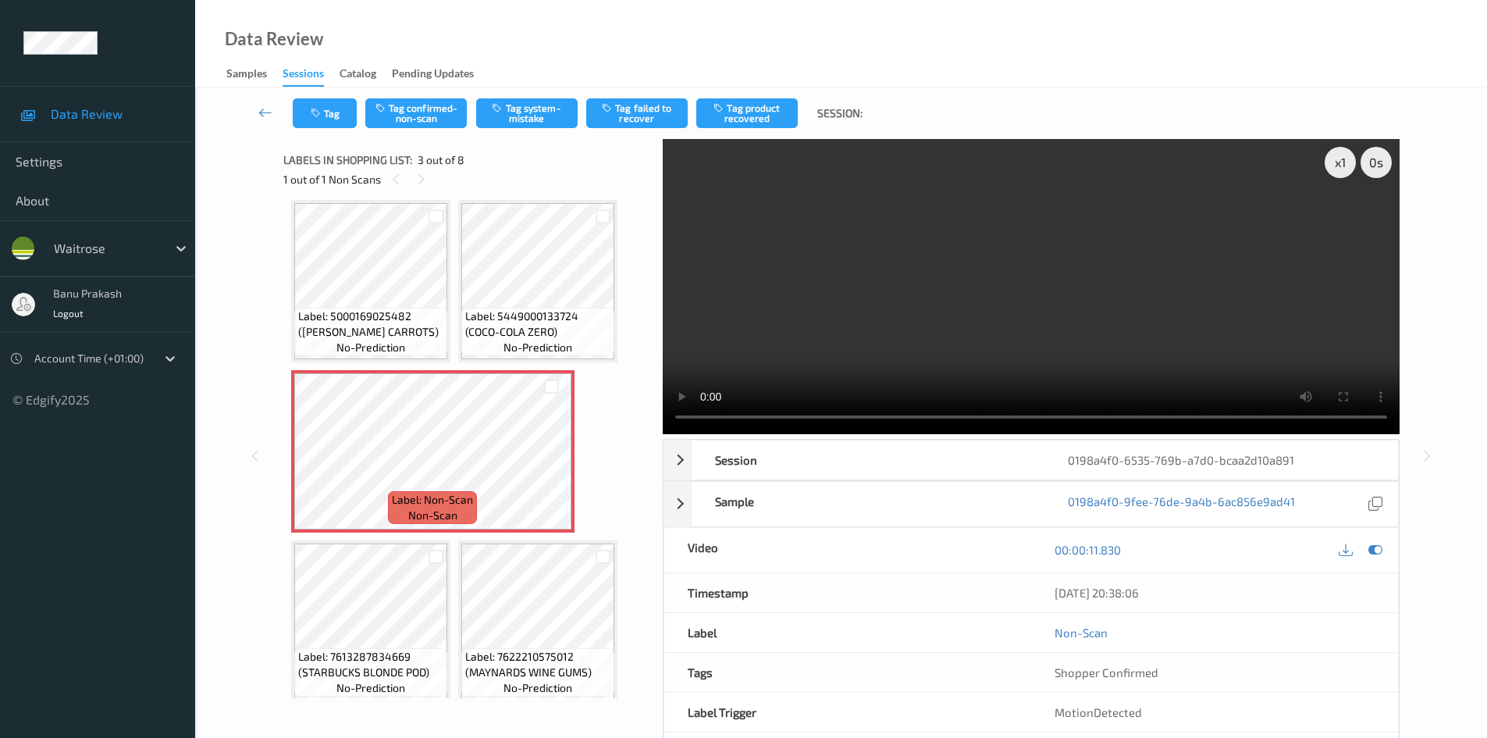
scroll to position [320, 0]
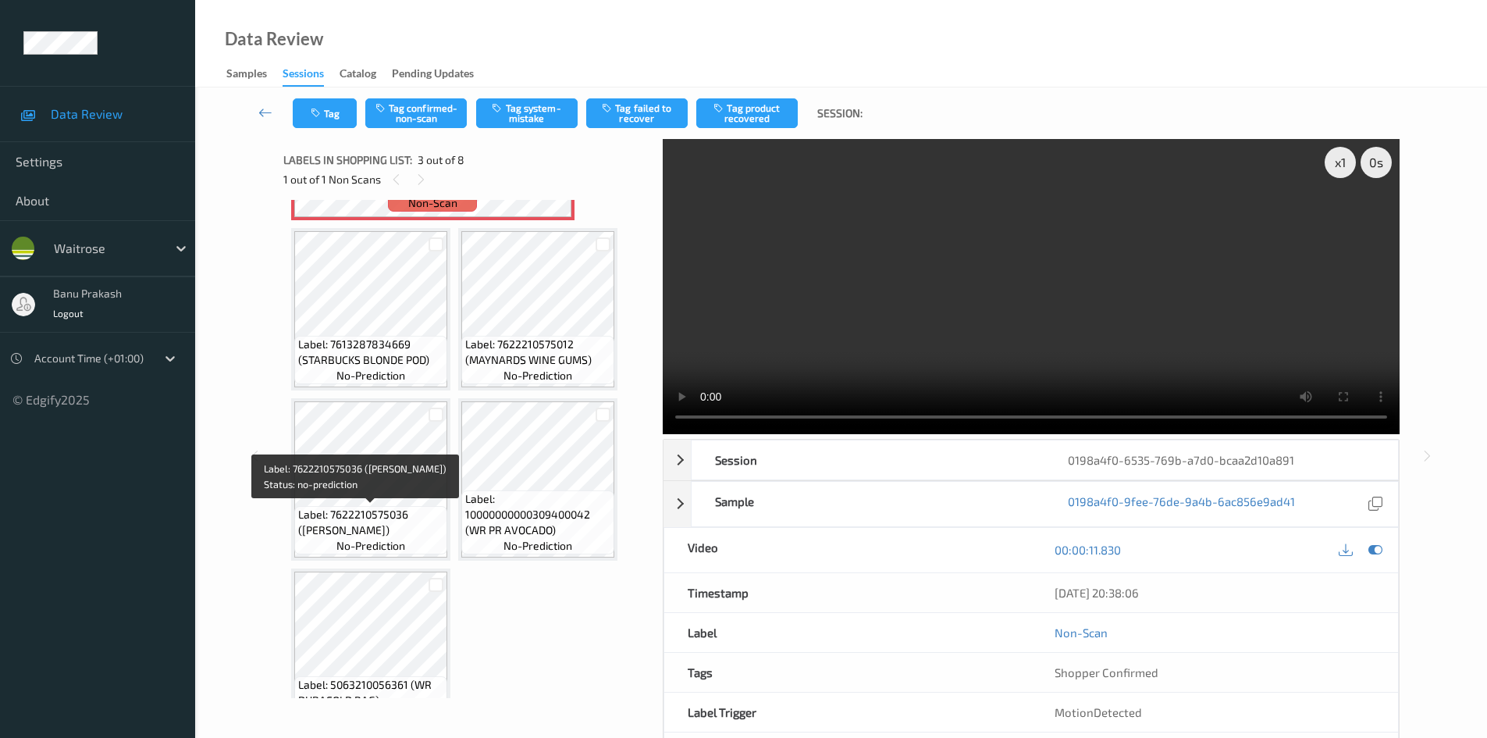
drag, startPoint x: 304, startPoint y: 528, endPoint x: 416, endPoint y: 535, distance: 112.6
click at [416, 535] on span "Label: 7622210575036 (MAYNARDS JELLY BABIE)" at bounding box center [370, 522] width 145 height 31
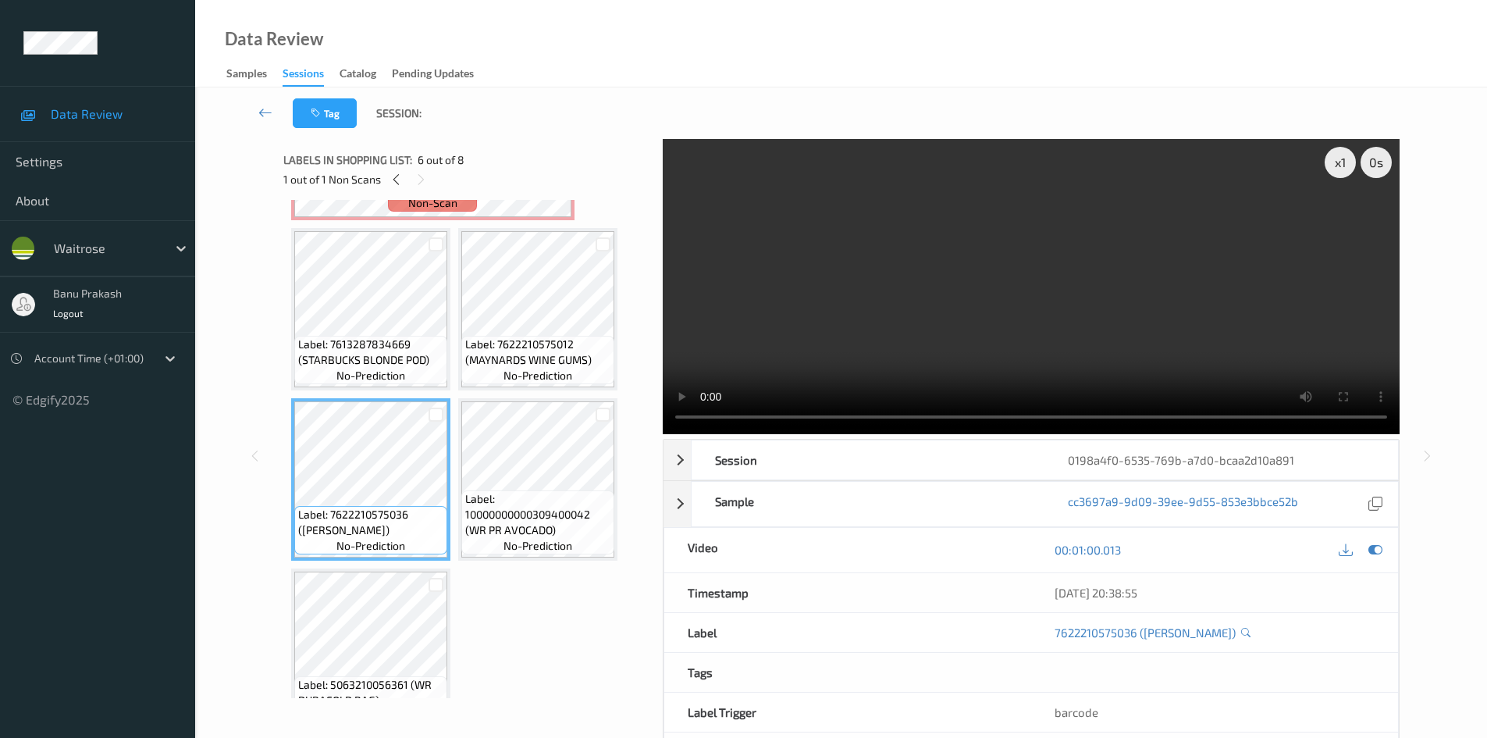
copy span "MAYNARDS JELLY BABIE"
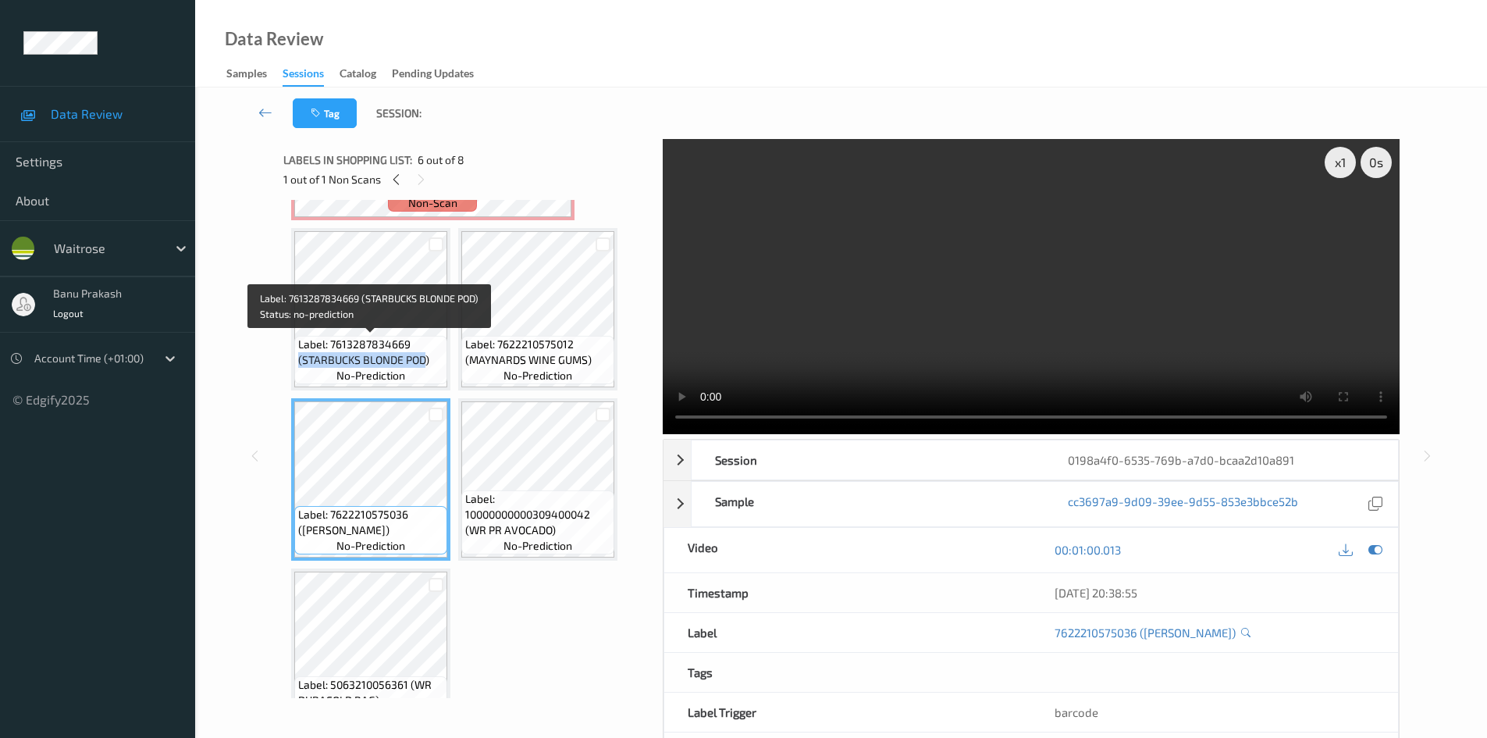
drag, startPoint x: 300, startPoint y: 362, endPoint x: 424, endPoint y: 361, distance: 124.1
click at [424, 361] on span "Label: 7613287834669 (STARBUCKS BLONDE POD)" at bounding box center [370, 351] width 145 height 31
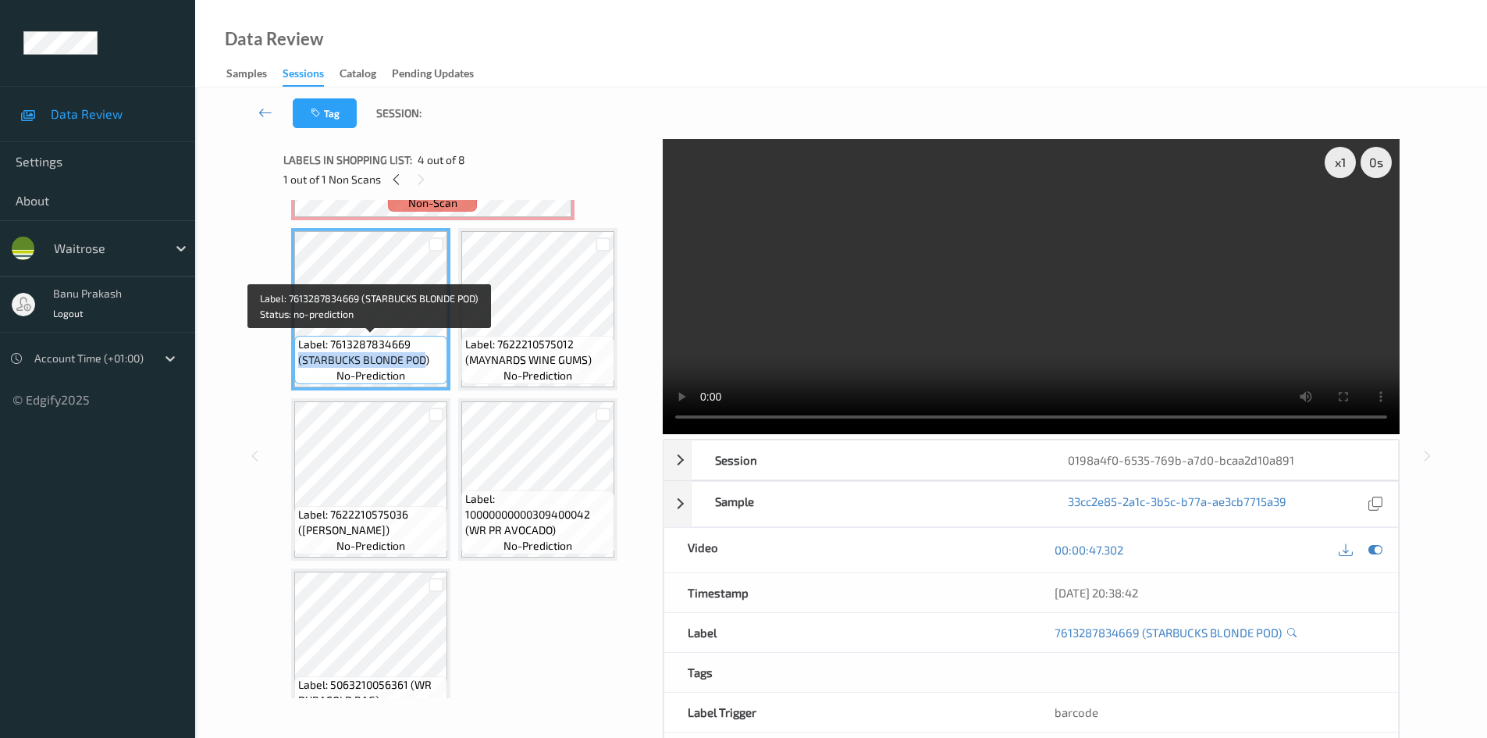
copy span "(STARBUCKS BLONDE POD"
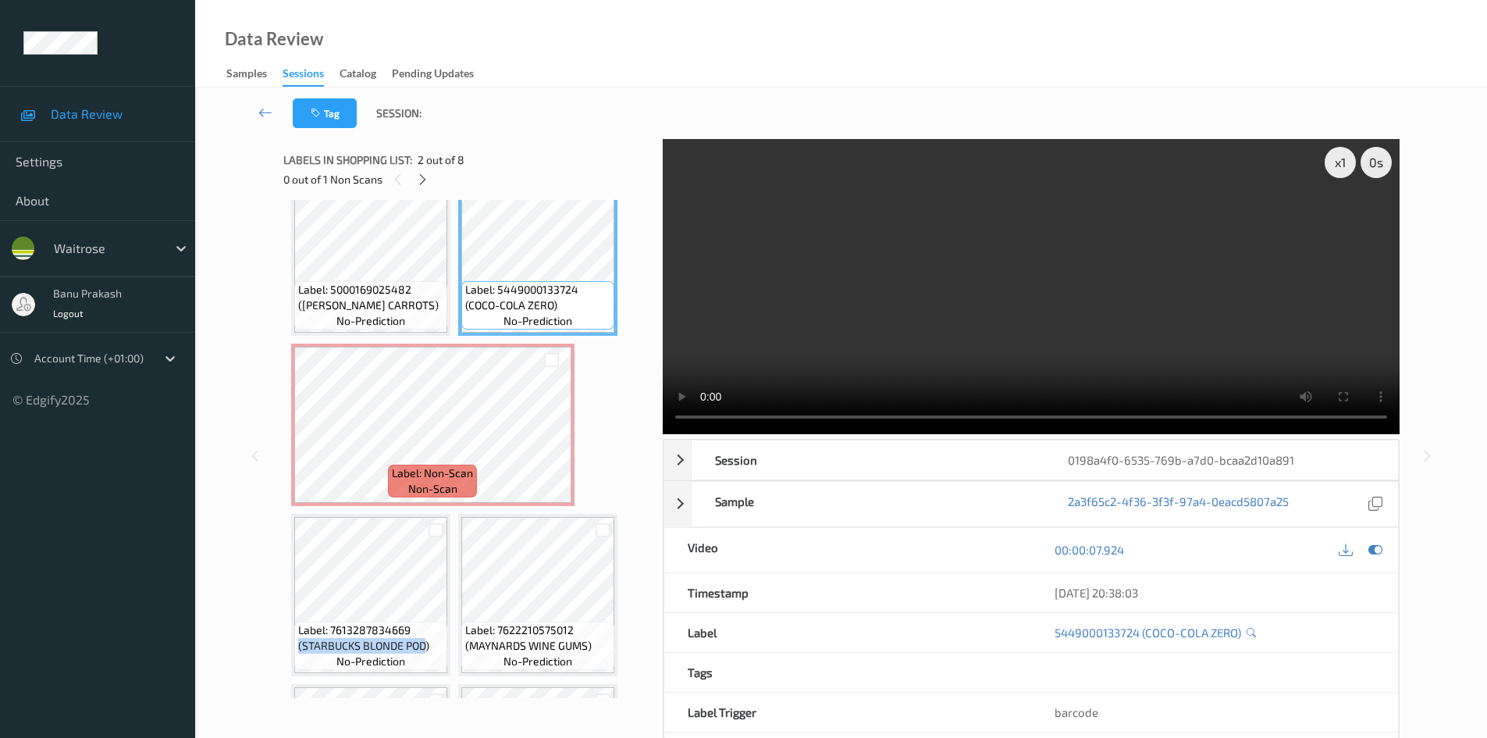
scroll to position [0, 0]
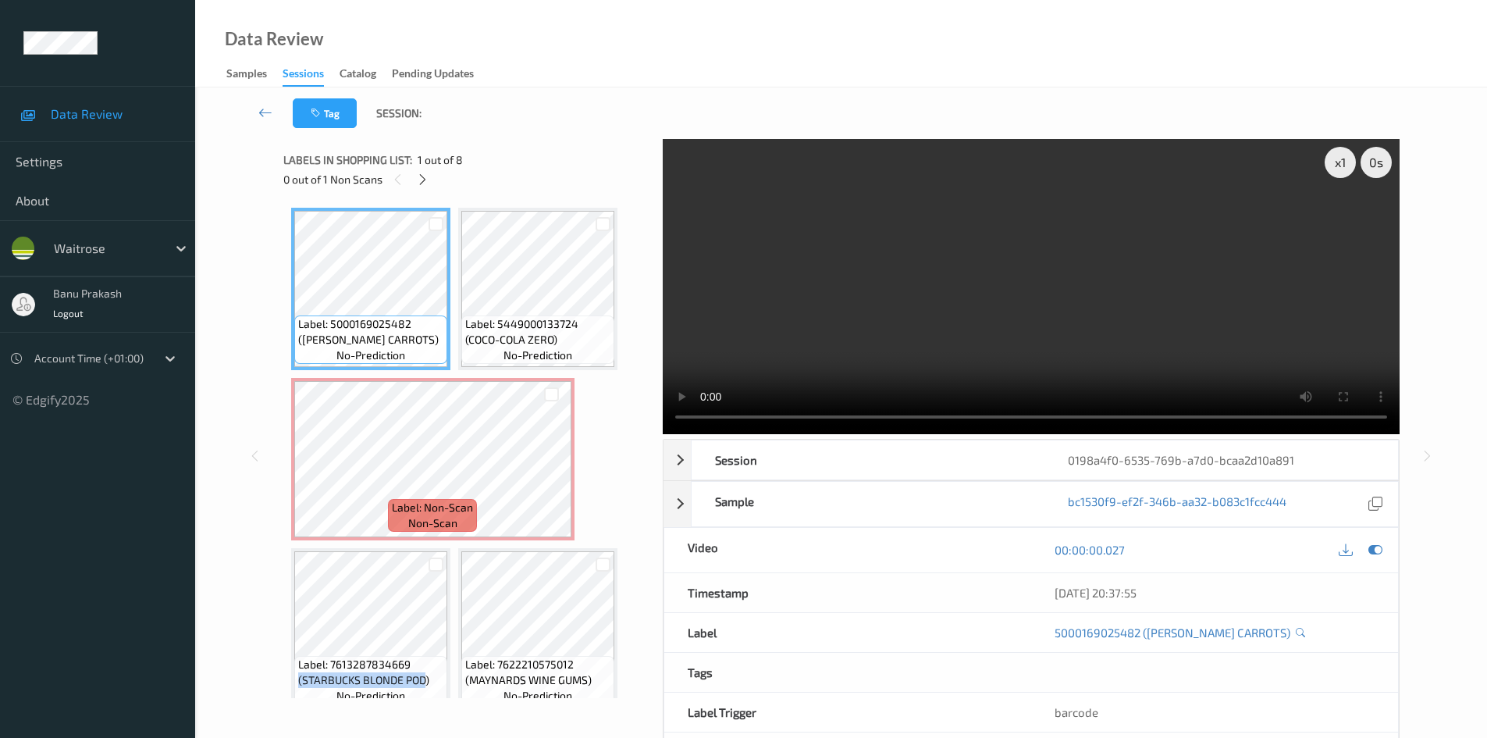
click at [1160, 343] on video at bounding box center [1031, 286] width 737 height 295
click at [852, 326] on video at bounding box center [1031, 286] width 737 height 295
click at [794, 330] on video at bounding box center [1031, 286] width 737 height 295
click at [922, 295] on video at bounding box center [1031, 286] width 737 height 295
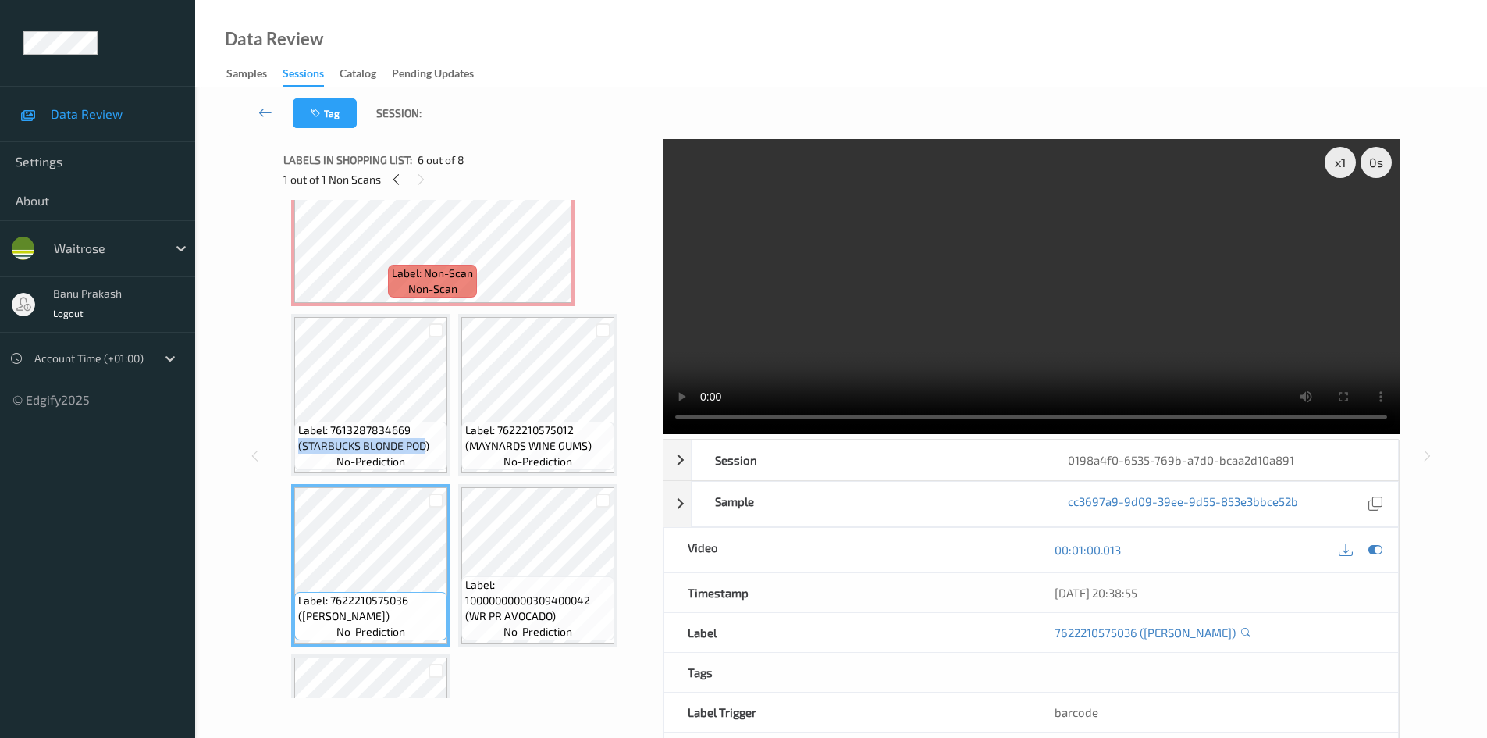
scroll to position [361, 0]
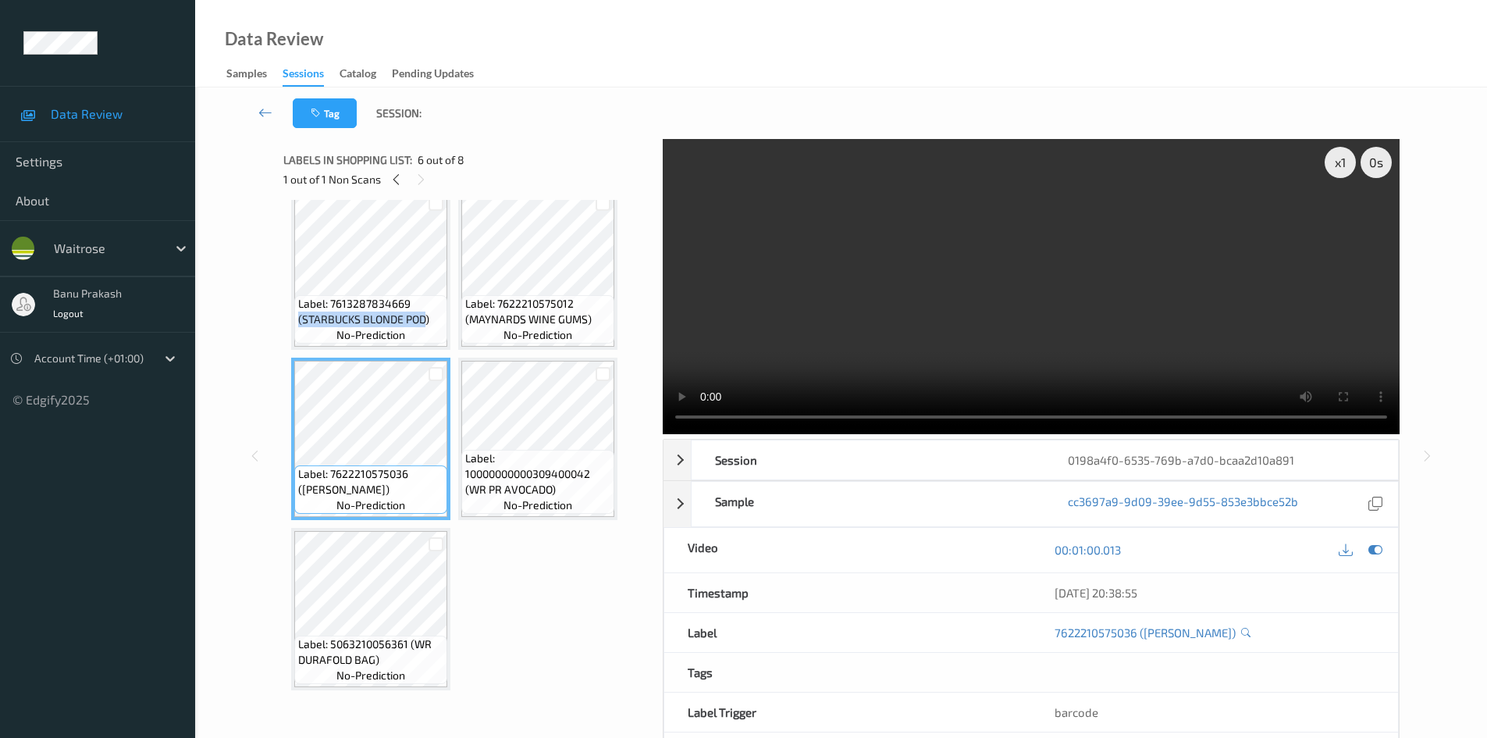
click at [1185, 338] on video at bounding box center [1031, 286] width 737 height 295
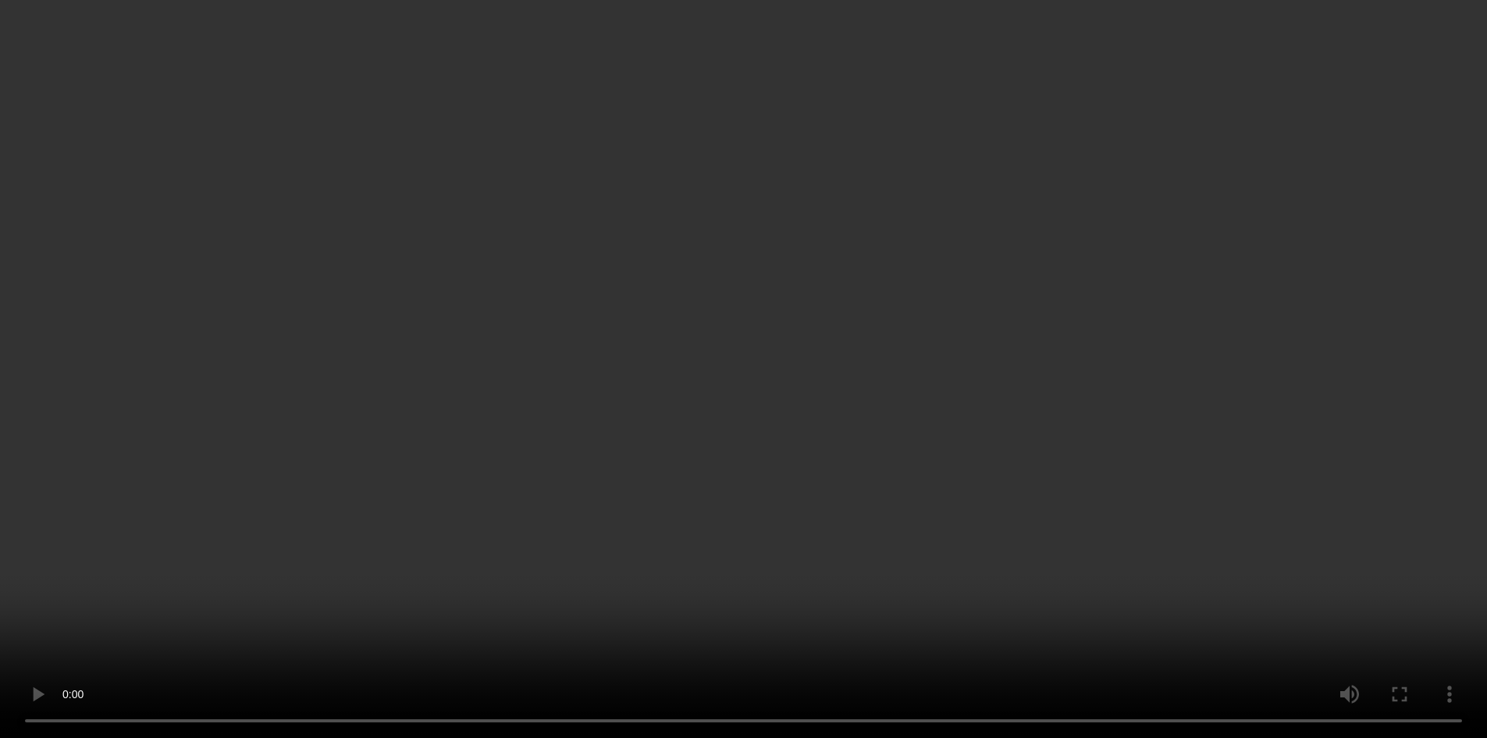
scroll to position [255, 0]
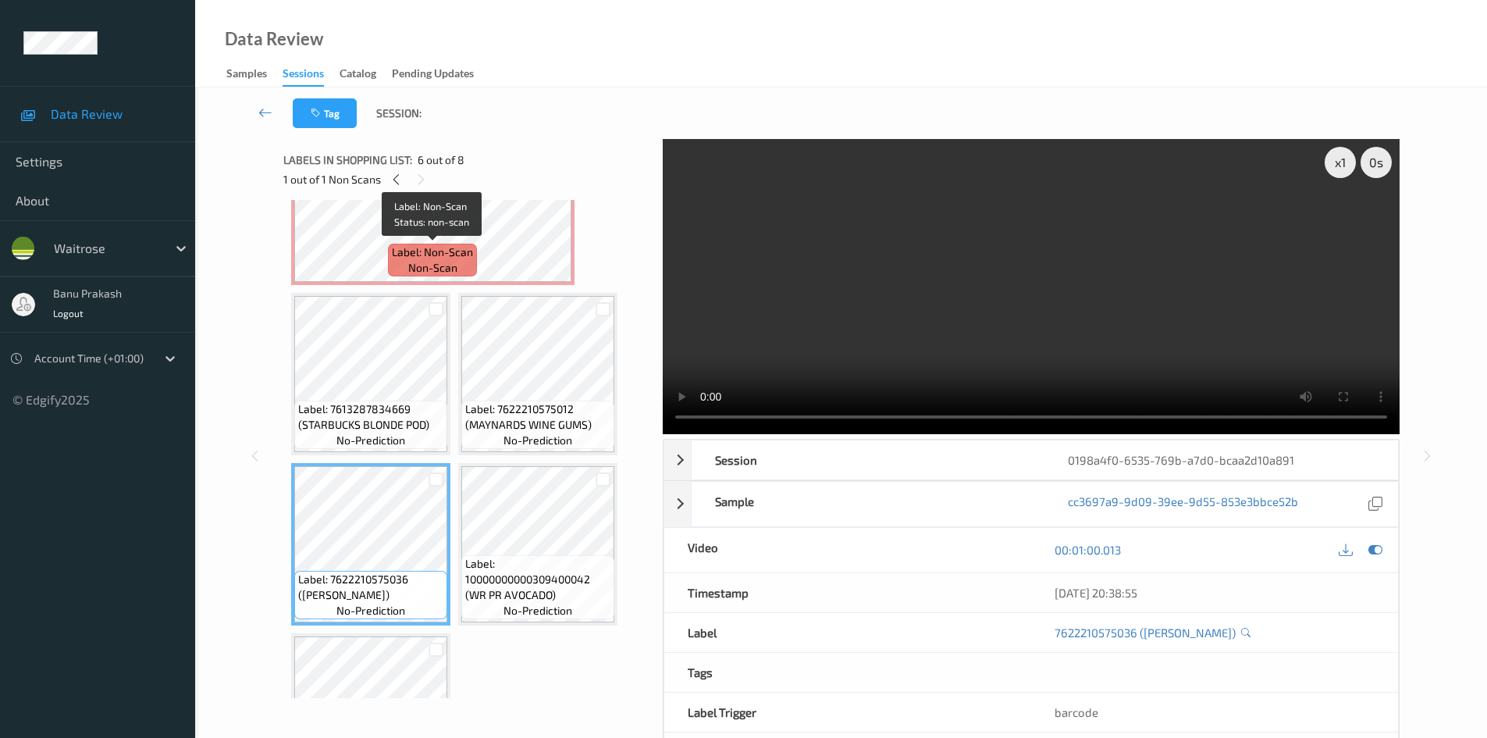
click at [430, 246] on span "Label: Non-Scan" at bounding box center [432, 252] width 81 height 16
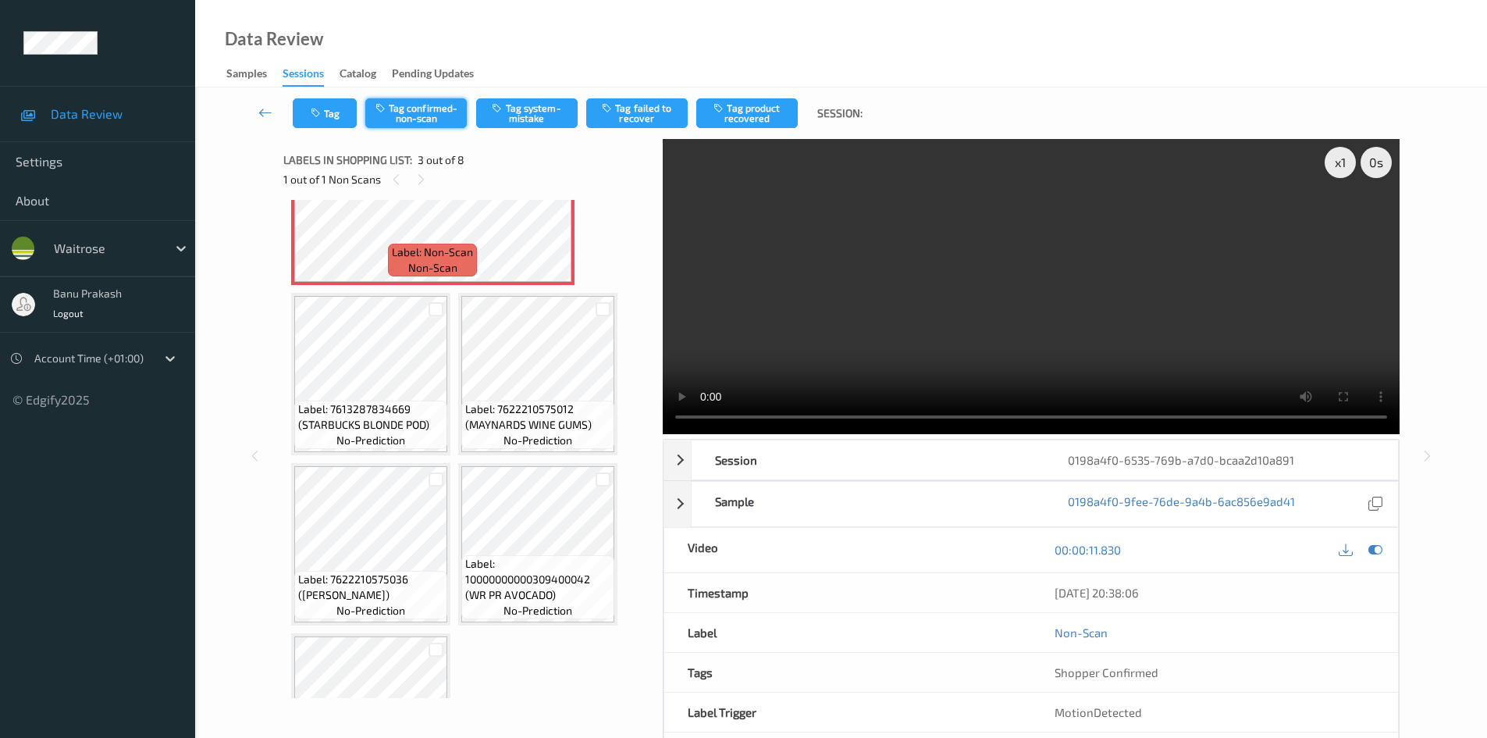
click at [446, 117] on button "Tag confirmed-non-scan" at bounding box center [415, 113] width 101 height 30
click at [329, 108] on button "Tag" at bounding box center [325, 113] width 64 height 30
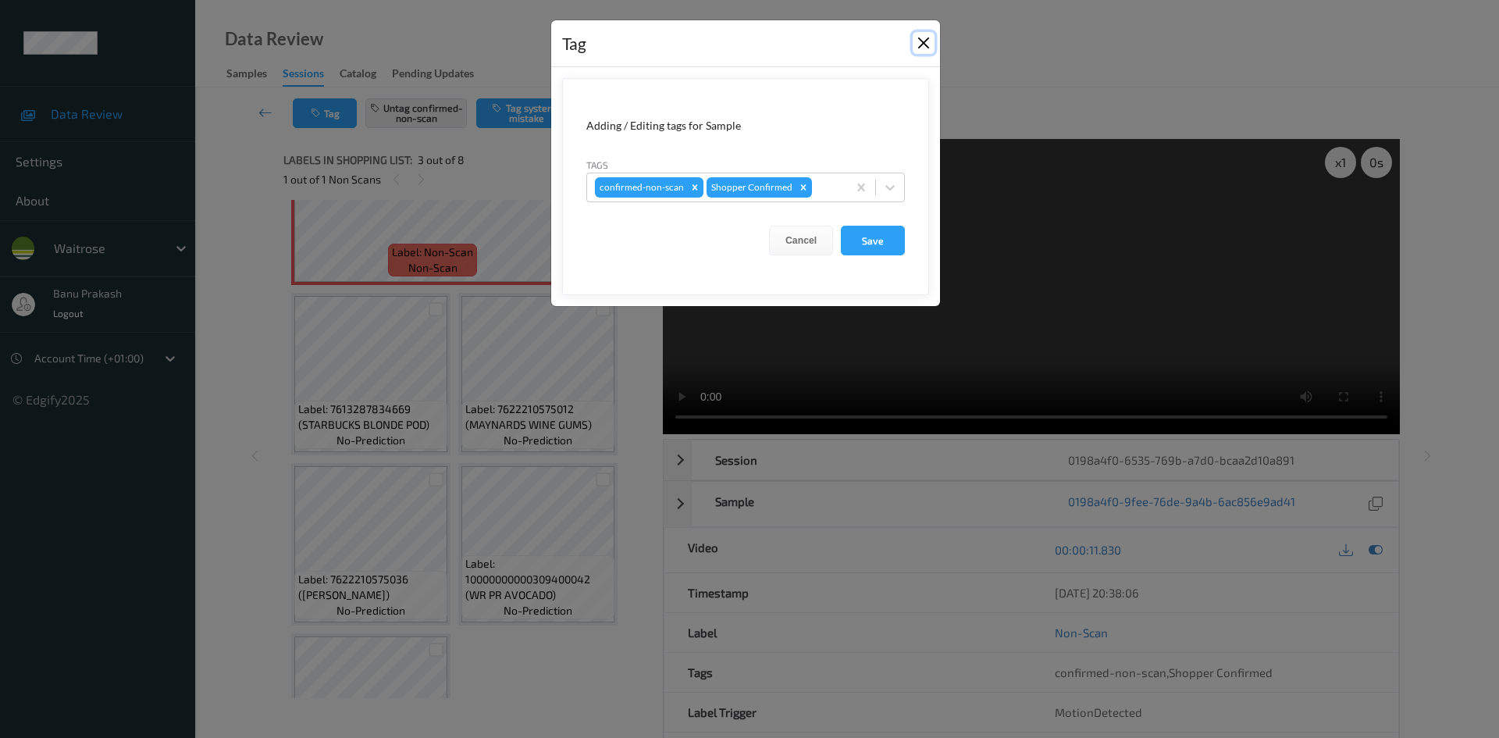
click at [928, 54] on button "Close" at bounding box center [923, 43] width 22 height 22
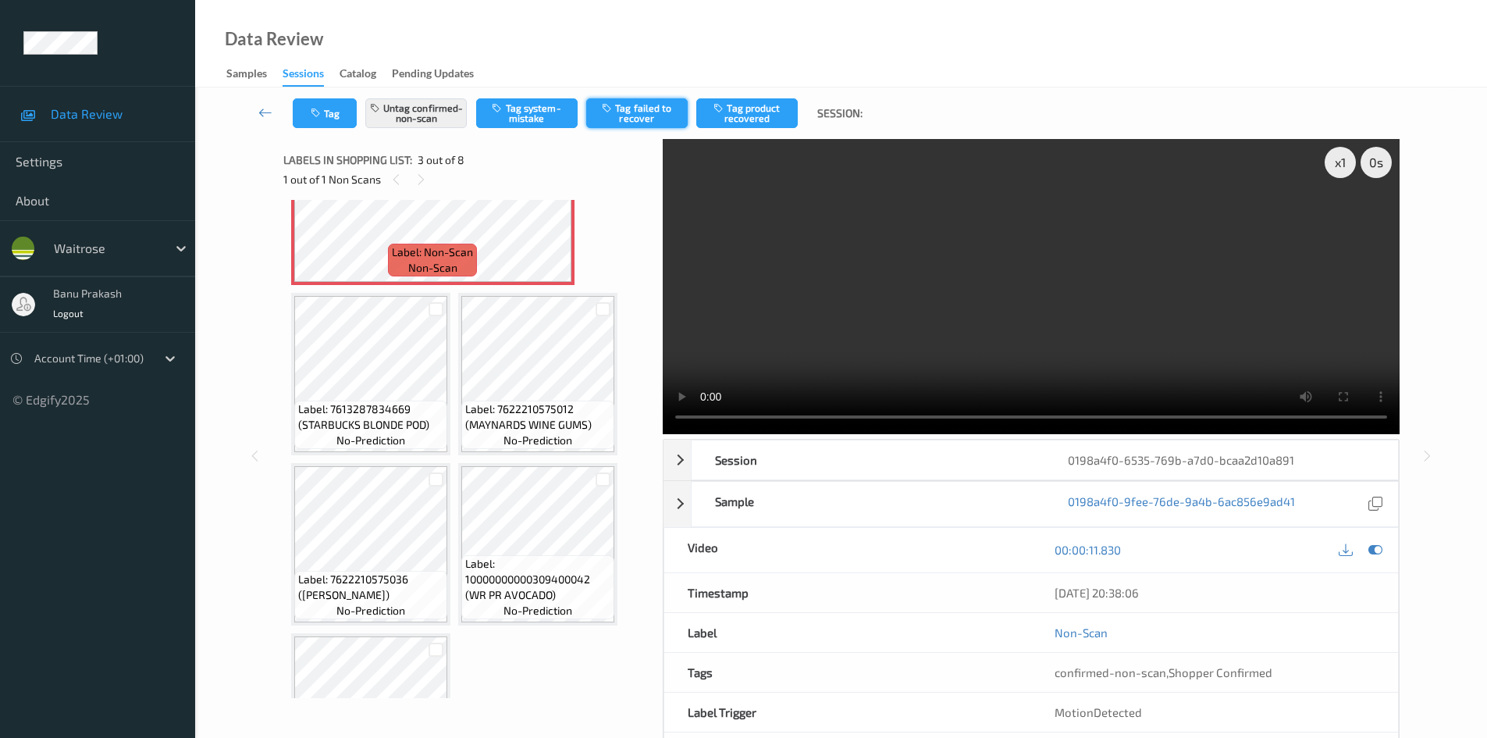
click at [650, 116] on button "Tag failed to recover" at bounding box center [636, 113] width 101 height 30
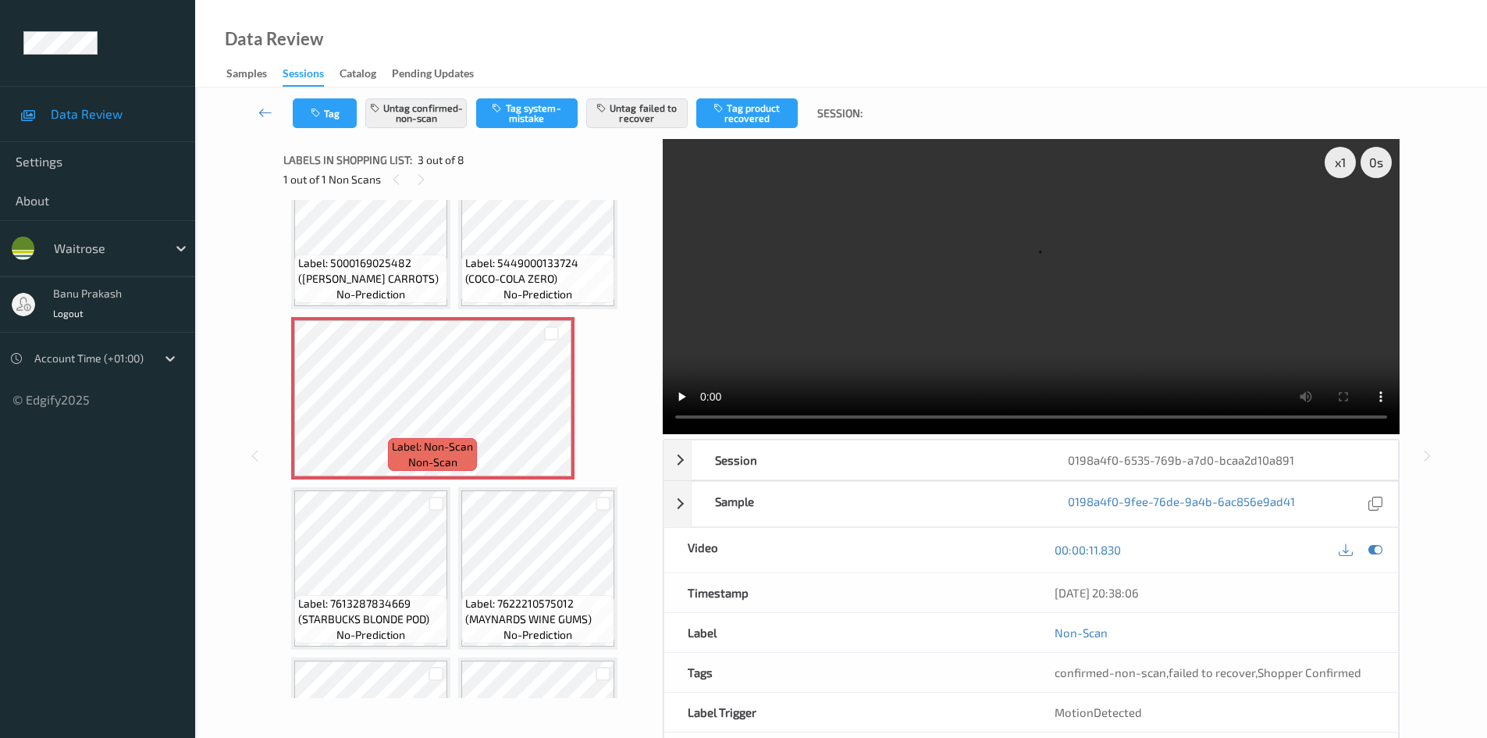
scroll to position [0, 0]
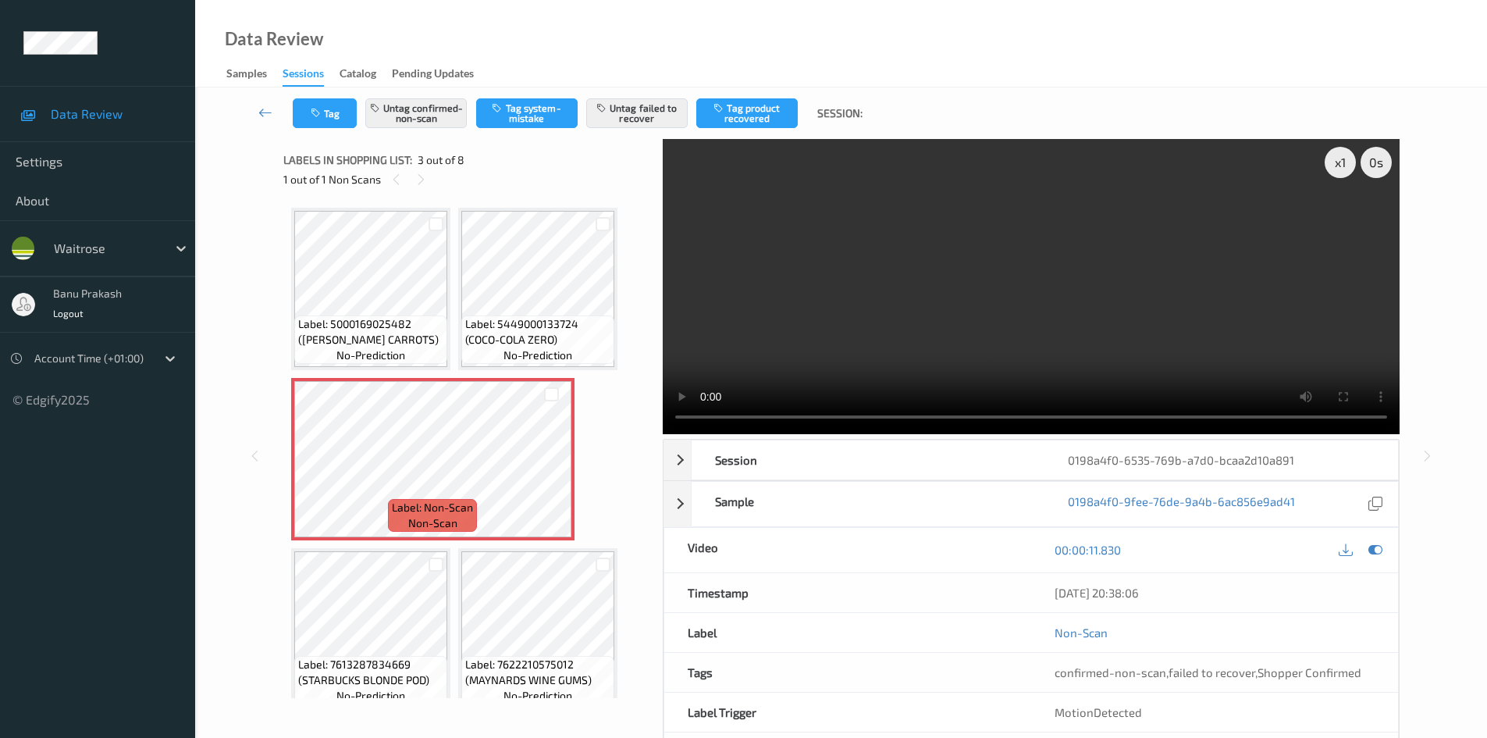
click at [1104, 354] on video at bounding box center [1031, 286] width 737 height 295
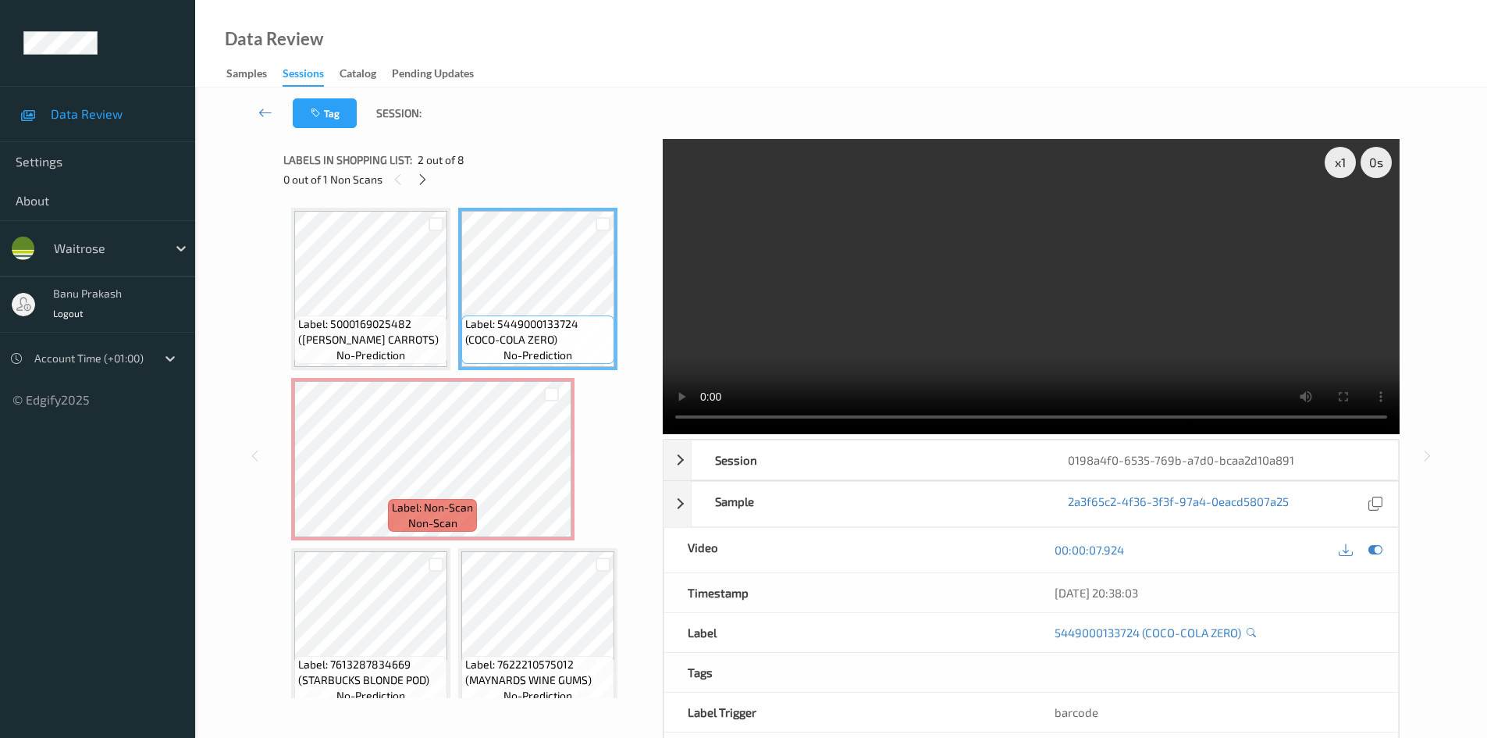
click at [916, 318] on video at bounding box center [1031, 286] width 737 height 295
click at [1045, 292] on video at bounding box center [1031, 286] width 737 height 295
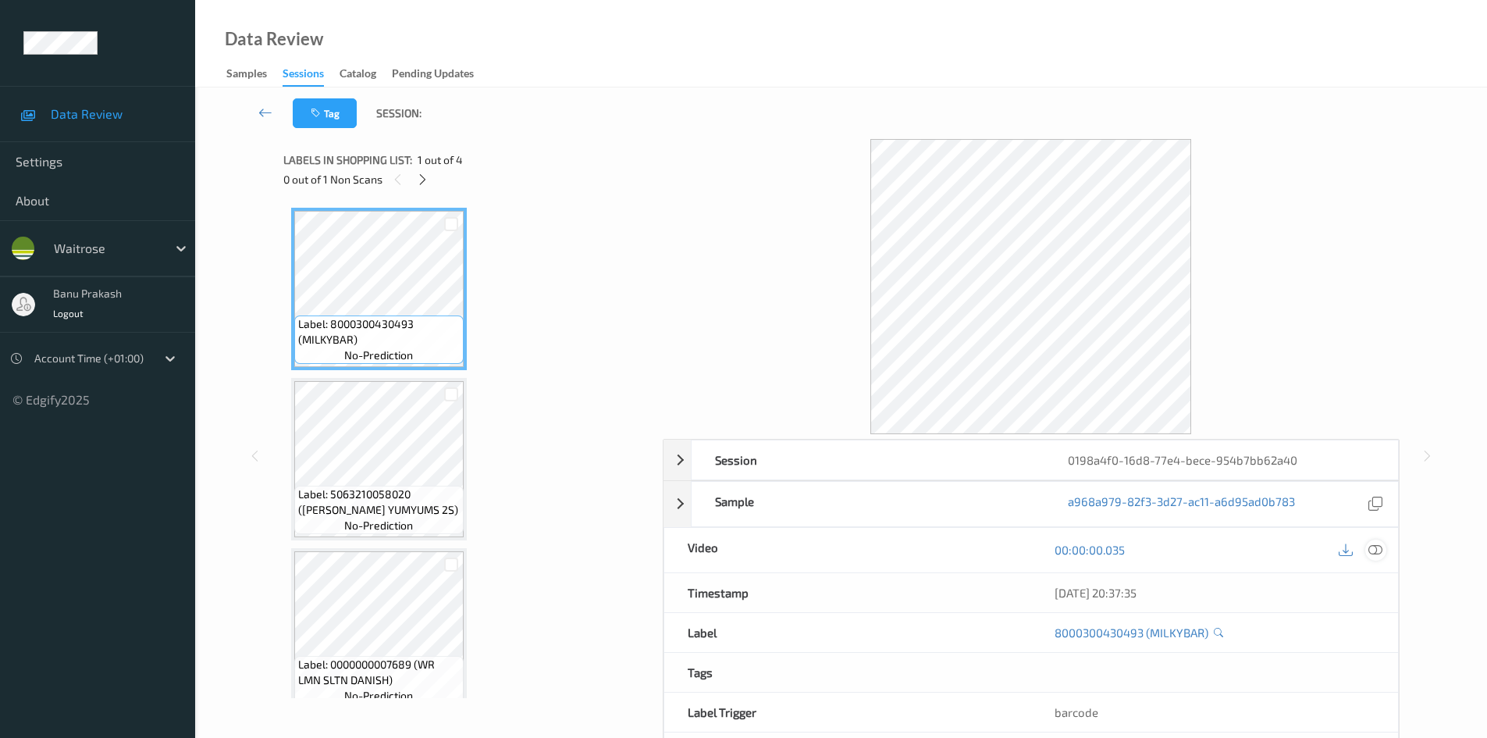
click at [1385, 549] on div at bounding box center [1375, 549] width 21 height 21
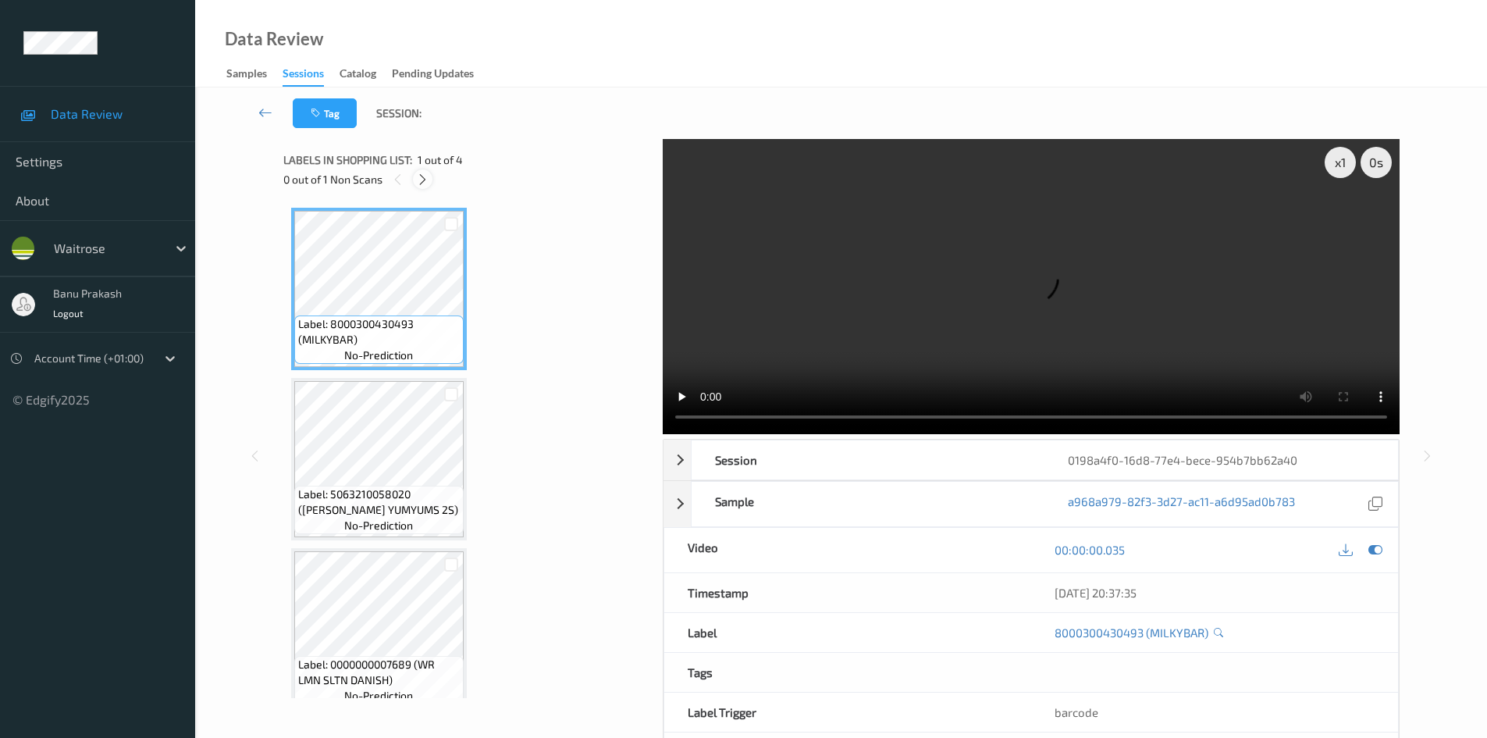
click at [425, 183] on icon at bounding box center [422, 179] width 13 height 14
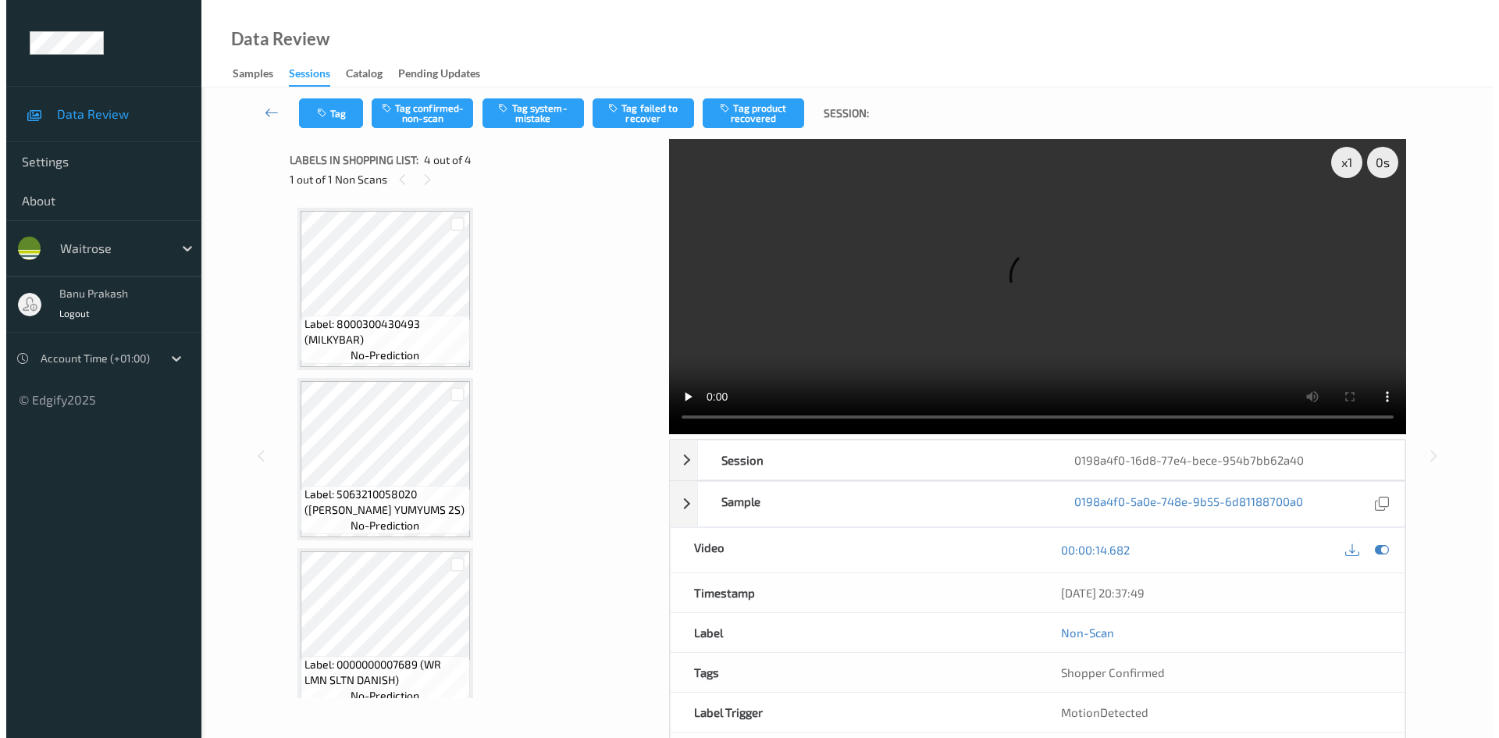
scroll to position [190, 0]
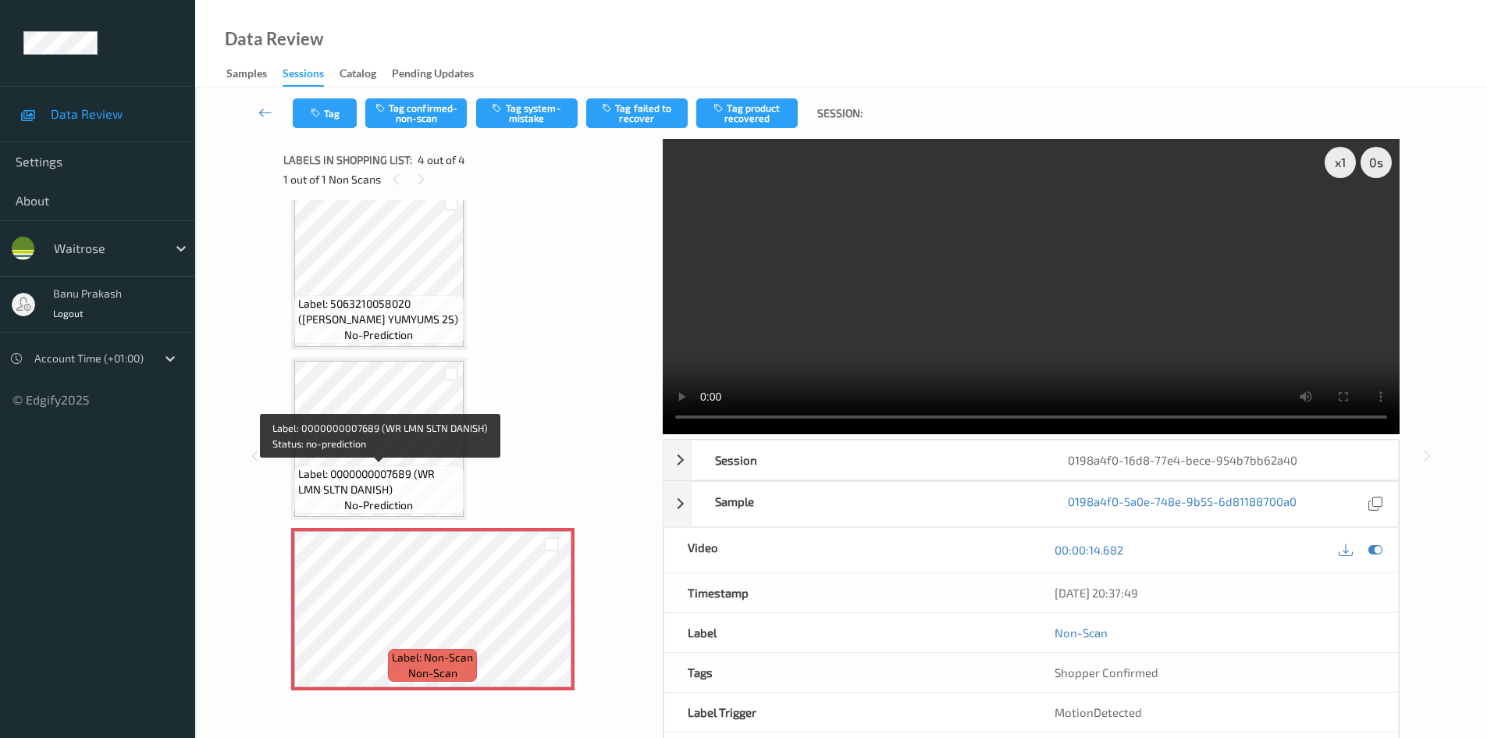
click at [364, 482] on span "Label: 0000000007689 (WR LMN SLTN DANISH)" at bounding box center [379, 481] width 162 height 31
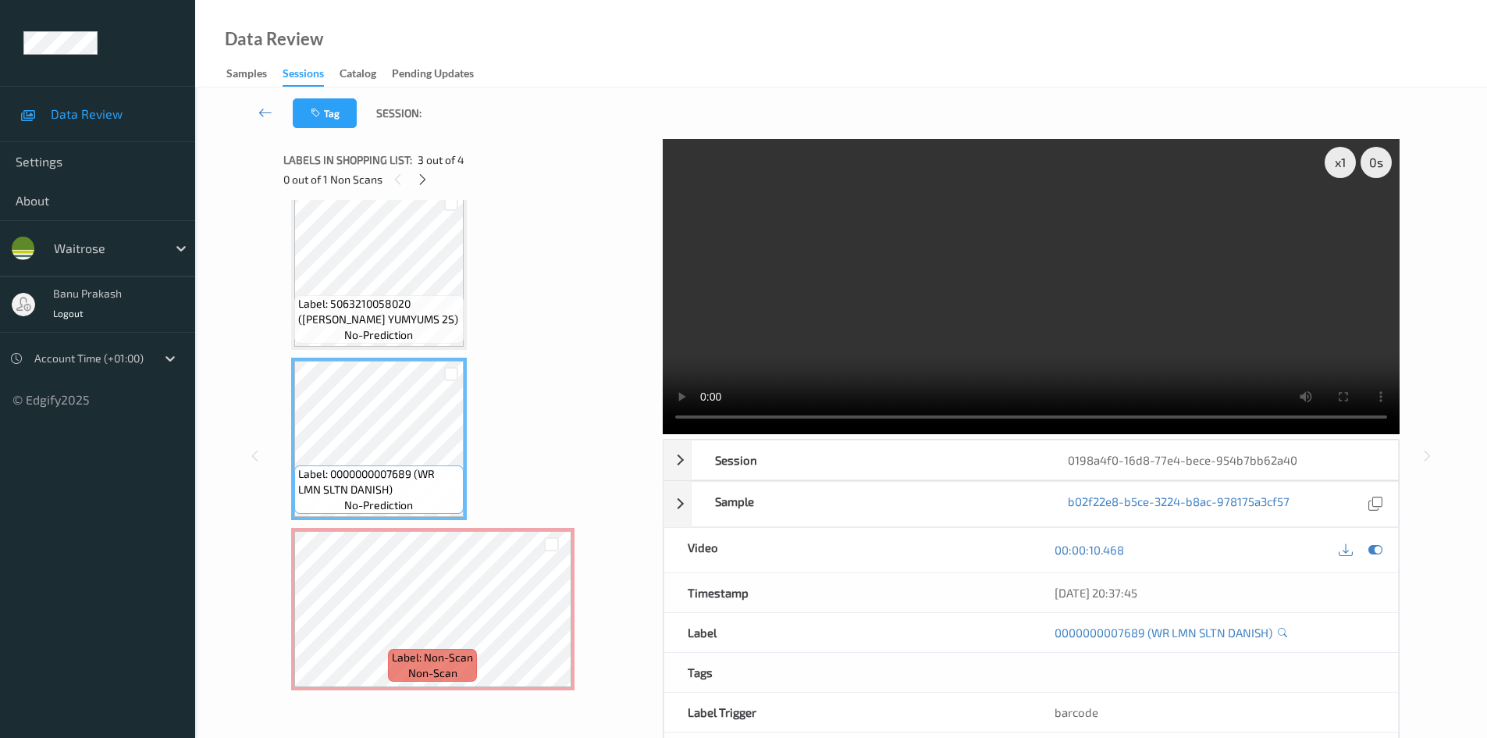
click at [974, 369] on video at bounding box center [1031, 286] width 737 height 295
click at [1251, 236] on video at bounding box center [1031, 286] width 737 height 295
click at [1109, 255] on video at bounding box center [1031, 286] width 737 height 295
click at [928, 332] on video at bounding box center [1031, 286] width 737 height 295
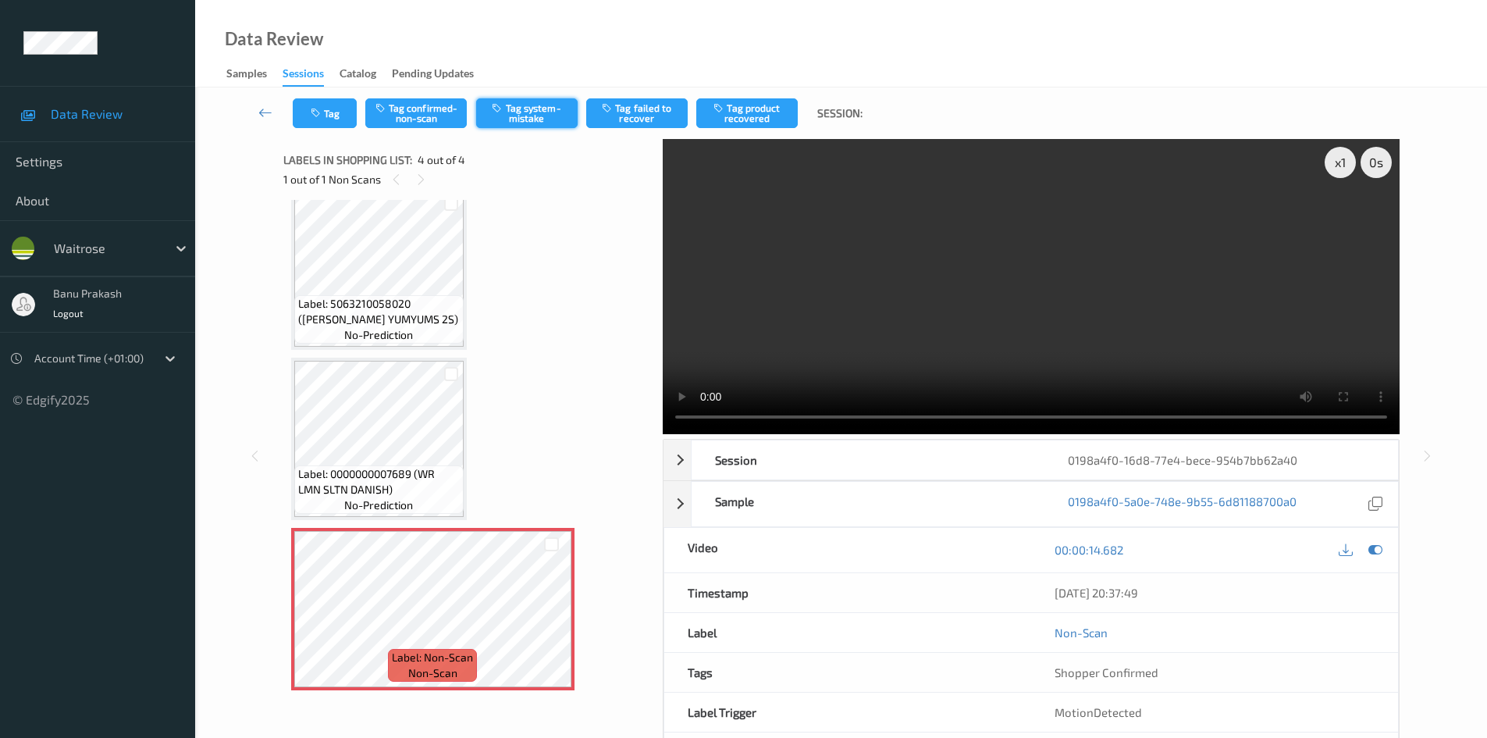
click at [539, 120] on button "Tag system-mistake" at bounding box center [526, 113] width 101 height 30
click at [348, 105] on button "Tag" at bounding box center [325, 113] width 64 height 30
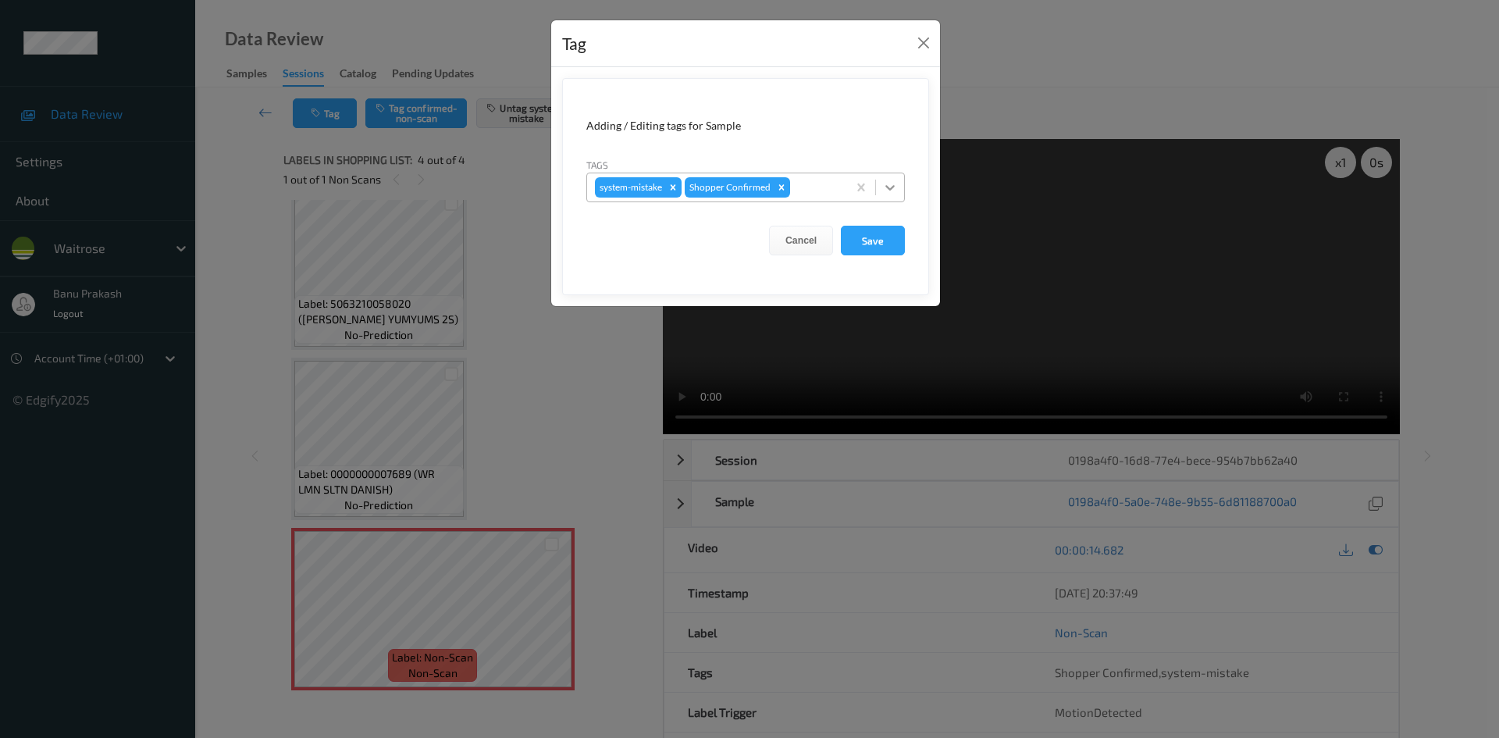
click at [890, 175] on div at bounding box center [890, 187] width 28 height 28
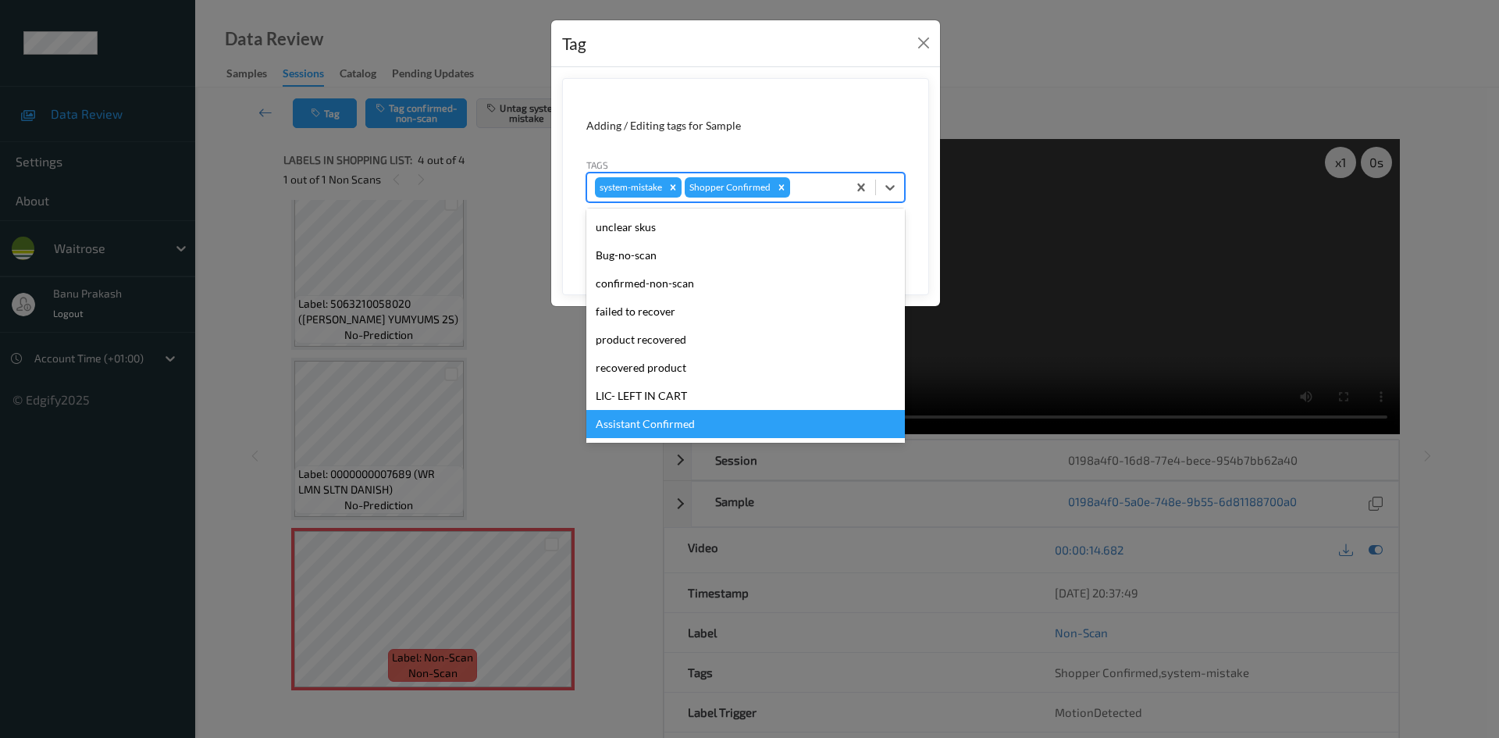
scroll to position [234, 0]
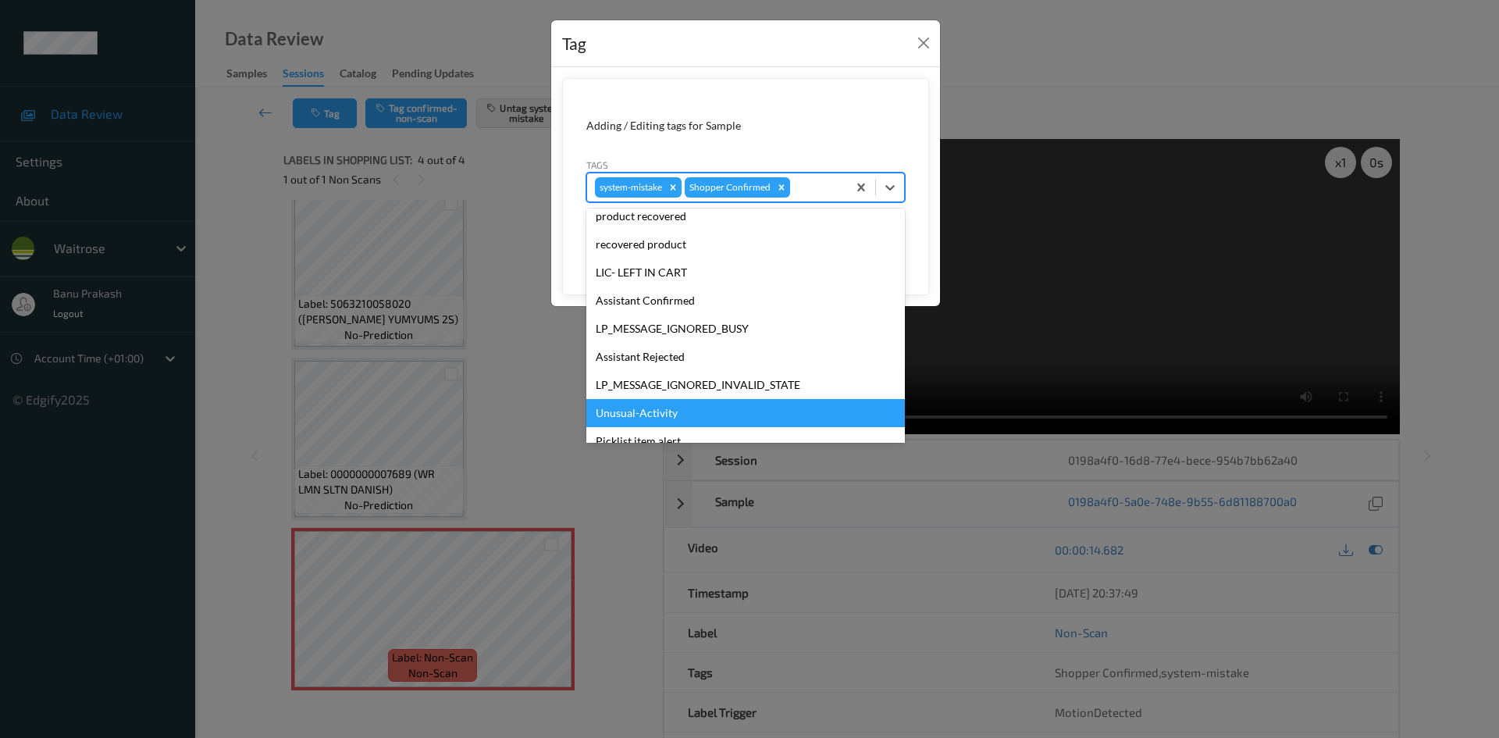
click at [666, 420] on div "Unusual-Activity" at bounding box center [745, 413] width 318 height 28
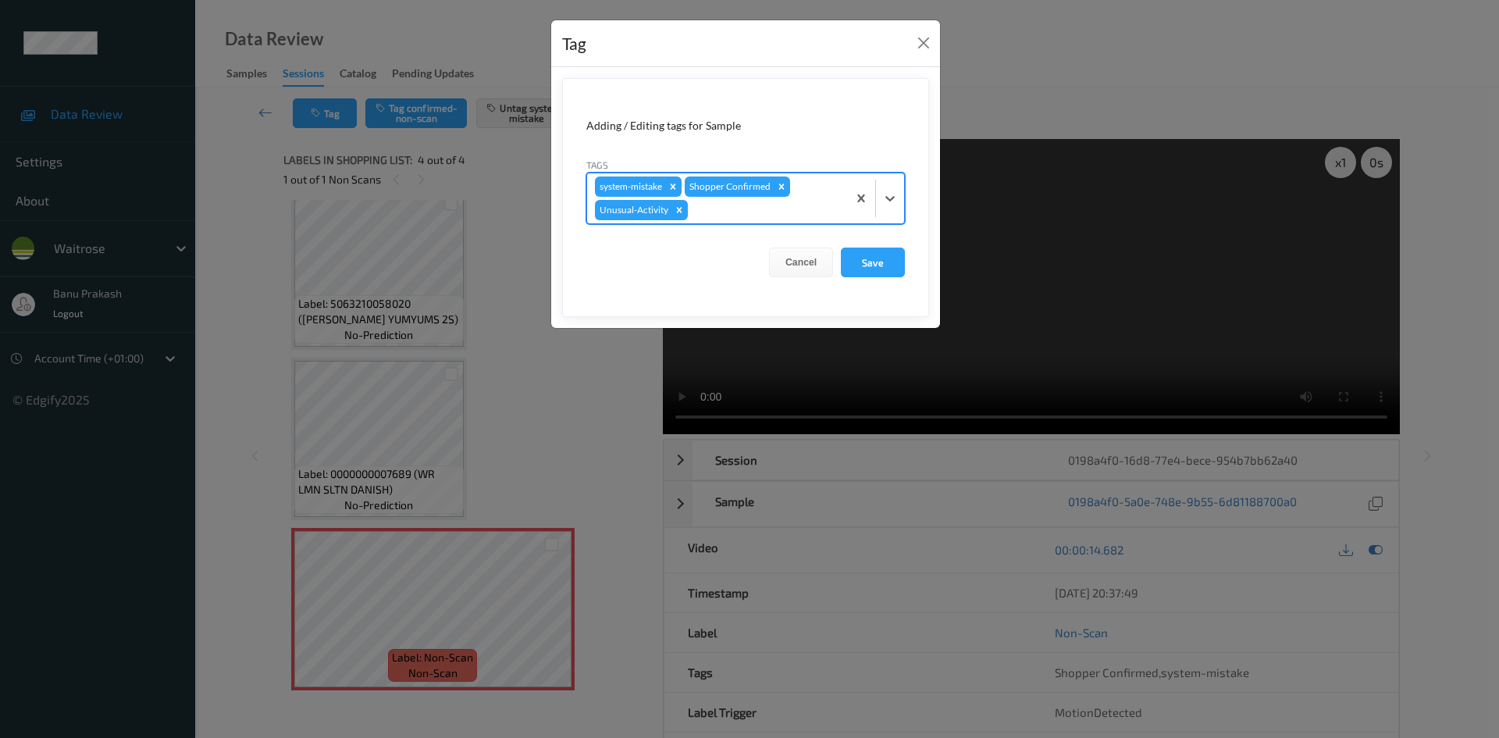
click at [882, 213] on div at bounding box center [875, 198] width 57 height 50
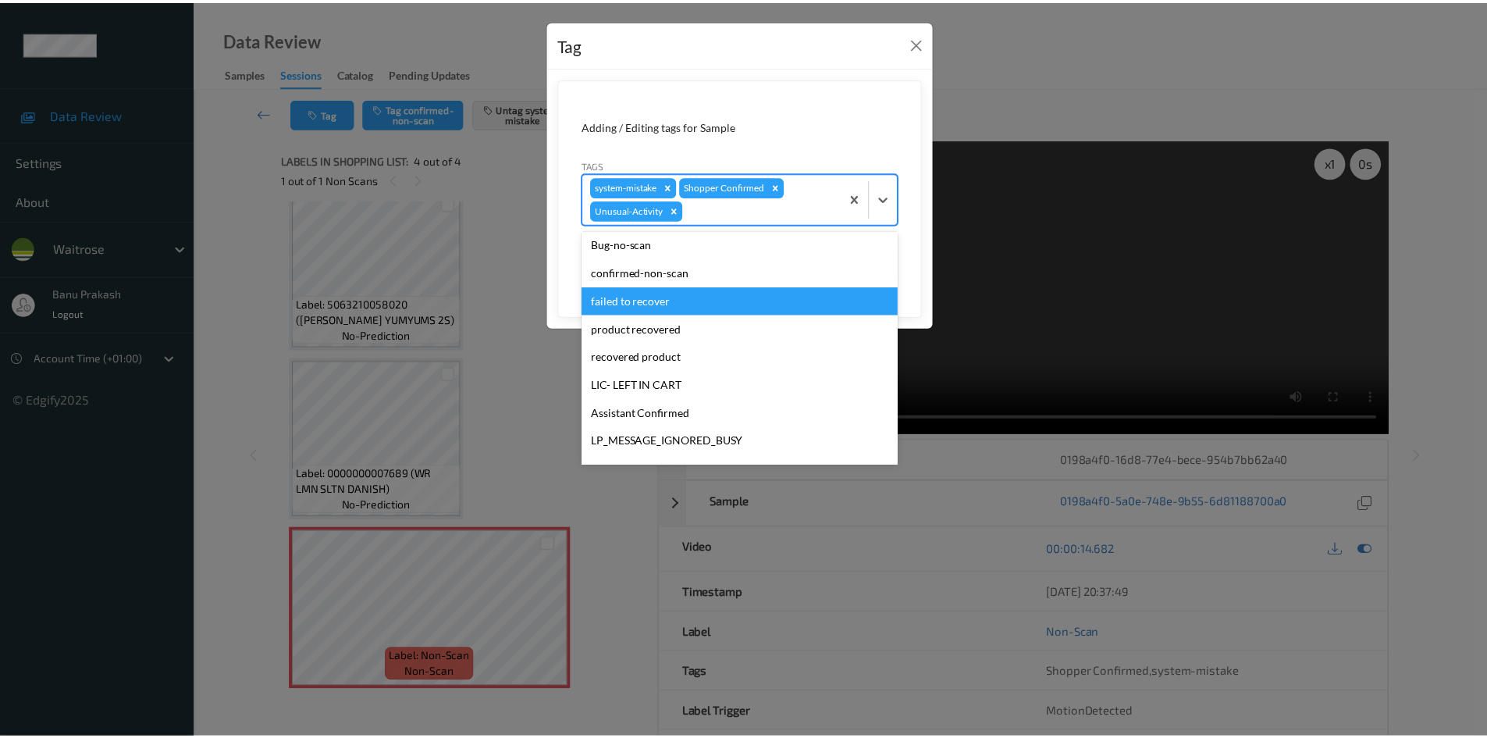
scroll to position [278, 0]
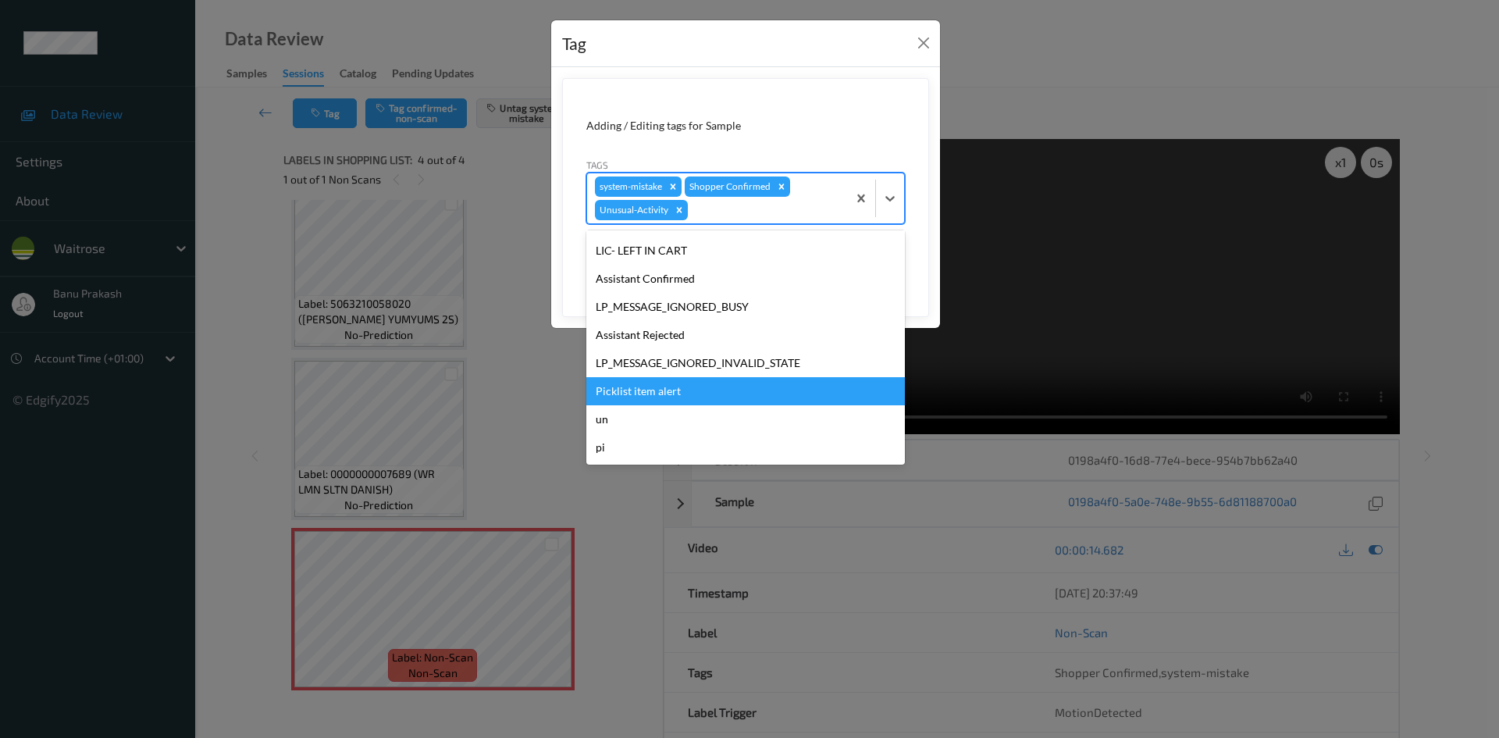
click at [766, 378] on div "Picklist item alert" at bounding box center [745, 391] width 318 height 28
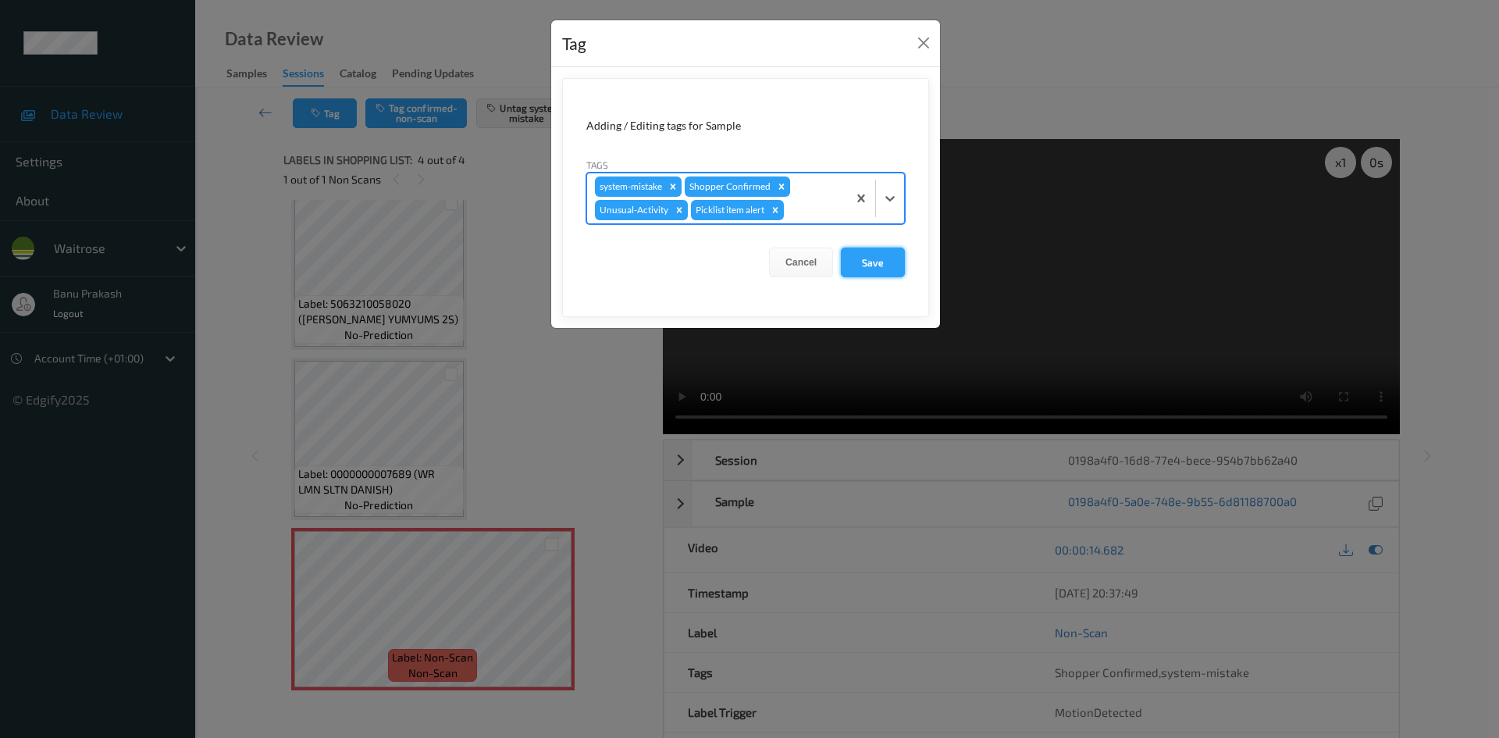
click at [880, 258] on button "Save" at bounding box center [873, 262] width 64 height 30
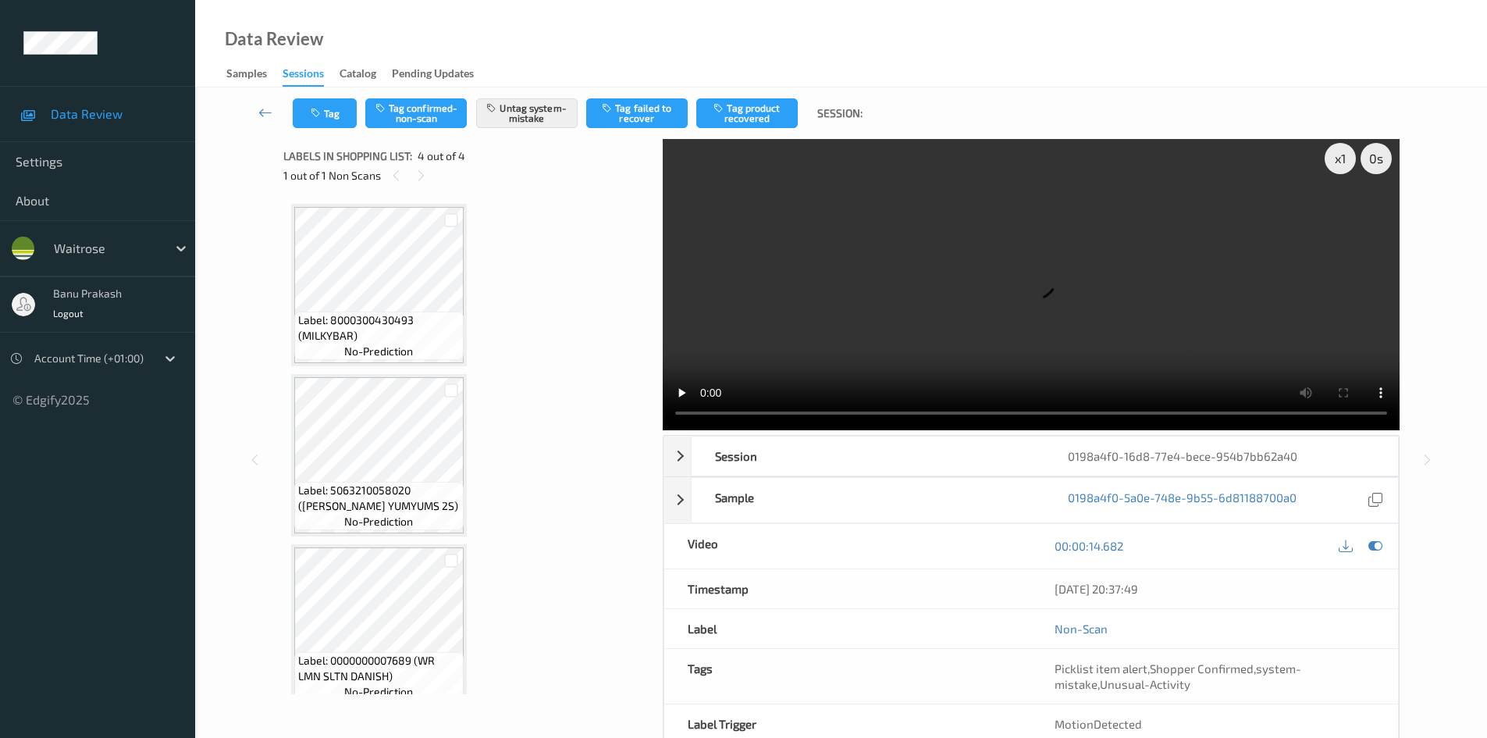
scroll to position [0, 0]
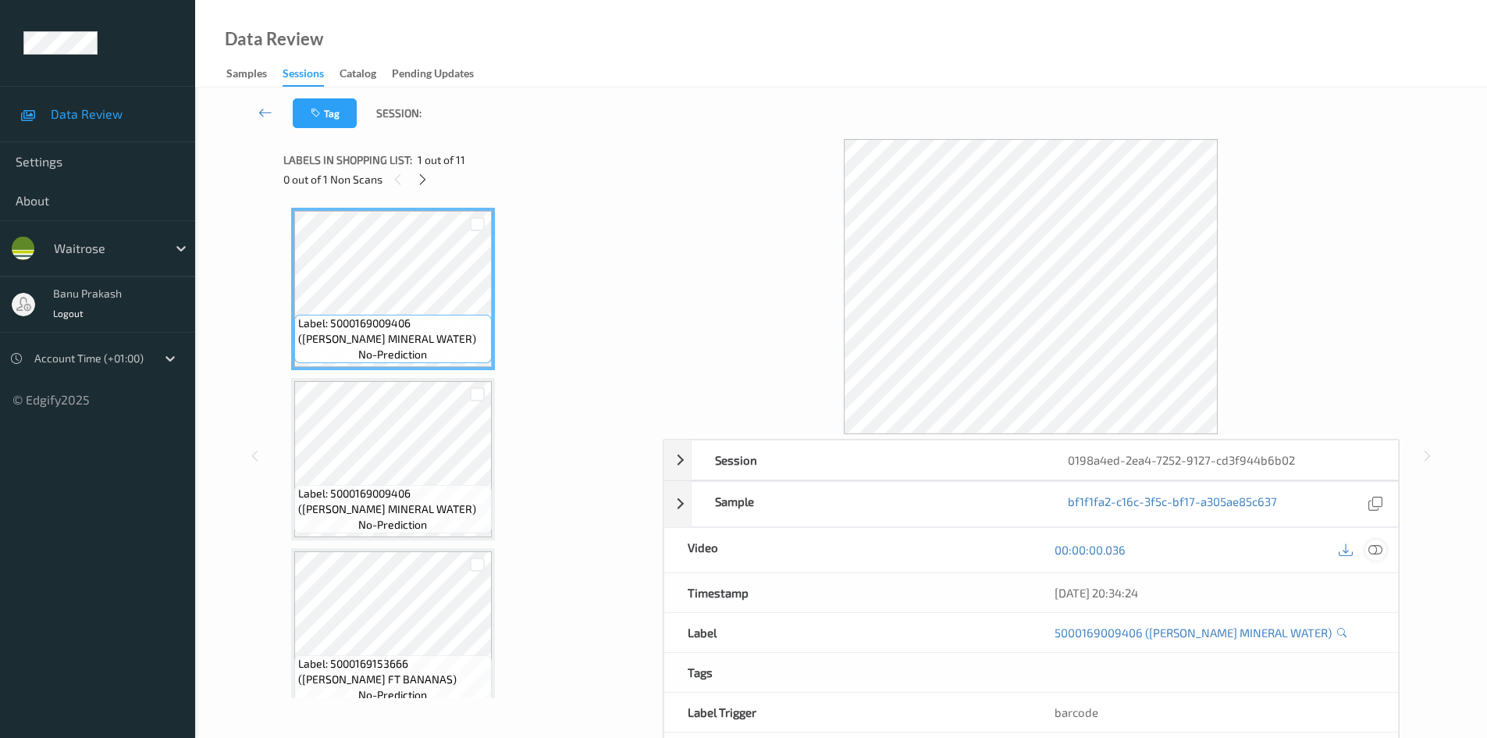
click at [1377, 548] on icon at bounding box center [1375, 549] width 14 height 14
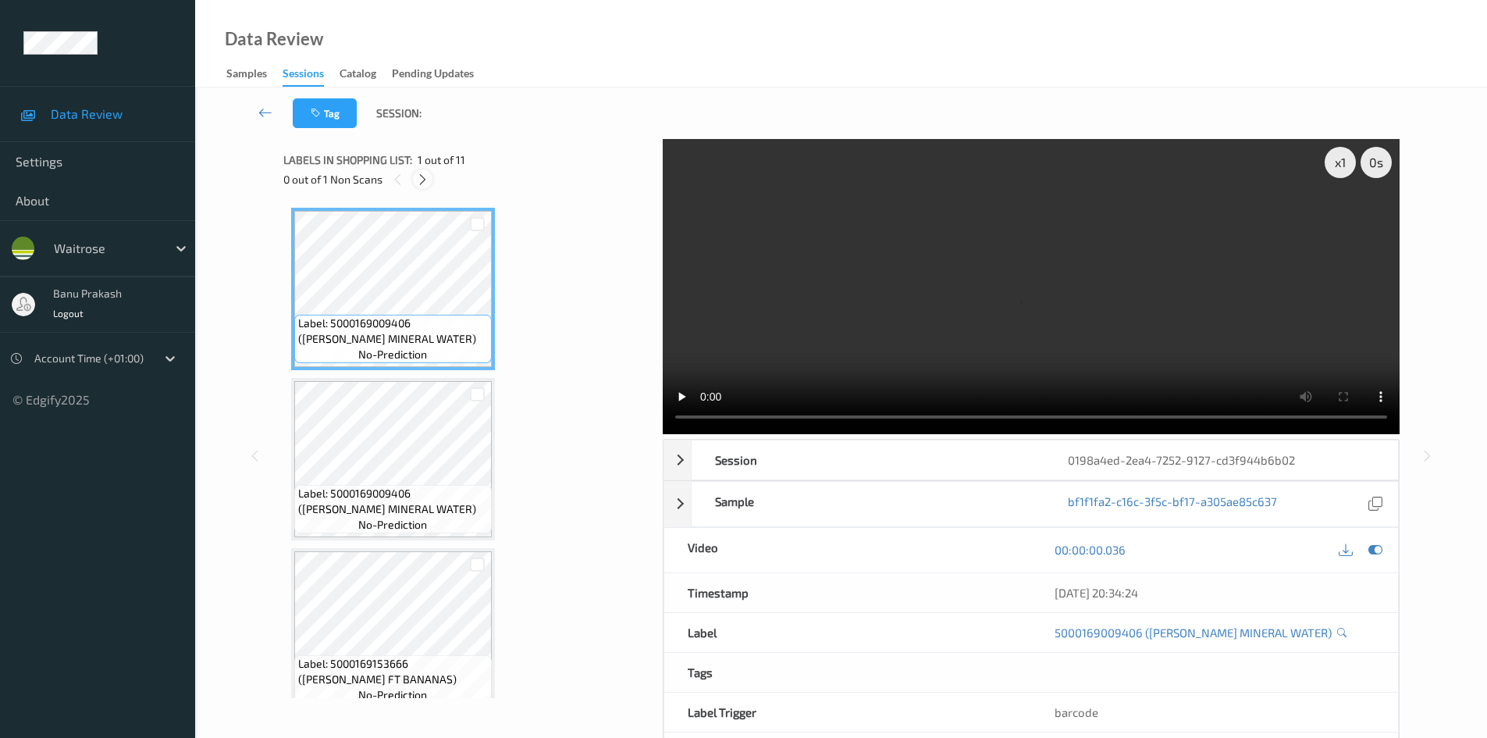
click at [428, 178] on icon at bounding box center [422, 179] width 13 height 14
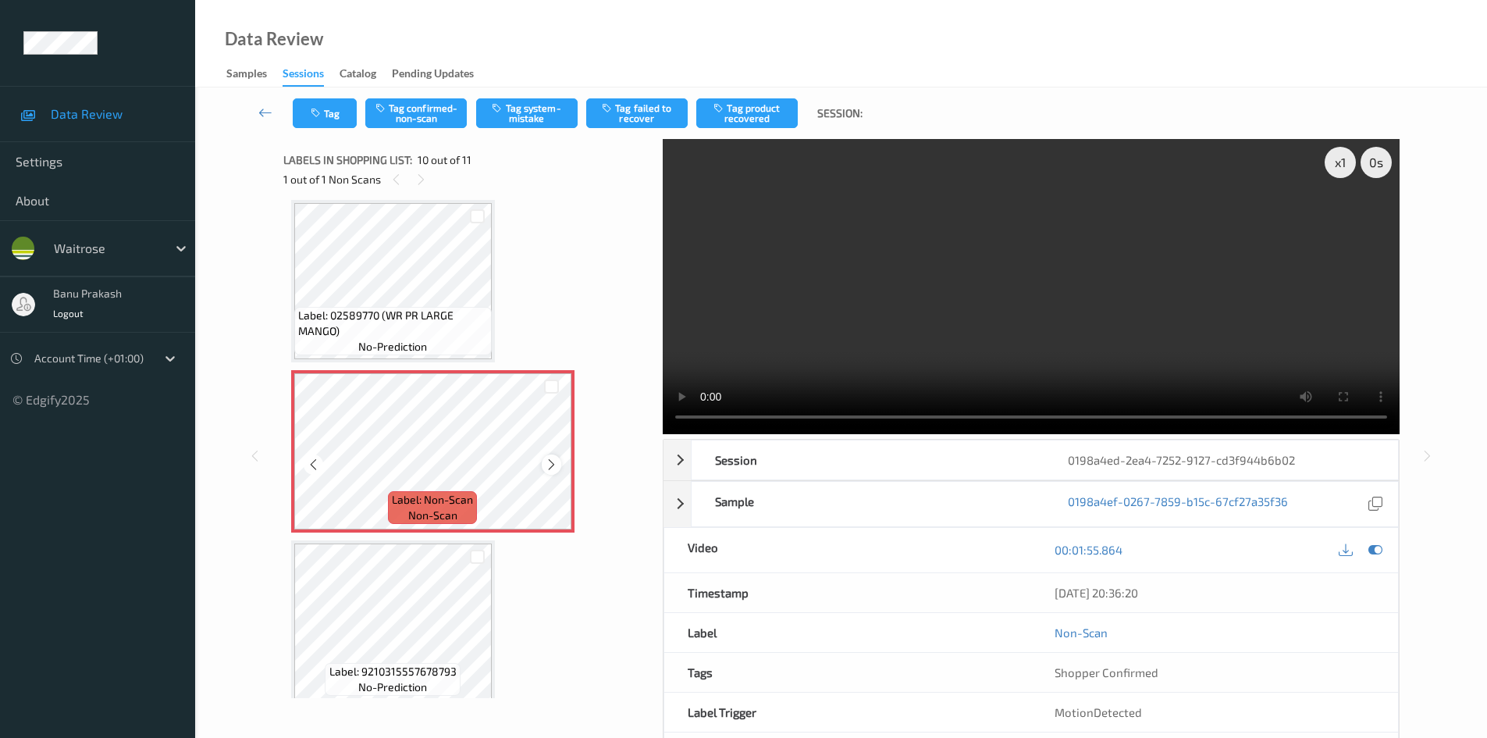
click at [553, 463] on icon at bounding box center [551, 464] width 13 height 14
click at [550, 459] on icon at bounding box center [551, 464] width 13 height 14
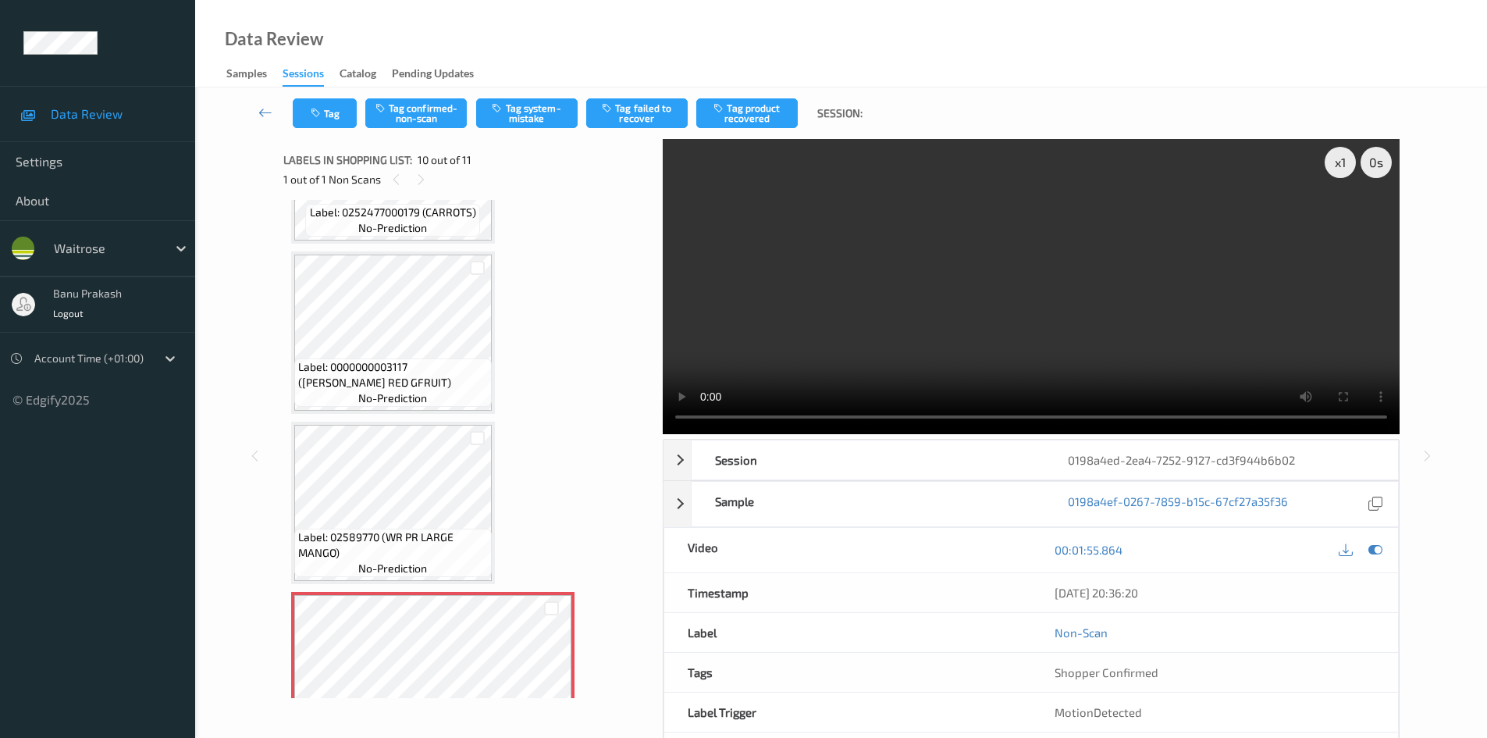
scroll to position [1135, 0]
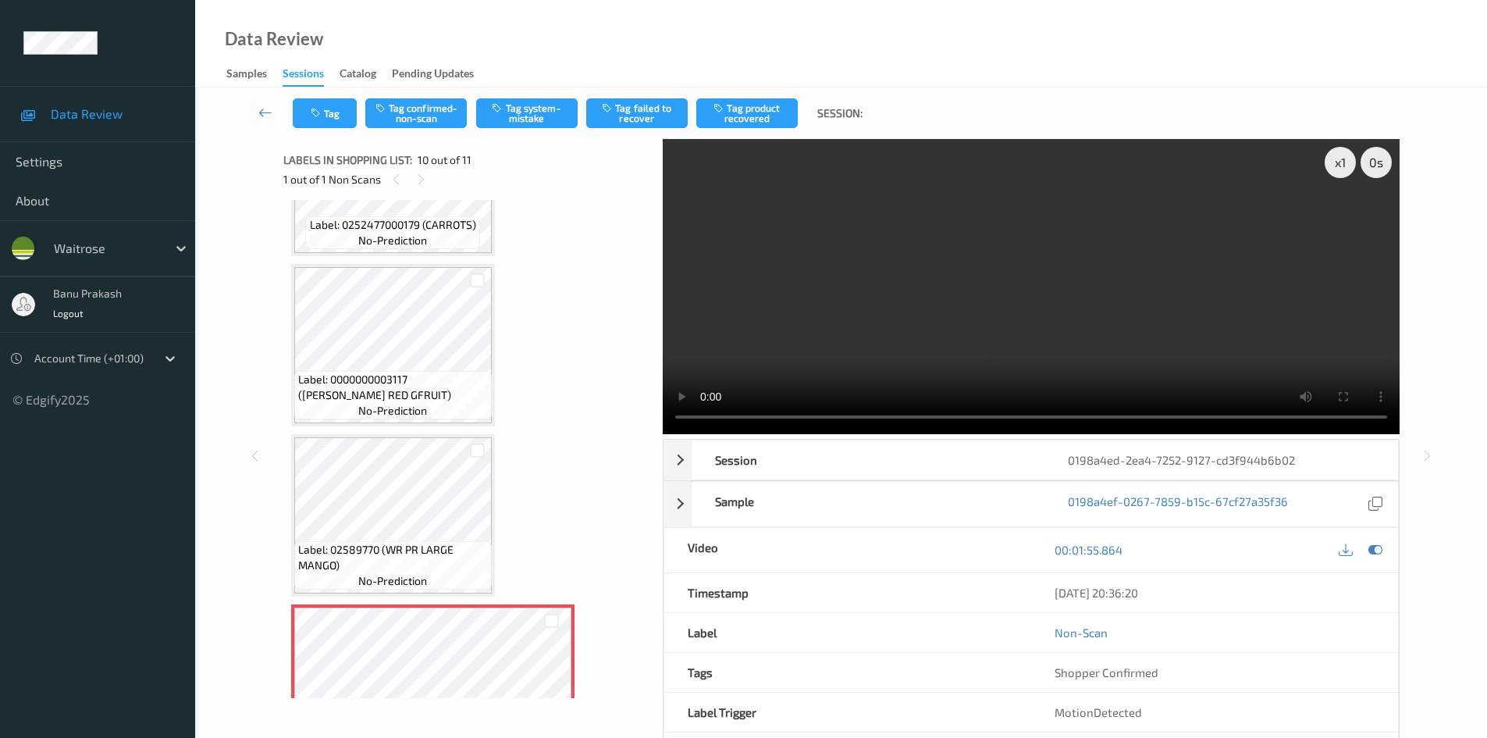
click at [372, 556] on span "Label: 02589770 (WR PR LARGE MANGO)" at bounding box center [393, 557] width 190 height 31
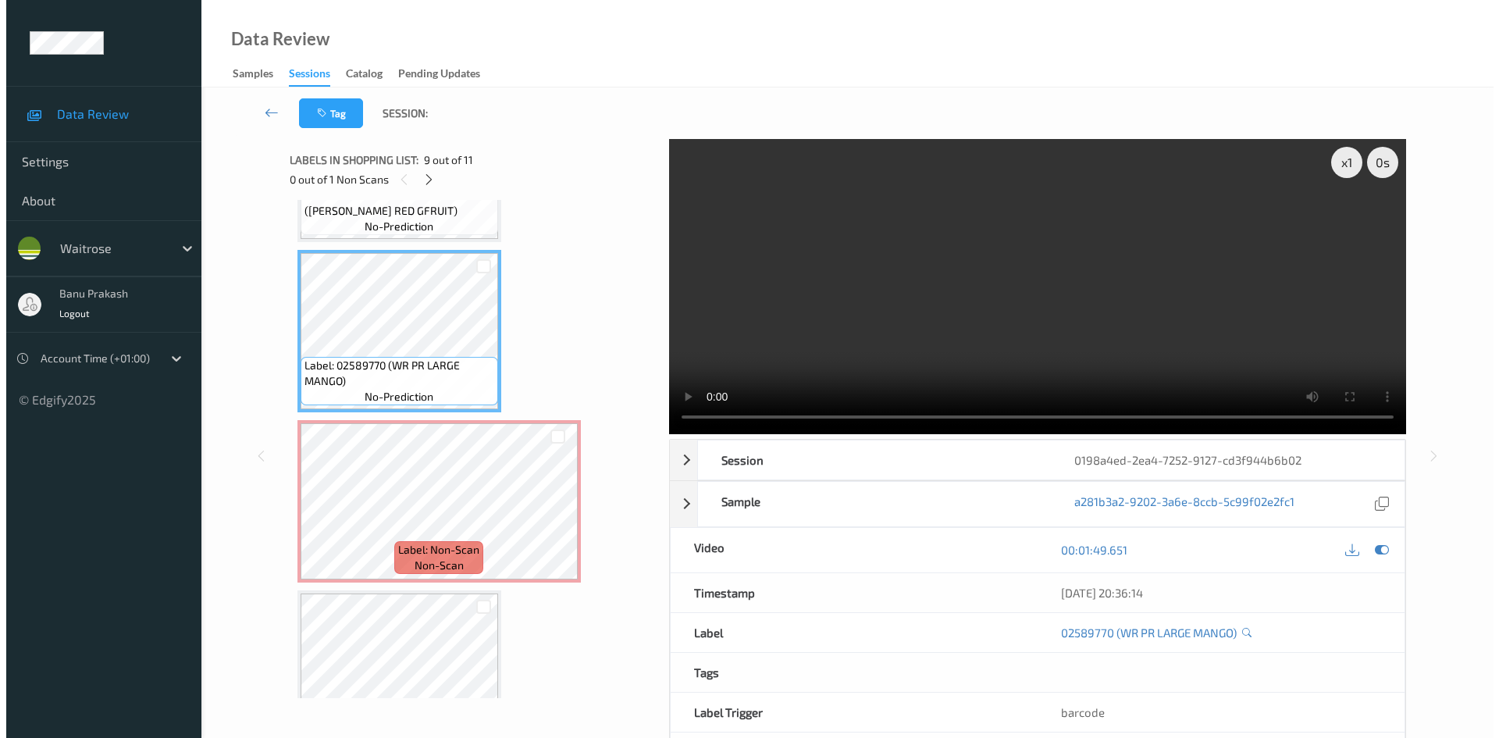
scroll to position [1369, 0]
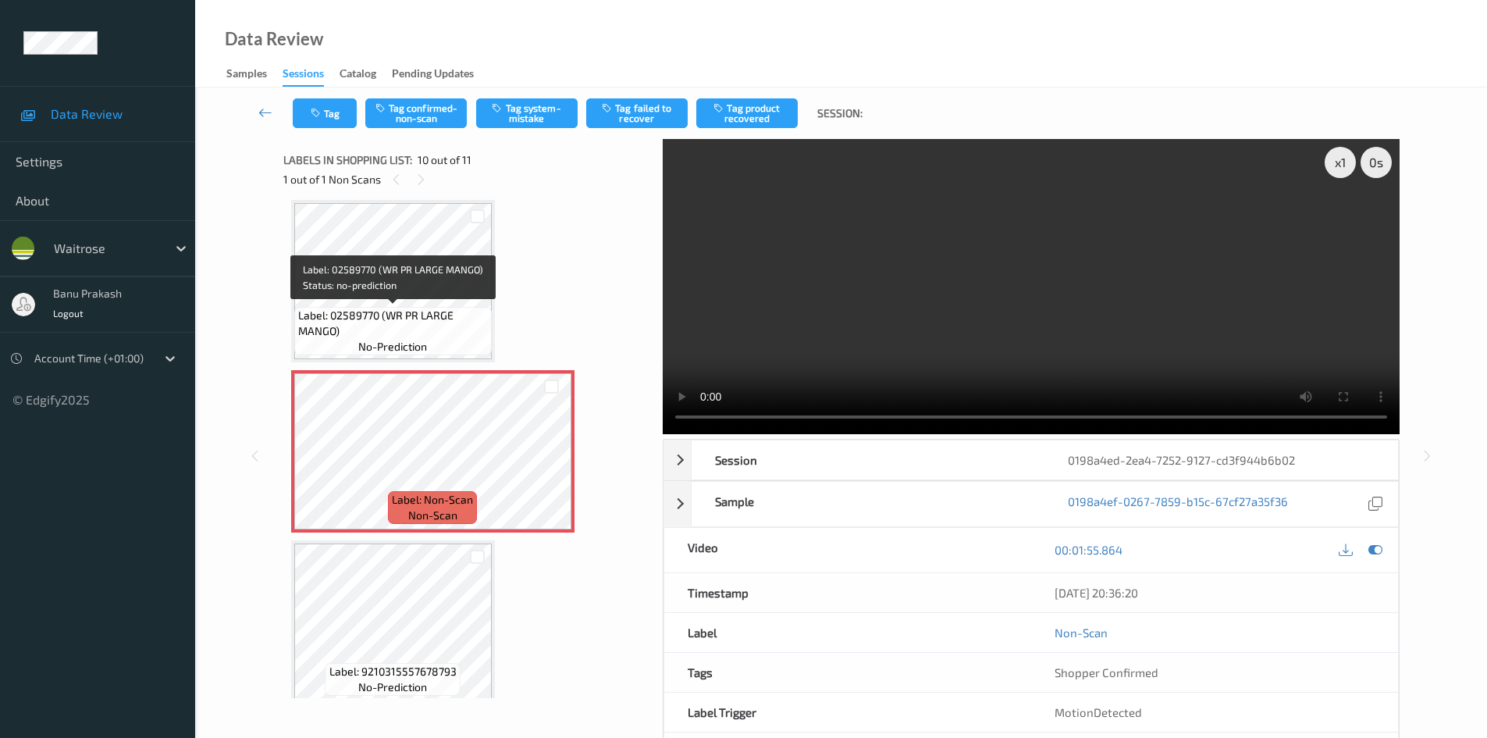
click at [389, 310] on span "Label: 02589770 (WR PR LARGE MANGO)" at bounding box center [393, 323] width 190 height 31
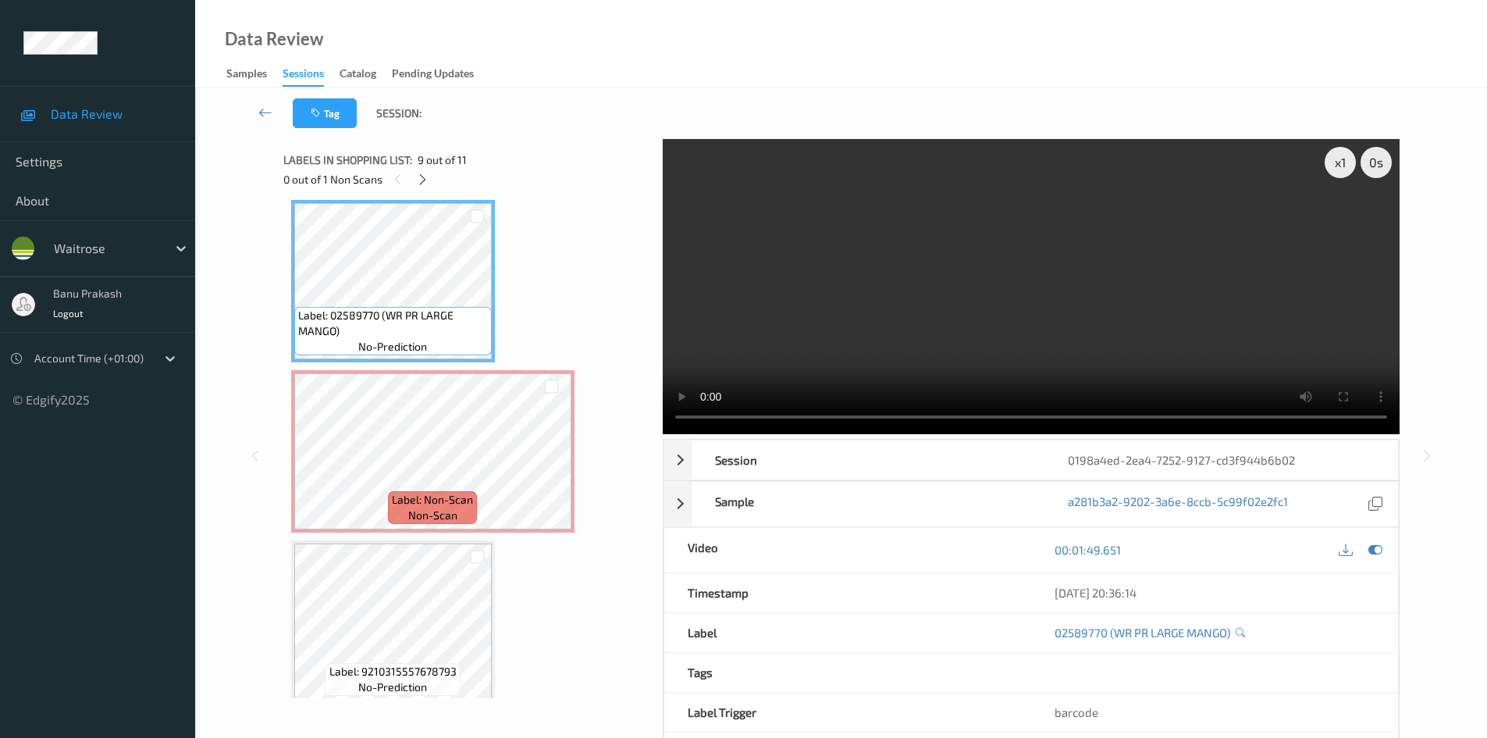
click at [1103, 321] on video at bounding box center [1031, 286] width 737 height 295
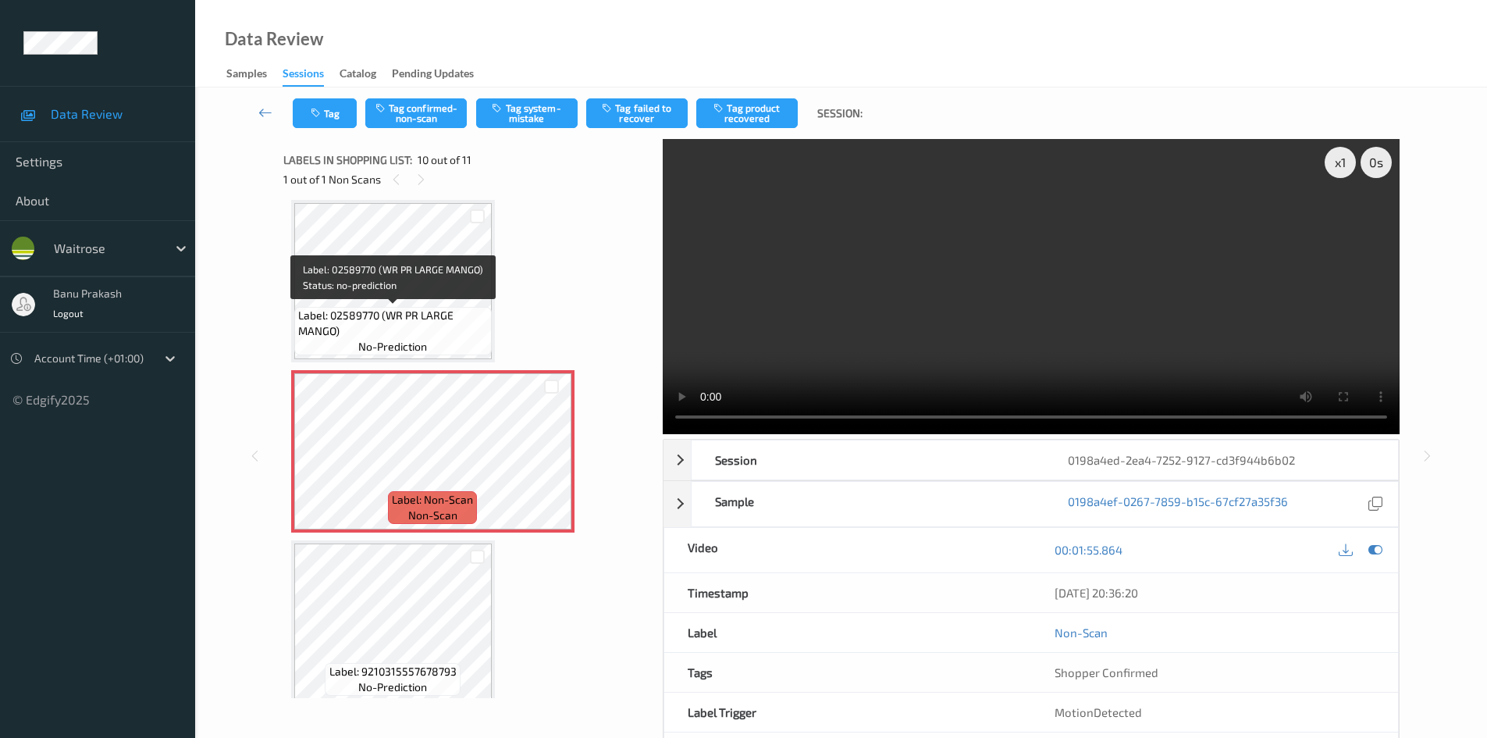
click at [337, 314] on span "Label: 02589770 (WR PR LARGE MANGO)" at bounding box center [393, 323] width 190 height 31
click at [412, 320] on span "Label: 02589770 (WR PR LARGE MANGO)" at bounding box center [393, 323] width 190 height 31
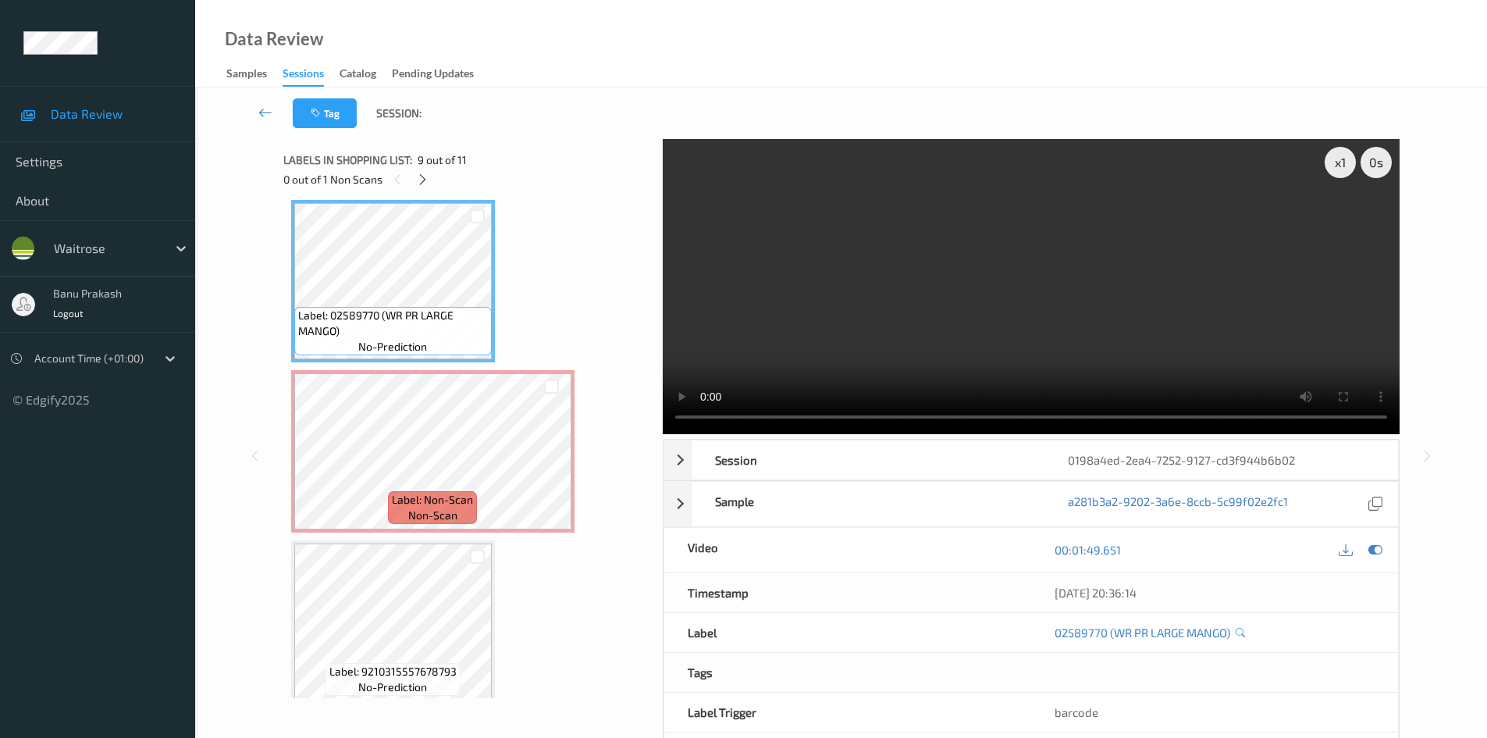
click at [811, 332] on video at bounding box center [1031, 286] width 737 height 295
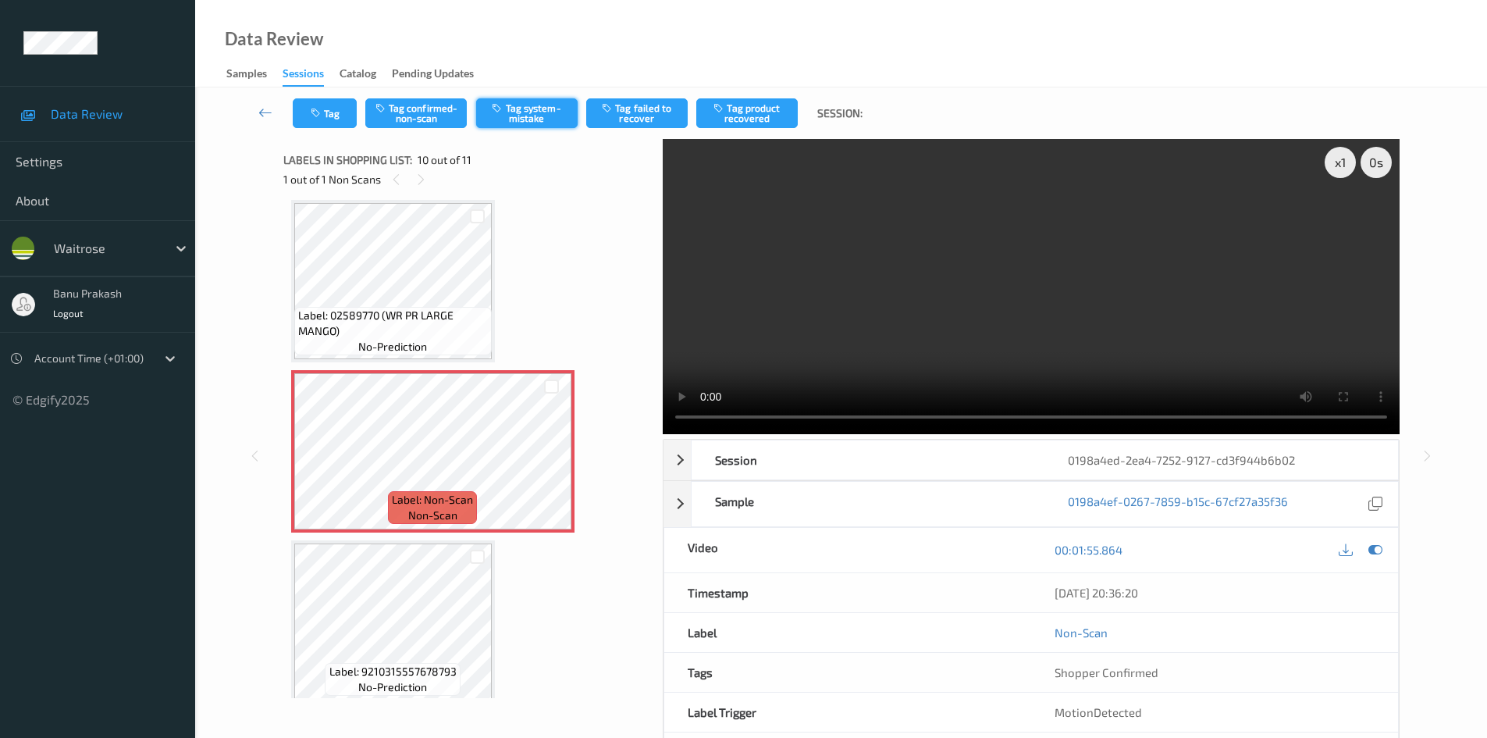
click at [539, 108] on button "Tag system-mistake" at bounding box center [526, 113] width 101 height 30
click at [315, 116] on icon "button" at bounding box center [317, 113] width 13 height 11
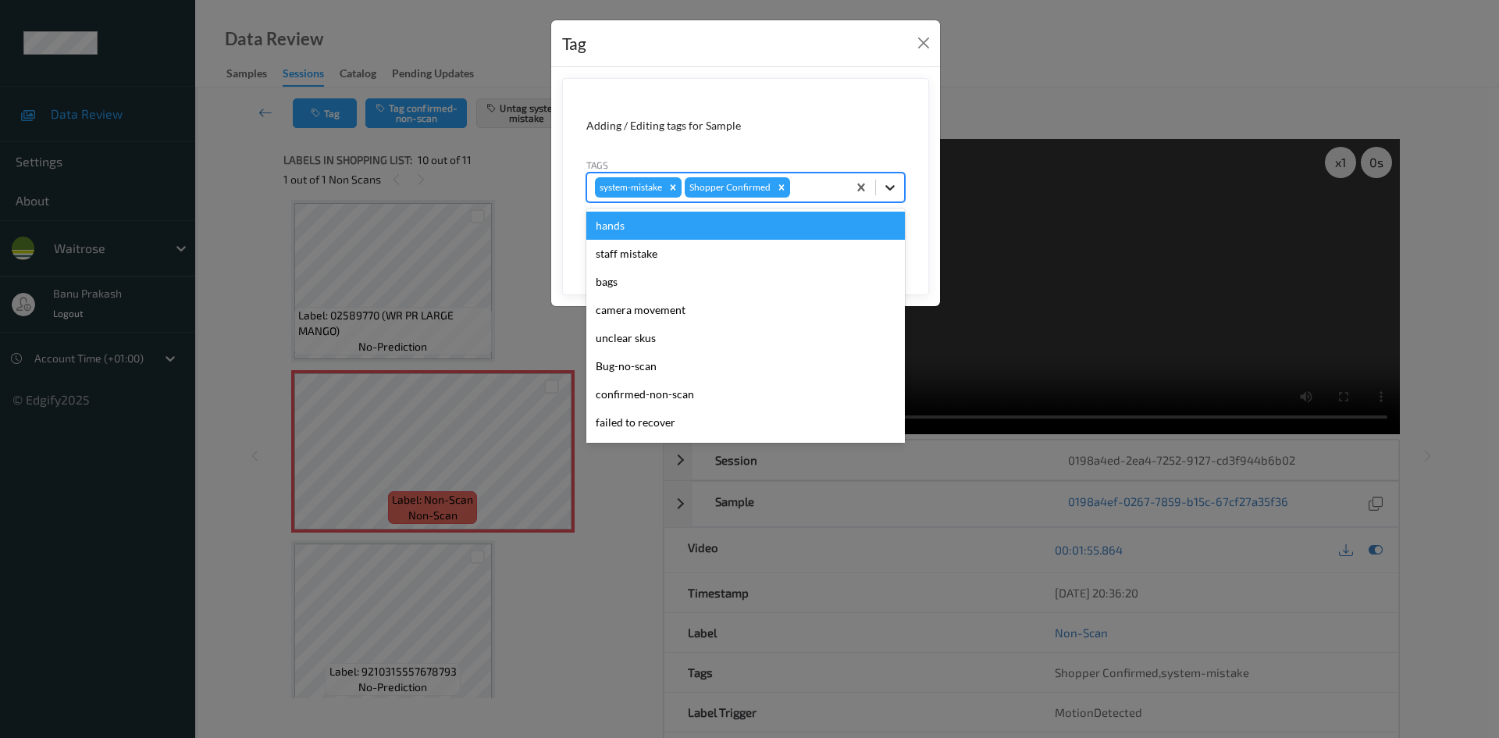
click at [887, 189] on icon at bounding box center [890, 188] width 16 height 16
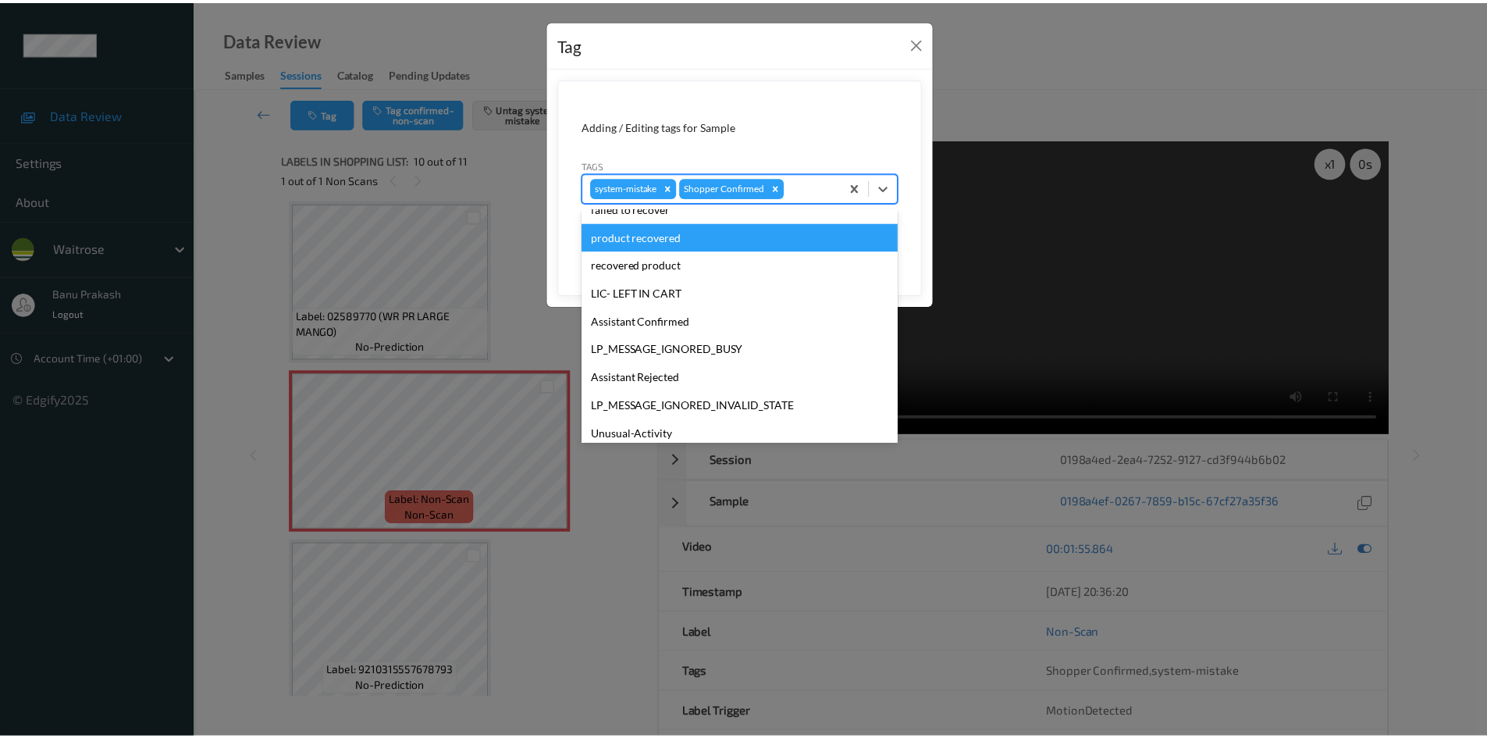
scroll to position [306, 0]
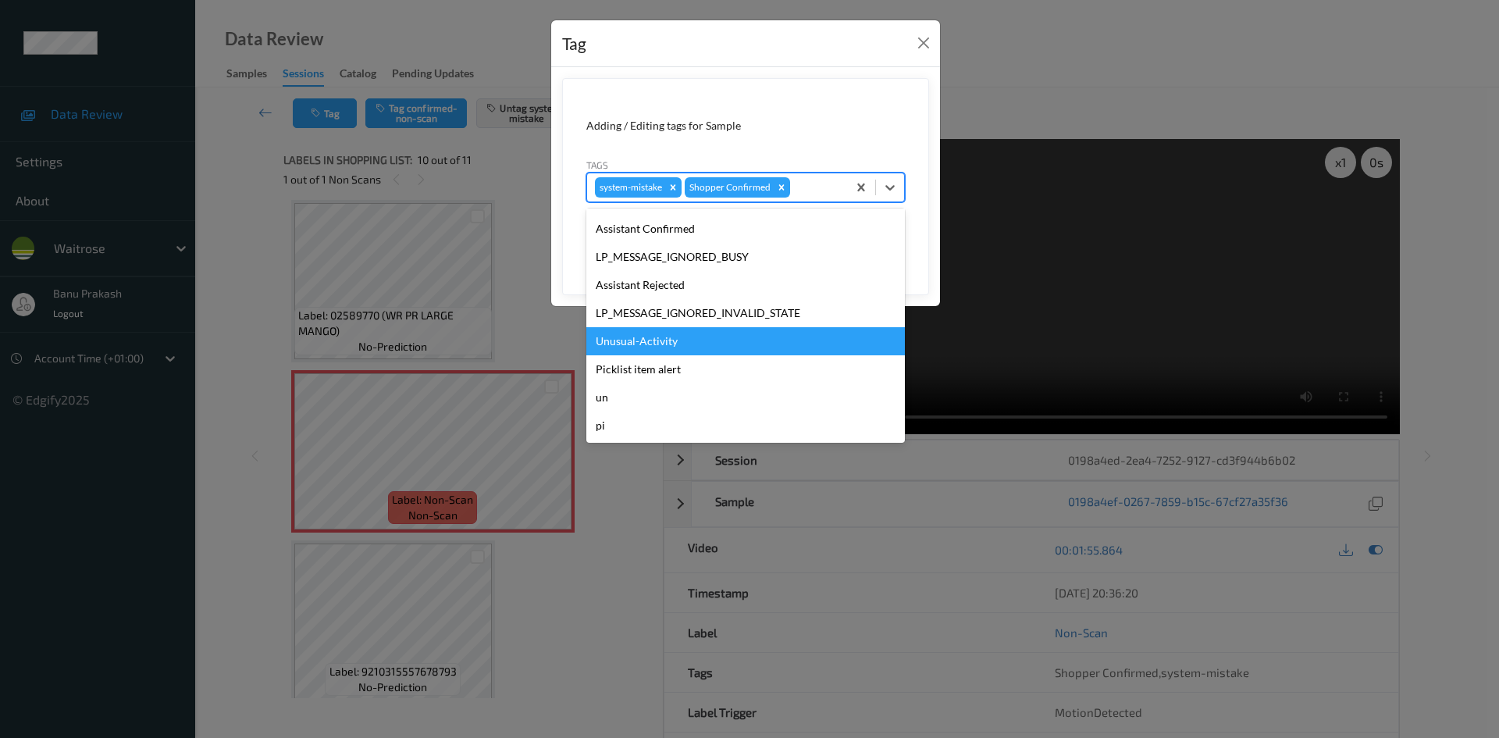
click at [654, 337] on div "Unusual-Activity" at bounding box center [745, 341] width 318 height 28
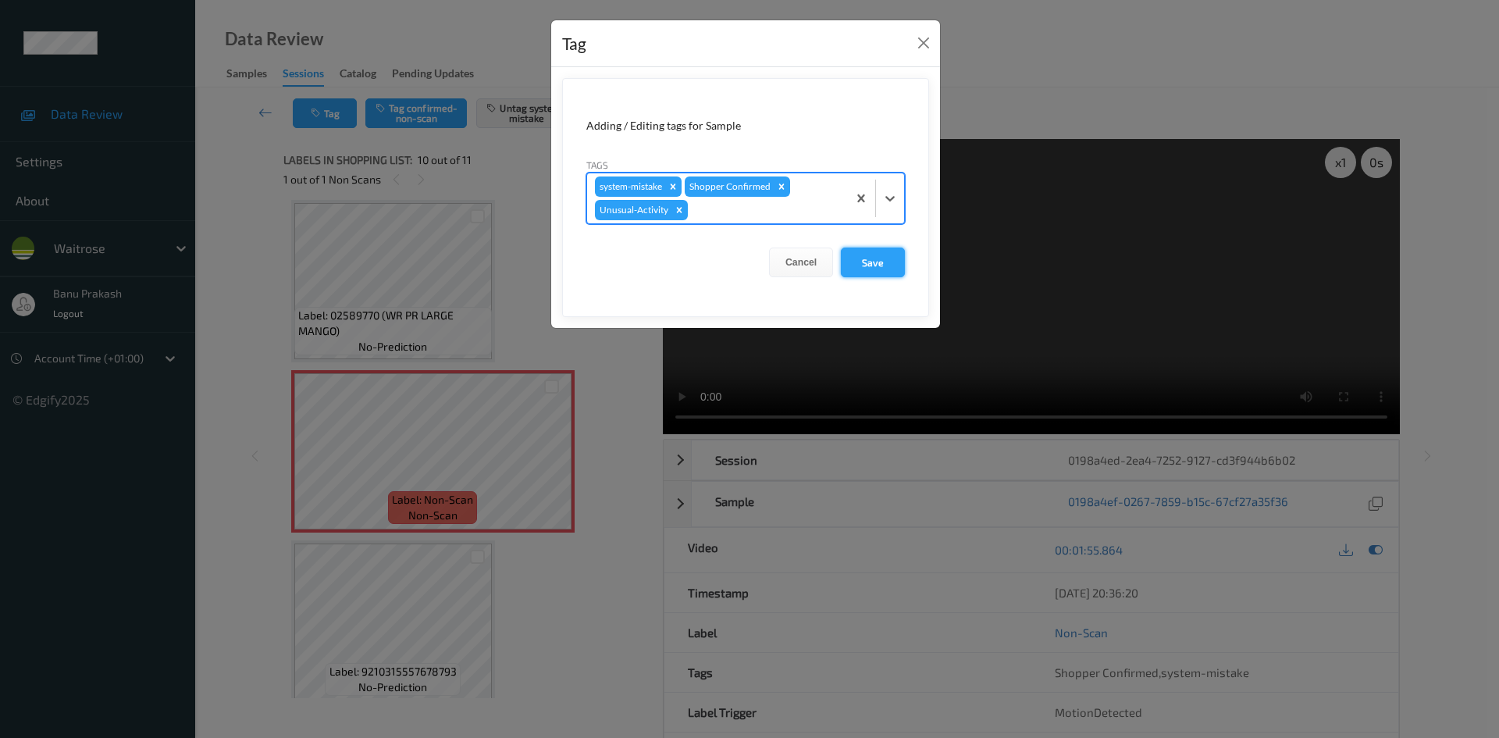
click at [871, 258] on button "Save" at bounding box center [873, 262] width 64 height 30
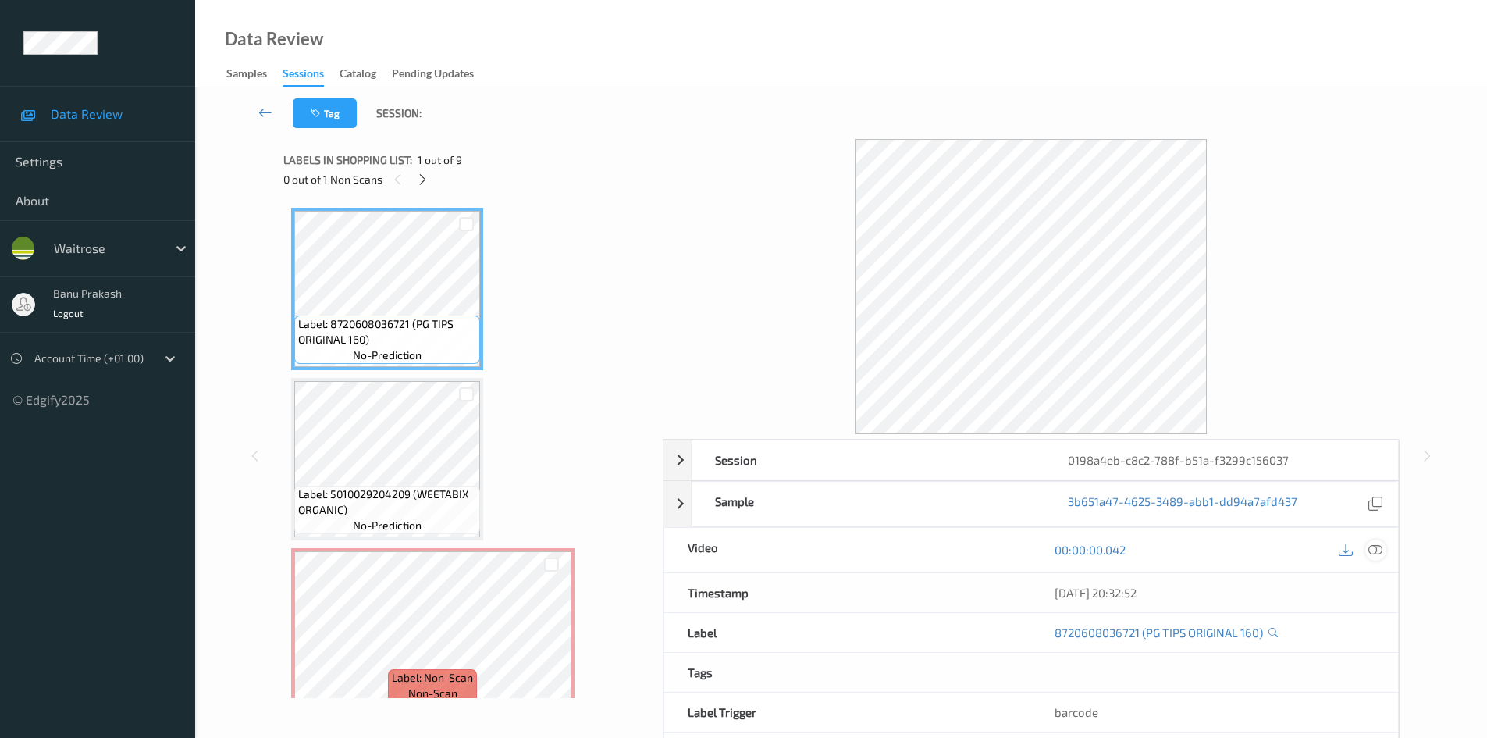
click at [1379, 553] on icon at bounding box center [1375, 549] width 14 height 14
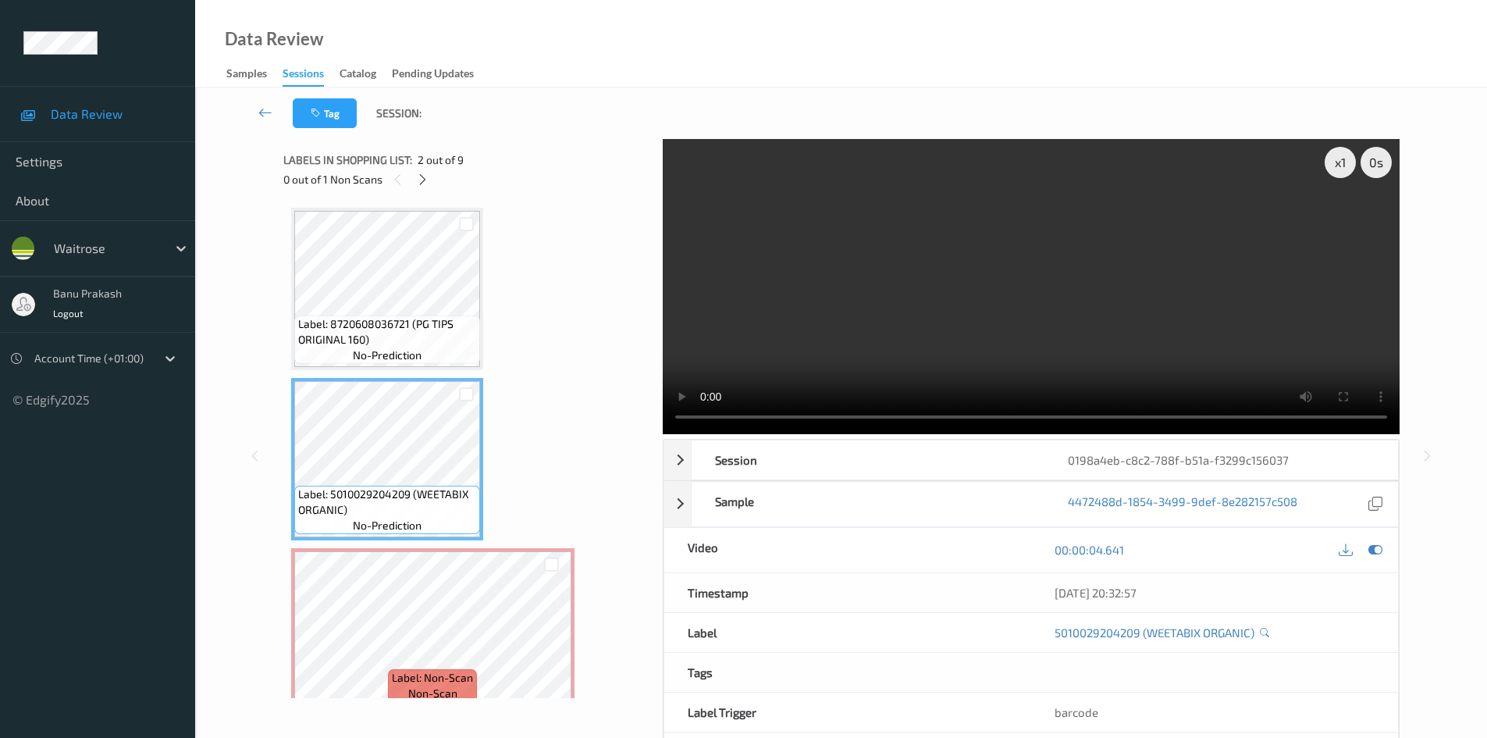
click at [1022, 261] on video at bounding box center [1031, 286] width 737 height 295
click at [1464, 149] on div "Tag Session: x 1 0 s Seek offset Right click reset Session 0198a4eb-c8c2-788f-b…" at bounding box center [841, 445] width 1292 height 717
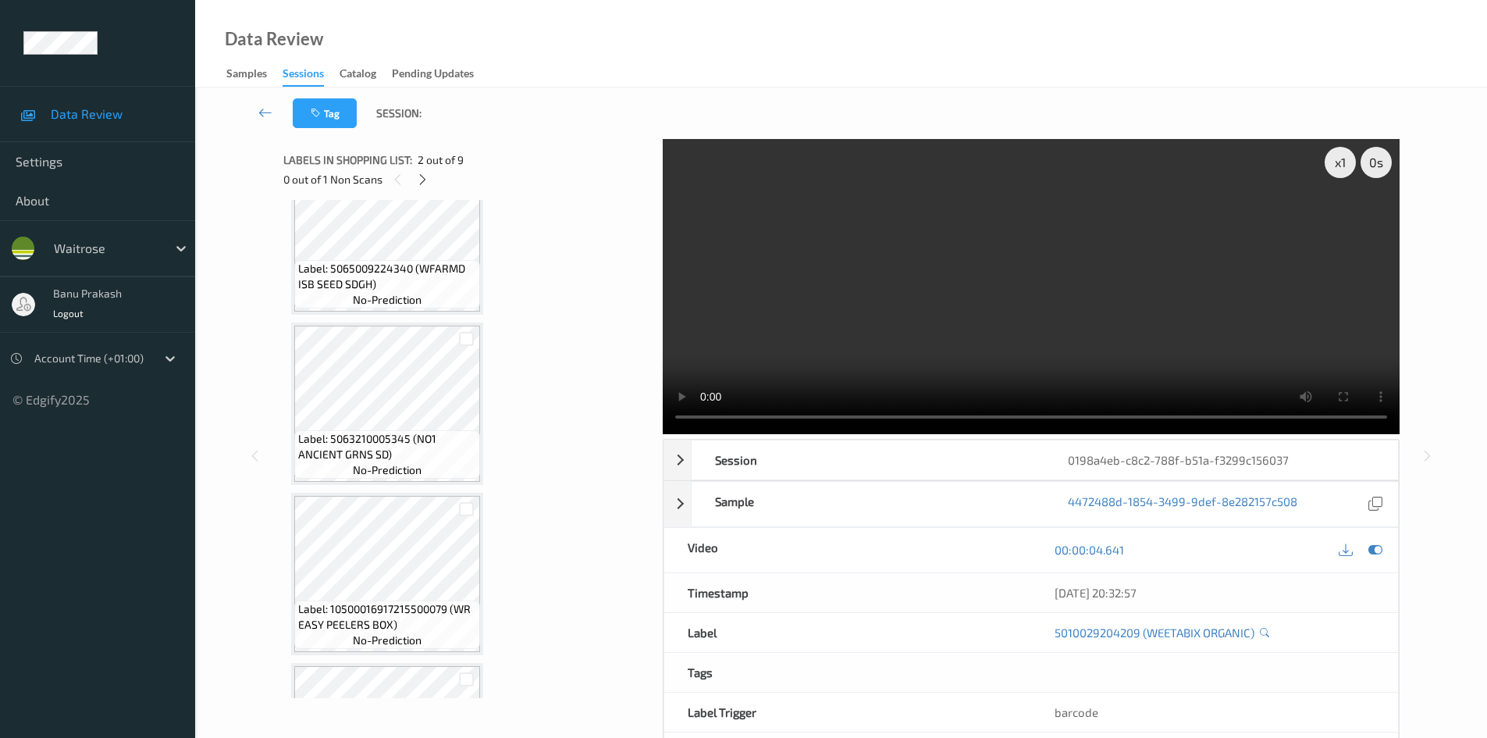
scroll to position [468, 0]
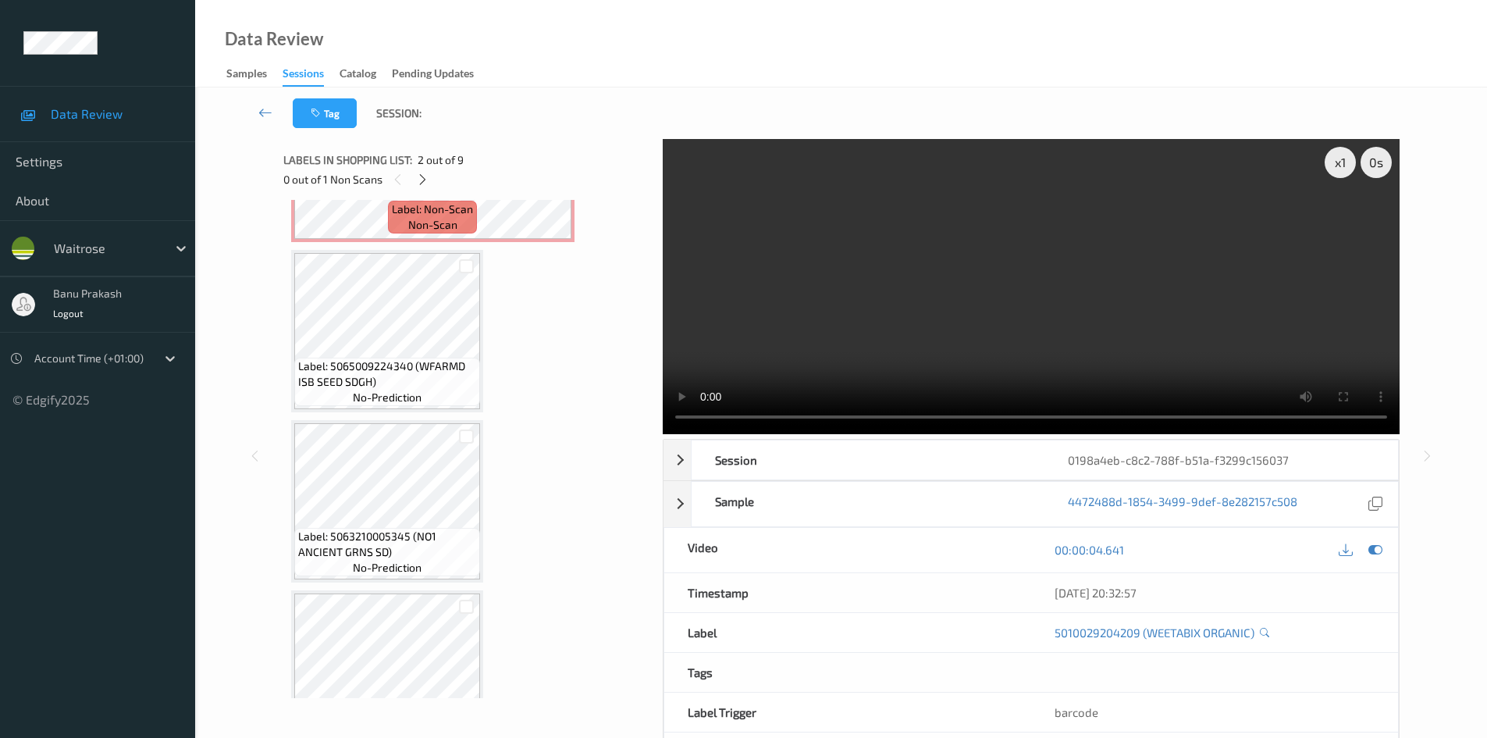
click at [1012, 359] on video at bounding box center [1031, 286] width 737 height 295
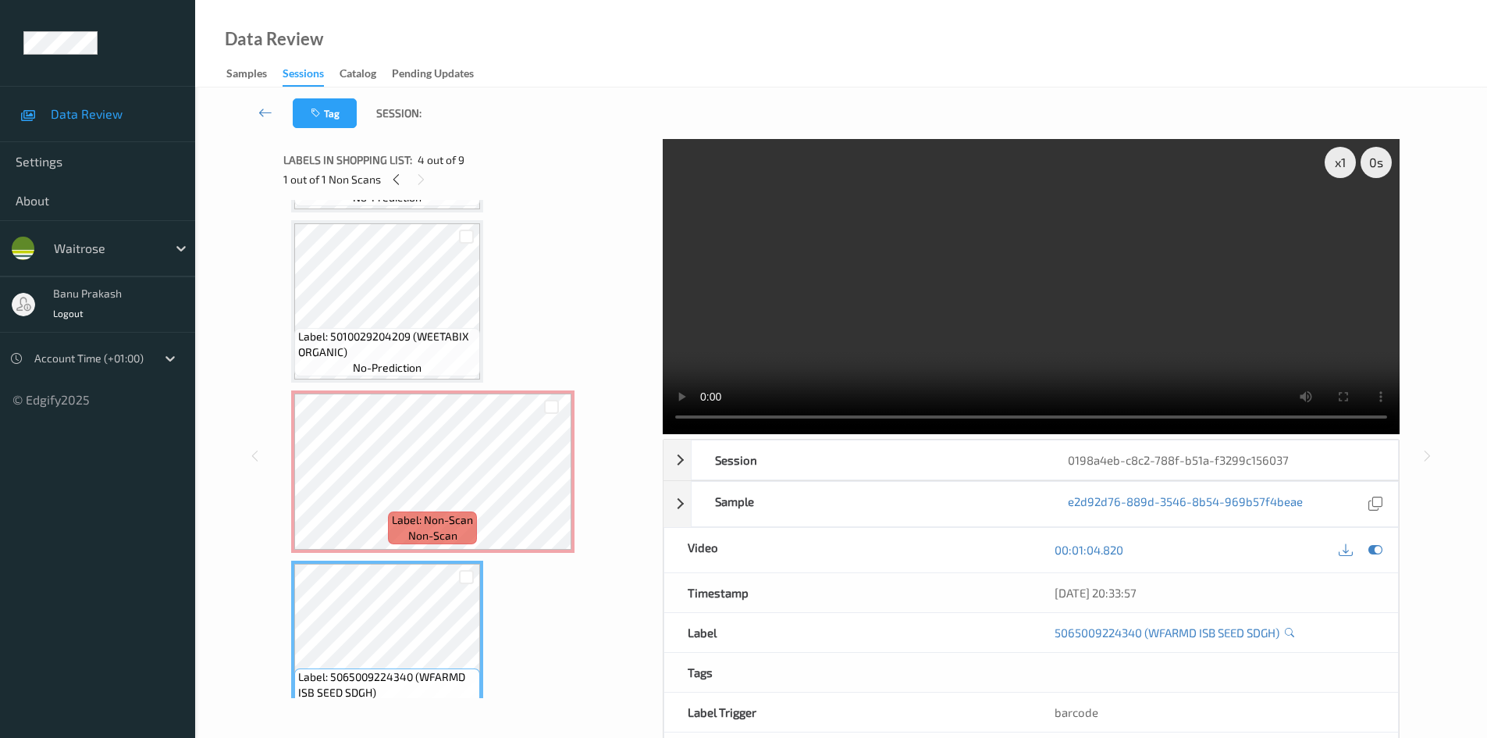
scroll to position [156, 0]
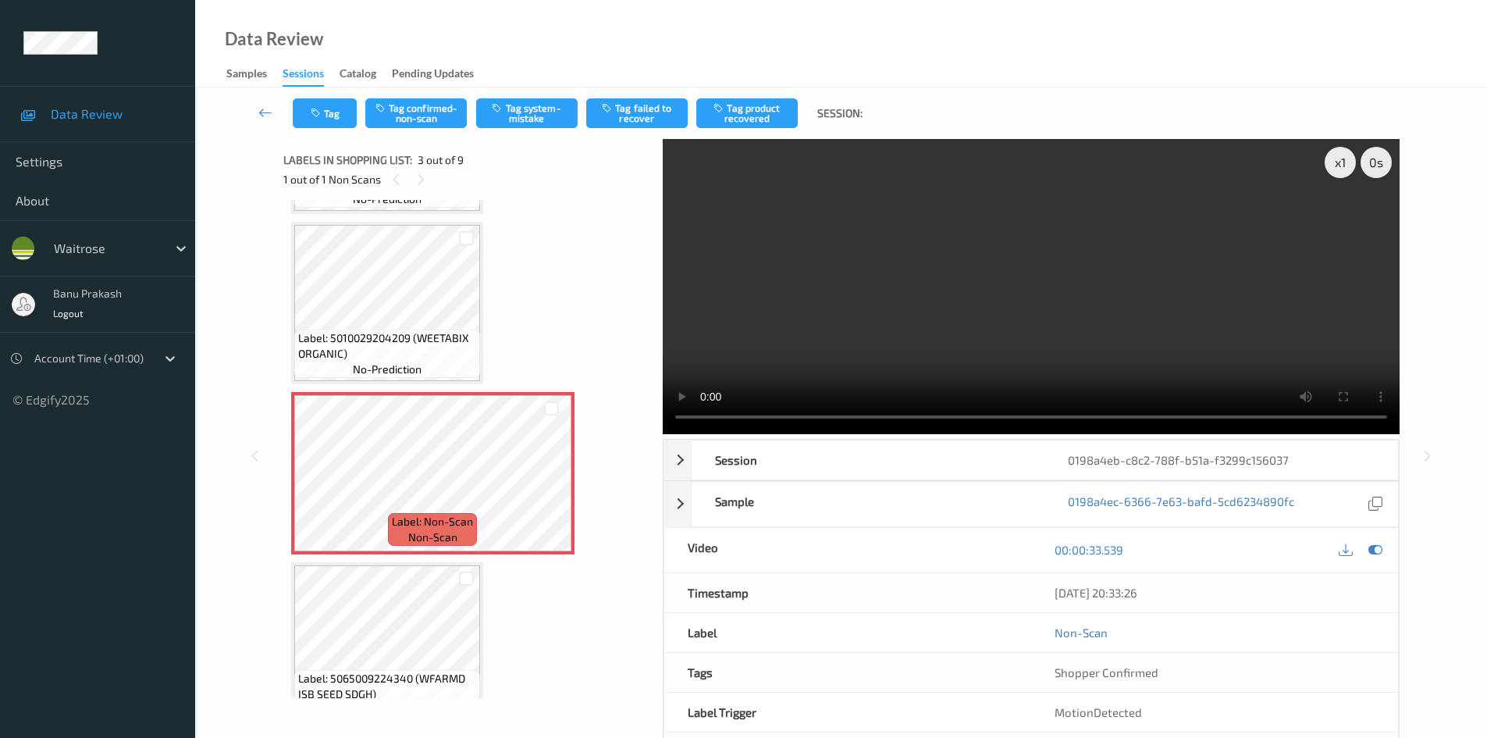
click at [1076, 279] on video at bounding box center [1031, 286] width 737 height 295
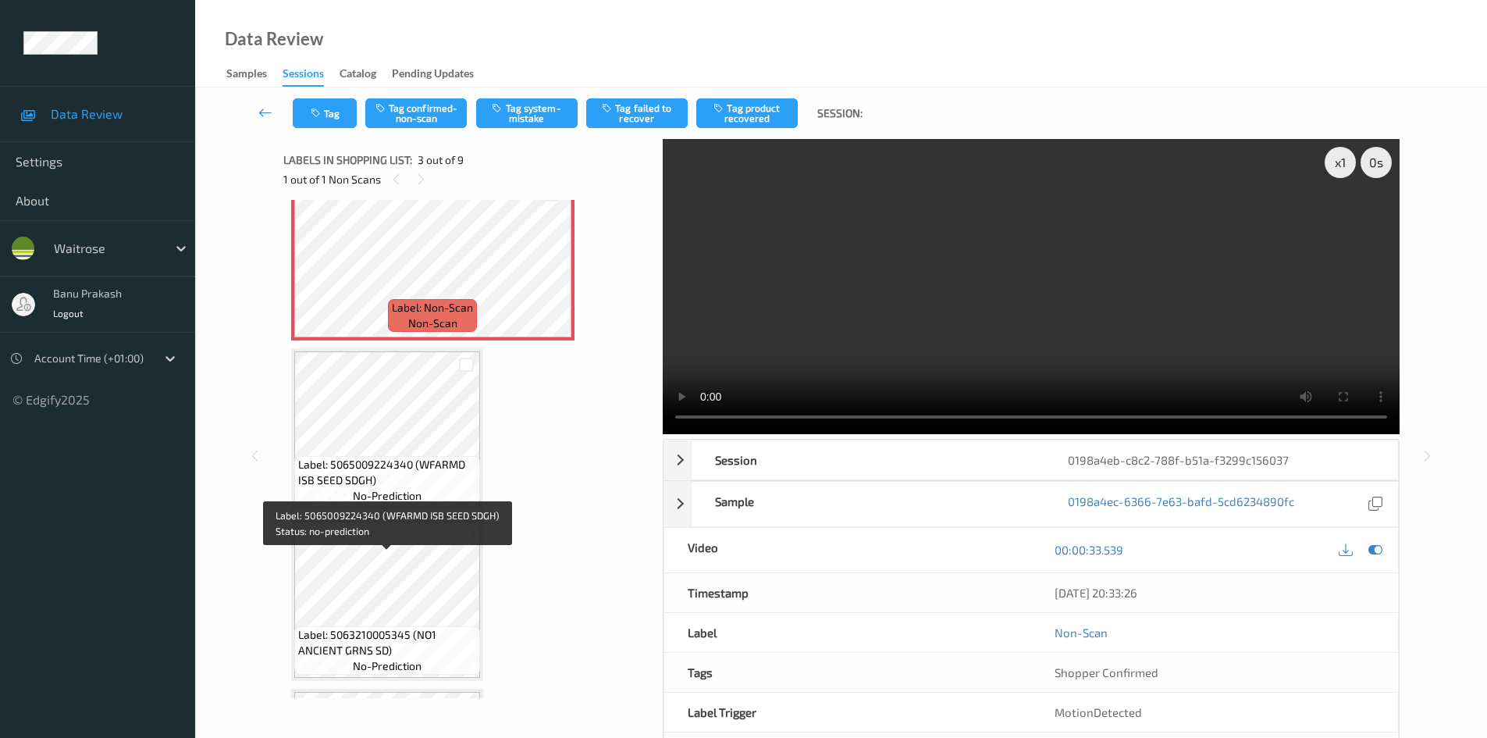
scroll to position [390, 0]
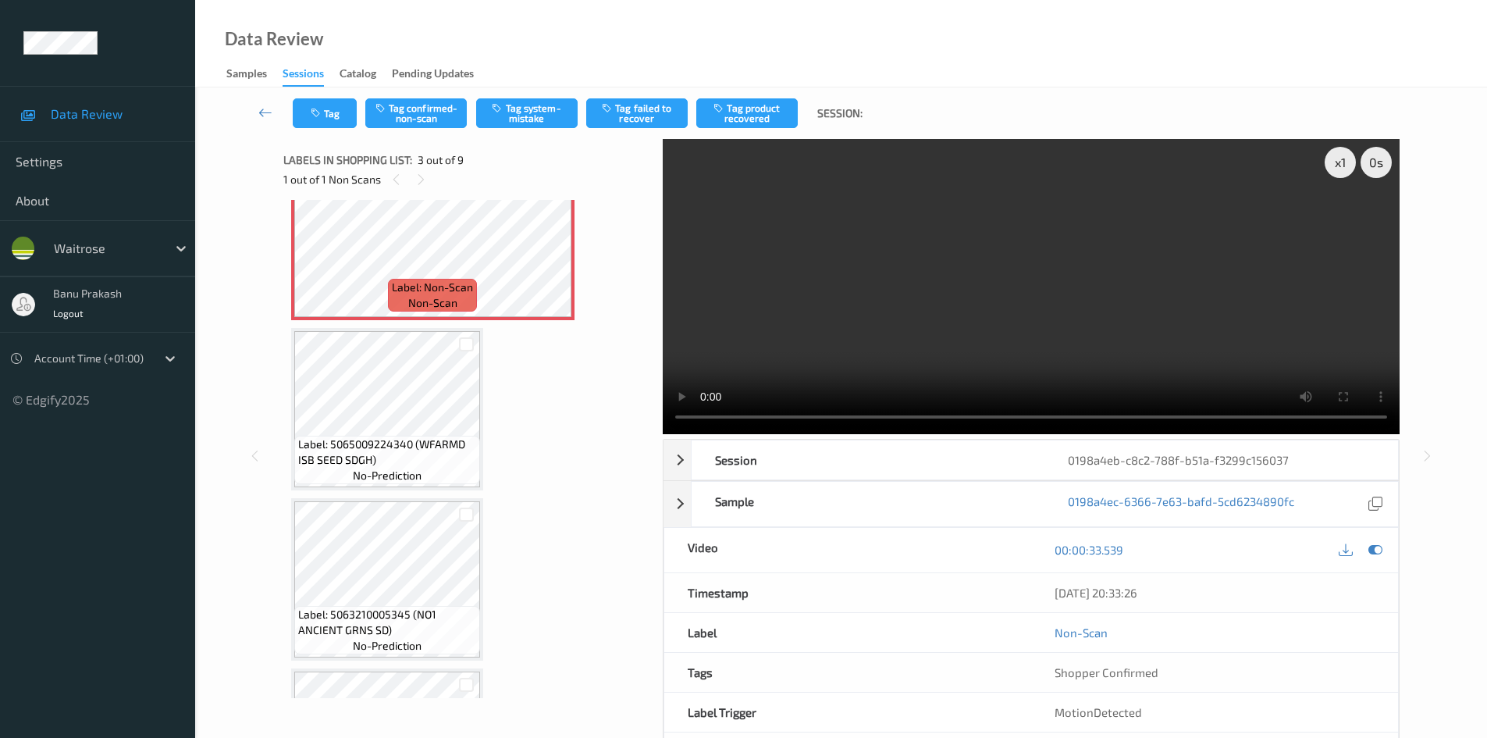
click at [903, 344] on video at bounding box center [1031, 286] width 737 height 295
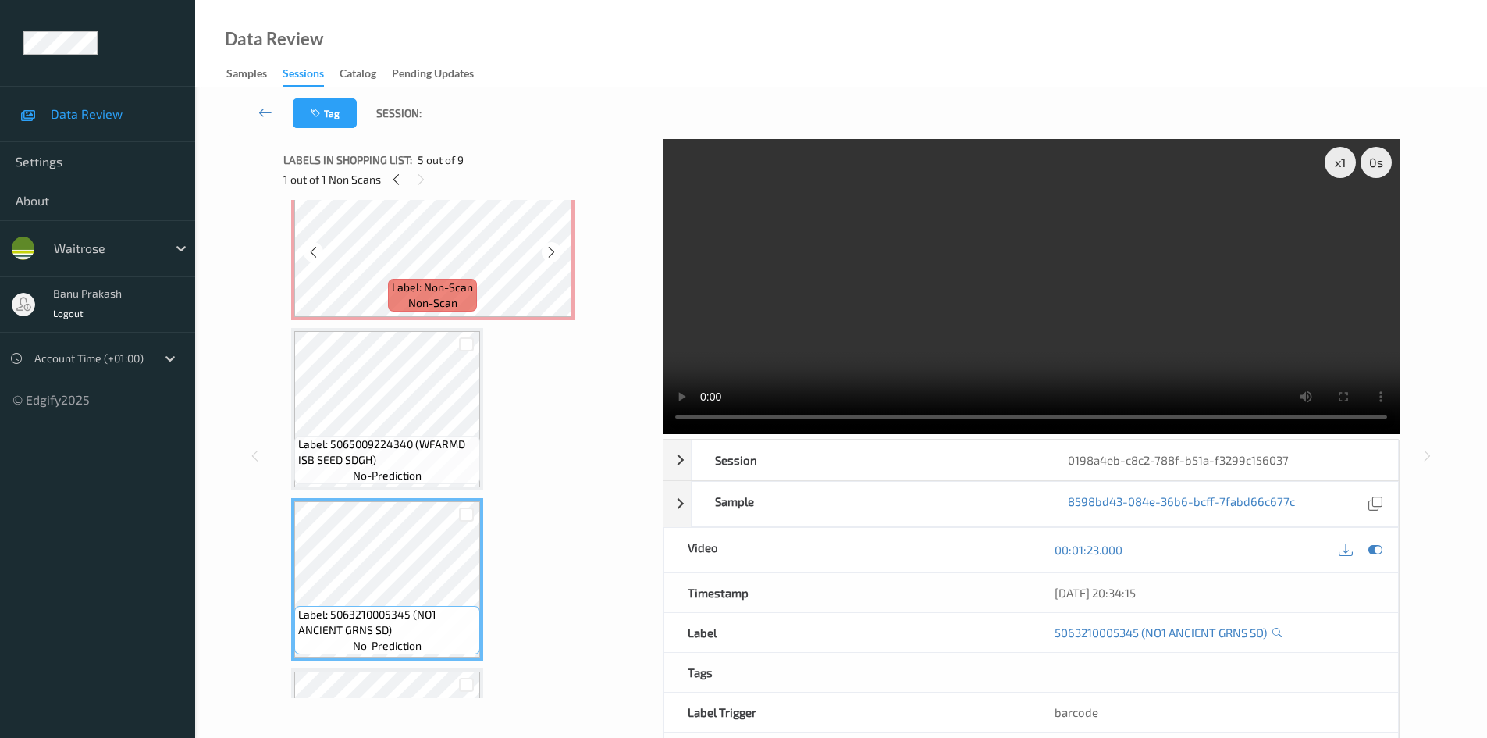
click at [448, 283] on span "Label: Non-Scan" at bounding box center [432, 287] width 81 height 16
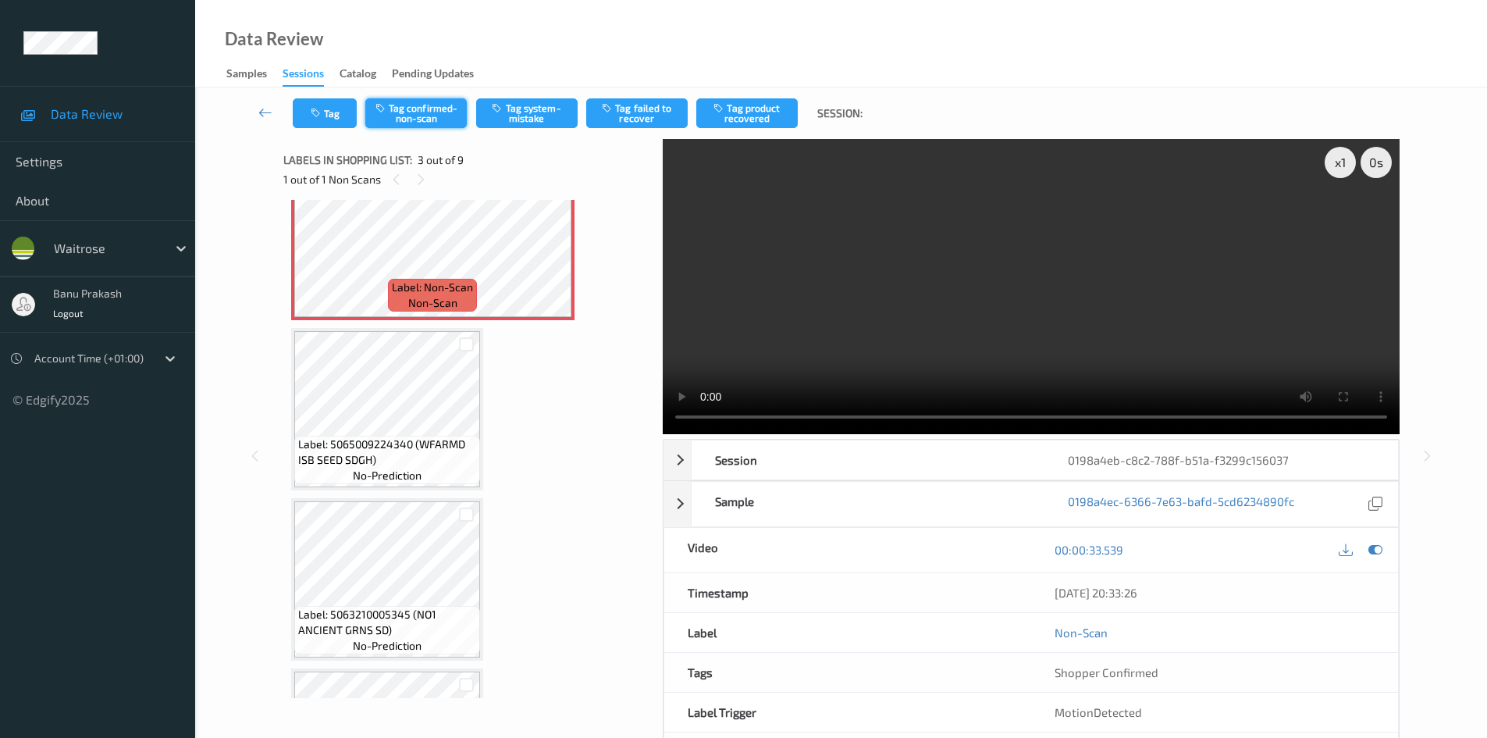
click at [404, 123] on button "Tag confirmed-non-scan" at bounding box center [415, 113] width 101 height 30
click at [763, 110] on button "Tag product recovered" at bounding box center [746, 113] width 101 height 30
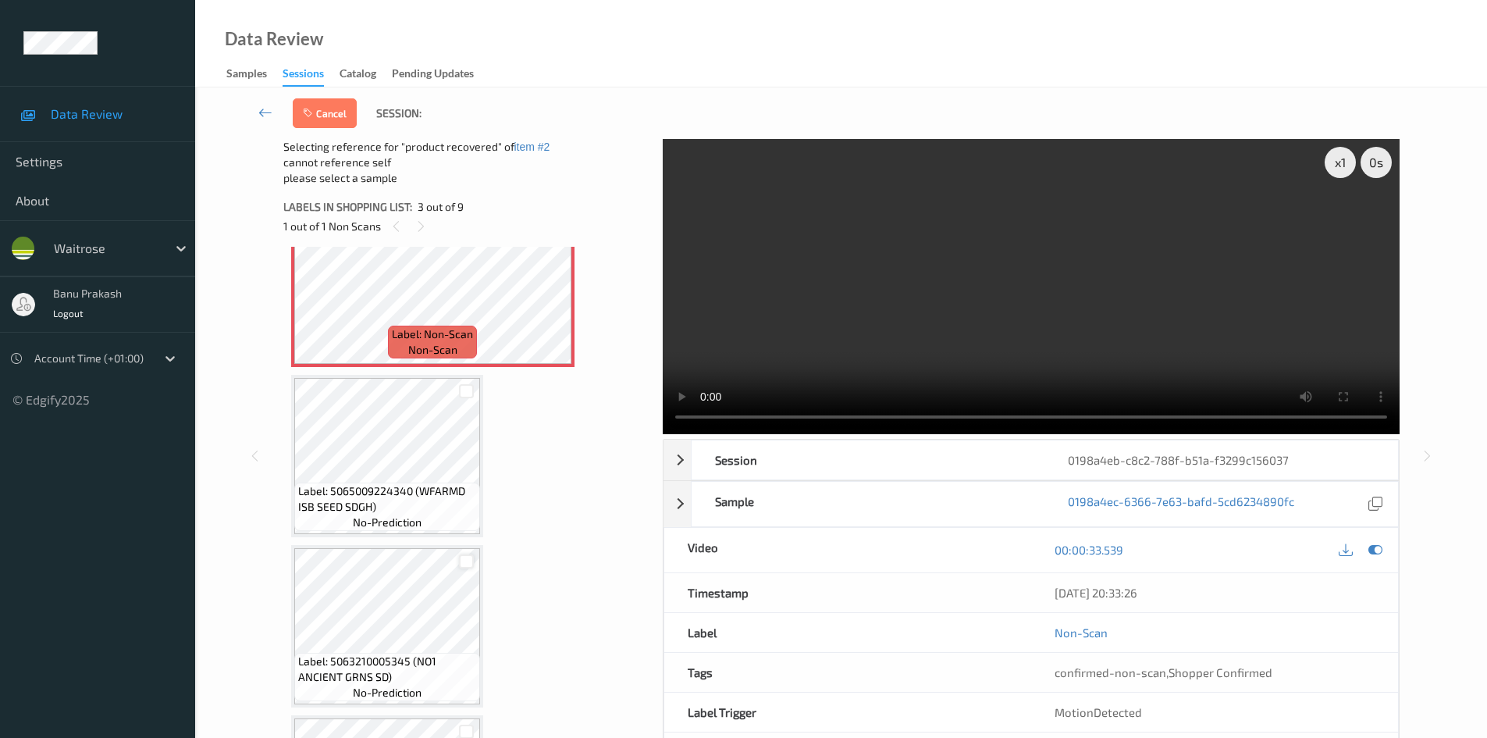
click at [467, 567] on div at bounding box center [466, 561] width 15 height 15
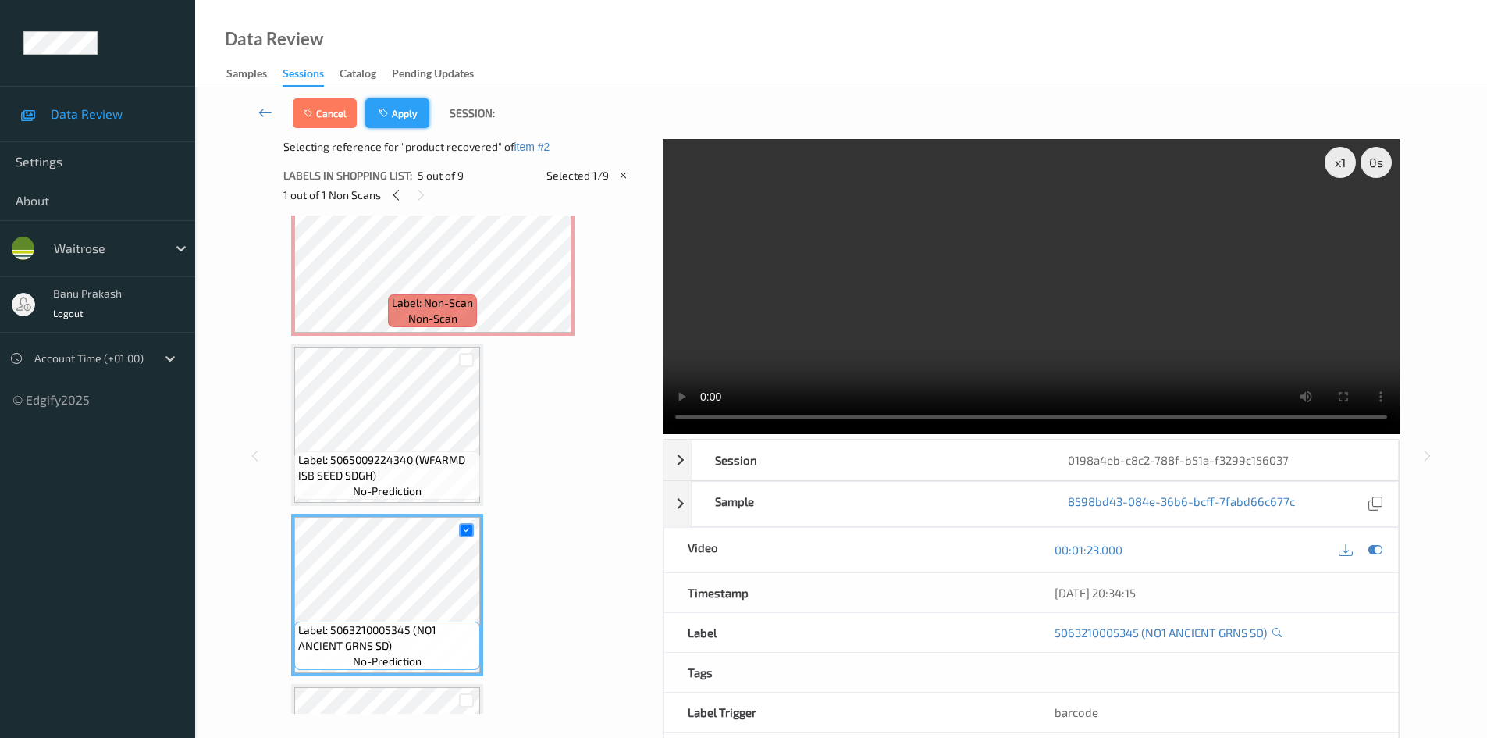
click at [411, 123] on button "Apply" at bounding box center [397, 113] width 64 height 30
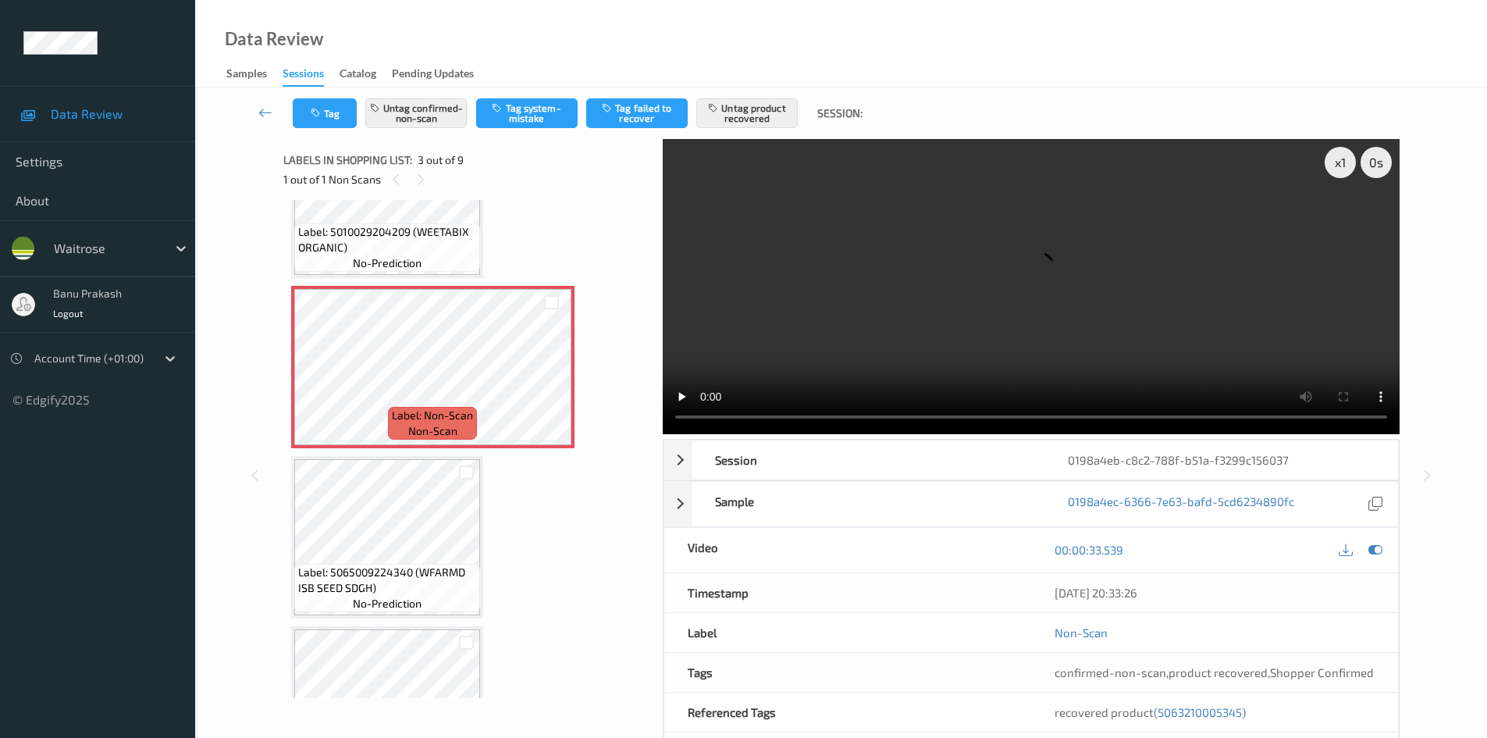
scroll to position [178, 0]
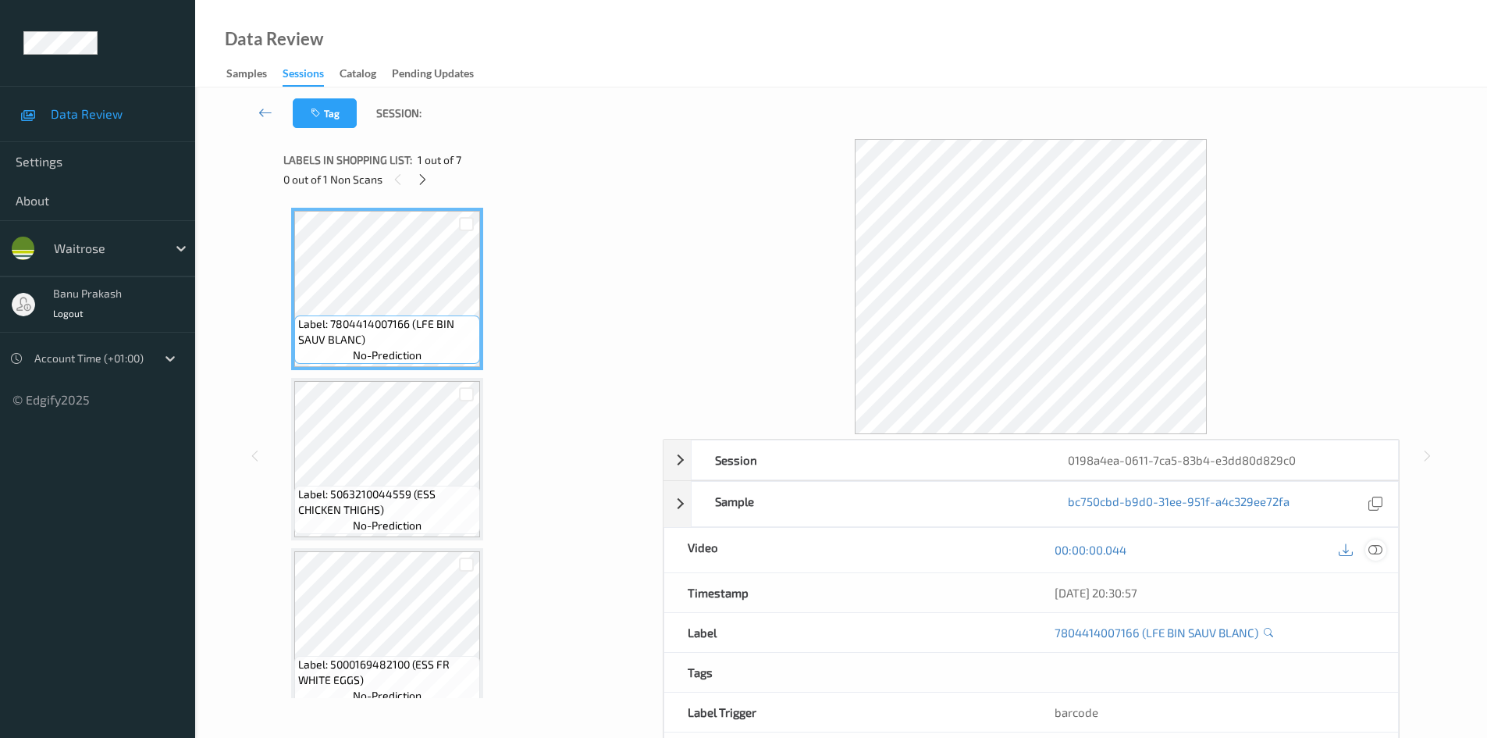
click at [1376, 552] on icon at bounding box center [1375, 549] width 14 height 14
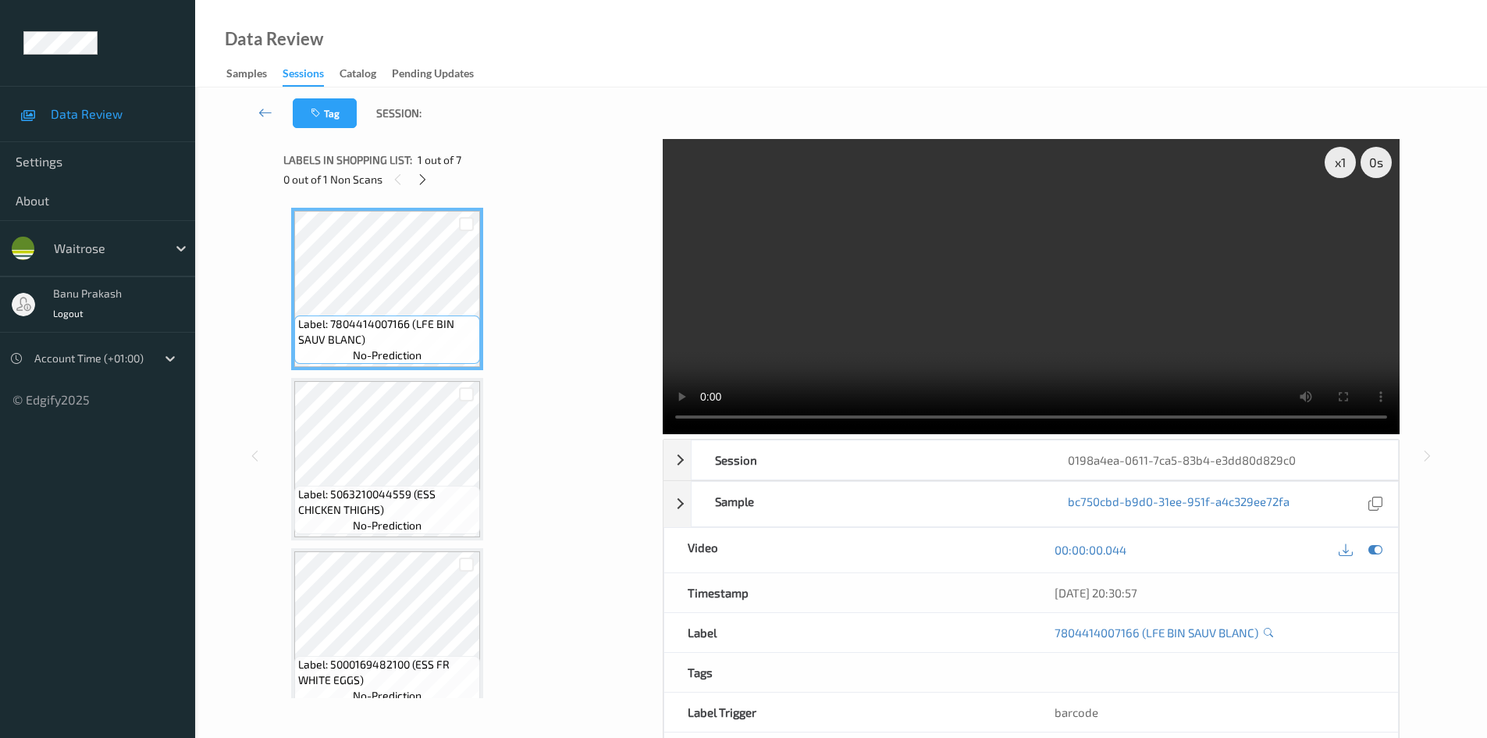
click at [419, 189] on div "0 out of 1 Non Scans" at bounding box center [467, 179] width 368 height 20
click at [419, 183] on icon at bounding box center [422, 179] width 13 height 14
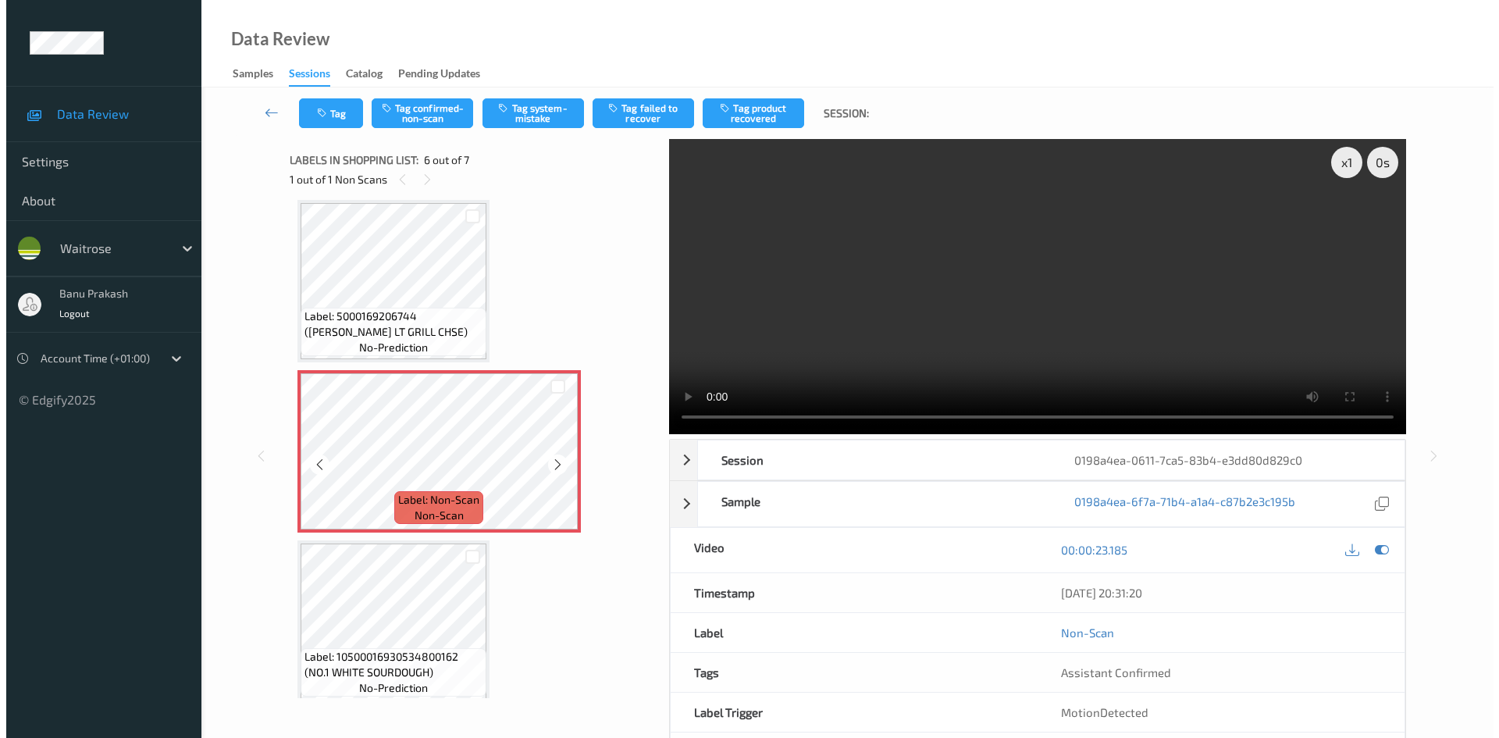
scroll to position [701, 0]
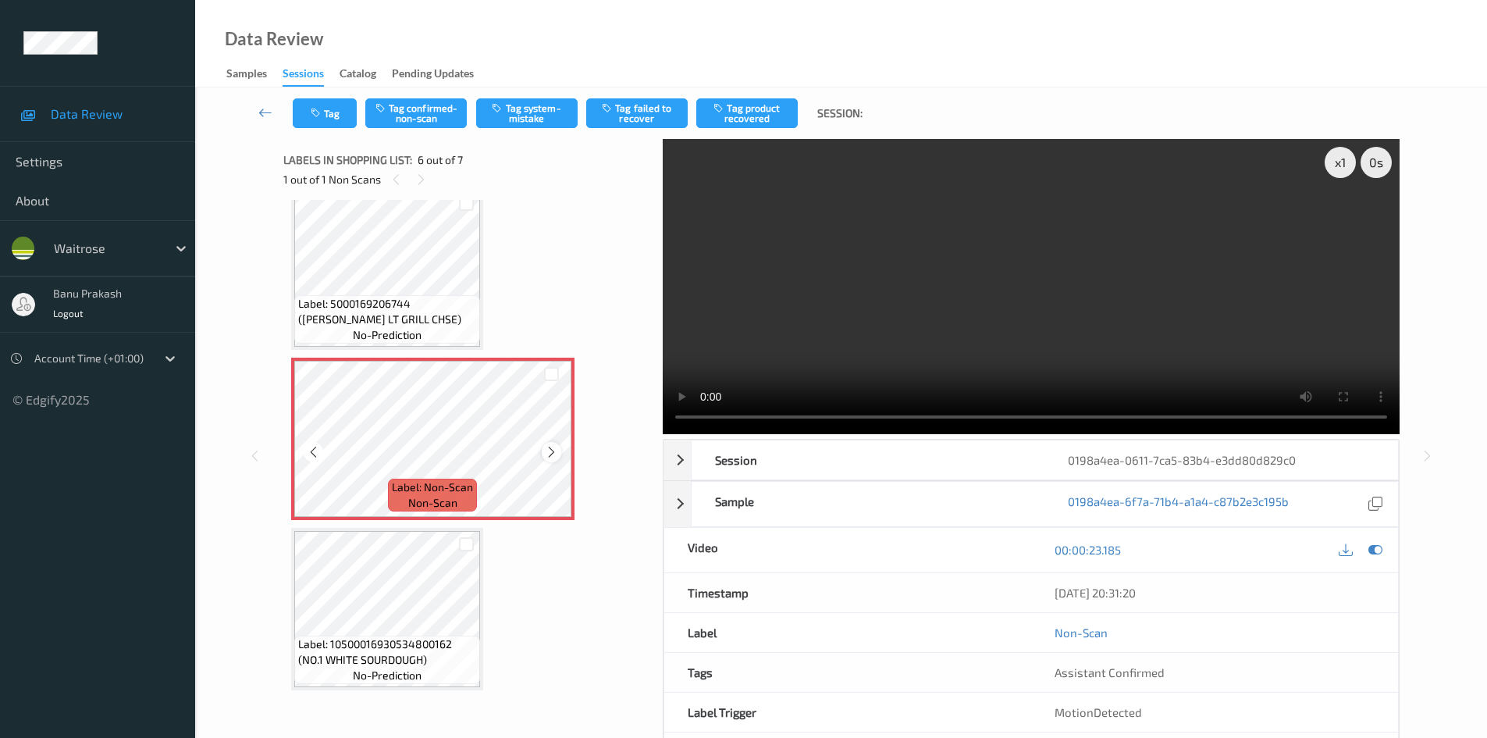
click at [549, 450] on icon at bounding box center [551, 452] width 13 height 14
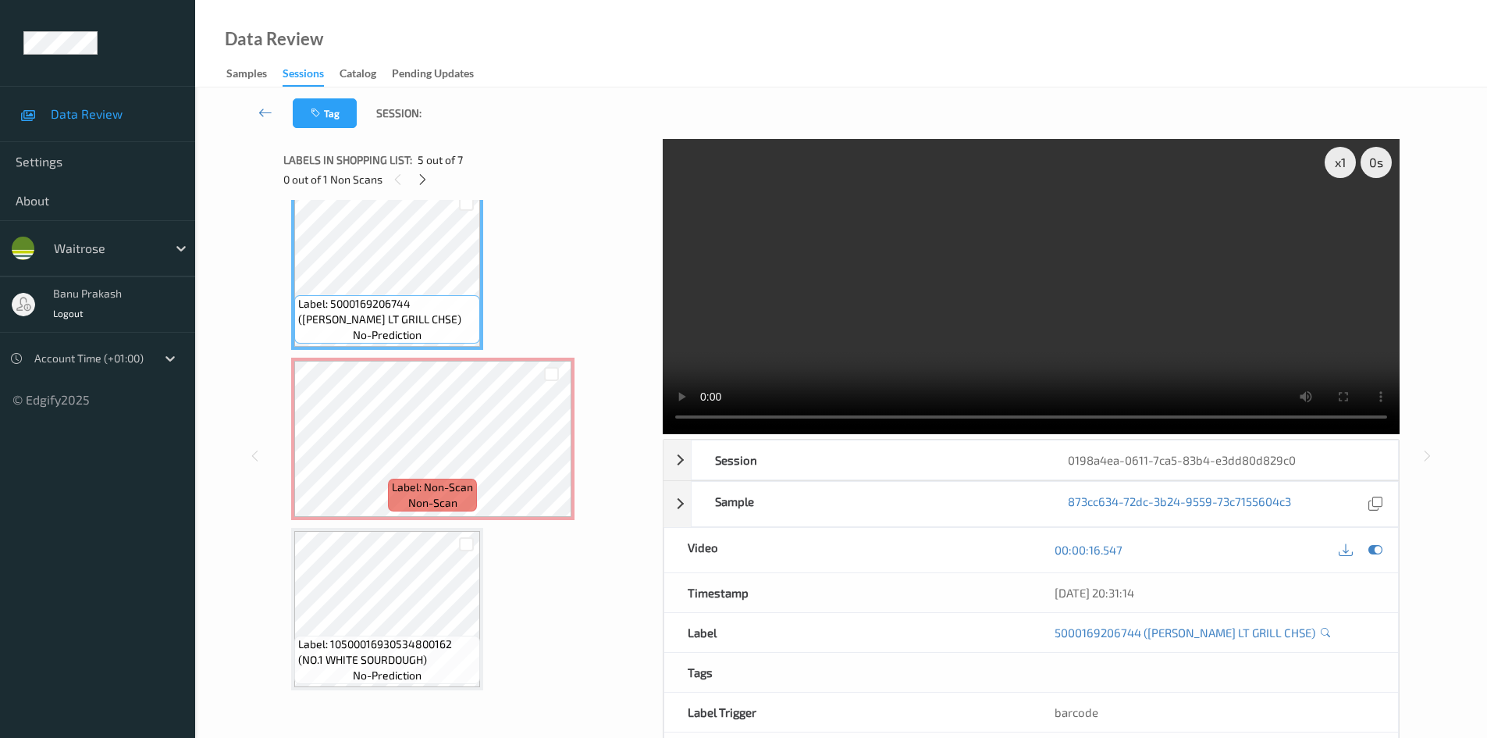
click at [1205, 197] on video at bounding box center [1031, 286] width 737 height 295
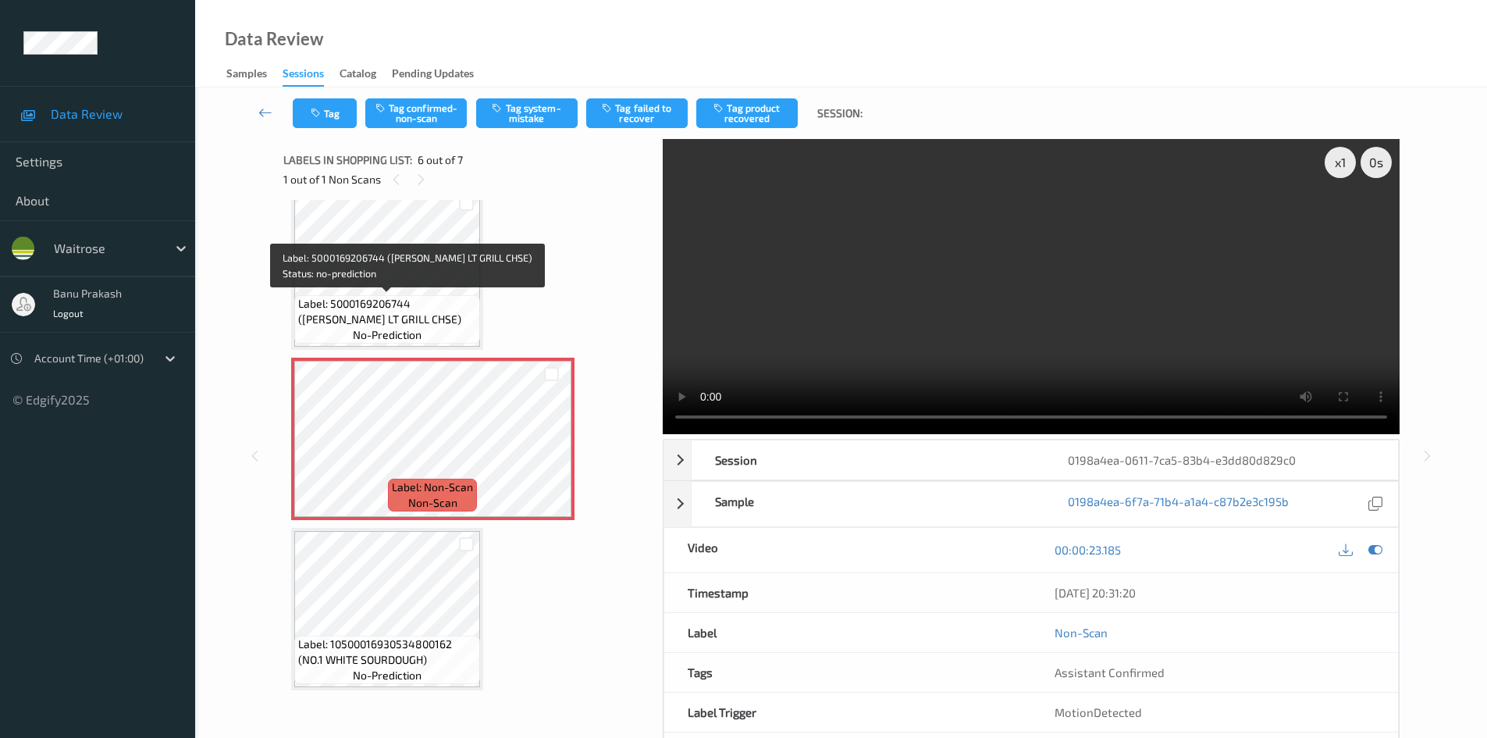
click at [389, 314] on span "Label: 5000169206744 (WR ESS LT GRILL CHSE)" at bounding box center [387, 311] width 178 height 31
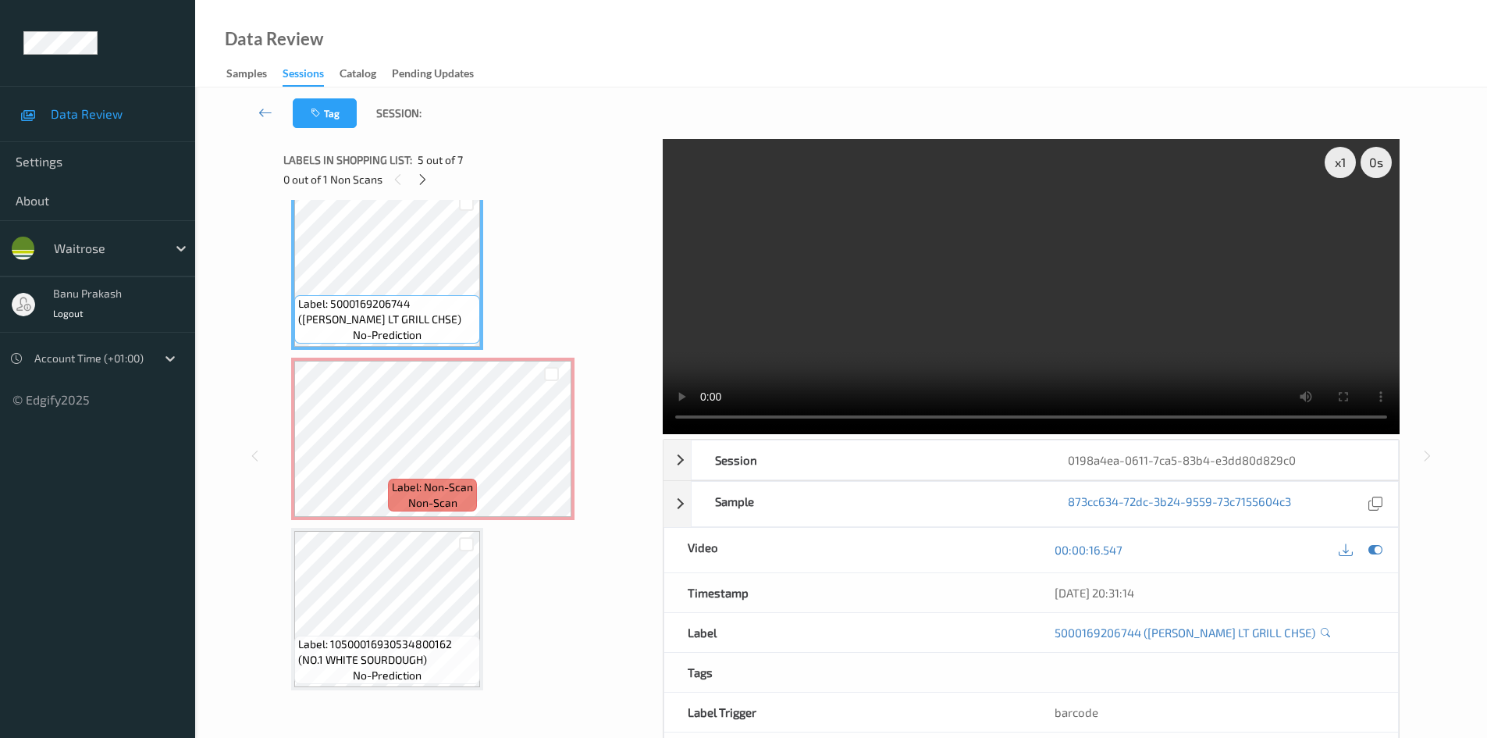
click at [1054, 318] on video at bounding box center [1031, 286] width 737 height 295
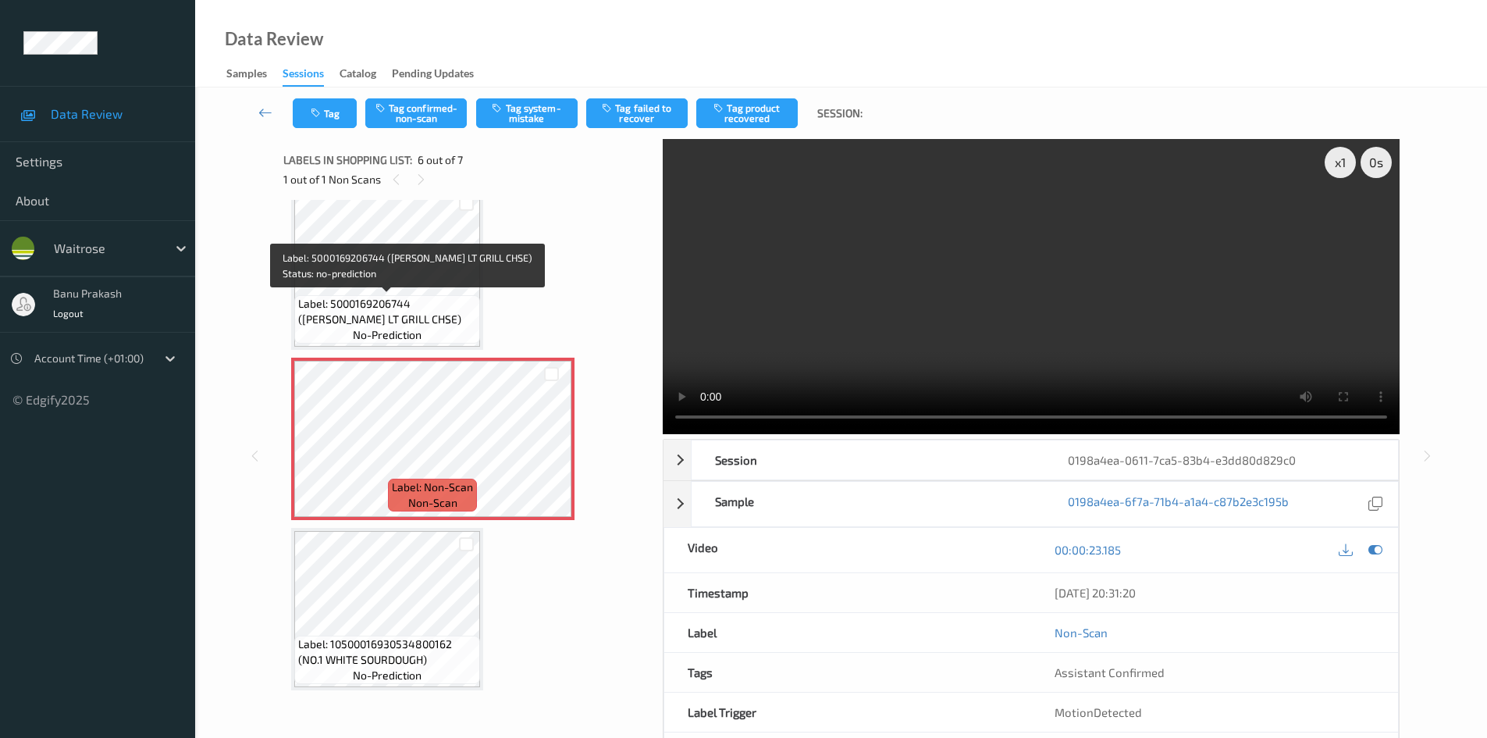
click at [418, 296] on span "Label: 5000169206744 (WR ESS LT GRILL CHSE)" at bounding box center [387, 311] width 178 height 31
click at [377, 306] on span "Label: 5000169206744 (WR ESS LT GRILL CHSE)" at bounding box center [387, 311] width 178 height 31
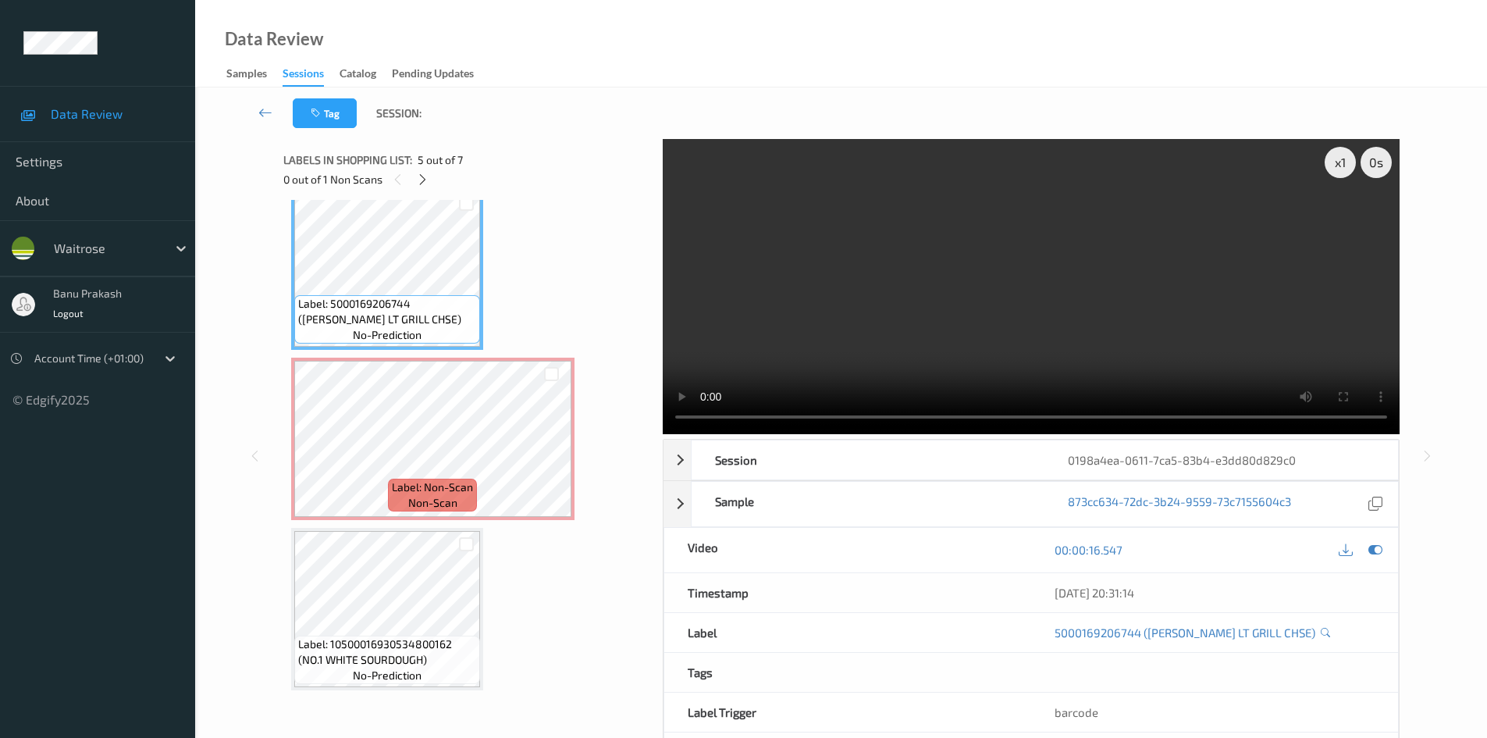
click at [991, 319] on video at bounding box center [1031, 286] width 737 height 295
click at [917, 372] on video at bounding box center [1031, 286] width 737 height 295
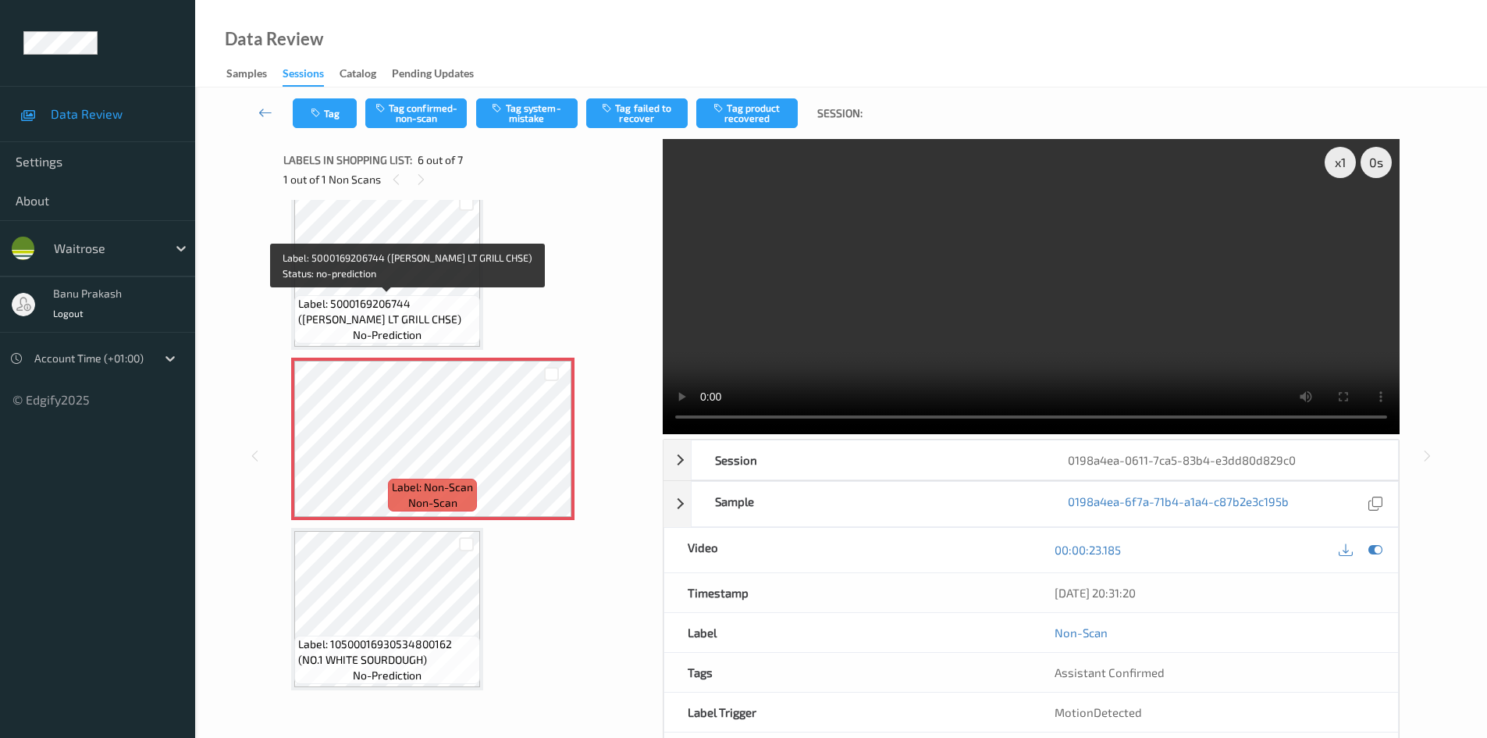
click at [429, 319] on span "Label: 5000169206744 (WR ESS LT GRILL CHSE)" at bounding box center [387, 311] width 178 height 31
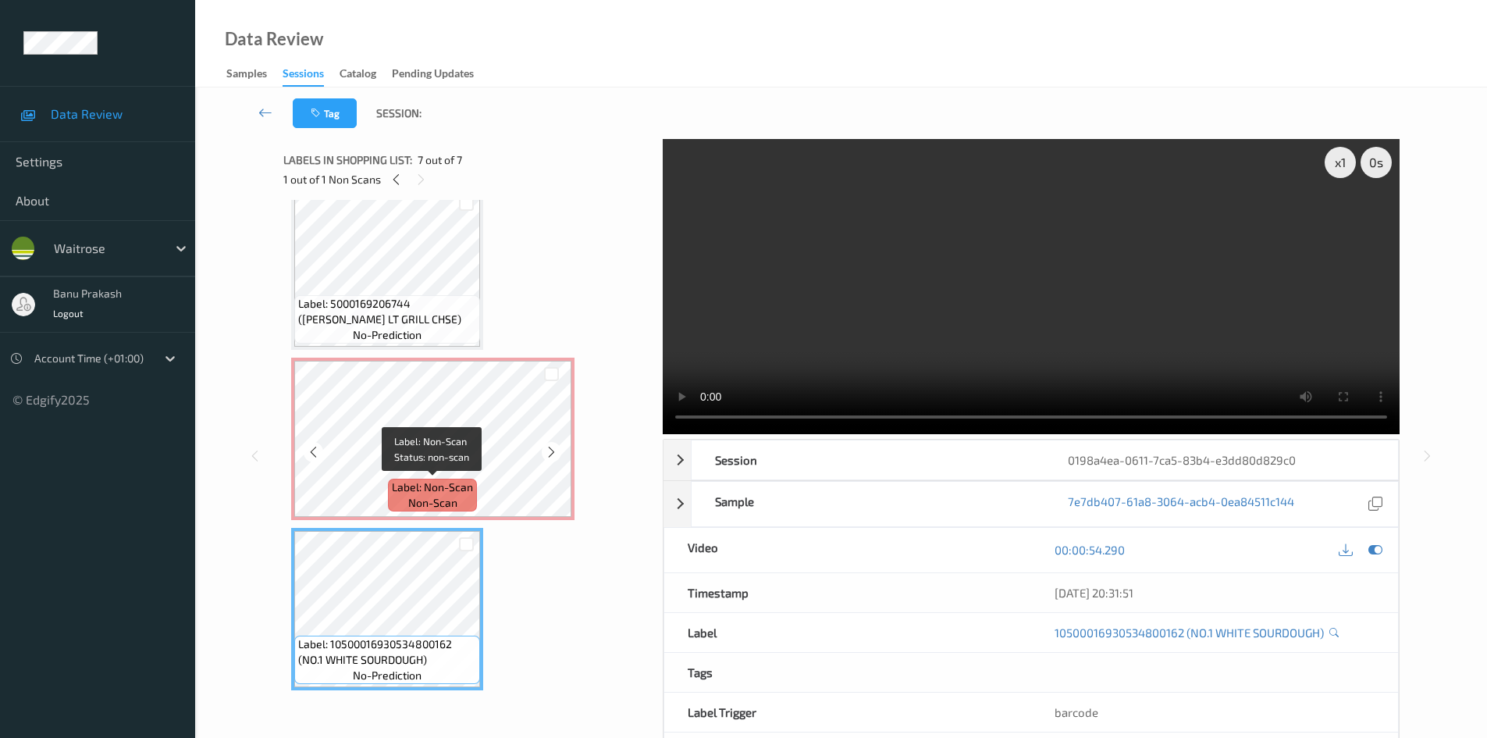
click at [392, 506] on div "Label: Non-Scan non-scan" at bounding box center [432, 494] width 89 height 33
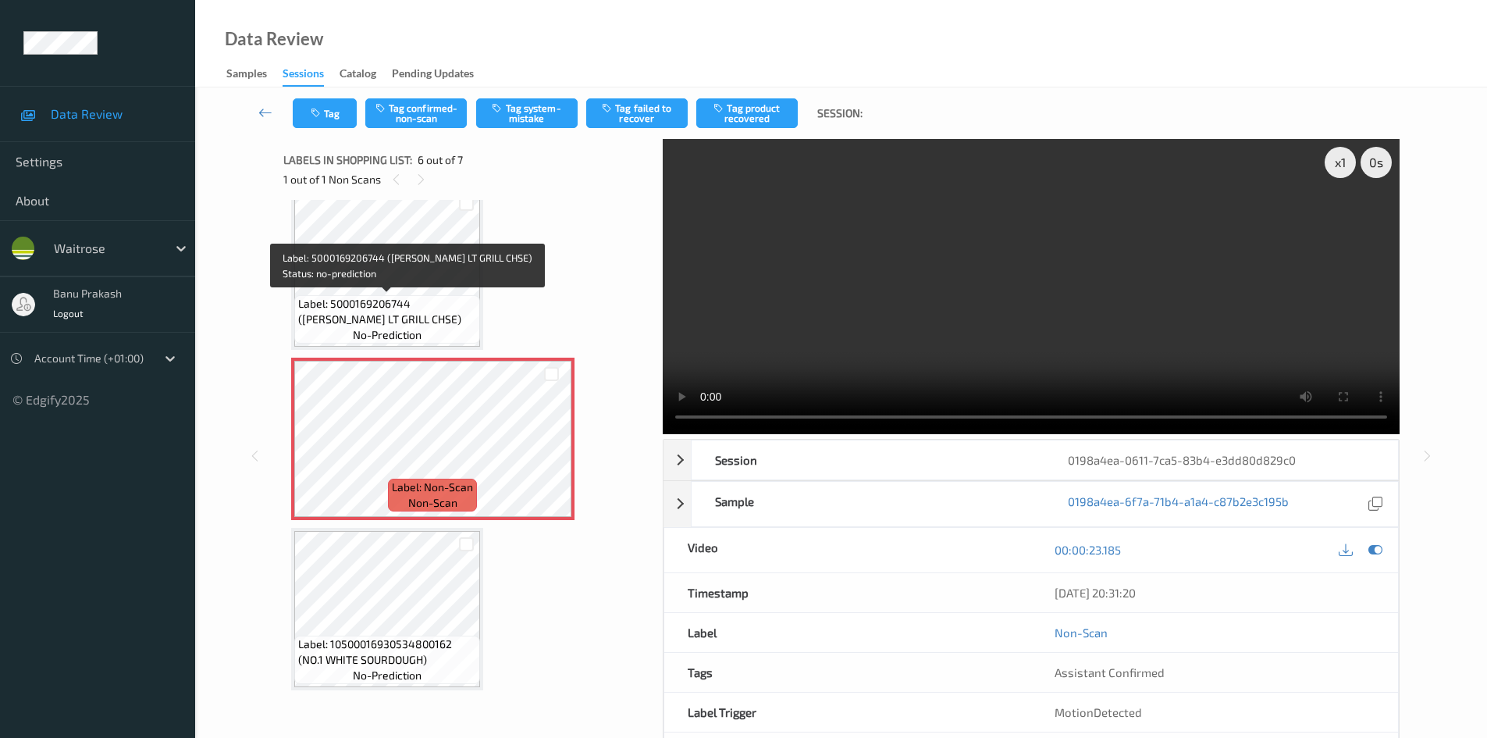
click at [386, 315] on span "Label: 5000169206744 (WR ESS LT GRILL CHSE)" at bounding box center [387, 311] width 178 height 31
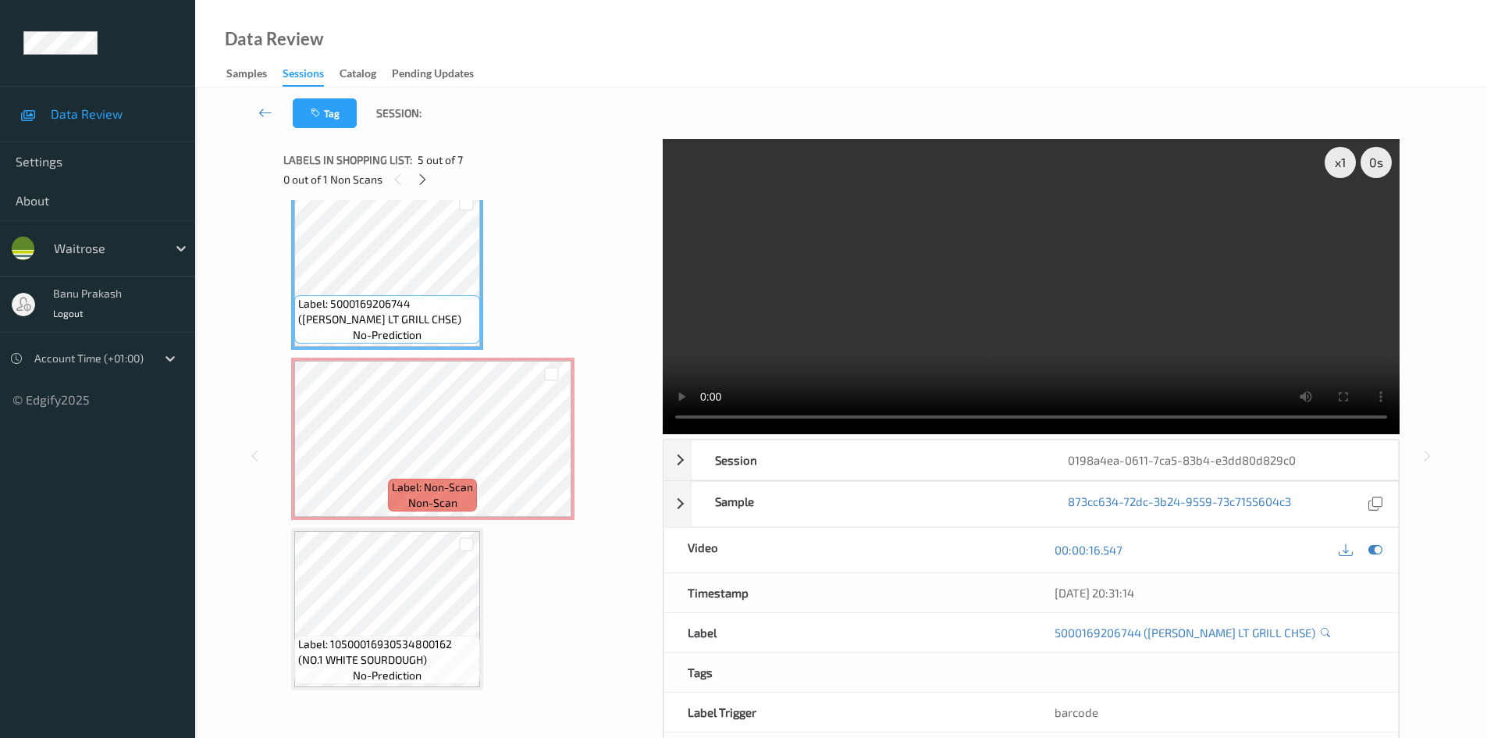
click at [937, 305] on video at bounding box center [1031, 286] width 737 height 295
click at [928, 361] on video at bounding box center [1031, 286] width 737 height 295
click at [898, 281] on video at bounding box center [1031, 286] width 737 height 295
click at [915, 318] on video at bounding box center [1031, 286] width 737 height 295
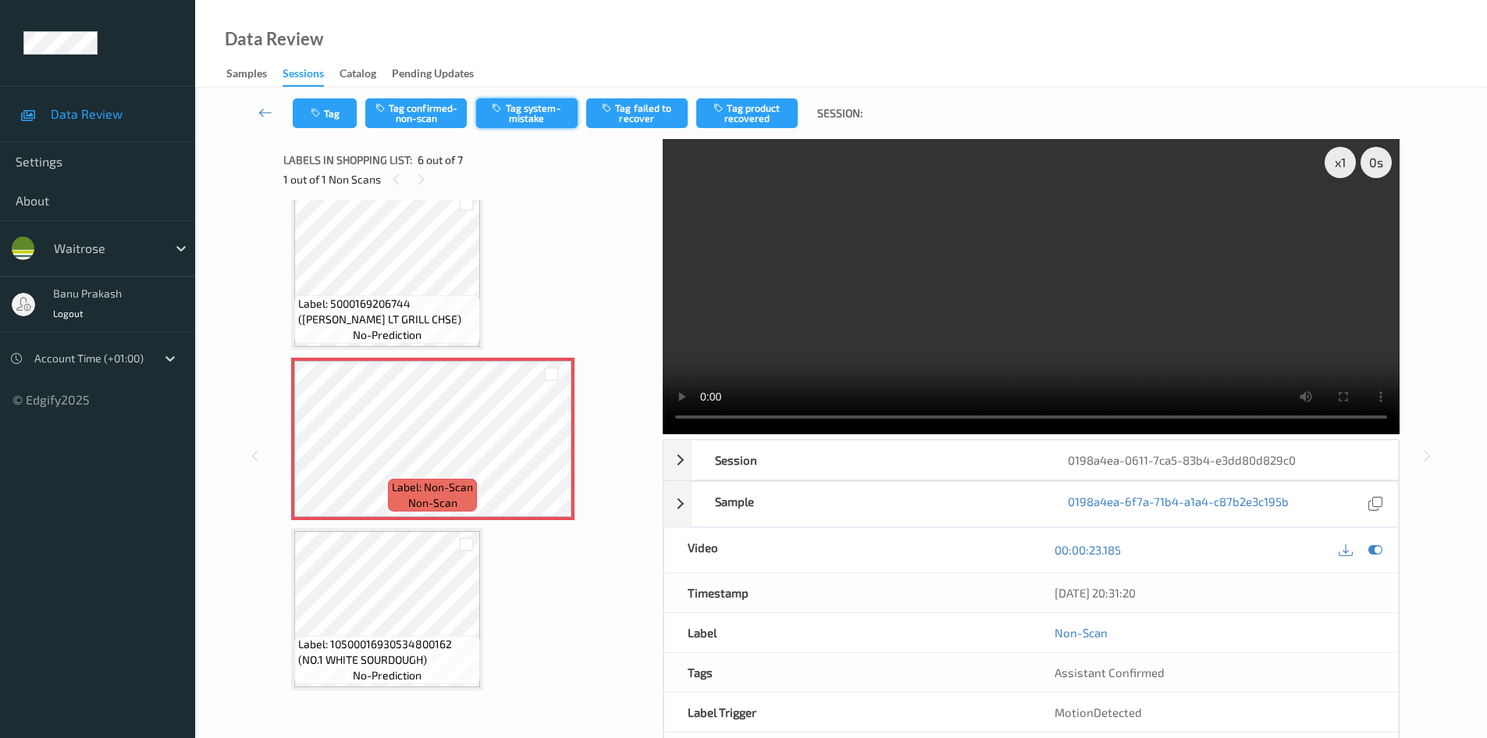
click at [535, 101] on button "Tag system-mistake" at bounding box center [526, 113] width 101 height 30
click at [304, 123] on button "Tag" at bounding box center [325, 113] width 64 height 30
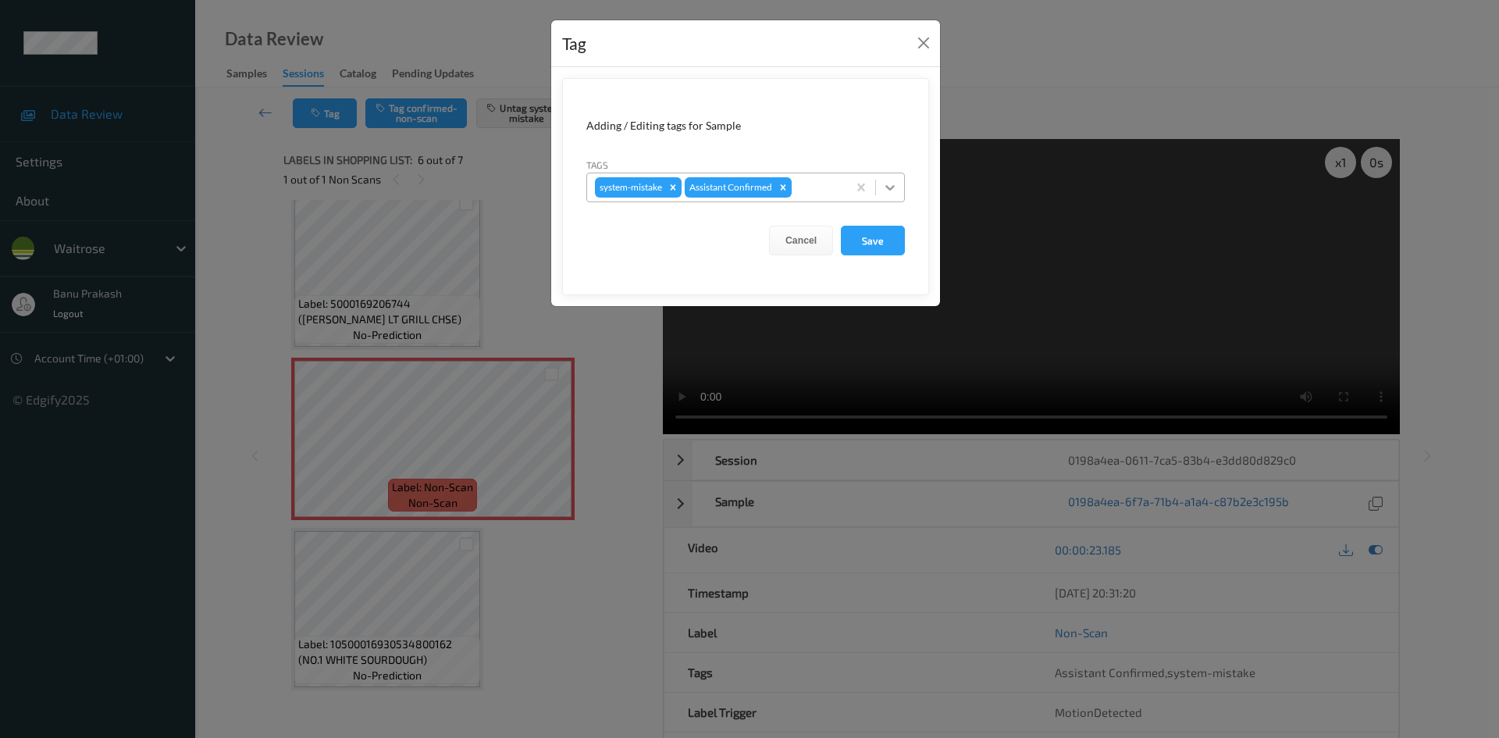
click at [900, 178] on div at bounding box center [890, 187] width 28 height 28
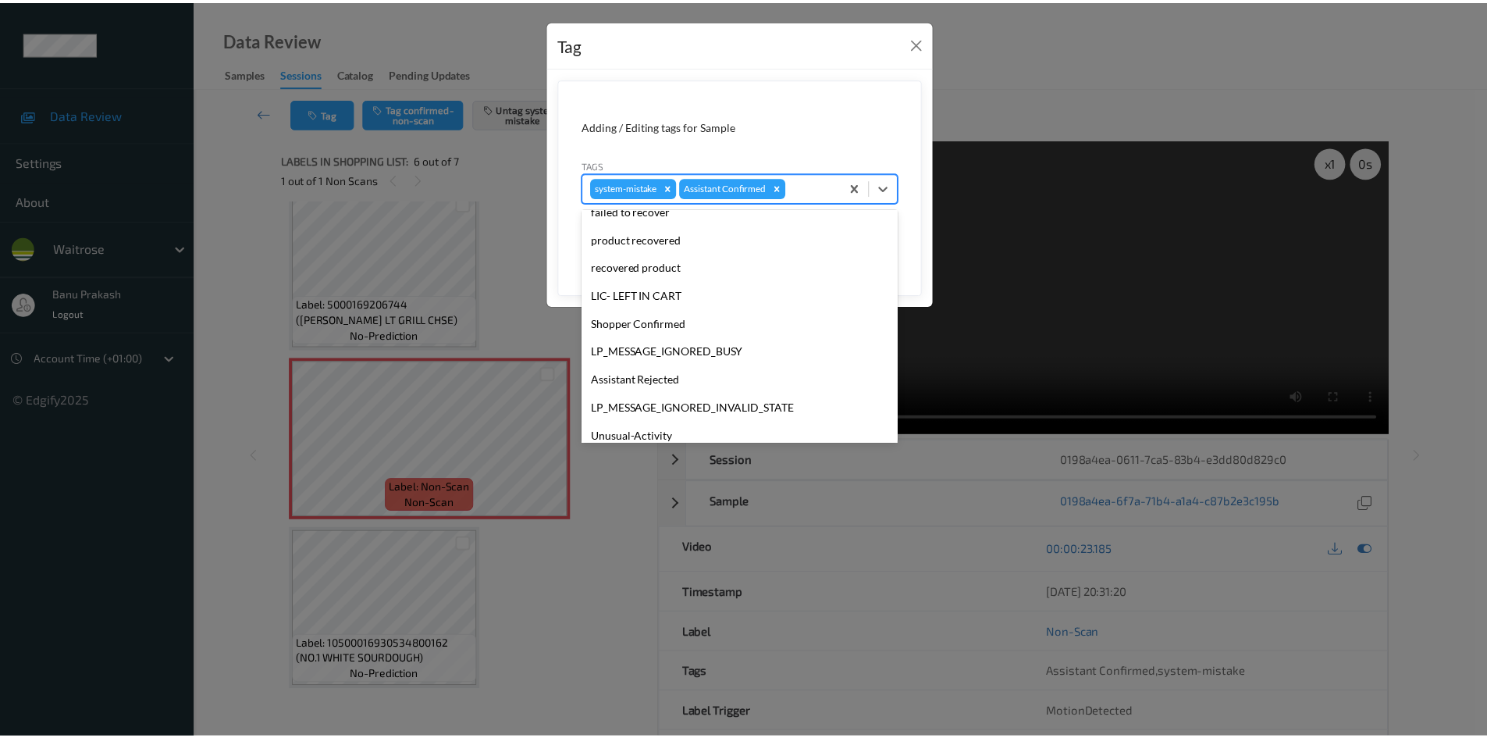
scroll to position [306, 0]
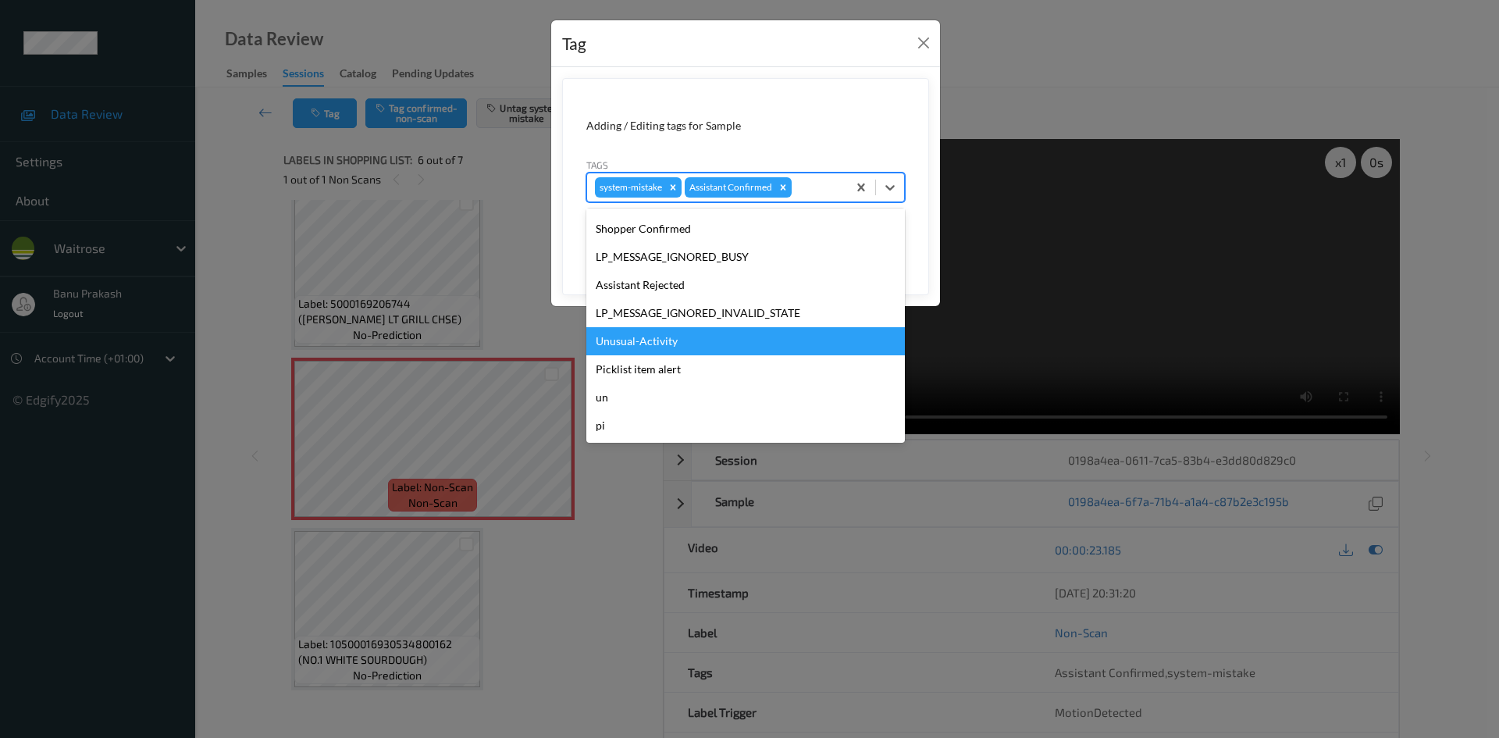
click at [708, 339] on div "Unusual-Activity" at bounding box center [745, 341] width 318 height 28
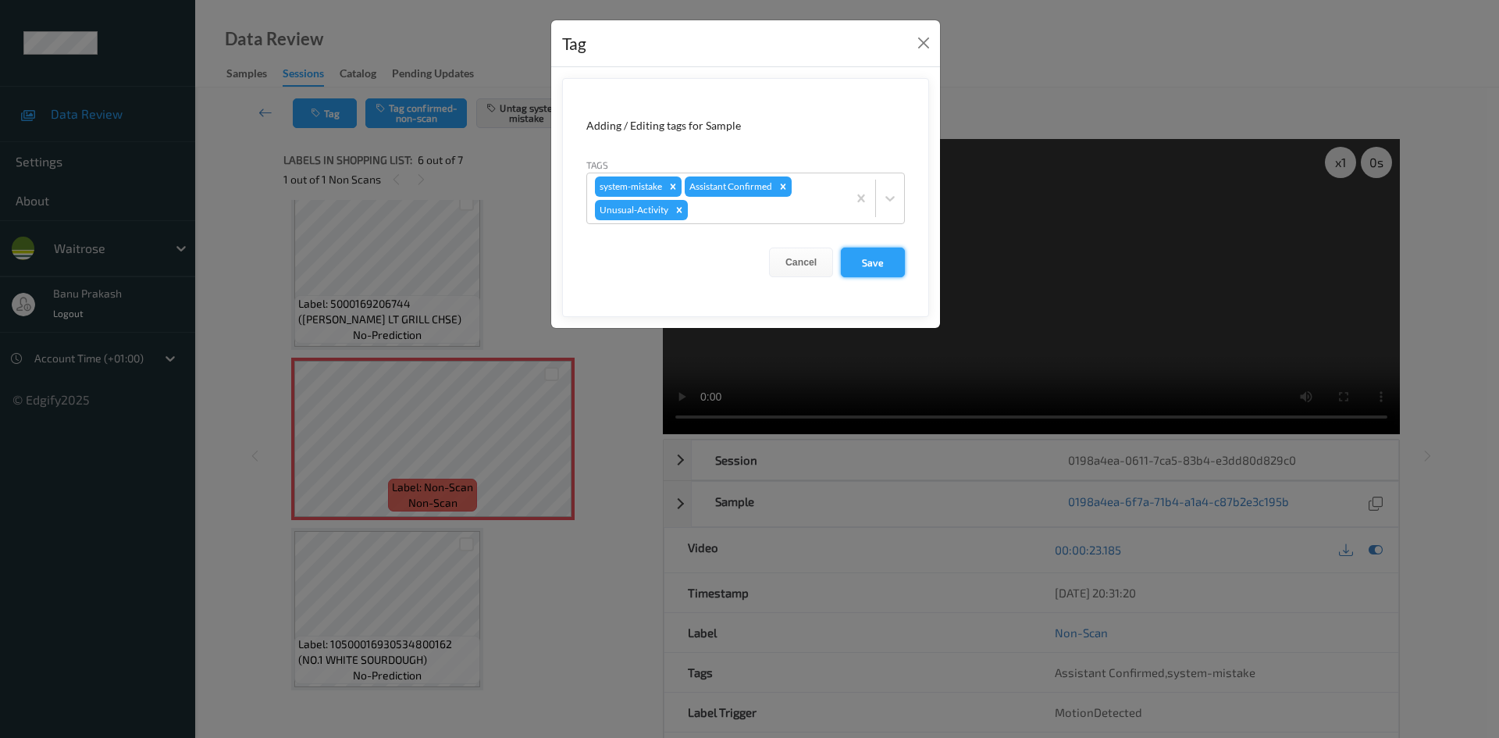
click at [896, 255] on button "Save" at bounding box center [873, 262] width 64 height 30
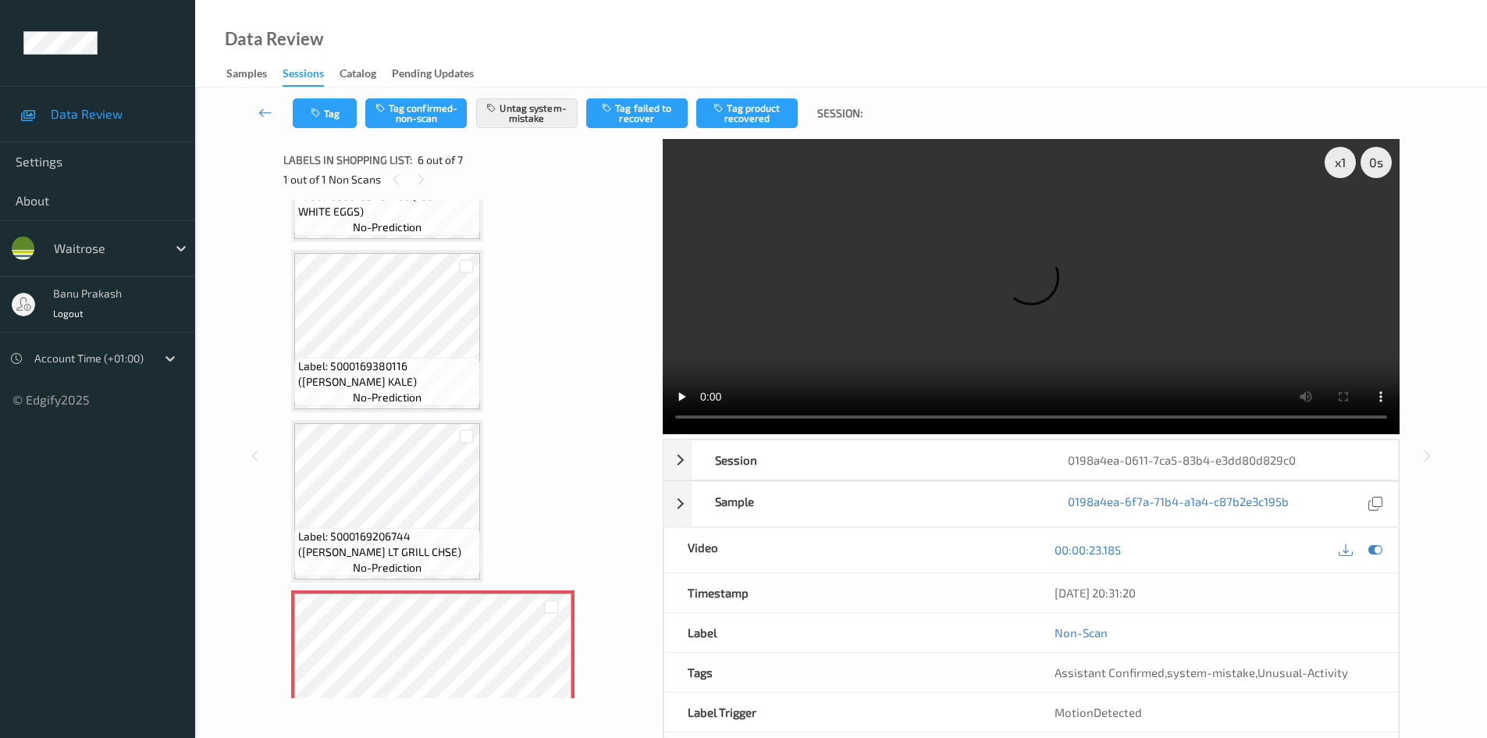
scroll to position [467, 0]
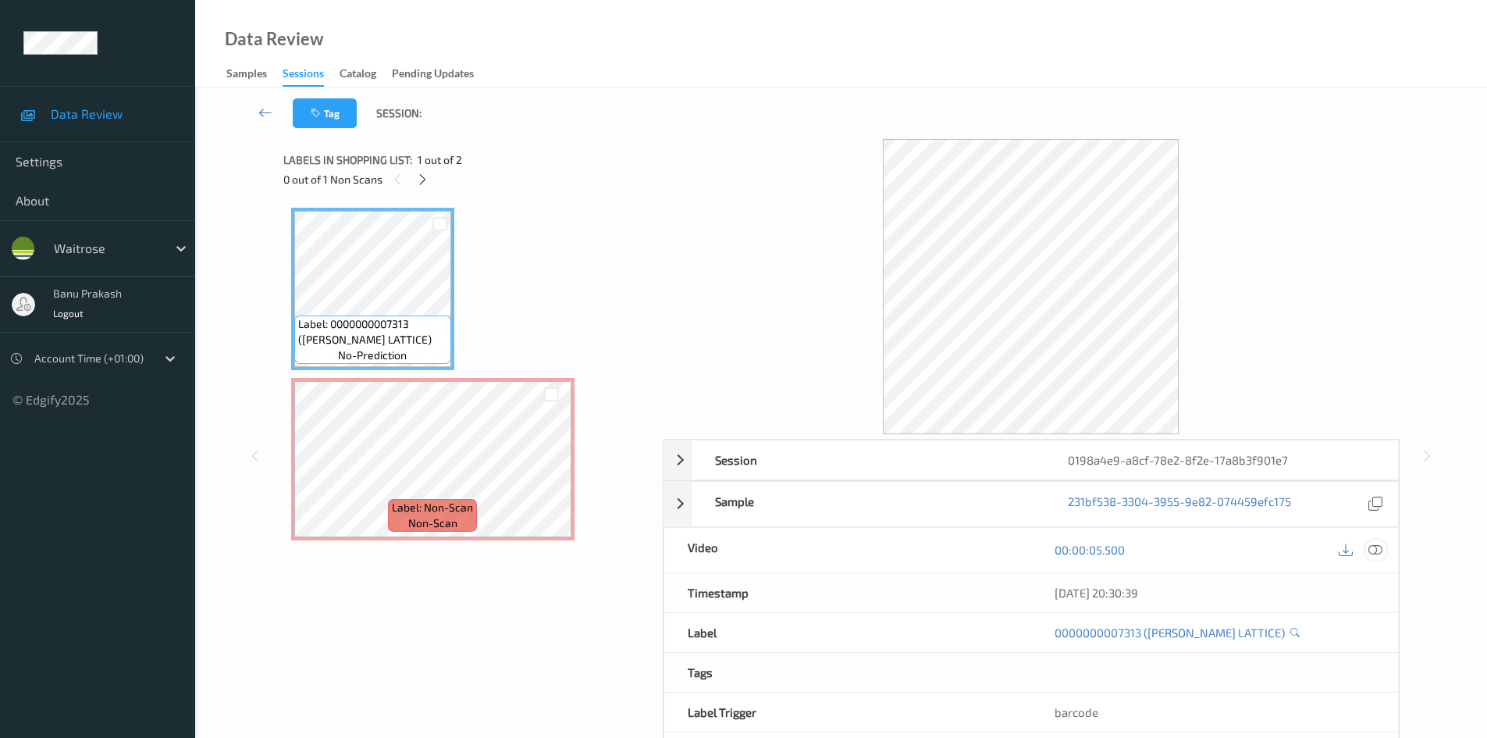
click at [1376, 546] on icon at bounding box center [1375, 549] width 14 height 14
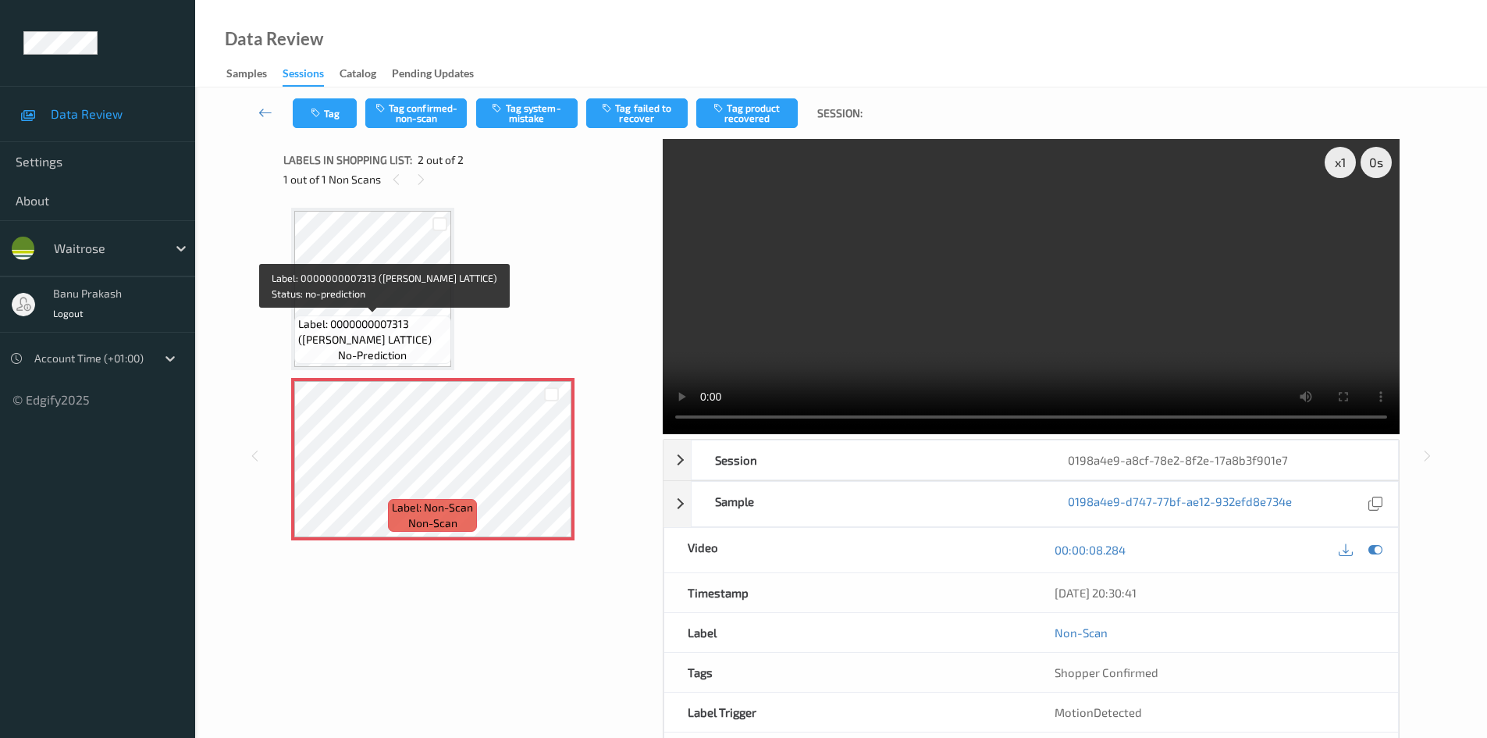
click at [423, 327] on span "Label: 0000000007313 ([PERSON_NAME] LATTICE)" at bounding box center [372, 331] width 149 height 31
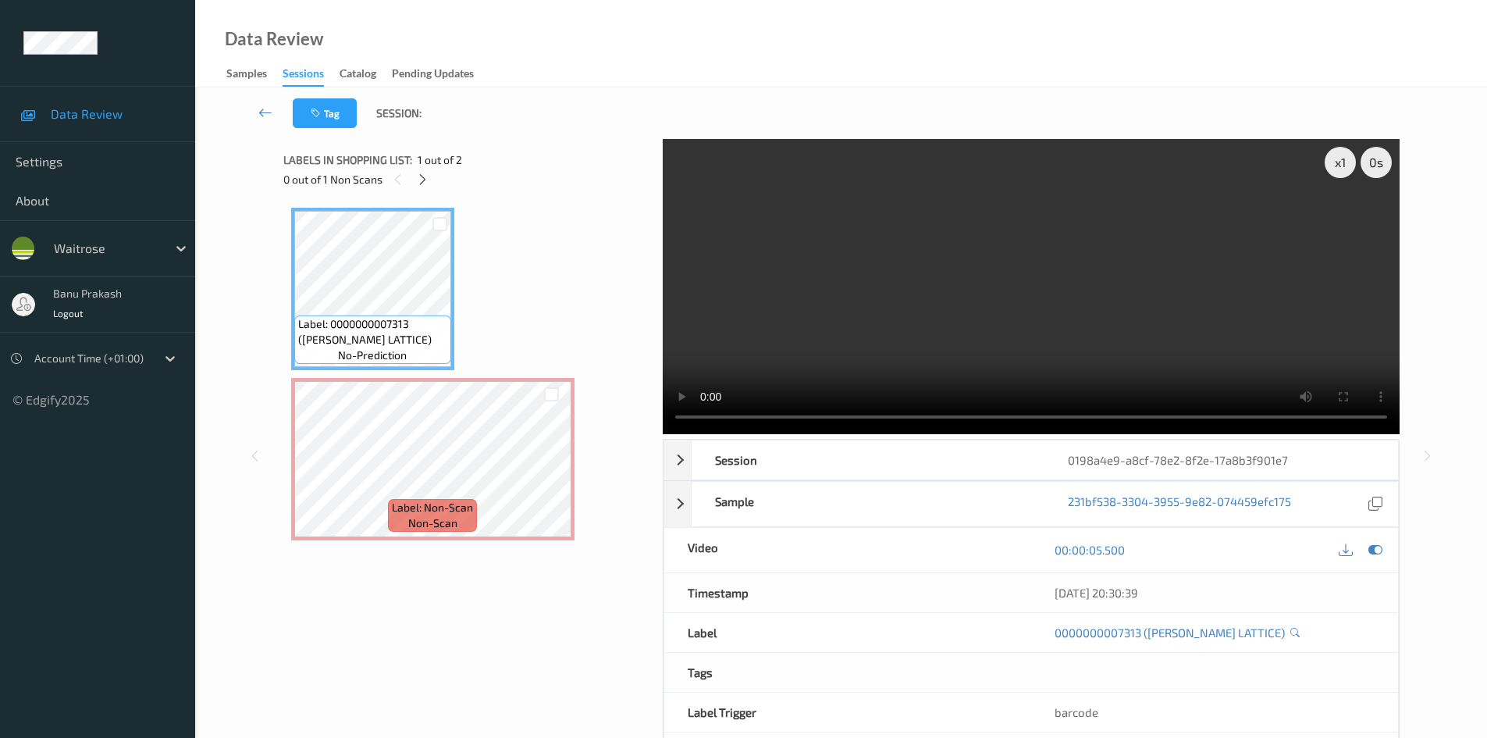
click at [952, 299] on video at bounding box center [1031, 286] width 737 height 295
click at [920, 304] on video at bounding box center [1031, 286] width 737 height 295
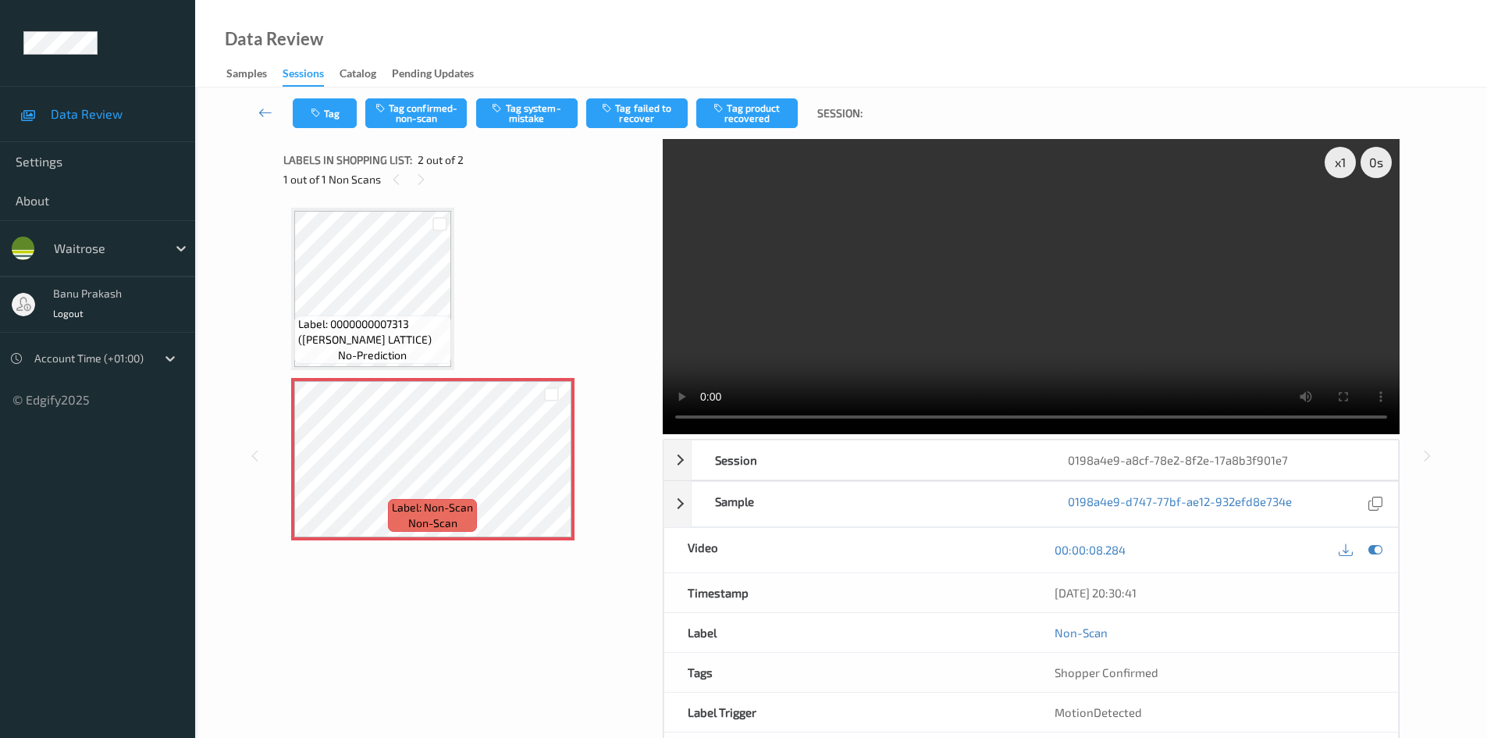
click at [489, 130] on div "Tag Tag confirmed-non-scan Tag system-mistake Tag failed to recover Tag product…" at bounding box center [841, 113] width 1228 height 52
click at [496, 123] on button "Tag system-mistake" at bounding box center [526, 113] width 101 height 30
click at [332, 119] on button "Tag" at bounding box center [325, 113] width 64 height 30
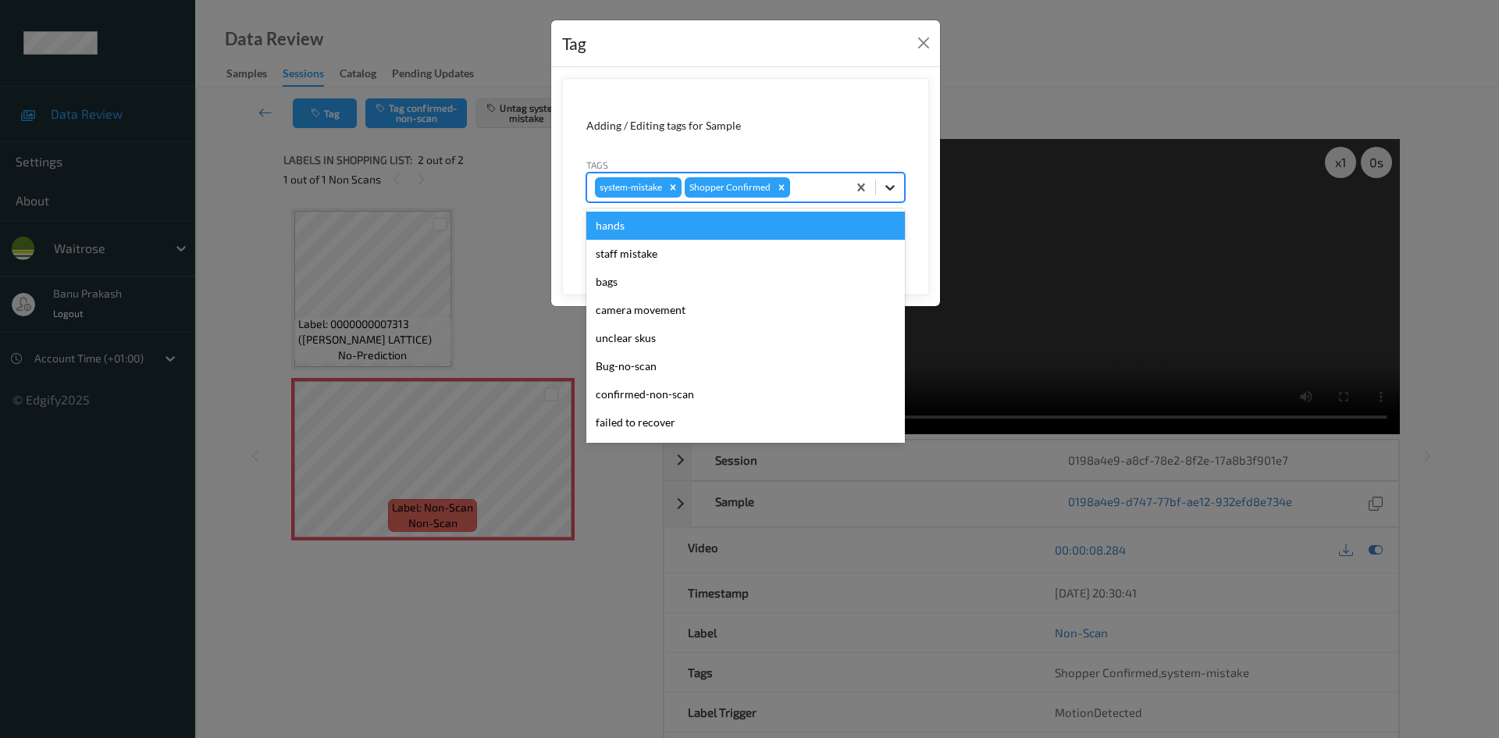
click at [884, 183] on icon at bounding box center [890, 188] width 16 height 16
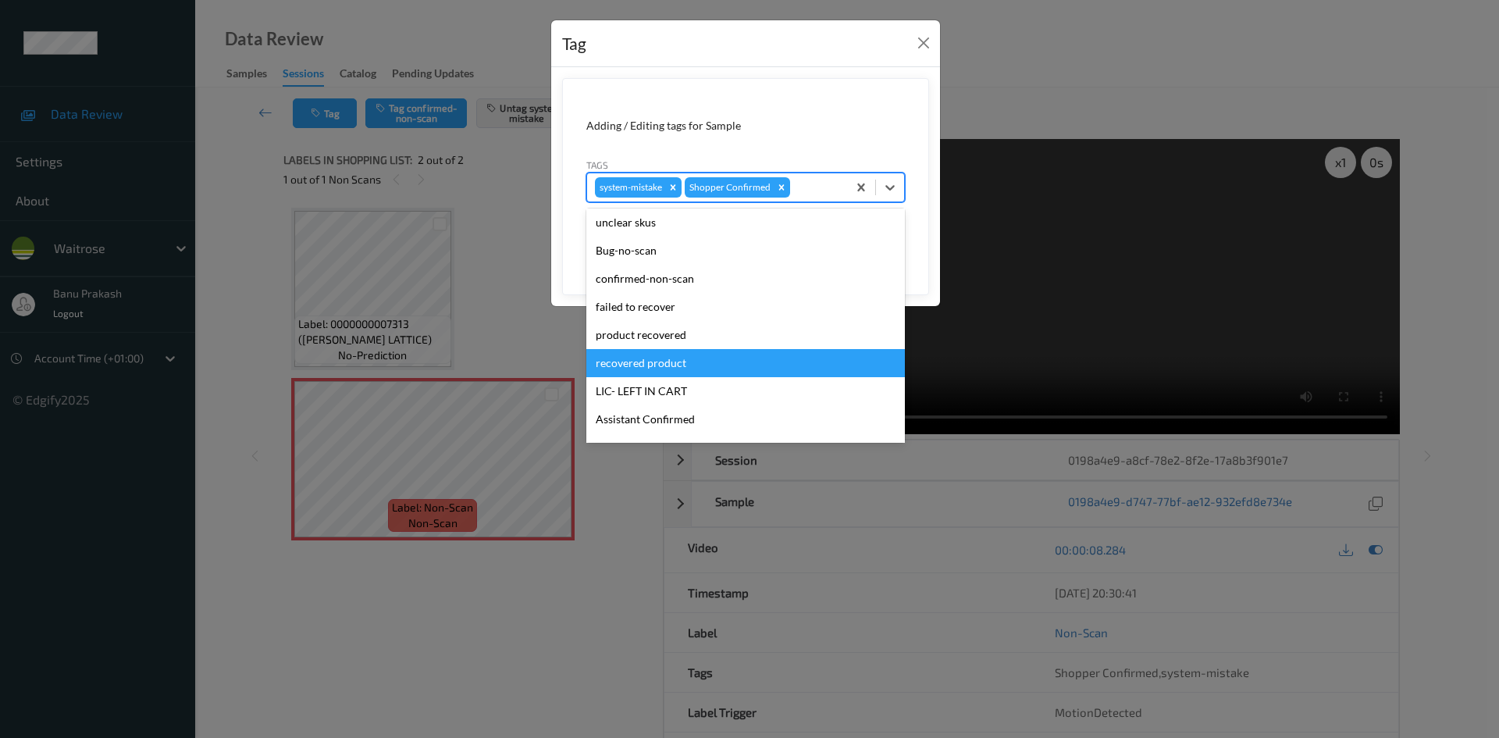
scroll to position [234, 0]
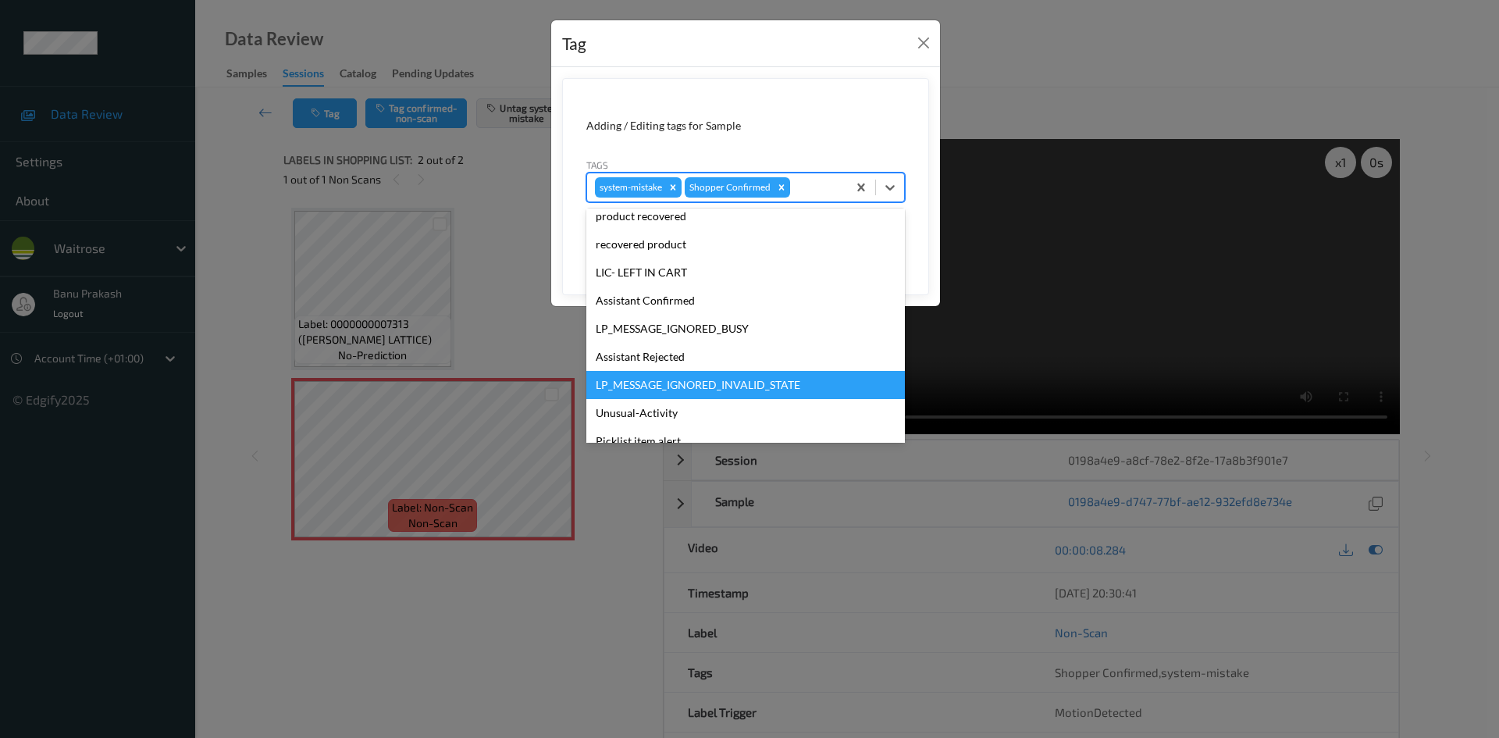
click at [690, 398] on div "LP_MESSAGE_IGNORED_INVALID_STATE" at bounding box center [745, 385] width 318 height 28
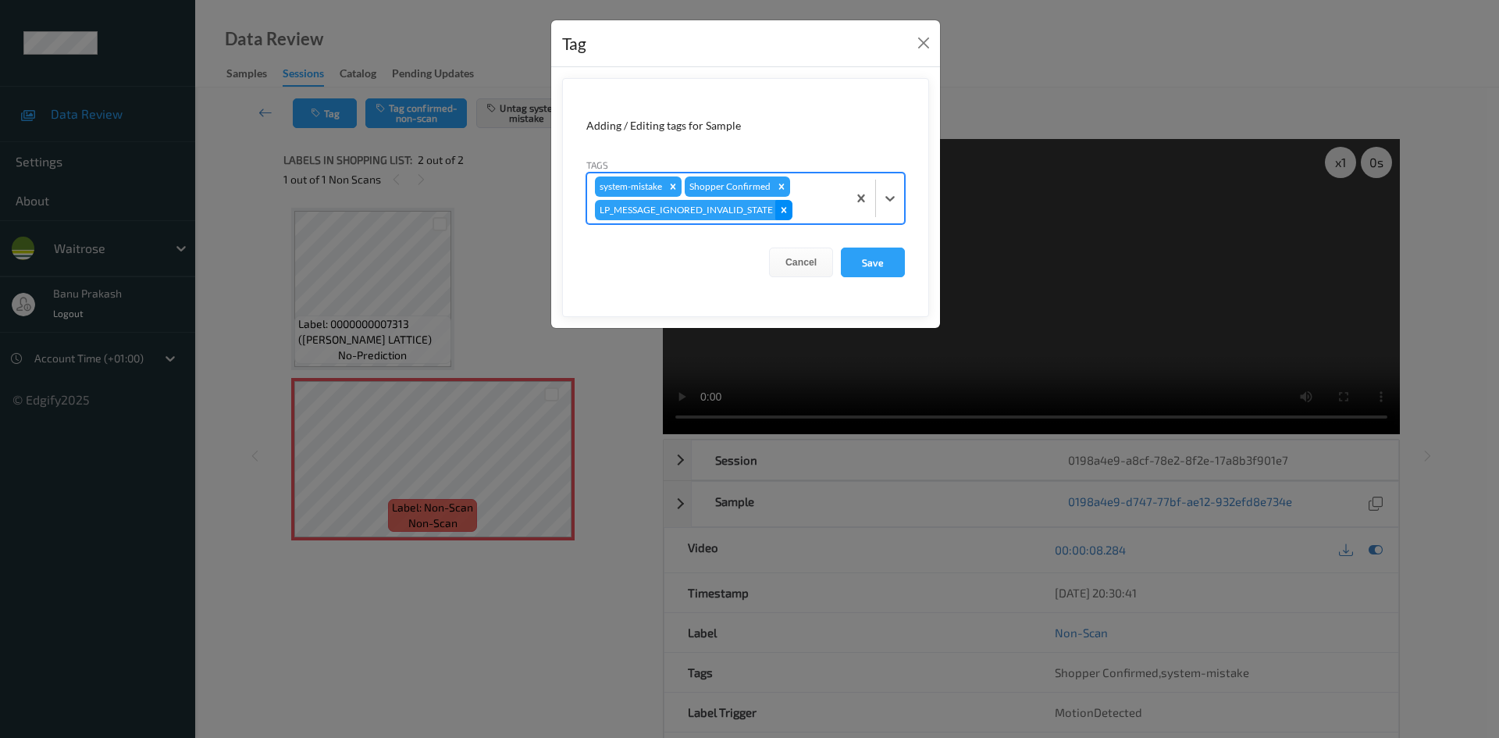
click at [782, 209] on icon "Remove LP_MESSAGE_IGNORED_INVALID_STATE" at bounding box center [783, 209] width 5 height 5
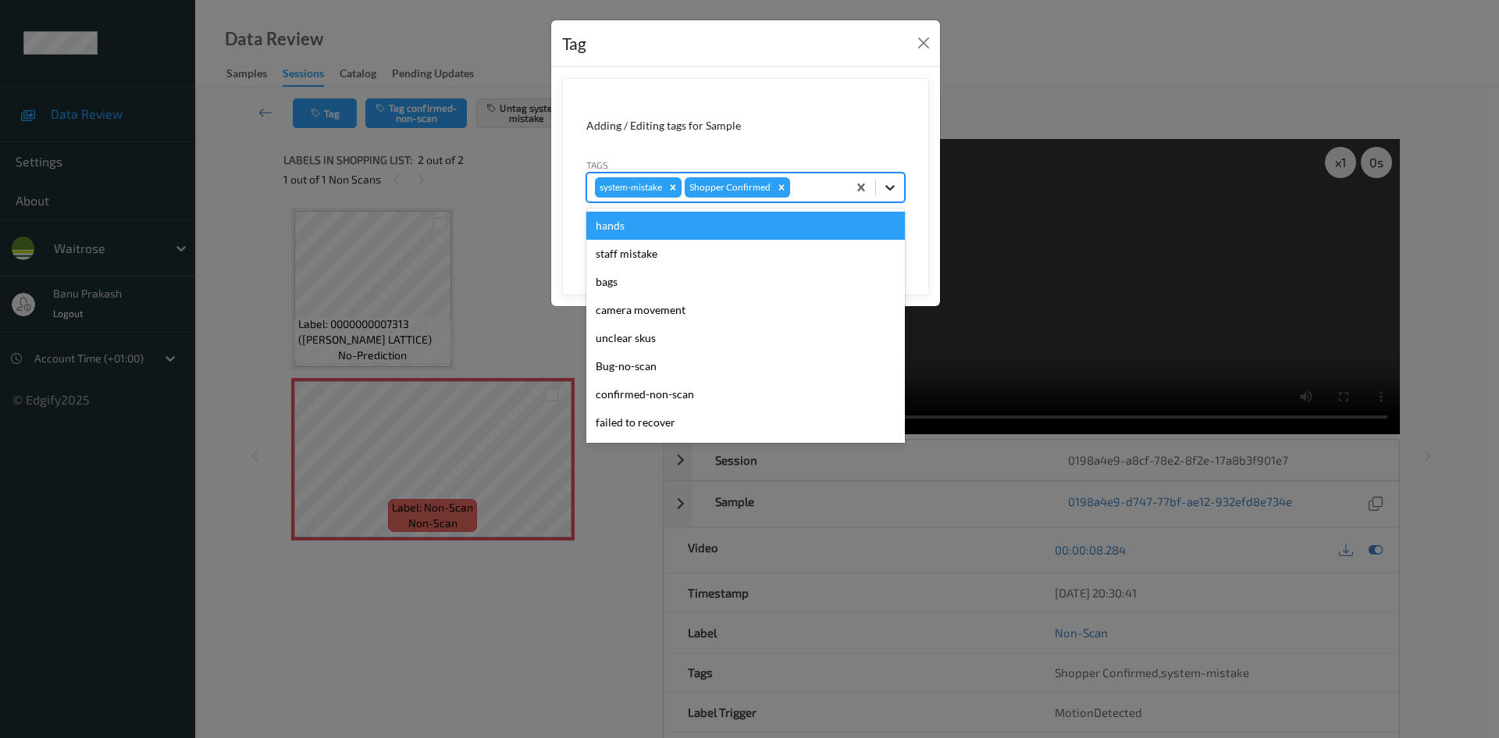
click at [885, 181] on icon at bounding box center [890, 188] width 16 height 16
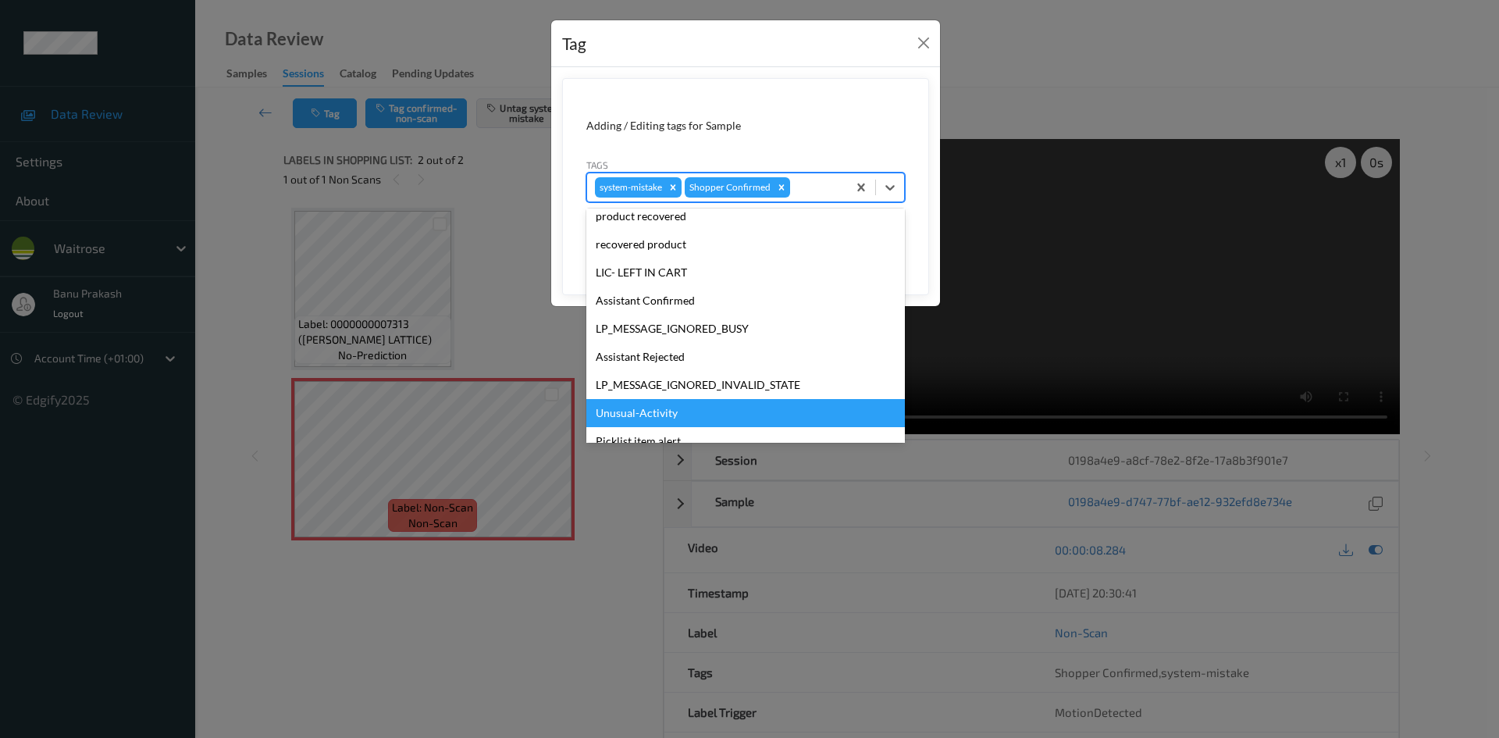
click at [636, 411] on div "Unusual-Activity" at bounding box center [745, 413] width 318 height 28
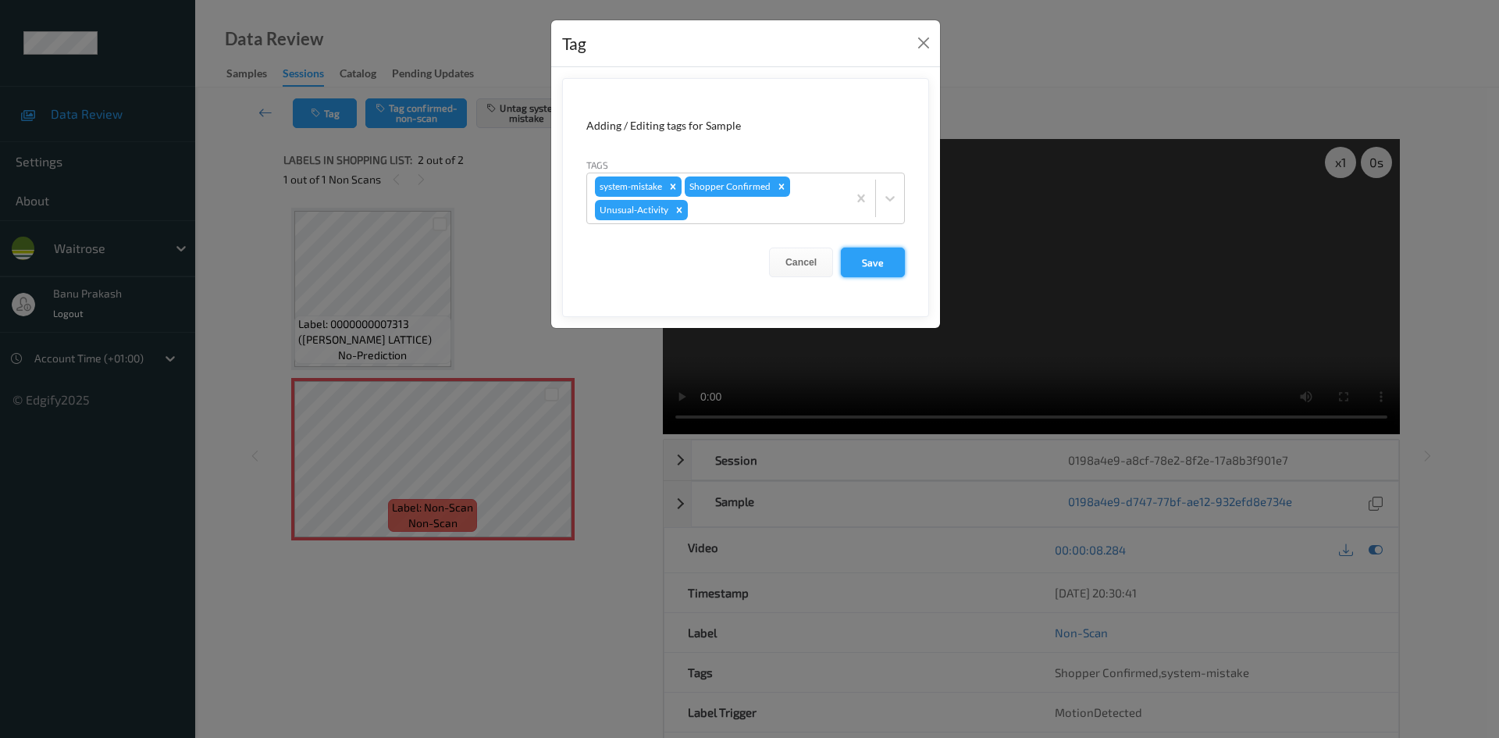
click at [863, 266] on button "Save" at bounding box center [873, 262] width 64 height 30
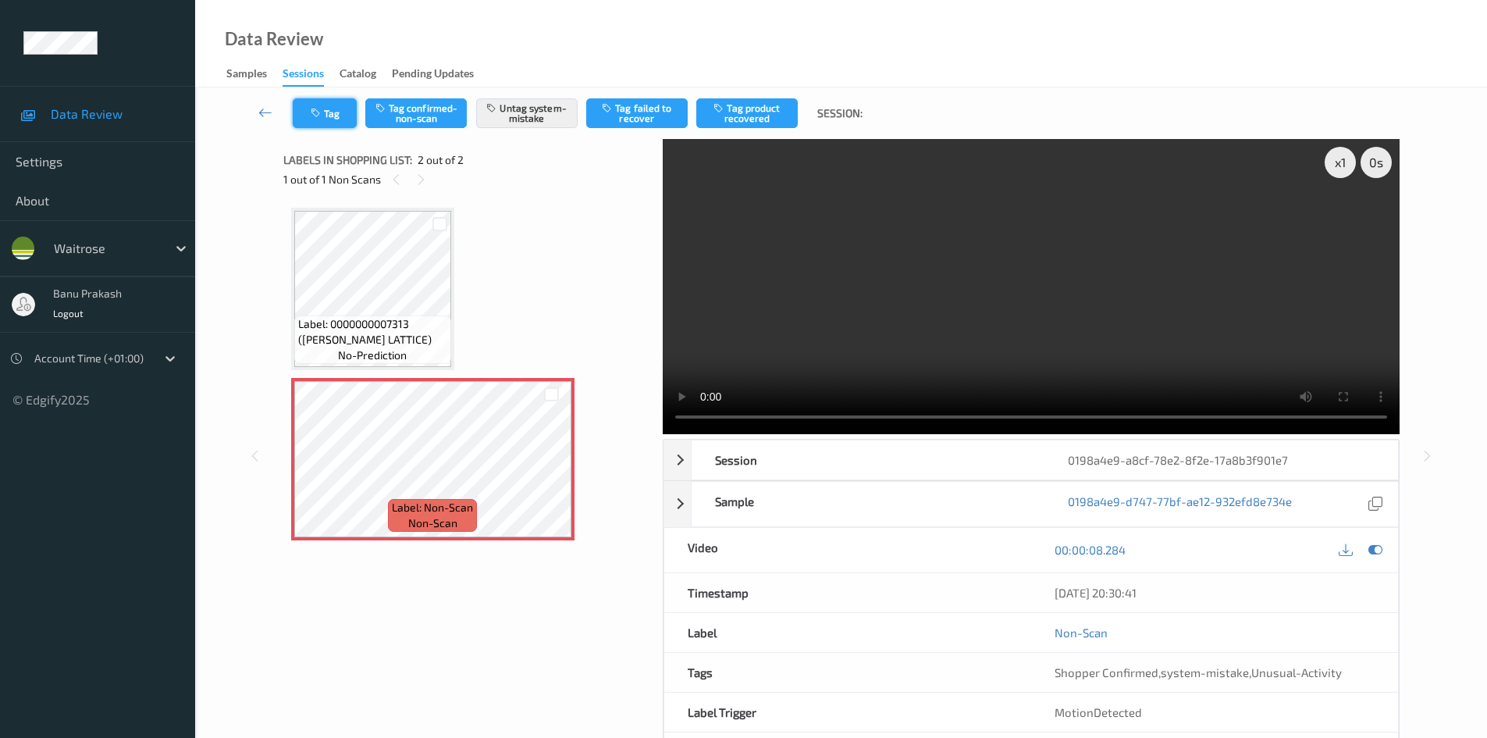
click at [318, 116] on icon "button" at bounding box center [317, 113] width 13 height 11
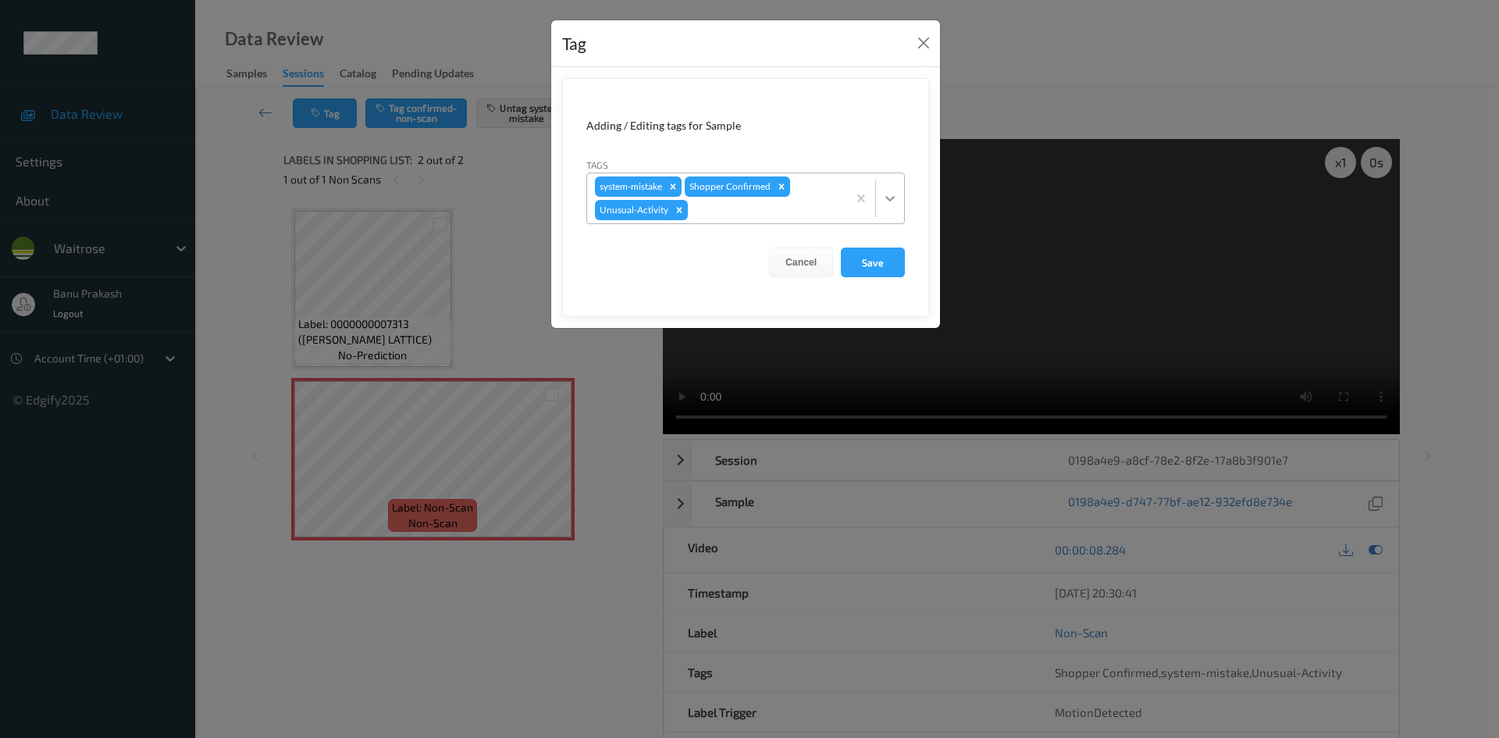
click at [880, 203] on div at bounding box center [890, 198] width 28 height 28
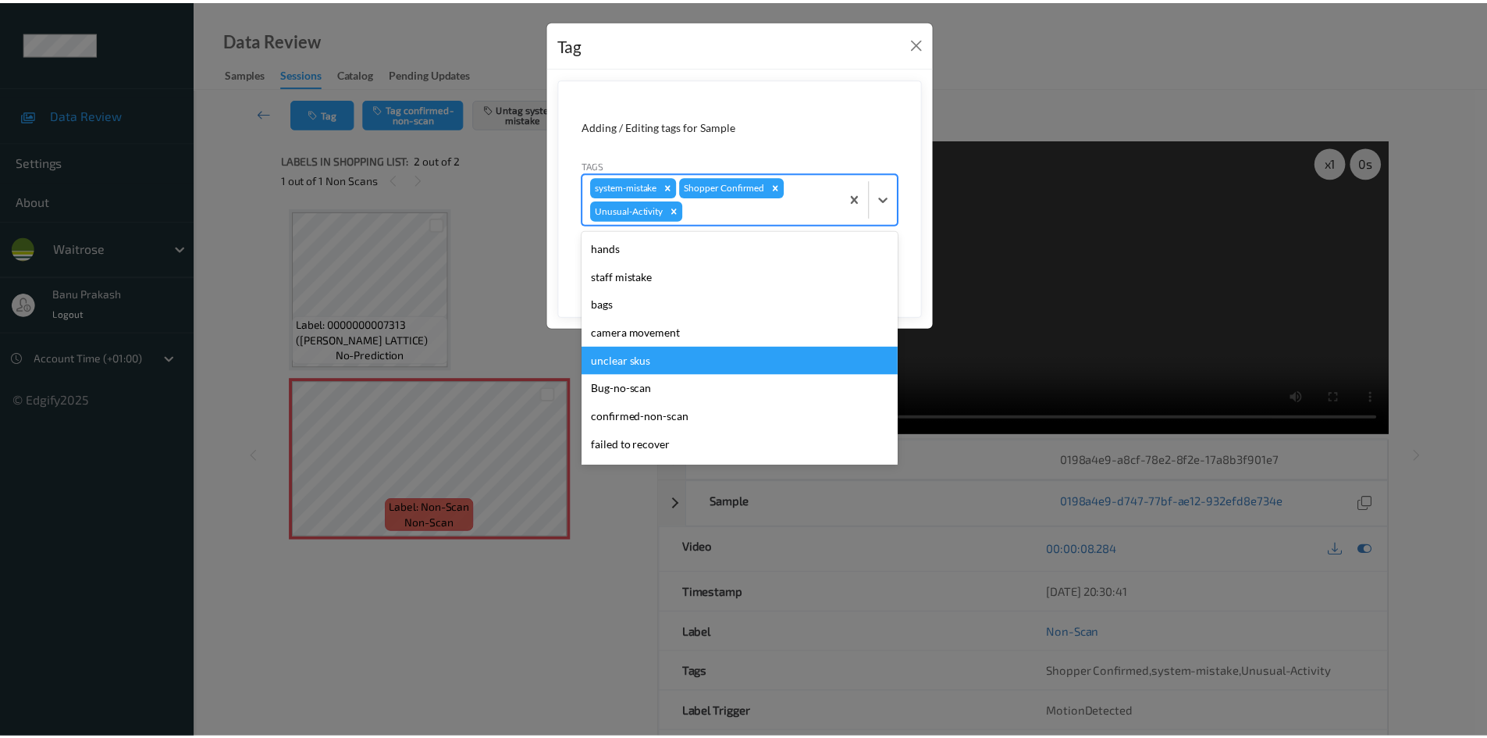
scroll to position [278, 0]
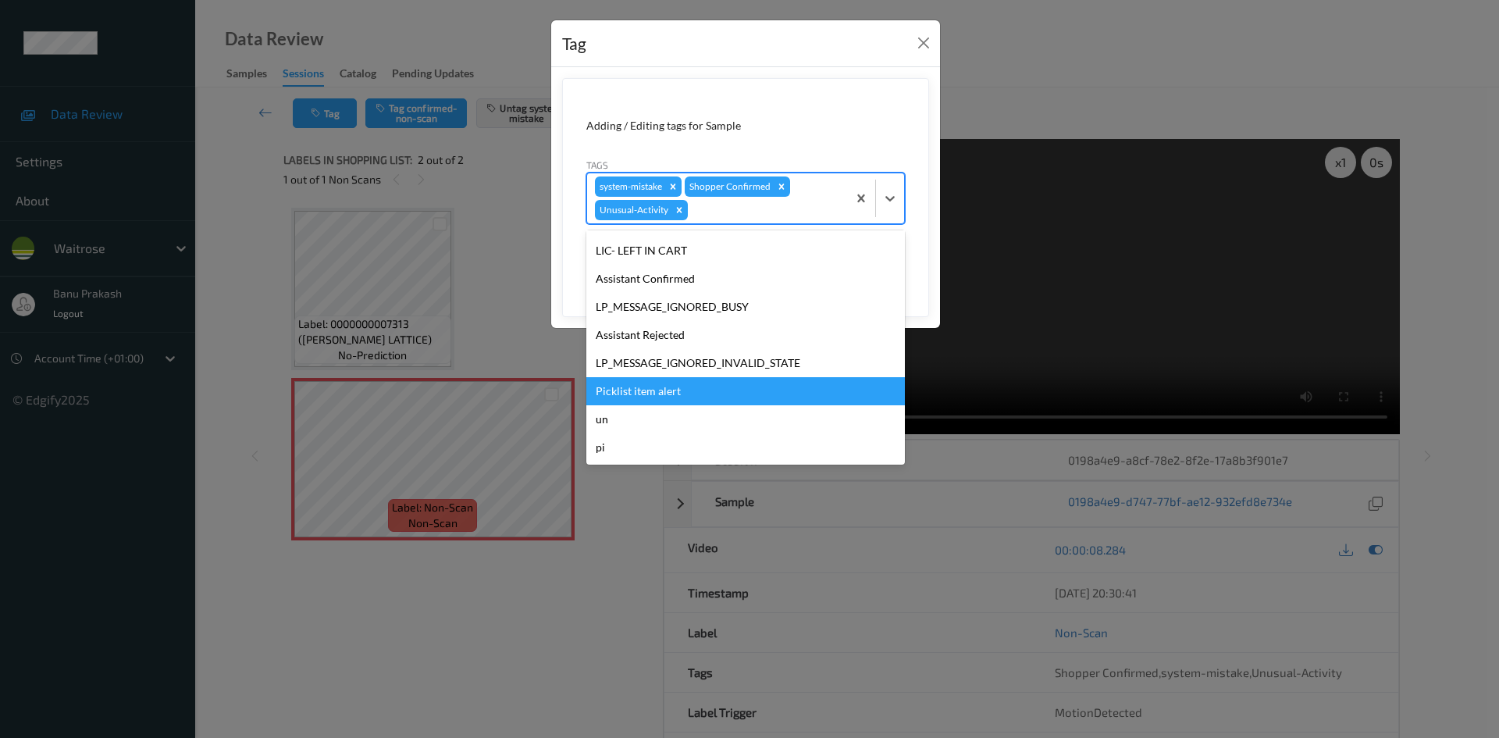
click at [663, 395] on div "Picklist item alert" at bounding box center [745, 391] width 318 height 28
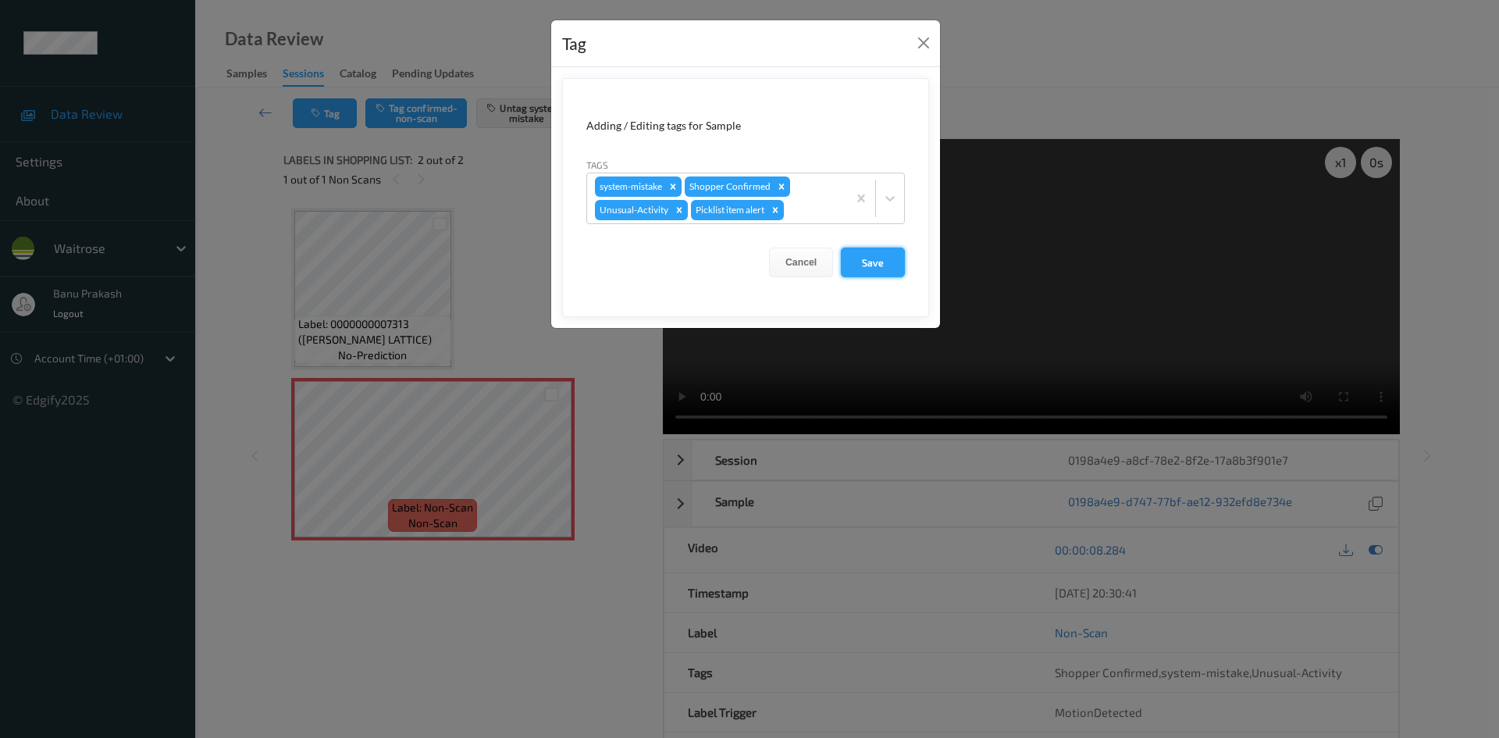
click at [894, 261] on button "Save" at bounding box center [873, 262] width 64 height 30
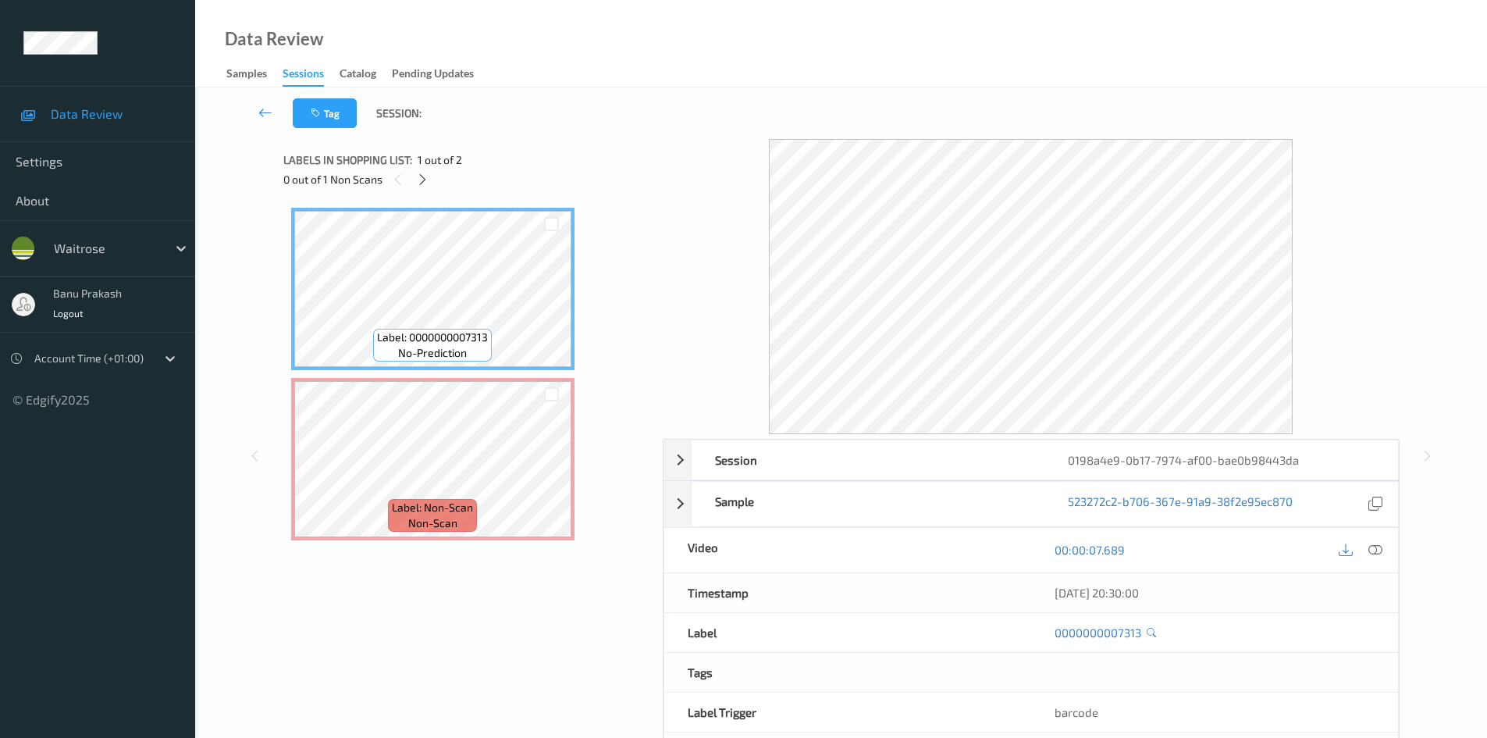
click at [1379, 533] on div "00:00:07.689" at bounding box center [1214, 550] width 367 height 44
click at [1374, 555] on icon at bounding box center [1375, 549] width 14 height 14
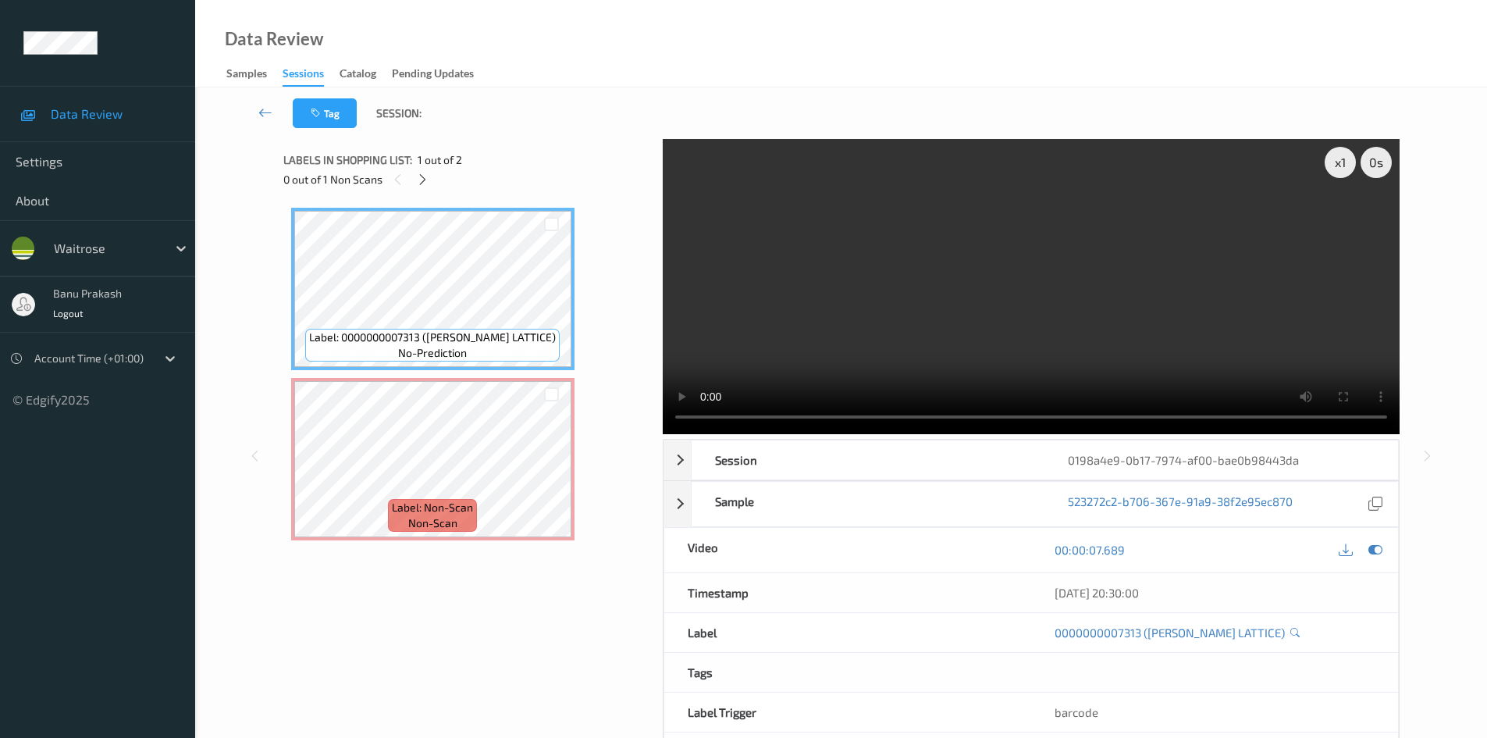
click at [873, 283] on video at bounding box center [1031, 286] width 737 height 295
click at [1012, 298] on video at bounding box center [1031, 286] width 737 height 295
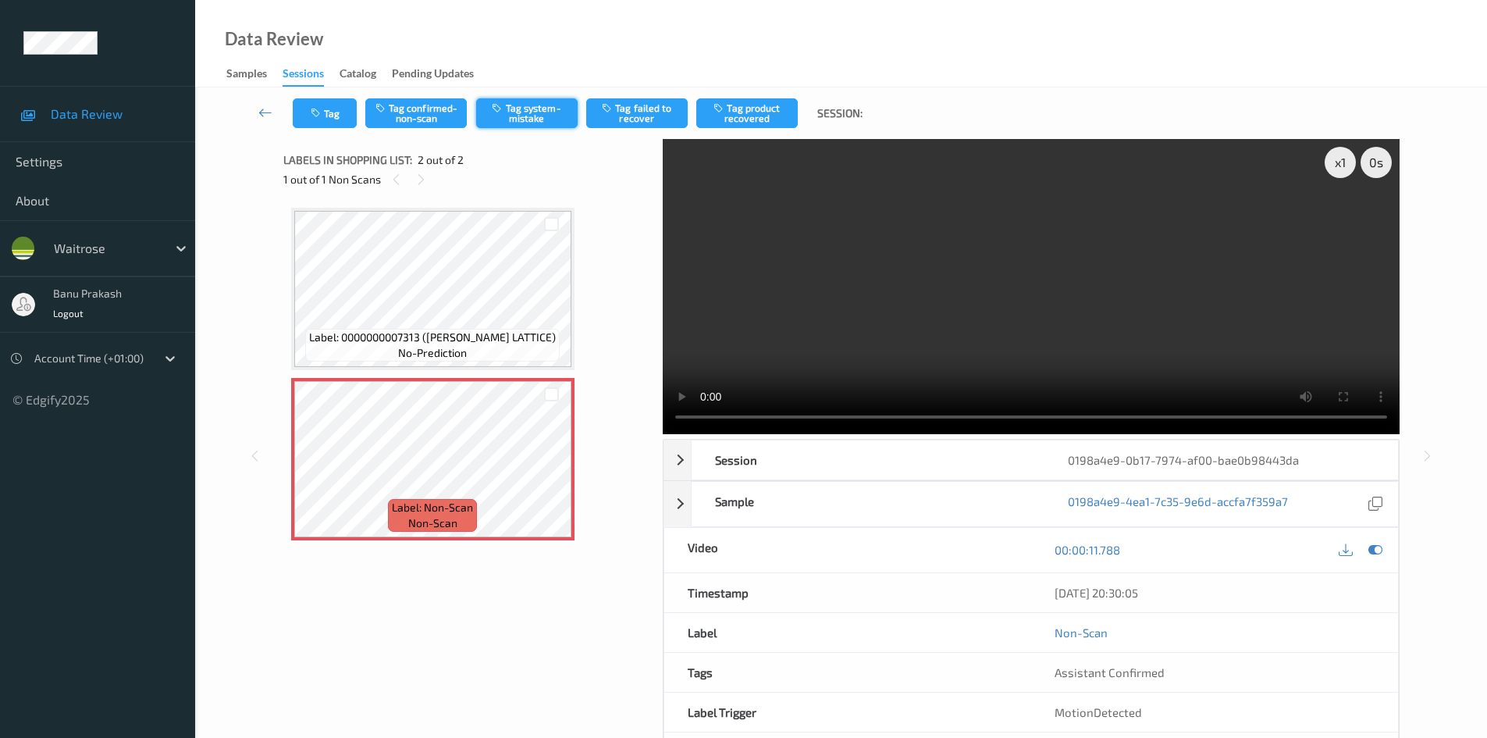
click at [510, 121] on button "Tag system-mistake" at bounding box center [526, 113] width 101 height 30
click at [526, 104] on button "Tag system-mistake" at bounding box center [526, 113] width 101 height 30
click at [319, 108] on icon "button" at bounding box center [317, 113] width 13 height 11
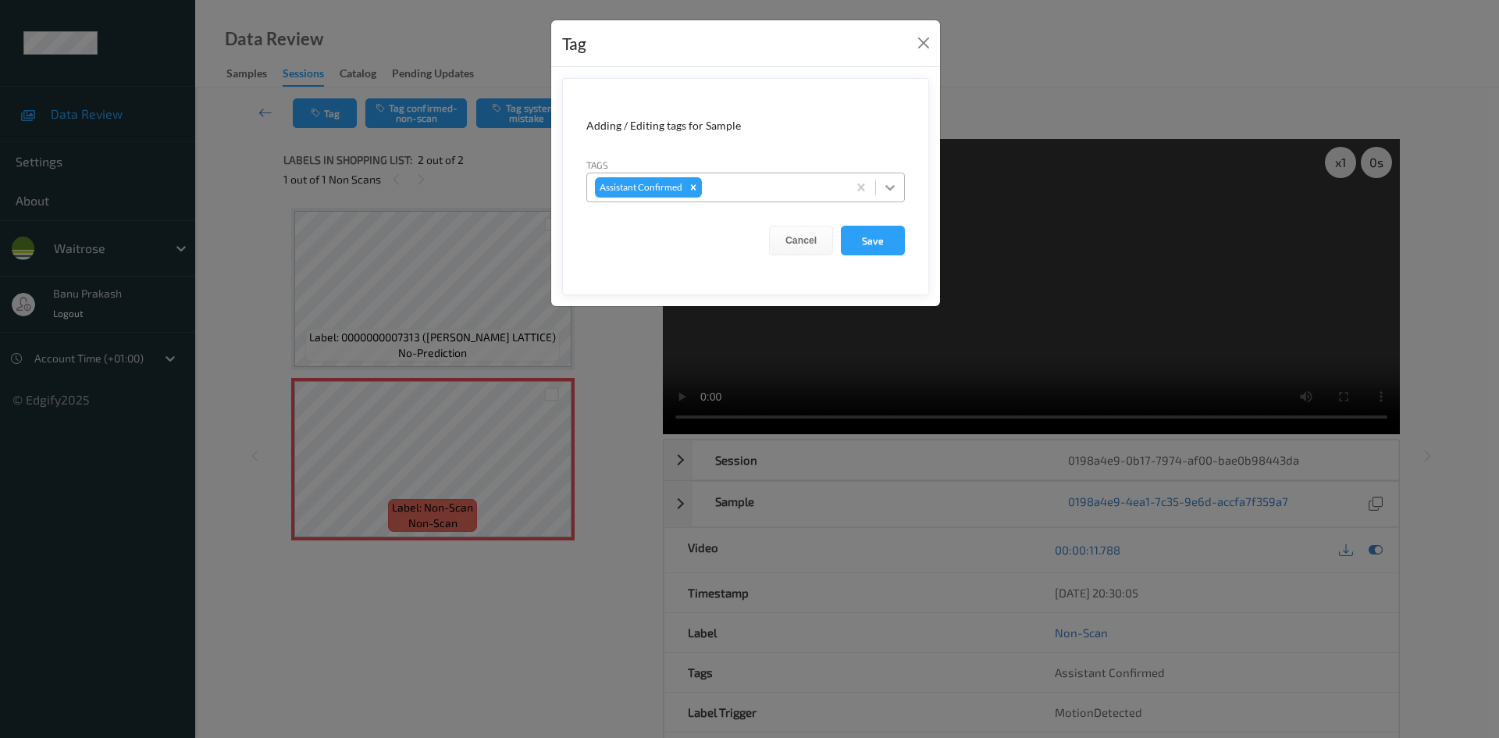
click at [881, 176] on div at bounding box center [890, 187] width 28 height 28
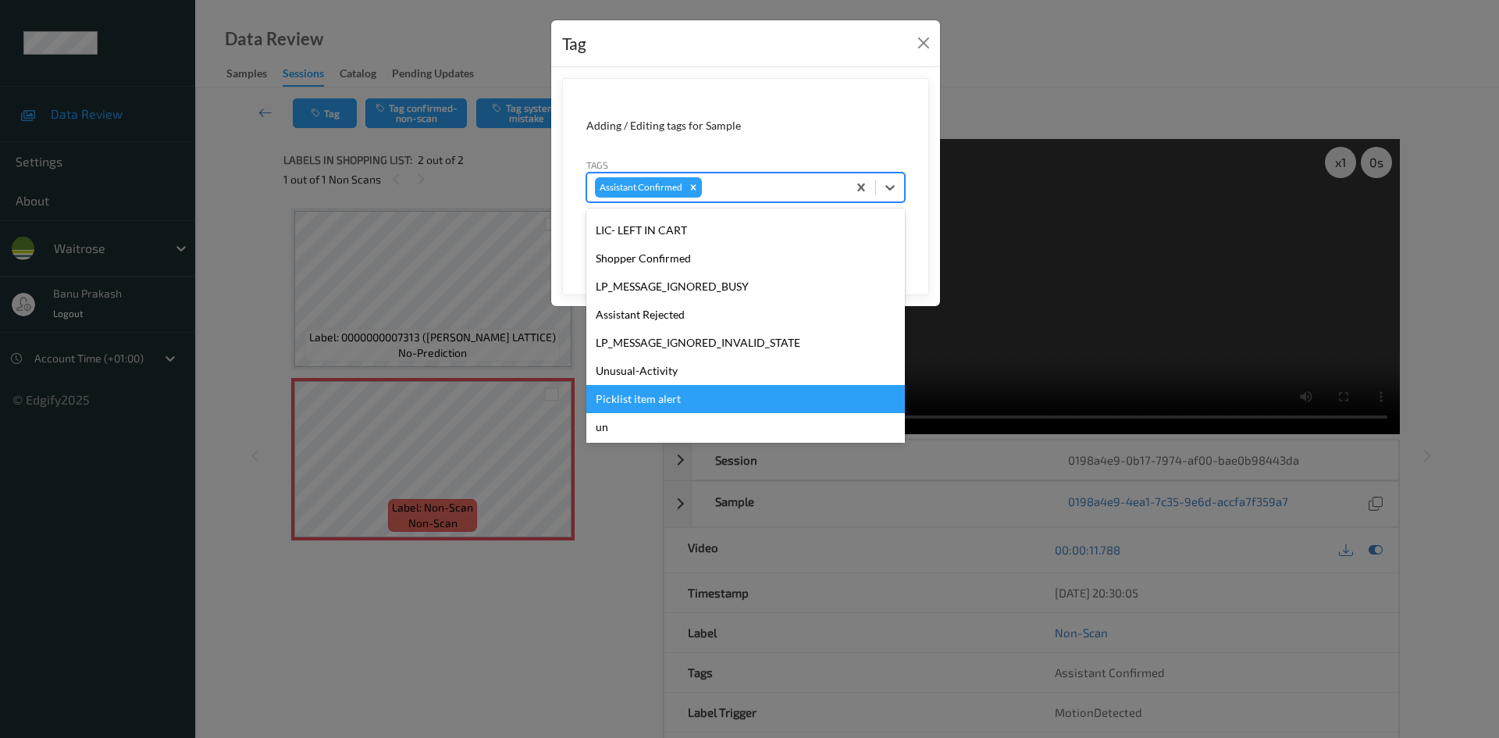
scroll to position [312, 0]
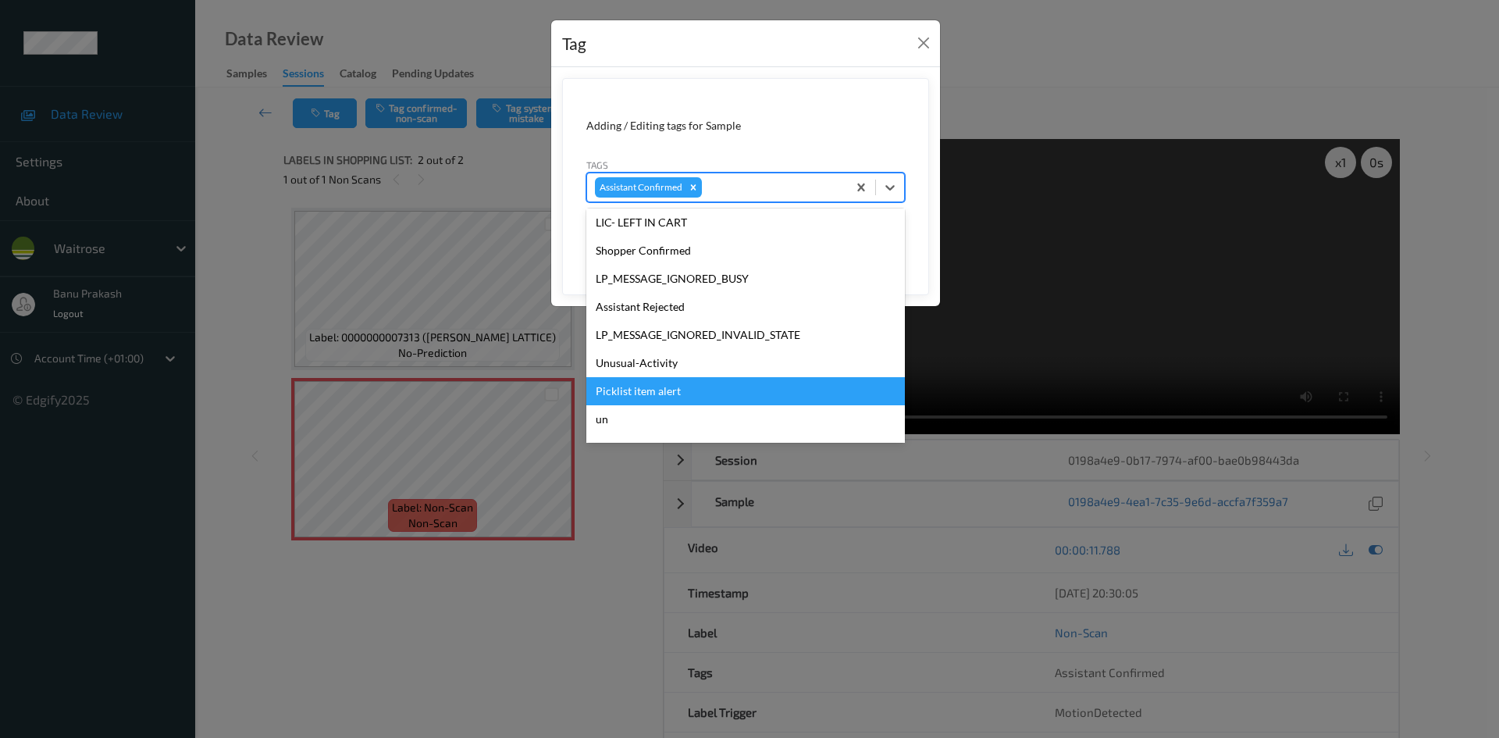
click at [649, 400] on div "Picklist item alert" at bounding box center [745, 391] width 318 height 28
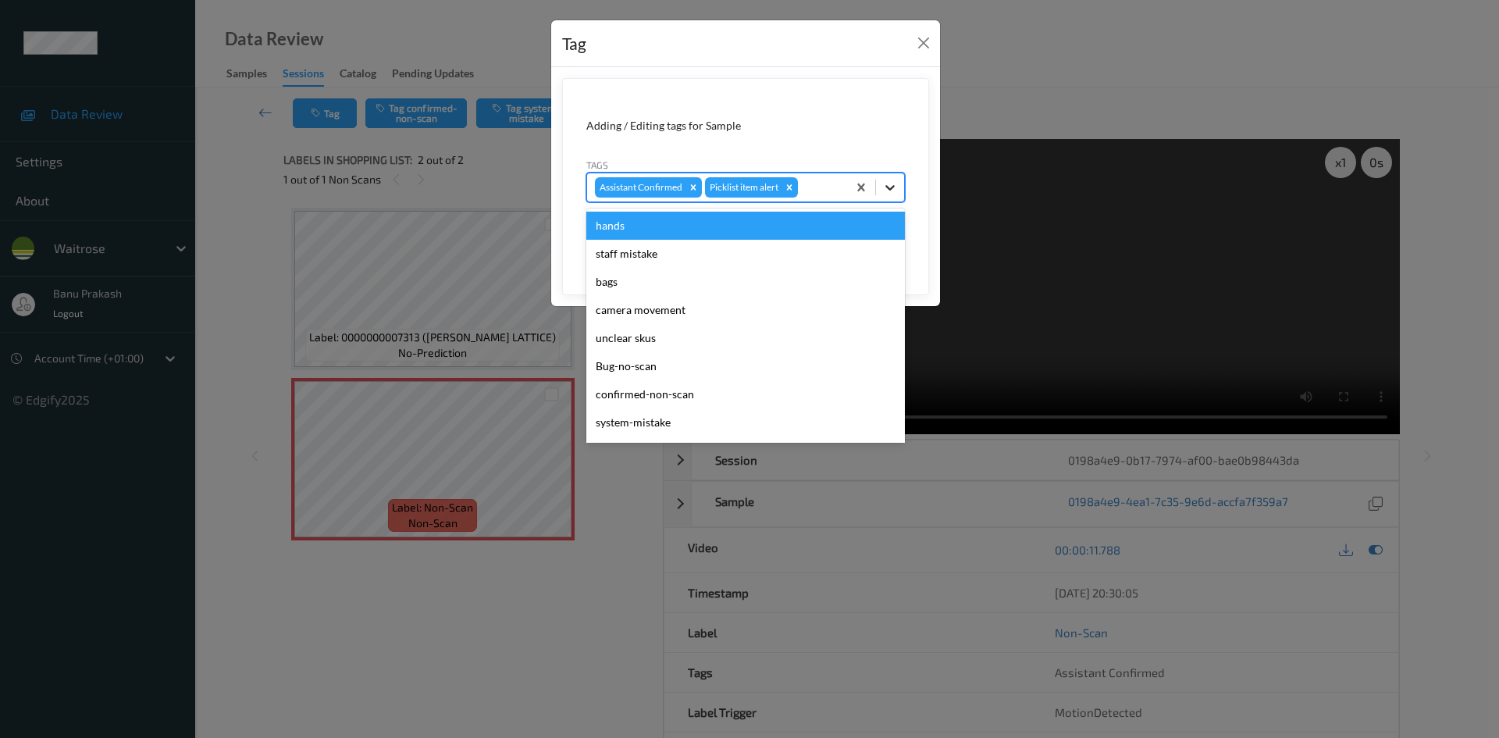
click at [889, 197] on div at bounding box center [890, 187] width 28 height 28
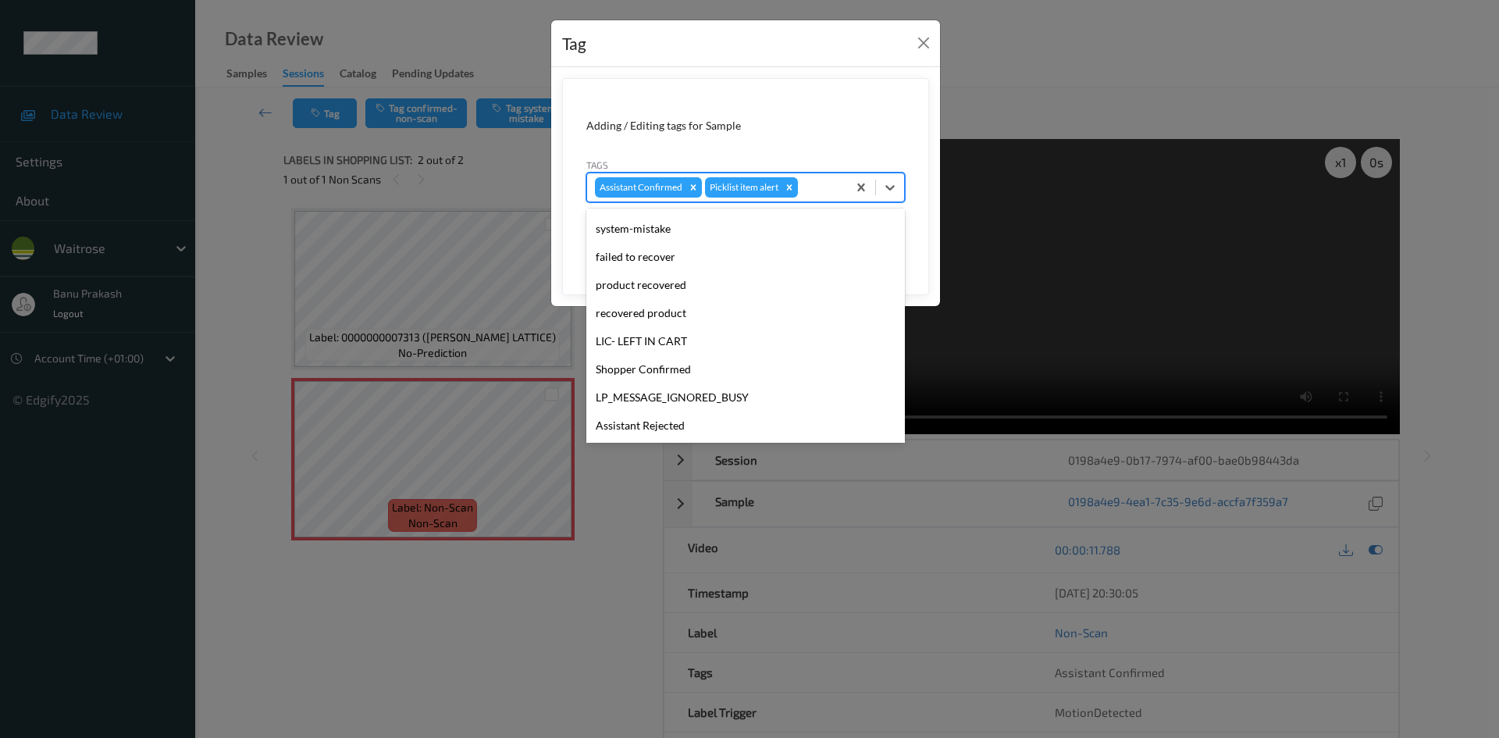
scroll to position [306, 0]
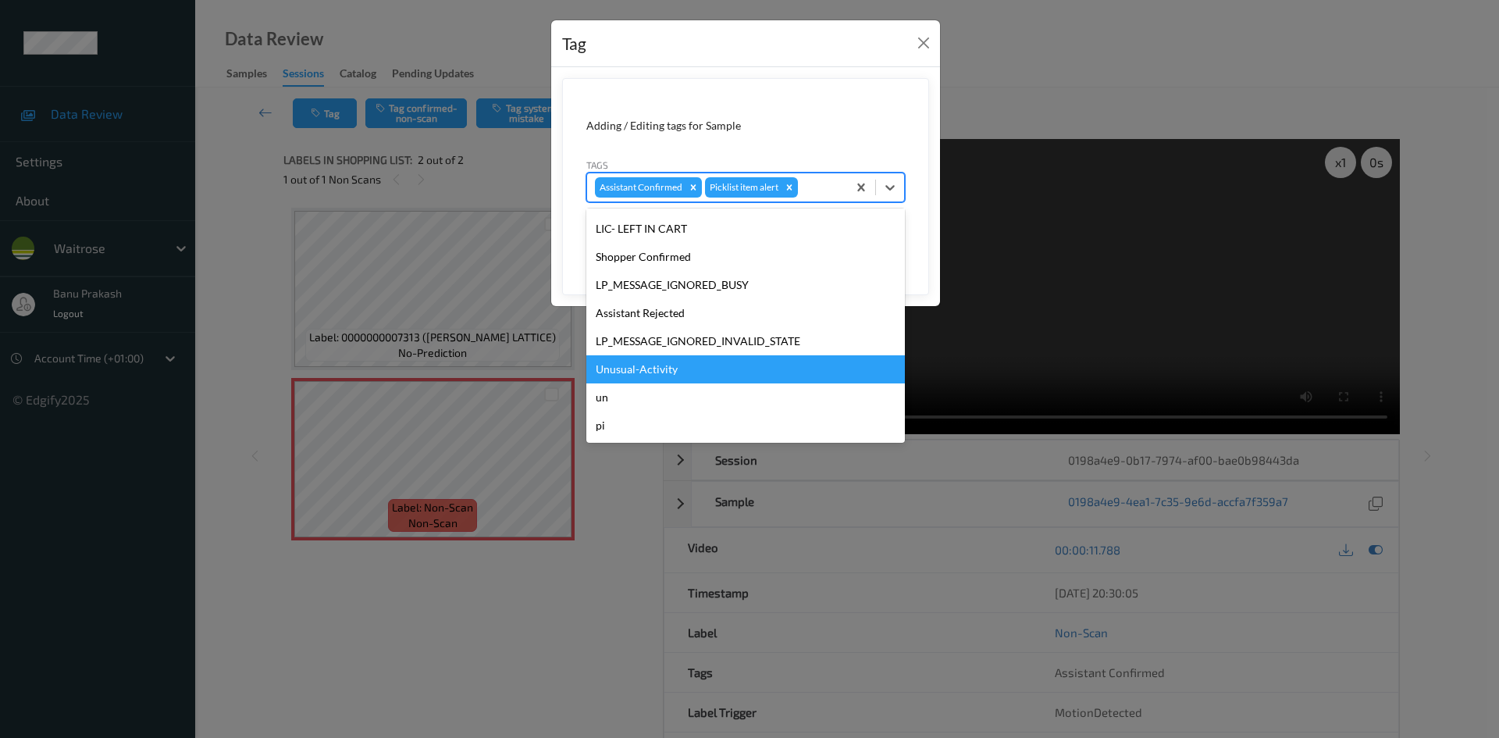
click at [670, 375] on div "Unusual-Activity" at bounding box center [745, 369] width 318 height 28
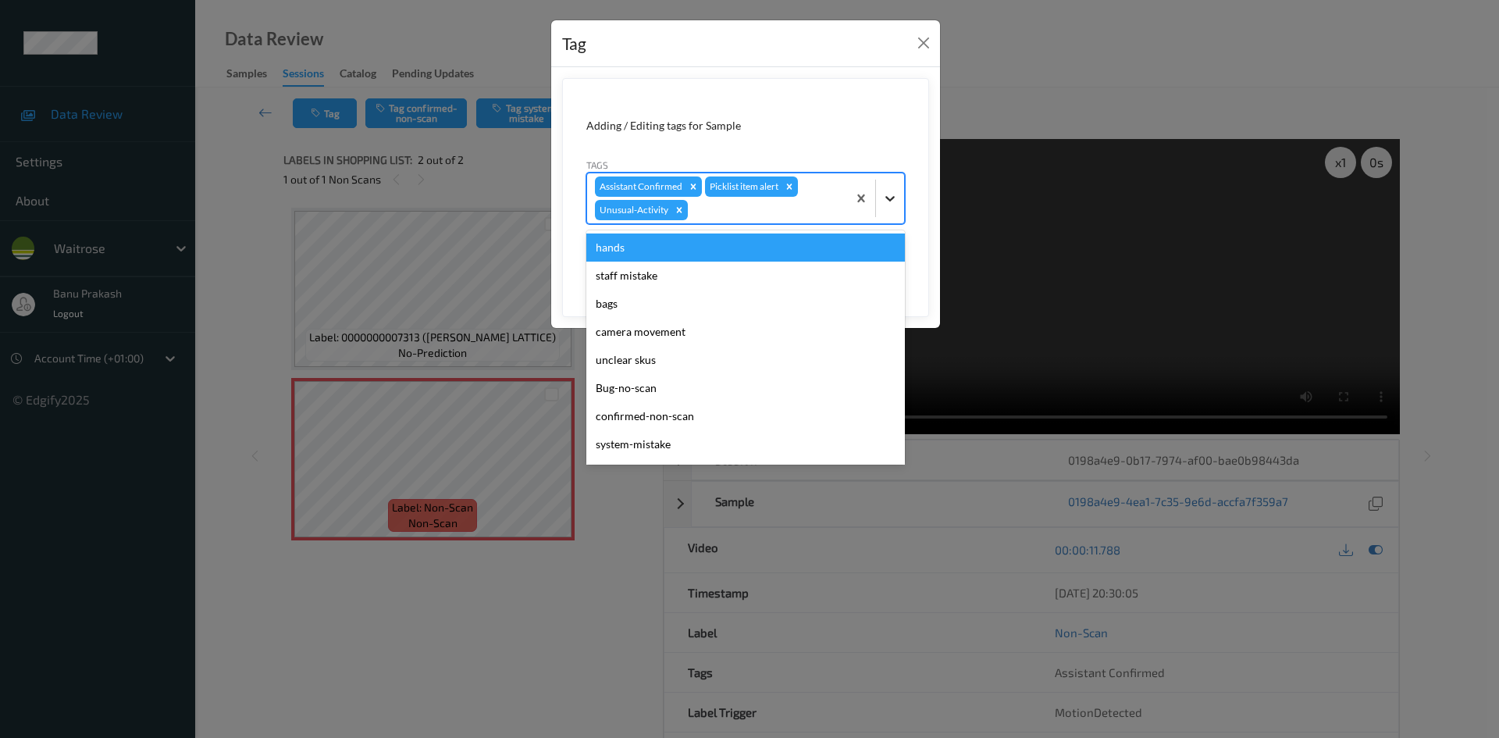
click at [894, 197] on icon at bounding box center [890, 198] width 16 height 16
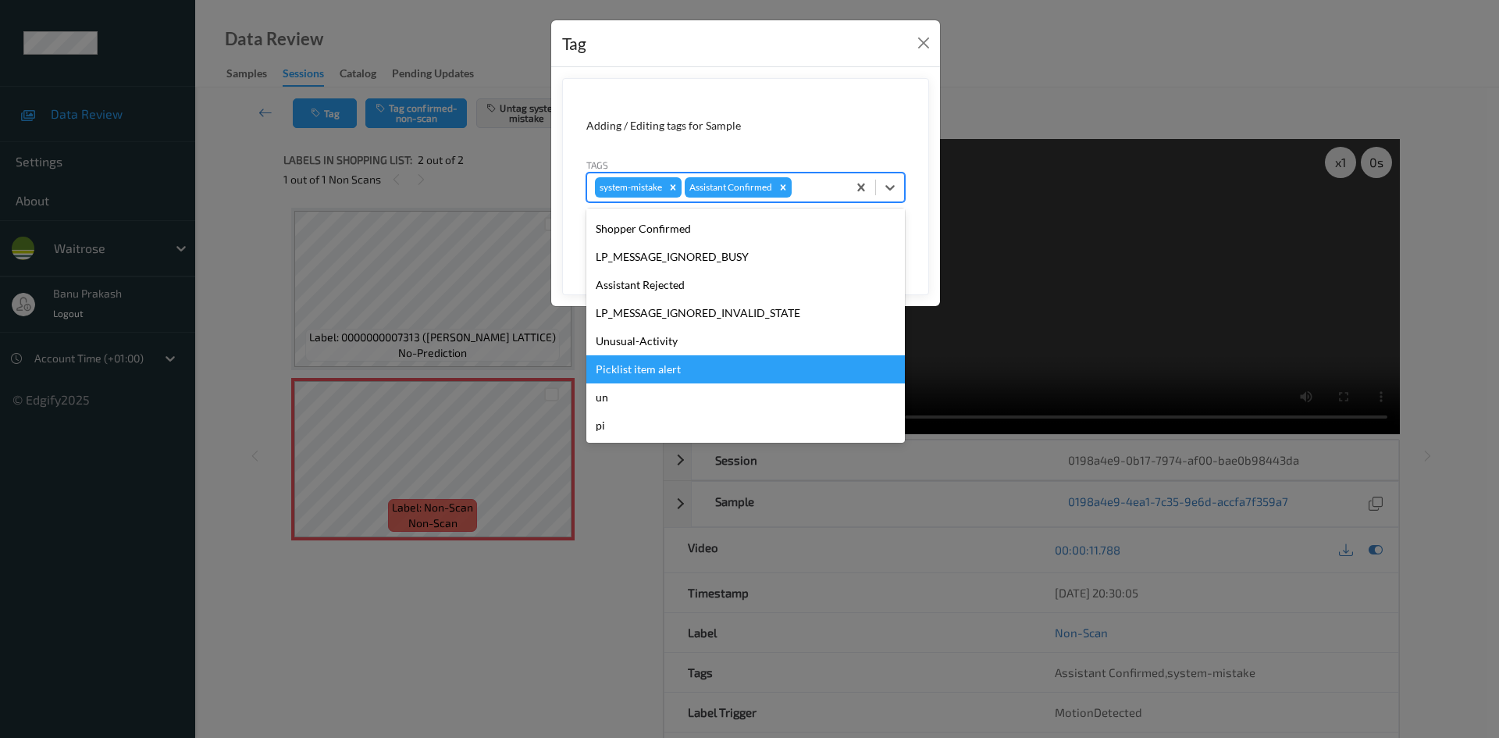
click at [663, 375] on div "Picklist item alert" at bounding box center [745, 369] width 318 height 28
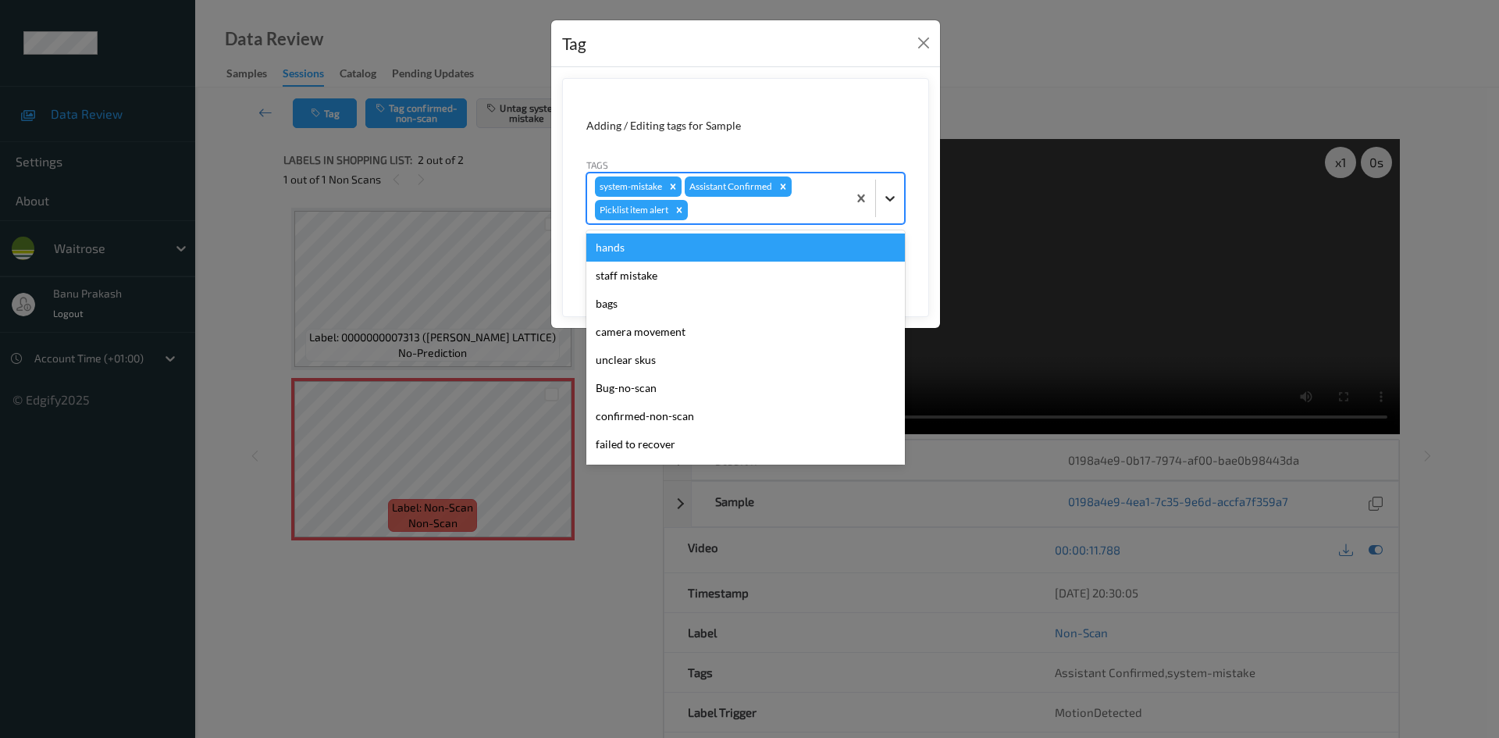
click at [892, 197] on icon at bounding box center [890, 198] width 16 height 16
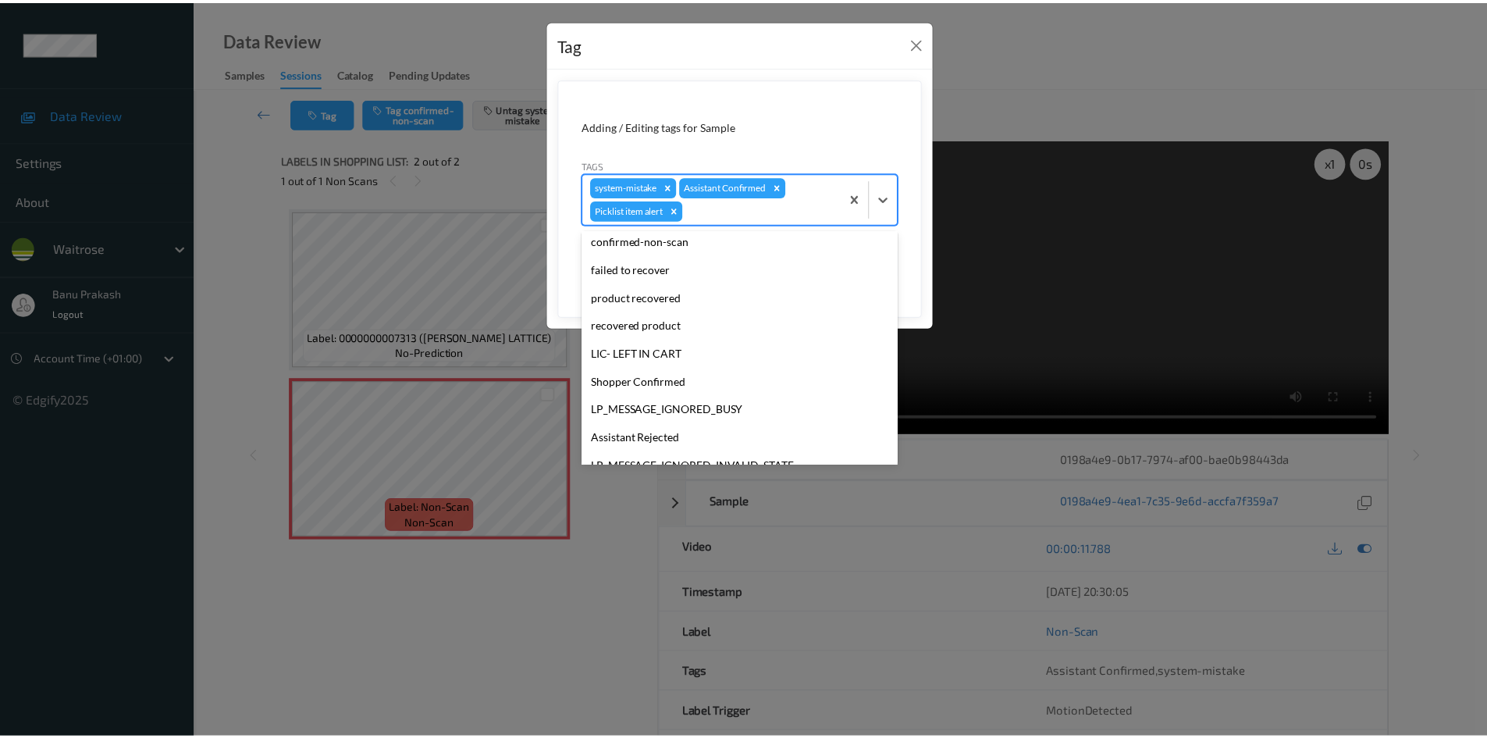
scroll to position [278, 0]
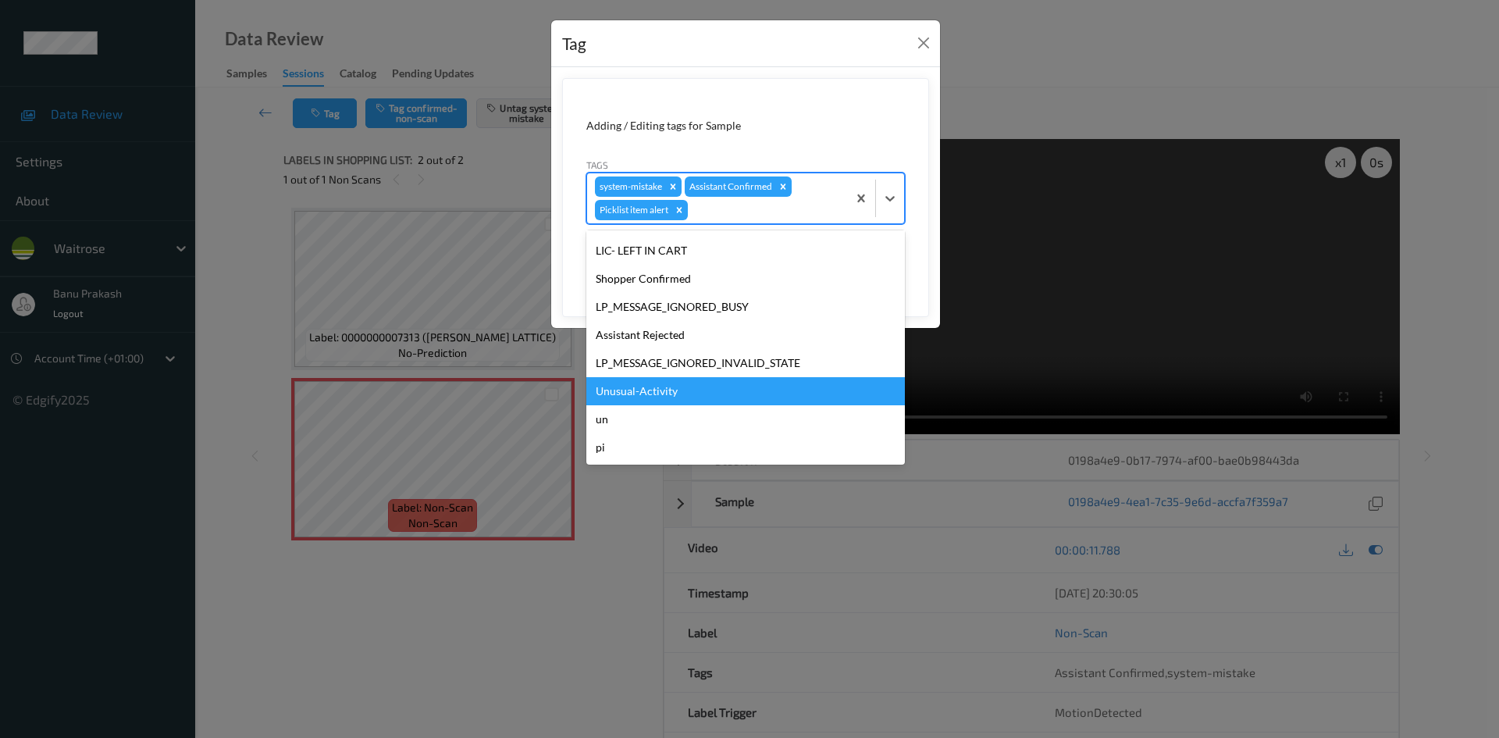
click at [675, 390] on div "Unusual-Activity" at bounding box center [745, 391] width 318 height 28
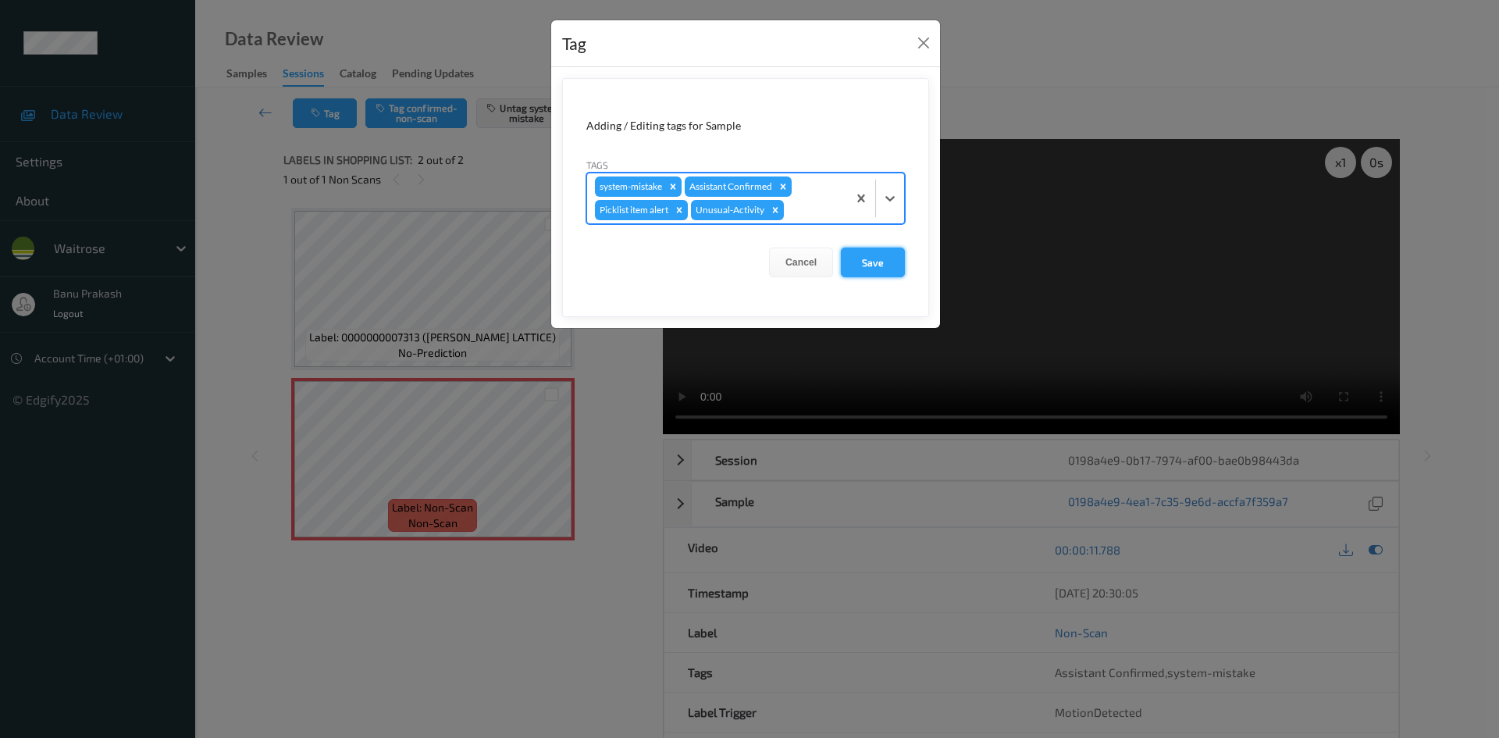
click at [898, 254] on button "Save" at bounding box center [873, 262] width 64 height 30
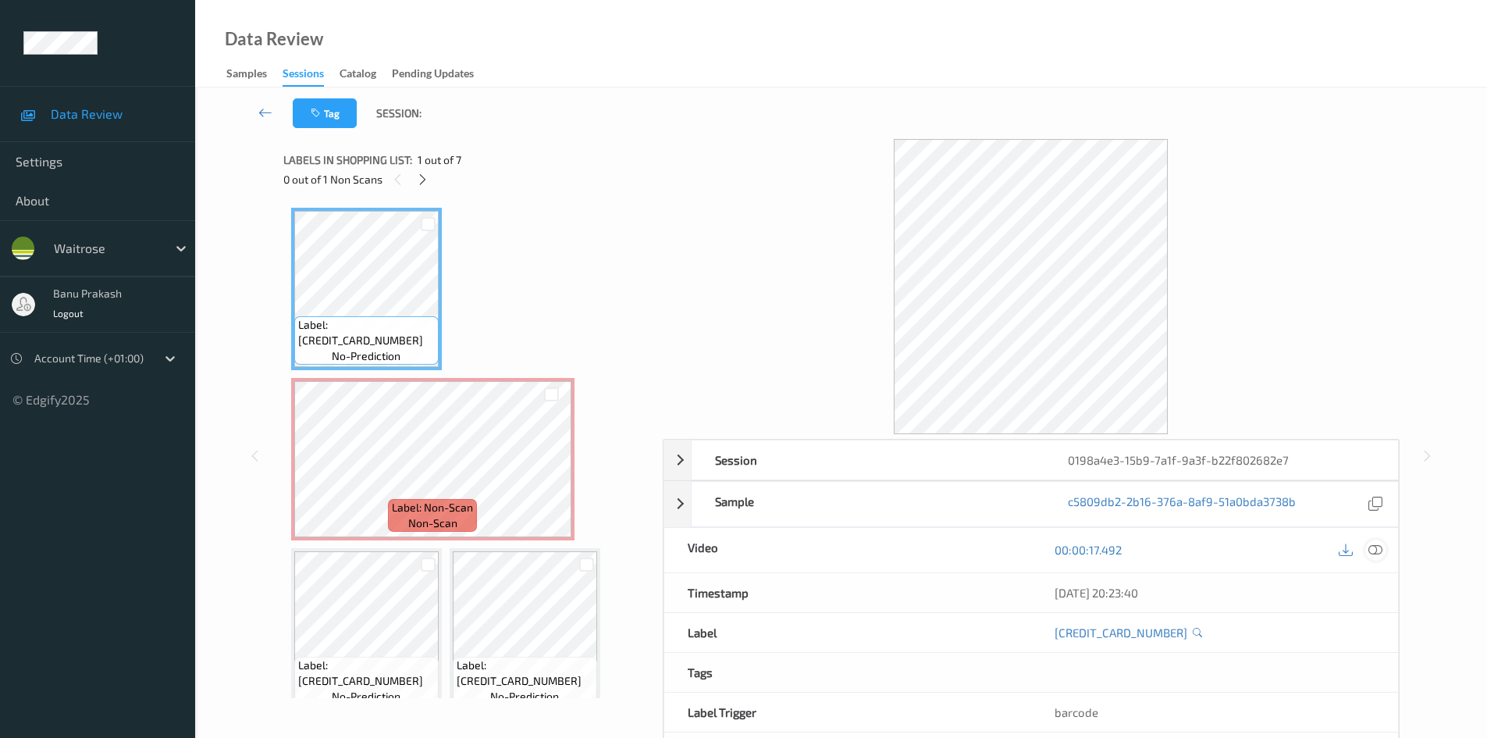
click at [1371, 550] on icon at bounding box center [1375, 549] width 14 height 14
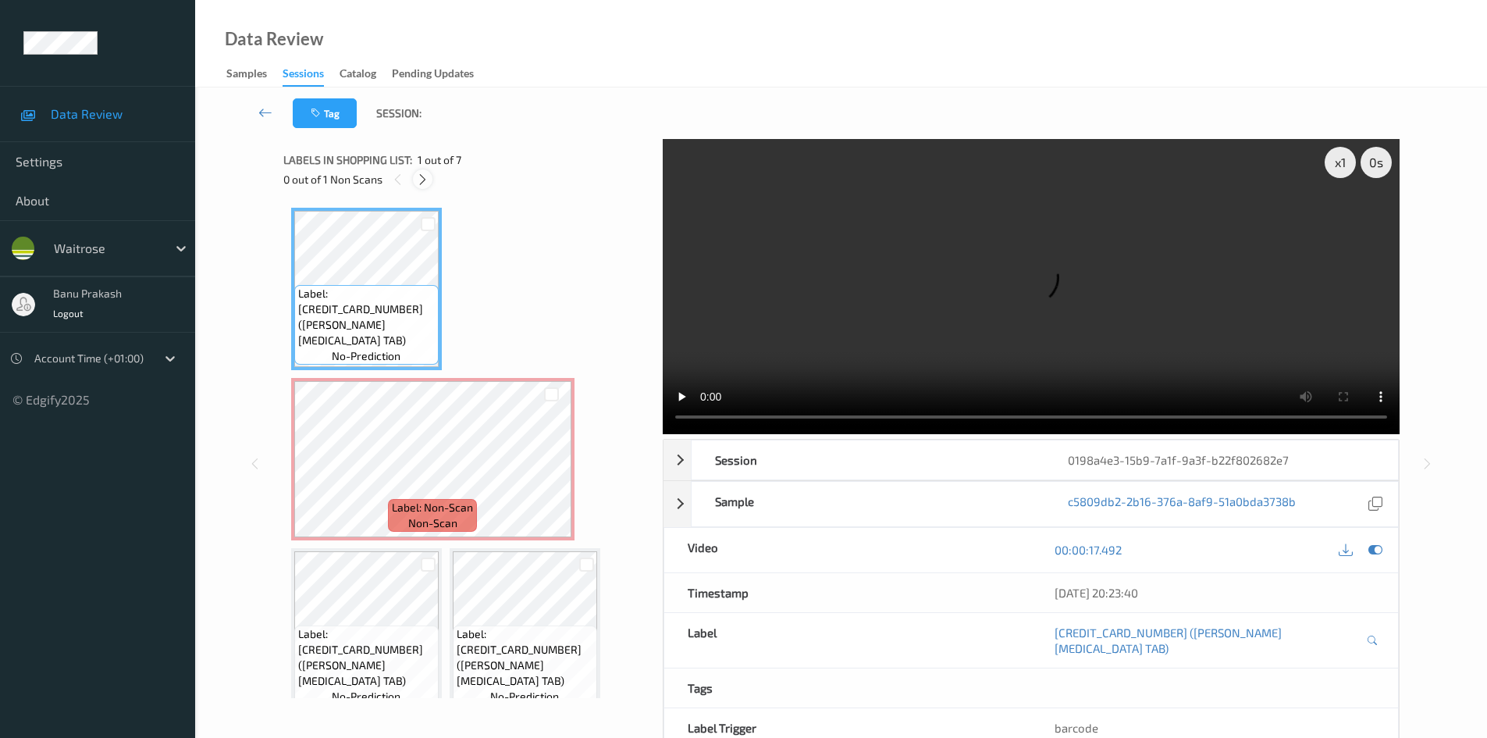
click at [420, 179] on icon at bounding box center [422, 179] width 13 height 14
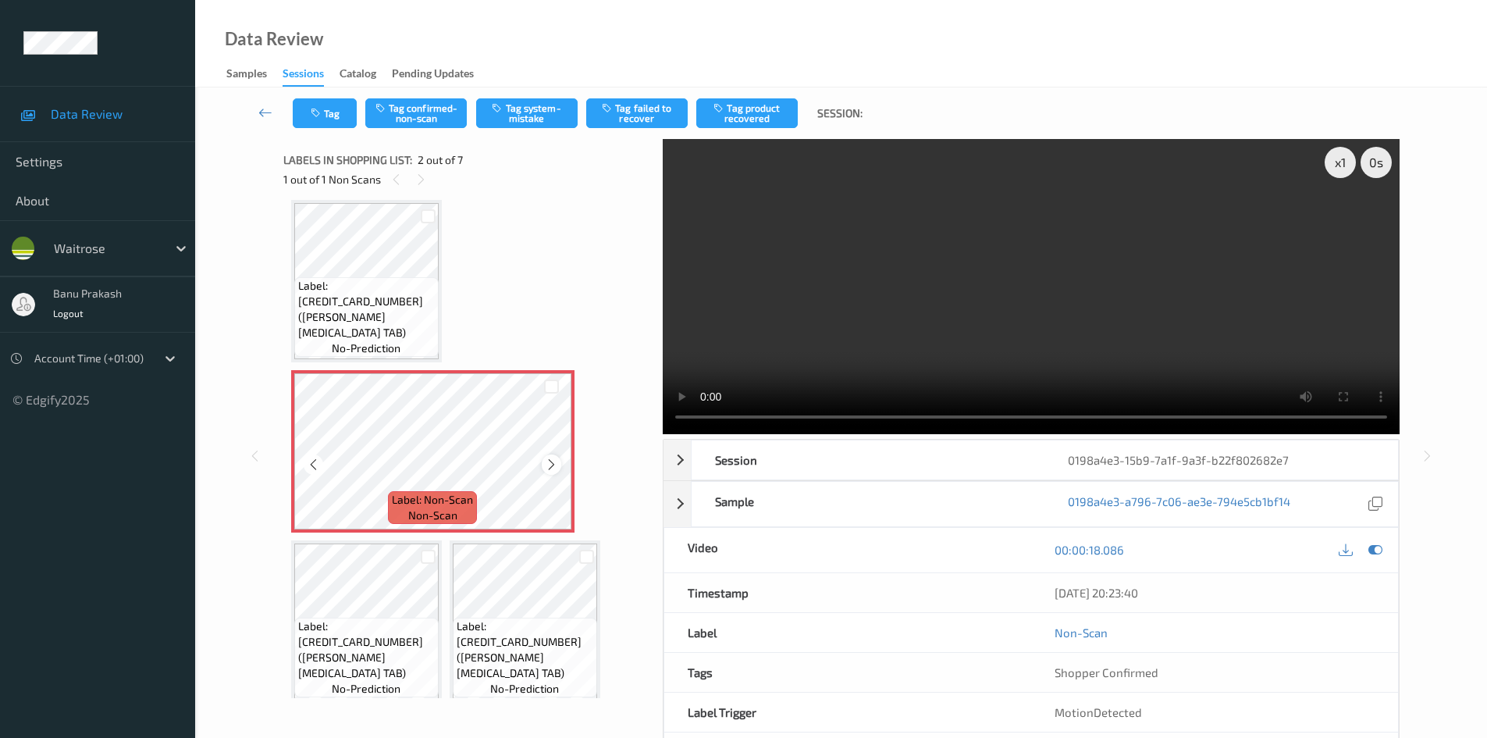
click at [555, 464] on icon at bounding box center [551, 464] width 13 height 14
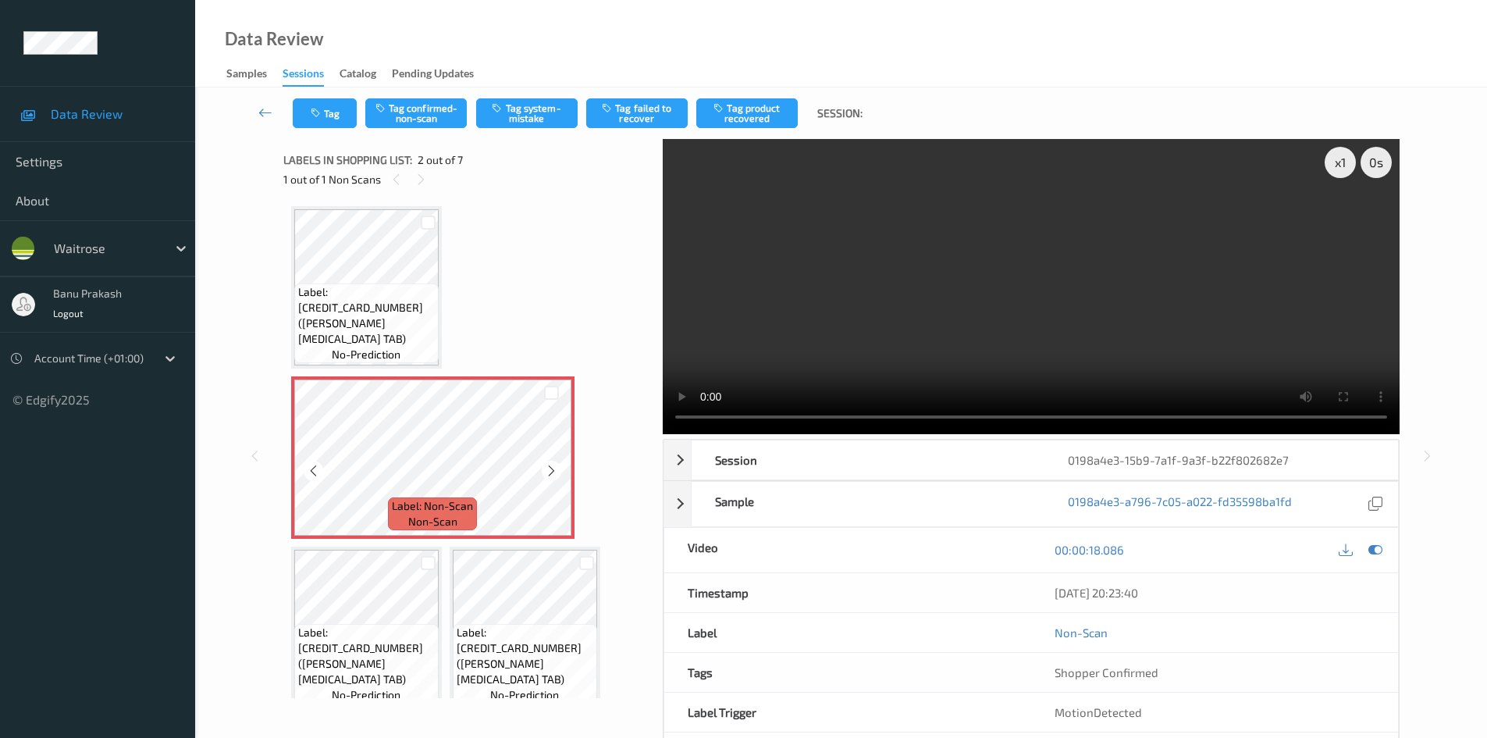
scroll to position [0, 0]
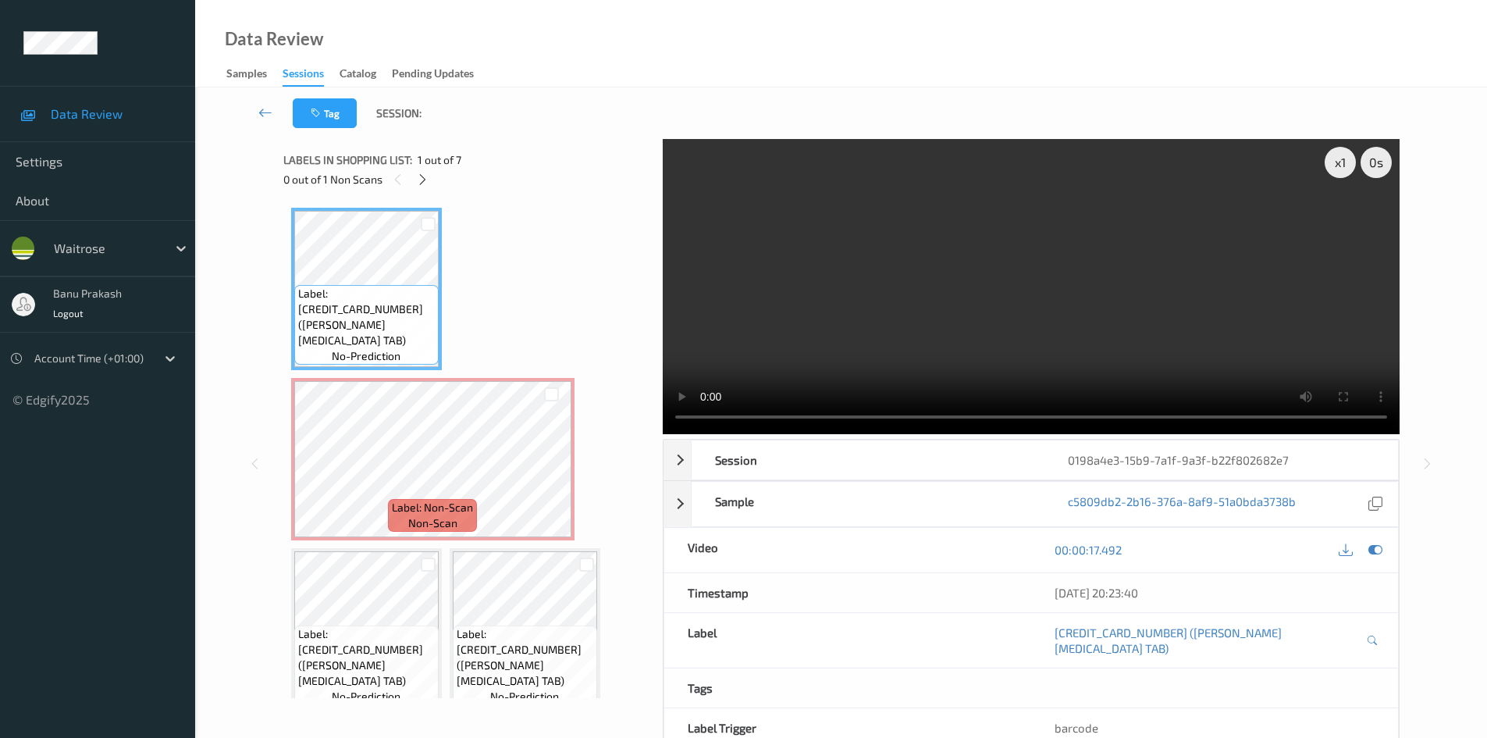
click at [771, 291] on video at bounding box center [1031, 286] width 737 height 295
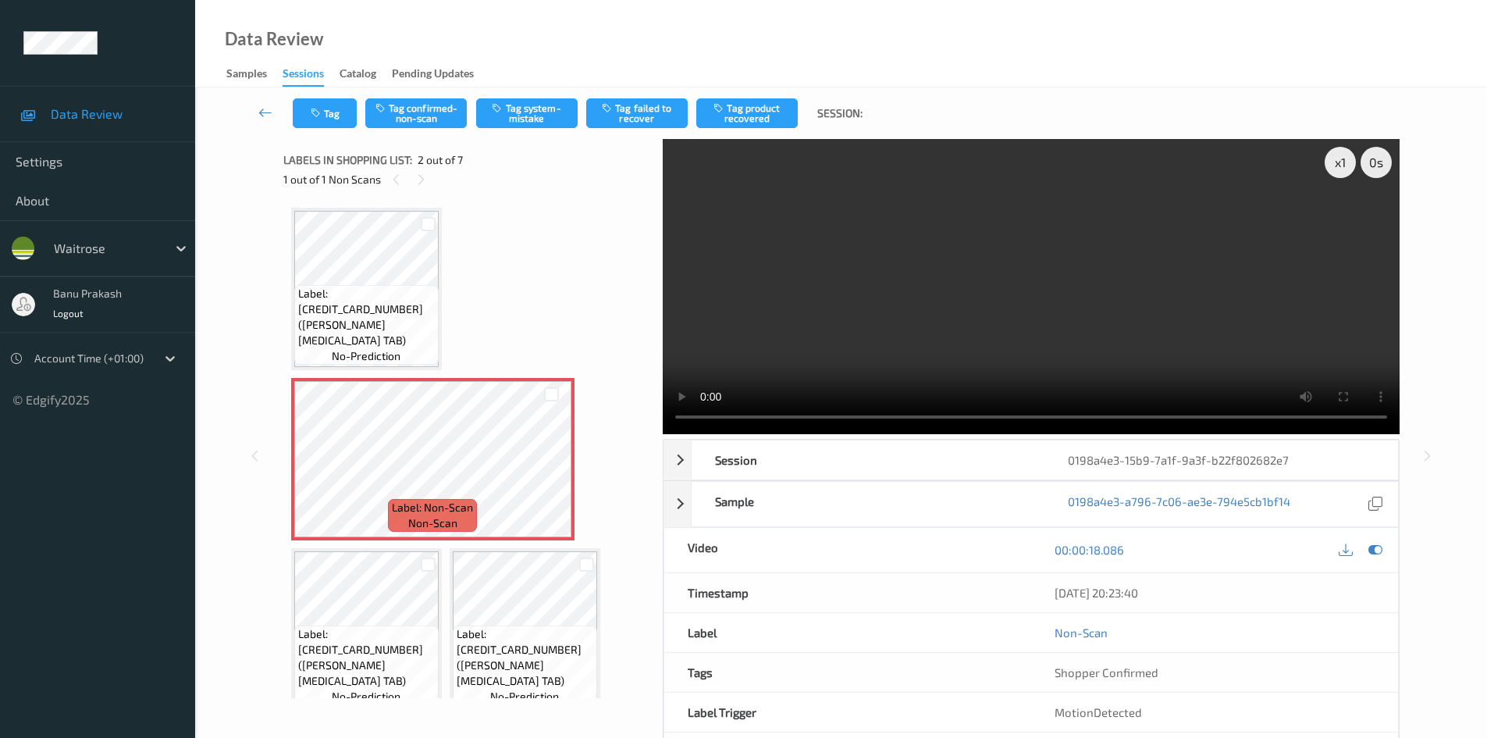
click at [255, 306] on div "x 1 0 s Session 0198a4e3-15b9-7a1f-9a3f-b22f802682e7 Session ID 0198a4e3-15b9-7…" at bounding box center [841, 456] width 1228 height 634
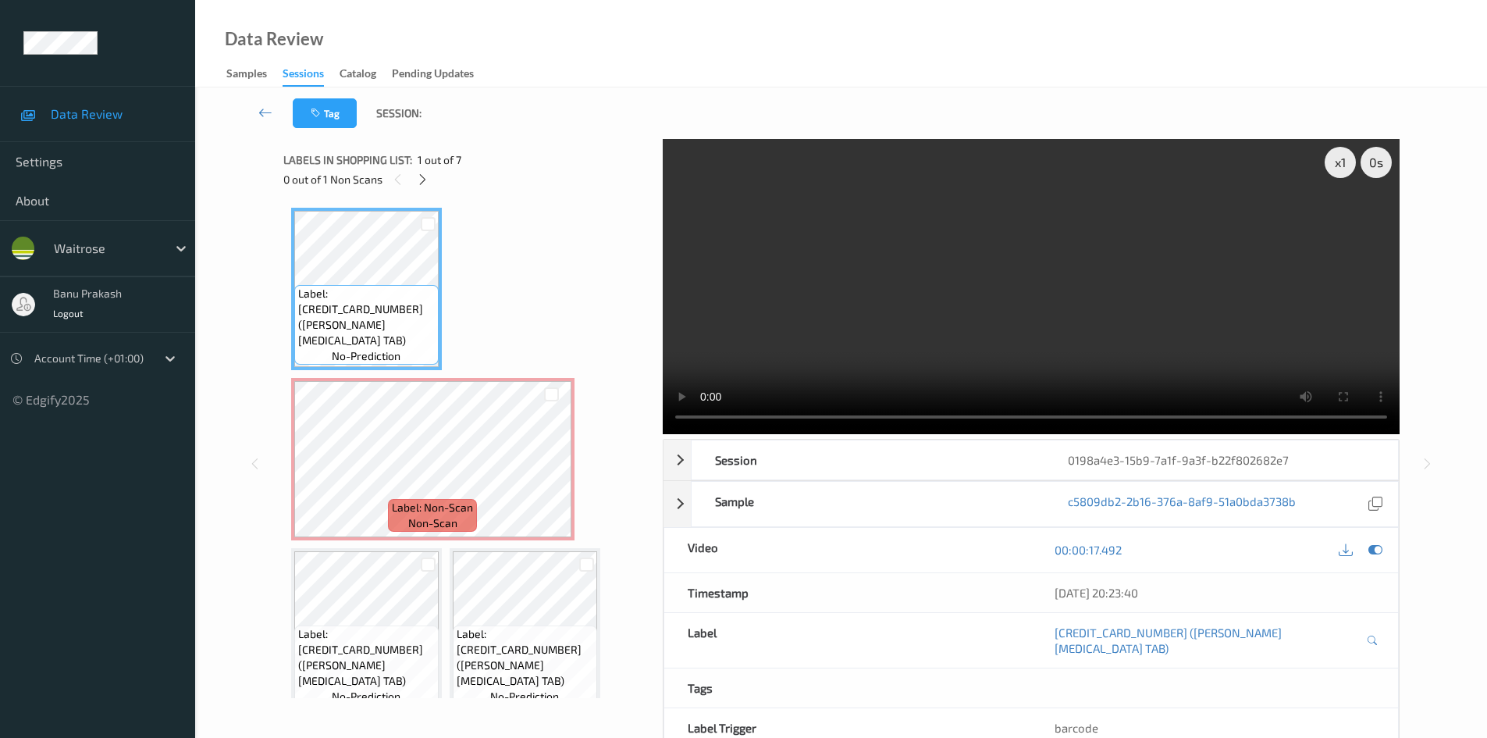
click at [1012, 229] on video at bounding box center [1031, 286] width 737 height 295
click at [944, 307] on video at bounding box center [1031, 286] width 737 height 295
click at [410, 547] on div "Label: [CREDIT_CARD_NUMBER] ([PERSON_NAME] [MEDICAL_DATA] TAB) no-prediction La…" at bounding box center [467, 629] width 353 height 843
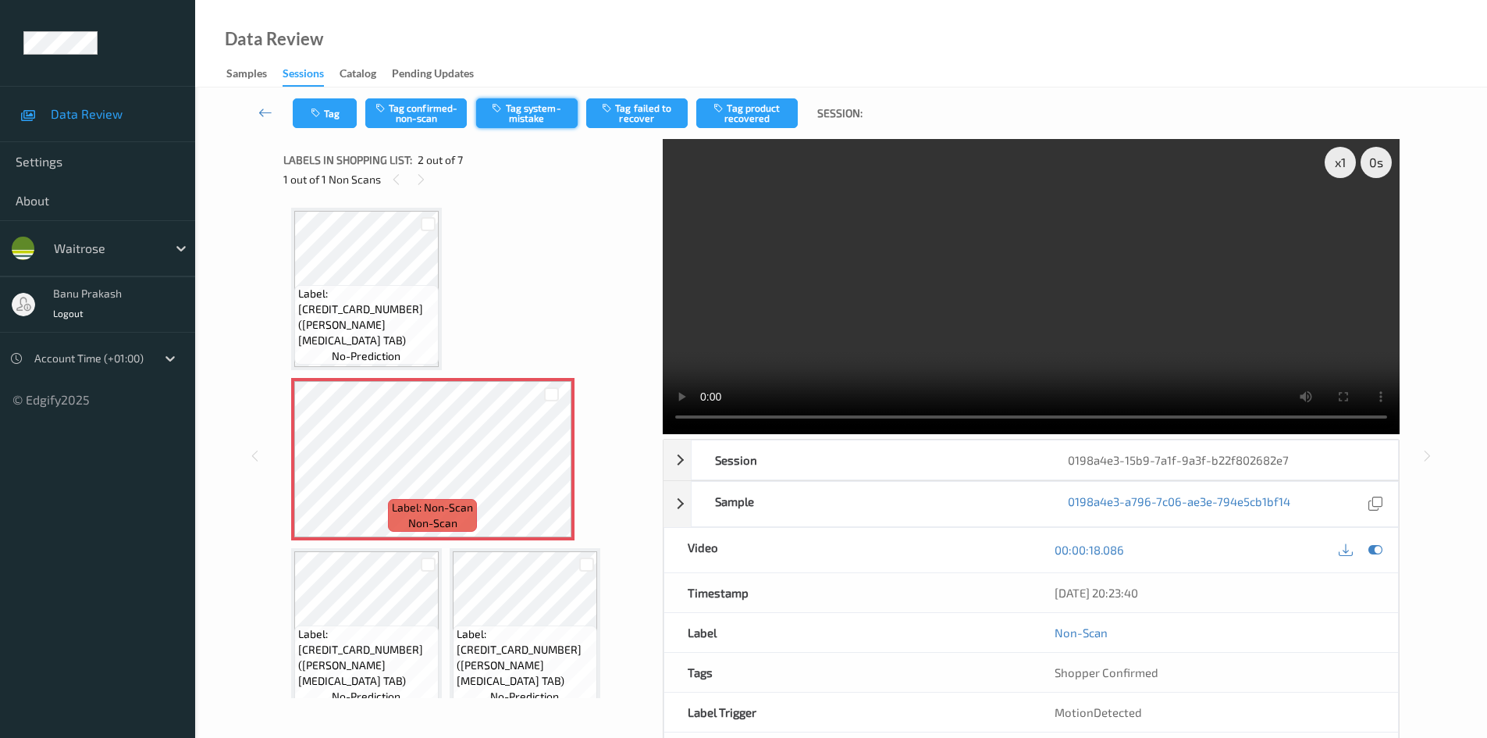
click at [538, 112] on button "Tag system-mistake" at bounding box center [526, 113] width 101 height 30
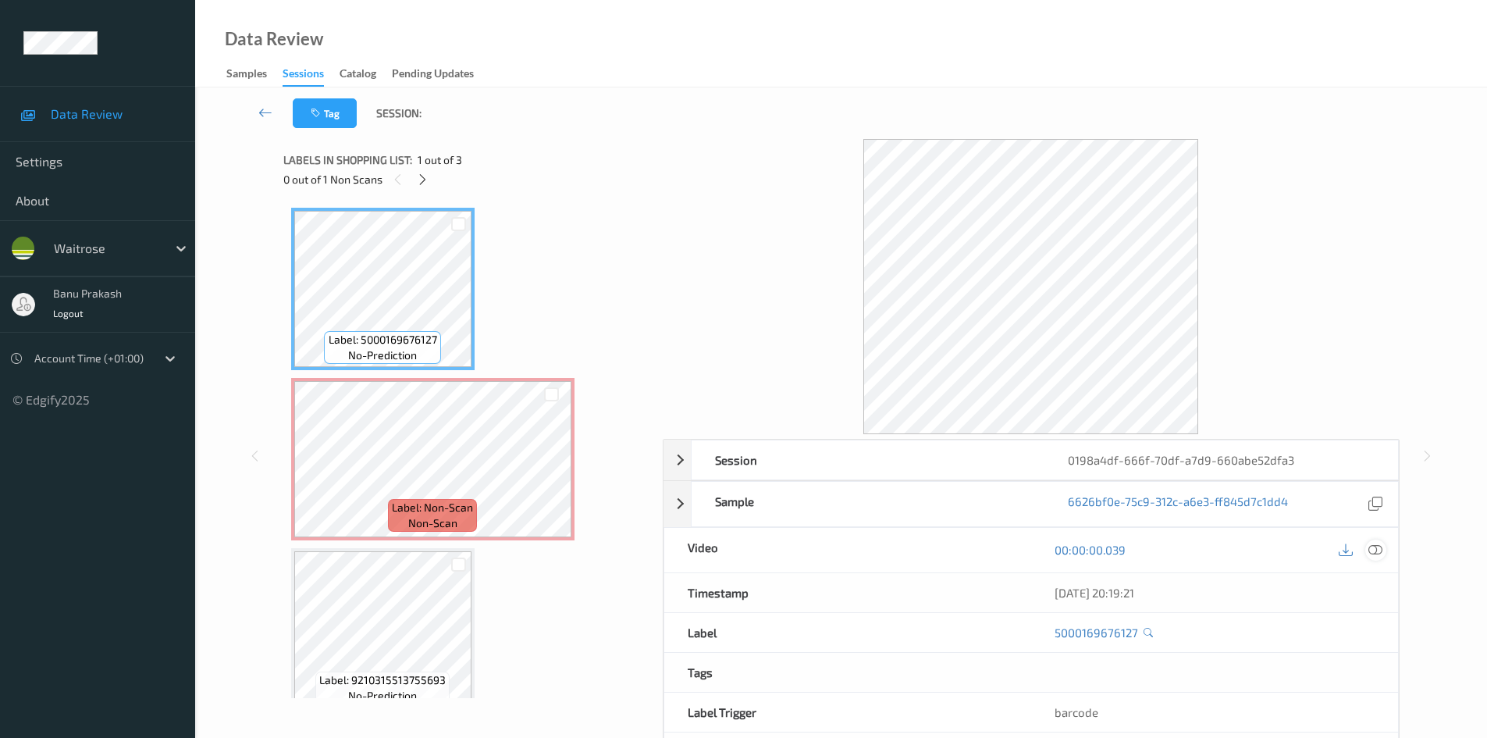
click at [1376, 554] on icon at bounding box center [1375, 549] width 14 height 14
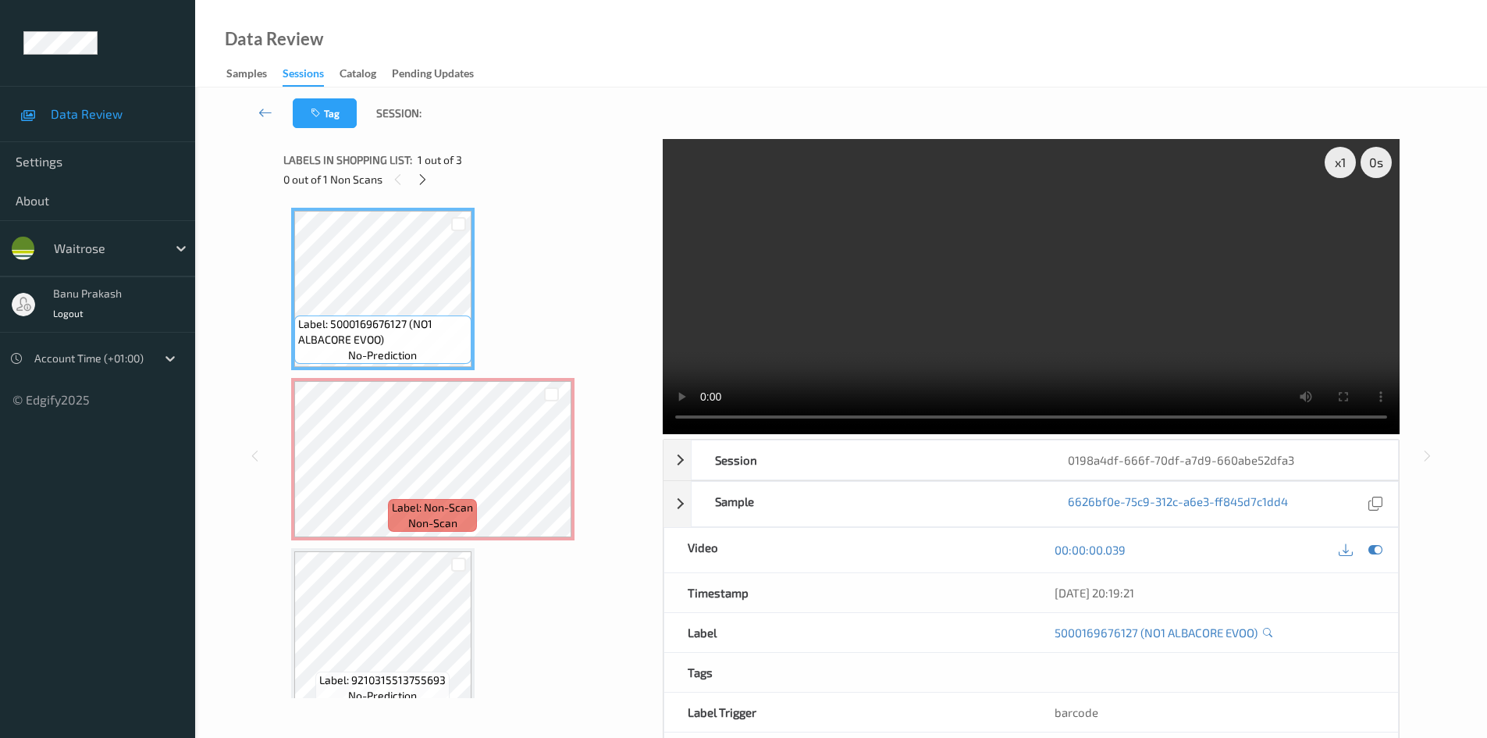
click at [955, 276] on video at bounding box center [1031, 286] width 737 height 295
click at [933, 325] on video at bounding box center [1031, 286] width 737 height 295
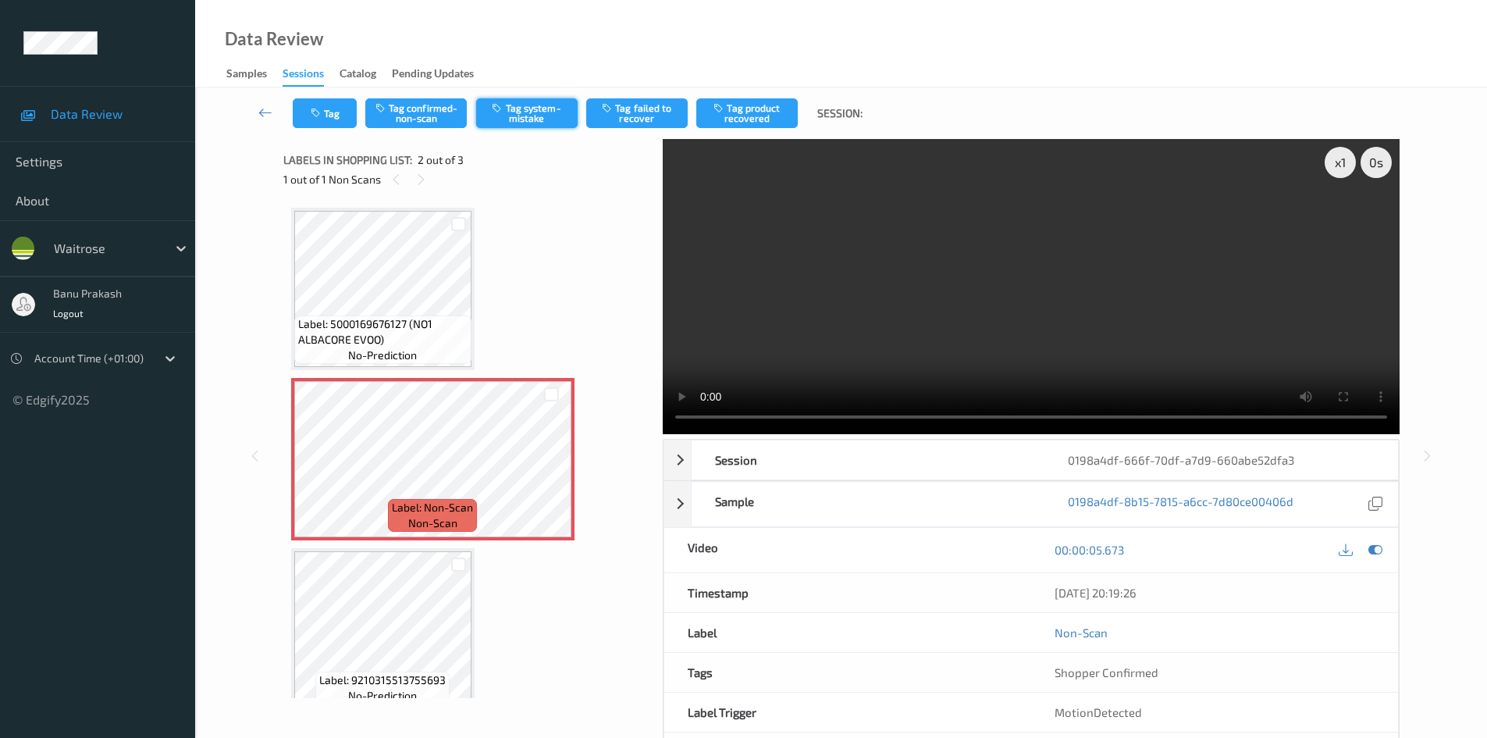
click at [507, 108] on button "Tag system-mistake" at bounding box center [526, 113] width 101 height 30
click at [342, 113] on button "Tag" at bounding box center [325, 113] width 64 height 30
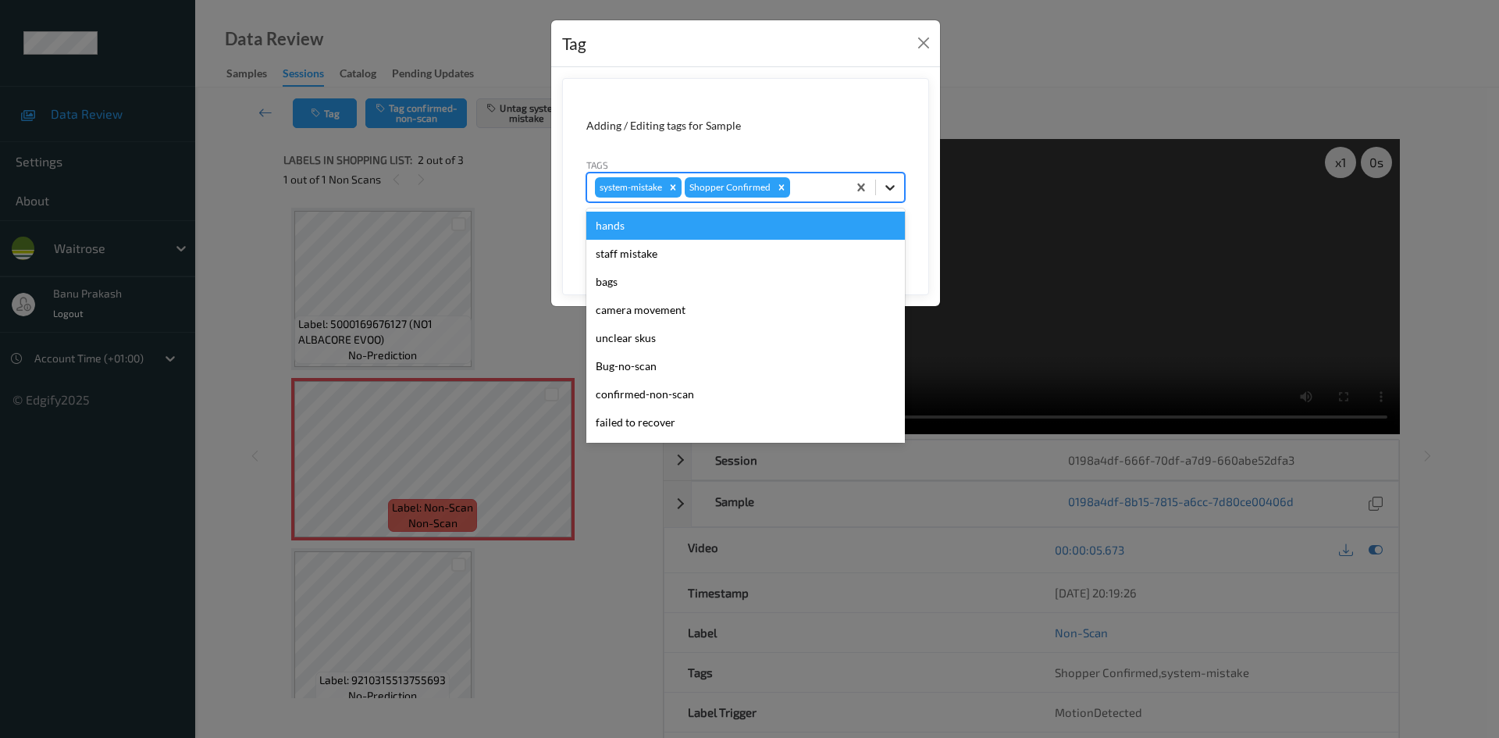
click at [879, 190] on div at bounding box center [890, 187] width 28 height 28
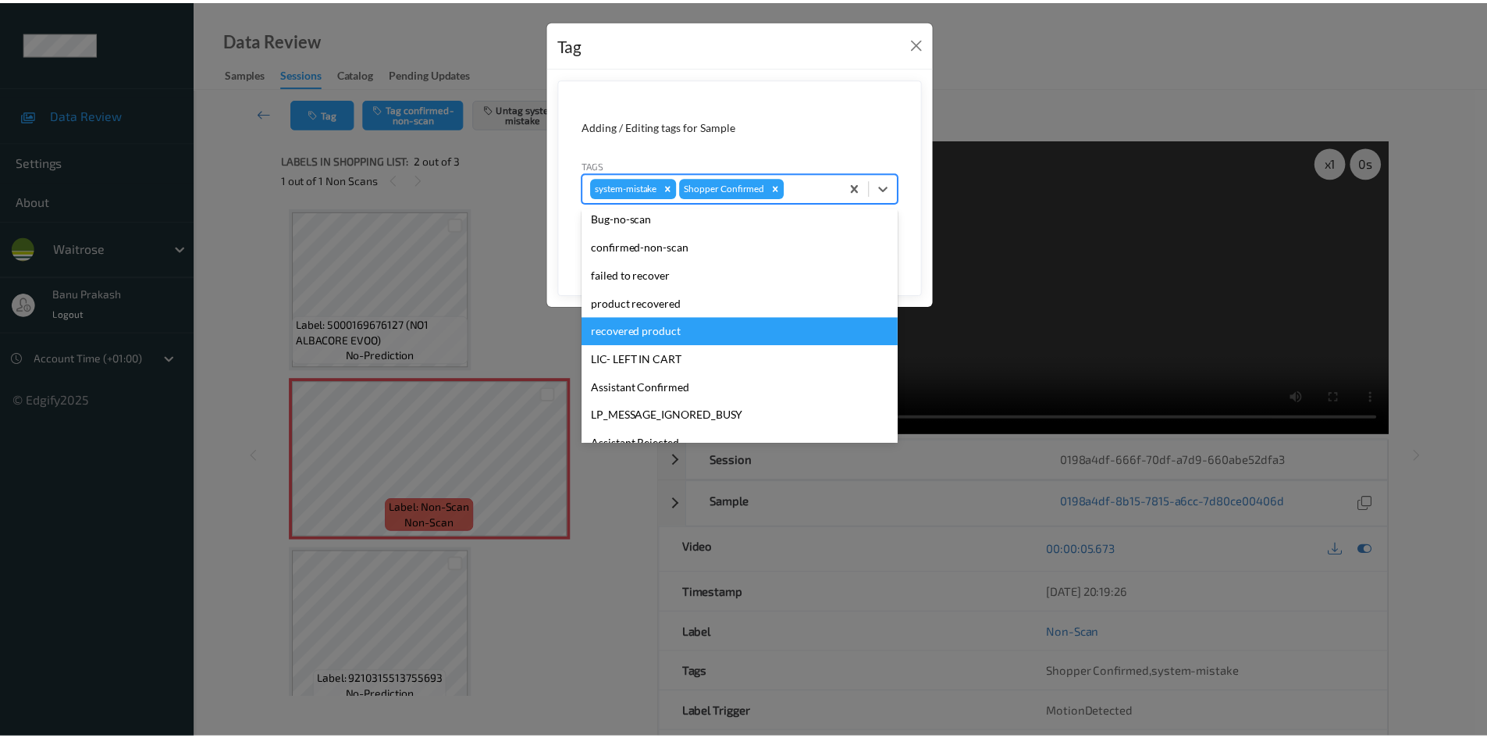
scroll to position [234, 0]
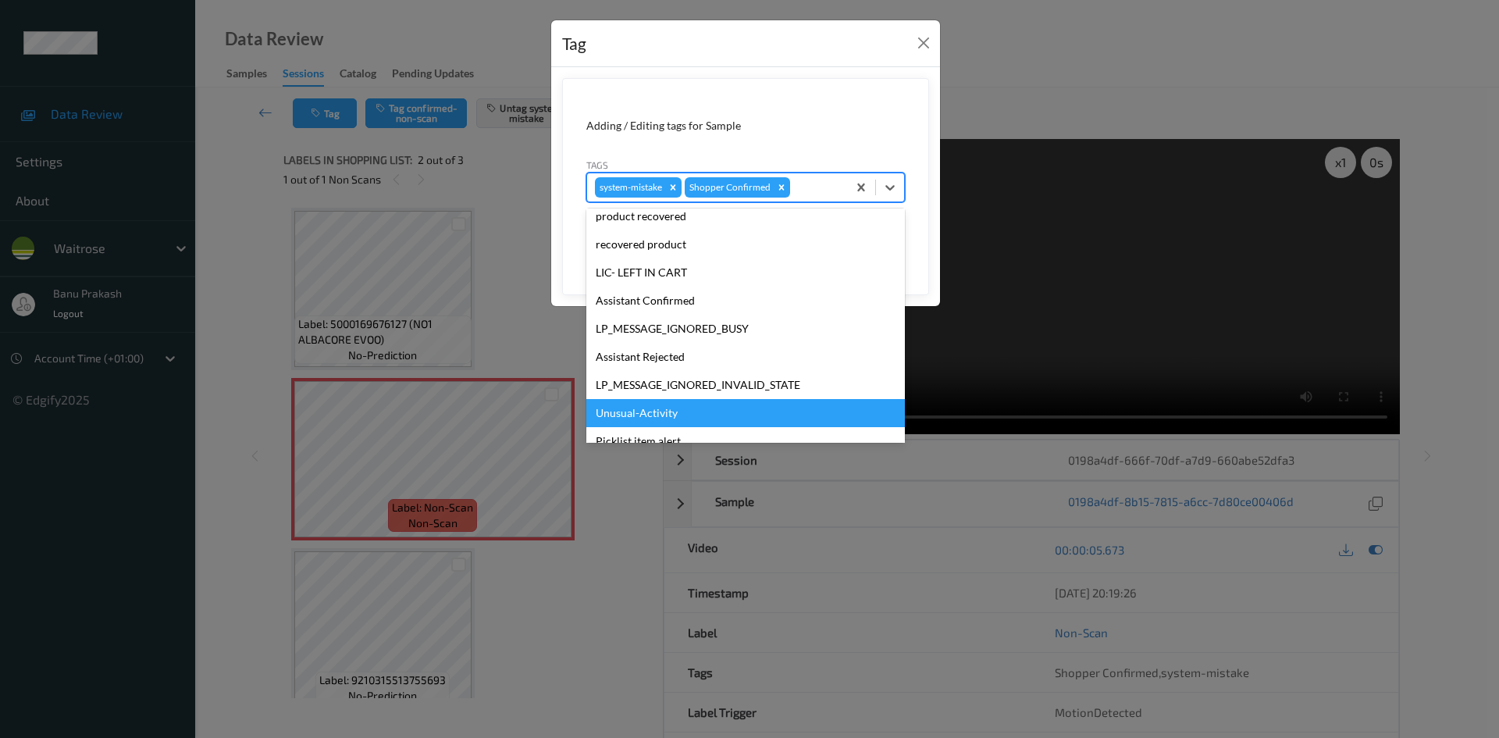
click at [646, 419] on div "Unusual-Activity" at bounding box center [745, 413] width 318 height 28
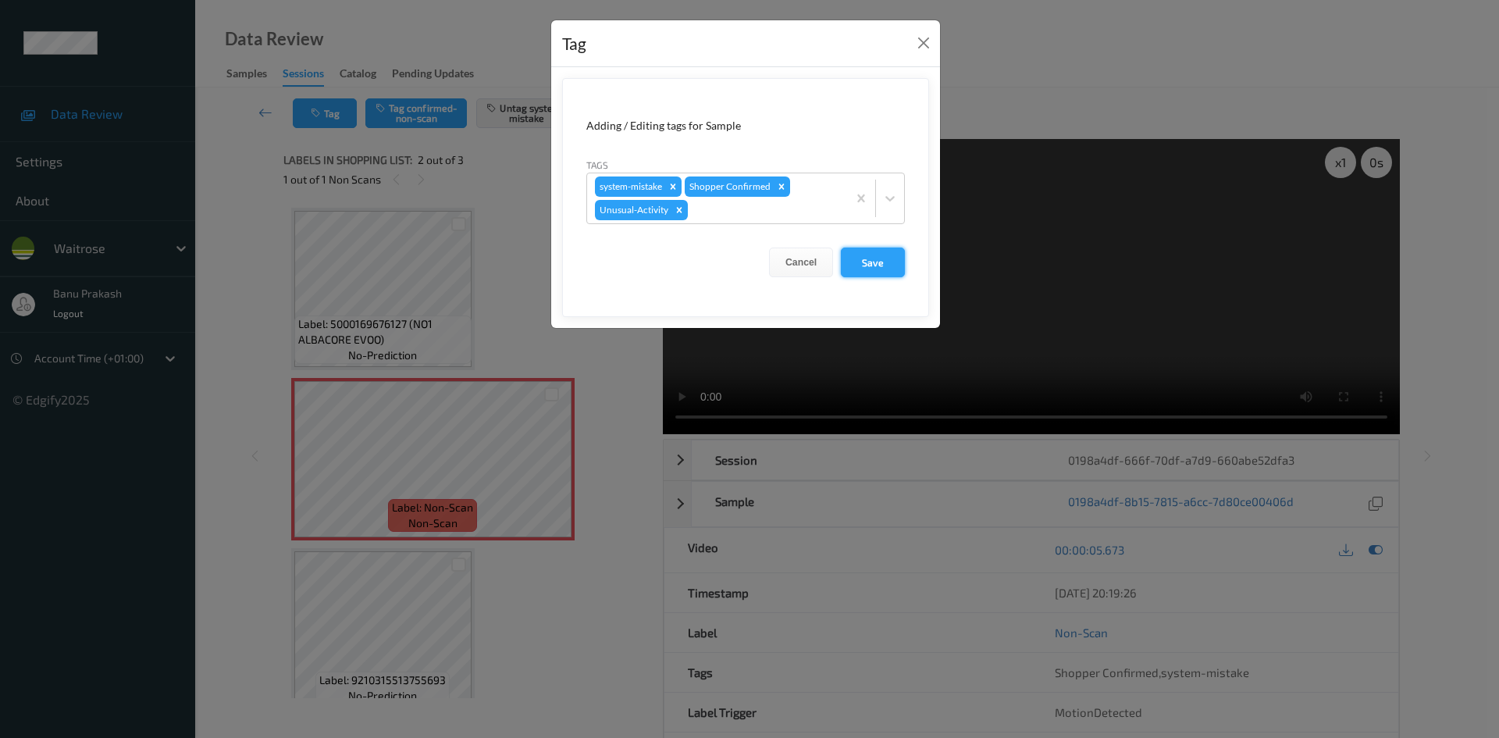
click at [880, 268] on button "Save" at bounding box center [873, 262] width 64 height 30
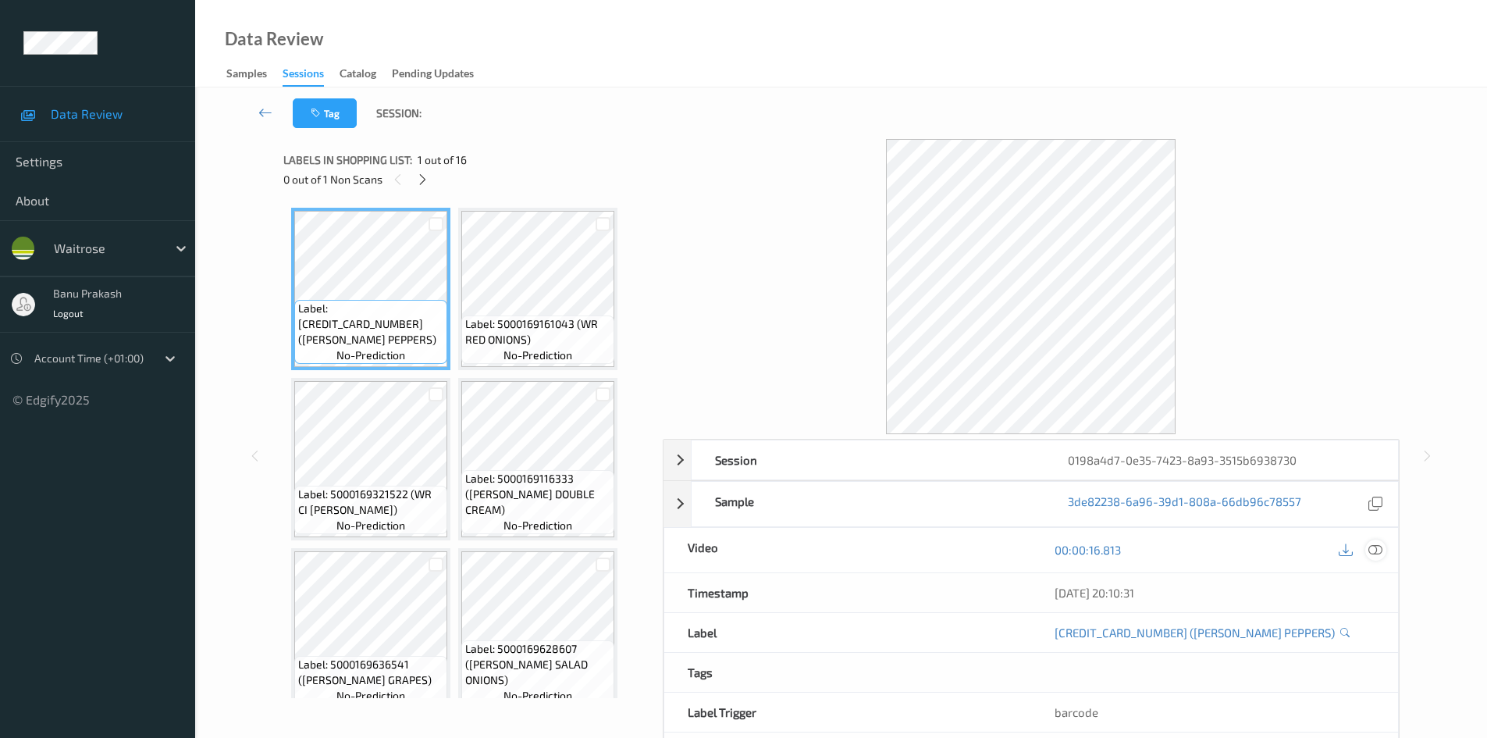
click at [1374, 549] on icon at bounding box center [1375, 549] width 14 height 14
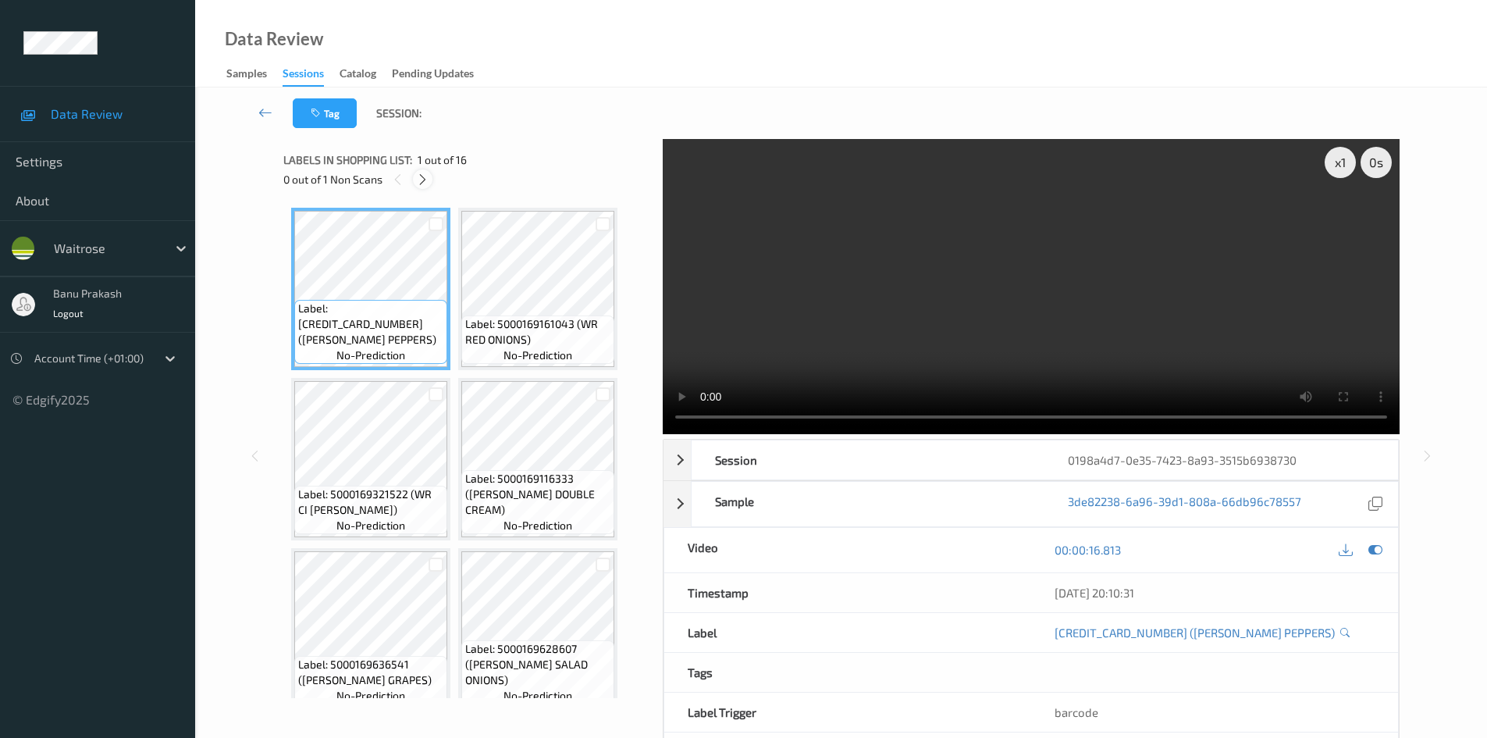
click at [424, 182] on icon at bounding box center [422, 179] width 13 height 14
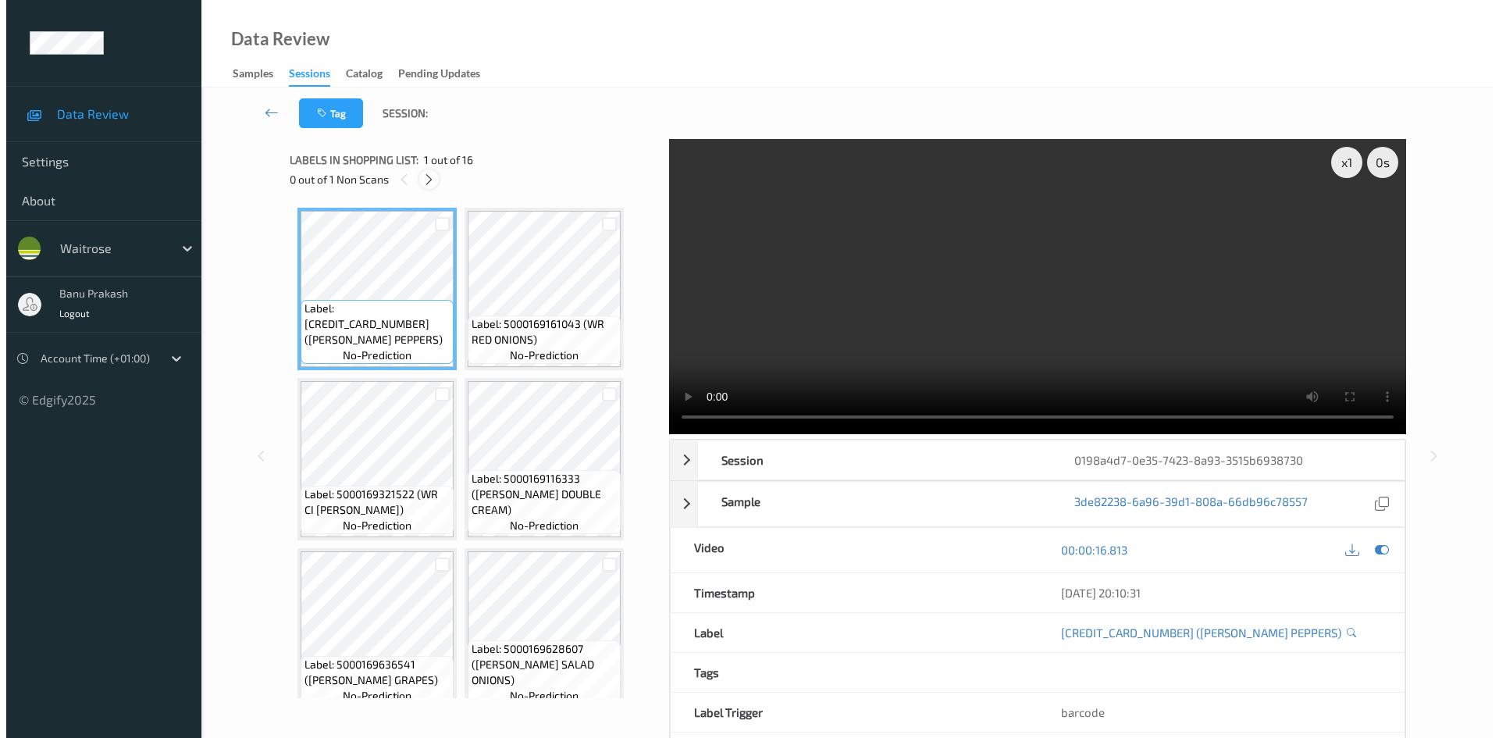
scroll to position [518, 0]
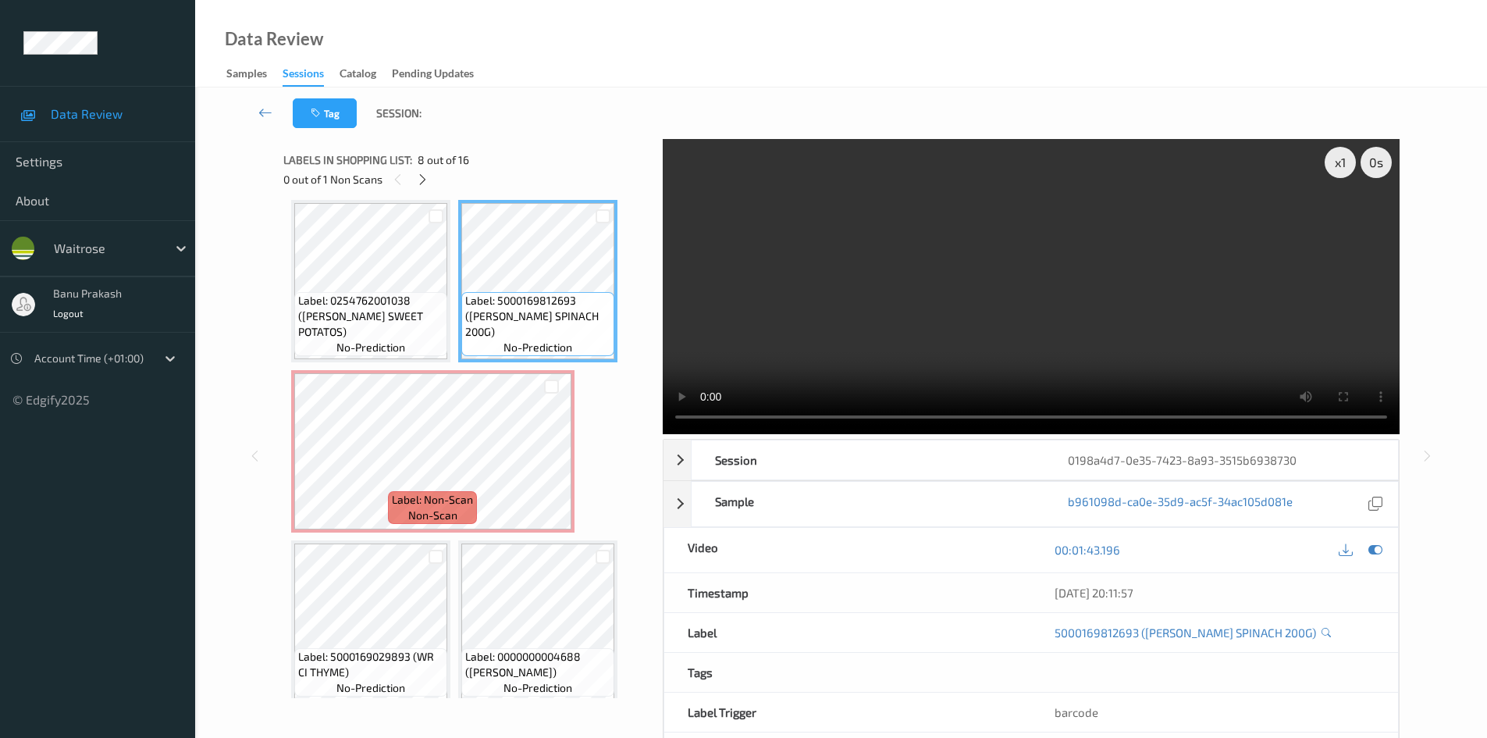
click at [959, 278] on video at bounding box center [1031, 286] width 737 height 295
click at [912, 356] on video at bounding box center [1031, 286] width 737 height 295
click at [943, 303] on video at bounding box center [1031, 286] width 737 height 295
click at [880, 356] on video at bounding box center [1031, 286] width 737 height 295
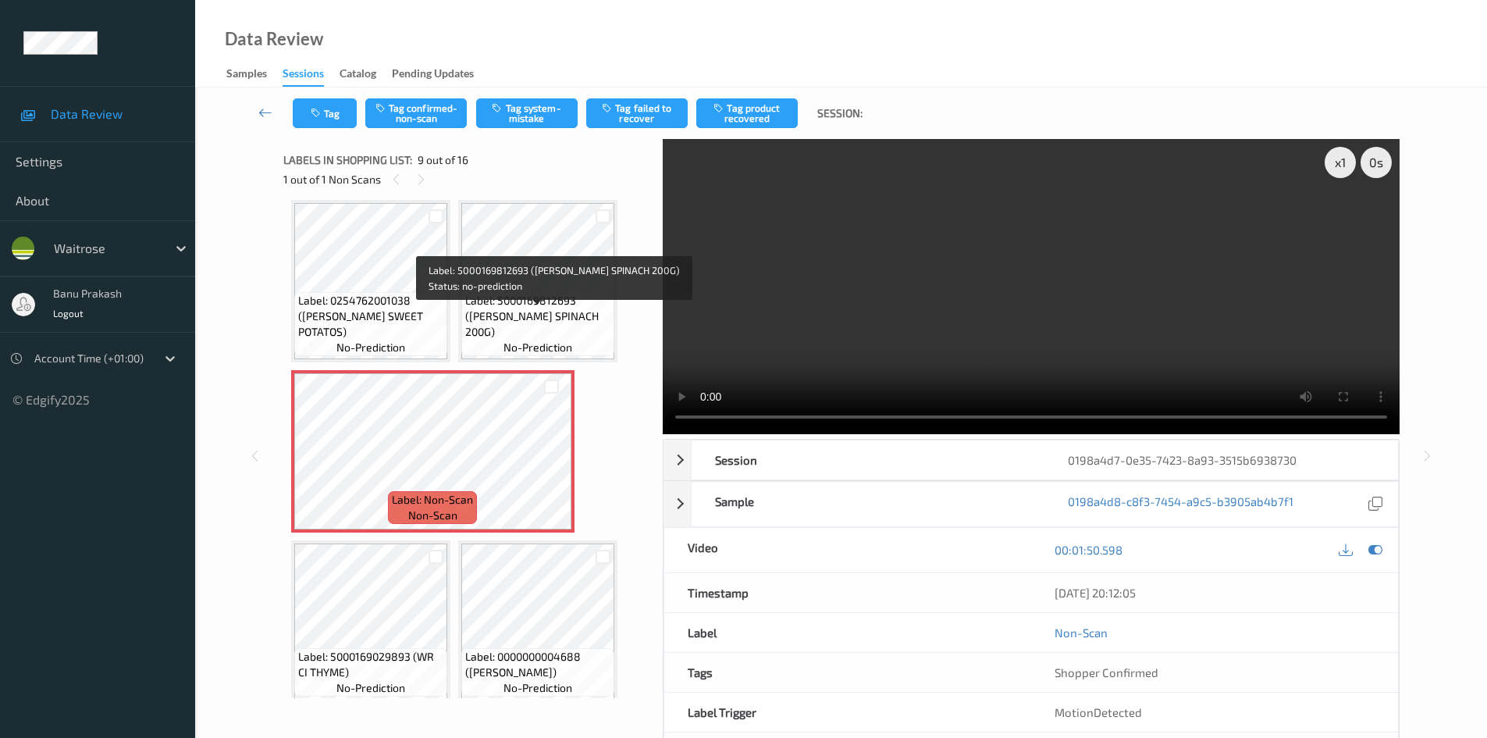
click at [556, 322] on span "Label: 5000169812693 (WR DORG SPINACH 200G)" at bounding box center [537, 316] width 145 height 47
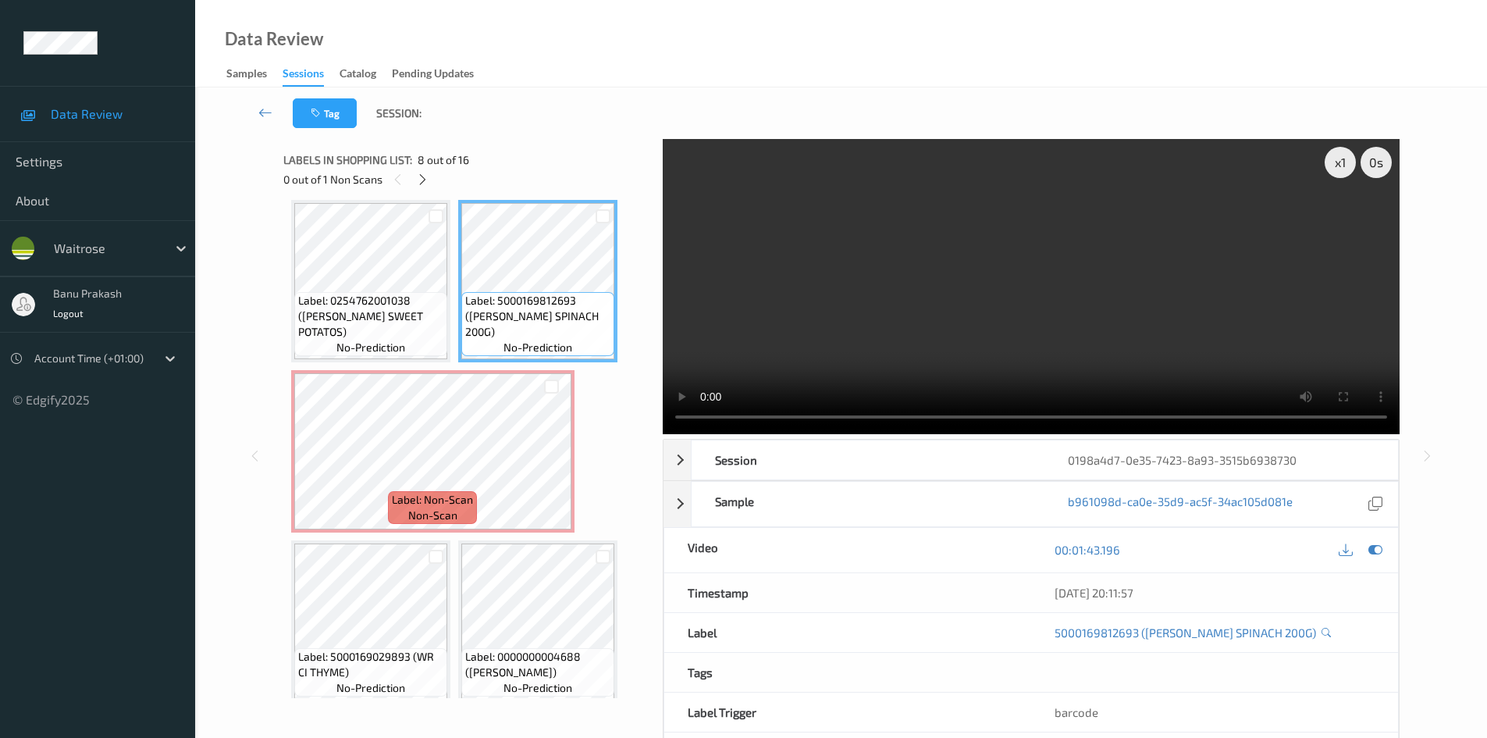
click at [906, 313] on video at bounding box center [1031, 286] width 737 height 295
click at [1061, 311] on video at bounding box center [1031, 286] width 737 height 295
click at [612, 419] on div "Label: 5000169055816 (WR SWEET PEPPERS) no-prediction Label: 5000169161043 (WR …" at bounding box center [467, 451] width 353 height 1524
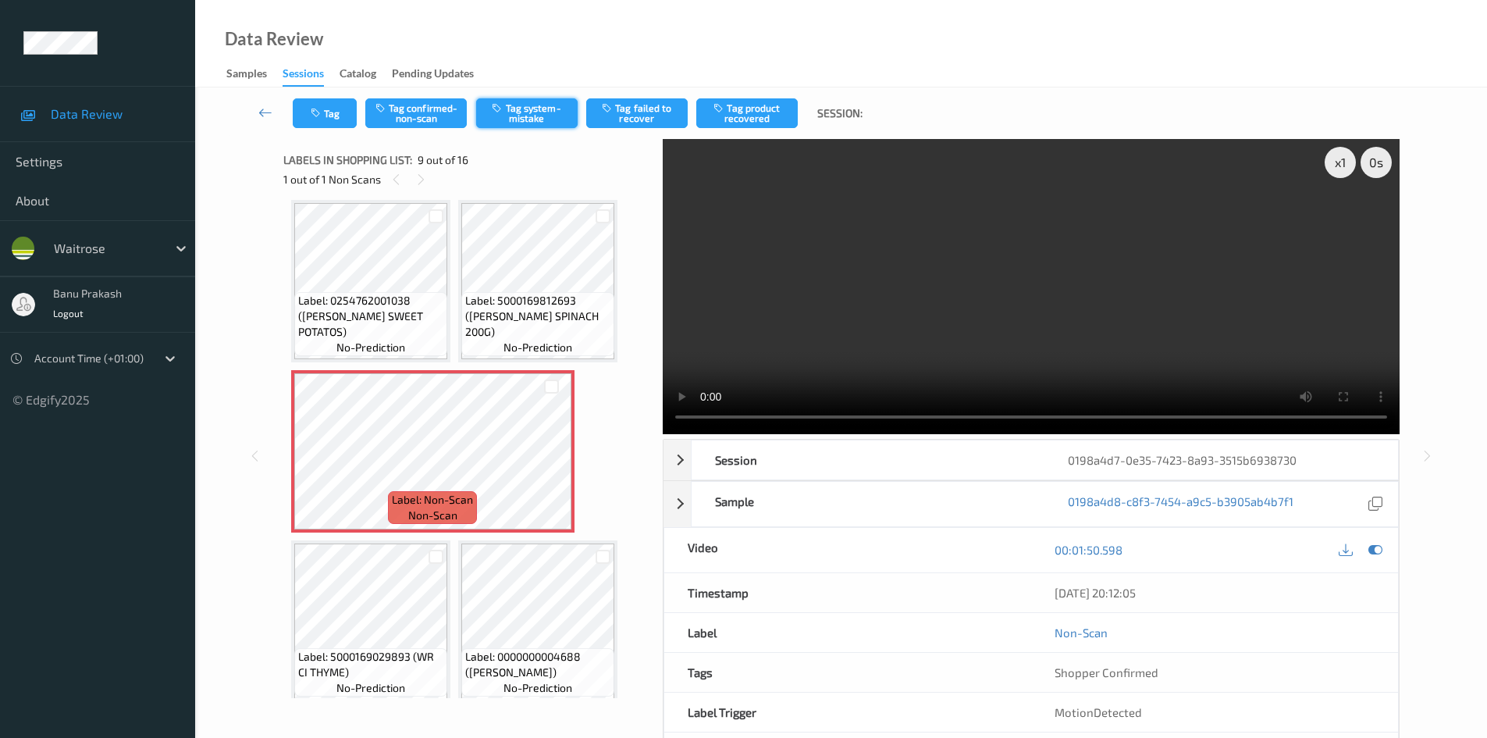
click at [524, 115] on button "Tag system-mistake" at bounding box center [526, 113] width 101 height 30
click at [320, 107] on button "Tag" at bounding box center [325, 113] width 64 height 30
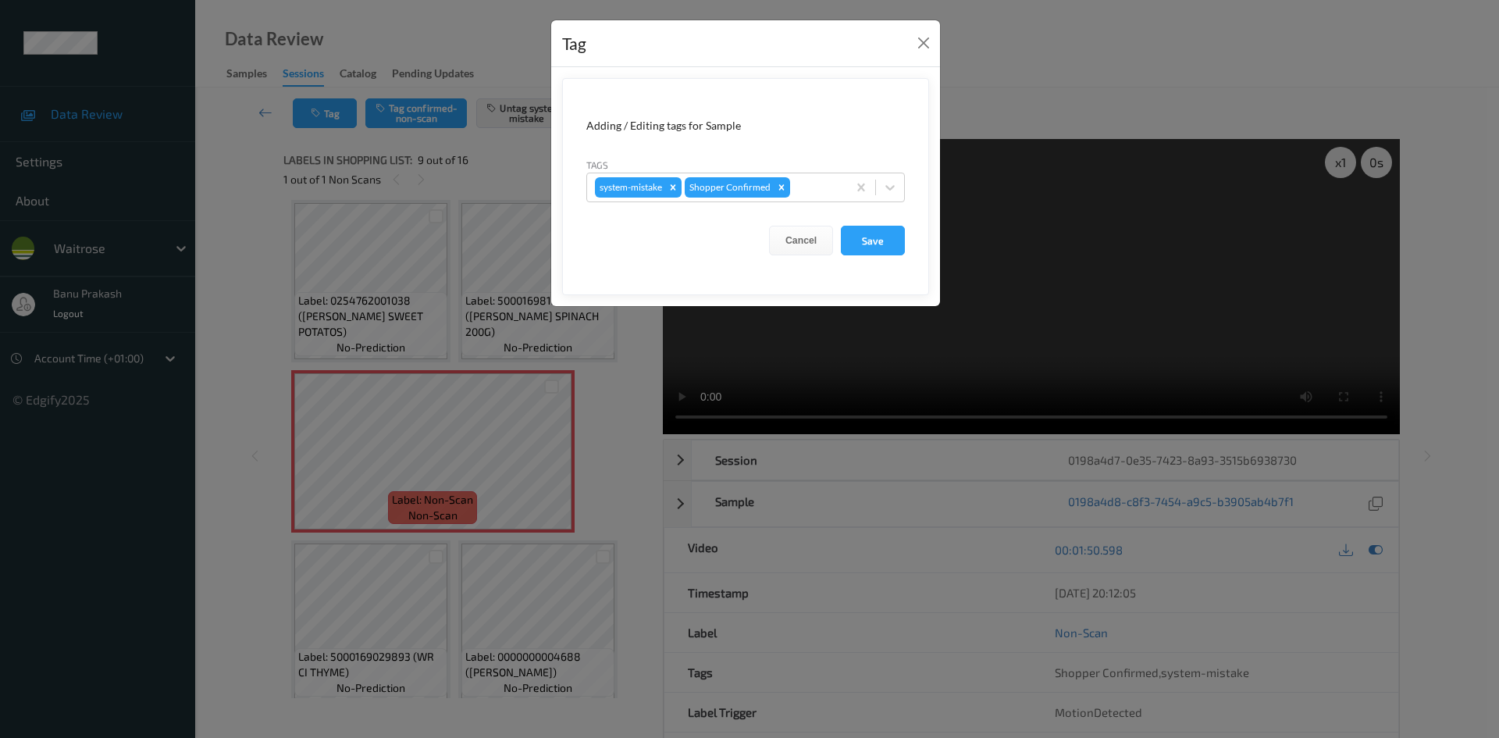
click at [905, 183] on form "Adding / Editing tags for Sample Tags system-mistake Shopper Confirmed Cancel S…" at bounding box center [745, 186] width 367 height 217
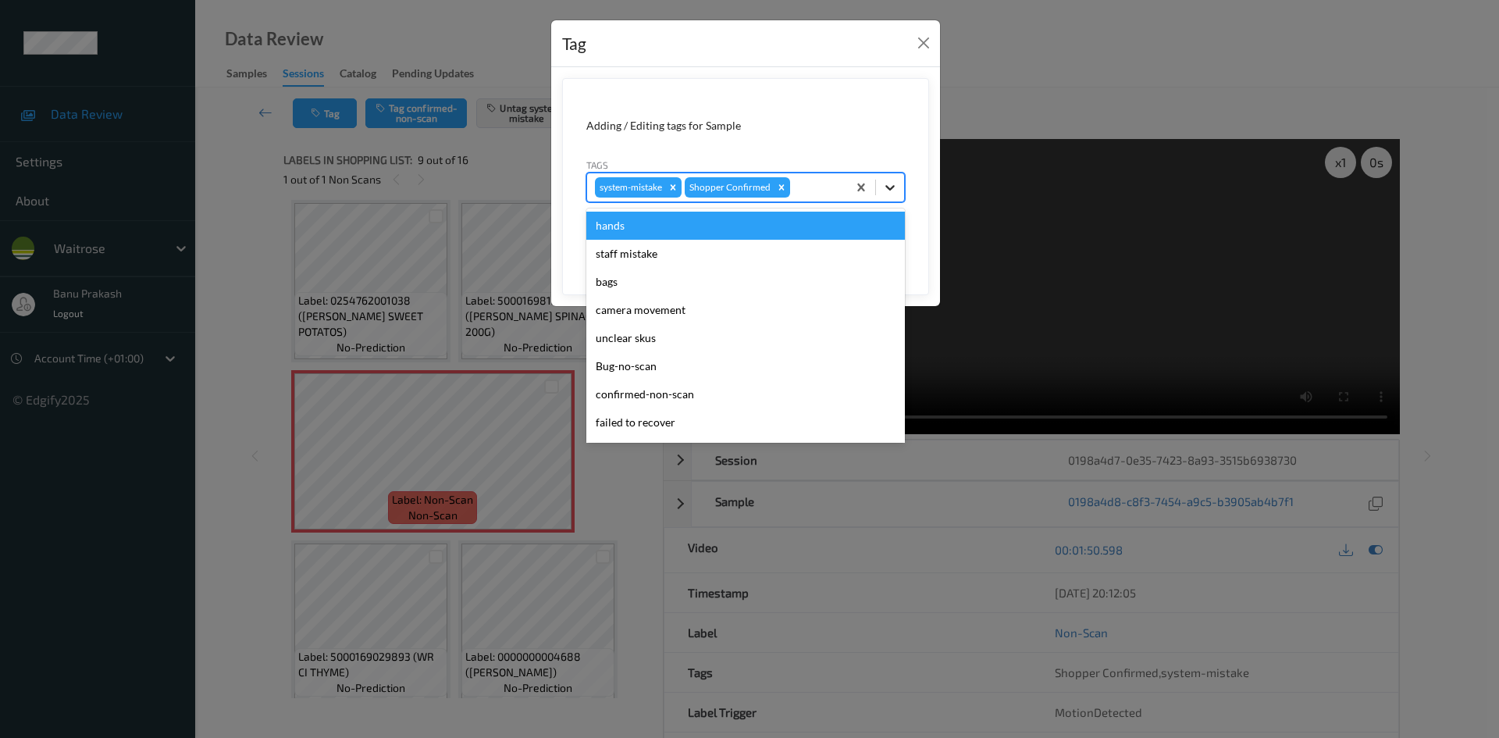
click at [897, 190] on icon at bounding box center [890, 188] width 16 height 16
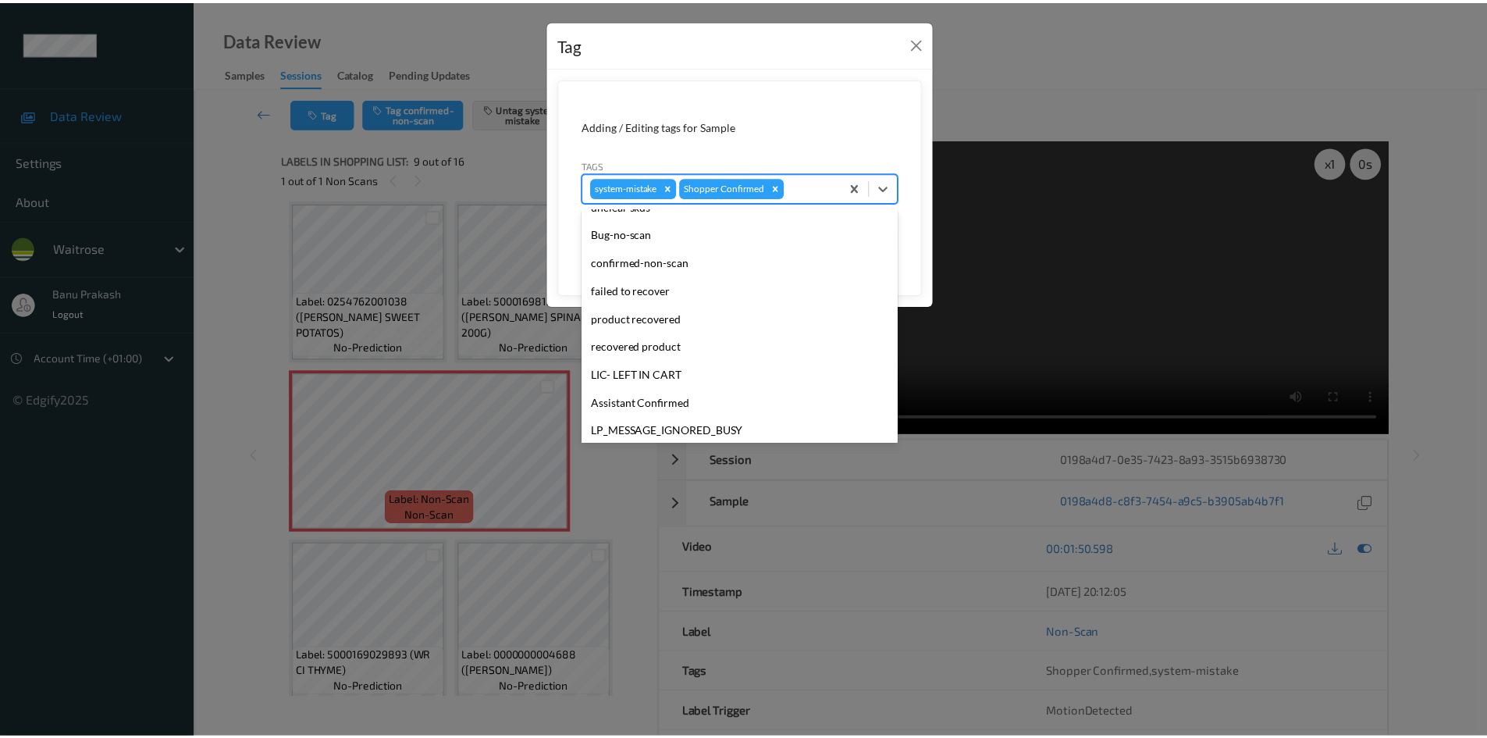
scroll to position [234, 0]
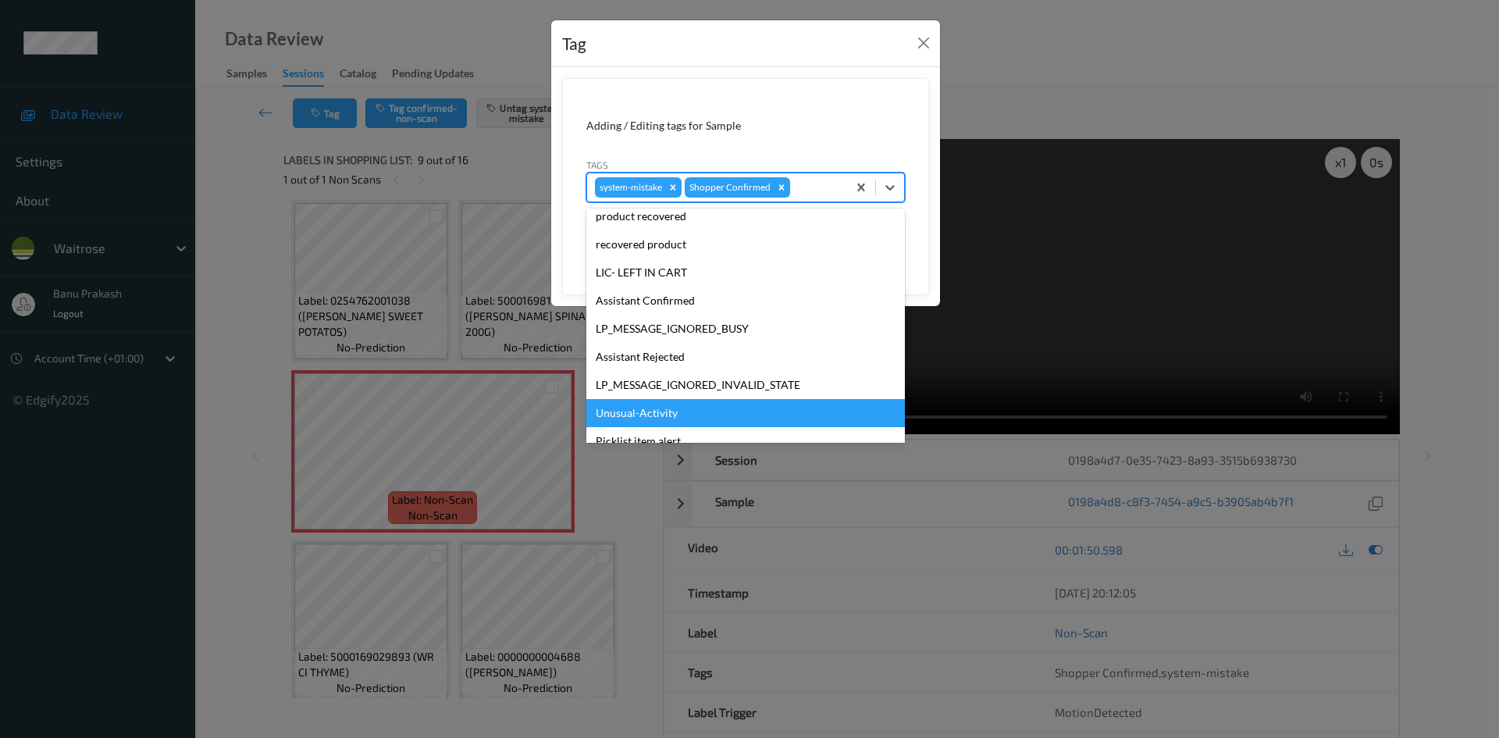
click at [636, 408] on div "Unusual-Activity" at bounding box center [745, 413] width 318 height 28
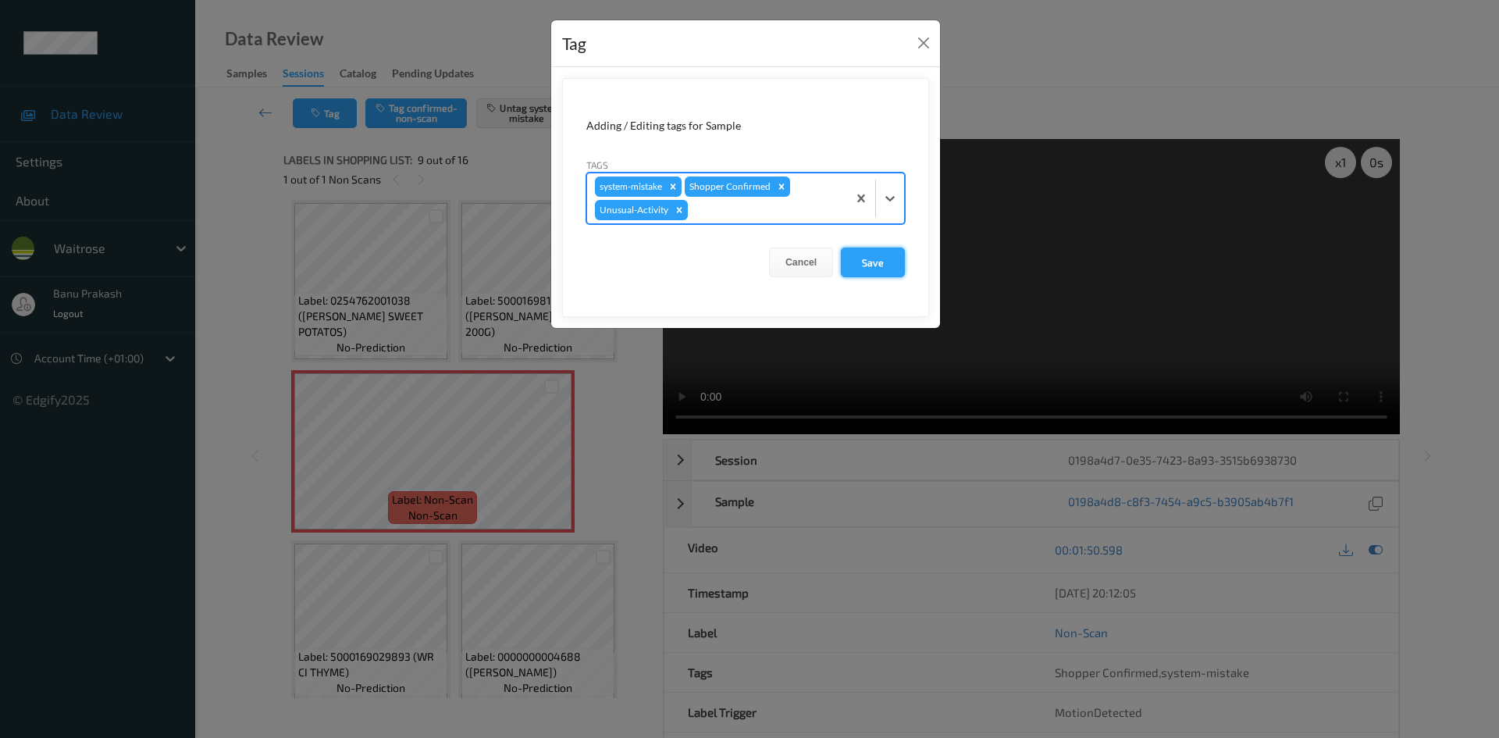
click at [855, 265] on button "Save" at bounding box center [873, 262] width 64 height 30
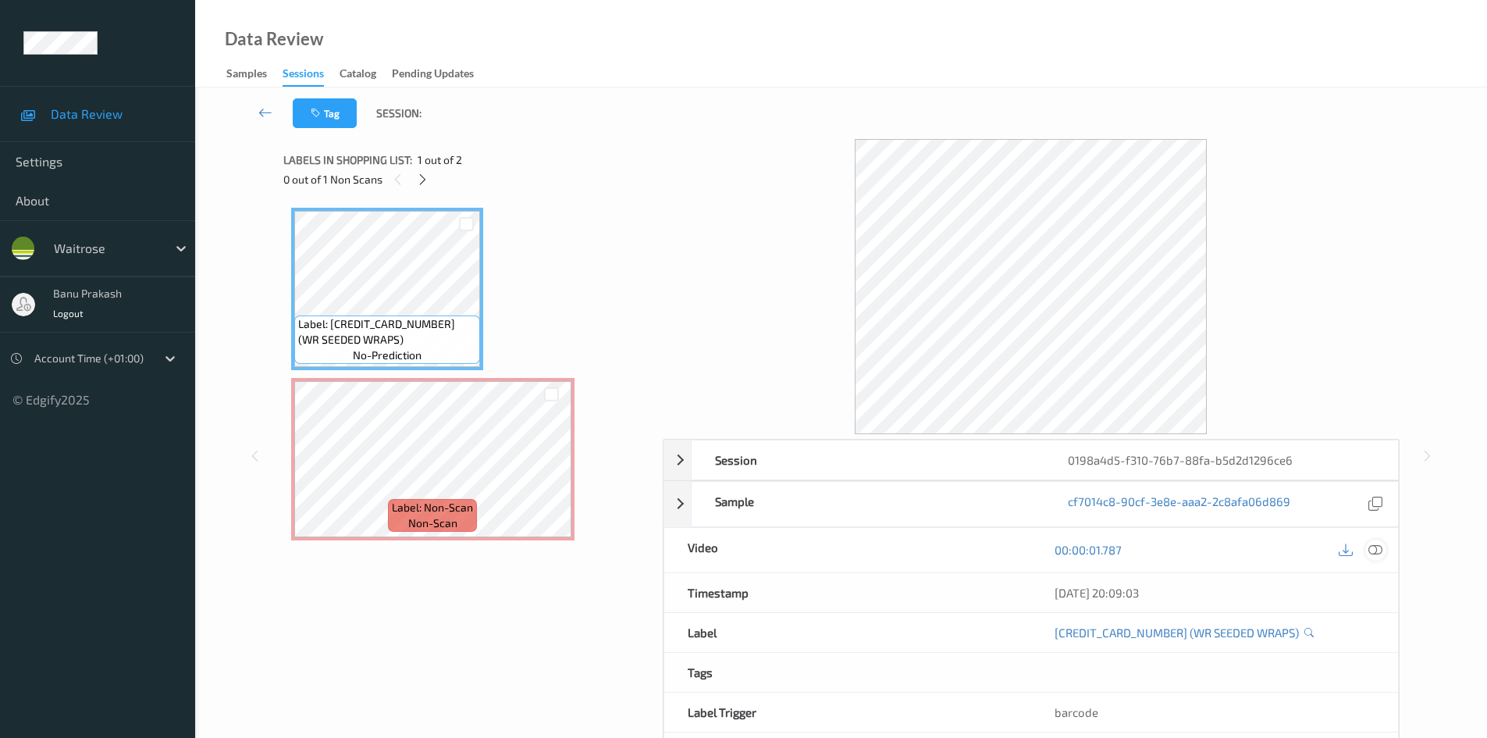
click at [1384, 556] on div at bounding box center [1375, 549] width 21 height 21
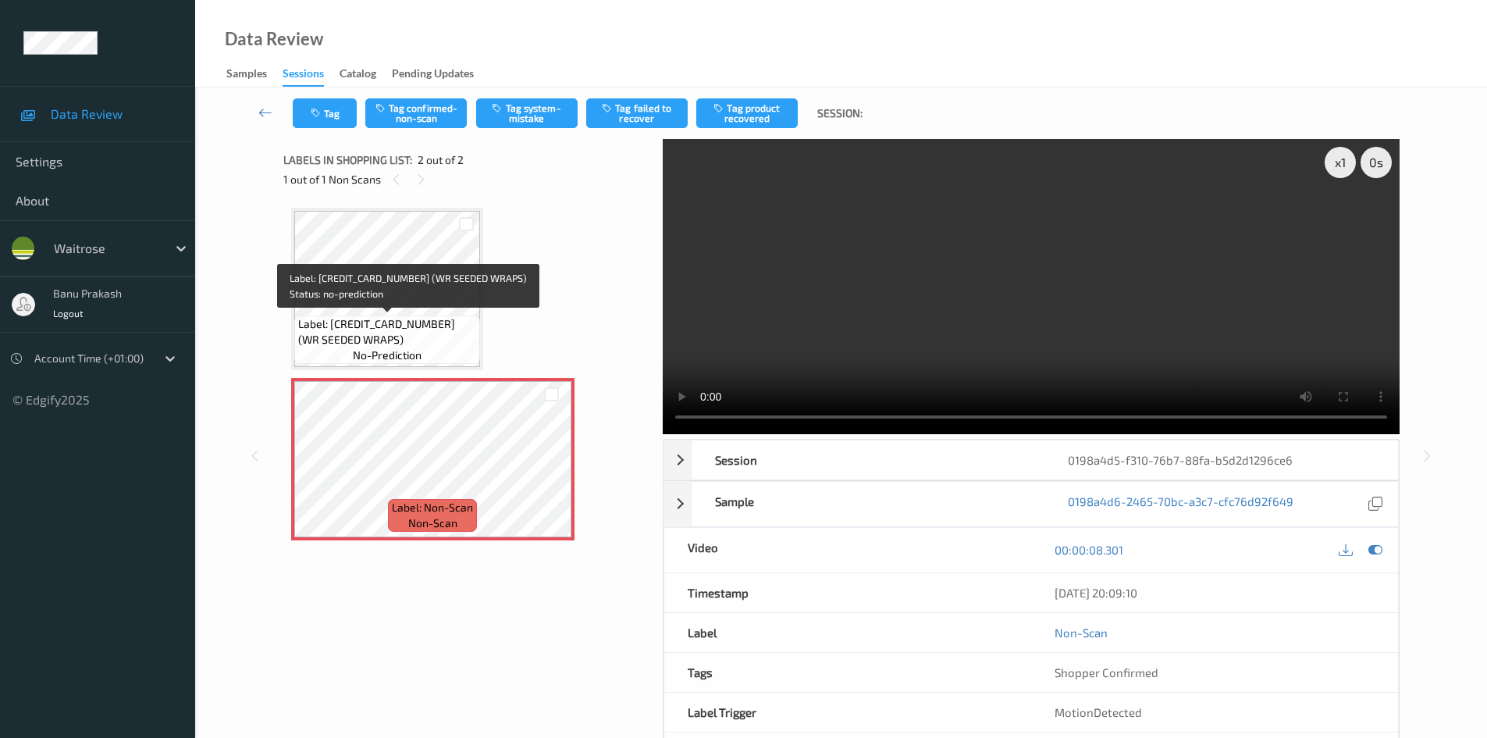
click at [436, 323] on span "Label: [CREDIT_CARD_NUMBER] (WR SEEDED WRAPS)" at bounding box center [387, 331] width 178 height 31
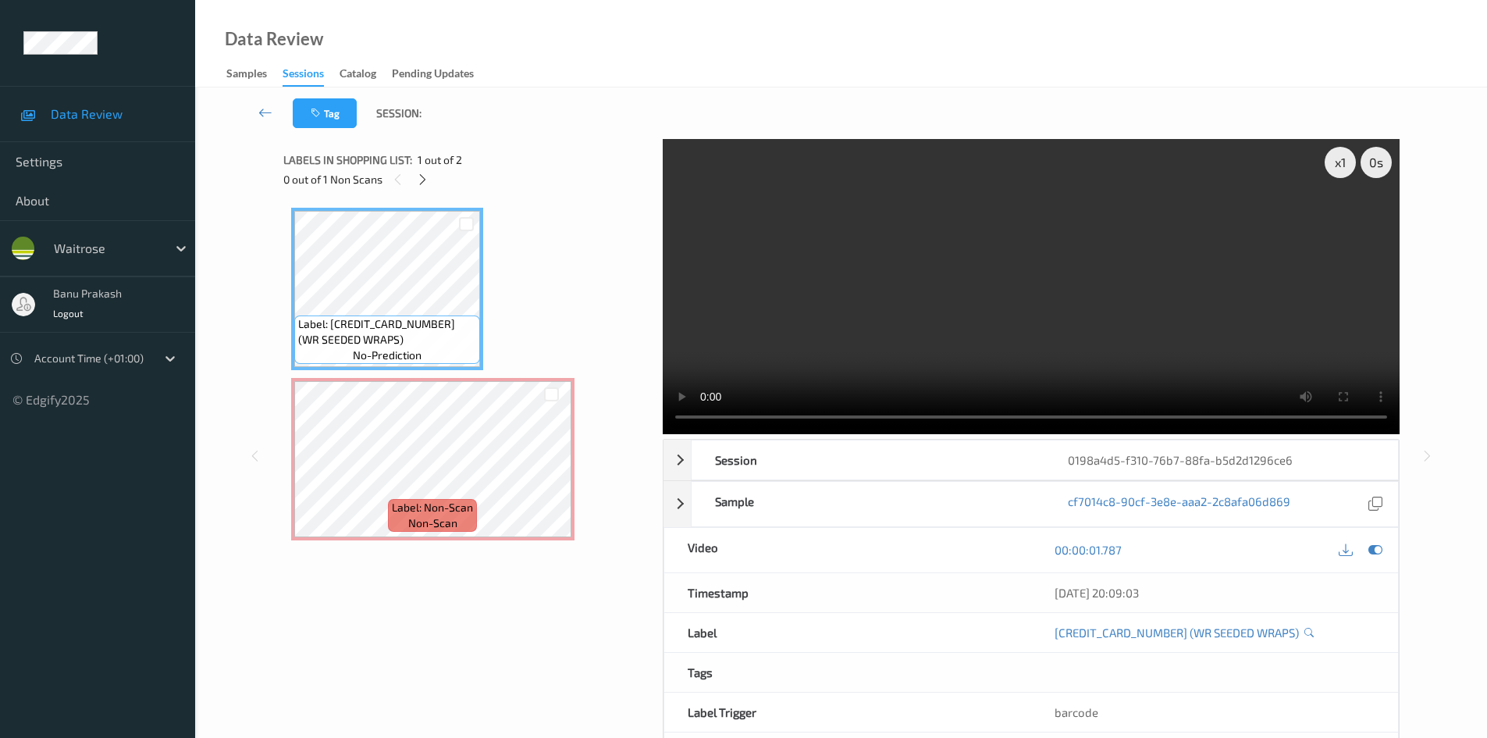
click at [901, 322] on video at bounding box center [1031, 286] width 737 height 295
click at [1018, 301] on video at bounding box center [1031, 286] width 737 height 295
click at [444, 514] on span "Label: Non-Scan" at bounding box center [432, 508] width 81 height 16
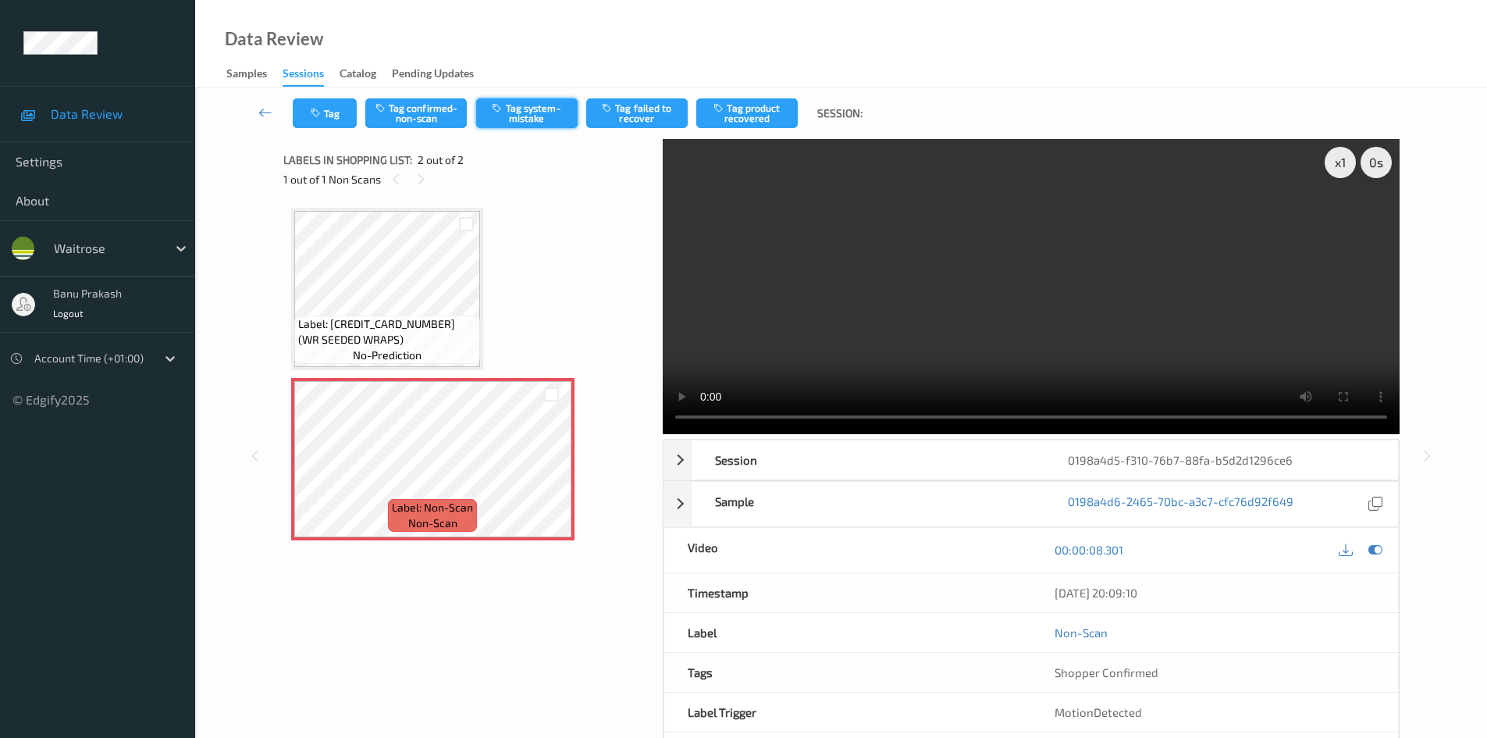
click at [539, 111] on button "Tag system-mistake" at bounding box center [526, 113] width 101 height 30
click at [320, 115] on icon "button" at bounding box center [317, 113] width 13 height 11
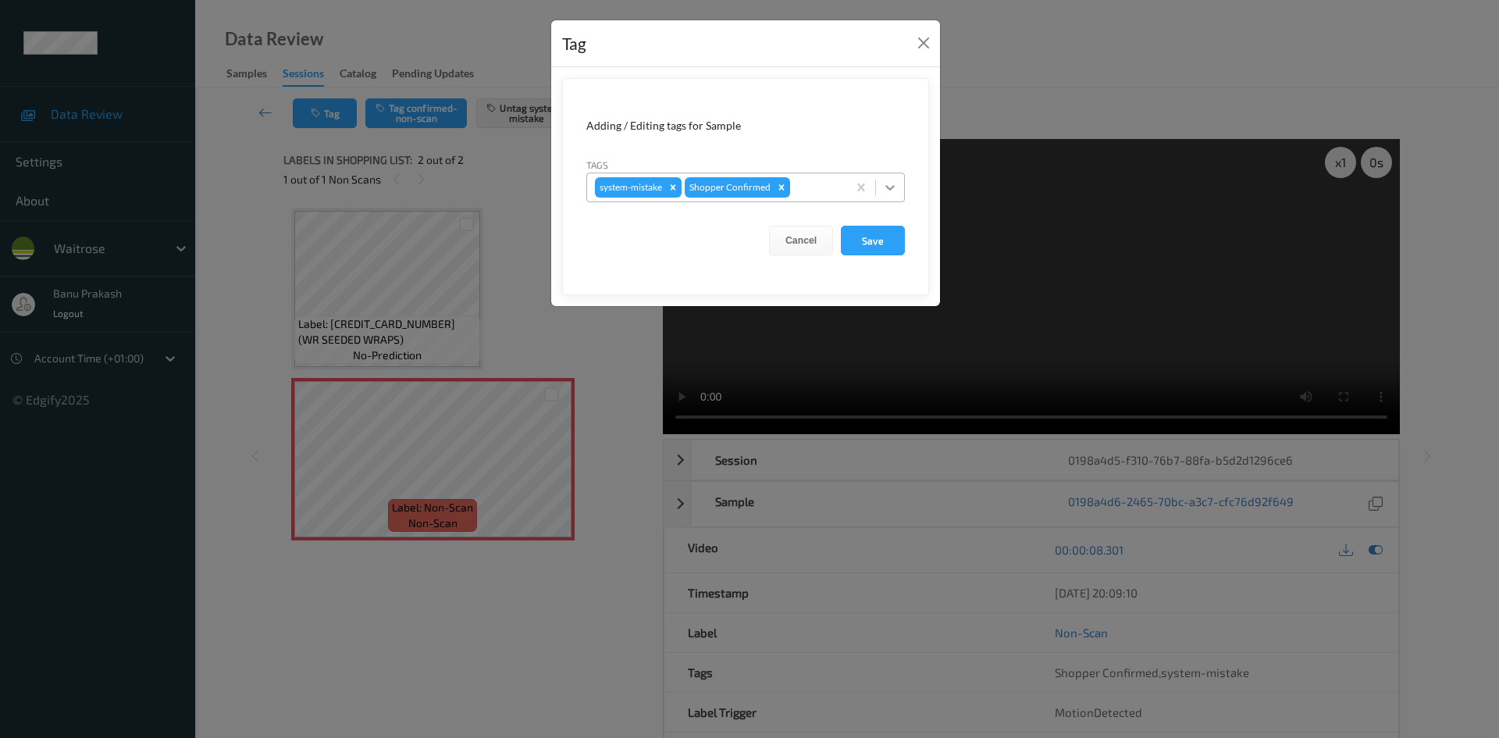
click at [891, 181] on icon at bounding box center [890, 188] width 16 height 16
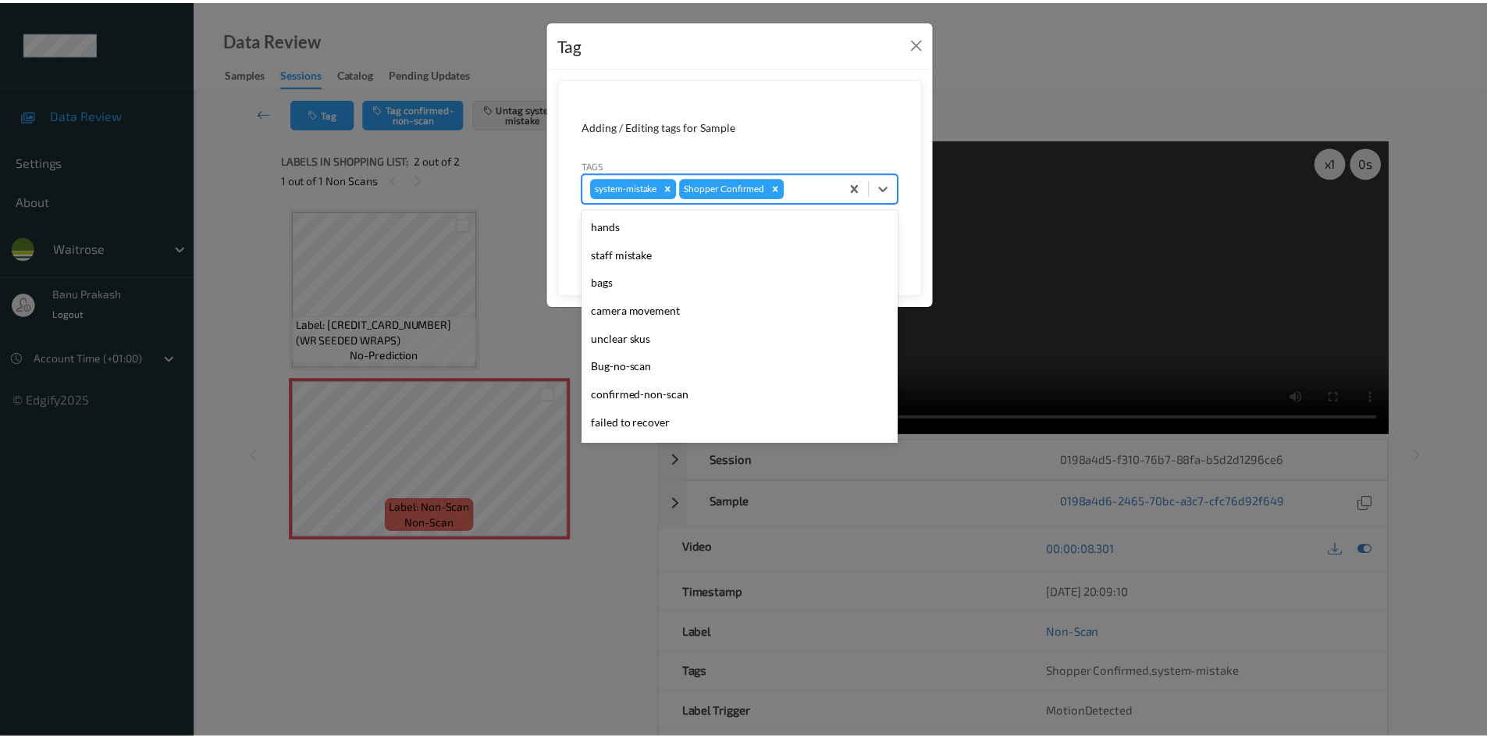
scroll to position [234, 0]
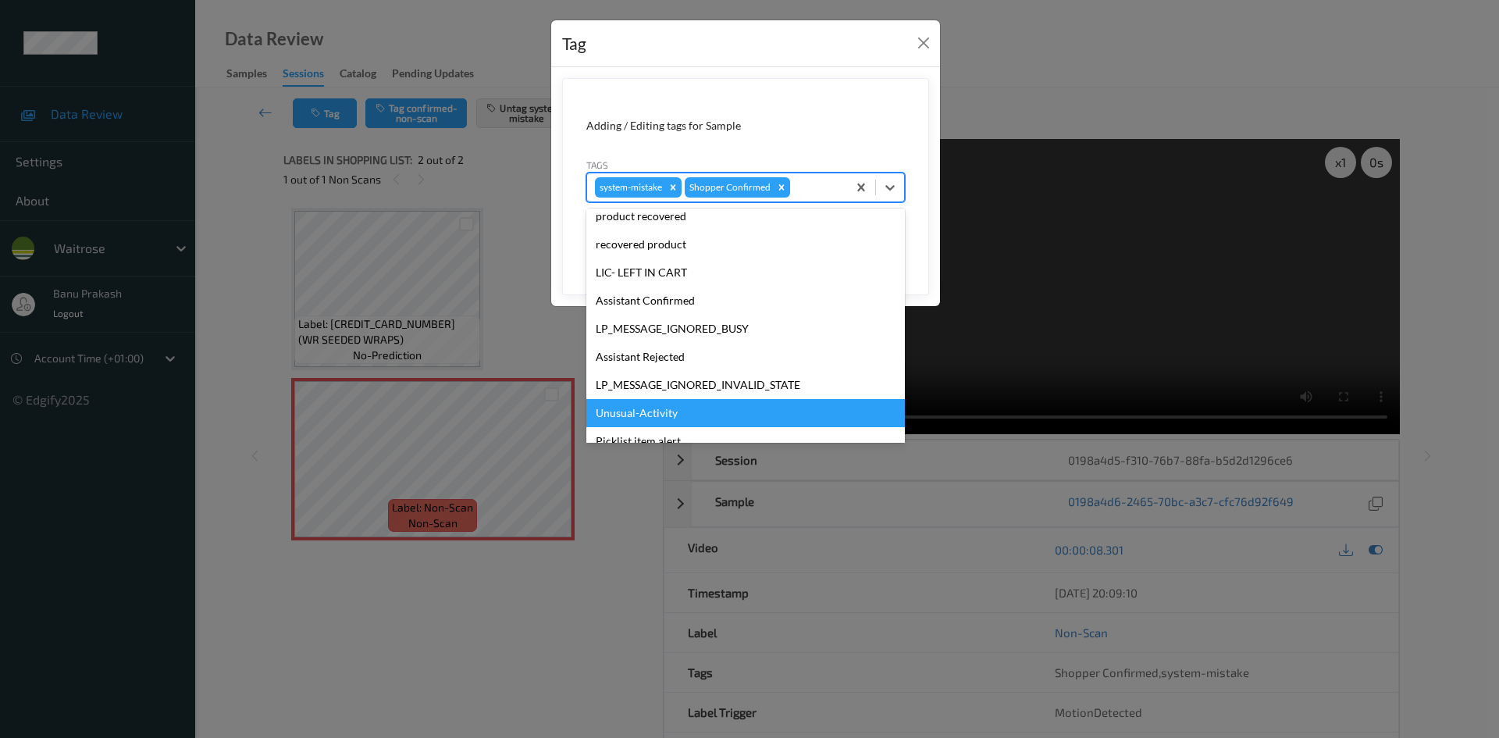
click at [656, 403] on div "Unusual-Activity" at bounding box center [745, 413] width 318 height 28
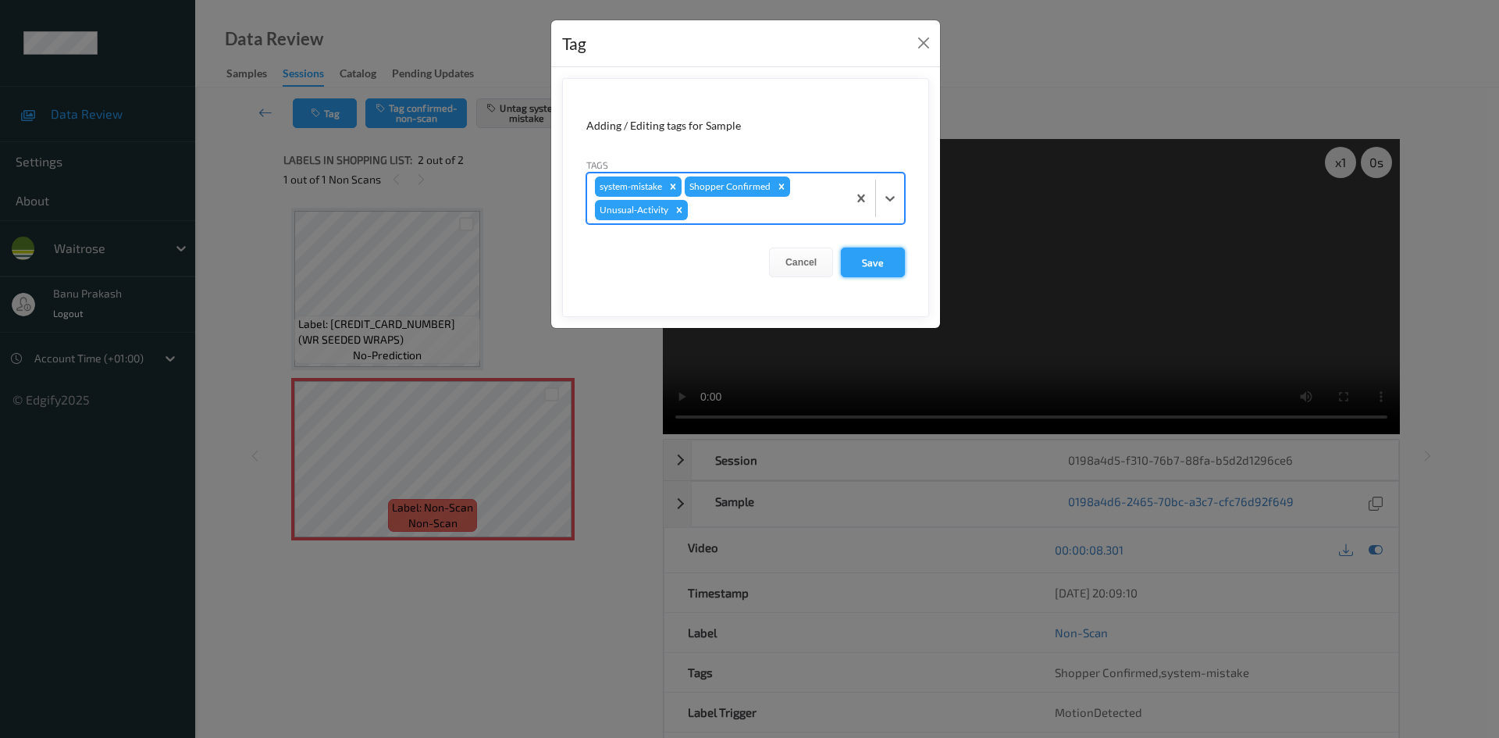
click at [866, 258] on button "Save" at bounding box center [873, 262] width 64 height 30
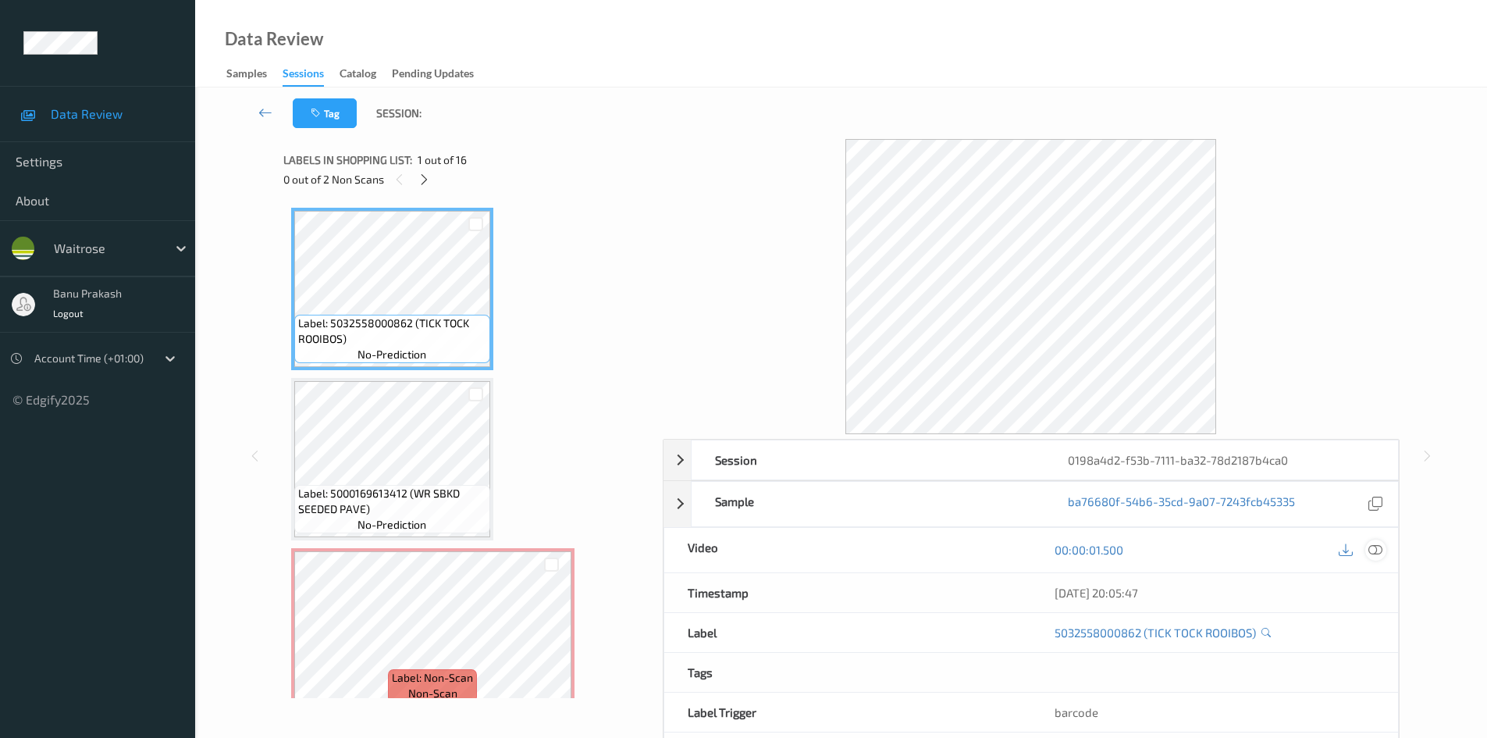
click at [1385, 552] on div at bounding box center [1375, 549] width 21 height 21
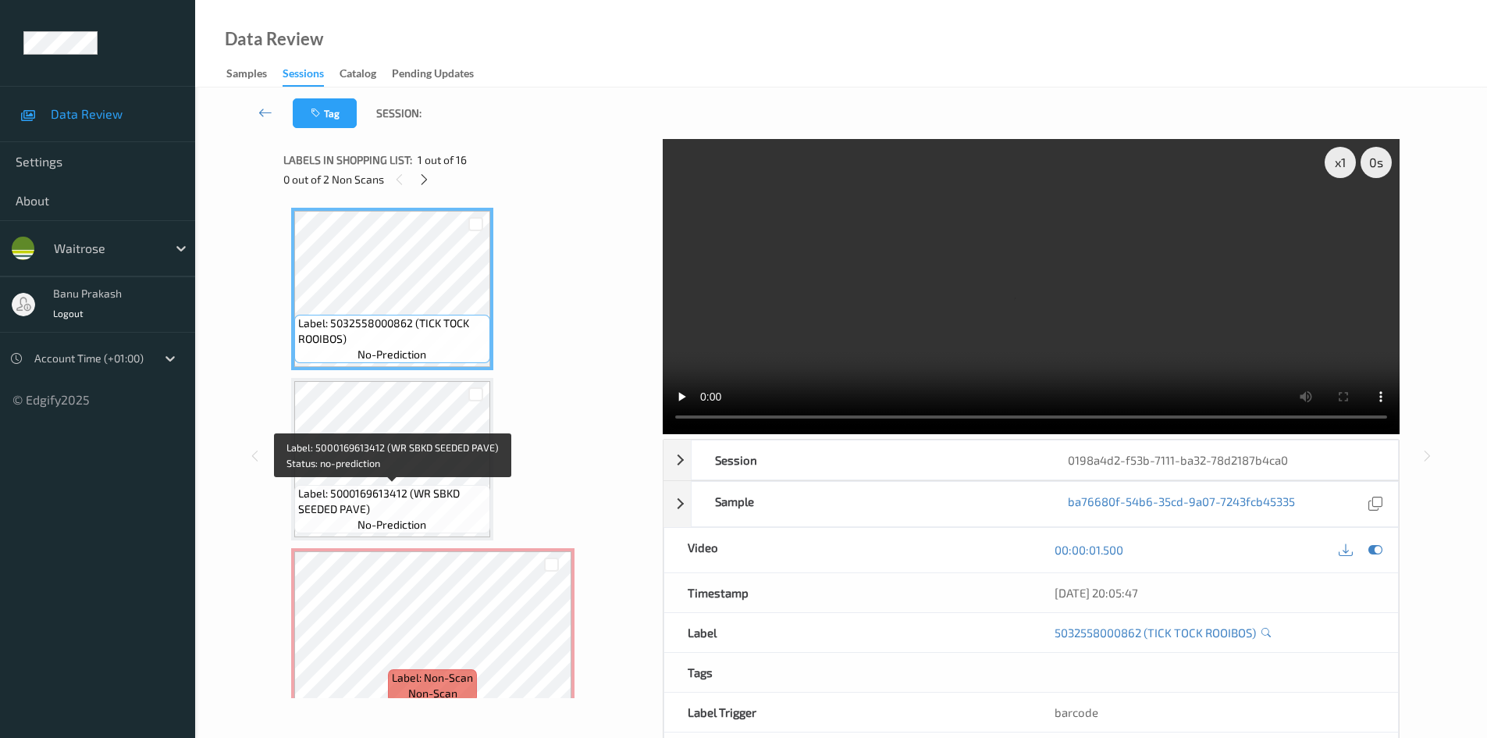
click at [383, 521] on span "no-prediction" at bounding box center [391, 525] width 69 height 16
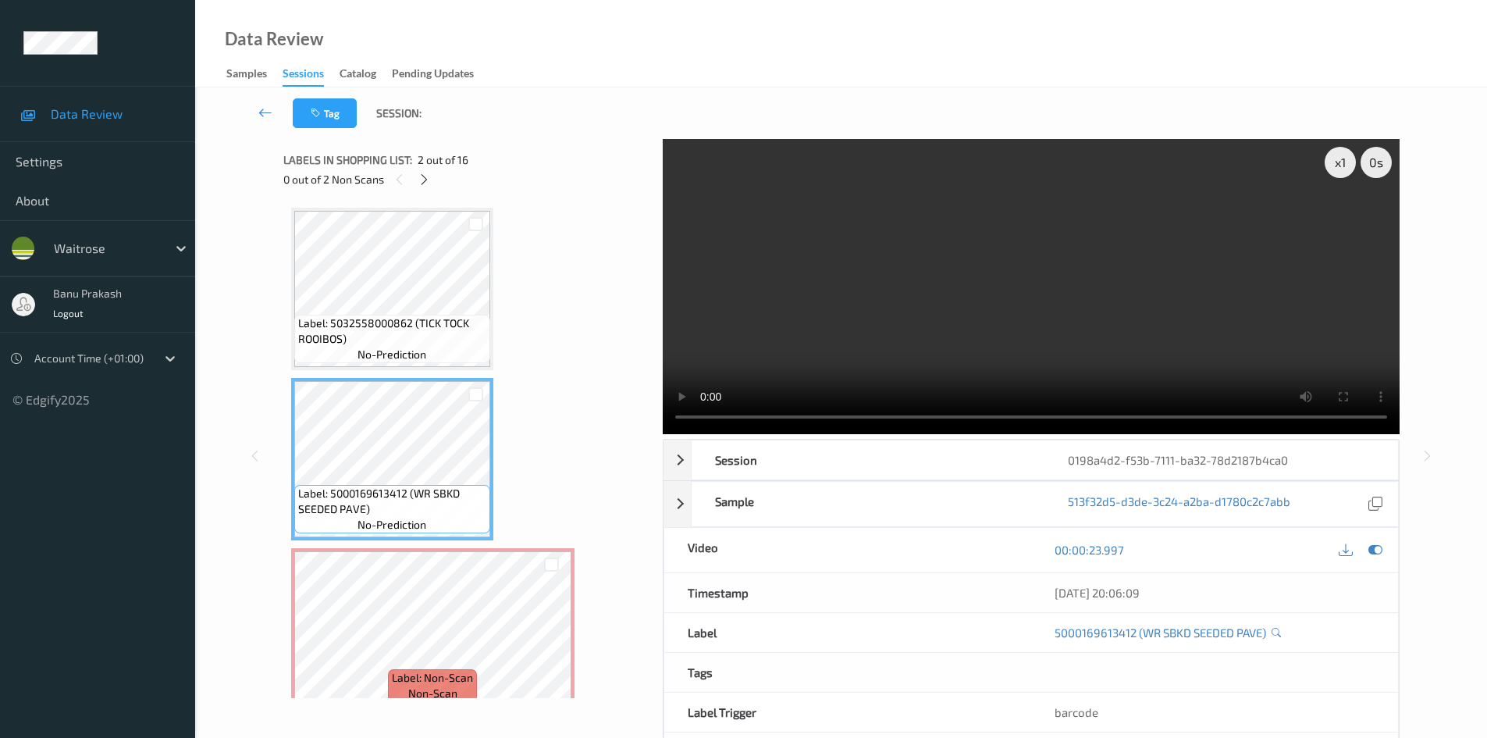
click at [940, 287] on video at bounding box center [1031, 286] width 737 height 295
click at [993, 290] on video at bounding box center [1031, 286] width 737 height 295
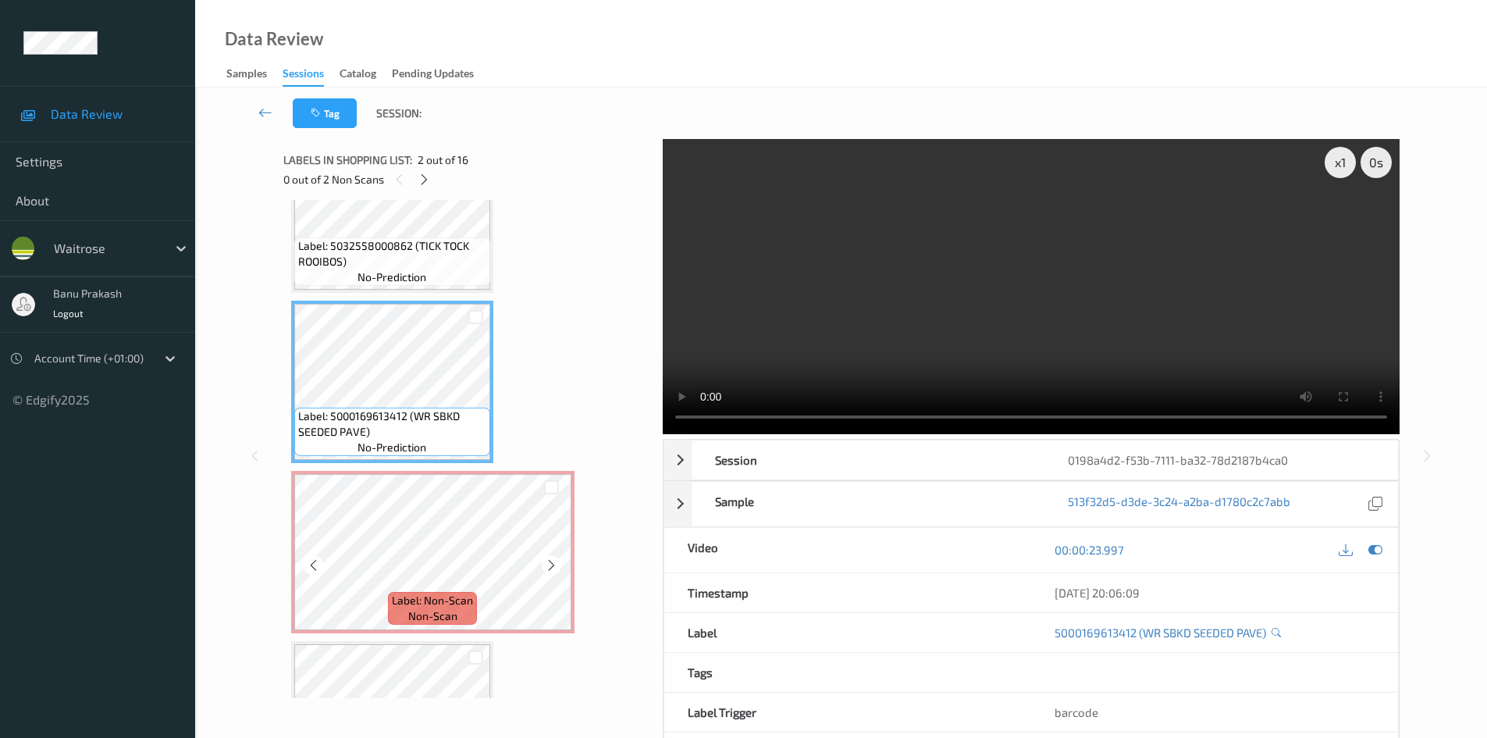
scroll to position [390, 0]
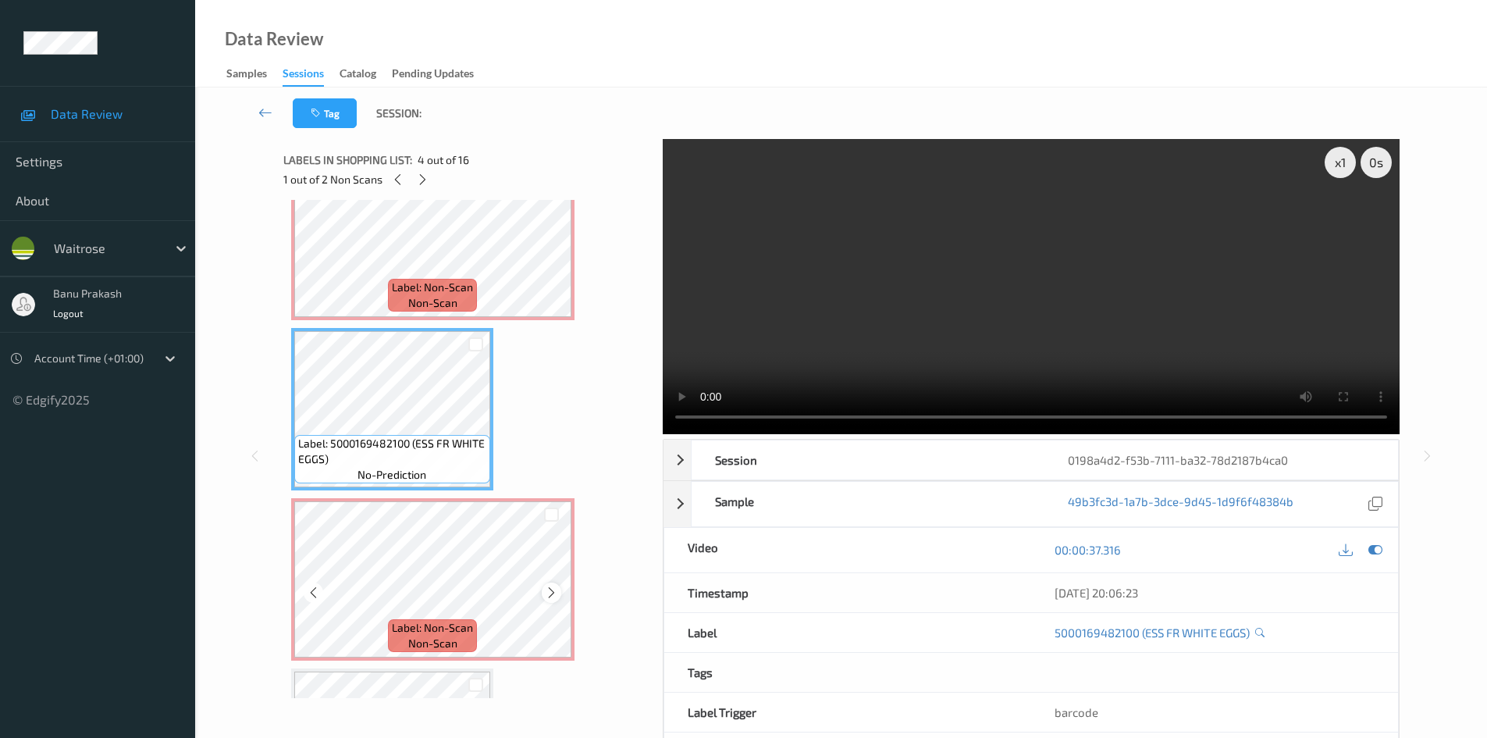
click at [549, 588] on icon at bounding box center [551, 592] width 13 height 14
click at [948, 313] on video at bounding box center [1031, 286] width 737 height 295
click at [1015, 304] on video at bounding box center [1031, 286] width 737 height 295
click at [1032, 286] on video at bounding box center [1031, 286] width 737 height 295
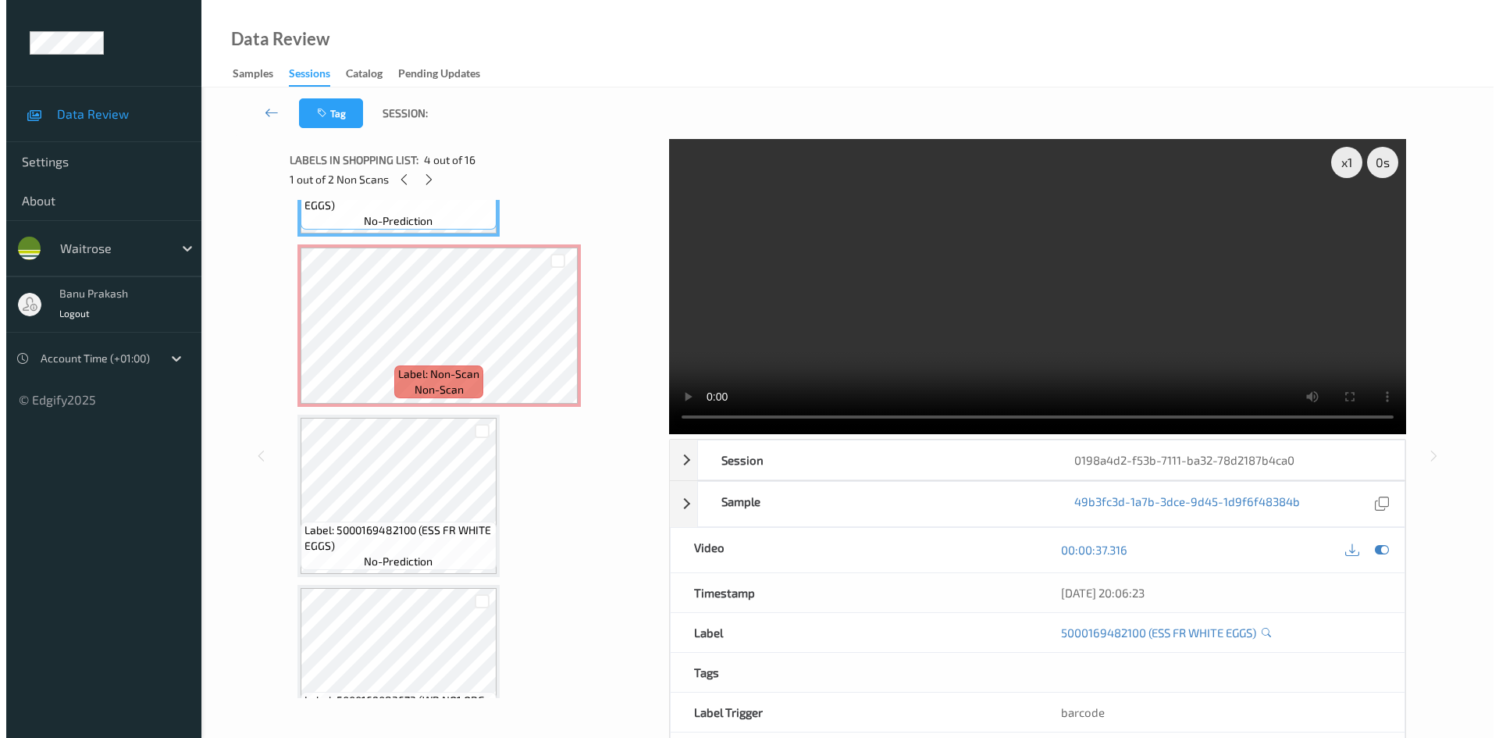
scroll to position [702, 0]
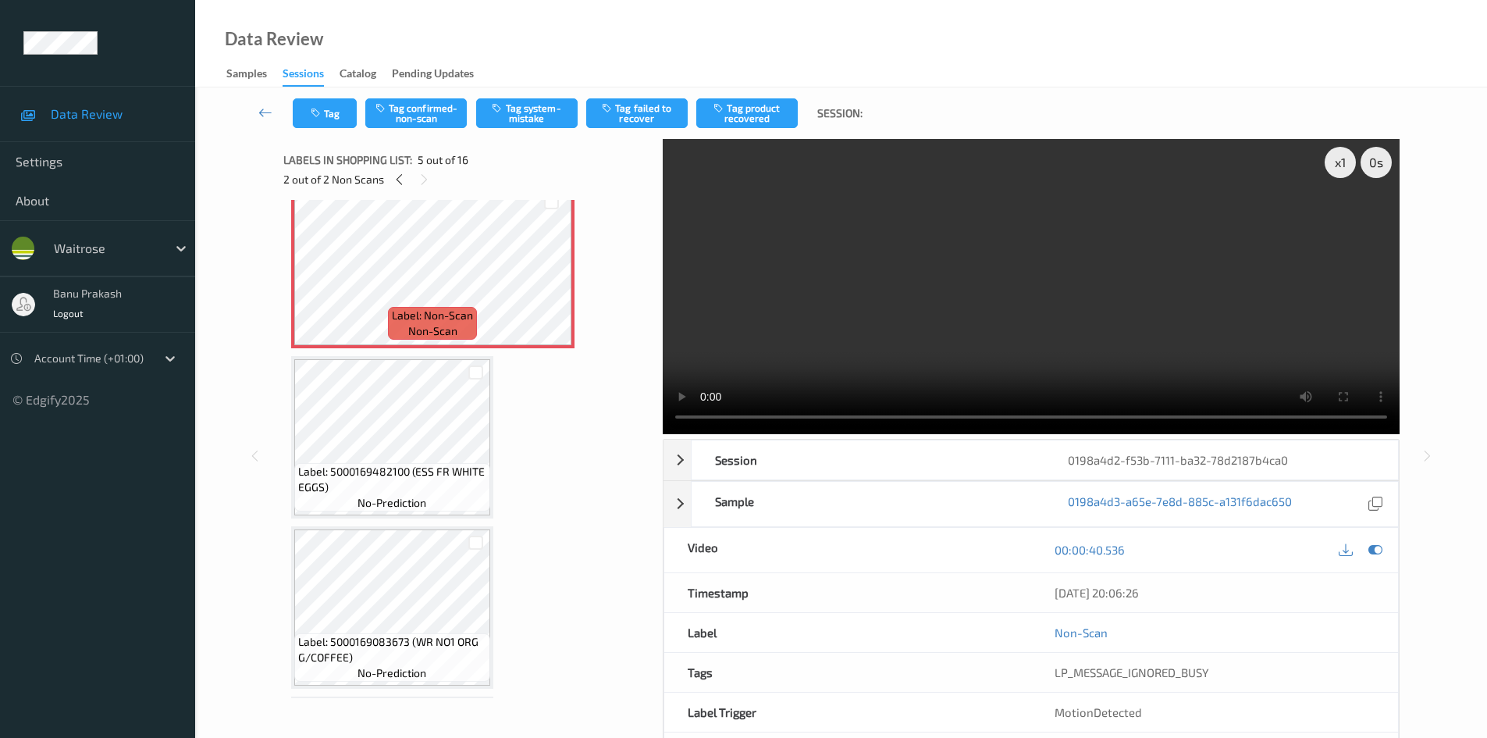
click at [1065, 316] on video at bounding box center [1031, 286] width 737 height 295
click at [1089, 300] on video at bounding box center [1031, 286] width 737 height 295
click at [1069, 318] on video at bounding box center [1031, 286] width 737 height 295
click at [549, 111] on button "Tag system-mistake" at bounding box center [526, 113] width 101 height 30
click at [337, 124] on button "Tag" at bounding box center [325, 113] width 64 height 30
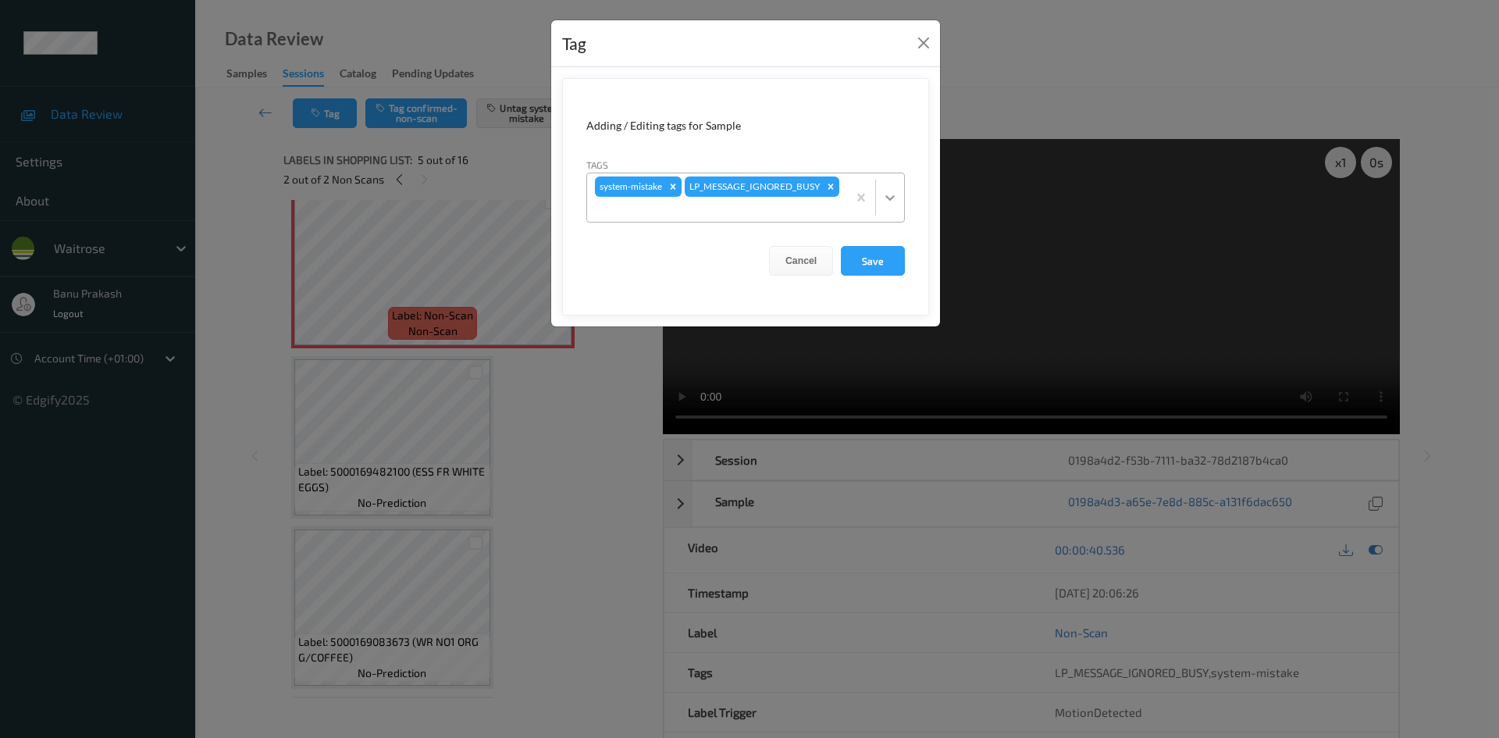
click at [891, 192] on icon at bounding box center [890, 198] width 16 height 16
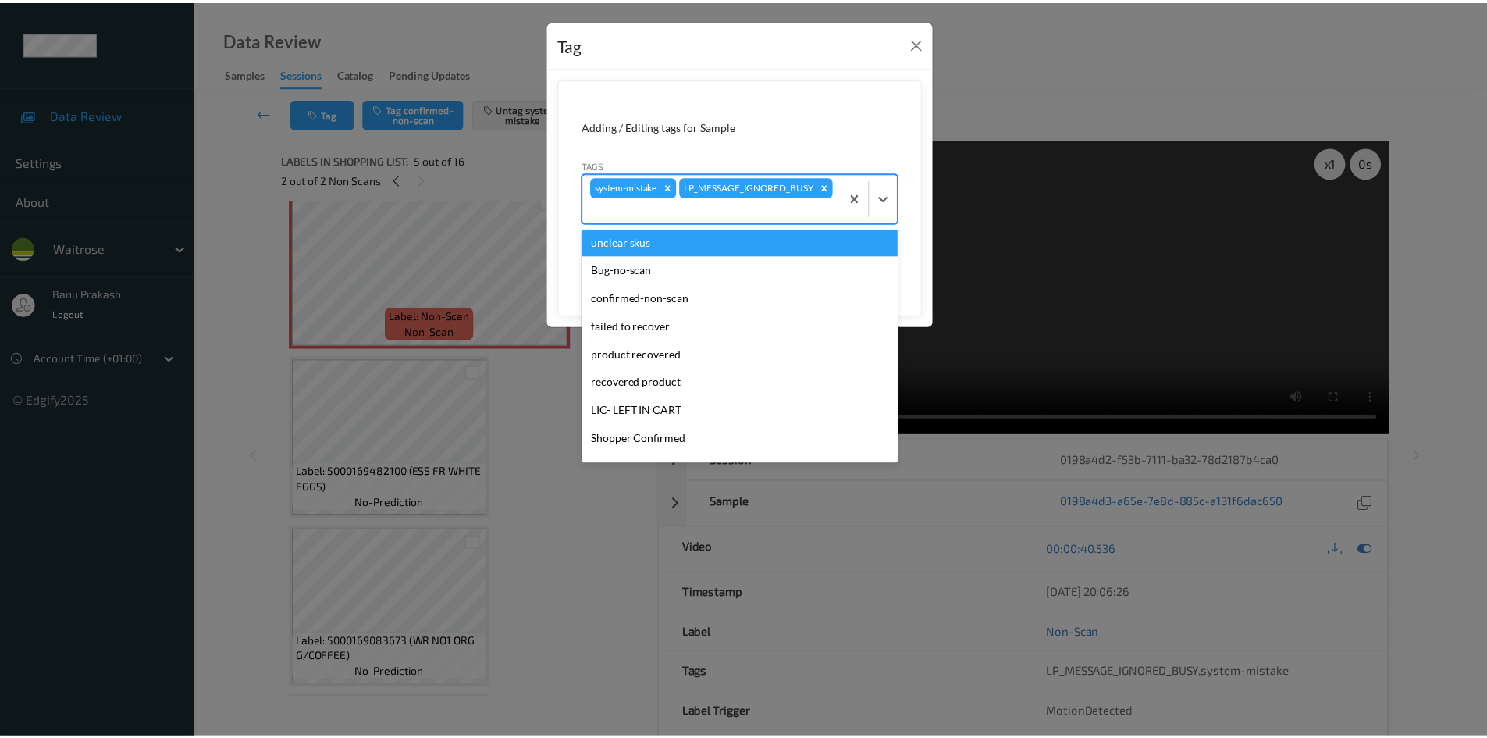
scroll to position [306, 0]
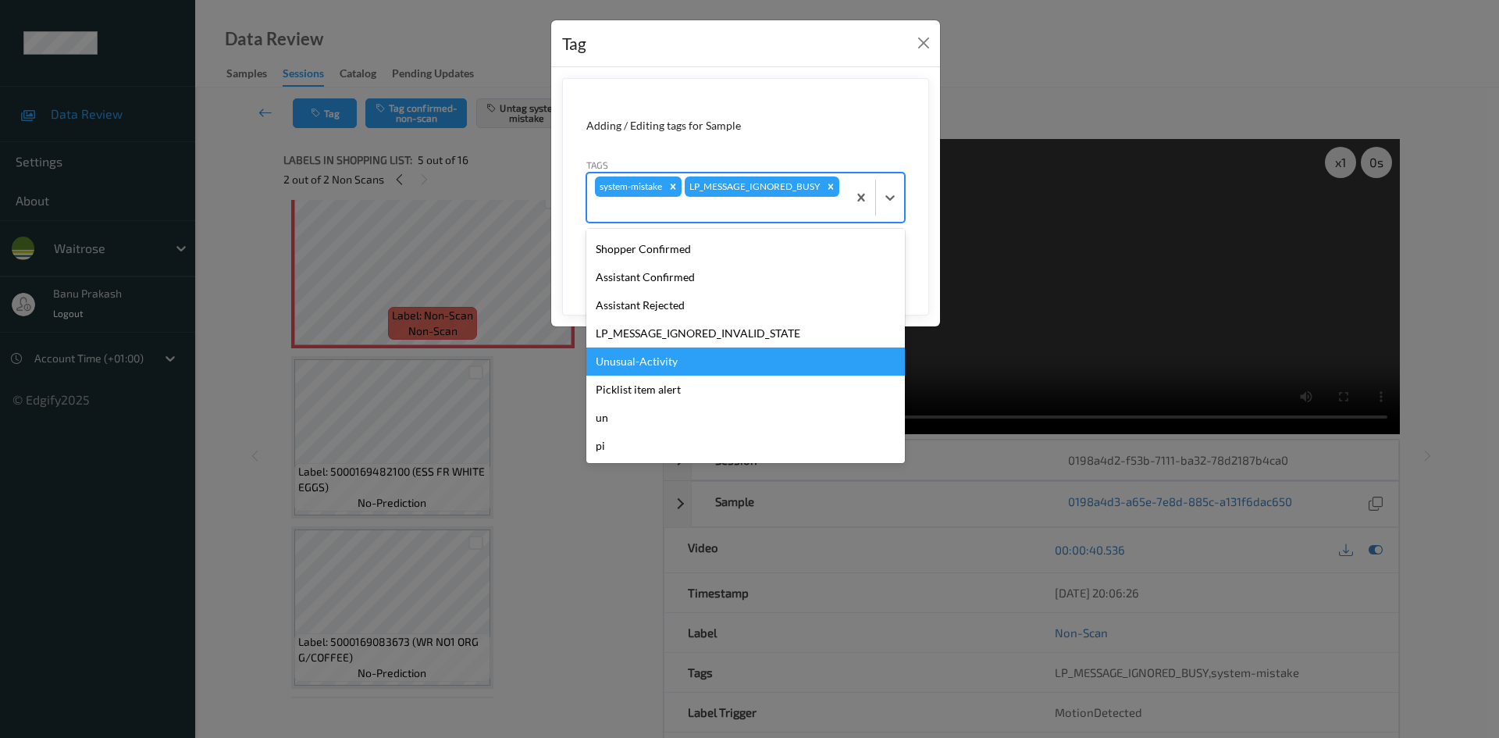
click at [695, 362] on div "Unusual-Activity" at bounding box center [745, 361] width 318 height 28
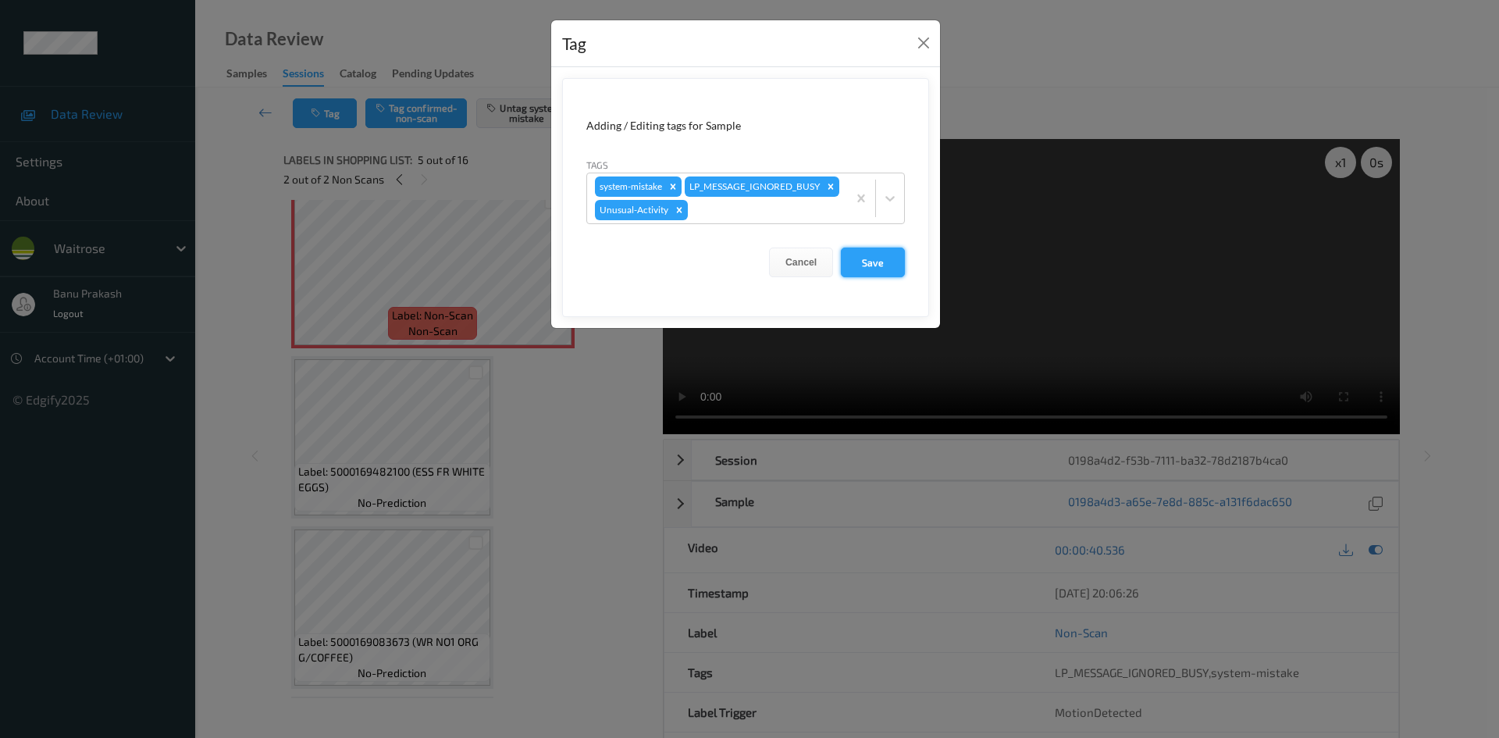
click at [860, 277] on button "Save" at bounding box center [873, 262] width 64 height 30
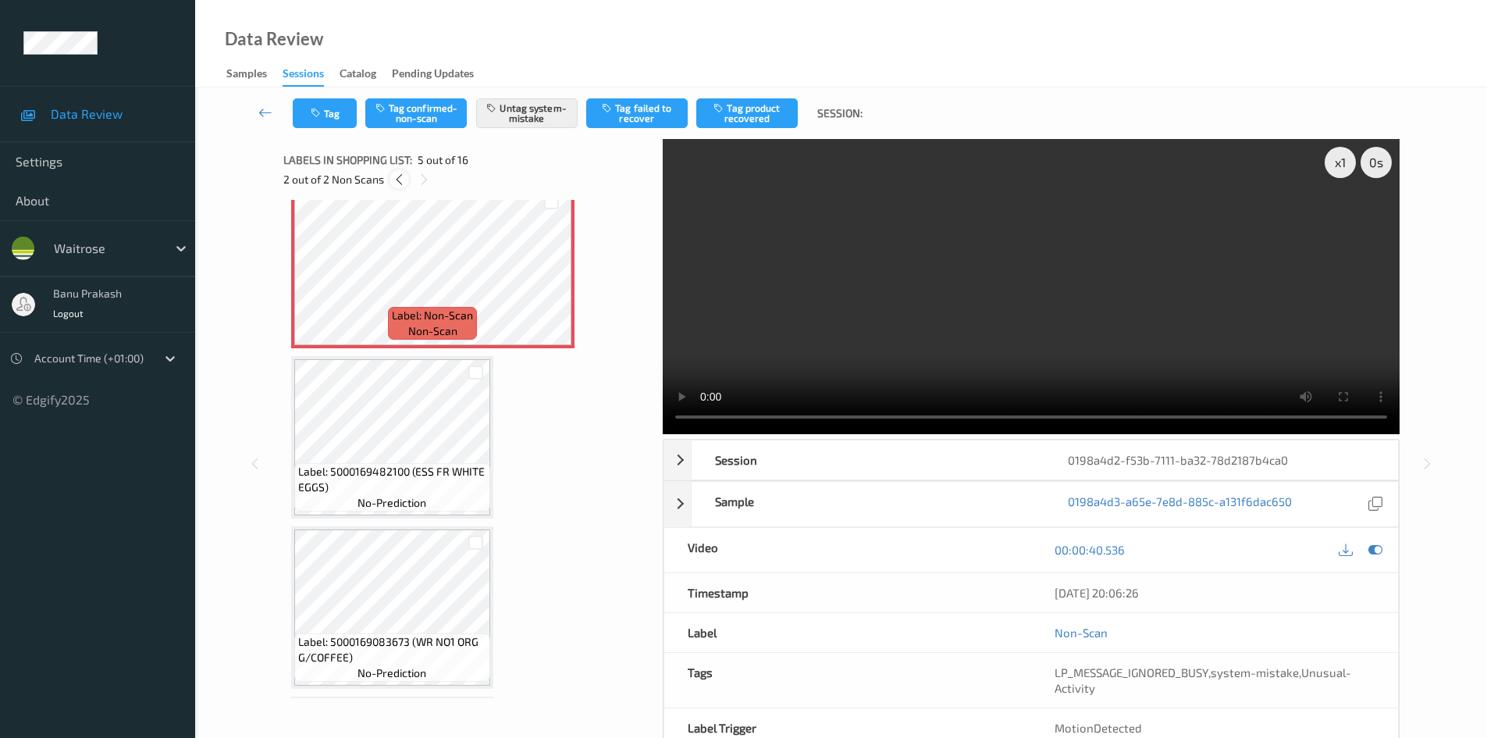
click at [403, 169] on div at bounding box center [399, 179] width 20 height 20
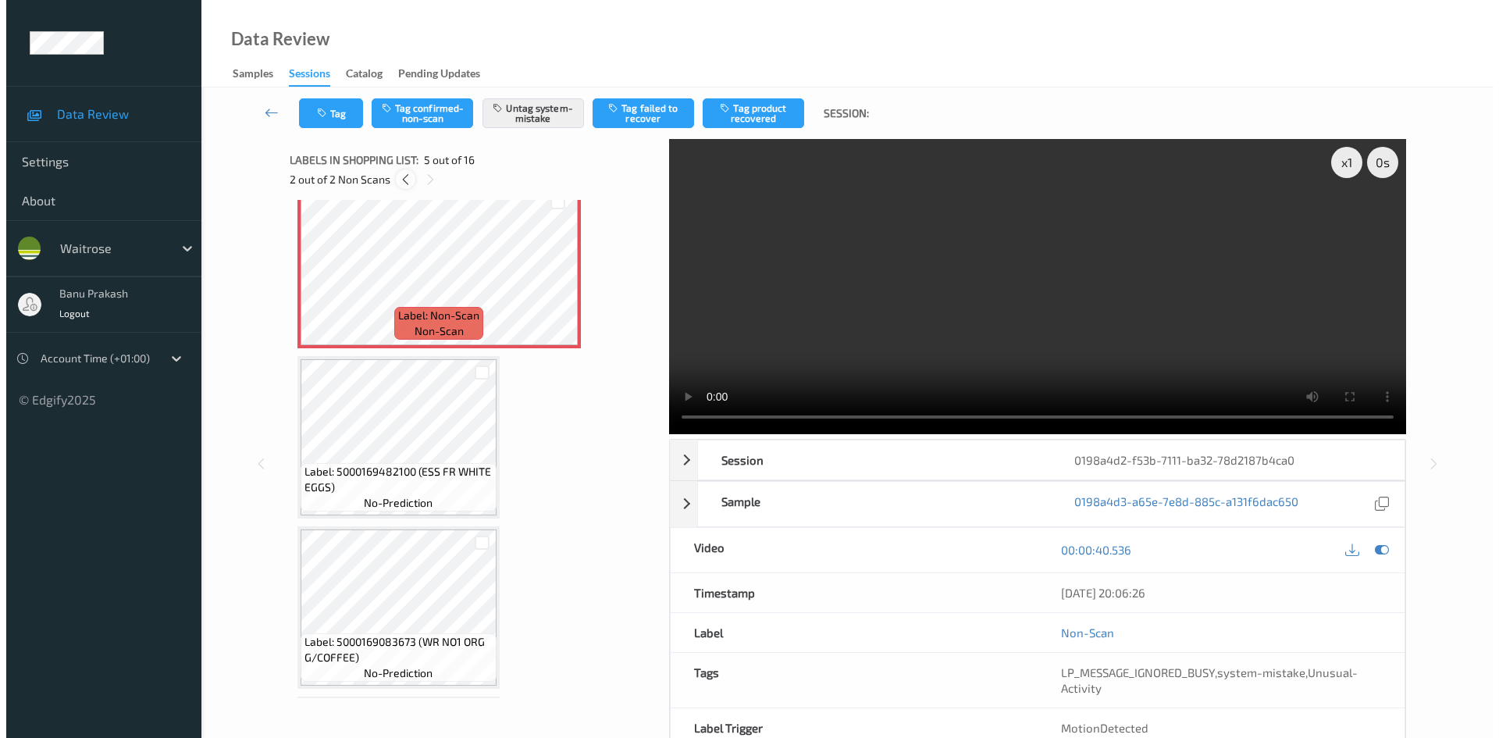
scroll to position [178, 0]
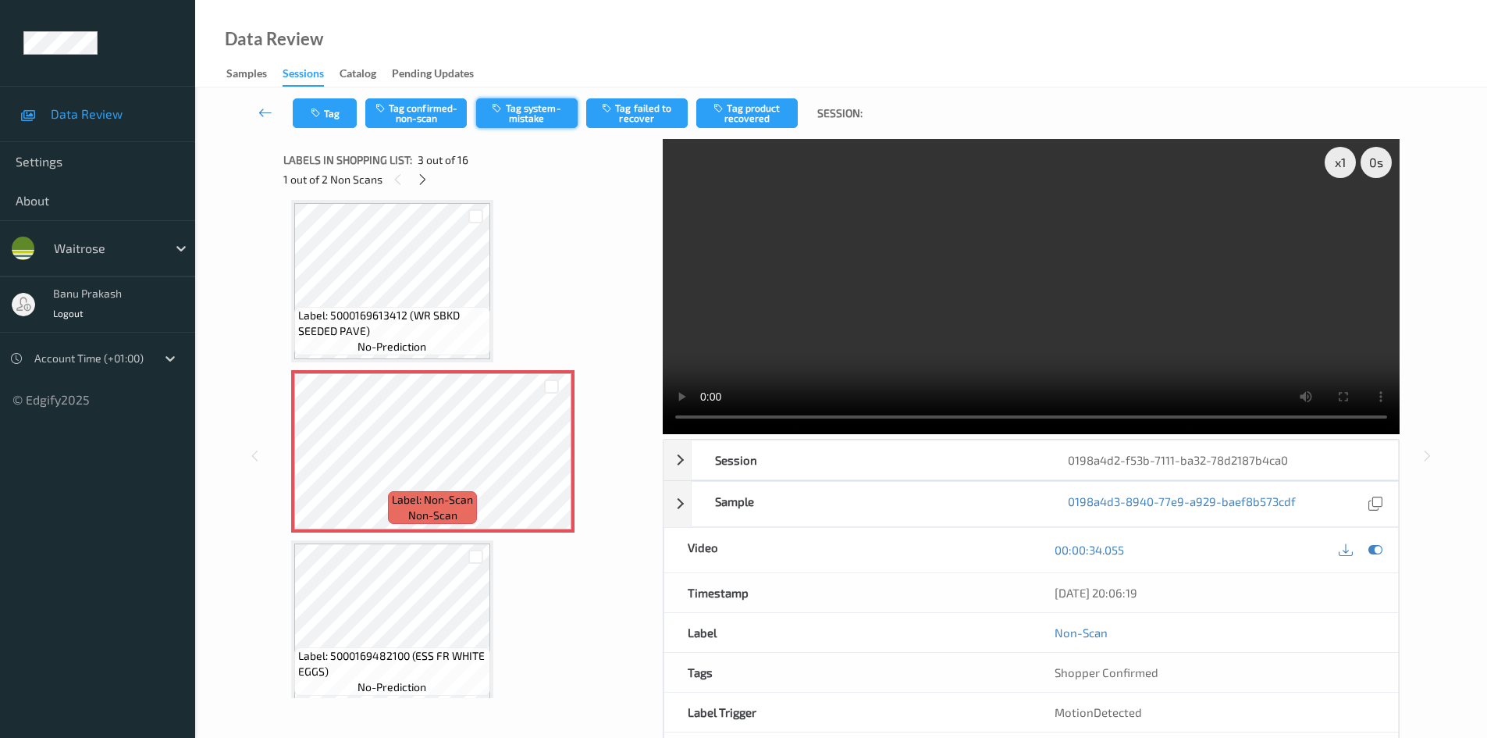
click at [524, 115] on button "Tag system-mistake" at bounding box center [526, 113] width 101 height 30
click at [335, 120] on button "Tag" at bounding box center [325, 113] width 64 height 30
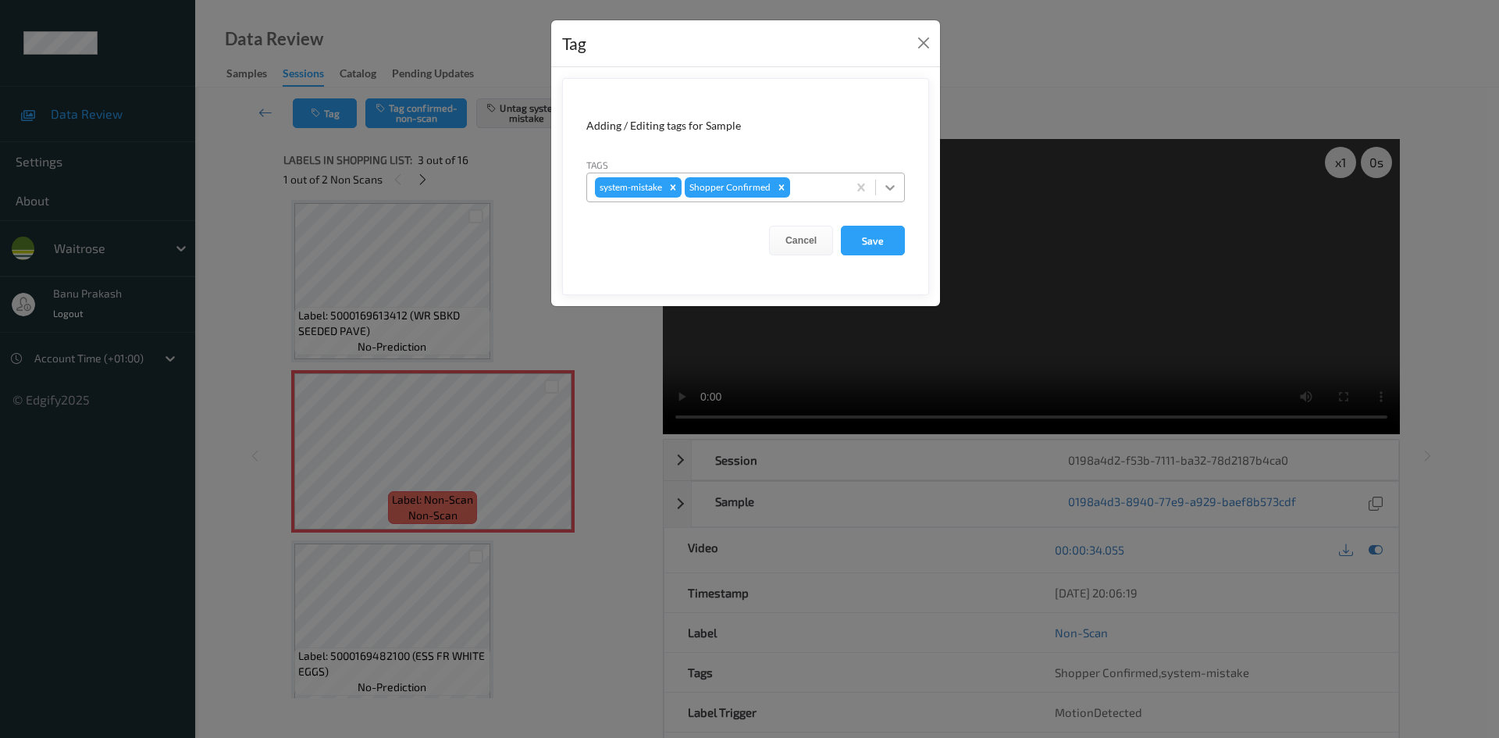
click at [884, 180] on icon at bounding box center [890, 188] width 16 height 16
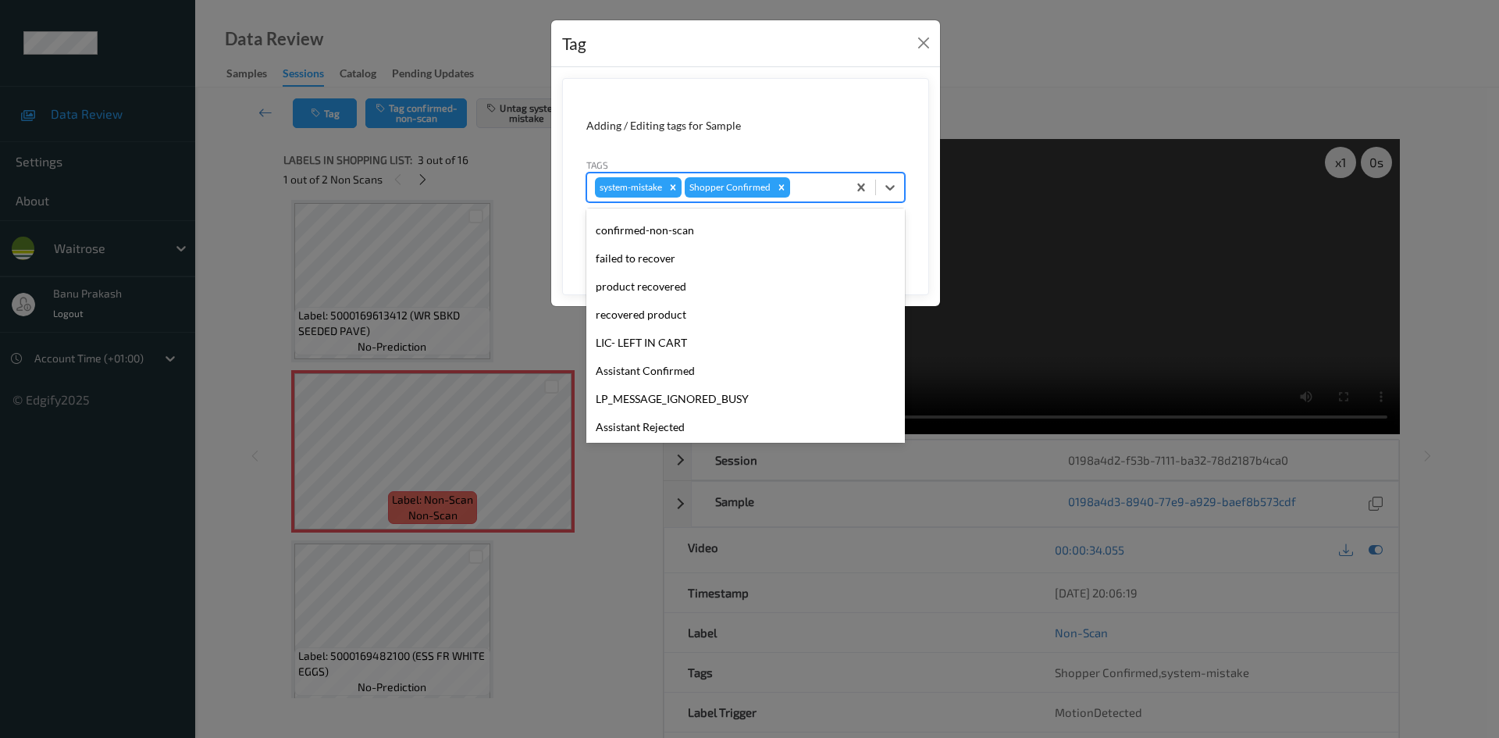
scroll to position [306, 0]
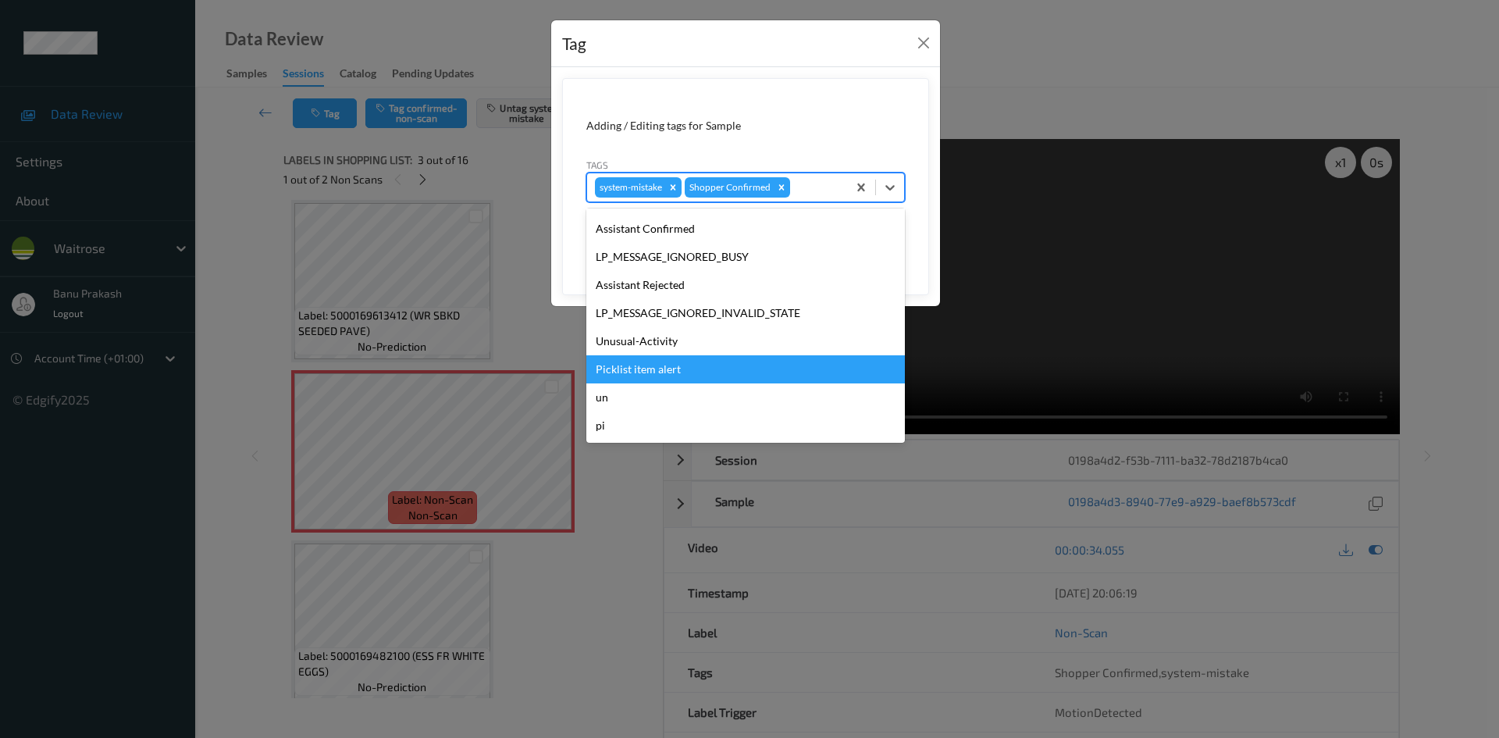
click at [657, 376] on div "Picklist item alert" at bounding box center [745, 369] width 318 height 28
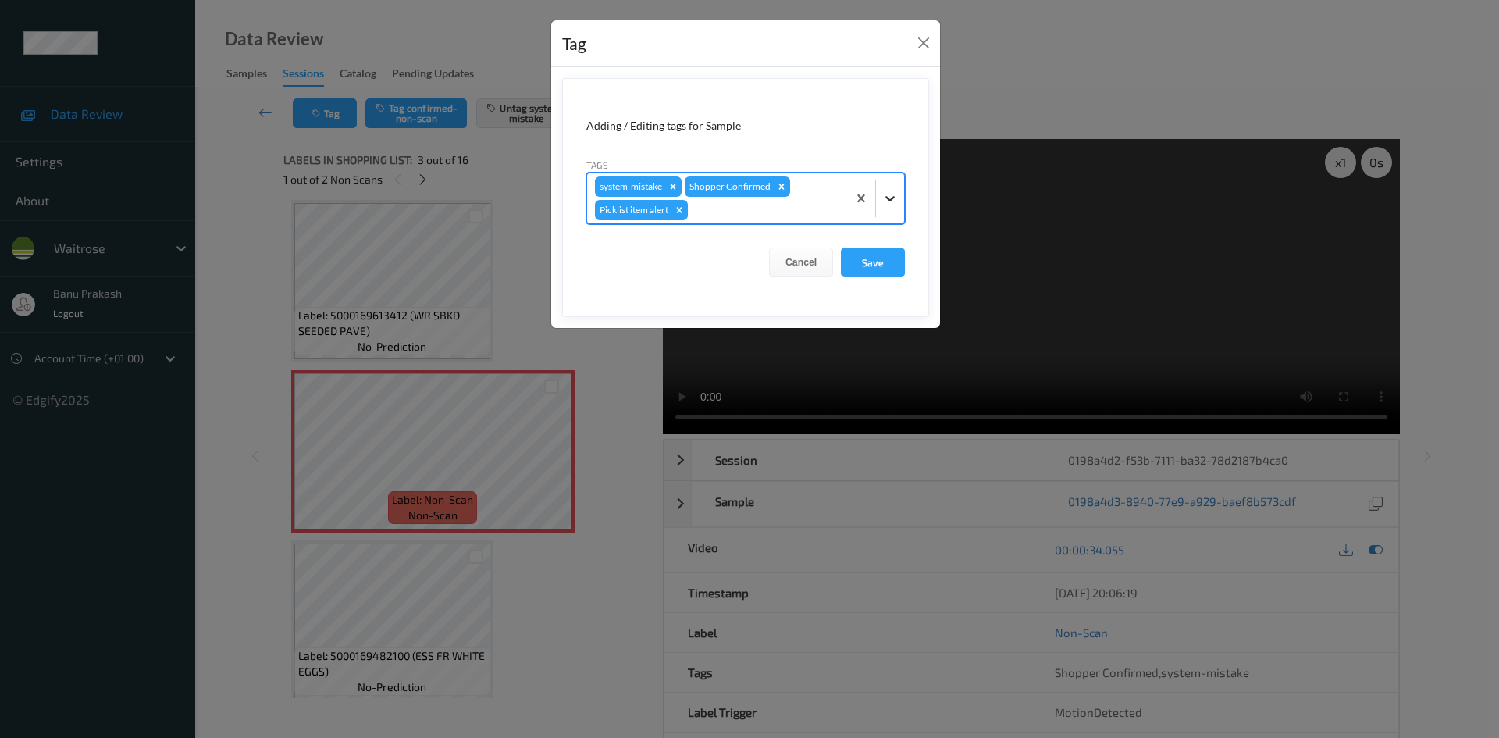
click at [890, 193] on icon at bounding box center [890, 198] width 16 height 16
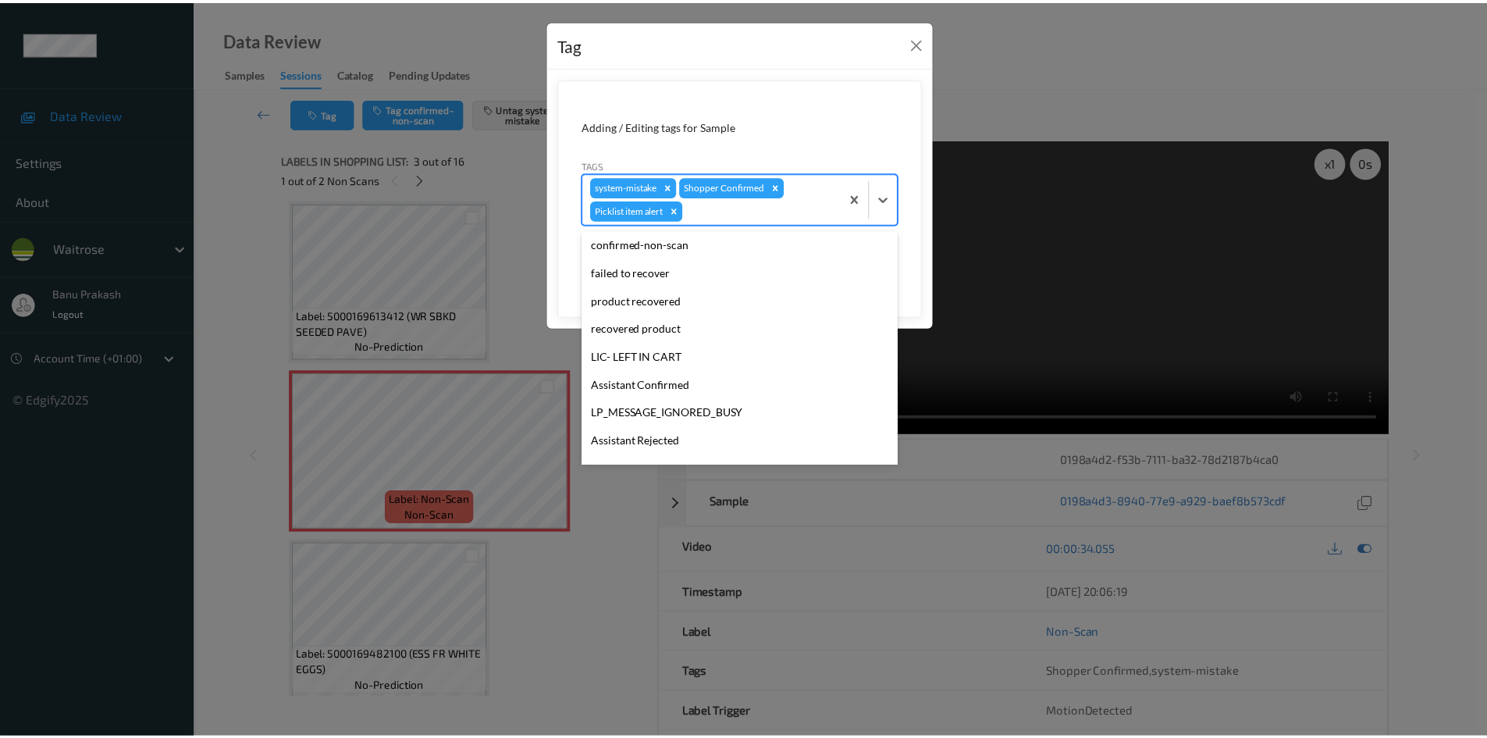
scroll to position [278, 0]
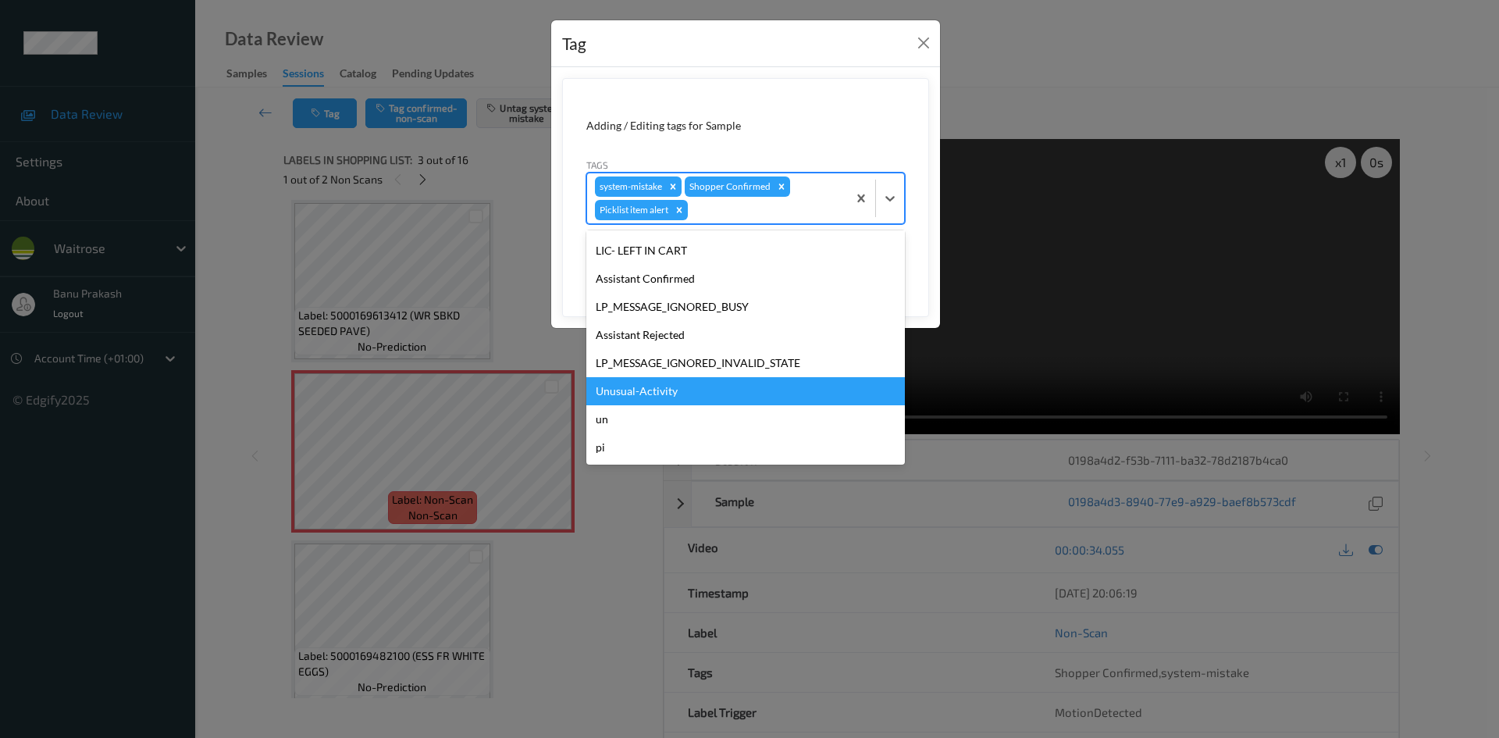
click at [655, 394] on div "Unusual-Activity" at bounding box center [745, 391] width 318 height 28
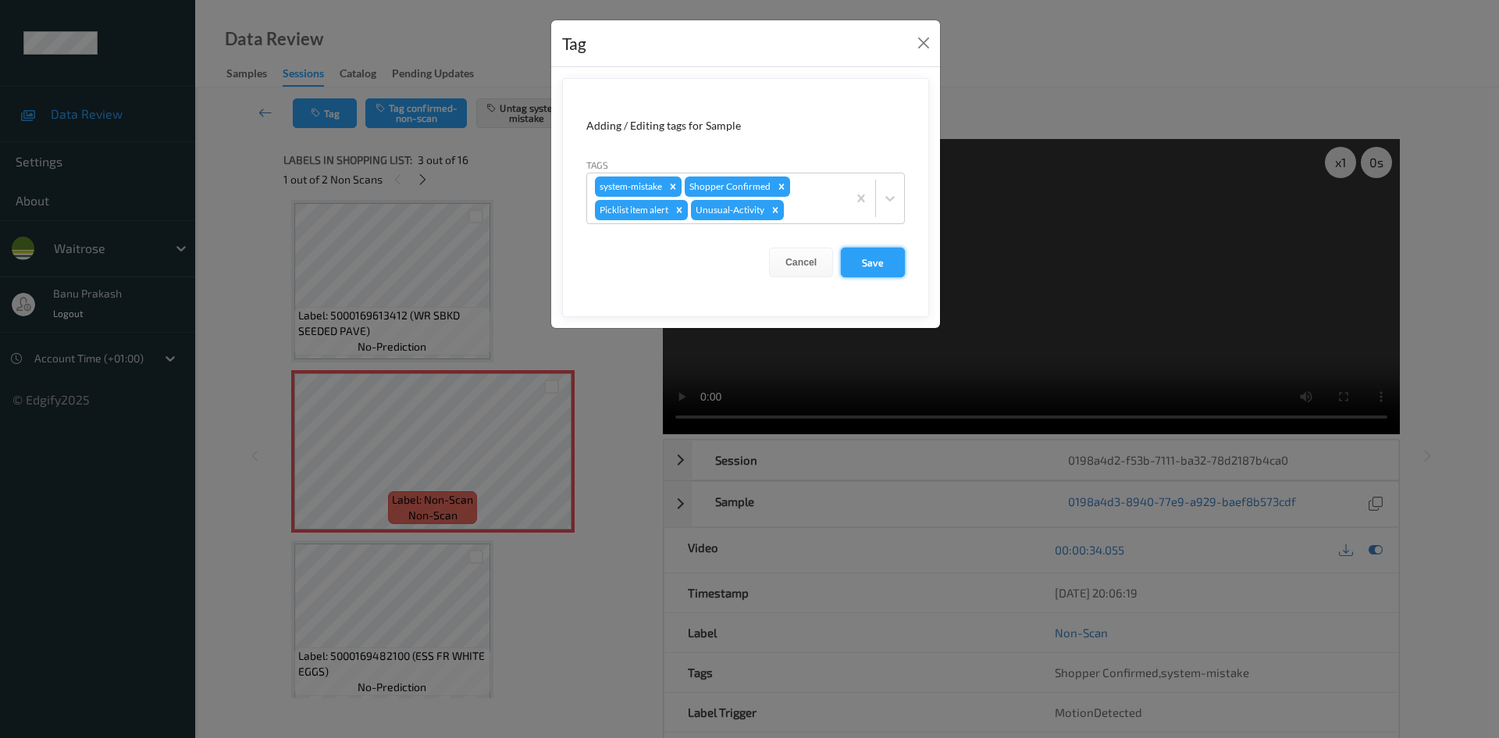
click at [877, 268] on button "Save" at bounding box center [873, 262] width 64 height 30
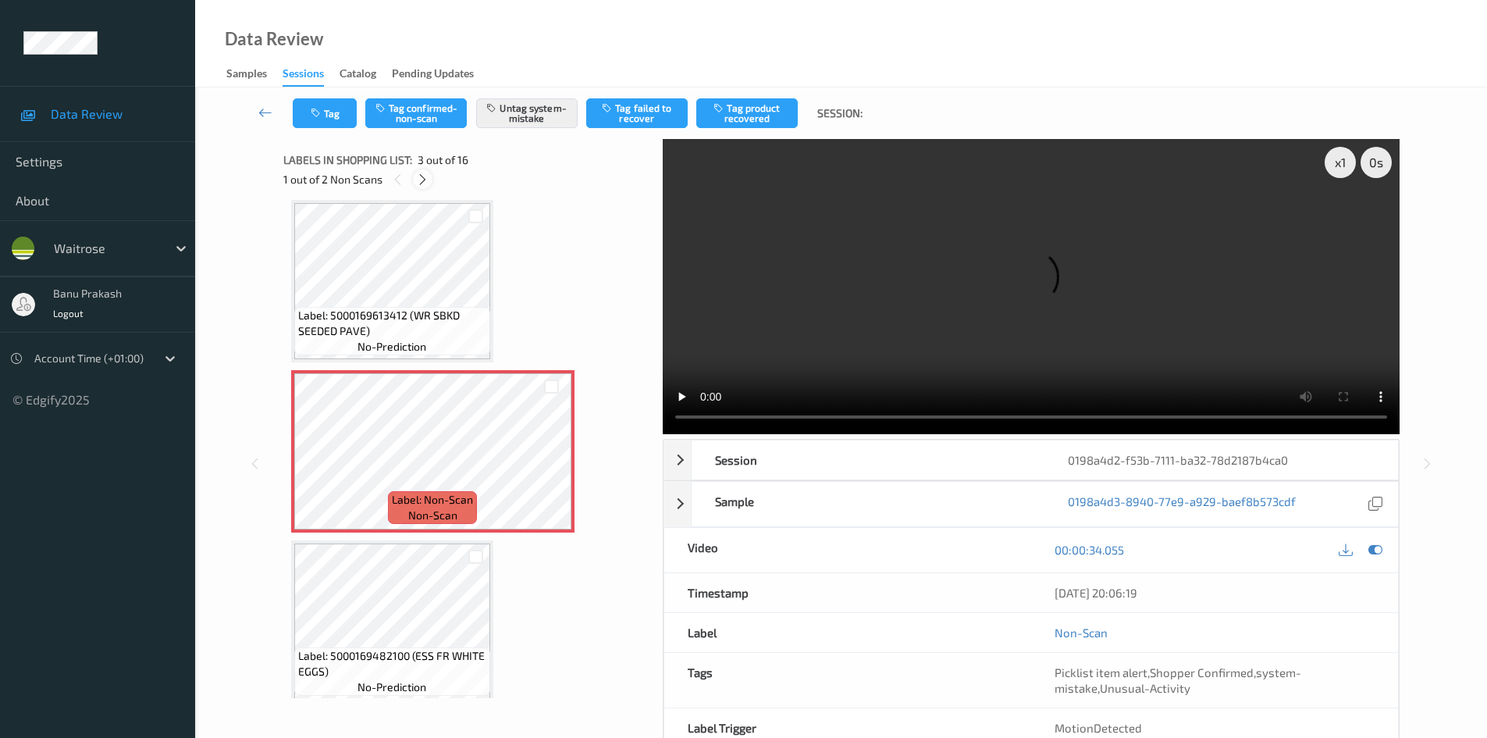
click at [420, 176] on icon at bounding box center [422, 179] width 13 height 14
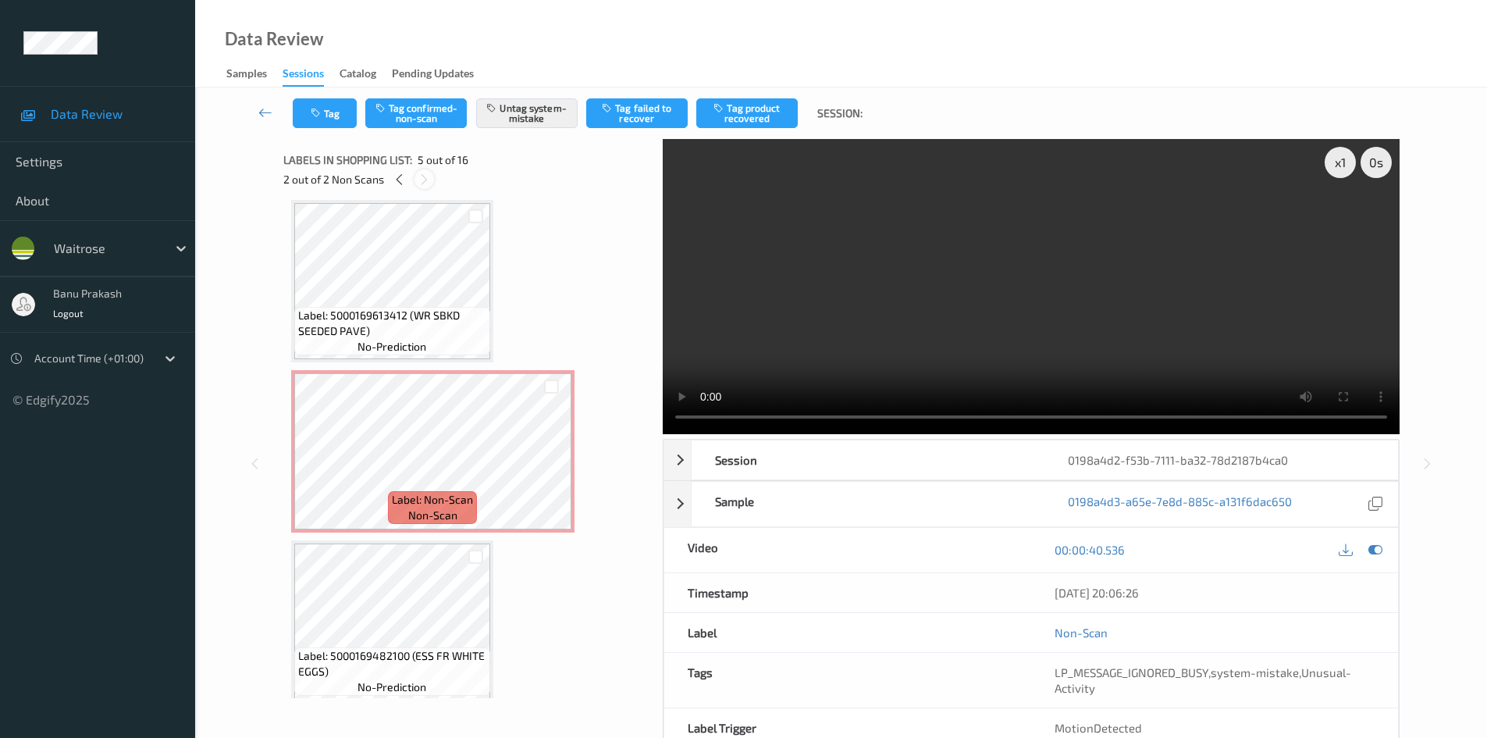
scroll to position [518, 0]
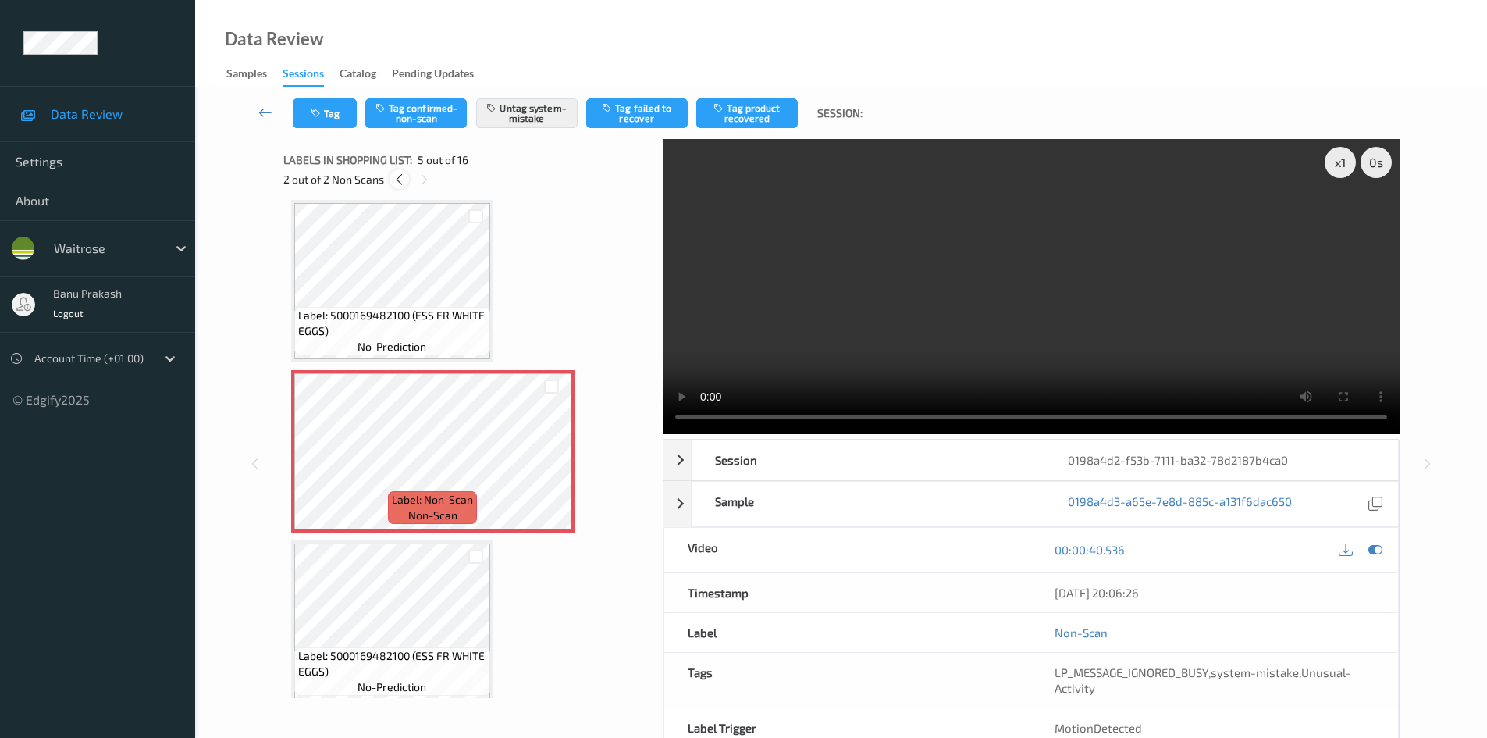
click at [400, 180] on icon at bounding box center [399, 179] width 13 height 14
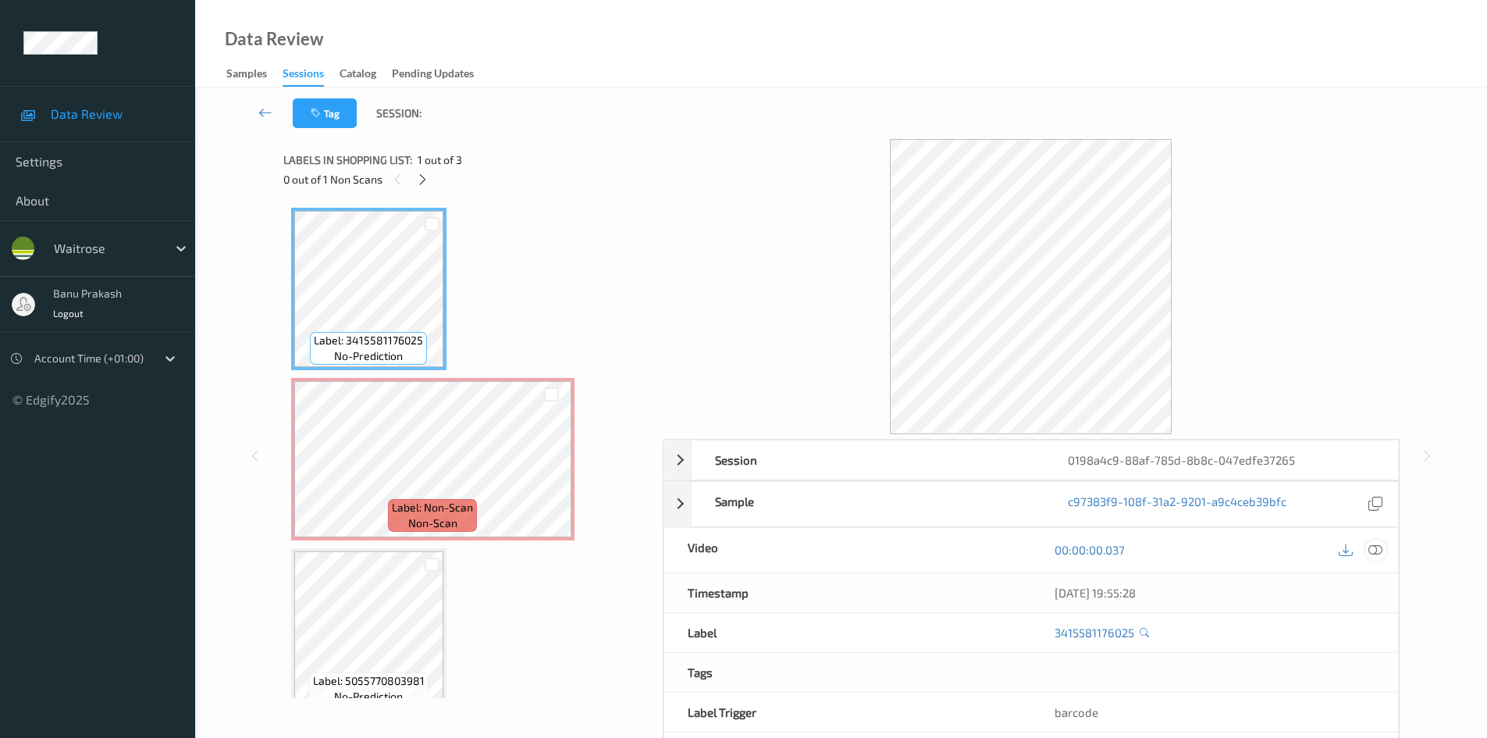
click at [1376, 539] on div at bounding box center [1375, 549] width 21 height 21
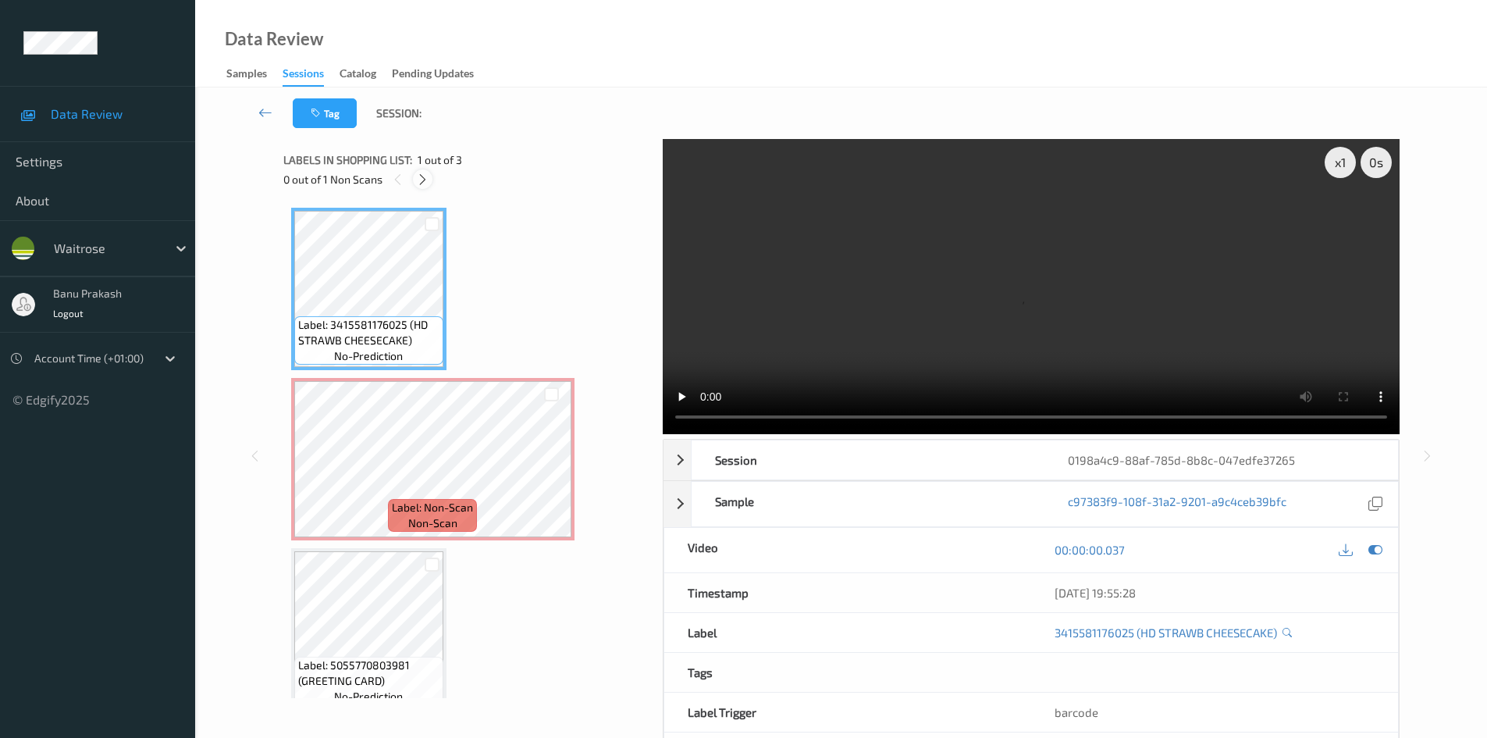
click at [428, 183] on icon at bounding box center [422, 179] width 13 height 14
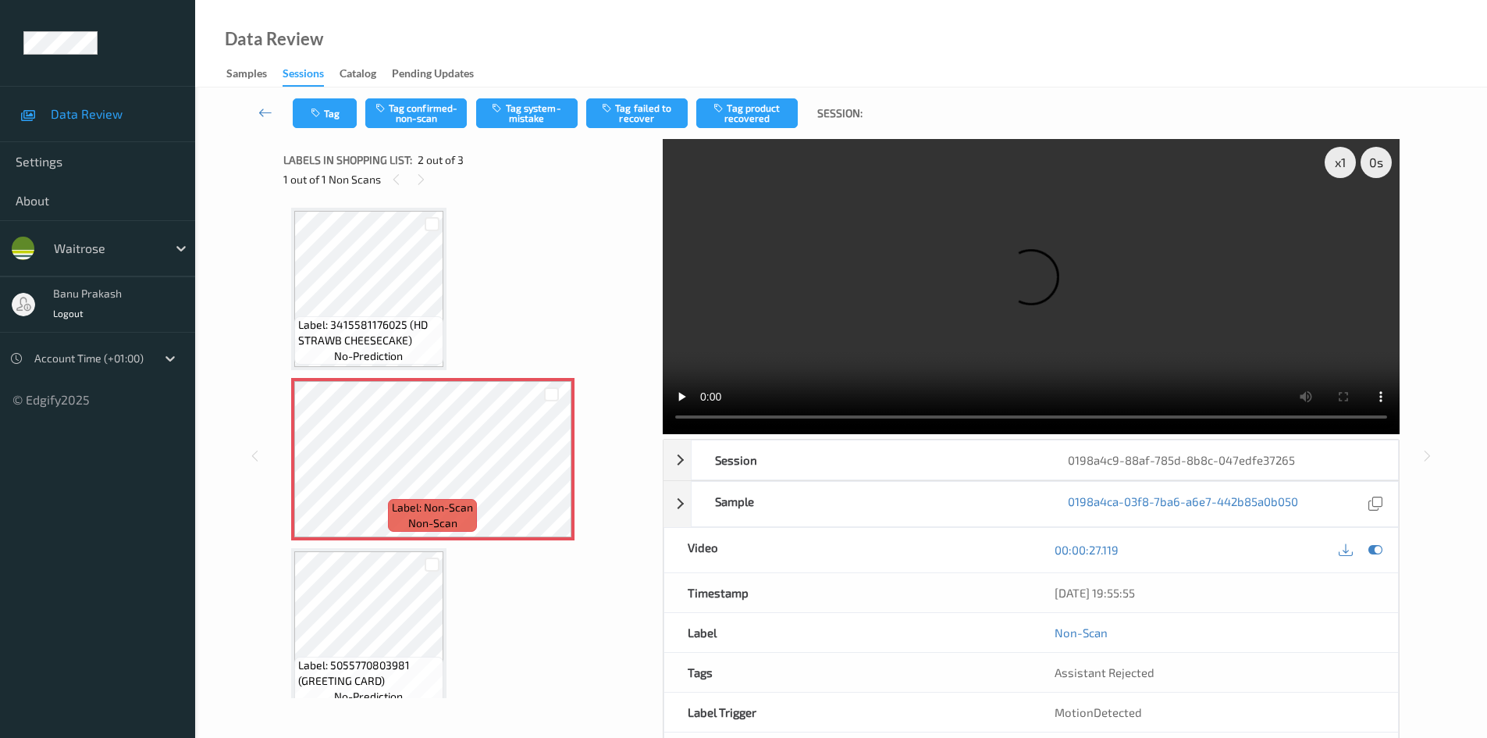
scroll to position [8, 0]
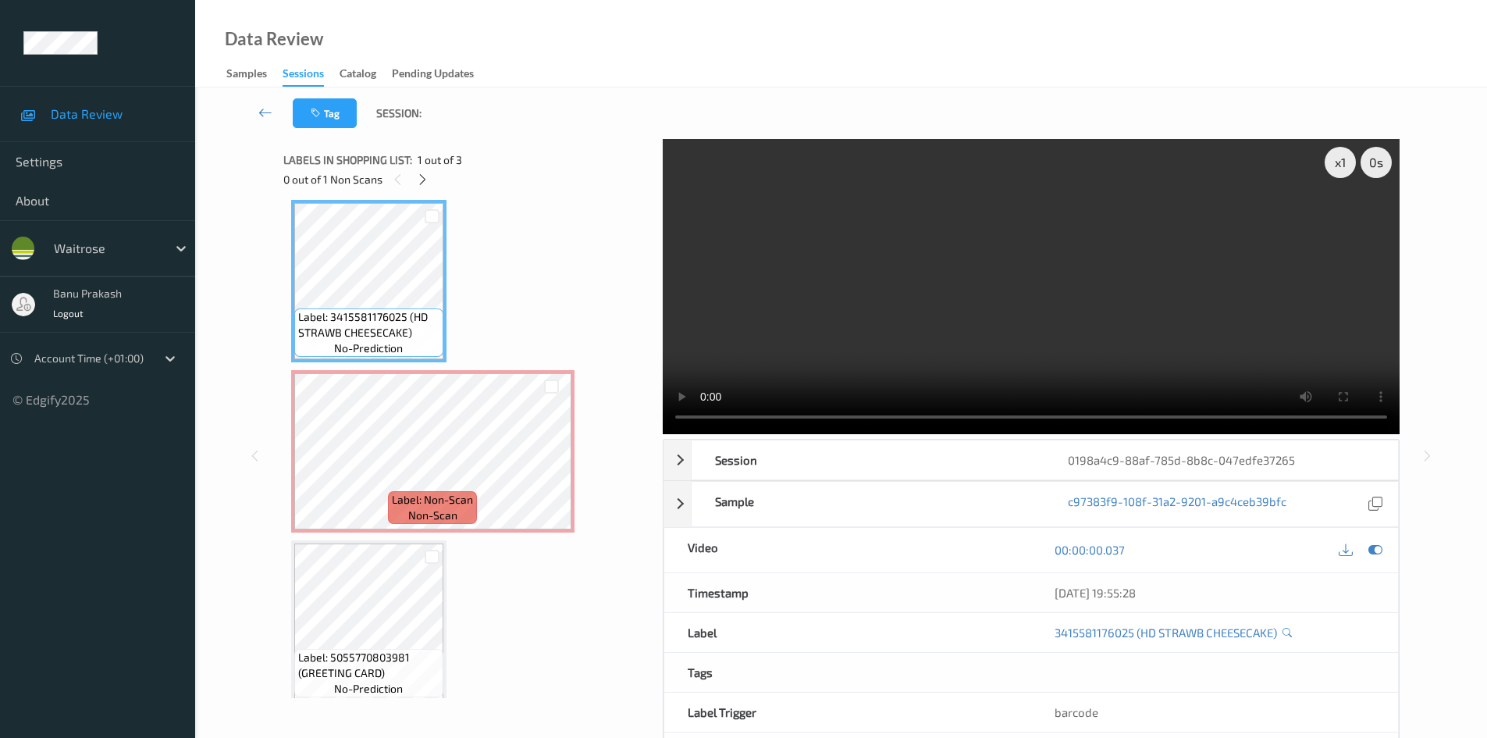
click at [829, 326] on video at bounding box center [1031, 286] width 737 height 295
click at [792, 98] on div "Tag Session:" at bounding box center [841, 113] width 1228 height 52
click at [976, 308] on video at bounding box center [1031, 286] width 737 height 295
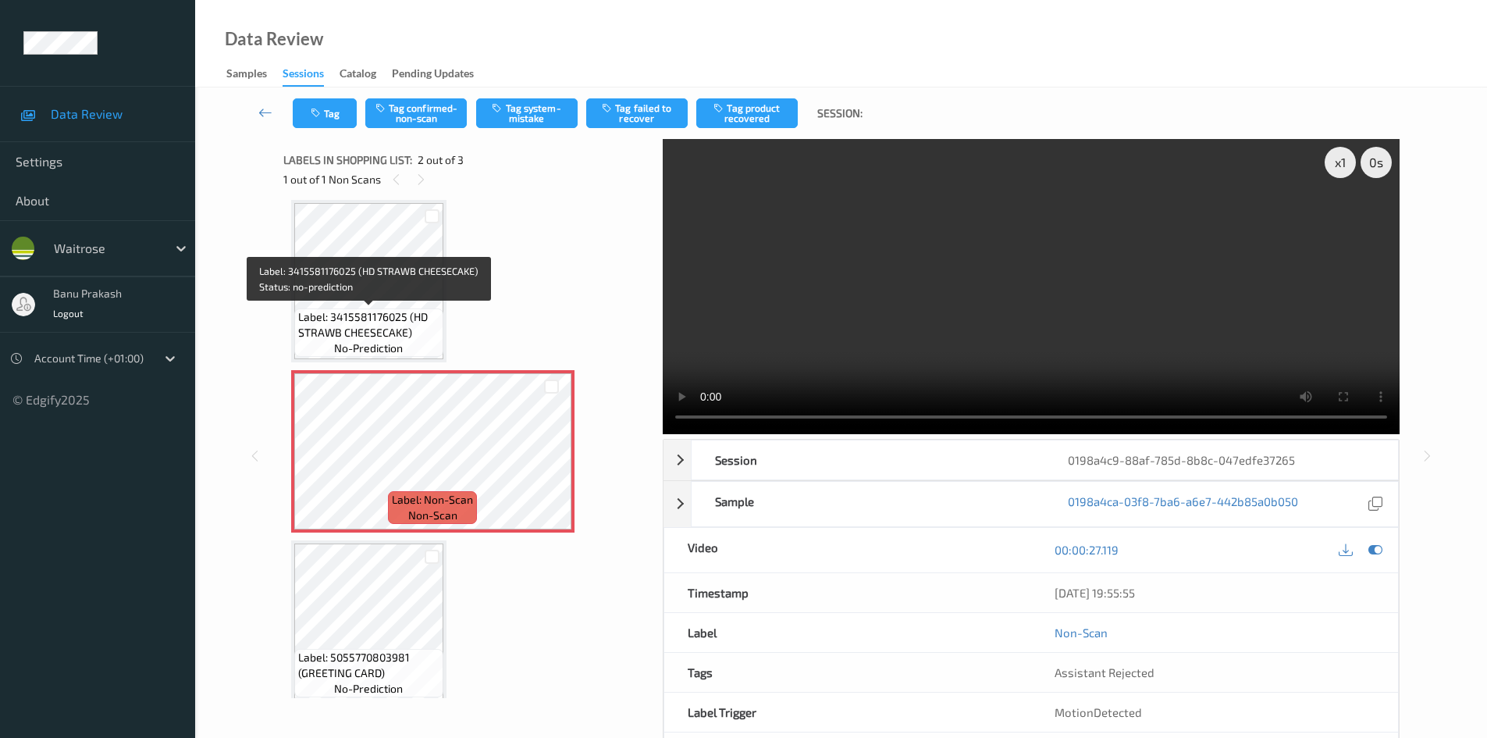
click at [356, 309] on span "Label: 3415581176025 (HD STRAWB CHEESECAKE)" at bounding box center [368, 324] width 141 height 31
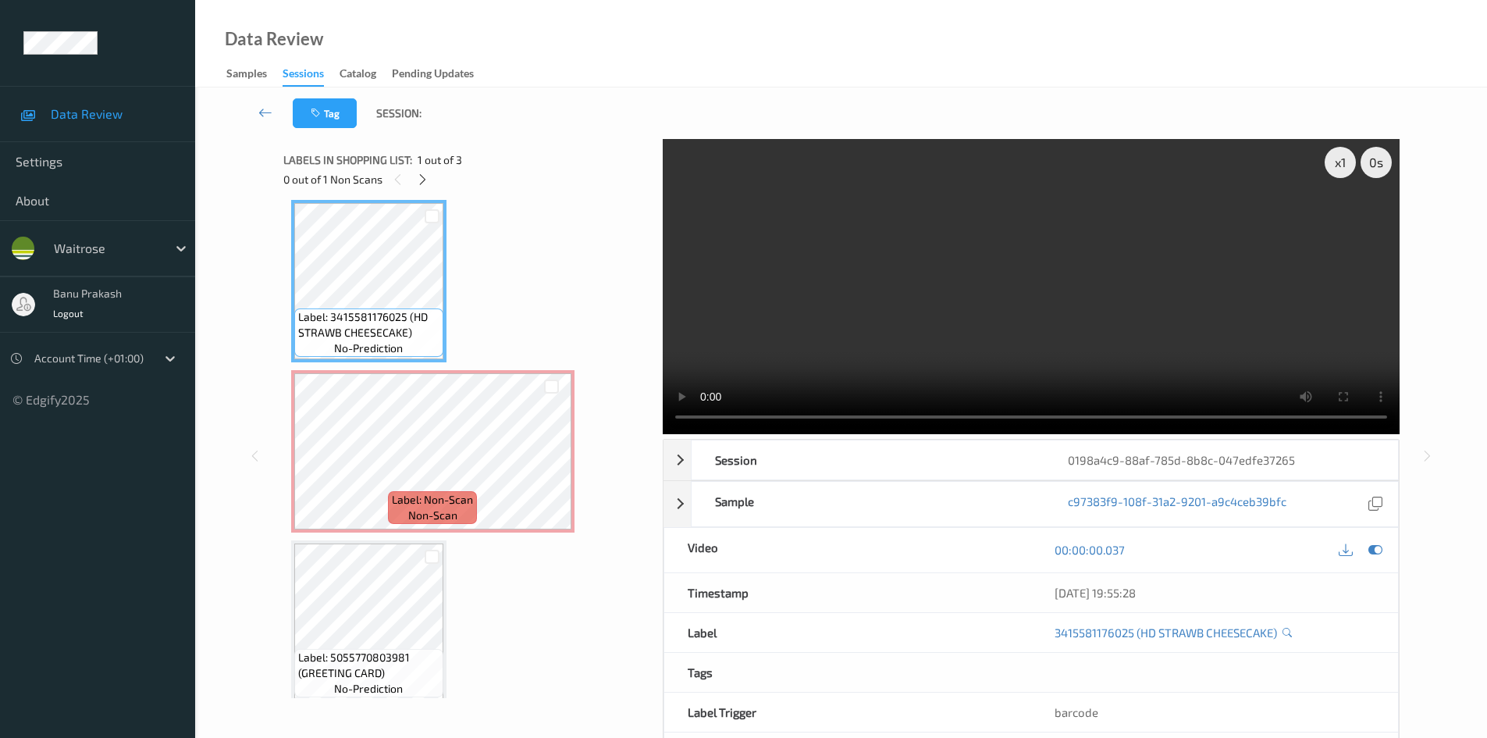
click at [906, 313] on video at bounding box center [1031, 286] width 737 height 295
click at [923, 284] on video at bounding box center [1031, 286] width 737 height 295
click at [983, 325] on video at bounding box center [1031, 286] width 737 height 295
click at [848, 315] on video at bounding box center [1031, 286] width 737 height 295
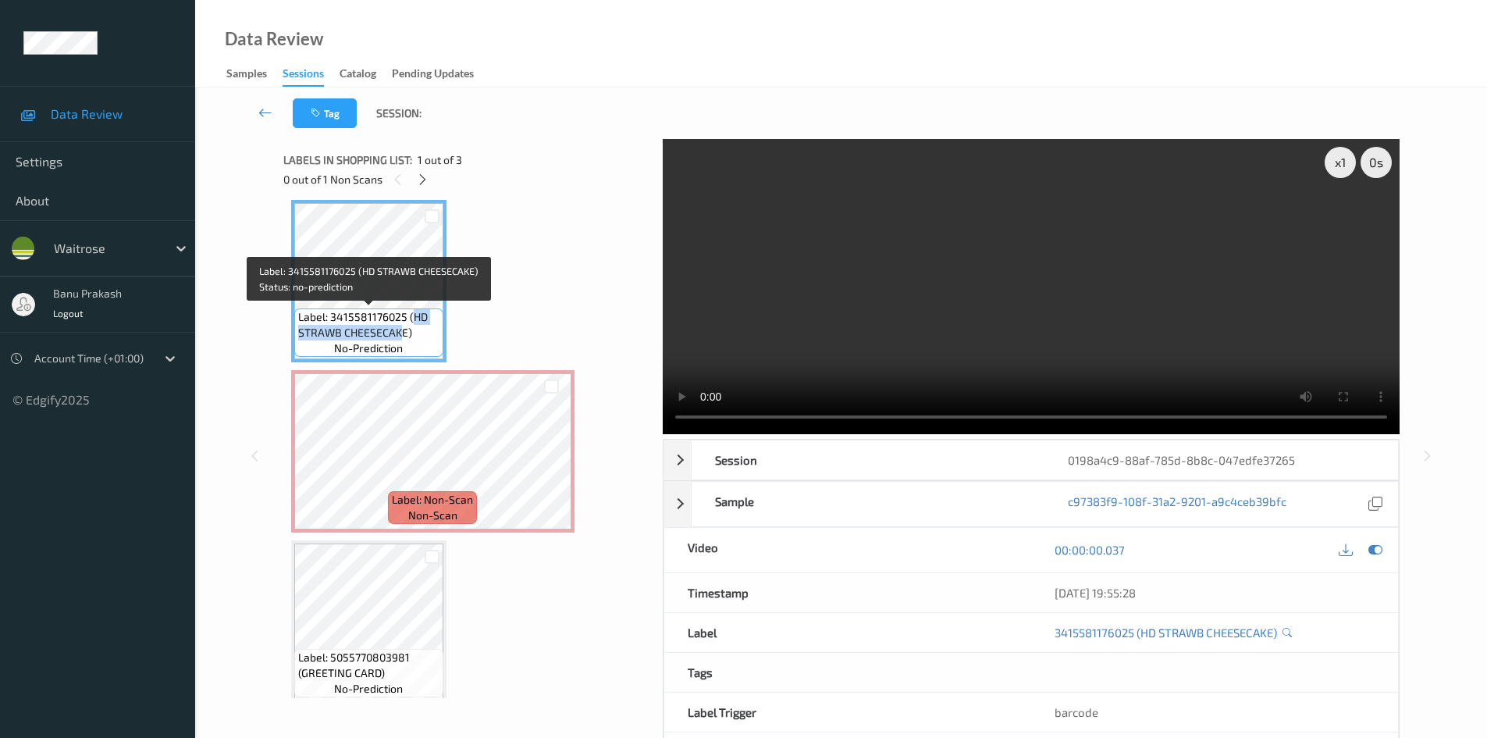
drag, startPoint x: 410, startPoint y: 316, endPoint x: 404, endPoint y: 333, distance: 18.3
click at [404, 333] on span "Label: 3415581176025 (HD STRAWB CHEESECAKE)" at bounding box center [368, 324] width 141 height 31
click at [436, 347] on div "Label: 3415581176025 (HD STRAWB CHEESECAKE) no-prediction" at bounding box center [368, 332] width 149 height 48
drag, startPoint x: 411, startPoint y: 317, endPoint x: 404, endPoint y: 336, distance: 20.5
click at [404, 336] on span "Label: 3415581176025 (HD STRAWB CHEESECAKE)" at bounding box center [368, 324] width 141 height 31
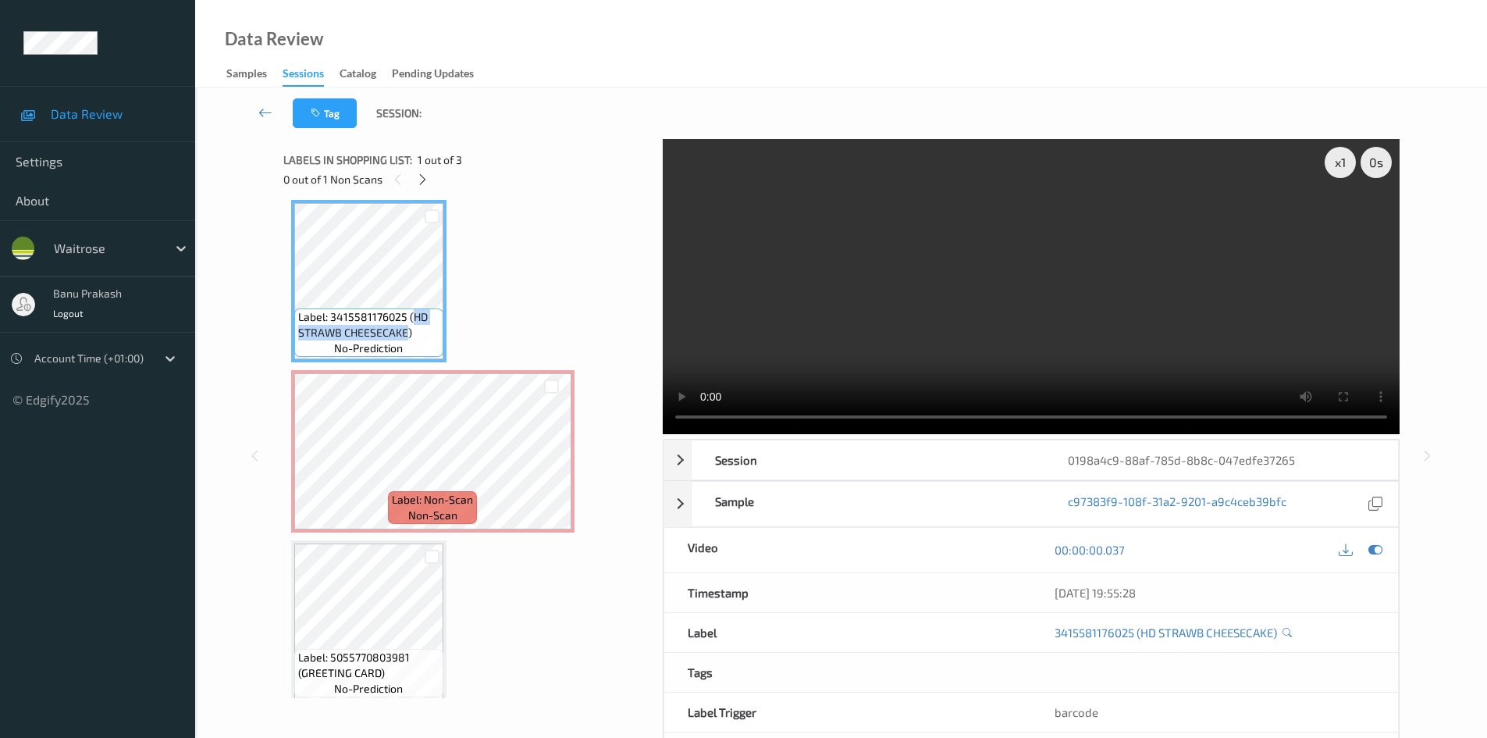
copy span "HD STRAWB CHEESECAKE"
click at [892, 324] on video at bounding box center [1031, 286] width 737 height 295
drag, startPoint x: 844, startPoint y: 332, endPoint x: 834, endPoint y: 330, distance: 9.7
click at [834, 330] on video at bounding box center [1031, 286] width 737 height 295
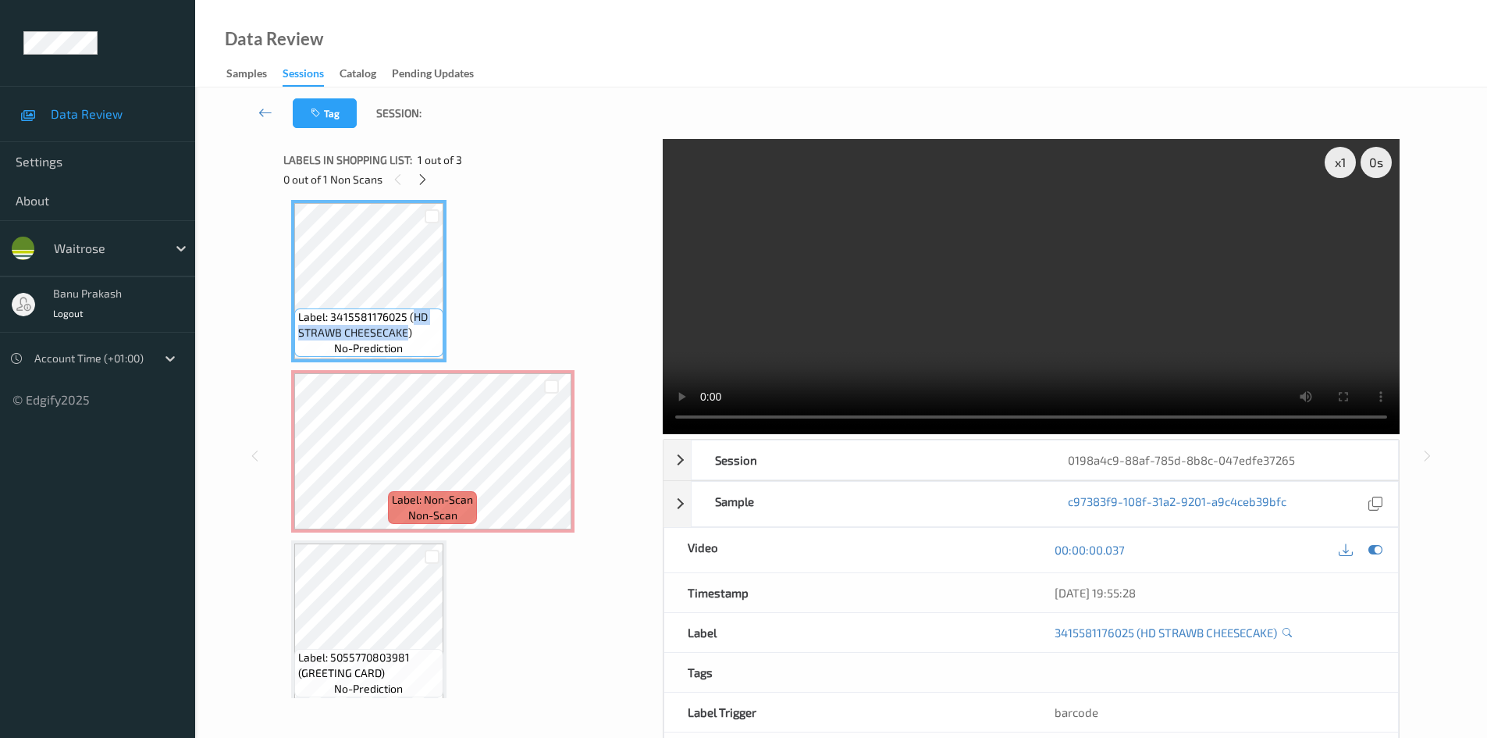
click at [806, 286] on video at bounding box center [1031, 286] width 737 height 295
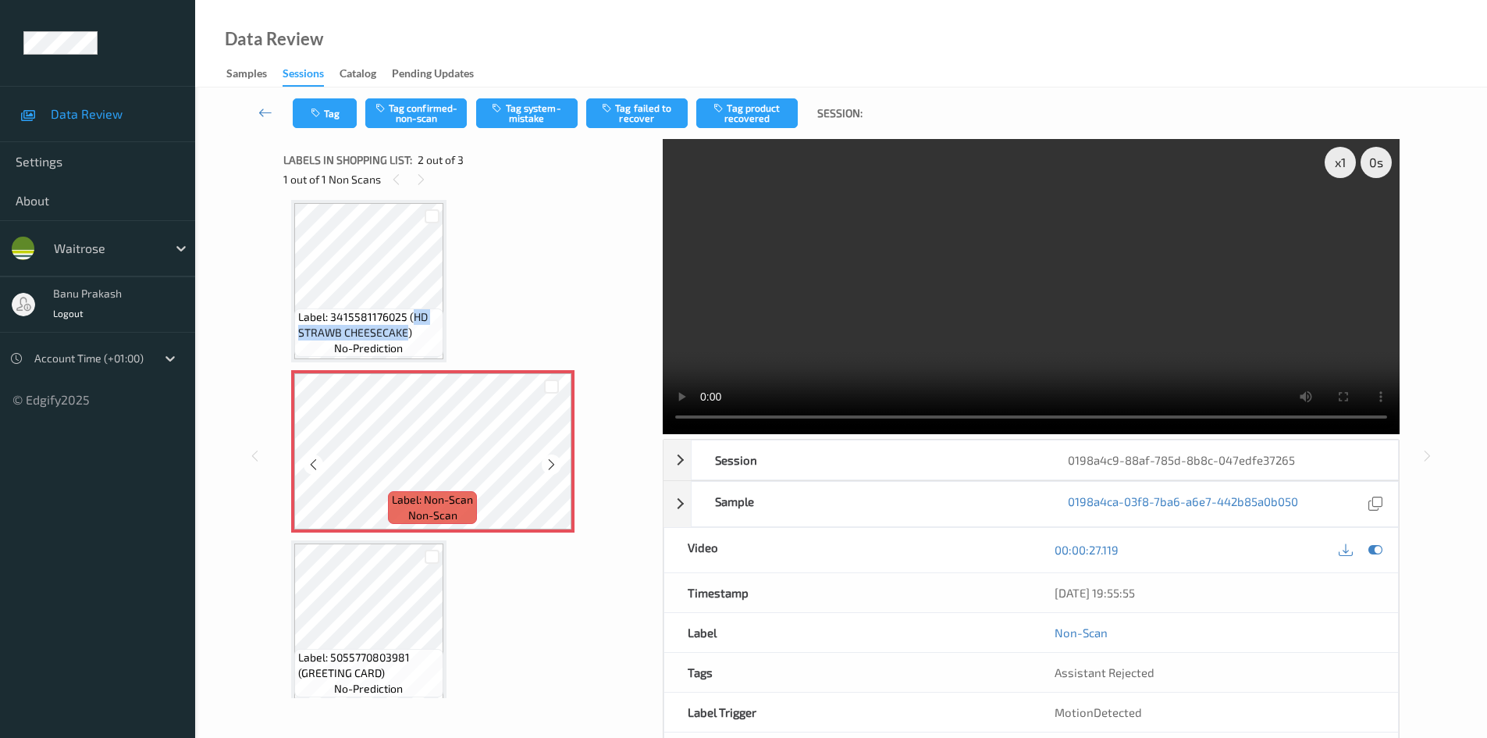
scroll to position [20, 0]
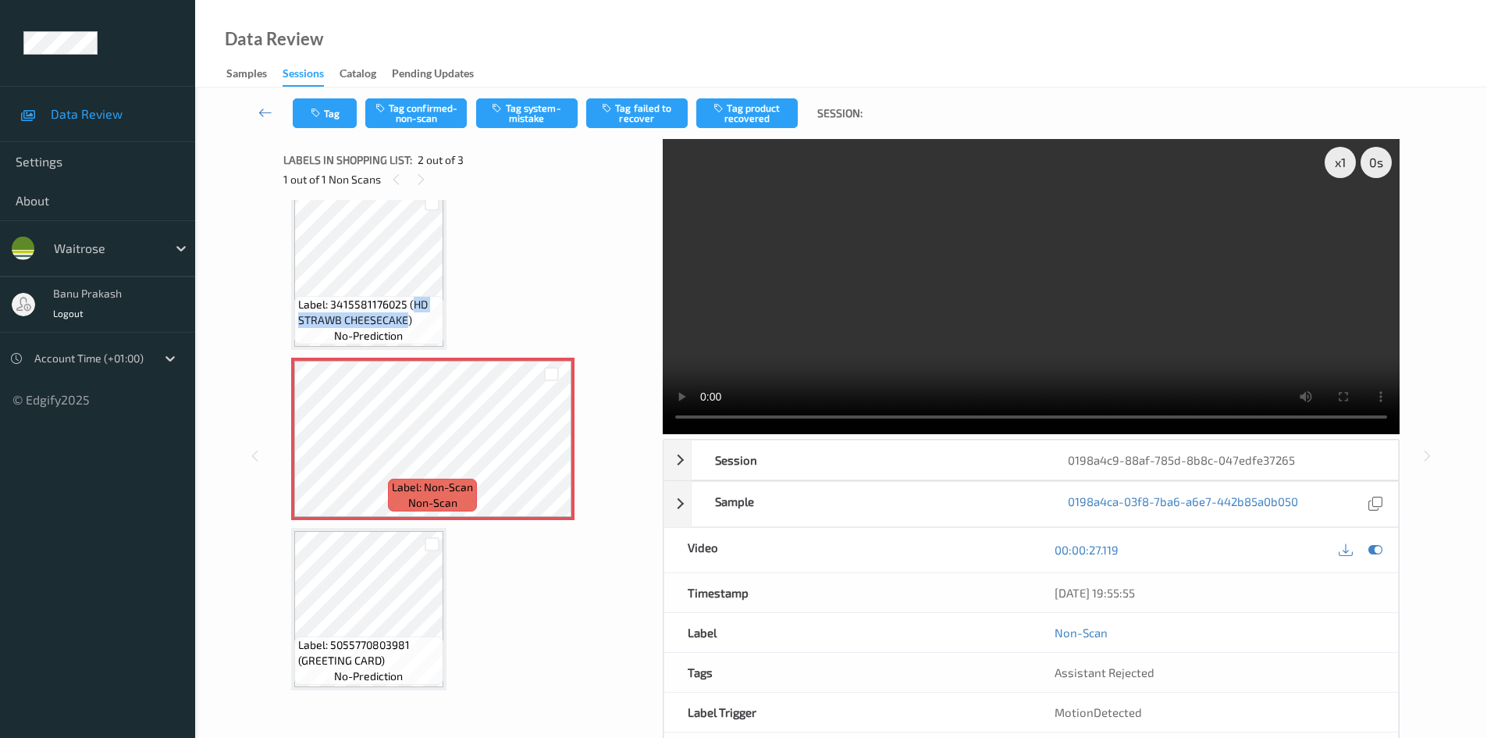
click at [835, 304] on video at bounding box center [1031, 286] width 737 height 295
click at [848, 306] on video at bounding box center [1031, 286] width 737 height 295
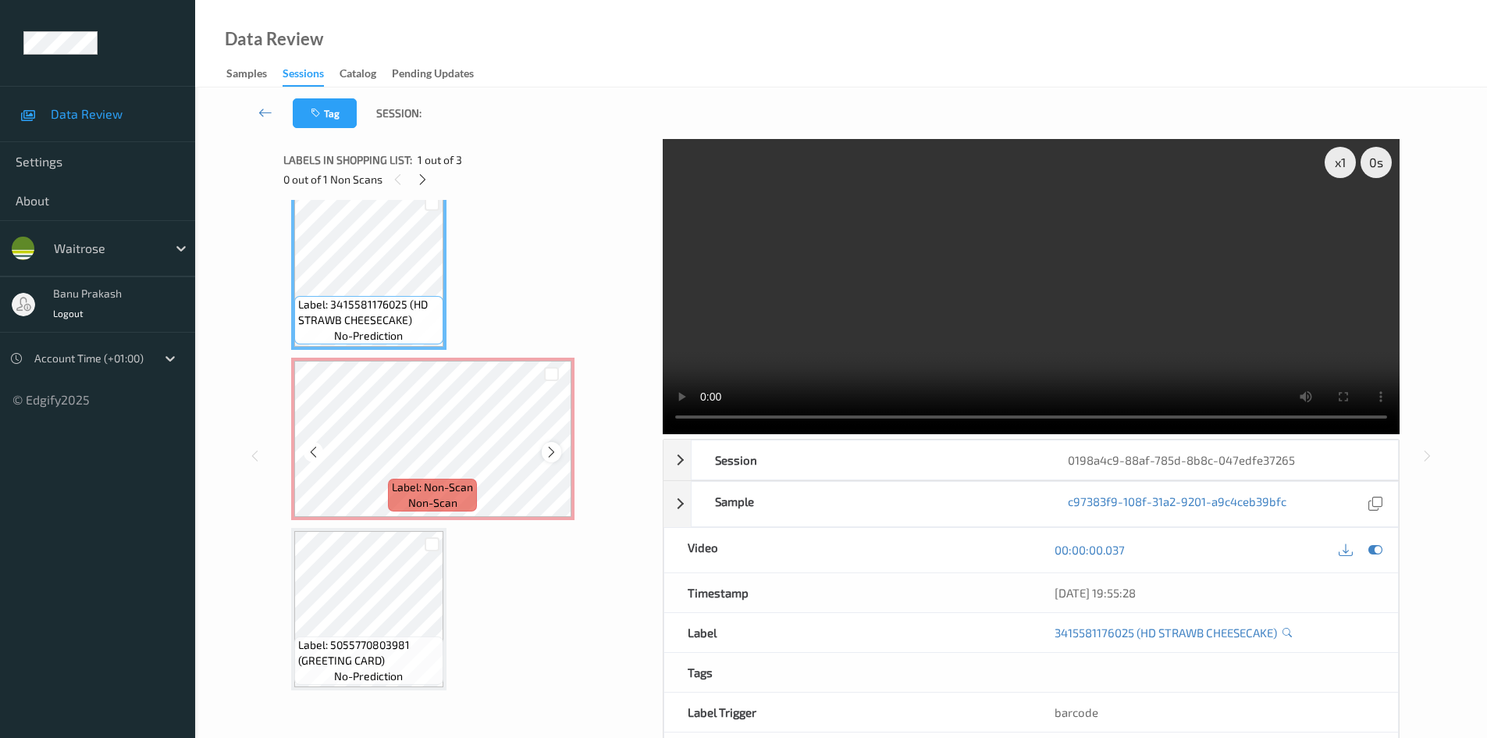
click at [547, 456] on icon at bounding box center [551, 452] width 13 height 14
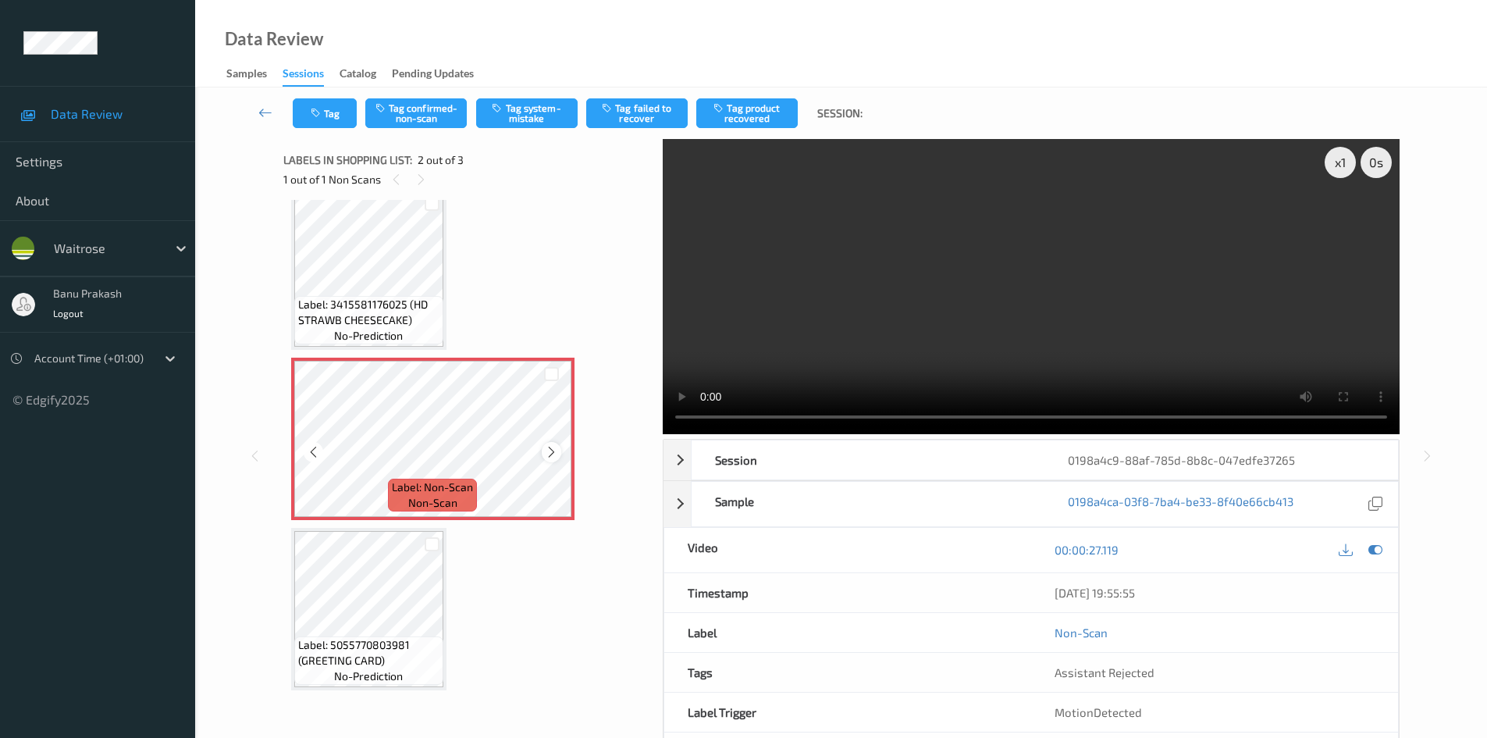
click at [547, 455] on icon at bounding box center [551, 452] width 13 height 14
click at [930, 368] on video at bounding box center [1031, 286] width 737 height 295
click at [844, 285] on video at bounding box center [1031, 286] width 737 height 295
click at [980, 311] on video at bounding box center [1031, 286] width 737 height 295
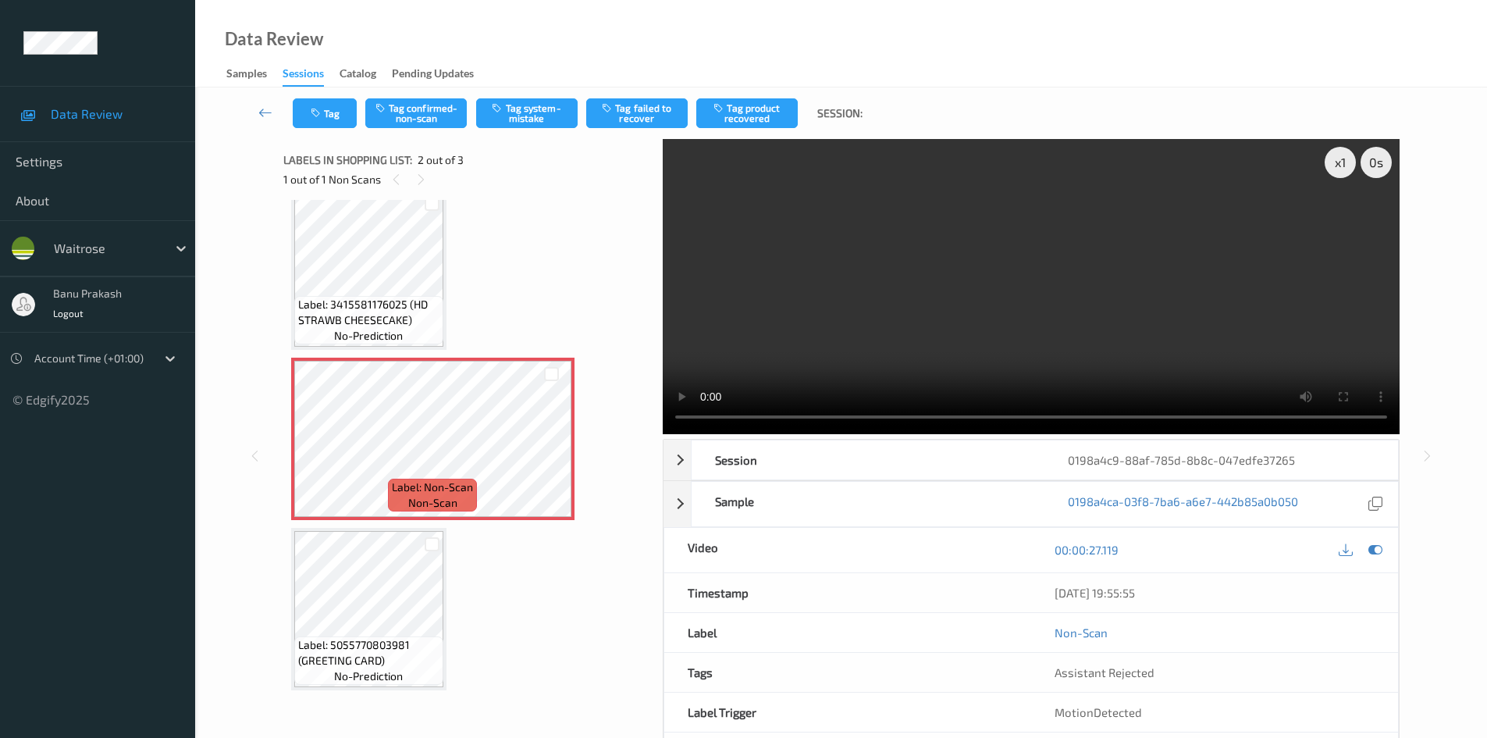
click at [1060, 322] on video at bounding box center [1031, 286] width 737 height 295
click at [417, 119] on button "Tag confirmed-non-scan" at bounding box center [415, 113] width 101 height 30
click at [749, 114] on button "Tag product recovered" at bounding box center [746, 113] width 101 height 30
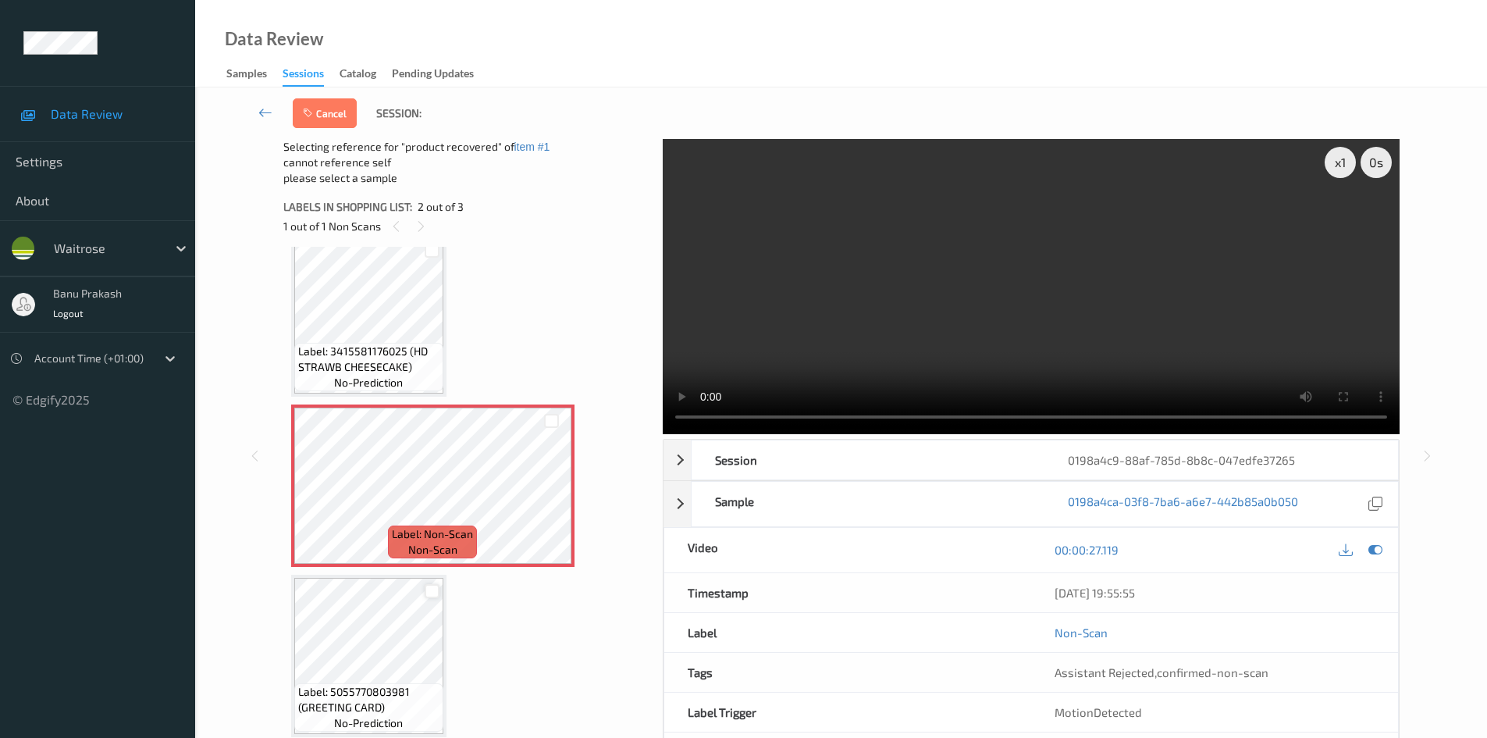
click at [436, 593] on div at bounding box center [432, 591] width 15 height 15
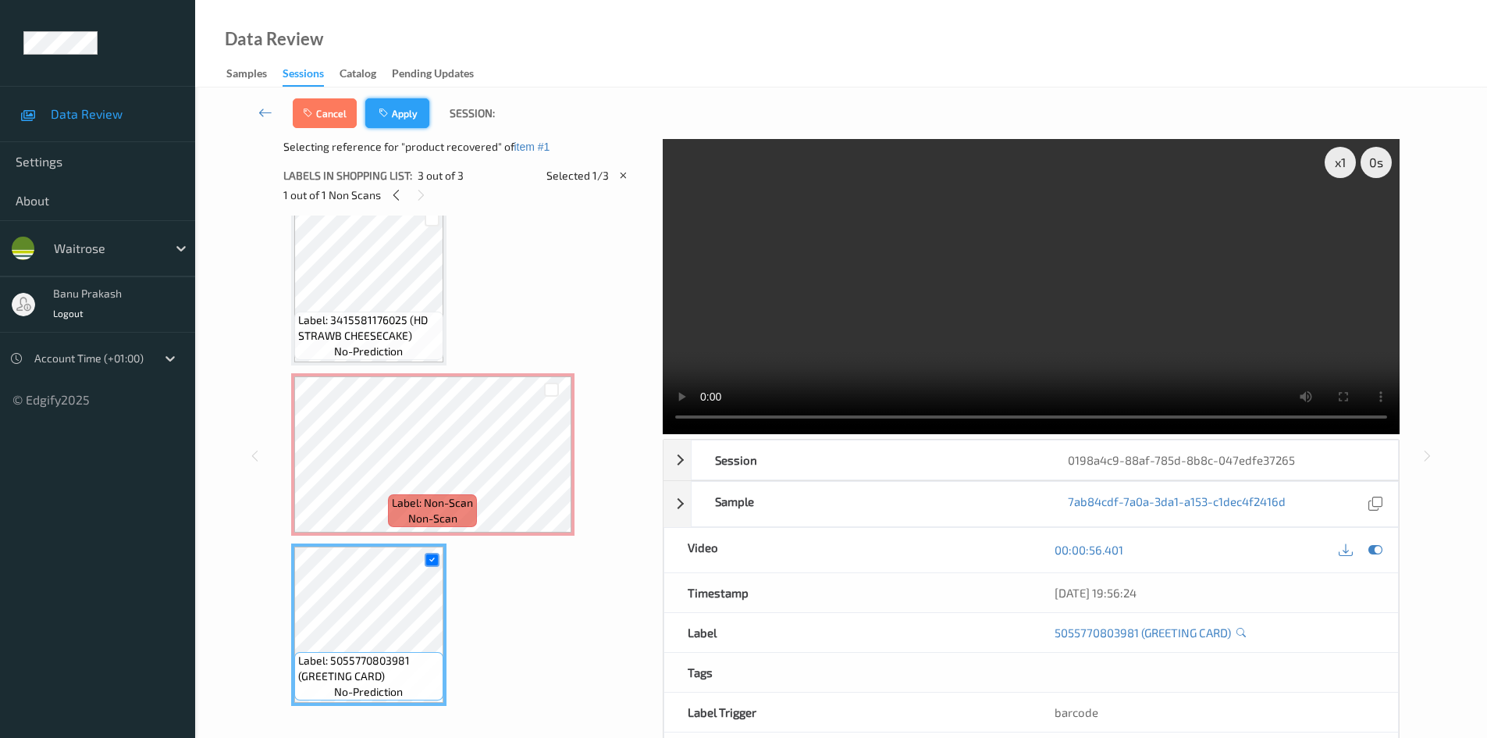
click at [402, 108] on button "Apply" at bounding box center [397, 113] width 64 height 30
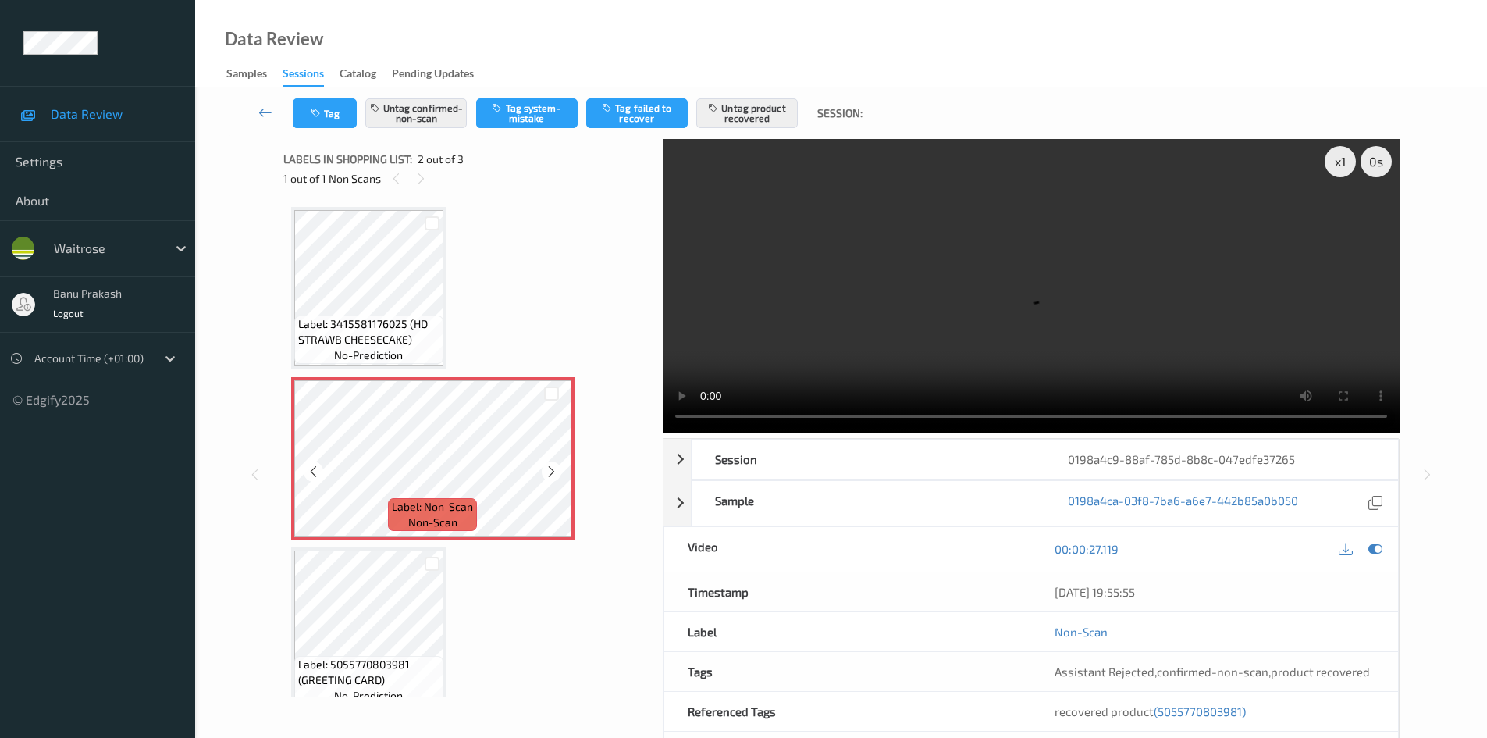
scroll to position [0, 0]
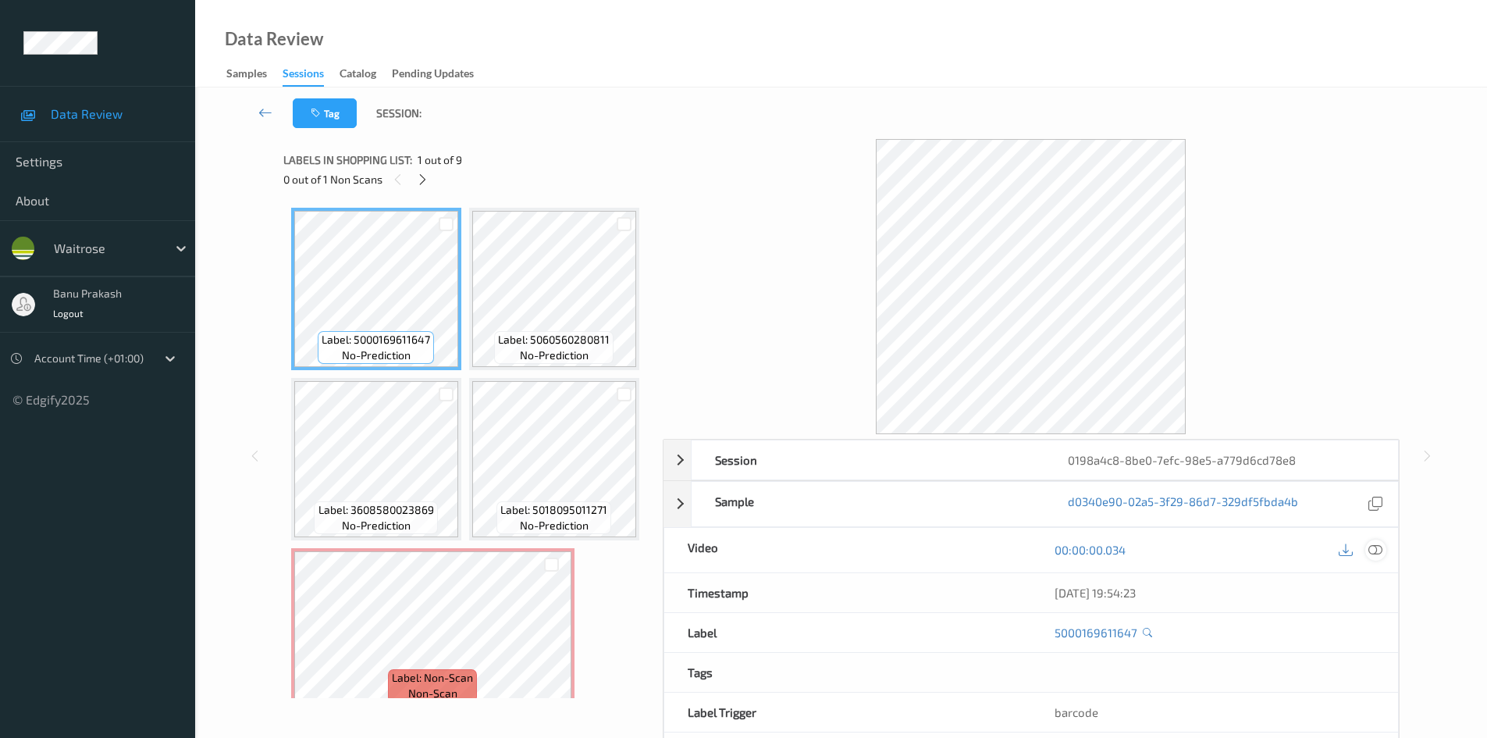
click at [1383, 547] on div at bounding box center [1375, 549] width 21 height 21
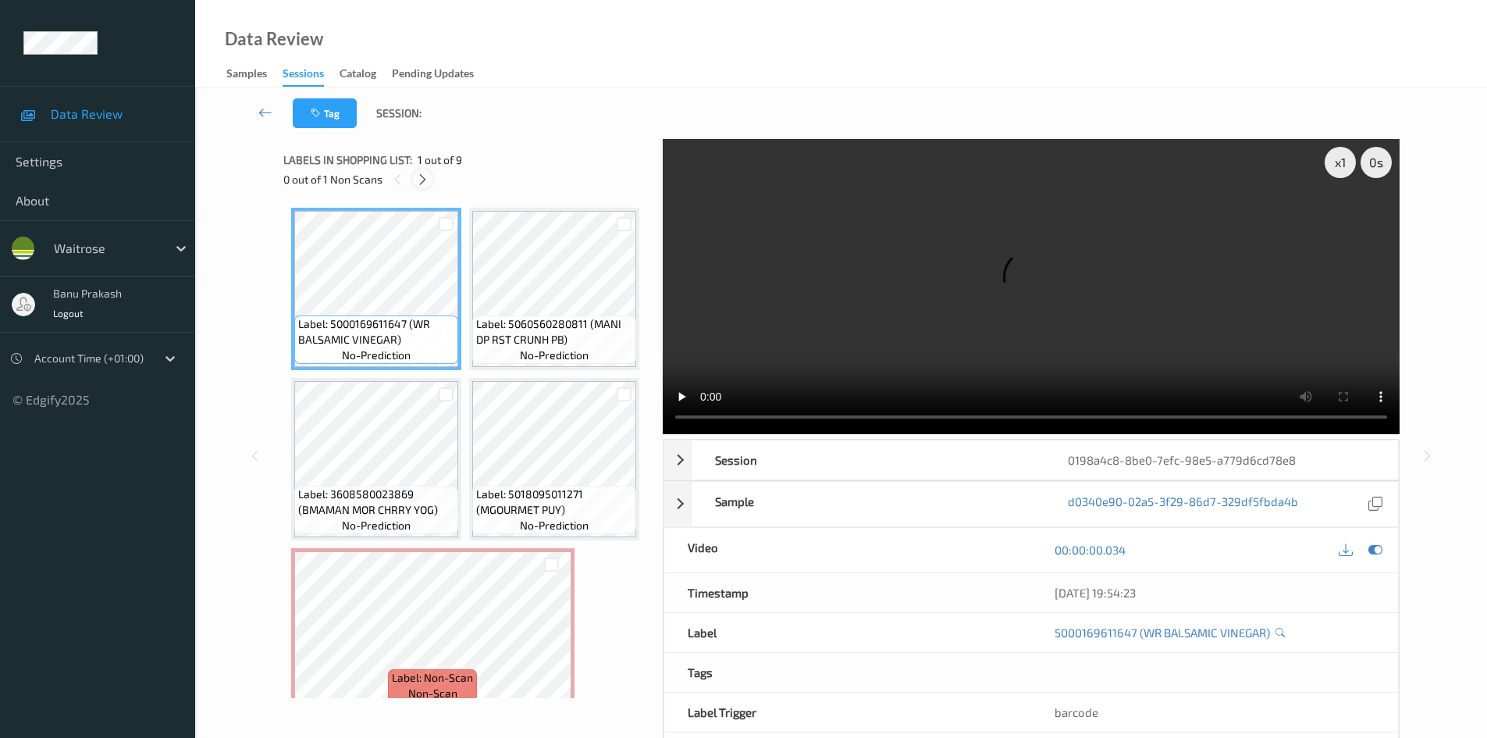
click at [421, 186] on icon at bounding box center [422, 179] width 13 height 14
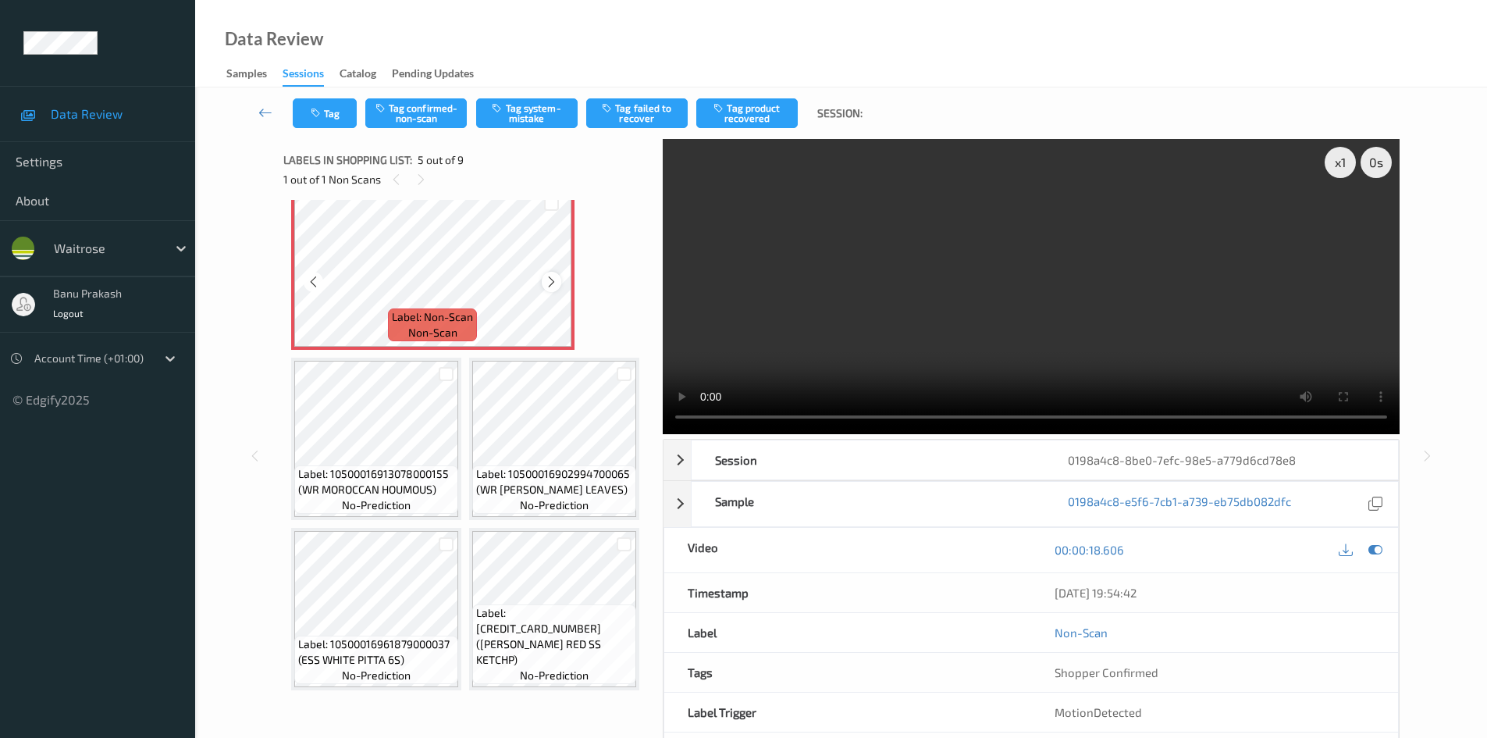
click at [559, 291] on div at bounding box center [552, 282] width 20 height 20
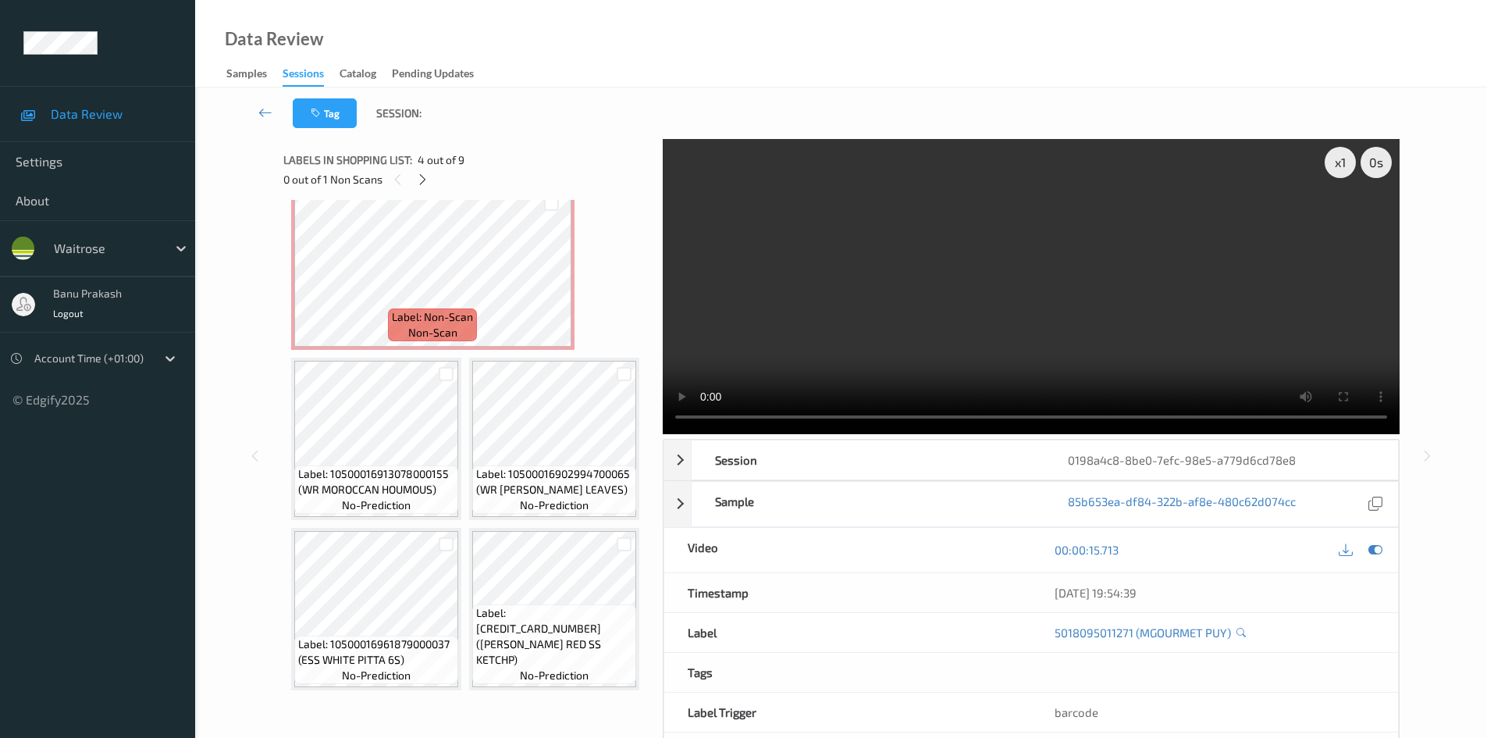
click at [785, 275] on video at bounding box center [1031, 286] width 737 height 295
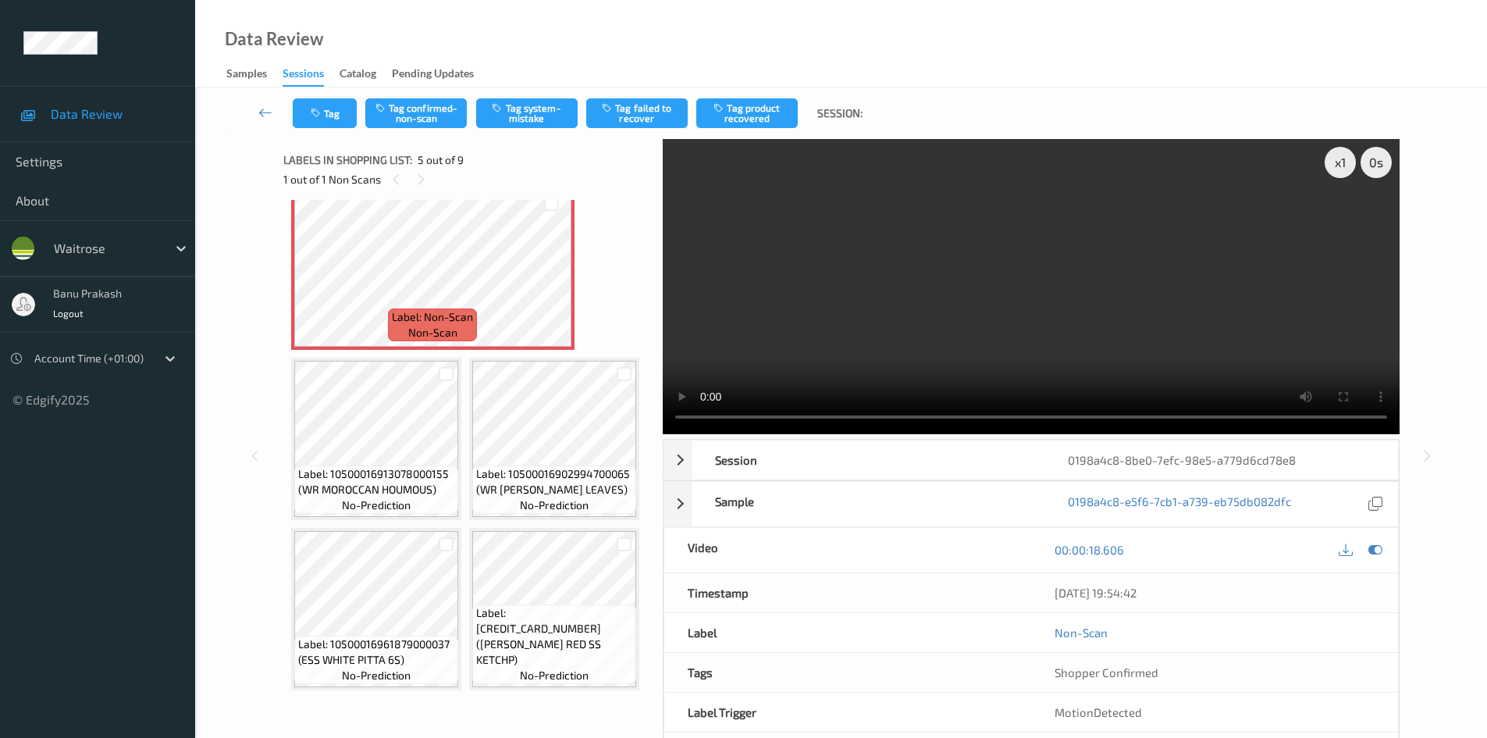
click at [873, 333] on video at bounding box center [1031, 286] width 737 height 295
click at [476, 157] on span "Label: 5018095011271 (MGOURMET PUY)" at bounding box center [554, 141] width 156 height 31
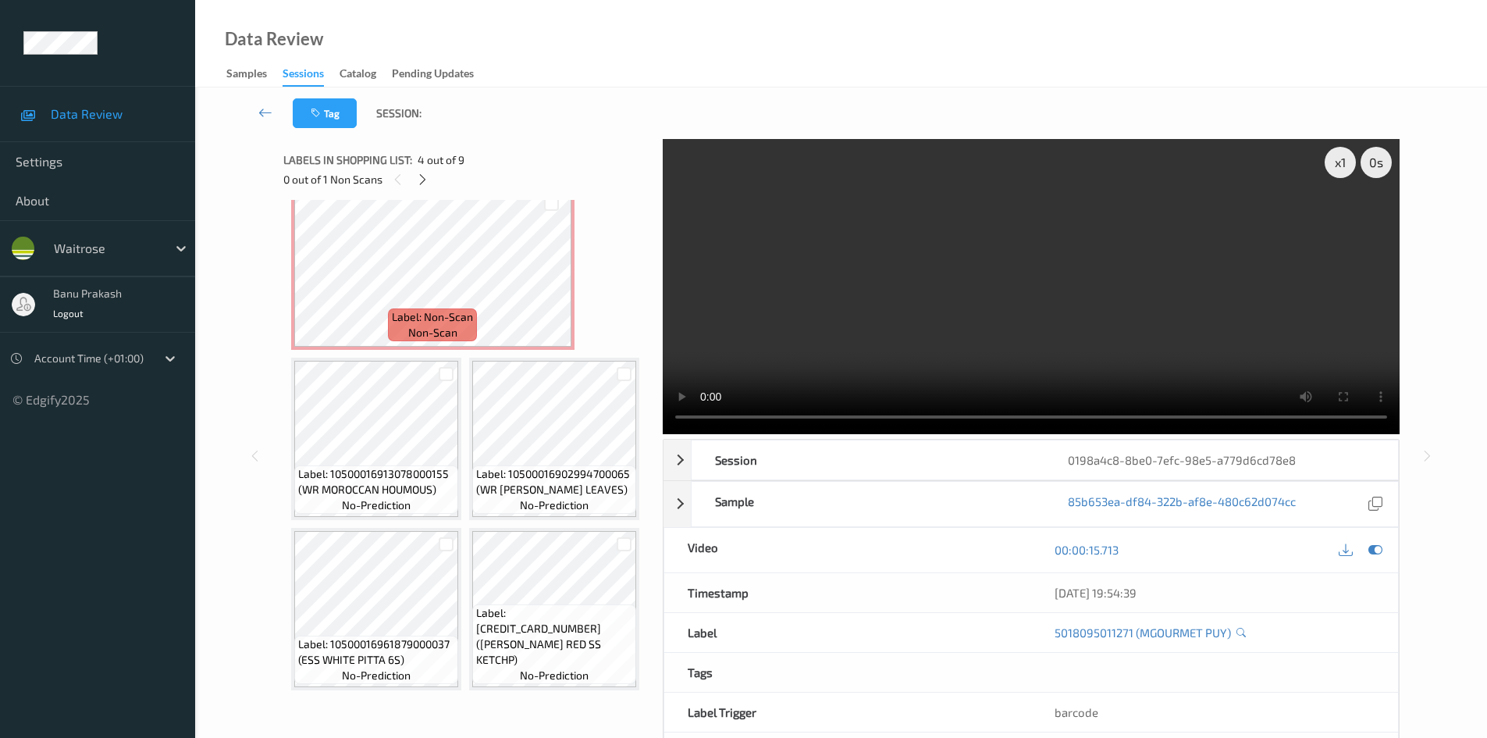
click at [816, 303] on video at bounding box center [1031, 286] width 737 height 295
click at [978, 347] on video at bounding box center [1031, 286] width 737 height 295
click at [971, 356] on video at bounding box center [1031, 286] width 737 height 295
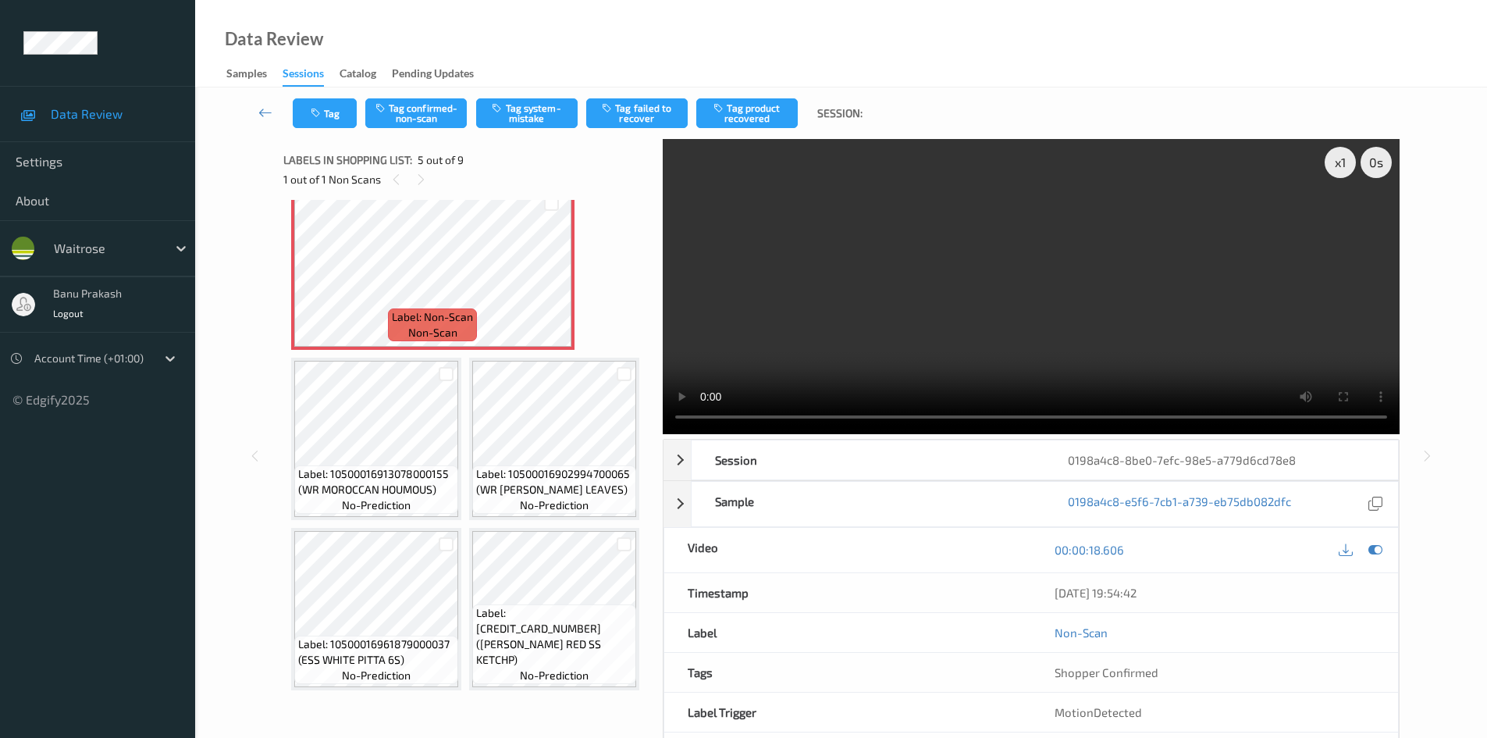
click at [930, 304] on video at bounding box center [1031, 286] width 737 height 295
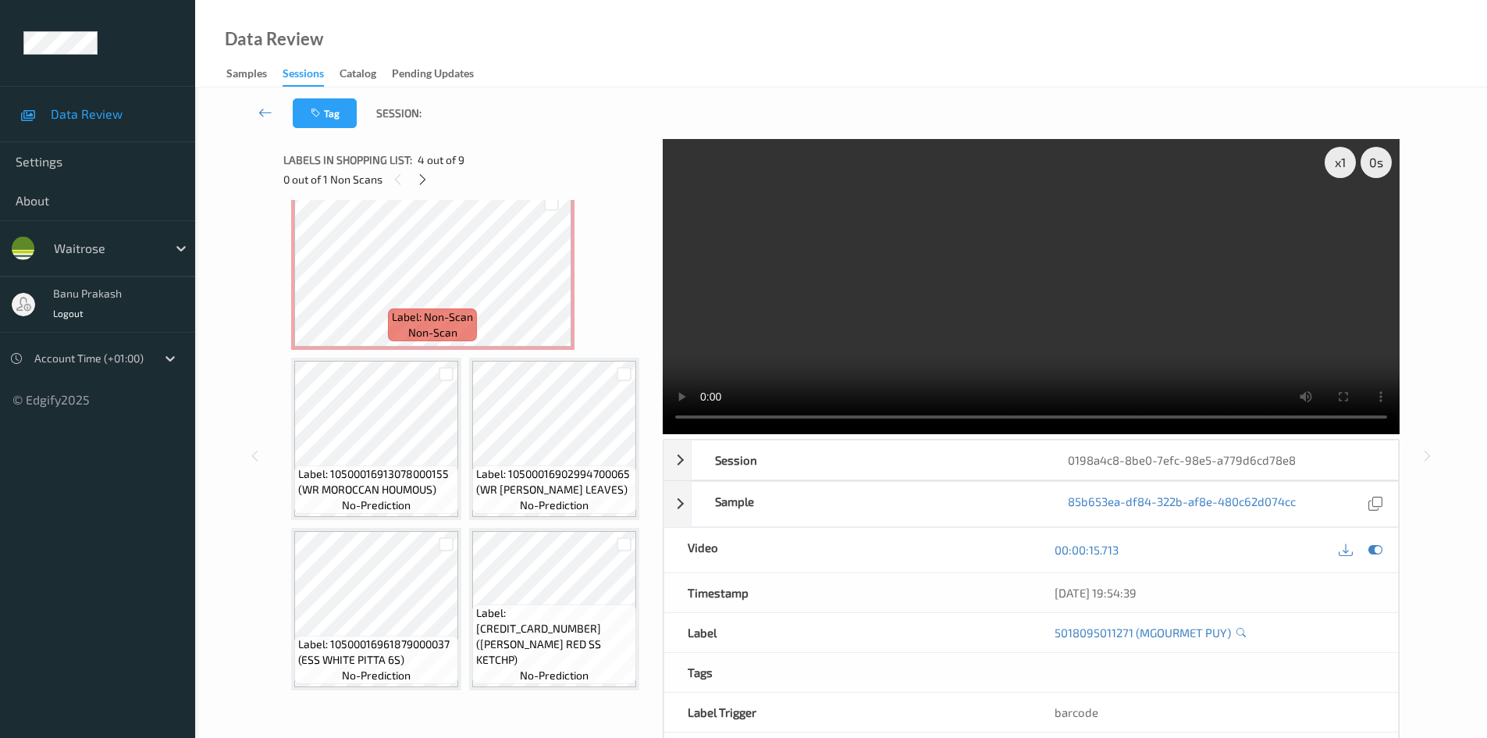
click at [983, 302] on video at bounding box center [1031, 286] width 737 height 295
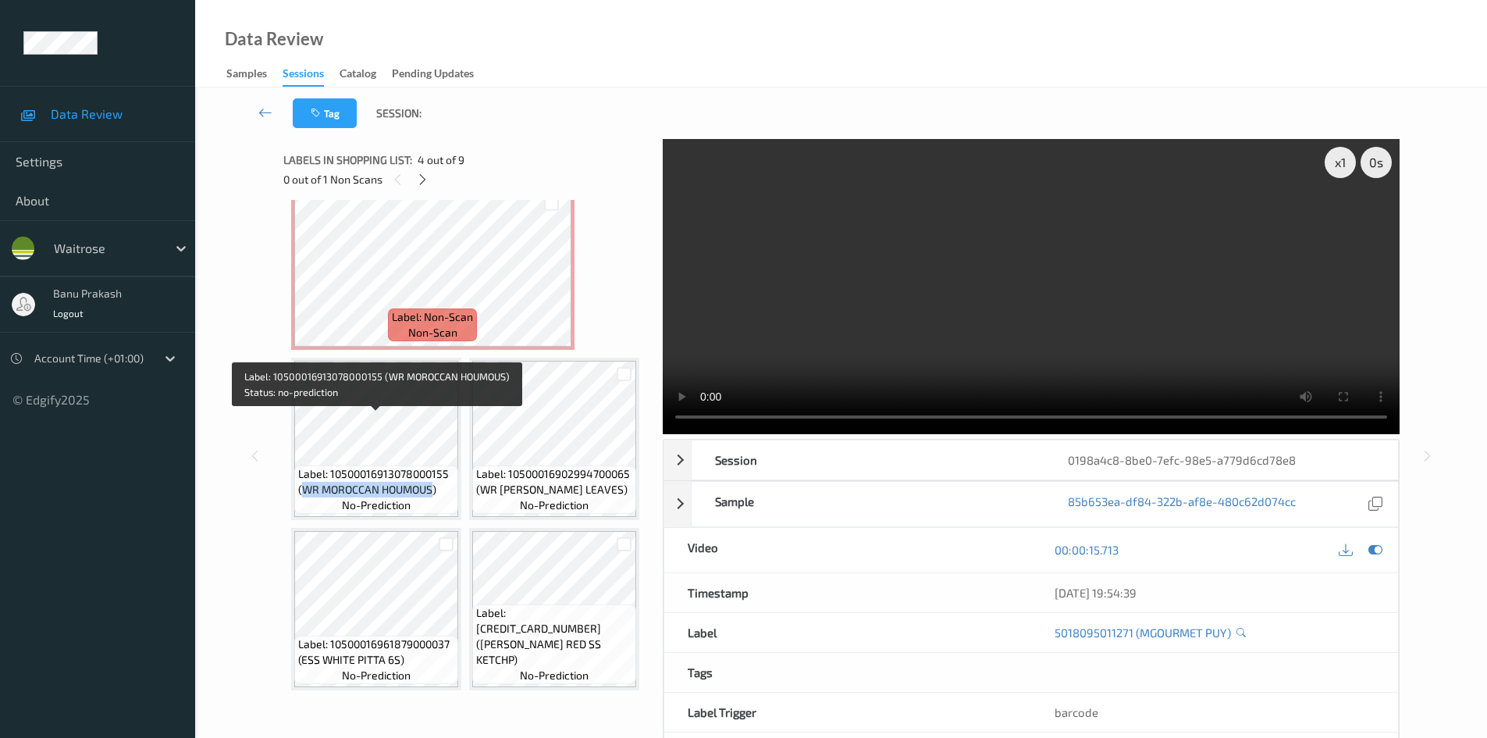
drag, startPoint x: 304, startPoint y: 440, endPoint x: 432, endPoint y: 439, distance: 128.8
click at [432, 466] on span "Label: 10500016913078000155 (WR MOROCCAN HOUMOUS)" at bounding box center [376, 481] width 156 height 31
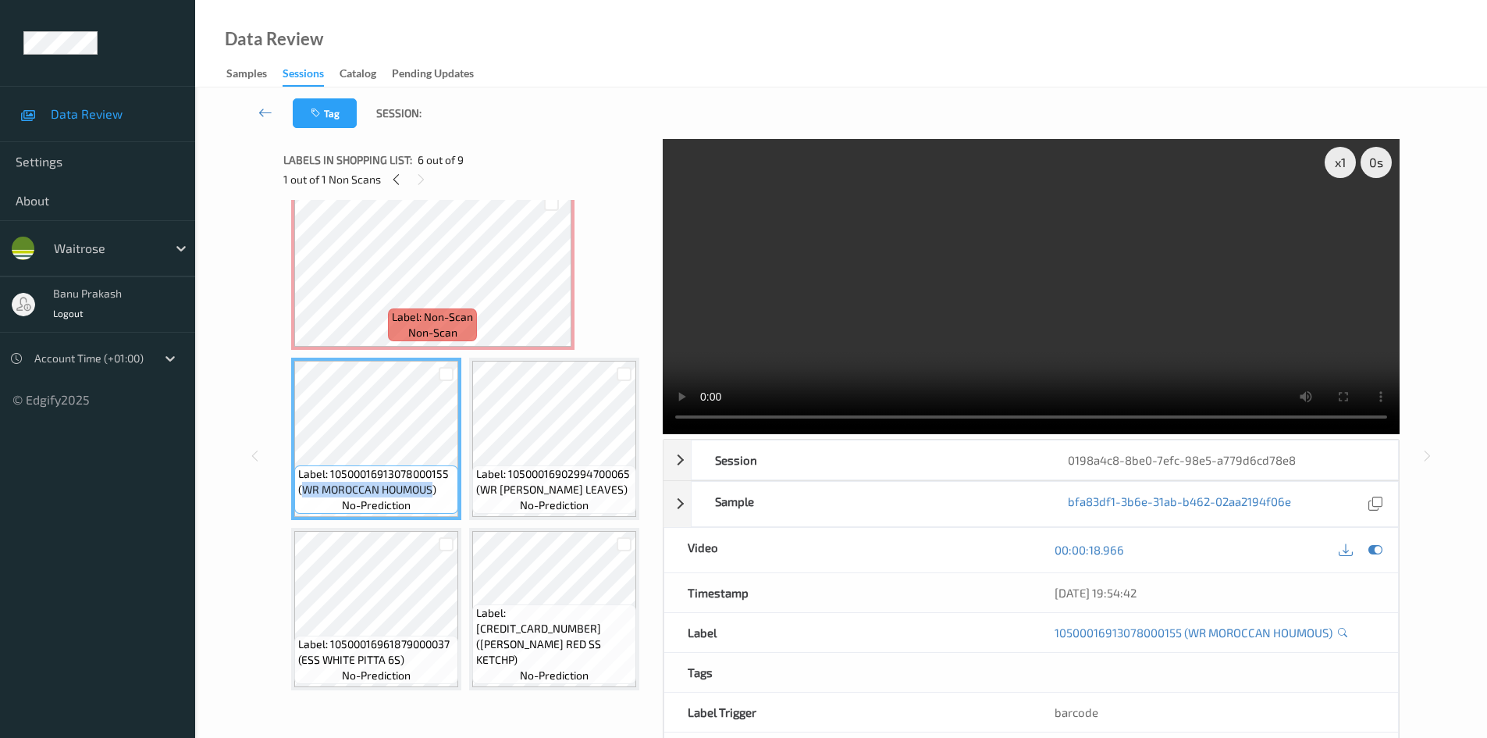
copy span "WR MOROCCAN HOUMOUS"
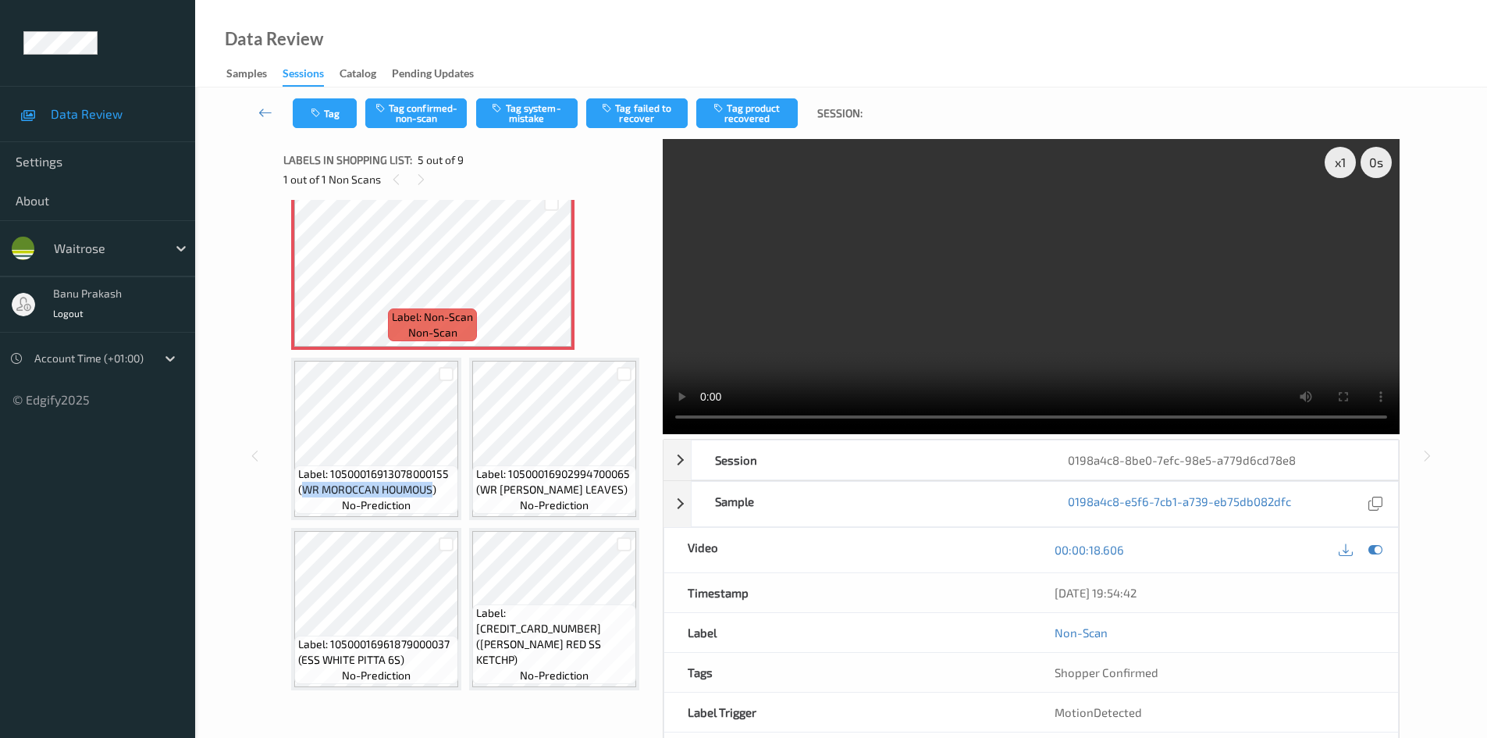
click at [1024, 215] on video at bounding box center [1031, 286] width 737 height 295
click at [1016, 228] on video at bounding box center [1031, 286] width 737 height 295
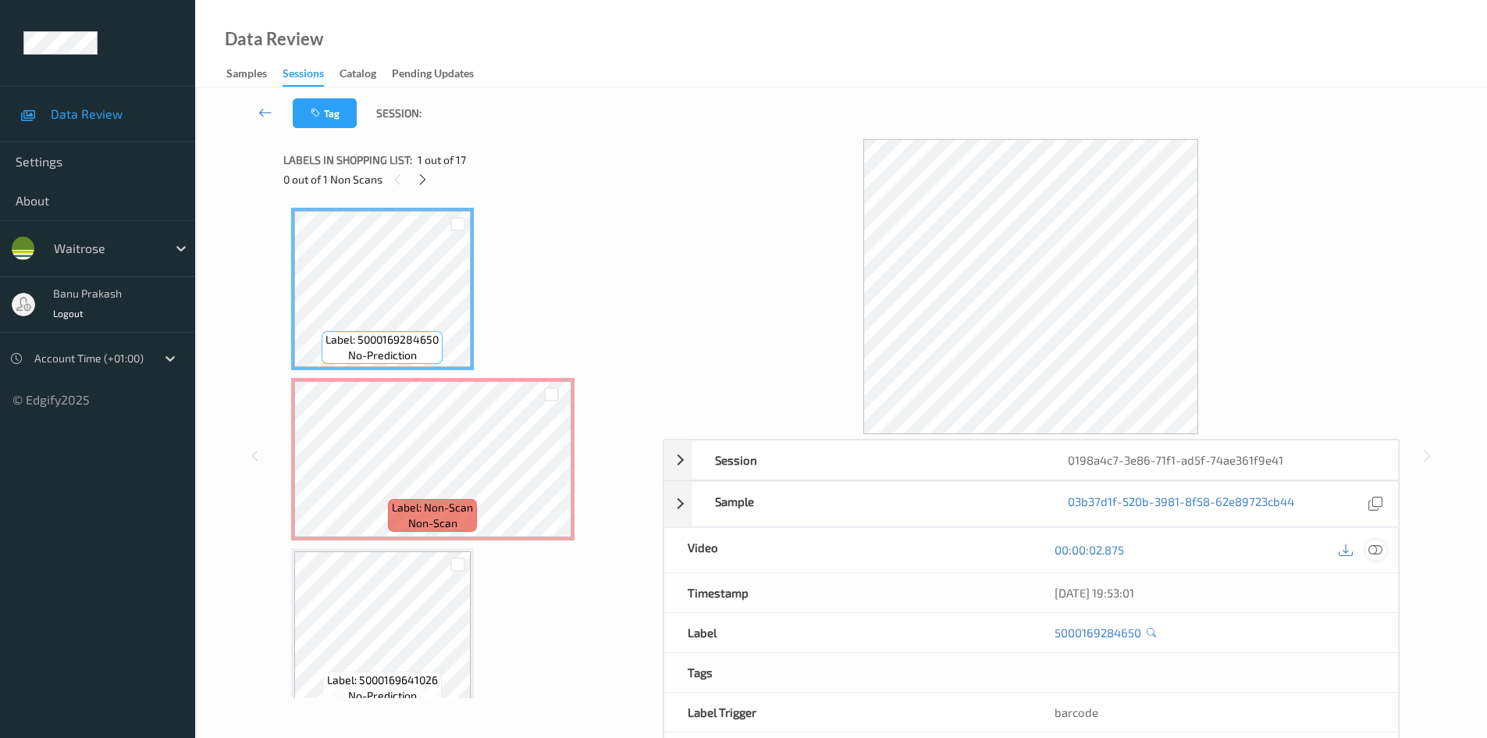
click at [1384, 548] on div at bounding box center [1375, 549] width 21 height 21
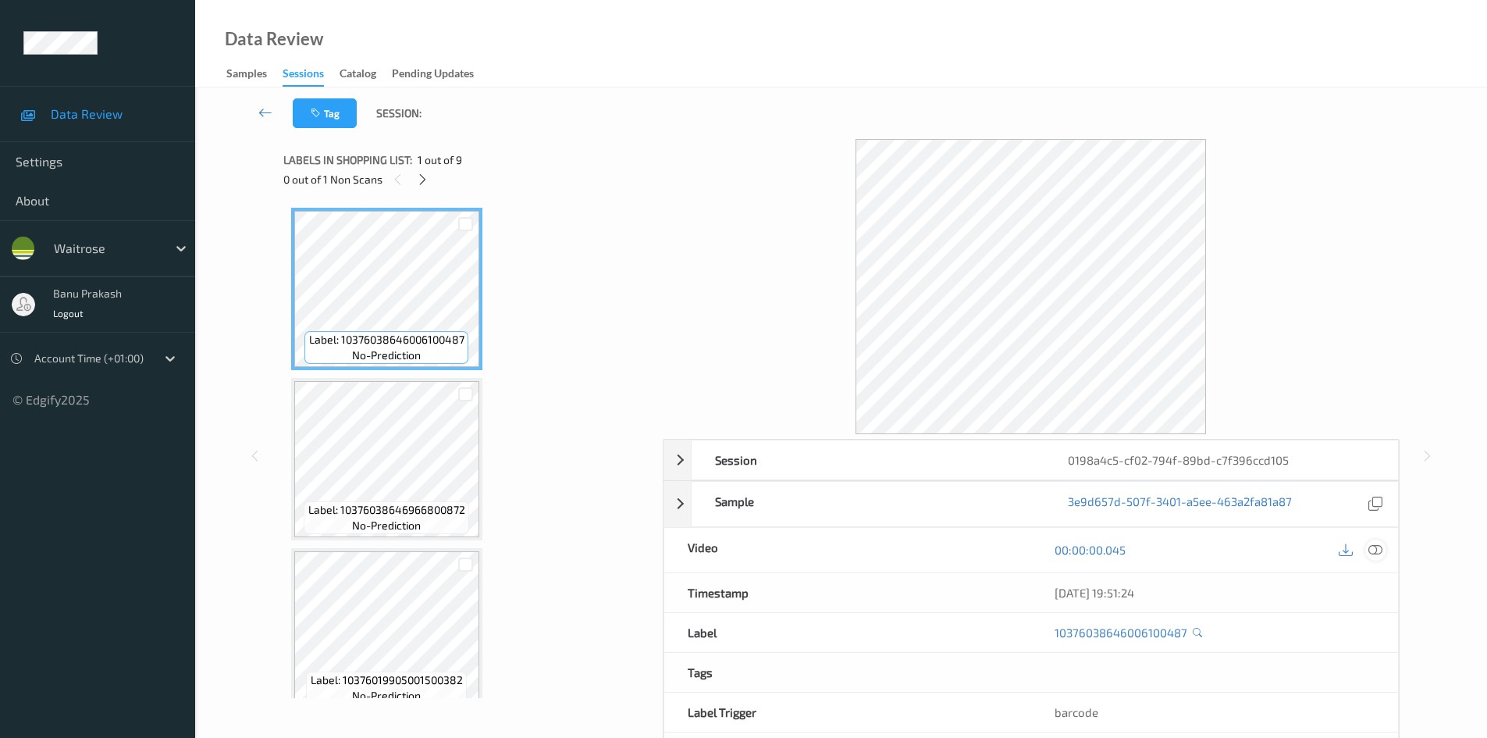
click at [1370, 551] on icon at bounding box center [1375, 549] width 14 height 14
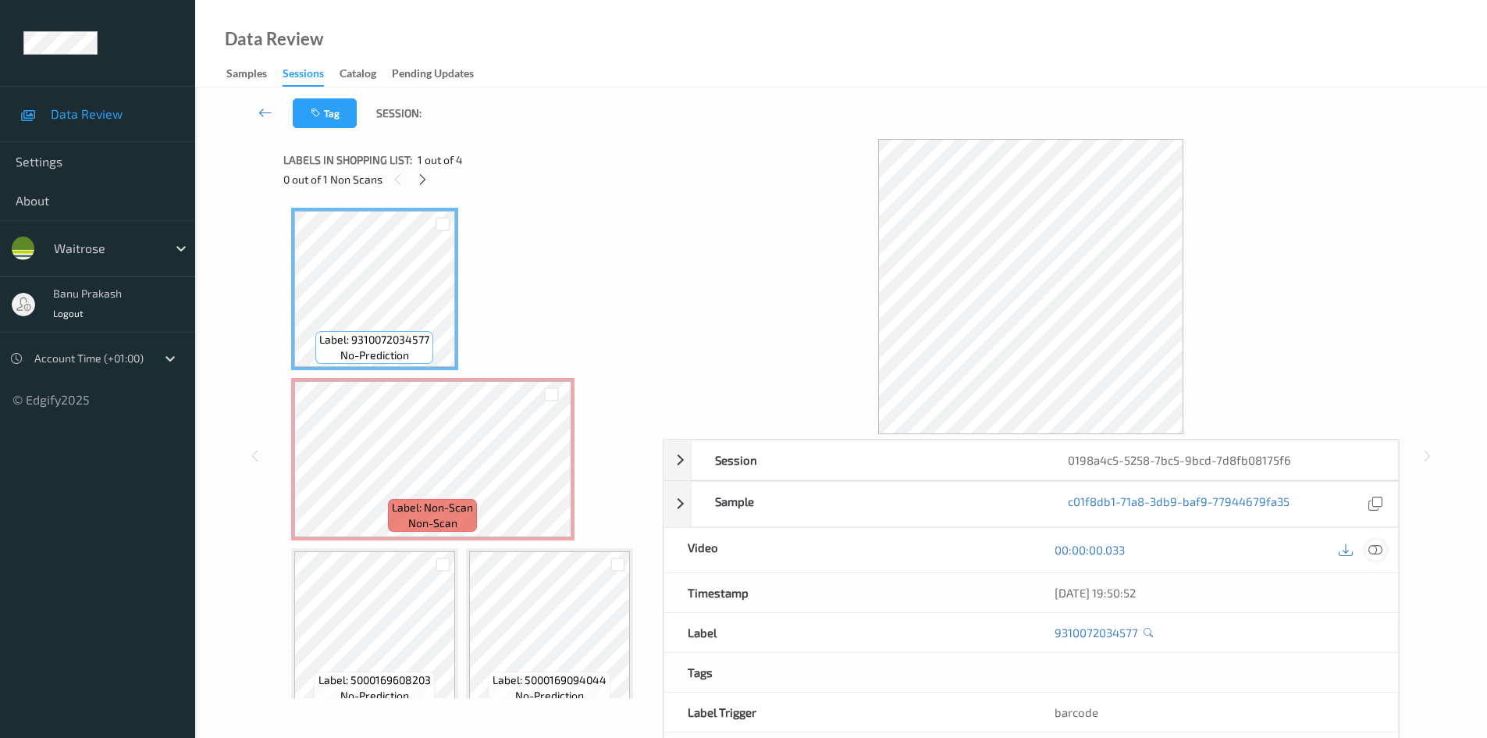
click at [1368, 543] on icon at bounding box center [1375, 549] width 14 height 14
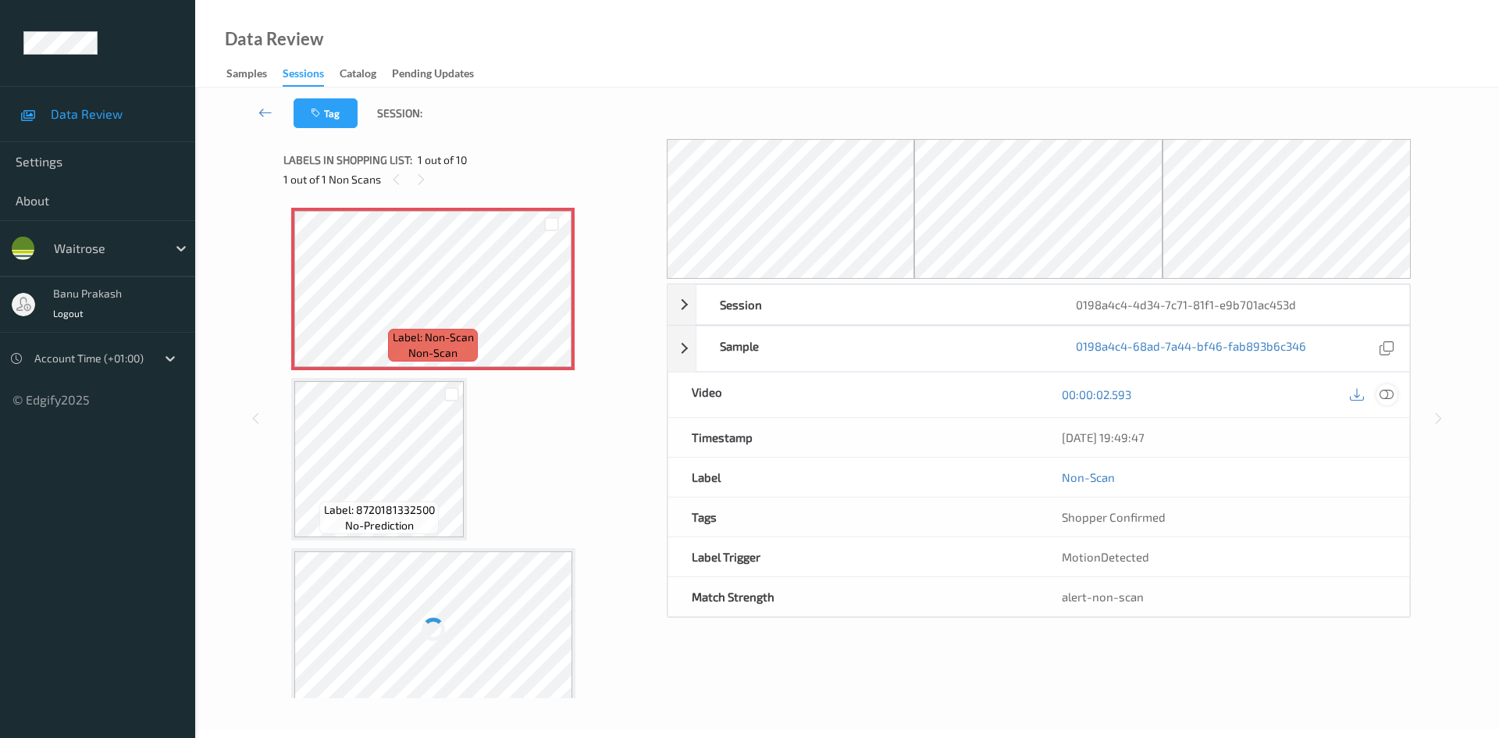
click at [1384, 400] on icon at bounding box center [1386, 394] width 14 height 14
